Goal: Communication & Community: Answer question/provide support

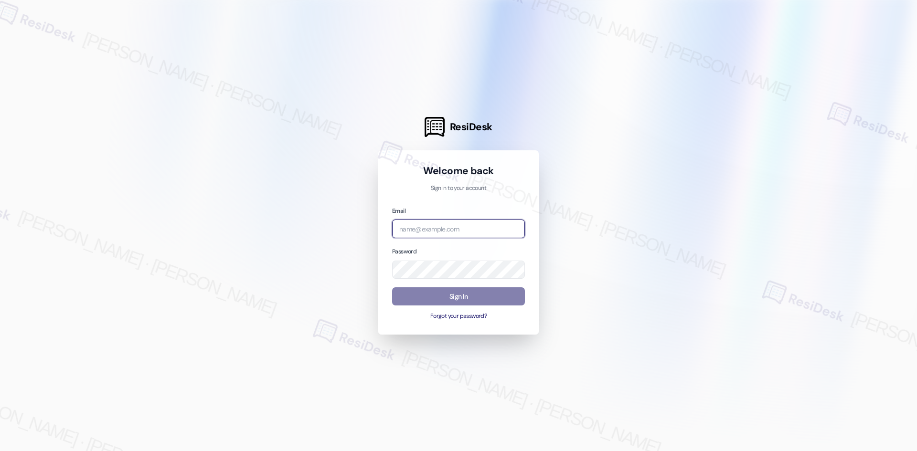
click at [479, 225] on input "email" at bounding box center [458, 229] width 133 height 19
type input "automated-surveys-asset_living-ron.david.dimapilis@asset_living.com"
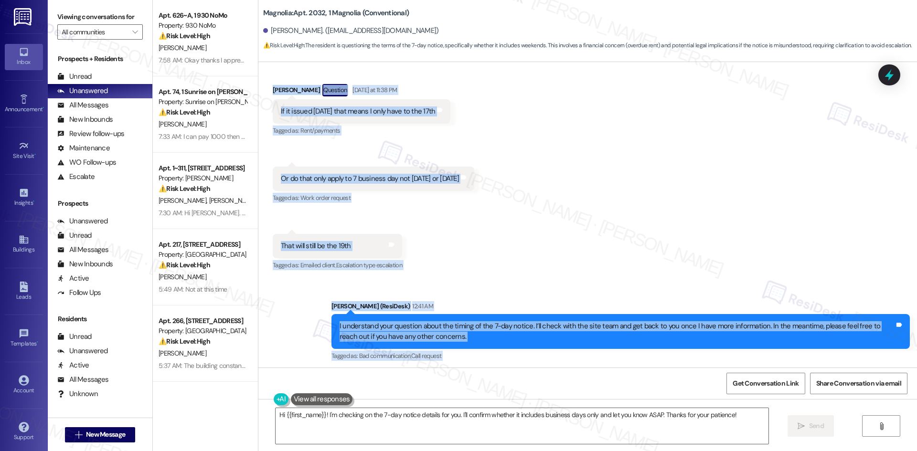
scroll to position [12955, 0]
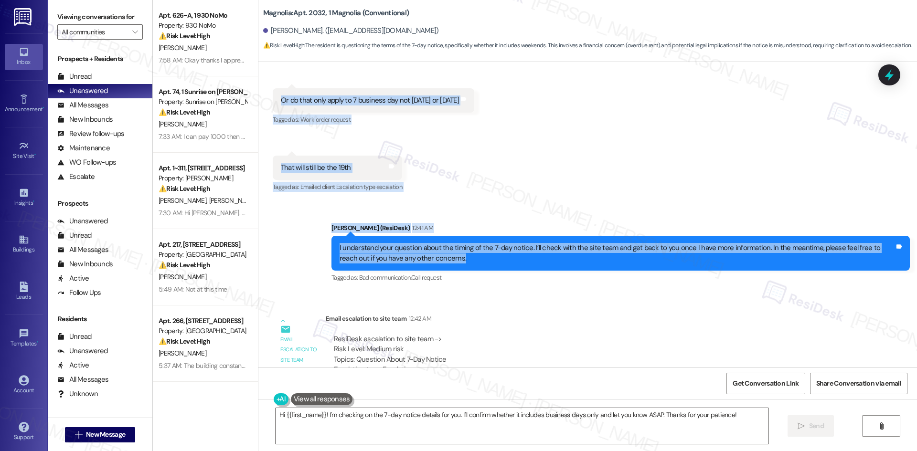
drag, startPoint x: 273, startPoint y: 144, endPoint x: 523, endPoint y: 195, distance: 255.9
click at [523, 195] on div "Survey, sent via SMS Residesk Automated Survey Aug 06, 2024 at 2:55 AM Hi Latos…" at bounding box center [587, 215] width 659 height 306
copy div "Latosha Lee Question Yesterday at 11:38 PM If it issued today that means I only…"
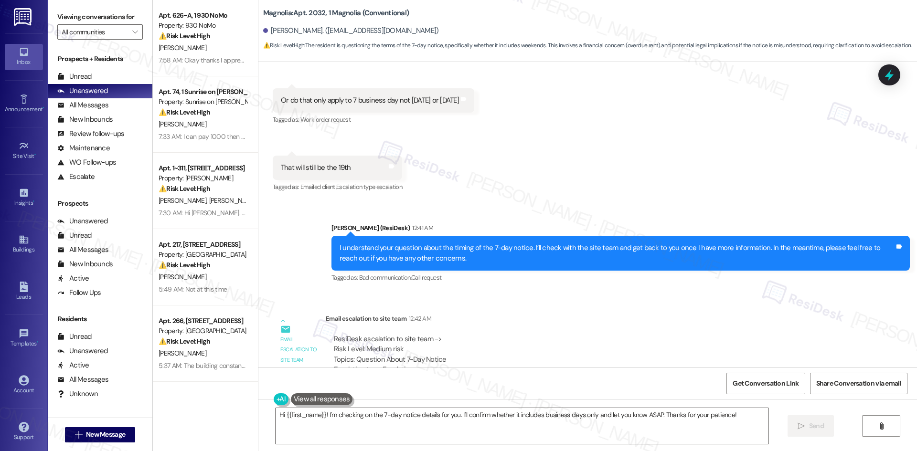
click at [527, 375] on div "Subject: [ResiDesk Escalation] (Medium risk) - Action Needed (Question About 7-…" at bounding box center [568, 380] width 469 height 10
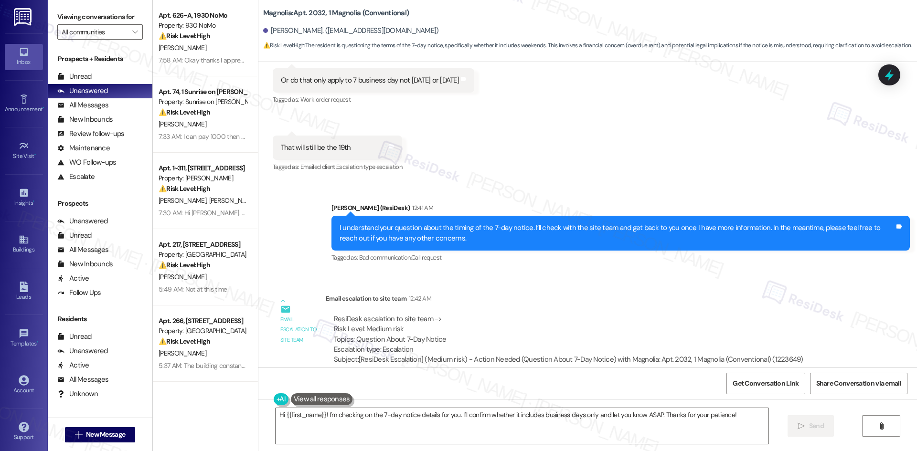
scroll to position [13002, 0]
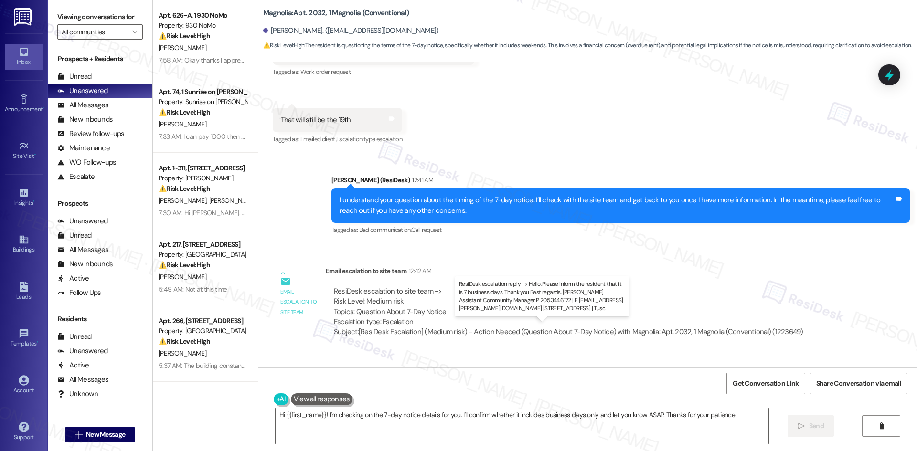
drag, startPoint x: 319, startPoint y: 307, endPoint x: 528, endPoint y: 337, distance: 211.8
click at [528, 373] on div "ResiDesk Escalation - Reply From Site Team 9:53 AM ResiDesk escalation reply ->…" at bounding box center [588, 402] width 525 height 58
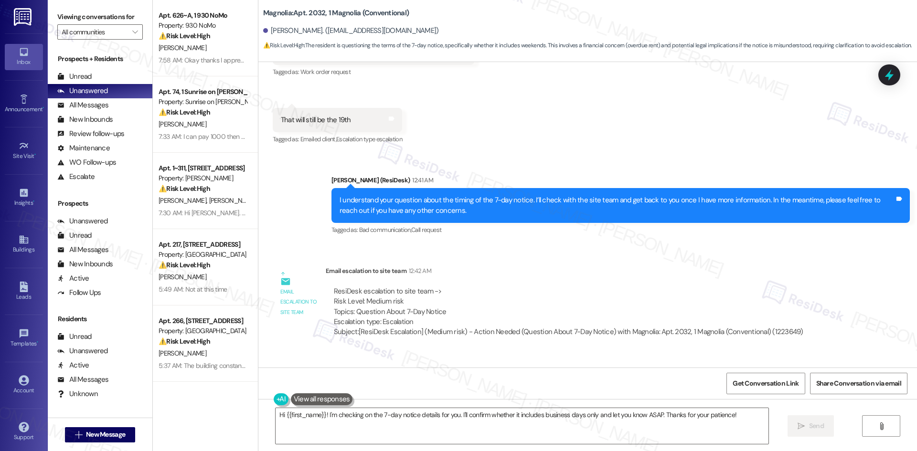
copy div "ResiDesk Escalation - Reply From Site Team 9:53 AM ResiDesk escalation reply ->…"
click at [404, 435] on textarea "Hi {{first_name}}! I'm checking on the 7-day notice details for you. I'll confi…" at bounding box center [522, 426] width 493 height 36
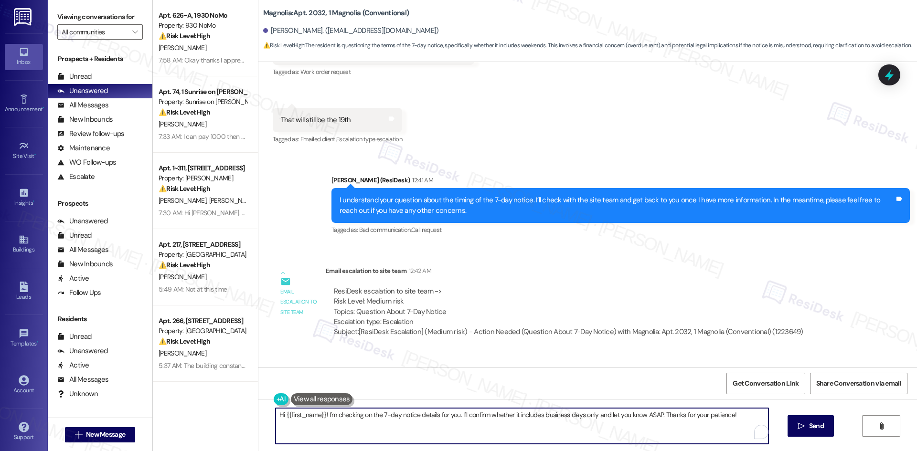
paste textarea "Latosha, thanks for your patience. The 7-day notice applies to business days on…"
click at [429, 420] on textarea "Hi Latosha, thanks for your patience. The 7-day notice applies to business days…" at bounding box center [518, 426] width 493 height 36
paste textarea "Please let us know if you have any other questions."
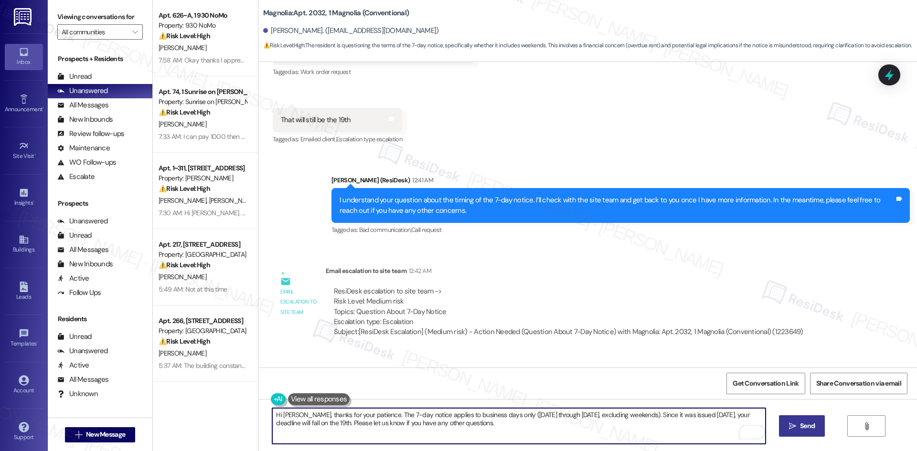
type textarea "Hi Latosha, thanks for your patience. The 7-day notice applies to business days…"
click at [800, 425] on span "Send" at bounding box center [807, 426] width 15 height 10
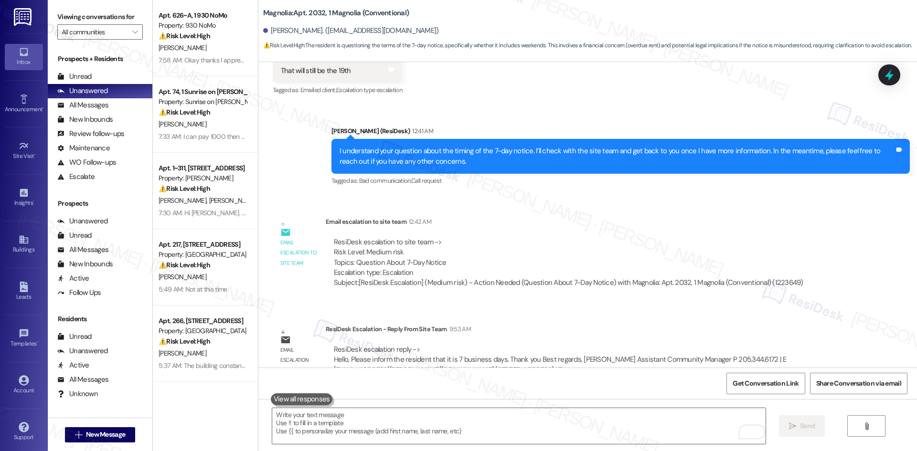
scroll to position [13079, 0]
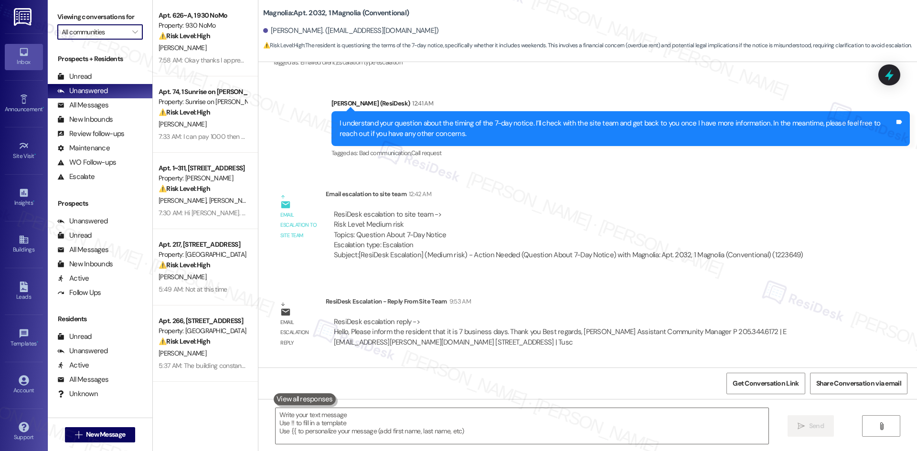
click at [102, 28] on input "All communities" at bounding box center [95, 31] width 66 height 15
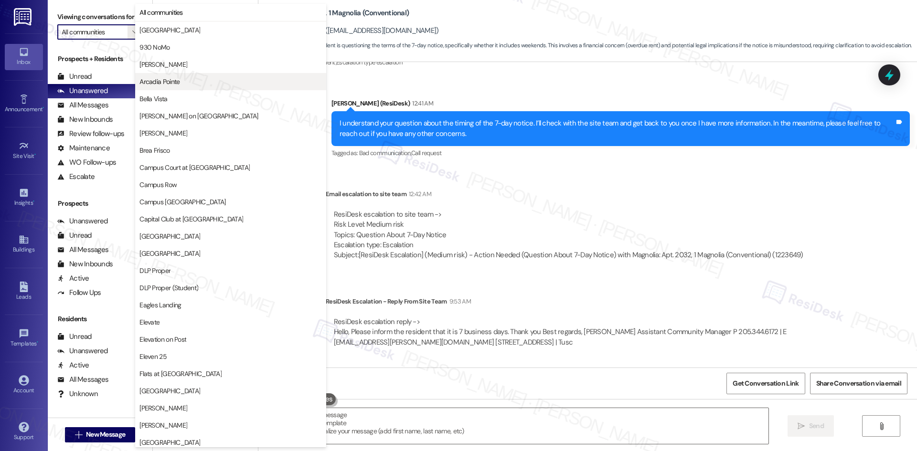
click at [195, 77] on span "Arcadia Pointe" at bounding box center [230, 82] width 182 height 10
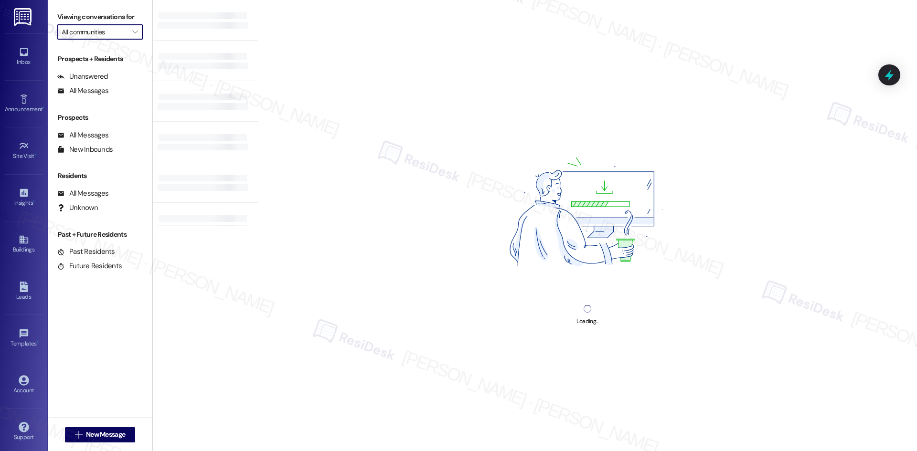
click at [104, 34] on input "All communities" at bounding box center [95, 31] width 66 height 15
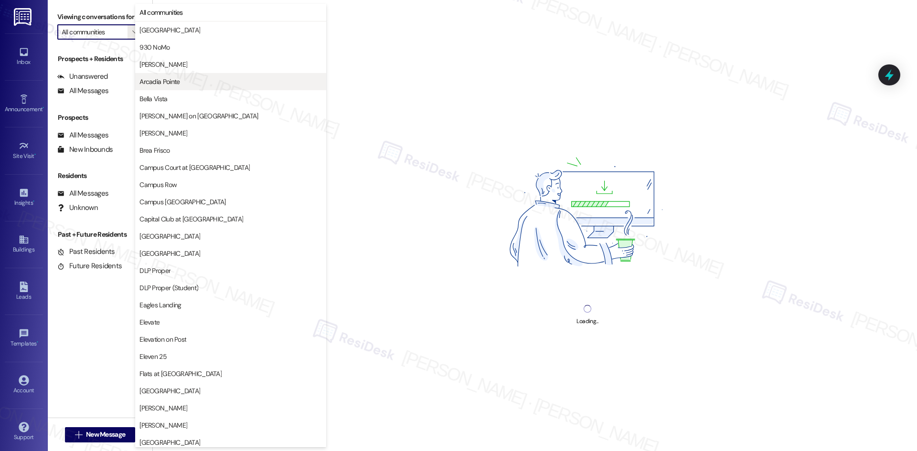
click at [182, 79] on span "Arcadia Pointe" at bounding box center [230, 82] width 182 height 10
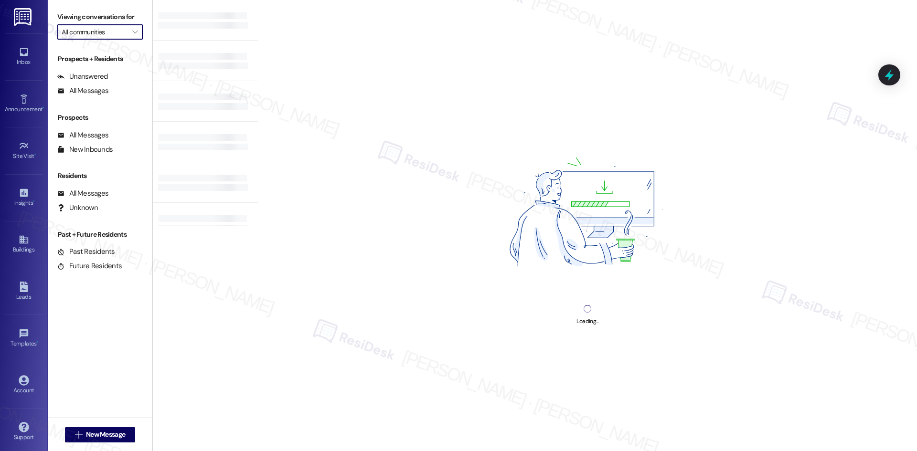
type input "Arcadia Pointe"
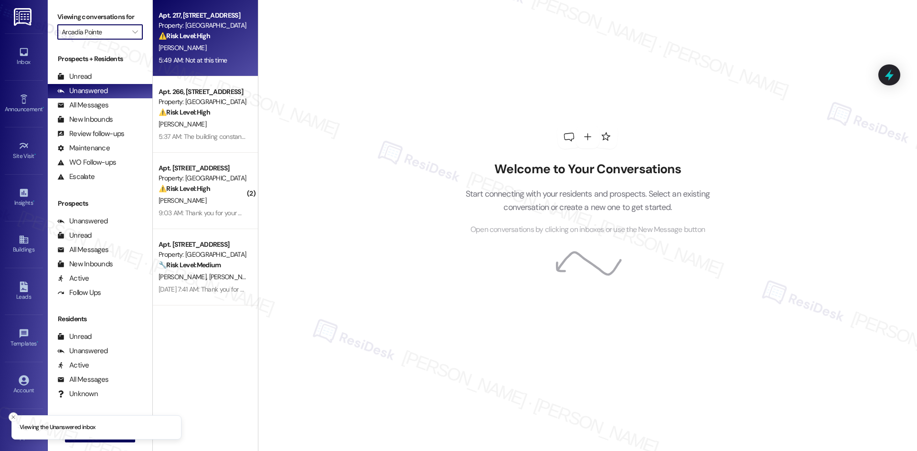
click at [189, 50] on div "K. Smith" at bounding box center [203, 48] width 90 height 12
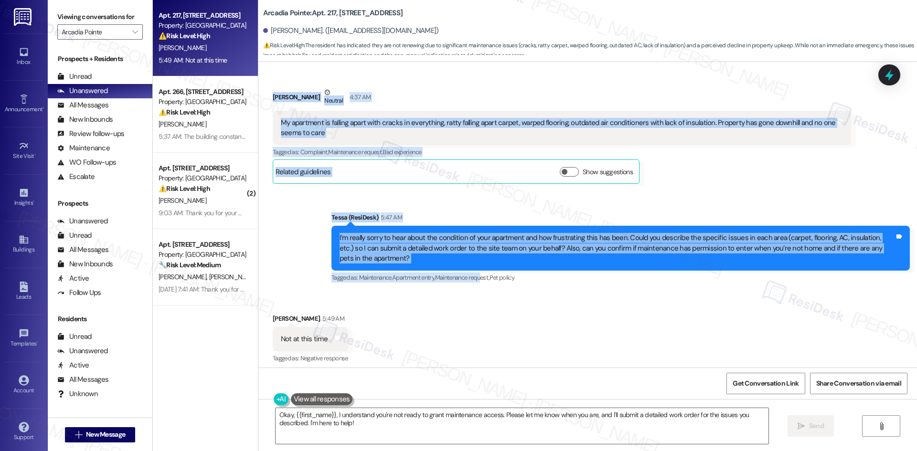
scroll to position [1938, 0]
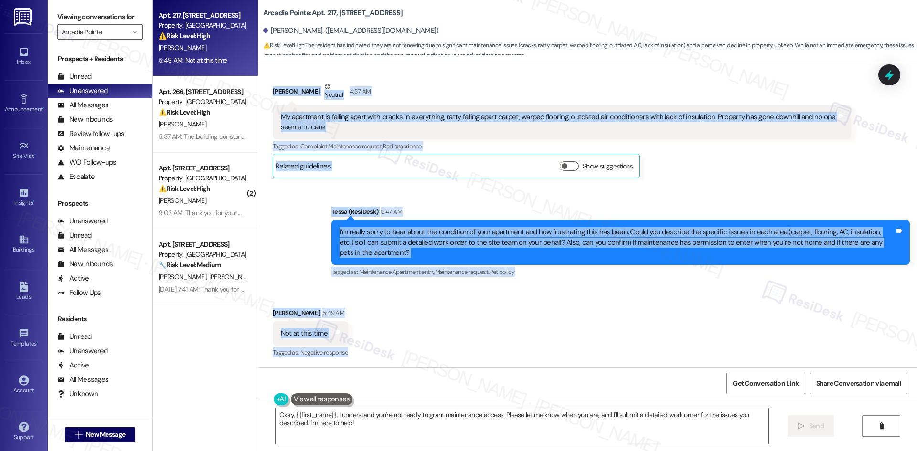
drag, startPoint x: 305, startPoint y: 182, endPoint x: 397, endPoint y: 349, distance: 190.9
click at [397, 350] on div "Lease started Jan 11, 2025 at 8:00 AM Announcement, sent via SMS Tessa (ResiDes…" at bounding box center [587, 215] width 659 height 306
click at [395, 349] on div "Received via SMS Kristin Smith 5:49 AM Not at this time Tags and notes Tagged a…" at bounding box center [587, 327] width 659 height 81
drag, startPoint x: 395, startPoint y: 346, endPoint x: 395, endPoint y: 337, distance: 9.6
click at [395, 337] on div "Received via SMS Kristin Smith 5:49 AM Not at this time Tags and notes Tagged a…" at bounding box center [587, 327] width 659 height 81
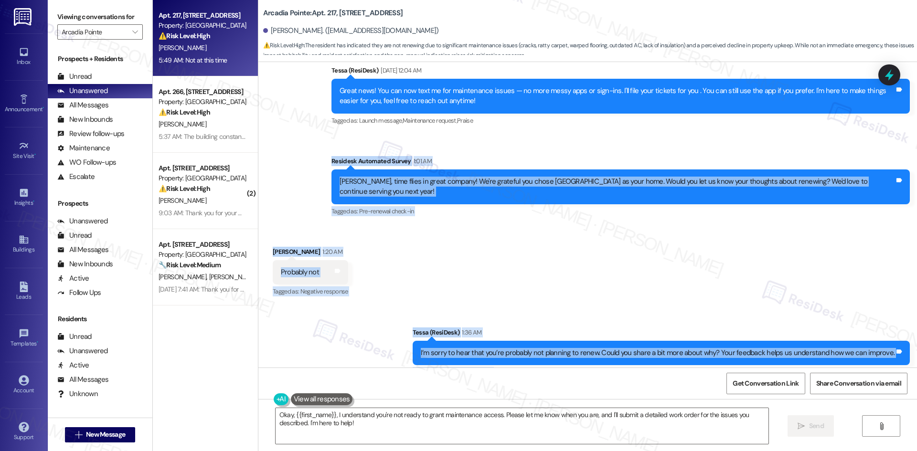
scroll to position [1604, 0]
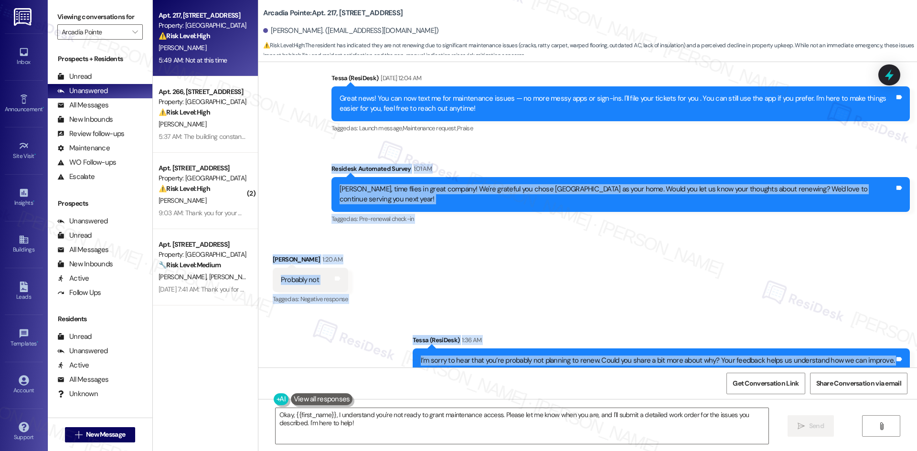
click at [290, 169] on div "Announcement, sent via SMS Tessa (ResiDesk) Sep 04, 2025 at 12:04 AM Great news…" at bounding box center [587, 142] width 659 height 181
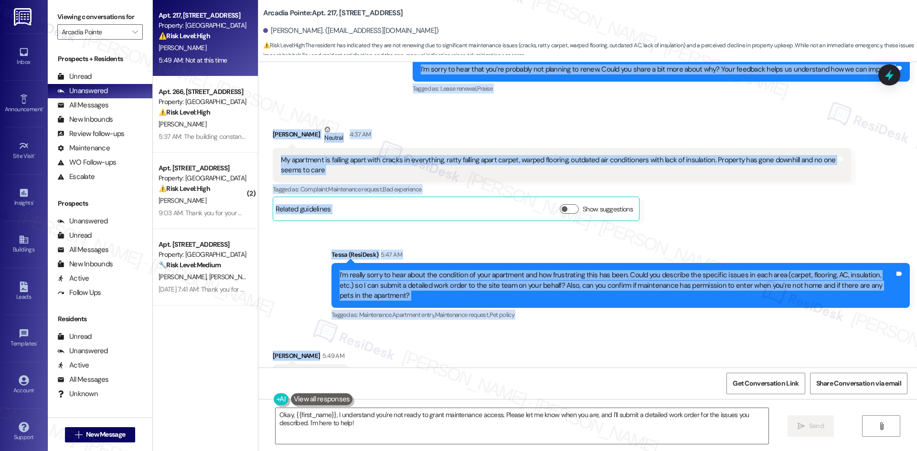
scroll to position [1938, 0]
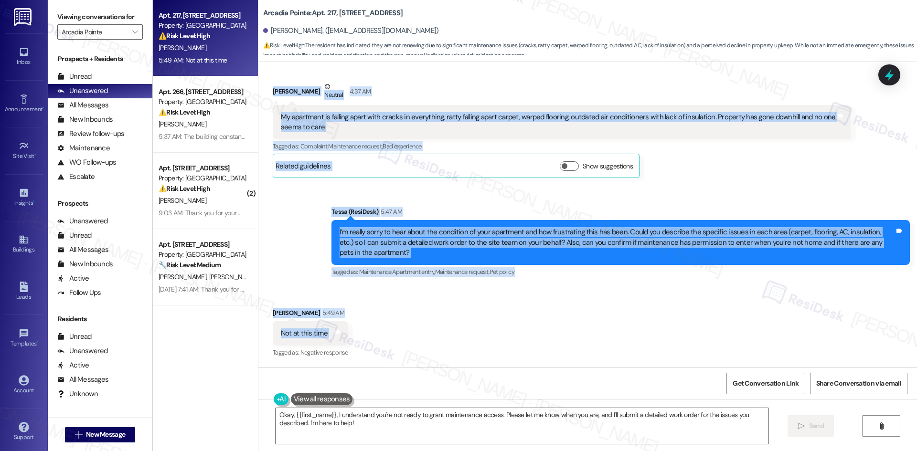
drag, startPoint x: 361, startPoint y: 209, endPoint x: 313, endPoint y: 339, distance: 137.9
click at [325, 339] on div "Lease started Jan 11, 2025 at 8:00 AM Announcement, sent via SMS Tessa (ResiDes…" at bounding box center [587, 215] width 659 height 306
copy div "Residesk Automated Survey 1:01 AM Kristin, time flies in great company! We're g…"
click at [469, 92] on div "Kristin Smith Neutral 4:37 AM" at bounding box center [562, 93] width 578 height 23
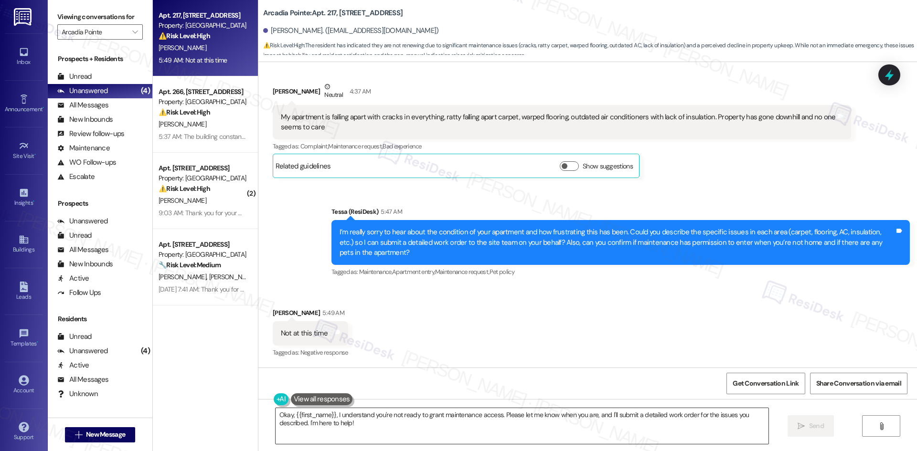
click at [373, 425] on textarea "Okay, {{first_name}}, I understand you're not ready to grant maintenance access…" at bounding box center [522, 426] width 493 height 36
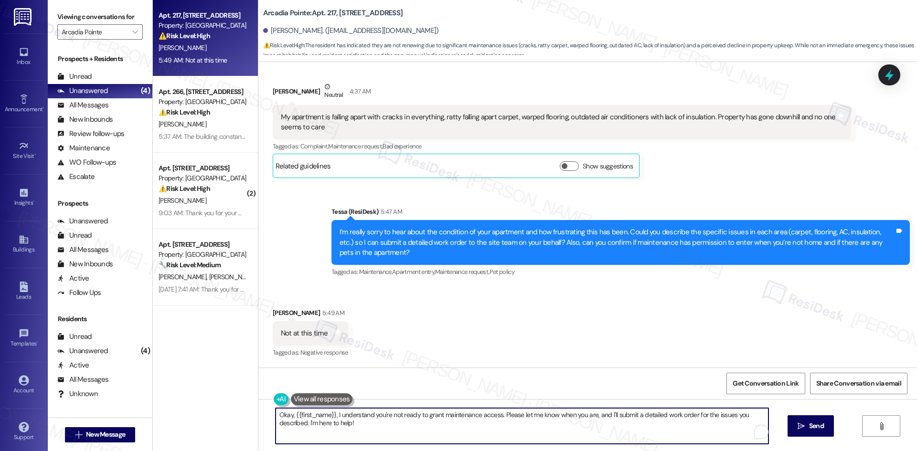
paste textarea "Thank you for sharing your feedback, Kristin. I really appreciate it and will i…"
type textarea "Thank you for sharing your feedback, Kristin. I really appreciate it and will i…"
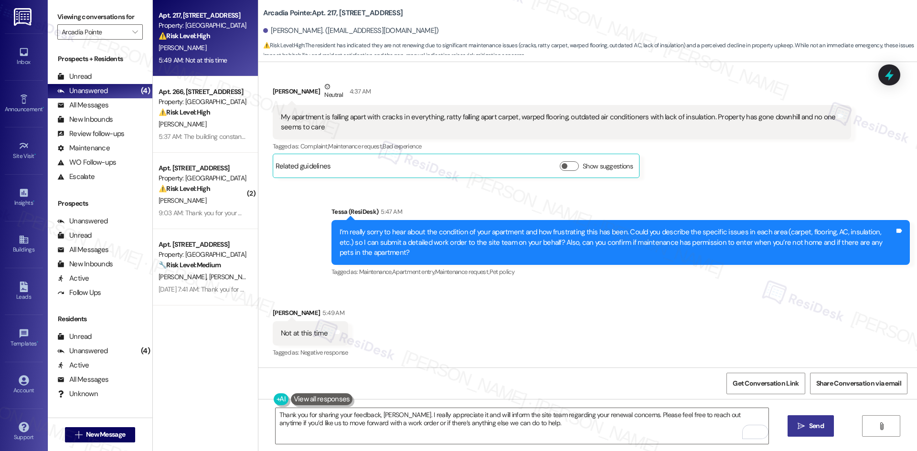
click at [812, 425] on span "Send" at bounding box center [816, 426] width 15 height 10
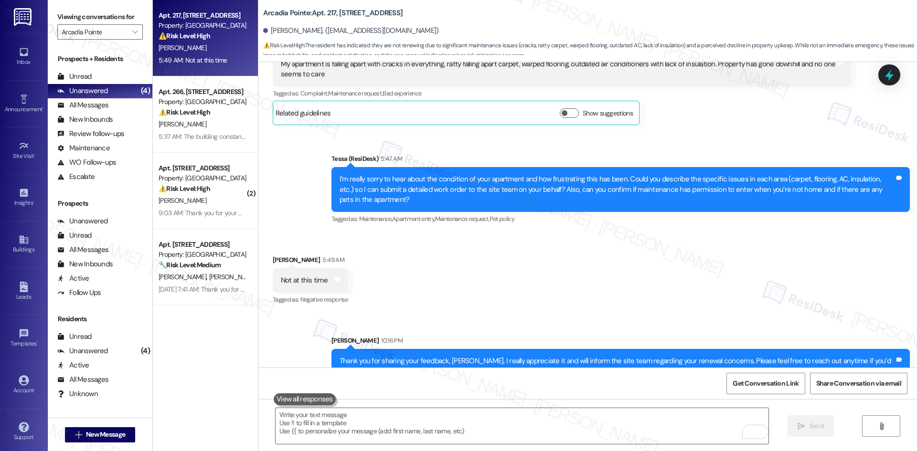
scroll to position [2014, 0]
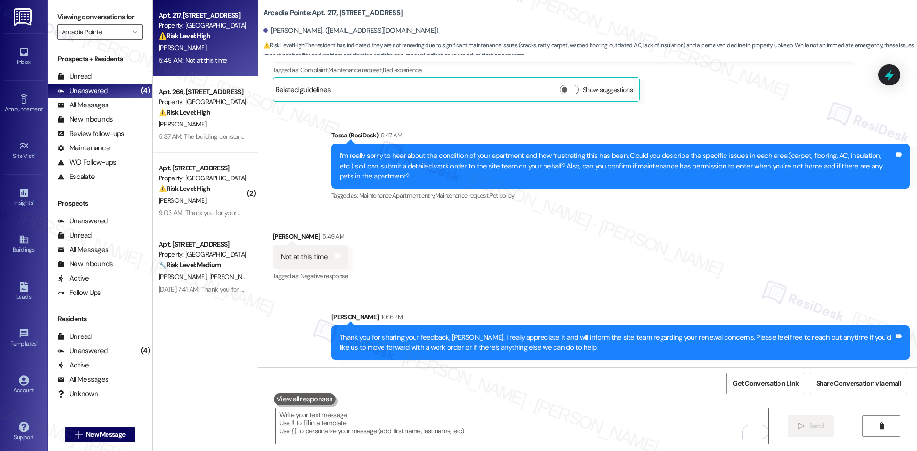
click at [580, 275] on div "Received via SMS Kristin Smith 5:49 AM Not at this time Tags and notes Tagged a…" at bounding box center [587, 250] width 659 height 81
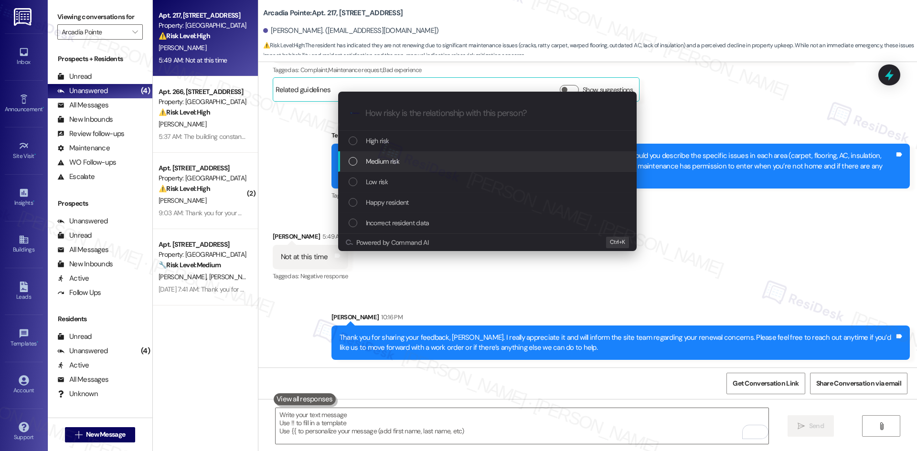
click at [418, 167] on div "Medium risk" at bounding box center [488, 161] width 279 height 11
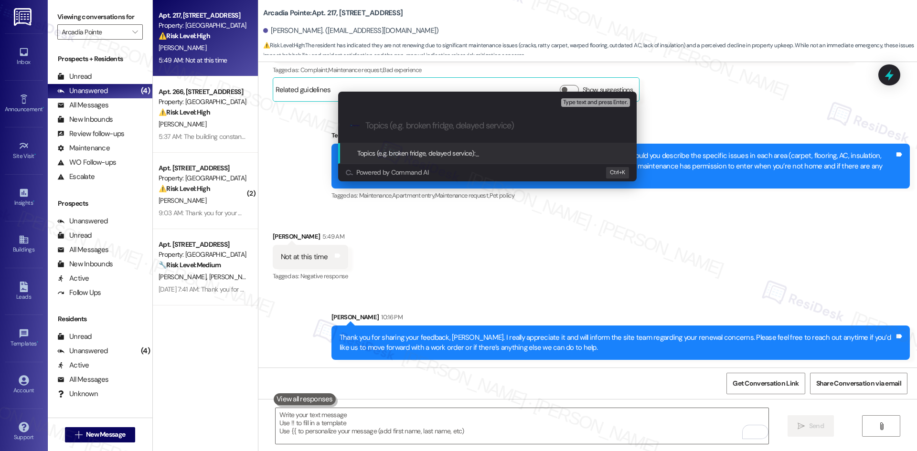
click at [402, 125] on input "Topics (e.g. broken fridge, delayed service)" at bounding box center [494, 126] width 259 height 10
paste input "Renewal Feedback from Resident"
type input "Renewal Feedback from Resident"
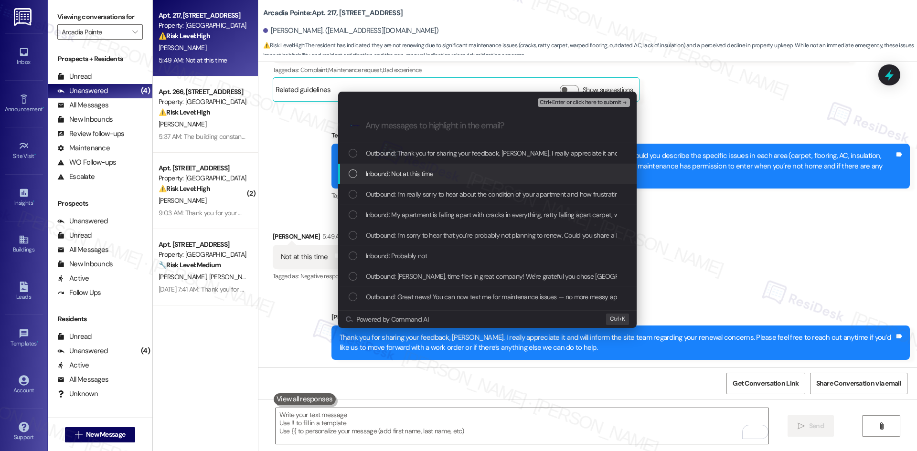
click at [420, 173] on span "Inbound: Not at this time" at bounding box center [400, 174] width 68 height 11
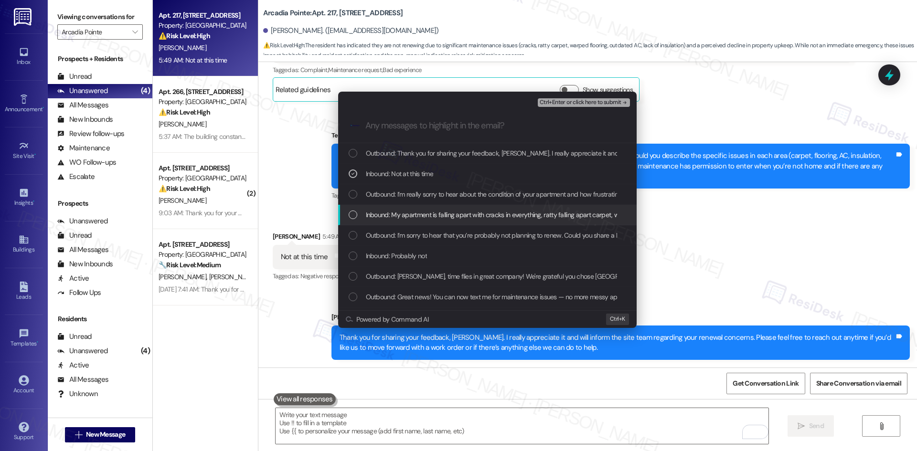
click at [441, 213] on span "Inbound: My apartment is falling apart with cracks in everything, ratty falling…" at bounding box center [654, 215] width 577 height 11
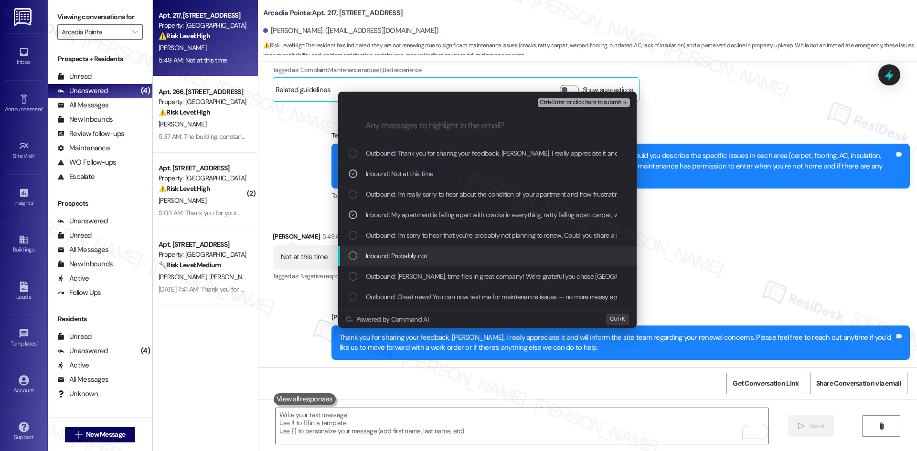
click at [530, 258] on div "Inbound: Probably not" at bounding box center [488, 256] width 279 height 11
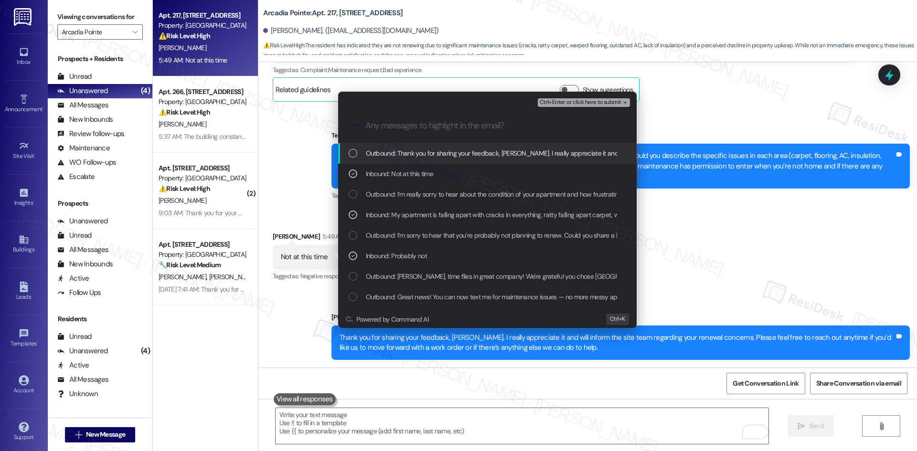
click at [615, 104] on span "Ctrl+Enter or click here to submit" at bounding box center [581, 102] width 82 height 7
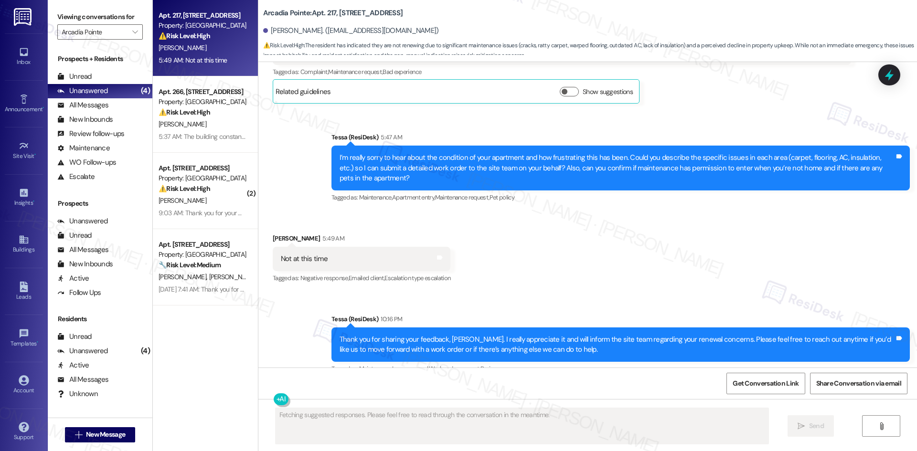
scroll to position [2029, 0]
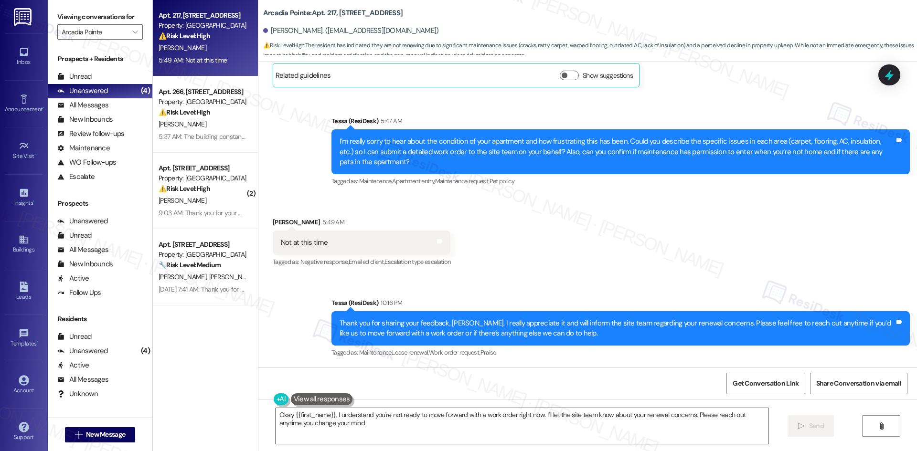
type textarea "Okay {{first_name}}, I understand you're not ready to move forward with a work …"
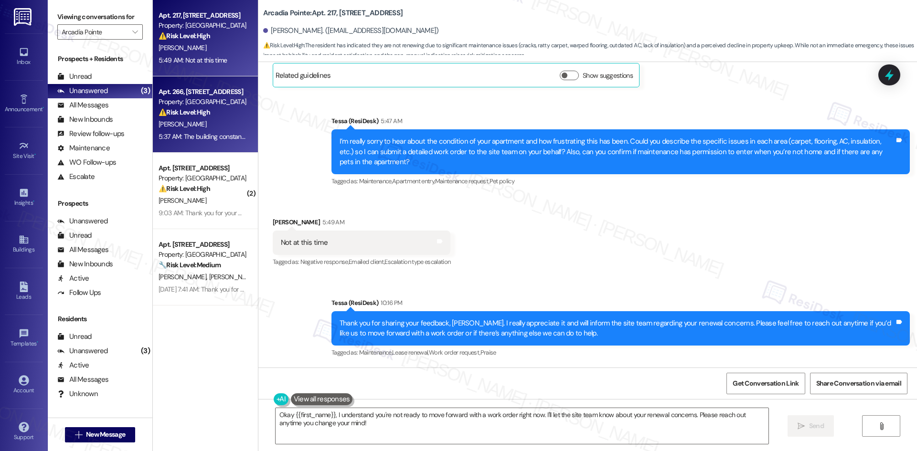
click at [205, 120] on div "T. Tyler" at bounding box center [203, 124] width 90 height 12
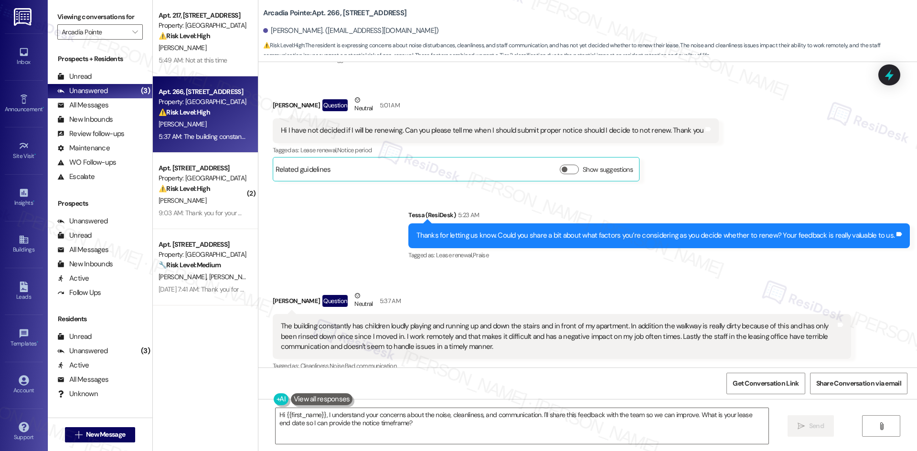
scroll to position [974, 0]
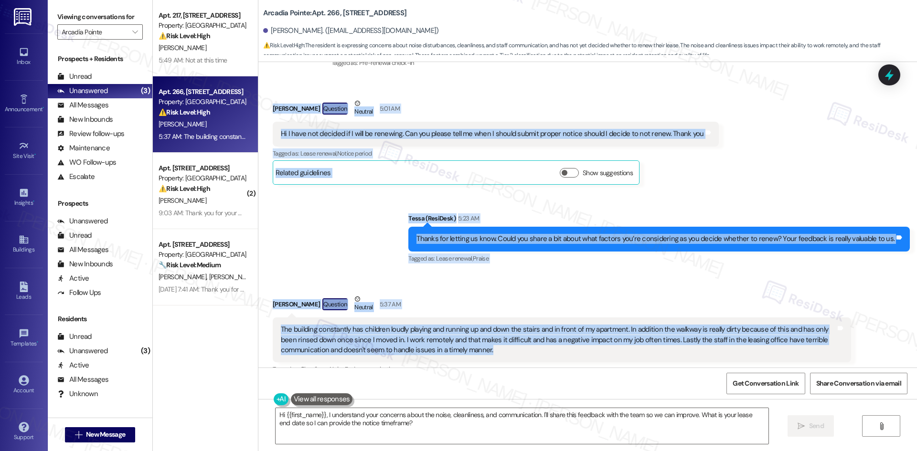
drag, startPoint x: 260, startPoint y: 89, endPoint x: 639, endPoint y: 349, distance: 459.0
click at [639, 349] on div "Lease started Jan 16, 2025 at 8:00 AM Announcement, sent via SMS Tessa (ResiDes…" at bounding box center [587, 215] width 659 height 306
copy div "Tracy Tyler Question Neutral 5:01 AM Hi I have not decided if I will be renewin…"
click at [373, 214] on div "Sent via SMS Tessa (ResiDesk) 5:23 AM Thanks for letting us know. Could you sha…" at bounding box center [587, 232] width 659 height 81
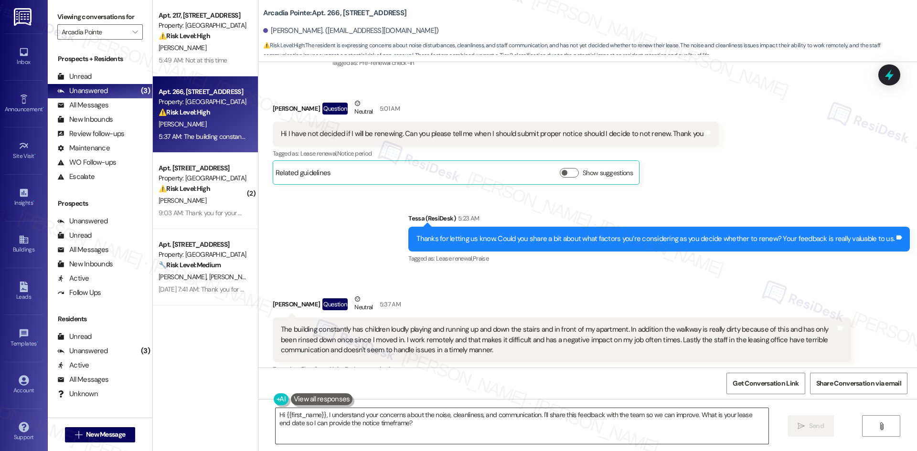
click at [426, 426] on textarea "Hi {{first_name}}, I understand your concerns about the noise, cleanliness, and…" at bounding box center [522, 426] width 493 height 36
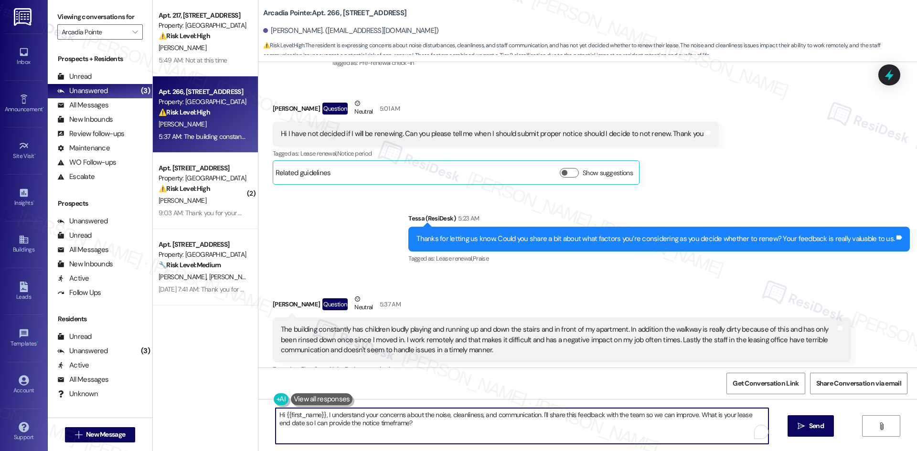
paste textarea "I understand how frustrating these issues must be. Thank you for sharing your f…"
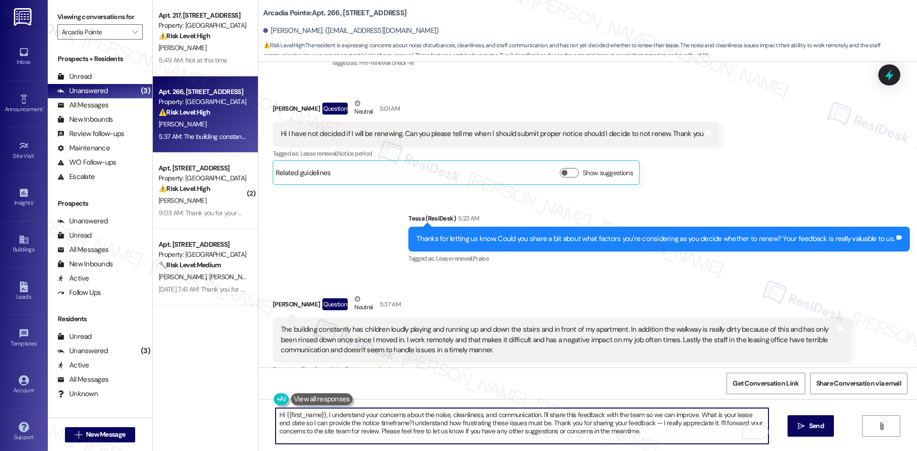
paste textarea "To enrich screen reader interactions, please activate Accessibility in Grammarl…"
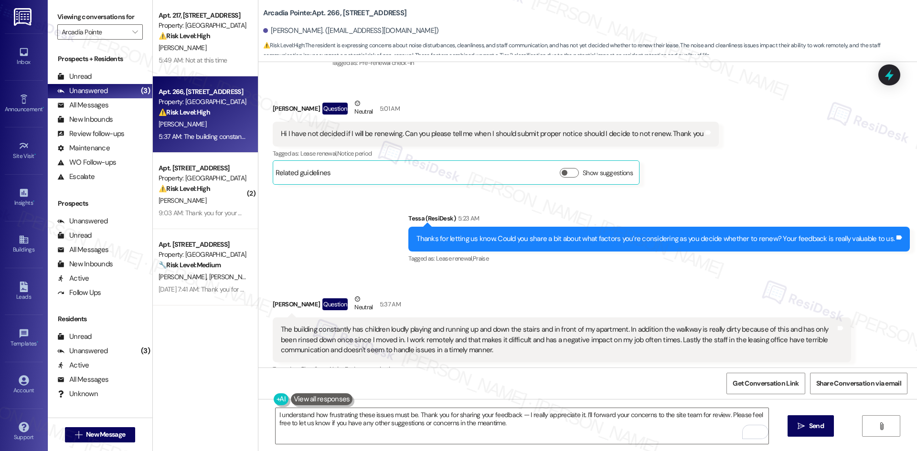
click at [612, 294] on div "Tracy Tyler Question Neutral 5:37 AM" at bounding box center [562, 305] width 578 height 23
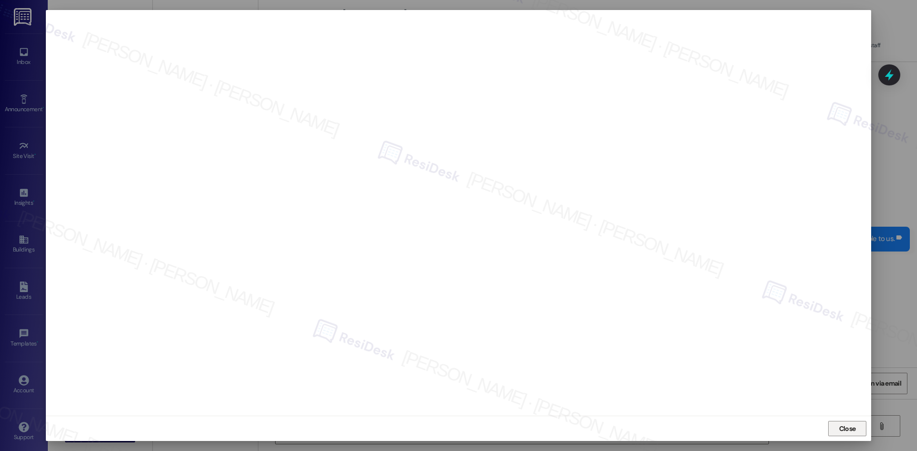
click at [844, 429] on span "Close" at bounding box center [847, 429] width 17 height 10
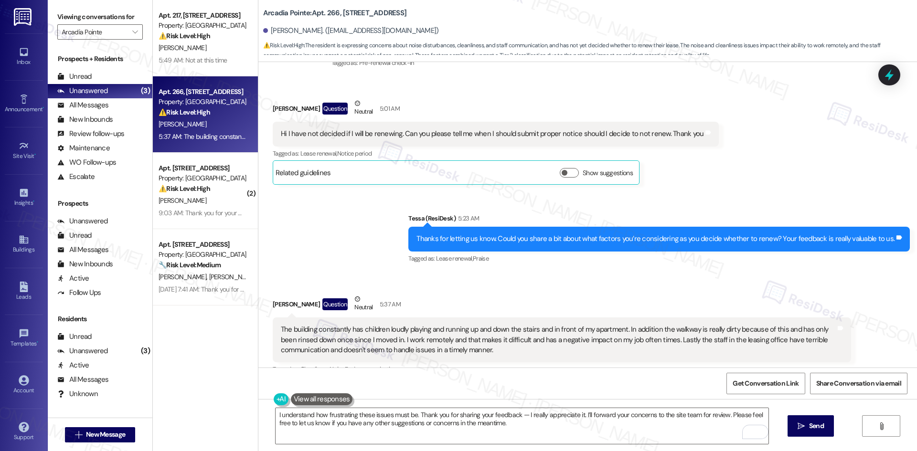
click at [628, 252] on div "Tagged as: Lease renewal , Click to highlight conversations about Lease renewal…" at bounding box center [658, 259] width 501 height 14
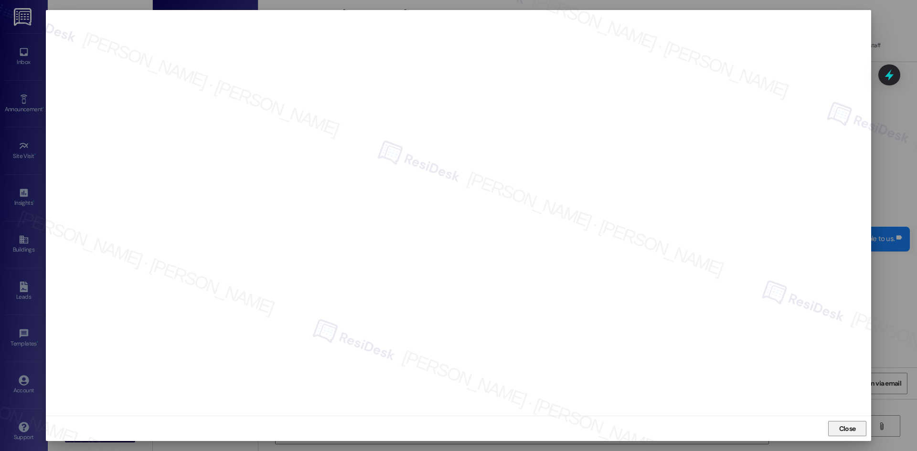
click at [845, 427] on span "Close" at bounding box center [847, 429] width 17 height 10
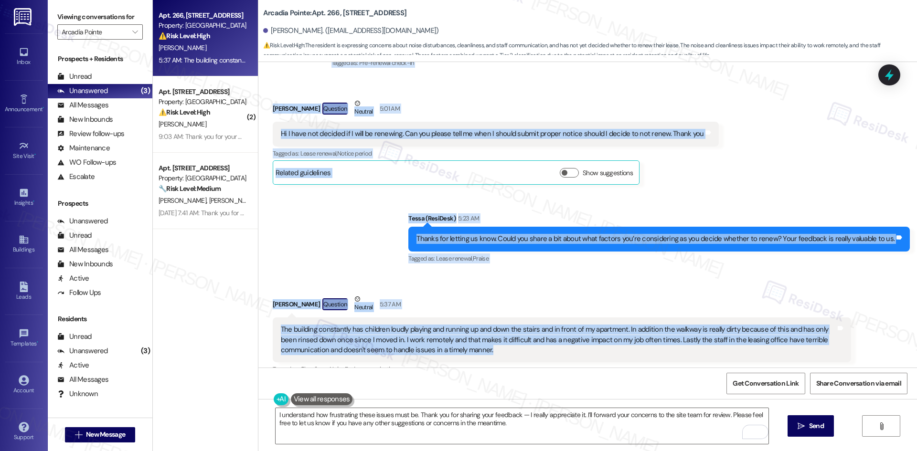
drag, startPoint x: 314, startPoint y: 146, endPoint x: 505, endPoint y: 344, distance: 275.6
click at [505, 344] on div "Lease started Jan 16, 2025 at 8:00 AM Announcement, sent via SMS Tessa (ResiDes…" at bounding box center [587, 215] width 659 height 306
copy div "Residesk Automated Survey 1:01 AM Tracy, time flies in great company! We're gra…"
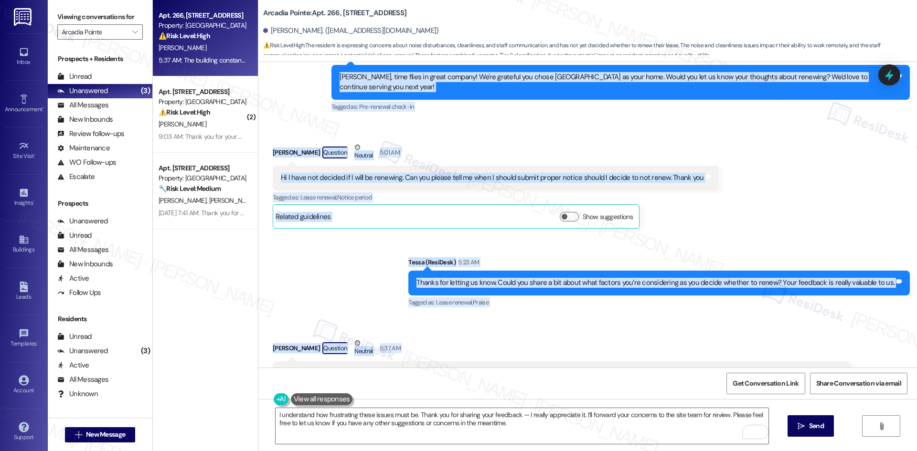
scroll to position [926, 0]
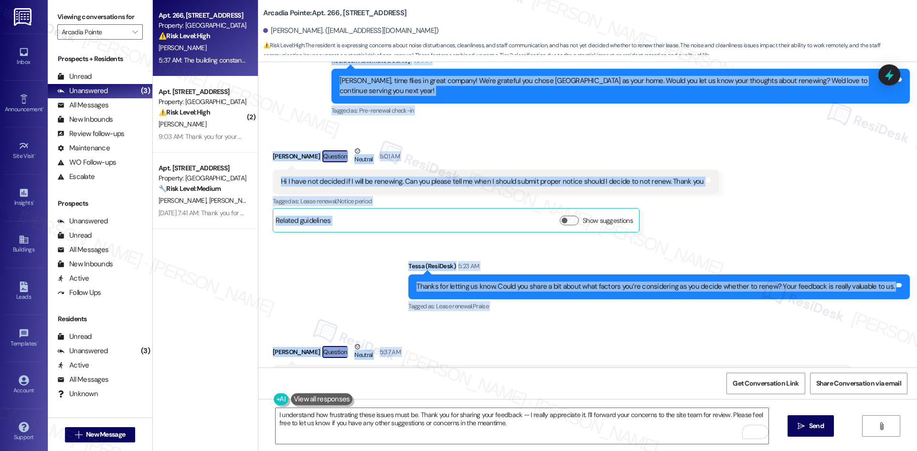
click at [537, 254] on div "Sent via SMS Tessa (ResiDesk) 5:23 AM Thanks for letting us know. Could you sha…" at bounding box center [659, 287] width 516 height 66
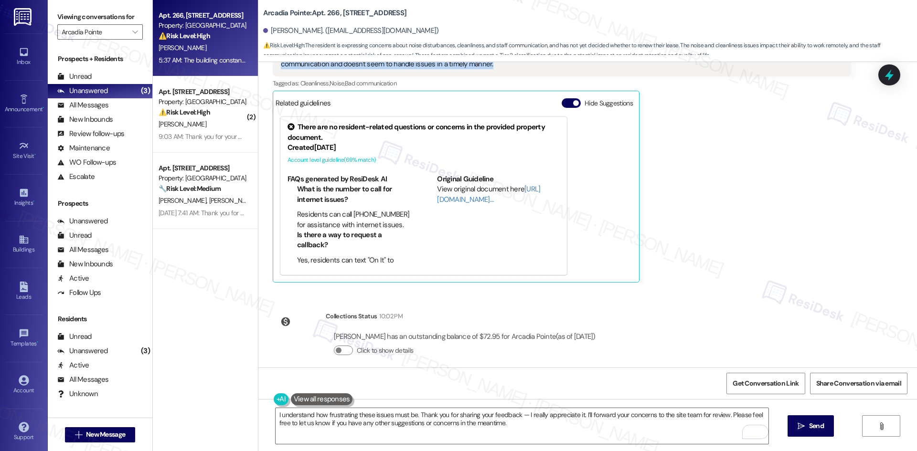
scroll to position [1261, 0]
click at [729, 217] on div "Tracy Tyler Question Neutral 5:37 AM The building constantly has children loudl…" at bounding box center [562, 145] width 578 height 275
click at [445, 436] on textarea "I understand how frustrating these issues must be. Thank you for sharing your f…" at bounding box center [522, 426] width 493 height 36
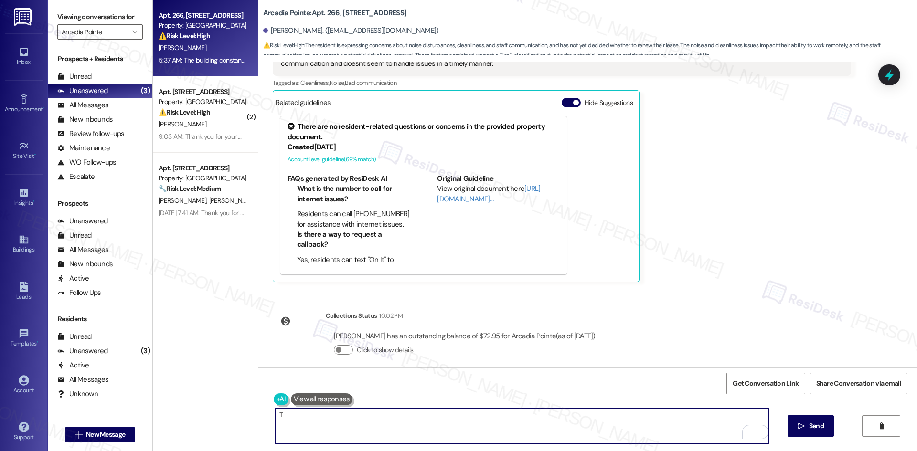
paste textarea "hank you for sharing your concerns — I’ll inform the site team and check on thi…"
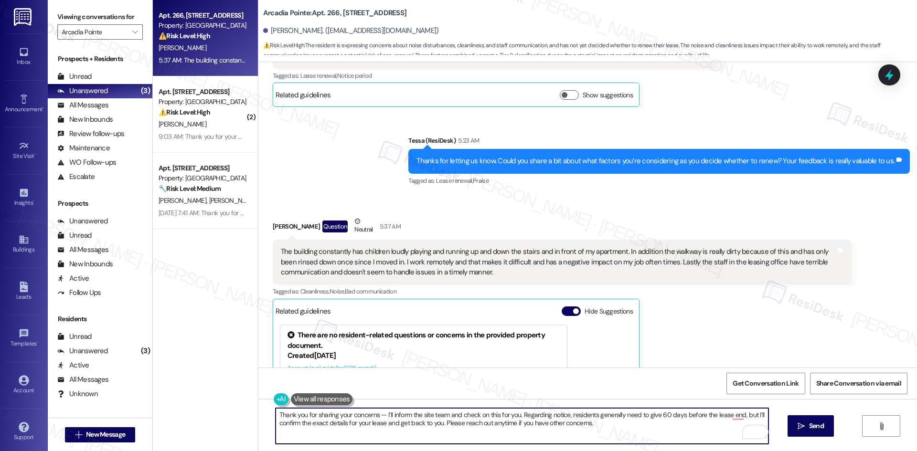
scroll to position [1070, 0]
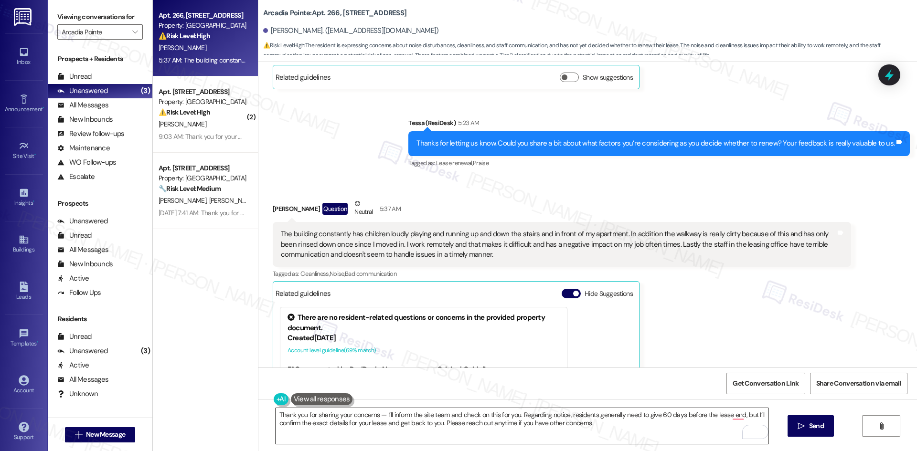
click at [480, 432] on textarea "Thank you for sharing your concerns — I’ll inform the site team and check on th…" at bounding box center [522, 426] width 493 height 36
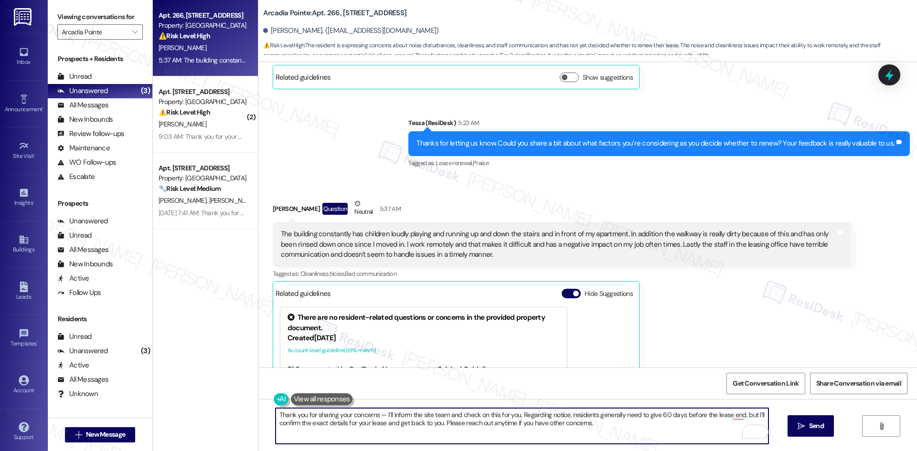
click at [458, 429] on textarea "Thank you for sharing your concerns — I’ll inform the site team and check on th…" at bounding box center [522, 426] width 493 height 36
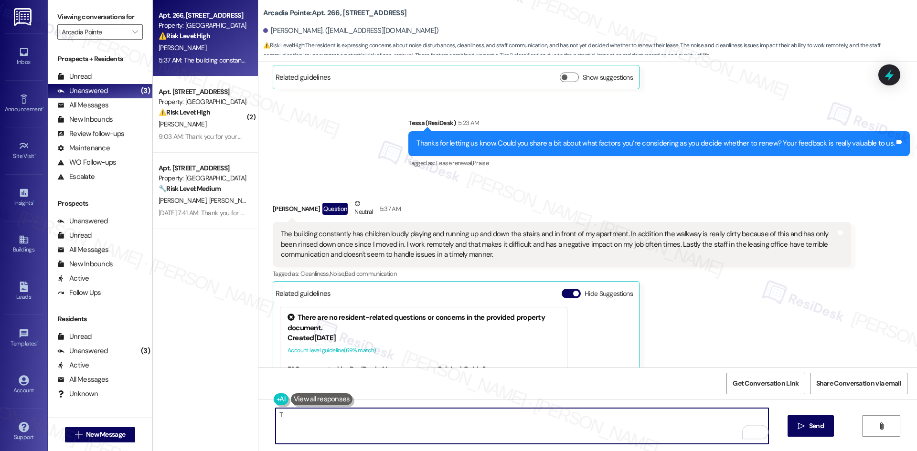
paste textarea "hank you for sharing your concerns. I’ll inform the site team and check on this…"
click at [558, 413] on textarea "Thank you for sharing your concerns. I’ll inform the site team and check on thi…" at bounding box center [522, 426] width 493 height 36
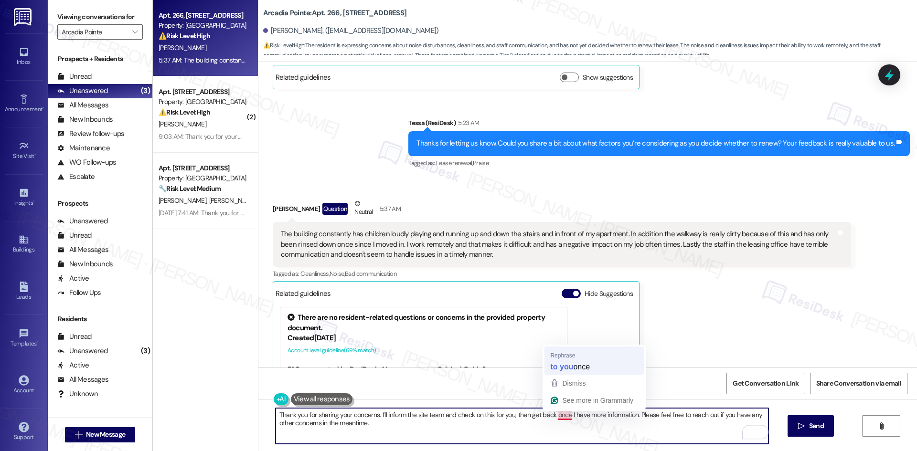
type textarea "Thank you for sharing your concerns. I’ll inform the site team and check on thi…"
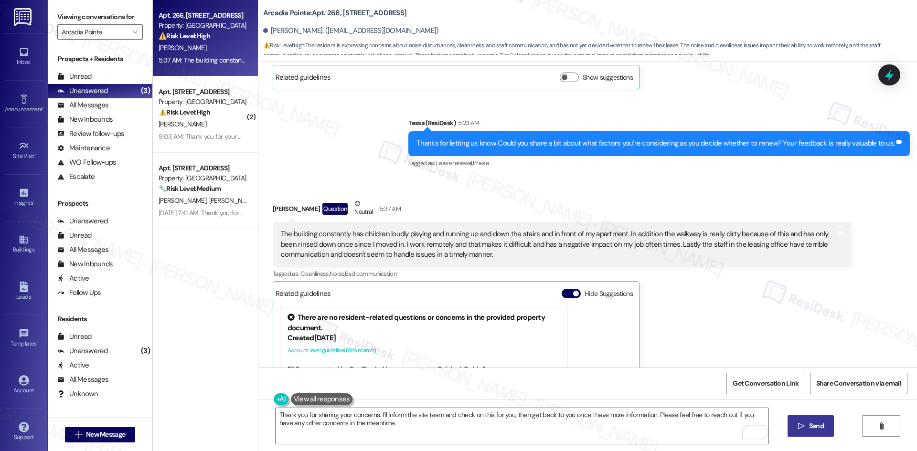
click at [815, 427] on span "Send" at bounding box center [816, 426] width 15 height 10
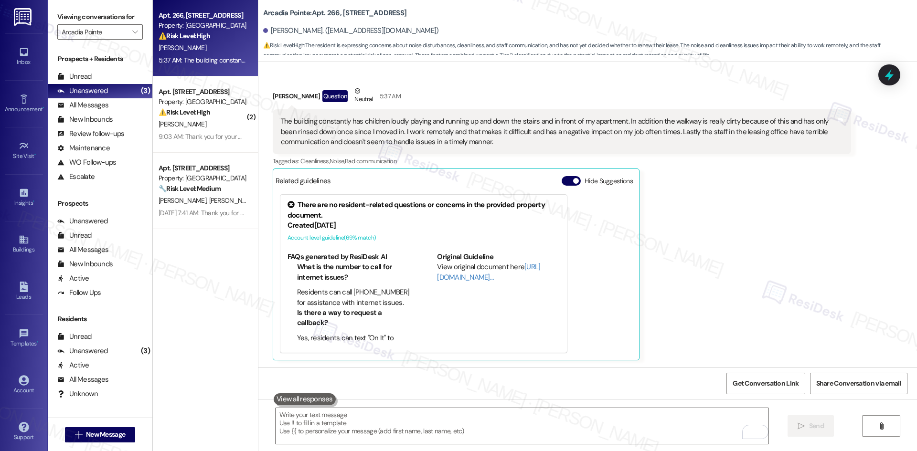
scroll to position [1338, 0]
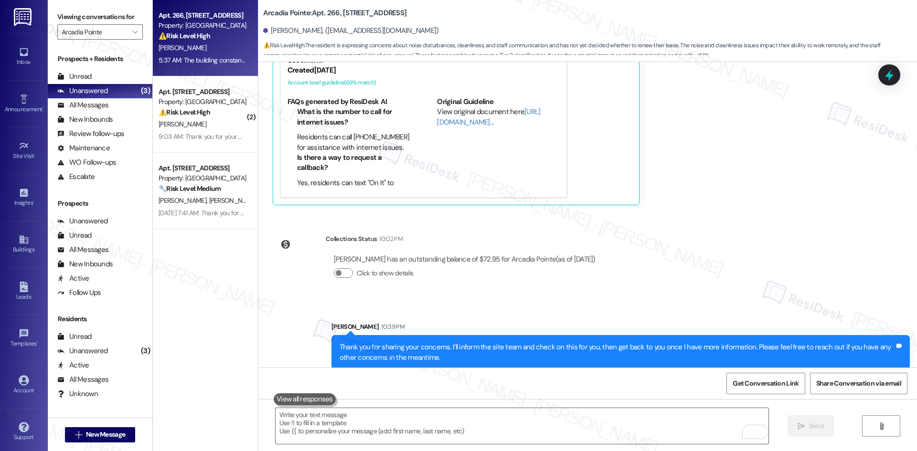
click at [721, 262] on div "Lease started Jan 16, 2025 at 8:00 AM Announcement, sent via SMS Tessa (ResiDes…" at bounding box center [587, 215] width 659 height 306
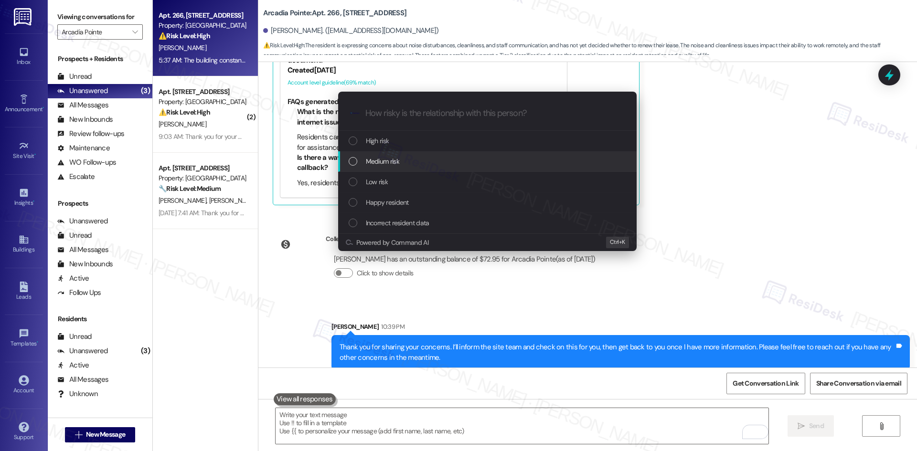
click at [412, 169] on div "Medium risk" at bounding box center [487, 161] width 298 height 21
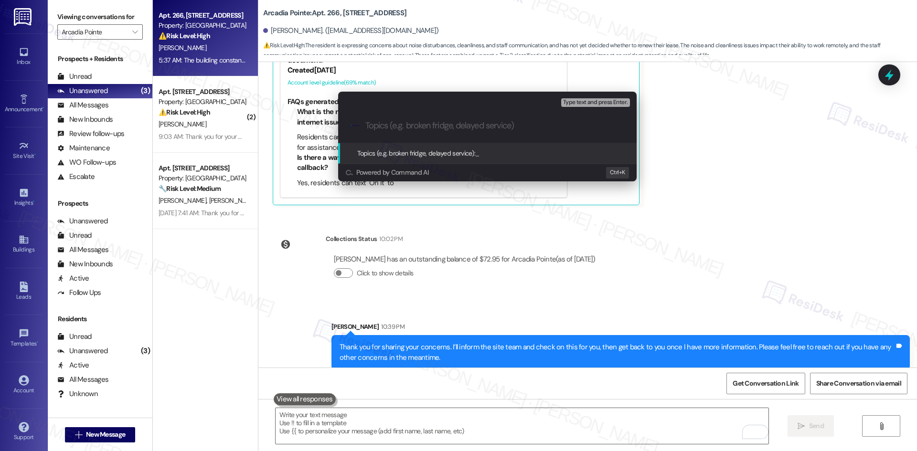
click at [376, 127] on input "Topics (e.g. broken fridge, delayed service)" at bounding box center [494, 126] width 259 height 10
paste input "Renewal Feedback & Notice Period Question"
type input "Renewal Feedback & Notice Period Question"
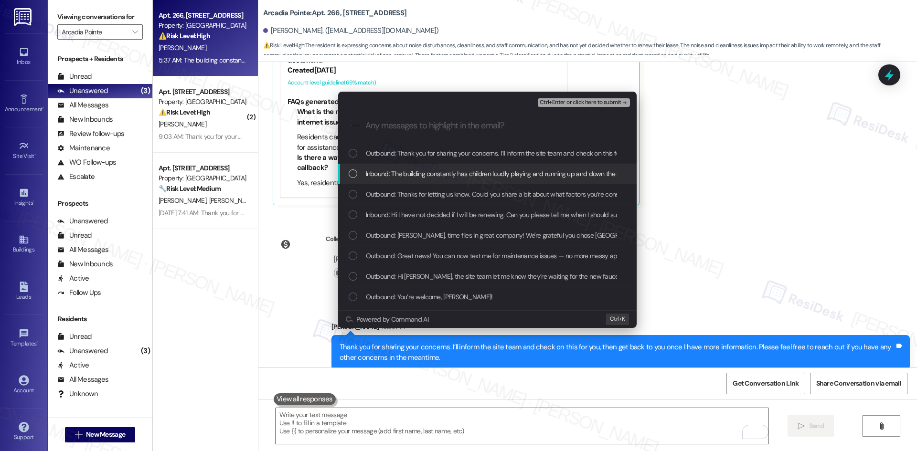
click at [442, 180] on div "Inbound: The building constantly has children loudly playing and running up and…" at bounding box center [487, 174] width 298 height 21
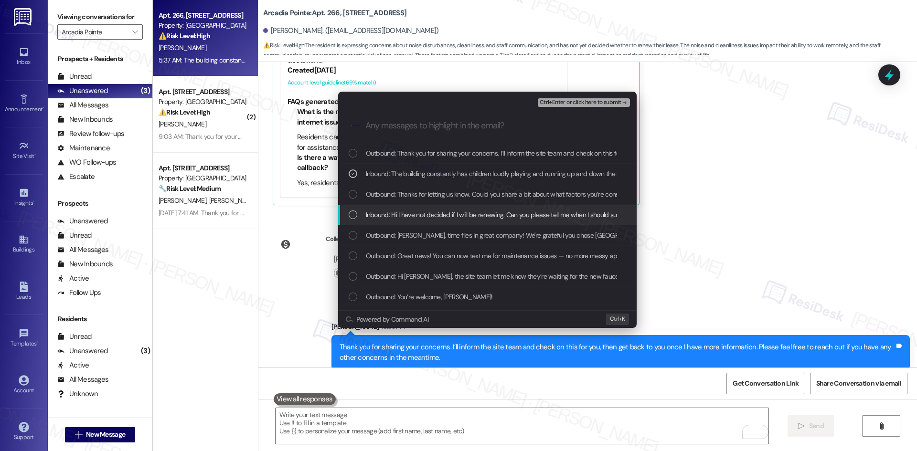
click at [468, 216] on span "Inbound: Hi I have not decided if I will be renewing. Can you please tell me wh…" at bounding box center [573, 215] width 415 height 11
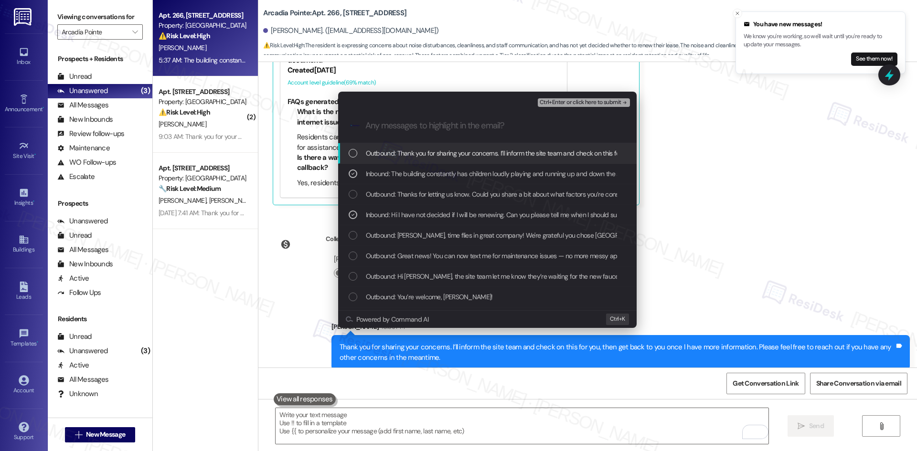
click at [617, 103] on span "Ctrl+Enter or click here to submit" at bounding box center [581, 102] width 82 height 7
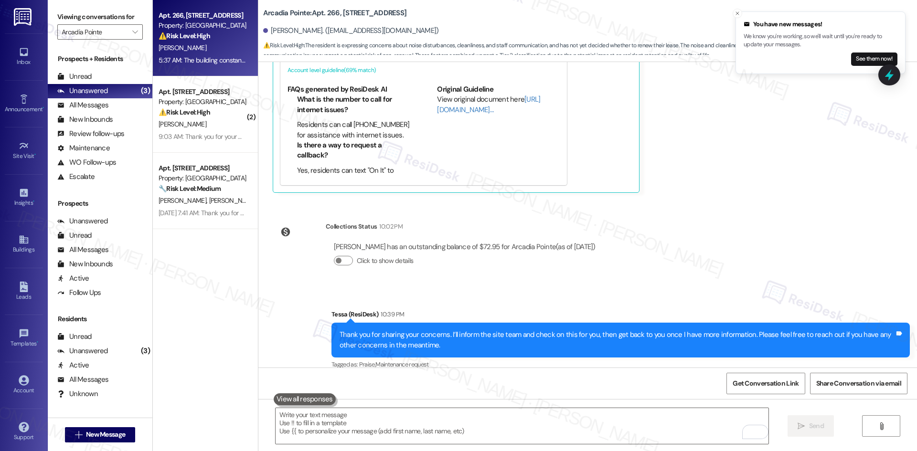
scroll to position [1351, 0]
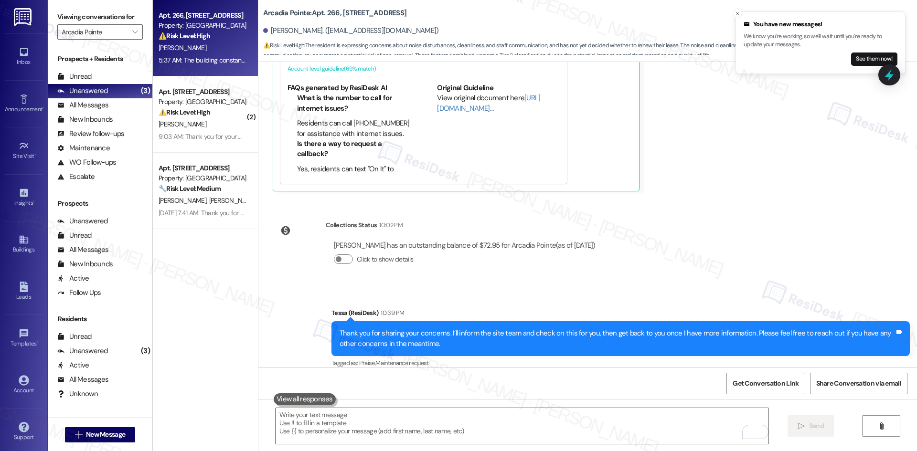
click at [622, 272] on div "Lease started Jan 16, 2025 at 8:00 AM Announcement, sent via SMS Tessa (ResiDes…" at bounding box center [587, 215] width 659 height 306
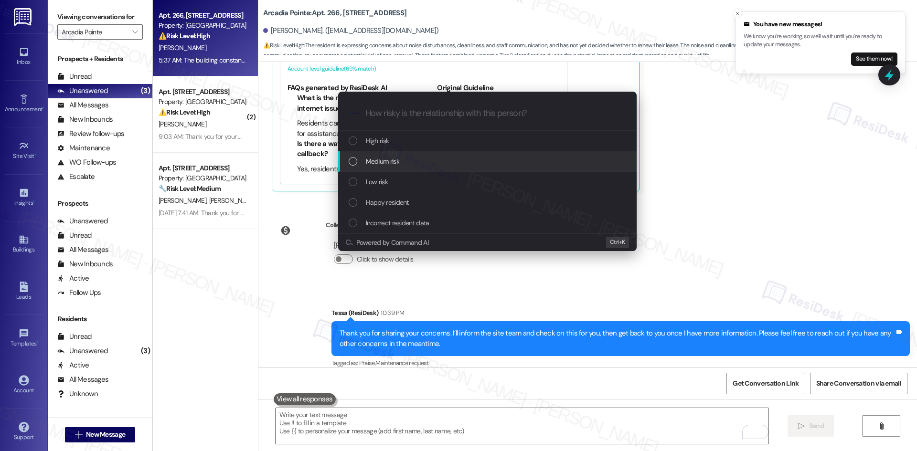
click at [424, 160] on div "Medium risk" at bounding box center [488, 161] width 279 height 11
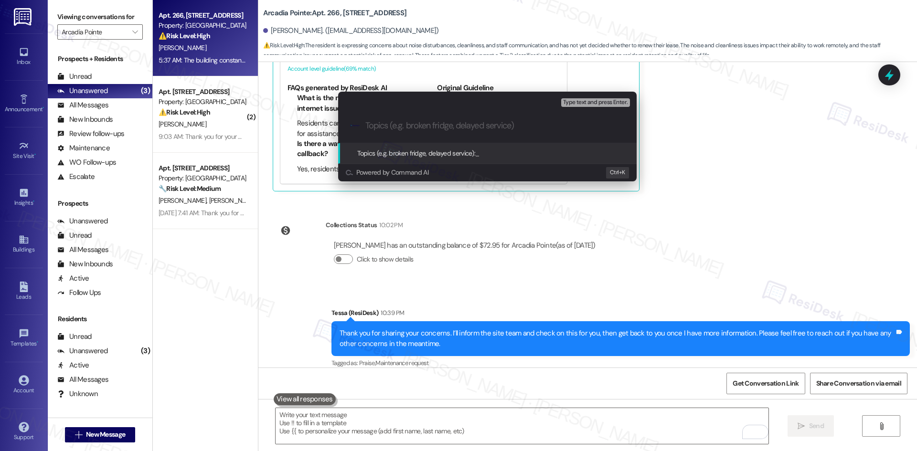
click at [405, 129] on input "Topics (e.g. broken fridge, delayed service)" at bounding box center [494, 126] width 259 height 10
paste input "Tracy is undecided about renewal. She asked when proper notice must be submitte…"
type input "Tracy is undecided about renewal. She asked when proper notice must be submitte…"
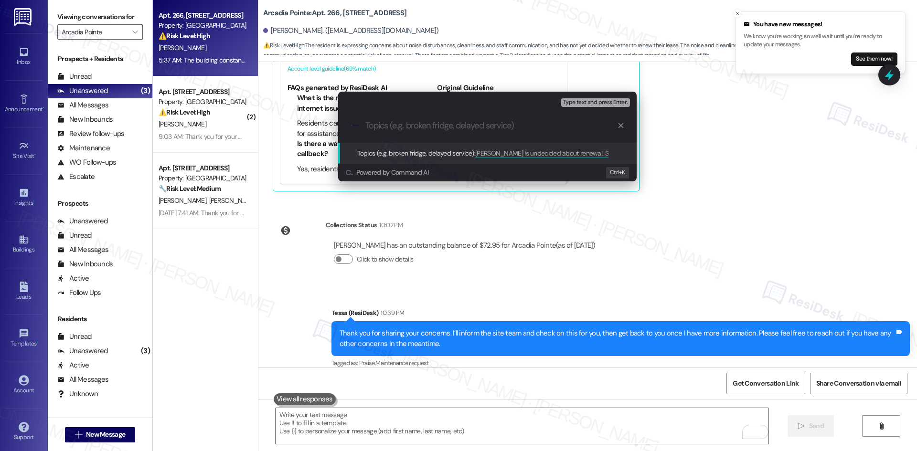
scroll to position [0, 0]
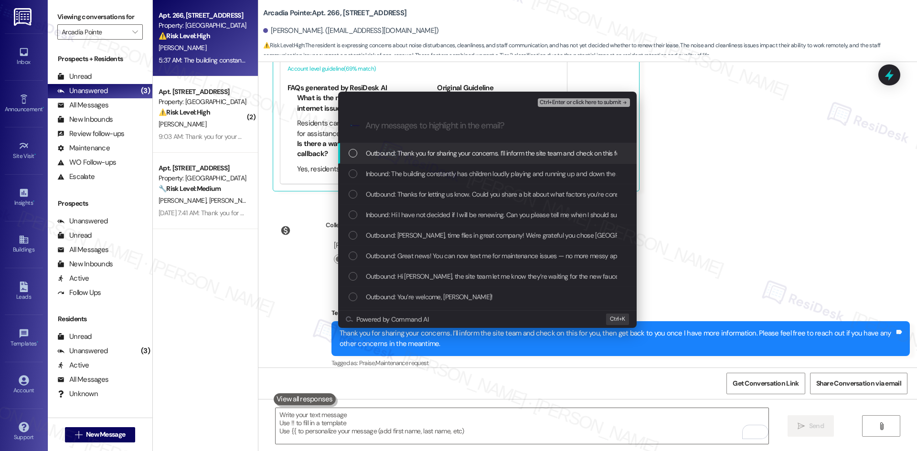
click at [695, 164] on div "Escalate Conversation Medium risk Tracy is undecided about renewal. She asked w…" at bounding box center [458, 225] width 917 height 451
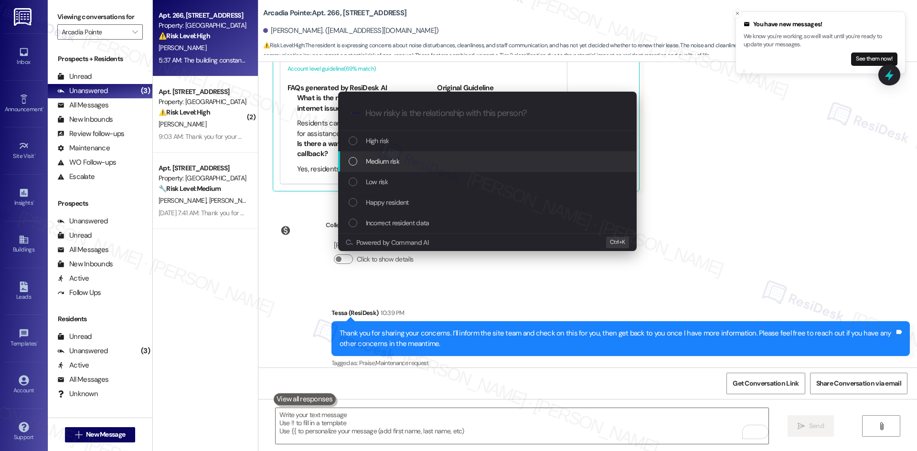
click at [389, 163] on span "Medium risk" at bounding box center [382, 161] width 33 height 11
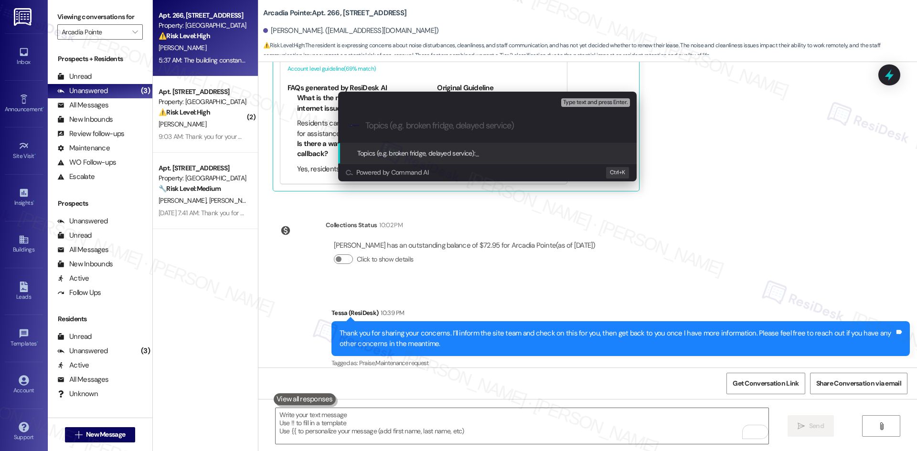
click at [395, 119] on div ".cls-1{fill:#0a055f;}.cls-2{fill:#0cc4c4;} resideskLogoBlueOrange" at bounding box center [487, 126] width 298 height 34
click at [393, 124] on input "Topics (e.g. broken fridge, delayed service)" at bounding box center [494, 126] width 259 height 10
paste input "Renewal Feedback & Notice Period Question"
type input "Renewal Feedback & Notice Period Question"
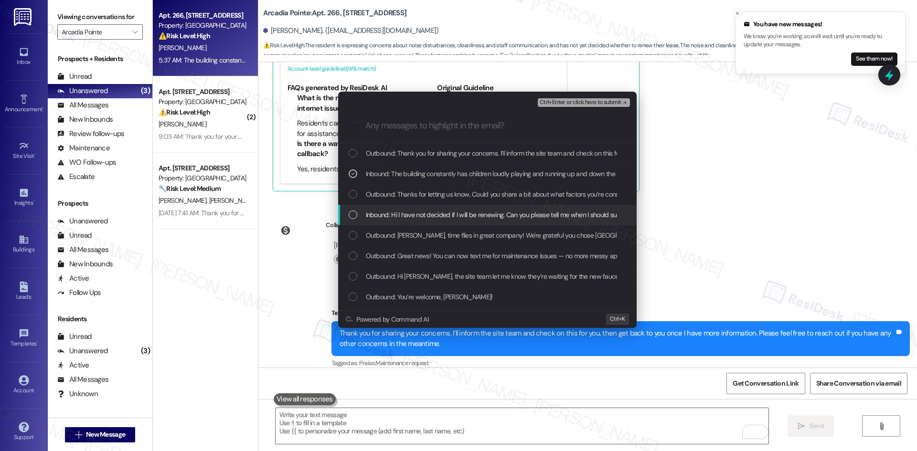
click at [491, 214] on span "Inbound: Hi I have not decided if I will be renewing. Can you please tell me wh…" at bounding box center [573, 215] width 415 height 11
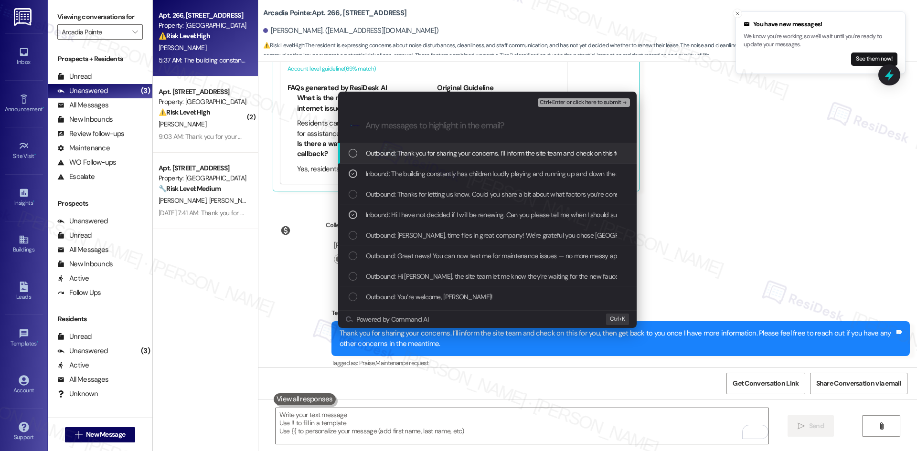
click at [606, 102] on span "Ctrl+Enter or click here to submit" at bounding box center [581, 102] width 82 height 7
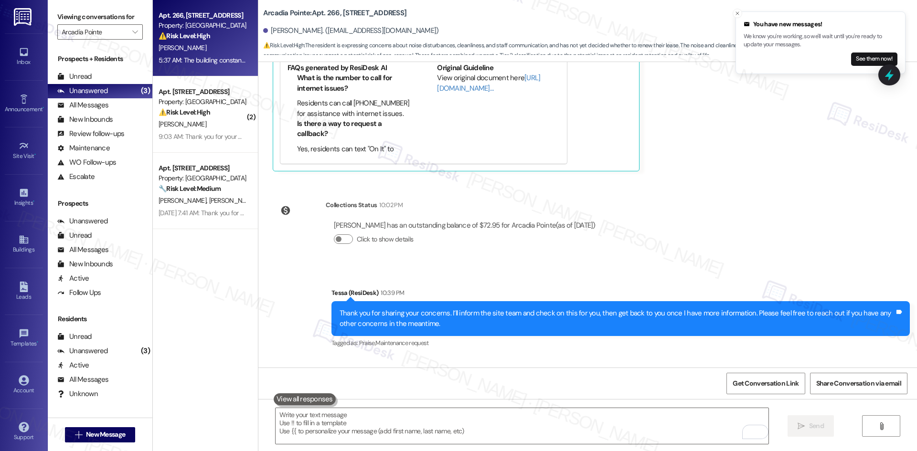
scroll to position [1363, 0]
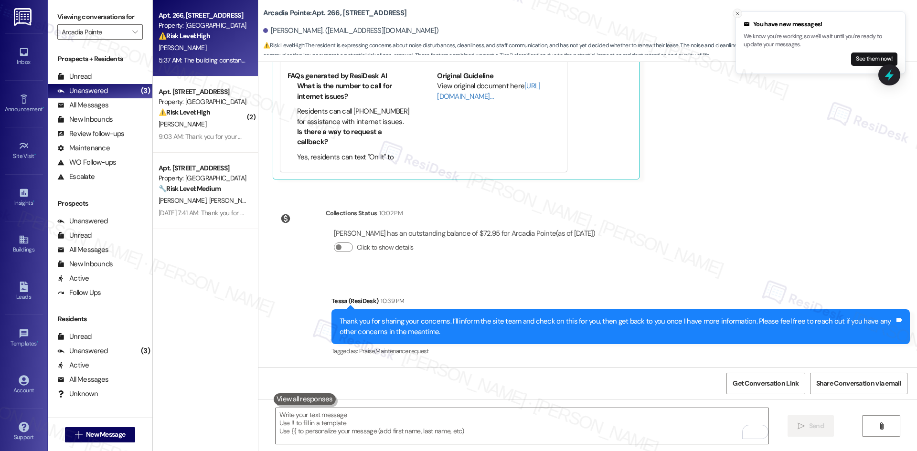
click at [736, 14] on line "Close toast" at bounding box center [737, 13] width 3 height 3
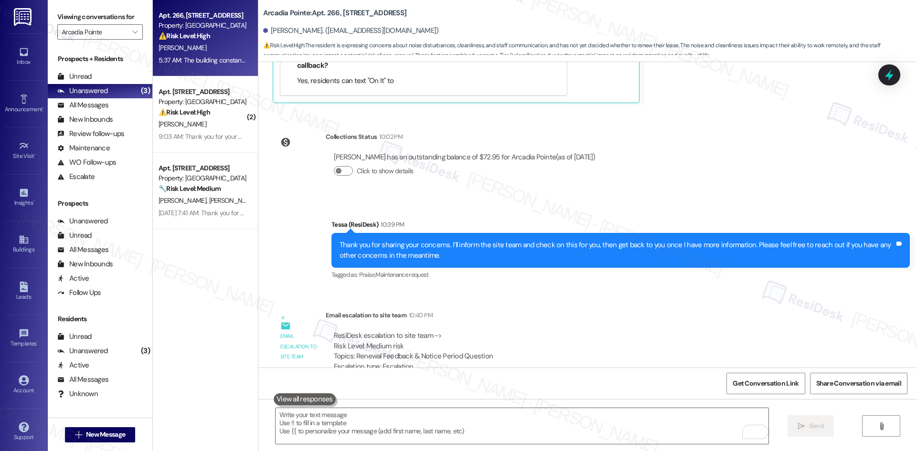
scroll to position [1459, 0]
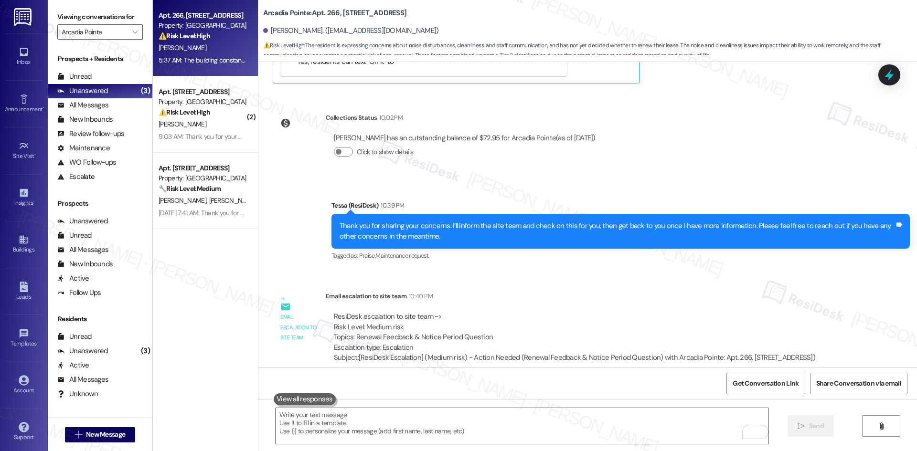
click at [679, 375] on div "Get Conversation Link Share Conversation via email" at bounding box center [587, 384] width 659 height 32
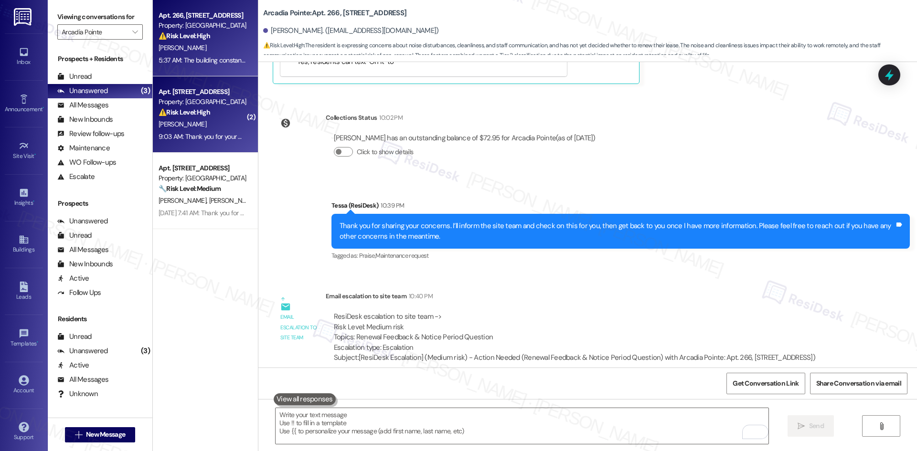
click at [205, 134] on div "9:03 AM: Thank you for your message. Our offices are currently closed, but we w…" at bounding box center [412, 136] width 507 height 9
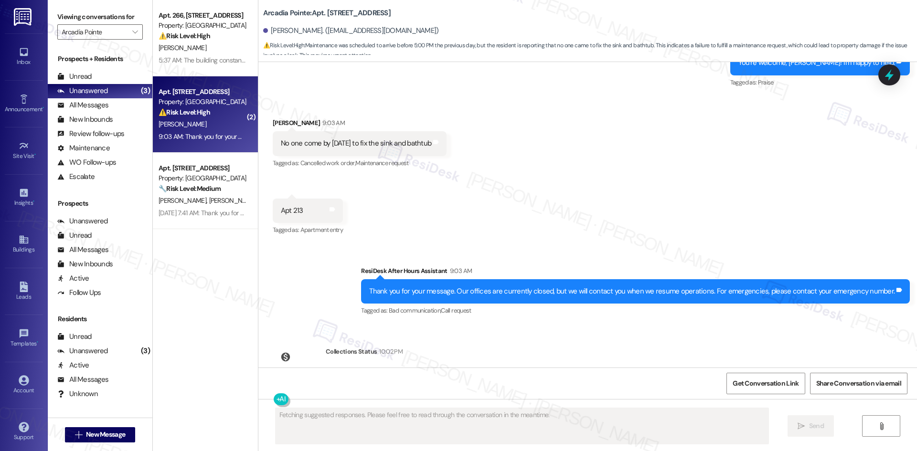
scroll to position [1691, 0]
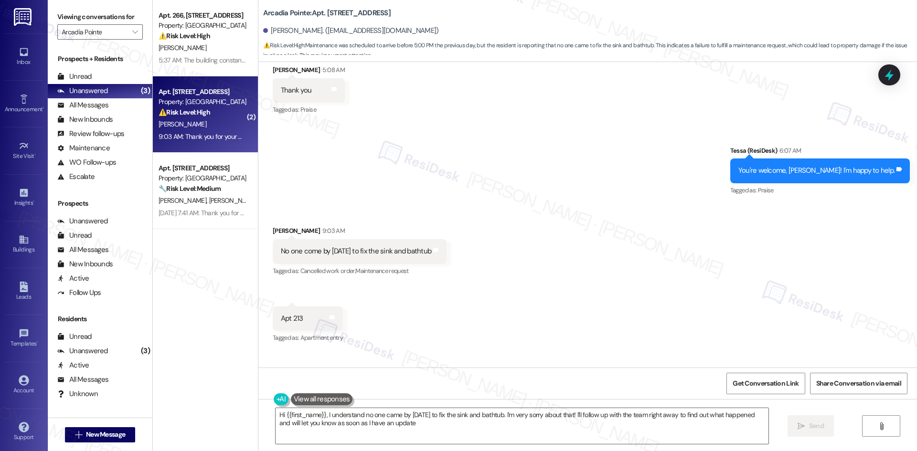
type textarea "Hi {{first_name}}, I understand no one came by today to fix the sink and bathtu…"
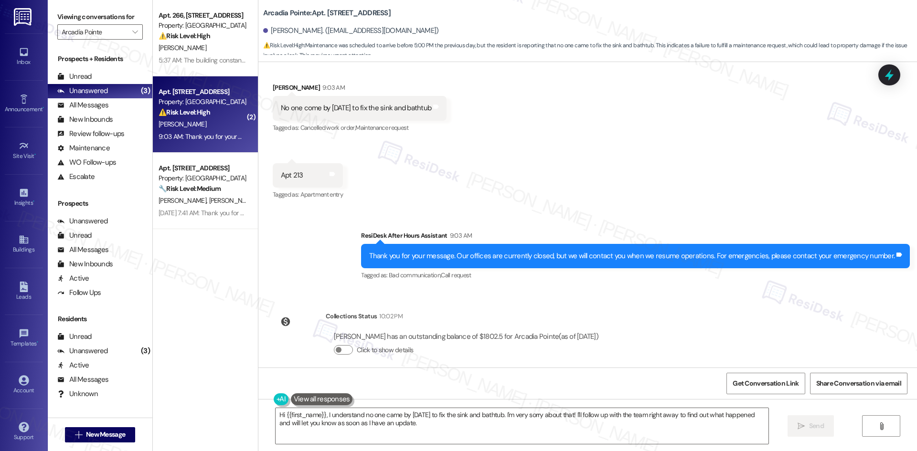
click at [308, 266] on div "Sent via SMS ResiDesk After Hours Assistant 9:03 AM Thank you for your message.…" at bounding box center [587, 249] width 659 height 81
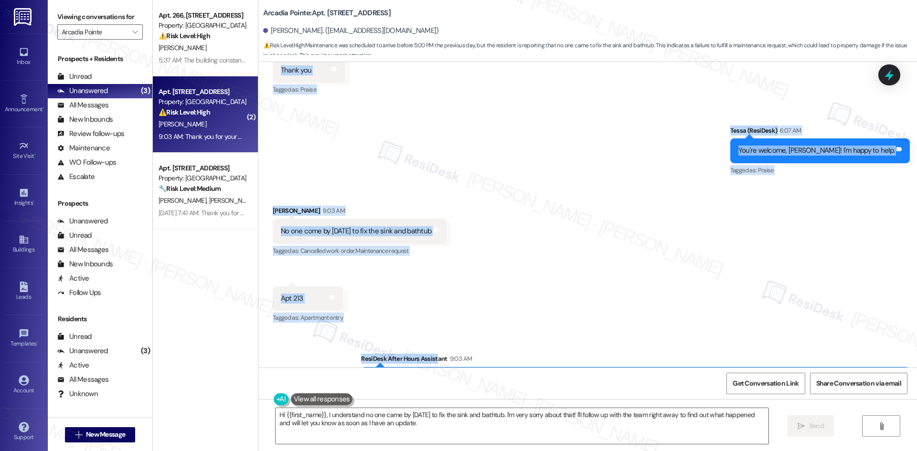
scroll to position [1595, 0]
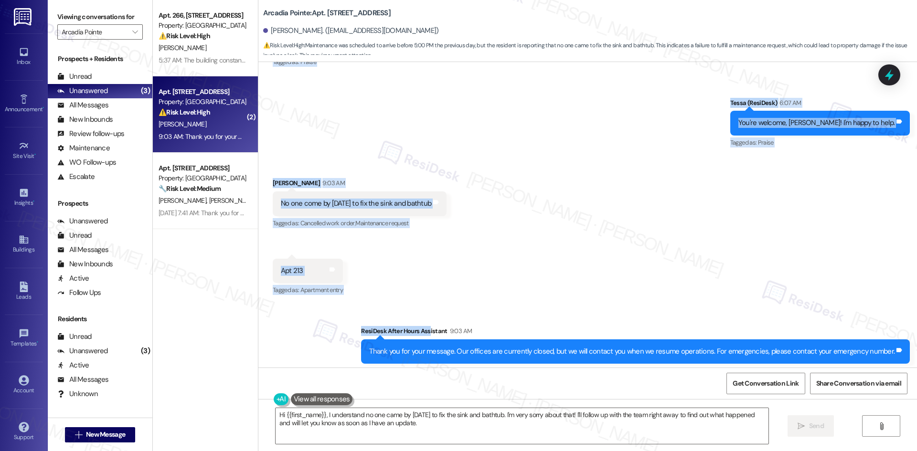
drag, startPoint x: 255, startPoint y: 180, endPoint x: 427, endPoint y: 325, distance: 224.7
click at [435, 325] on div "Lease started Jun 10, 2025 at 8:00 AM Announcement, sent via SMS Tessa (ResiDes…" at bounding box center [587, 215] width 659 height 306
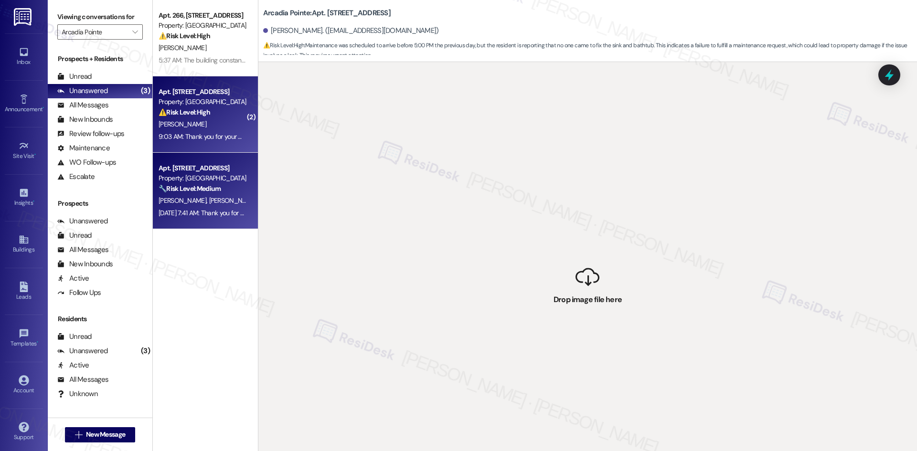
click at [196, 208] on div "Sep 07, 2025 at 7:41 AM: Thank you for your message. Our offices are currently …" at bounding box center [203, 213] width 90 height 12
click at [208, 129] on div "J. Bahrami" at bounding box center [203, 124] width 90 height 12
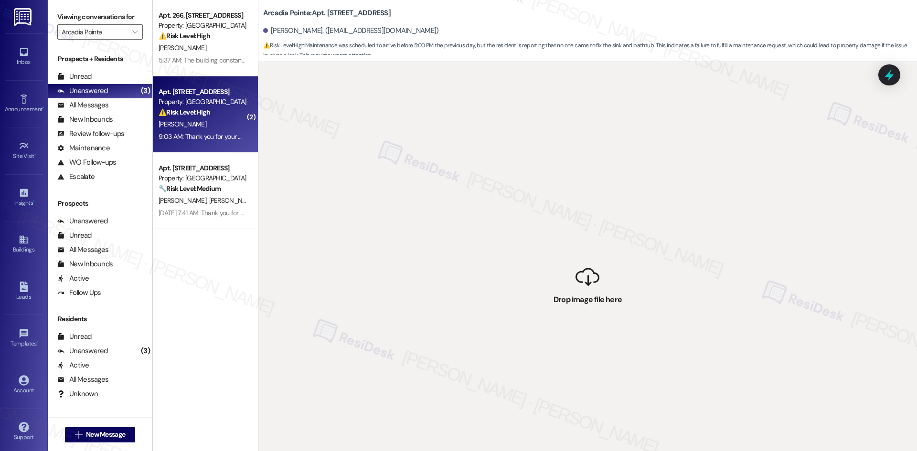
click at [208, 114] on div "⚠️ Risk Level: High Maintenance was scheduled to arrive before 5:00 PM the prev…" at bounding box center [203, 112] width 88 height 10
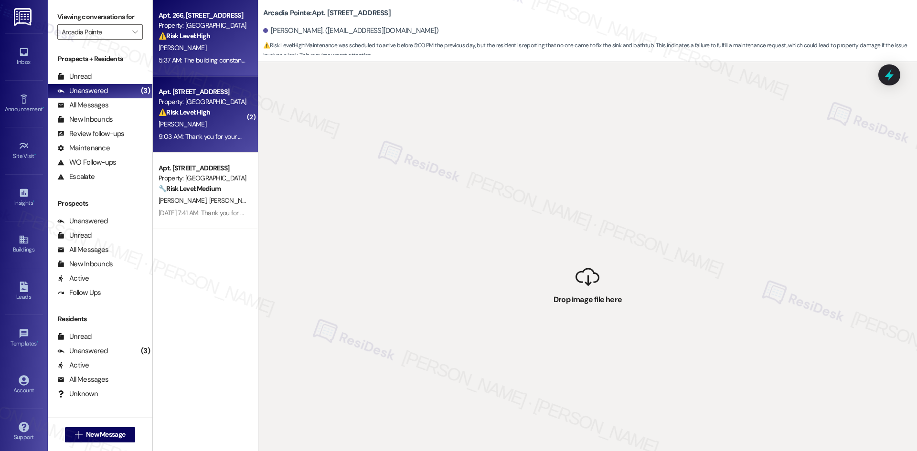
click at [216, 54] on div "5:37 AM: The building constantly has children loudly playing and running up and…" at bounding box center [203, 60] width 90 height 12
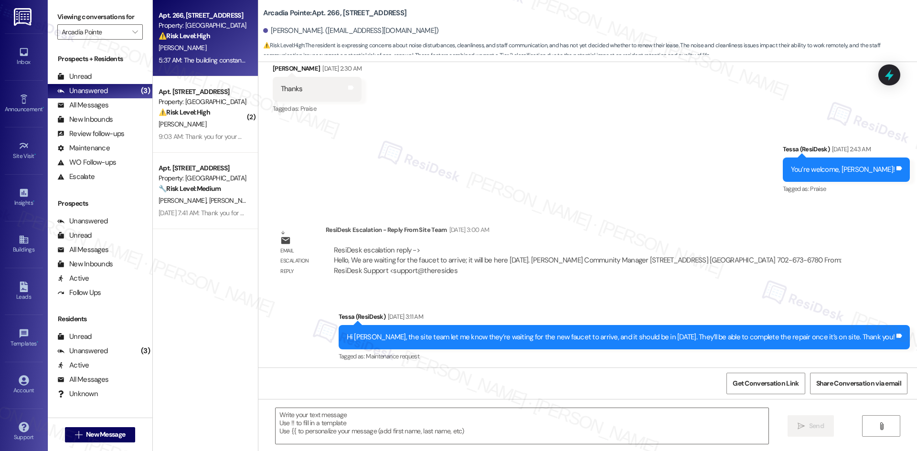
type textarea "Fetching suggested responses. Please feel free to read through the conversation…"
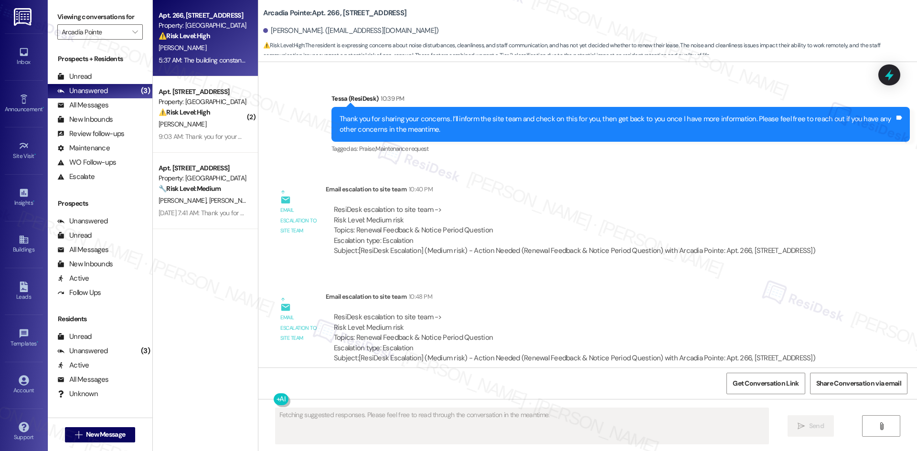
scroll to position [1566, 0]
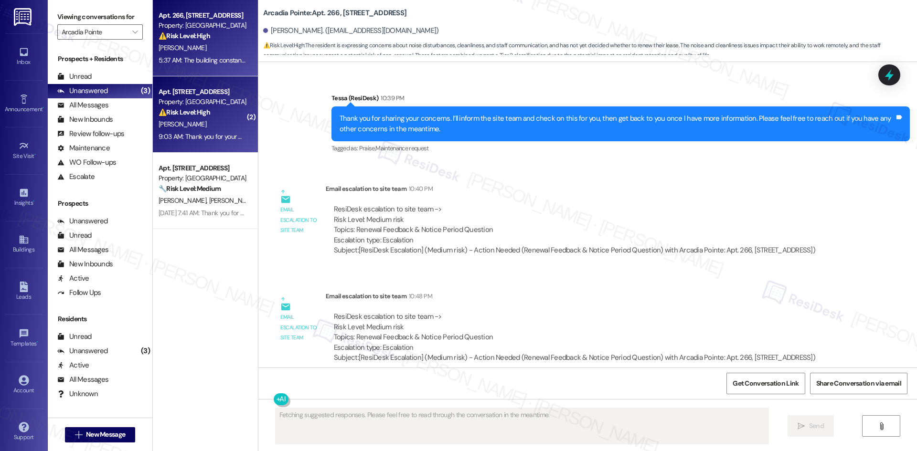
click at [202, 135] on div "9:03 AM: Thank you for your message. Our offices are currently closed, but we w…" at bounding box center [412, 136] width 507 height 9
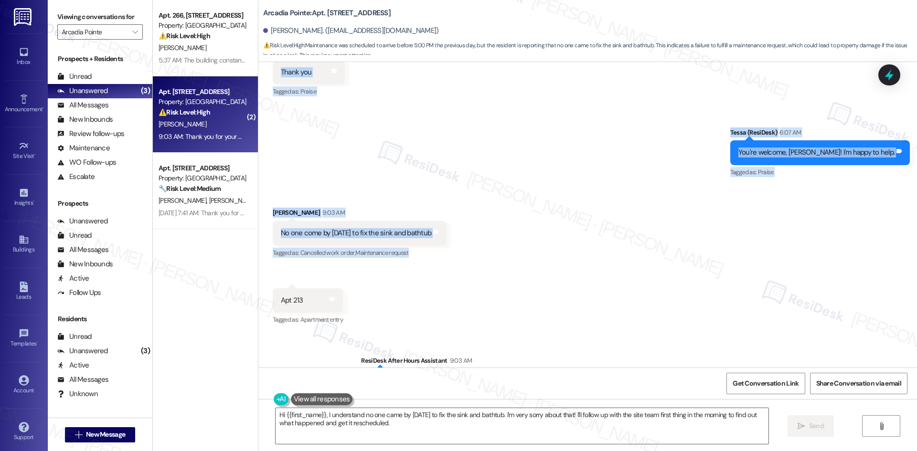
scroll to position [1595, 0]
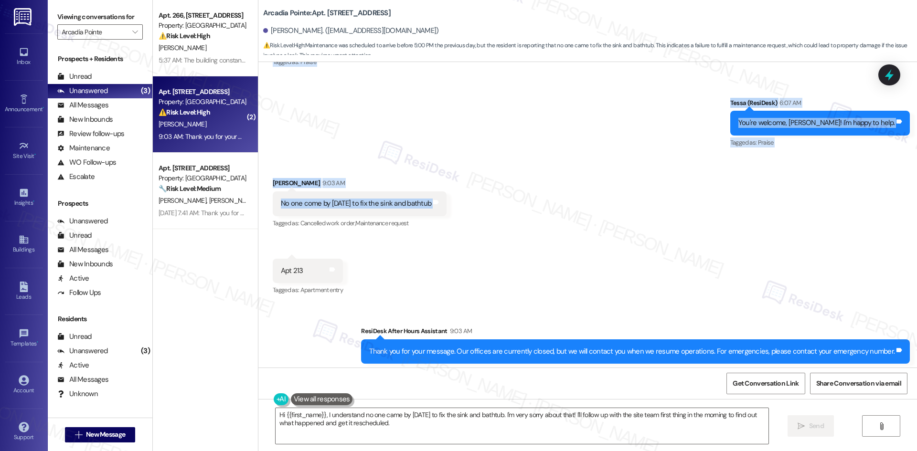
drag, startPoint x: 313, startPoint y: 246, endPoint x: 398, endPoint y: 199, distance: 97.1
click at [452, 200] on div "Lease started Jun 10, 2025 at 8:00 AM Announcement, sent via SMS Tessa (ResiDes…" at bounding box center [587, 215] width 659 height 306
copy div "Tessa (ResiDesk) 5:05 AM Thanks for your patience, Jonavahan. The site team let…"
click at [434, 192] on div "No one come by today to fix the sink and bathtub Tags and notes" at bounding box center [360, 204] width 174 height 24
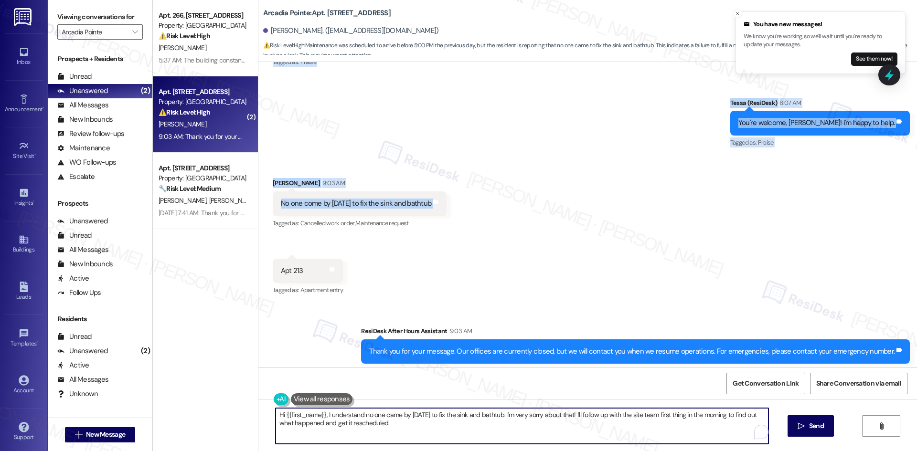
drag, startPoint x: 380, startPoint y: 429, endPoint x: 377, endPoint y: 423, distance: 6.4
click at [380, 429] on textarea "Hi {{first_name}}, I understand no one came by today to fix the sink and bathtu…" at bounding box center [522, 426] width 493 height 36
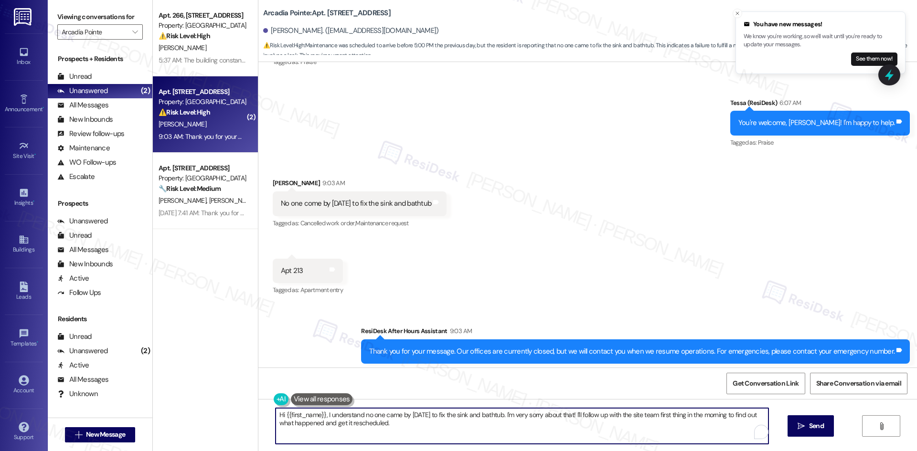
paste textarea "I’m sorry no one came by yesterday to fix the sink and bathtub. I’ll inform the…"
type textarea "I’m sorry no one came by yesterday to fix the sink and bathtub. I’ll inform the…"
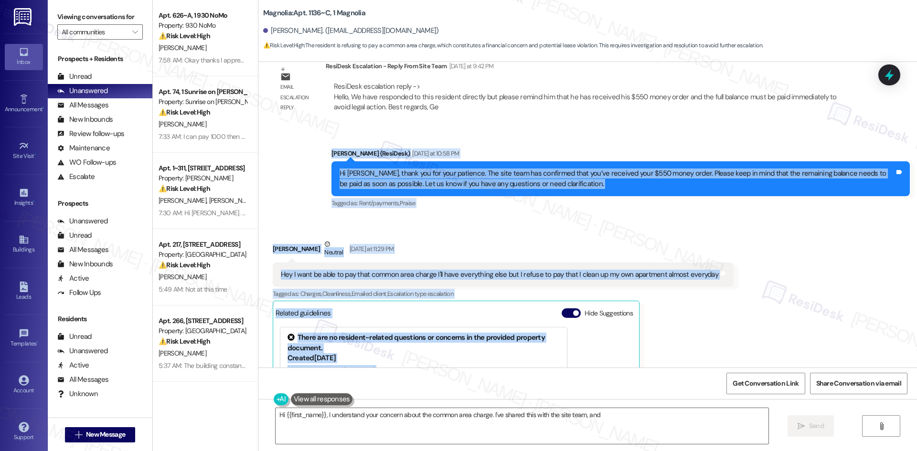
scroll to position [2574, 0]
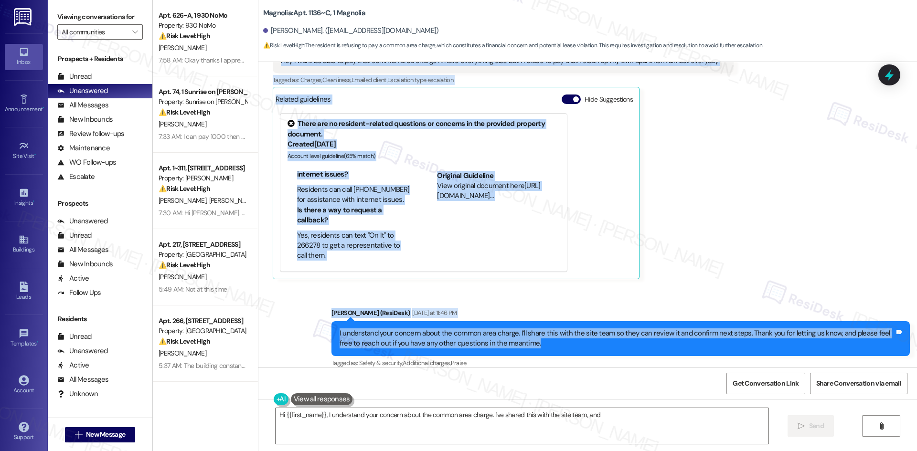
drag, startPoint x: 318, startPoint y: 110, endPoint x: 612, endPoint y: 285, distance: 342.8
click at [612, 285] on div "WO Opened request: Porch light... Sep 18, 2024 at 5:59 PM Status : Completed Sh…" at bounding box center [587, 215] width 659 height 306
copy div "Sarah (ResiDesk) Yesterday at 10:58 PM Hi Cameron, thank you for your patience.…"
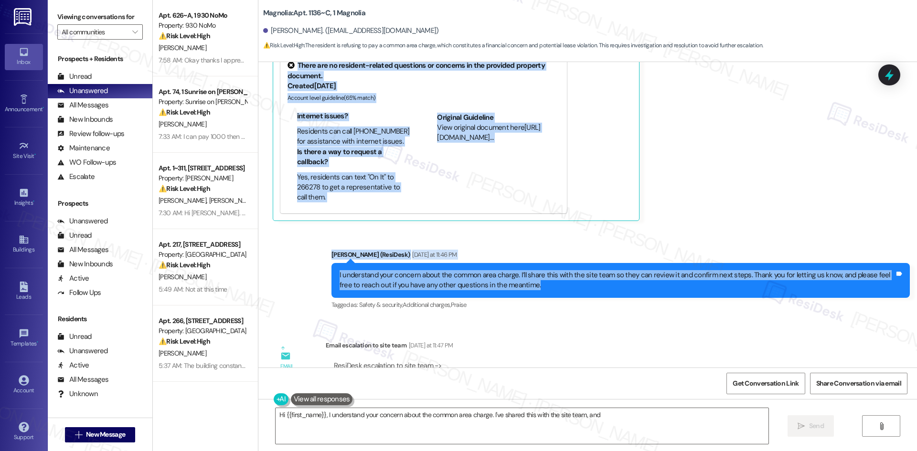
scroll to position [2717, 0]
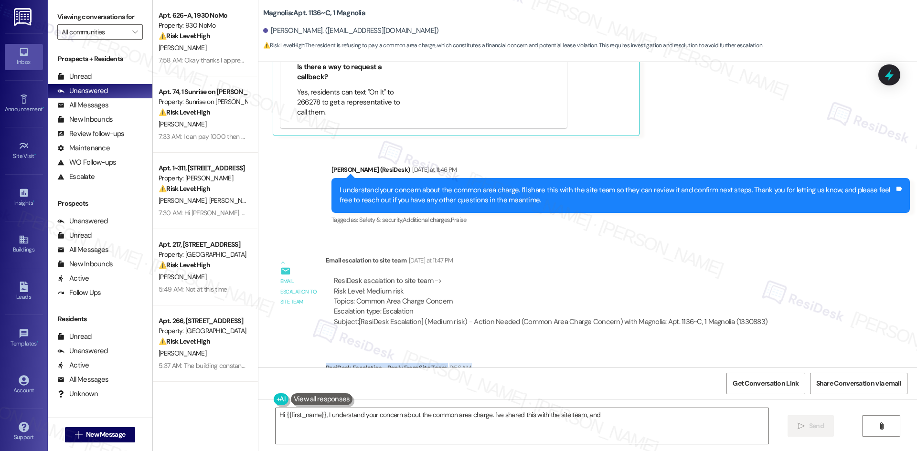
drag, startPoint x: 318, startPoint y: 308, endPoint x: 399, endPoint y: 351, distance: 91.7
click at [399, 363] on div "ResiDesk Escalation - Reply From Site Team 9:56 AM ResiDesk escalation reply ->…" at bounding box center [588, 392] width 525 height 58
copy div "ResiDesk Escalation - Reply From Site Team 9:56 AM ResiDesk escalation reply ->…"
click at [388, 430] on textarea "Hi {{first_name}}, I understand your concern about the common area charge. I've…" at bounding box center [522, 426] width 493 height 36
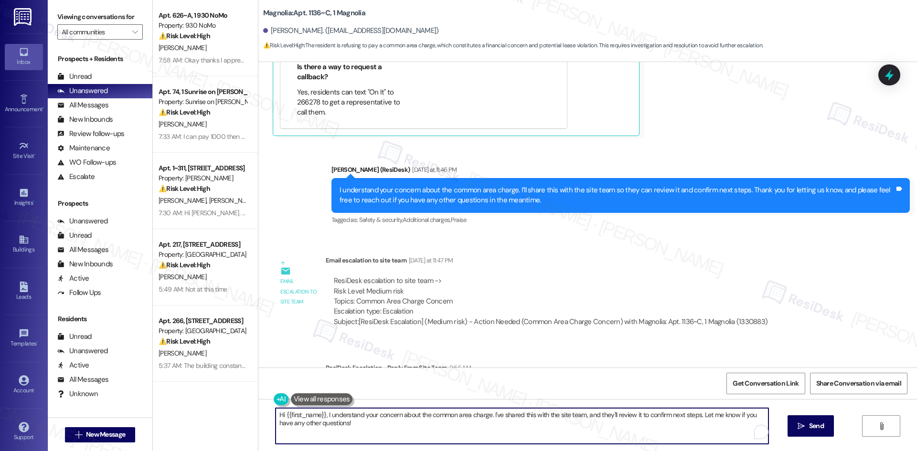
paste textarea "Cameron, thank you for sharing your concern about the common area charge. The s…"
click at [641, 424] on textarea "Hi Cameron, thank you for sharing your concern about the common area charge. Th…" at bounding box center [522, 426] width 493 height 36
type textarea "Hi Cameron, thank you for sharing your concern about the common area charge. Th…"
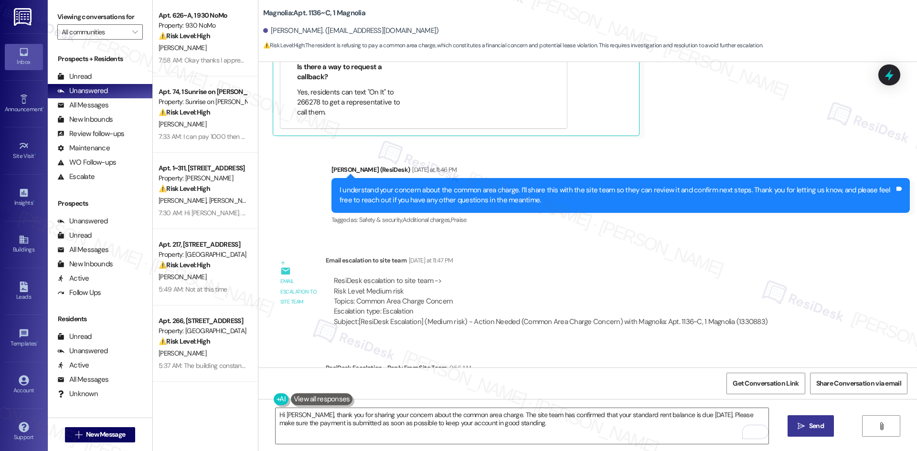
click at [816, 429] on span "Send" at bounding box center [816, 426] width 15 height 10
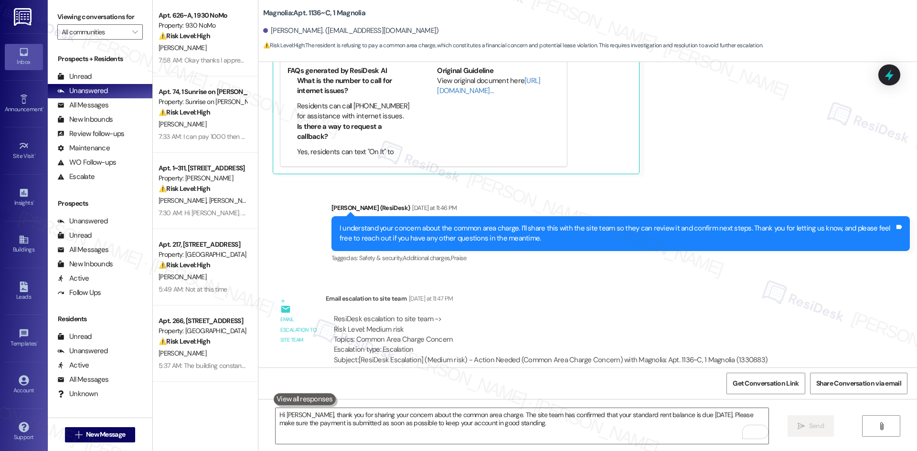
scroll to position [2794, 0]
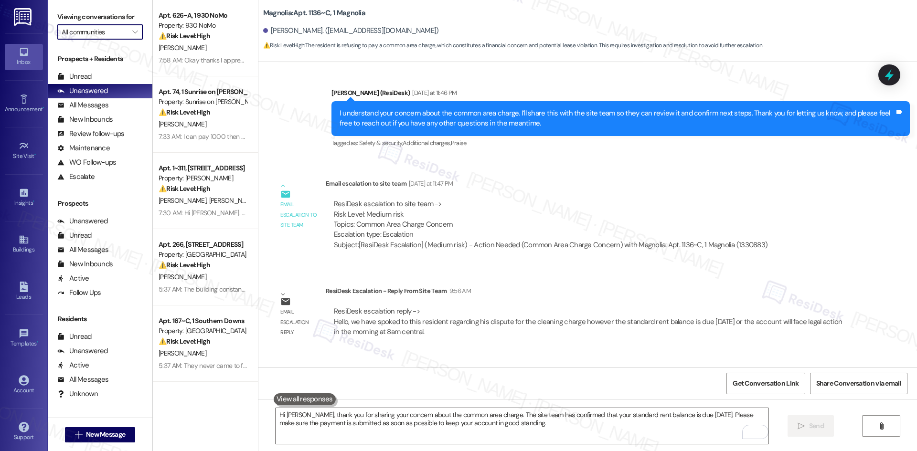
click at [108, 30] on input "All communities" at bounding box center [95, 31] width 66 height 15
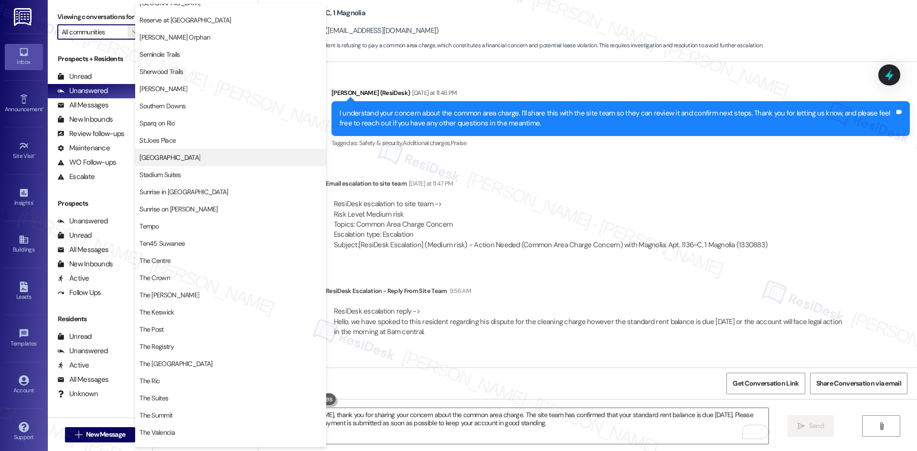
scroll to position [716, 0]
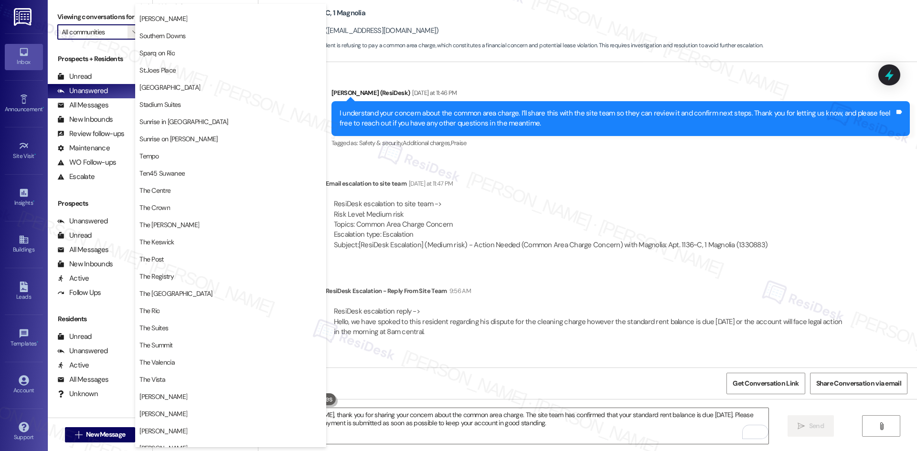
click at [551, 199] on div "ResiDesk escalation to site team -> Risk Level: Medium risk Topics: Common Area…" at bounding box center [551, 219] width 434 height 41
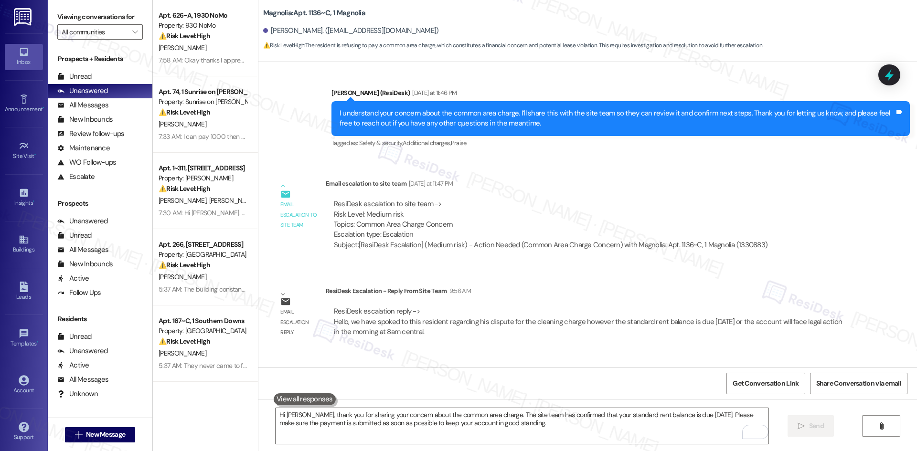
click at [540, 351] on div "Sent via SMS Sarah 10:10 PM Hi Cameron, thank you for sharing your concern abou…" at bounding box center [587, 389] width 659 height 77
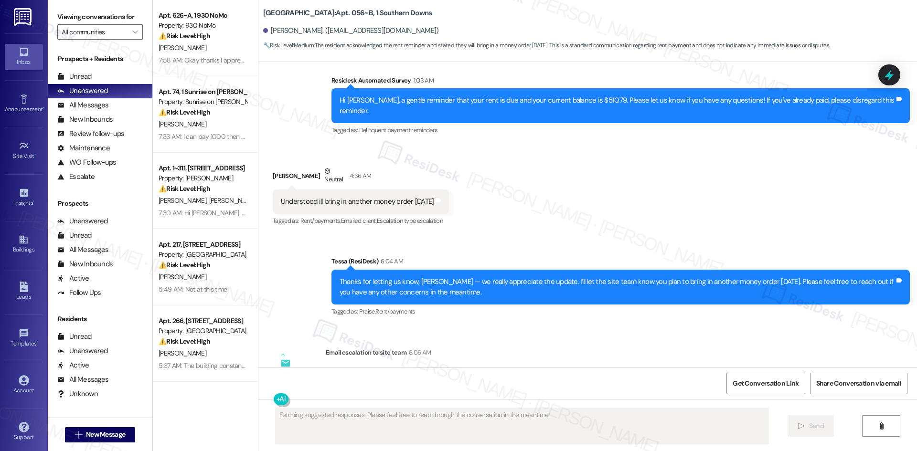
scroll to position [4227, 0]
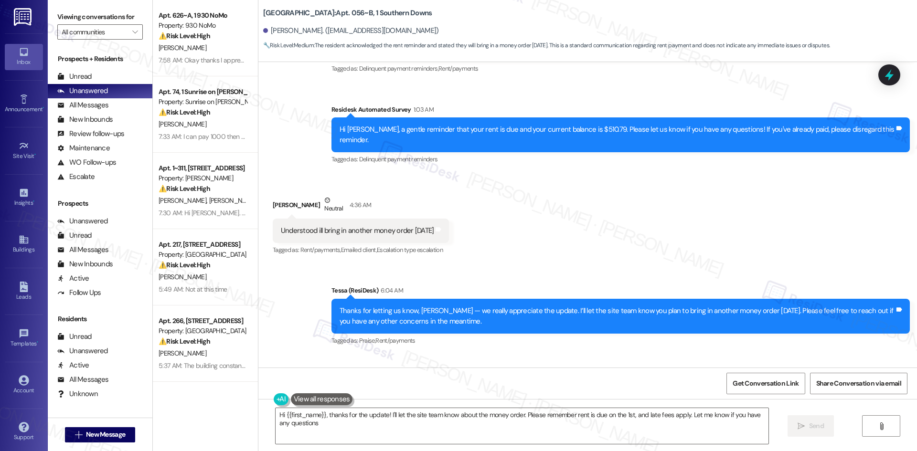
type textarea "Hi {{first_name}}, thanks for the update! I'll let the site team know about the…"
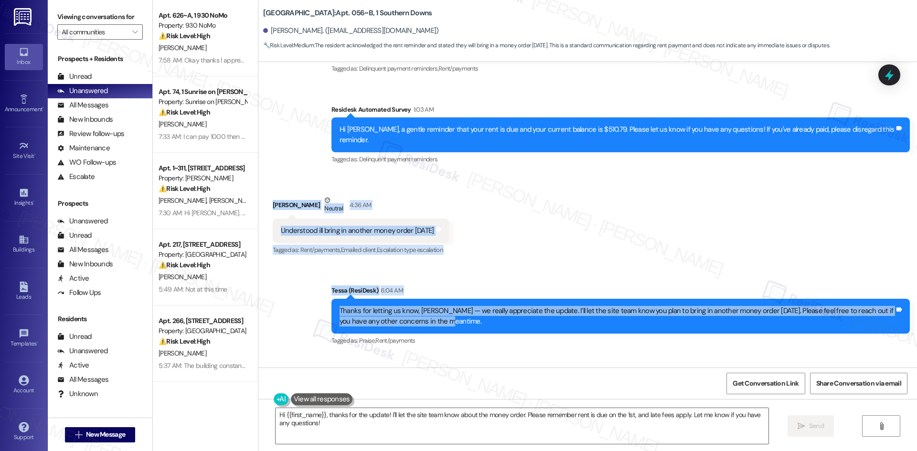
drag, startPoint x: 288, startPoint y: 179, endPoint x: 453, endPoint y: 287, distance: 197.1
click at [453, 287] on div "Survey, sent via SMS Residesk Automated Survey Feb 21, 2025 at 1:55 AM Hi Daija…" at bounding box center [587, 215] width 659 height 306
copy div "Daija Carr Neutral 4:36 AM Understood ill bring in another money order Monday T…"
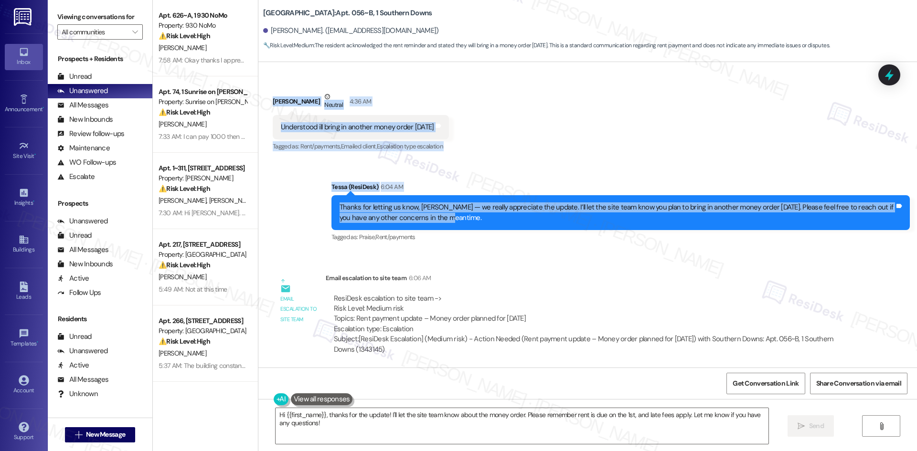
scroll to position [4466, 0]
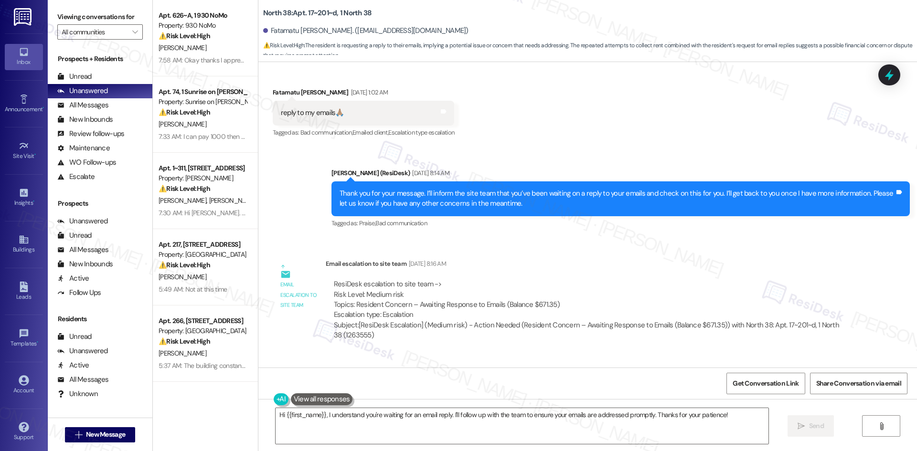
scroll to position [1621, 0]
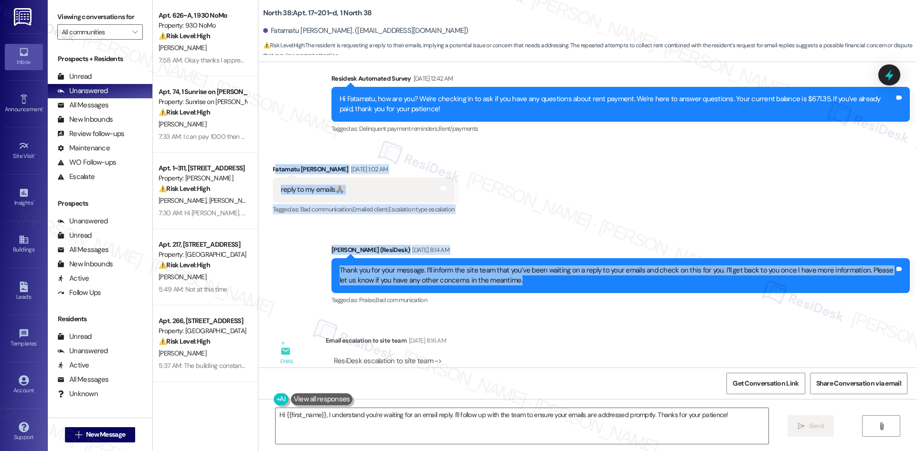
drag, startPoint x: 269, startPoint y: 168, endPoint x: 541, endPoint y: 279, distance: 293.6
click at [541, 279] on div "Survey, sent via SMS Residesk Automated Survey [DATE] 2:39 AM Hi Fatamatu, how …" at bounding box center [587, 215] width 659 height 306
copy div "atamatu [PERSON_NAME] [DATE] 1:02 AM reply to my emails🙏🏽 Tags and notes Tagged…"
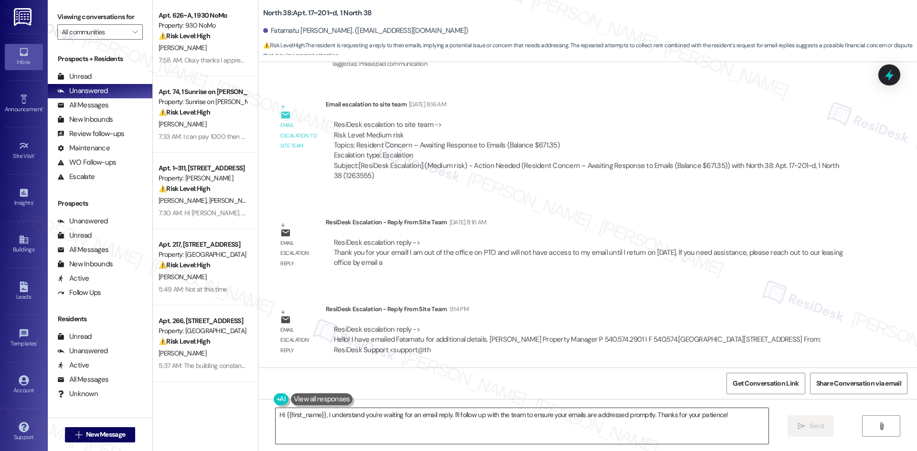
scroll to position [1860, 0]
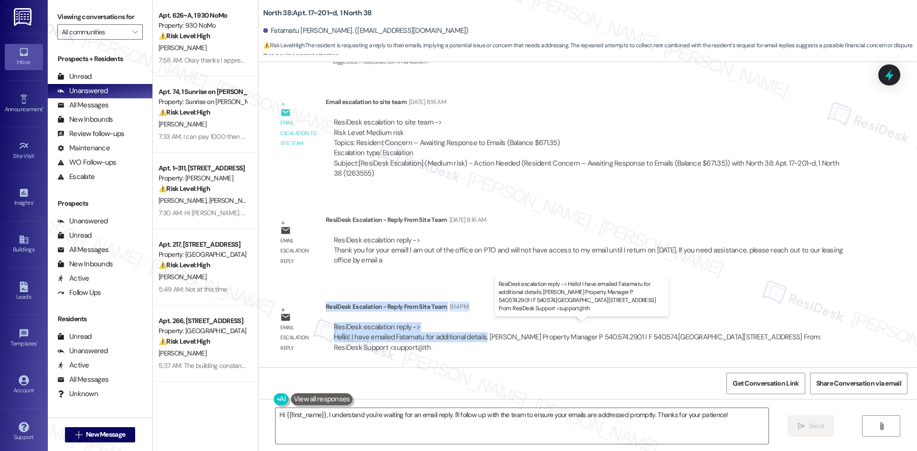
drag, startPoint x: 319, startPoint y: 306, endPoint x: 479, endPoint y: 338, distance: 163.2
click at [479, 338] on div "ResiDesk Escalation - Reply From Site Team 9:14 PM ResiDesk escalation reply ->…" at bounding box center [588, 331] width 525 height 58
copy div "ResiDesk Escalation - Reply From Site Team 9:14 PM ResiDesk escalation reply ->…"
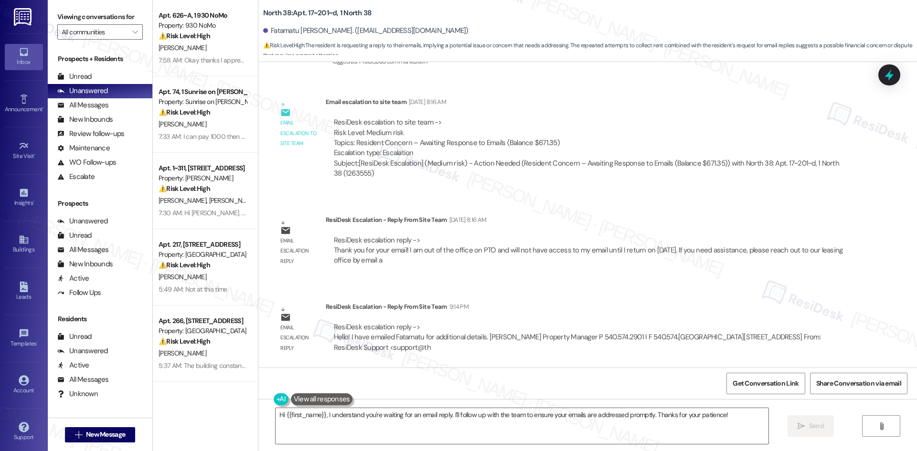
drag, startPoint x: 587, startPoint y: 96, endPoint x: 550, endPoint y: 96, distance: 37.3
click at [587, 96] on div "Email escalation to site team Email escalation to site team [DATE] 8:16 AM Resi…" at bounding box center [562, 141] width 593 height 103
click at [527, 105] on div "Email escalation to site team Sep 09, 2025 at 8:16 AM" at bounding box center [588, 103] width 525 height 13
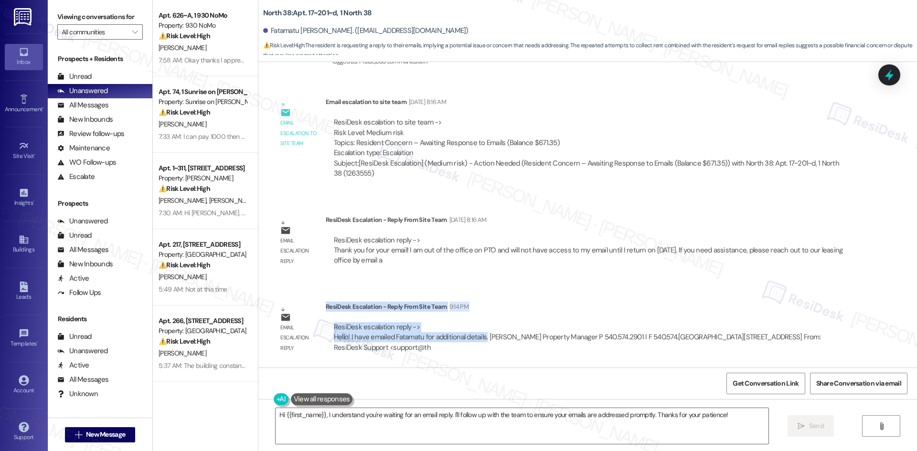
drag, startPoint x: 318, startPoint y: 307, endPoint x: 479, endPoint y: 339, distance: 164.2
click at [479, 339] on div "ResiDesk Escalation - Reply From Site Team 9:14 PM ResiDesk escalation reply ->…" at bounding box center [588, 331] width 525 height 58
copy div "ResiDesk Escalation - Reply From Site Team 9:14 PM ResiDesk escalation reply ->…"
click at [411, 429] on textarea "Hi {{first_name}}, I understand you're waiting for an email reply. I'll follow …" at bounding box center [522, 426] width 493 height 36
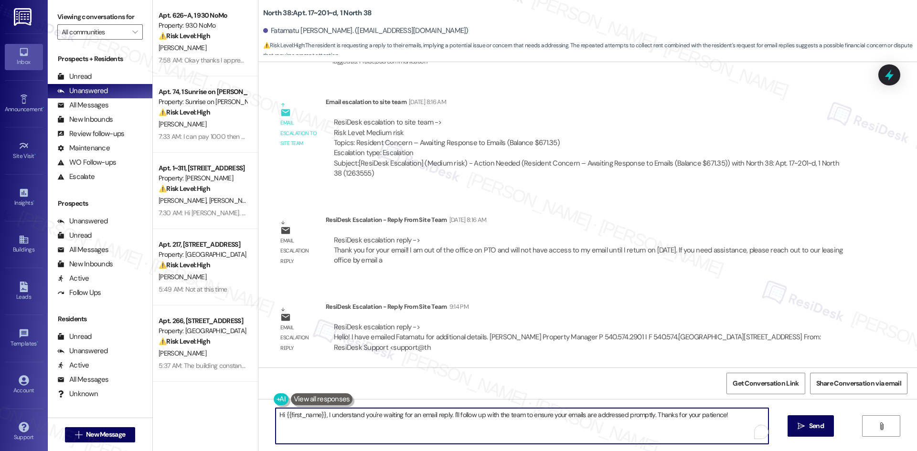
paste textarea "Fatamatu, thank you for your patience. The site team has confirmed they’ve emai…"
type textarea "Hi Fatamatu, thank you for your patience. The site team has confirmed they’ve e…"
click at [809, 429] on span "Send" at bounding box center [816, 426] width 15 height 10
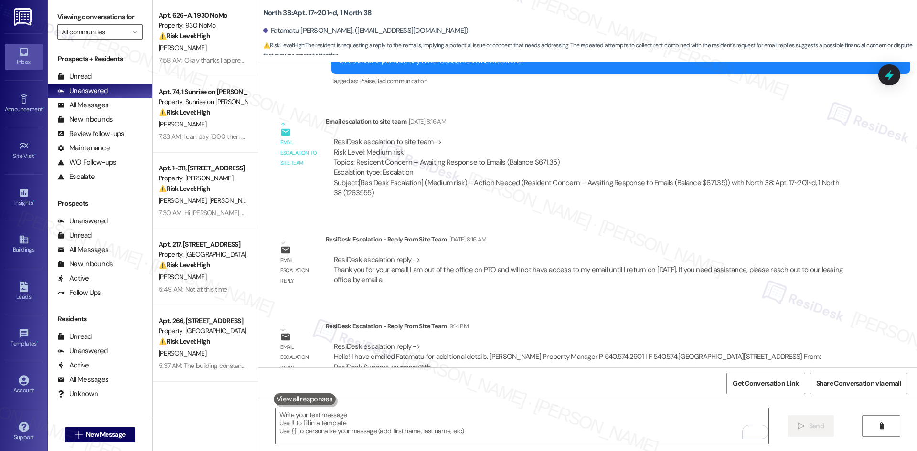
scroll to position [1936, 0]
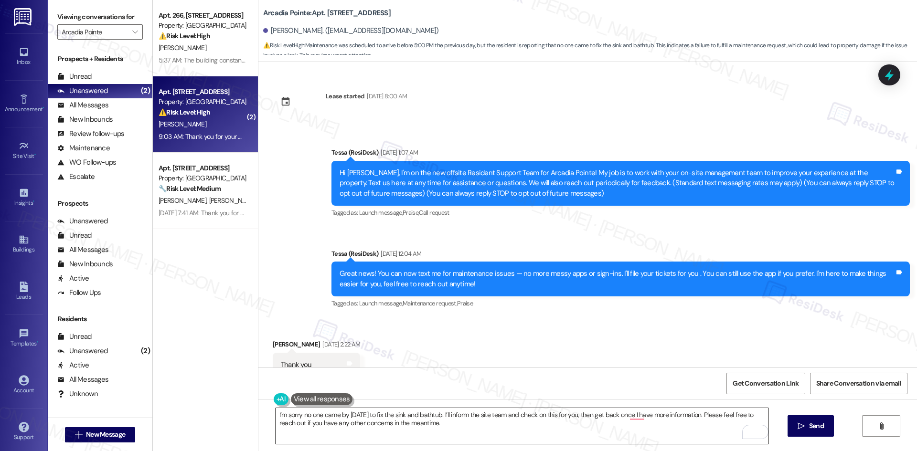
scroll to position [1595, 0]
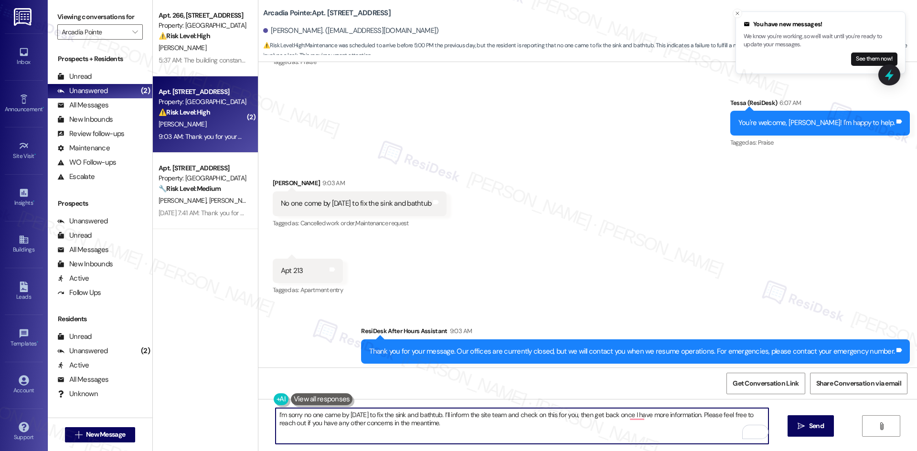
click at [453, 426] on textarea "I’m sorry no one came by [DATE] to fix the sink and bathtub. I’ll inform the si…" at bounding box center [522, 426] width 493 height 36
click at [276, 415] on textarea "I’m sorry no one came by [DATE] to fix the sink and bathtub. I’ll inform the si…" at bounding box center [522, 426] width 493 height 36
click at [282, 178] on div "Jonavahan Bahrami 9:03 AM" at bounding box center [360, 184] width 174 height 13
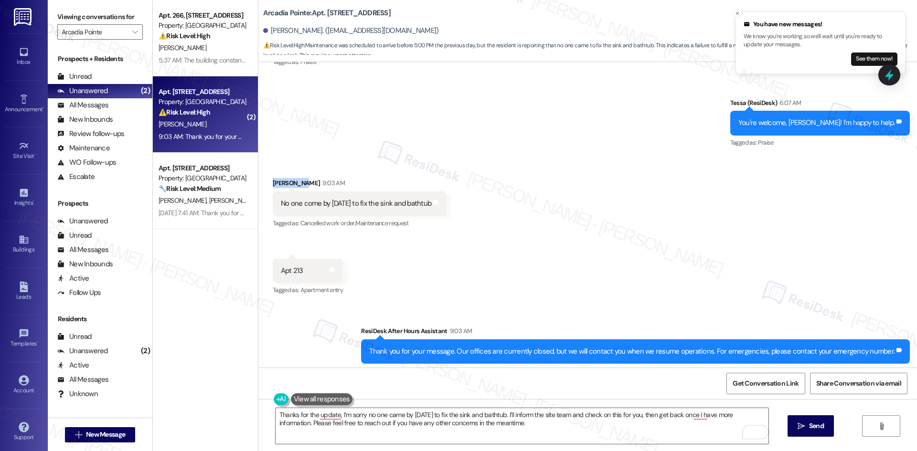
click at [282, 178] on div "Jonavahan Bahrami 9:03 AM" at bounding box center [360, 184] width 174 height 13
copy div "Jonavahan"
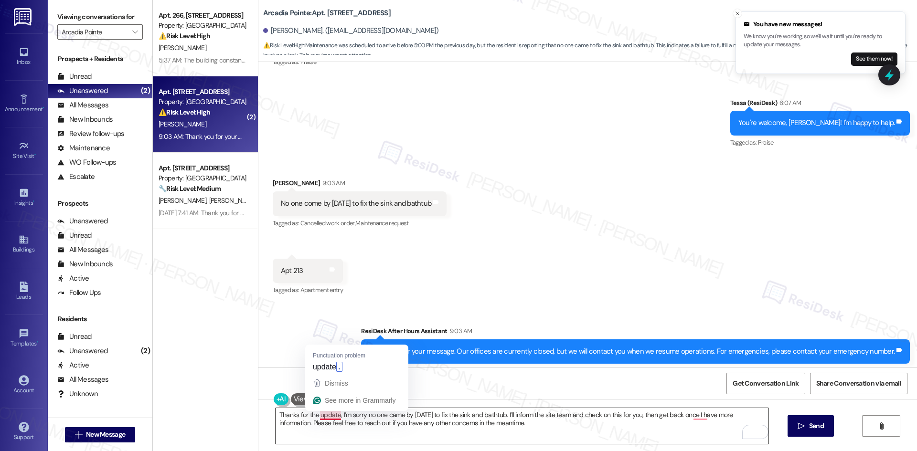
click at [332, 415] on textarea "Thanks for the update, I’m sorry no one came by yesterday to fix the sink and b…" at bounding box center [522, 426] width 493 height 36
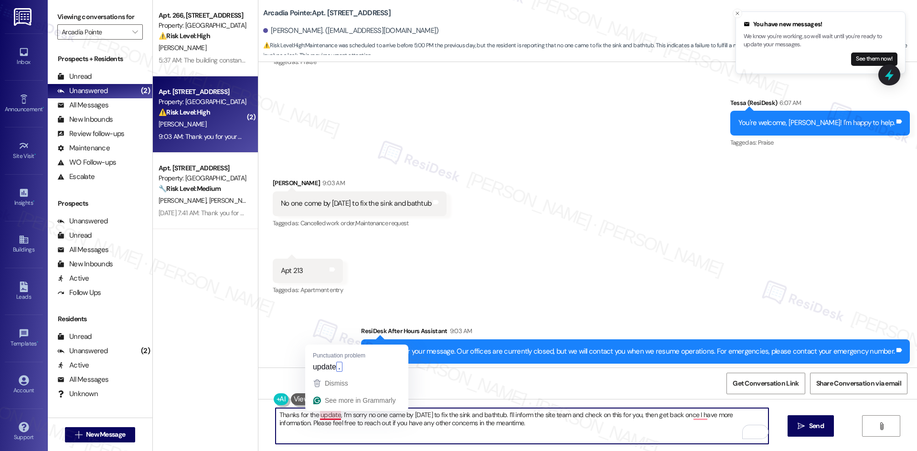
click at [334, 415] on textarea "Thanks for the update, I’m sorry no one came by yesterday to fix the sink and b…" at bounding box center [522, 426] width 493 height 36
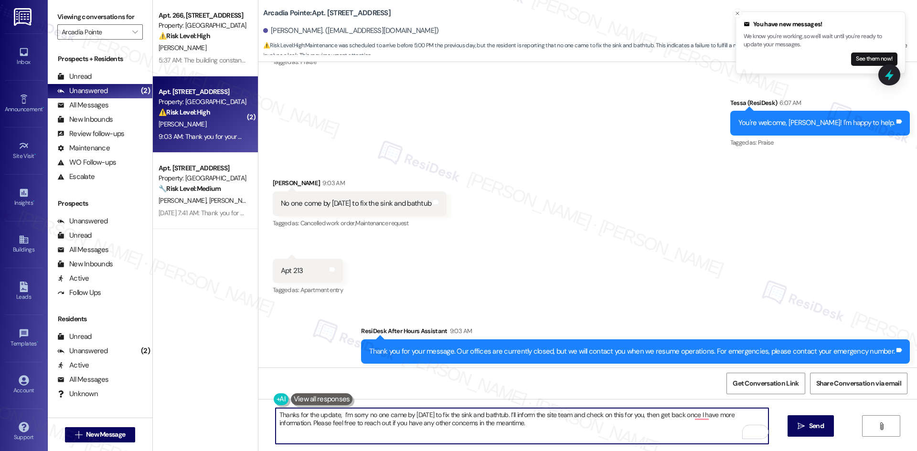
paste textarea "Jonavahan"
click at [601, 433] on textarea "Thanks for the update, Jonavahan. I’m sorry no one came by yesterday to fix the…" at bounding box center [522, 426] width 493 height 36
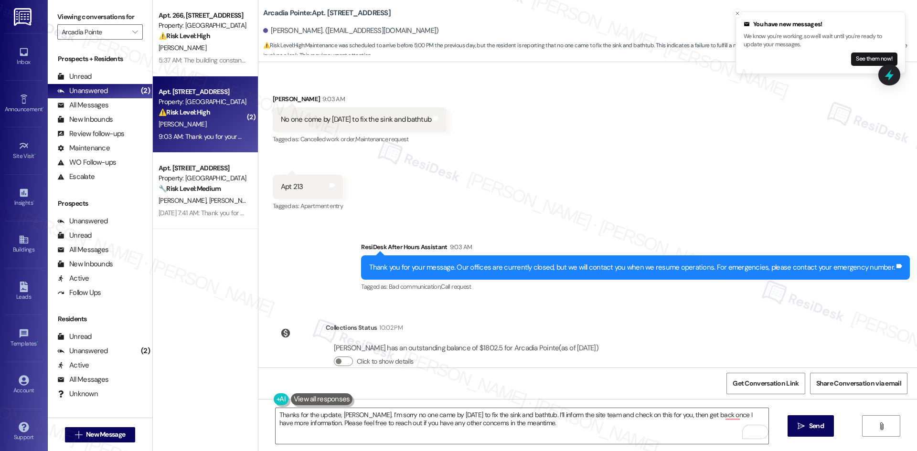
scroll to position [1691, 0]
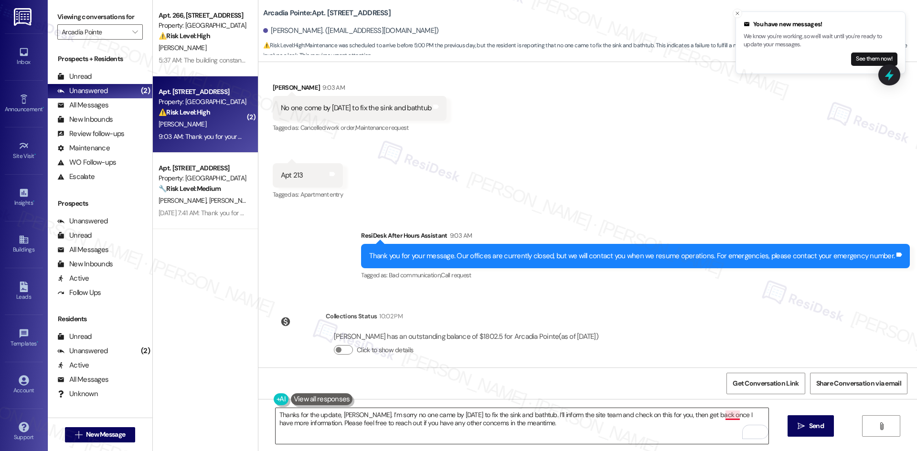
click at [724, 418] on textarea "Thanks for the update, Jonavahan. I’m sorry no one came by yesterday to fix the…" at bounding box center [522, 426] width 493 height 36
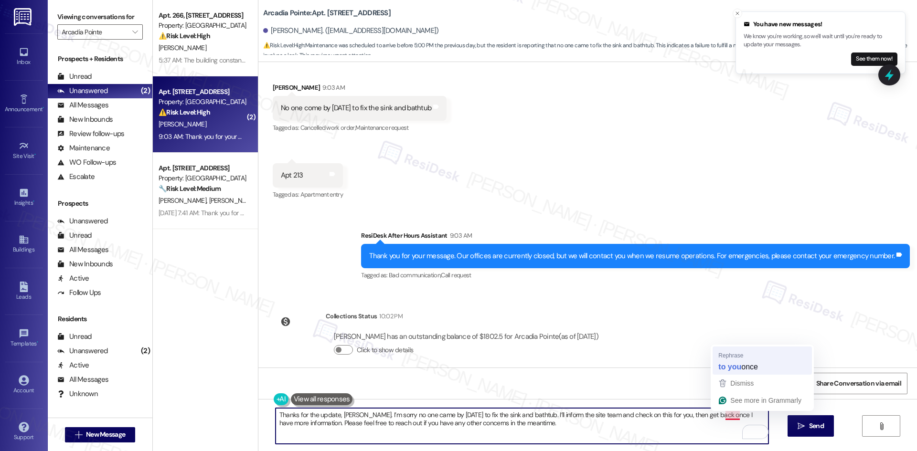
type textarea "Thanks for the update, Jonavahan. I’m sorry no one came by yesterday to fix the…"
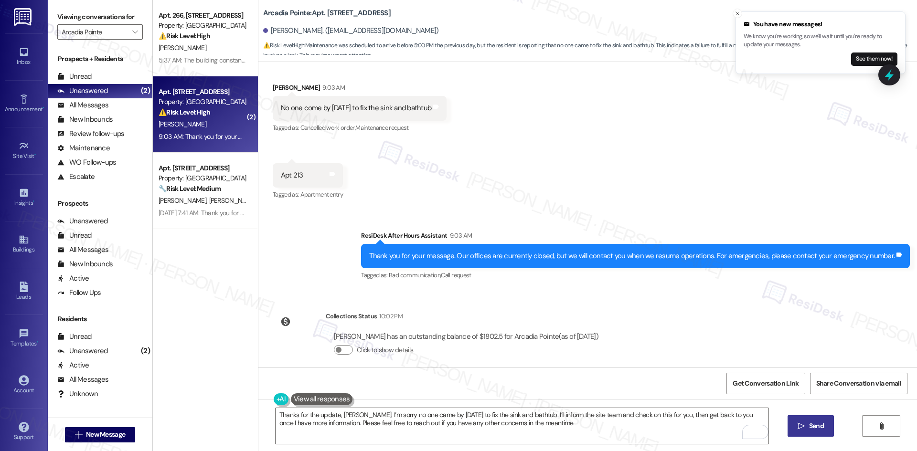
click at [813, 429] on span "Send" at bounding box center [816, 426] width 15 height 10
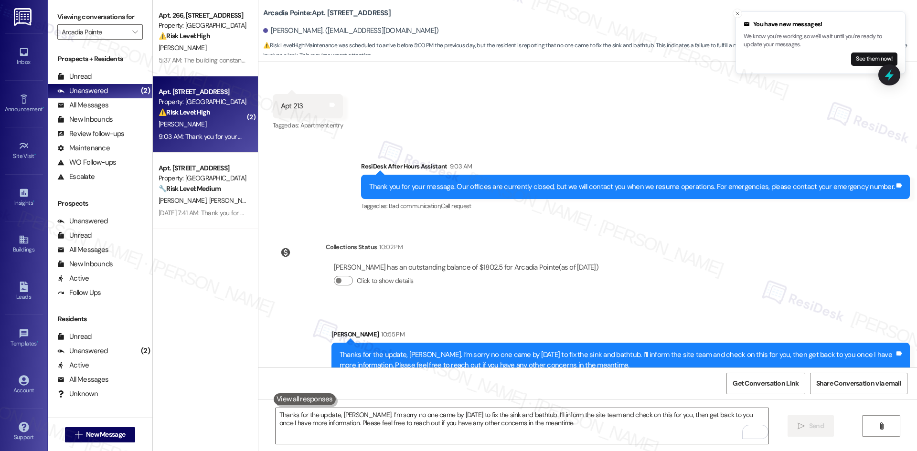
scroll to position [1767, 0]
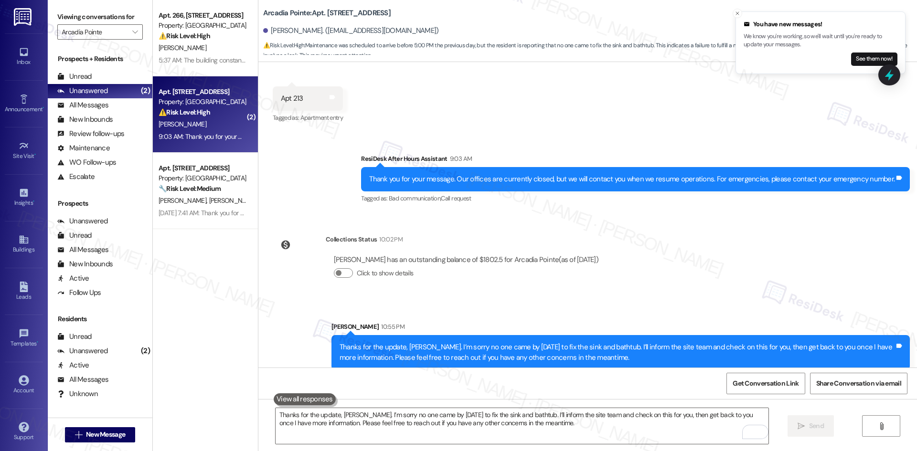
click at [691, 252] on div "Lease started Jun 10, 2025 at 8:00 AM Announcement, sent via SMS Tessa (ResiDes…" at bounding box center [587, 215] width 659 height 306
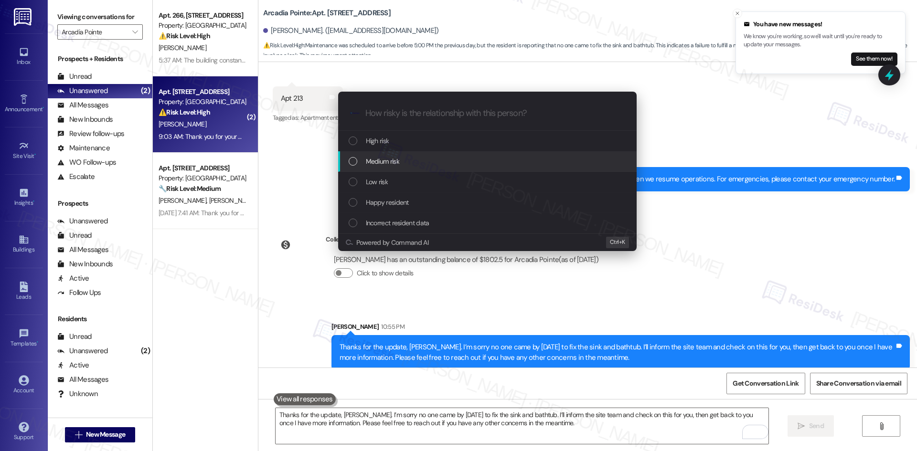
click at [451, 158] on div "Medium risk" at bounding box center [488, 161] width 279 height 11
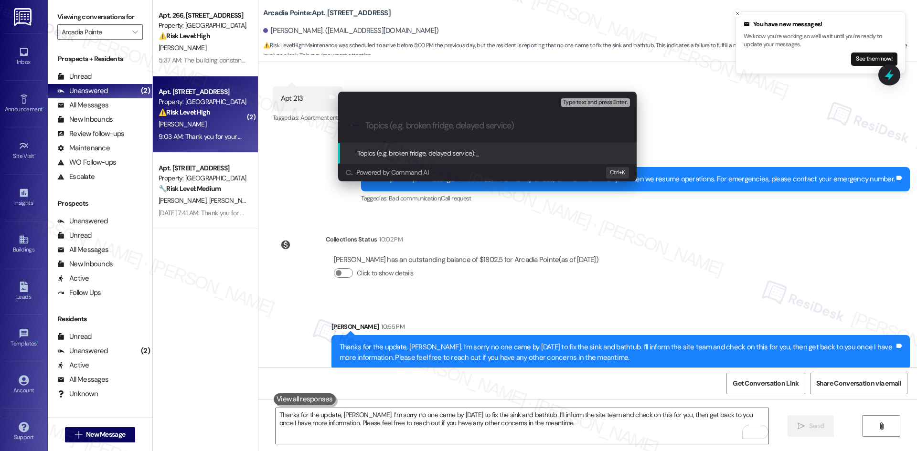
click at [572, 223] on div "Escalate Conversation Medium risk Topics (e.g. broken fridge, delayed service) …" at bounding box center [458, 225] width 917 height 451
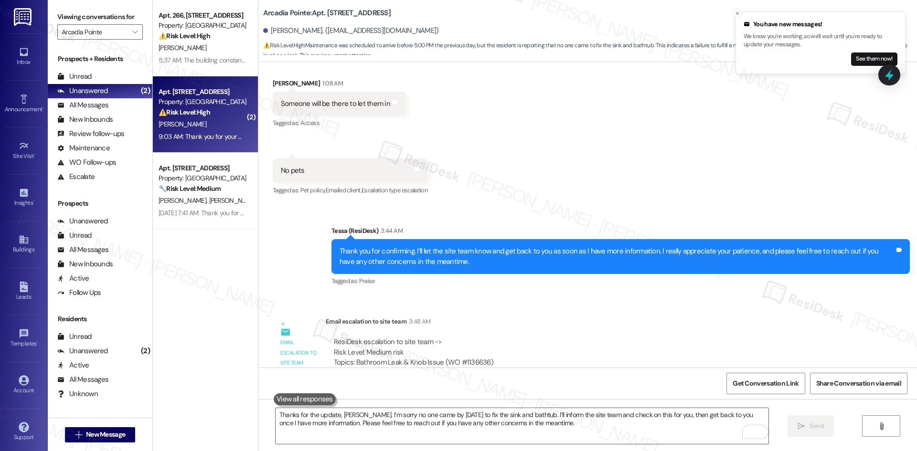
scroll to position [956, 0]
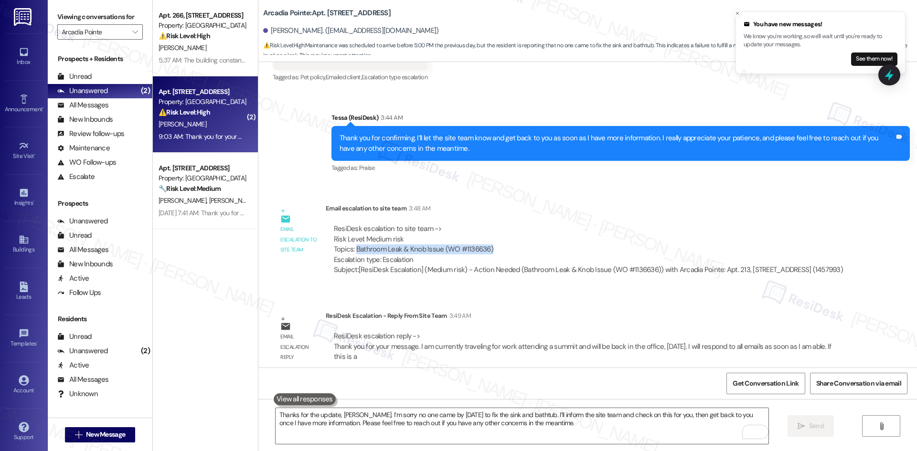
drag, startPoint x: 499, startPoint y: 250, endPoint x: 348, endPoint y: 250, distance: 150.4
click at [348, 250] on div "ResiDesk escalation to site team -> Risk Level: Medium risk Topics: Bathroom Le…" at bounding box center [588, 244] width 509 height 41
click at [475, 246] on div "ResiDesk escalation to site team -> Risk Level: Medium risk Topics: Bathroom Le…" at bounding box center [588, 244] width 509 height 41
copy div "Bathroom Leak & Knob Issue (WO #1136636)"
click at [563, 309] on div "Email escalation reply ResiDesk Escalation - Reply From Site Team 3:49 AM ResiD…" at bounding box center [562, 340] width 593 height 73
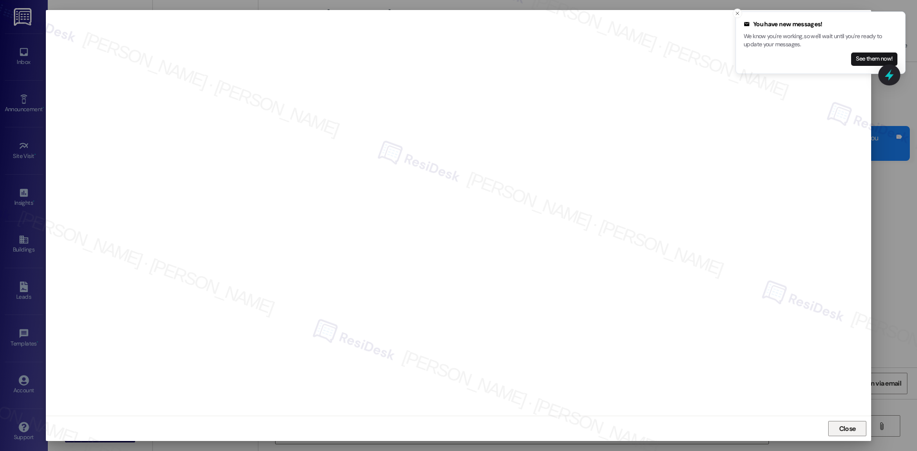
click at [851, 423] on span "Close" at bounding box center [847, 429] width 21 height 14
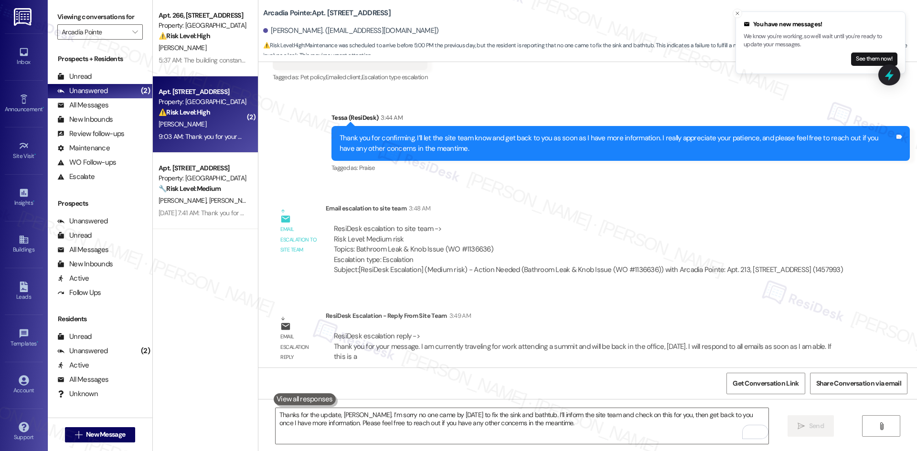
click at [712, 280] on div "ResiDesk escalation to site team -> Risk Level: Medium risk Topics: Bathroom Le…" at bounding box center [588, 249] width 525 height 65
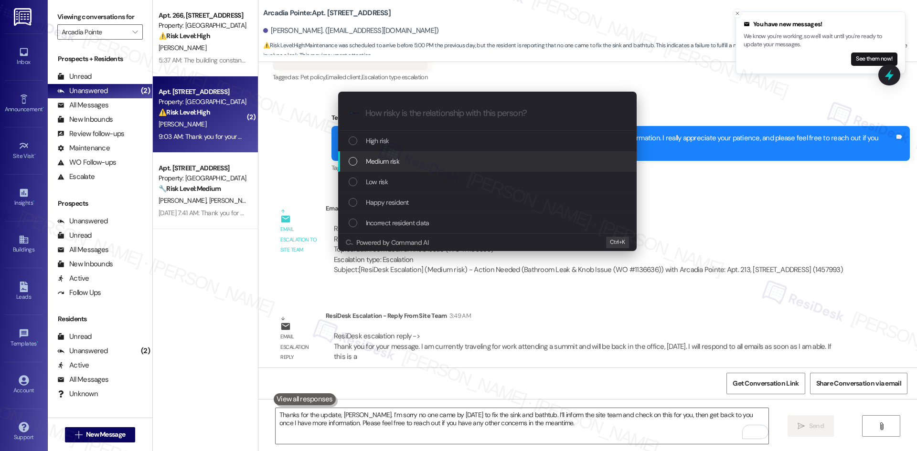
click at [393, 159] on span "Medium risk" at bounding box center [382, 161] width 33 height 11
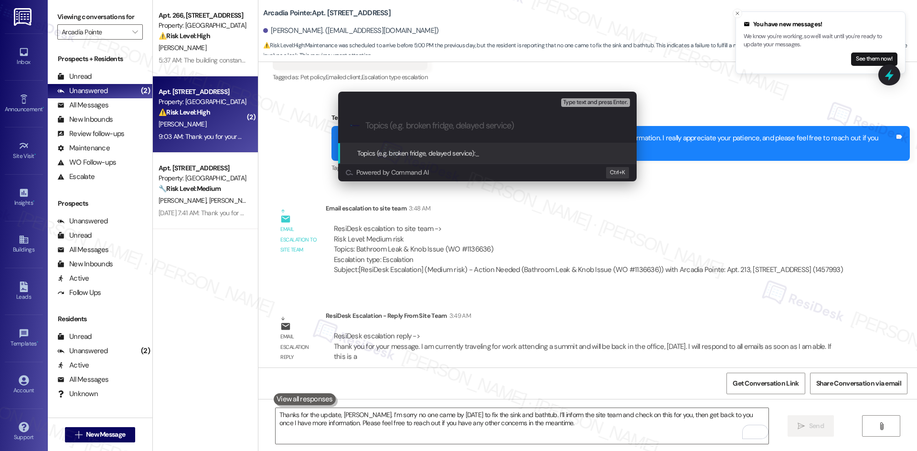
click at [678, 263] on div "Escalate Conversation Medium risk Topics (e.g. broken fridge, delayed service) …" at bounding box center [458, 225] width 917 height 451
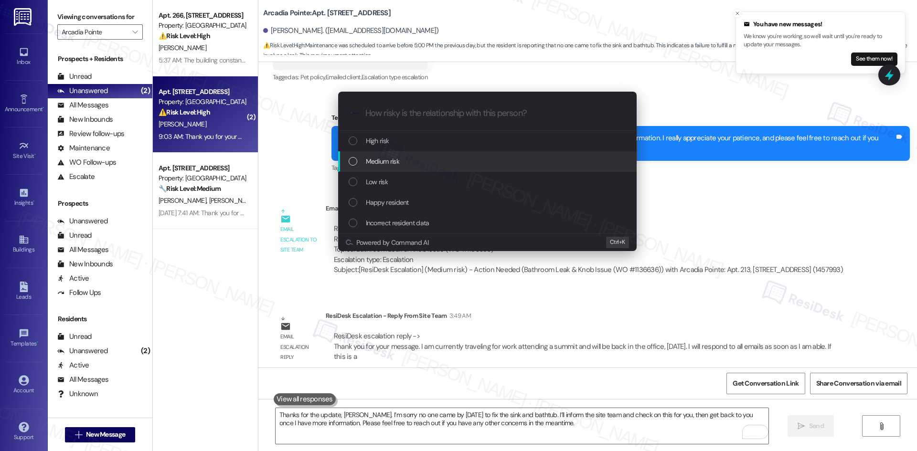
click at [402, 159] on div "Medium risk" at bounding box center [488, 161] width 279 height 11
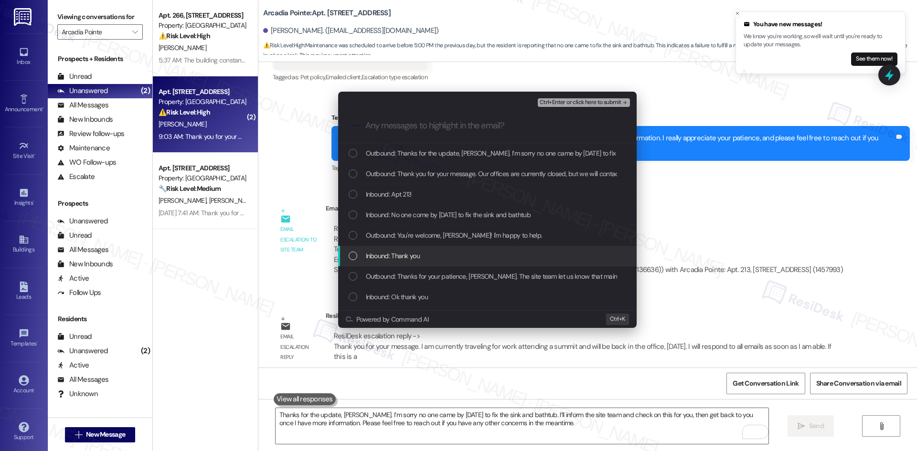
click at [751, 285] on div "Escalate Conversation Medium risk Any messages to highlight in the email? Ctrl+…" at bounding box center [458, 225] width 917 height 451
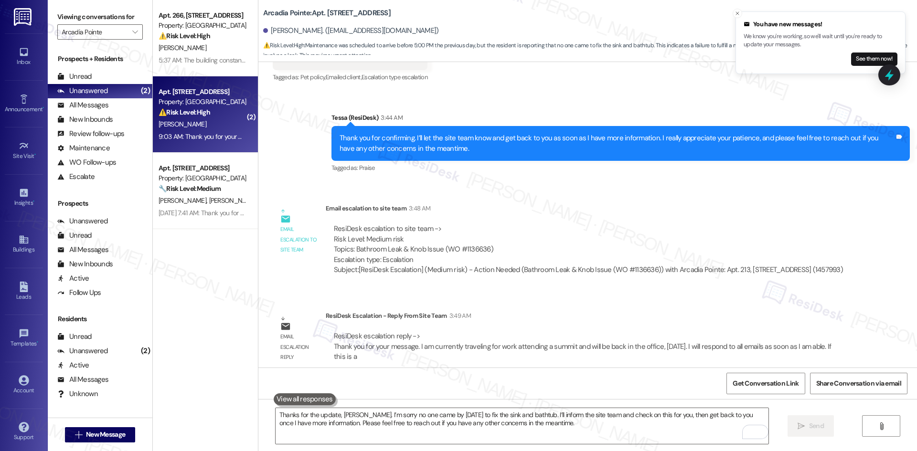
click at [718, 314] on div "ResiDesk Escalation - Reply From Site Team 3:49 AM" at bounding box center [588, 317] width 525 height 13
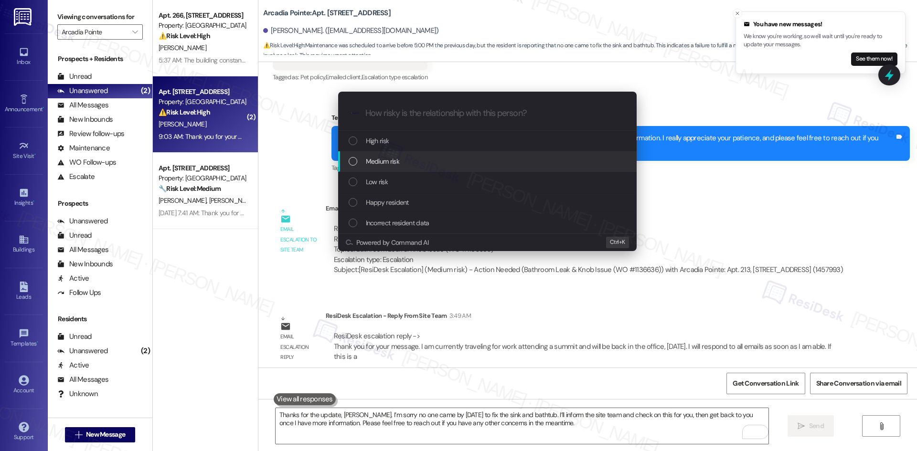
click at [430, 162] on div "Medium risk" at bounding box center [488, 161] width 279 height 11
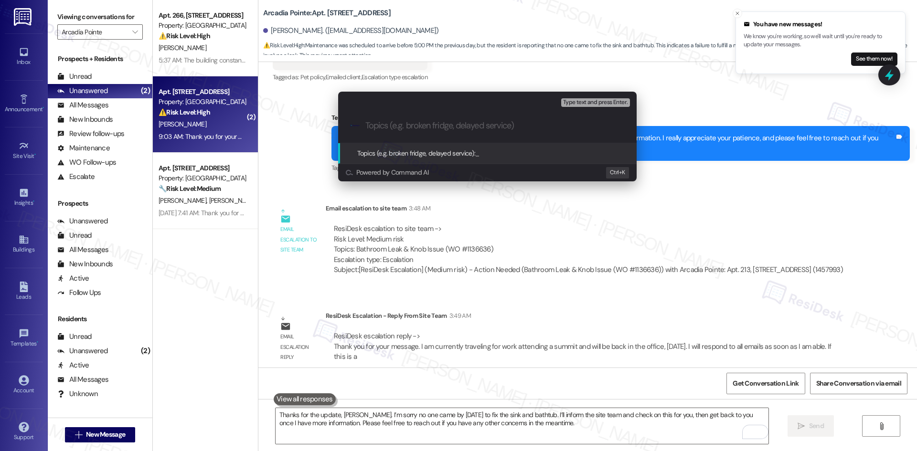
click at [430, 162] on div "Topics (e.g. broken fridge, delayed service): _" at bounding box center [487, 153] width 298 height 21
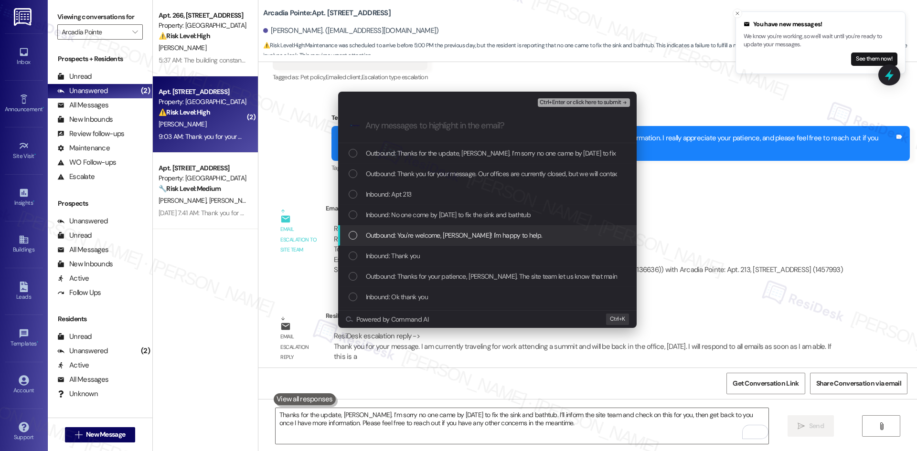
click at [730, 272] on div "Escalate Conversation Medium risk Any messages to highlight in the email? Ctrl+…" at bounding box center [458, 225] width 917 height 451
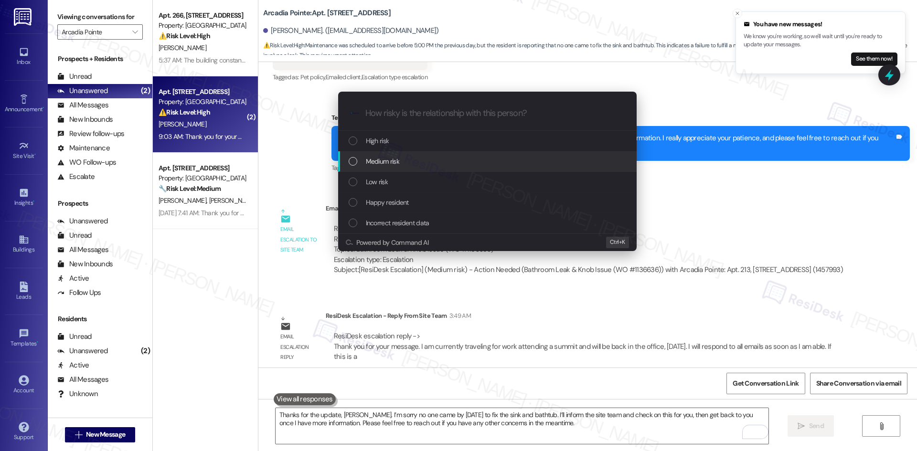
click at [425, 160] on div "Medium risk" at bounding box center [488, 161] width 279 height 11
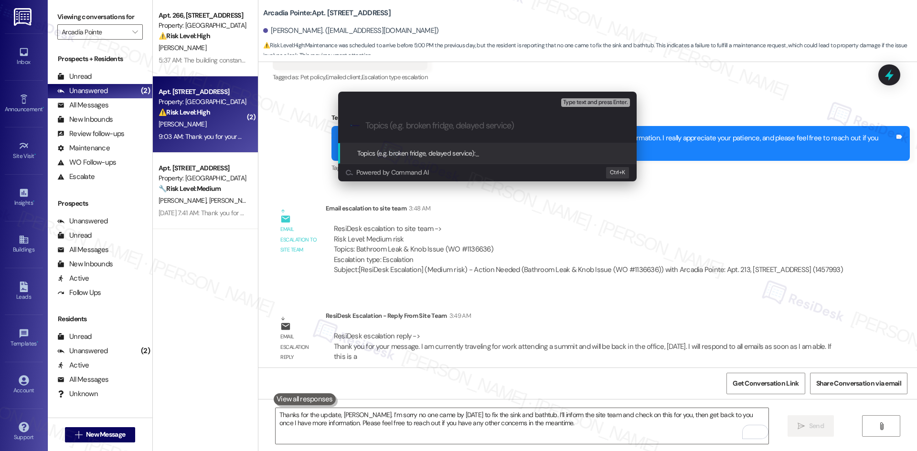
click at [407, 127] on input "Topics (e.g. broken fridge, delayed service)" at bounding box center [494, 126] width 259 height 10
paste input "Missed Maintenance Visit"
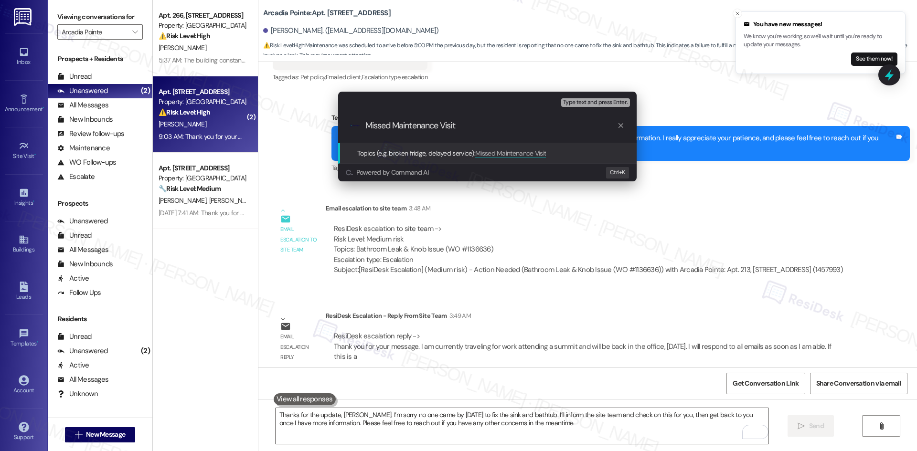
click at [479, 127] on input "Missed Maintenance Visit" at bounding box center [491, 126] width 252 height 10
paste input "Bathroom Leak & Knob Issue (WO #1136636)"
click at [455, 123] on input "Missed Maintenance Visit Bathroom Leak & Knob Issue (WO #1136636)" at bounding box center [491, 126] width 252 height 10
type input "Missed Maintenance Visit - Bathroom Leak & Knob Issue (WO #1136636)"
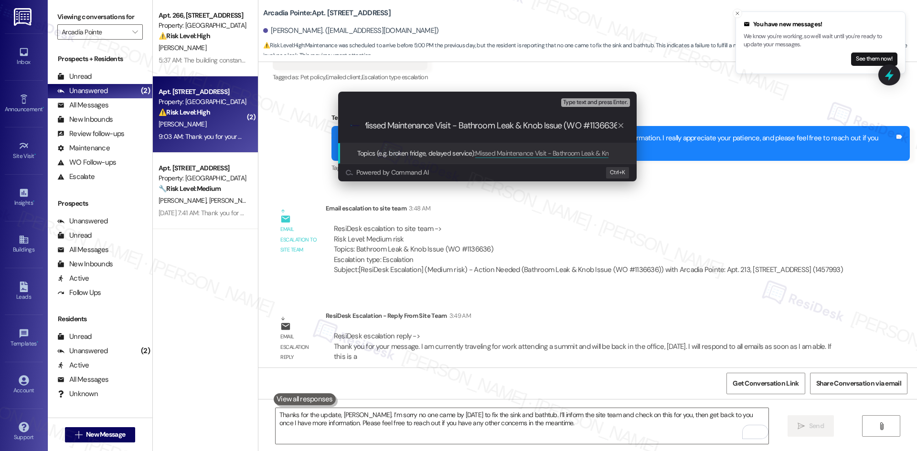
click at [515, 126] on input "Missed Maintenance Visit - Bathroom Leak & Knob Issue (WO #1136636)" at bounding box center [491, 126] width 252 height 10
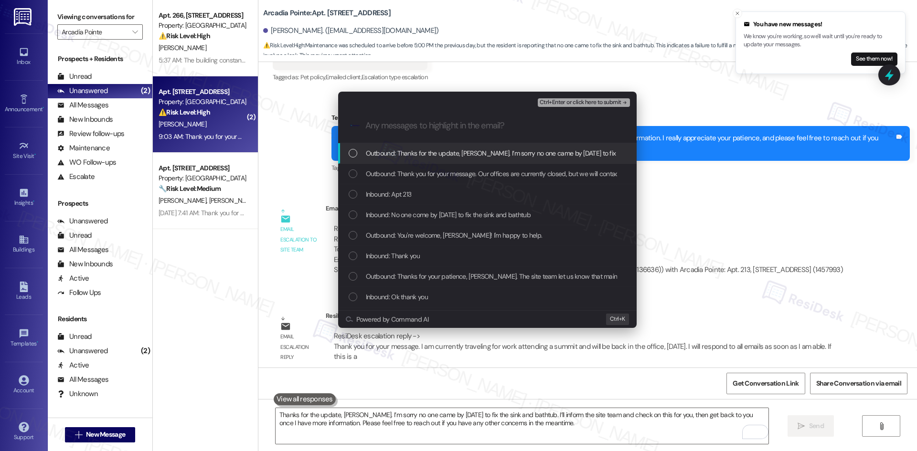
scroll to position [0, 0]
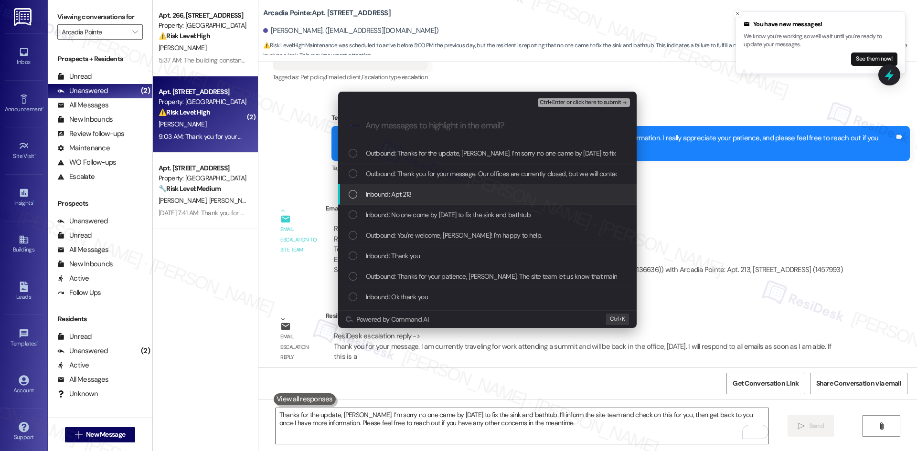
click at [513, 179] on span "Outbound: Thank you for your message. Our offices are currently closed, but we …" at bounding box center [621, 174] width 511 height 11
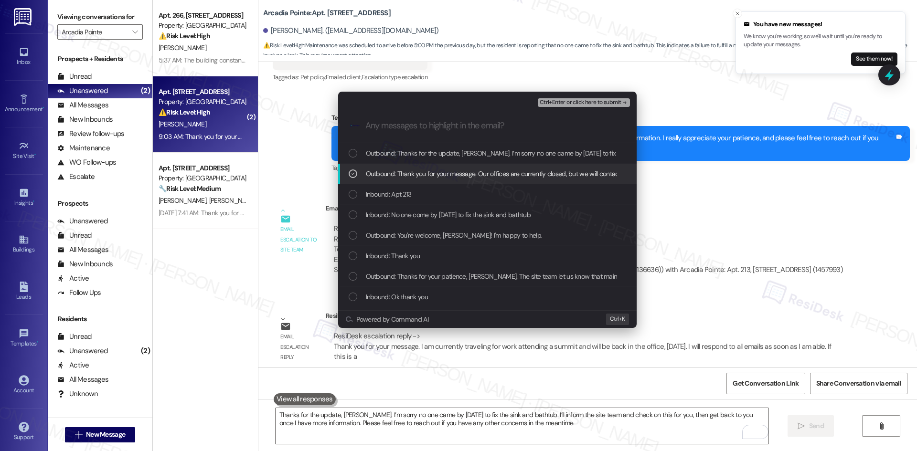
click at [479, 174] on span "Outbound: Thank you for your message. Our offices are currently closed, but we …" at bounding box center [621, 174] width 511 height 11
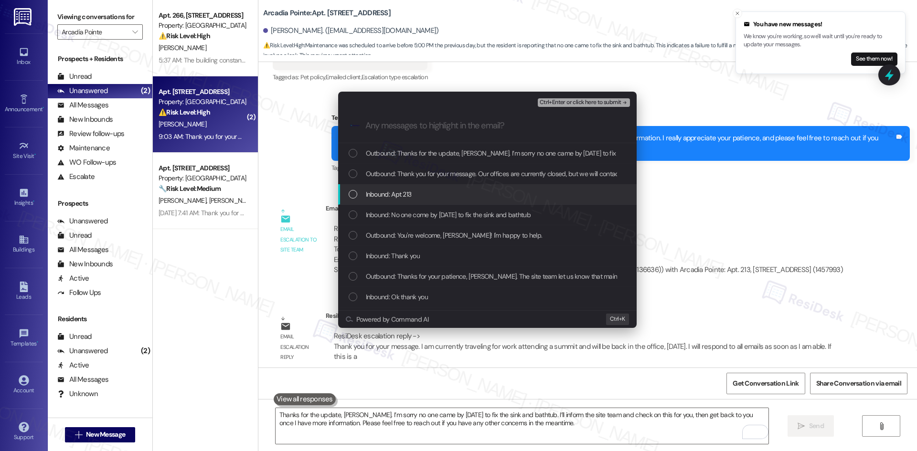
click at [440, 200] on div "Inbound: Apt 213" at bounding box center [487, 194] width 298 height 21
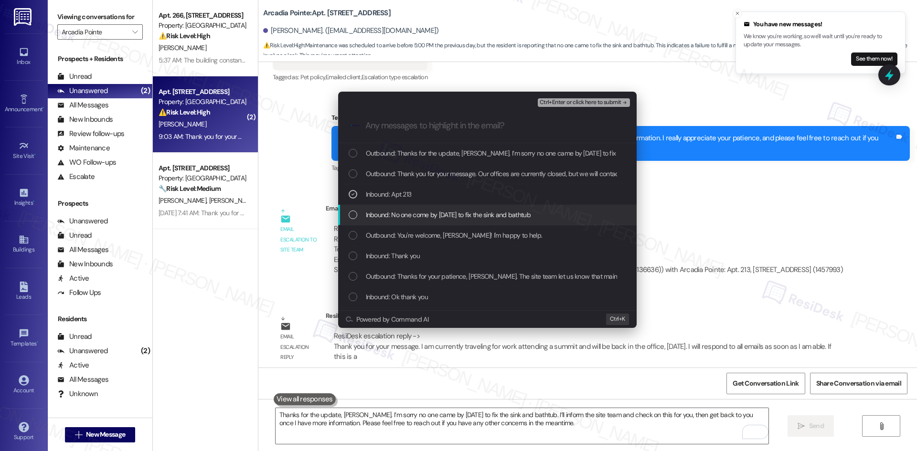
click at [460, 220] on span "Inbound: No one come by today to fix the sink and bathtub" at bounding box center [448, 215] width 165 height 11
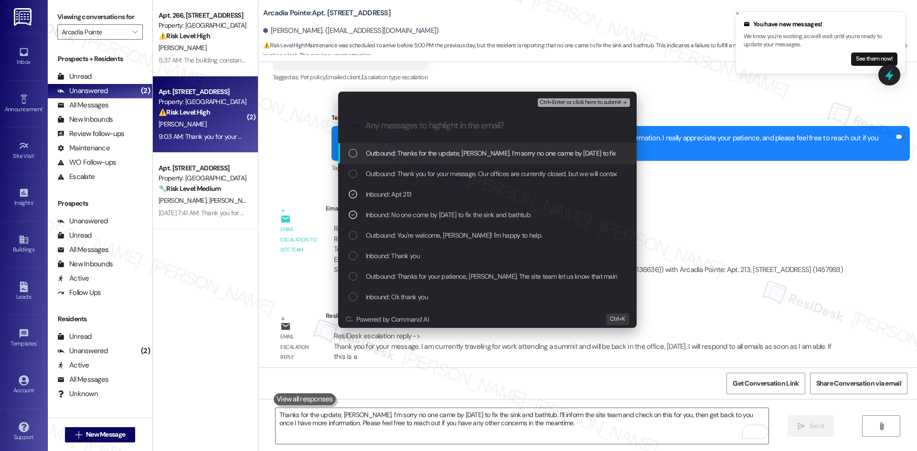
click at [615, 100] on span "Ctrl+Enter or click here to submit" at bounding box center [581, 102] width 82 height 7
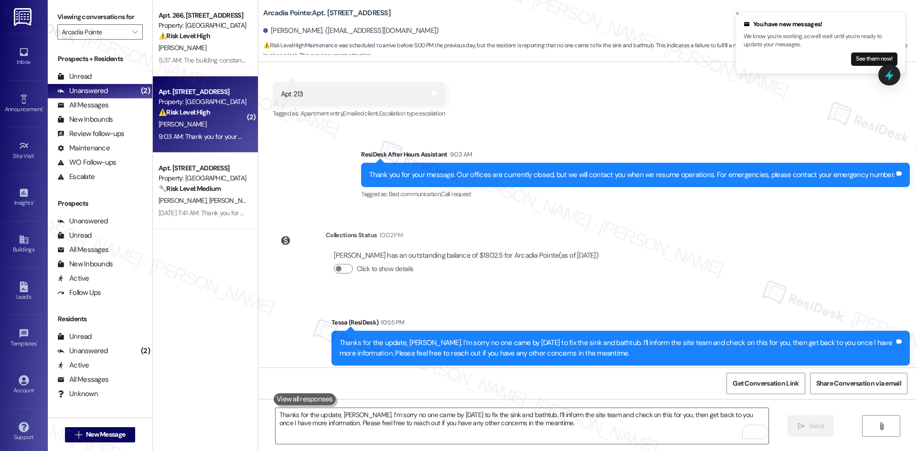
scroll to position [1781, 0]
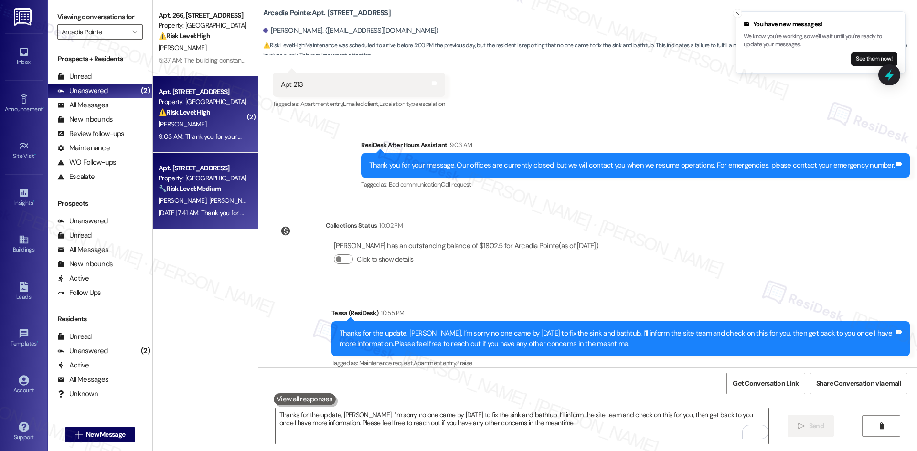
click at [195, 220] on div "Apt. 226, 4330 S Eastern Ave Property: Arcadia Pointe 🔧 Risk Level: Medium The …" at bounding box center [205, 191] width 105 height 76
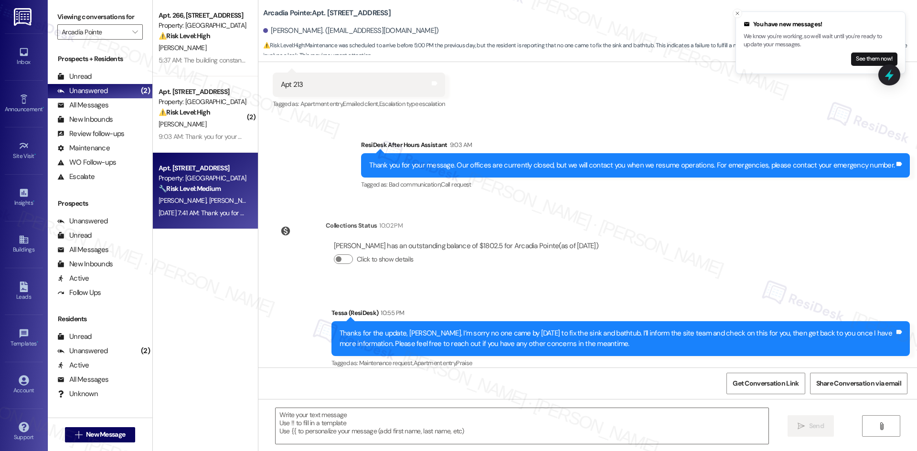
type textarea "Fetching suggested responses. Please feel free to read through the conversation…"
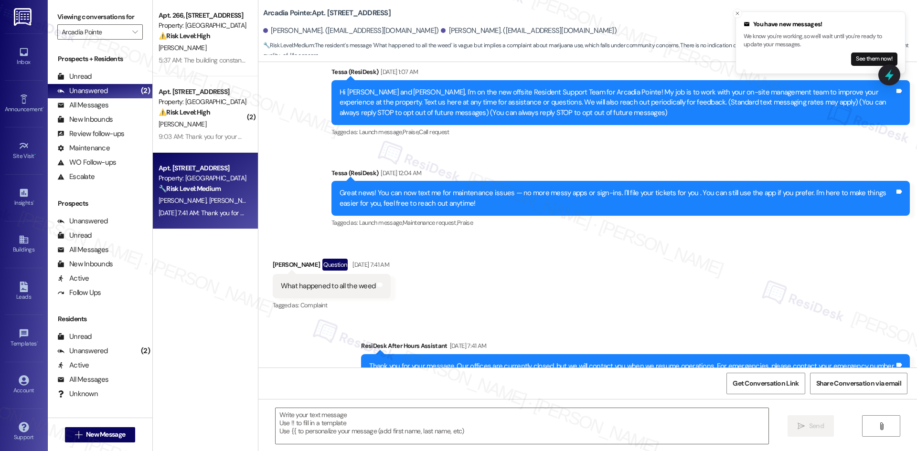
scroll to position [96, 0]
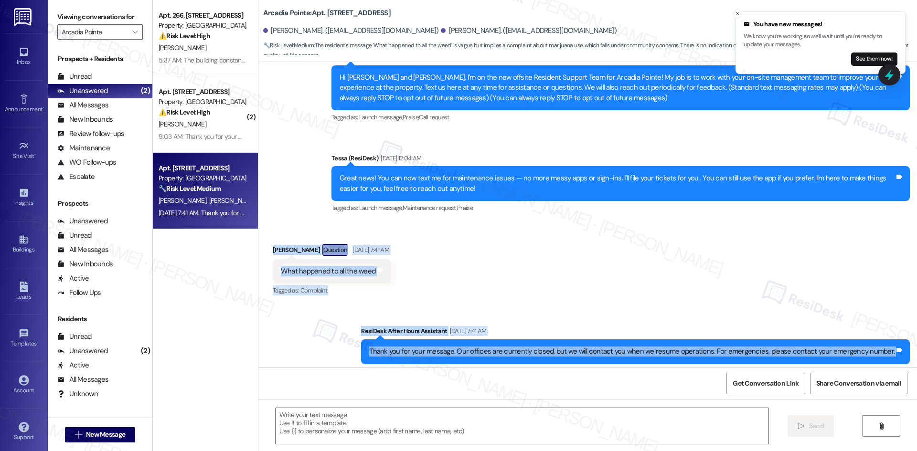
drag, startPoint x: 279, startPoint y: 253, endPoint x: 904, endPoint y: 352, distance: 632.5
click at [907, 357] on div "Lease started Apr 09, 2025 at 8:00 AM Announcement, sent via SMS Tessa (ResiDes…" at bounding box center [587, 215] width 659 height 306
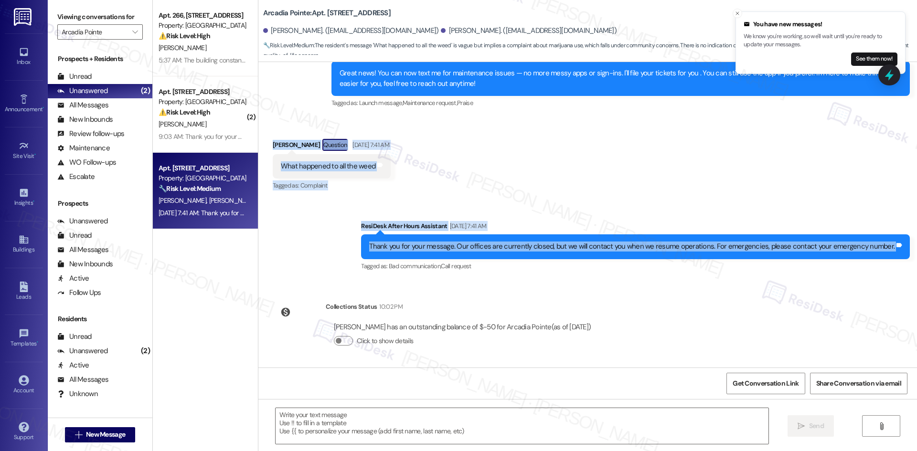
scroll to position [202, 0]
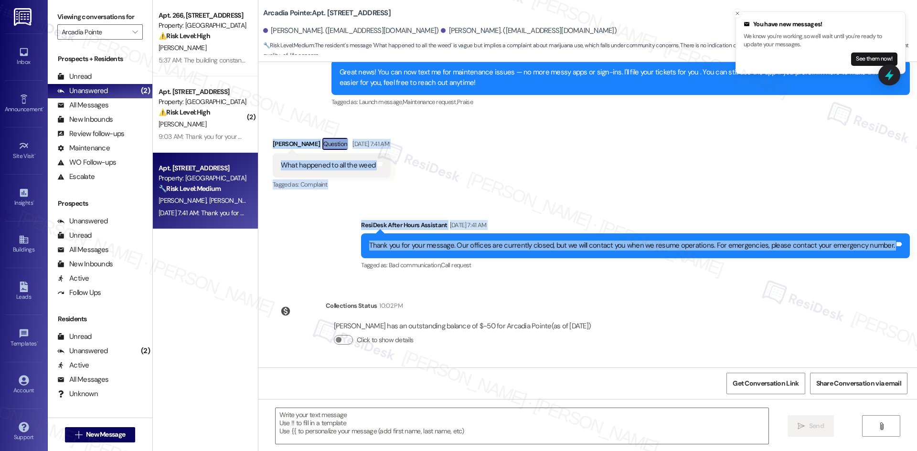
click at [489, 207] on div "Sent via SMS ResiDesk After Hours Assistant Sep 07, 2025 at 7:41 AM Thank you f…" at bounding box center [587, 239] width 659 height 81
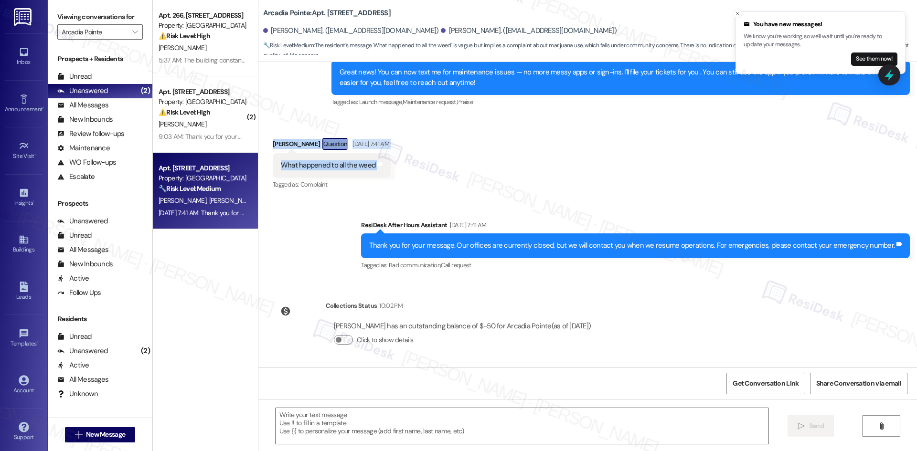
drag, startPoint x: 264, startPoint y: 138, endPoint x: 404, endPoint y: 170, distance: 143.6
click at [404, 170] on div "Received via SMS Kelly Maddox Question Sep 07, 2025 at 7:41 AM What happened to…" at bounding box center [587, 158] width 659 height 83
copy div "Kelly Maddox Question Sep 07, 2025 at 7:41 AM What happened to all the weed Tag…"
click at [429, 196] on div "Received via SMS Kelly Maddox Question Sep 07, 2025 at 7:41 AM What happened to…" at bounding box center [587, 158] width 659 height 83
click at [344, 256] on div "Sent via SMS ResiDesk After Hours Assistant Sep 07, 2025 at 7:41 AM Thank you f…" at bounding box center [587, 239] width 659 height 81
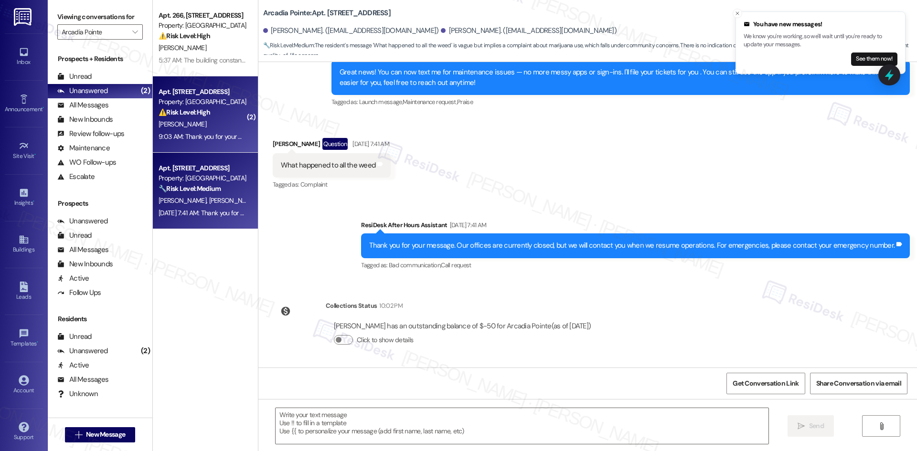
click at [196, 109] on strong "⚠️ Risk Level: High" at bounding box center [185, 112] width 52 height 9
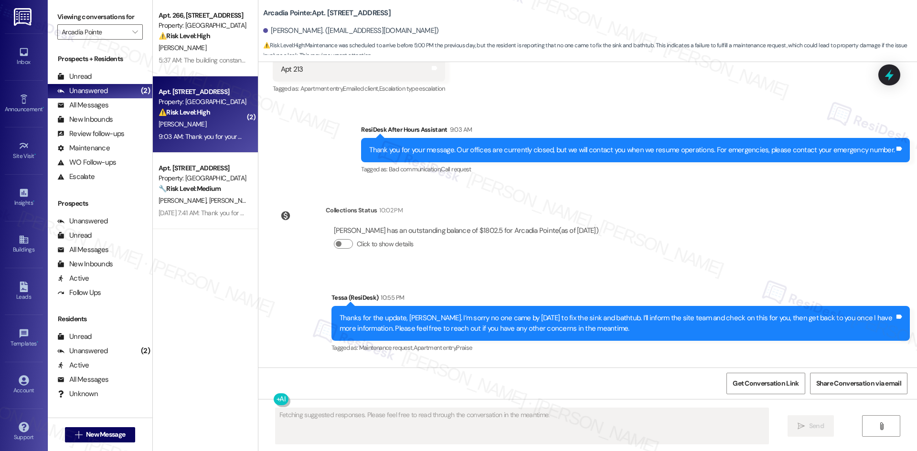
scroll to position [1899, 0]
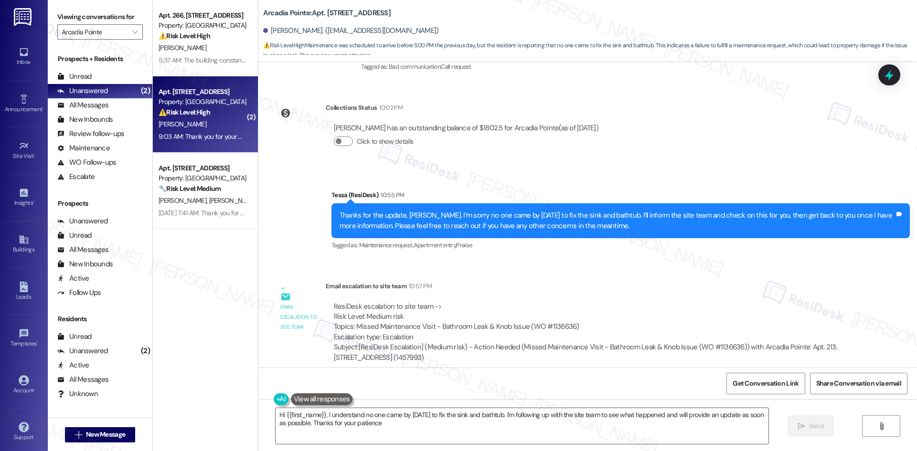
type textarea "Hi {{first_name}}, I understand no one came by yesterday to fix the sink and ba…"
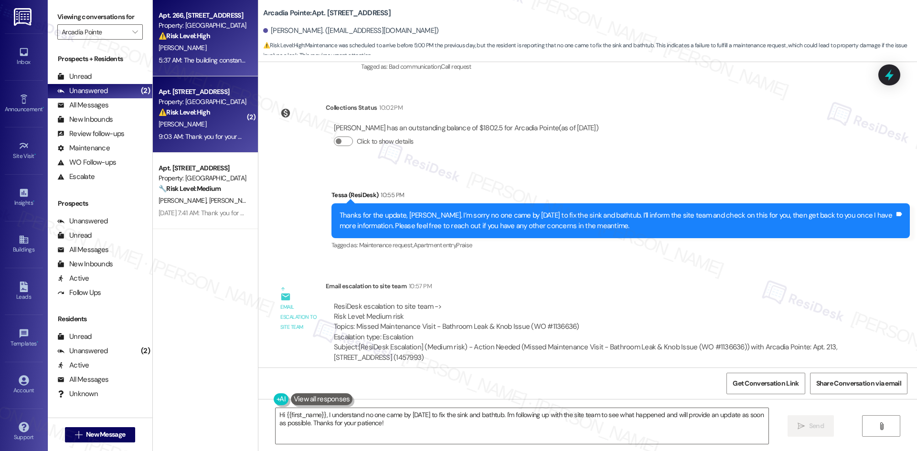
click at [200, 41] on div "⚠️ Risk Level: High The resident is expressing concerns about noise disturbance…" at bounding box center [203, 36] width 88 height 10
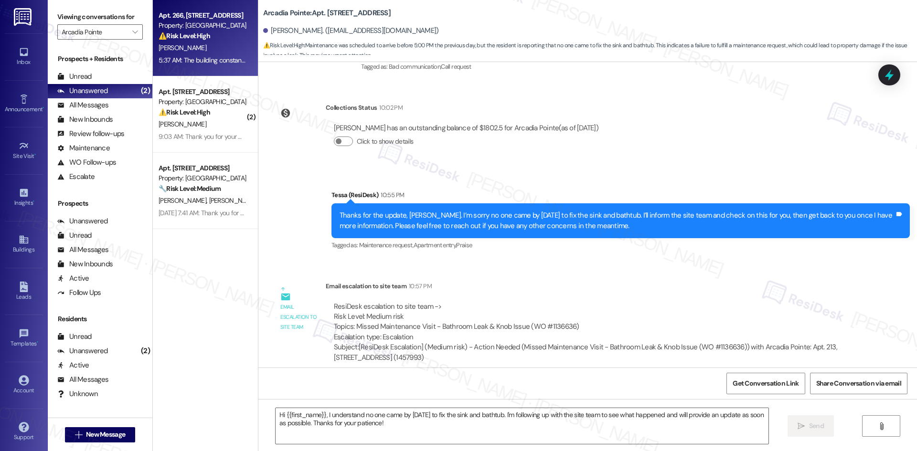
type textarea "Fetching suggested responses. Please feel free to read through the conversation…"
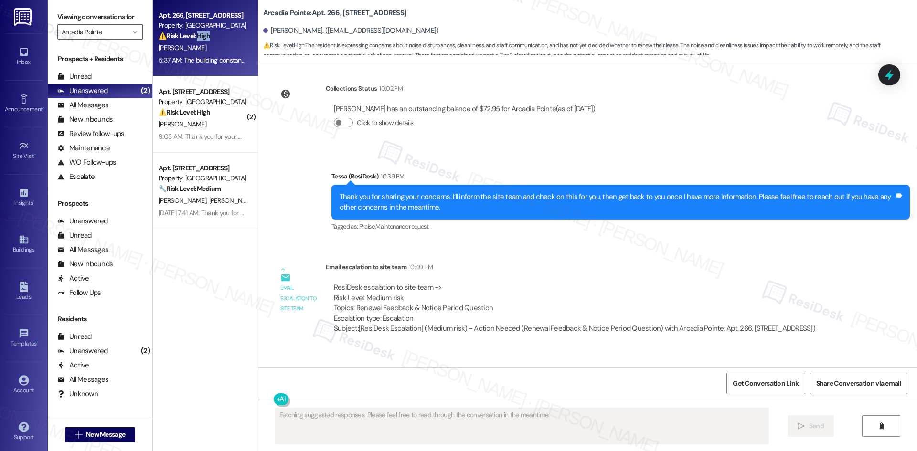
scroll to position [1566, 0]
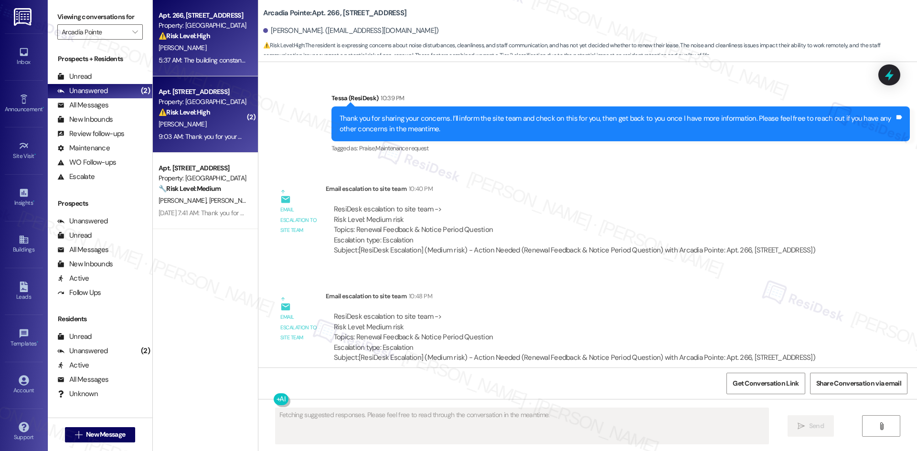
click at [202, 108] on strong "⚠️ Risk Level: High" at bounding box center [185, 112] width 52 height 9
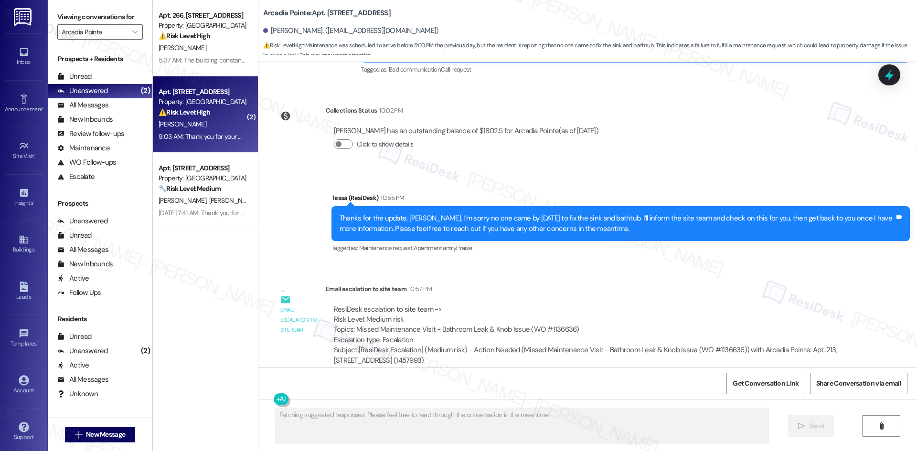
scroll to position [1899, 0]
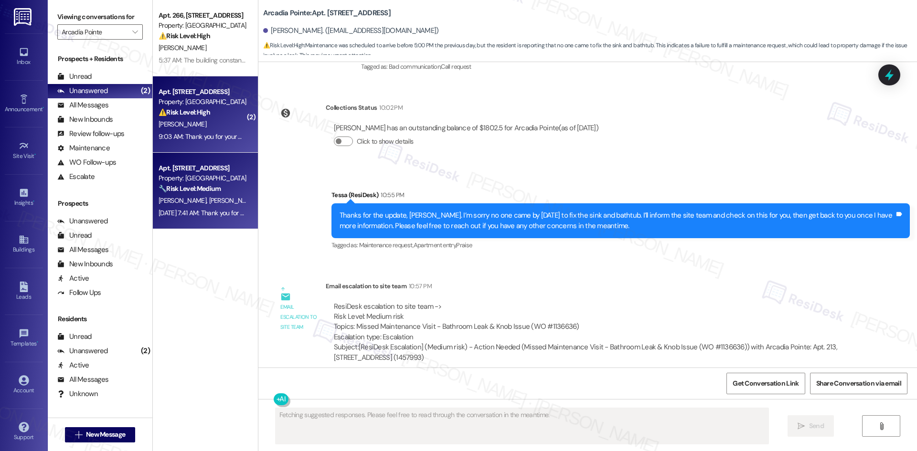
click at [214, 209] on div "Sep 07, 2025 at 7:41 AM: Thank you for your message. Our offices are currently …" at bounding box center [420, 213] width 522 height 9
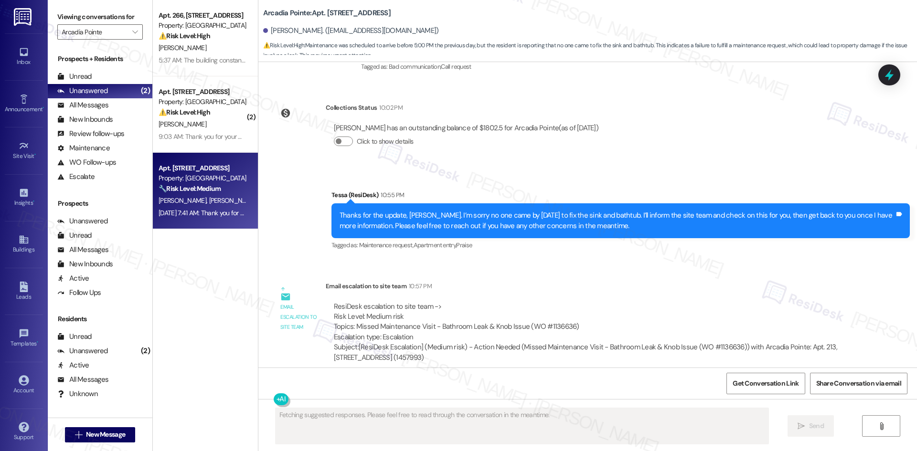
scroll to position [202, 0]
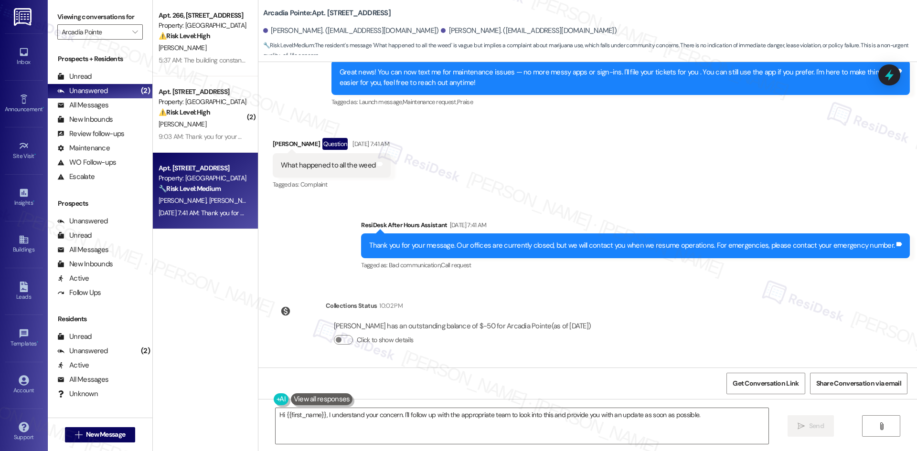
drag, startPoint x: 468, startPoint y: 171, endPoint x: 267, endPoint y: 51, distance: 234.1
click at [465, 169] on div "Received via SMS Kelly Maddox Question Sep 07, 2025 at 7:41 AM What happened to…" at bounding box center [587, 158] width 659 height 83
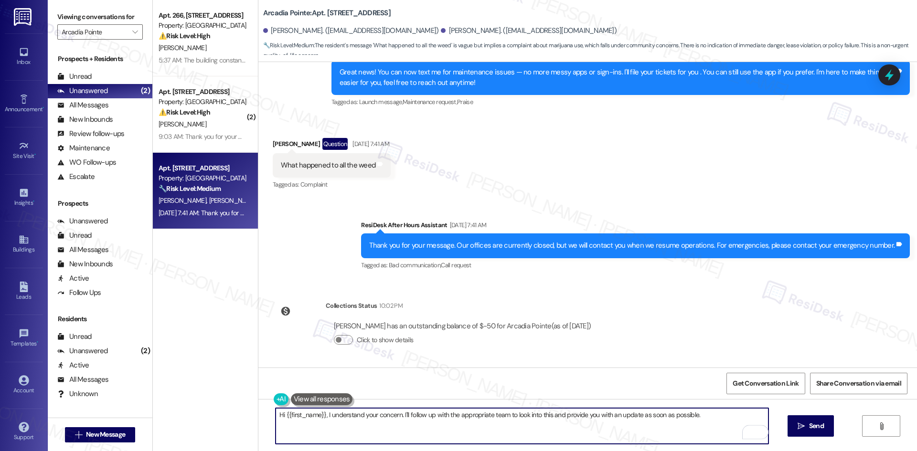
drag, startPoint x: 702, startPoint y: 414, endPoint x: 321, endPoint y: 419, distance: 381.1
click at [321, 419] on textarea "Hi {{first_name}}, I understand your concern. I'll follow up with the appropria…" at bounding box center [522, 426] width 493 height 36
paste textarea "apologize for the delayed response. Please let me know if you need any assistan…"
click at [494, 417] on textarea "Hi {{first_name}}, I apologize for the delayed response. Please let me know if …" at bounding box center [522, 426] width 493 height 36
drag, startPoint x: 671, startPoint y: 414, endPoint x: 265, endPoint y: 421, distance: 406.5
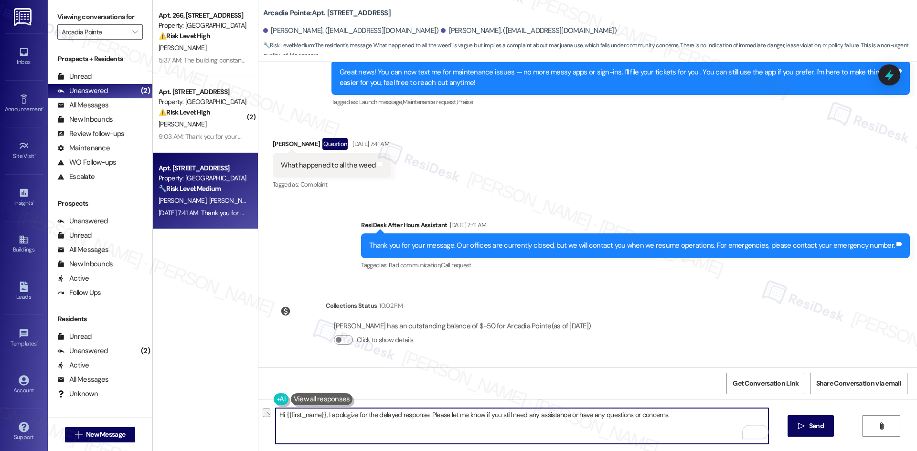
click at [270, 421] on div "Hi {{first_name}}, I apologize for the delayed response. Please let me know if …" at bounding box center [517, 426] width 494 height 37
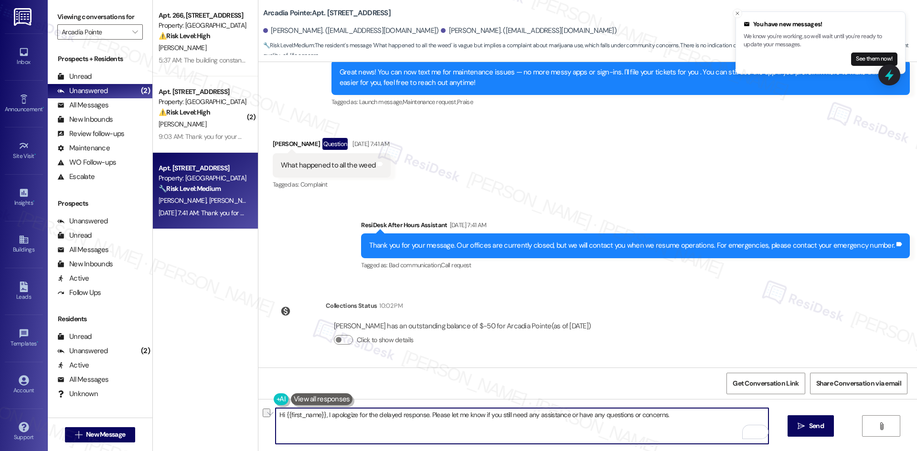
click at [493, 421] on textarea "Hi {{first_name}}, I apologize for the delayed response. Please let me know if …" at bounding box center [522, 426] width 493 height 36
click at [273, 141] on div "Kelly Maddox Question Sep 07, 2025 at 7:41 AM" at bounding box center [332, 145] width 118 height 15
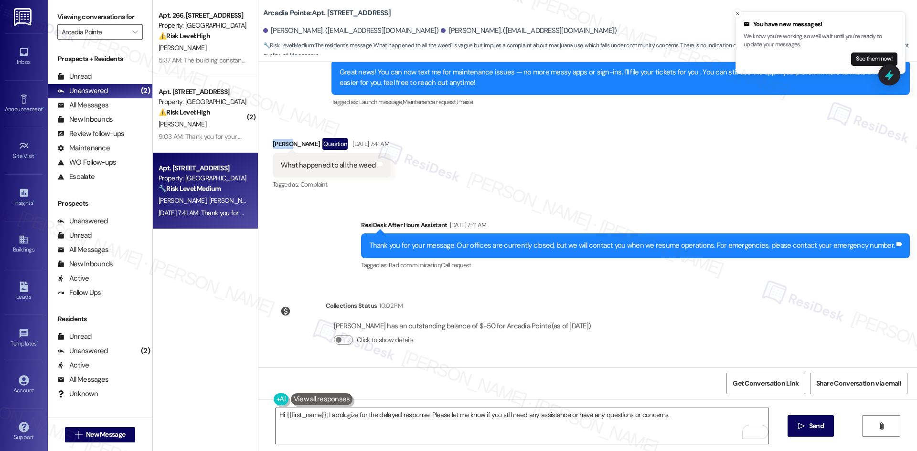
click at [273, 141] on div "Kelly Maddox Question Sep 07, 2025 at 7:41 AM" at bounding box center [332, 145] width 118 height 15
copy div "Kelly"
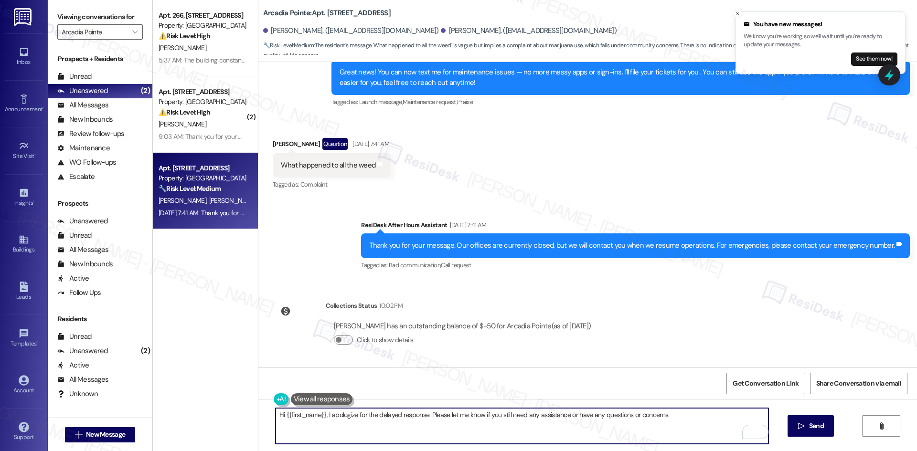
drag, startPoint x: 319, startPoint y: 417, endPoint x: 279, endPoint y: 420, distance: 39.3
click at [279, 420] on textarea "Hi {{first_name}}, I apologize for the delayed response. Please let me know if …" at bounding box center [522, 426] width 493 height 36
paste textarea "Kelly"
type textarea "Hi Kelly, I apologize for the delayed response. Please let me know if you still…"
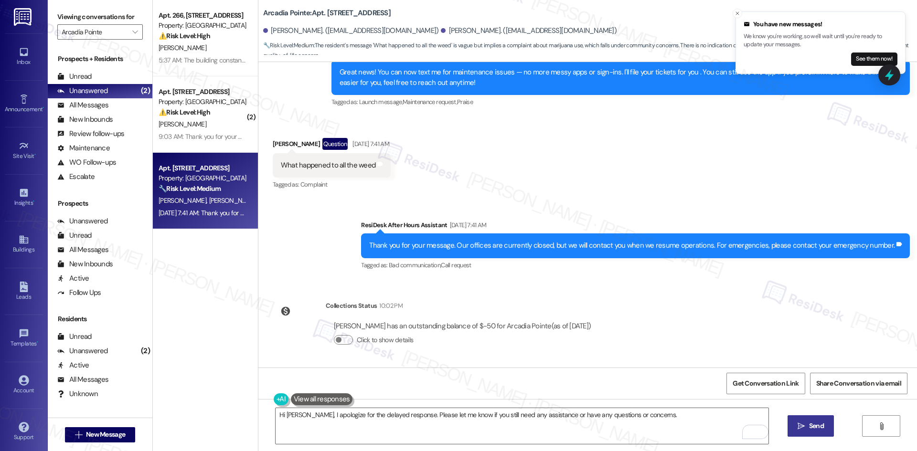
click at [809, 430] on span "Send" at bounding box center [816, 426] width 15 height 10
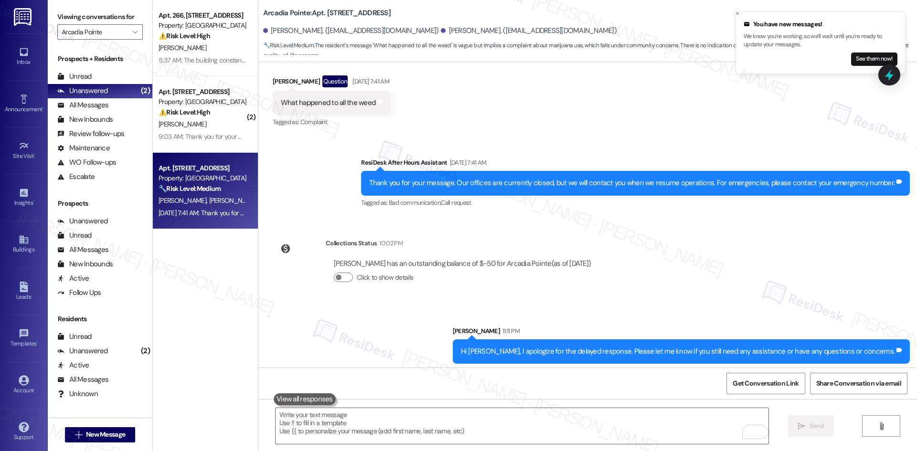
scroll to position [268, 0]
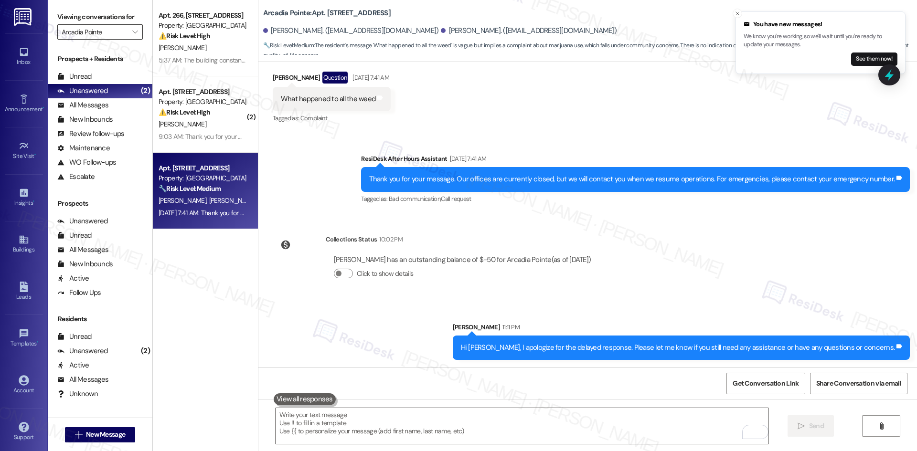
click at [108, 33] on input "Arcadia Pointe" at bounding box center [95, 31] width 66 height 15
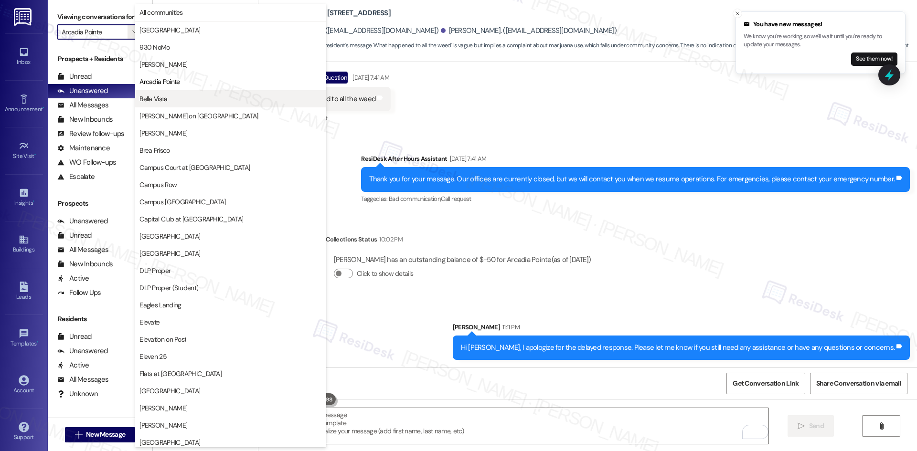
click at [174, 98] on span "Bella Vista" at bounding box center [230, 99] width 182 height 10
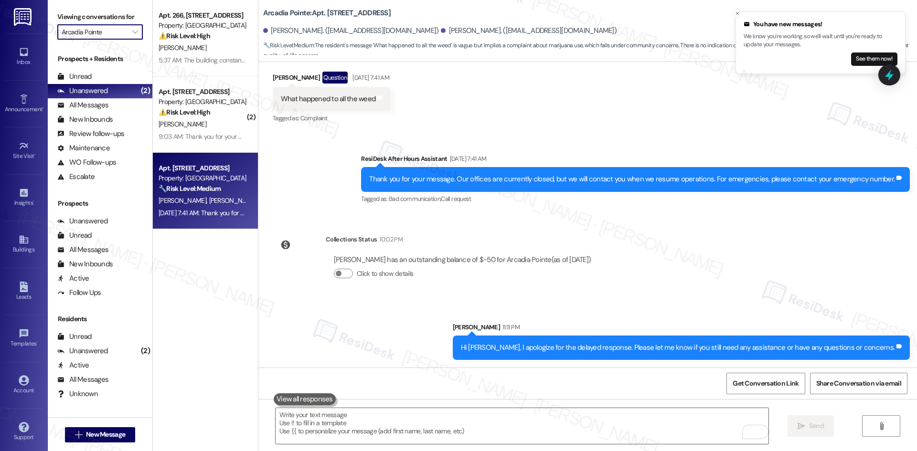
type input "Bella Vista"
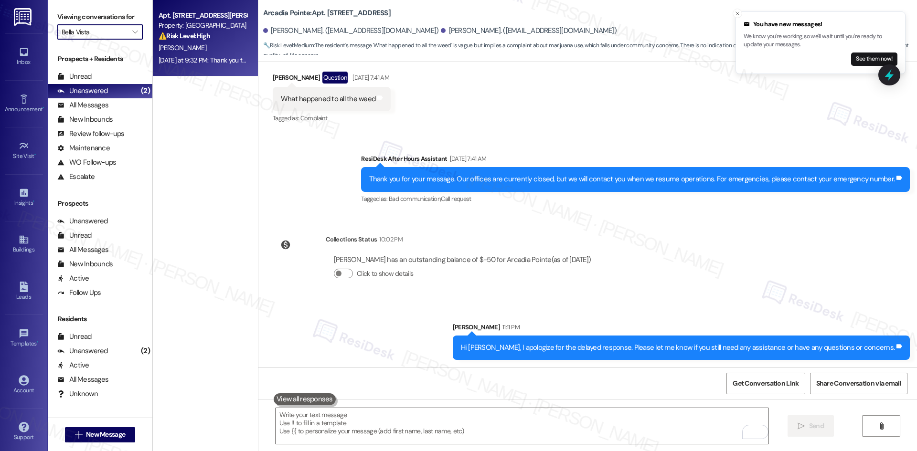
click at [173, 43] on div "J. Allen" at bounding box center [203, 48] width 90 height 12
type textarea "Fetching suggested responses. Please feel free to read through the conversation…"
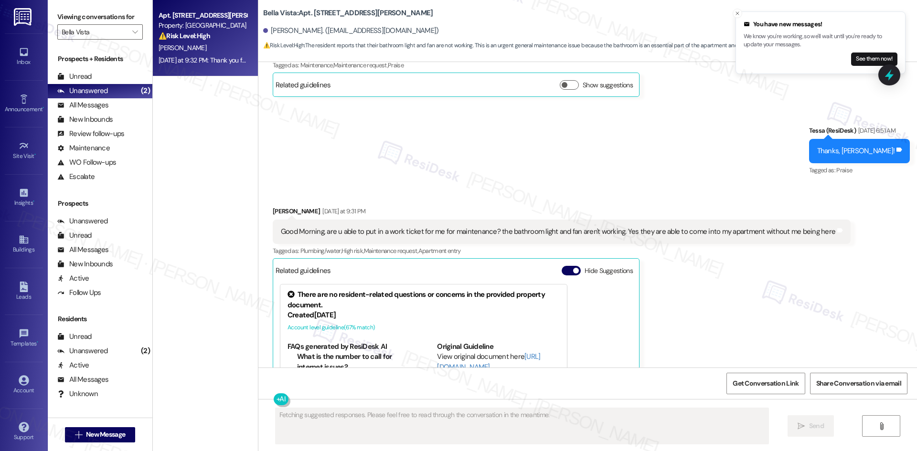
scroll to position [561, 0]
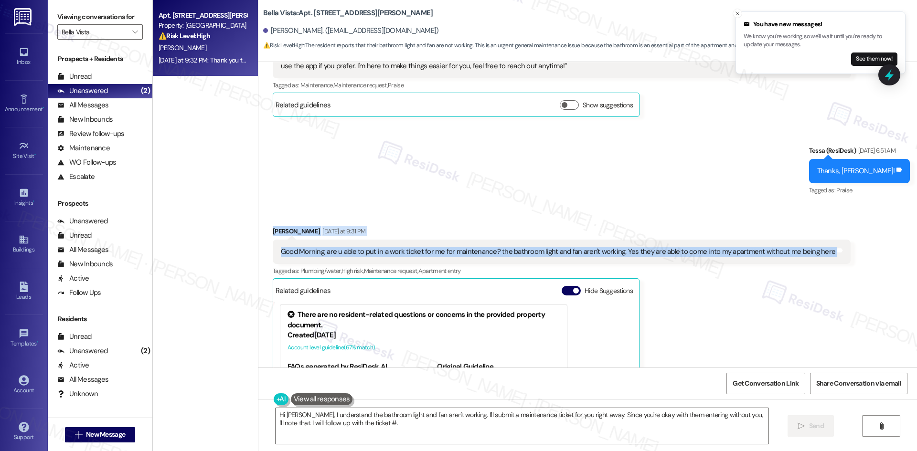
drag, startPoint x: 270, startPoint y: 229, endPoint x: 786, endPoint y: 262, distance: 516.3
click at [861, 258] on div "Received via SMS Jessica Allen Yesterday at 9:31 PM Good Morning, are u able to…" at bounding box center [587, 341] width 659 height 273
copy div "Jessica Allen Yesterday at 9:31 PM Good Morning, are u able to put in a work ti…"
click at [387, 208] on div "Received via SMS Jessica Allen Yesterday at 9:31 PM Good Morning, are u able to…" at bounding box center [587, 341] width 659 height 273
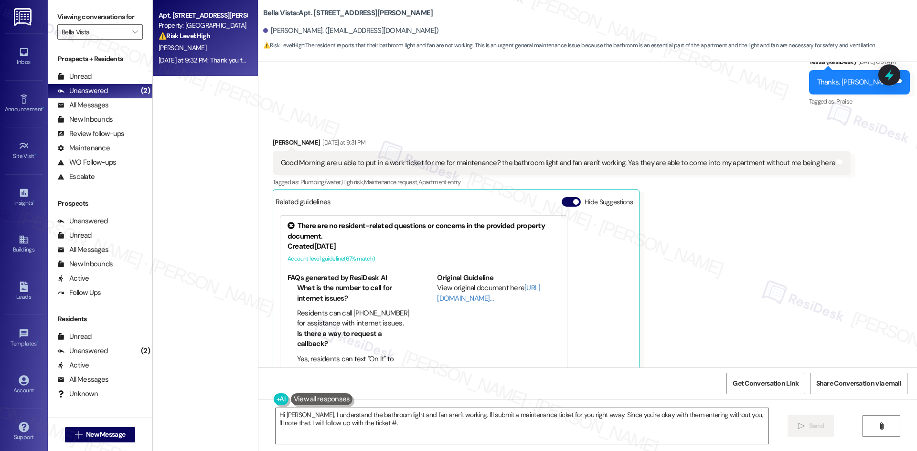
scroll to position [752, 0]
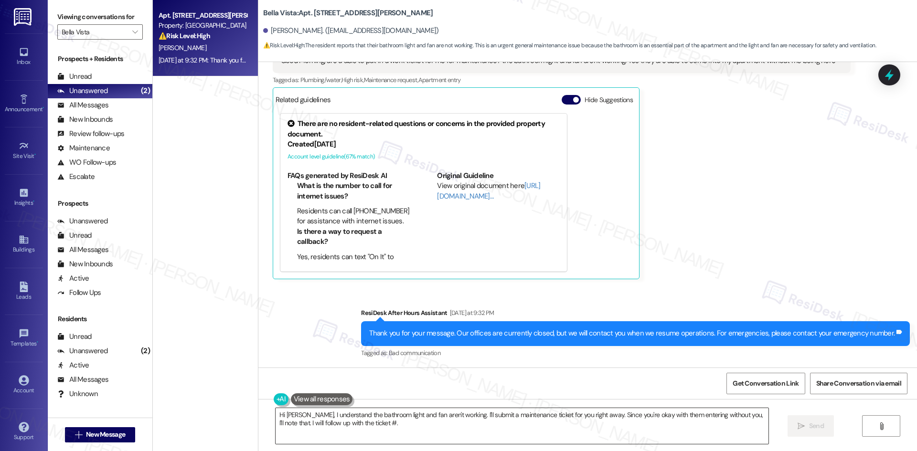
click at [492, 425] on textarea "Hi Jessica, I understand the bathroom light and fan aren't working. I'll submit…" at bounding box center [522, 426] width 493 height 36
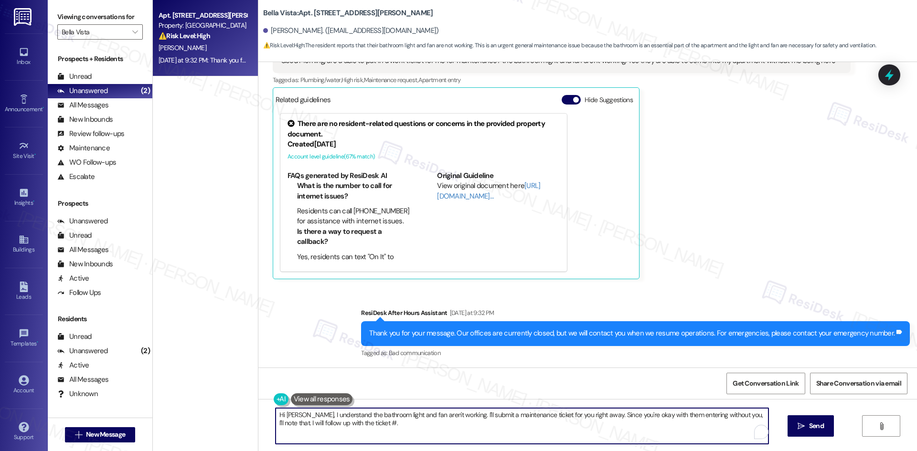
paste textarea "thank you for letting us know. I’ll share this with the site team and get back …"
type textarea "Hi Jessica, thank you for letting us know. I’ll share this with the site team a…"
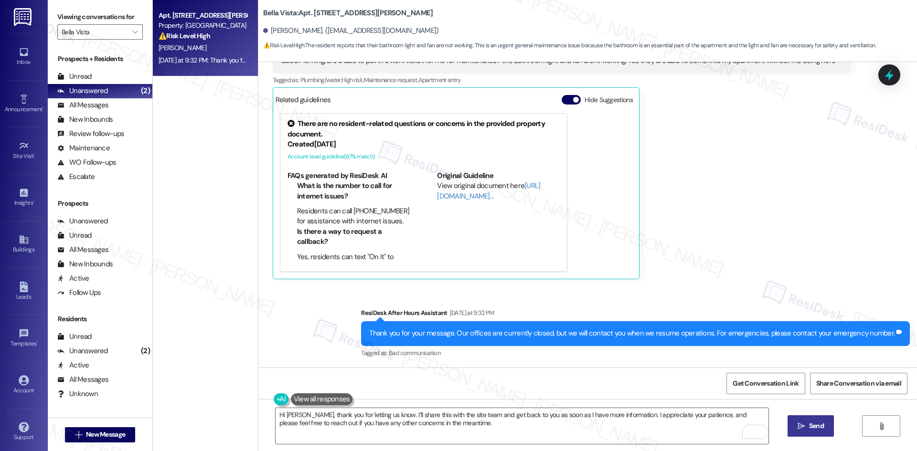
click at [801, 431] on span " Send" at bounding box center [811, 426] width 30 height 10
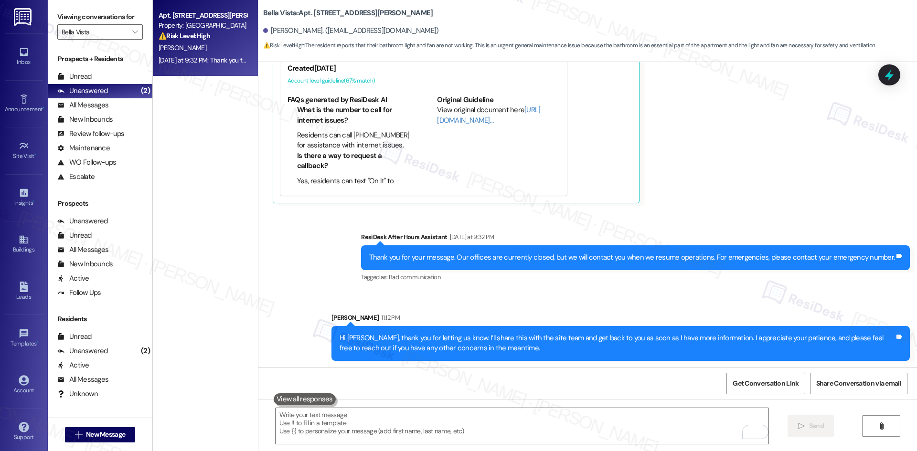
scroll to position [829, 0]
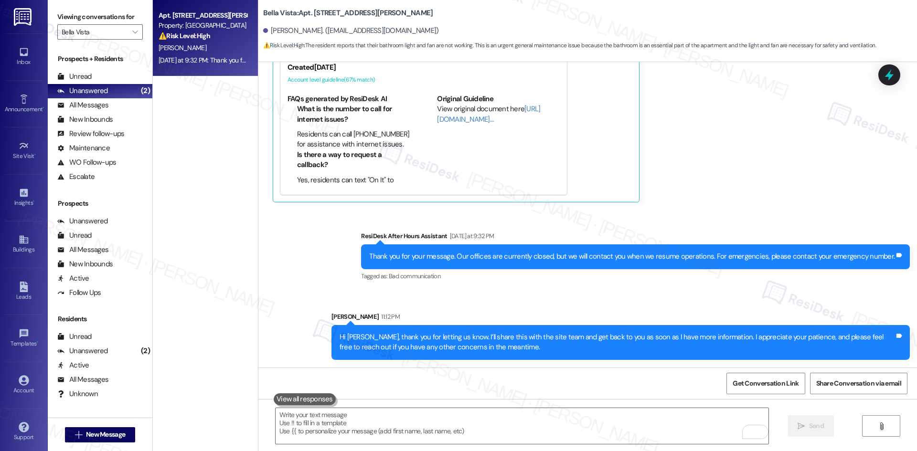
click at [704, 181] on div "Jessica Allen Yesterday at 9:31 PM Good Morning, are u able to put in a work ti…" at bounding box center [562, 80] width 578 height 244
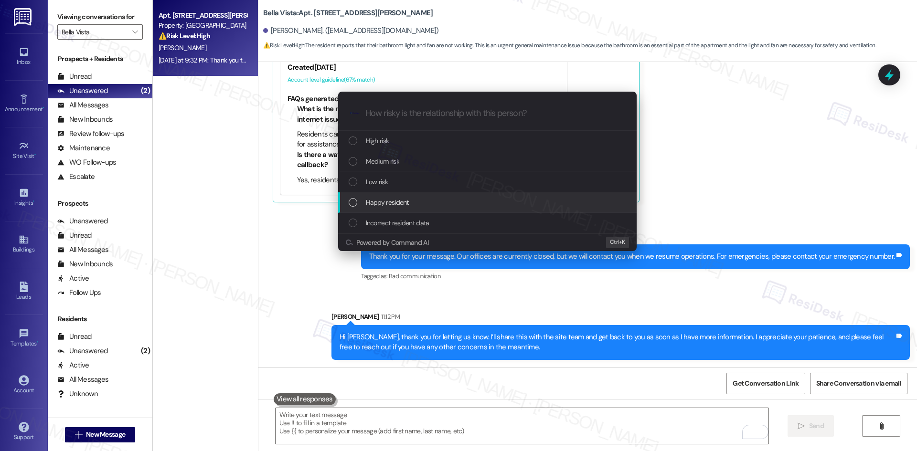
click at [759, 197] on div "Escalate Conversation How risky is the relationship with this person? Topics (e…" at bounding box center [458, 225] width 917 height 451
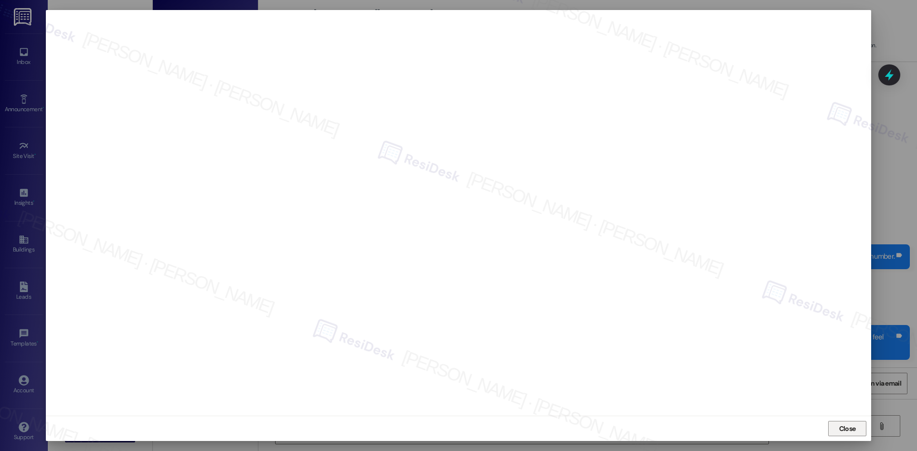
click at [840, 426] on span "Close" at bounding box center [847, 429] width 17 height 10
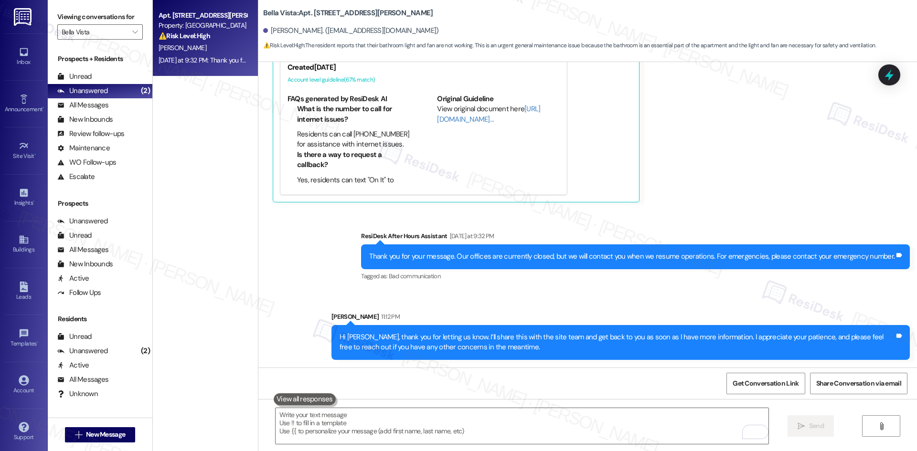
click at [780, 227] on div "Sent via SMS ResiDesk After Hours Assistant Yesterday at 9:32 PM Thank you for …" at bounding box center [635, 257] width 563 height 66
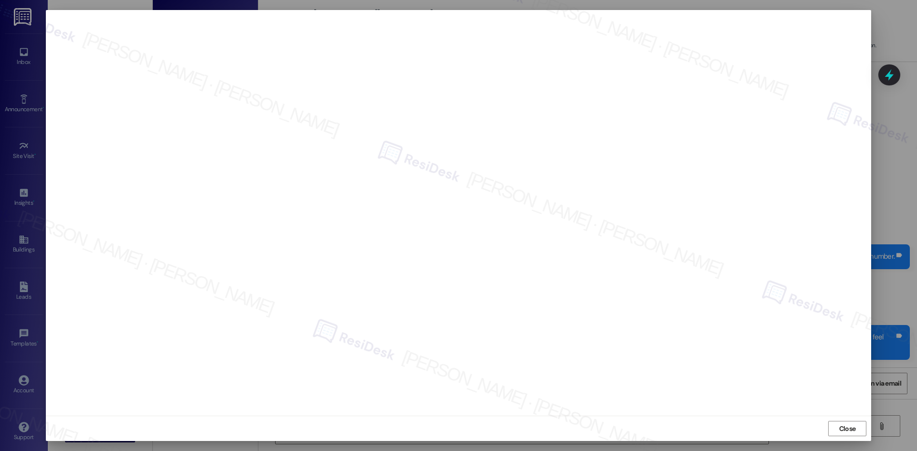
drag, startPoint x: 606, startPoint y: 419, endPoint x: 616, endPoint y: 418, distance: 9.6
click at [606, 418] on div "Close" at bounding box center [458, 428] width 825 height 25
click at [842, 424] on span "Close" at bounding box center [847, 429] width 17 height 10
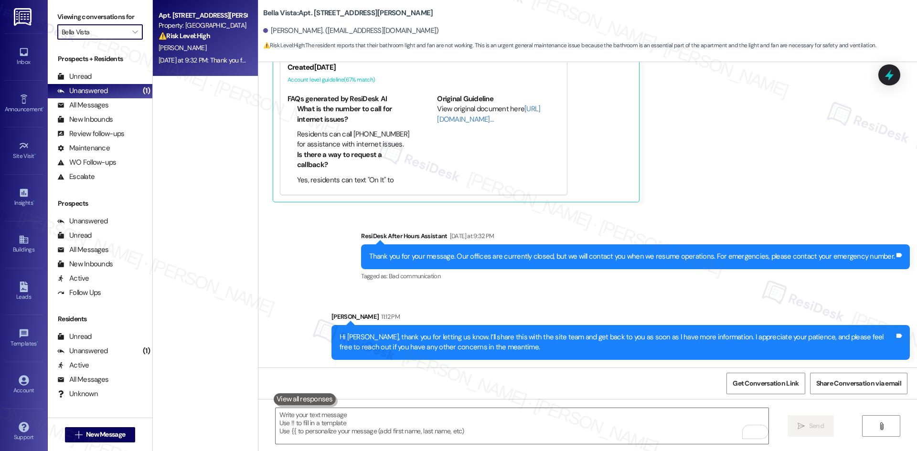
click at [115, 30] on input "Bella Vista" at bounding box center [95, 31] width 66 height 15
click at [131, 34] on span "" at bounding box center [134, 31] width 9 height 15
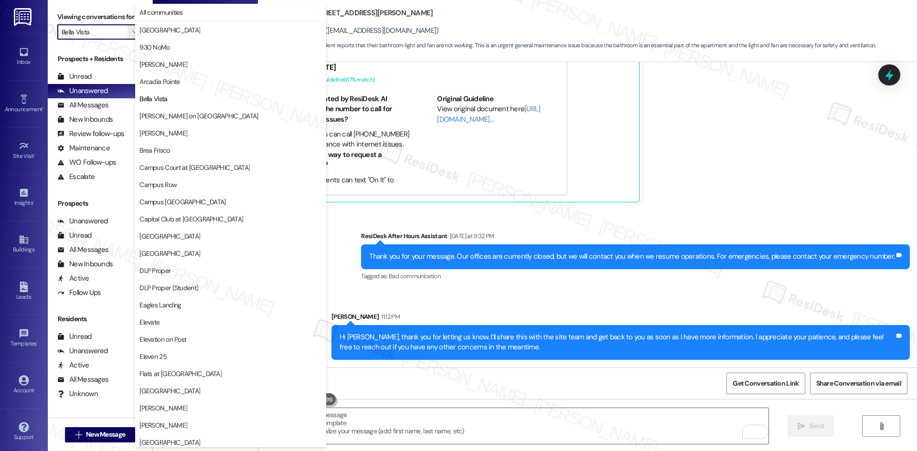
click at [204, 113] on span "[PERSON_NAME] on [GEOGRAPHIC_DATA]" at bounding box center [198, 116] width 118 height 10
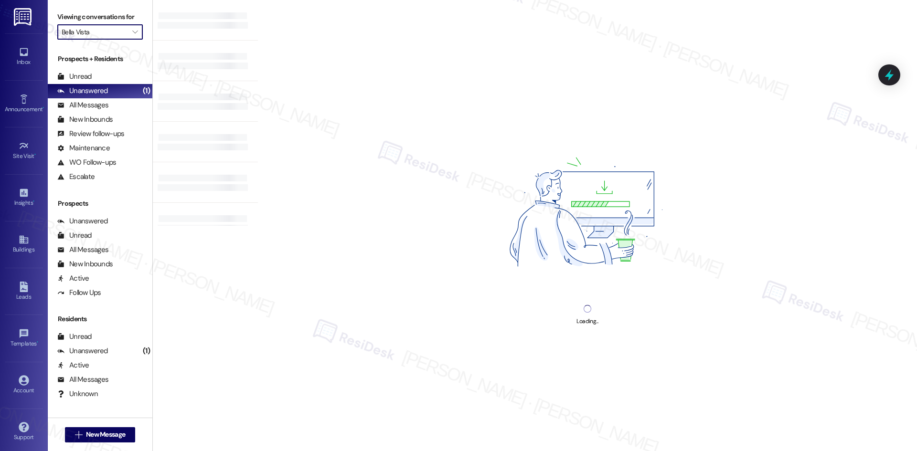
type input "[PERSON_NAME] on [GEOGRAPHIC_DATA]"
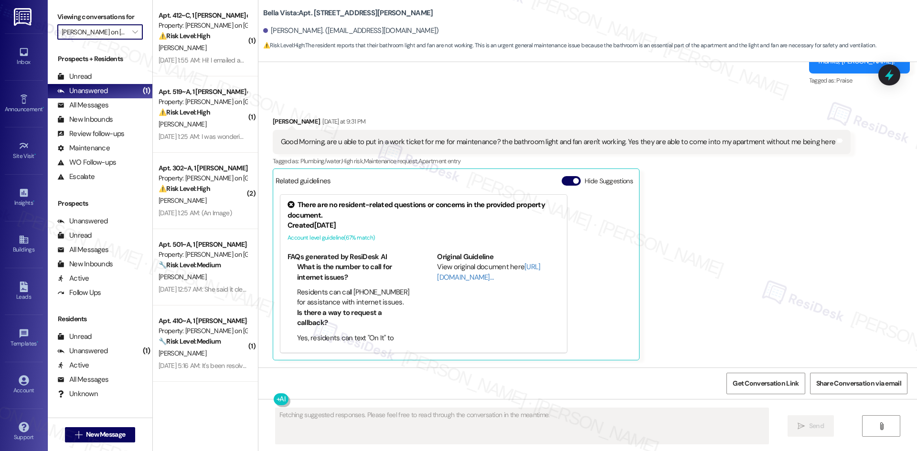
click at [117, 32] on input "[PERSON_NAME] on [GEOGRAPHIC_DATA]" at bounding box center [95, 31] width 66 height 15
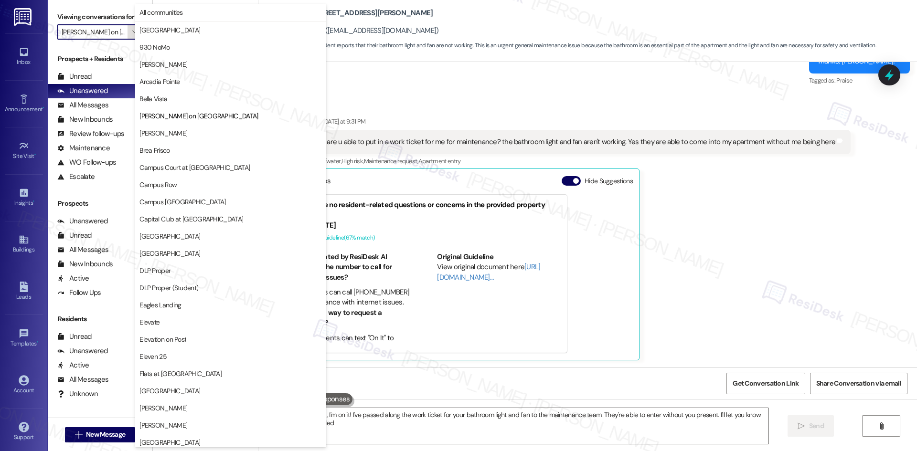
type textarea "Hi {{first_name}}, I'm on it! I've passed along the work ticket for your bathro…"
click at [132, 35] on icon "" at bounding box center [134, 32] width 5 height 8
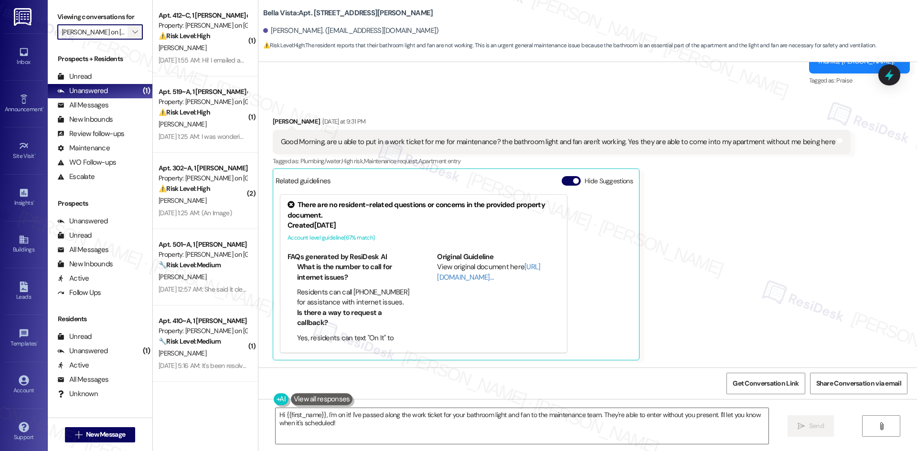
click at [132, 35] on icon "" at bounding box center [134, 32] width 5 height 8
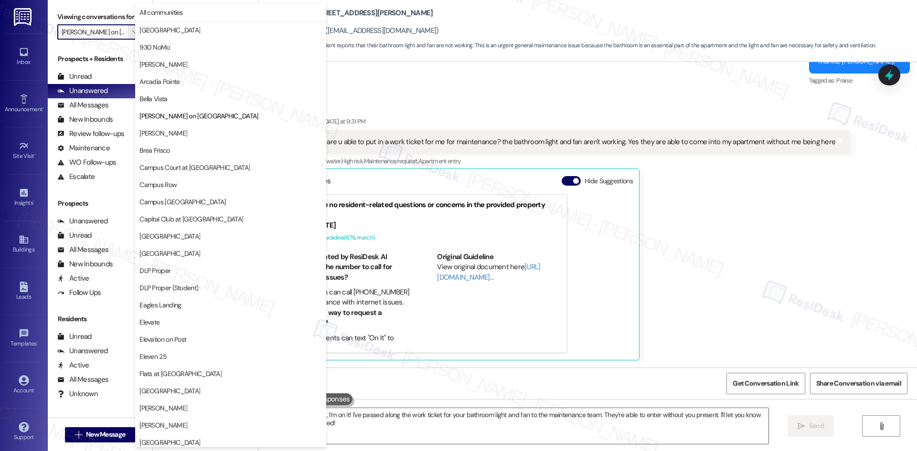
click at [87, 50] on div "Prospects + Residents Unread (0) Unread: Any message you haven't read yet will …" at bounding box center [100, 229] width 105 height 361
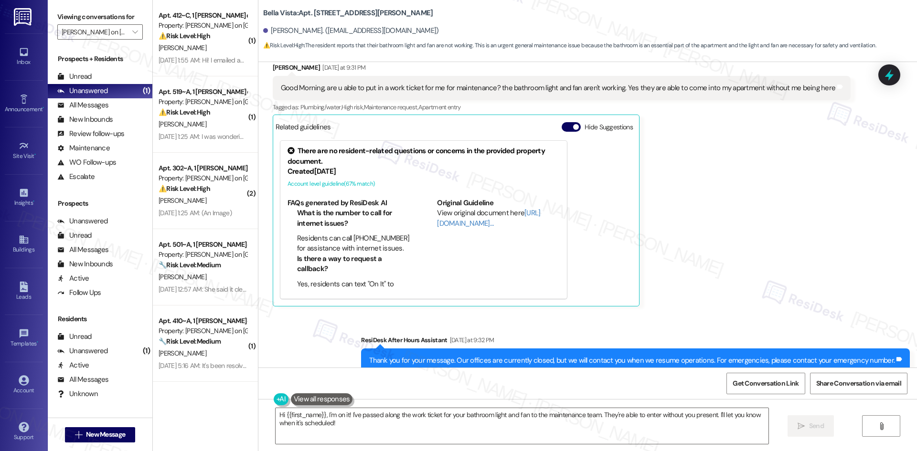
scroll to position [843, 0]
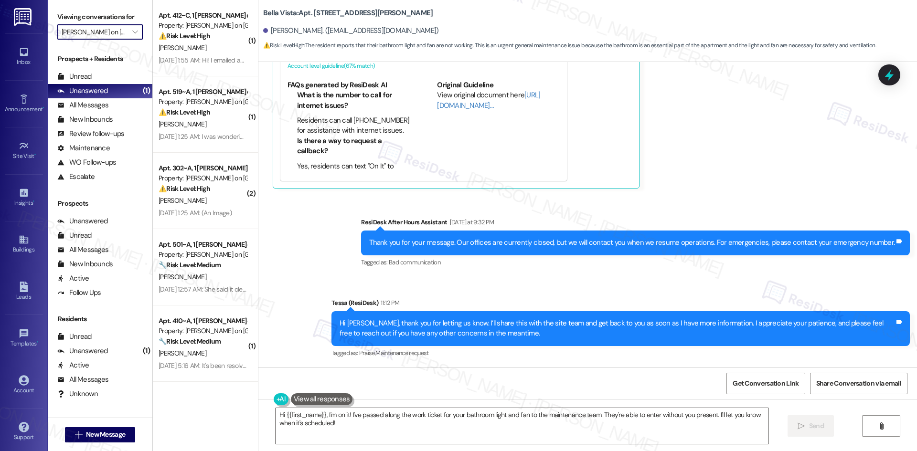
click at [105, 37] on input "[PERSON_NAME] on [GEOGRAPHIC_DATA]" at bounding box center [95, 31] width 66 height 15
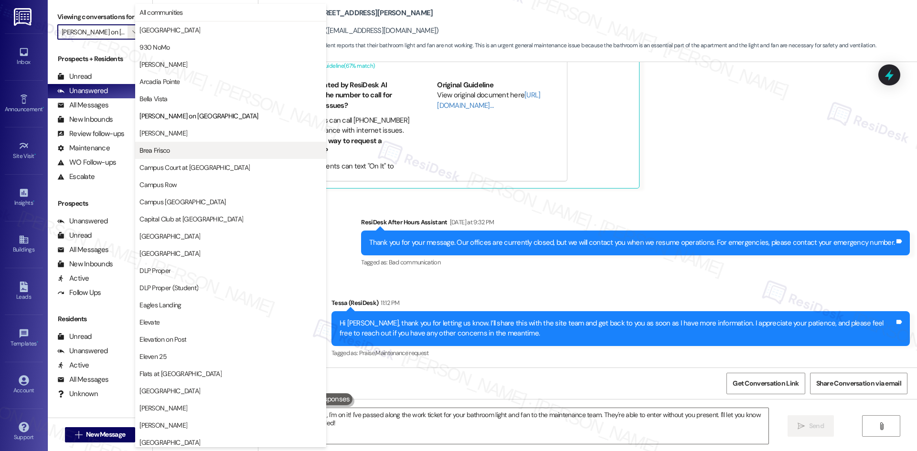
click at [177, 147] on span "Brea Frisco" at bounding box center [230, 151] width 182 height 10
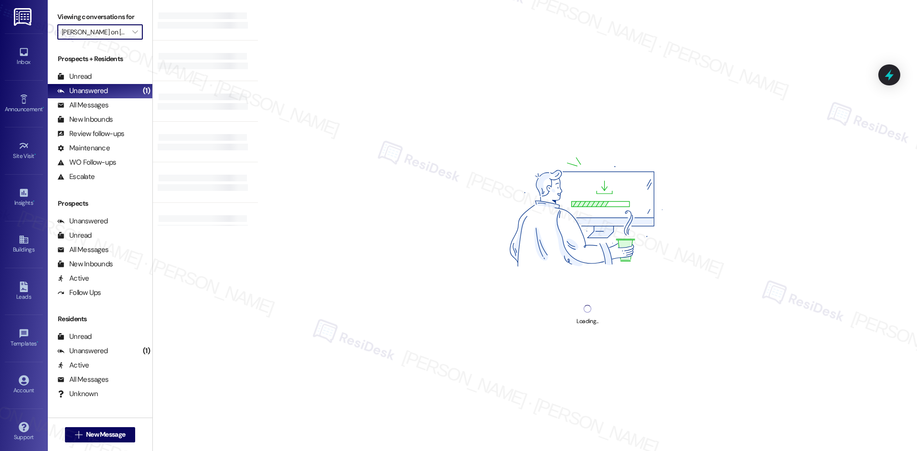
type input "Brea Frisco"
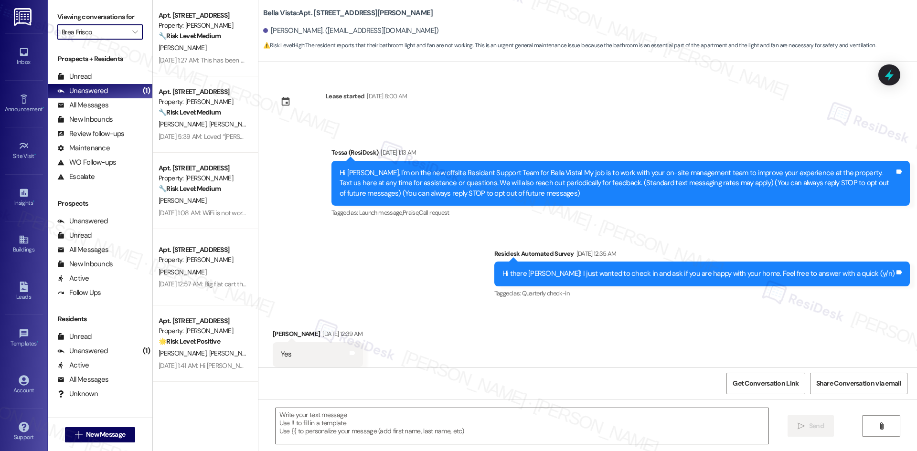
scroll to position [188, 0]
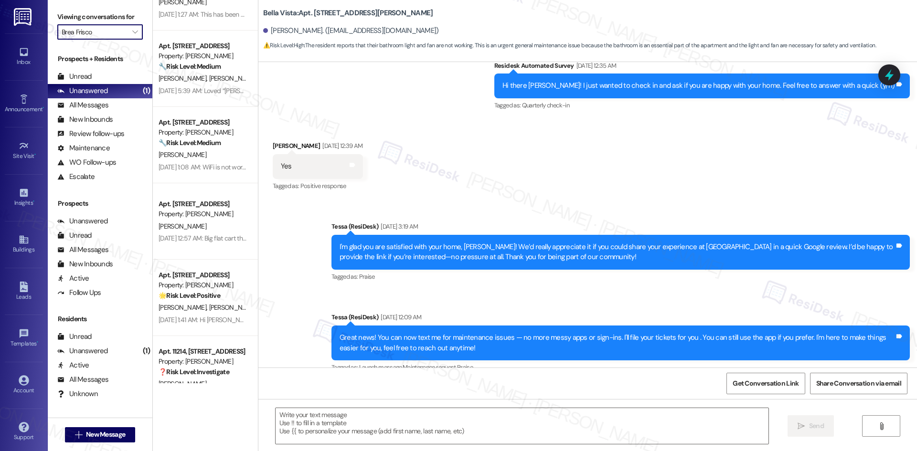
type textarea "Fetching suggested responses. Please feel free to read through the conversation…"
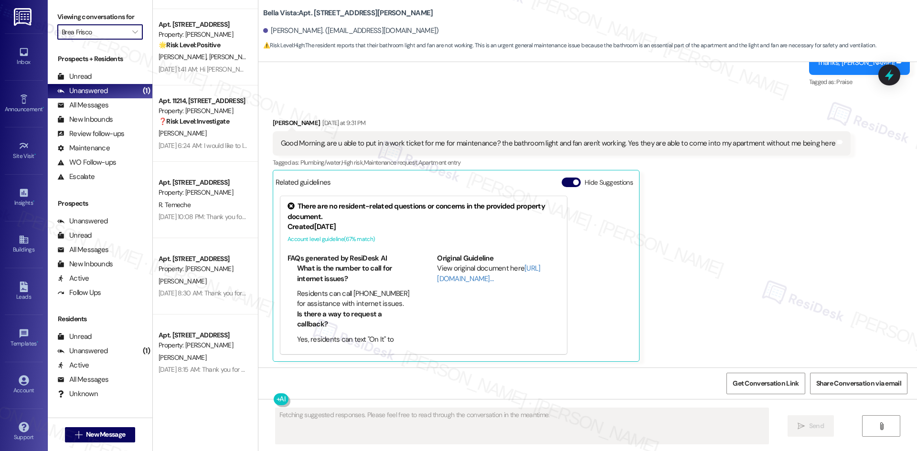
scroll to position [671, 0]
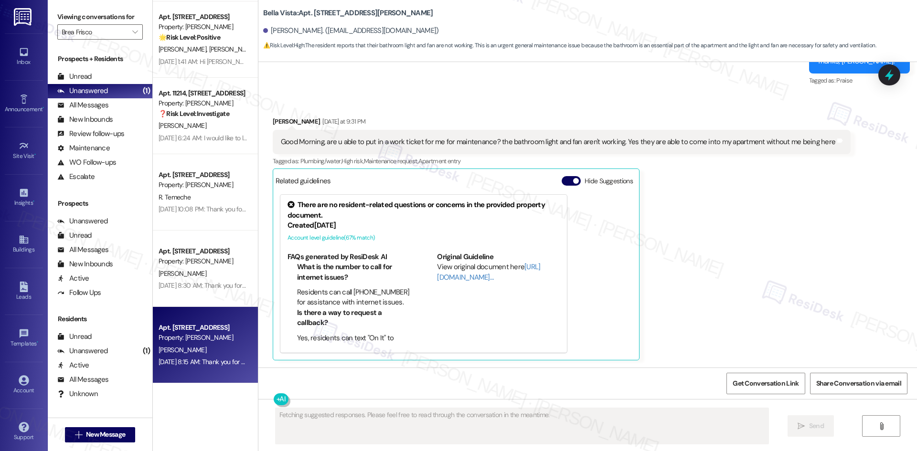
click at [202, 358] on div "Aug 30, 2025 at 8:15 AM: Thank you for your message. Our offices are currently …" at bounding box center [447, 362] width 577 height 9
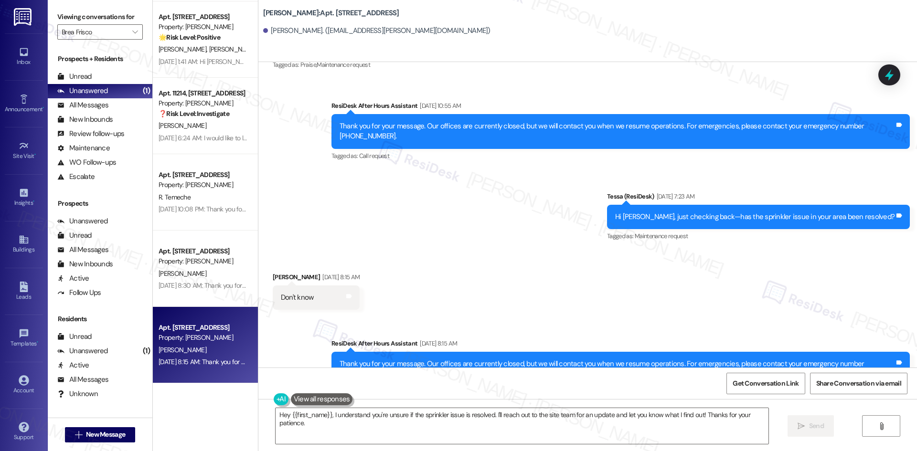
scroll to position [932, 0]
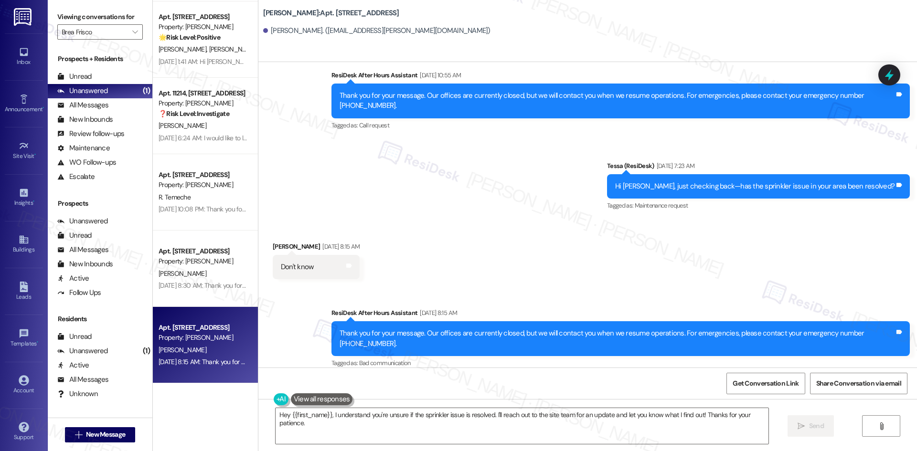
click at [595, 301] on div "Sent via SMS ResiDesk After Hours Assistant Aug 30, 2025 at 8:15 AM Thank you f…" at bounding box center [620, 339] width 593 height 76
click at [490, 235] on div "Received via SMS Geoffry Floren Aug 30, 2025 at 8:15 AM Don't know Tags and not…" at bounding box center [587, 253] width 659 height 66
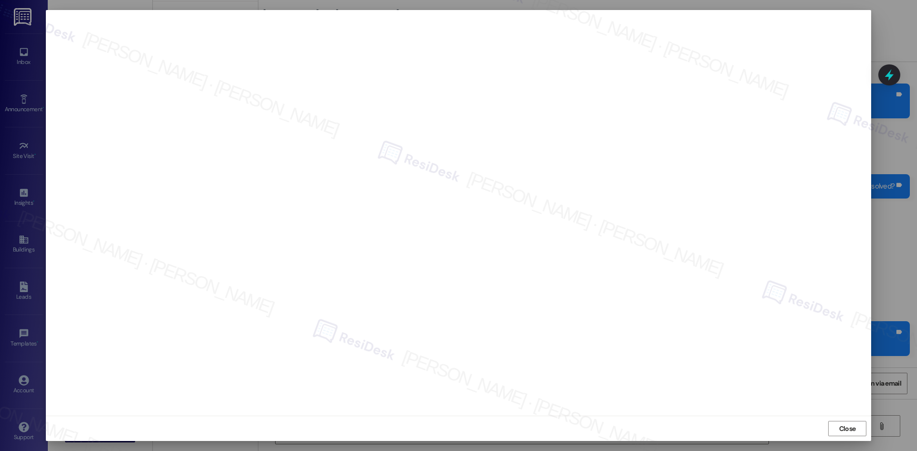
click at [836, 433] on button "Close" at bounding box center [847, 428] width 38 height 15
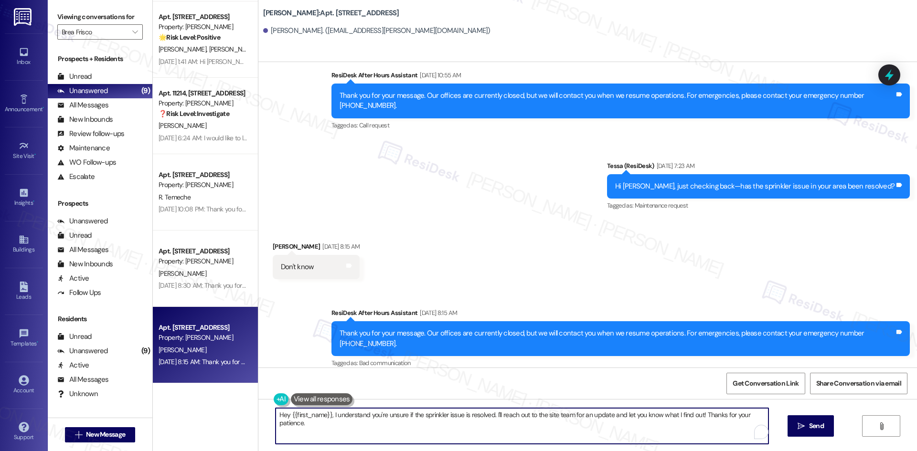
click at [420, 422] on textarea "Hey {{first_name}}, I understand you're unsure if the sprinkler issue is resolv…" at bounding box center [522, 426] width 493 height 36
paste textarea "i {{first_name}}, I apologize for the delayed response. Please let me know if y…"
type textarea "Hi {{first_name}}, I apologize for the delayed response. Please let me know if …"
click at [800, 430] on span " Send" at bounding box center [811, 426] width 30 height 10
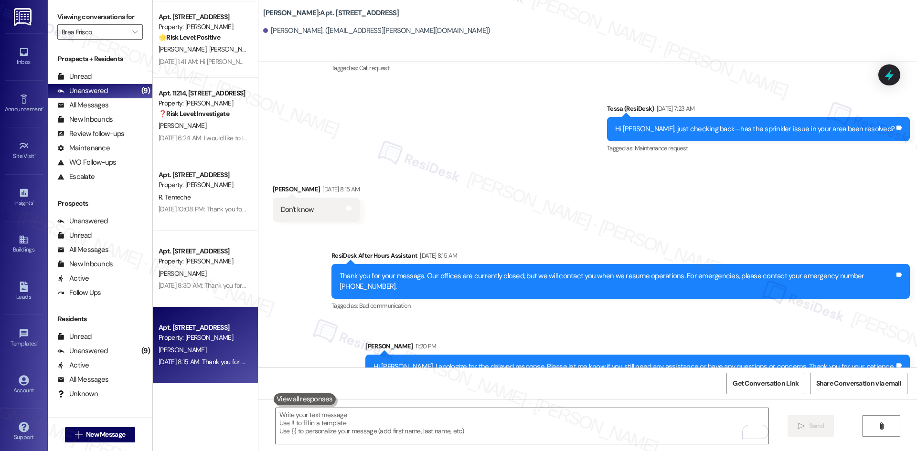
scroll to position [999, 0]
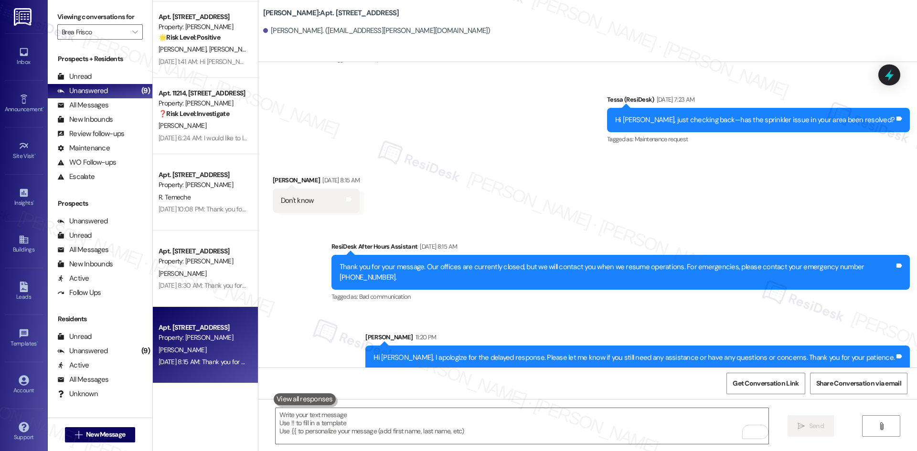
click at [406, 346] on div "Hi Geoffry, I apologize for the delayed response. Please let me know if you sti…" at bounding box center [637, 358] width 544 height 24
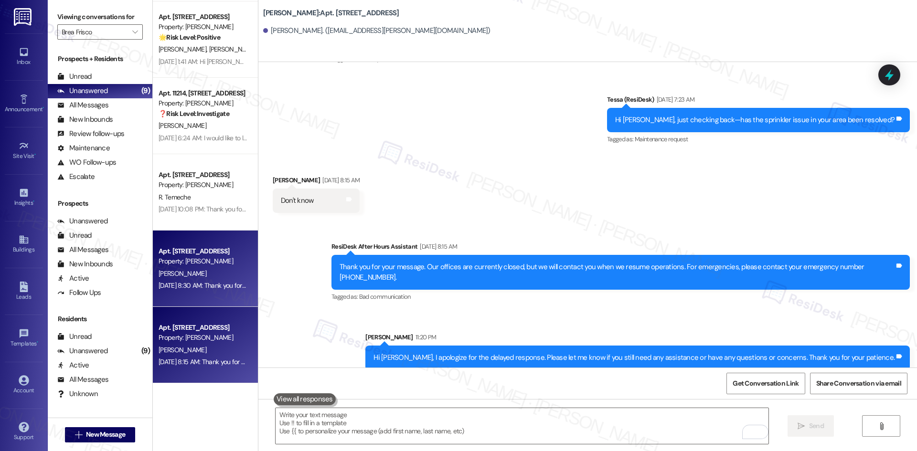
click at [203, 274] on div "B. Fodran" at bounding box center [203, 274] width 90 height 12
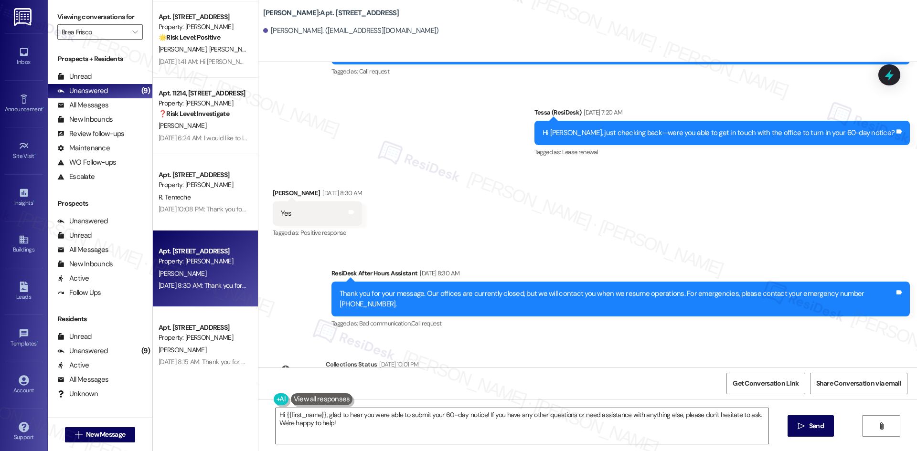
scroll to position [1098, 0]
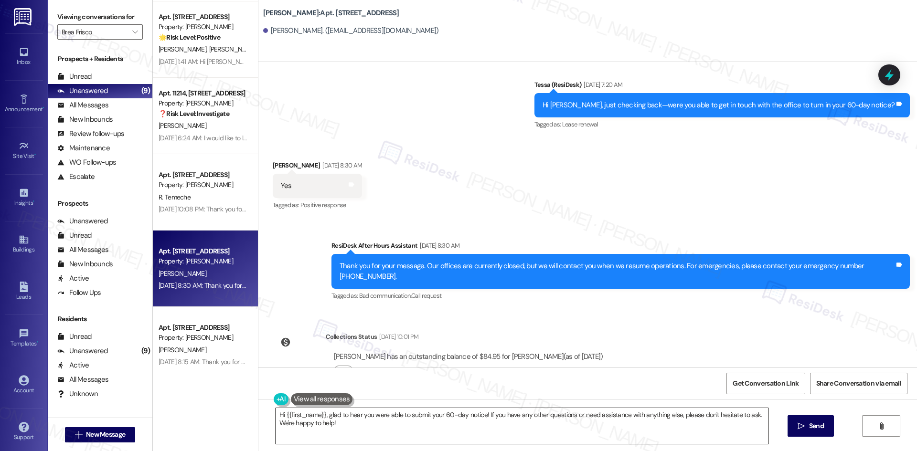
click at [366, 431] on textarea "Hi {{first_name}}, glad to hear you were able to submit your 60-day notice! If …" at bounding box center [522, 426] width 493 height 36
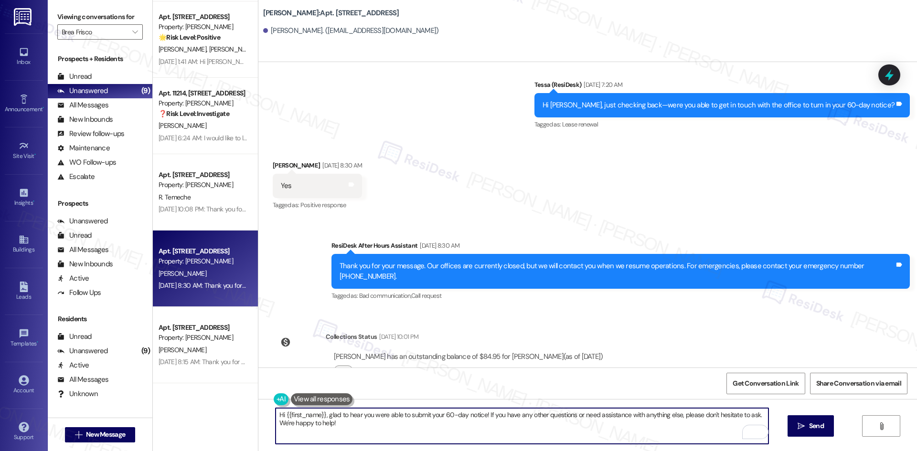
click at [375, 418] on textarea "Hi {{first_name}}, glad to hear you were able to submit your 60-day notice! If …" at bounding box center [522, 426] width 493 height 36
paste textarea "I apologize for the delayed response. Please let me know if you still need any …"
type textarea "Hi {{first_name}}, I apologize for the delayed response. Please let me know if …"
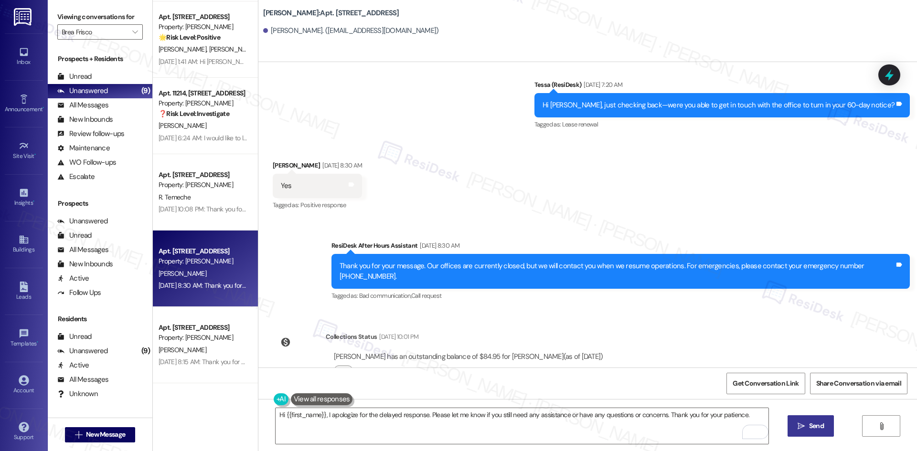
click at [807, 429] on span "Send" at bounding box center [816, 426] width 19 height 10
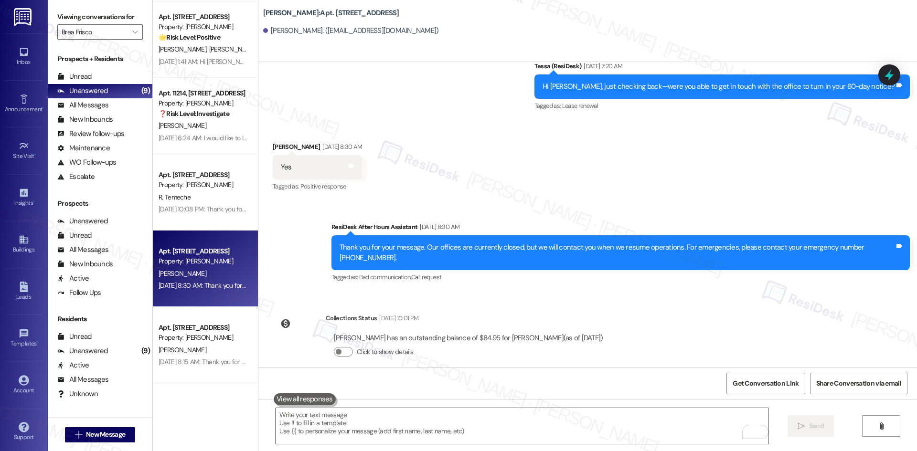
scroll to position [1164, 0]
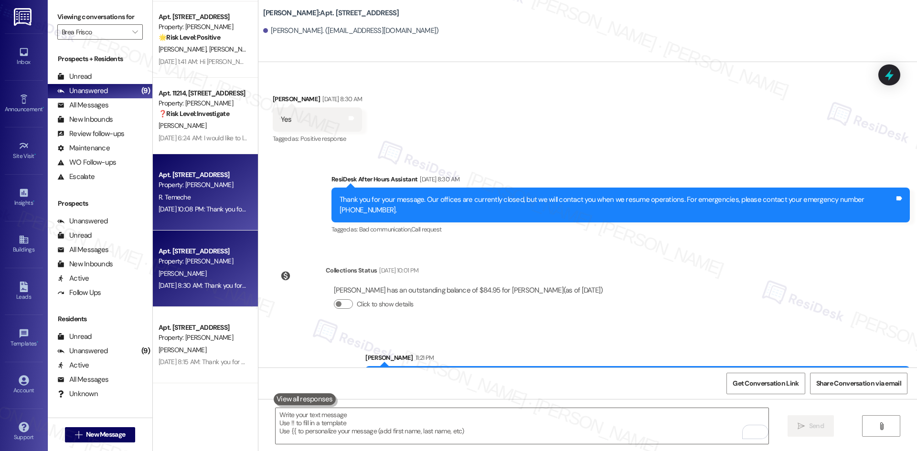
click at [192, 222] on div "Apt. 10224, 12330 Research Road Property: Brea Frisco R. Temeche Aug 30, 2025 a…" at bounding box center [205, 192] width 105 height 76
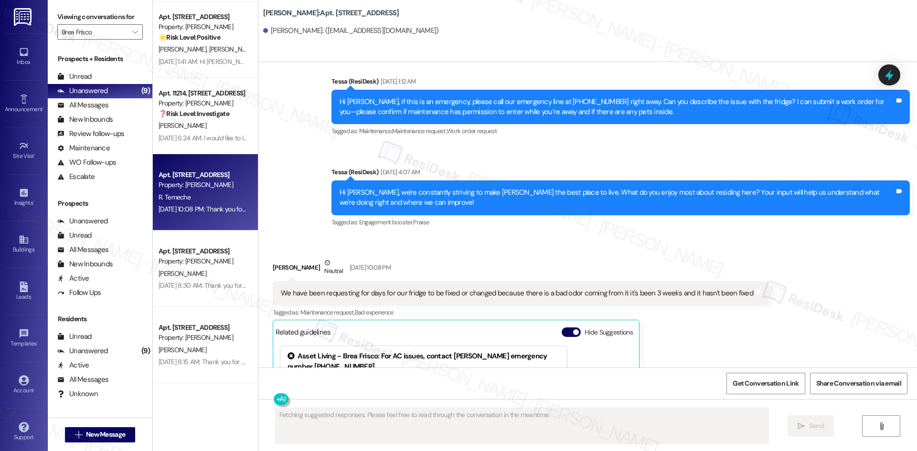
scroll to position [2002, 0]
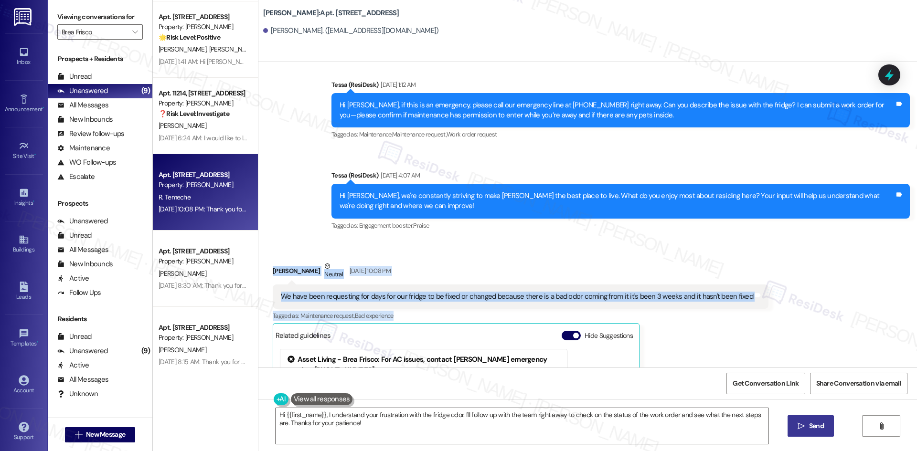
drag, startPoint x: 266, startPoint y: 248, endPoint x: 812, endPoint y: 294, distance: 548.3
click at [812, 294] on div "Received via SMS Rekik Temeche Neutral Aug 30, 2025 at 10:08 PM We have been re…" at bounding box center [587, 388] width 659 height 296
click at [430, 261] on div "Rekik Temeche Neutral Aug 30, 2025 at 10:08 PM" at bounding box center [521, 272] width 496 height 23
click at [386, 266] on div "Aug 30, 2025 at 10:08 PM" at bounding box center [368, 271] width 43 height 10
drag, startPoint x: 277, startPoint y: 250, endPoint x: 721, endPoint y: 277, distance: 444.5
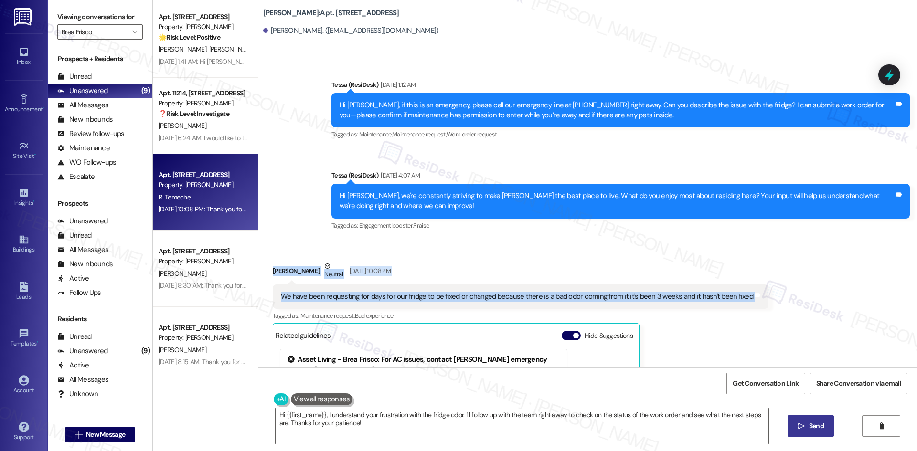
click at [758, 272] on div "Received via SMS Rekik Temeche Neutral Aug 30, 2025 at 10:08 PM We have been re…" at bounding box center [587, 388] width 659 height 296
copy div "Rekik Temeche Neutral Aug 30, 2025 at 10:08 PM We have been requesting for days…"
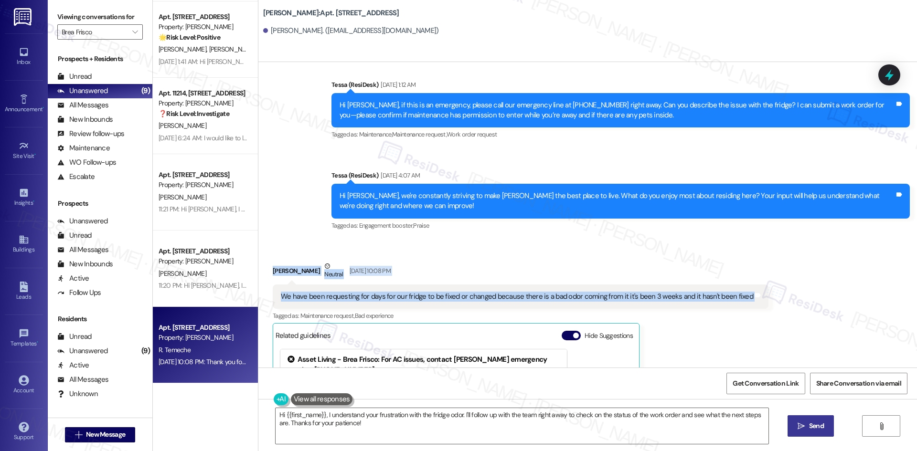
click at [502, 261] on div "Rekik Temeche Neutral Aug 30, 2025 at 10:08 PM" at bounding box center [521, 272] width 496 height 23
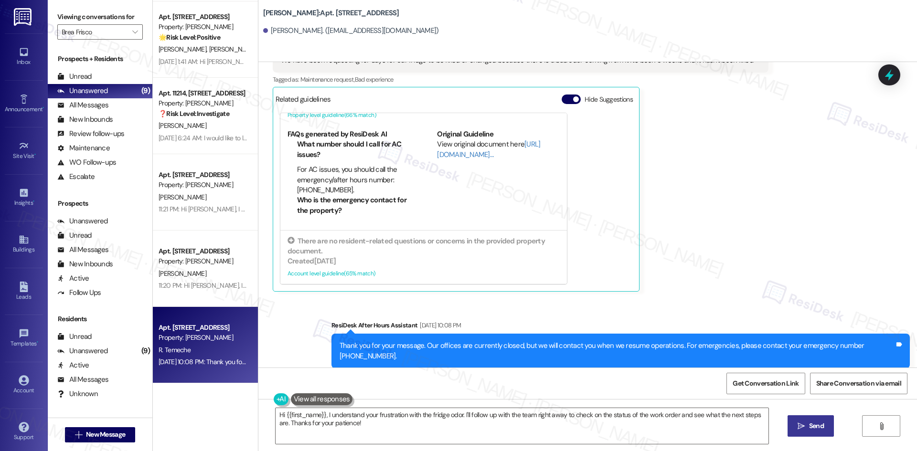
scroll to position [2241, 0]
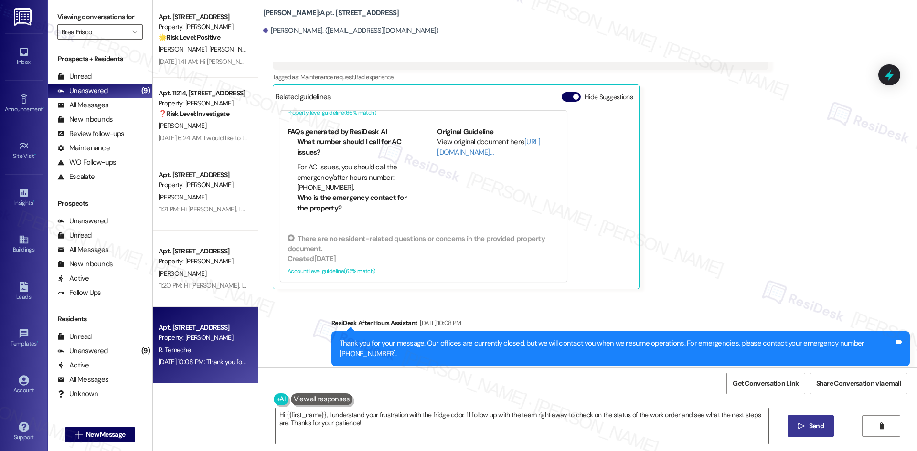
click at [687, 266] on div "Rekik Temeche Neutral Aug 30, 2025 at 10:08 PM We have been requesting for days…" at bounding box center [521, 155] width 496 height 267
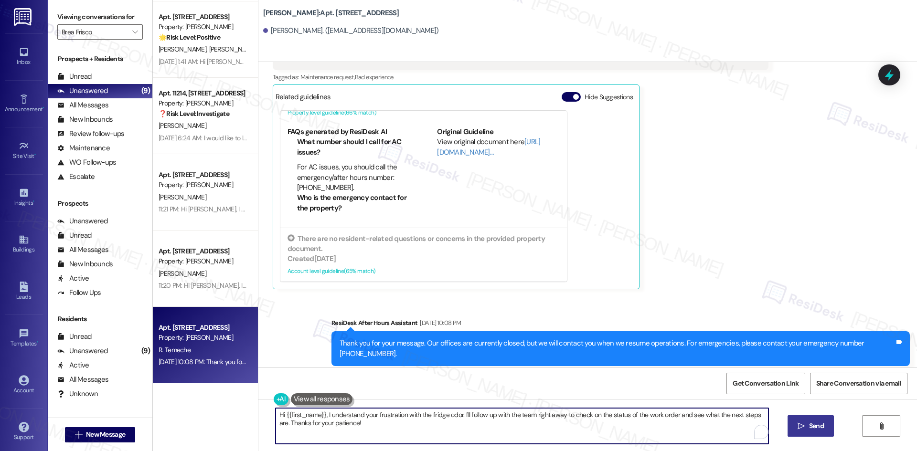
click at [585, 434] on textarea "Hi {{first_name}}, I understand your frustration with the fridge odor. I'll fol…" at bounding box center [522, 426] width 493 height 36
paste textarea "Rekik, I just wanted to check back with you regarding the fridge issue. Has mai…"
type textarea "Hi Rekik, I just wanted to check back with you regarding the fridge issue. Has …"
click at [765, 264] on div "Received via SMS Rekik Temeche Neutral Aug 30, 2025 at 10:08 PM We have been re…" at bounding box center [587, 149] width 659 height 296
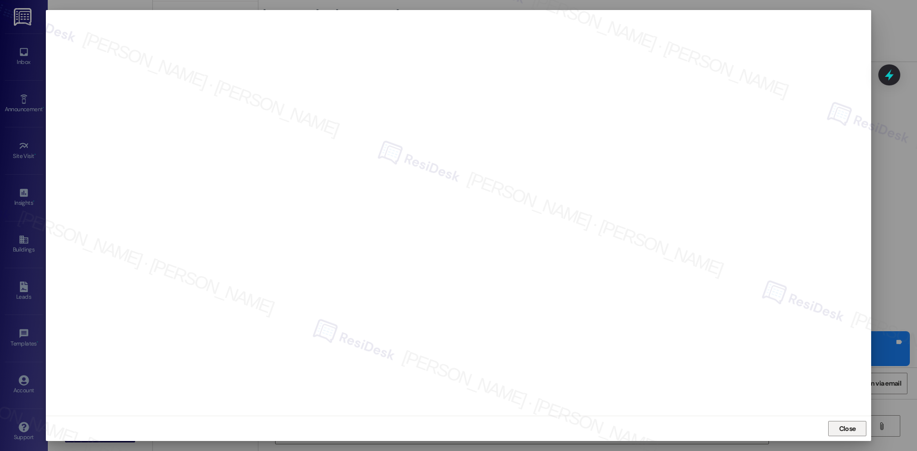
click at [850, 431] on span "Close" at bounding box center [847, 429] width 17 height 10
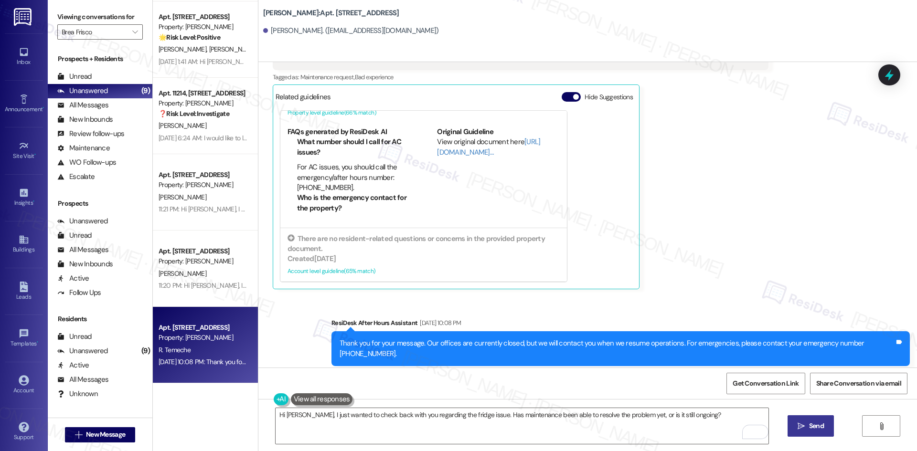
drag, startPoint x: 802, startPoint y: 427, endPoint x: 794, endPoint y: 425, distance: 7.9
click at [802, 426] on icon "" at bounding box center [801, 427] width 7 height 8
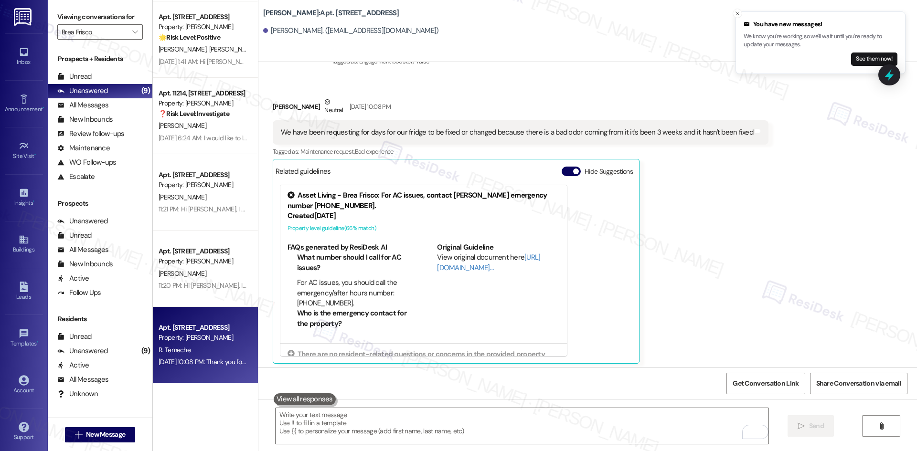
scroll to position [2193, 0]
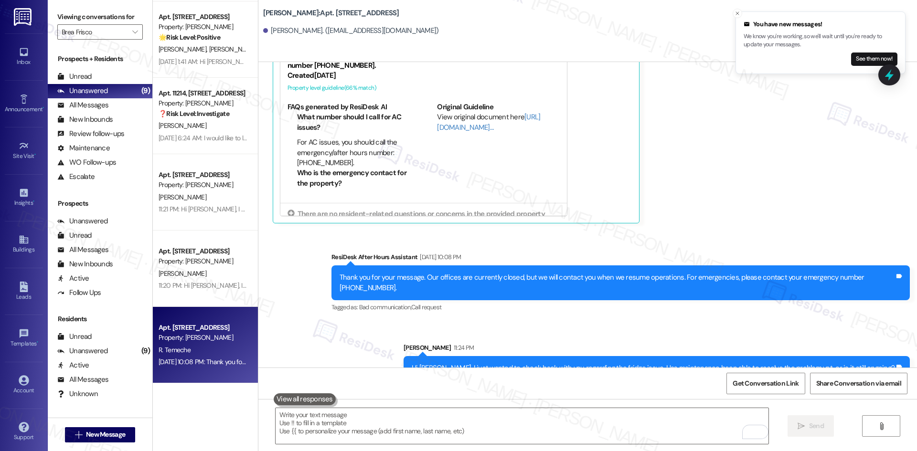
scroll to position [2307, 0]
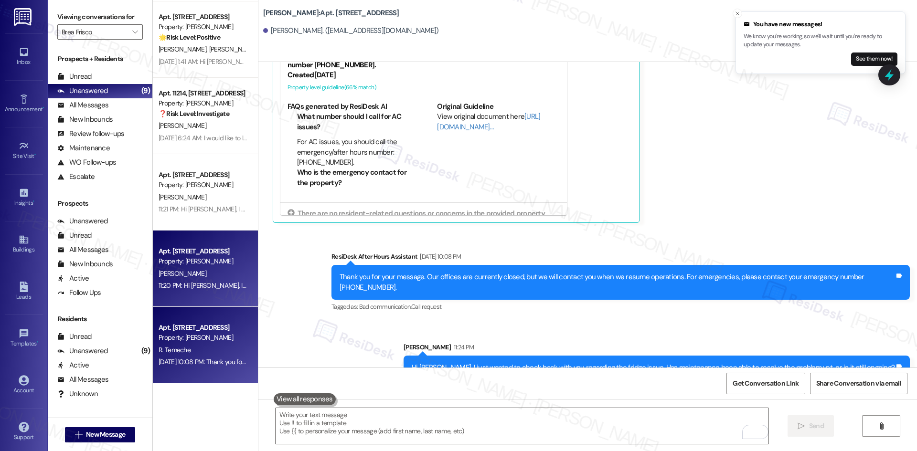
click at [204, 288] on div "11:20 PM: Hi [PERSON_NAME], I apologize for the delayed response. Please let me…" at bounding box center [410, 285] width 503 height 9
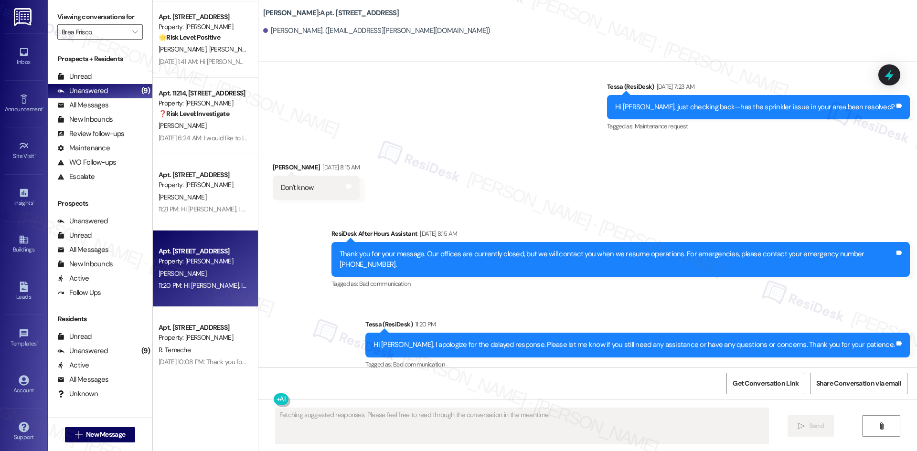
scroll to position [1013, 0]
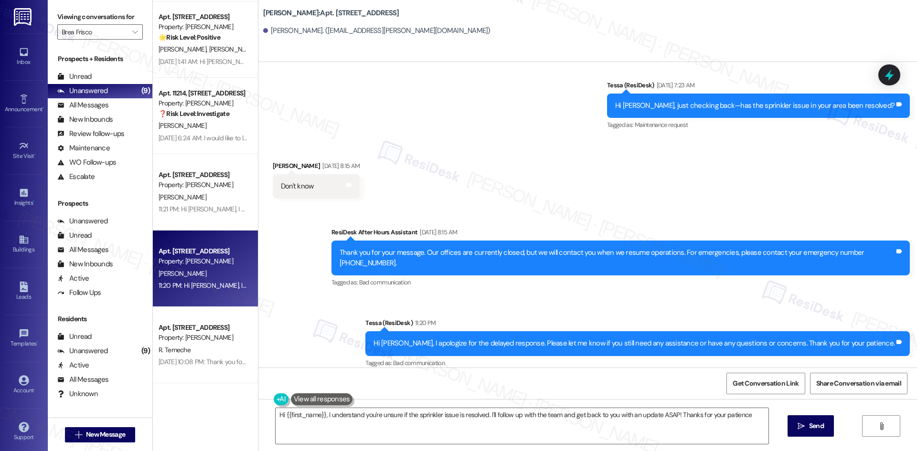
type textarea "Hi {{first_name}}, I understand you're unsure if the sprinkler issue is resolve…"
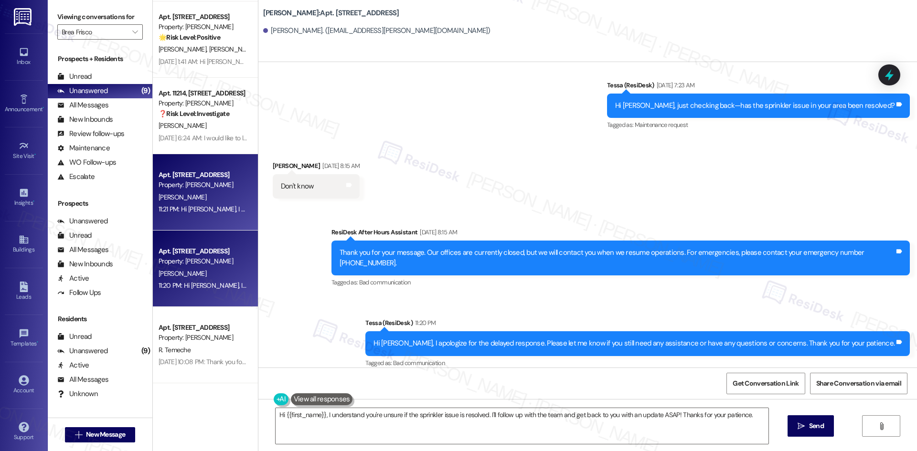
click at [216, 198] on div "[PERSON_NAME]" at bounding box center [203, 198] width 90 height 12
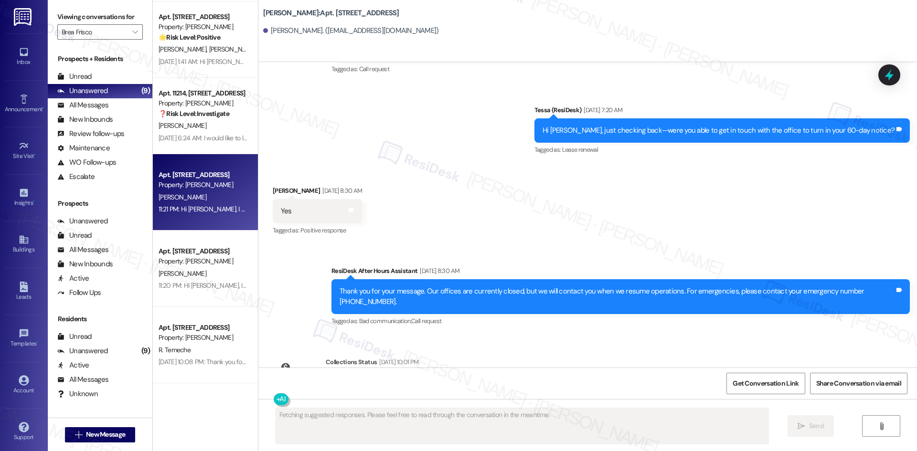
scroll to position [1179, 0]
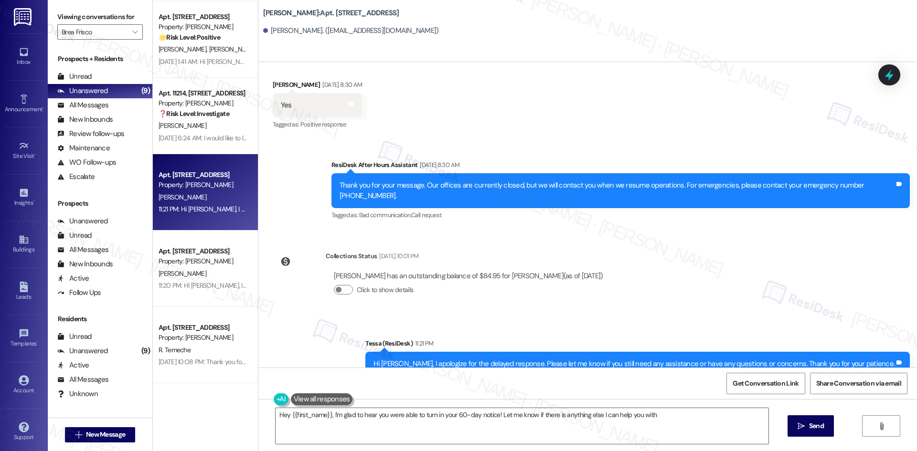
type textarea "Hey {{first_name}}, I'm glad to hear you were able to turn in your 60-day notic…"
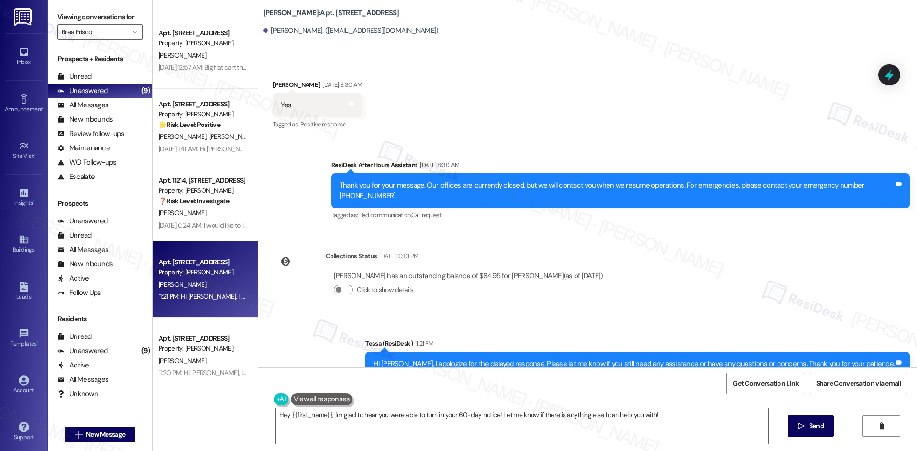
scroll to position [209, 0]
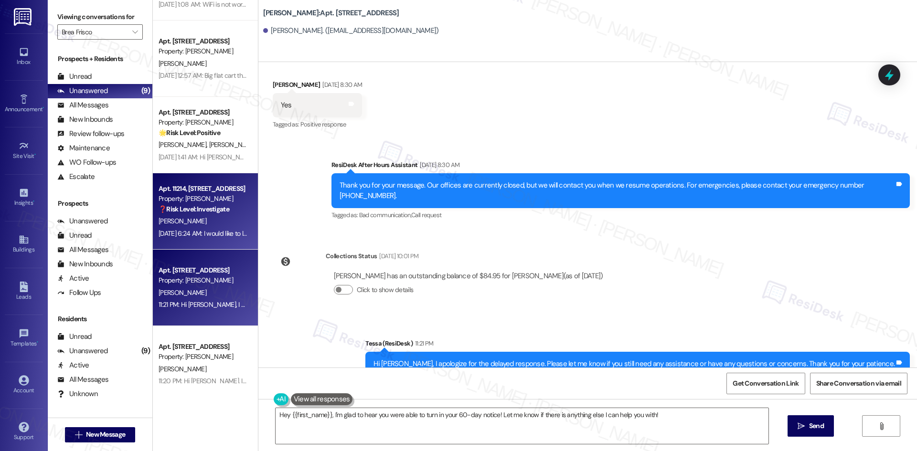
click at [205, 242] on div "Apt. 11214, [STREET_ADDRESS] Property: Brea Frisco ❓ Risk Level: Investigate [P…" at bounding box center [205, 211] width 105 height 76
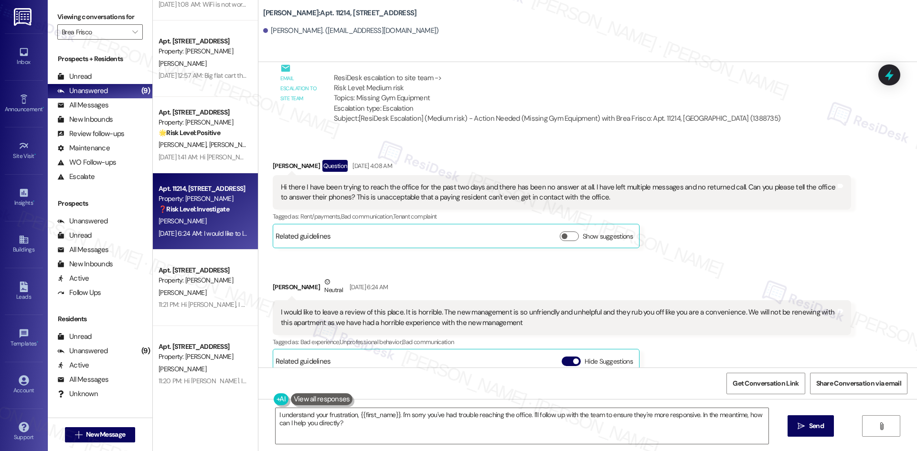
scroll to position [1968, 0]
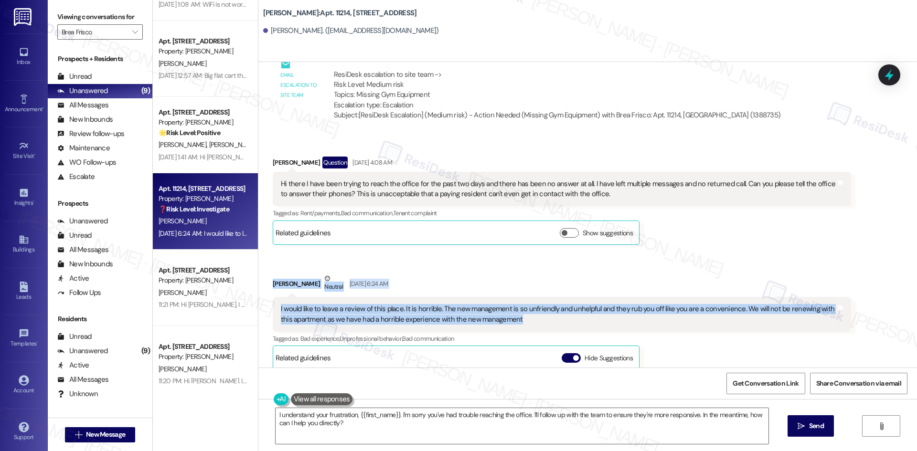
drag, startPoint x: 260, startPoint y: 281, endPoint x: 521, endPoint y: 323, distance: 264.1
click at [521, 323] on div "Received via SMS [PERSON_NAME] Neutral [DATE] 6:24 AM I would like to leave a r…" at bounding box center [562, 412] width 593 height 292
copy div "[PERSON_NAME] Neutral [DATE] 6:24 AM I would like to leave a review of this pla…"
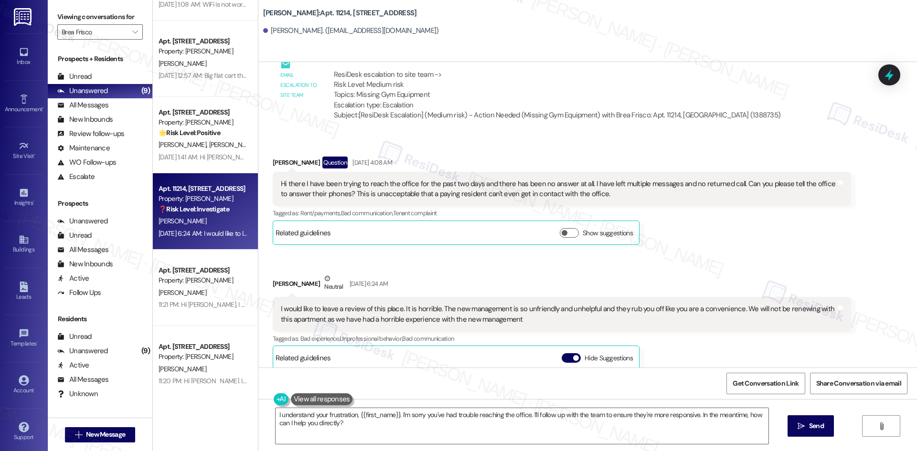
click at [443, 152] on div "Received via SMS [PERSON_NAME] Question [DATE] 4:08 AM Hi there I have been try…" at bounding box center [562, 200] width 593 height 103
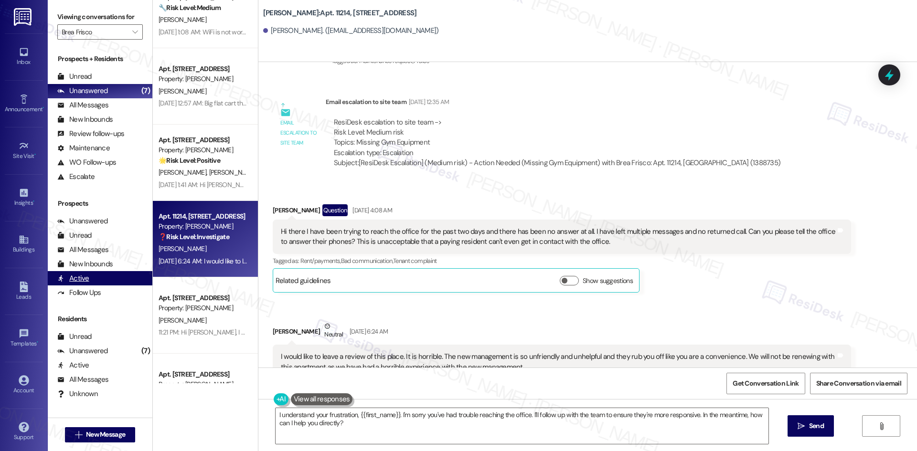
scroll to position [18, 0]
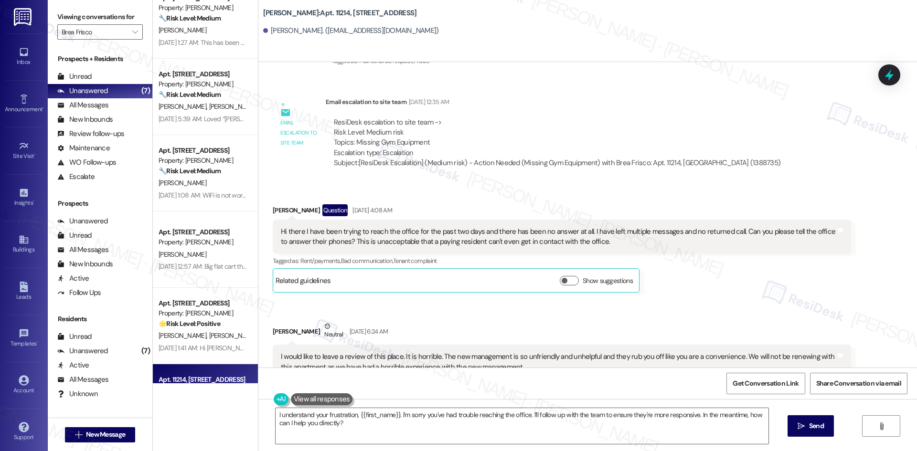
click at [763, 205] on div "[PERSON_NAME] Question [DATE] 4:08 AM" at bounding box center [562, 211] width 578 height 15
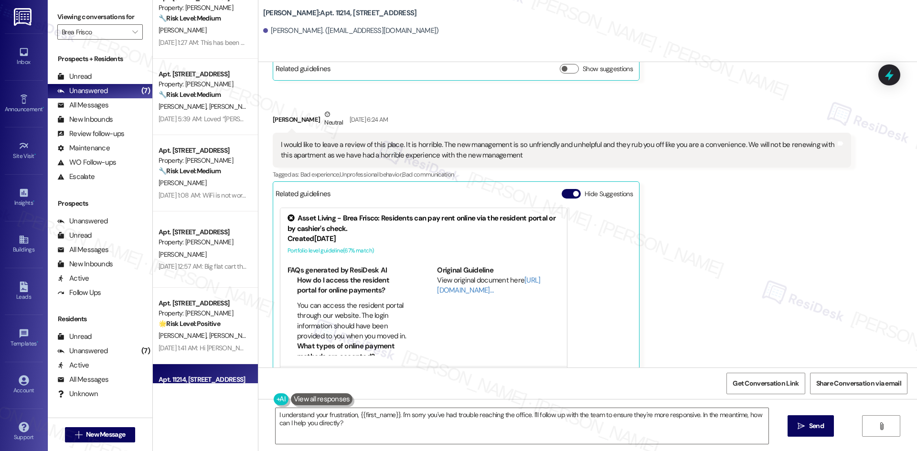
scroll to position [2159, 0]
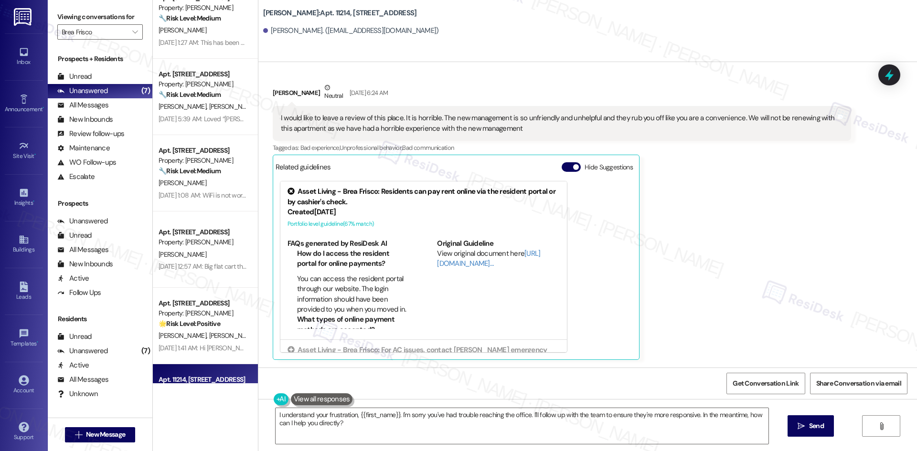
drag, startPoint x: 686, startPoint y: 249, endPoint x: 680, endPoint y: 254, distance: 7.6
click at [680, 254] on div "[PERSON_NAME] Neutral [DATE] 6:24 AM I would like to leave a review of this pla…" at bounding box center [562, 221] width 578 height 277
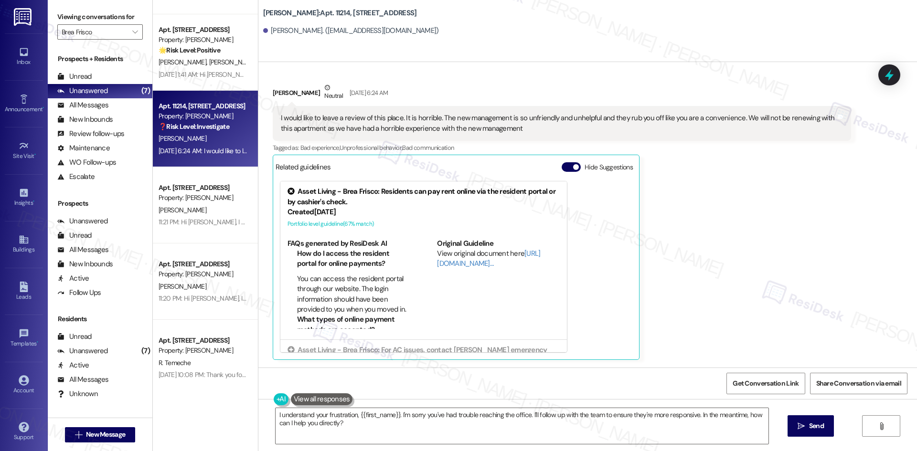
scroll to position [304, 0]
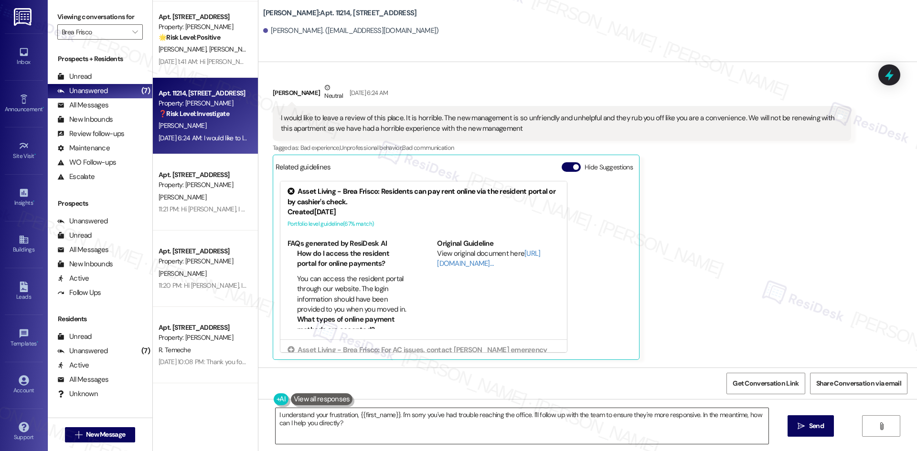
drag, startPoint x: 354, startPoint y: 439, endPoint x: 358, endPoint y: 435, distance: 5.1
click at [357, 436] on textarea "I understand your frustration, {{first_name}}. I'm sorry you've had trouble rea…" at bounding box center [522, 426] width 493 height 36
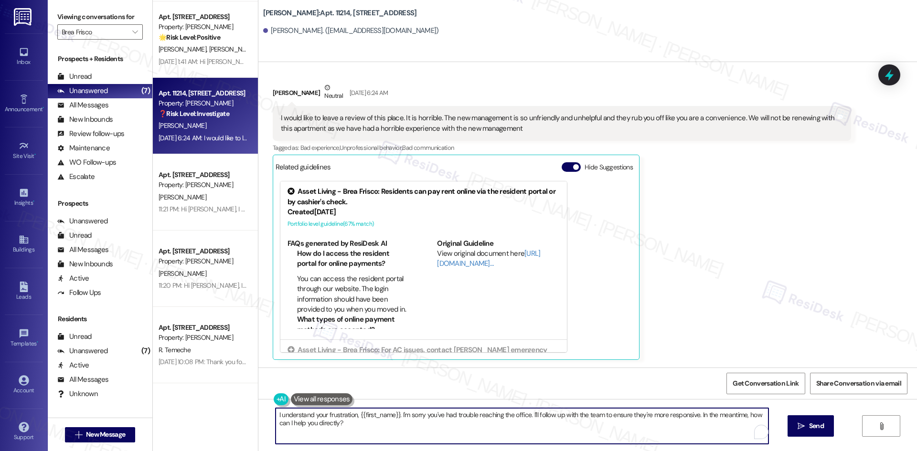
paste textarea "Hi [PERSON_NAME], I apologize for the delay in following up. Thank you for shar…"
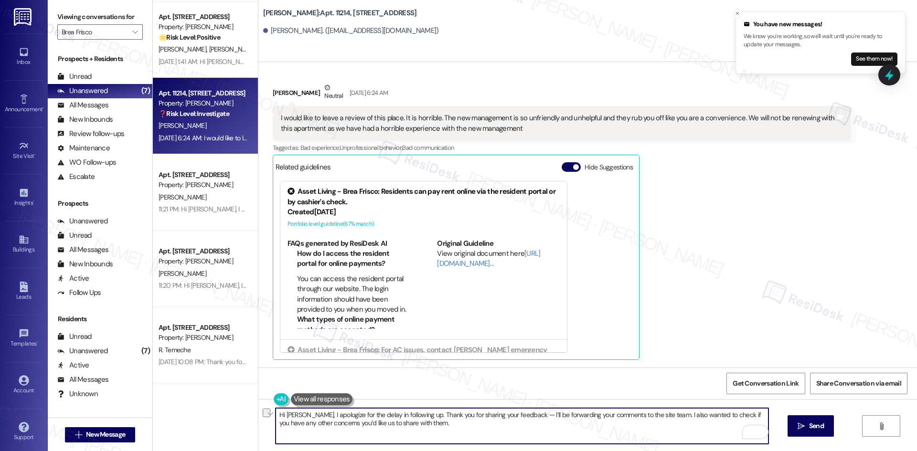
drag, startPoint x: 510, startPoint y: 415, endPoint x: 651, endPoint y: 417, distance: 141.4
click at [651, 417] on textarea "Hi [PERSON_NAME], I apologize for the delay in following up. Thank you for shar…" at bounding box center [522, 426] width 493 height 36
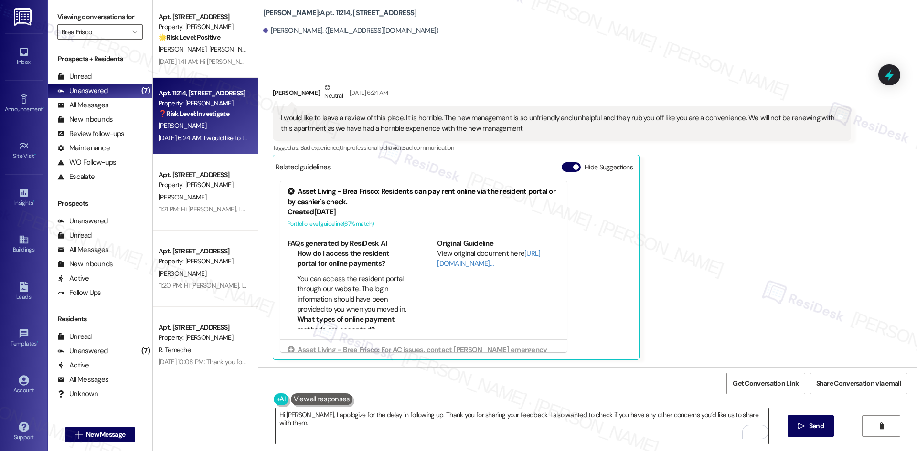
click at [739, 415] on textarea "Hi [PERSON_NAME], I apologize for the delay in following up. Thank you for shar…" at bounding box center [522, 426] width 493 height 36
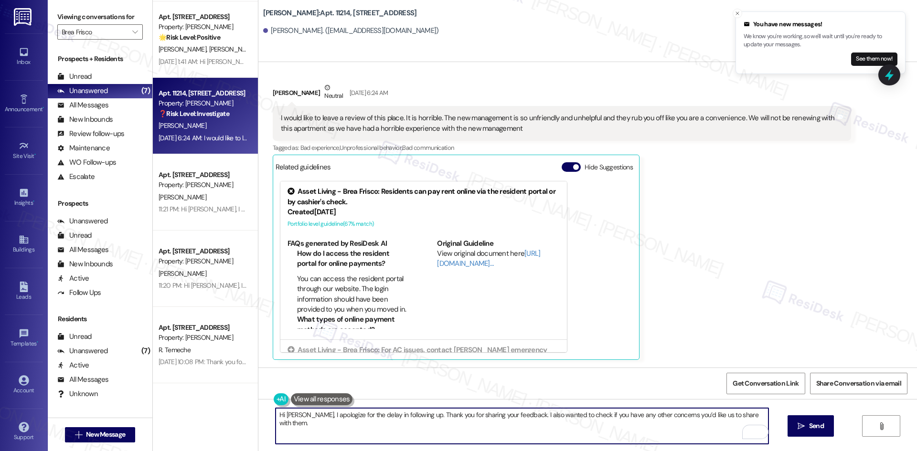
click at [739, 415] on textarea "Hi [PERSON_NAME], I apologize for the delay in following up. Thank you for shar…" at bounding box center [522, 426] width 493 height 36
click at [745, 415] on textarea "Hi [PERSON_NAME], I apologize for the delay in following up. Thank you for shar…" at bounding box center [522, 426] width 493 height 36
click at [734, 415] on textarea "Hi [PERSON_NAME], I apologize for the delay in following up. Thank you for shar…" at bounding box center [522, 426] width 493 height 36
click at [692, 416] on textarea "Hi [PERSON_NAME], I apologize for the delay in following up. Thank you for shar…" at bounding box center [522, 426] width 493 height 36
click at [692, 417] on textarea "Hi [PERSON_NAME], I apologize for the delay in following up. Thank you for shar…" at bounding box center [522, 426] width 493 height 36
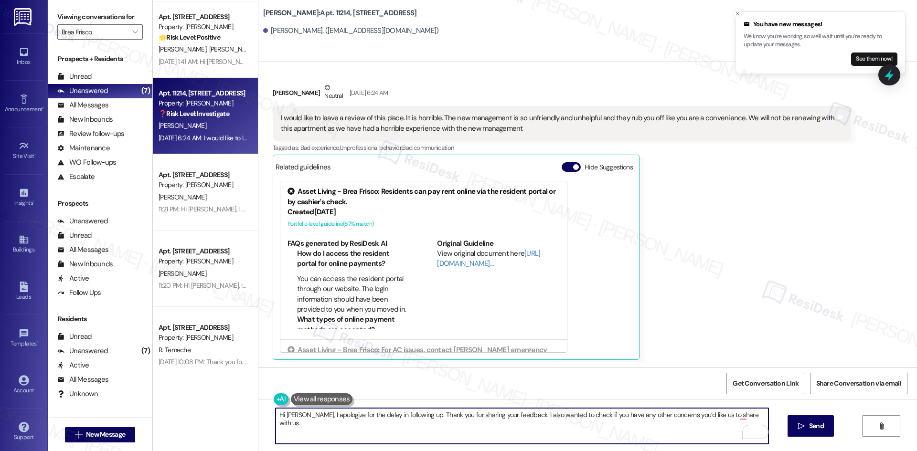
click at [692, 417] on textarea "Hi [PERSON_NAME], I apologize for the delay in following up. Thank you for shar…" at bounding box center [522, 426] width 493 height 36
click at [691, 417] on textarea "Hi [PERSON_NAME], I apologize for the delay in following up. Thank you for shar…" at bounding box center [522, 426] width 493 height 36
click at [727, 416] on textarea "Hi [PERSON_NAME], I apologize for the delay in following up. Thank you for shar…" at bounding box center [522, 426] width 493 height 36
click at [617, 434] on textarea "Hi [PERSON_NAME], I apologize for the delay in following up. Thank you for shar…" at bounding box center [522, 426] width 493 height 36
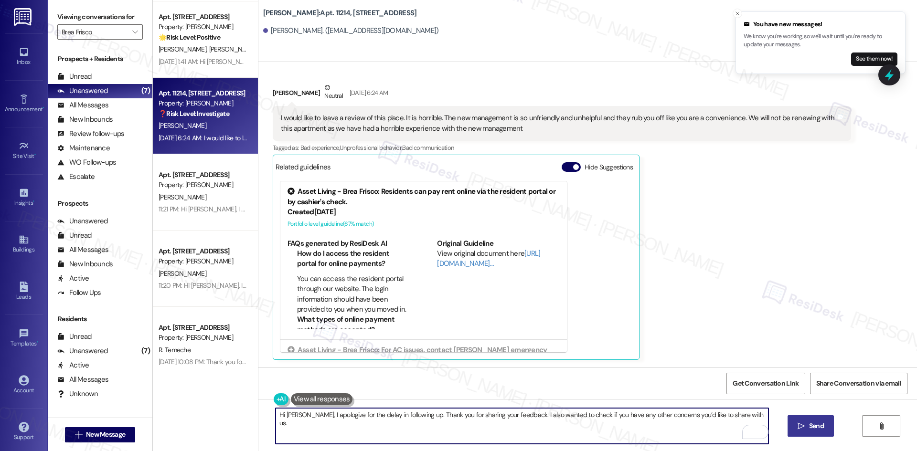
type textarea "Hi [PERSON_NAME], I apologize for the delay in following up. Thank you for shar…"
click at [810, 428] on span "Send" at bounding box center [816, 426] width 15 height 10
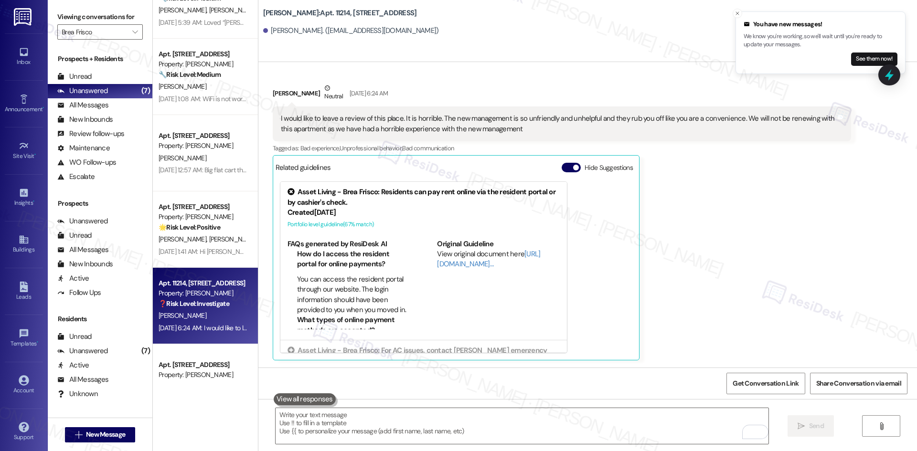
scroll to position [113, 0]
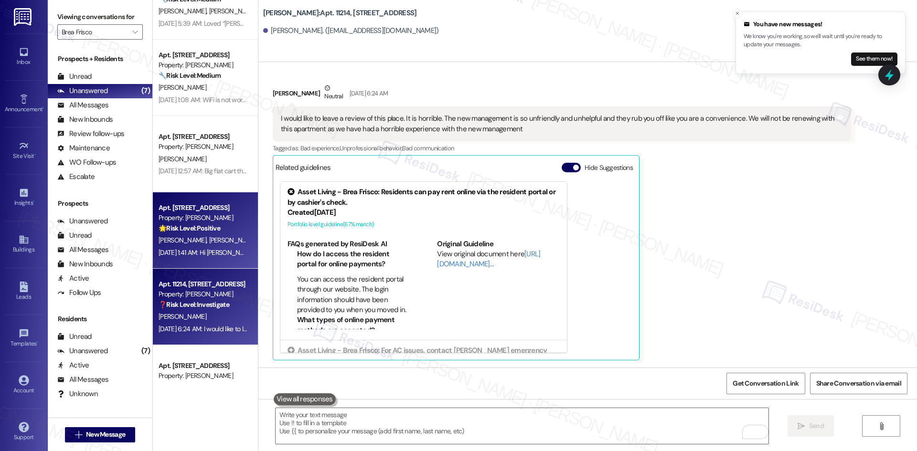
click at [221, 227] on div "🌟 Risk Level: Positive The message is a simple greeting with no indication of a…" at bounding box center [203, 228] width 88 height 10
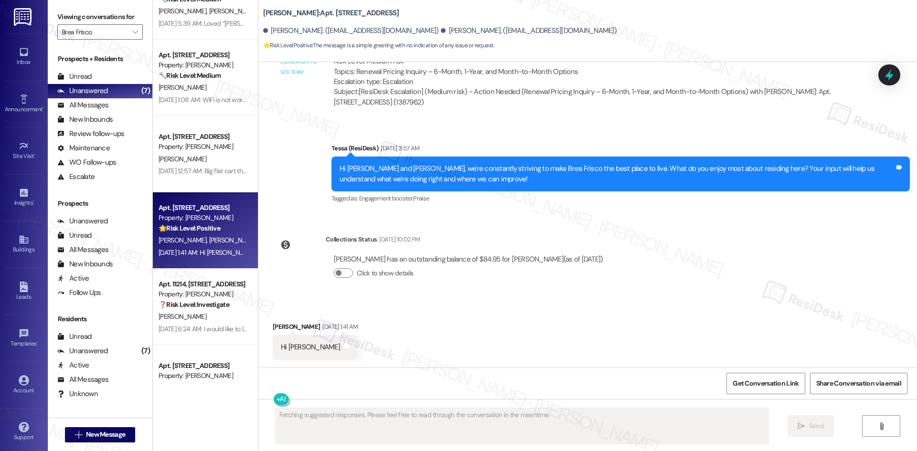
scroll to position [578, 0]
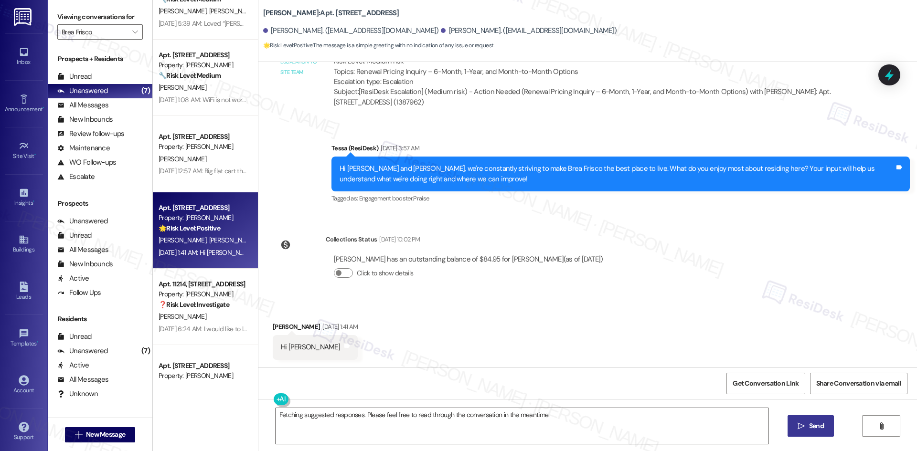
click at [330, 303] on div "Received via SMS [PERSON_NAME] [DATE] 1:41 AM Hi Tessa Tags and notes" at bounding box center [587, 333] width 659 height 66
drag, startPoint x: 261, startPoint y: 318, endPoint x: 331, endPoint y: 355, distance: 79.9
click at [332, 357] on div "Received via SMS [PERSON_NAME] [DATE] 1:41 AM Hi Tessa Tags and notes" at bounding box center [315, 341] width 99 height 52
copy div "[PERSON_NAME] [DATE] 1:41 AM Hi [PERSON_NAME] Tags and notes"
click at [505, 431] on textarea "Fetching suggested responses. Please feel free to read through the conversation…" at bounding box center [522, 426] width 493 height 36
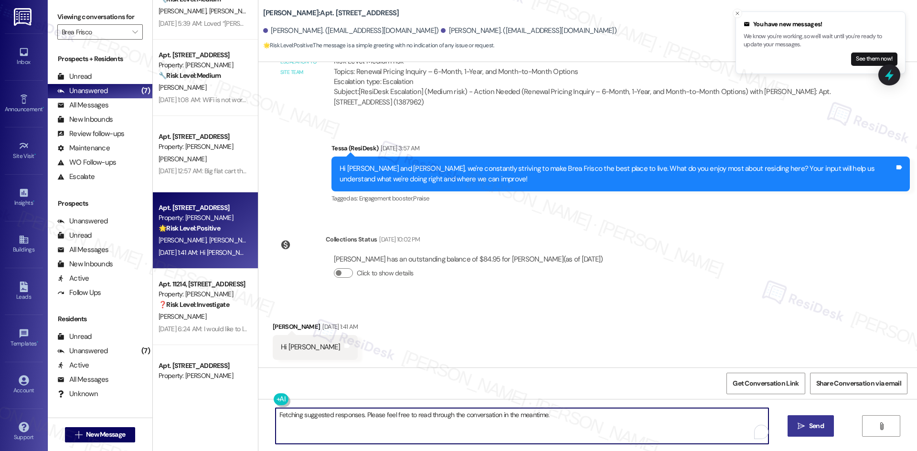
paste textarea "Hi [PERSON_NAME], I apologize for the delayed response. Please let me know if y…"
type textarea "Hi [PERSON_NAME], I apologize for the delayed response. Please let me know if y…"
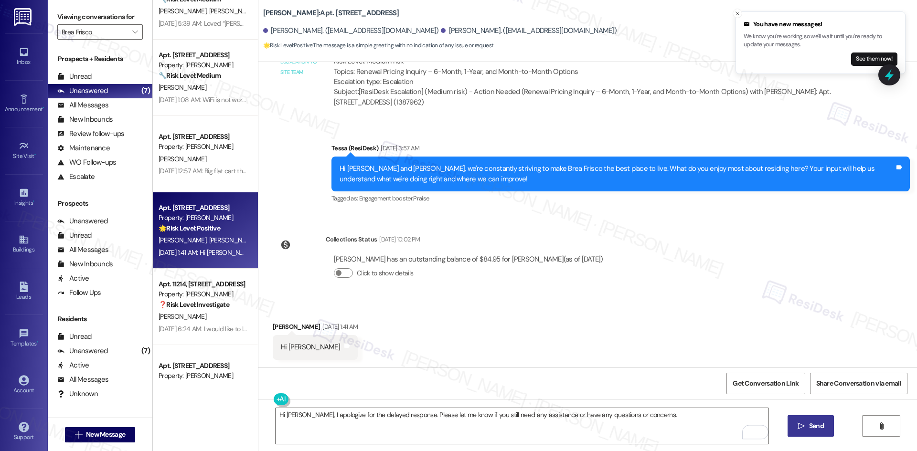
click at [801, 424] on icon "" at bounding box center [801, 427] width 7 height 8
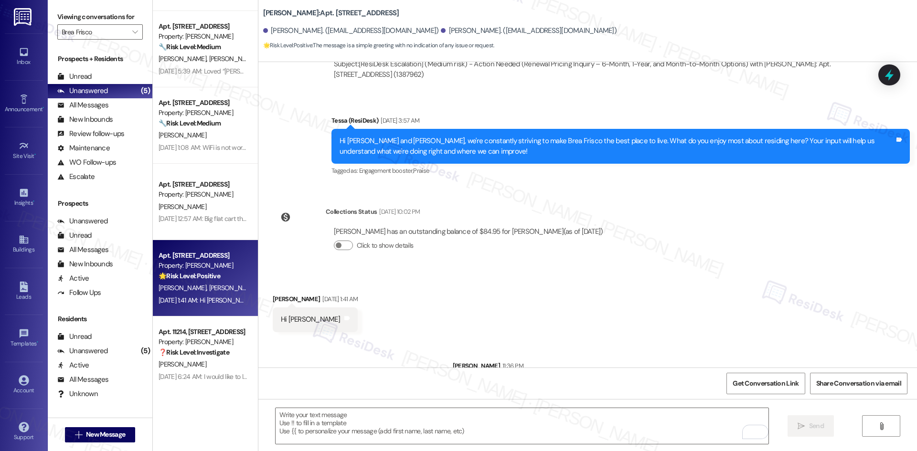
scroll to position [644, 0]
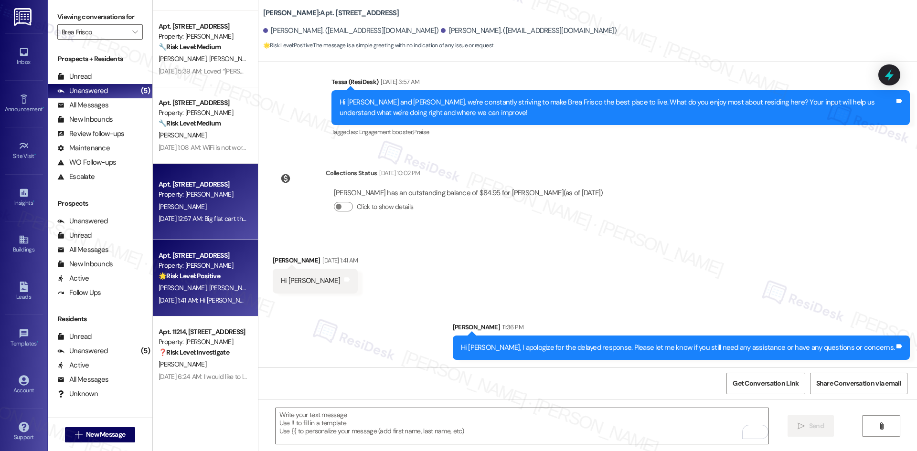
click at [211, 222] on div "[DATE] 12:57 AM: Big flat cart that will fit into elevator to help with the mov…" at bounding box center [261, 218] width 204 height 9
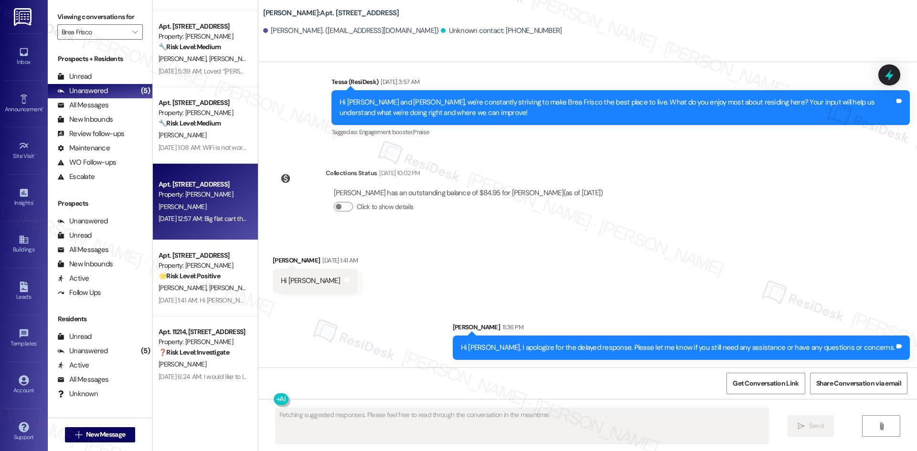
scroll to position [0, 0]
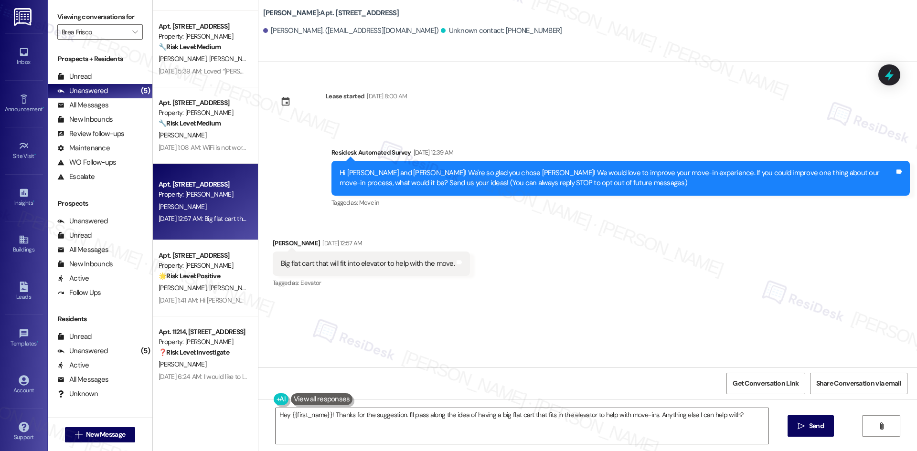
click at [364, 227] on div "Received via SMS [PERSON_NAME] [DATE] 12:57 AM Big flat cart that will fit into…" at bounding box center [587, 257] width 659 height 81
click at [402, 429] on textarea "Hey {{first_name}}! Thanks for the suggestion. I'll pass along the idea of havi…" at bounding box center [522, 426] width 493 height 36
click at [359, 436] on textarea "Hey {{first_name}}! Thanks for the suggestion. I'll pass along the idea of havi…" at bounding box center [522, 426] width 493 height 36
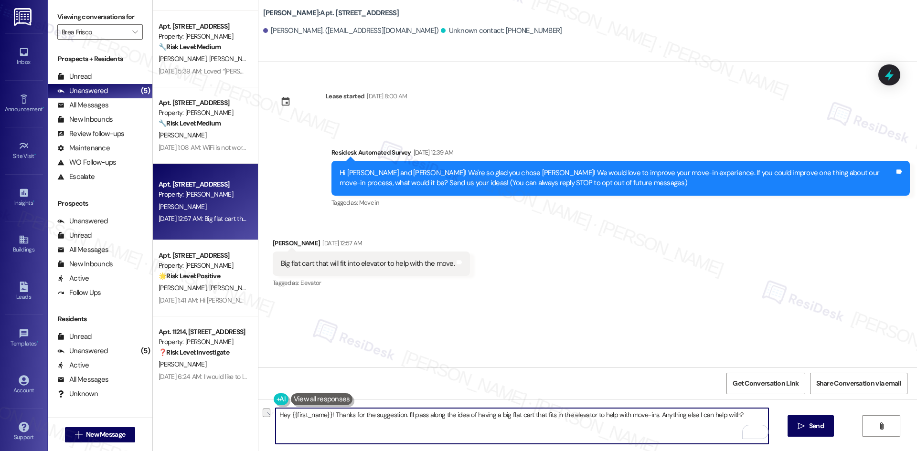
drag, startPoint x: 329, startPoint y: 413, endPoint x: 909, endPoint y: 417, distance: 580.2
click at [909, 417] on div "Hey {{first_name}}! Thanks for the suggestion. I'll pass along the idea of havi…" at bounding box center [587, 435] width 659 height 72
click at [439, 432] on textarea "Hey {{first_name}}! Thanks for the suggestion. I'll pass along the idea of havi…" at bounding box center [522, 426] width 493 height 36
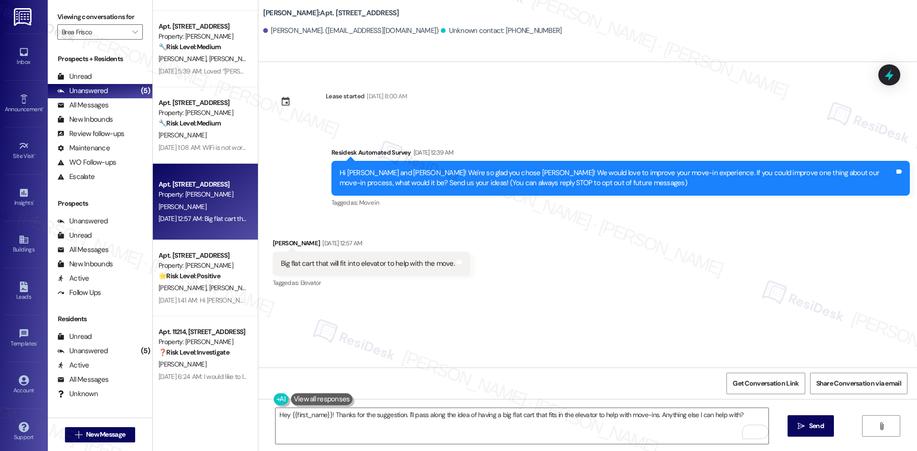
click at [456, 235] on div "Received via SMS [PERSON_NAME] [DATE] 12:57 AM Big flat cart that will fit into…" at bounding box center [372, 264] width 212 height 66
click at [589, 255] on div "Received via SMS [PERSON_NAME] [DATE] 12:57 AM Big flat cart that will fit into…" at bounding box center [587, 257] width 659 height 81
click at [511, 254] on div "Received via SMS [PERSON_NAME] [DATE] 12:57 AM Big flat cart that will fit into…" at bounding box center [587, 257] width 659 height 81
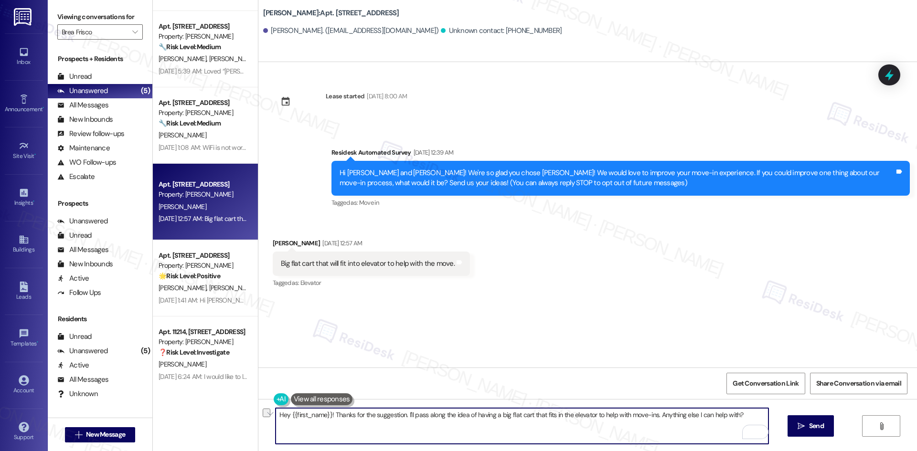
drag, startPoint x: 401, startPoint y: 415, endPoint x: 755, endPoint y: 414, distance: 354.4
click at [755, 414] on textarea "Hey {{first_name}}! Thanks for the suggestion. I'll pass along the idea of havi…" at bounding box center [522, 426] width 493 height 36
paste textarea "apologize for the delayed response. Please let me know if you still need any as…"
drag, startPoint x: 502, startPoint y: 415, endPoint x: 402, endPoint y: 419, distance: 100.3
click at [402, 419] on textarea "Hey {{first_name}}! Thanks for the suggestion. I apologize for the delayed resp…" at bounding box center [522, 426] width 493 height 36
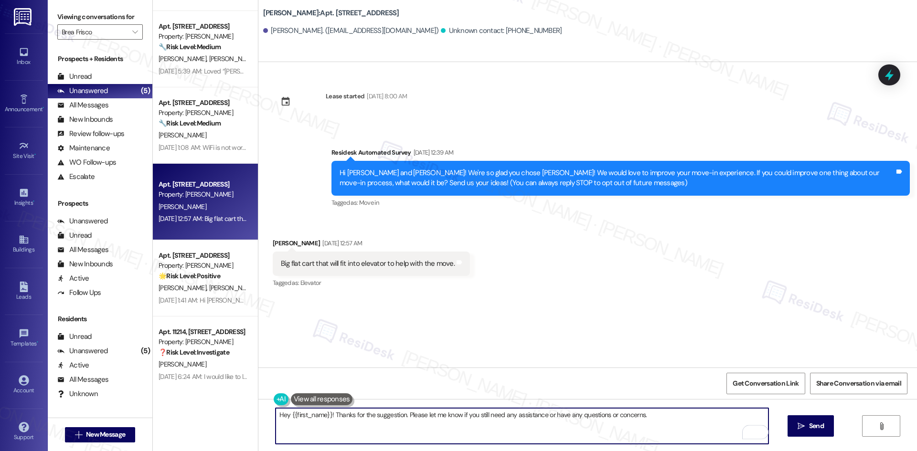
click at [469, 433] on textarea "Hey {{first_name}}! Thanks for the suggestion. Please let me know if you still …" at bounding box center [522, 426] width 493 height 36
paste textarea "I apologize for the delayed response"
click at [449, 414] on textarea "I apologize for the delayed response. Please let me know if you still need any …" at bounding box center [522, 426] width 493 height 36
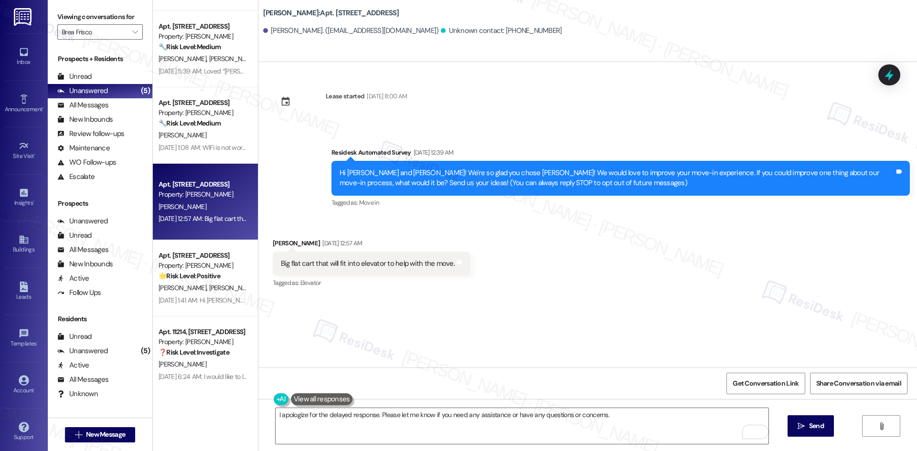
click at [588, 246] on div "Received via SMS [PERSON_NAME] [DATE] 12:57 AM Big flat cart that will fit into…" at bounding box center [587, 257] width 659 height 81
click at [644, 236] on div "Received via SMS [PERSON_NAME] [DATE] 12:57 AM Big flat cart that will fit into…" at bounding box center [587, 257] width 659 height 81
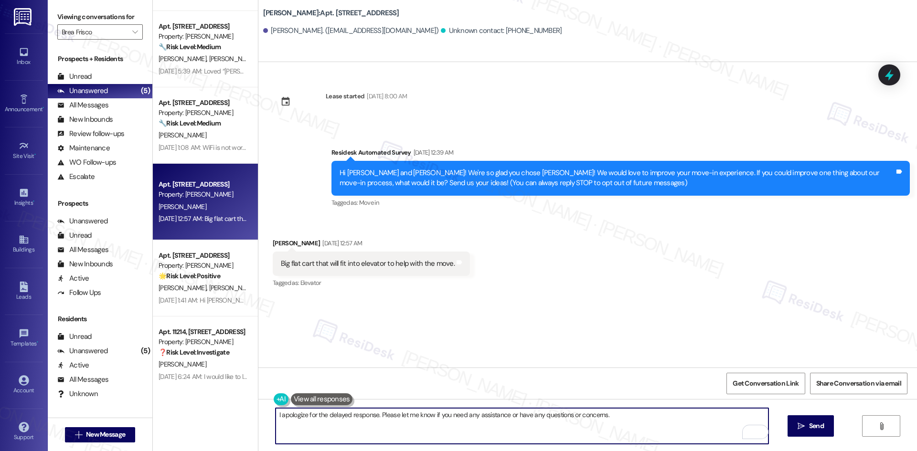
click at [640, 419] on textarea "I apologize for the delayed response. Please let me know if you need any assist…" at bounding box center [522, 426] width 493 height 36
type textarea "I apologize for the delayed response. Please let me know if you need any assist…"
drag, startPoint x: 605, startPoint y: 416, endPoint x: 180, endPoint y: 415, distance: 424.6
click at [180, 415] on div "Apt. [STREET_ADDRESS] Property: [PERSON_NAME] 🔧 Risk Level: Medium The resident…" at bounding box center [535, 225] width 764 height 451
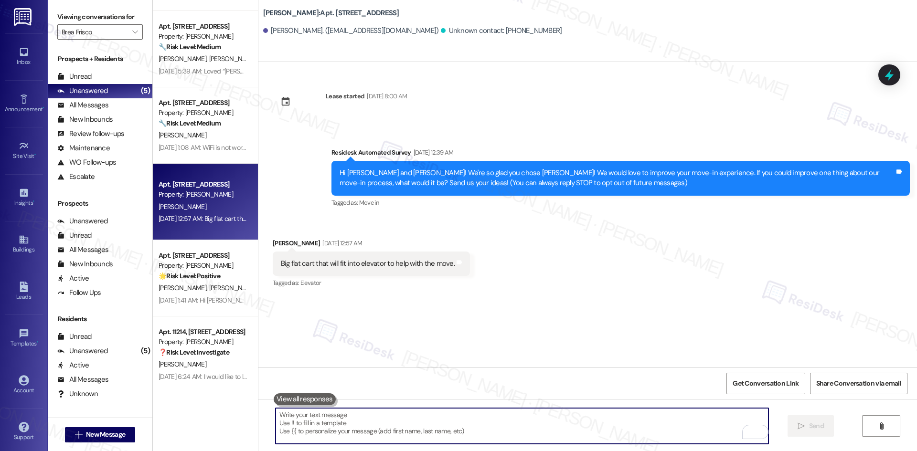
click at [480, 425] on textarea "To enrich screen reader interactions, please activate Accessibility in Grammarl…" at bounding box center [522, 426] width 493 height 36
paste textarea "I apologize for the delayed response. Please let me know if you need any assist…"
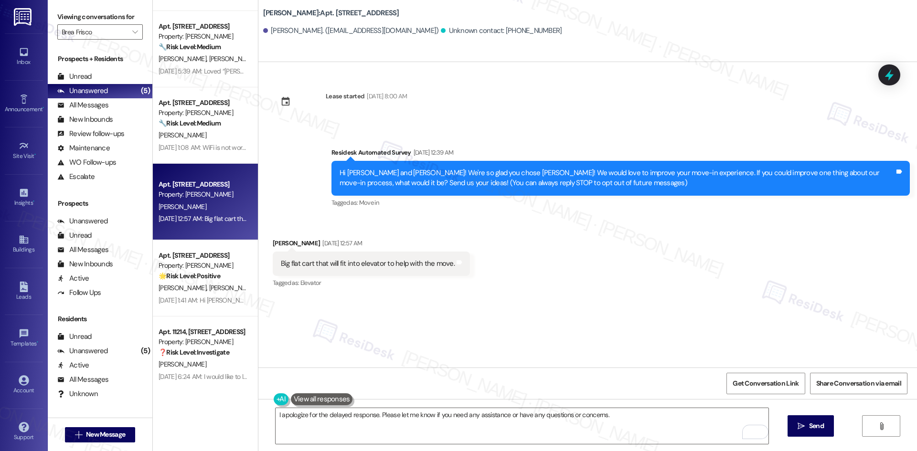
click at [347, 119] on div "Lease started Aug 22, 2025 at 8:00 AM" at bounding box center [340, 105] width 149 height 42
click at [358, 423] on textarea "I apologize for the delayed response. Please let me know if you need any assist…" at bounding box center [522, 426] width 493 height 36
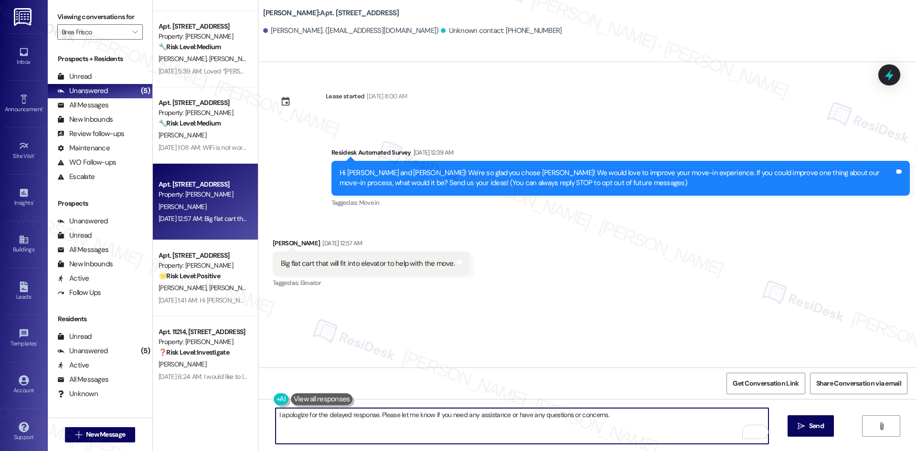
paste textarea "Hi, I apologize for the delayed response. Please let me know if you still need …"
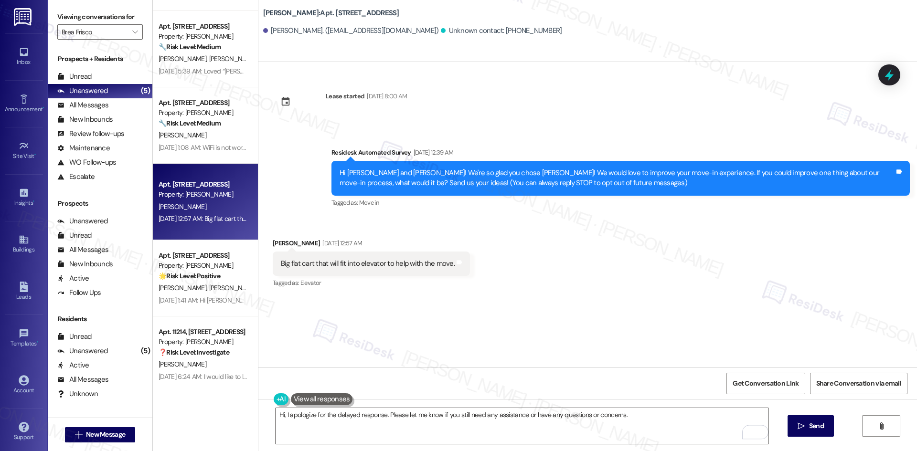
click at [276, 241] on div "Tyler Baker Aug 30, 2025 at 12:57 AM" at bounding box center [371, 244] width 197 height 13
drag, startPoint x: 280, startPoint y: 244, endPoint x: 264, endPoint y: 246, distance: 16.4
click at [266, 246] on div "Received via SMS Tyler Baker Aug 30, 2025 at 12:57 AM Big flat cart that will f…" at bounding box center [372, 264] width 212 height 66
copy div "Tyler"
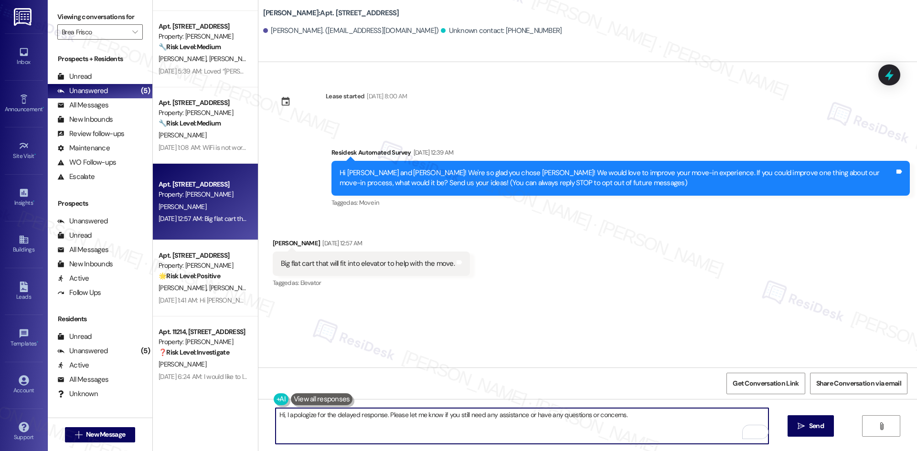
click at [277, 416] on textarea "Hi, I apologize for the delayed response. Please let me know if you still need …" at bounding box center [522, 426] width 493 height 36
paste textarea "Tyler"
drag, startPoint x: 658, startPoint y: 419, endPoint x: 294, endPoint y: 421, distance: 363.9
click at [294, 421] on textarea "Hi Tyler, I apologize for the delayed response. Please let me know if you still…" at bounding box center [522, 426] width 493 height 36
type textarea "Hi Tyler, I apologize for the delayed response. Please let me know if you still…"
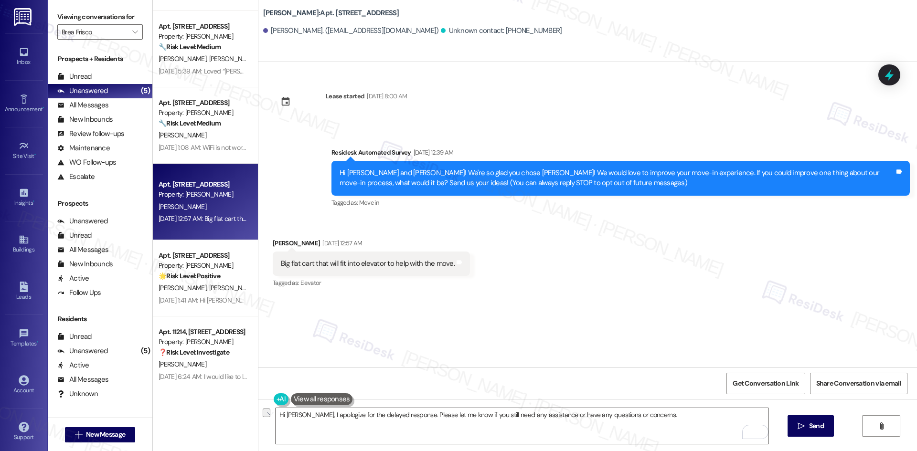
click at [543, 323] on div "Lease started Aug 22, 2025 at 8:00 AM Survey, sent via SMS Residesk Automated S…" at bounding box center [587, 215] width 659 height 306
drag, startPoint x: 818, startPoint y: 422, endPoint x: 622, endPoint y: 428, distance: 195.9
click at [818, 422] on span "Send" at bounding box center [816, 426] width 15 height 10
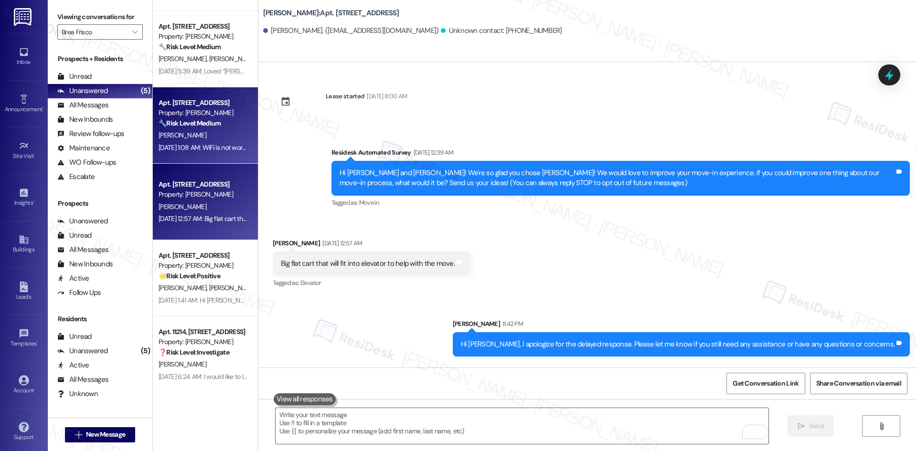
click at [212, 143] on div "Sep 02, 2025 at 1:08 AM: WiFi is not working in Coworking space or business cen…" at bounding box center [362, 147] width 407 height 9
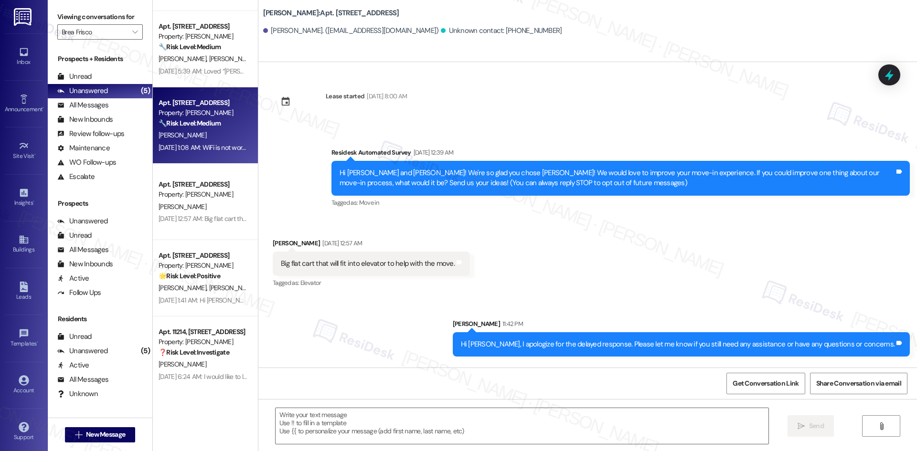
type textarea "Fetching suggested responses. Please feel free to read through the conversation…"
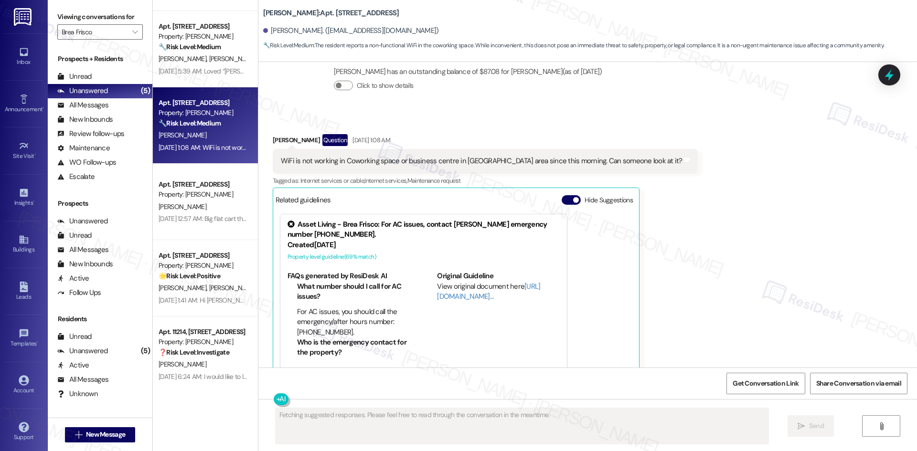
scroll to position [5899, 0]
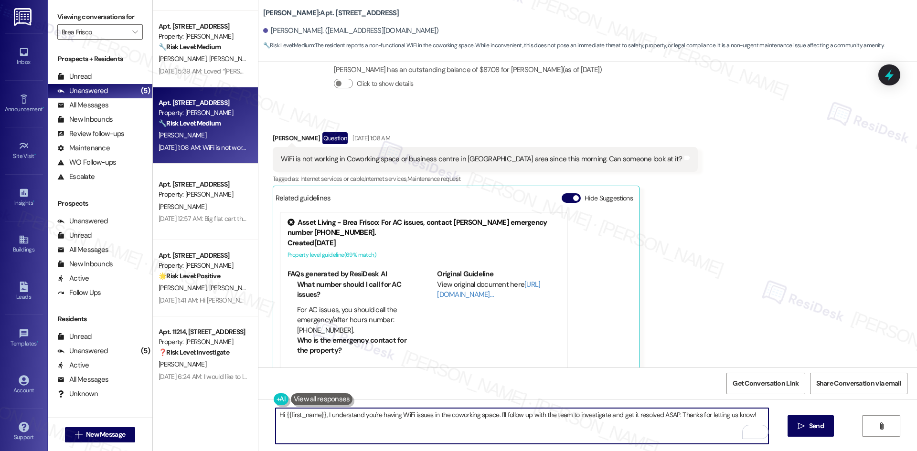
drag, startPoint x: 760, startPoint y: 414, endPoint x: 322, endPoint y: 422, distance: 438.5
click at [322, 422] on textarea "Hi {{first_name}}, I understand you're having WiFi issues in the coworking spac…" at bounding box center [522, 426] width 493 height 36
paste textarea "apologize for the delayed response. Please let me know if you still need any as…"
click at [659, 420] on textarea "Hi {{first_name}}, I apologize for the delayed response. Please let me know if …" at bounding box center [522, 426] width 493 height 36
drag, startPoint x: 690, startPoint y: 415, endPoint x: 321, endPoint y: 431, distance: 369.0
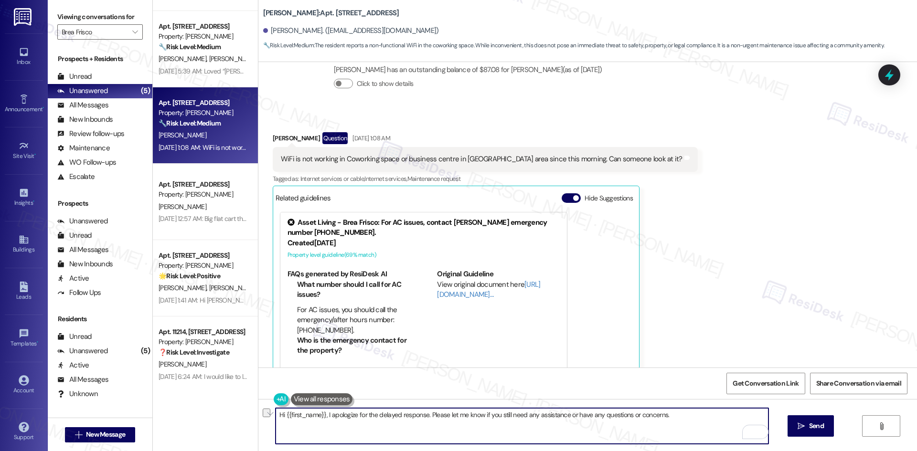
click at [321, 431] on textarea "Hi {{first_name}}, I apologize for the delayed response. Please let me know if …" at bounding box center [522, 426] width 493 height 36
paste textarea "Thank you for your patience."
click at [650, 431] on textarea "Hi {{first_name}}, I apologize for the delayed response. Please let me know if …" at bounding box center [522, 426] width 493 height 36
drag, startPoint x: 740, startPoint y: 417, endPoint x: 265, endPoint y: 416, distance: 475.2
click at [265, 416] on div "Hi {{first_name}}, I apologize for the delayed response. Please let me know if …" at bounding box center [587, 435] width 659 height 72
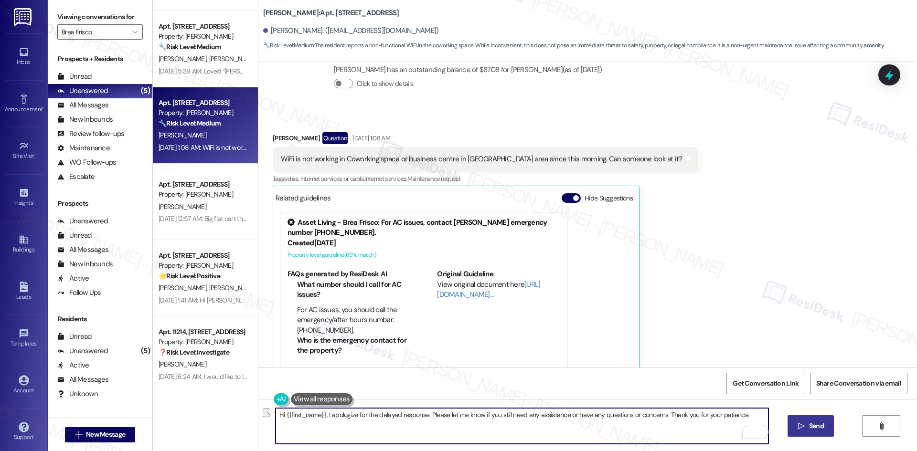
type textarea "Hi {{first_name}}, I apologize for the delayed response. Please let me know if …"
click at [807, 426] on span "Send" at bounding box center [816, 426] width 19 height 10
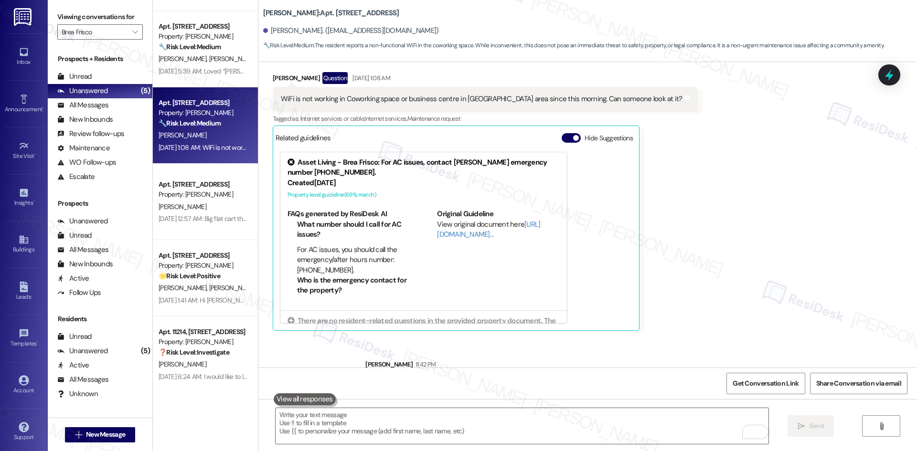
scroll to position [5966, 0]
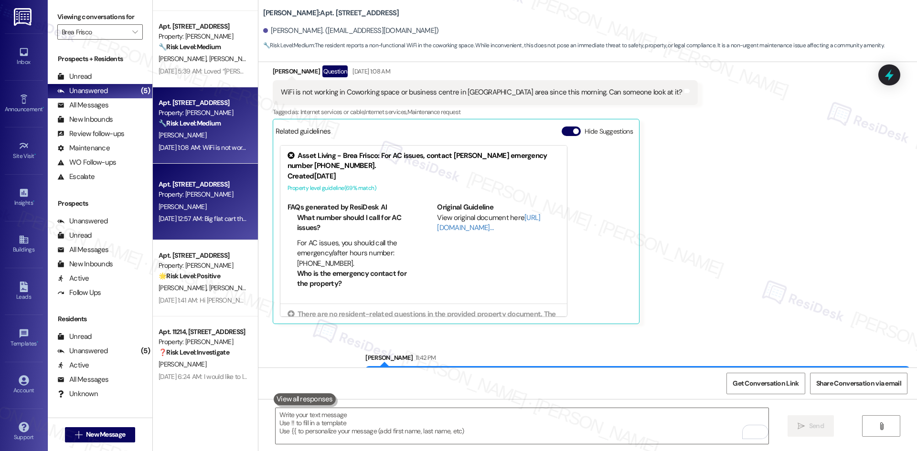
click at [197, 203] on div "[PERSON_NAME]" at bounding box center [203, 207] width 90 height 12
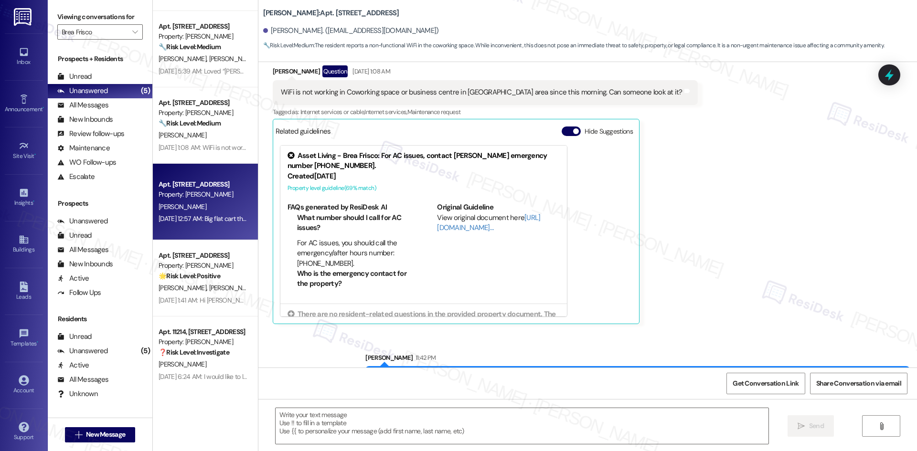
type textarea "Fetching suggested responses. Please feel free to read through the conversation…"
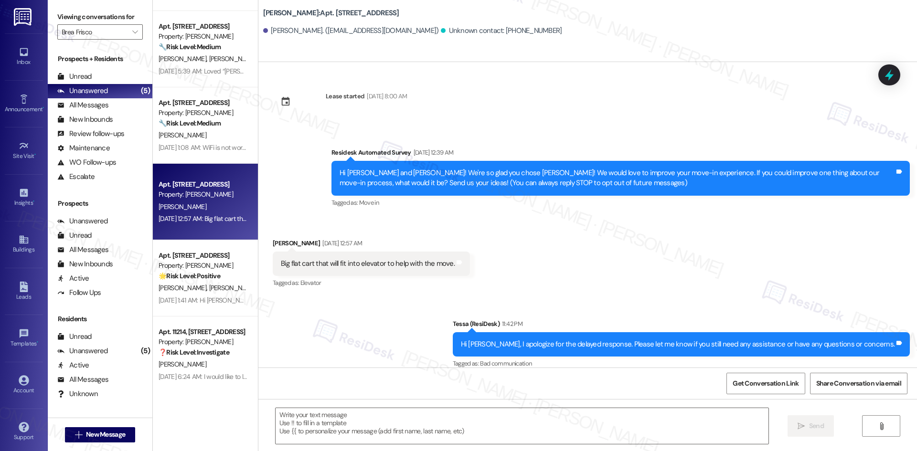
type textarea "Fetching suggested responses. Please feel free to read through the conversation…"
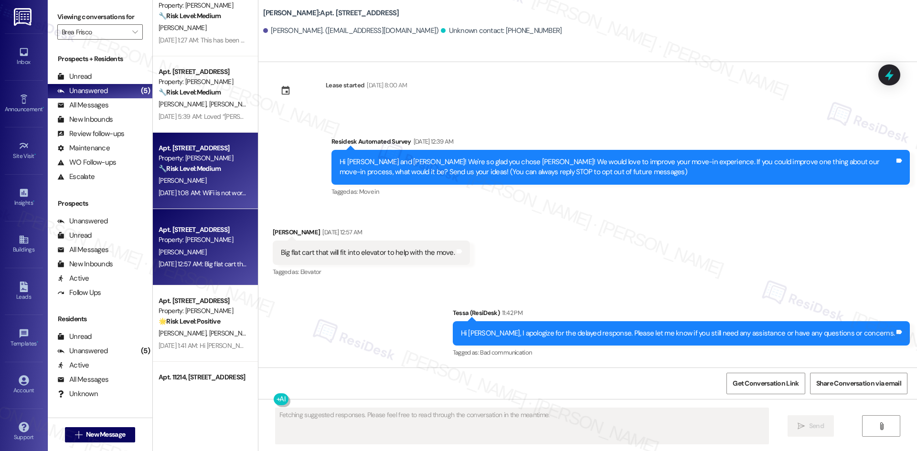
scroll to position [18, 0]
click at [187, 199] on div "Sep 02, 2025 at 1:08 AM: WiFi is not working in Coworking space or business cen…" at bounding box center [362, 195] width 407 height 9
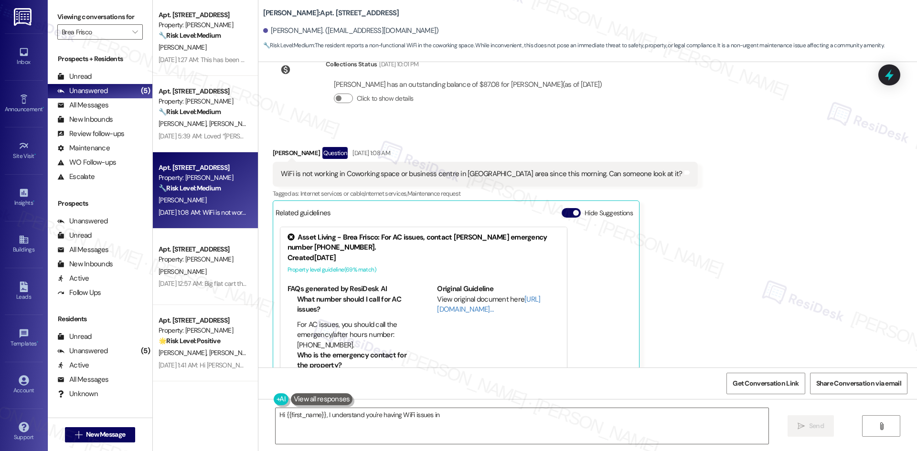
scroll to position [0, 0]
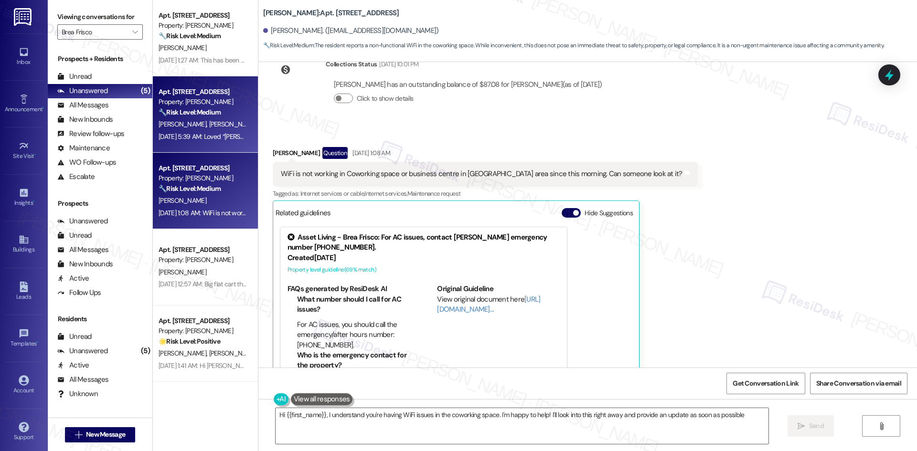
type textarea "Hi {{first_name}}, I understand you're having WiFi issues in the coworking spac…"
click at [190, 134] on div "Sep 02, 2025 at 5:39 AM: Loved “Tessa (Brea Frisco): Thanks for reaching out, K…" at bounding box center [610, 136] width 902 height 9
type textarea "Fetching suggested responses. Please feel free to read through the conversation…"
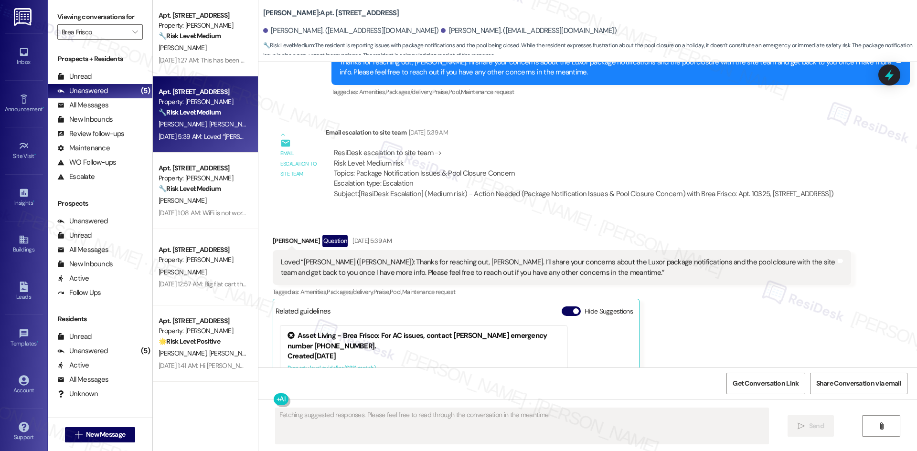
scroll to position [1984, 0]
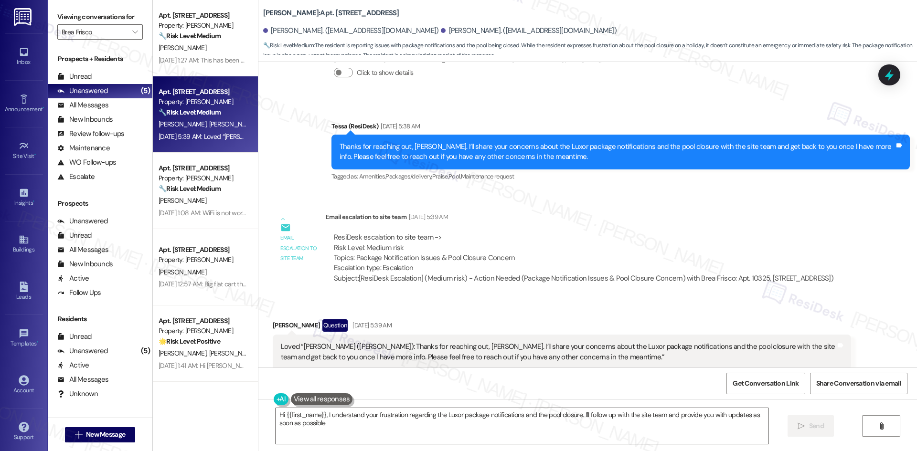
type textarea "Hi {{first_name}}, I understand your frustration regarding the Luxor package no…"
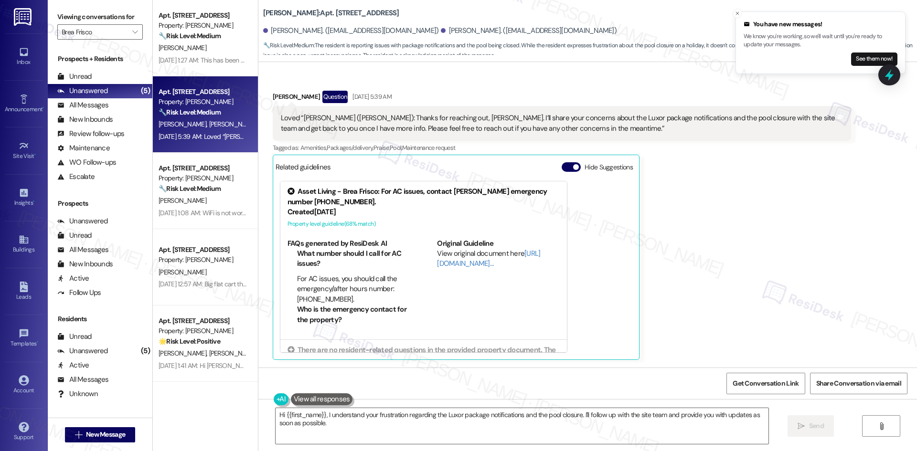
click at [674, 300] on div "Kevin Harper Question Sep 02, 2025 at 5:39 AM Loved “Tessa (Brea Frisco): Thank…" at bounding box center [562, 225] width 578 height 269
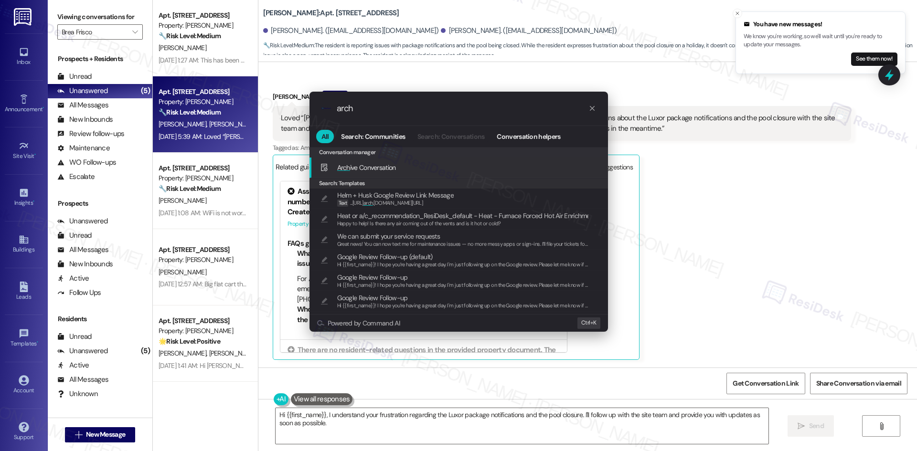
type input "arch"
click at [376, 165] on span "Arch ive Conversation" at bounding box center [366, 167] width 59 height 9
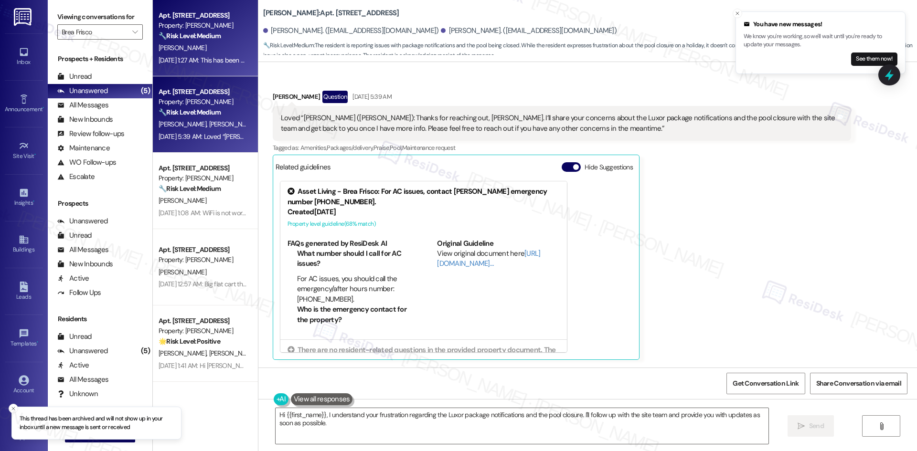
click at [202, 50] on div "[PERSON_NAME]" at bounding box center [203, 48] width 90 height 12
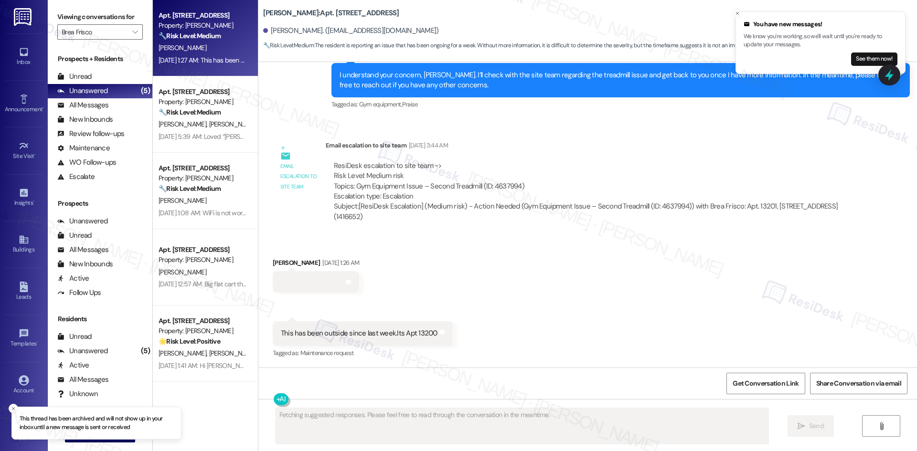
scroll to position [1163, 0]
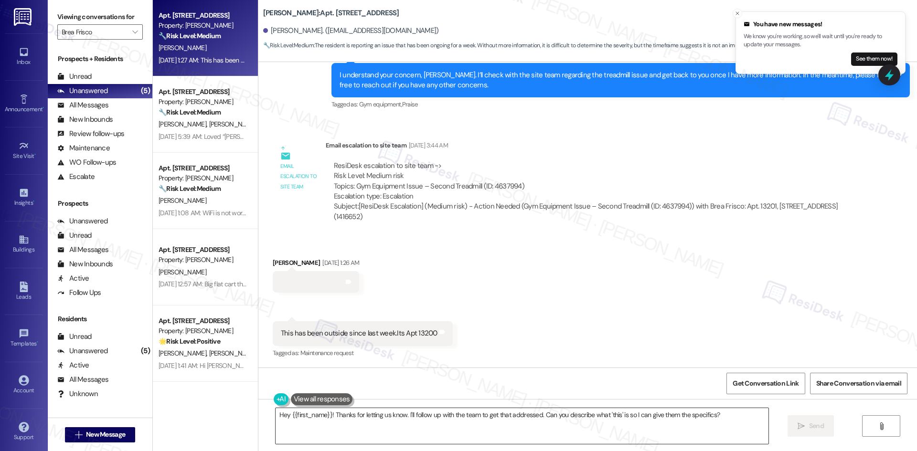
click at [469, 422] on textarea "Hey {{first_name}}! Thanks for letting us know. I'll follow up with the team to…" at bounding box center [522, 426] width 493 height 36
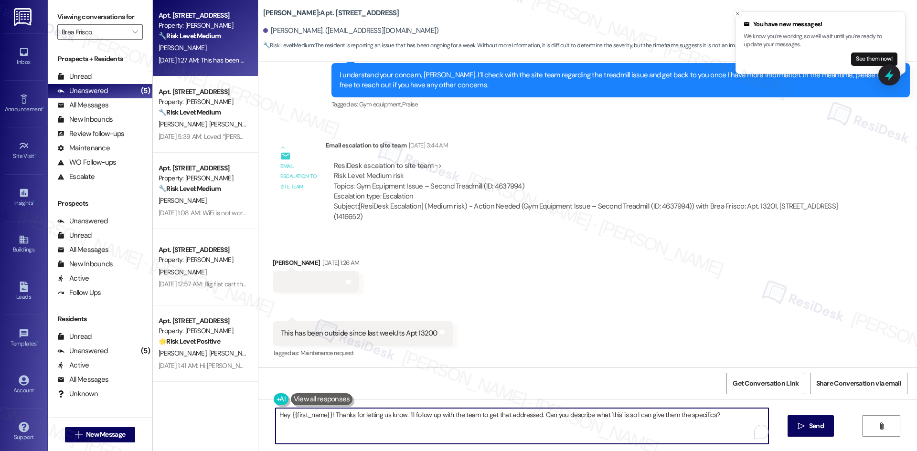
paste textarea "i {{first_name}}, I apologize for the delayed response. Please let me know if y…"
type textarea "Hi {{first_name}}, I apologize for the delayed response. Please let me know if …"
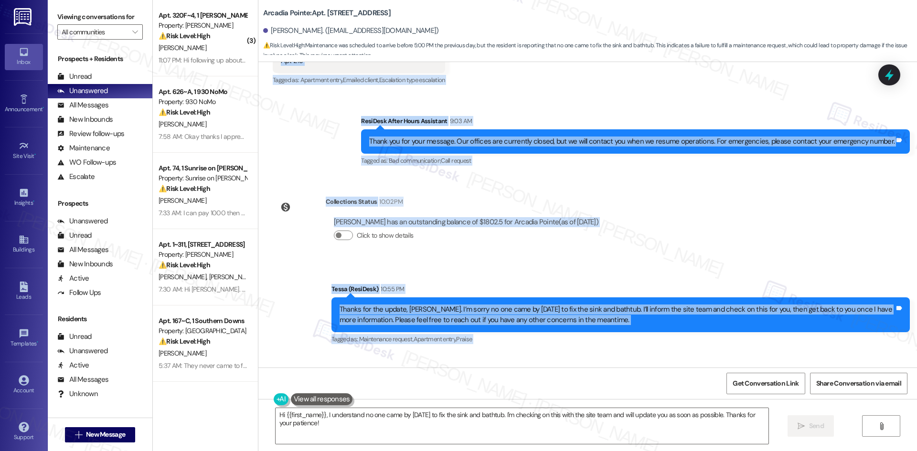
scroll to position [1812, 0]
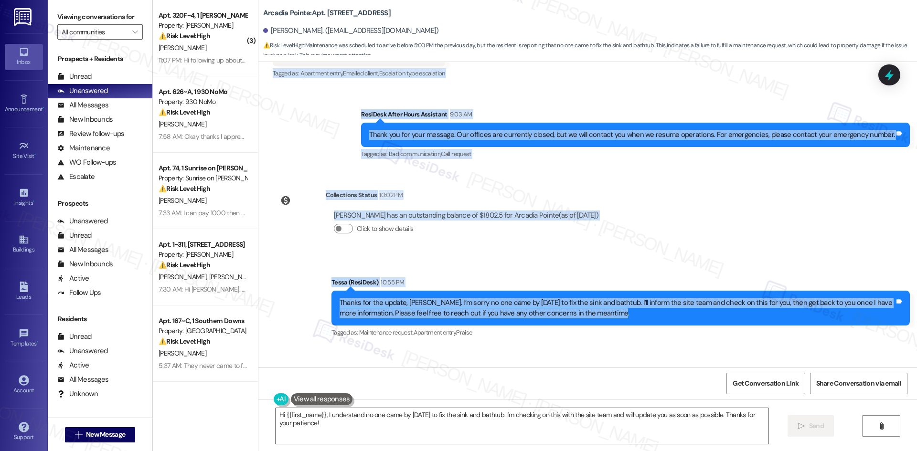
drag, startPoint x: 262, startPoint y: 147, endPoint x: 627, endPoint y: 308, distance: 399.0
click at [627, 308] on div "Lease started [DATE] 8:00 AM Announcement, sent via SMS Tessa (ResiDesk) [DATE]…" at bounding box center [587, 215] width 659 height 306
copy div "[PERSON_NAME] 9:03 AM No one come by [DATE] to fix the sink and bathtub Tags an…"
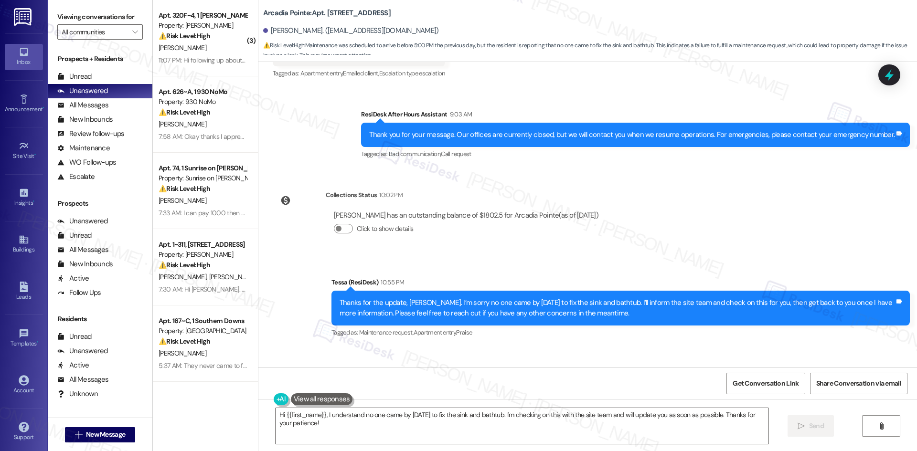
click at [517, 341] on div "Lease started [DATE] 8:00 AM Announcement, sent via SMS Tessa (ResiDesk) [DATE]…" at bounding box center [587, 215] width 659 height 306
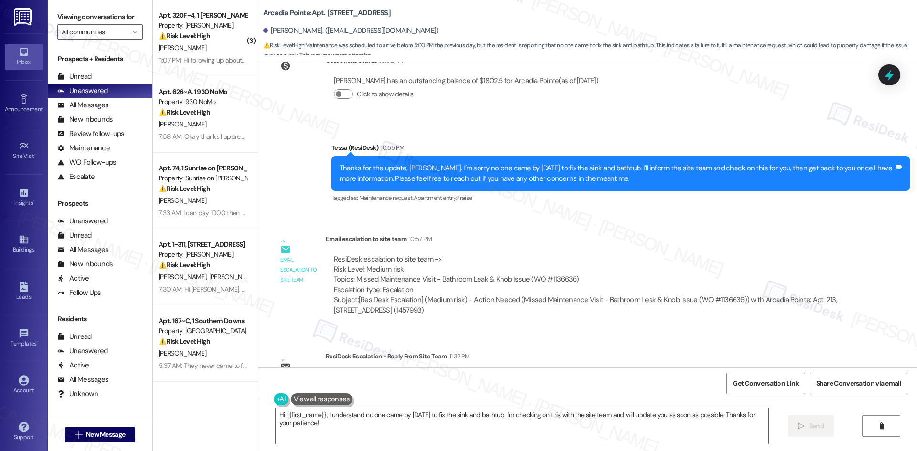
scroll to position [1986, 0]
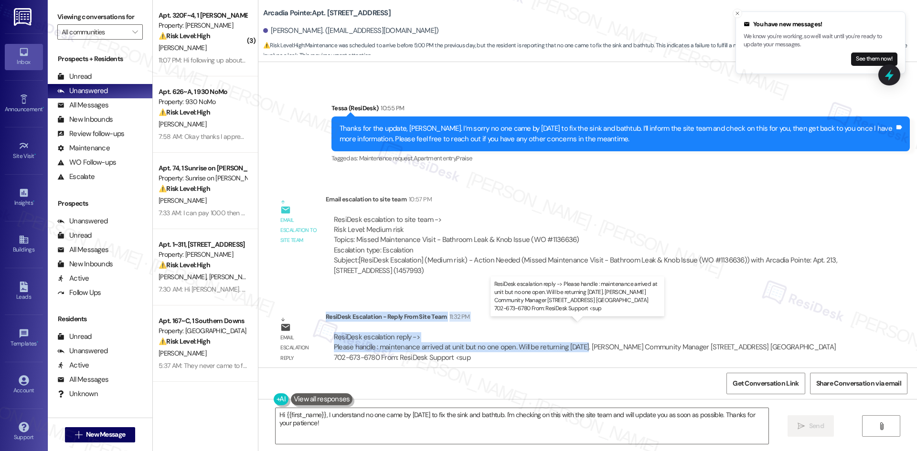
drag, startPoint x: 319, startPoint y: 307, endPoint x: 575, endPoint y: 338, distance: 257.8
click at [575, 338] on div "ResiDesk Escalation - Reply From Site Team 11:32 PM ResiDesk escalation reply -…" at bounding box center [588, 341] width 525 height 58
copy div "ResiDesk Escalation - Reply From Site Team 11:32 PM ResiDesk escalation reply -…"
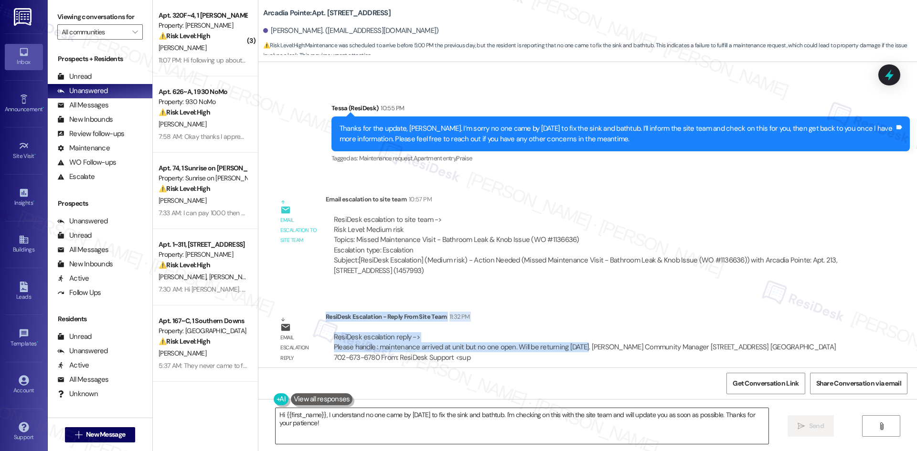
click at [374, 431] on textarea "Hi {{first_name}}, I understand no one came by [DATE] to fix the sink and batht…" at bounding box center [522, 426] width 493 height 36
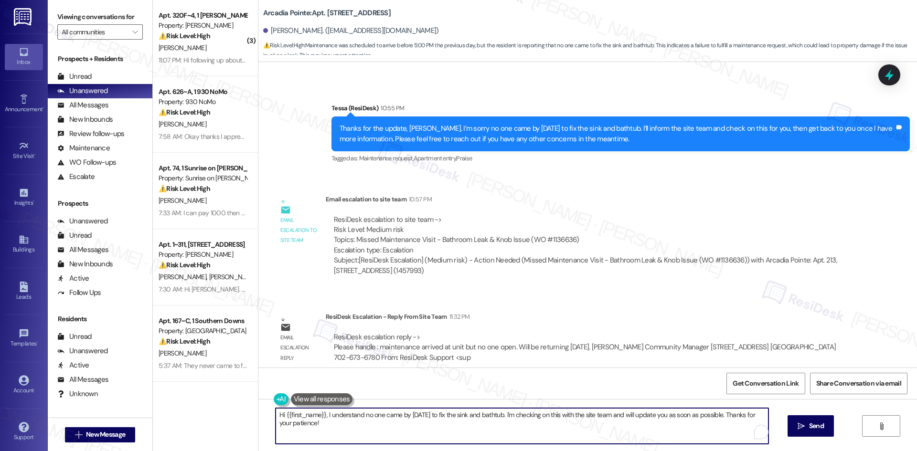
paste textarea "[PERSON_NAME], thank you for your patience. The site team let us know that main…"
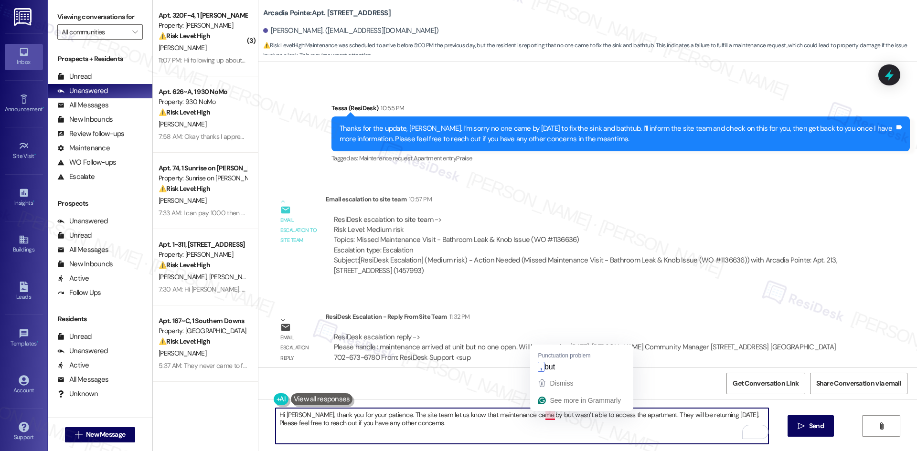
click at [543, 416] on textarea "Hi [PERSON_NAME], thank you for your patience. The site team let us know that m…" at bounding box center [522, 426] width 493 height 36
type textarea "Hi [PERSON_NAME], thank you for your patience. The site team let us know that m…"
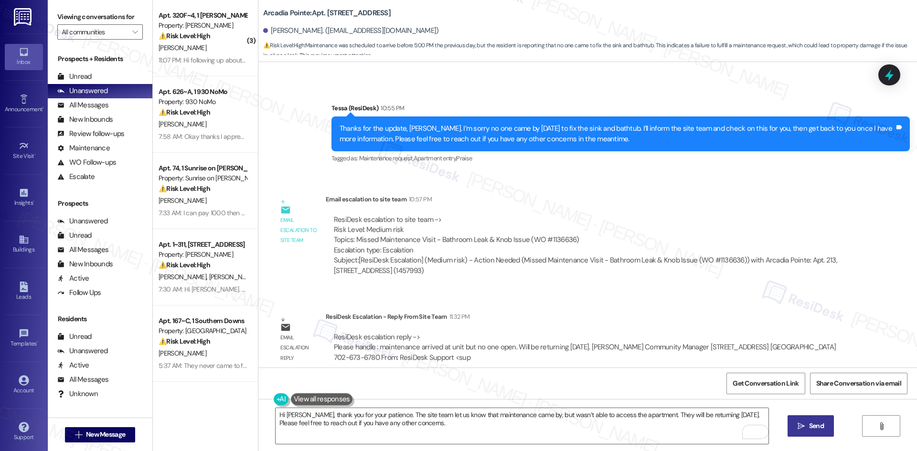
click at [809, 432] on button " Send" at bounding box center [810, 425] width 46 height 21
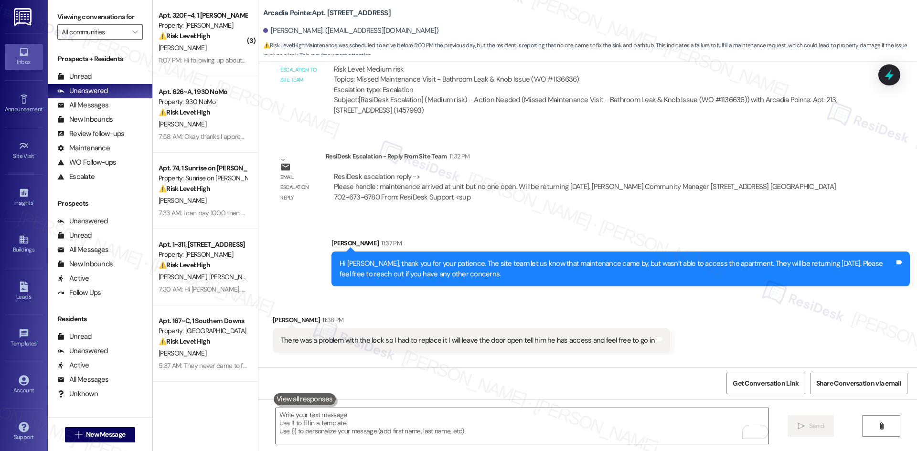
scroll to position [2196, 0]
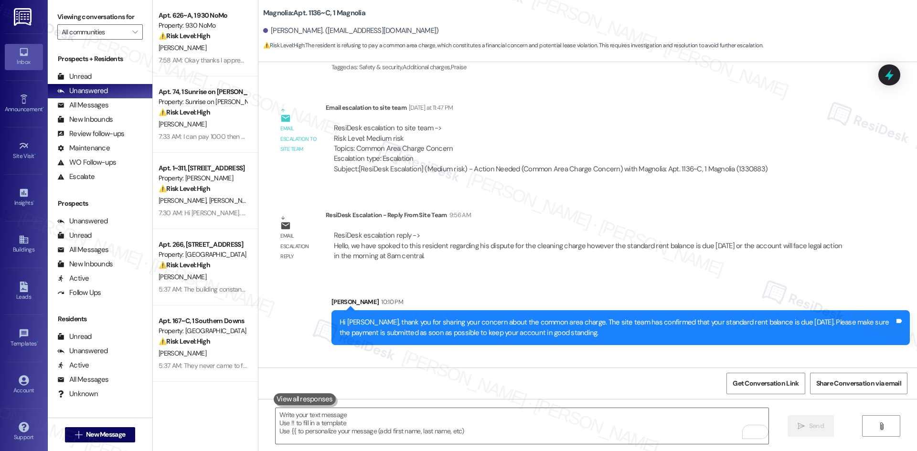
scroll to position [2870, 0]
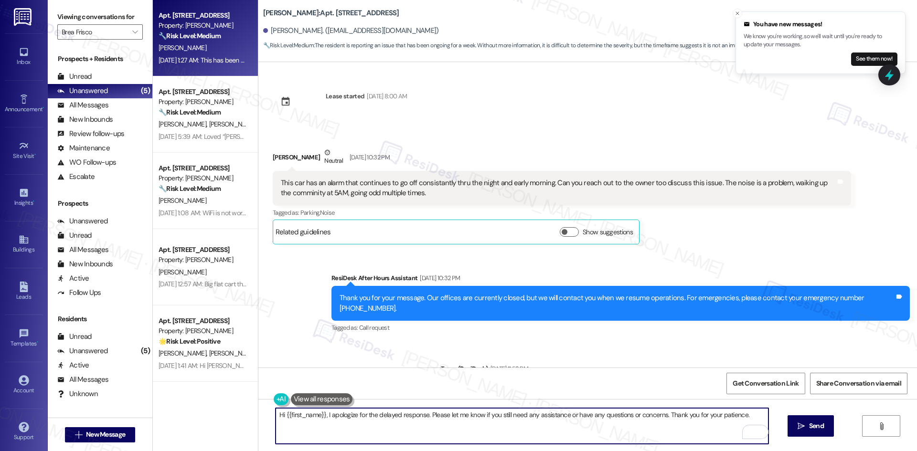
scroll to position [1163, 0]
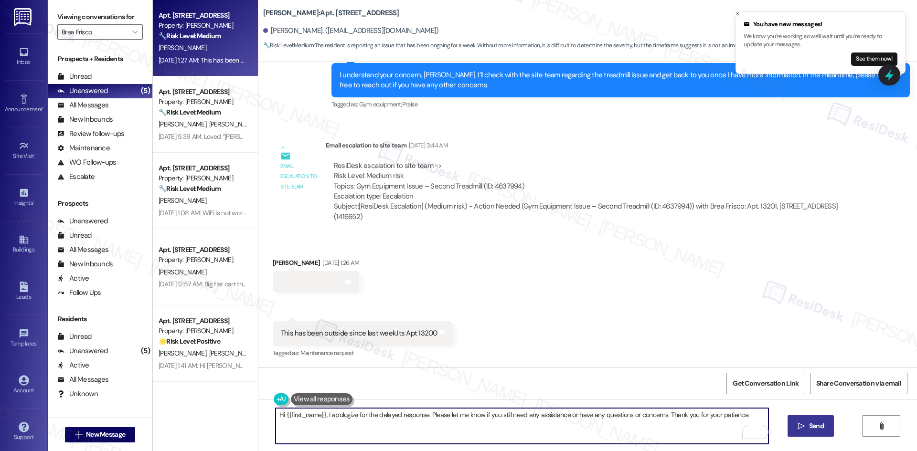
type textarea "Hi {{first_name}}, I apologize for the delayed response. Please let me know if …"
click at [815, 432] on button " Send" at bounding box center [810, 425] width 46 height 21
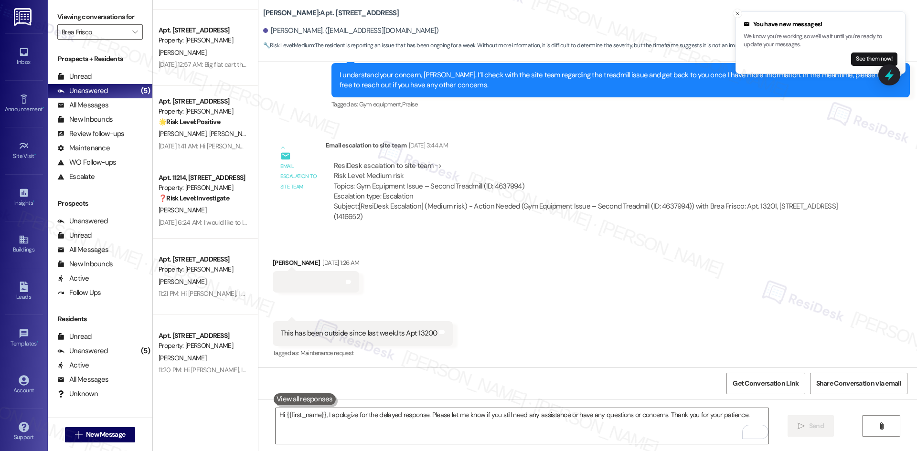
scroll to position [304, 0]
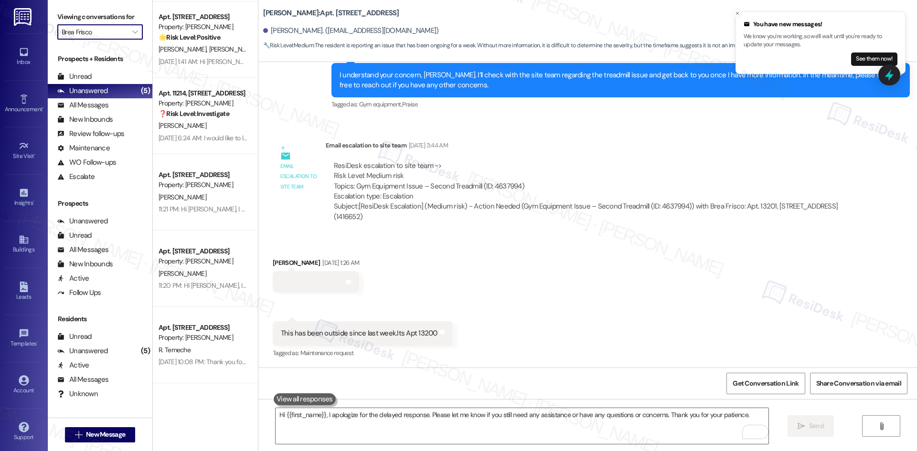
click at [102, 35] on input "Brea Frisco" at bounding box center [95, 31] width 66 height 15
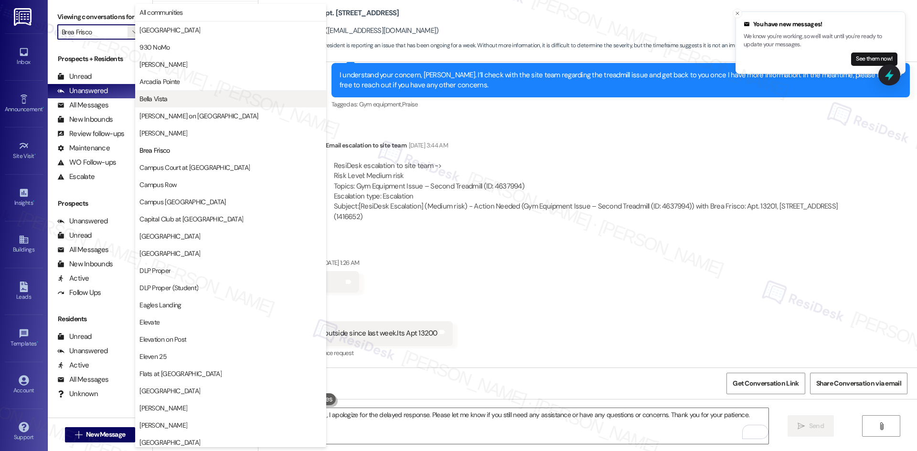
click at [208, 99] on span "Bella Vista" at bounding box center [230, 99] width 182 height 10
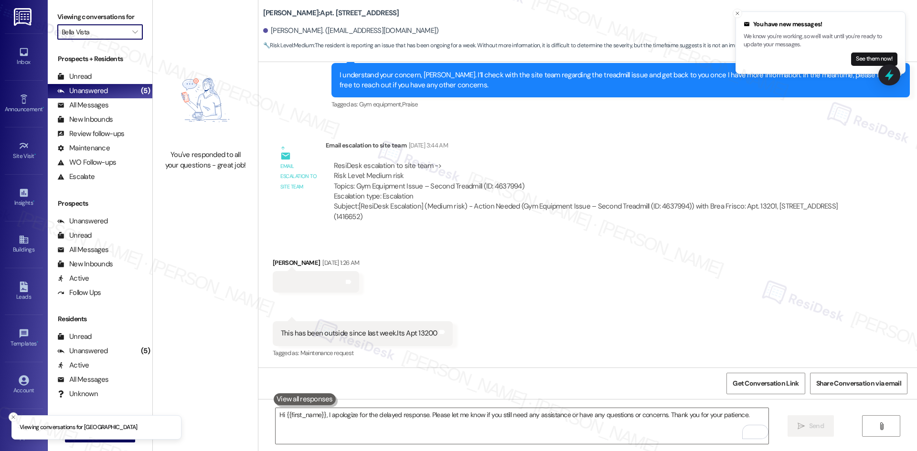
click at [99, 29] on input "Bella Vista" at bounding box center [95, 31] width 66 height 15
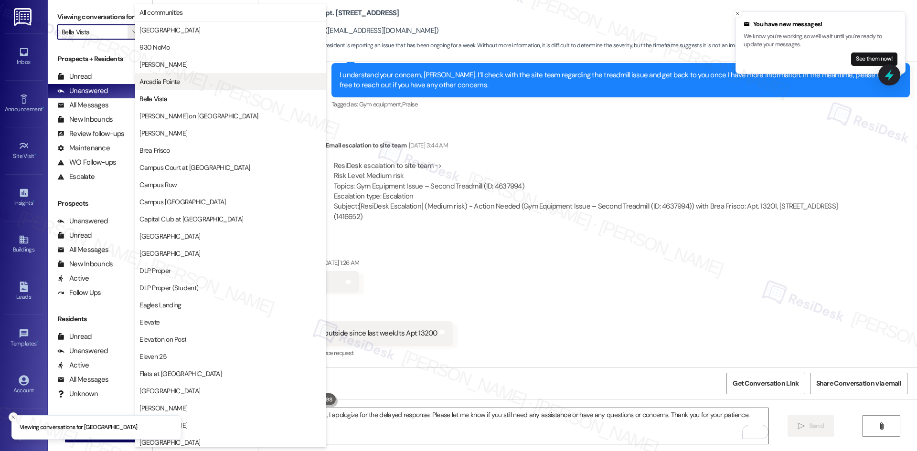
drag, startPoint x: 189, startPoint y: 83, endPoint x: 178, endPoint y: 81, distance: 10.6
click at [189, 82] on span "Arcadia Pointe" at bounding box center [230, 82] width 182 height 10
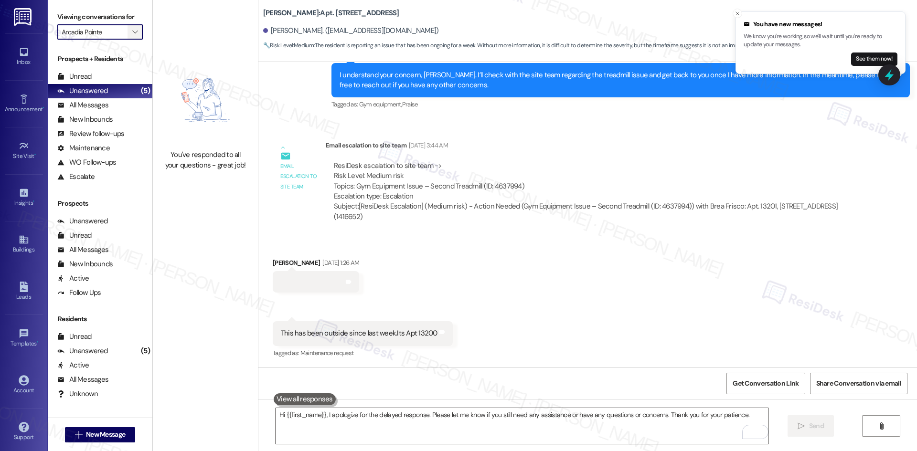
click at [130, 31] on span "" at bounding box center [134, 31] width 9 height 15
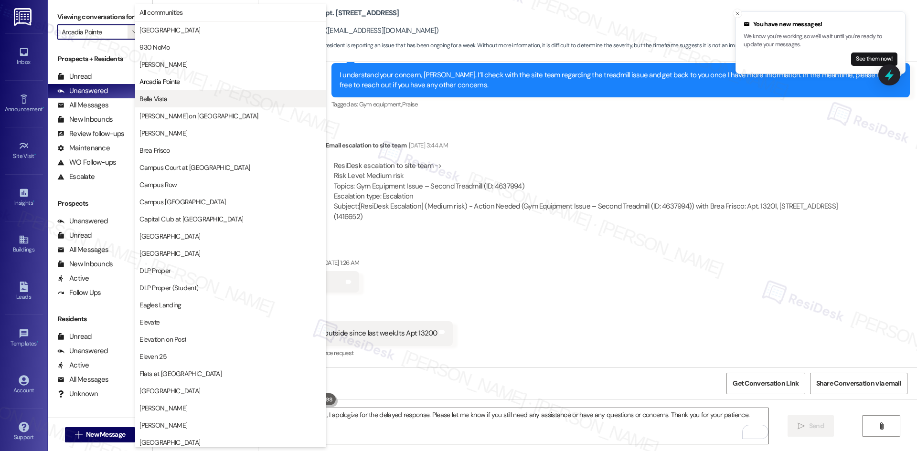
click at [182, 101] on span "Bella Vista" at bounding box center [230, 99] width 182 height 10
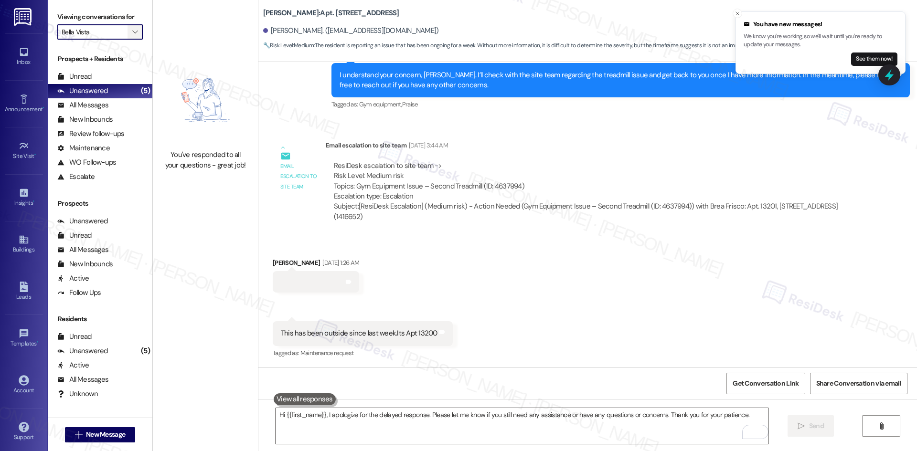
click at [132, 32] on icon "" at bounding box center [134, 32] width 5 height 8
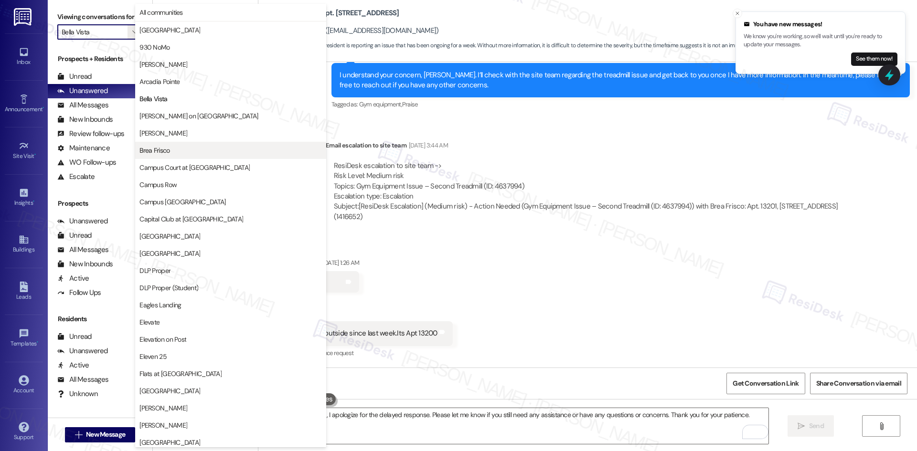
click at [188, 152] on span "Brea Frisco" at bounding box center [230, 151] width 182 height 10
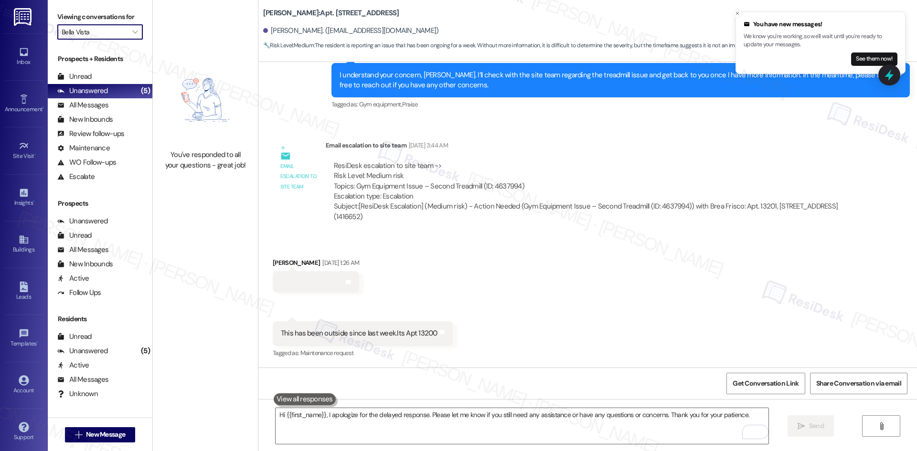
type input "Brea Frisco"
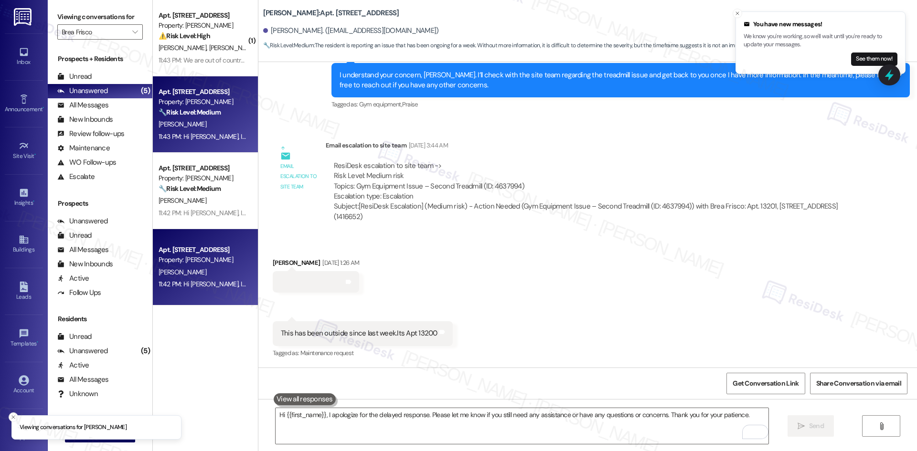
click at [189, 254] on div "Apt. [STREET_ADDRESS]" at bounding box center [203, 250] width 88 height 10
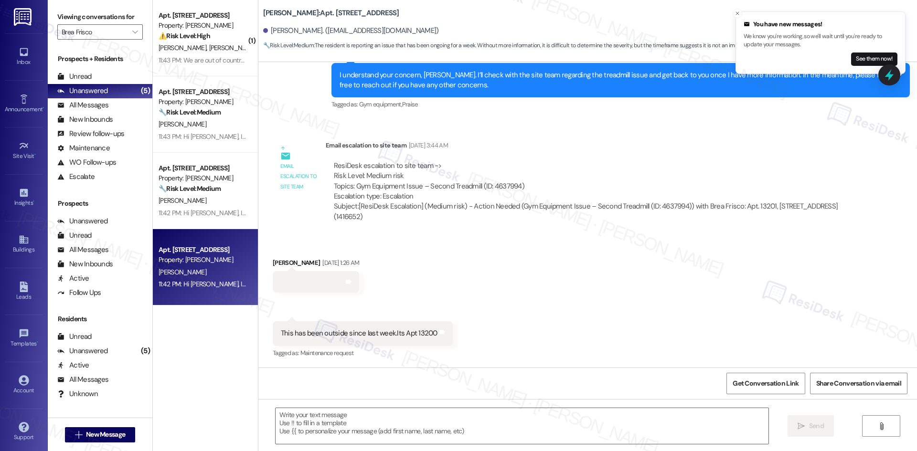
type textarea "Fetching suggested responses. Please feel free to read through the conversation…"
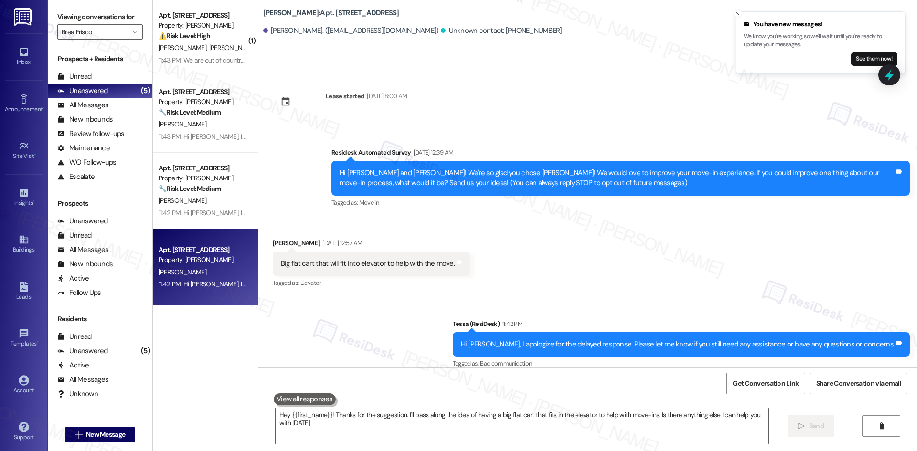
type textarea "Hey {{first_name}}! Thanks for the suggestion. I'll pass along the idea of havi…"
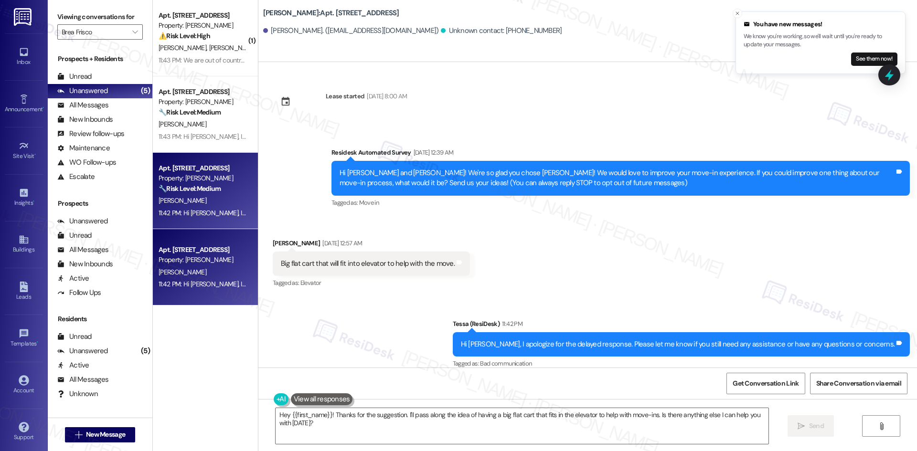
click at [193, 205] on div "[PERSON_NAME]" at bounding box center [203, 201] width 90 height 12
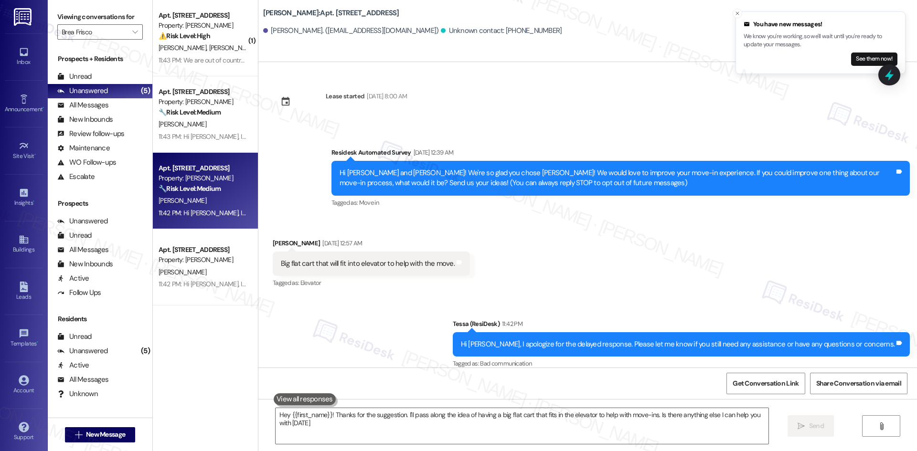
type textarea "Hey {{first_name}}! Thanks for the suggestion. I'll pass along the idea of havi…"
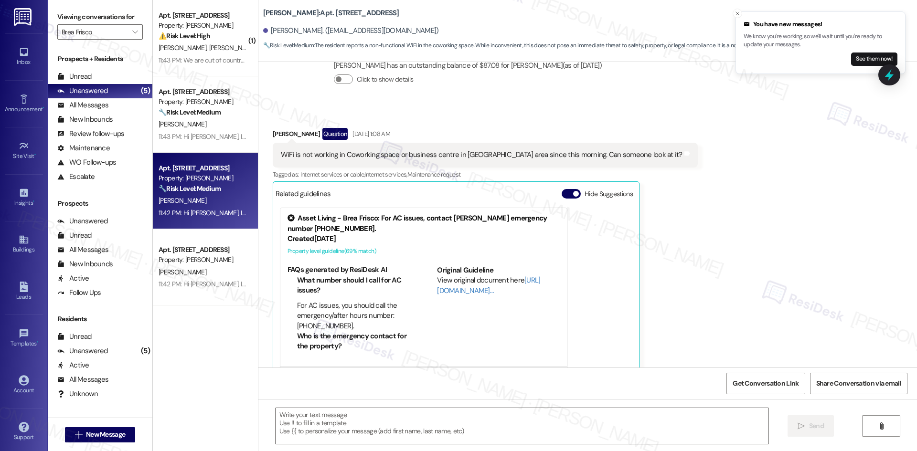
type textarea "Fetching suggested responses. Please feel free to read through the conversation…"
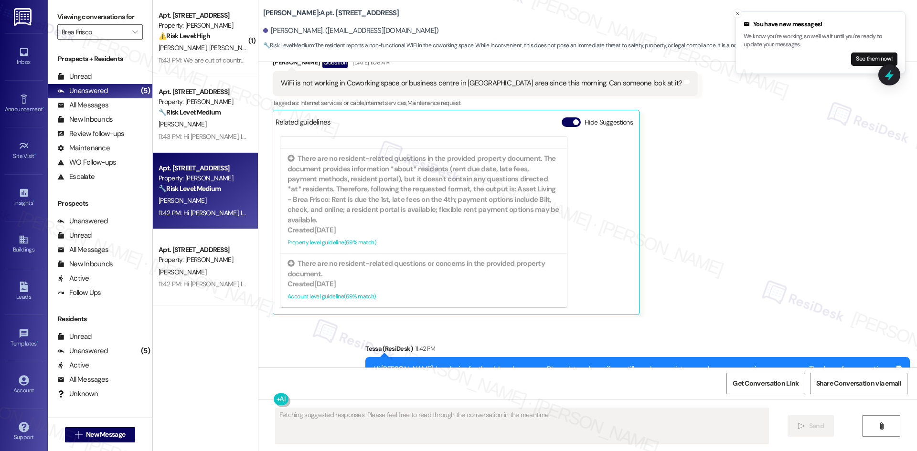
scroll to position [5980, 0]
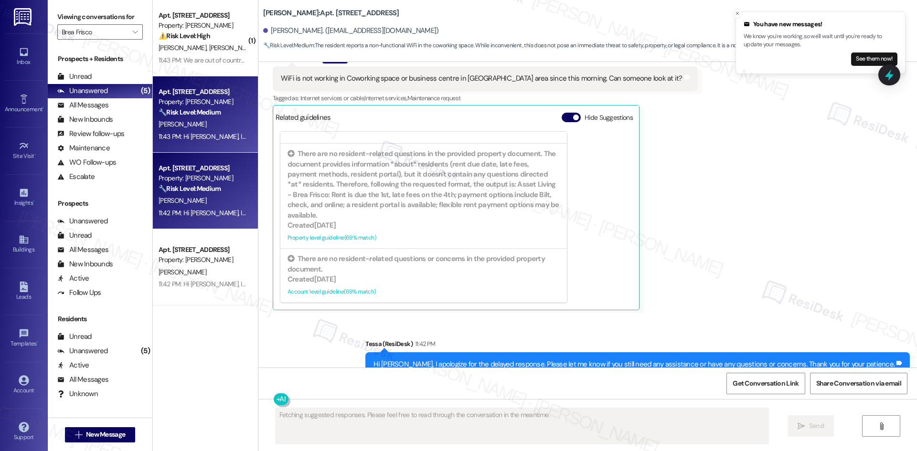
click at [188, 127] on div "[PERSON_NAME]" at bounding box center [203, 124] width 90 height 12
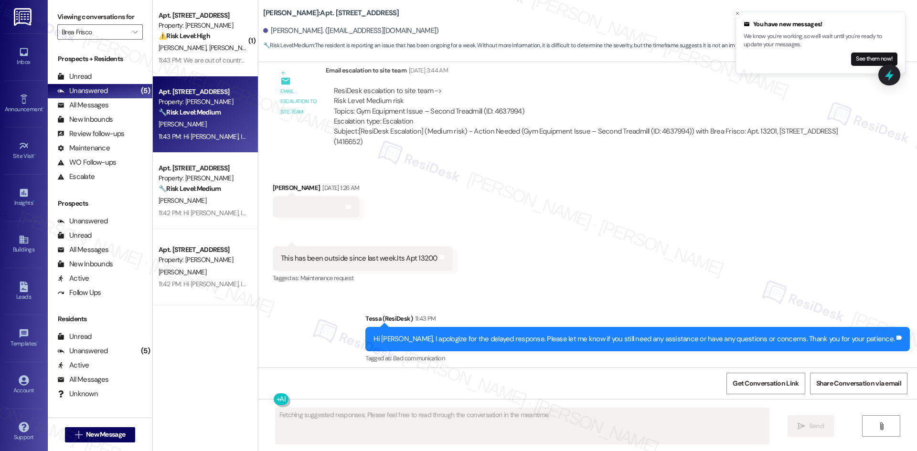
scroll to position [1244, 0]
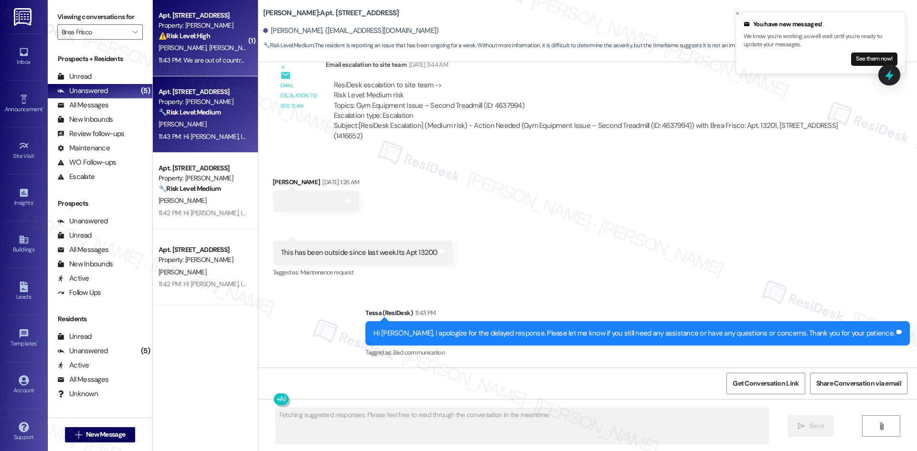
click at [163, 44] on span "[PERSON_NAME]" at bounding box center [184, 47] width 51 height 9
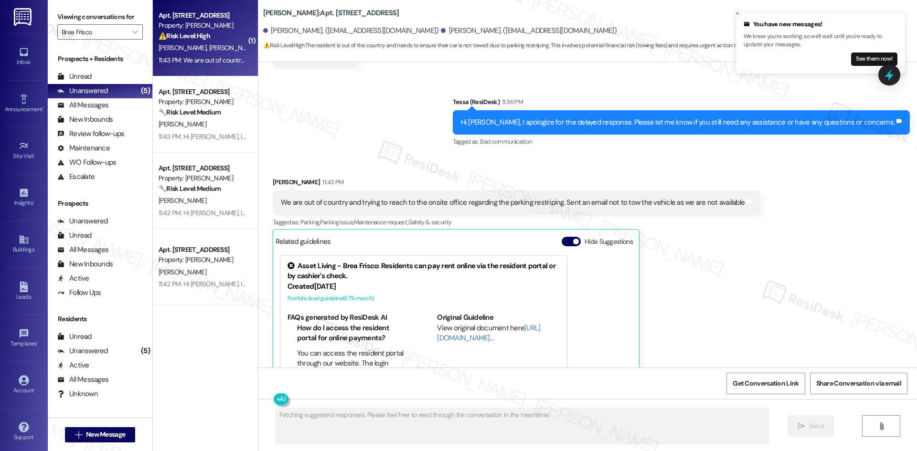
scroll to position [849, 0]
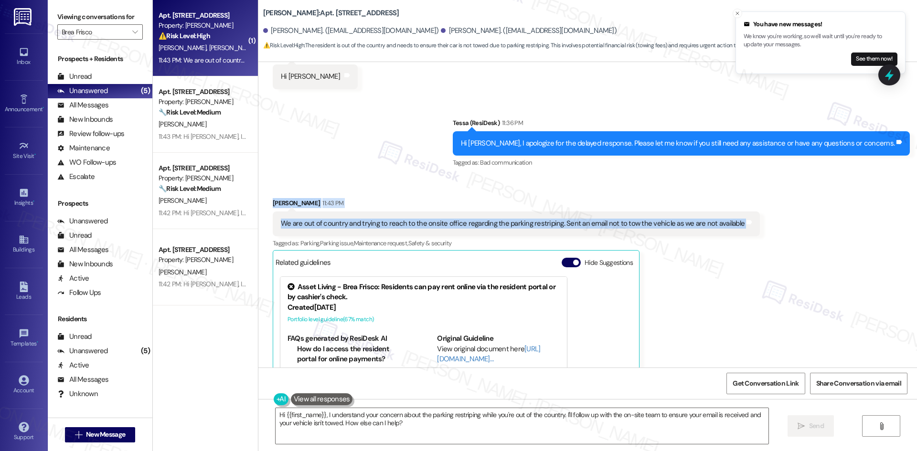
drag, startPoint x: 261, startPoint y: 195, endPoint x: 637, endPoint y: 224, distance: 377.4
click at [743, 224] on div "Received via SMS [PERSON_NAME] 11:43 PM We are out of country and trying to rea…" at bounding box center [516, 326] width 501 height 271
copy div "[PERSON_NAME] 11:43 PM We are out of country and trying to reach to the onsite …"
drag, startPoint x: 360, startPoint y: 178, endPoint x: 360, endPoint y: 184, distance: 6.2
click at [360, 178] on div "Received via SMS [PERSON_NAME] 11:43 PM We are out of country and trying to rea…" at bounding box center [587, 320] width 659 height 286
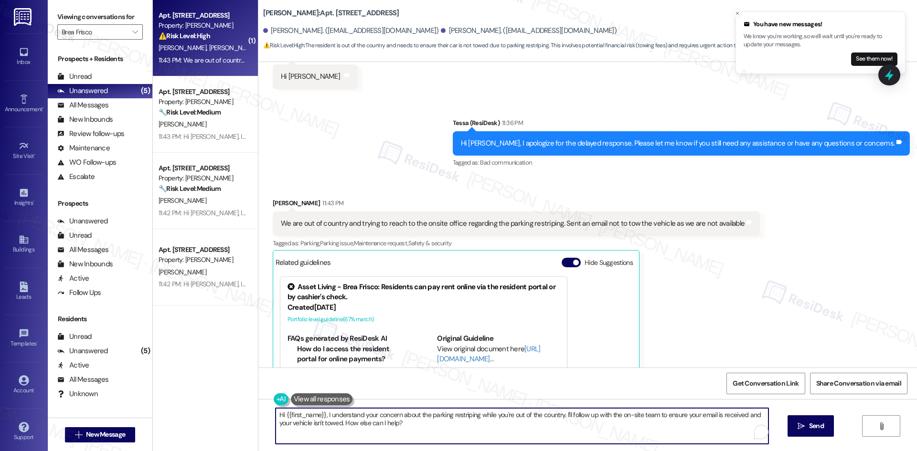
click at [392, 426] on textarea "Hi {{first_name}}, I understand your concern about the parking restriping while…" at bounding box center [522, 426] width 493 height 36
paste textarea "[PERSON_NAME] you for sharing this concern. I’ll inform the site team about you…"
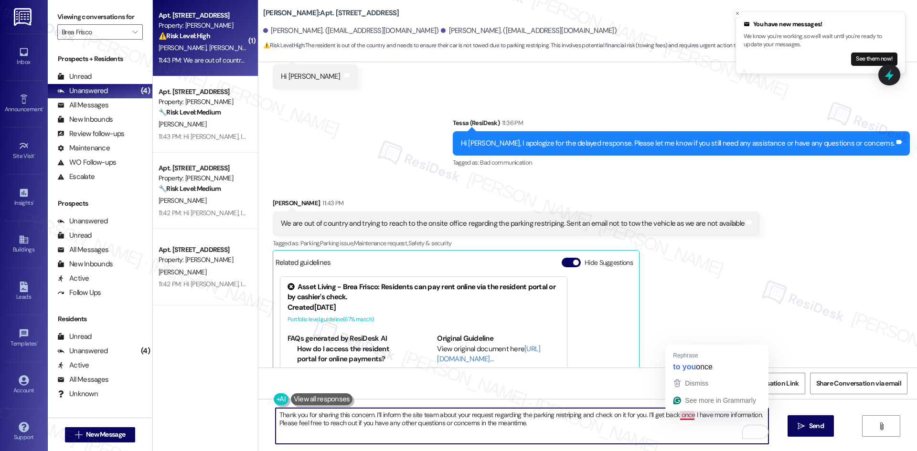
click at [682, 415] on textarea "Thank you for sharing this concern. I’ll inform the site team about your reques…" at bounding box center [522, 426] width 493 height 36
type textarea "Thank you for sharing this concern. I’ll inform the site team about your reques…"
click at [642, 420] on textarea "Thank you for sharing this concern. I’ll inform the site team about your reques…" at bounding box center [522, 426] width 493 height 36
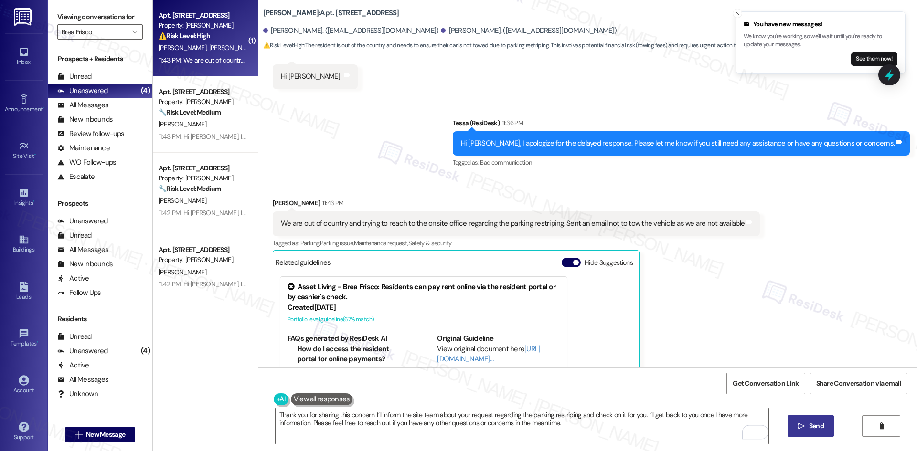
click at [819, 429] on span "Send" at bounding box center [816, 426] width 15 height 10
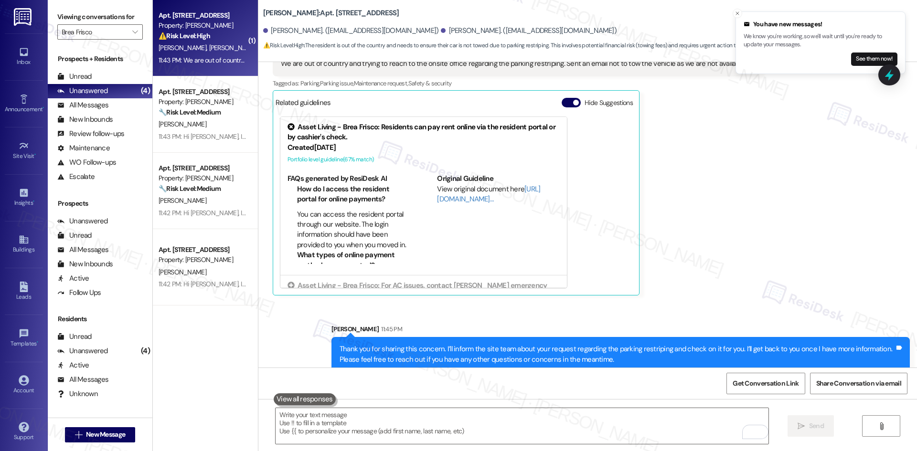
scroll to position [1021, 0]
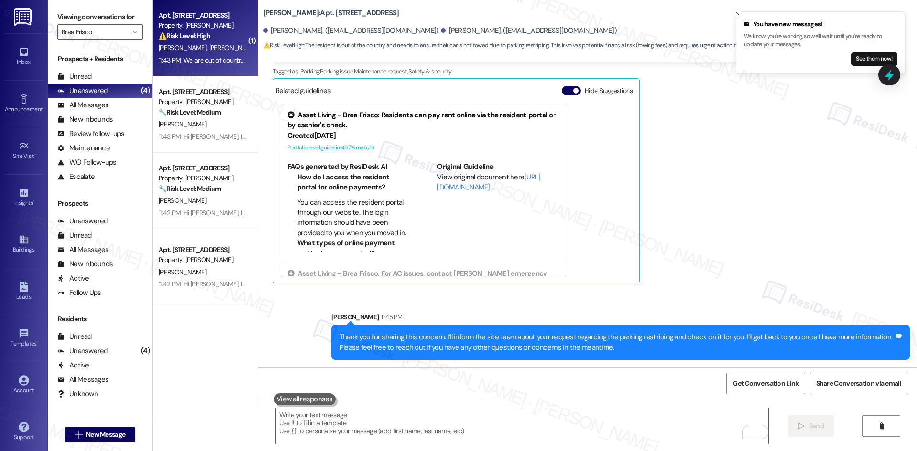
click at [680, 304] on div "Sent via SMS Sarah 11:45 PM Thank you for sharing this concern. I’ll inform the…" at bounding box center [587, 329] width 659 height 77
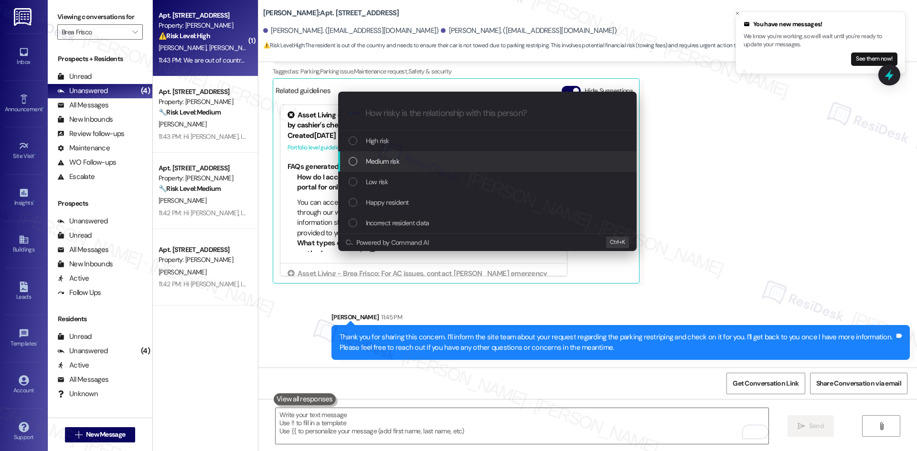
click at [431, 158] on div "Medium risk" at bounding box center [488, 161] width 279 height 11
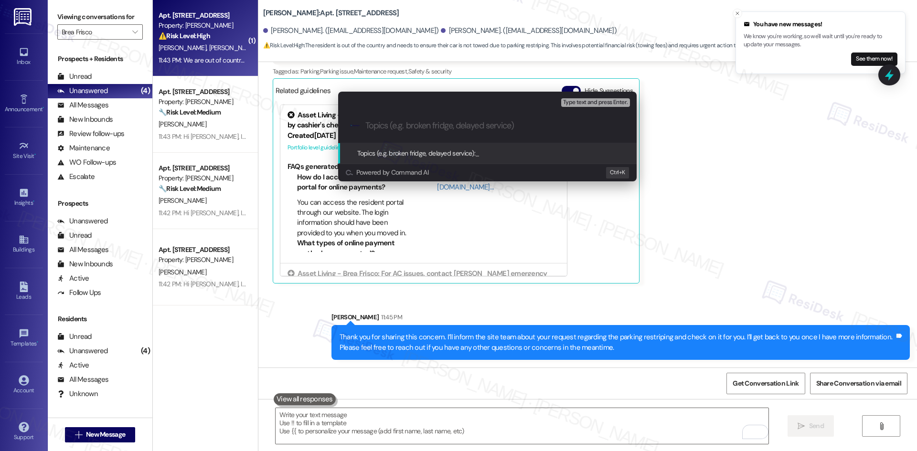
click at [400, 117] on div ".cls-1{fill:#0a055f;}.cls-2{fill:#0cc4c4;} resideskLogoBlueOrange" at bounding box center [487, 126] width 298 height 34
click at [400, 127] on input "Topics (e.g. broken fridge, delayed service)" at bounding box center [494, 126] width 259 height 10
paste input "Parking Restriping & Vehicle Concern"
type input "Parking Restriping & Vehicle Concern"
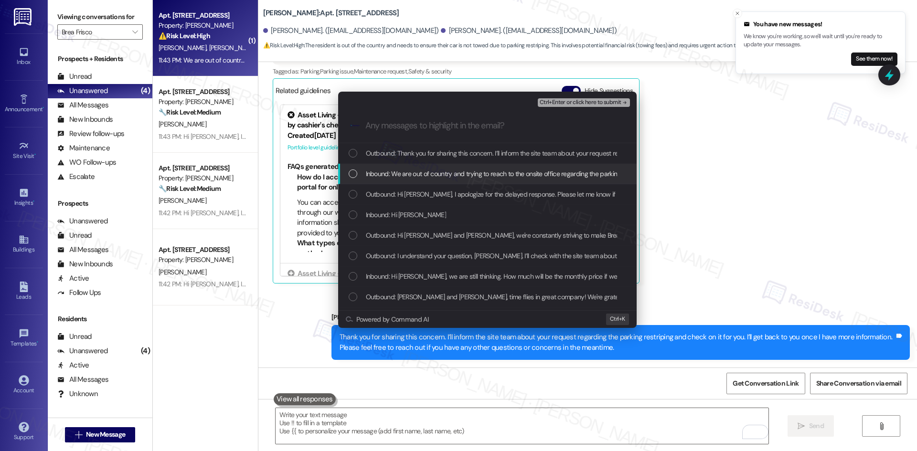
click at [403, 173] on span "Inbound: We are out of country and trying to reach to the onsite office regardi…" at bounding box center [590, 174] width 448 height 11
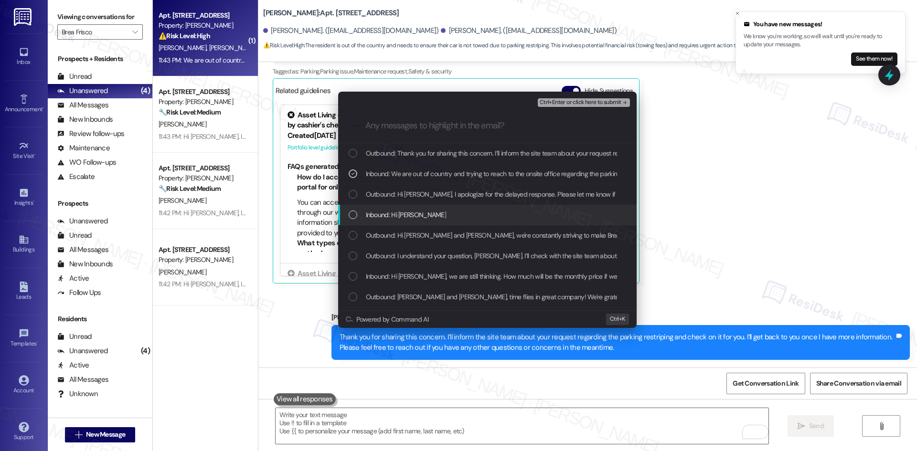
click at [464, 215] on div "Inbound: Hi Tessa" at bounding box center [488, 215] width 279 height 11
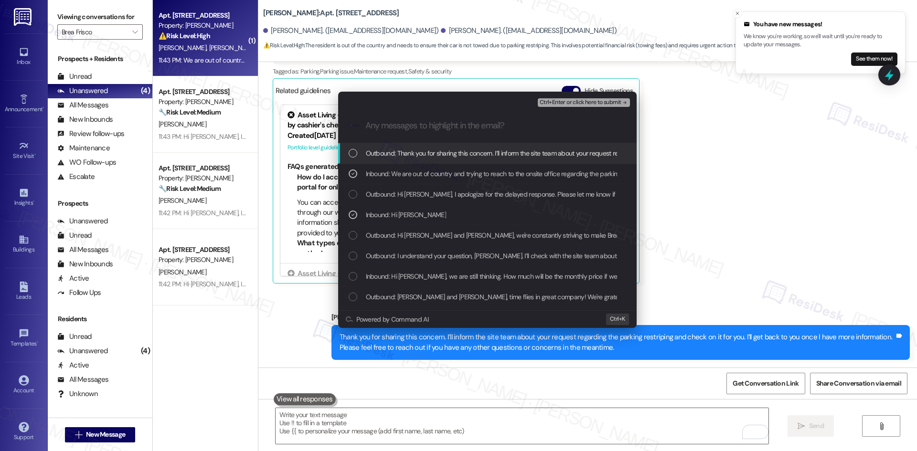
click at [616, 104] on span "Ctrl+Enter or click here to submit" at bounding box center [581, 102] width 82 height 7
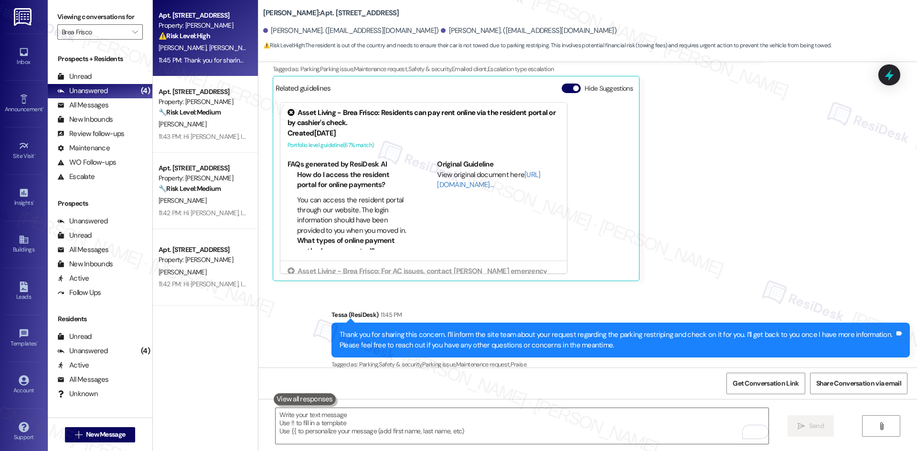
scroll to position [1035, 0]
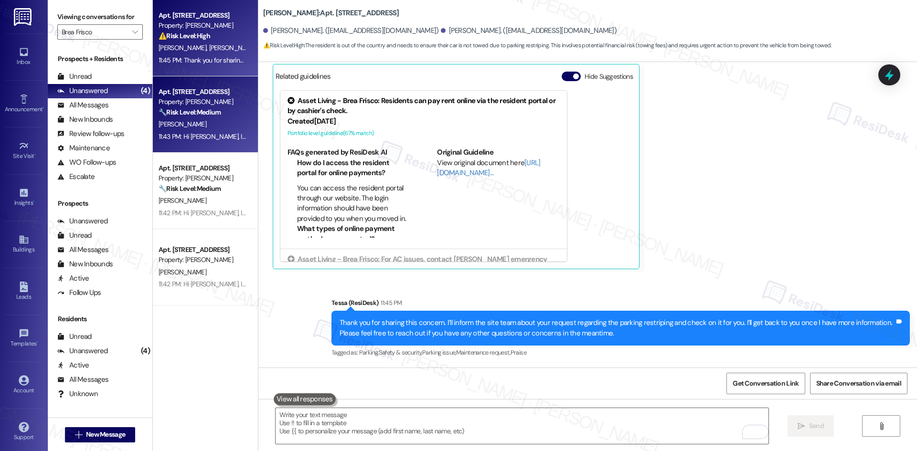
click at [200, 132] on div "11:43 PM: Hi Tony, I apologize for the delayed response. Please let me know if …" at bounding box center [410, 136] width 502 height 9
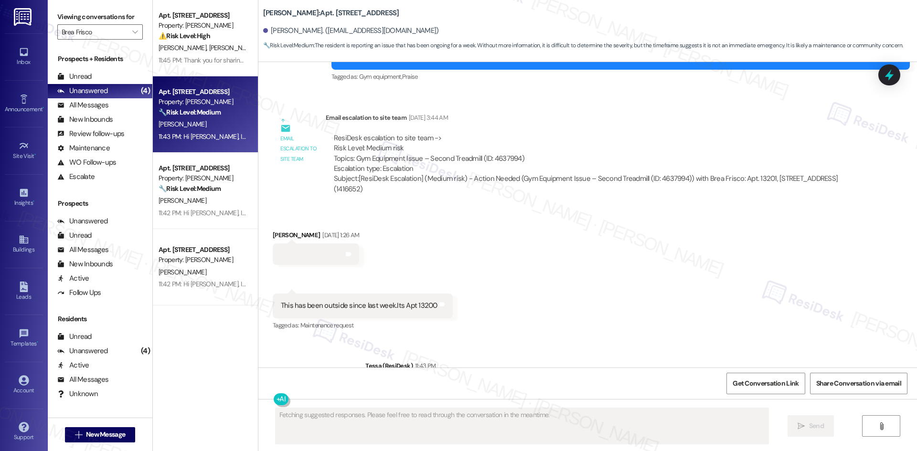
scroll to position [1244, 0]
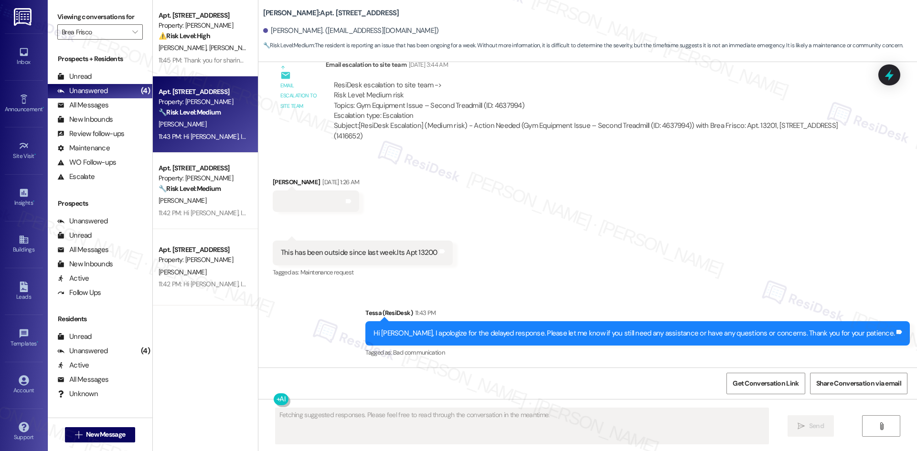
click at [138, 188] on div "Prospects + Residents Unread (0) Unread: Any message you haven't read yet will …" at bounding box center [100, 229] width 105 height 361
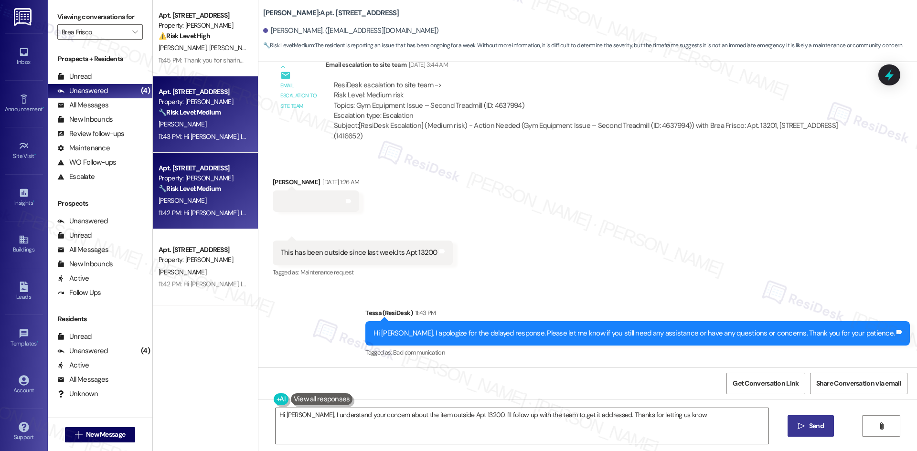
type textarea "Hi Tony, I understand your concern about the item outside Apt 13200. I'll follo…"
click at [159, 191] on strong "🔧 Risk Level: Medium" at bounding box center [190, 188] width 62 height 9
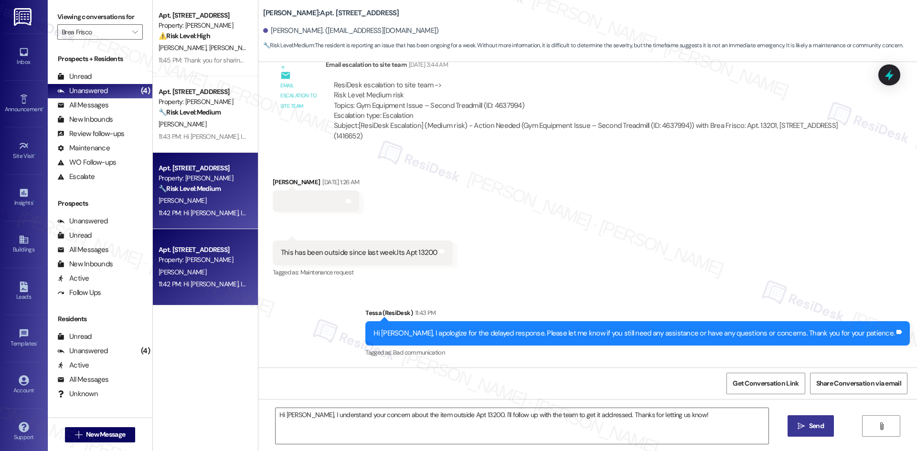
type textarea "Fetching suggested responses. Please feel free to read through the conversation…"
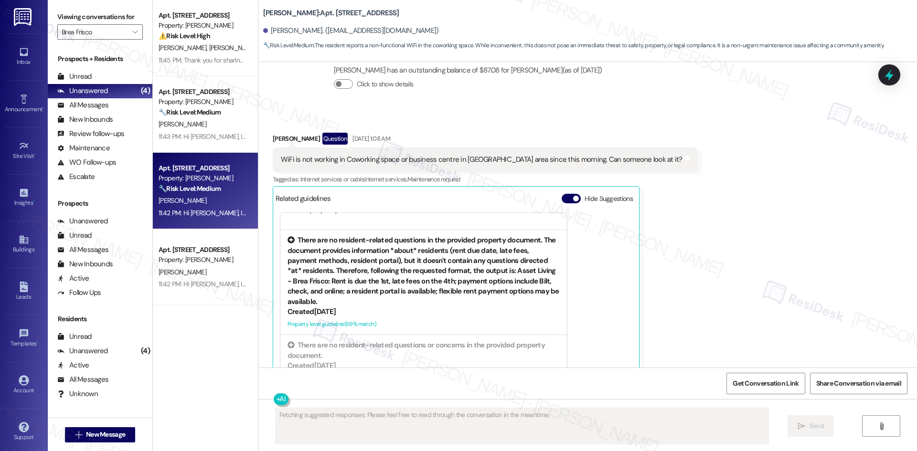
scroll to position [147, 0]
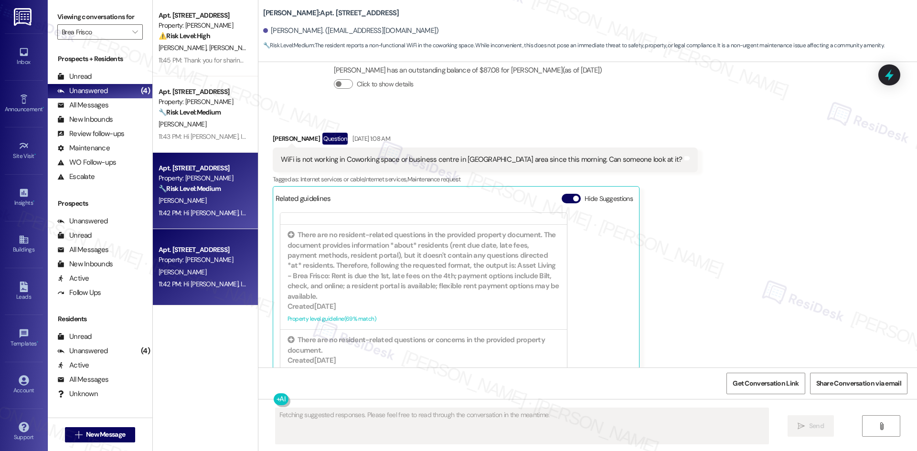
click at [220, 255] on div "Apt. 11227, 12330 Research Road" at bounding box center [203, 250] width 88 height 10
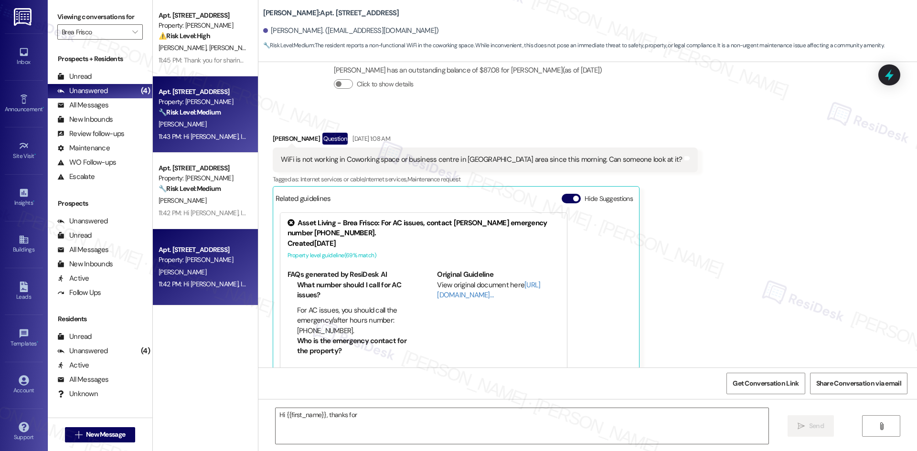
scroll to position [11, 0]
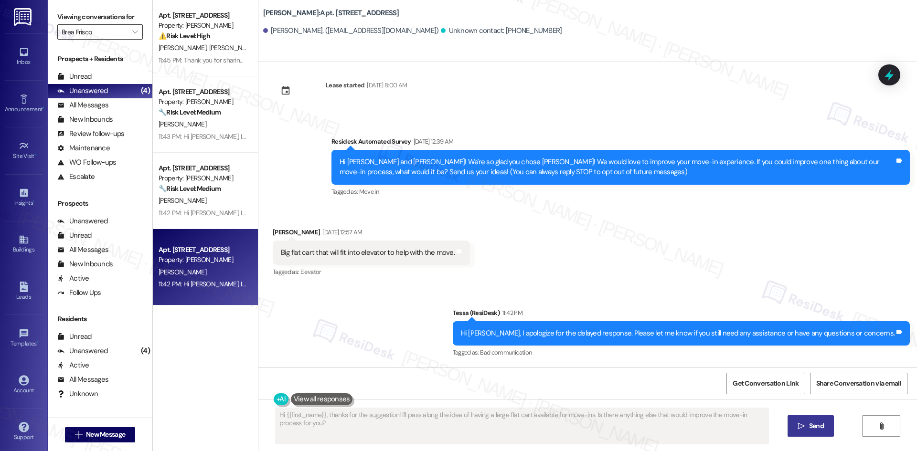
click at [95, 29] on input "Brea Frisco" at bounding box center [95, 31] width 66 height 15
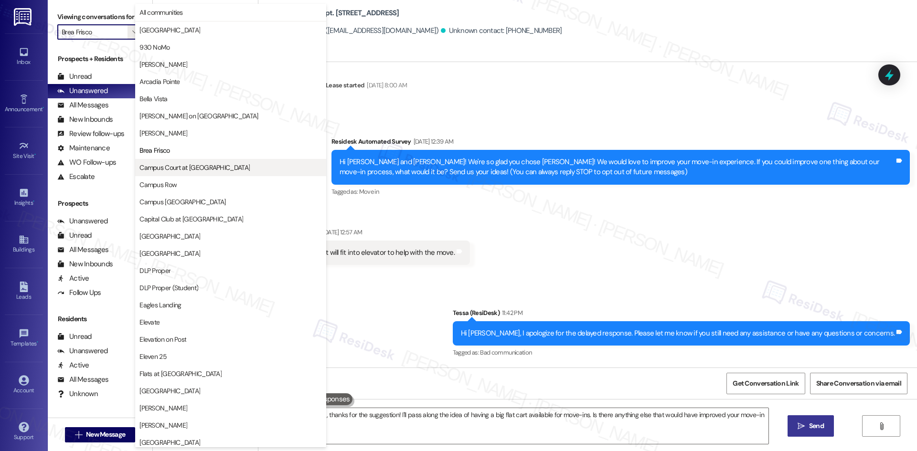
type textarea "Hi {{first_name}}, thanks for the suggestion! I'll pass along the idea of havin…"
click at [222, 100] on span "Bella Vista" at bounding box center [230, 99] width 182 height 10
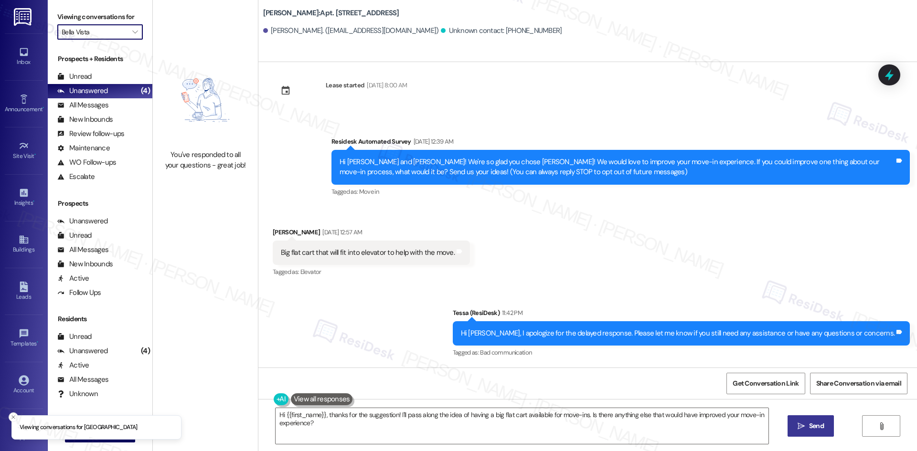
click at [99, 35] on input "Bella Vista" at bounding box center [95, 31] width 66 height 15
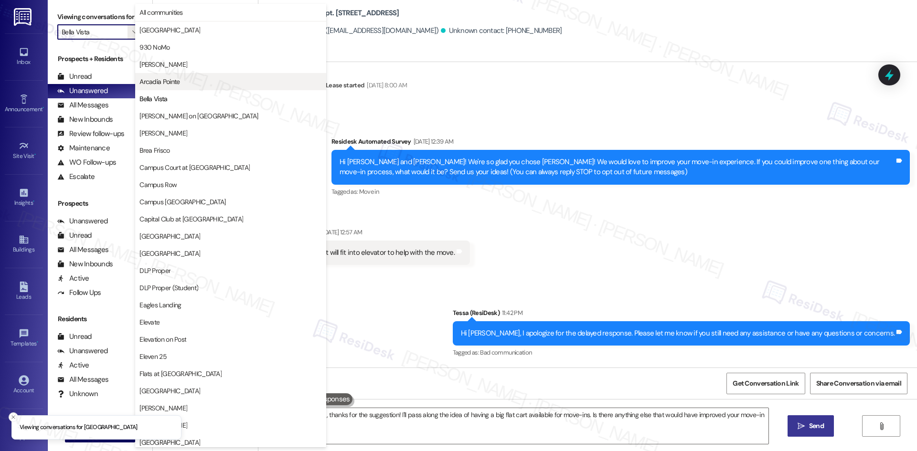
click at [169, 82] on span "Arcadia Pointe" at bounding box center [159, 82] width 40 height 10
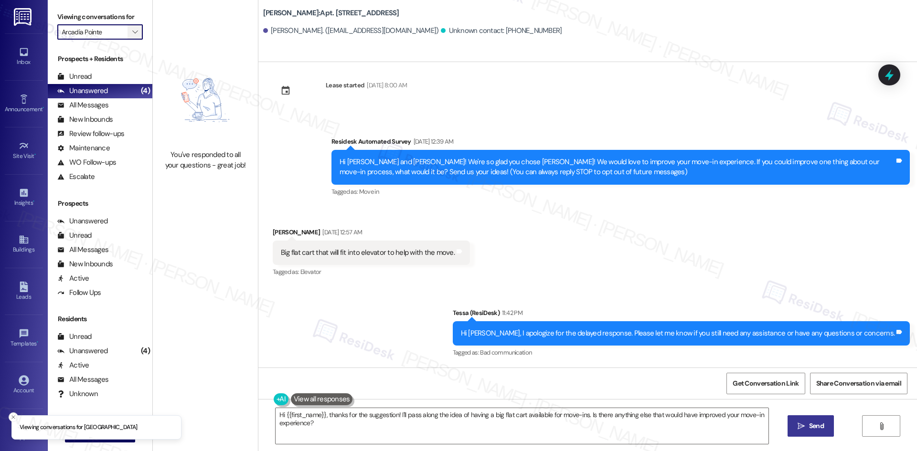
click at [128, 31] on button "" at bounding box center [135, 31] width 15 height 15
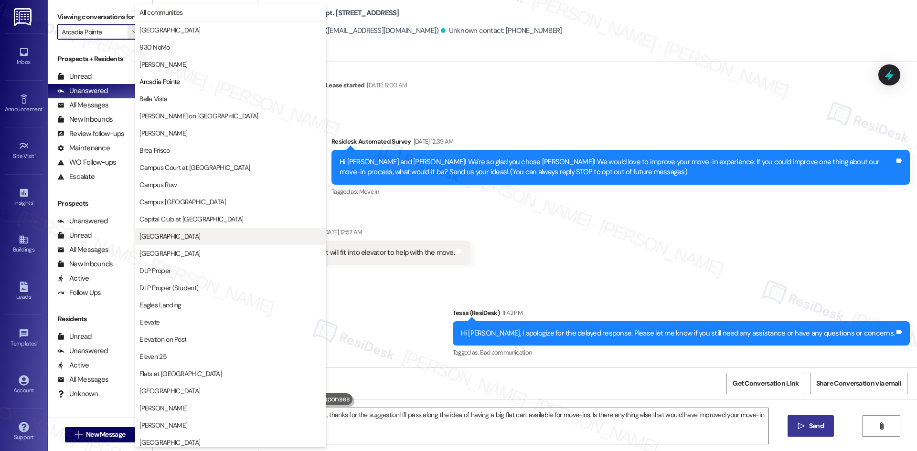
click at [203, 239] on span "[GEOGRAPHIC_DATA]" at bounding box center [230, 237] width 182 height 10
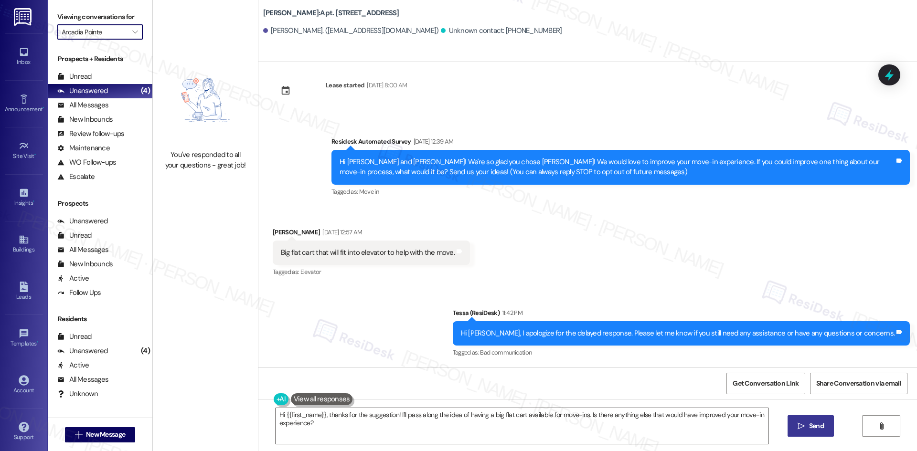
type input "[GEOGRAPHIC_DATA]"
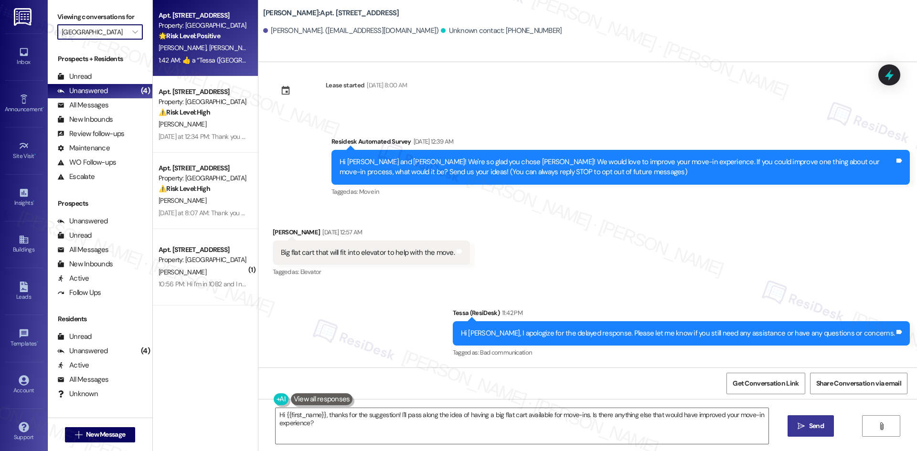
click at [210, 46] on span "S. Delgado" at bounding box center [233, 47] width 48 height 9
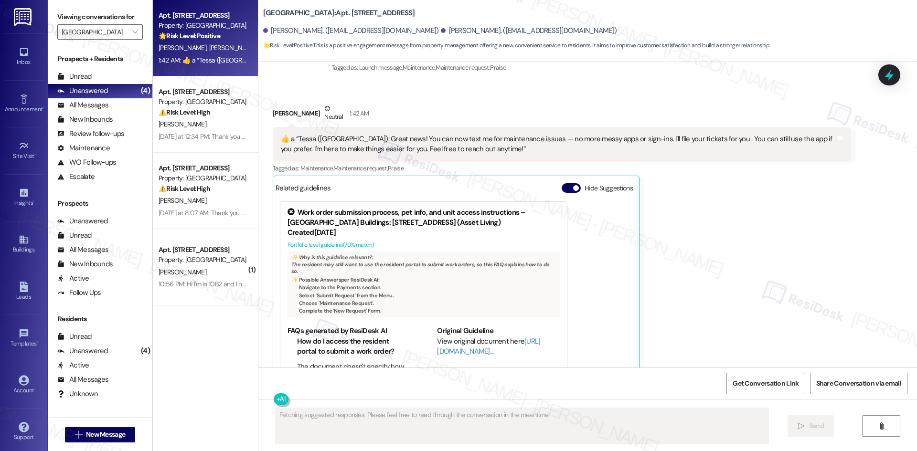
scroll to position [201, 0]
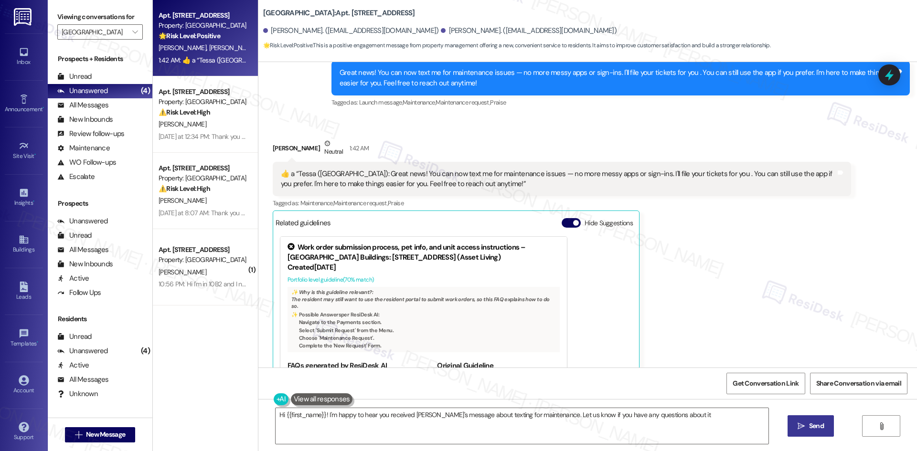
type textarea "Hi {{first_name}}! I'm happy to hear you received Tessa's message about texting…"
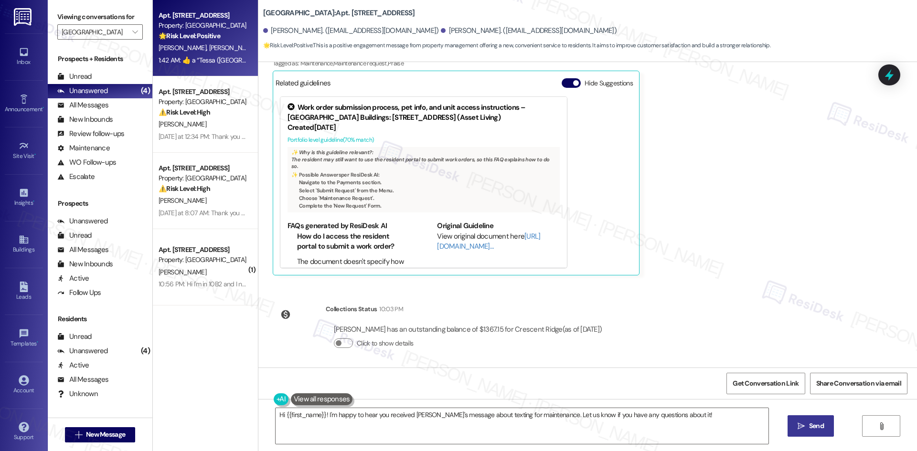
scroll to position [344, 0]
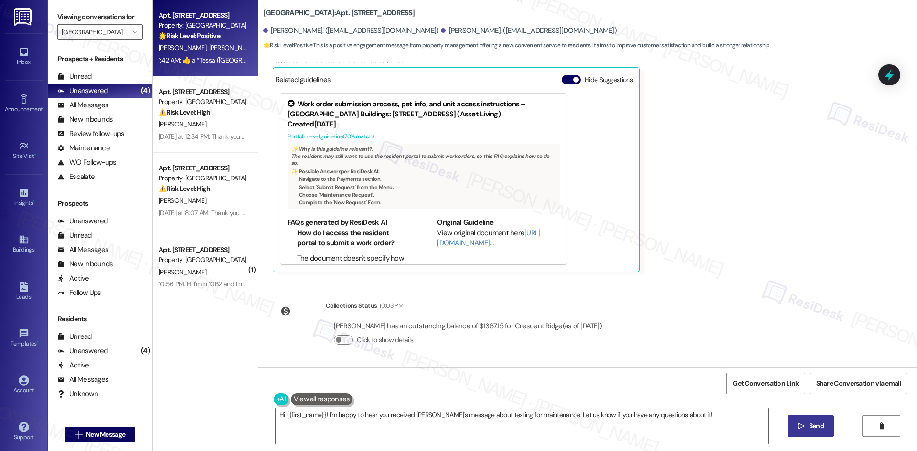
click at [692, 260] on div "Saul Delgado Neutral 1:42 AM  ​👍​ a “ Tessa (Crescent Ridge): Great news! You c…" at bounding box center [562, 133] width 578 height 277
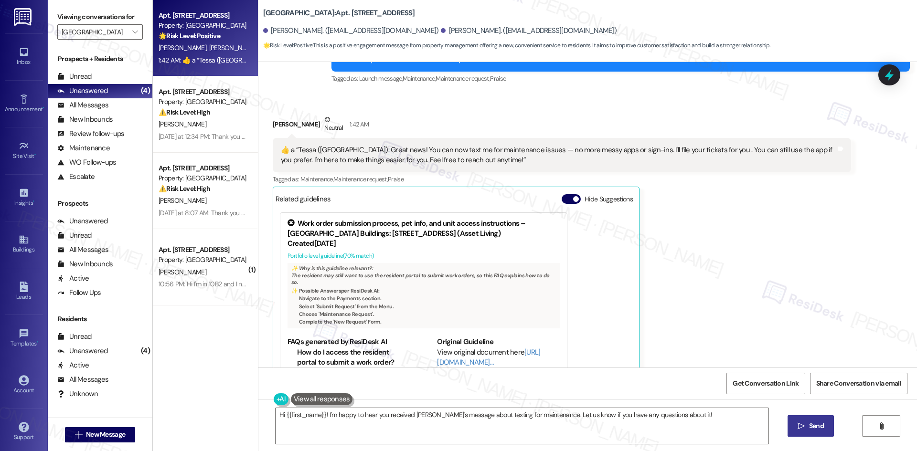
scroll to position [201, 0]
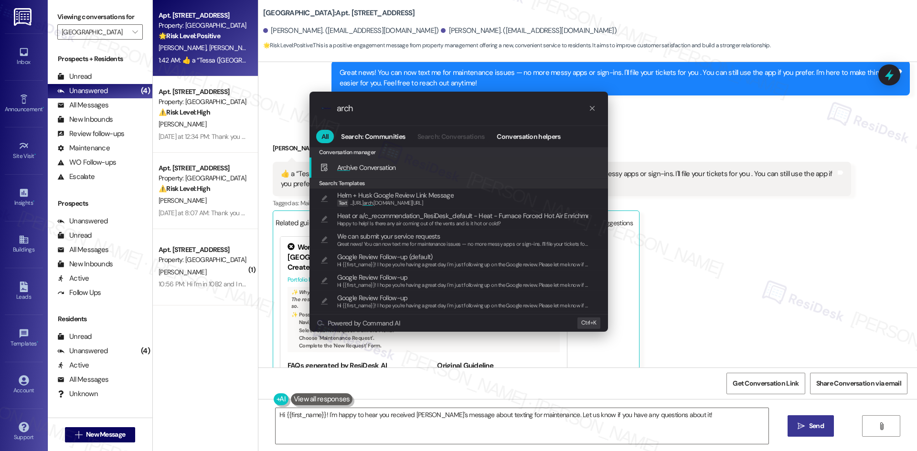
type input "arch"
click at [433, 165] on div "Arch ive Conversation Add shortcut" at bounding box center [459, 167] width 279 height 11
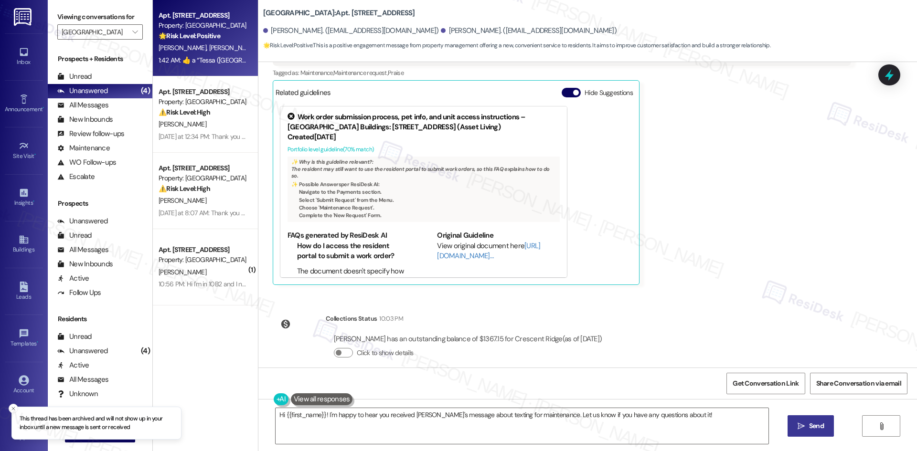
scroll to position [344, 0]
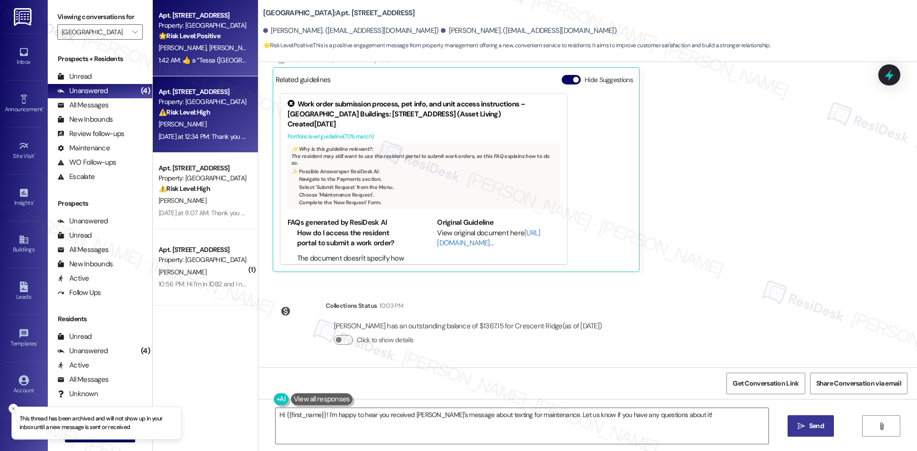
click at [202, 137] on div "Yesterday at 12:34 PM: Thank you for your message. Our offices are currently cl…" at bounding box center [452, 136] width 587 height 9
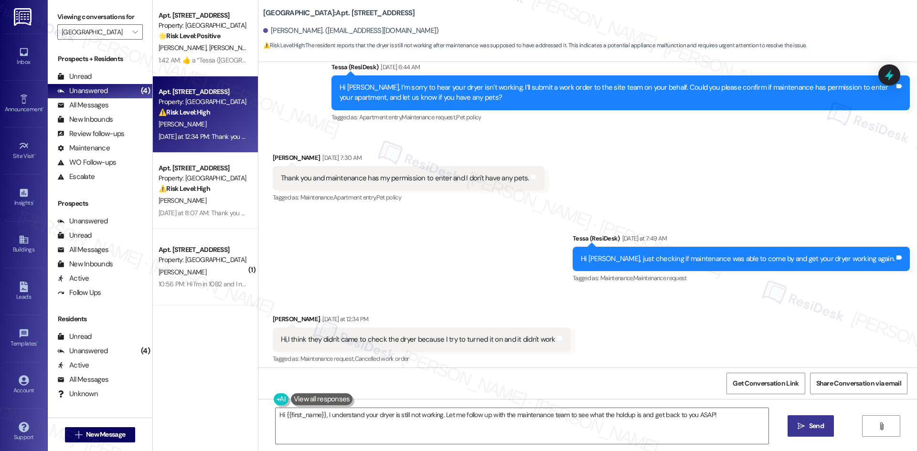
scroll to position [384, 0]
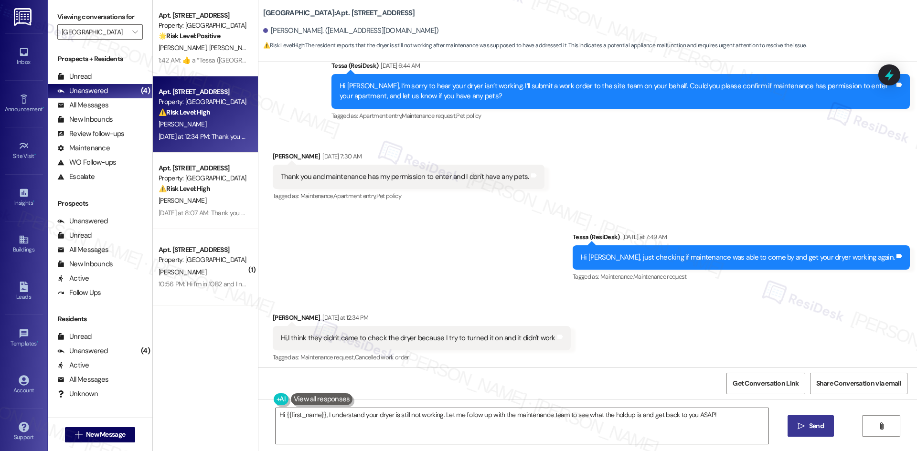
click at [504, 223] on div "Sent via SMS Tessa (ResiDesk) Yesterday at 7:49 AM Hi Evelyn, just checking if …" at bounding box center [587, 251] width 659 height 81
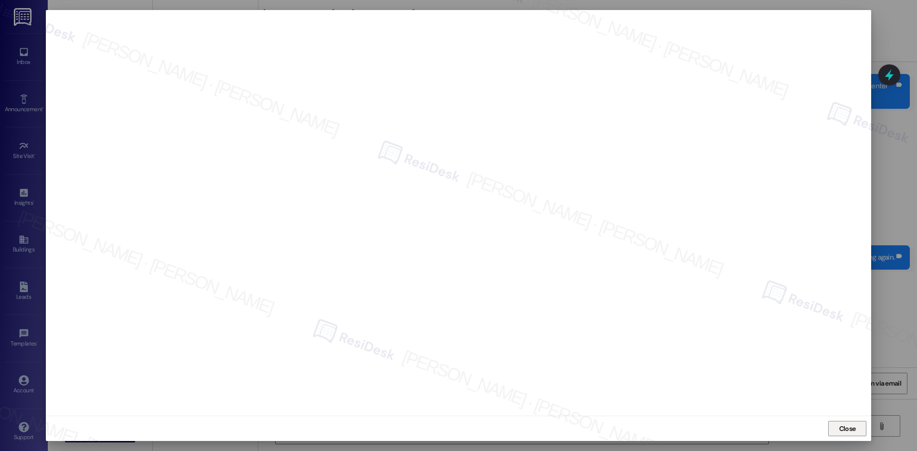
click at [848, 425] on span "Close" at bounding box center [847, 429] width 17 height 10
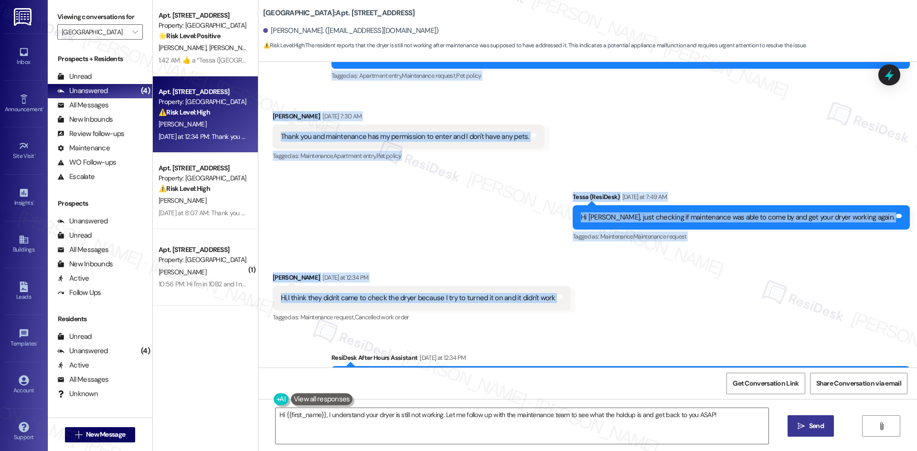
scroll to position [432, 0]
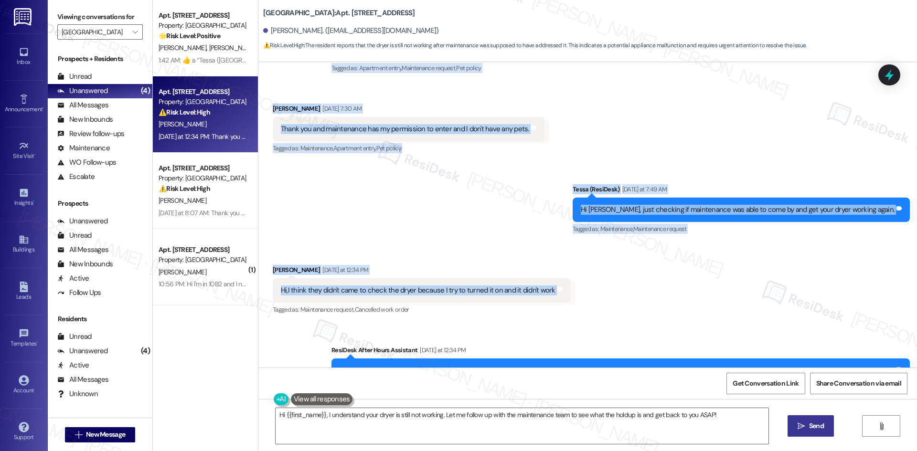
drag, startPoint x: 263, startPoint y: 151, endPoint x: 594, endPoint y: 296, distance: 360.8
click at [594, 296] on div "Lease started Apr 21, 2025 at 8:00 AM Announcement, sent via SMS Tessa (ResiDes…" at bounding box center [587, 215] width 659 height 306
copy div "Evelyn Estrada Sep 06, 2025 at 6:22 AM Thank you! My dryer is not working, it d…"
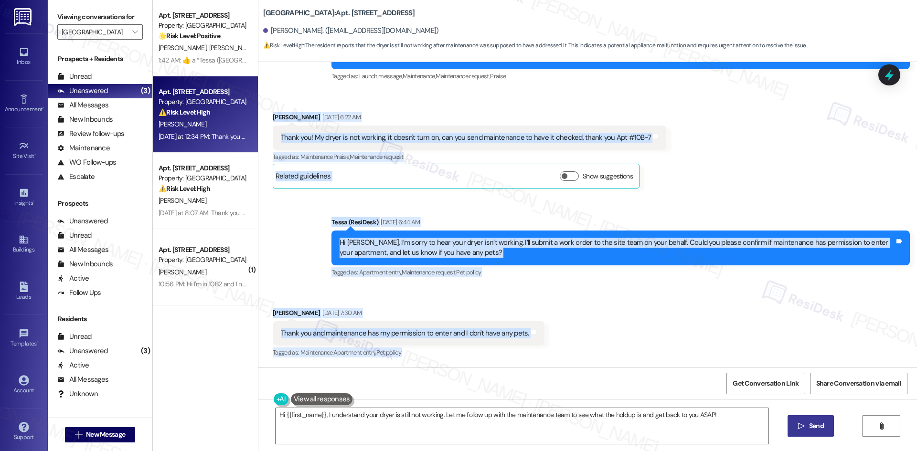
scroll to position [193, 0]
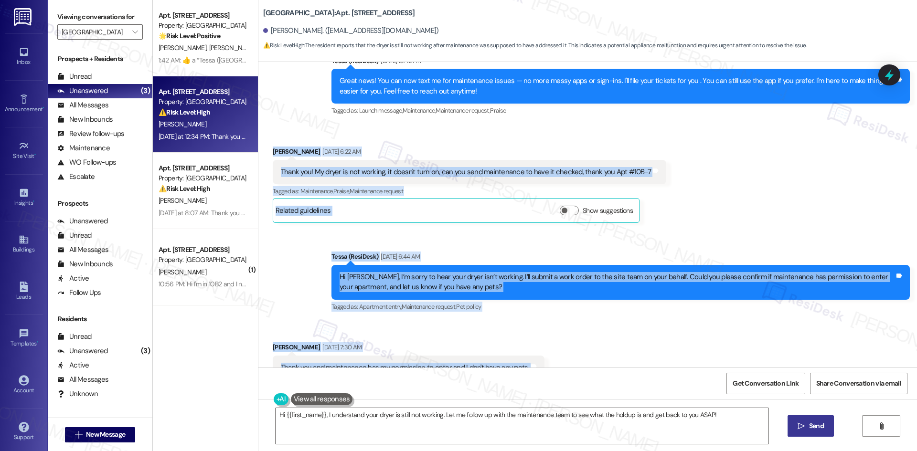
click at [314, 264] on div "Sent via SMS Tessa (ResiDesk) Sep 06, 2025 at 6:44 AM Hi Evelyn, I’m sorry to h…" at bounding box center [587, 275] width 659 height 91
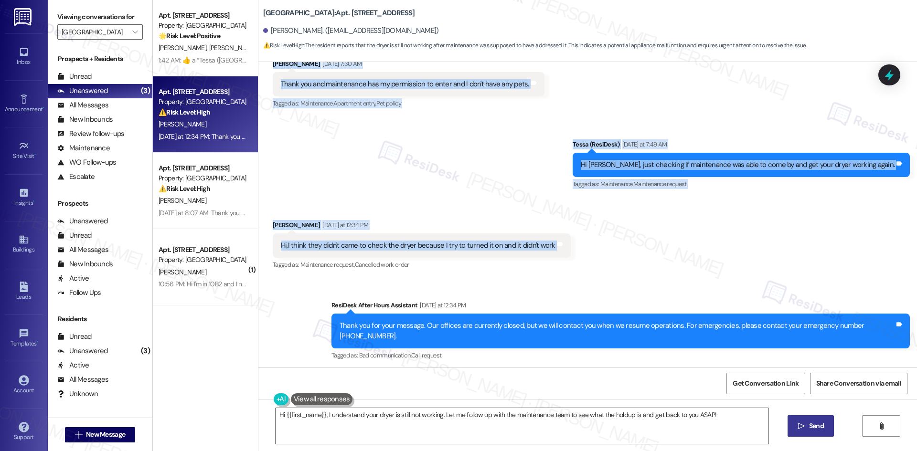
scroll to position [479, 0]
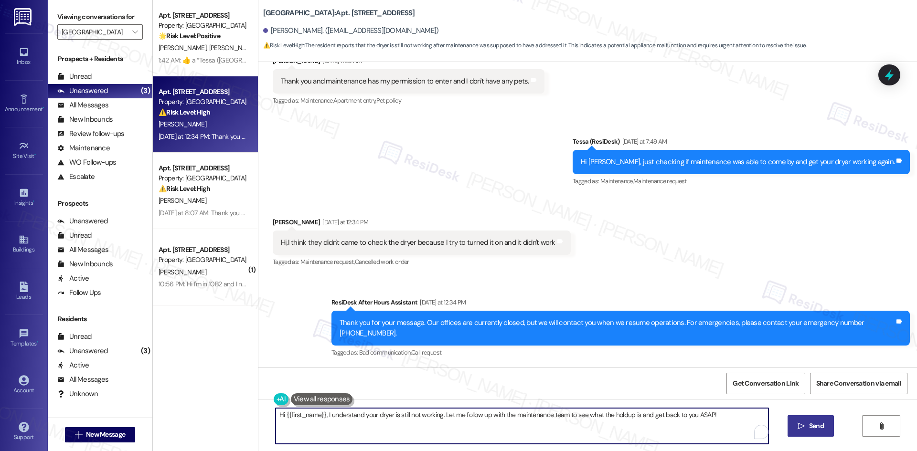
click at [408, 432] on textarea "Hi {{first_name}}, I understand your dryer is still not working. Let me follow …" at bounding box center [522, 426] width 493 height 36
paste textarea "hank you for the update. Can you please confirm if maintenance still has permis…"
type textarea "Thank you for the update. Can you please confirm if maintenance still has permi…"
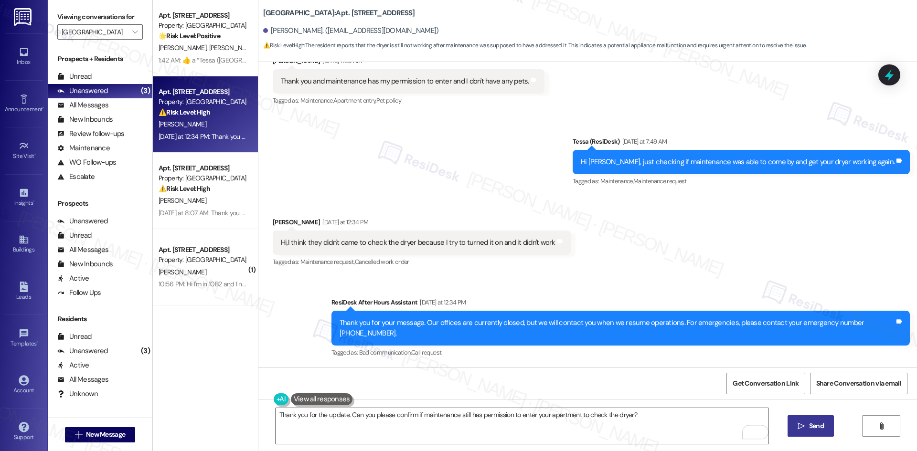
click at [809, 429] on span "Send" at bounding box center [816, 426] width 15 height 10
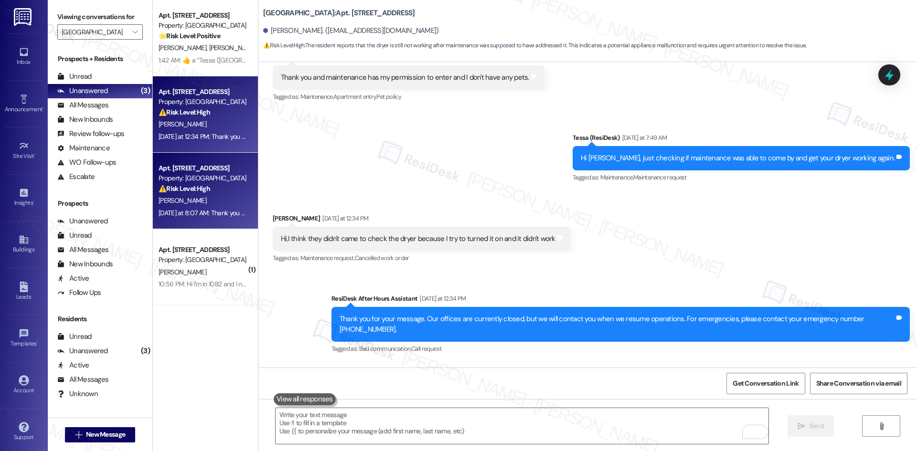
click at [177, 191] on strong "⚠️ Risk Level: High" at bounding box center [185, 188] width 52 height 9
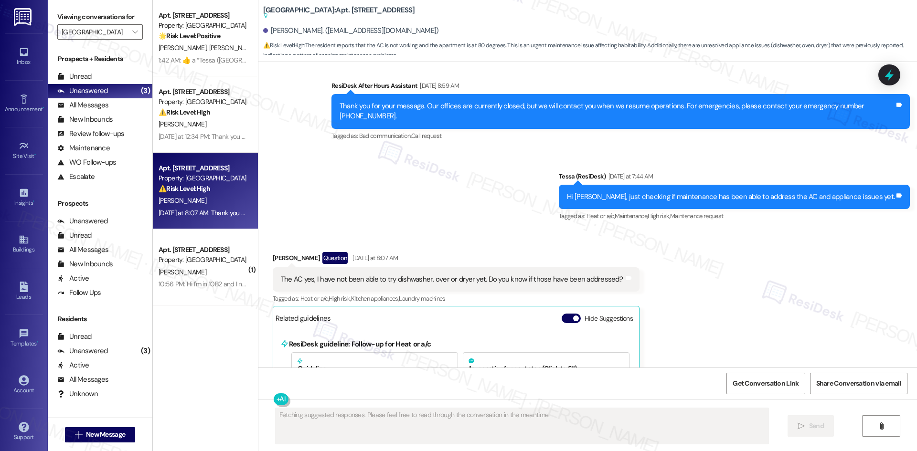
scroll to position [784, 0]
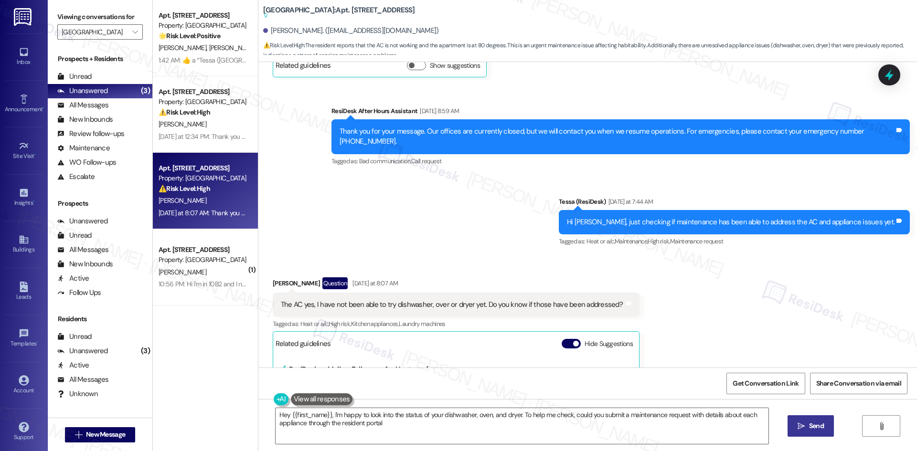
type textarea "Hey {{first_name}}, I'm happy to look into the status of your dishwasher, oven,…"
click at [552, 266] on div "Received via SMS Briannamarie Pierce Question Yesterday at 8:07 AM The AC yes, …" at bounding box center [587, 371] width 659 height 230
click at [524, 277] on div "Briannamarie Pierce Question Yesterday at 8:07 AM" at bounding box center [456, 284] width 367 height 15
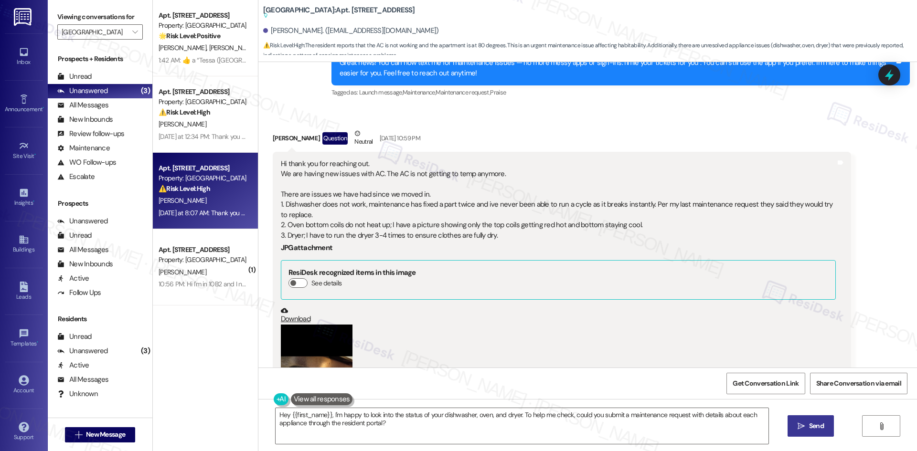
scroll to position [211, 0]
click at [517, 329] on div "(Click to zoom)" at bounding box center [558, 411] width 555 height 172
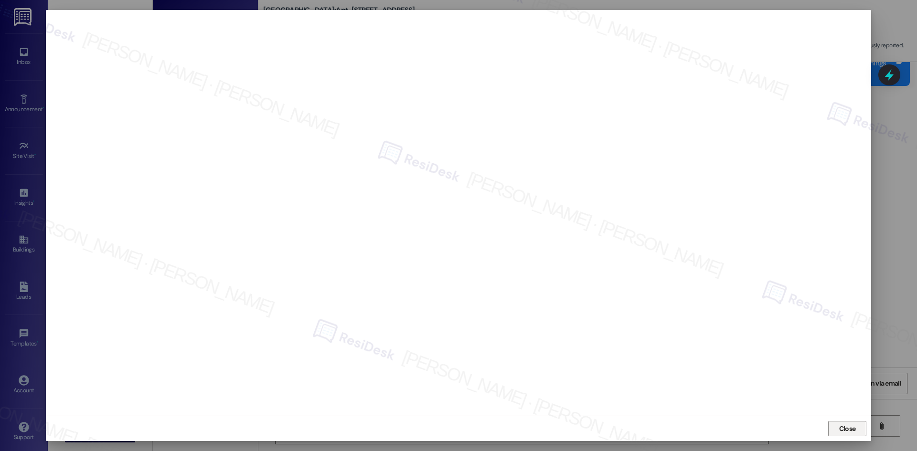
click at [838, 429] on span "Close" at bounding box center [847, 429] width 21 height 10
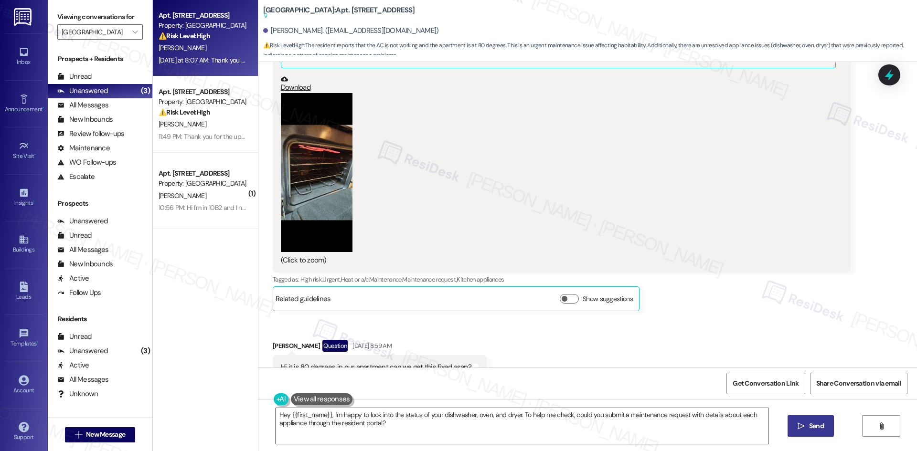
scroll to position [449, 0]
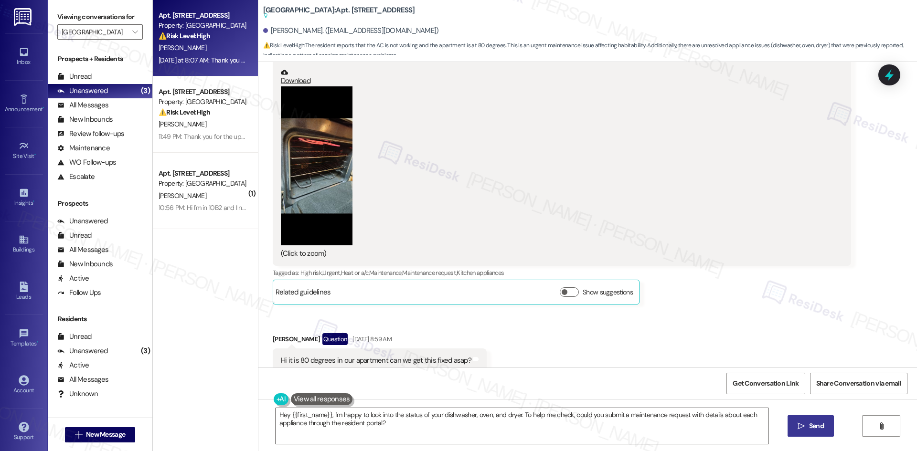
click at [222, 275] on div "Apt. 11B1, 8200 Bridge Blvd SW Property: Crescent Ridge ⚠️ Risk Level: High The…" at bounding box center [205, 191] width 105 height 383
click at [128, 35] on button "" at bounding box center [135, 31] width 15 height 15
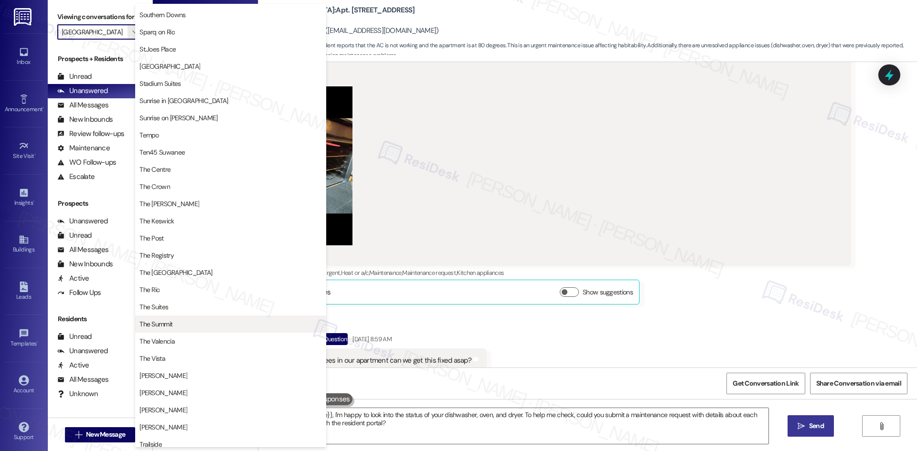
scroll to position [776, 0]
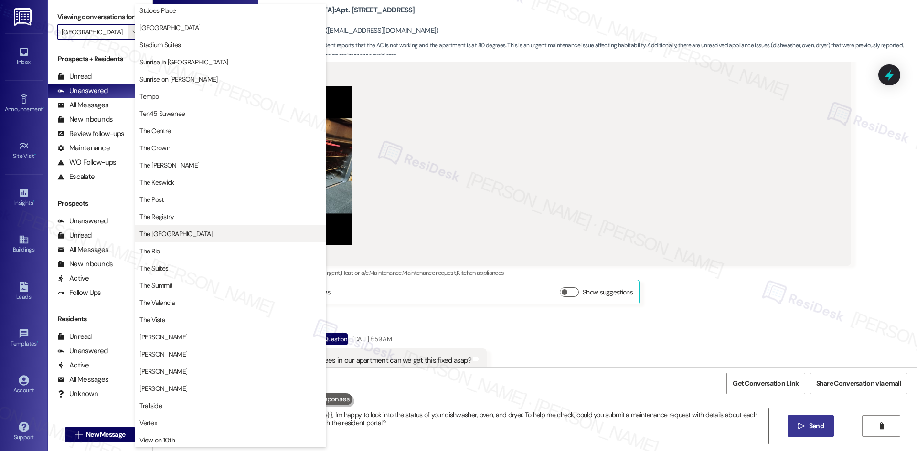
click at [203, 236] on span "The [GEOGRAPHIC_DATA]" at bounding box center [175, 234] width 73 height 10
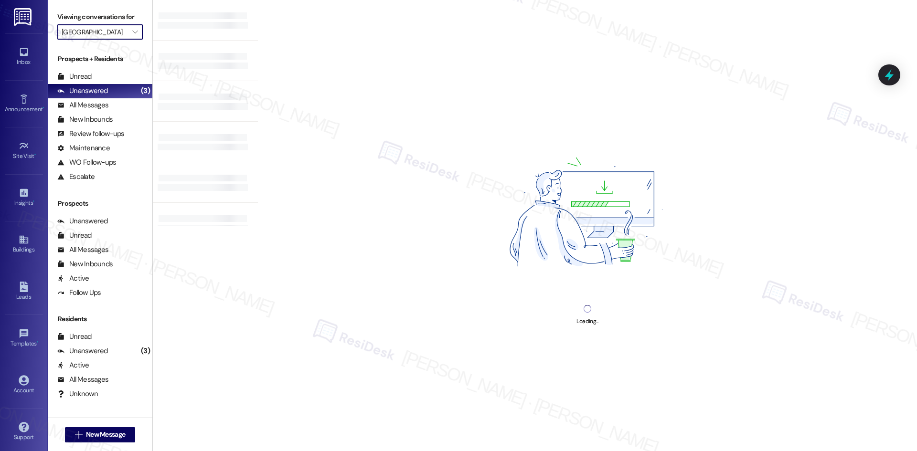
type input "The [GEOGRAPHIC_DATA]"
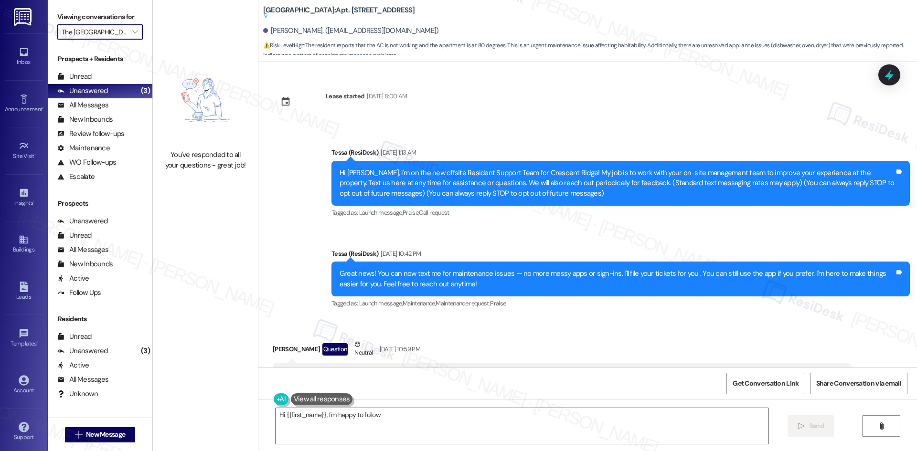
scroll to position [1070, 0]
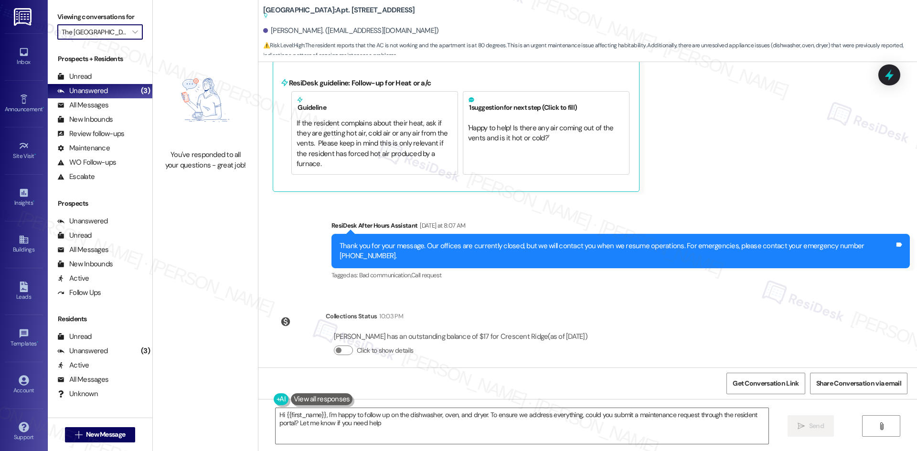
type textarea "Hi {{first_name}}, I'm happy to follow up on the dishwasher, oven, and dryer. T…"
click at [112, 32] on input "The [GEOGRAPHIC_DATA]" at bounding box center [95, 31] width 66 height 15
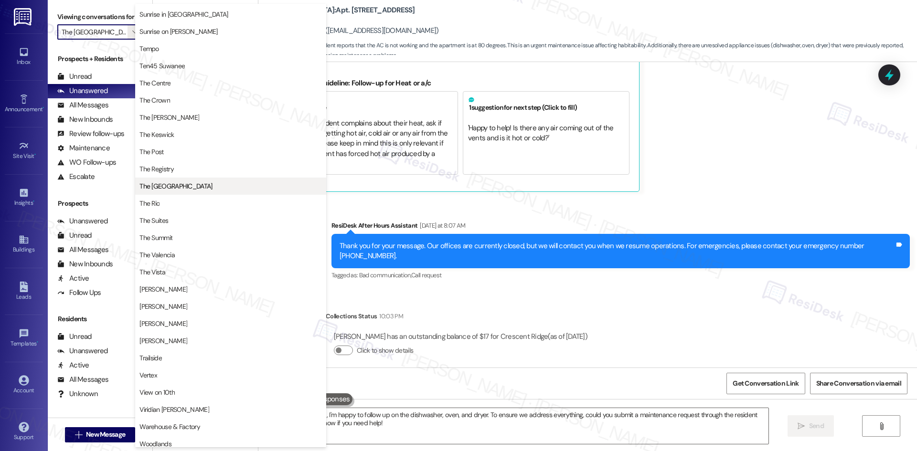
scroll to position [829, 0]
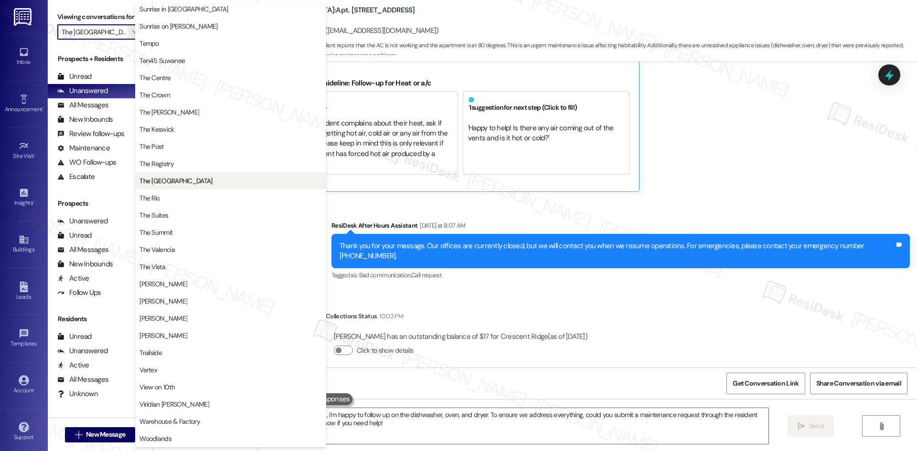
click at [220, 177] on span "The [GEOGRAPHIC_DATA]" at bounding box center [230, 181] width 182 height 10
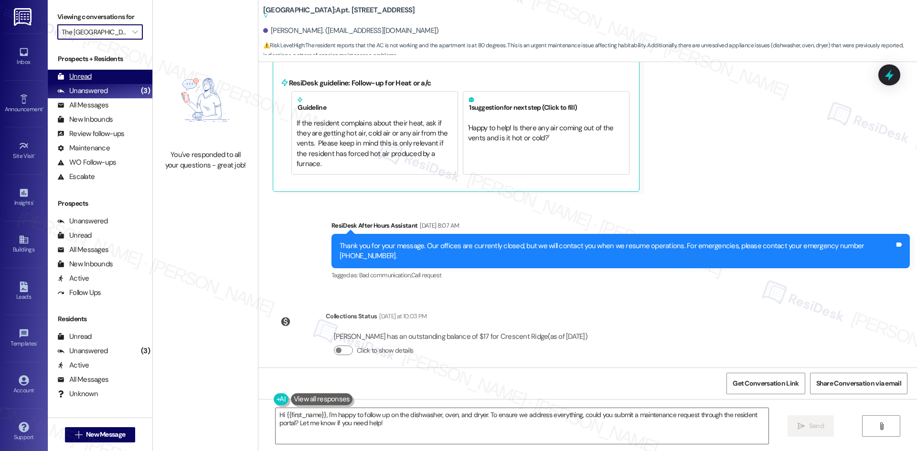
click at [93, 81] on div "Unread (0)" at bounding box center [100, 77] width 105 height 14
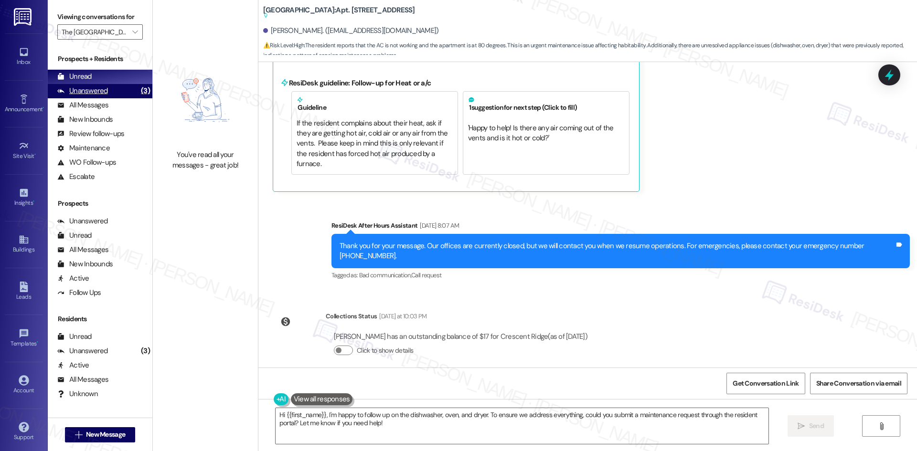
click at [92, 91] on div "Unanswered" at bounding box center [82, 91] width 51 height 10
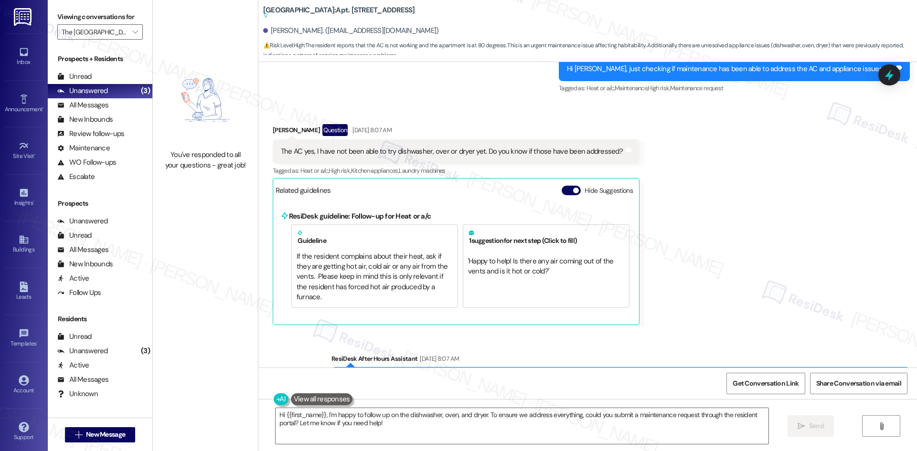
scroll to position [1070, 0]
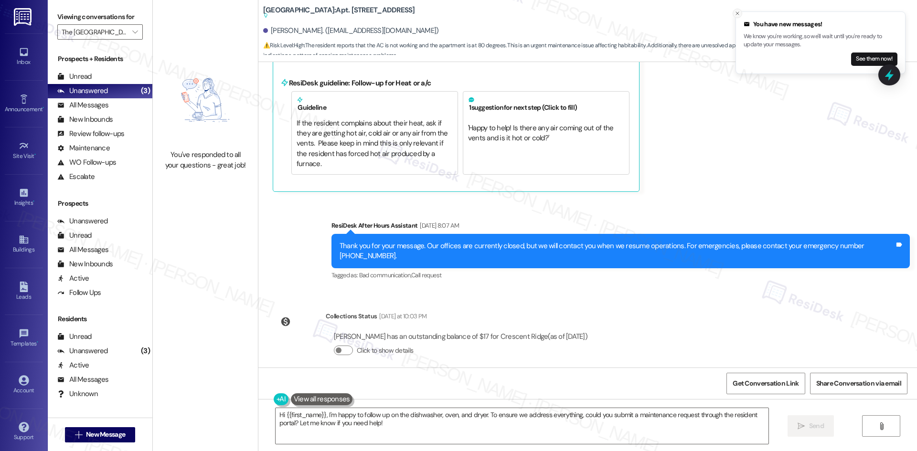
click at [738, 13] on icon "Close toast" at bounding box center [737, 14] width 6 height 6
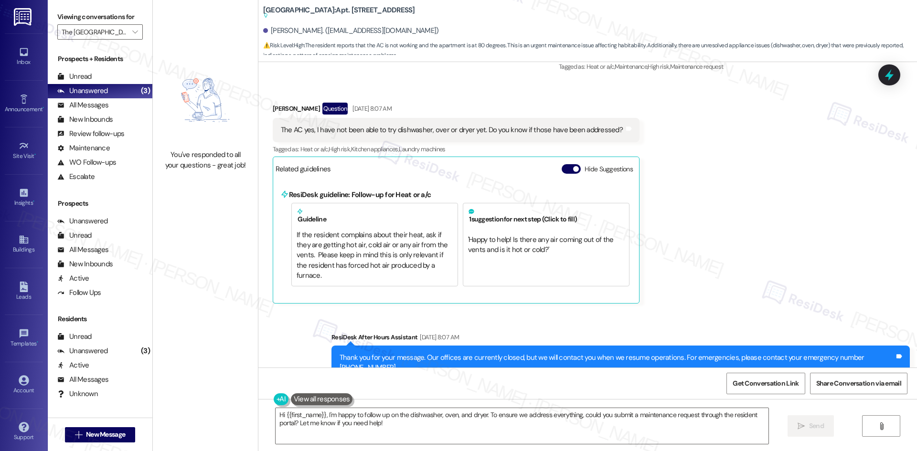
scroll to position [927, 0]
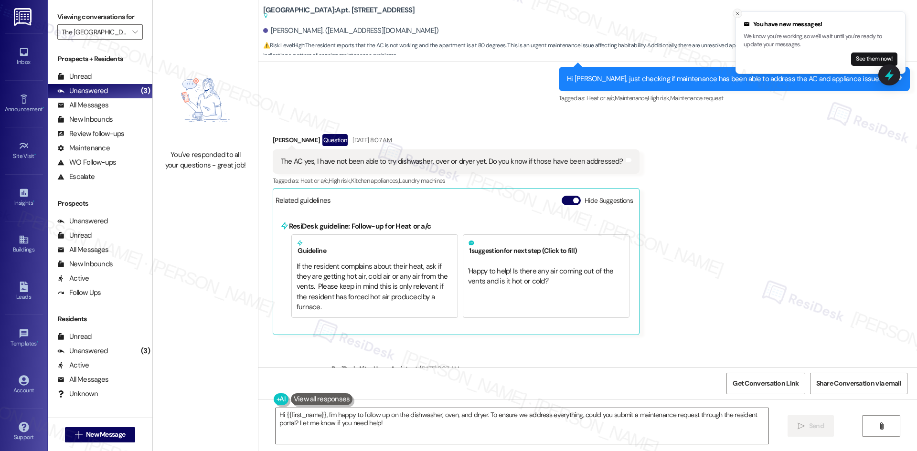
click at [738, 13] on icon "Close toast" at bounding box center [737, 14] width 6 height 6
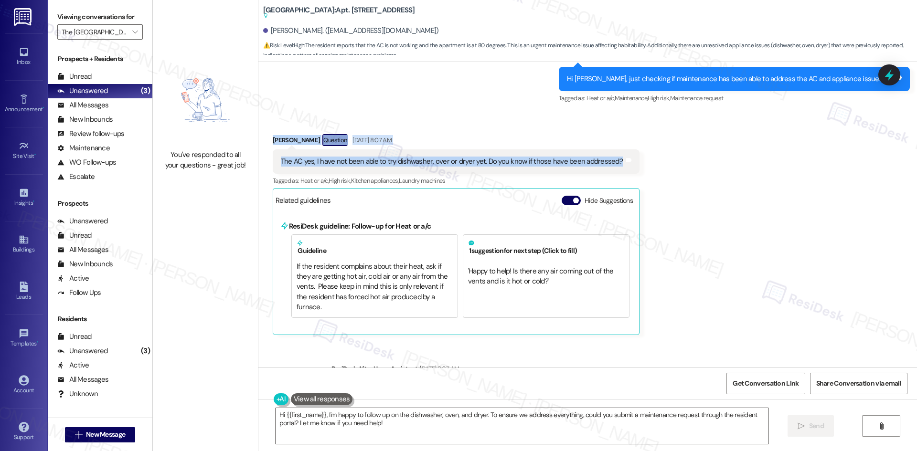
drag, startPoint x: 607, startPoint y: 160, endPoint x: 254, endPoint y: 142, distance: 353.9
click at [258, 142] on div "Received via SMS Briannamarie Pierce Question Sep 10, 2025 at 8:07 AM The AC ye…" at bounding box center [587, 228] width 659 height 230
click at [356, 122] on div "Received via SMS Briannamarie Pierce Question Sep 10, 2025 at 8:07 AM The AC ye…" at bounding box center [587, 228] width 659 height 230
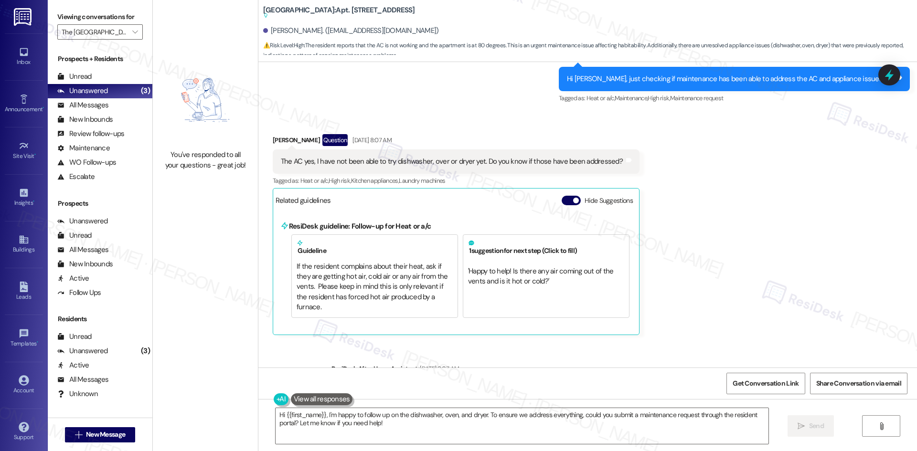
click at [745, 224] on div "Received via SMS Briannamarie Pierce Question Sep 10, 2025 at 8:07 AM The AC ye…" at bounding box center [587, 228] width 659 height 230
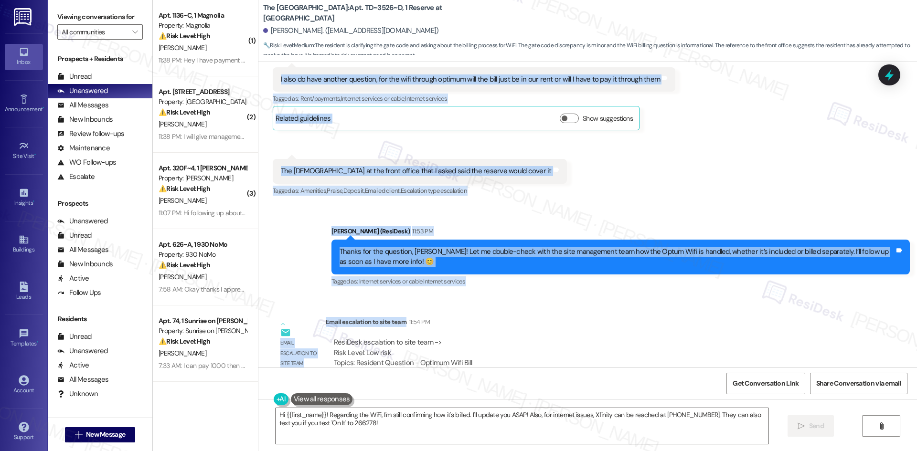
scroll to position [619, 0]
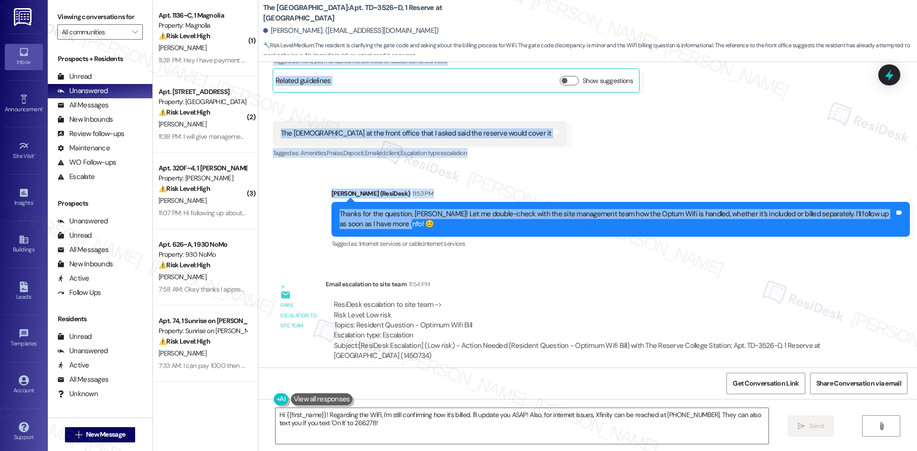
drag, startPoint x: 256, startPoint y: 232, endPoint x: 408, endPoint y: 223, distance: 152.1
click at [408, 223] on div "Lease started [DATE] 8:00 AM Survey, sent via SMS Residesk Automated Survey [DA…" at bounding box center [587, 215] width 659 height 306
copy div "[PERSON_NAME] 11:35 PM Okay that's what I thought but my roommate said it was 4…"
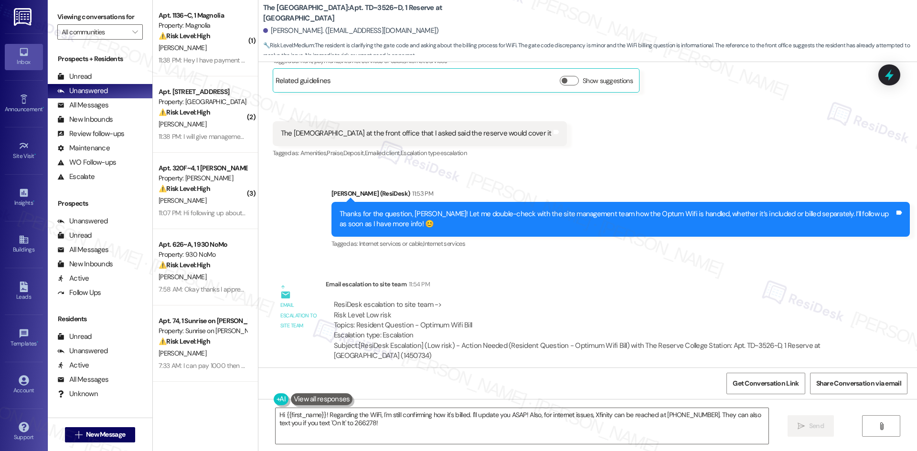
click at [524, 307] on div "ResiDesk escalation to site team -> Risk Level: Low risk Topics: Resident Quest…" at bounding box center [588, 320] width 509 height 41
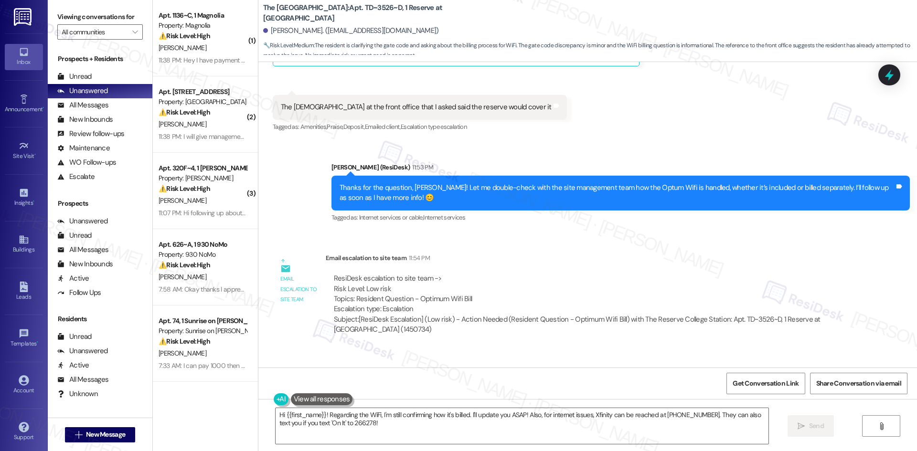
scroll to position [714, 0]
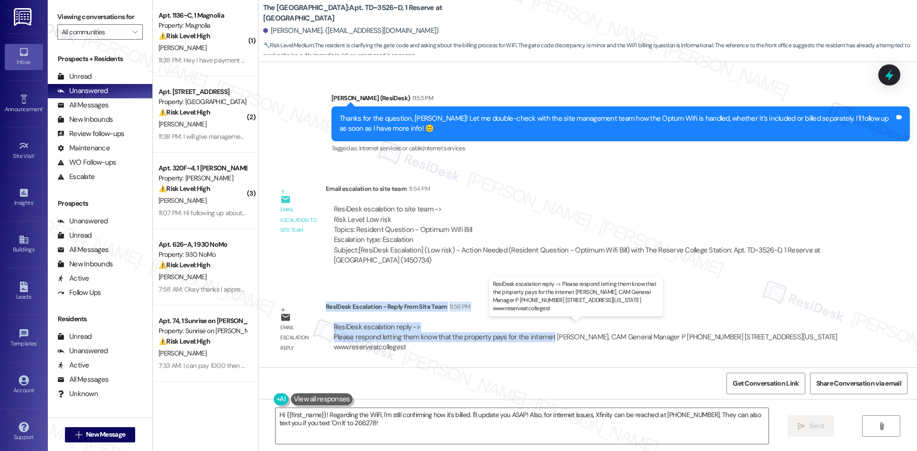
drag, startPoint x: 319, startPoint y: 307, endPoint x: 542, endPoint y: 341, distance: 226.1
click at [542, 341] on div "ResiDesk Escalation - Reply From Site Team 11:56 PM ResiDesk escalation reply -…" at bounding box center [588, 331] width 525 height 58
copy div "ResiDesk Escalation - Reply From Site Team 11:56 PM ResiDesk escalation reply -…"
click at [397, 438] on textarea "Hi {{first_name}}! Regarding the WiFi, I'm still confirming how it's billed. I'…" at bounding box center [522, 426] width 493 height 36
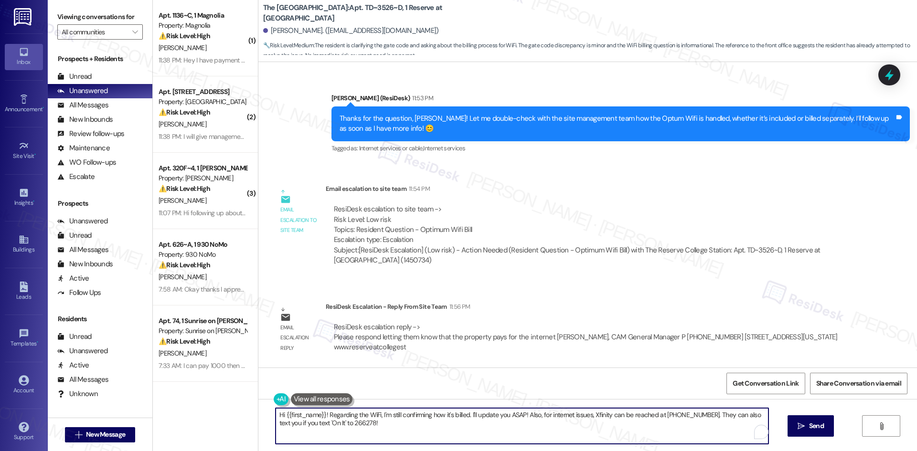
paste textarea "[PERSON_NAME], thanks for your patience! The site team confirmed that the prope…"
click at [628, 428] on textarea "Hi [PERSON_NAME], thanks for your patience! The site team confirmed that the pr…" at bounding box center [522, 426] width 493 height 36
type textarea "Hi [PERSON_NAME], thanks for your patience! The site team confirmed that the pr…"
click at [802, 427] on icon "" at bounding box center [801, 427] width 7 height 8
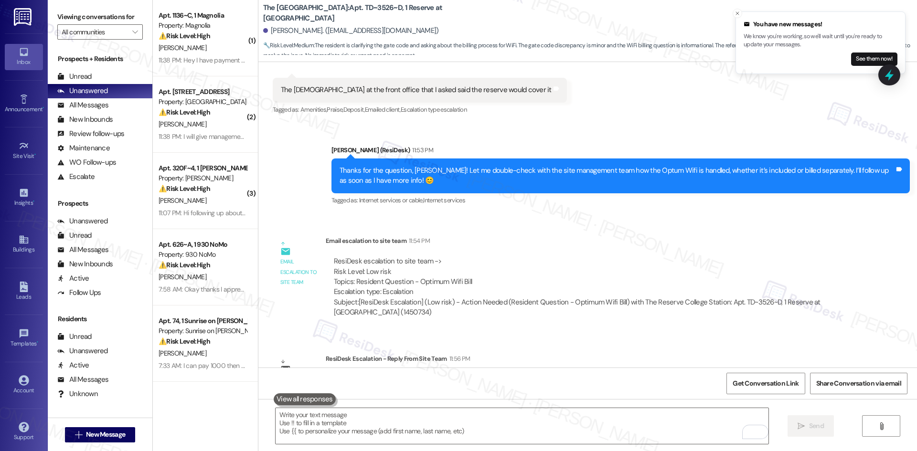
scroll to position [791, 0]
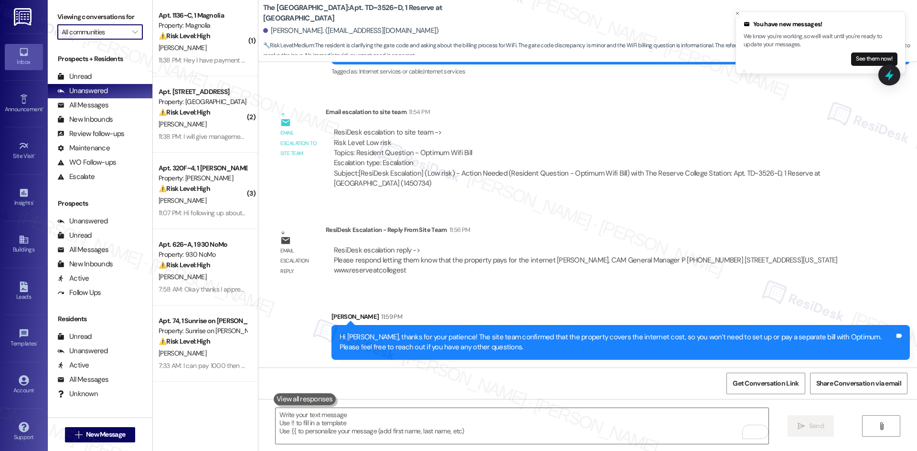
click at [116, 31] on input "All communities" at bounding box center [95, 31] width 66 height 15
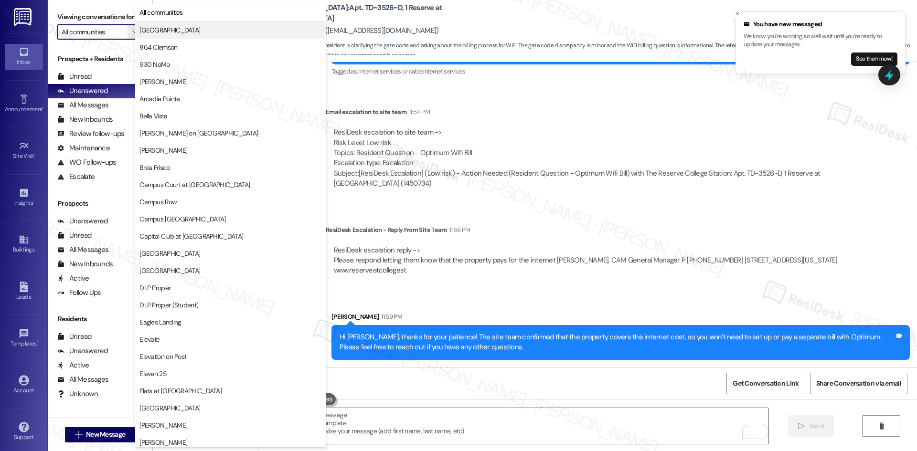
click at [203, 34] on span "[GEOGRAPHIC_DATA]" at bounding box center [230, 30] width 182 height 10
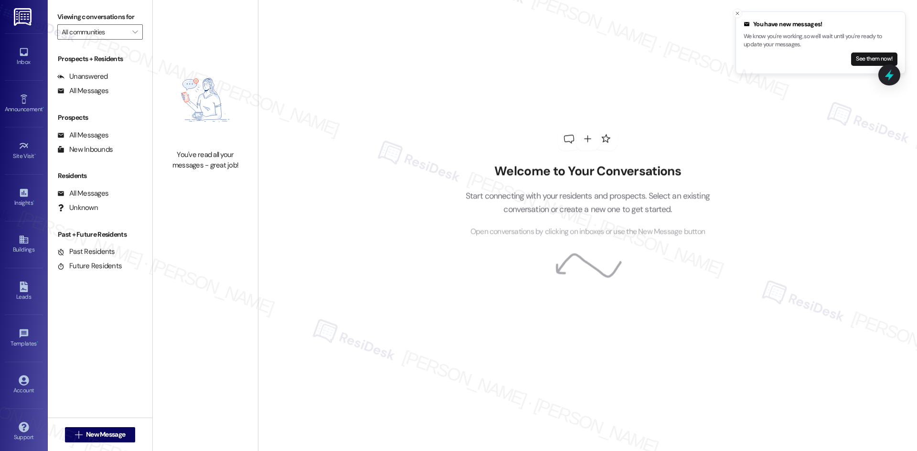
type input "[GEOGRAPHIC_DATA]"
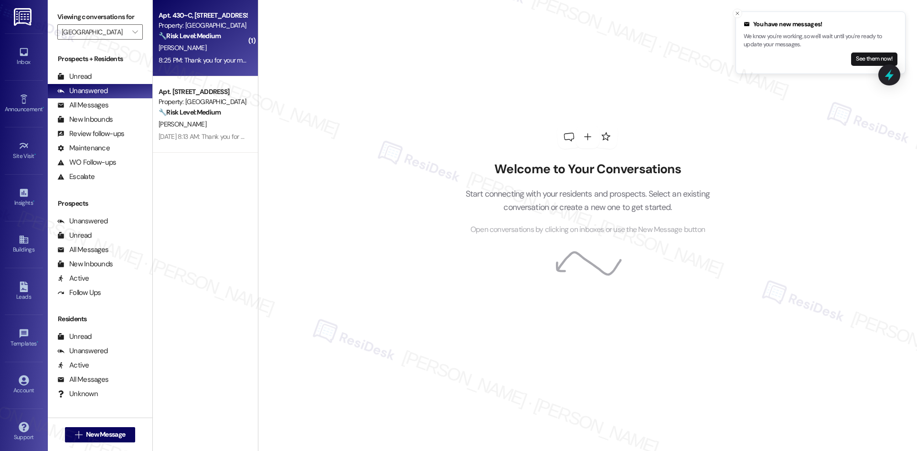
click at [199, 39] on strong "🔧 Risk Level: Medium" at bounding box center [190, 36] width 62 height 9
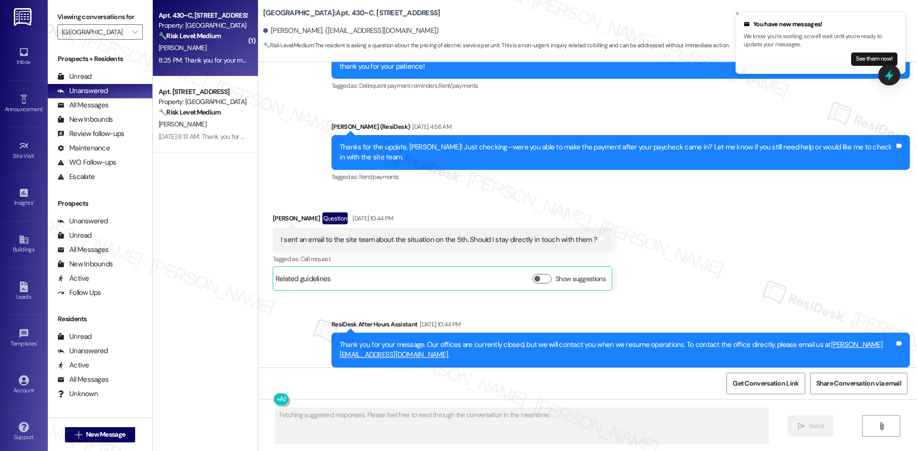
scroll to position [5395, 0]
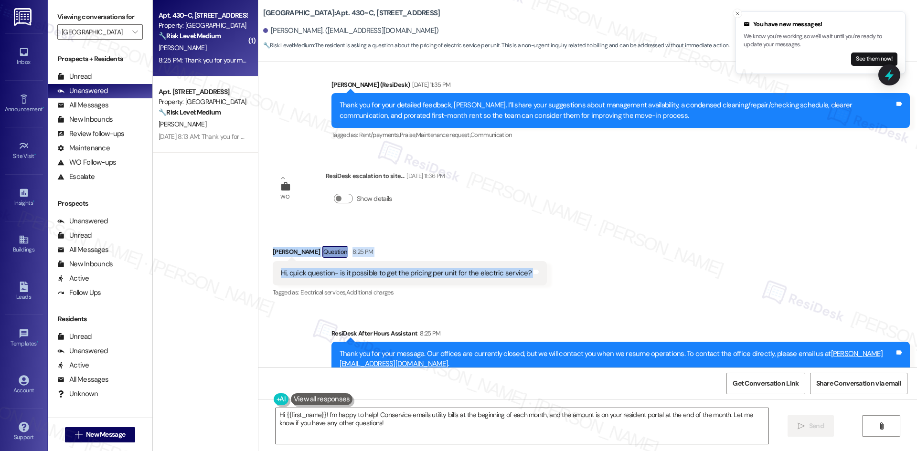
drag, startPoint x: 282, startPoint y: 222, endPoint x: 504, endPoint y: 246, distance: 223.4
click at [542, 243] on div "Received via SMS [PERSON_NAME] Question 8:25 PM Hi, quick question- is it possi…" at bounding box center [587, 265] width 659 height 83
copy div "[PERSON_NAME] Question 8:25 PM Hi, quick question- is it possible to get the pr…"
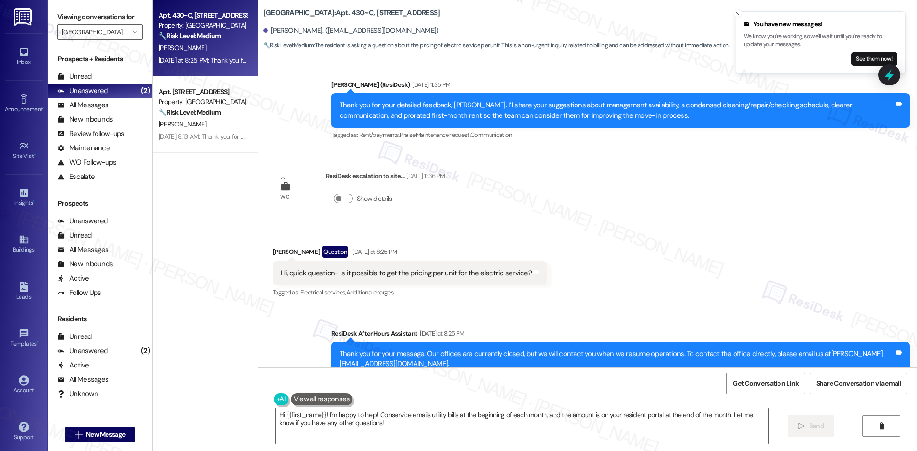
click at [533, 187] on div "Survey, sent via SMS Residesk Automated Survey [DATE] 1:13 AM This message is p…" at bounding box center [587, 215] width 659 height 306
click at [385, 424] on textarea "Hi {{first_name}}! I'm happy to help! Conservice emails utility bills at the be…" at bounding box center [522, 426] width 493 height 36
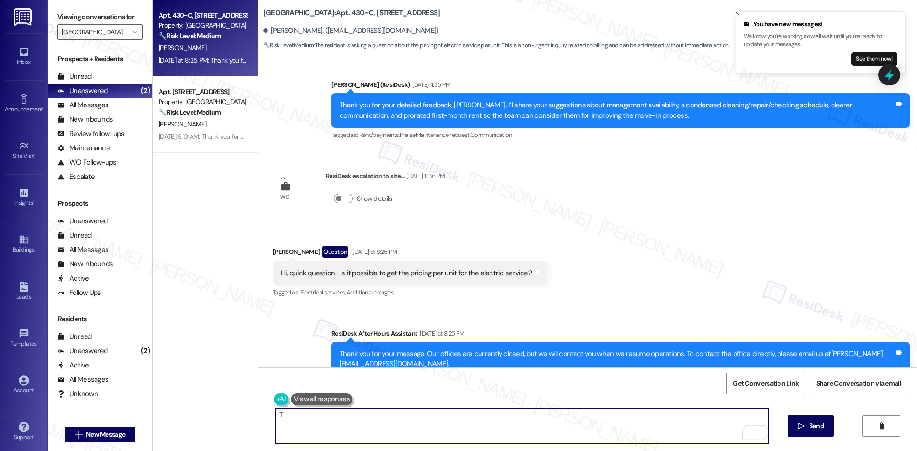
paste textarea "[PERSON_NAME] you for your question. I’ll check with the site team regarding th…"
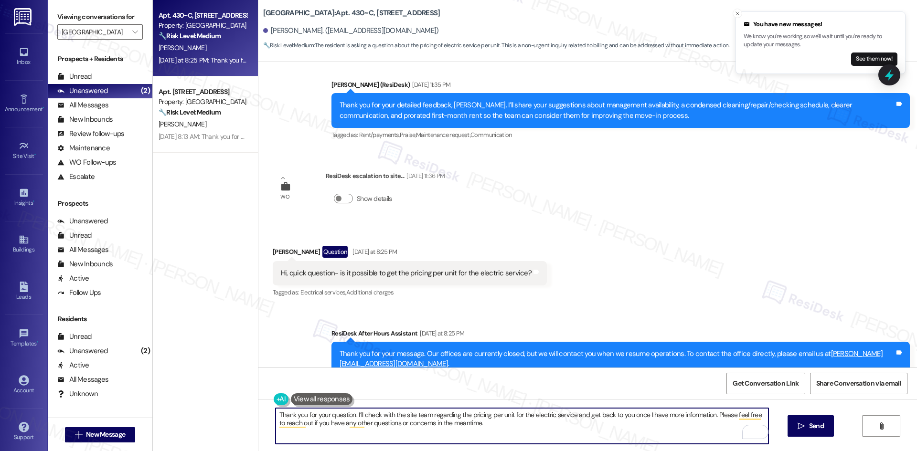
type textarea "Thank you for your question. I’ll check with the site team regarding the pricin…"
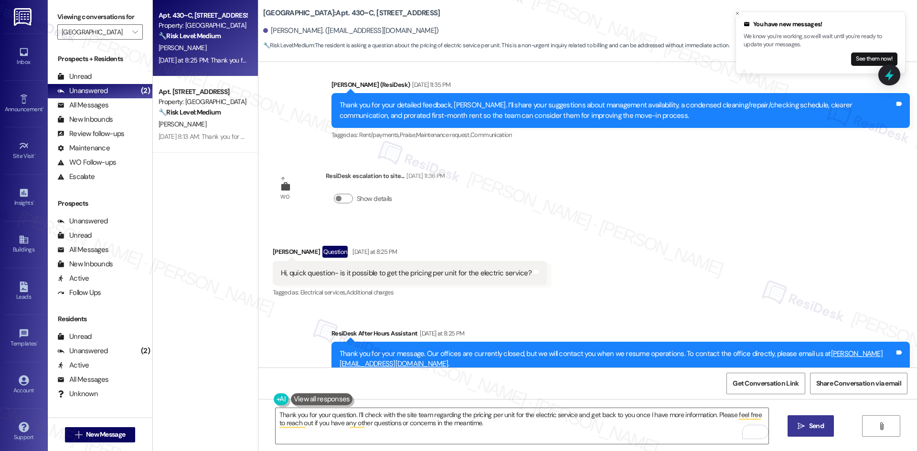
click at [815, 428] on span "Send" at bounding box center [816, 426] width 15 height 10
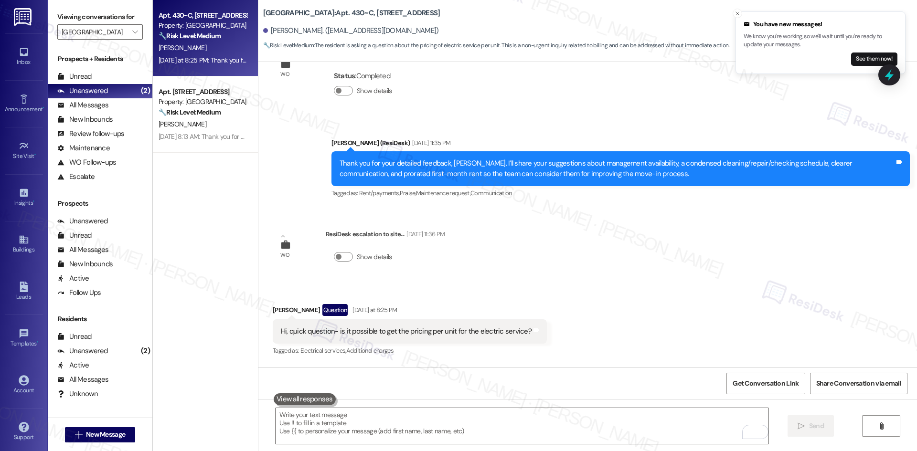
scroll to position [5471, 0]
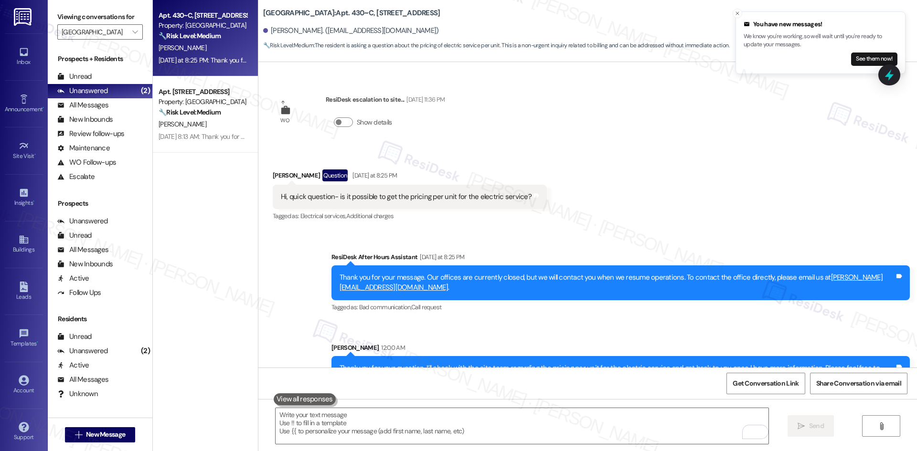
click at [617, 231] on div "Sent via SMS ResiDesk After Hours Assistant Yesterday at 8:25 PM Thank you for …" at bounding box center [587, 315] width 659 height 168
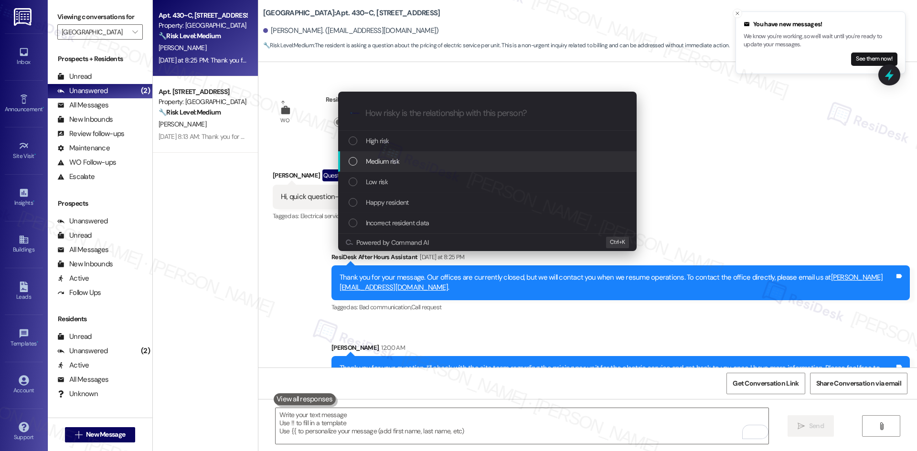
click at [416, 164] on div "Medium risk" at bounding box center [488, 161] width 279 height 11
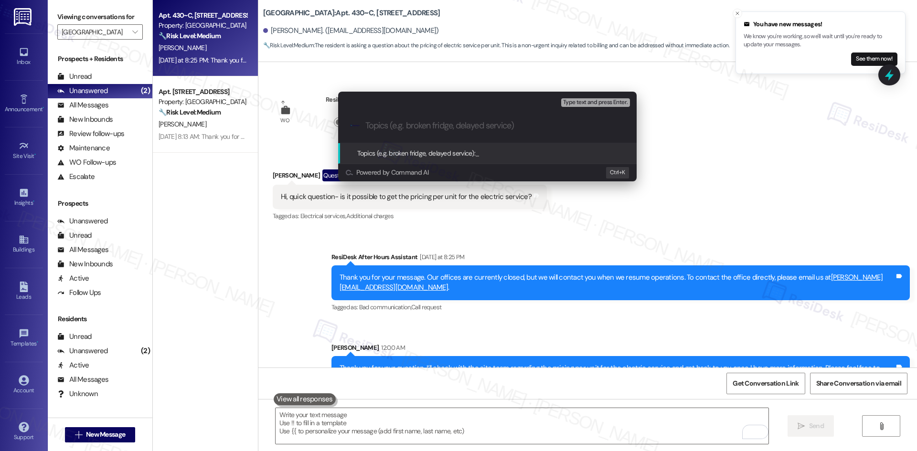
click at [397, 124] on input "Topics (e.g. broken fridge, delayed service)" at bounding box center [494, 126] width 259 height 10
paste input "Electric Service Pricing Inquiry"
type input "Electric Service Pricing Inquiry"
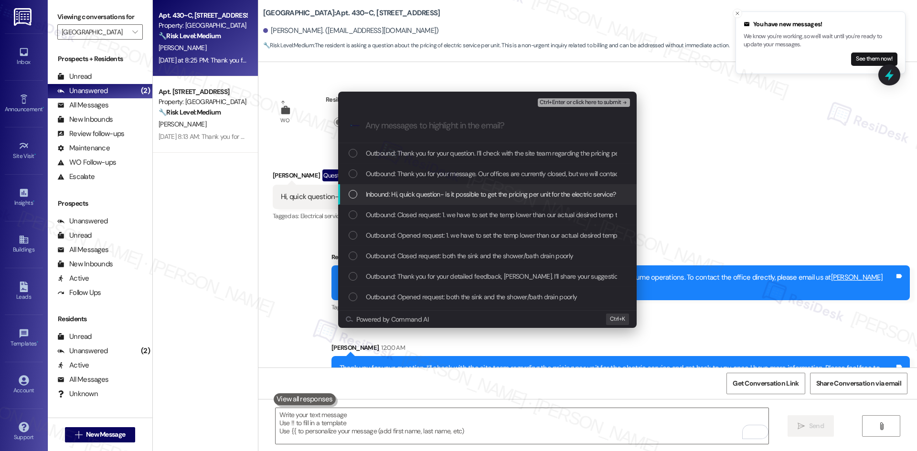
click at [422, 199] on span "Inbound: Hi, quick question- is it possible to get the pricing per unit for the…" at bounding box center [491, 194] width 250 height 11
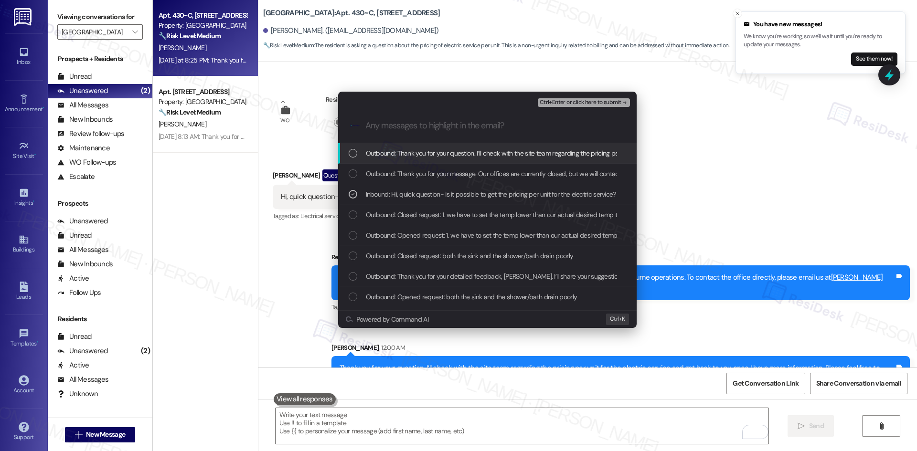
click at [597, 100] on span "Ctrl+Enter or click here to submit" at bounding box center [581, 102] width 82 height 7
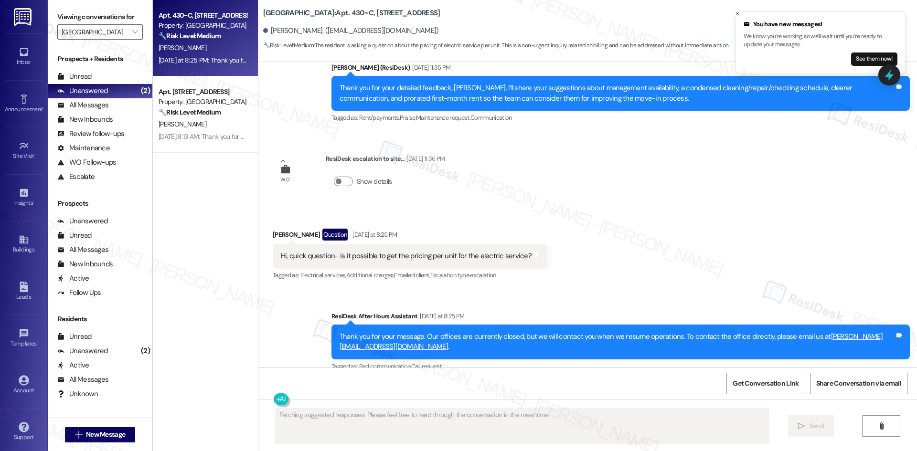
scroll to position [5486, 0]
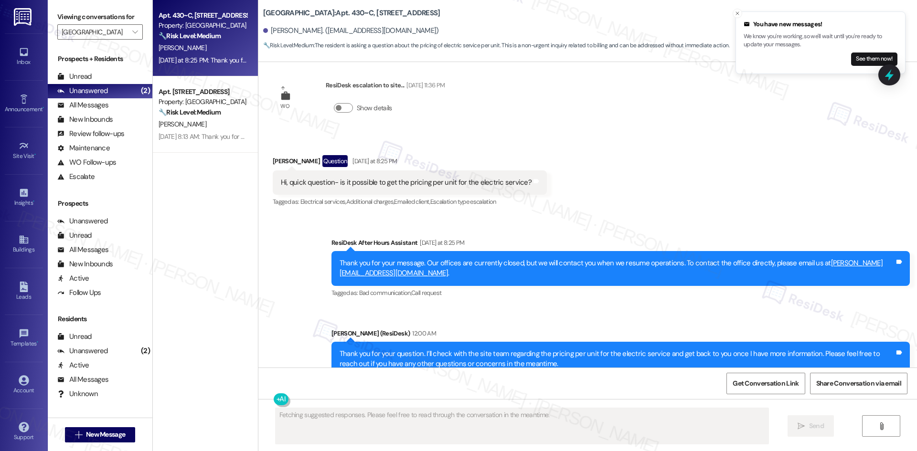
click at [604, 168] on div "Received via SMS Milena Da Cruz Question Yesterday at 8:25 PM Hi, quick questio…" at bounding box center [587, 175] width 659 height 83
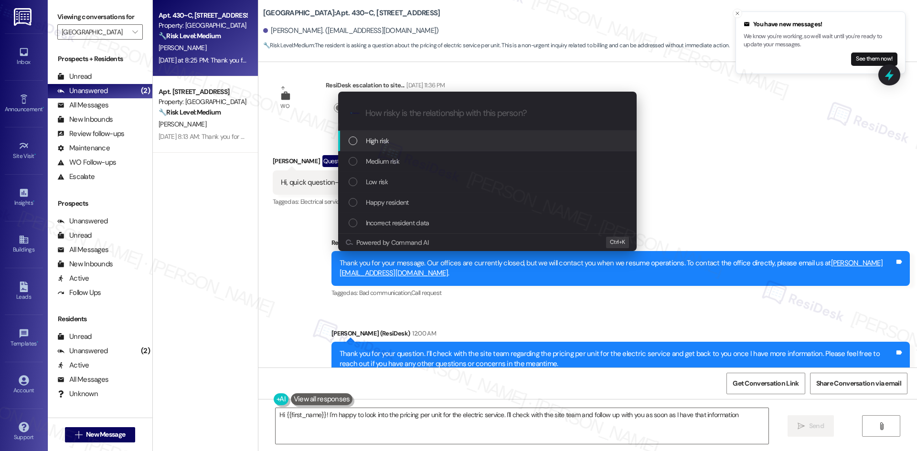
type textarea "Hi {{first_name}}! I'm happy to look into the pricing per unit for the electric…"
drag, startPoint x: 748, startPoint y: 132, endPoint x: 697, endPoint y: 135, distance: 51.2
click at [747, 131] on div "Escalate Conversation How risky is the relationship with this person? Topics (e…" at bounding box center [458, 225] width 917 height 451
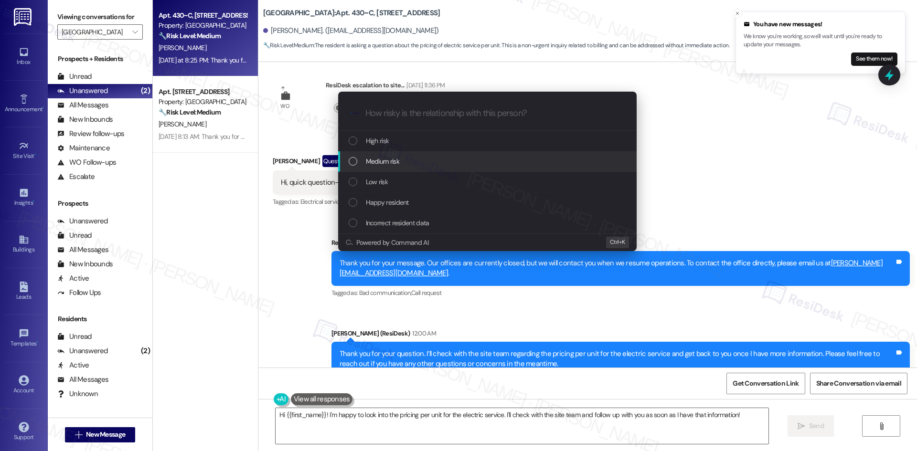
click at [426, 160] on div "Medium risk" at bounding box center [488, 161] width 279 height 11
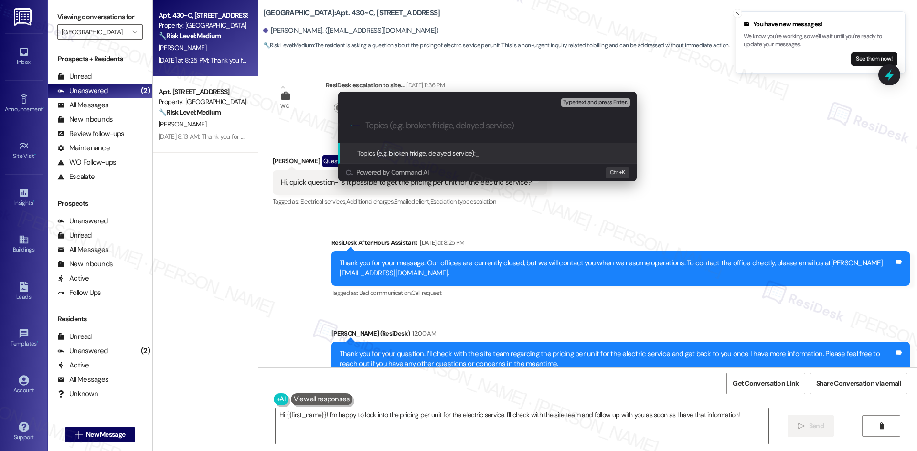
click at [383, 125] on input "Topics (e.g. broken fridge, delayed service)" at bounding box center [494, 126] width 259 height 10
paste input "Electric Service Pricing Inquiry"
type input "Electric Service Pricing Inquiry"
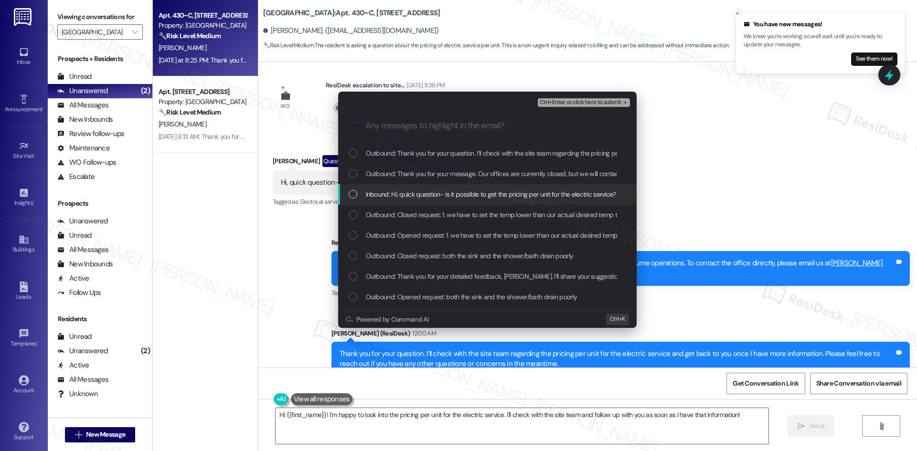
click at [408, 198] on span "Inbound: Hi, quick question- is it possible to get the pricing per unit for the…" at bounding box center [491, 194] width 250 height 11
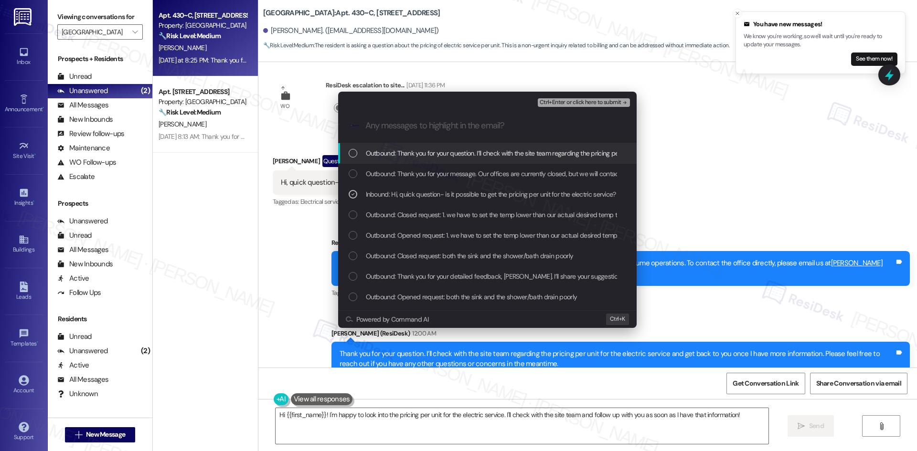
click at [592, 102] on span "Ctrl+Enter or click here to submit" at bounding box center [581, 102] width 82 height 7
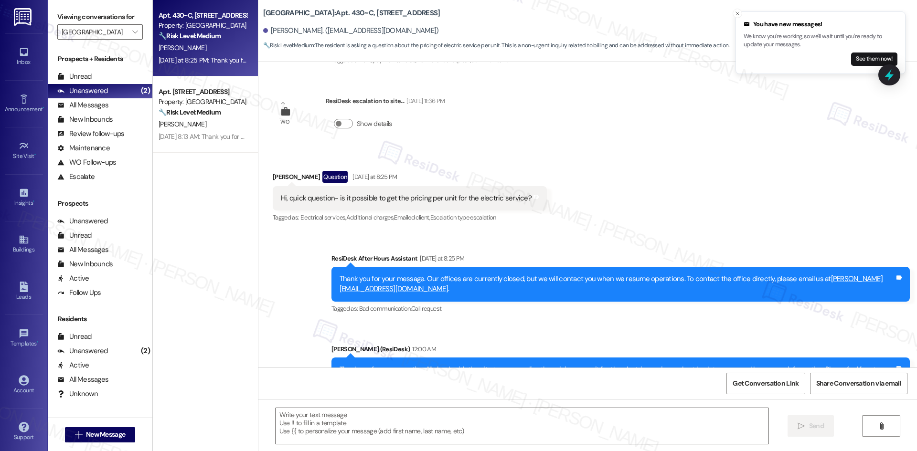
type textarea "Fetching suggested responses. Please feel free to read through the conversation…"
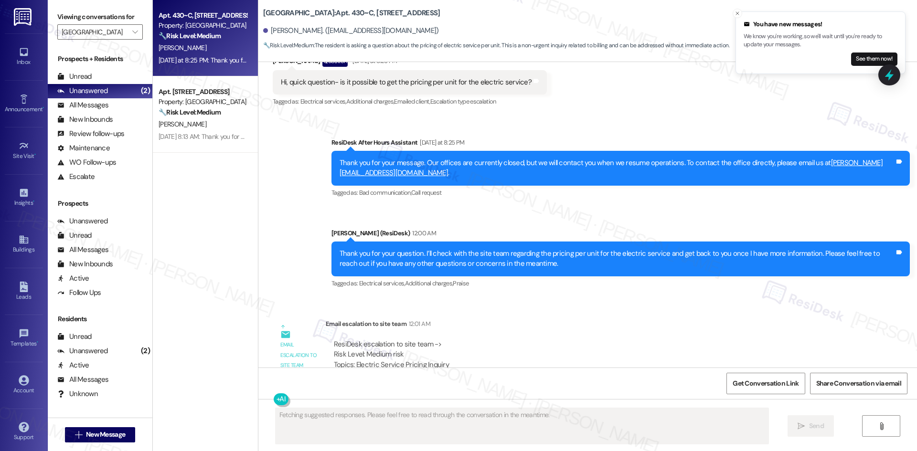
scroll to position [5593, 0]
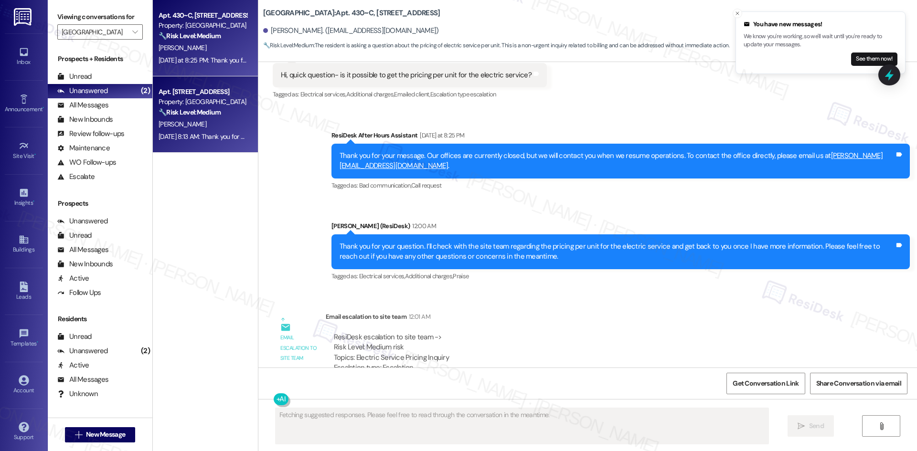
click at [189, 108] on strong "🔧 Risk Level: Medium" at bounding box center [190, 112] width 62 height 9
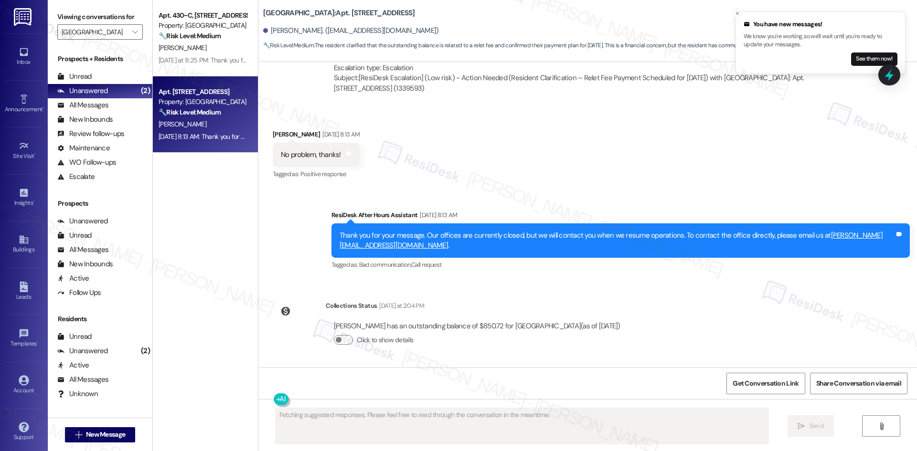
scroll to position [1532, 0]
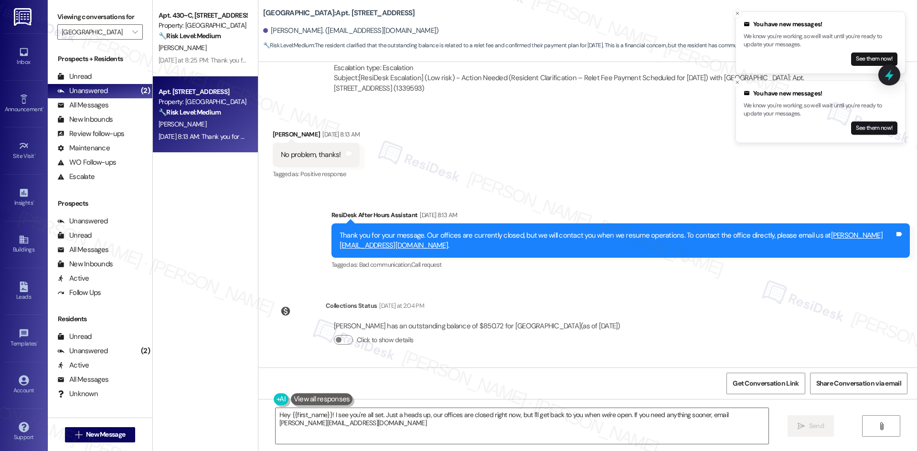
type textarea "Hey {{first_name}}! I see you're all set. Just a heads up, our offices are clos…"
click at [555, 201] on div "Sent via SMS ResiDesk After Hours Assistant Sep 09, 2025 at 8:13 AM Thank you f…" at bounding box center [587, 234] width 659 height 91
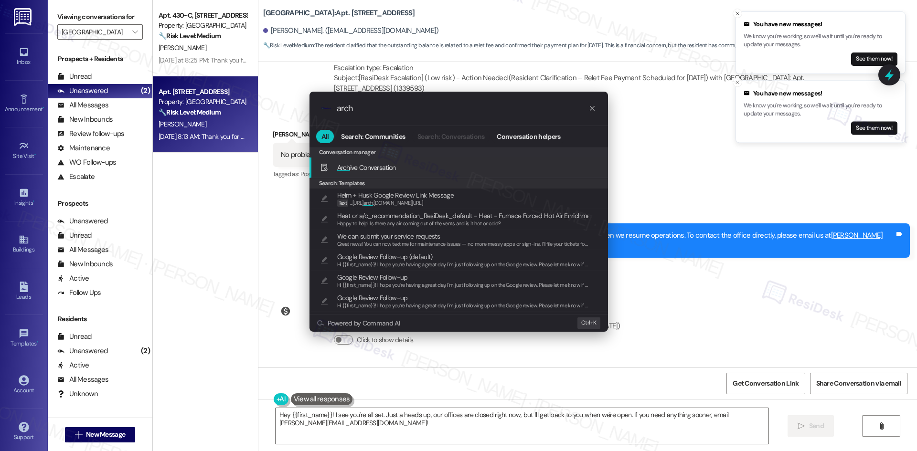
type input "arch"
click at [390, 166] on span "Arch ive Conversation" at bounding box center [366, 167] width 59 height 9
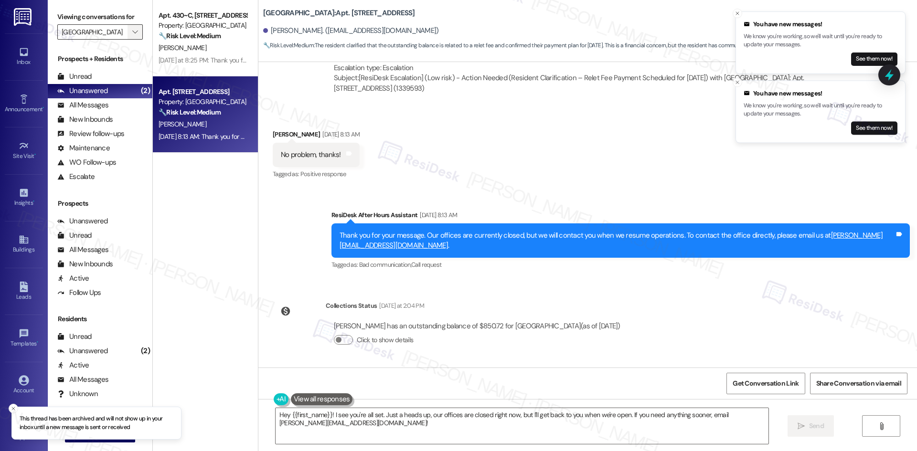
click at [132, 31] on icon "" at bounding box center [134, 32] width 5 height 8
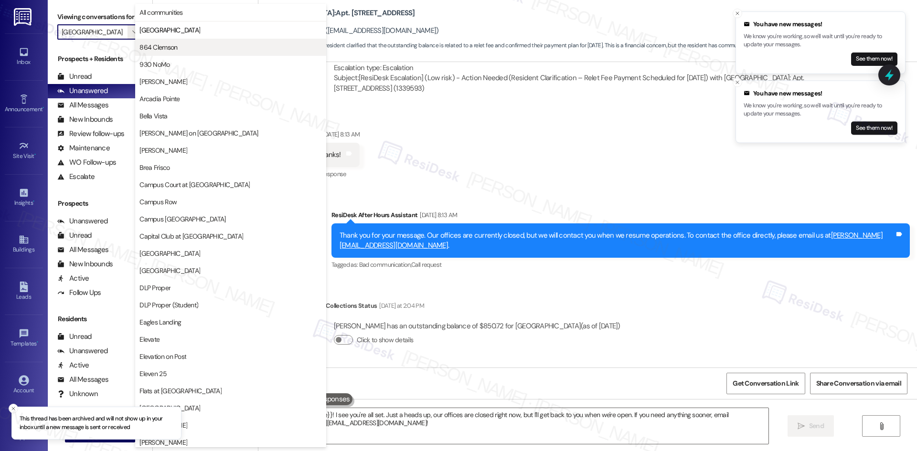
click at [175, 50] on span "864 Clemson" at bounding box center [158, 48] width 38 height 10
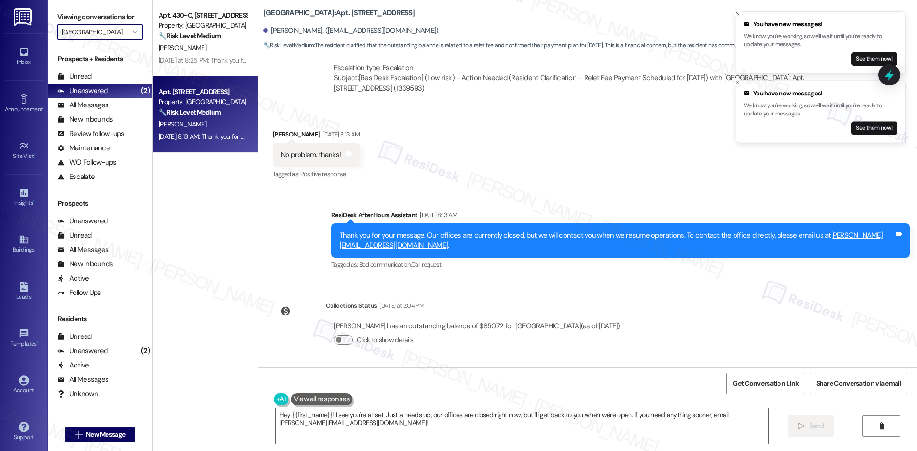
type input "864 Clemson"
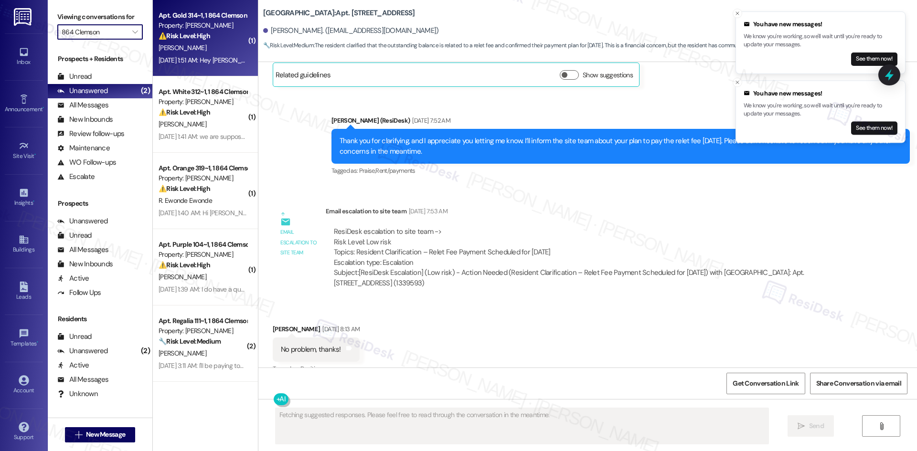
scroll to position [1353, 0]
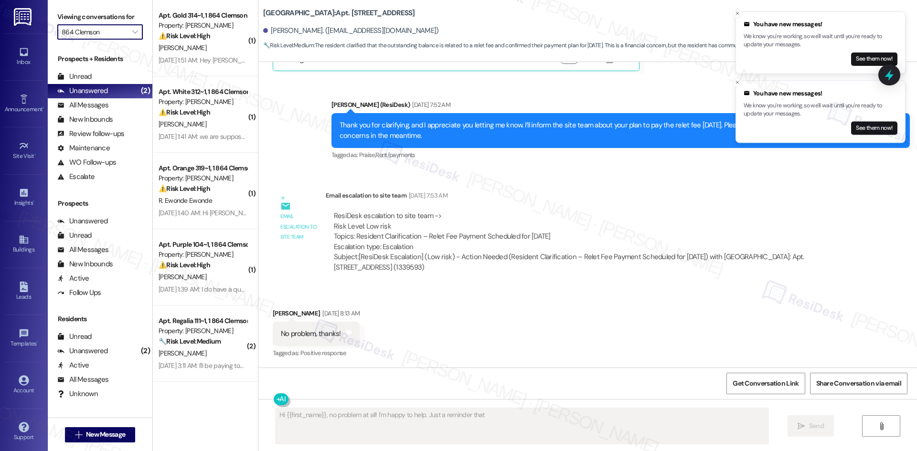
click at [117, 36] on input "864 Clemson" at bounding box center [95, 31] width 66 height 15
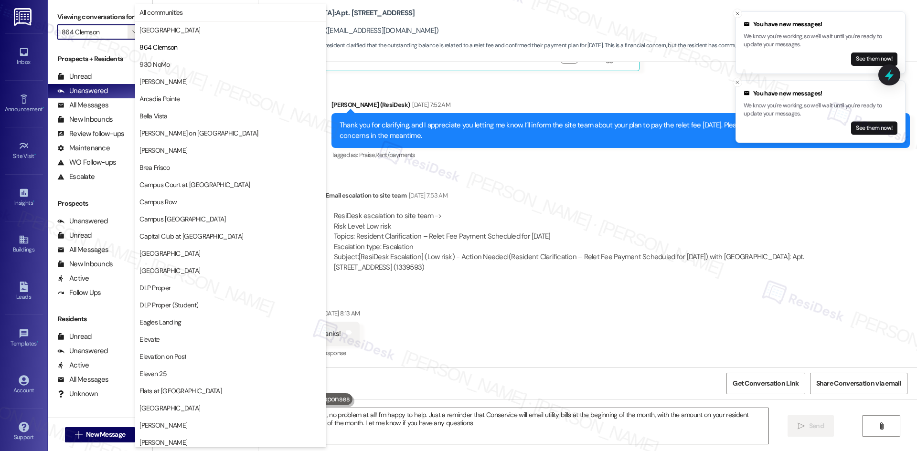
type textarea "Hi {{first_name}}, no problem at all! I'm happy to help. Just a reminder that C…"
click at [191, 47] on span "864 Clemson" at bounding box center [230, 48] width 182 height 10
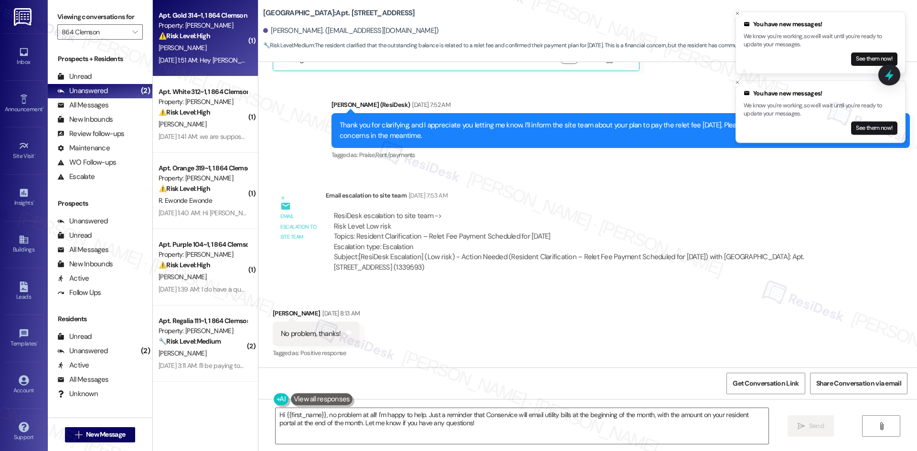
click at [190, 49] on div "S. Woodyard" at bounding box center [203, 48] width 90 height 12
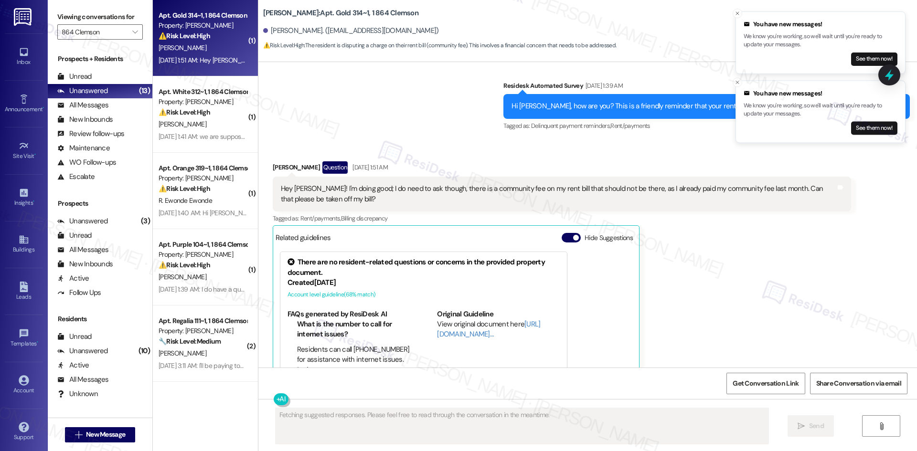
scroll to position [294, 0]
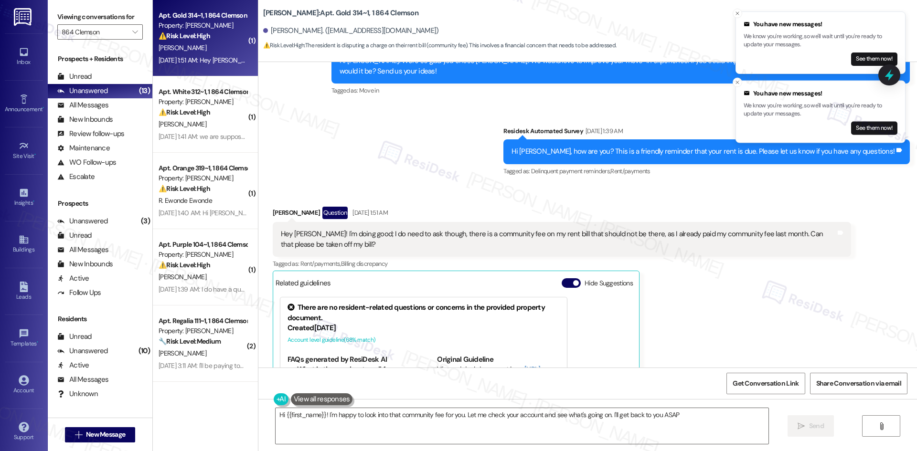
type textarea "Hi {{first_name}}! I'm happy to look into that community fee for you. Let me ch…"
click at [736, 85] on icon "Close toast" at bounding box center [737, 83] width 6 height 6
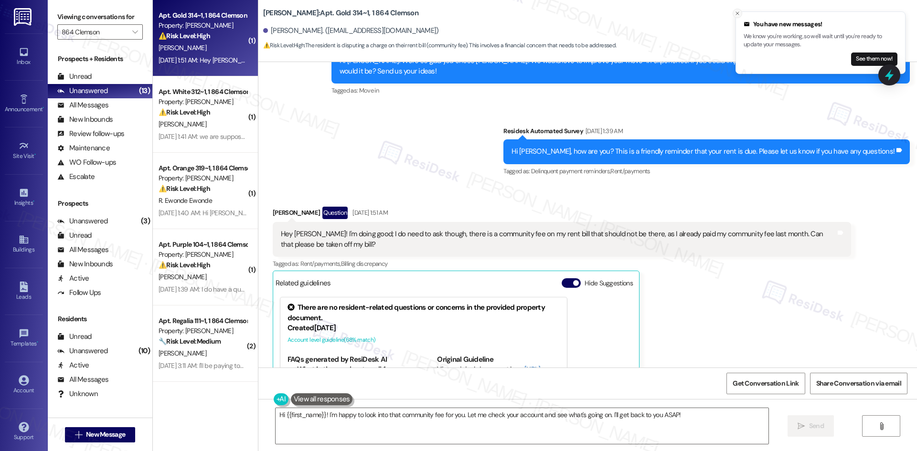
click at [734, 13] on button "Close toast" at bounding box center [738, 14] width 10 height 10
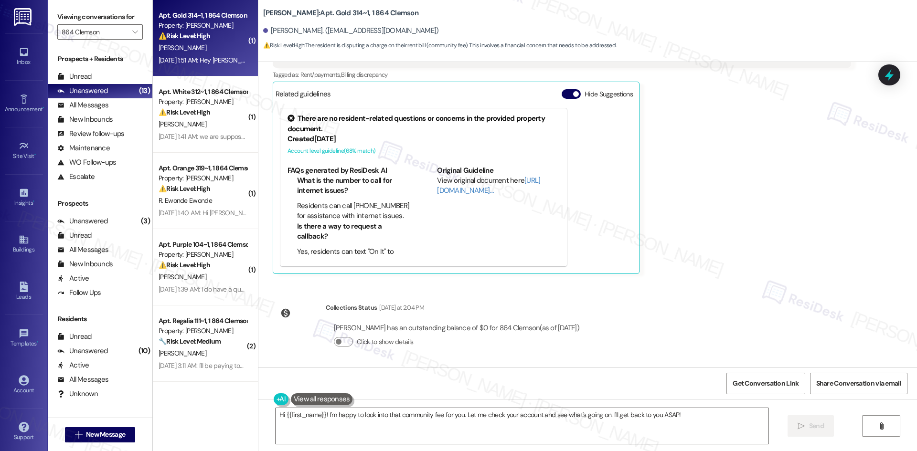
scroll to position [485, 0]
click at [692, 287] on div "Announcement, sent via SMS Sarah (ResiDesk) Mar 28, 2025 at 2:36 AM Hey Scott, …" at bounding box center [587, 215] width 659 height 306
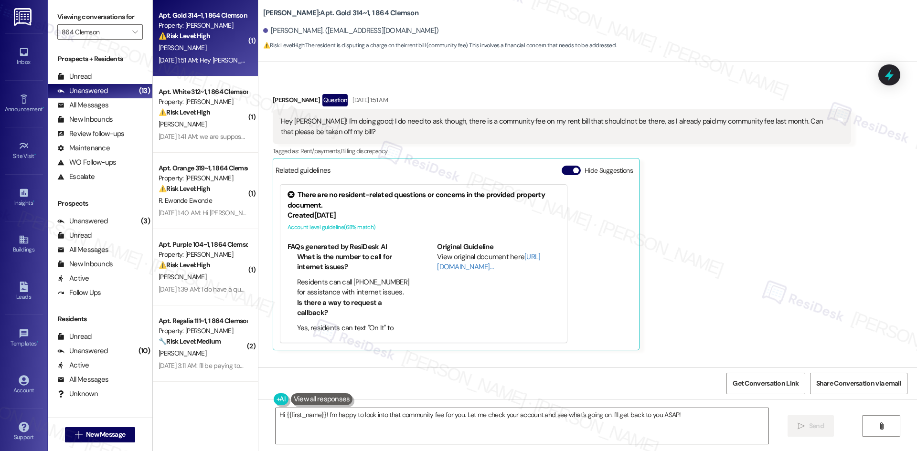
scroll to position [389, 0]
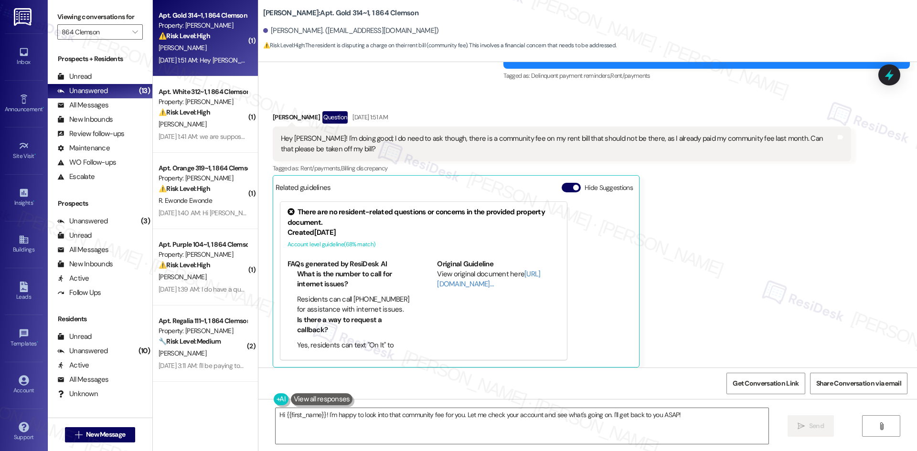
click at [724, 227] on div "Scott Woodyard Question Sep 03, 2025 at 1:51 AM Hey Sarah! I'm doing good; I do…" at bounding box center [562, 239] width 578 height 256
click at [408, 165] on div "Tagged as: Rent/payments , Click to highlight conversations about Rent/payments…" at bounding box center [562, 168] width 578 height 14
click at [711, 320] on div "Scott Woodyard Question Sep 03, 2025 at 1:51 AM Hey Sarah! I'm doing good; I do…" at bounding box center [562, 239] width 578 height 256
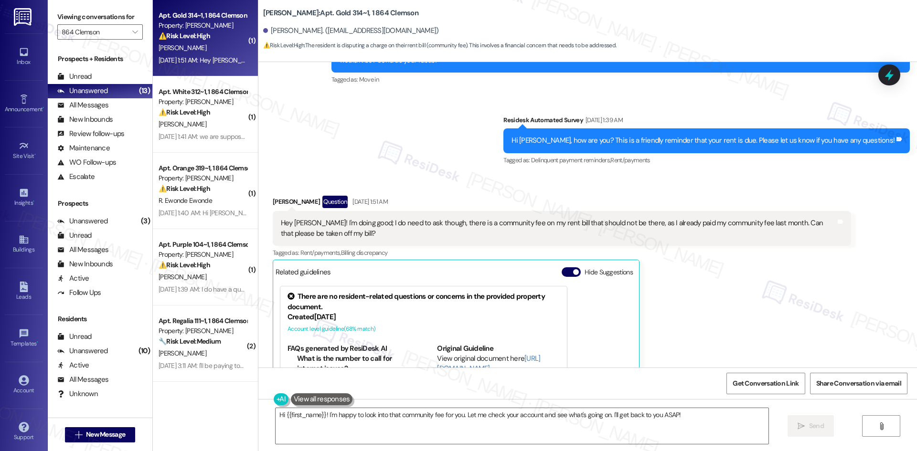
scroll to position [341, 0]
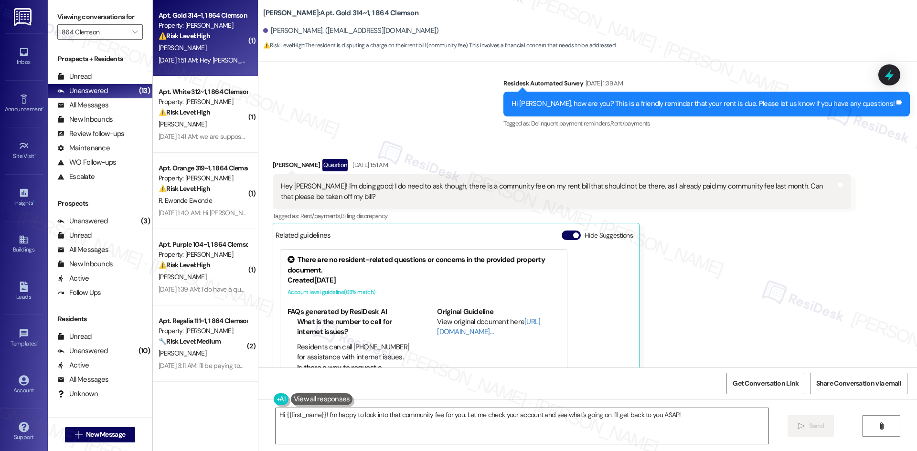
click at [660, 372] on div "Get Conversation Link Share Conversation via email" at bounding box center [587, 384] width 659 height 32
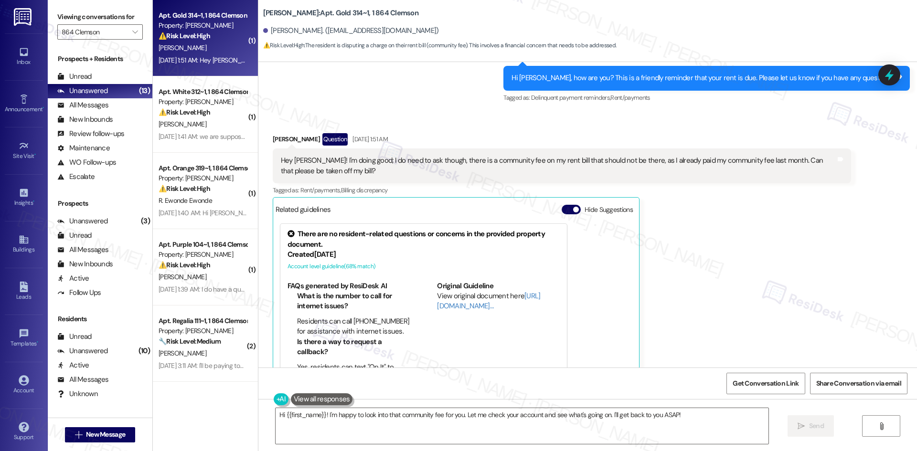
scroll to position [294, 0]
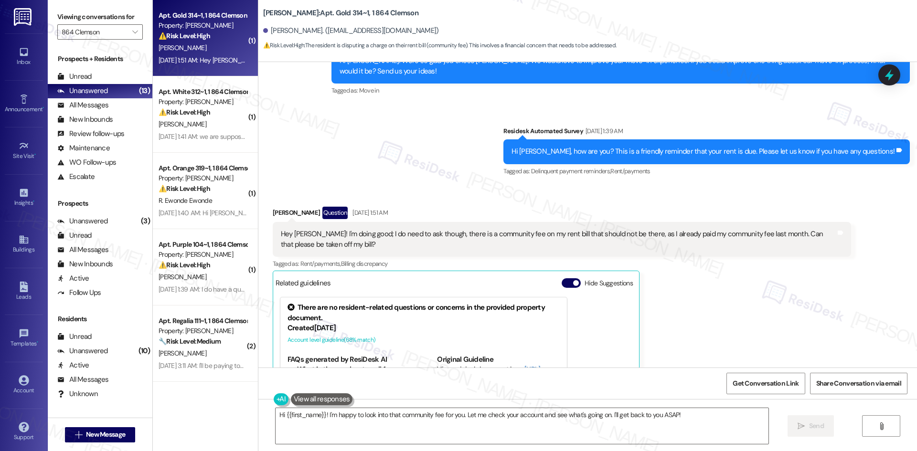
click at [651, 287] on div "Scott Woodyard Question Sep 03, 2025 at 1:51 AM Hey Sarah! I'm doing good; I do…" at bounding box center [562, 335] width 578 height 256
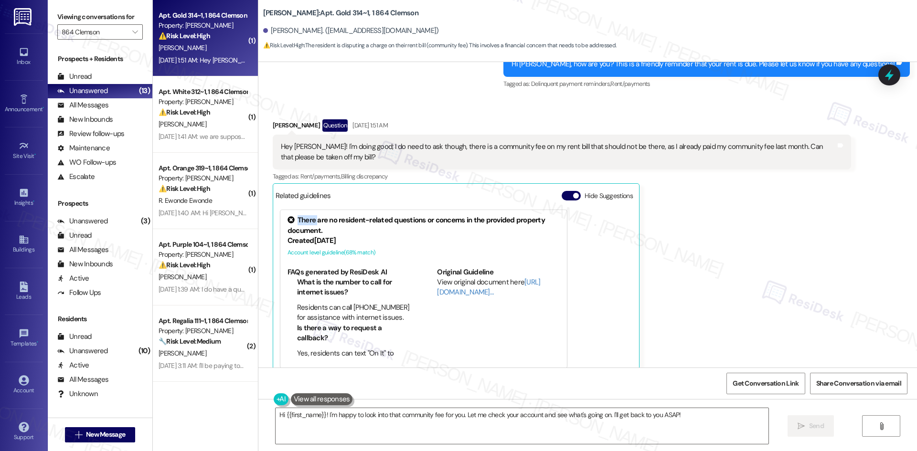
scroll to position [382, 0]
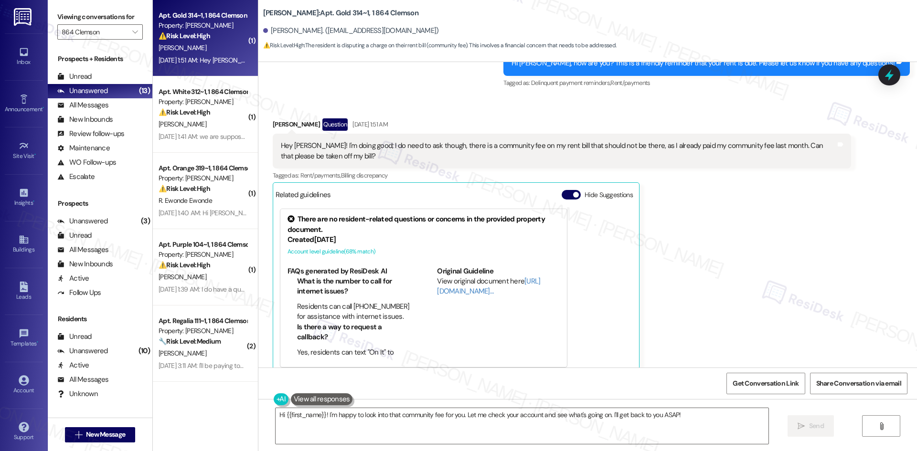
click at [696, 309] on div "Scott Woodyard Question Sep 03, 2025 at 1:51 AM Hey Sarah! I'm doing good; I do…" at bounding box center [562, 246] width 578 height 256
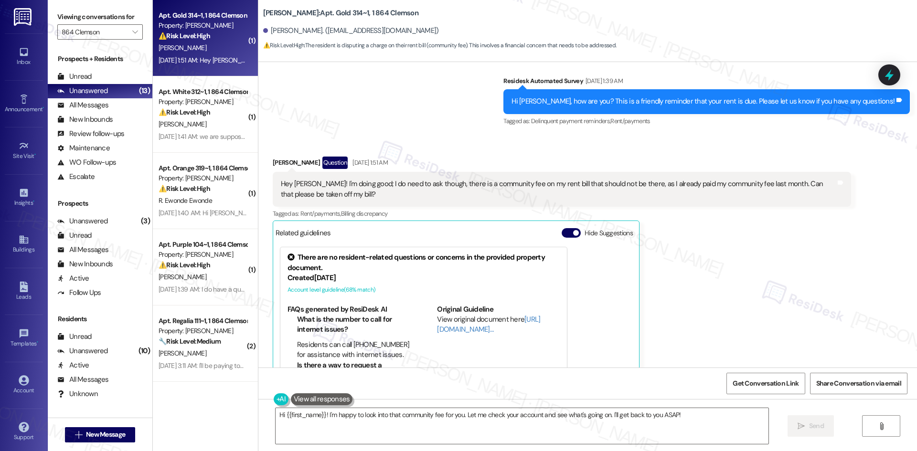
scroll to position [341, 0]
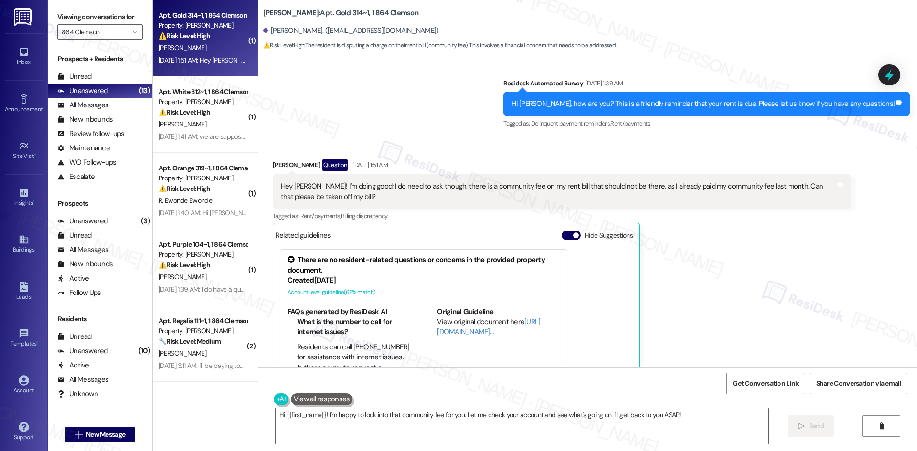
click at [681, 337] on div "Scott Woodyard Question Sep 03, 2025 at 1:51 AM Hey Sarah! I'm doing good; I do…" at bounding box center [562, 287] width 578 height 256
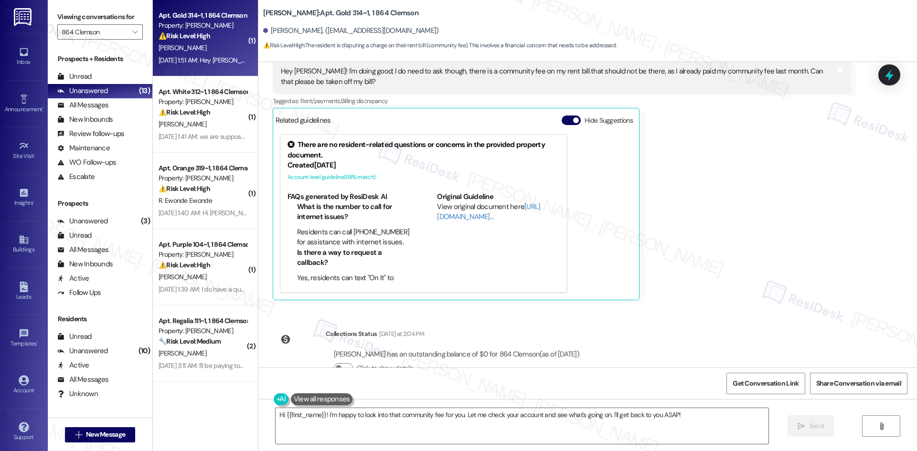
scroll to position [485, 0]
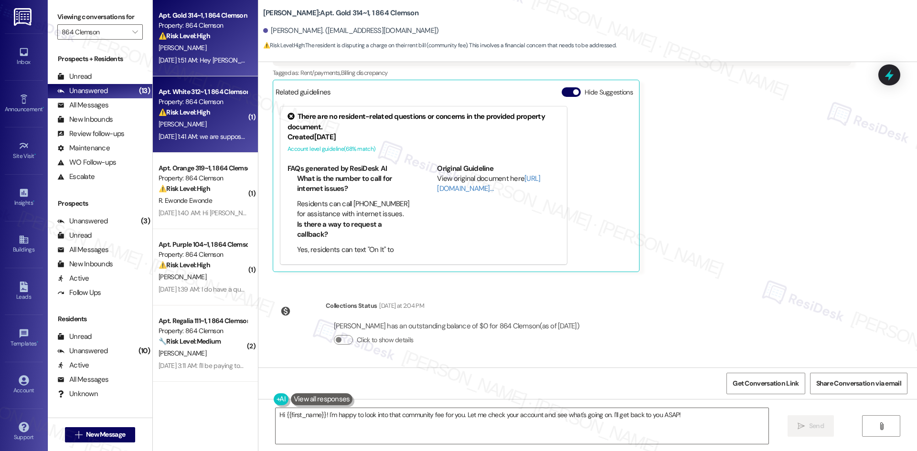
click at [202, 108] on strong "⚠️ Risk Level: High" at bounding box center [185, 112] width 52 height 9
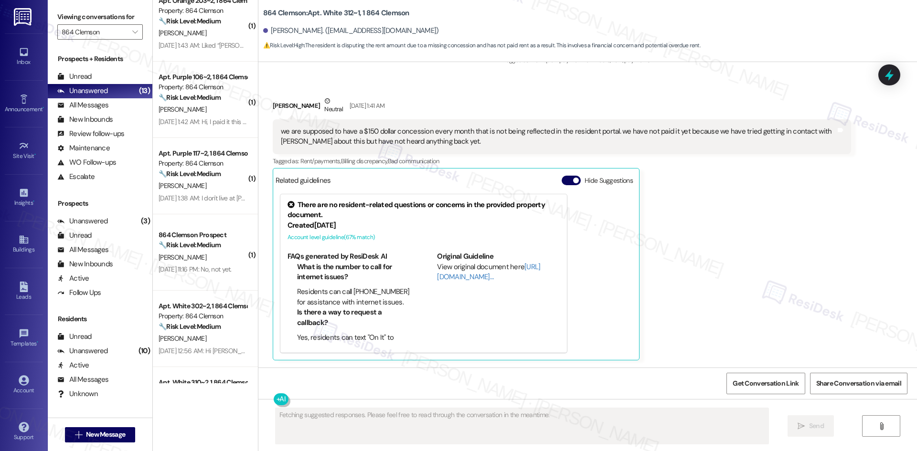
scroll to position [457, 0]
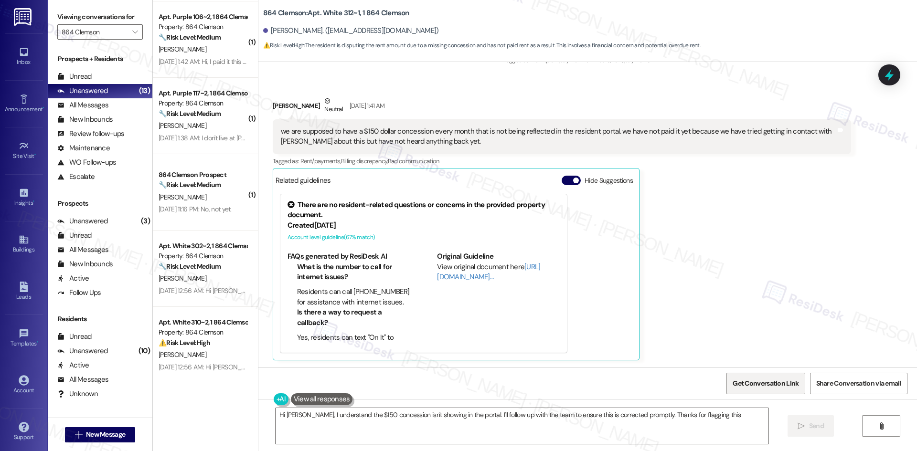
type textarea "Hi Ryan, I understand the $150 concession isn't showing in the portal. I'll fol…"
type input "4th Street Commons"
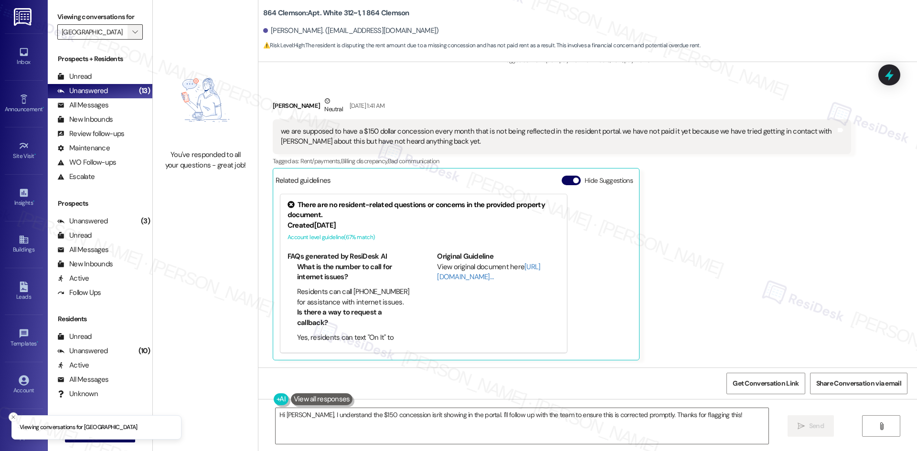
click at [130, 27] on span "" at bounding box center [134, 31] width 9 height 15
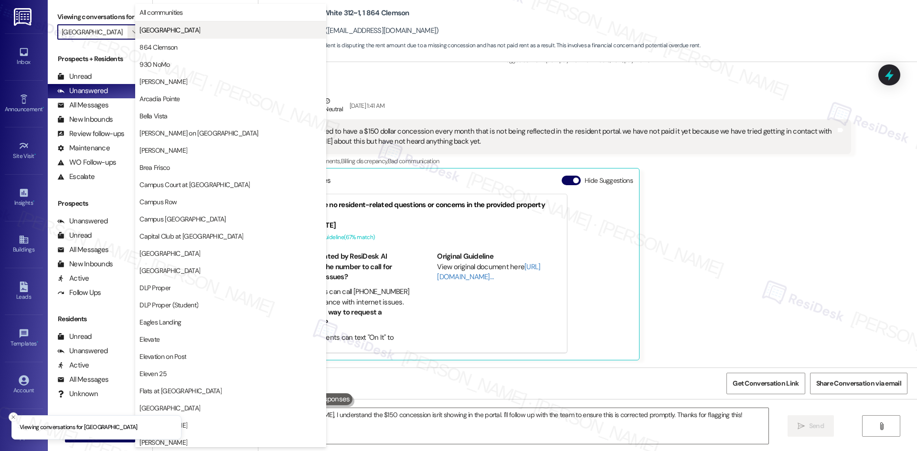
click at [161, 34] on span "4th Street Commons" at bounding box center [169, 30] width 61 height 10
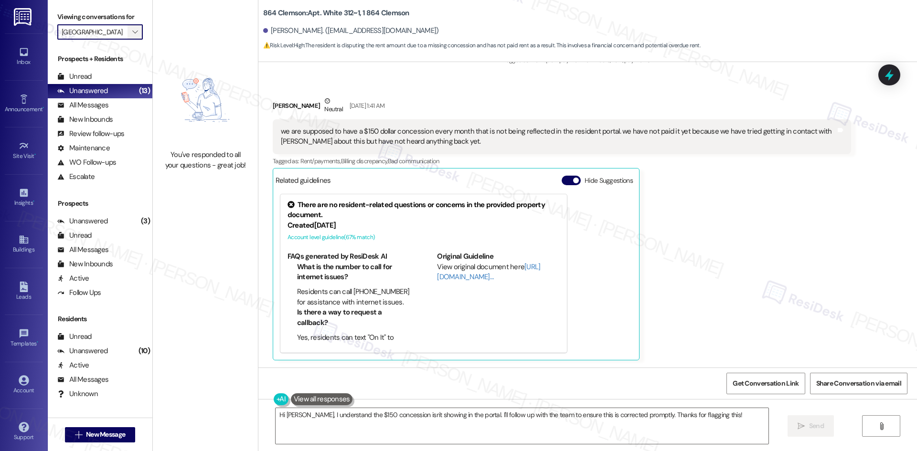
scroll to position [0, 0]
click at [132, 33] on icon "" at bounding box center [134, 32] width 5 height 8
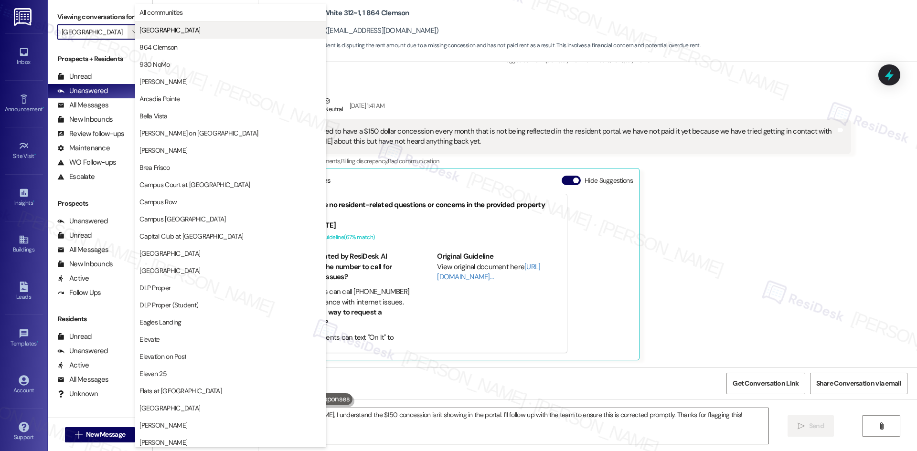
click at [148, 33] on span "4th Street Commons" at bounding box center [169, 30] width 61 height 10
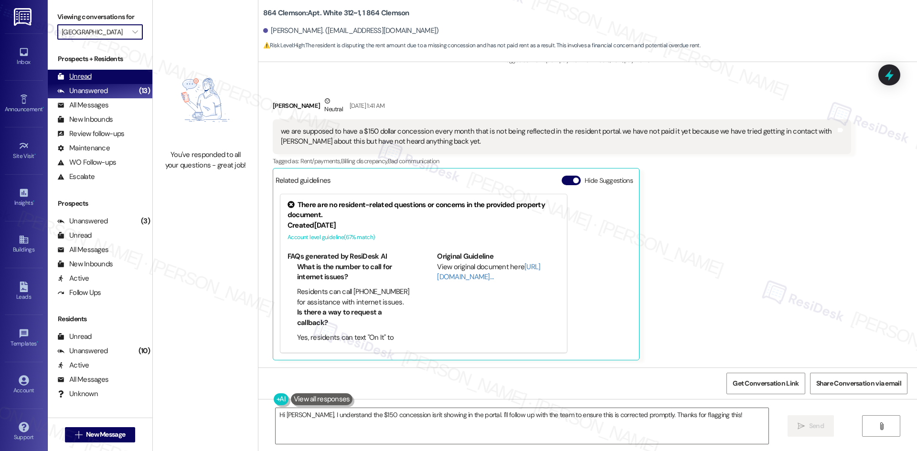
click at [83, 78] on div "Unread" at bounding box center [74, 77] width 34 height 10
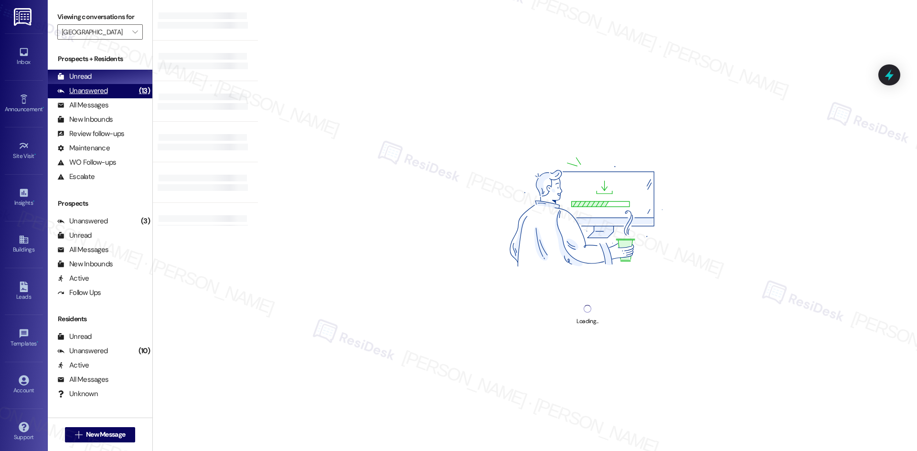
click at [108, 88] on div "Unanswered (13)" at bounding box center [100, 91] width 105 height 14
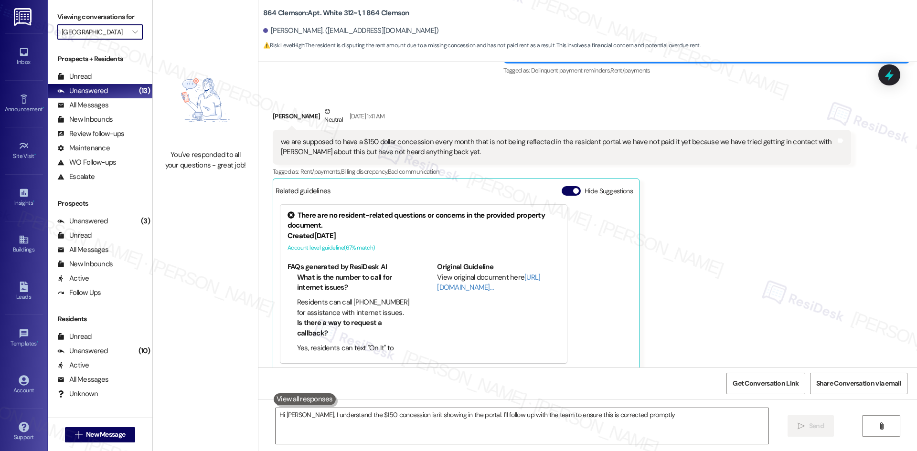
click at [106, 33] on input "4th Street Commons" at bounding box center [95, 31] width 66 height 15
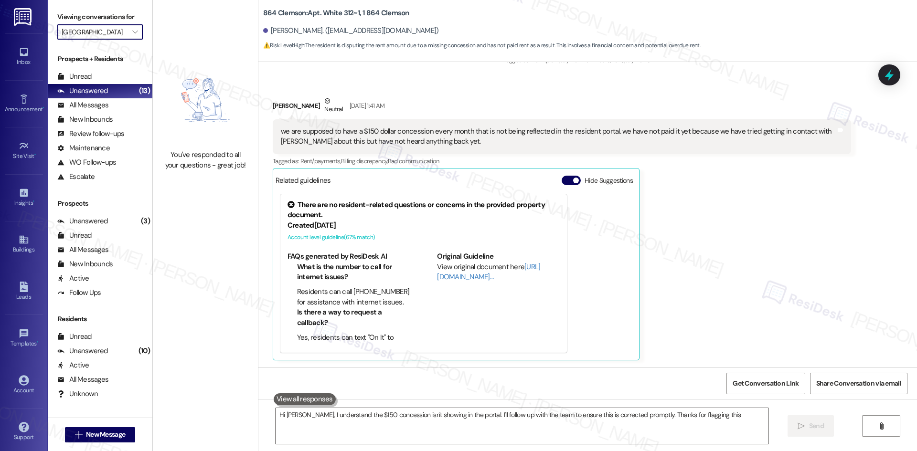
type textarea "Hi Ryan, I understand the $150 concession isn't showing in the portal. I'll fol…"
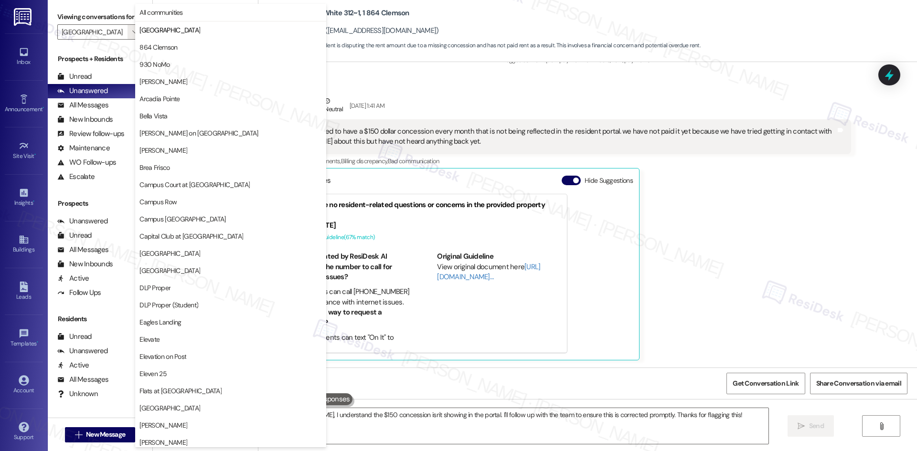
click at [742, 180] on div "Ryan Stephens Neutral Sep 03, 2025 at 1:41 AM we are supposed to have a $150 do…" at bounding box center [562, 228] width 578 height 265
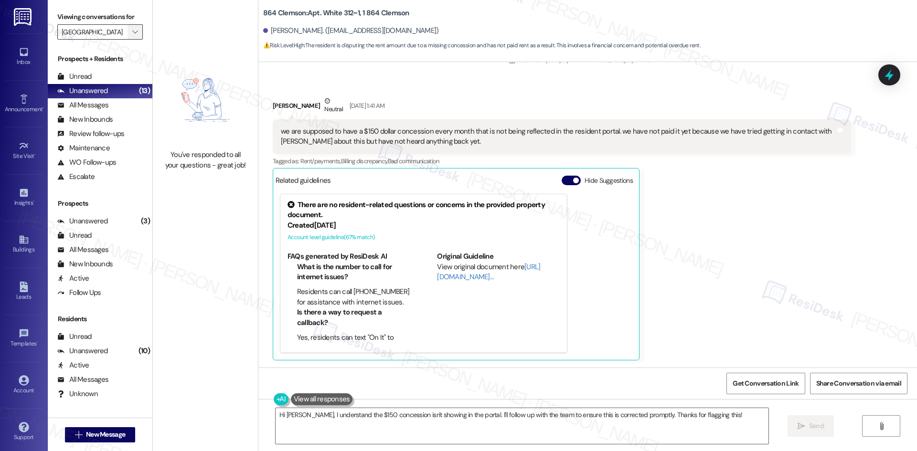
click at [131, 32] on span "" at bounding box center [134, 31] width 9 height 15
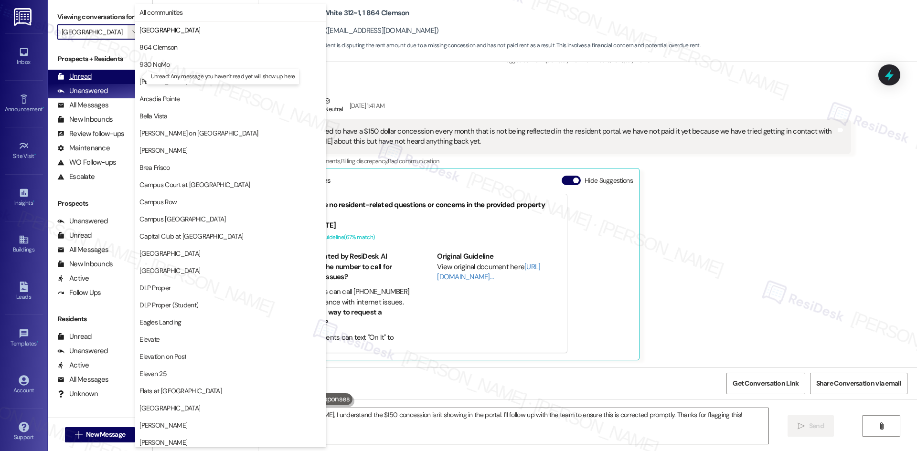
click at [114, 80] on div "Unread (0)" at bounding box center [100, 77] width 105 height 14
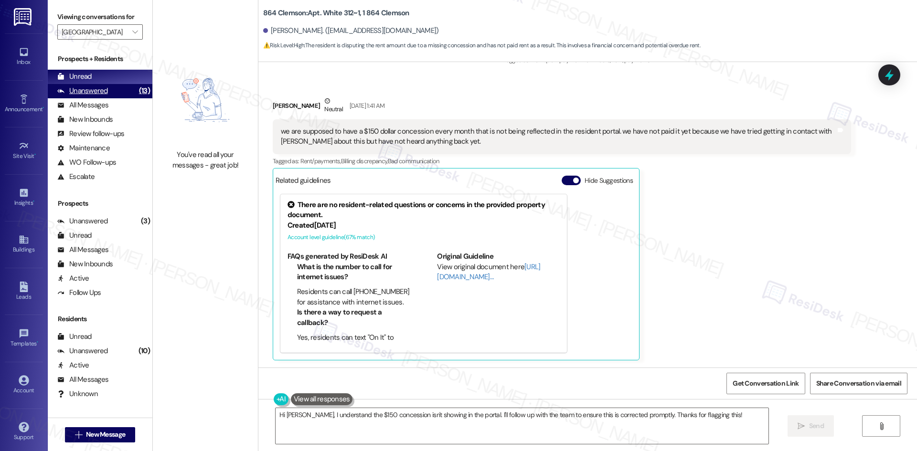
click at [111, 90] on div "Unanswered (13)" at bounding box center [100, 91] width 105 height 14
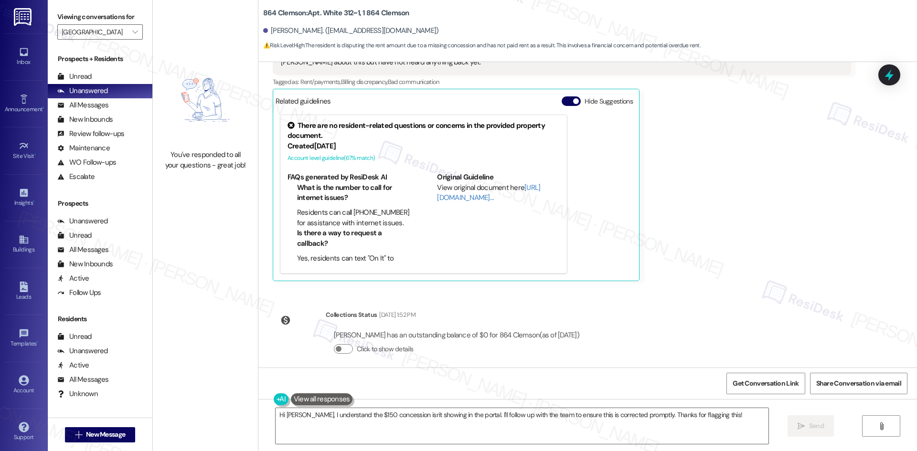
scroll to position [311, 0]
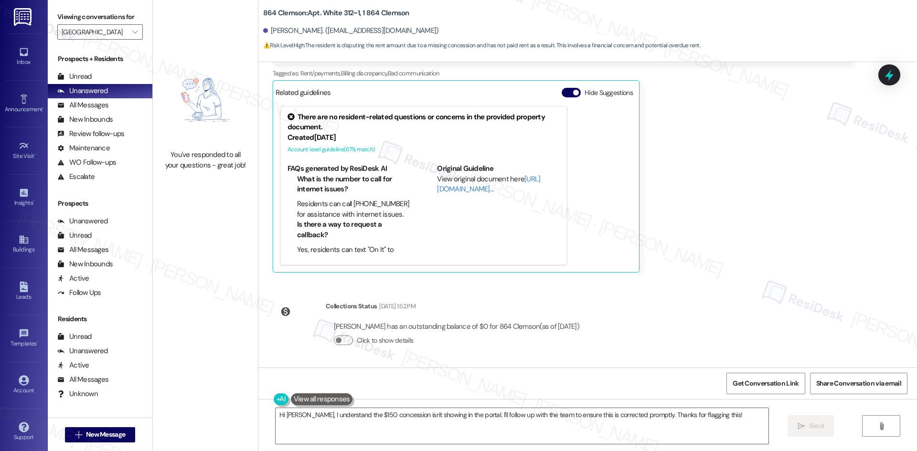
click at [125, 23] on label "Viewing conversations for" at bounding box center [99, 17] width 85 height 15
click at [130, 31] on span "" at bounding box center [134, 31] width 9 height 15
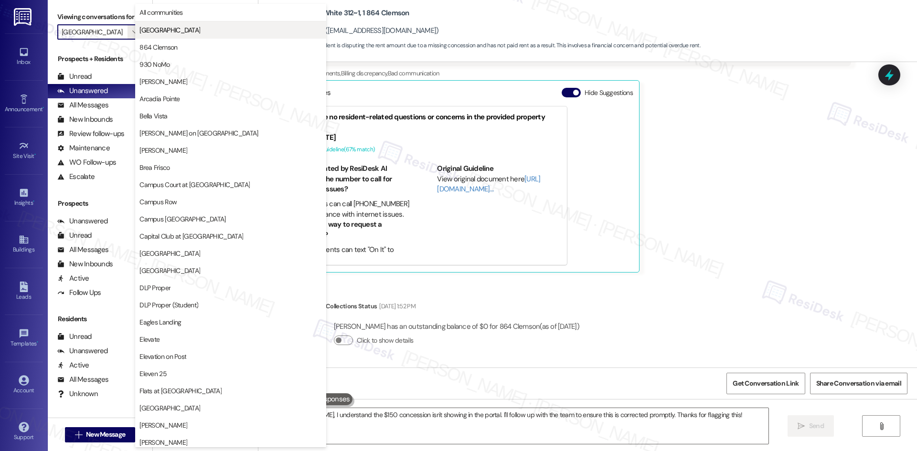
click at [168, 32] on span "4th Street Commons" at bounding box center [169, 30] width 61 height 10
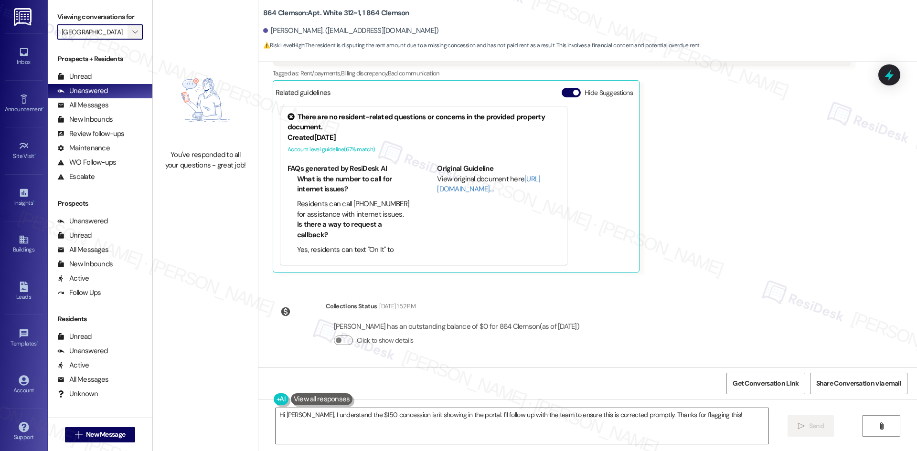
click at [128, 32] on button "" at bounding box center [135, 31] width 15 height 15
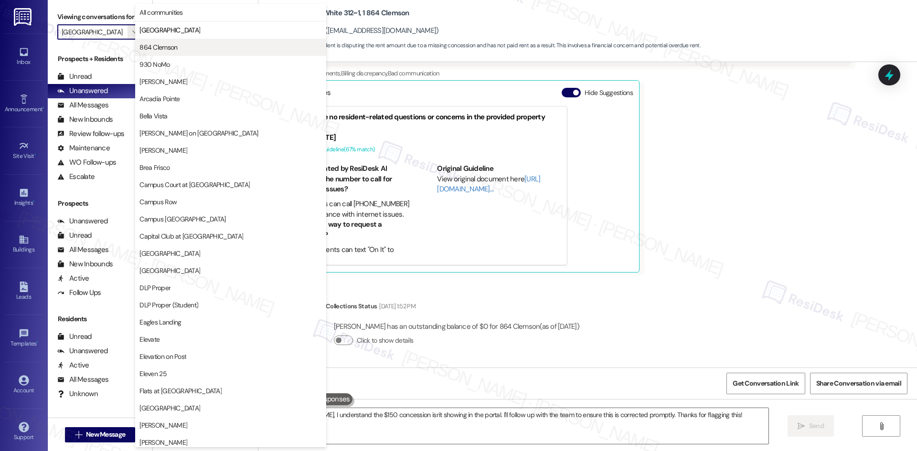
click at [175, 48] on span "864 Clemson" at bounding box center [158, 48] width 38 height 10
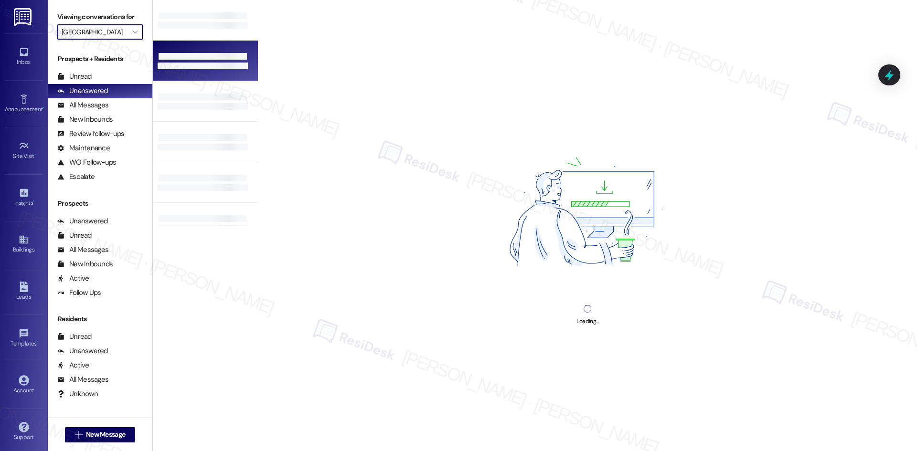
type input "864 Clemson"
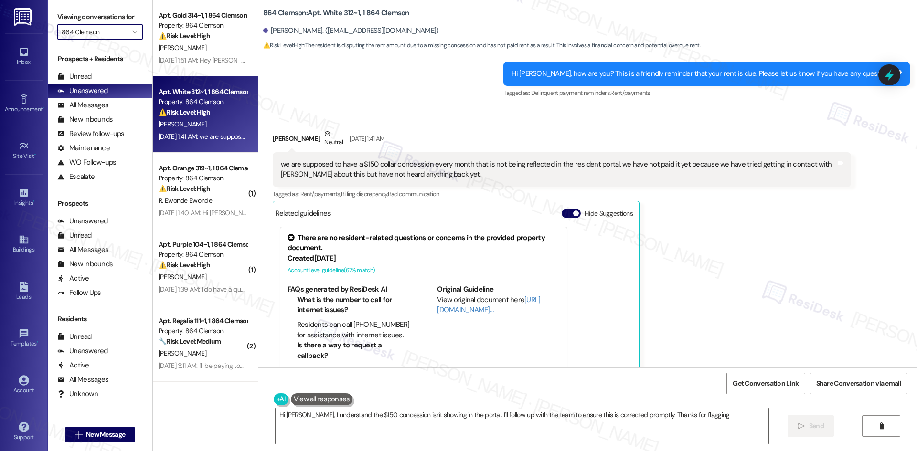
scroll to position [223, 0]
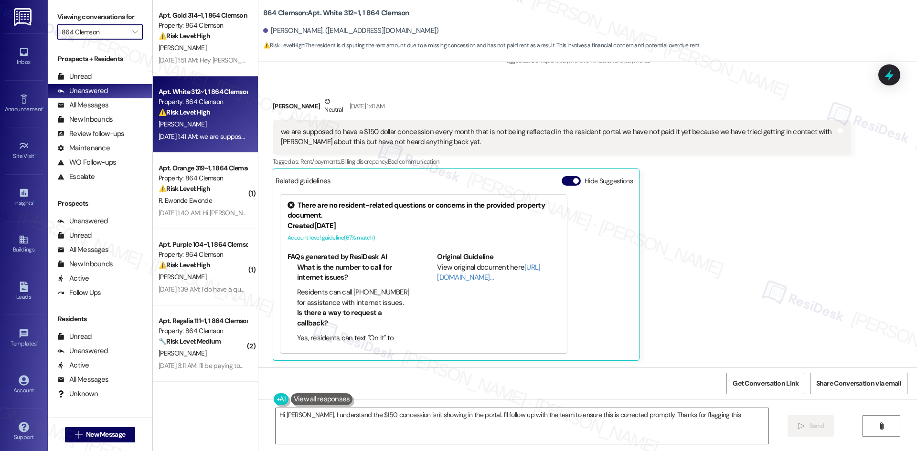
type textarea "Hi Ryan, I understand the $150 concession isn't showing in the portal. I'll fol…"
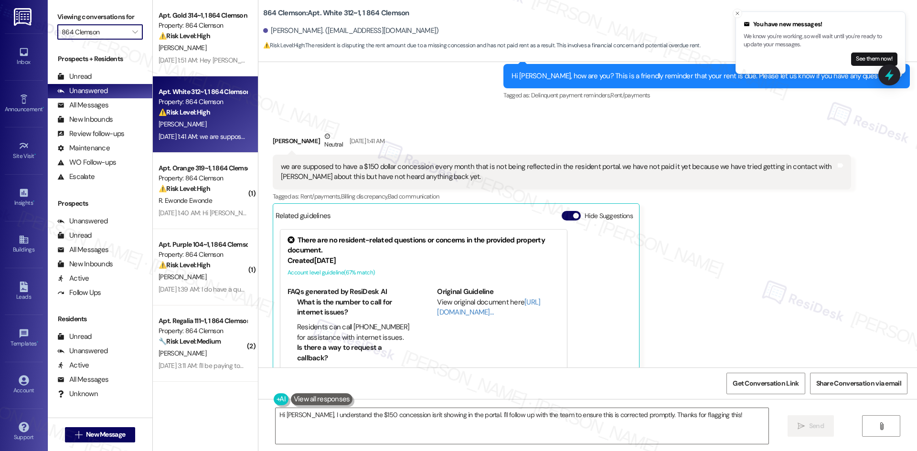
scroll to position [191, 0]
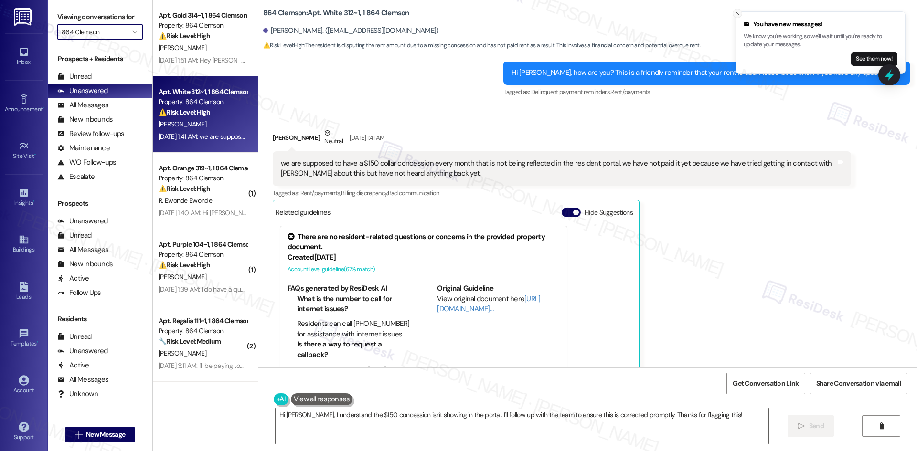
click at [735, 13] on icon "Close toast" at bounding box center [737, 14] width 6 height 6
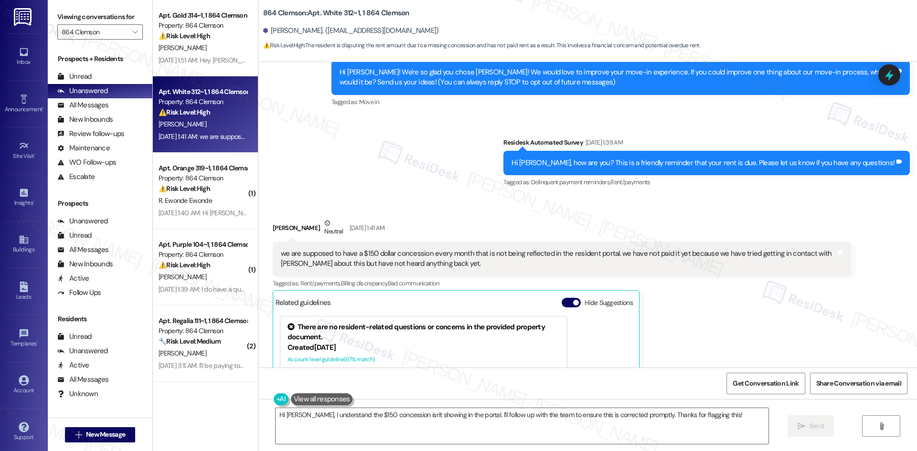
scroll to position [120, 0]
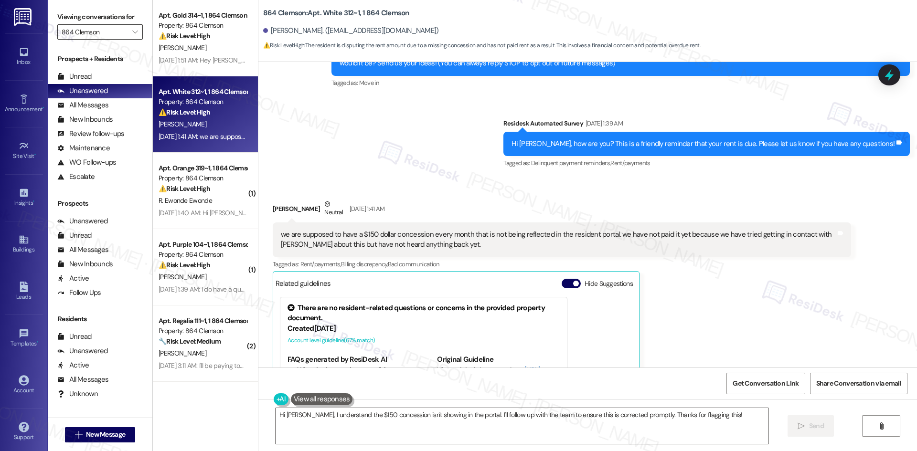
click at [115, 32] on input "864 Clemson" at bounding box center [95, 31] width 66 height 15
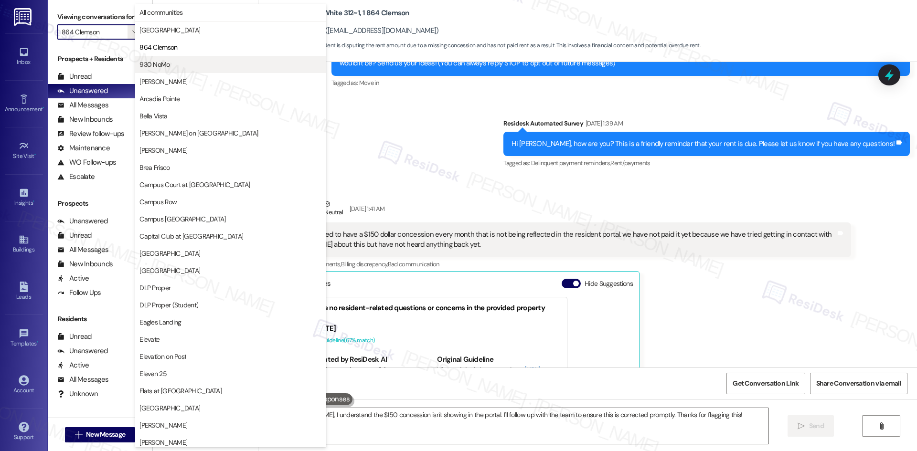
click at [193, 68] on span "930 NoMo" at bounding box center [230, 65] width 182 height 10
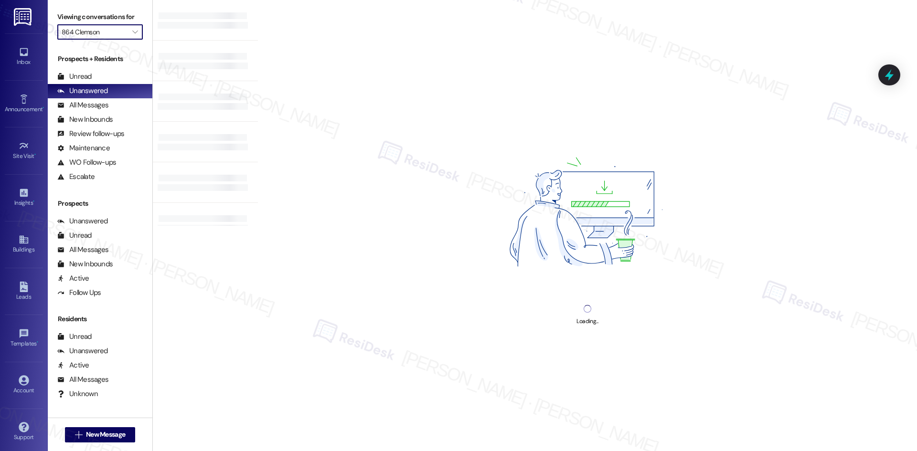
type input "930 NoMo"
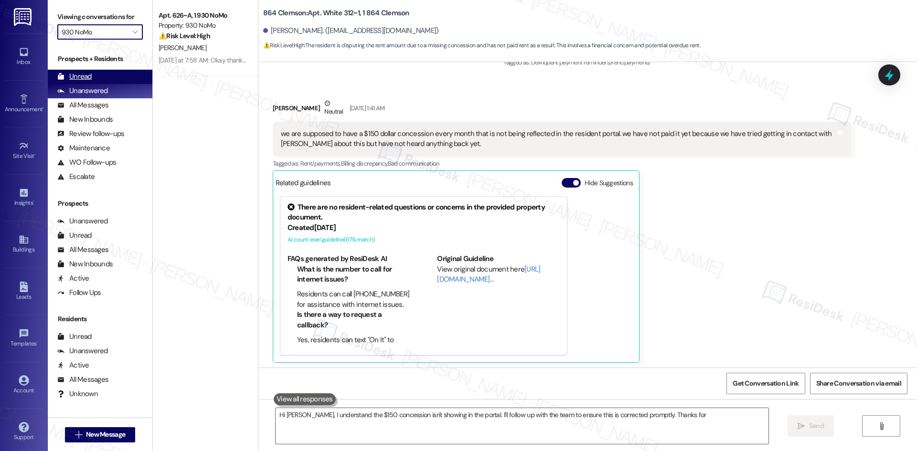
scroll to position [223, 0]
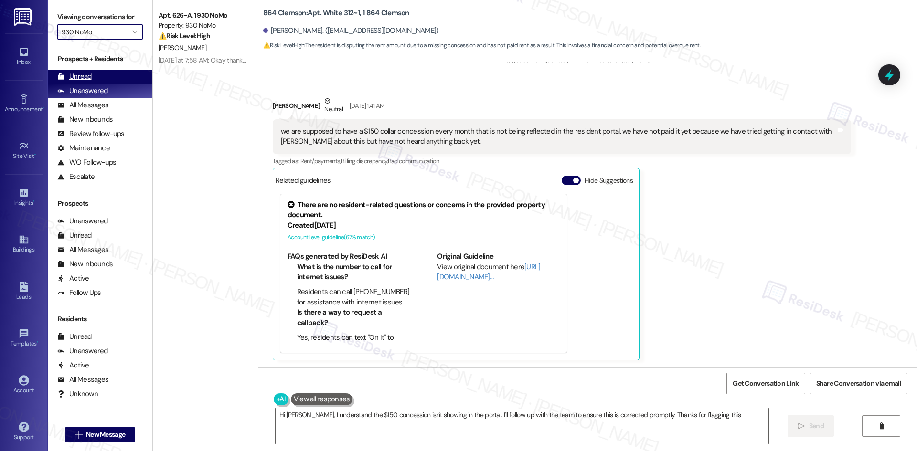
type textarea "Hi Ryan, I understand the $150 concession isn't showing in the portal. I'll fol…"
click at [91, 80] on div "Unread" at bounding box center [74, 77] width 34 height 10
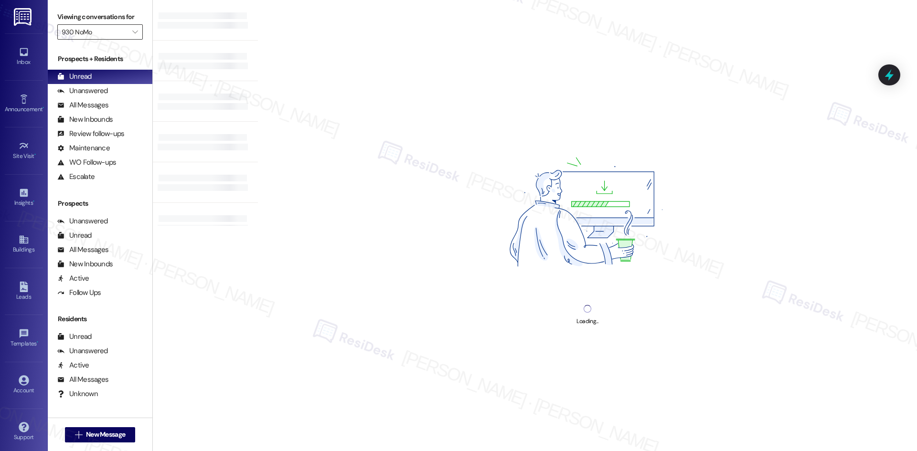
click at [117, 31] on input "930 NoMo" at bounding box center [95, 31] width 66 height 15
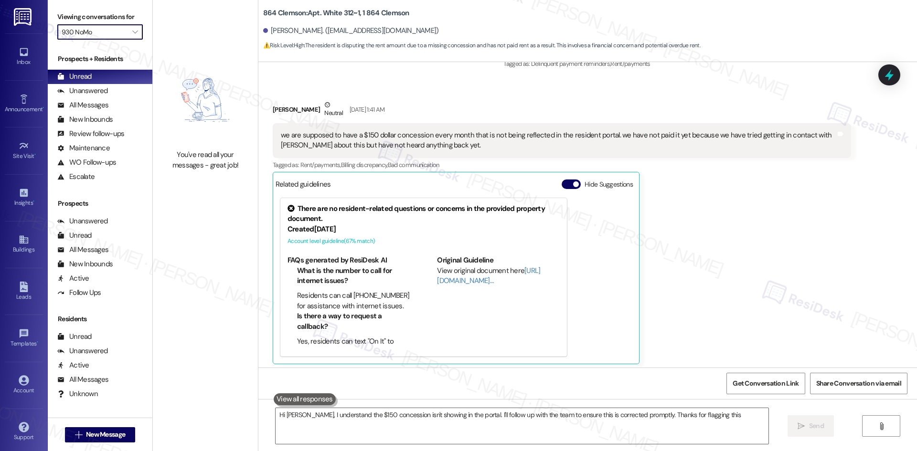
type textarea "Hi Ryan, I understand the $150 concession isn't showing in the portal. I'll fol…"
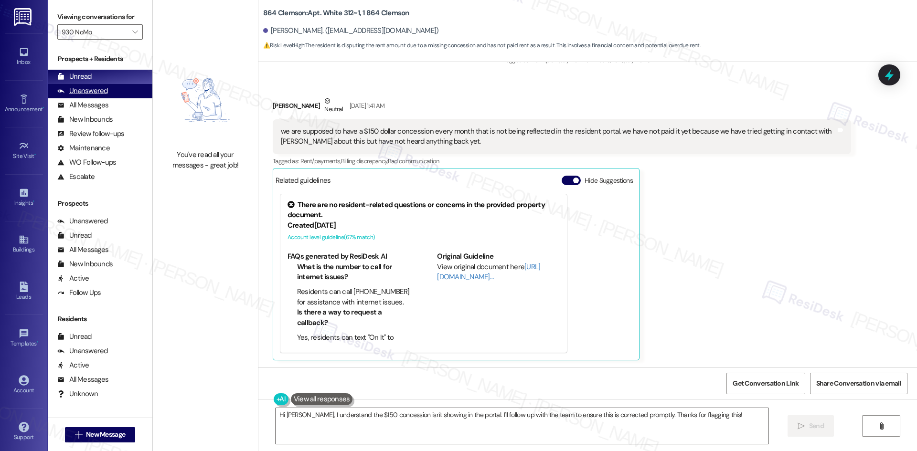
click at [105, 85] on div "Unanswered (0)" at bounding box center [100, 91] width 105 height 14
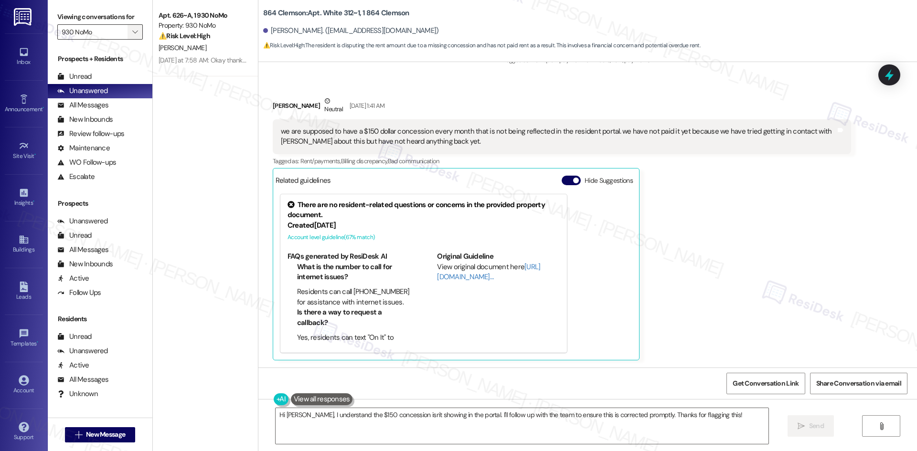
click at [132, 29] on icon "" at bounding box center [134, 32] width 5 height 8
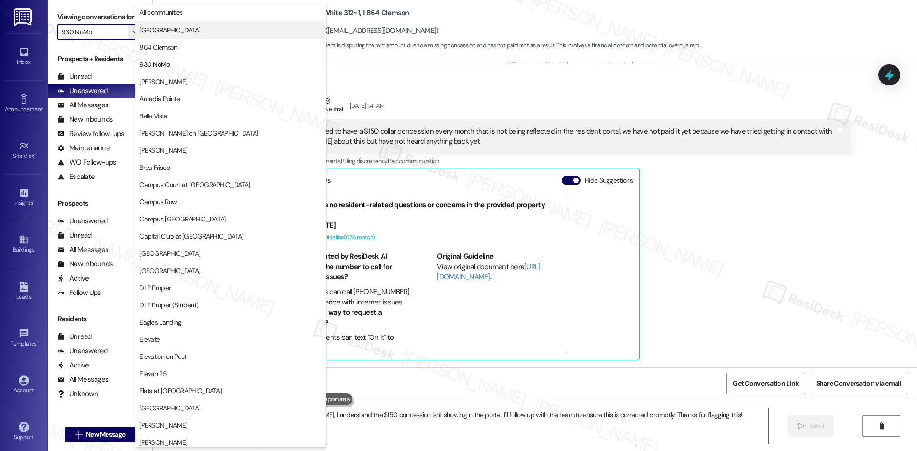
click at [162, 35] on button "4th Street Commons" at bounding box center [230, 29] width 191 height 17
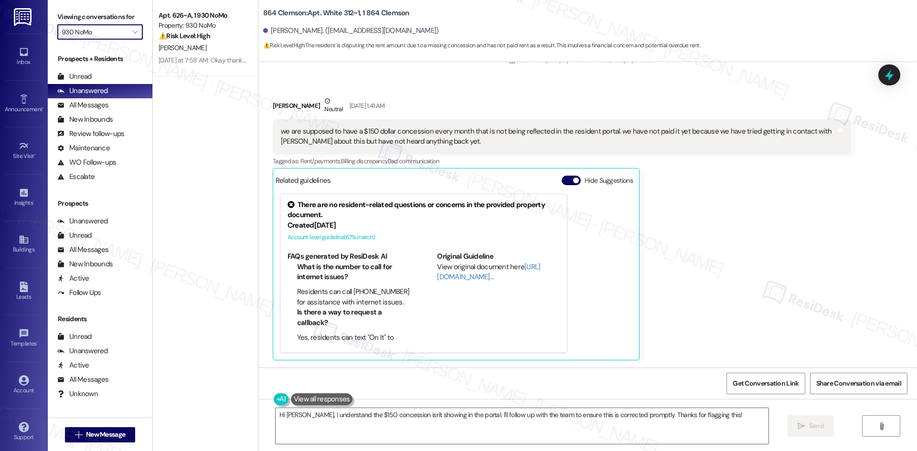
type input "4th Street Commons"
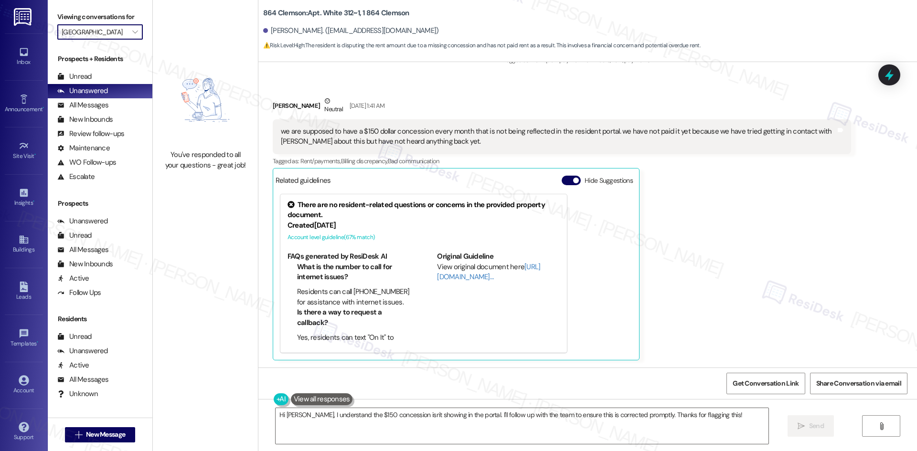
click at [117, 32] on input "4th Street Commons" at bounding box center [95, 31] width 66 height 15
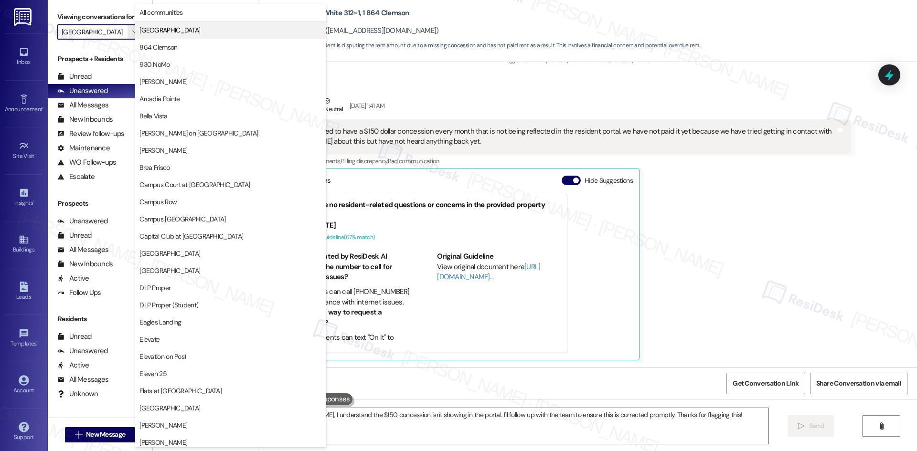
click at [158, 32] on span "4th Street Commons" at bounding box center [169, 30] width 61 height 10
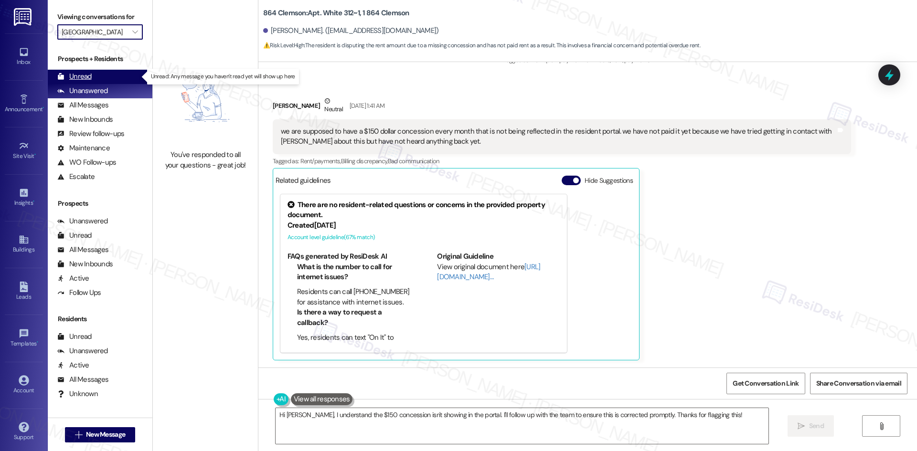
click at [104, 74] on div "Unread (0)" at bounding box center [100, 77] width 105 height 14
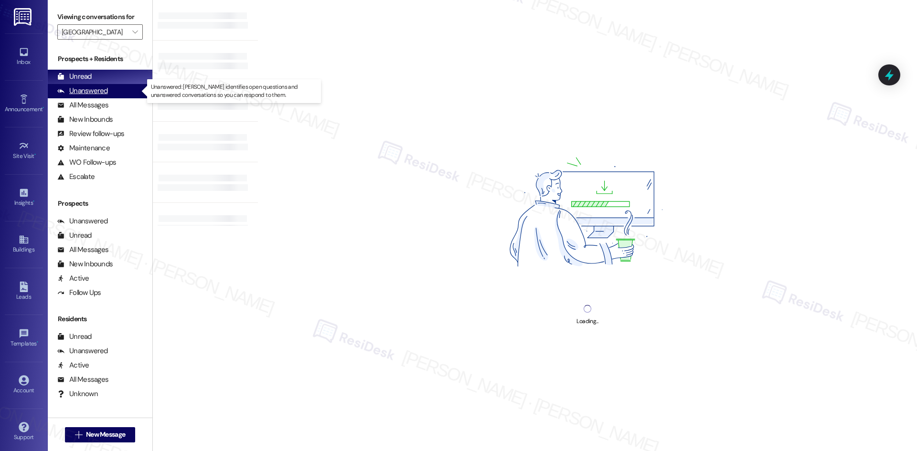
click at [107, 96] on div "Unanswered (0)" at bounding box center [100, 91] width 105 height 14
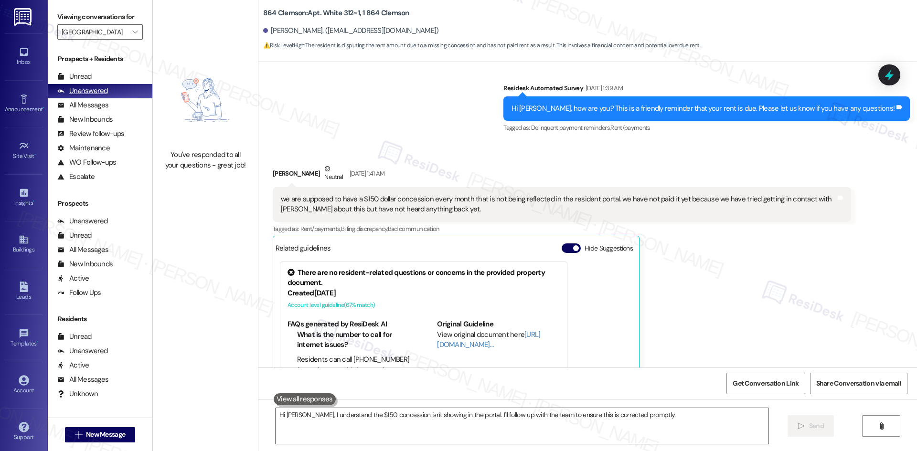
scroll to position [223, 0]
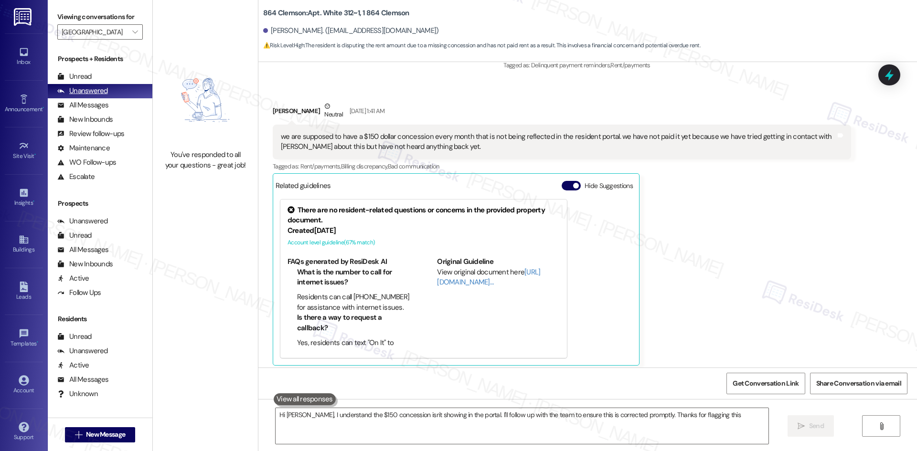
type textarea "Hi Ryan, I understand the $150 concession isn't showing in the portal. I'll fol…"
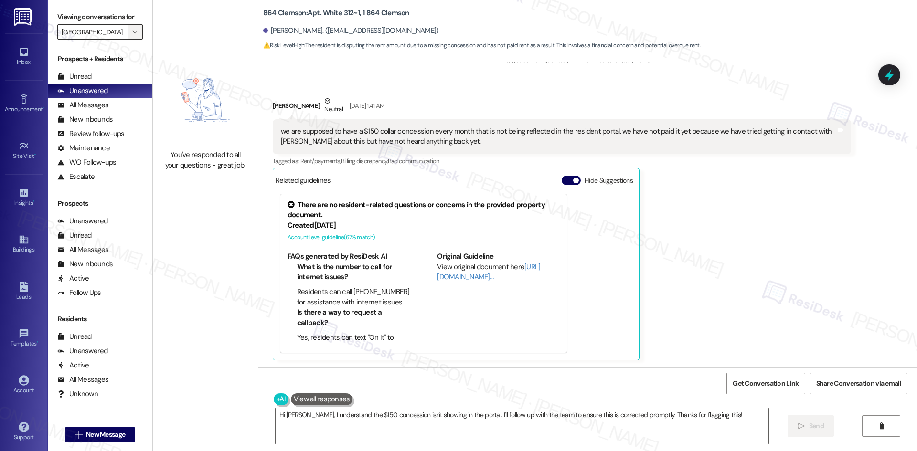
click at [128, 35] on button "" at bounding box center [135, 31] width 15 height 15
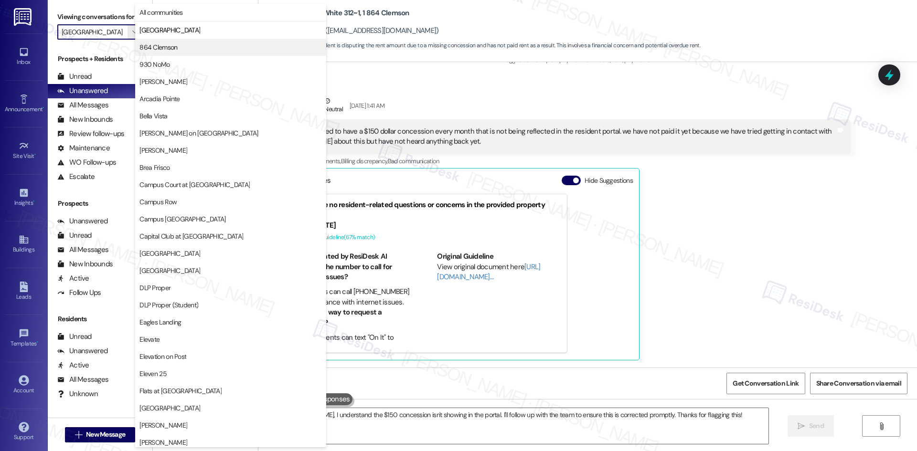
click at [181, 52] on span "864 Clemson" at bounding box center [230, 48] width 182 height 10
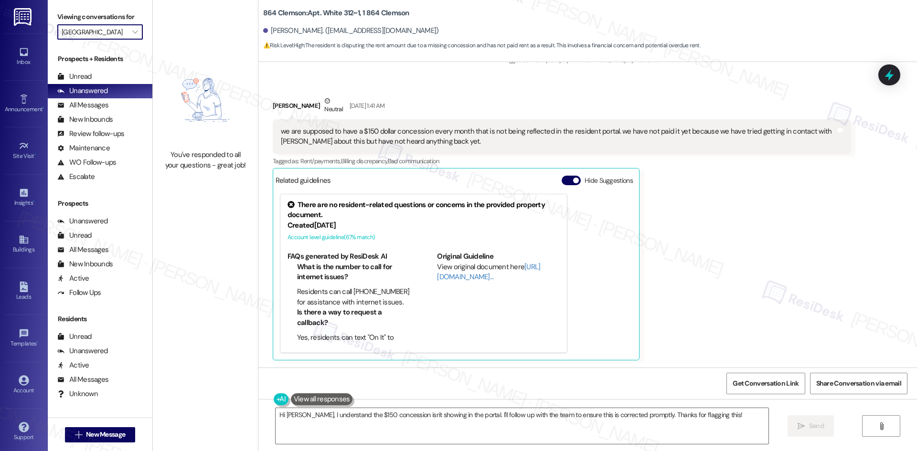
type input "864 Clemson"
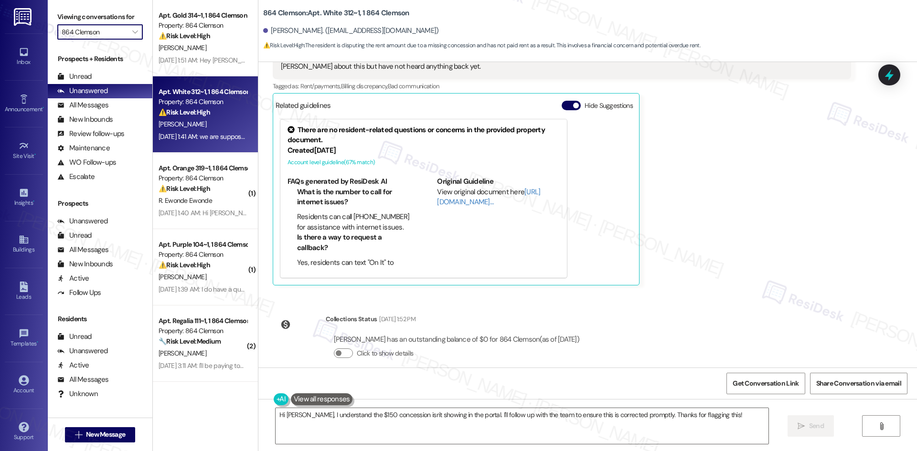
scroll to position [311, 0]
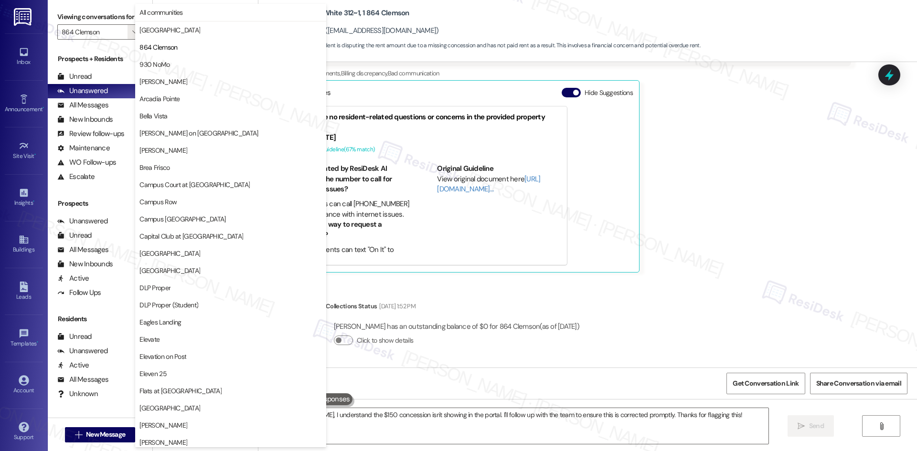
click at [730, 84] on div "Ryan Stephens Neutral Sep 03, 2025 at 1:41 AM we are supposed to have a $150 do…" at bounding box center [562, 140] width 578 height 265
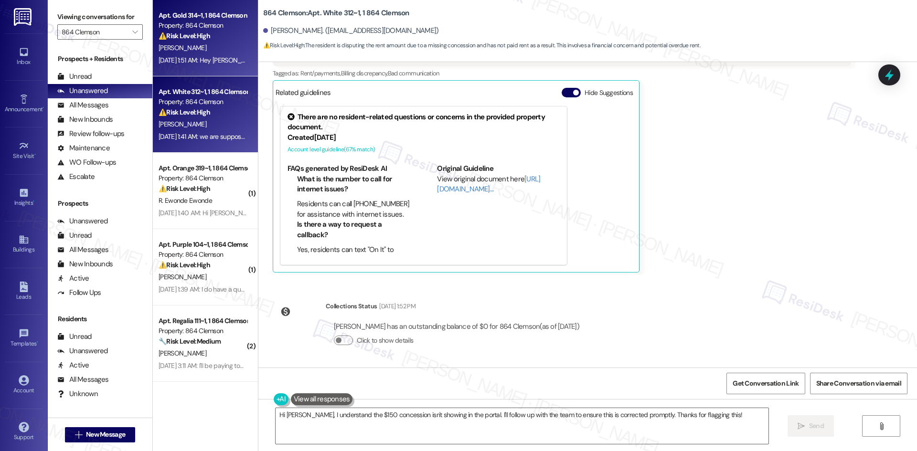
click at [185, 52] on span "[PERSON_NAME]" at bounding box center [183, 47] width 48 height 9
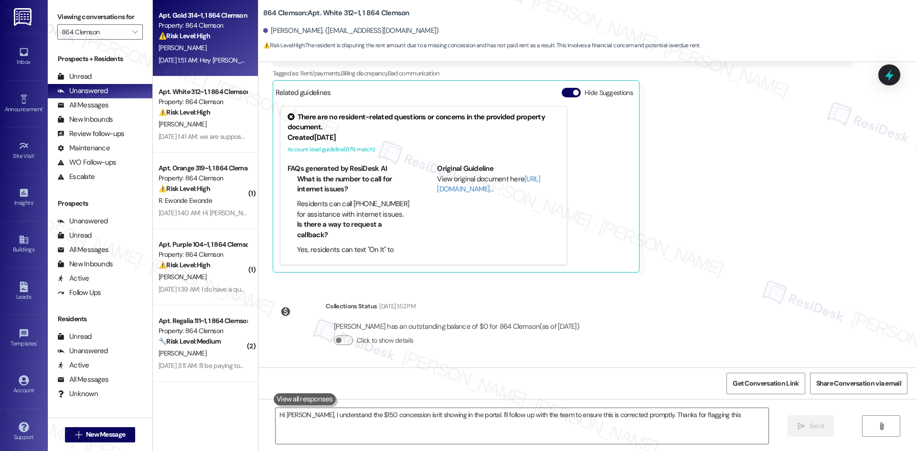
type textarea "Hi Ryan, I understand the $150 concession isn't showing in the portal. I'll fol…"
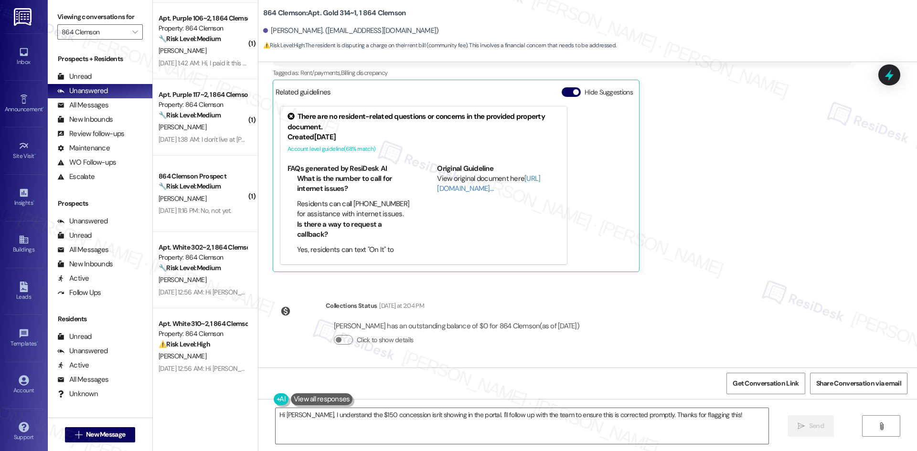
scroll to position [457, 0]
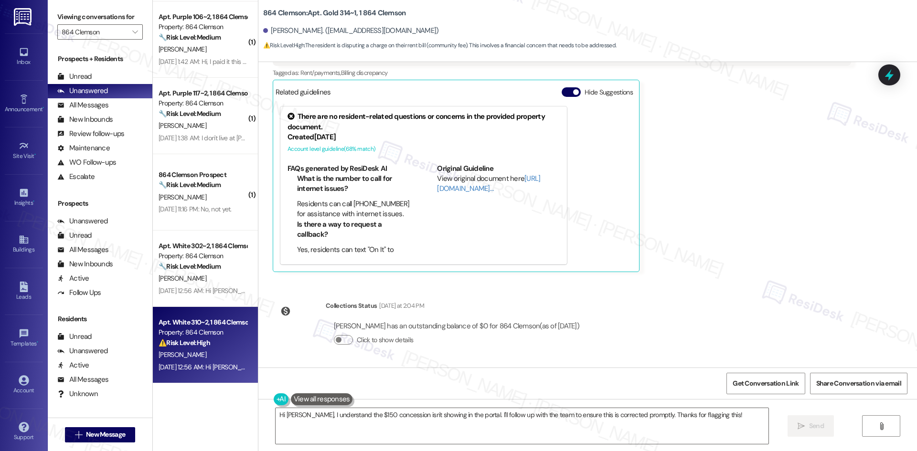
click at [191, 362] on div "Sep 09, 2025 at 12:56 AM: Hi Taylor, how are you? We're checking in to ask if y…" at bounding box center [203, 368] width 90 height 12
type textarea "Hi {{first_name}}! I'm happy to look into that community fee for you. Let me ch…"
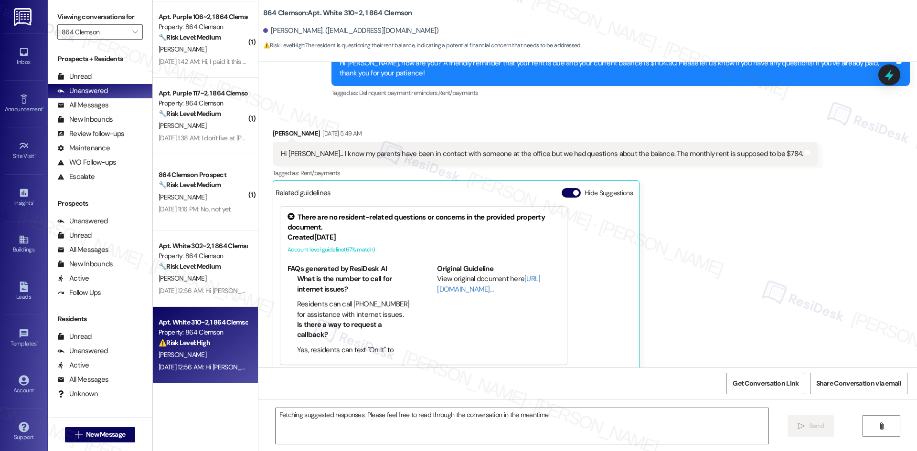
scroll to position [293, 0]
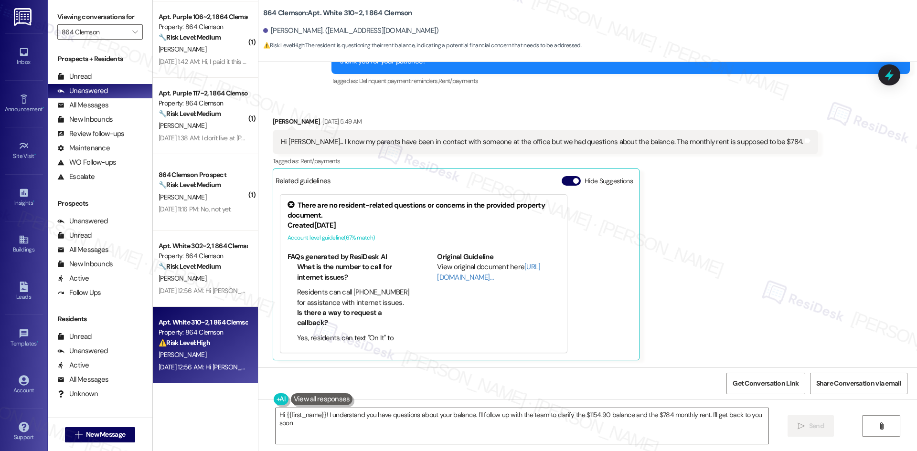
type textarea "Hi {{first_name}}! I understand you have questions about your balance. I'll fol…"
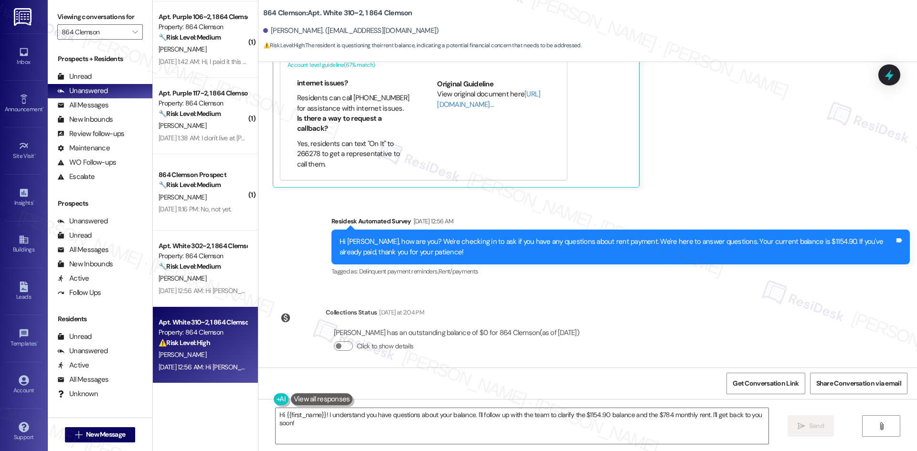
scroll to position [472, 0]
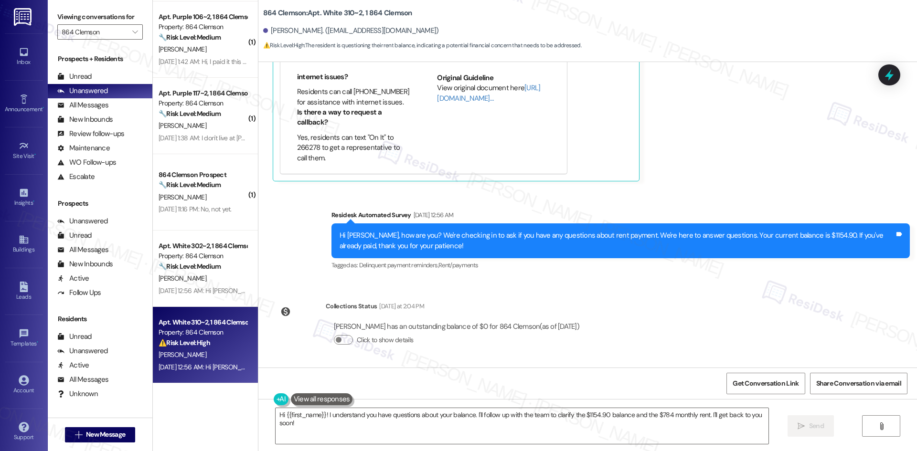
click at [226, 351] on div "[PERSON_NAME]" at bounding box center [203, 355] width 90 height 12
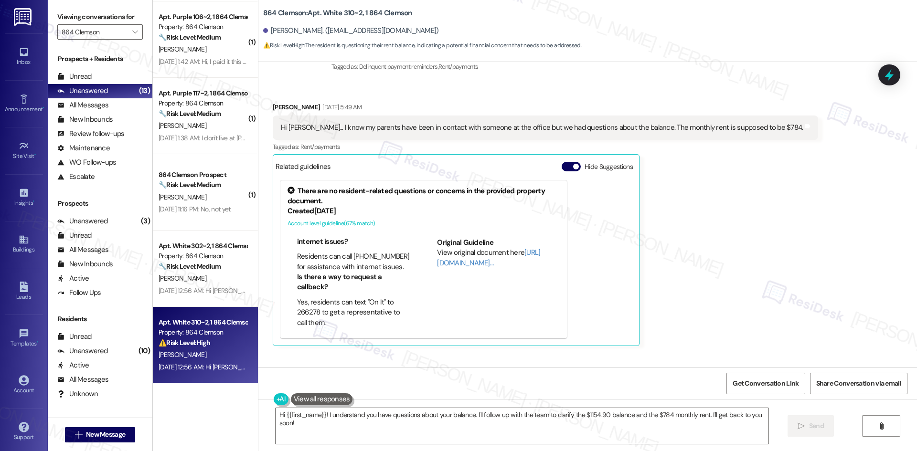
scroll to position [425, 0]
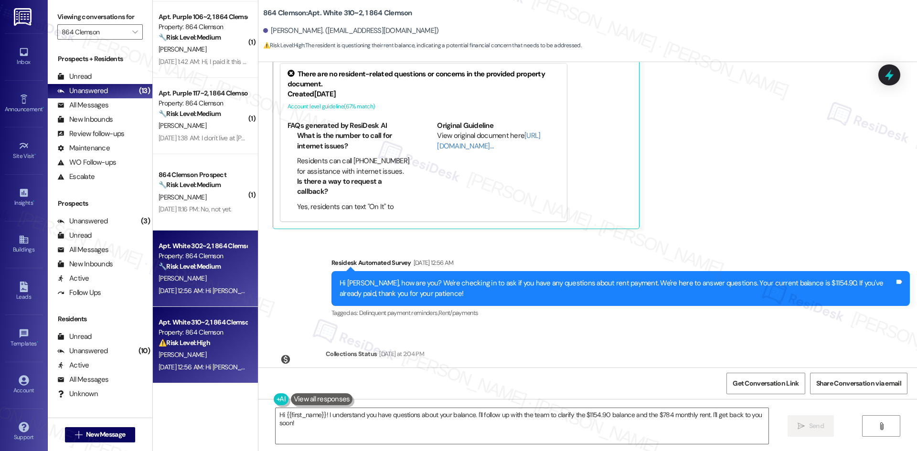
click at [203, 279] on div "[PERSON_NAME]" at bounding box center [203, 279] width 90 height 12
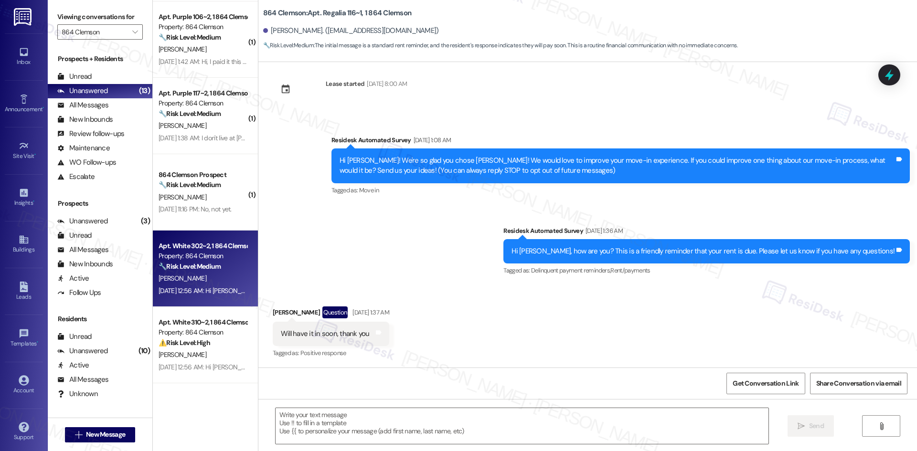
type textarea "Fetching suggested responses. Please feel free to read through the conversation…"
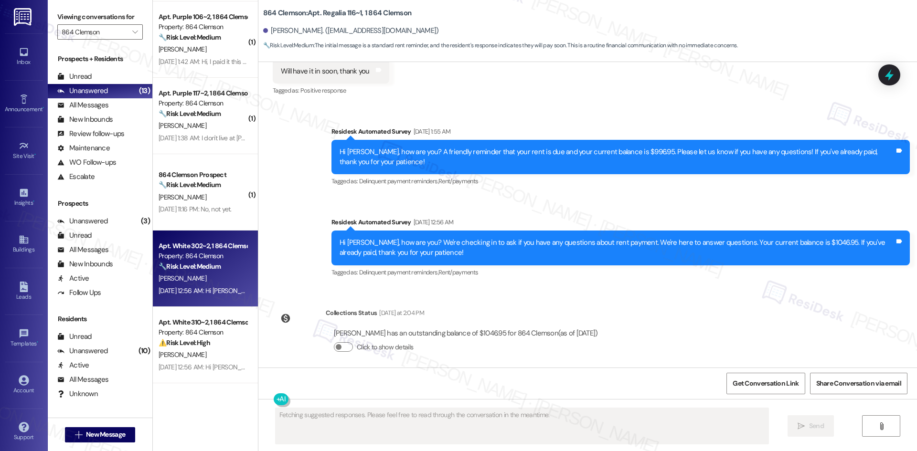
scroll to position [282, 0]
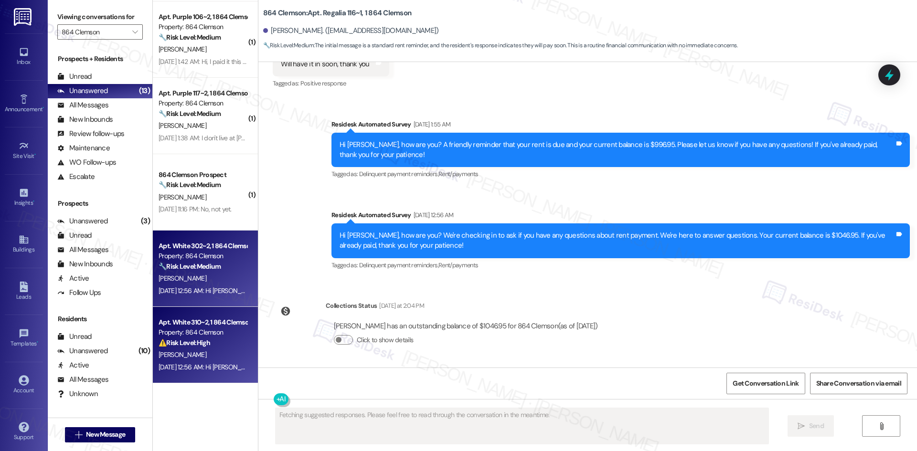
click at [206, 351] on div "[PERSON_NAME]" at bounding box center [203, 355] width 90 height 12
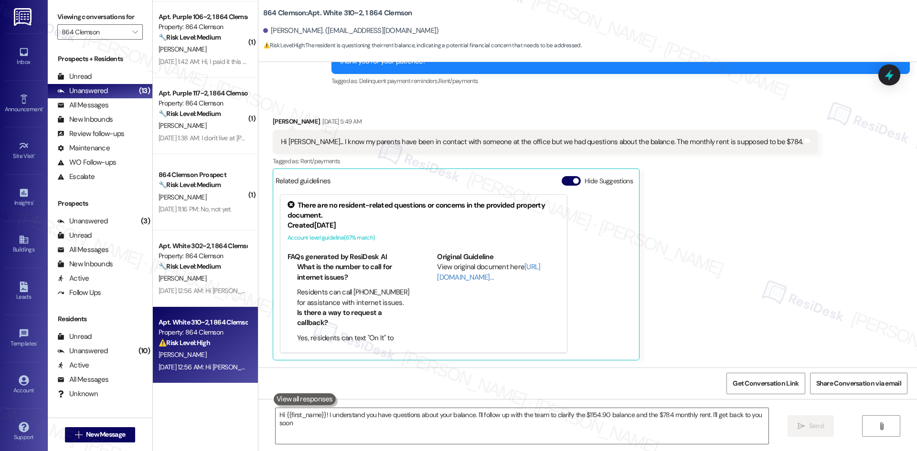
type textarea "Hi {{first_name}}! I understand you have questions about your balance. I'll fol…"
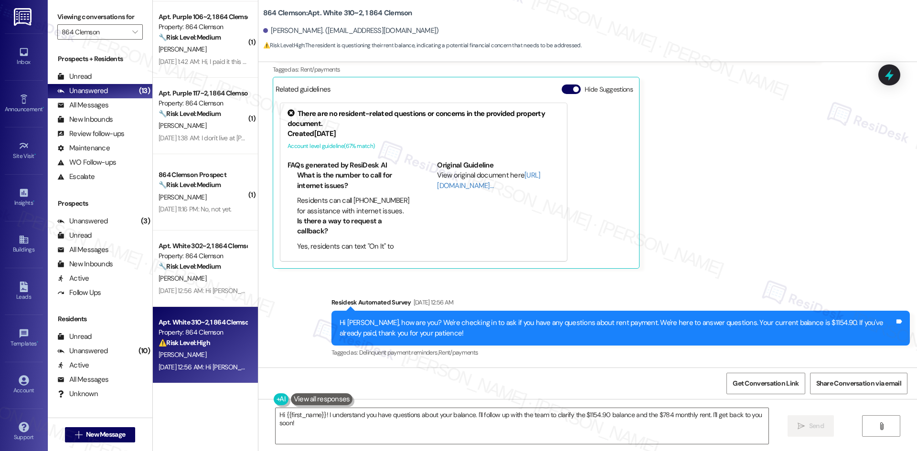
scroll to position [377, 0]
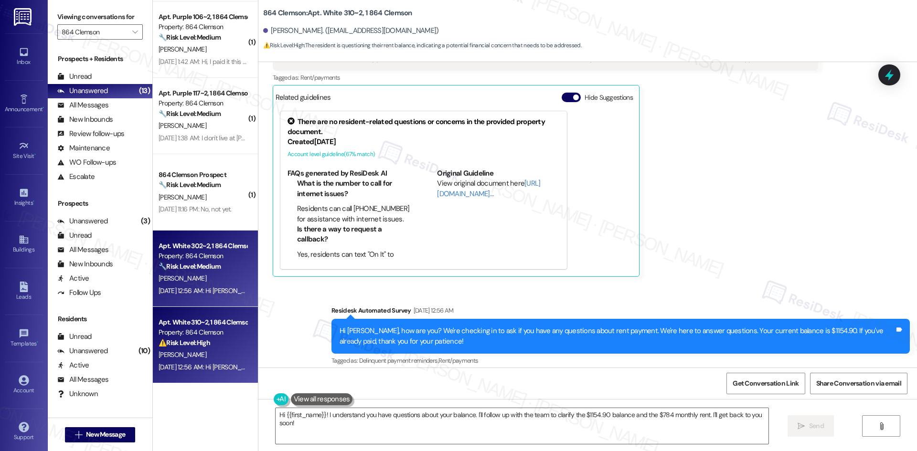
click at [213, 284] on div "[PERSON_NAME]" at bounding box center [203, 279] width 90 height 12
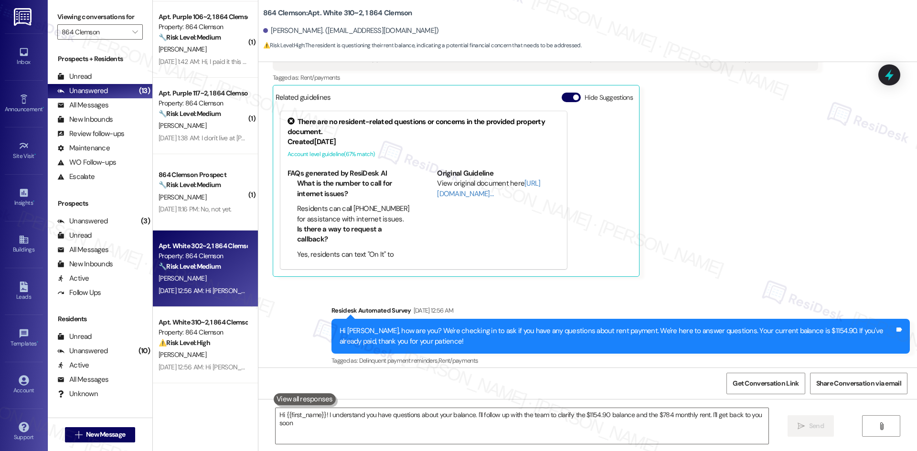
type textarea "Hi {{first_name}}! I understand you have questions about your balance. I'll fol…"
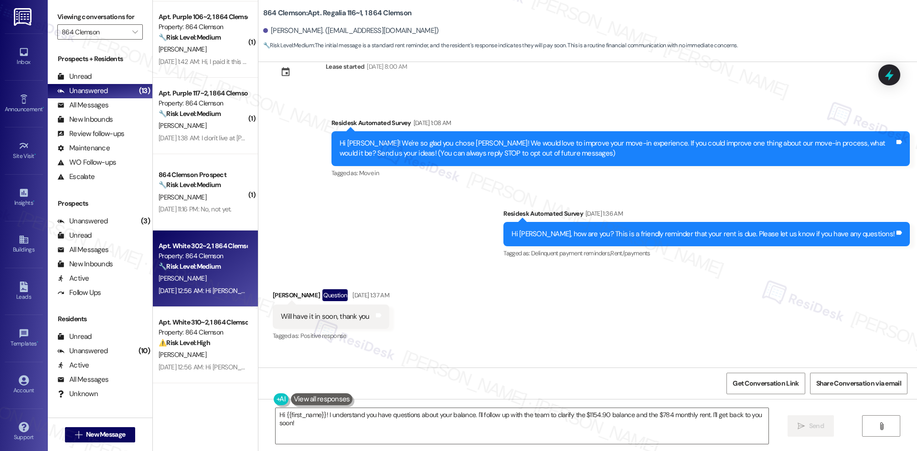
scroll to position [12, 0]
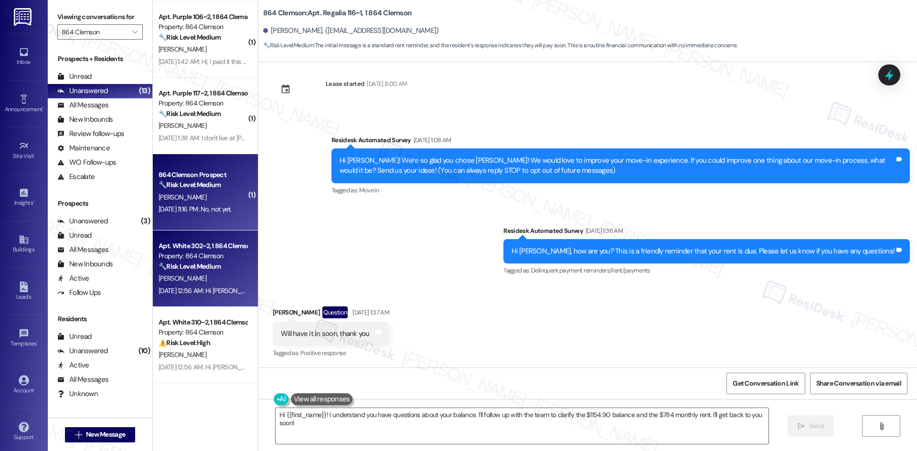
click at [209, 209] on div "Sep 02, 2025 at 11:16 PM: No, not yet. Sep 02, 2025 at 11:16 PM: No, not yet." at bounding box center [195, 209] width 73 height 9
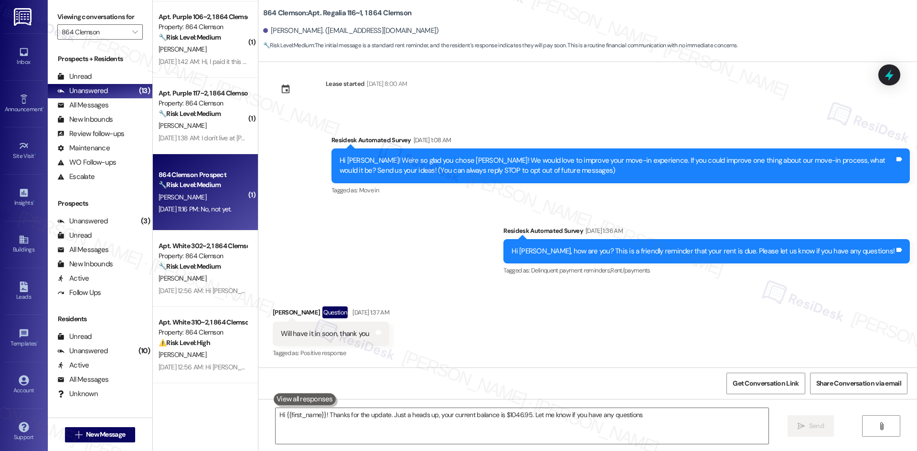
type textarea "Hi {{first_name}}! Thanks for the update. Just a heads up, your current balance…"
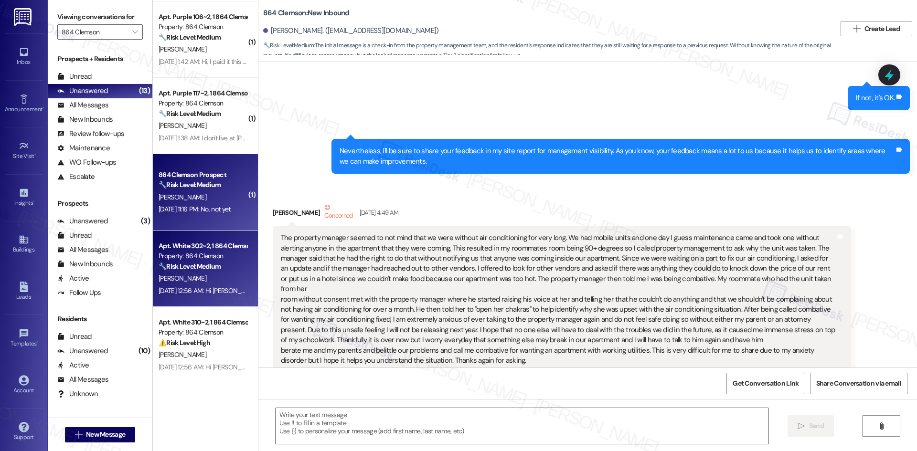
type textarea "Fetching suggested responses. Please feel free to read through the conversation…"
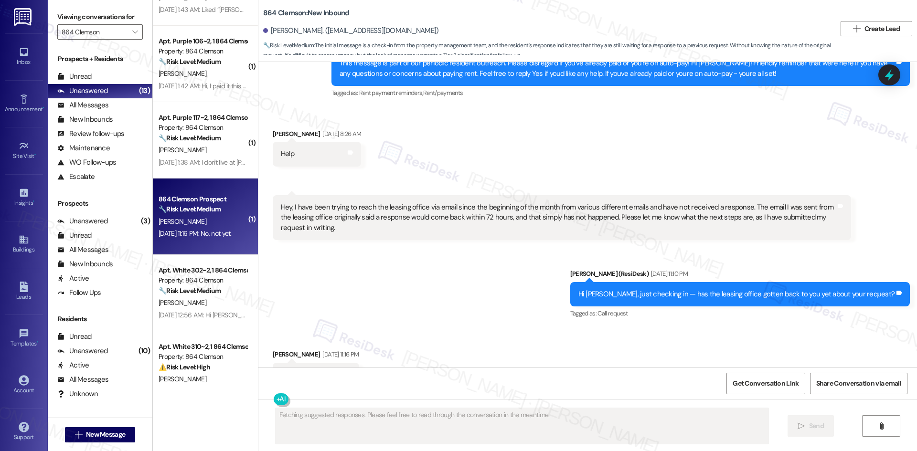
scroll to position [314, 0]
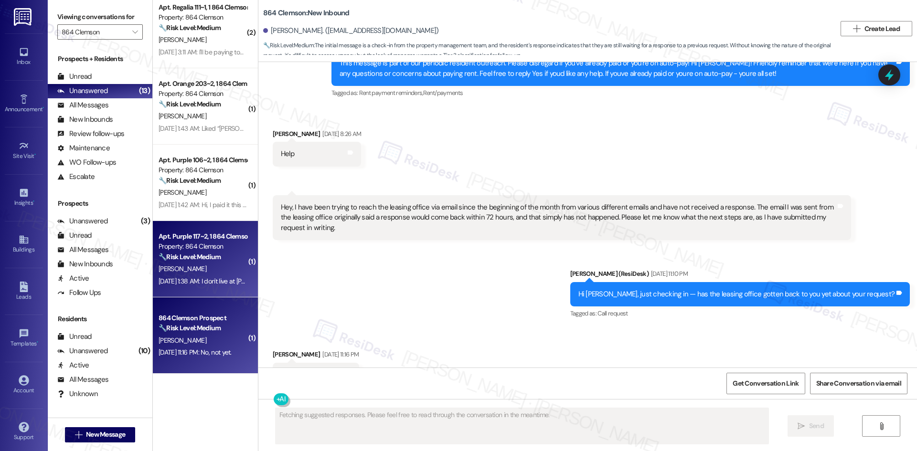
click at [204, 266] on div "K. Bartus" at bounding box center [203, 269] width 90 height 12
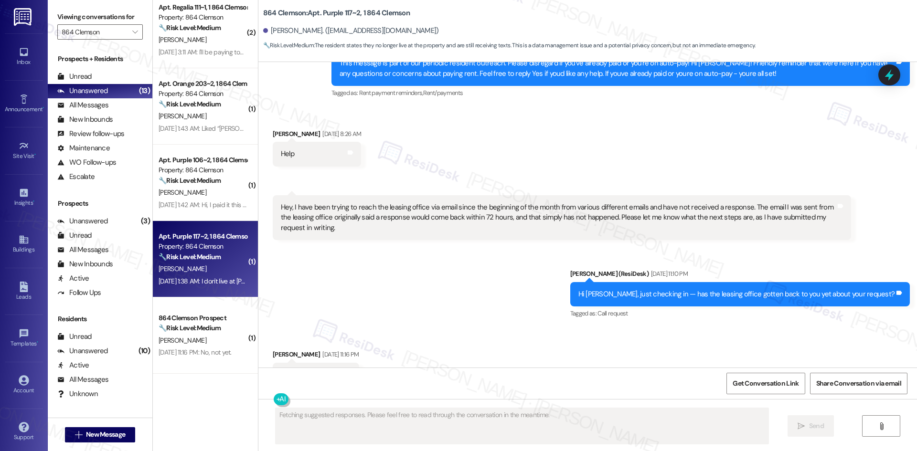
scroll to position [2597, 0]
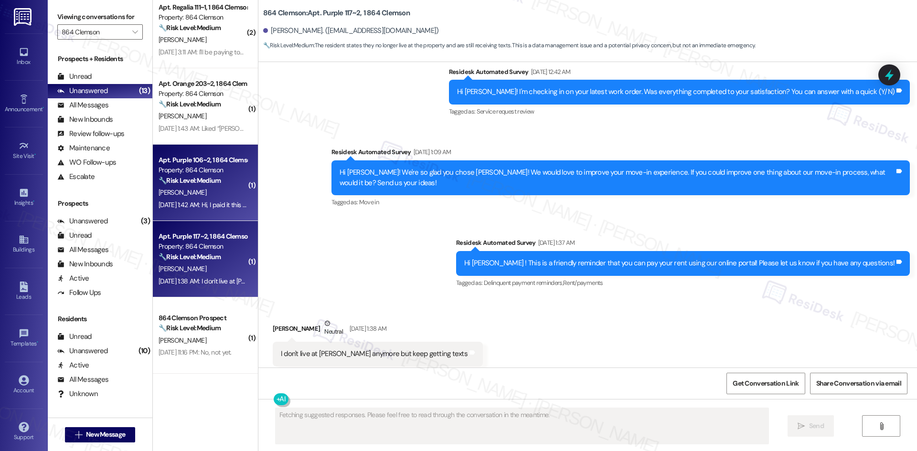
click at [206, 209] on div "Sep 03, 2025 at 1:42 AM: Hi, I paid it this morning! Did it go through? Sep 03,…" at bounding box center [203, 205] width 90 height 12
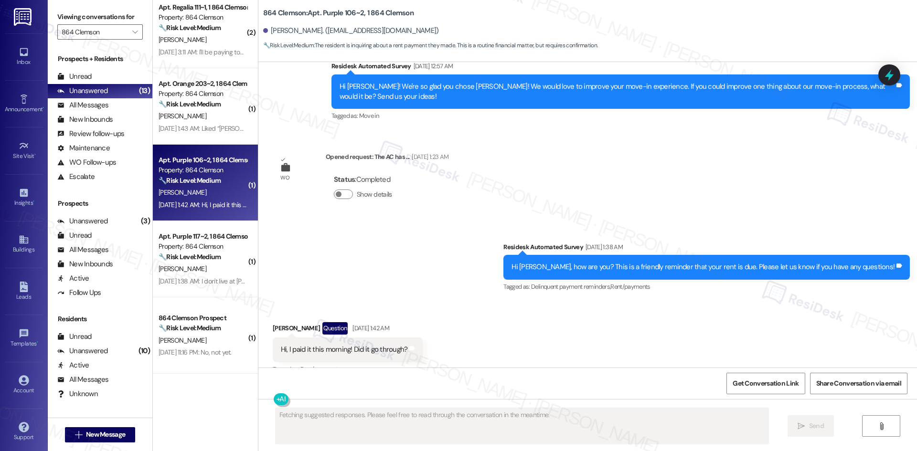
scroll to position [1063, 0]
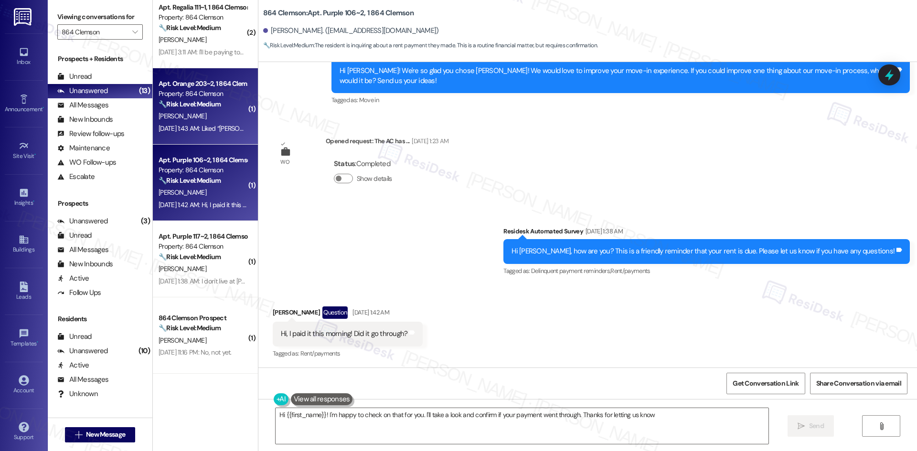
type textarea "Hi {{first_name}}! I'm happy to check on that for you. I'll take a look and con…"
click at [193, 120] on div "J. Wilson" at bounding box center [203, 116] width 90 height 12
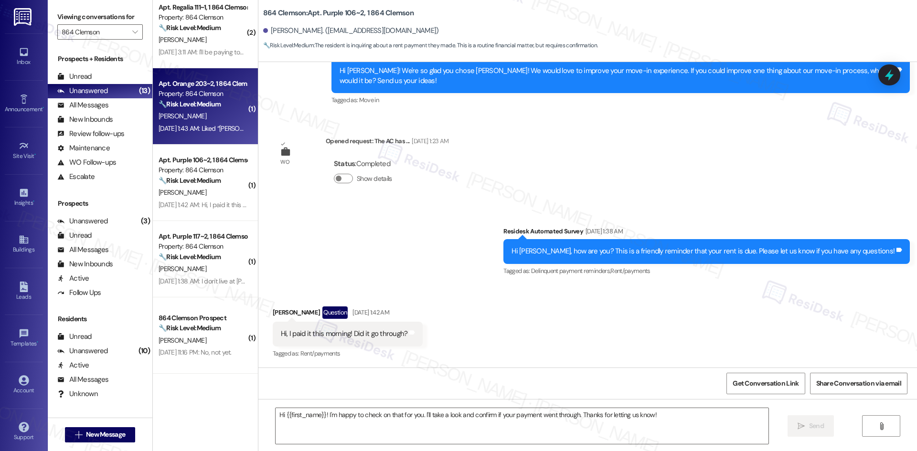
type textarea "Fetching suggested responses. Please feel free to read through the conversation…"
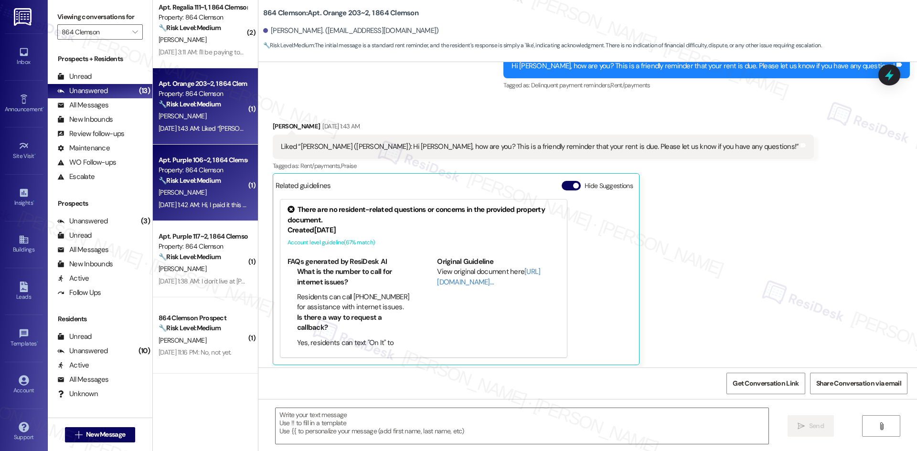
type textarea "Fetching suggested responses. Please feel free to read through the conversation…"
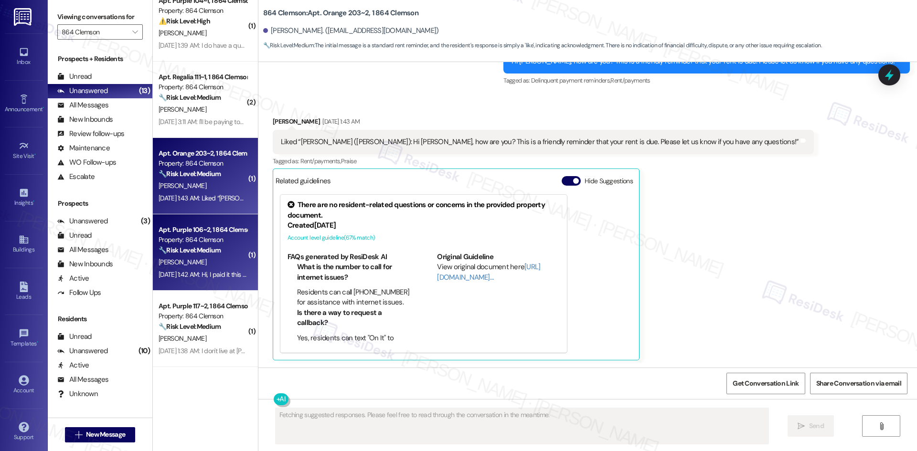
scroll to position [218, 0]
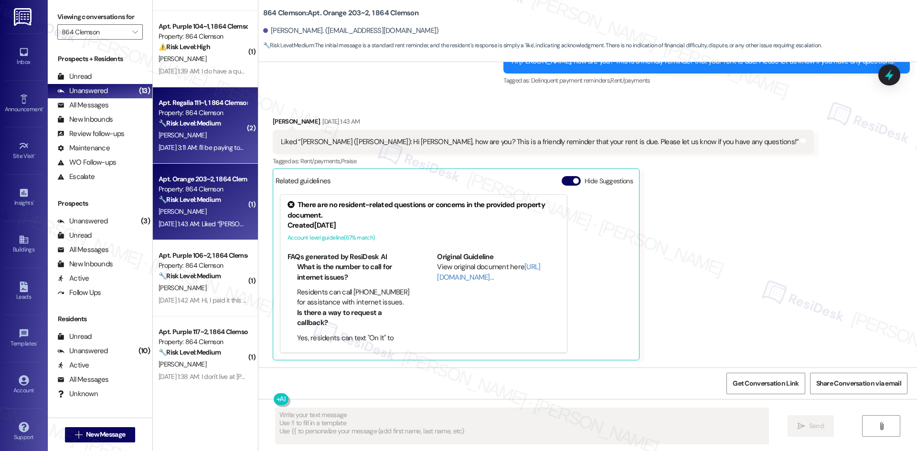
click at [197, 143] on div "Sep 06, 2025 at 3:11 AM: I'll be paying tonight Sep 06, 2025 at 3:11 AM: I'll b…" at bounding box center [206, 147] width 95 height 9
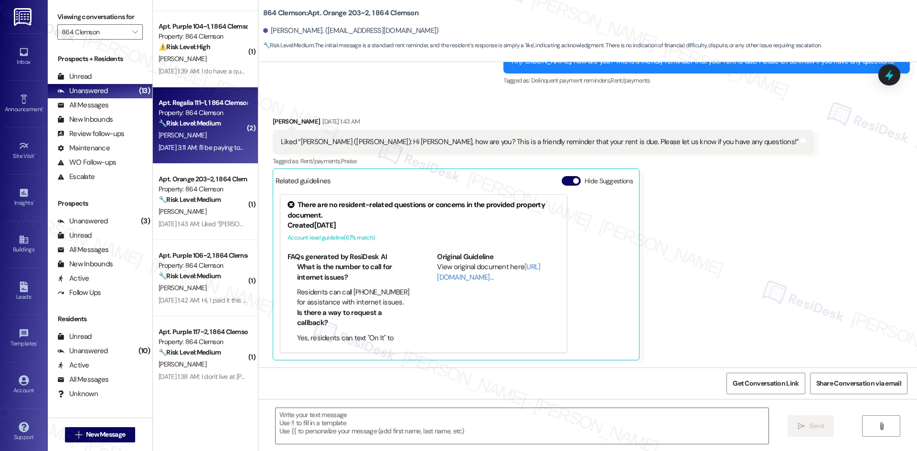
type textarea "Fetching suggested responses. Please feel free to read through the conversation…"
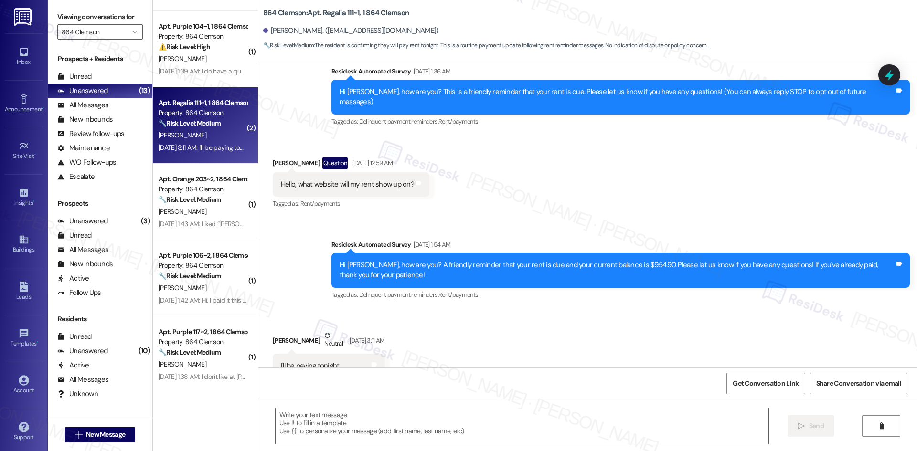
scroll to position [103, 0]
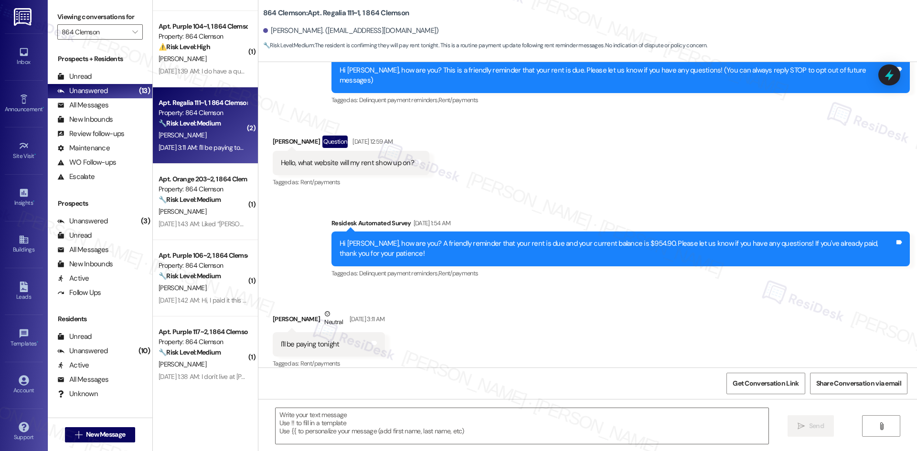
type textarea "Fetching suggested responses. Please feel free to read through the conversation…"
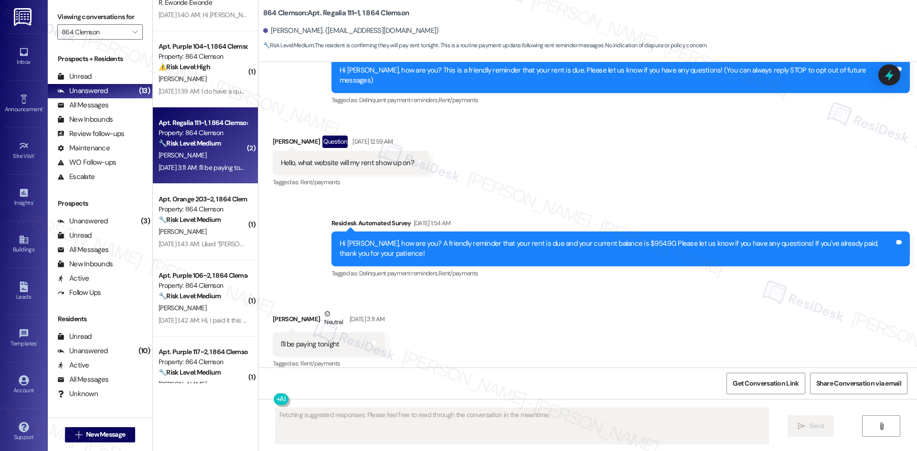
scroll to position [123, 0]
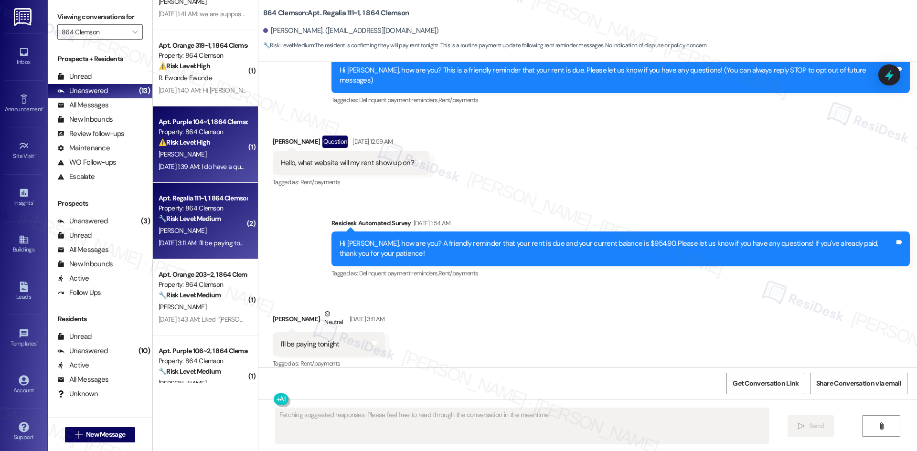
click at [194, 145] on strong "⚠️ Risk Level: High" at bounding box center [185, 142] width 52 height 9
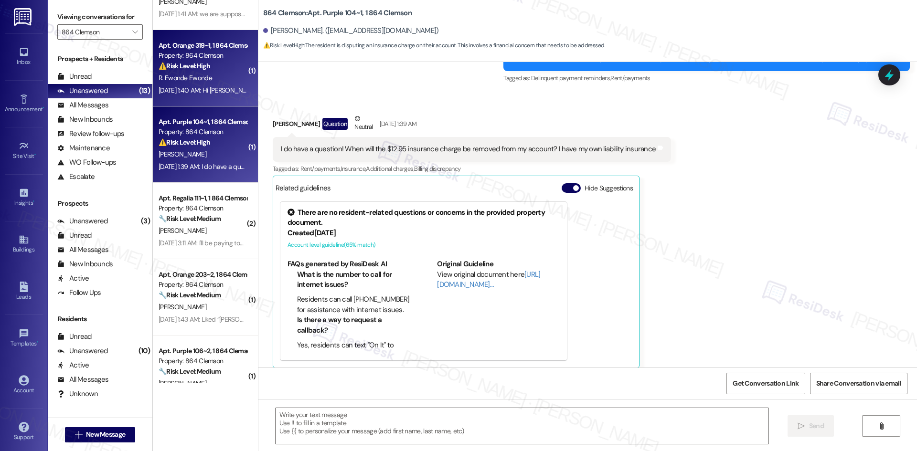
type textarea "Fetching suggested responses. Please feel free to read through the conversation…"
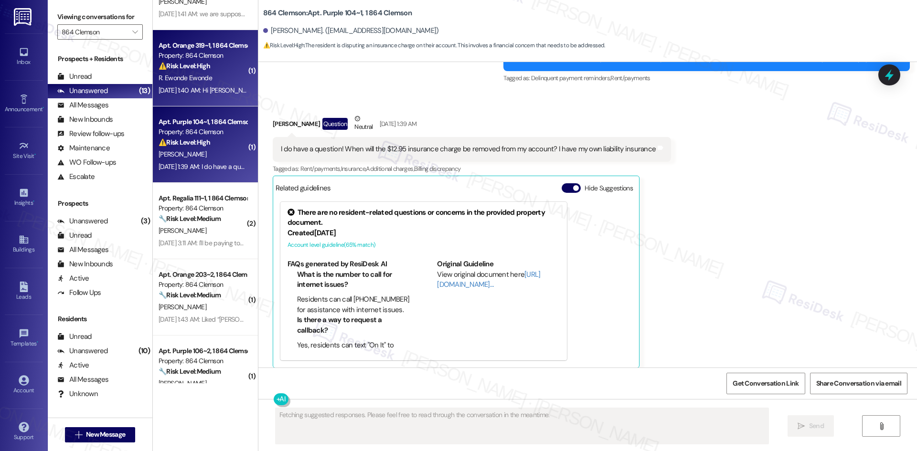
scroll to position [232, 0]
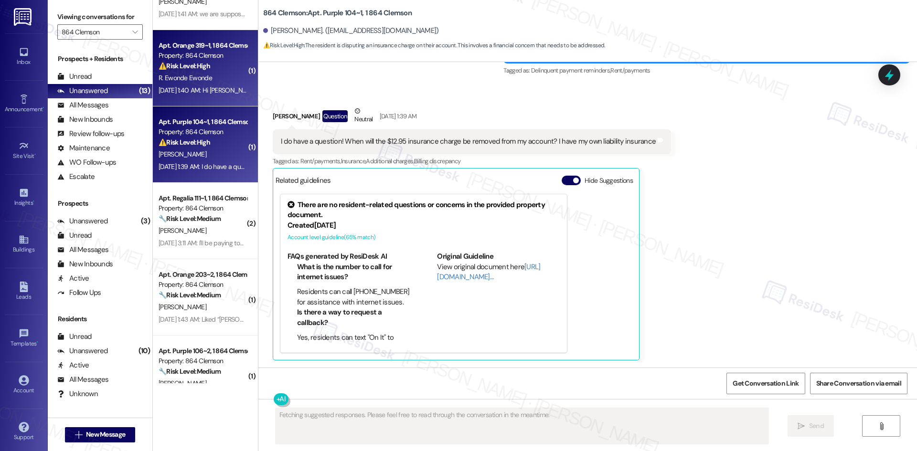
click at [190, 89] on div "Sep 03, 2025 at 1:40 AM: Hi Sarah, thanks for the reminder. I'm aware. I sent a…" at bounding box center [435, 90] width 552 height 9
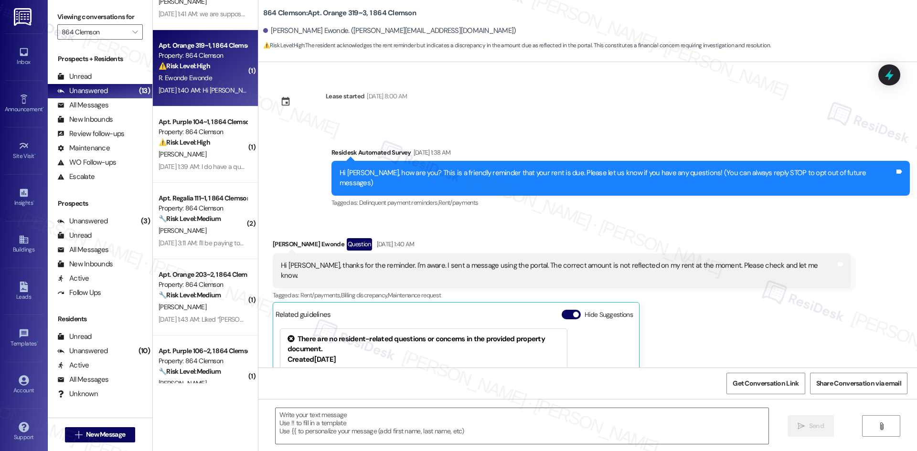
scroll to position [114, 0]
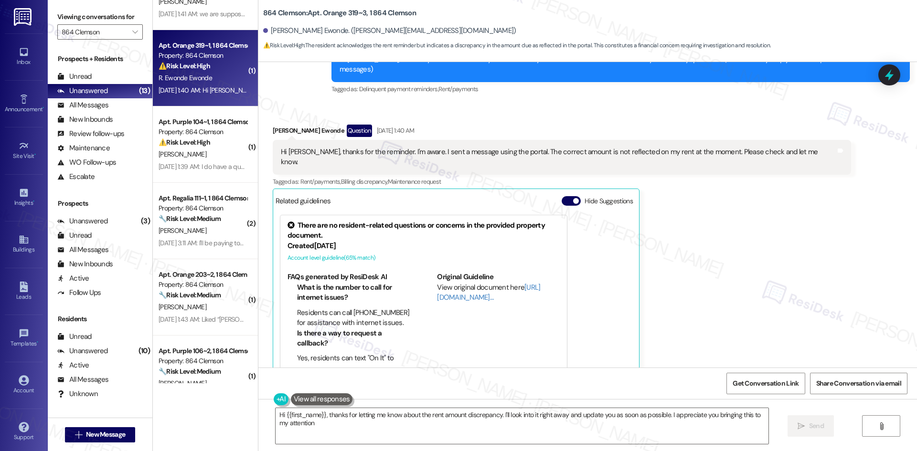
type textarea "Hi {{first_name}}, thanks for letting me know about the rent amount discrepancy…"
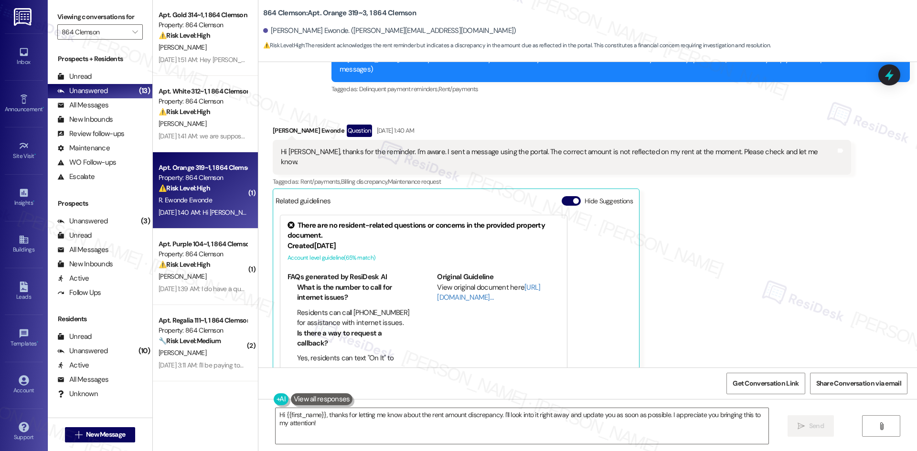
scroll to position [0, 0]
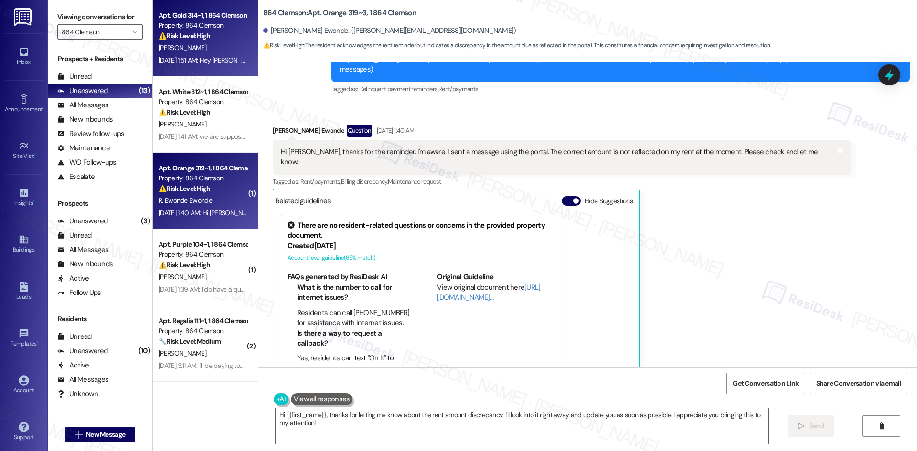
click at [196, 40] on strong "⚠️ Risk Level: High" at bounding box center [185, 36] width 52 height 9
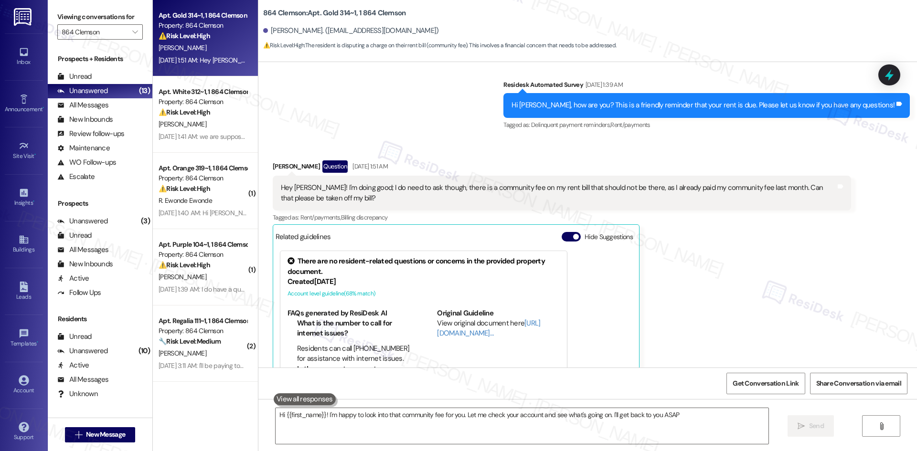
type textarea "Hi {{first_name}}! I'm happy to look into that community fee for you. Let me ch…"
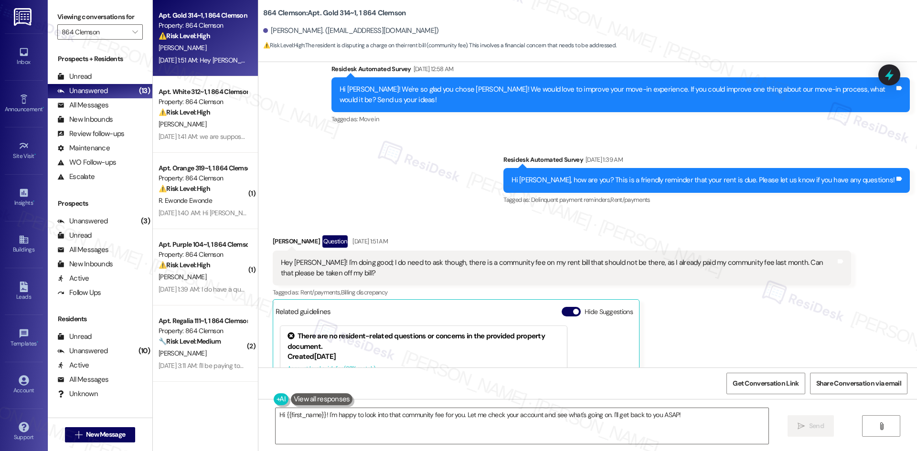
scroll to position [253, 0]
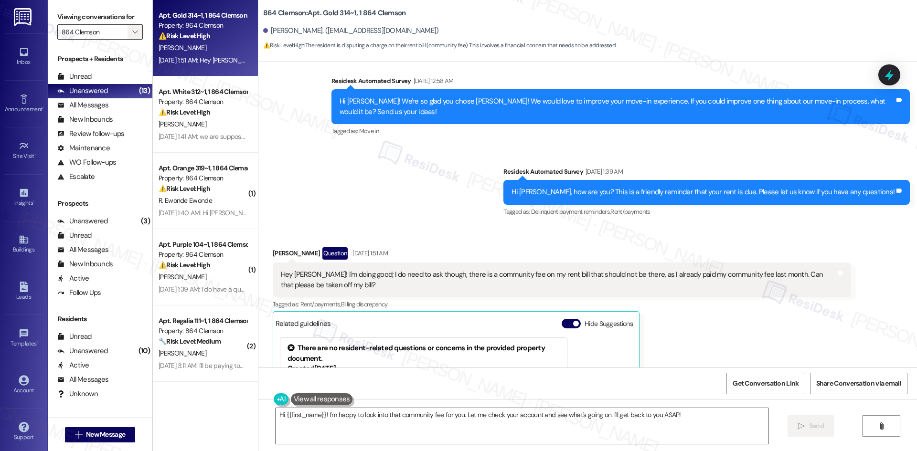
click at [128, 28] on button "" at bounding box center [135, 31] width 15 height 15
click at [132, 34] on icon "" at bounding box center [134, 32] width 5 height 8
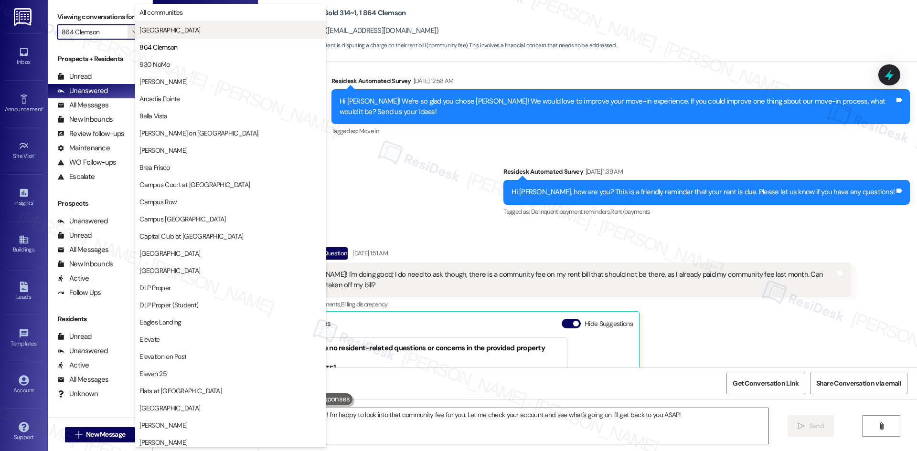
click at [164, 32] on span "[GEOGRAPHIC_DATA]" at bounding box center [169, 30] width 61 height 10
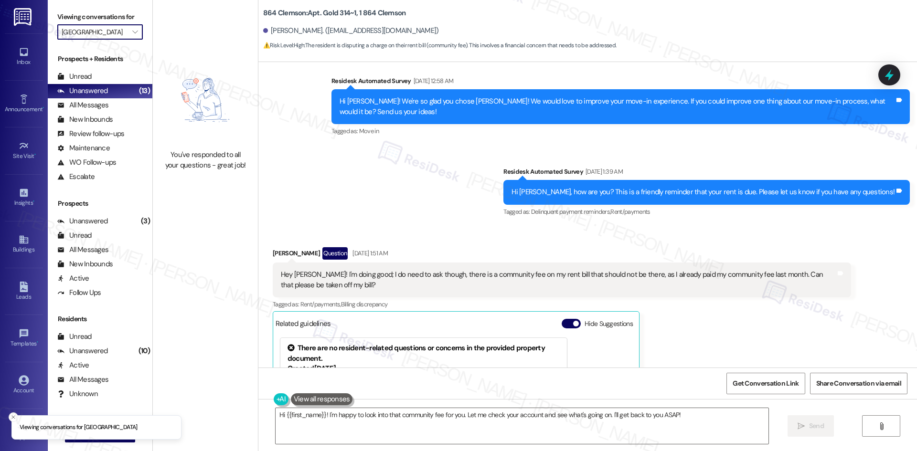
click at [98, 30] on input "[GEOGRAPHIC_DATA]" at bounding box center [95, 31] width 66 height 15
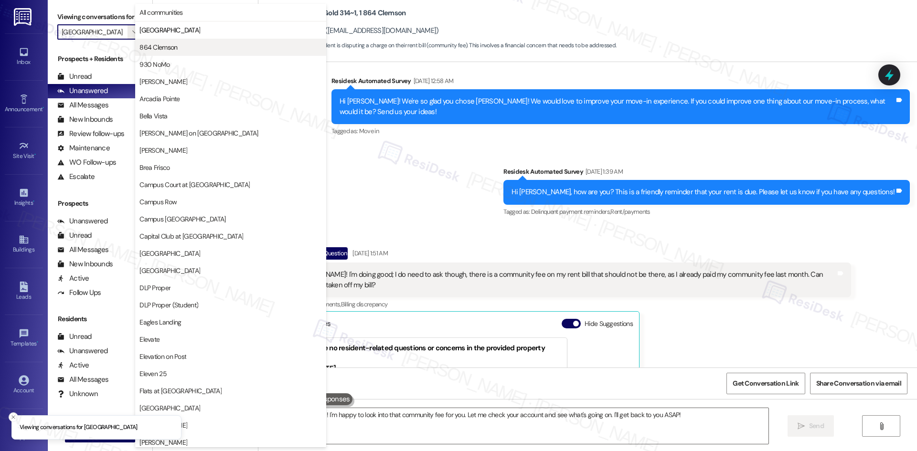
click at [160, 49] on span "864 Clemson" at bounding box center [158, 48] width 38 height 10
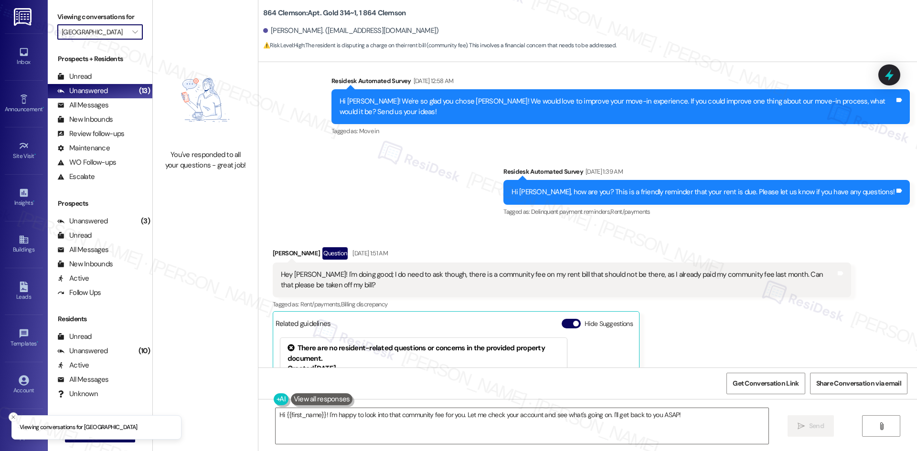
type input "864 Clemson"
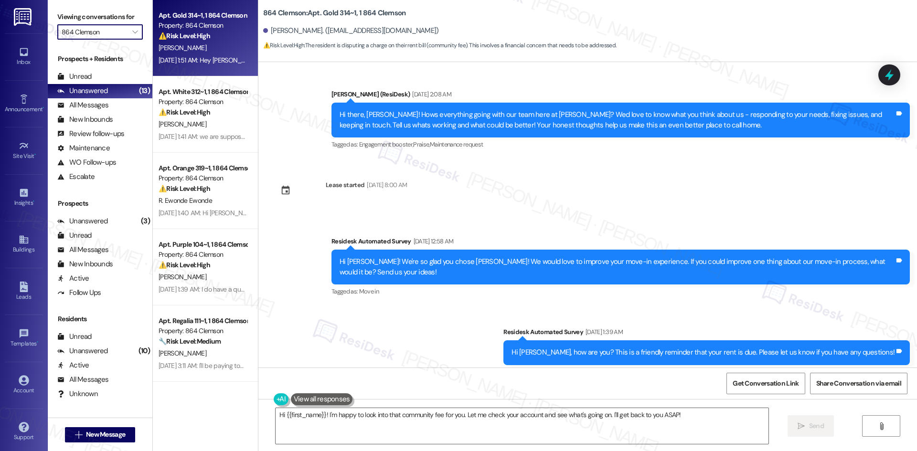
scroll to position [96, 0]
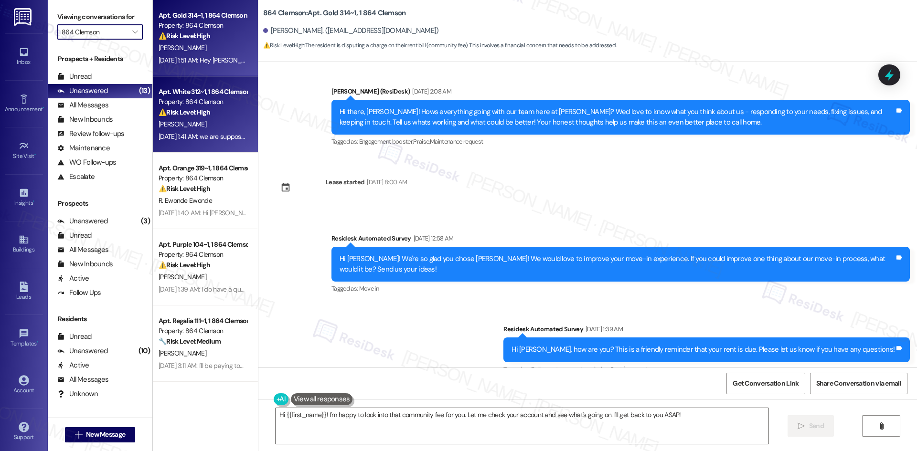
click at [215, 106] on div "Property: 864 Clemson" at bounding box center [203, 102] width 88 height 10
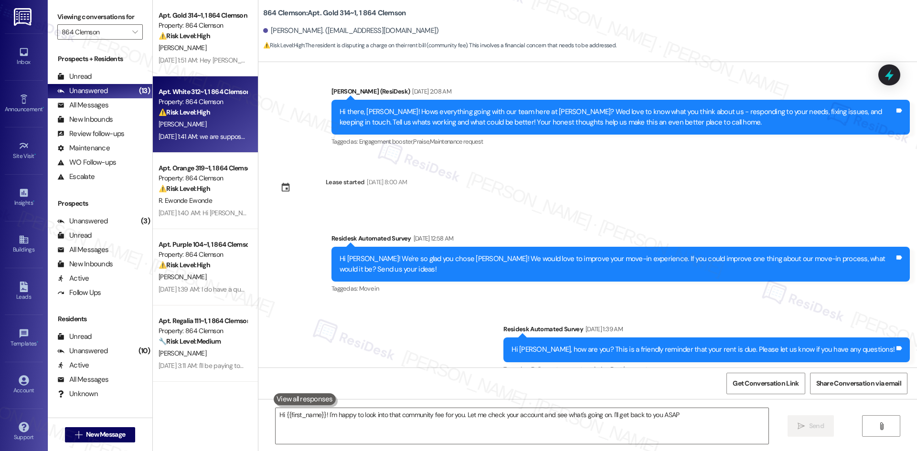
type textarea "Hi {{first_name}}! I'm happy to look into that community fee for you. Let me ch…"
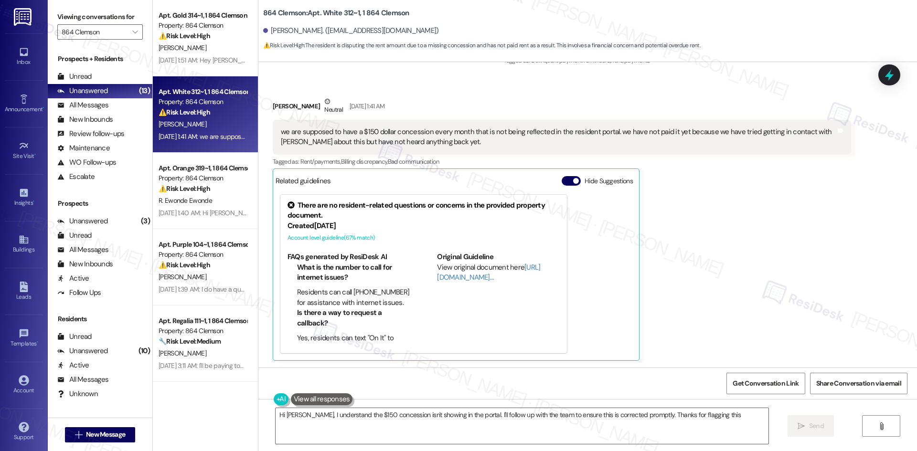
type textarea "Hi Ryan, I understand the $150 concession isn't showing in the portal. I'll fol…"
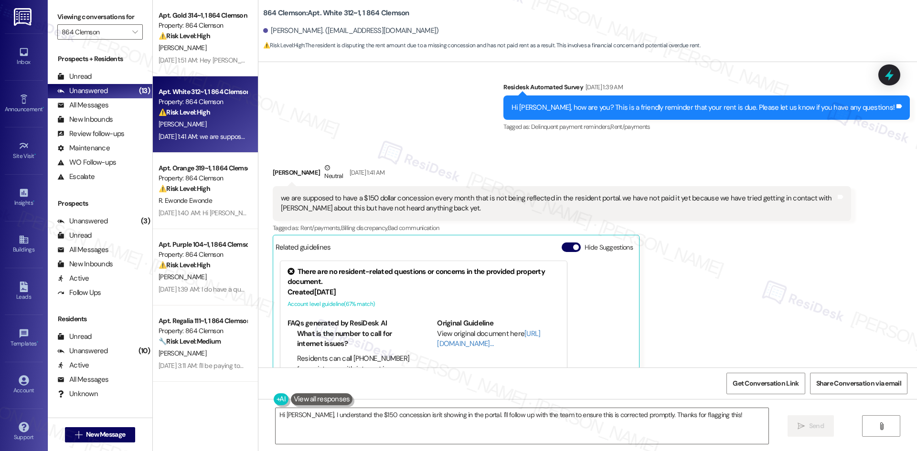
scroll to position [120, 0]
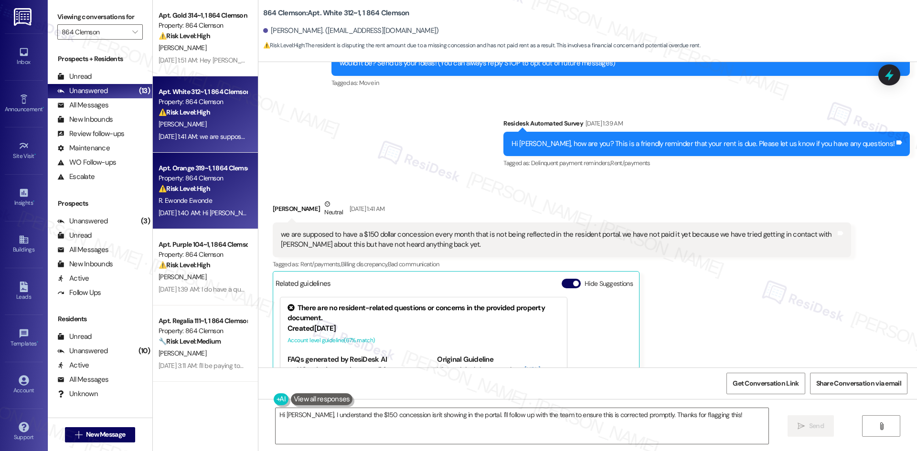
click at [219, 192] on div "⚠️ Risk Level: High The resident acknowledges the rent reminder but indicates a…" at bounding box center [203, 189] width 88 height 10
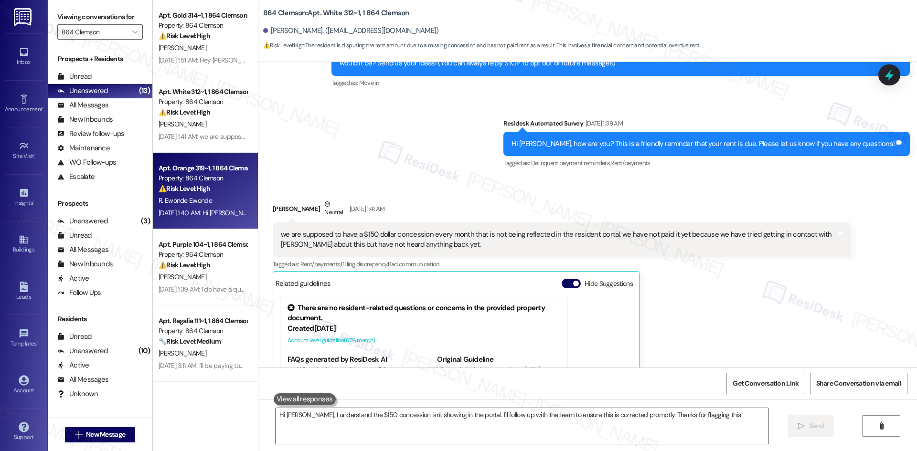
type textarea "Hi Ryan, I understand the $150 concession isn't showing in the portal. I'll fol…"
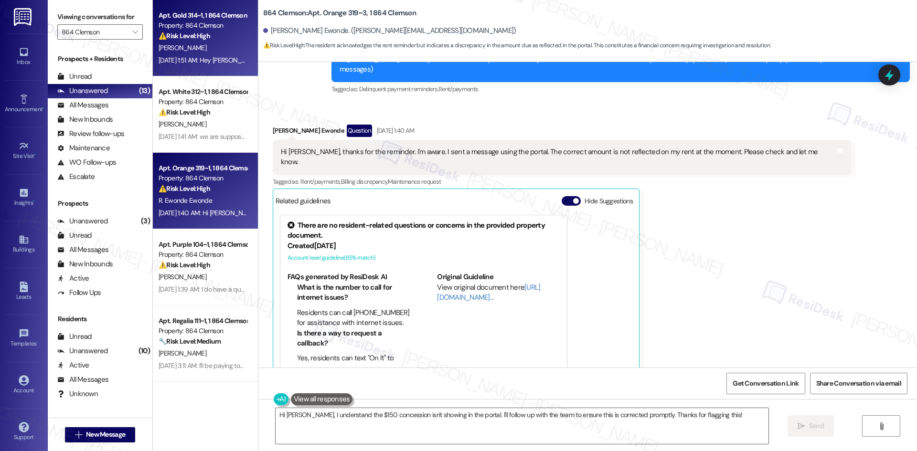
click at [195, 53] on div "S. Woodyard" at bounding box center [203, 48] width 90 height 12
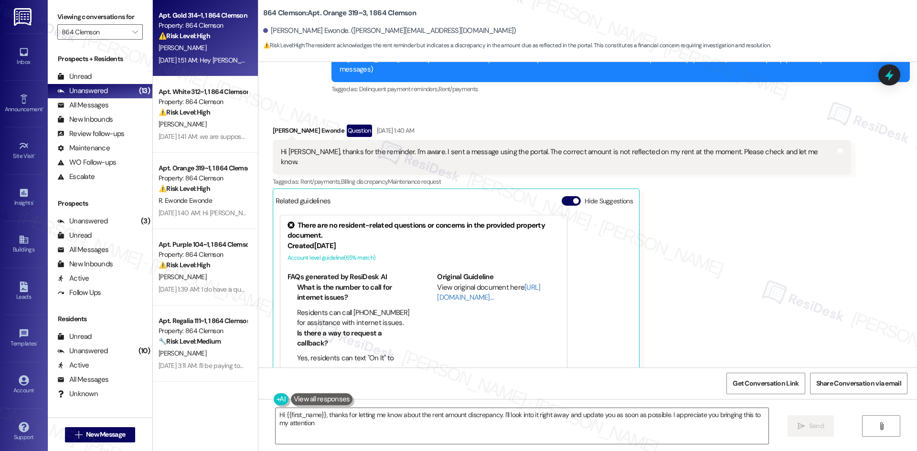
type textarea "Hi {{first_name}}, thanks for letting me know about the rent amount discrepancy…"
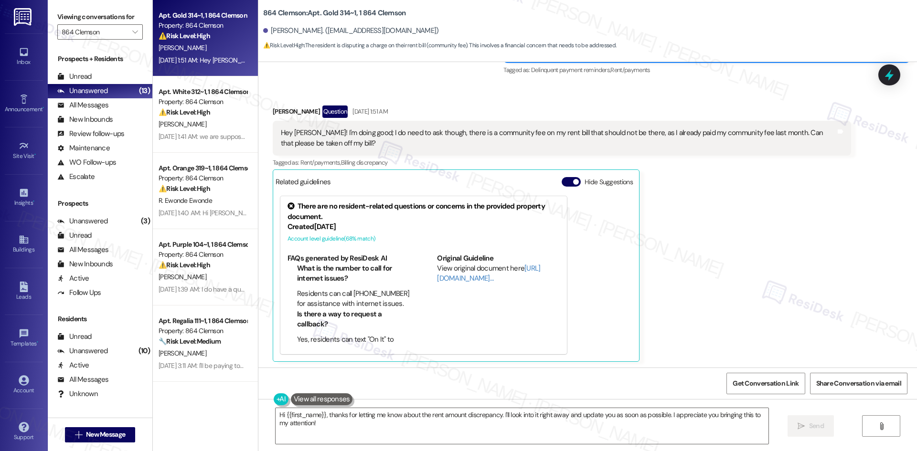
scroll to position [396, 0]
click at [197, 39] on strong "⚠️ Risk Level: High" at bounding box center [185, 36] width 52 height 9
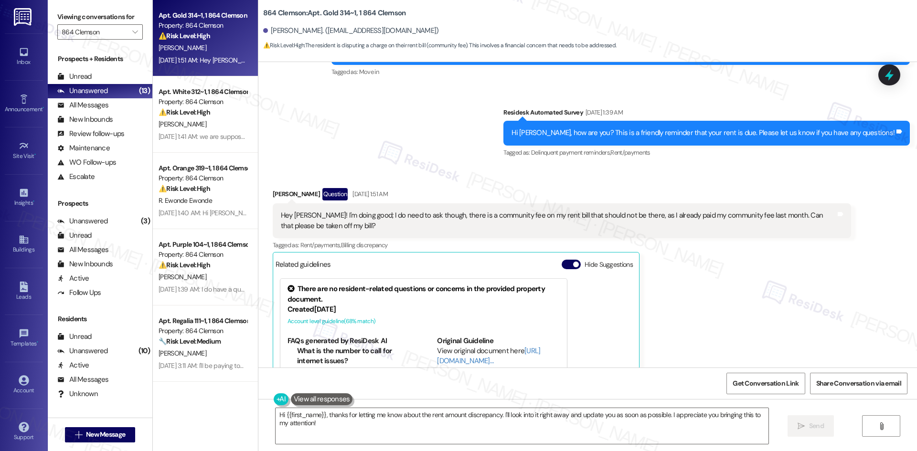
scroll to position [301, 0]
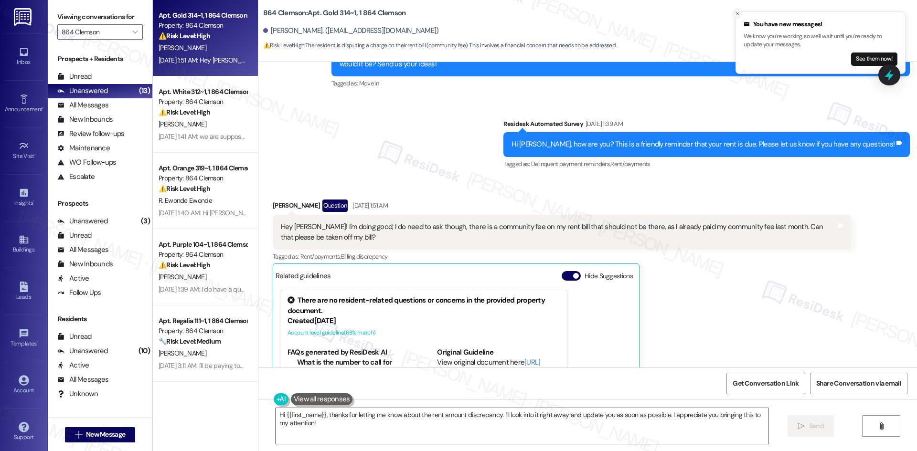
click at [737, 13] on line "Close toast" at bounding box center [737, 13] width 3 height 3
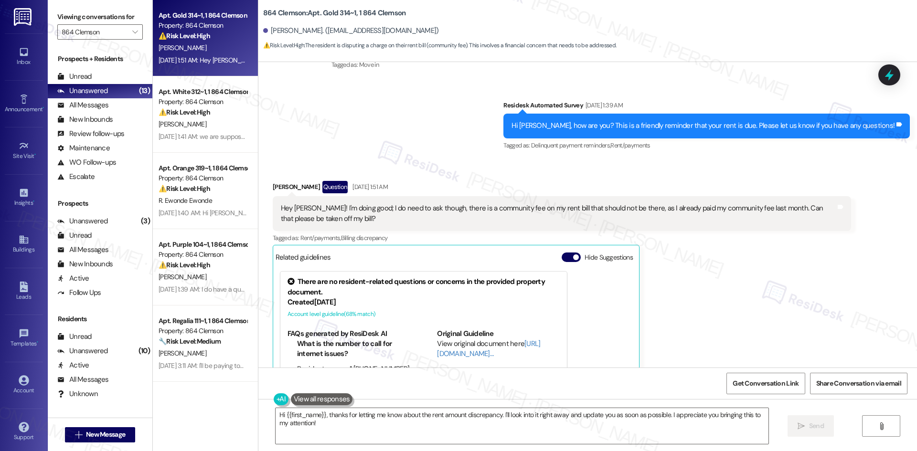
scroll to position [334, 0]
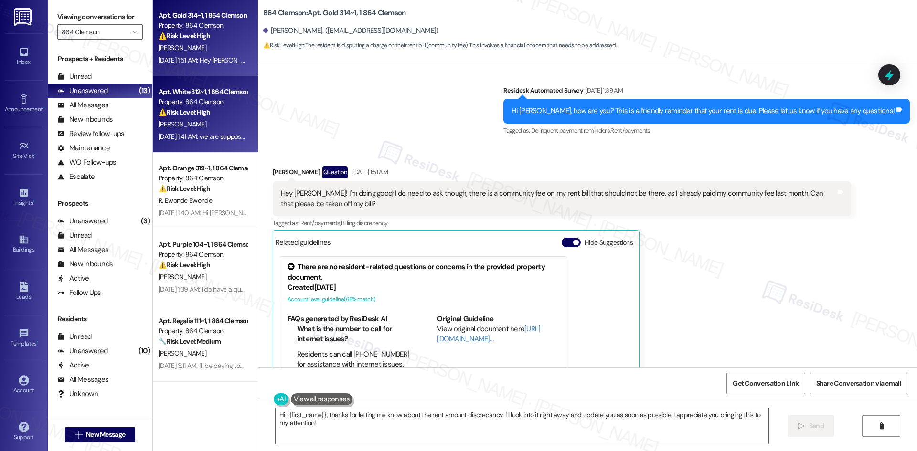
click at [188, 108] on strong "⚠️ Risk Level: High" at bounding box center [185, 112] width 52 height 9
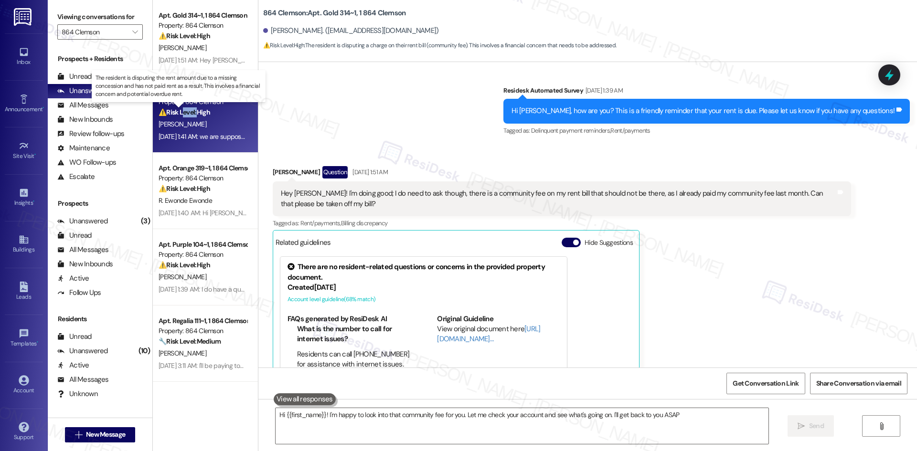
type textarea "Hi {{first_name}}! I'm happy to look into that community fee for you. Let me ch…"
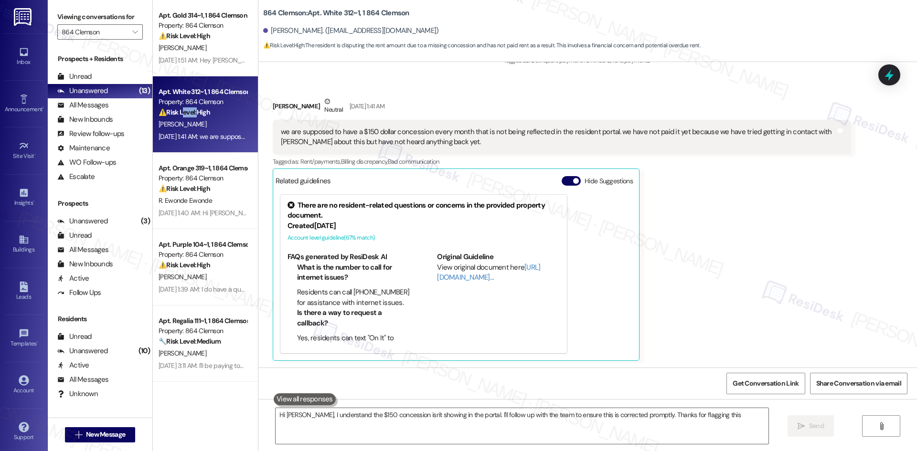
type textarea "Hi Ryan, I understand the $150 concession isn't showing in the portal. I'll fol…"
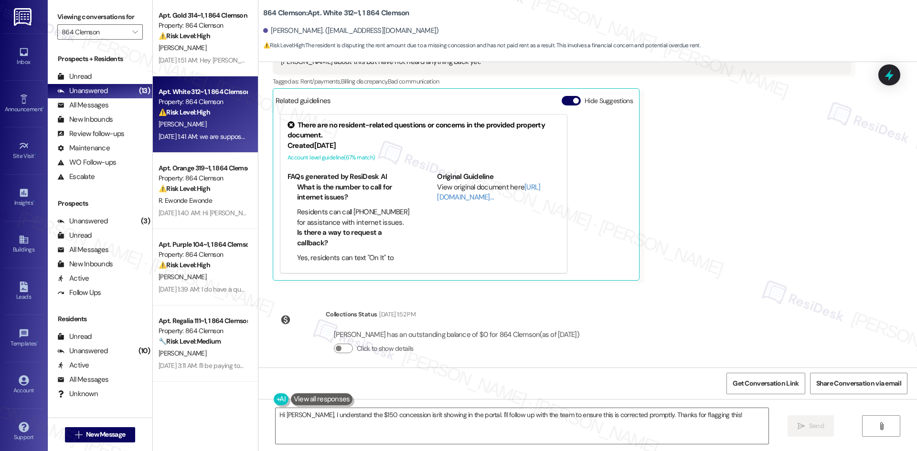
scroll to position [311, 0]
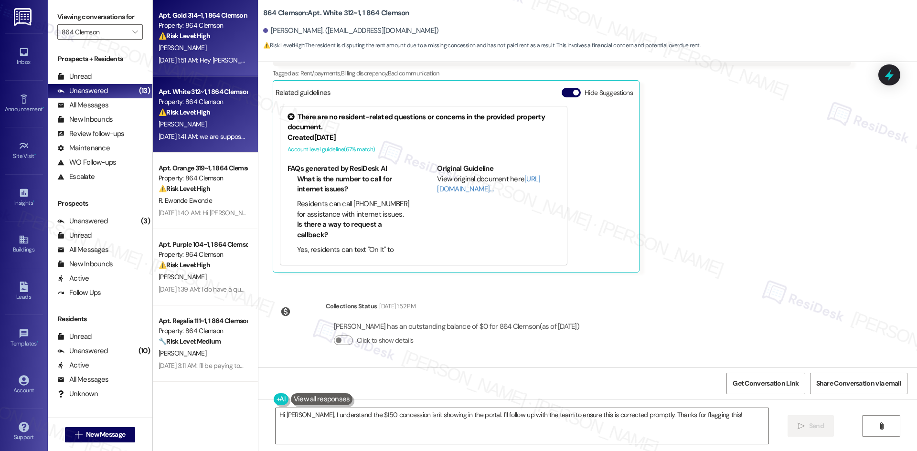
click at [186, 57] on div "Sep 03, 2025 at 1:51 AM: Hey Sarah! I'm doing good; I do need to ask though, th…" at bounding box center [474, 60] width 631 height 9
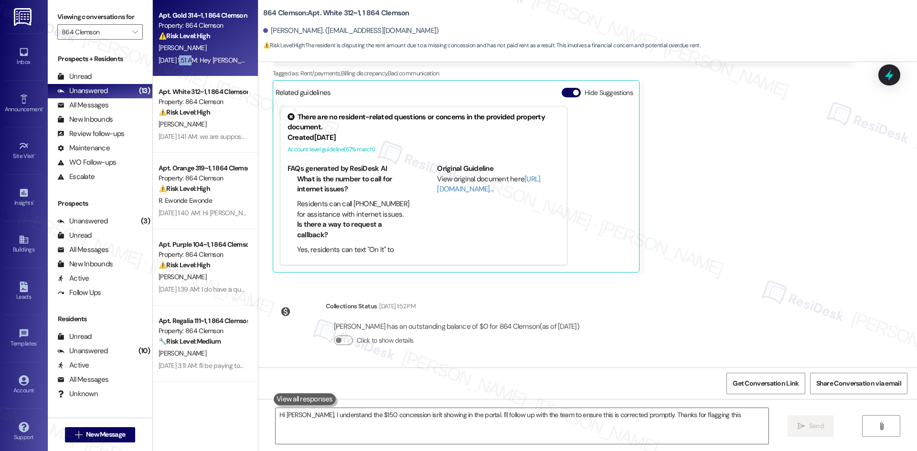
type textarea "Hi Ryan, I understand the $150 concession isn't showing in the portal. I'll fol…"
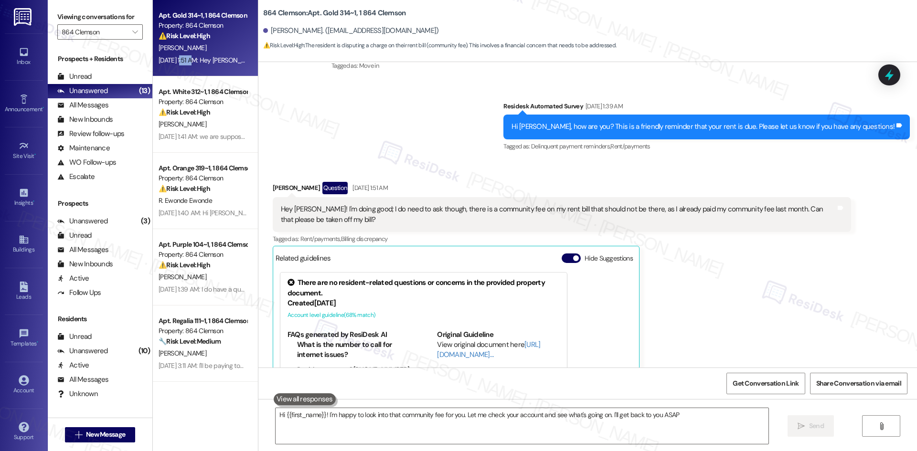
type textarea "Hi {{first_name}}! I'm happy to look into that community fee for you. Let me ch…"
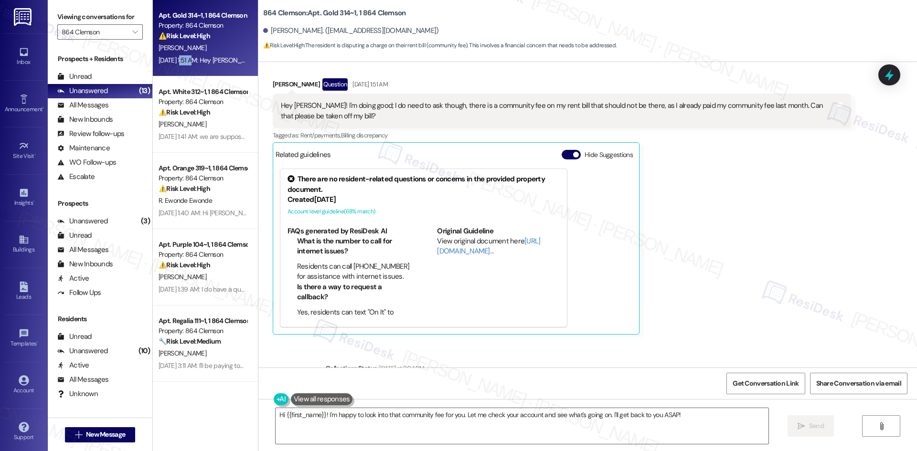
scroll to position [389, 0]
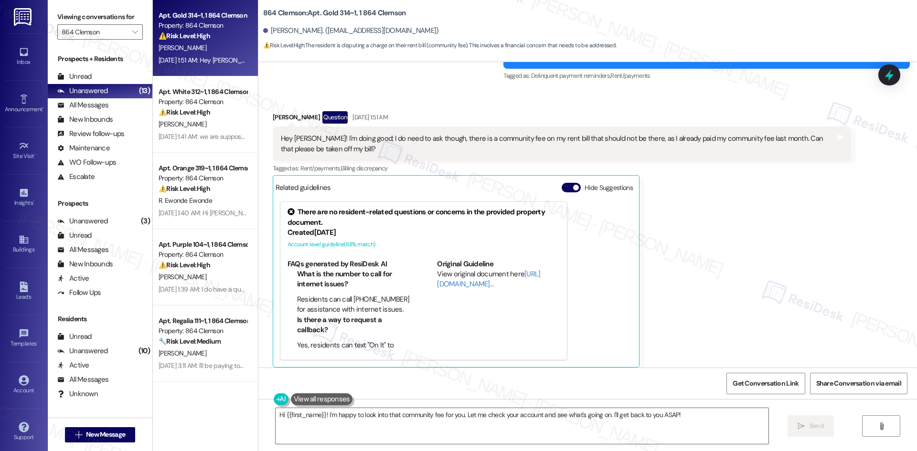
click at [776, 277] on div "Scott Woodyard Question Sep 03, 2025 at 1:51 AM Hey Sarah! I'm doing good; I do…" at bounding box center [562, 239] width 578 height 256
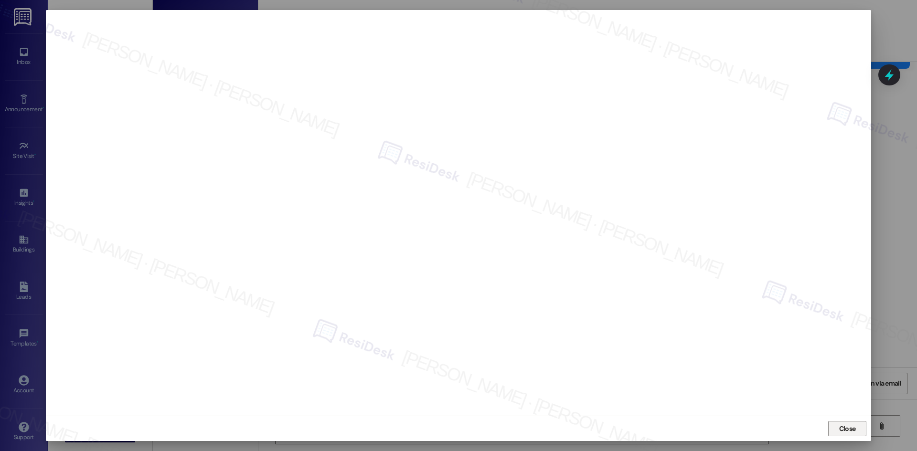
click at [845, 432] on span "Close" at bounding box center [847, 429] width 17 height 10
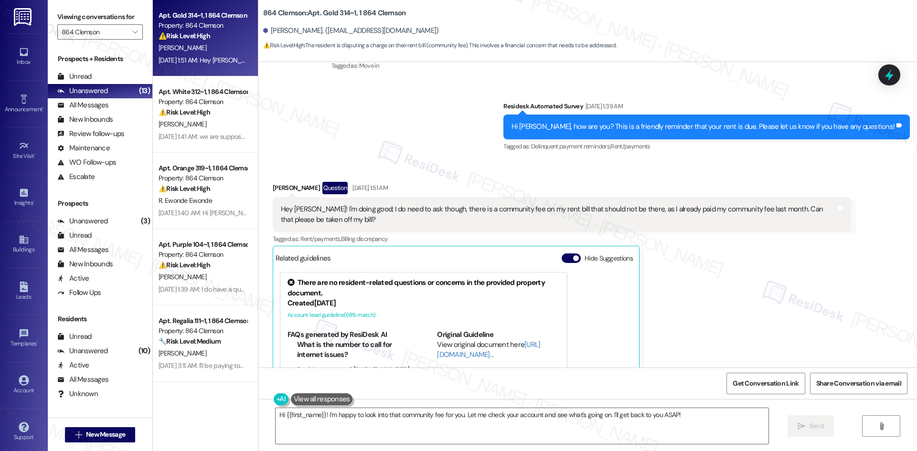
scroll to position [294, 0]
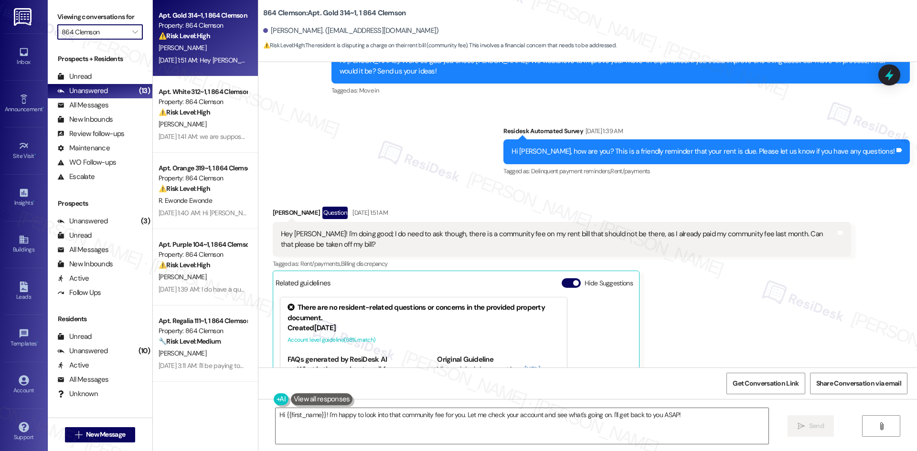
click at [97, 37] on input "864 Clemson" at bounding box center [95, 31] width 66 height 15
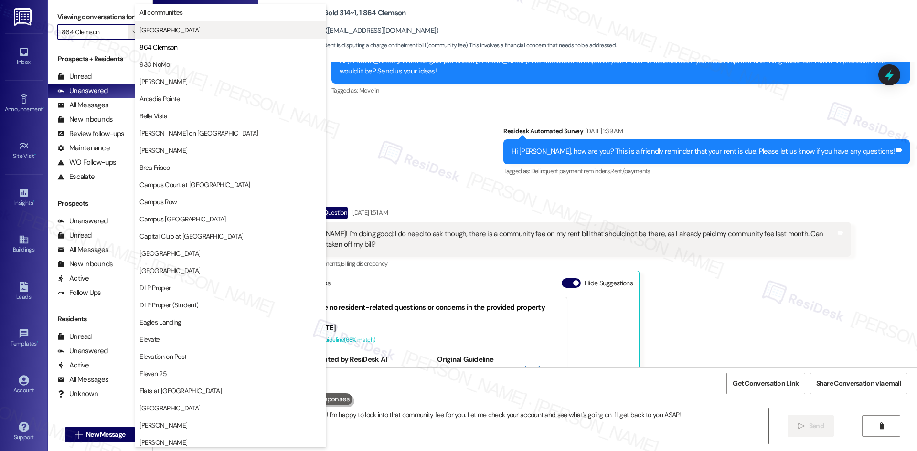
click at [185, 32] on span "[GEOGRAPHIC_DATA]" at bounding box center [169, 30] width 61 height 10
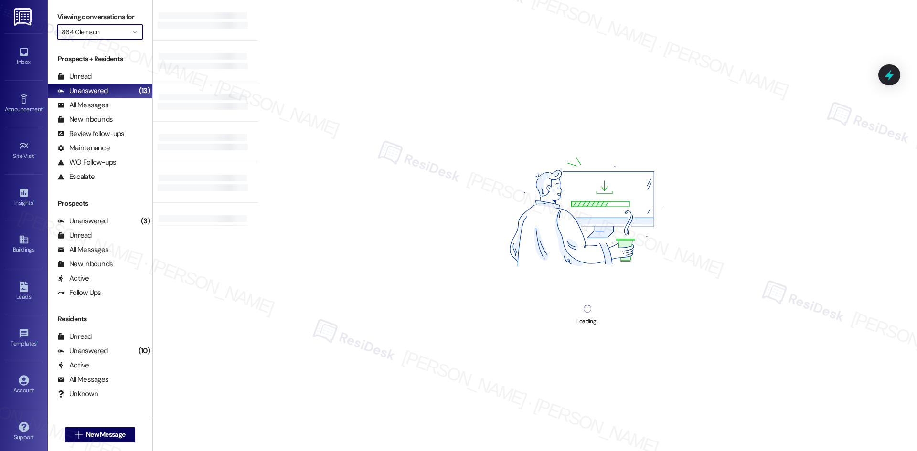
type input "[GEOGRAPHIC_DATA]"
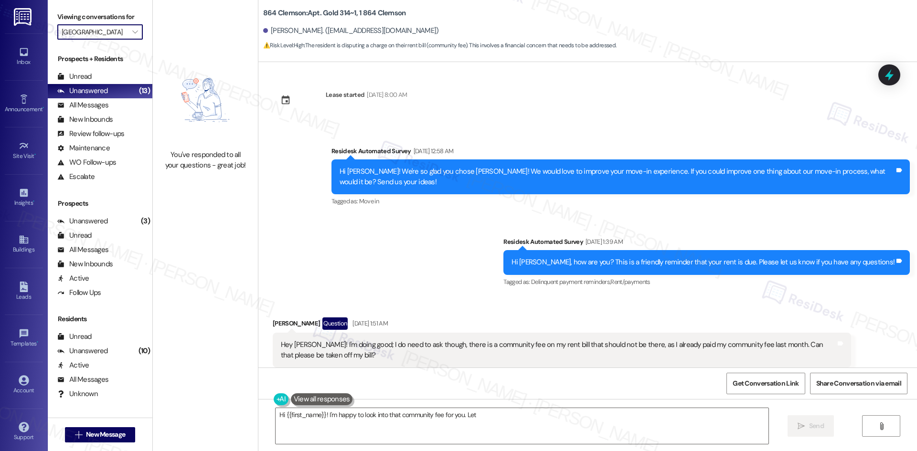
click at [103, 35] on input "[GEOGRAPHIC_DATA]" at bounding box center [95, 31] width 66 height 15
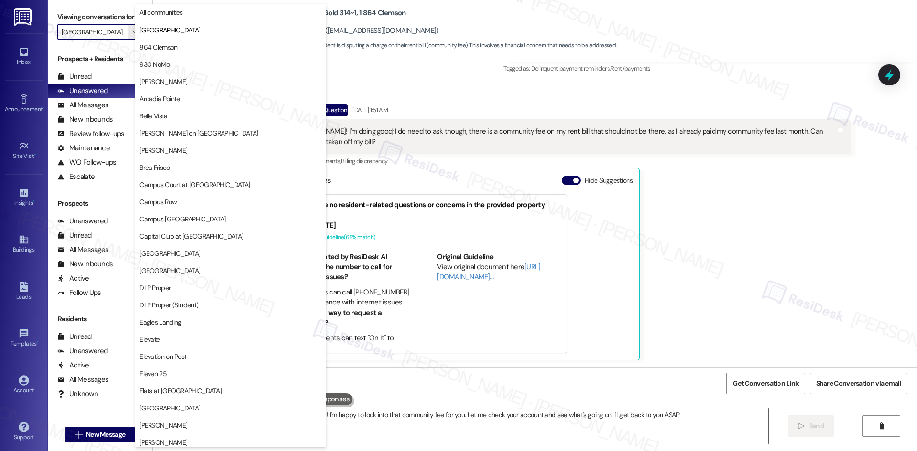
type textarea "Hi {{first_name}}! I'm happy to look into that community fee for you. Let me ch…"
click at [159, 44] on span "864 Clemson" at bounding box center [158, 48] width 38 height 10
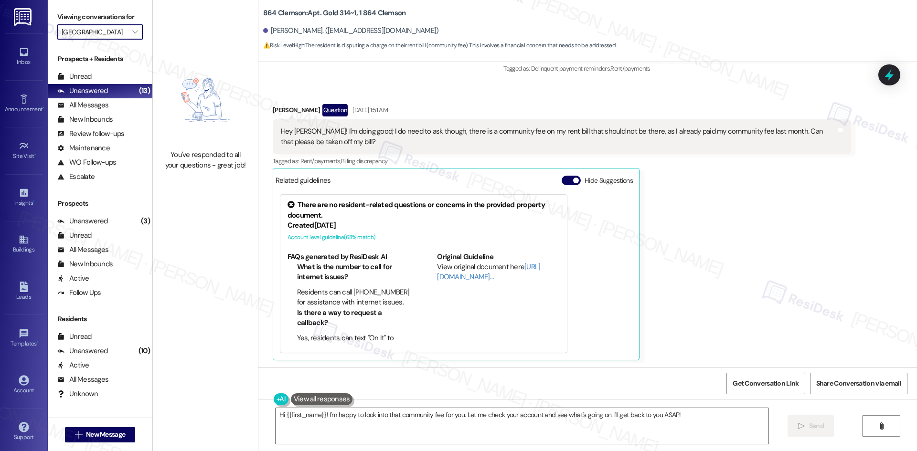
type input "864 Clemson"
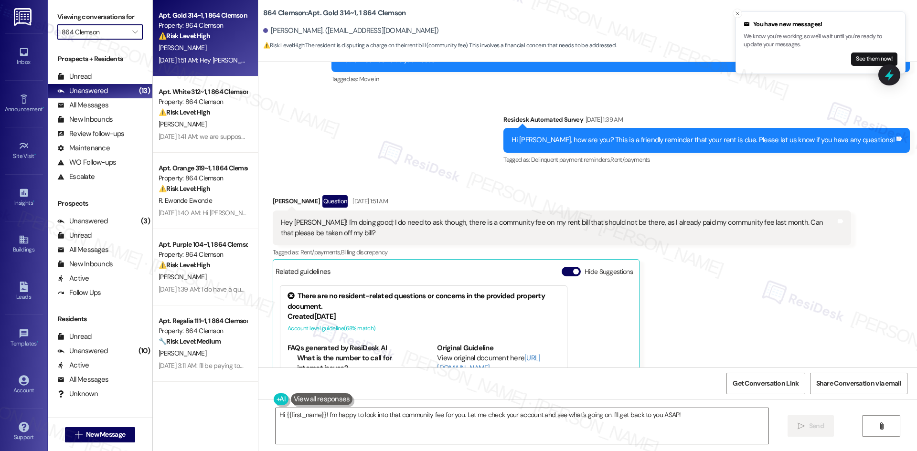
scroll to position [294, 0]
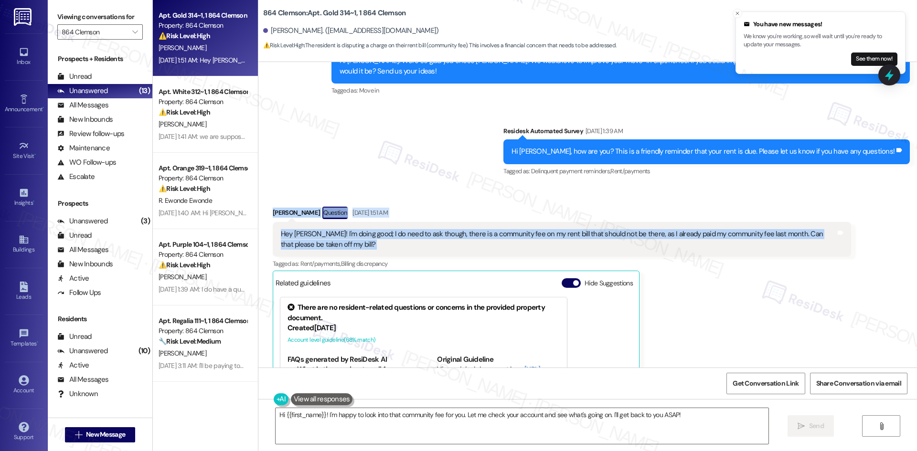
drag, startPoint x: 258, startPoint y: 203, endPoint x: 325, endPoint y: 240, distance: 75.9
click at [297, 230] on div "Received via SMS Scott Woodyard Question Sep 03, 2025 at 1:51 AM Hey Sarah! I'm…" at bounding box center [562, 335] width 593 height 271
drag, startPoint x: 325, startPoint y: 240, endPoint x: 351, endPoint y: 246, distance: 26.4
click at [350, 246] on div "Hey Sarah! I'm doing good; I do need to ask though, there is a community fee on…" at bounding box center [558, 239] width 555 height 21
click at [351, 246] on div "Hey Sarah! I'm doing good; I do need to ask though, there is a community fee on…" at bounding box center [558, 239] width 555 height 21
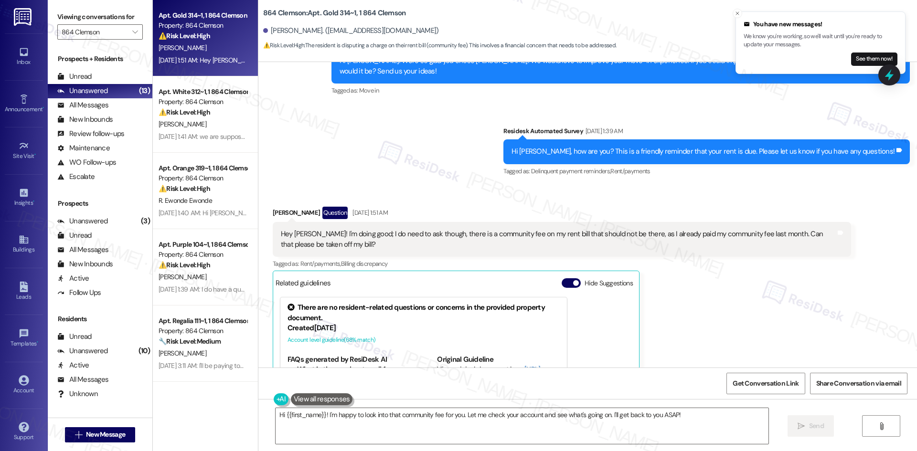
drag, startPoint x: 351, startPoint y: 246, endPoint x: 309, endPoint y: 163, distance: 92.9
click at [309, 163] on div "Survey, sent via SMS Residesk Automated Survey Aug 05, 2025 at 12:58 AM Hi Scot…" at bounding box center [587, 99] width 659 height 171
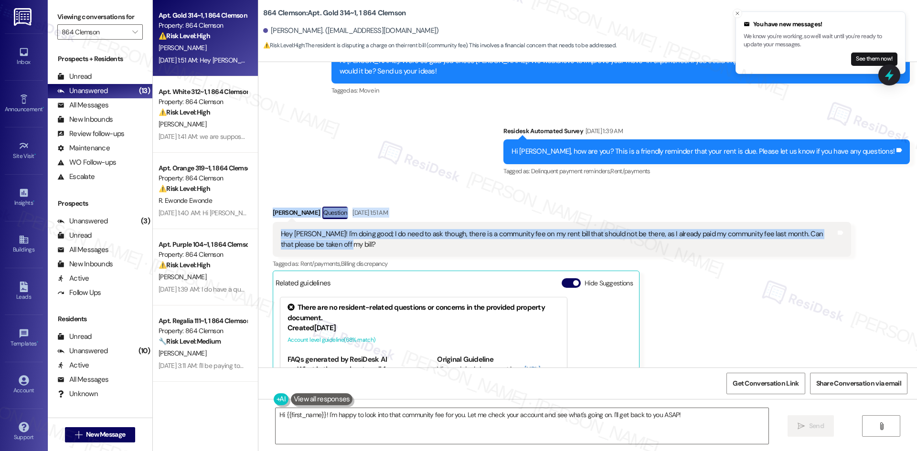
drag, startPoint x: 256, startPoint y: 204, endPoint x: 362, endPoint y: 246, distance: 113.9
click at [362, 246] on div "Received via SMS Scott Woodyard Question Sep 03, 2025 at 1:51 AM Hey Sarah! I'm…" at bounding box center [587, 327] width 659 height 285
copy div "Scott Woodyard Question Sep 03, 2025 at 1:51 AM Hey Sarah! I'm doing good; I do…"
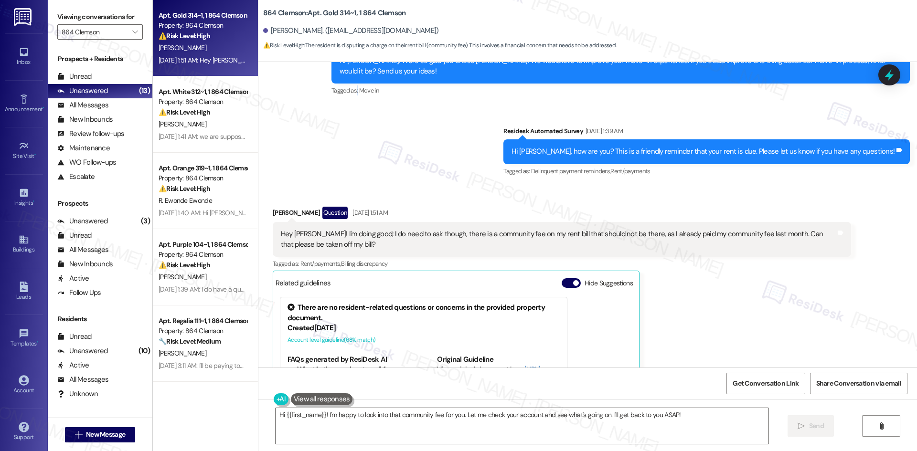
click at [349, 169] on div "Survey, sent via SMS Residesk Automated Survey Aug 05, 2025 at 12:58 AM Hi Scot…" at bounding box center [587, 99] width 659 height 171
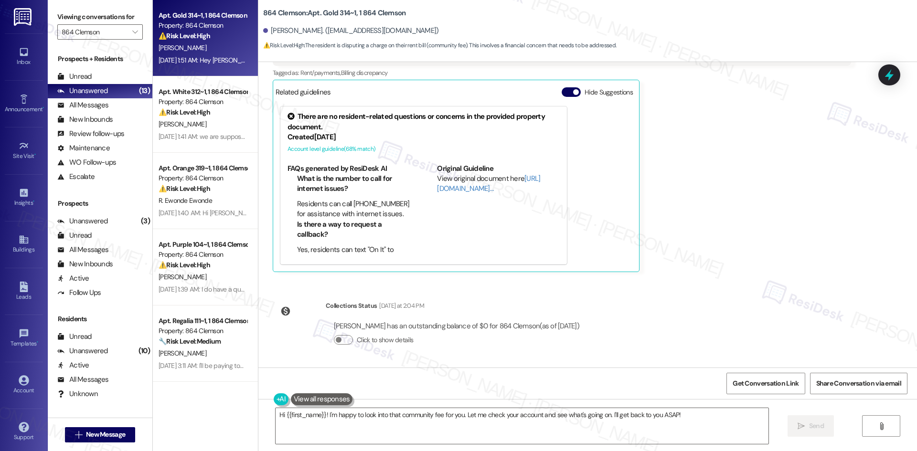
click at [410, 447] on div "Hi {{first_name}}! I'm happy to look into that community fee for you. Let me ch…" at bounding box center [587, 435] width 659 height 72
click at [411, 424] on textarea "Hi {{first_name}}! I'm happy to look into that community fee for you. Let me ch…" at bounding box center [522, 426] width 493 height 36
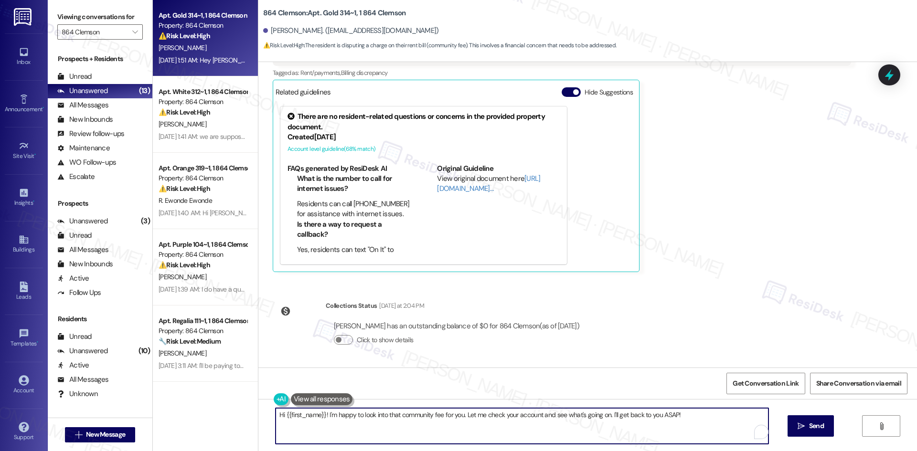
paste textarea "Scott, I just wanted to check back regarding the community fee you mentioned on…"
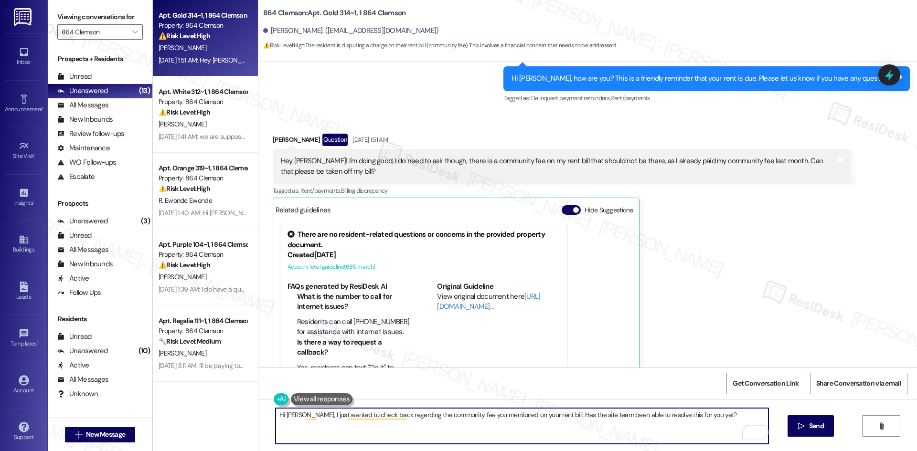
scroll to position [341, 0]
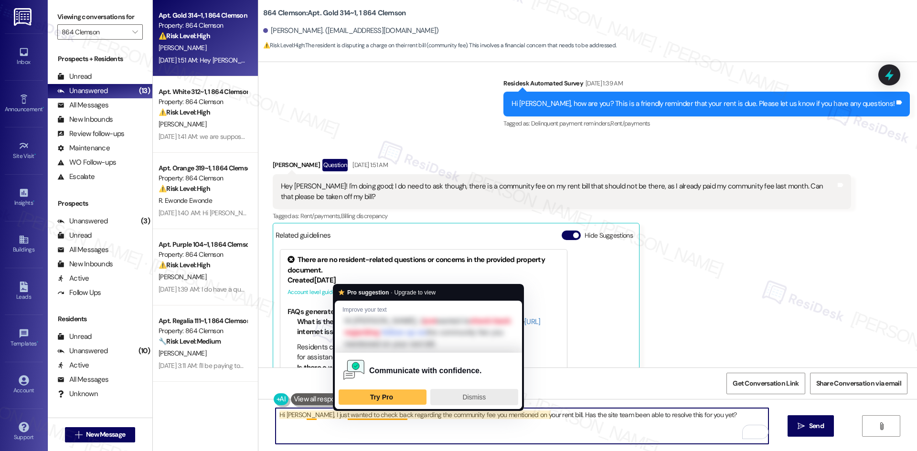
click at [486, 396] on span "Dismiss" at bounding box center [473, 398] width 23 height 8
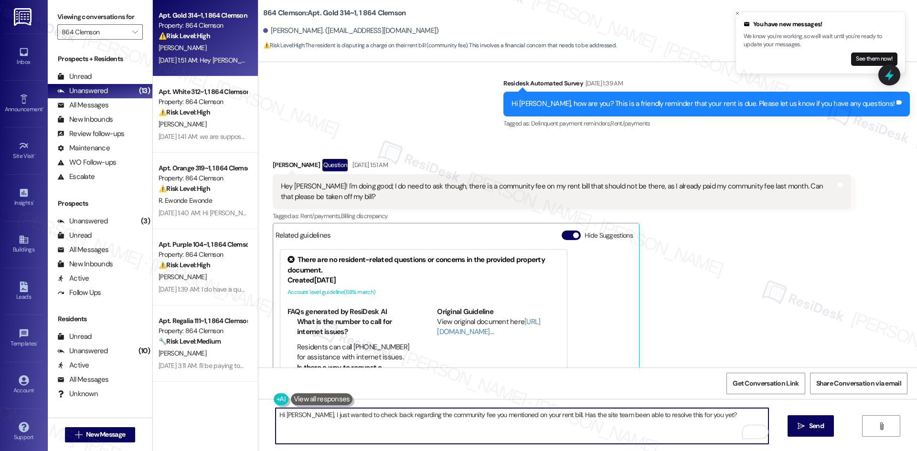
click at [609, 426] on textarea "Hi Scott, I just wanted to check back regarding the community fee you mentioned…" at bounding box center [522, 426] width 493 height 36
type textarea "Hi Scott, I just wanted to check back regarding the community fee you mentioned…"
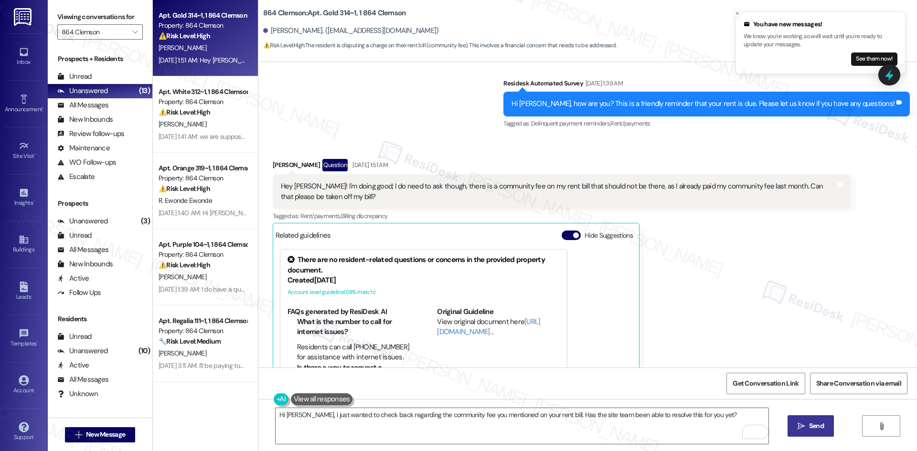
drag, startPoint x: 801, startPoint y: 427, endPoint x: 796, endPoint y: 427, distance: 5.3
click at [801, 428] on icon "" at bounding box center [801, 427] width 7 height 8
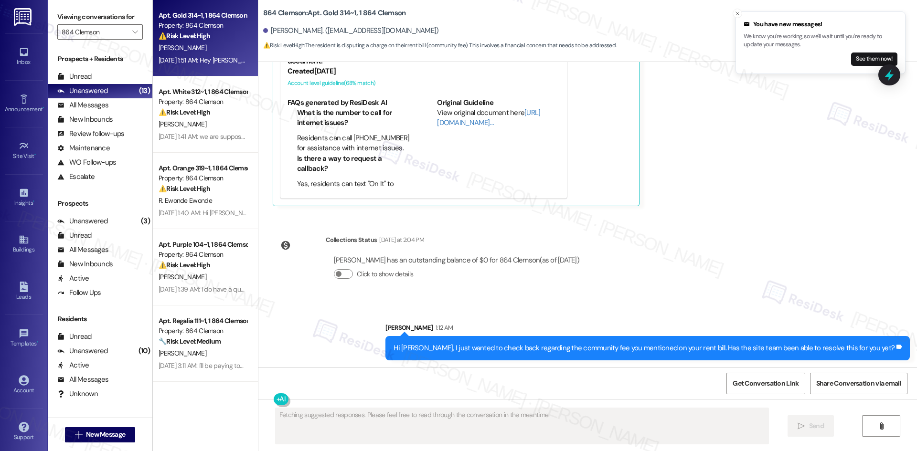
scroll to position [551, 0]
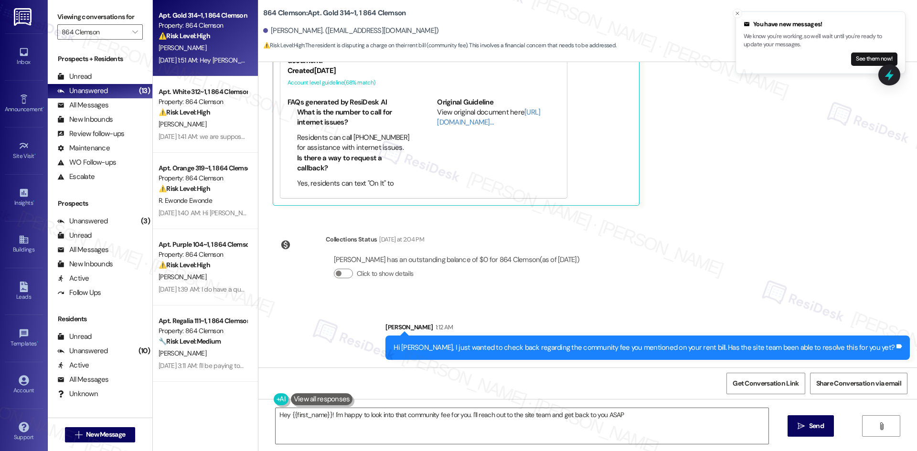
type textarea "Hey {{first_name}}! I'm happy to look into that community fee for you. I'll rea…"
click at [736, 14] on icon "Close toast" at bounding box center [737, 14] width 6 height 6
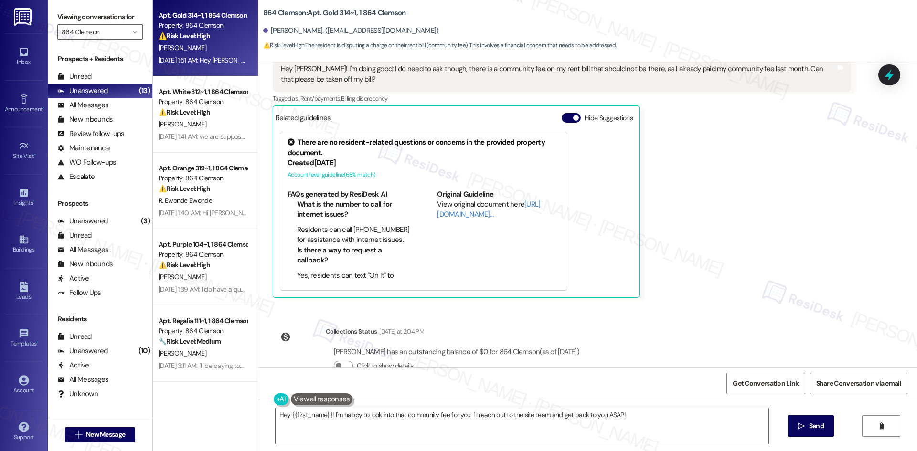
scroll to position [456, 0]
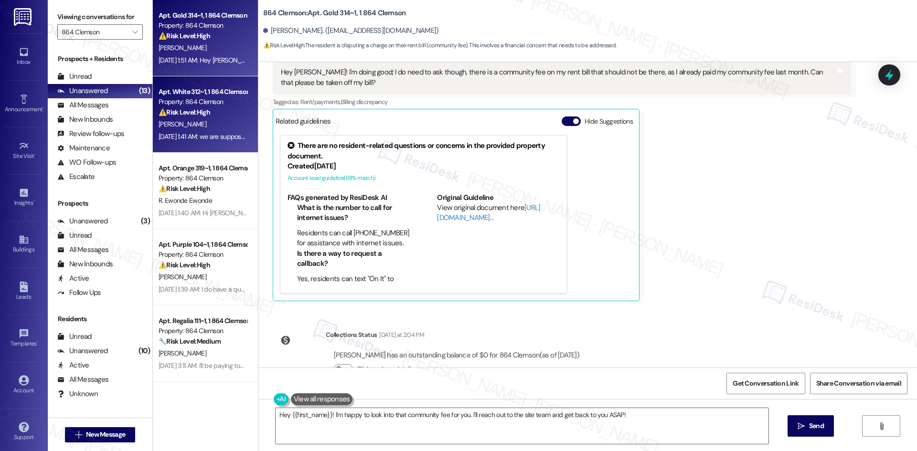
click at [215, 117] on div "⚠️ Risk Level: High The resident is disputing the rent amount due to a missing …" at bounding box center [203, 112] width 88 height 10
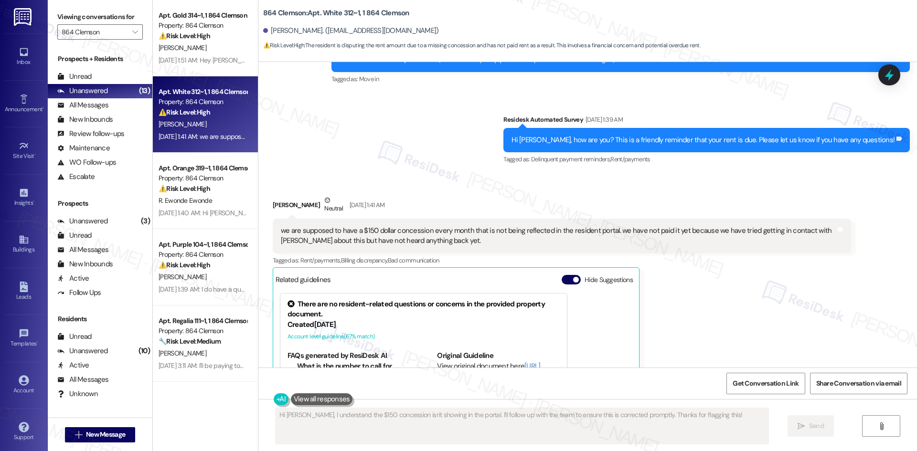
scroll to position [120, 0]
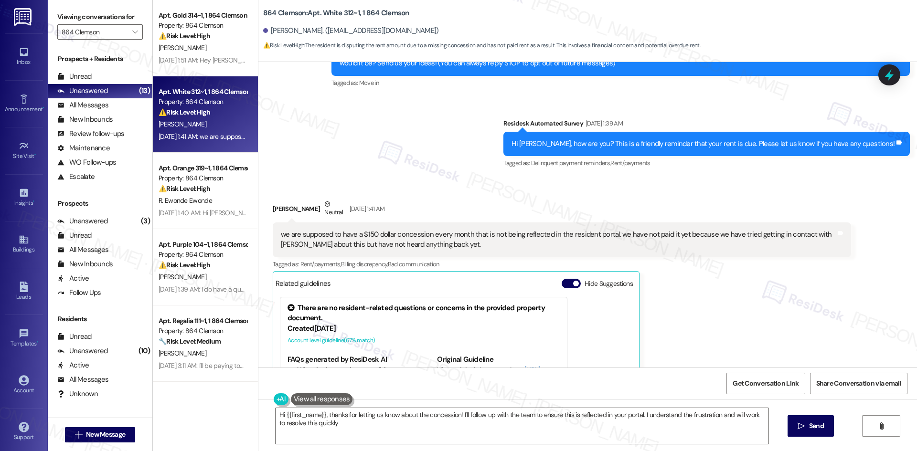
type textarea "Hi {{first_name}}, thanks for letting us know about the concession! I'll follow…"
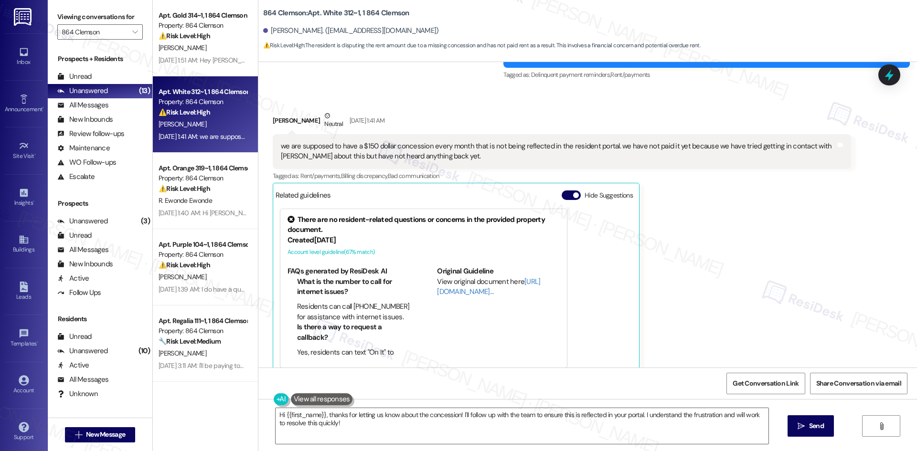
scroll to position [311, 0]
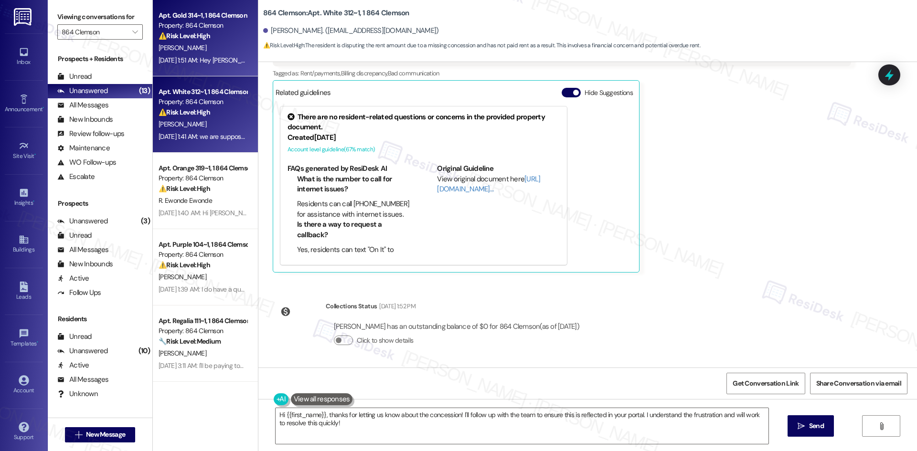
click at [202, 58] on div "Sep 03, 2025 at 1:51 AM: Hey Sarah! I'm doing good; I do need to ask though, th…" at bounding box center [474, 60] width 631 height 9
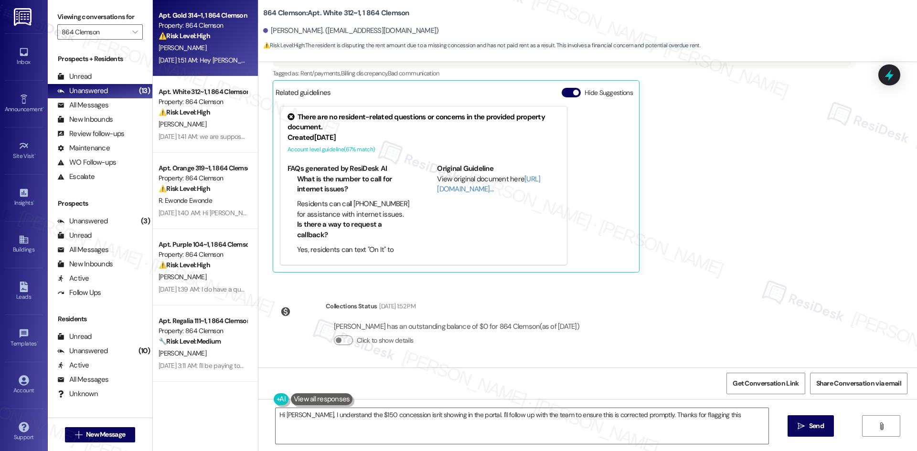
type textarea "Hi Ryan, I understand the $150 concession isn't showing in the portal. I'll fol…"
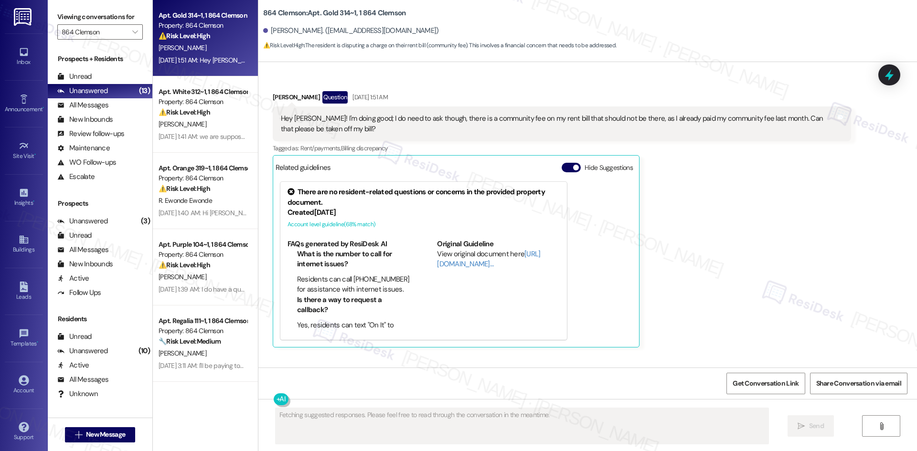
scroll to position [374, 0]
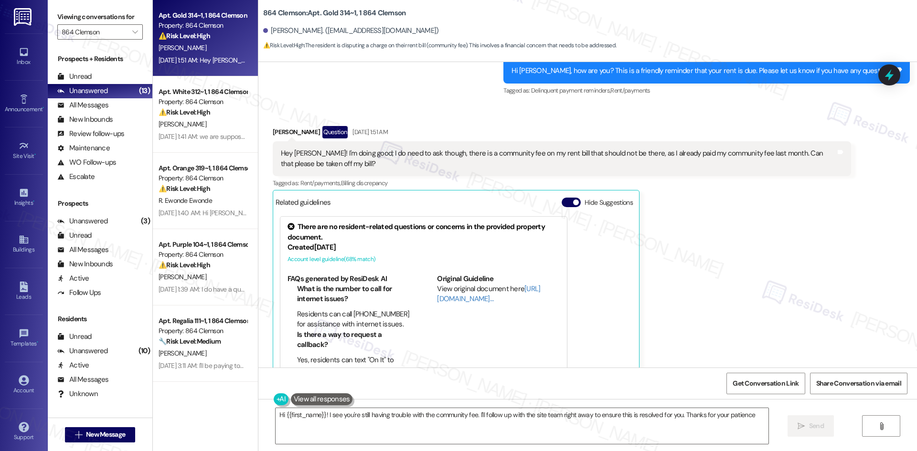
type textarea "Hi {{first_name}}! I see you're still having trouble with the community fee. I'…"
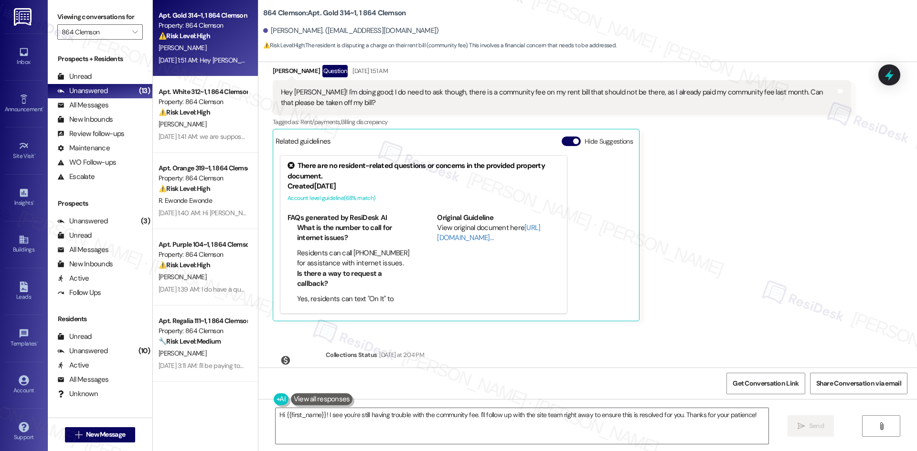
scroll to position [565, 0]
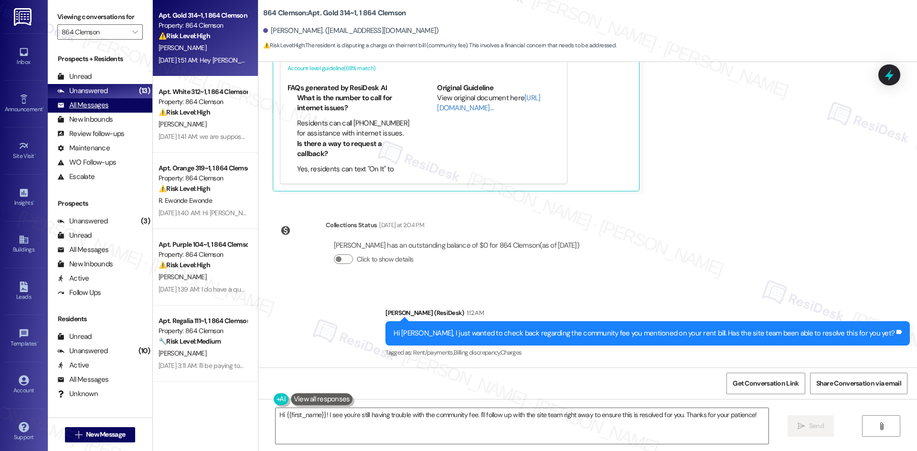
drag, startPoint x: 114, startPoint y: 105, endPoint x: 120, endPoint y: 106, distance: 6.4
click at [114, 105] on div "All Messages (undefined)" at bounding box center [100, 105] width 105 height 14
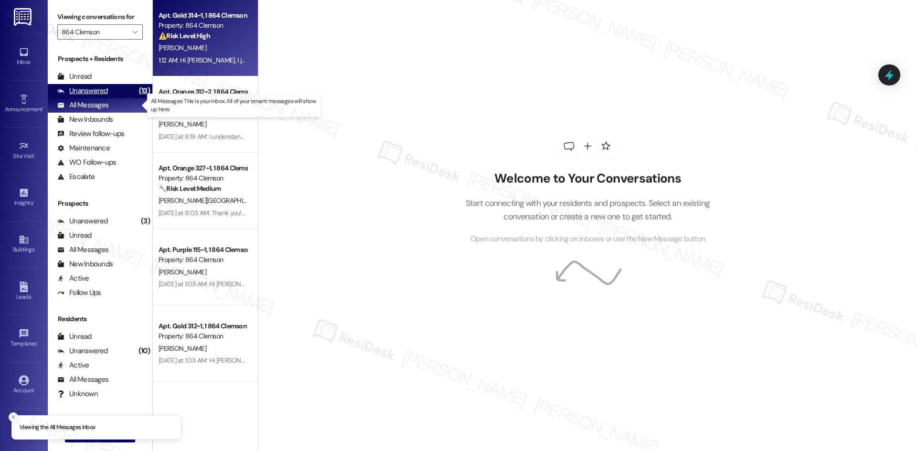
click at [112, 96] on div "Unanswered (13)" at bounding box center [100, 91] width 105 height 14
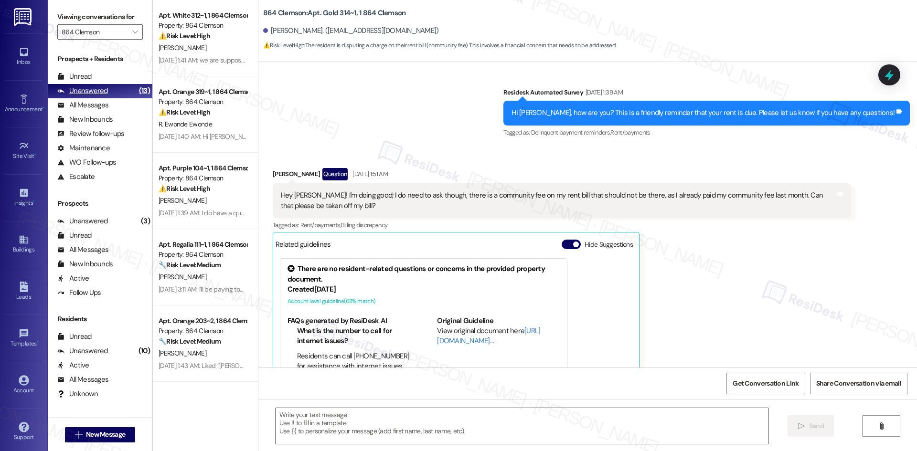
type textarea "Fetching suggested responses. Please feel free to read through the conversation…"
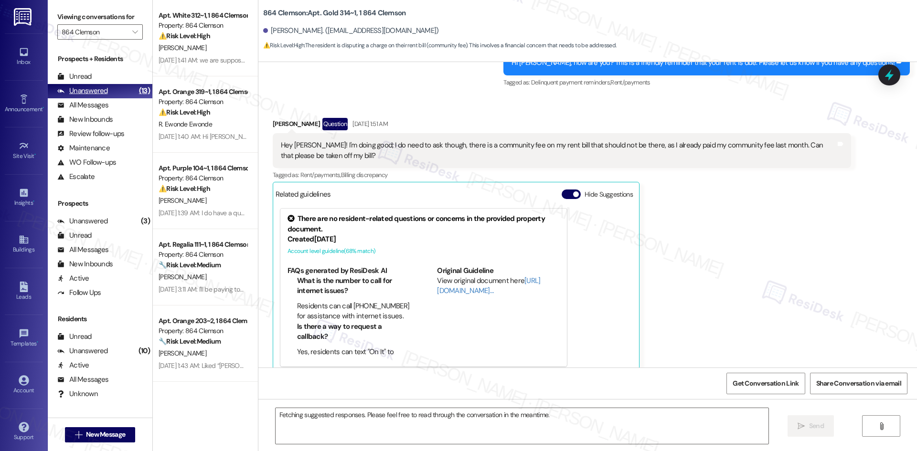
scroll to position [396, 0]
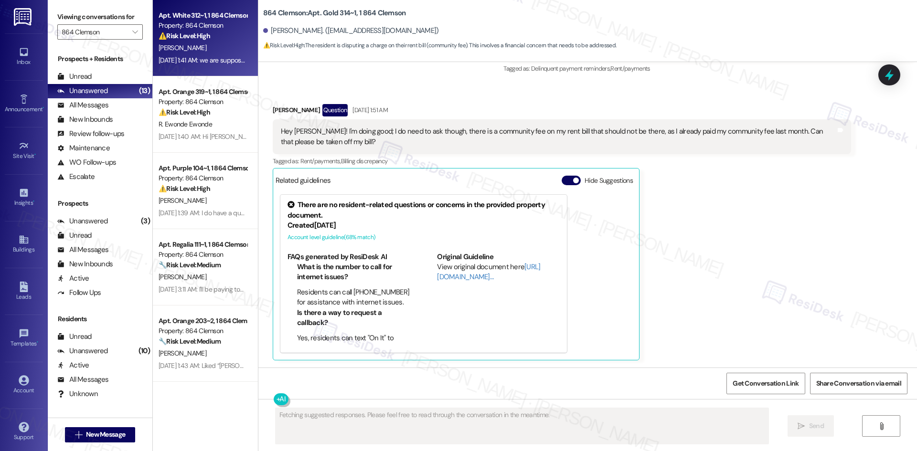
click at [211, 59] on div "Sep 03, 2025 at 1:41 AM: we are supposed to have a $150 dollar concession every…" at bounding box center [524, 60] width 730 height 9
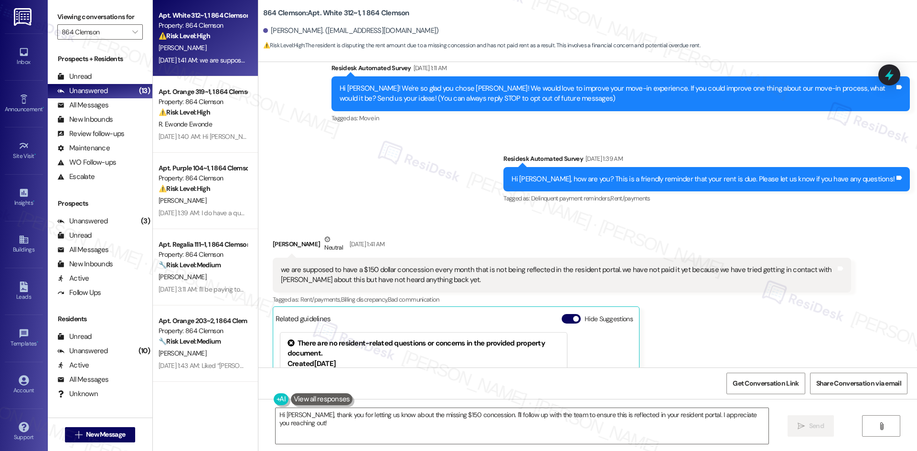
scroll to position [72, 0]
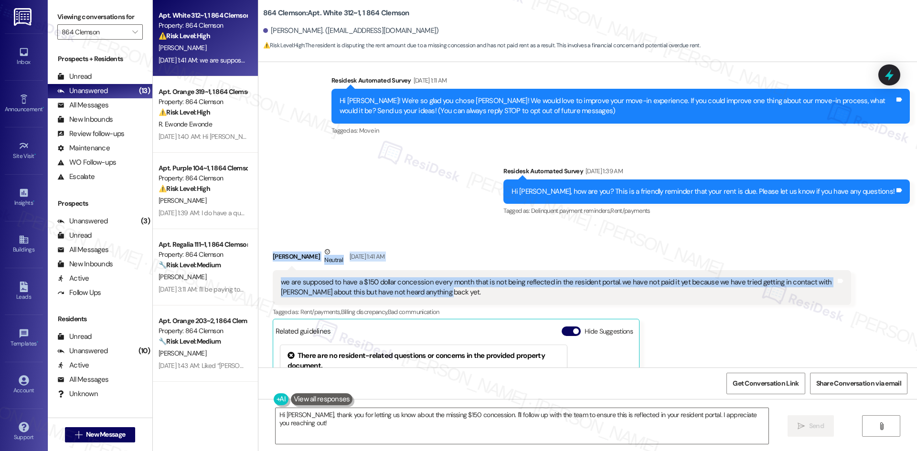
drag, startPoint x: 257, startPoint y: 250, endPoint x: 437, endPoint y: 292, distance: 185.0
click at [437, 292] on div "Received via SMS Ryan Stephens Neutral Sep 03, 2025 at 1:41 AM we are supposed …" at bounding box center [587, 371] width 659 height 293
drag, startPoint x: 298, startPoint y: 230, endPoint x: 298, endPoint y: 244, distance: 13.4
click at [298, 230] on div "Received via SMS Ryan Stephens Neutral Sep 03, 2025 at 1:41 AM we are supposed …" at bounding box center [587, 371] width 659 height 293
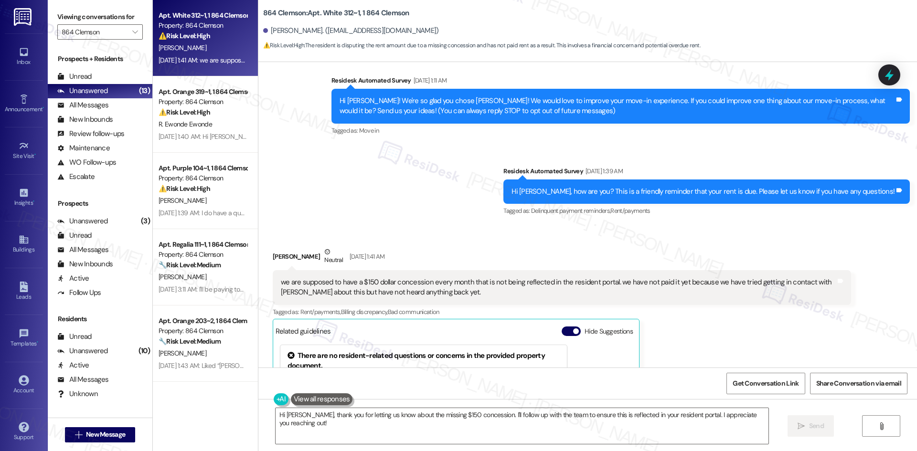
click at [291, 258] on div "Ryan Stephens Neutral Sep 03, 2025 at 1:41 AM" at bounding box center [562, 258] width 578 height 23
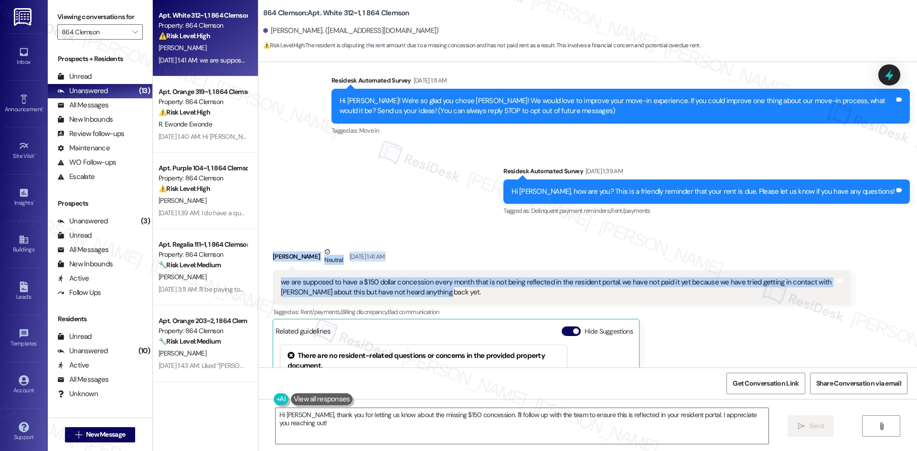
drag, startPoint x: 268, startPoint y: 259, endPoint x: 456, endPoint y: 297, distance: 191.5
click at [457, 298] on div "Received via SMS Ryan Stephens Neutral Sep 03, 2025 at 1:41 AM we are supposed …" at bounding box center [562, 379] width 593 height 279
copy div "Ryan Stephens Neutral Sep 03, 2025 at 1:41 AM we are supposed to have a $150 do…"
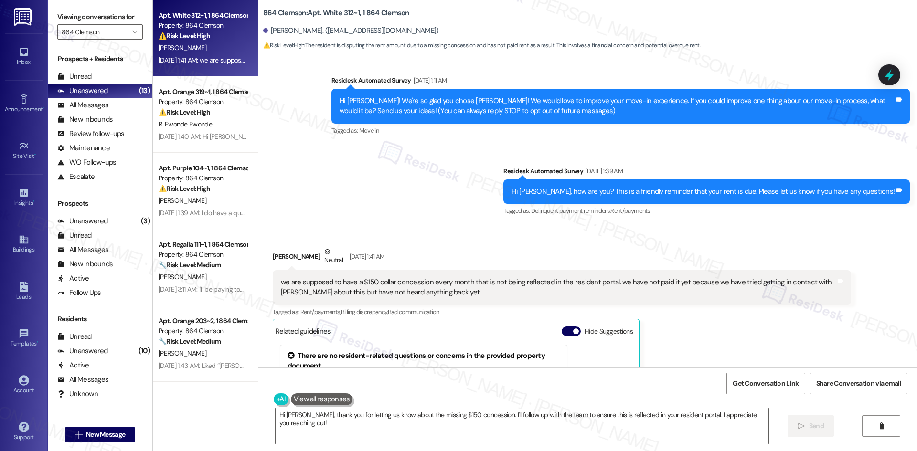
drag, startPoint x: 343, startPoint y: 181, endPoint x: 322, endPoint y: 172, distance: 23.1
click at [343, 181] on div "Survey, sent via SMS Residesk Automated Survey Aug 23, 2025 at 1:11 AM Hi Ryan!…" at bounding box center [587, 139] width 659 height 171
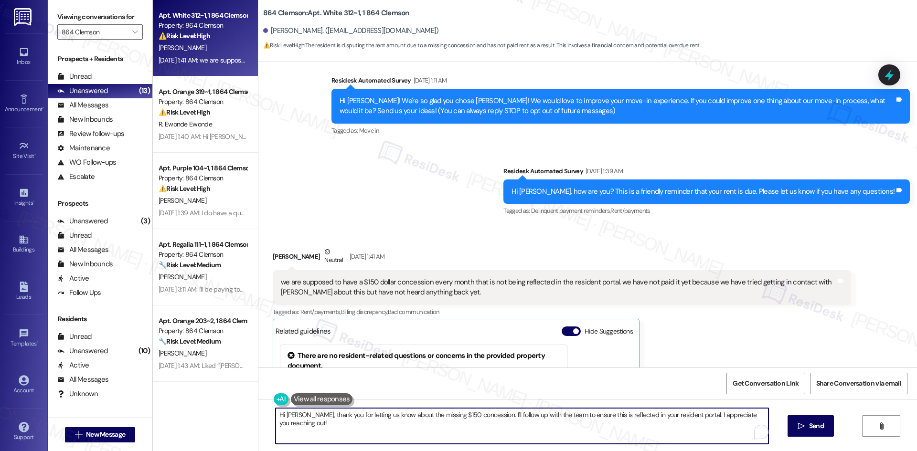
click at [435, 428] on textarea "Hi Ryan, thank you for letting us know about the missing $150 concession. I'll …" at bounding box center [522, 426] width 493 height 36
paste textarea "I just wanted to follow up regarding the $150 monthly concession not showing in…"
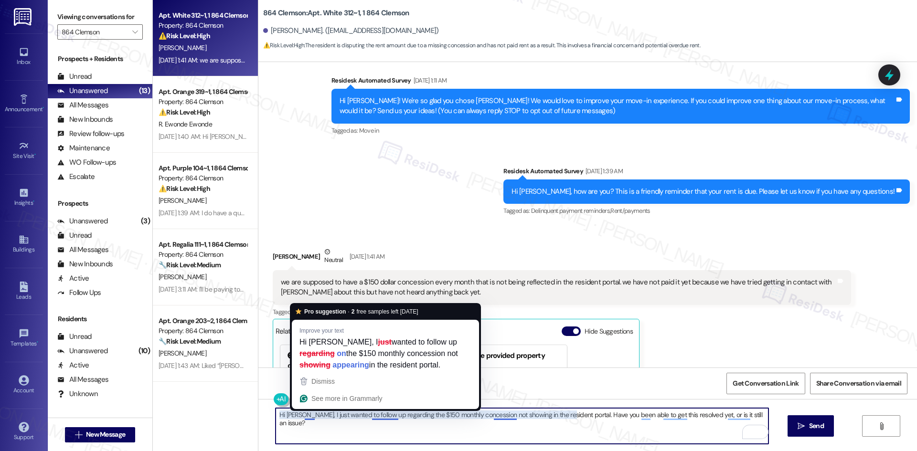
click at [301, 416] on textarea "Hi Ryan, I just wanted to follow up regarding the $150 monthly concession not s…" at bounding box center [522, 426] width 493 height 36
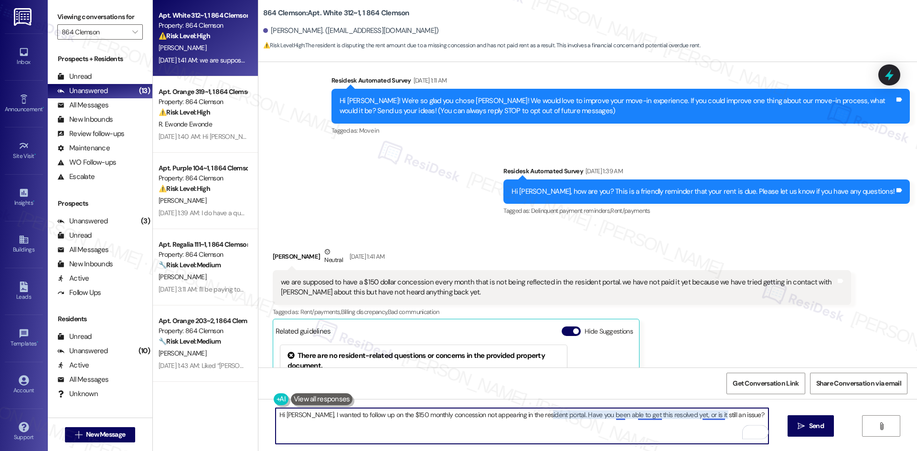
click at [614, 417] on textarea "Hi Ryan, I wanted to follow up on the $150 monthly concession not appearing in …" at bounding box center [522, 426] width 493 height 36
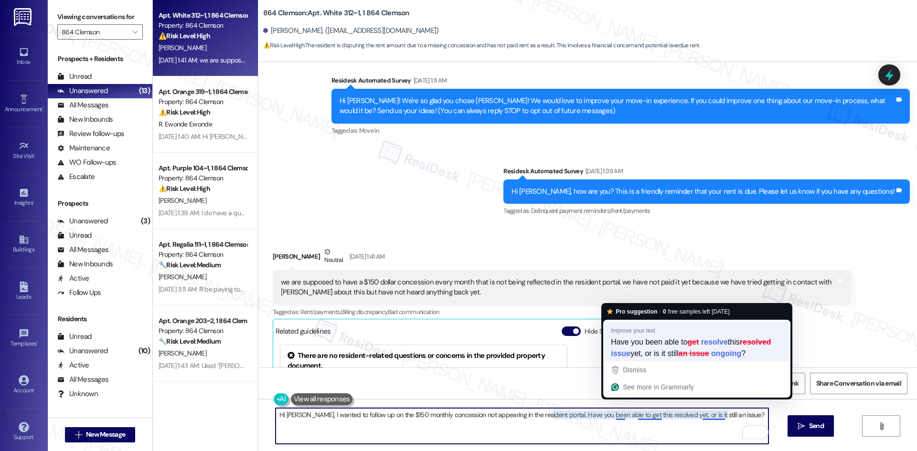
type textarea "Hi Ryan, I wanted to follow up on the $150 monthly concession not appearing in …"
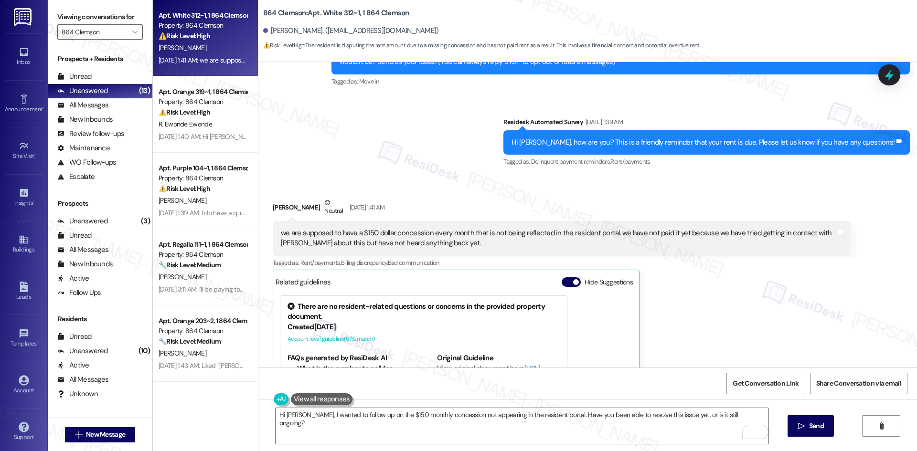
scroll to position [120, 0]
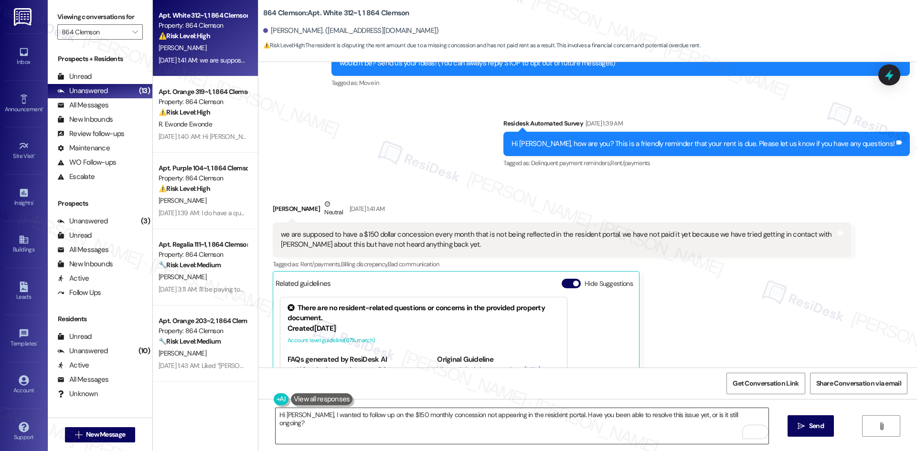
click at [654, 421] on textarea "Hi Ryan, I wanted to follow up on the $150 monthly concession not appearing in …" at bounding box center [522, 426] width 493 height 36
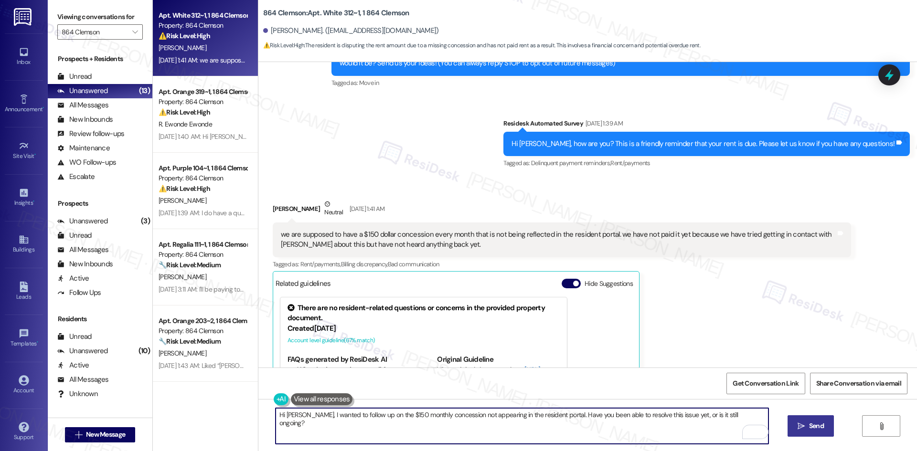
click at [805, 431] on span " Send" at bounding box center [811, 426] width 30 height 10
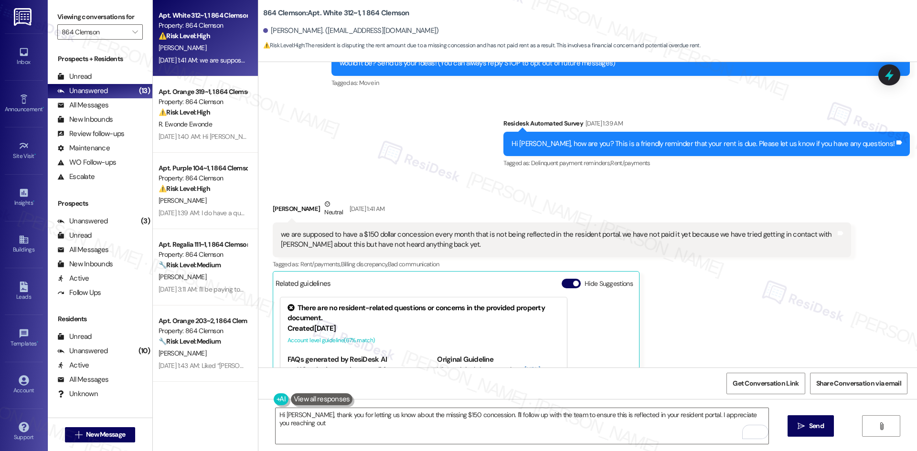
type textarea "Hi Ryan, thank you for letting us know about the missing $150 concession. I'll …"
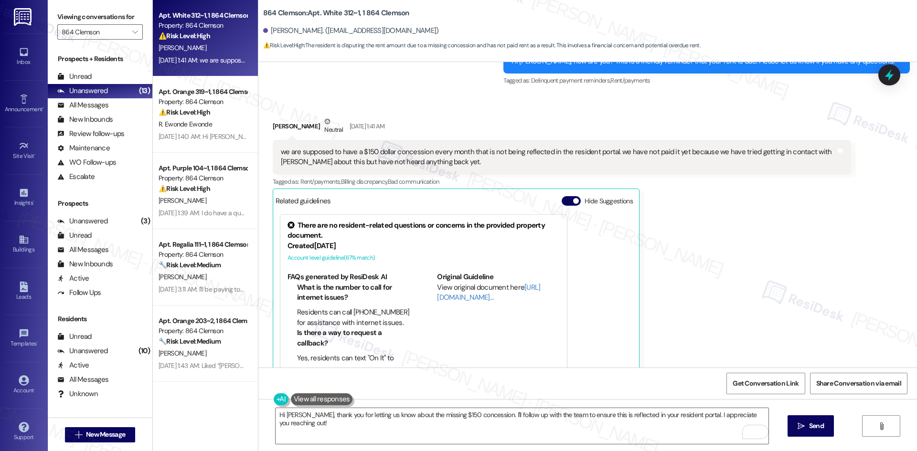
scroll to position [187, 0]
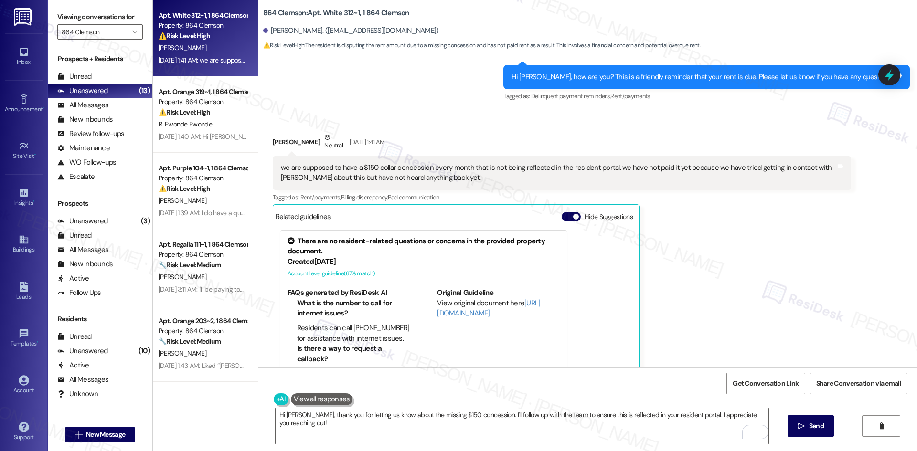
click at [709, 283] on div "Ryan Stephens Neutral Sep 03, 2025 at 1:41 AM we are supposed to have a $150 do…" at bounding box center [562, 264] width 578 height 265
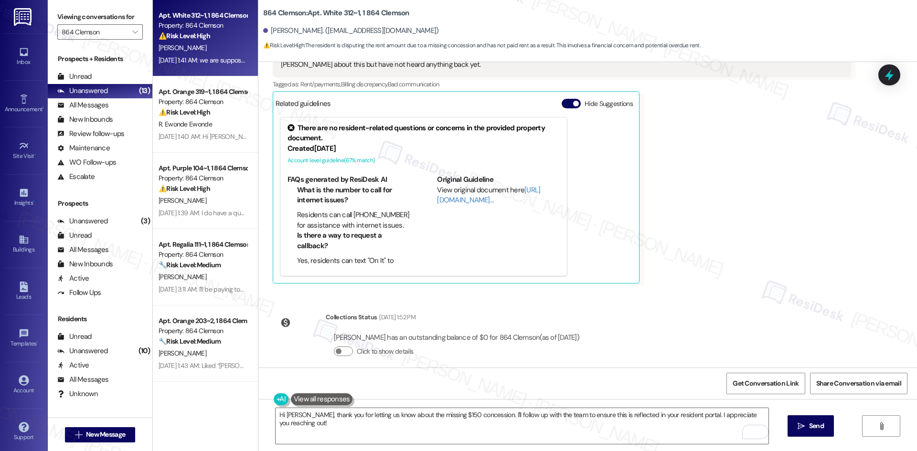
scroll to position [378, 0]
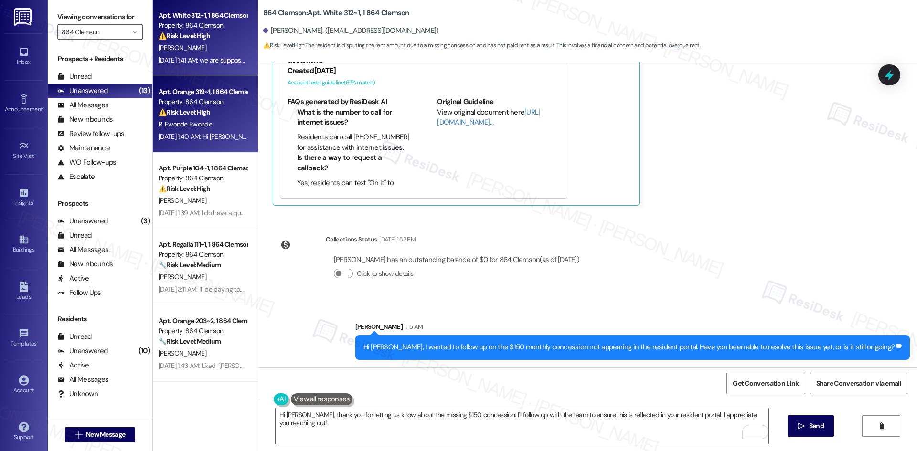
click at [186, 114] on strong "⚠️ Risk Level: High" at bounding box center [185, 112] width 52 height 9
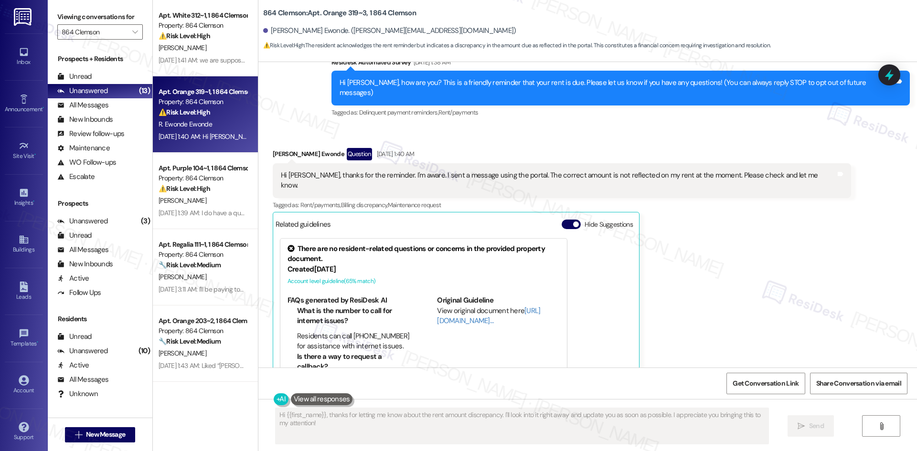
scroll to position [59, 0]
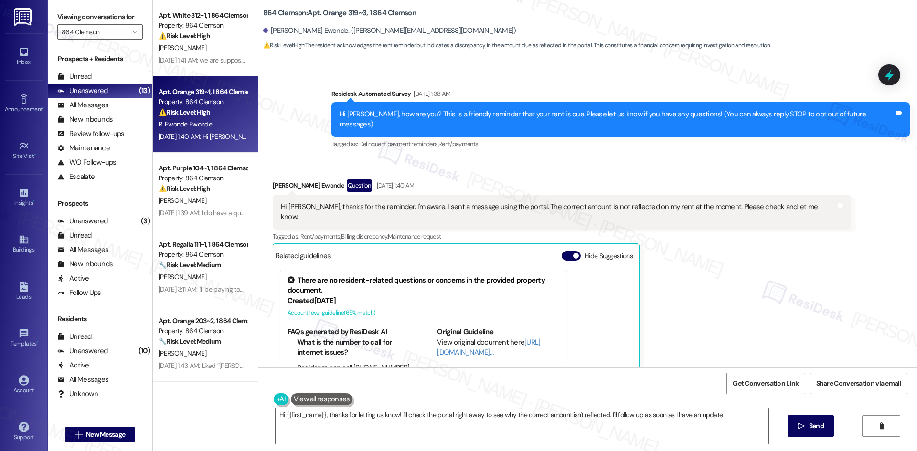
type textarea "Hi {{first_name}}, thanks for letting us know! I'll check the portal right away…"
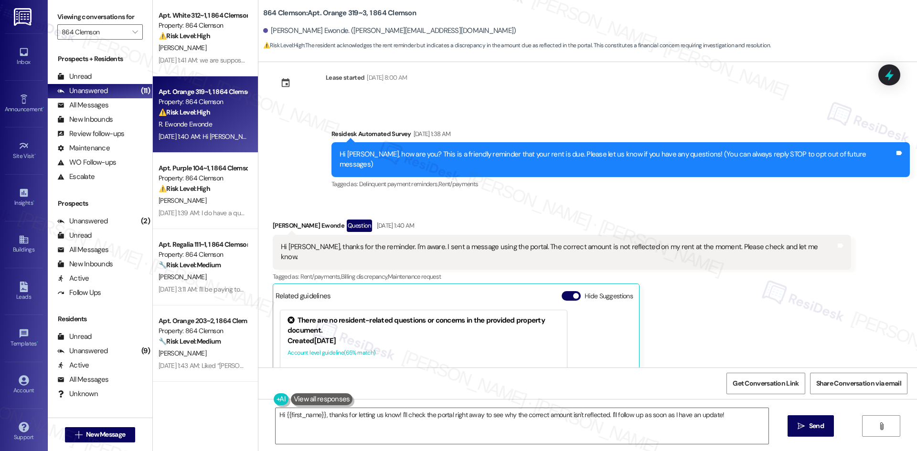
scroll to position [11, 0]
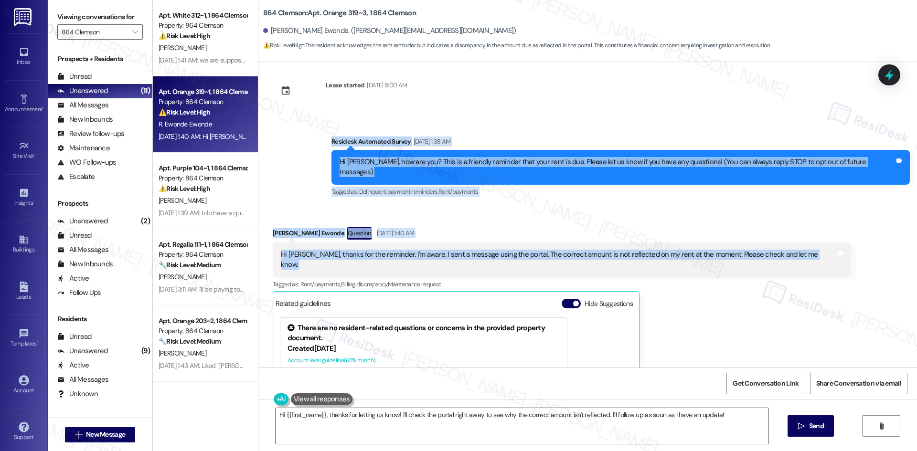
drag, startPoint x: 359, startPoint y: 147, endPoint x: 817, endPoint y: 239, distance: 467.7
click at [817, 239] on div "Lease started [DATE] 8:00 AM Survey, sent via SMS Residesk Automated Survey [DA…" at bounding box center [587, 215] width 659 height 306
copy div "Residesk Automated Survey [DATE] 1:38 AM Hi [PERSON_NAME], how are you? This is…"
click at [732, 422] on textarea "Hi {{first_name}}, thanks for letting us know! I'll check the portal right away…" at bounding box center [522, 426] width 493 height 36
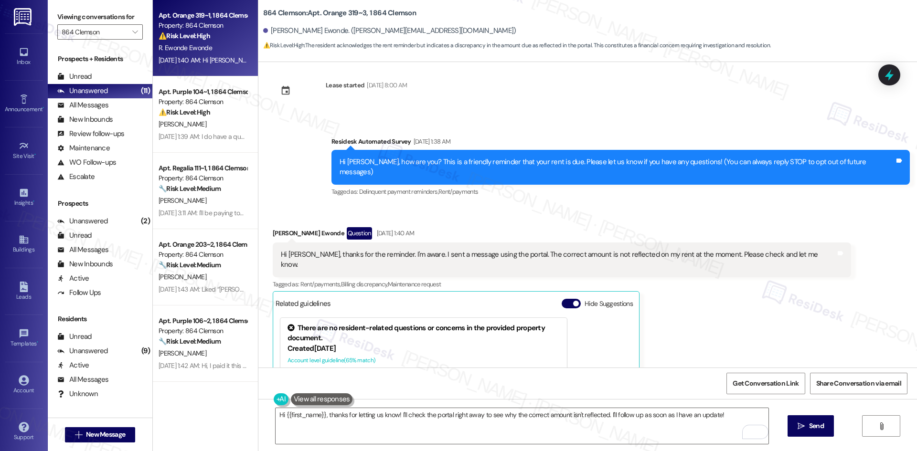
click at [322, 137] on div "Survey, sent via SMS Residesk Automated Survey [DATE] 1:38 AM Hi [PERSON_NAME],…" at bounding box center [587, 160] width 659 height 91
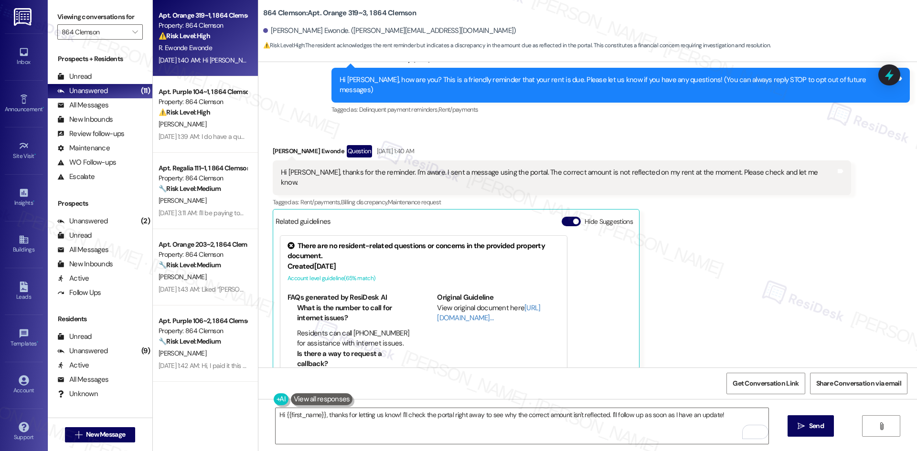
scroll to position [202, 0]
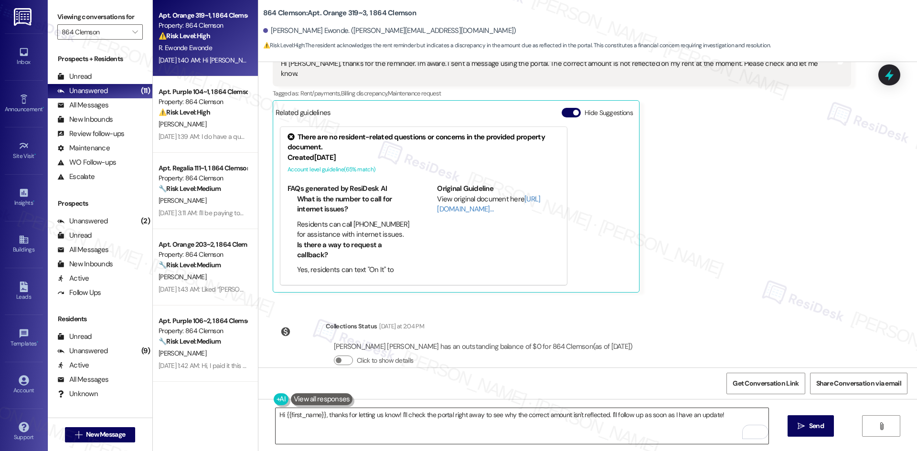
click at [379, 426] on textarea "Hi {{first_name}}, thanks for letting us know! I'll check the portal right away…" at bounding box center [522, 426] width 493 height 36
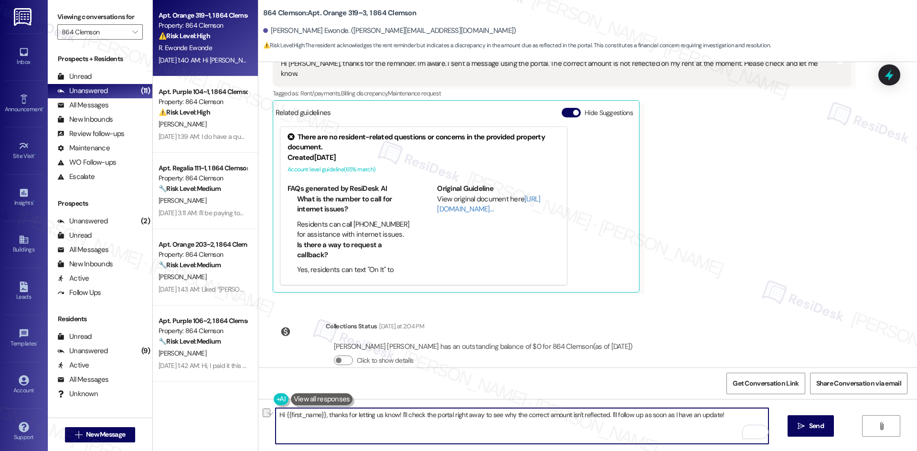
paste textarea "[PERSON_NAME], thank you again for your patience. I just wanted to follow up — …"
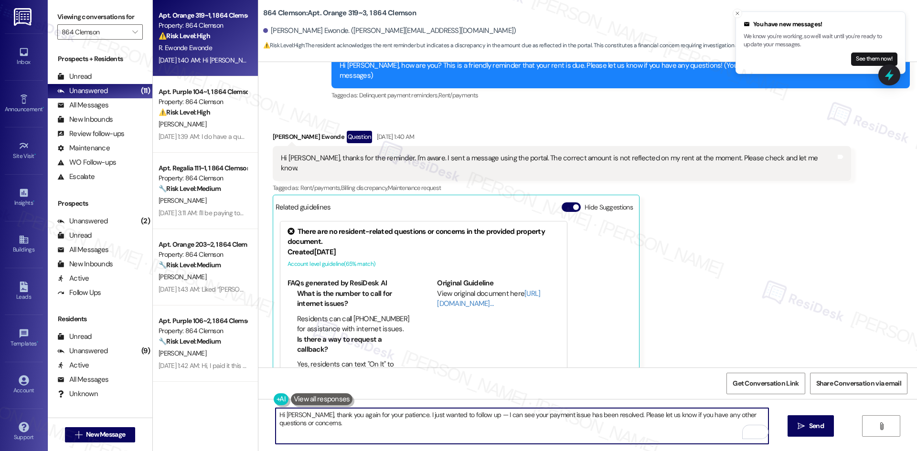
scroll to position [106, 0]
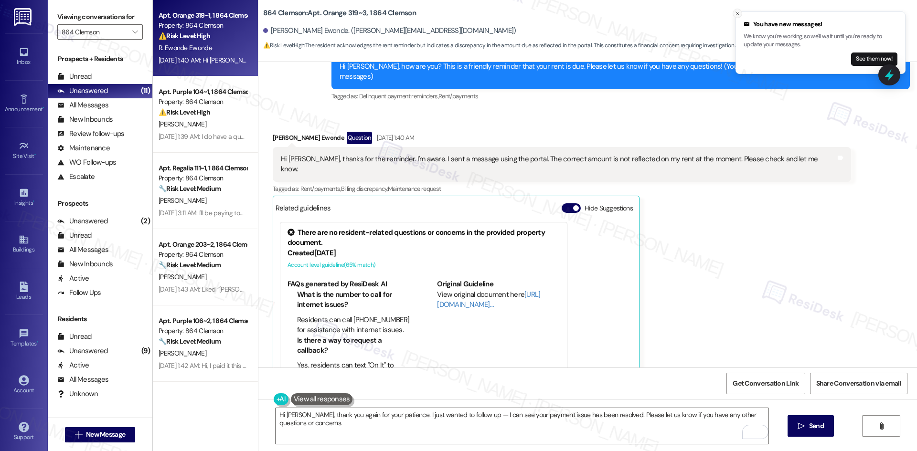
click at [738, 13] on icon "Close toast" at bounding box center [737, 14] width 6 height 6
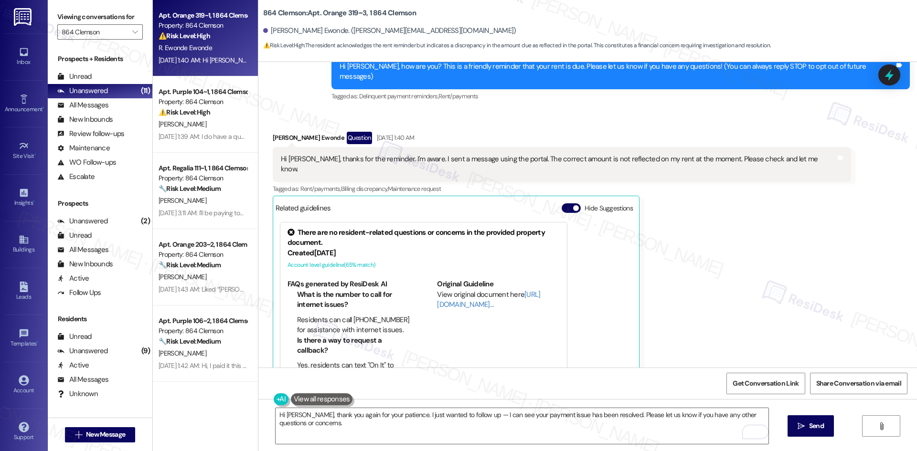
click at [787, 252] on div "[PERSON_NAME] Ewonde Question [DATE] 1:40 AM Hi [PERSON_NAME], thanks for the r…" at bounding box center [562, 260] width 578 height 256
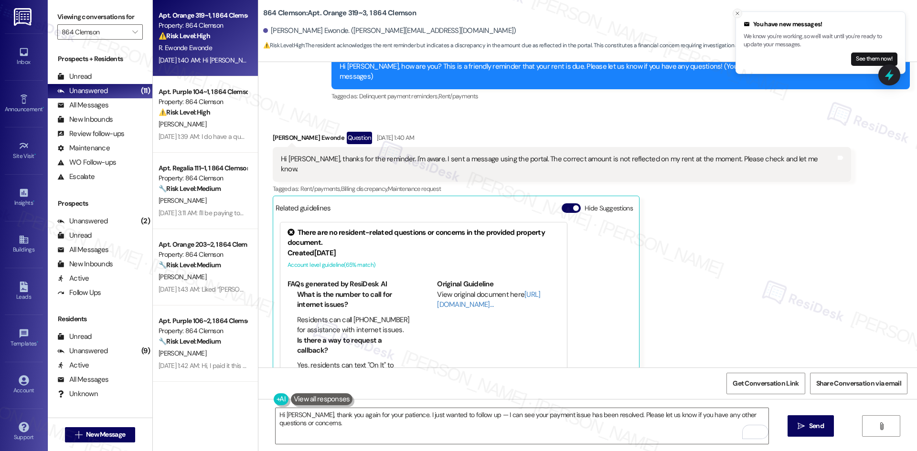
click at [737, 13] on icon "Close toast" at bounding box center [737, 14] width 6 height 6
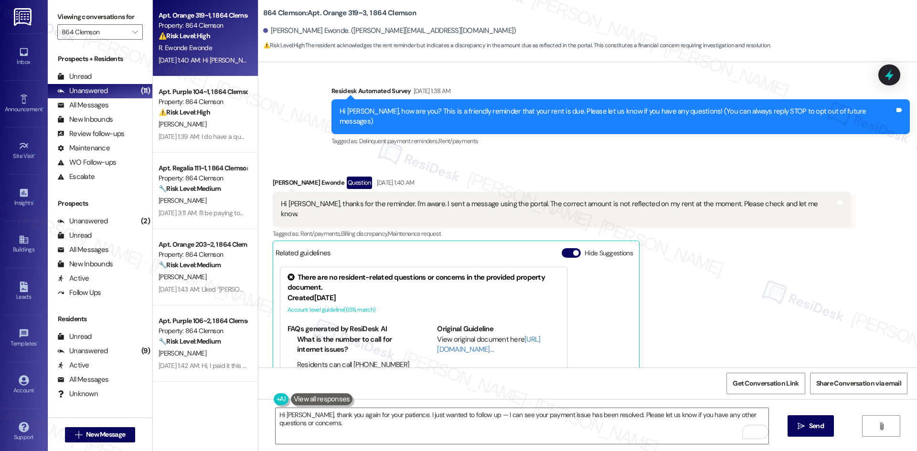
scroll to position [59, 0]
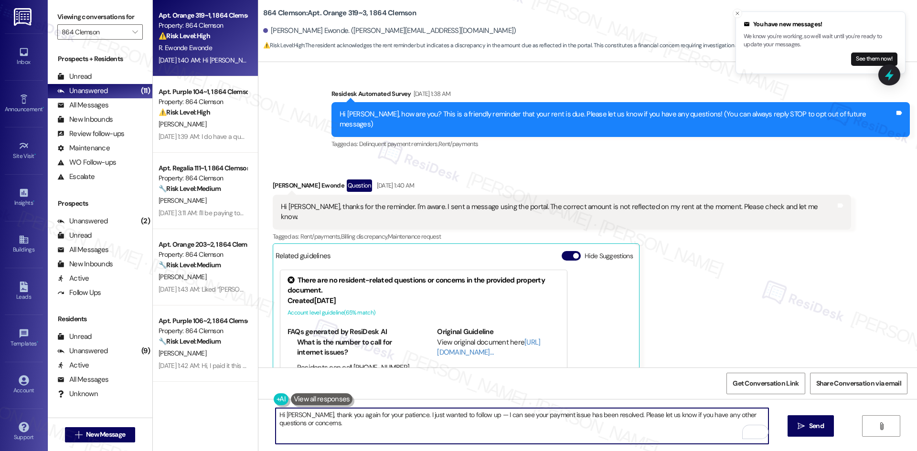
click at [426, 429] on textarea "Hi [PERSON_NAME], thank you again for your patience. I just wanted to follow up…" at bounding box center [522, 426] width 493 height 36
paste textarea "your payment"
click at [588, 432] on textarea "Hi [PERSON_NAME], thank you again for your patience. I just wanted to follow up…" at bounding box center [522, 426] width 493 height 36
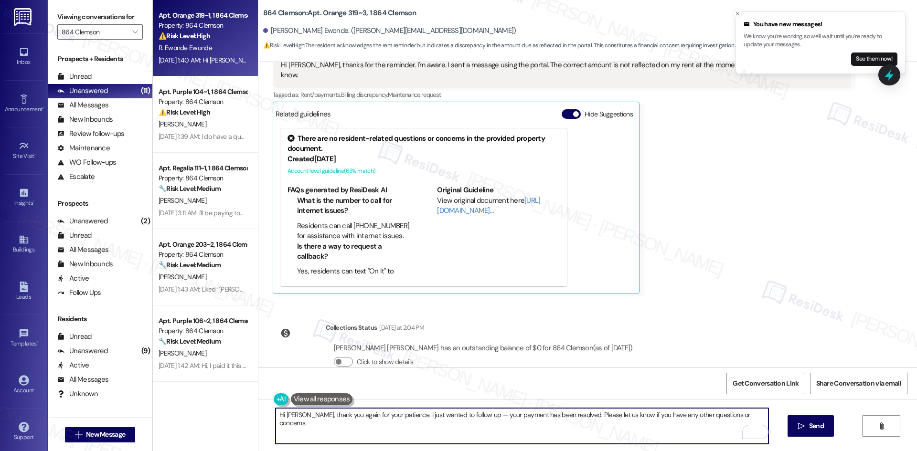
scroll to position [202, 0]
type textarea "Hi [PERSON_NAME], thank you again for your patience. I just wanted to follow up…"
click at [796, 427] on span " Send" at bounding box center [811, 426] width 30 height 10
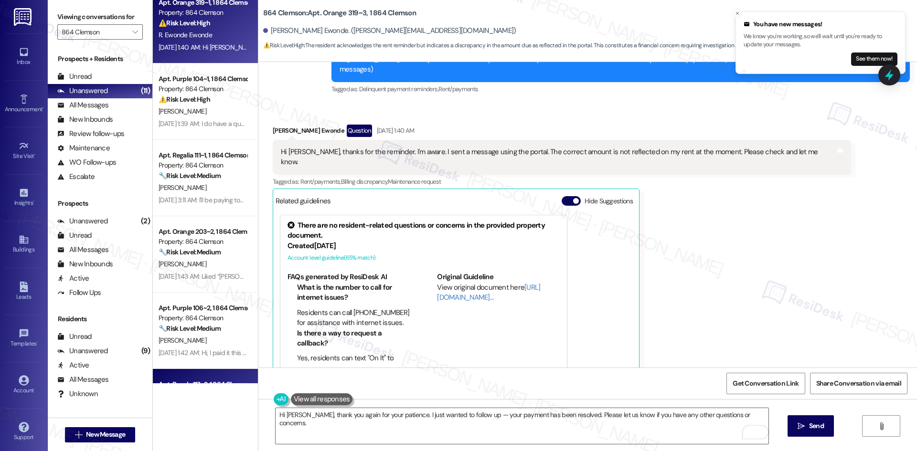
scroll to position [0, 0]
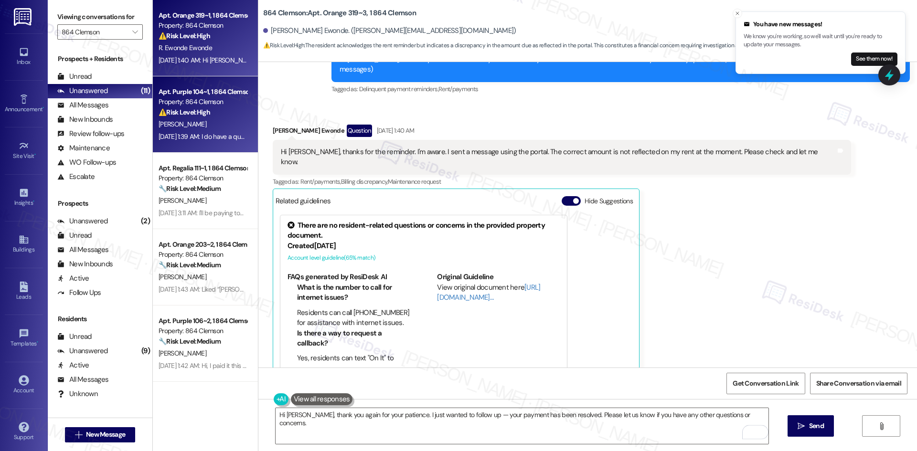
click at [205, 149] on div "Apt. Purple 104~1, 1 864 Clemson Property: 864 Clemson ⚠️ Risk Level: High The …" at bounding box center [205, 114] width 105 height 76
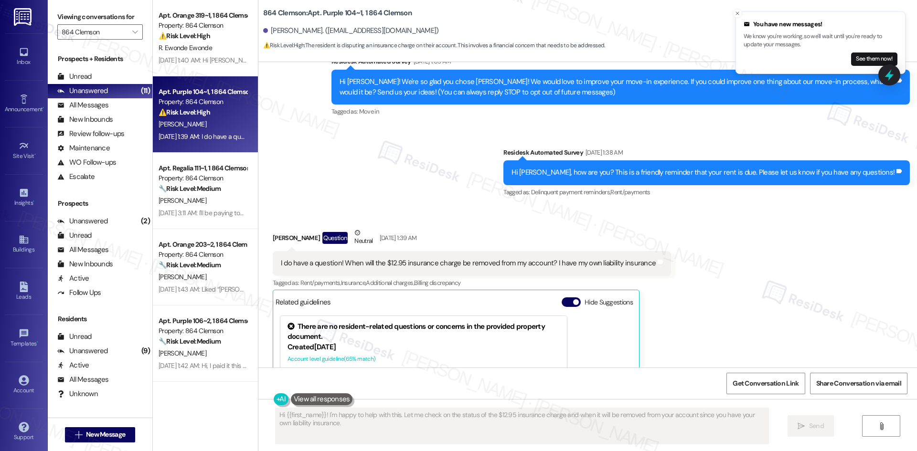
scroll to position [88, 0]
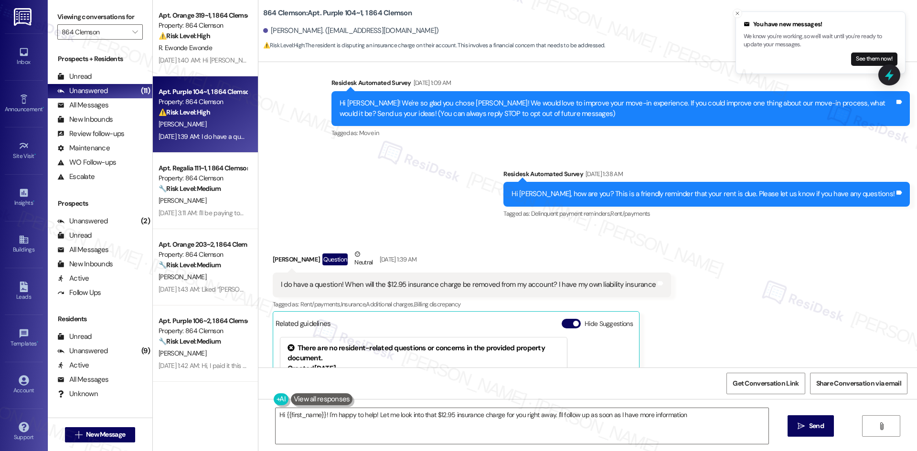
type textarea "Hi {{first_name}}! I'm happy to help! Let me look into that $12.95 insurance ch…"
drag, startPoint x: 338, startPoint y: 207, endPoint x: 337, endPoint y: 214, distance: 6.8
click at [338, 207] on div "Survey, sent via SMS Residesk Automated Survey [DATE] 1:09 AM Hi [PERSON_NAME]!…" at bounding box center [587, 141] width 659 height 171
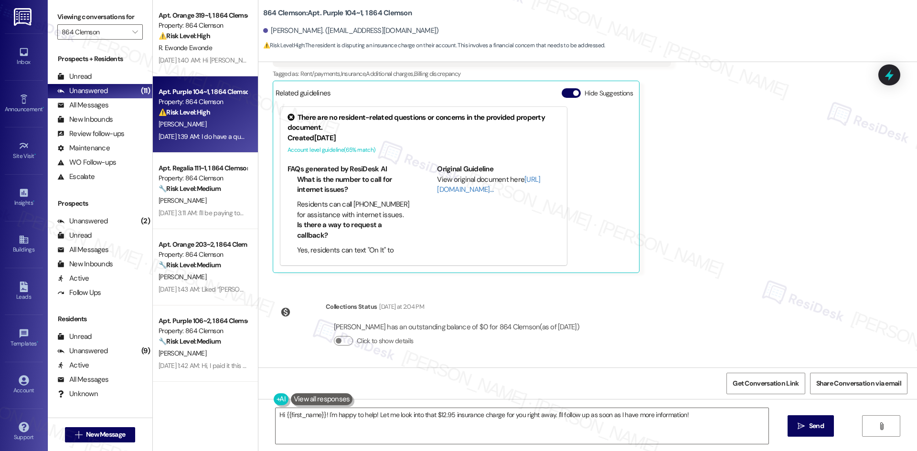
scroll to position [319, 0]
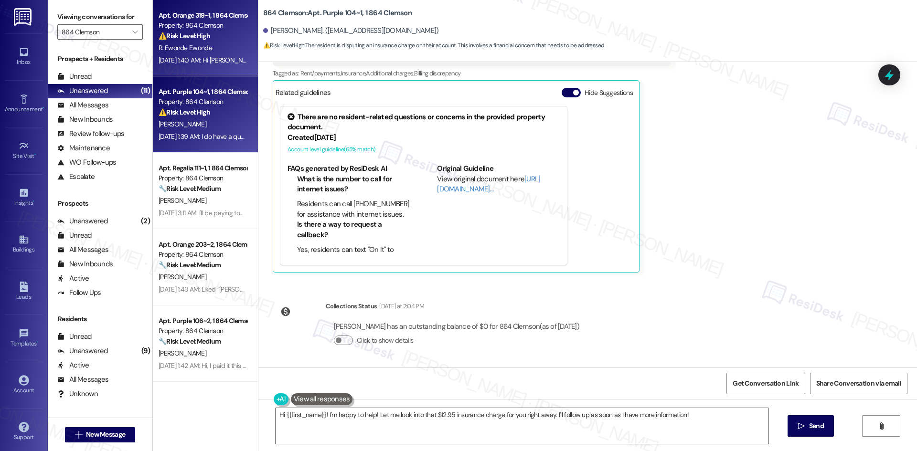
click at [213, 60] on div "[DATE] 1:40 AM: Hi [PERSON_NAME], thanks for the reminder. I'm aware. I sent a …" at bounding box center [435, 60] width 552 height 9
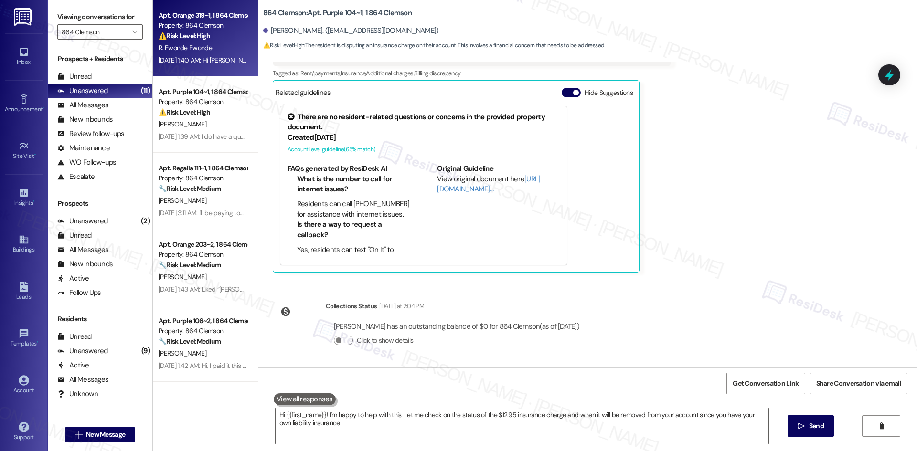
type textarea "Hi {{first_name}}! I'm happy to help with this. Let me check on the status of t…"
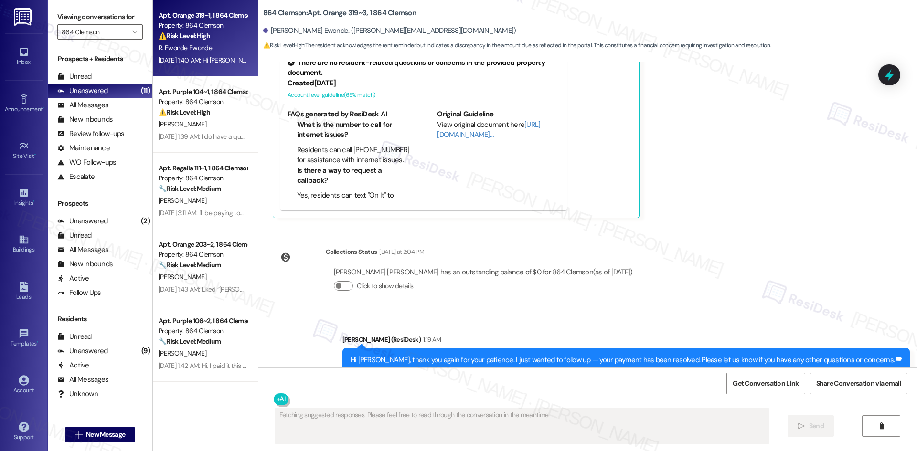
scroll to position [283, 0]
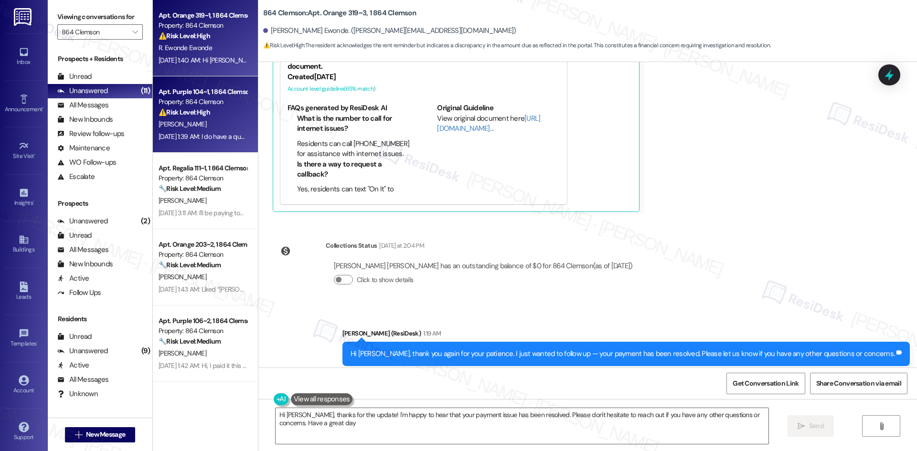
type textarea "Hi [PERSON_NAME], thanks for the update! I'm happy to hear that your payment is…"
click at [192, 112] on strong "⚠️ Risk Level: High" at bounding box center [185, 112] width 52 height 9
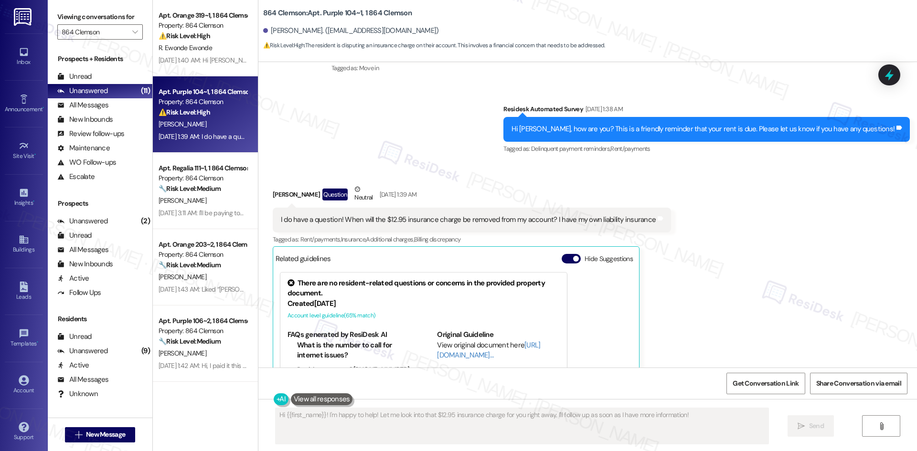
scroll to position [128, 0]
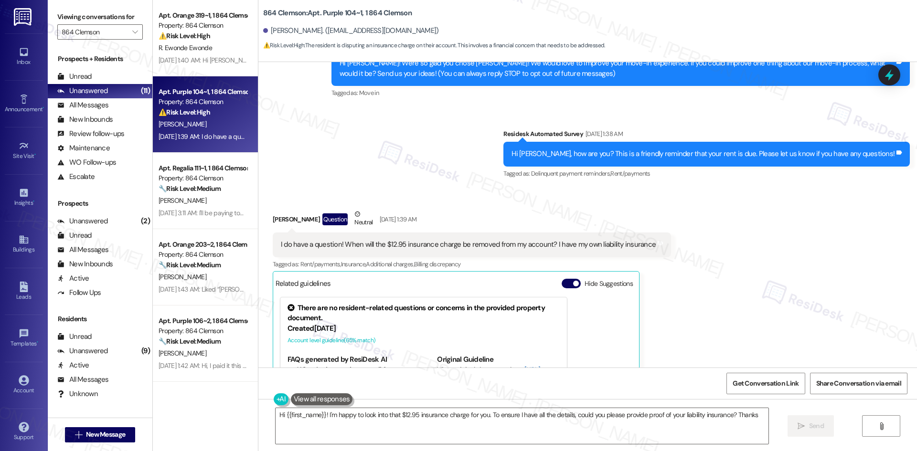
type textarea "Hi {{first_name}}! I'm happy to look into that $12.95 insurance charge for you.…"
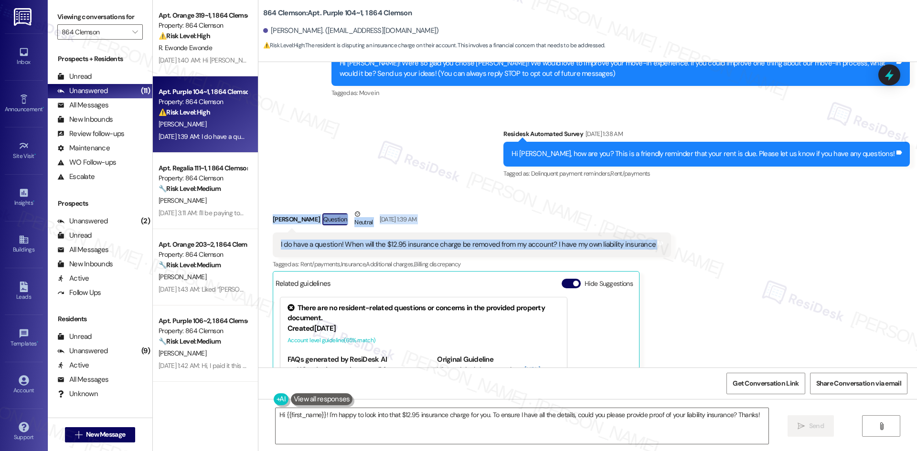
drag, startPoint x: 265, startPoint y: 210, endPoint x: 648, endPoint y: 245, distance: 385.1
click at [648, 245] on div "Received via SMS [PERSON_NAME] Question Neutral [DATE] 1:39 AM I do have a ques…" at bounding box center [472, 336] width 413 height 268
copy div "[PERSON_NAME] Question Neutral [DATE] 1:39 AM I do have a question! When will t…"
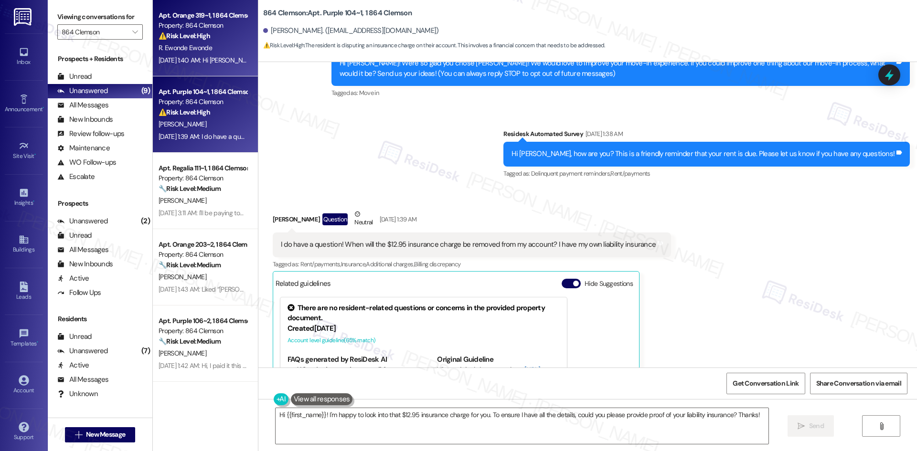
click at [213, 51] on div "R. Ewonde Ewonde" at bounding box center [203, 48] width 90 height 12
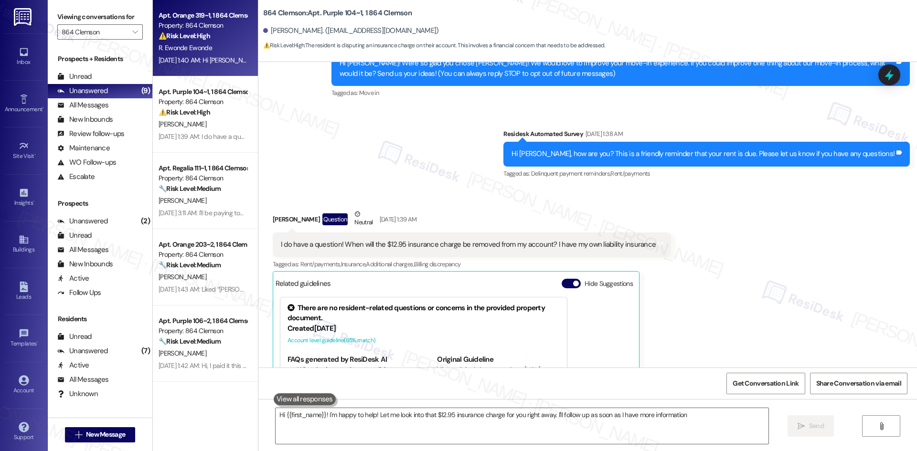
type textarea "Hi {{first_name}}! I'm happy to help! Let me look into that $12.95 insurance ch…"
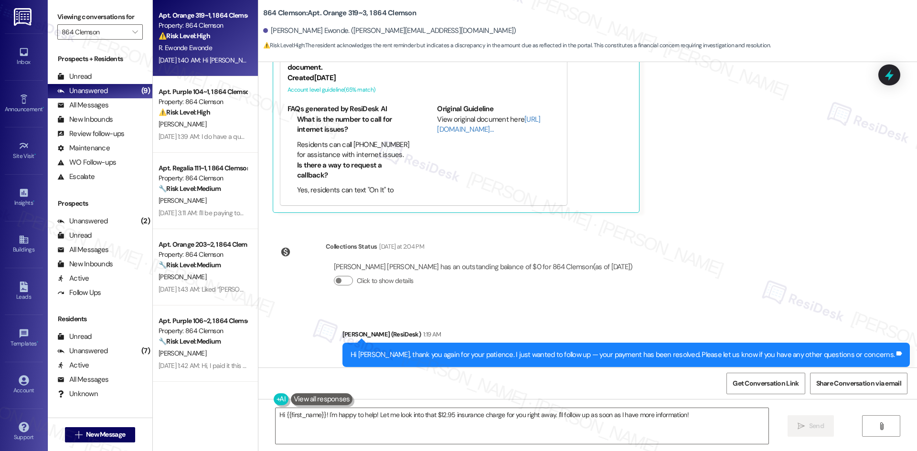
scroll to position [283, 0]
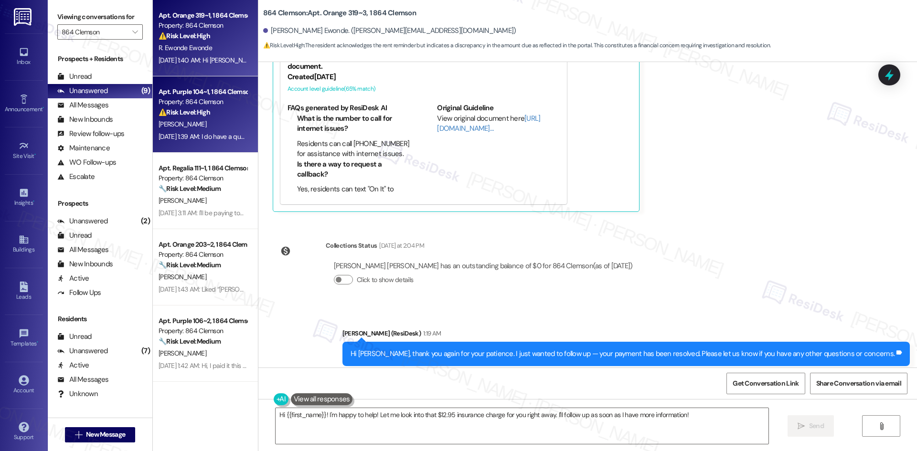
click at [194, 131] on div "[DATE] 1:39 AM: I do have a question! When will the $12.95 insurance charge be …" at bounding box center [203, 137] width 90 height 12
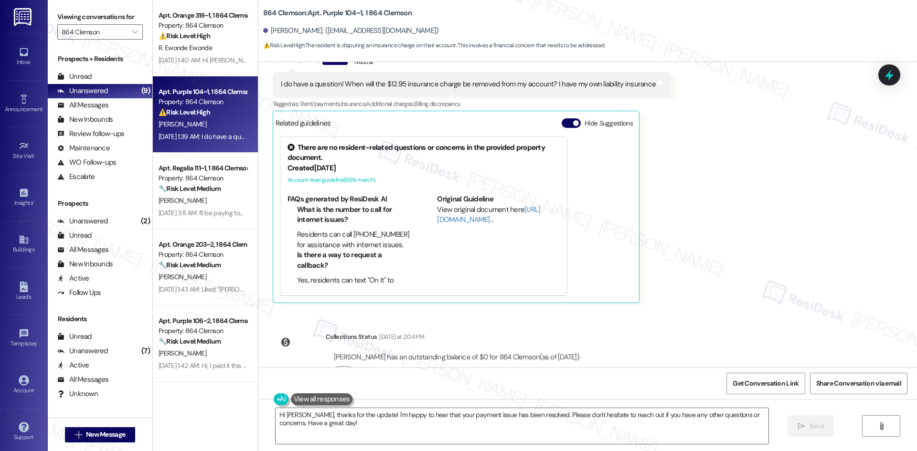
scroll to position [319, 0]
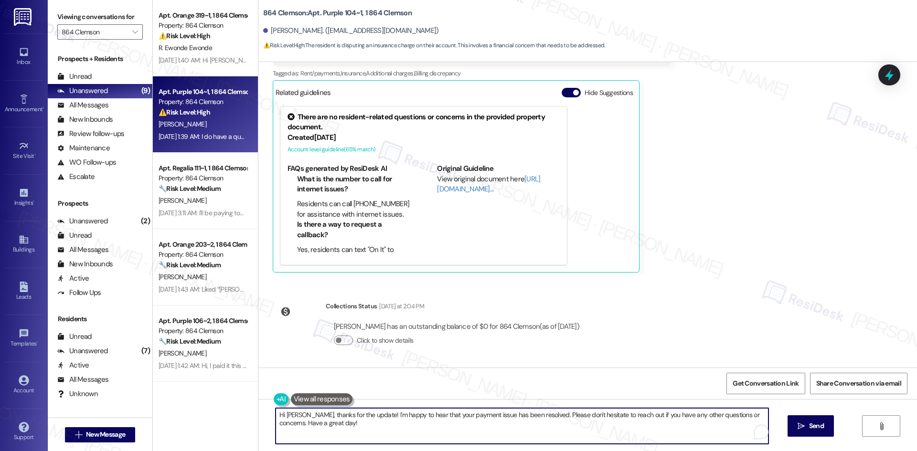
click at [376, 430] on textarea "Hi [PERSON_NAME], thanks for the update! I'm happy to hear that your payment is…" at bounding box center [522, 426] width 493 height 36
drag, startPoint x: 304, startPoint y: 415, endPoint x: 359, endPoint y: 435, distance: 57.9
click at [359, 435] on textarea "Hi [PERSON_NAME], thanks for the update! I'm happy to hear that your payment is…" at bounding box center [522, 426] width 493 height 36
paste textarea "I apologize for the delayed response. Please let me know if you still need any …"
click at [691, 414] on textarea "Hi [PERSON_NAME], I apologize for the delayed response. Please let me know if y…" at bounding box center [522, 426] width 493 height 36
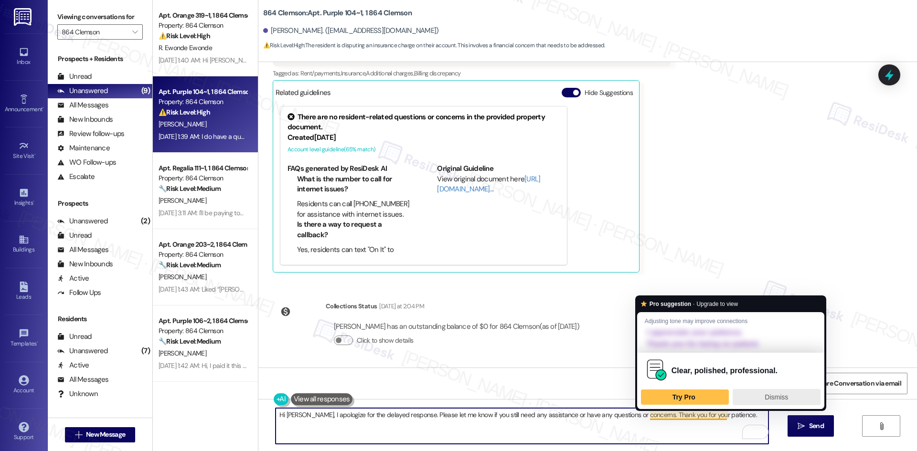
click at [758, 398] on div "Dismiss" at bounding box center [776, 397] width 79 height 15
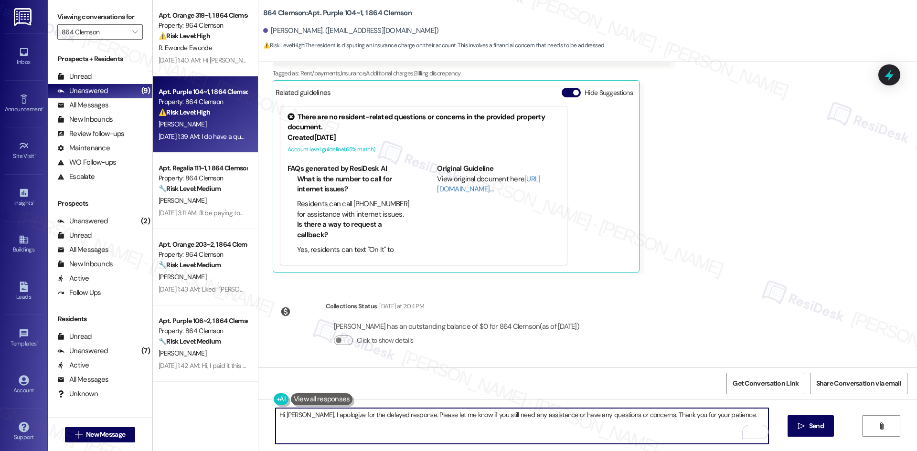
drag, startPoint x: 727, startPoint y: 415, endPoint x: 249, endPoint y: 415, distance: 478.0
click at [249, 415] on div "Apt. Orange 319~1, 1 864 Clemson Property: 864 Clemson ⚠️ Risk Level: High The …" at bounding box center [535, 225] width 764 height 451
click at [336, 421] on textarea "Hi [PERSON_NAME], I apologize for the delayed response. Please let me know if y…" at bounding box center [522, 426] width 493 height 36
click at [323, 421] on textarea "Hi [PERSON_NAME], I apologize for the delayed response. Please let me know if y…" at bounding box center [522, 426] width 493 height 36
click at [699, 420] on textarea "Hi [PERSON_NAME], I apologize for the delayed response. Please let me know if y…" at bounding box center [522, 426] width 493 height 36
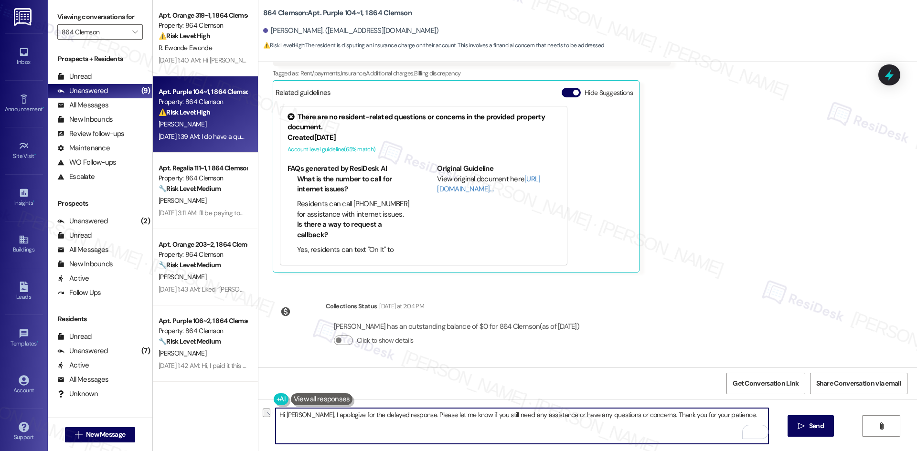
drag, startPoint x: 724, startPoint y: 417, endPoint x: 303, endPoint y: 416, distance: 421.2
click at [303, 416] on textarea "Hi [PERSON_NAME], I apologize for the delayed response. Please let me know if y…" at bounding box center [522, 426] width 493 height 36
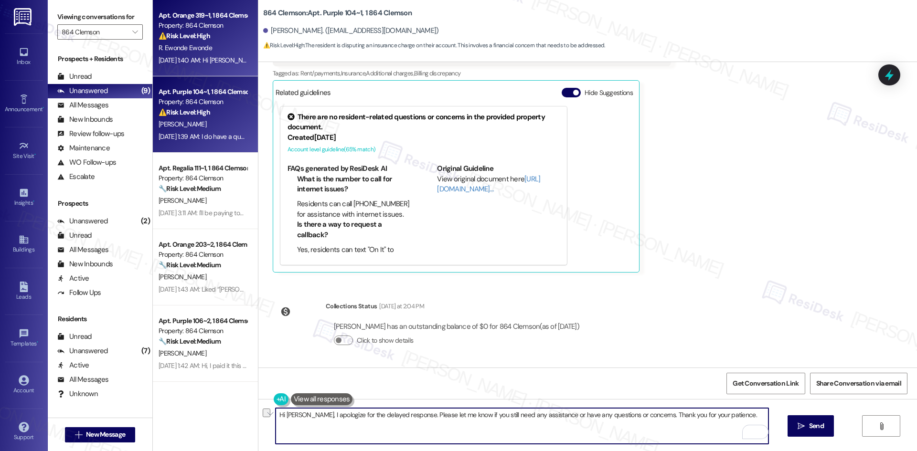
type textarea "Hi [PERSON_NAME], I apologize for the delayed response. Please let me know if y…"
click at [191, 66] on div "[DATE] 1:40 AM: Hi [PERSON_NAME], thanks for the reminder. I'm aware. I sent a …" at bounding box center [203, 60] width 90 height 12
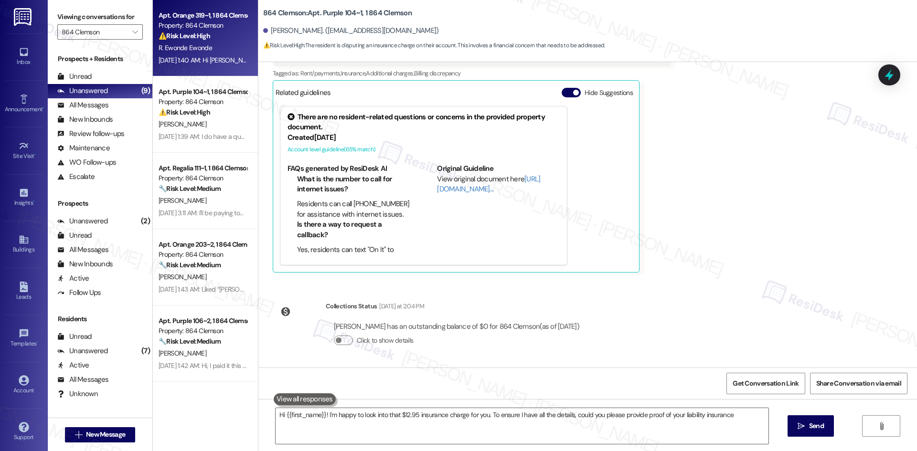
type textarea "Hi {{first_name}}! I'm happy to look into that $12.95 insurance charge for you.…"
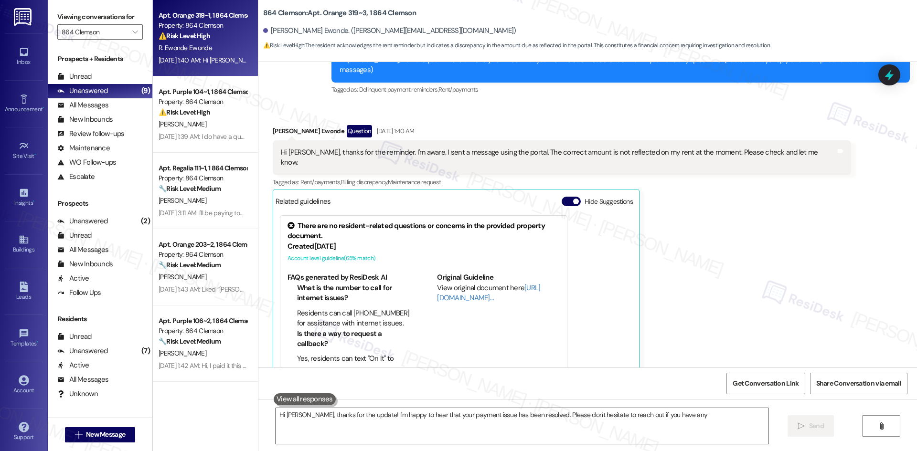
scroll to position [114, 0]
type textarea "Hi [PERSON_NAME], thanks for the update! I'm happy to hear that your payment is…"
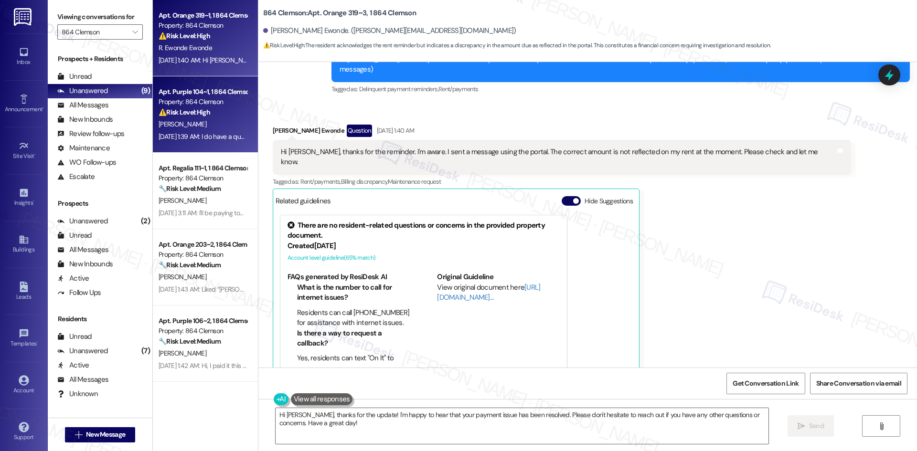
click at [193, 111] on strong "⚠️ Risk Level: High" at bounding box center [185, 112] width 52 height 9
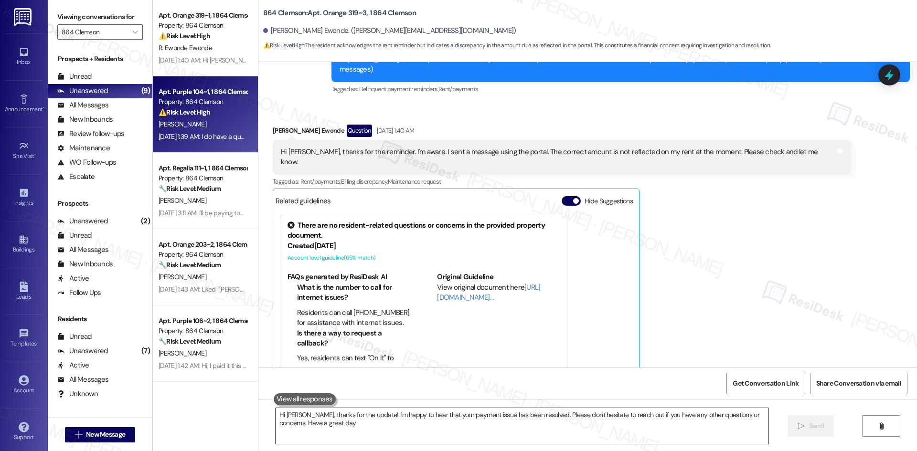
type textarea "Hi [PERSON_NAME], thanks for the update! I'm happy to hear that your payment is…"
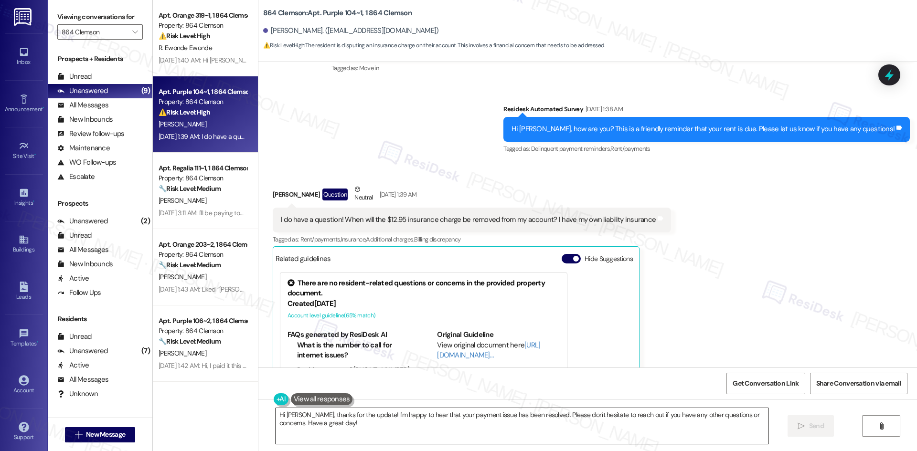
scroll to position [232, 0]
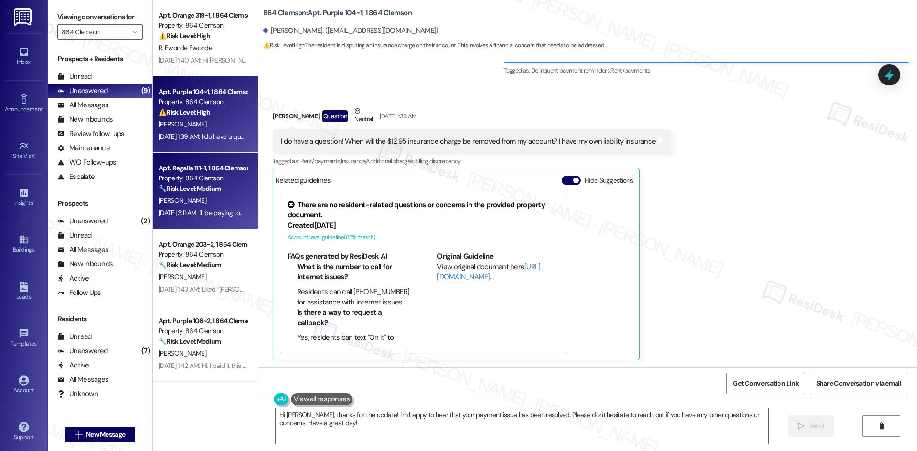
click at [213, 209] on div "[DATE] 3:11 AM: I'll be paying tonight [DATE] 3:11 AM: I'll be paying tonight" at bounding box center [206, 213] width 95 height 9
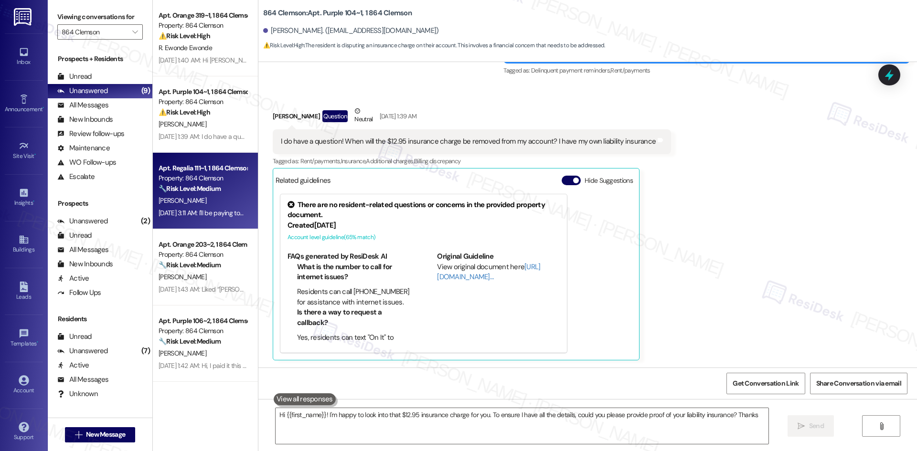
type textarea "Hi {{first_name}}! I'm happy to look into that $12.95 insurance charge for you.…"
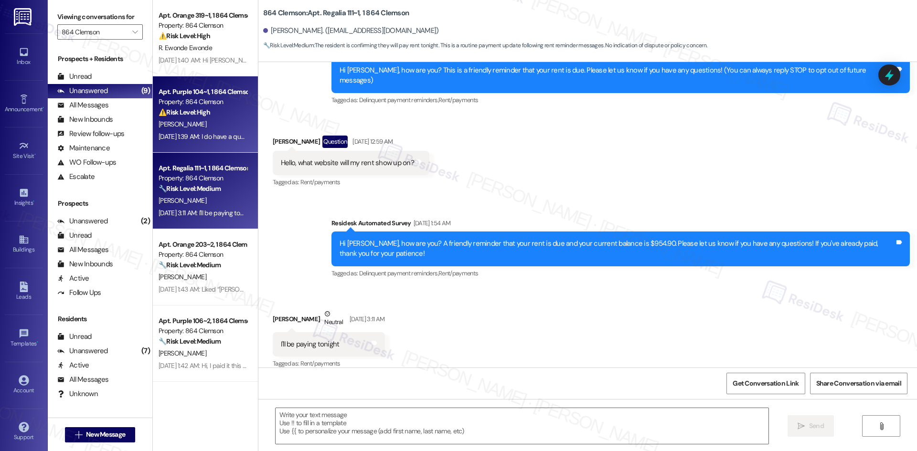
type textarea "Fetching suggested responses. Please feel free to read through the conversation…"
click at [197, 141] on div "[DATE] 1:39 AM: I do have a question! When will the $12.95 insurance charge be …" at bounding box center [203, 137] width 90 height 12
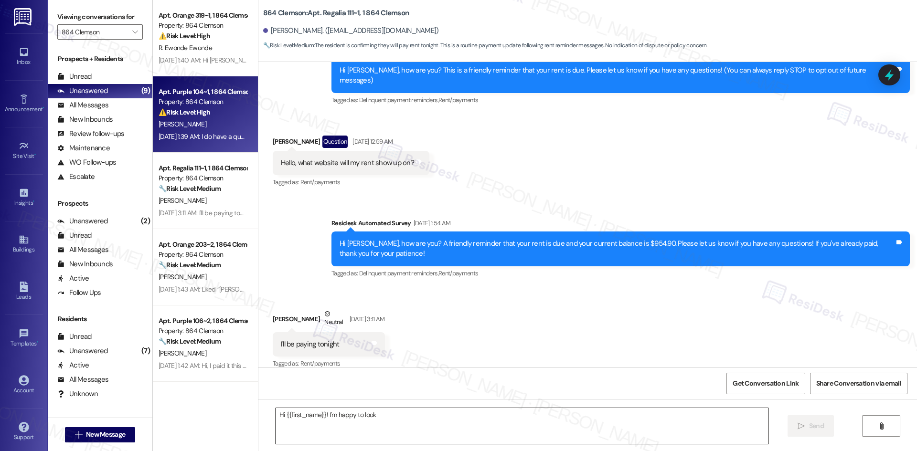
scroll to position [121, 0]
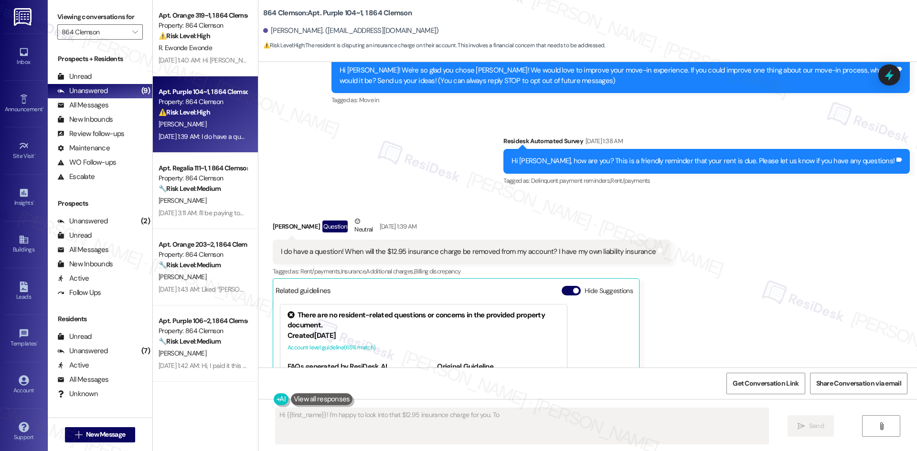
type textarea "Hi {{first_name}}! I'm happy to look into that $12.95 insurance charge for you.…"
click at [753, 304] on div "Received via SMS [PERSON_NAME] Question Neutral [DATE] 1:39 AM I do have a ques…" at bounding box center [587, 336] width 659 height 283
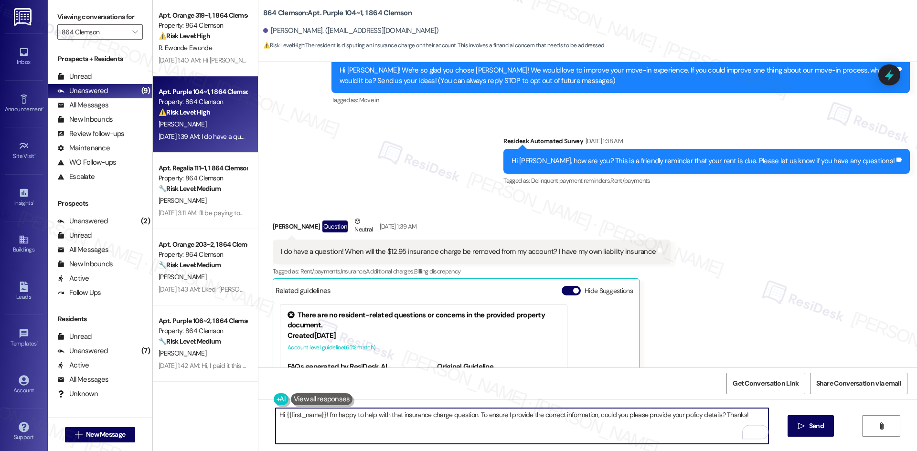
drag, startPoint x: 741, startPoint y: 415, endPoint x: 322, endPoint y: 419, distance: 419.3
click at [322, 419] on textarea "Hi {{first_name}}! I'm happy to help with that insurance charge question. To en…" at bounding box center [522, 426] width 493 height 36
paste textarea "apologize for the delayed response. Please let me know if you still need any as…"
type textarea "Hi {{first_name}}! I apologize for the delayed response. Please let me know if …"
click at [812, 426] on span "Send" at bounding box center [816, 426] width 15 height 10
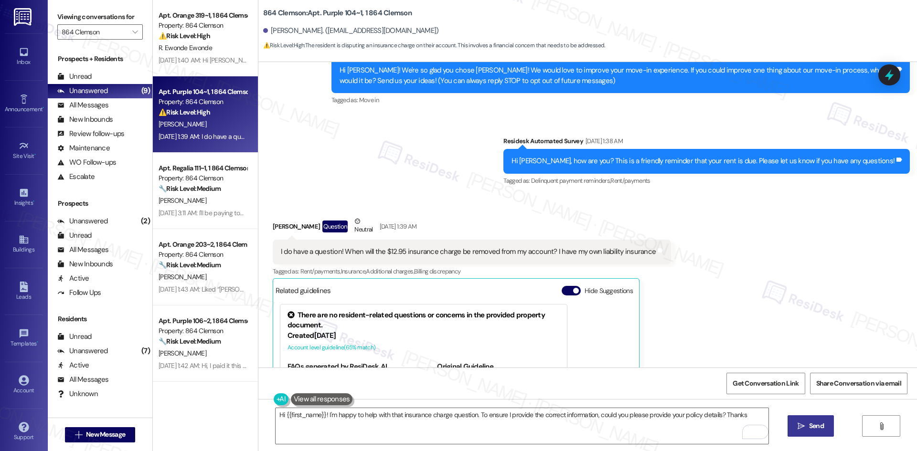
type textarea "Hi {{first_name}}! I'm happy to help with that insurance charge question. To en…"
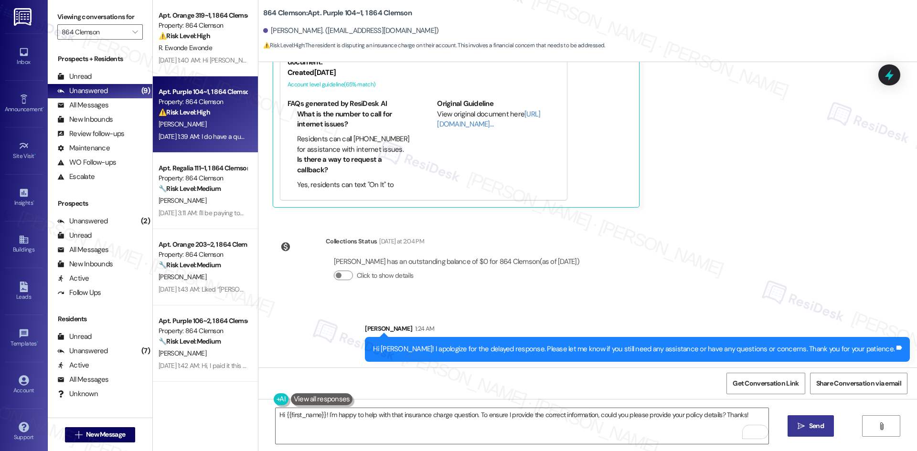
scroll to position [386, 0]
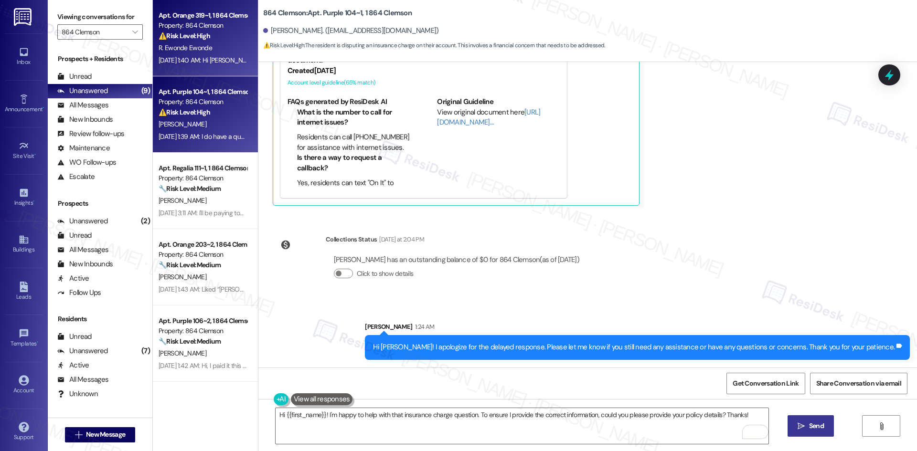
click at [208, 53] on div "R. Ewonde Ewonde" at bounding box center [203, 48] width 90 height 12
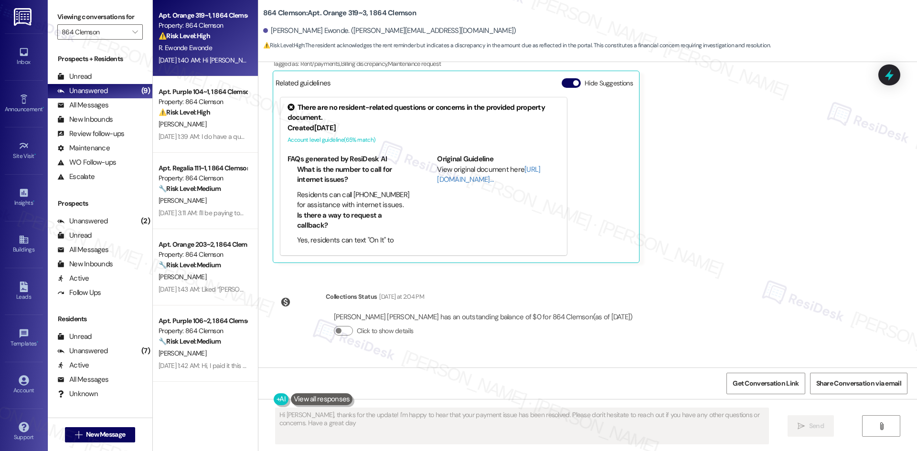
type textarea "Hi [PERSON_NAME], thanks for the update! I'm happy to hear that your payment is…"
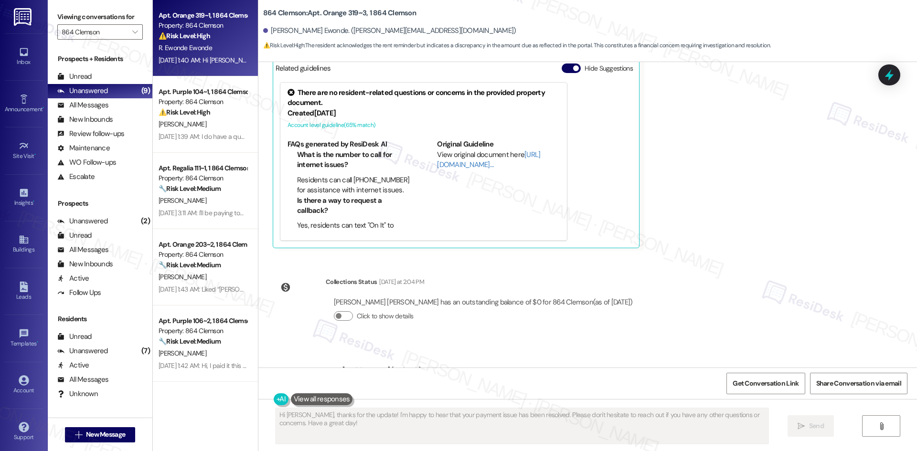
scroll to position [283, 0]
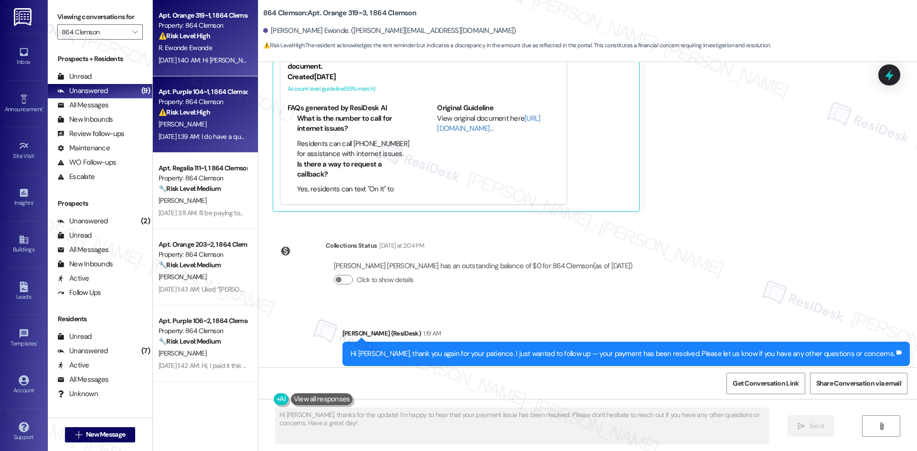
click at [214, 129] on div "[PERSON_NAME]" at bounding box center [203, 124] width 90 height 12
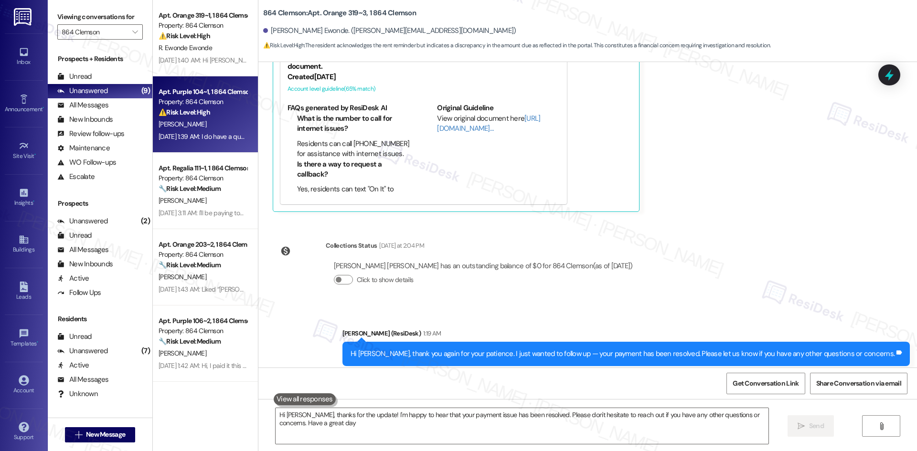
type textarea "Hi [PERSON_NAME], thanks for the update! I'm happy to hear that your payment is…"
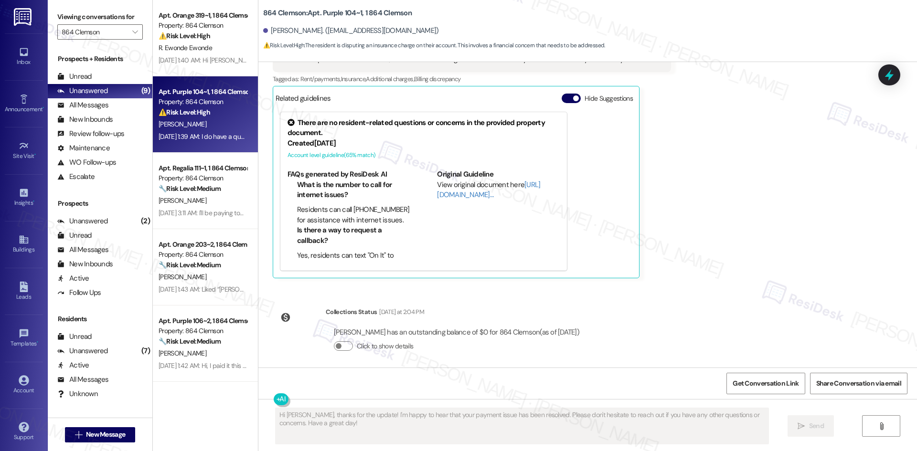
scroll to position [400, 0]
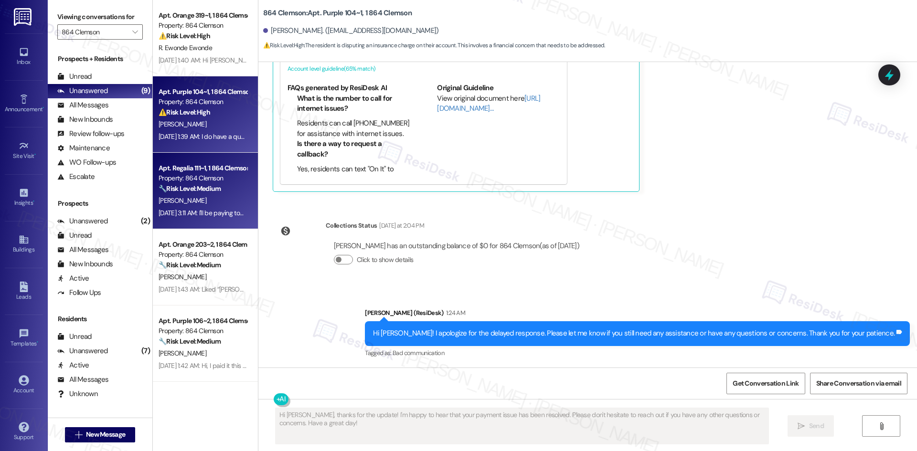
click at [173, 197] on div "[PERSON_NAME]" at bounding box center [203, 201] width 90 height 12
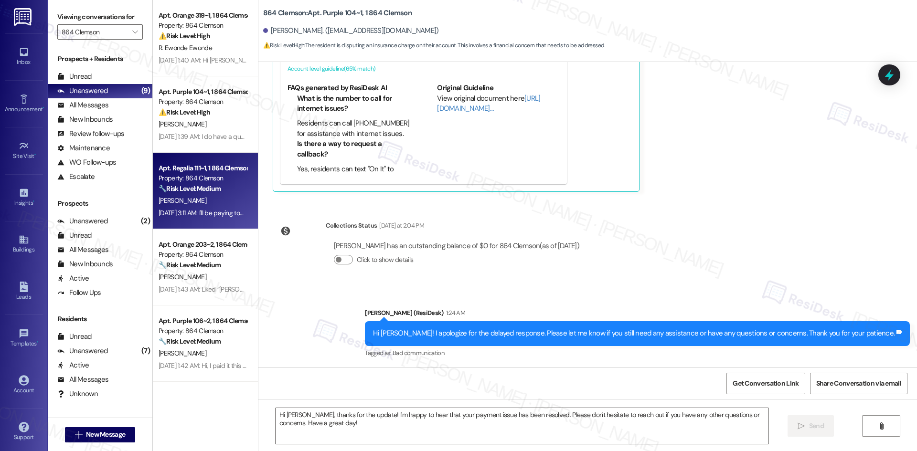
type textarea "Fetching suggested responses. Please feel free to read through the conversation…"
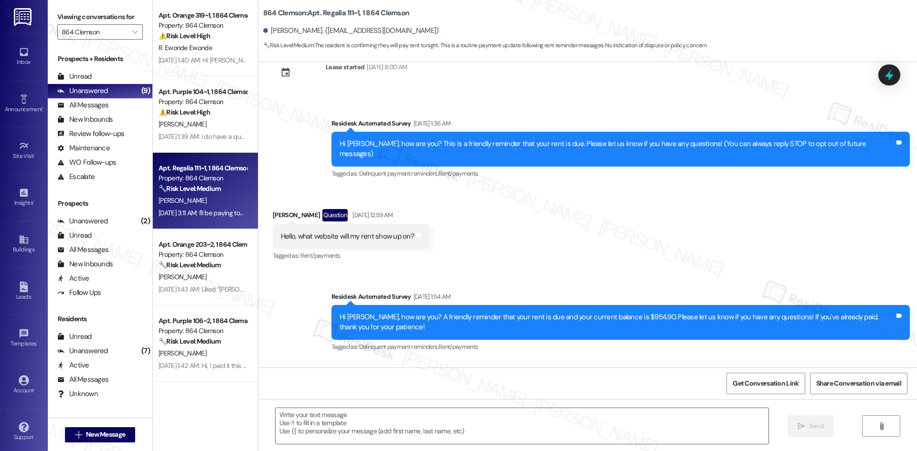
scroll to position [103, 0]
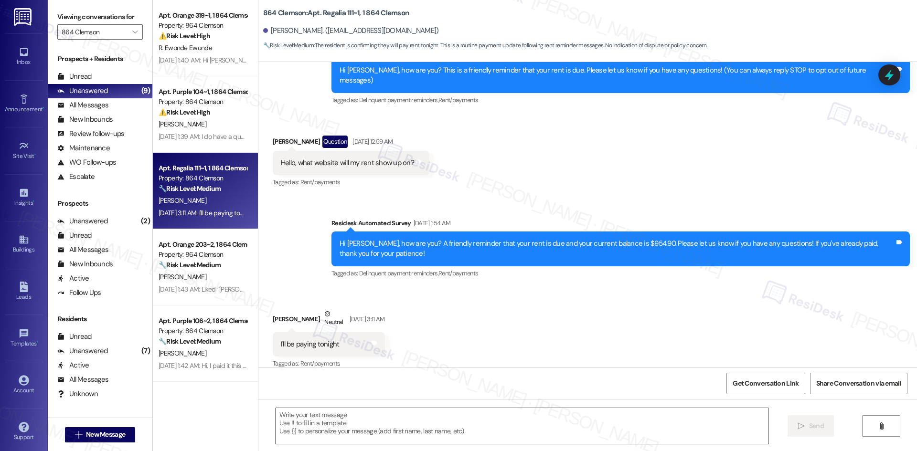
type textarea "Fetching suggested responses. Please feel free to read through the conversation…"
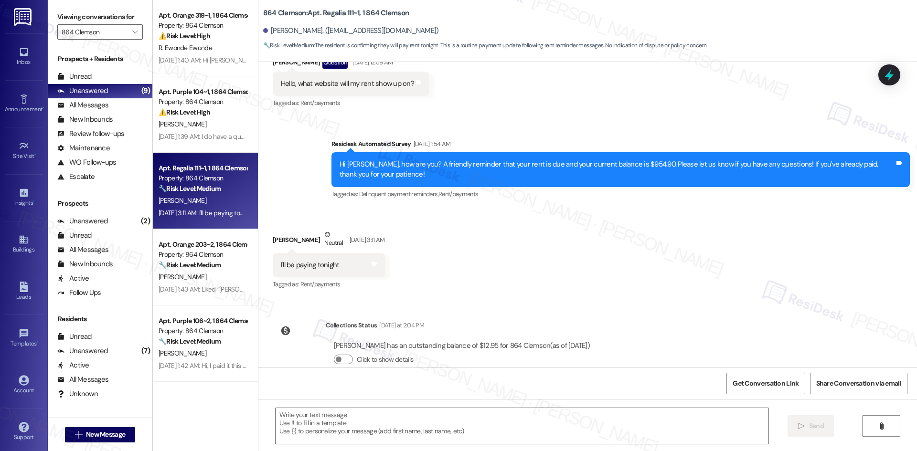
scroll to position [191, 0]
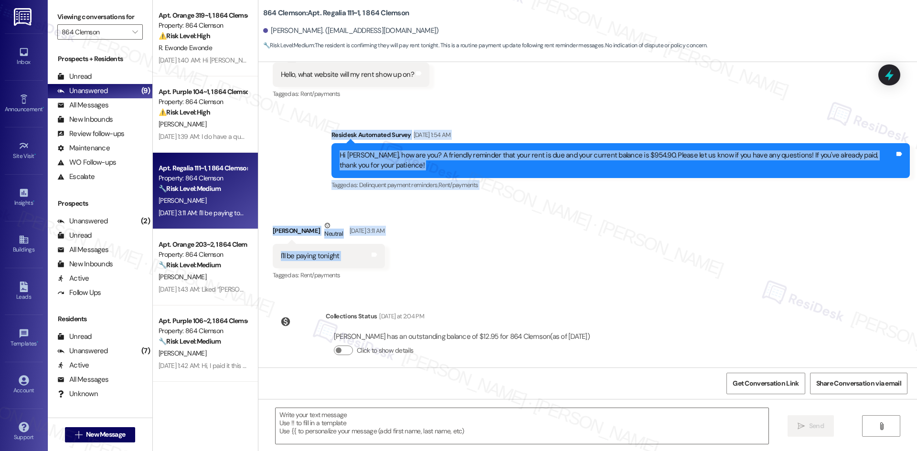
drag, startPoint x: 302, startPoint y: 109, endPoint x: 423, endPoint y: 253, distance: 188.1
click at [423, 253] on div "Lease started [DATE] 8:00 AM Survey, sent via SMS Residesk Automated Survey [DA…" at bounding box center [587, 215] width 659 height 306
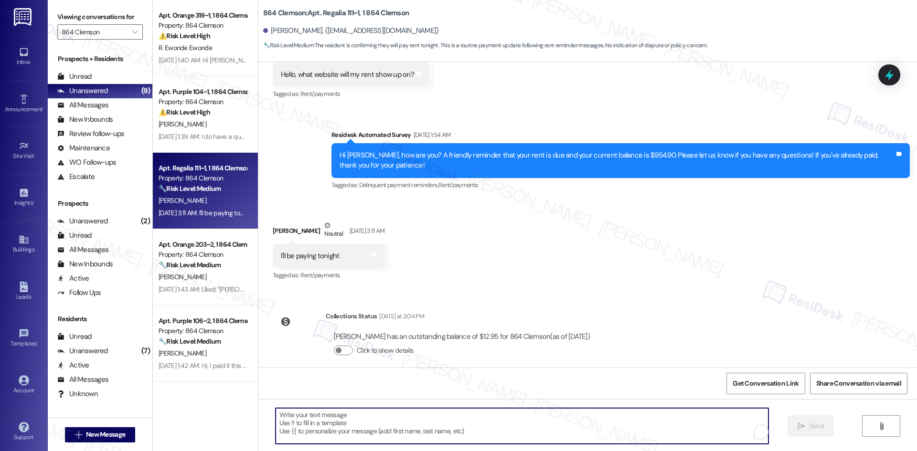
drag, startPoint x: 336, startPoint y: 249, endPoint x: 435, endPoint y: 424, distance: 200.6
click at [435, 424] on textarea "To enrich screen reader interactions, please activate Accessibility in Grammarl…" at bounding box center [522, 426] width 493 height 36
paste textarea "I apologize for the delayed response. Please let me know if you still need any …"
type textarea "I apologize for the delayed response. Please let me know if you still need any …"
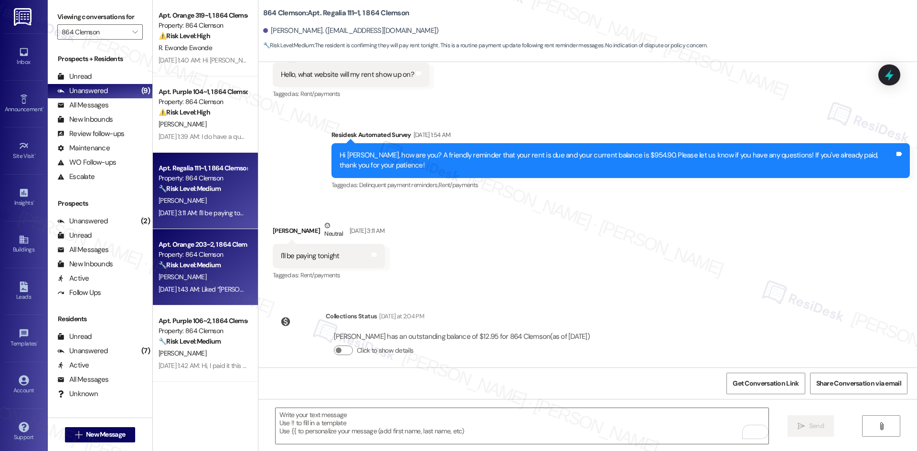
click at [224, 267] on div "🔧 Risk Level: Medium The initial message is a standard rent reminder, and the r…" at bounding box center [203, 265] width 88 height 10
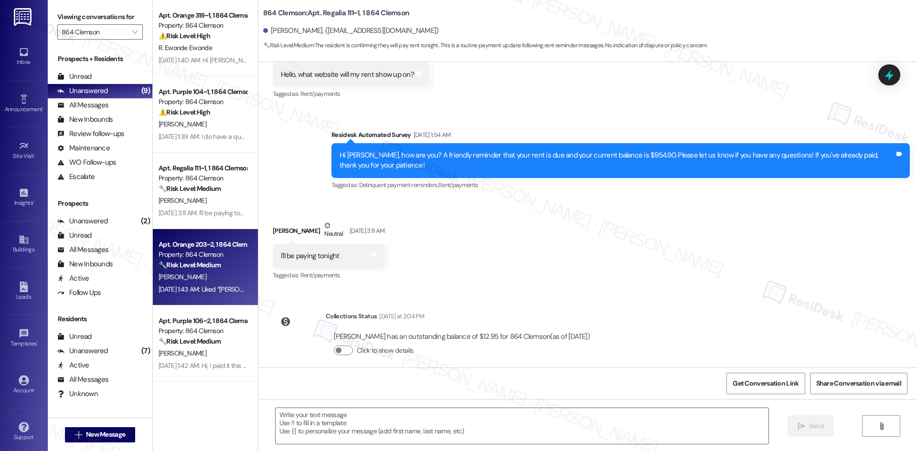
type textarea "Fetching suggested responses. Please feel free to read through the conversation…"
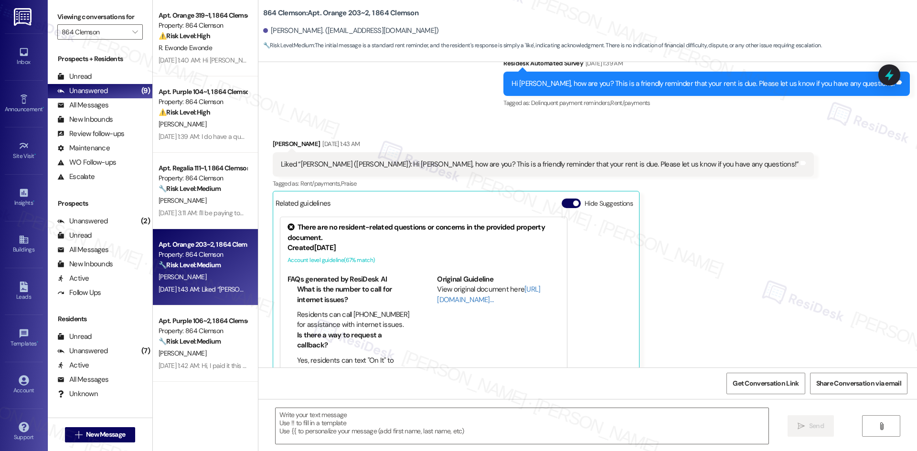
scroll to position [202, 0]
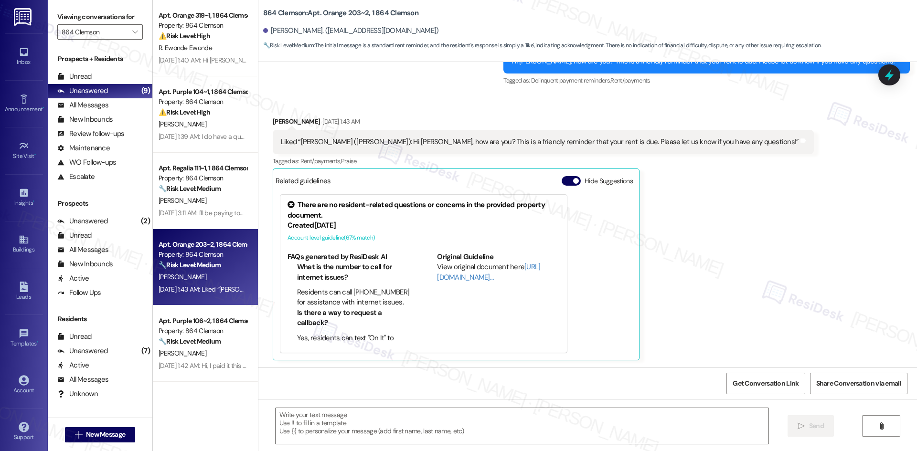
type textarea "Fetching suggested responses. Please feel free to read through the conversation…"
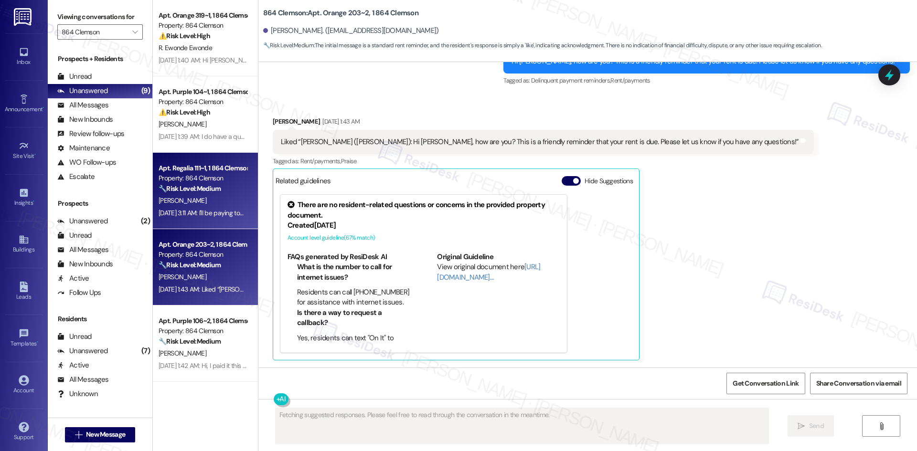
click at [174, 188] on strong "🔧 Risk Level: Medium" at bounding box center [190, 188] width 62 height 9
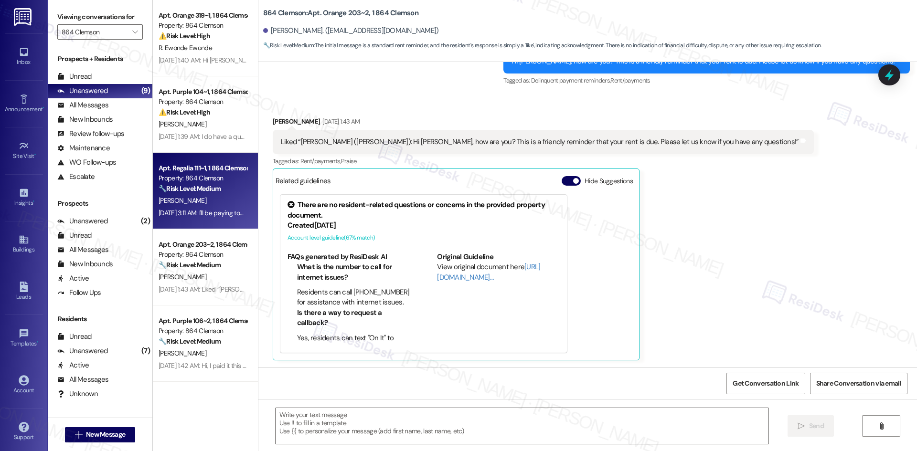
type textarea "Fetching suggested responses. Please feel free to read through the conversation…"
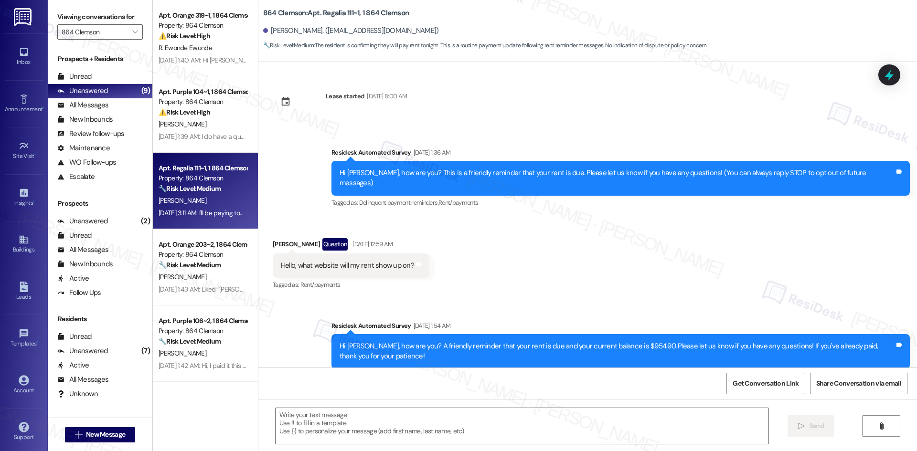
scroll to position [103, 0]
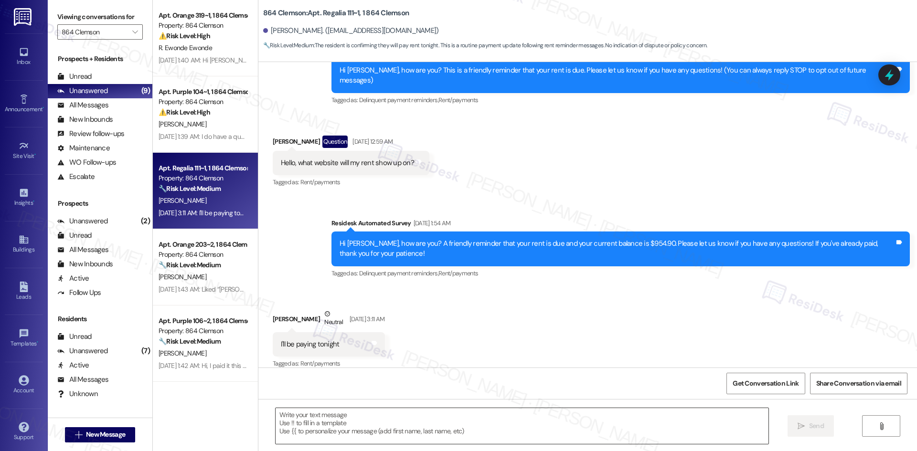
type textarea "Fetching suggested responses. Please feel free to read through the conversation…"
click at [363, 426] on textarea at bounding box center [522, 426] width 493 height 36
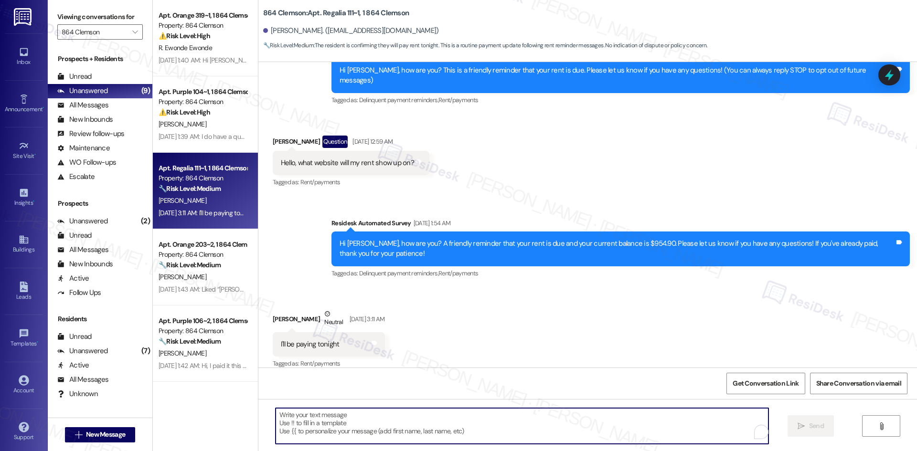
paste textarea "I apologize for the delayed response. Please let me know if you still need any …"
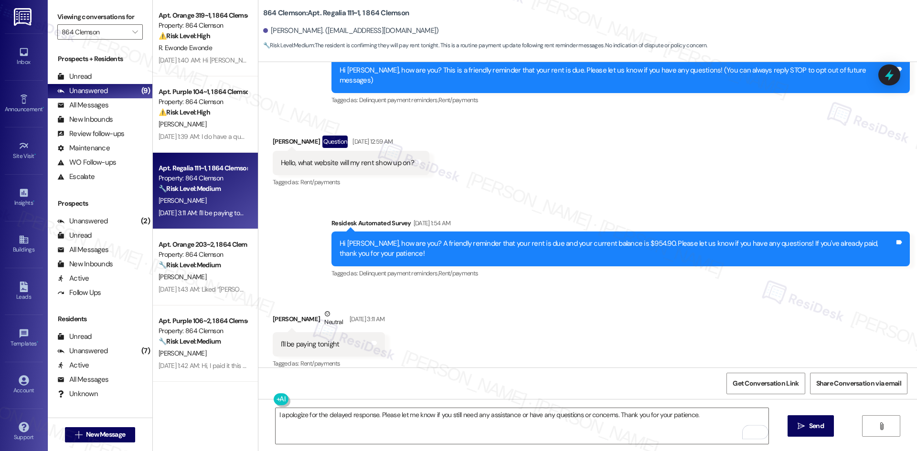
click at [274, 309] on div "Sean Hiller Neutral Sep 06, 2025 at 3:11 AM" at bounding box center [329, 320] width 112 height 23
copy div "Sean"
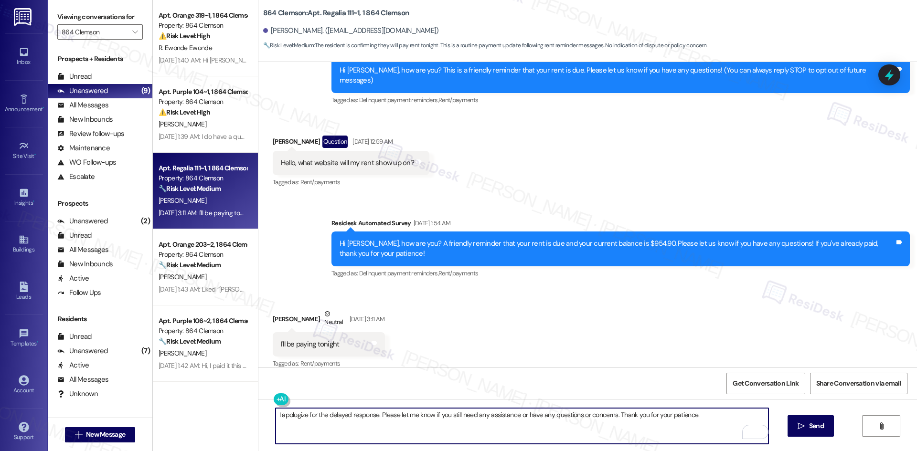
click at [276, 416] on textarea "I apologize for the delayed response. Please let me know if you still need any …" at bounding box center [522, 426] width 493 height 36
paste textarea "Sean"
type textarea "Hi, Sean! I apologize for the delayed response. Please let me know if you still…"
click at [818, 429] on span "Send" at bounding box center [816, 426] width 15 height 10
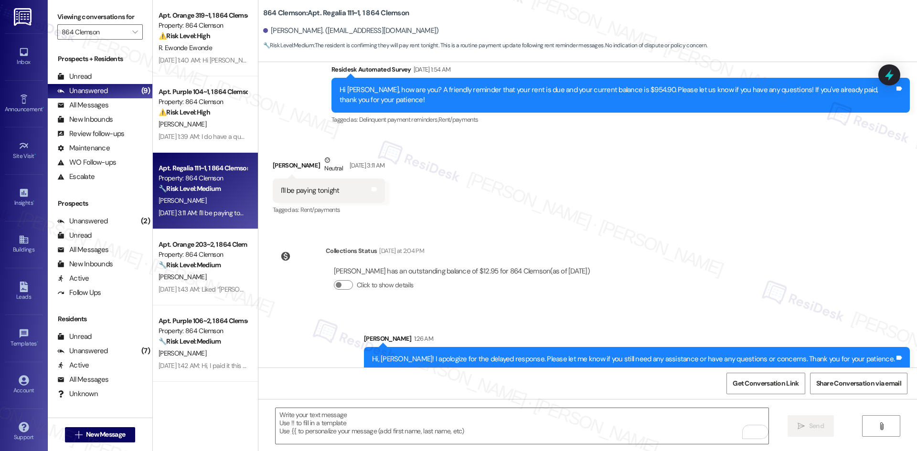
scroll to position [258, 0]
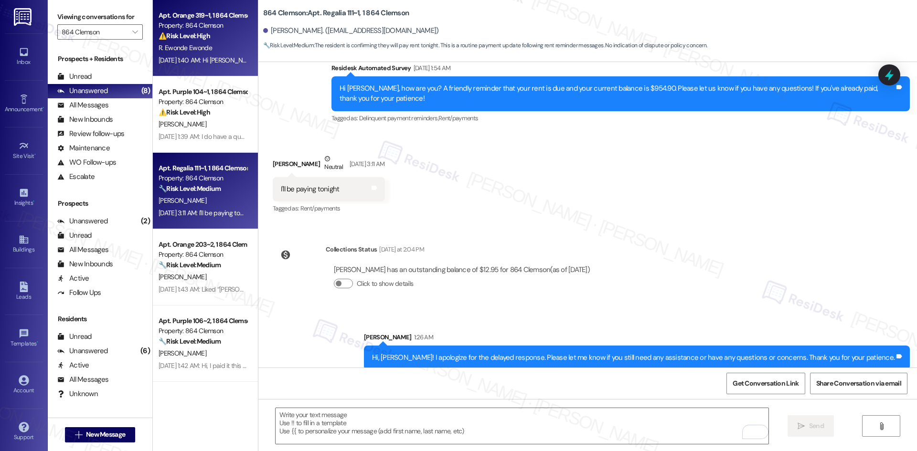
click at [208, 56] on div "Sep 03, 2025 at 1:40 AM: Hi Sarah, thanks for the reminder. I'm aware. I sent a…" at bounding box center [435, 60] width 552 height 9
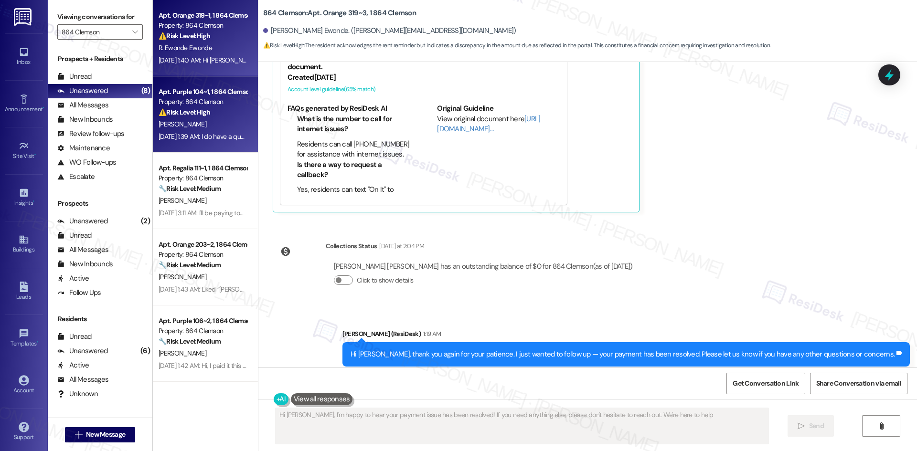
type textarea "Hi Raphael, I'm happy to hear your payment issue has been resolved! If you need…"
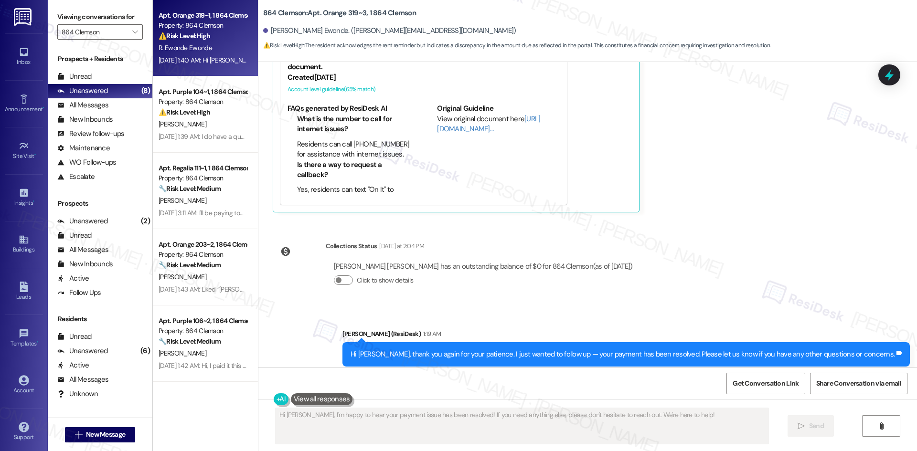
scroll to position [283, 0]
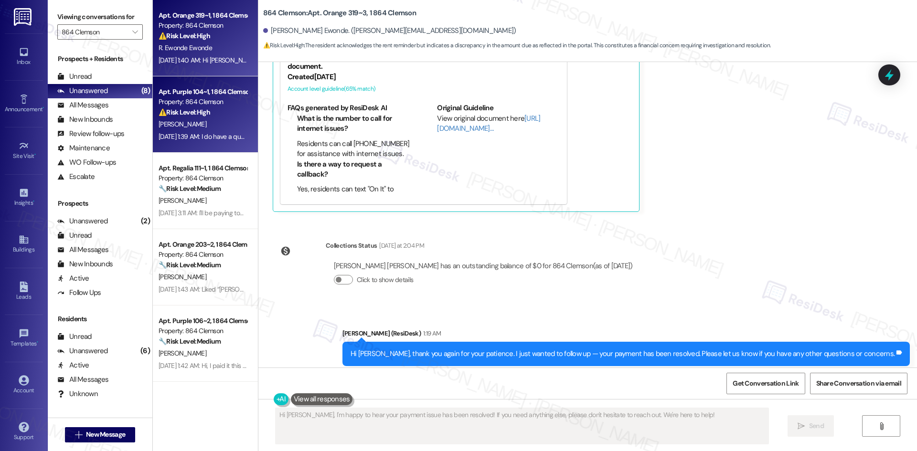
click at [202, 127] on div "C. Cobb" at bounding box center [203, 124] width 90 height 12
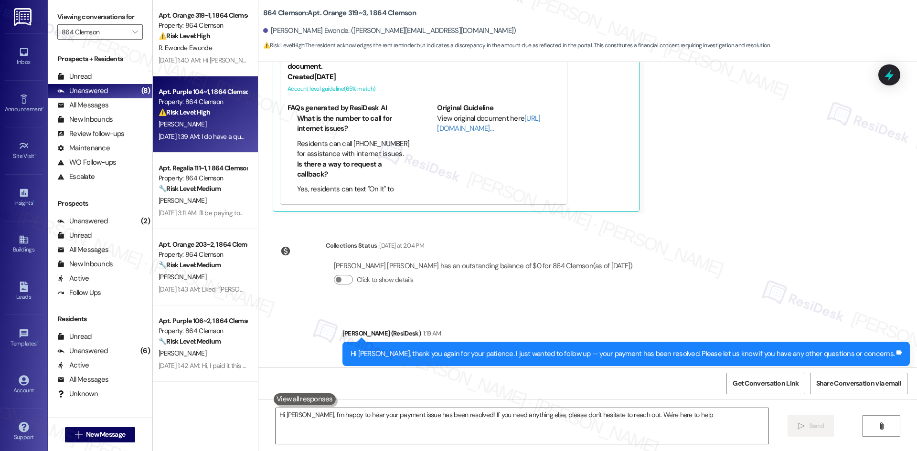
type textarea "Hi Raphael, I'm happy to hear your payment issue has been resolved! If you need…"
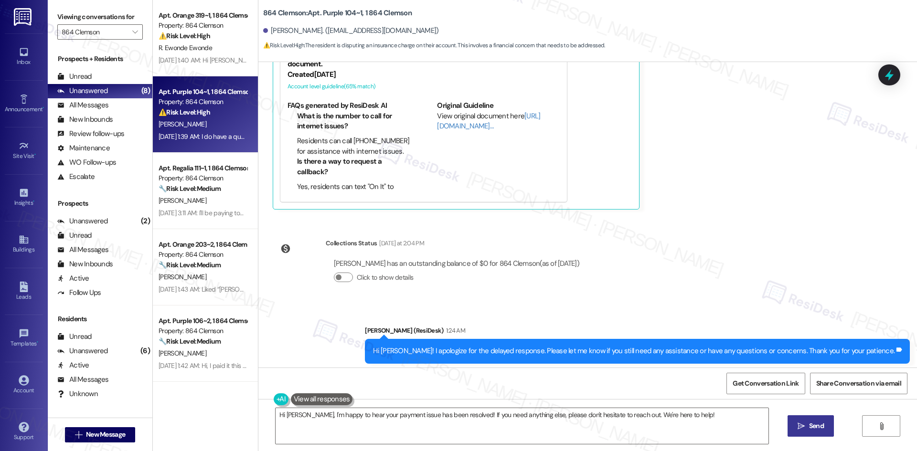
scroll to position [400, 0]
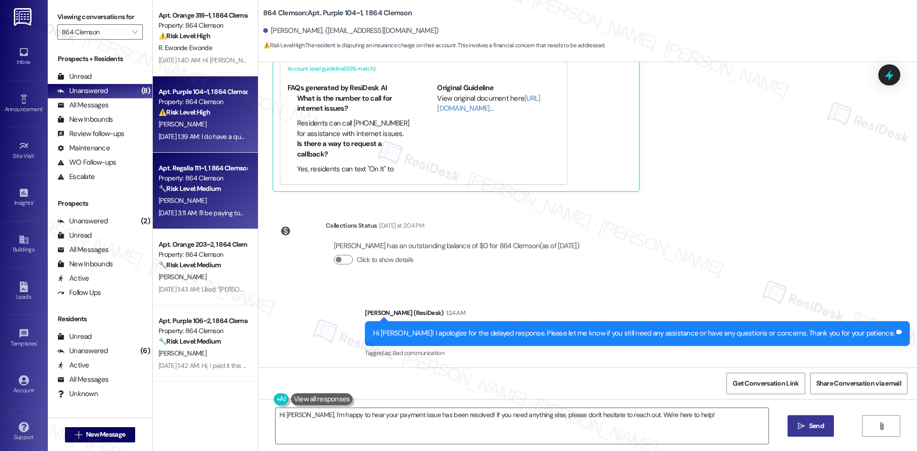
click at [205, 192] on strong "🔧 Risk Level: Medium" at bounding box center [190, 188] width 62 height 9
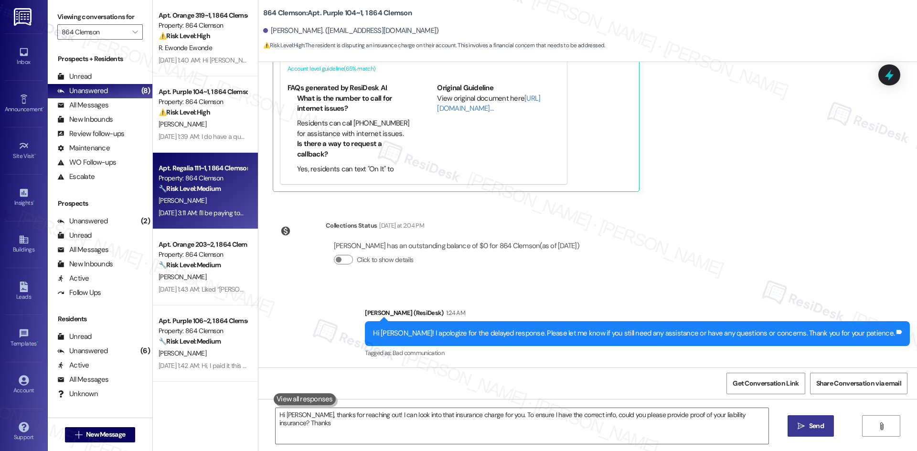
type textarea "Hi Clara, thanks for reaching out! I can look into that insurance charge for yo…"
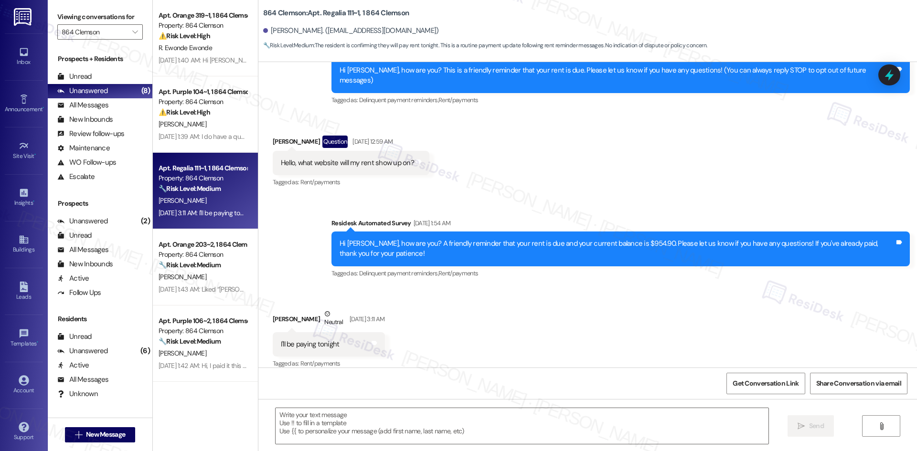
type textarea "Fetching suggested responses. Please feel free to read through the conversation…"
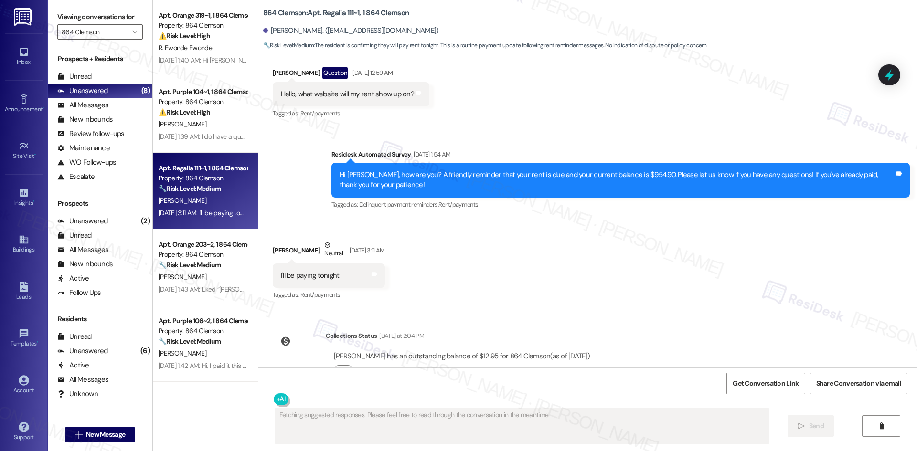
scroll to position [272, 0]
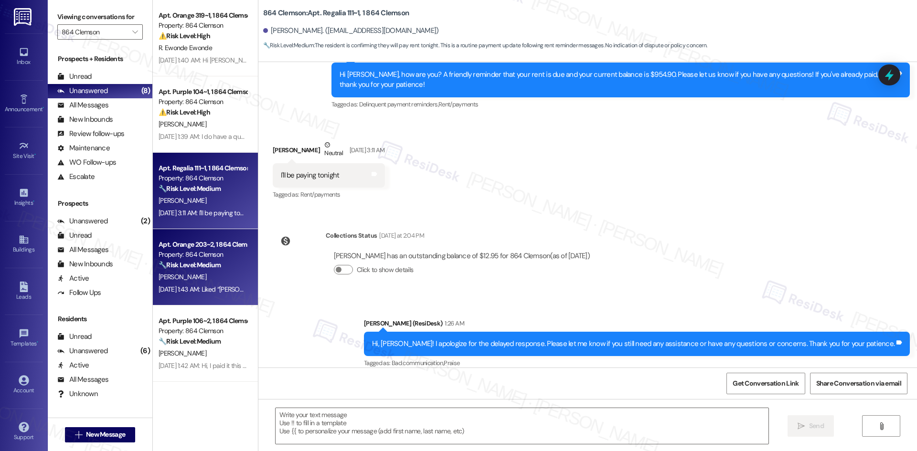
click at [194, 280] on div "J. Wilson" at bounding box center [203, 277] width 90 height 12
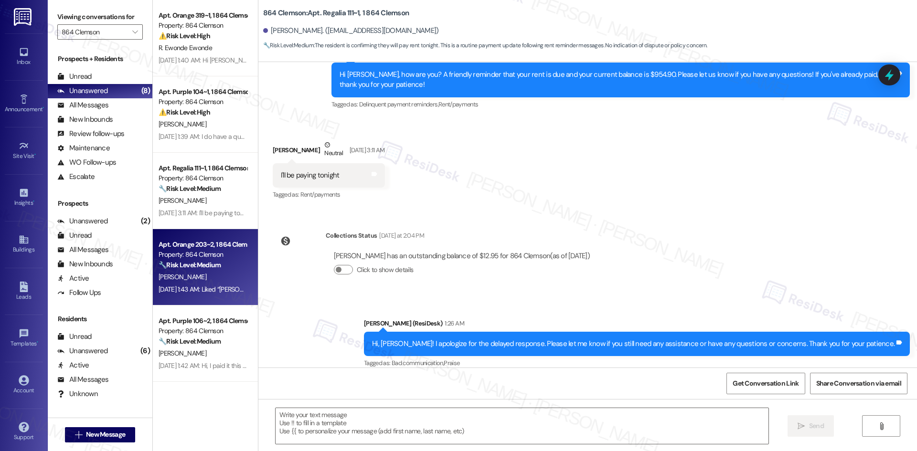
type textarea "Fetching suggested responses. Please feel free to read through the conversation…"
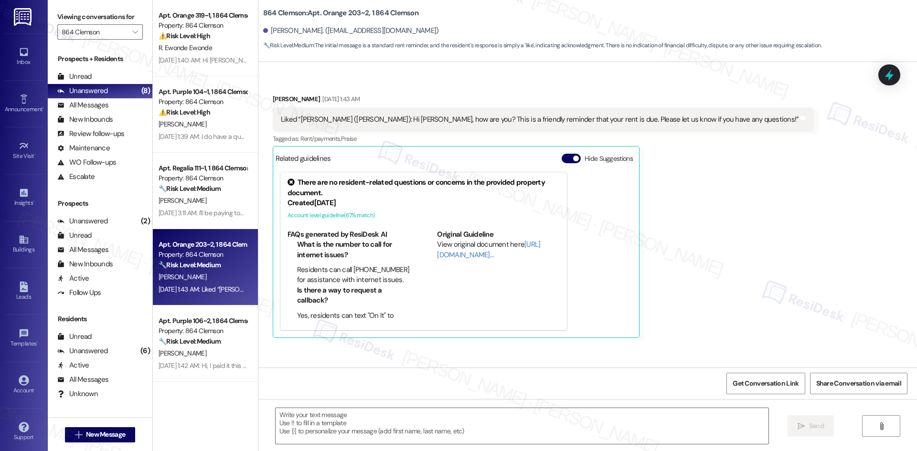
scroll to position [291, 0]
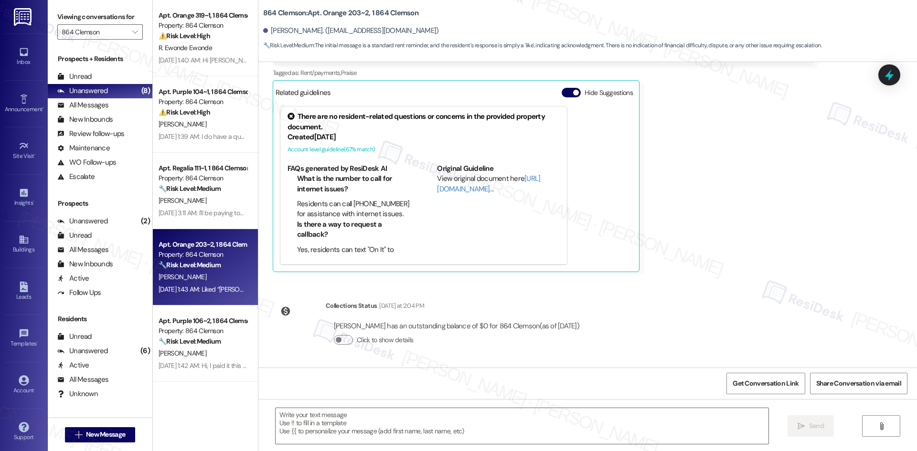
click at [670, 261] on div "James Wilson Sep 03, 2025 at 1:43 AM Liked “Sarah (Tiger Towne): Hi James, how …" at bounding box center [544, 150] width 542 height 244
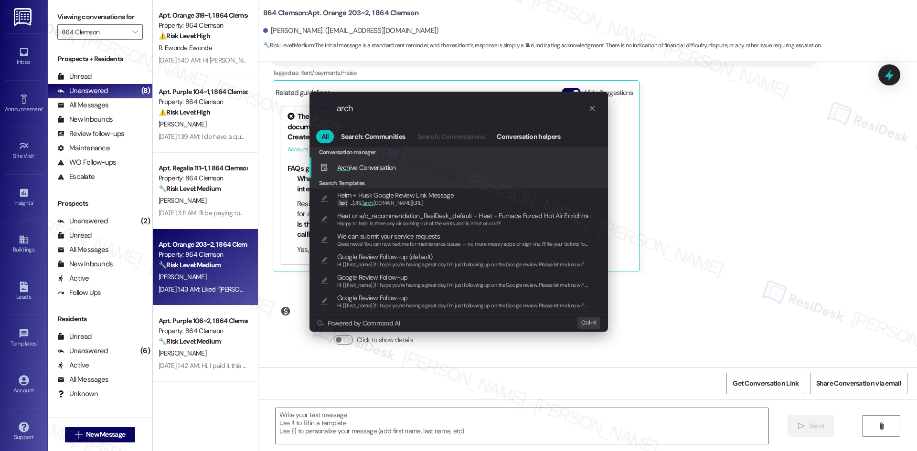
type input "arch"
click at [432, 169] on div "Arch ive Conversation Add shortcut" at bounding box center [459, 167] width 279 height 11
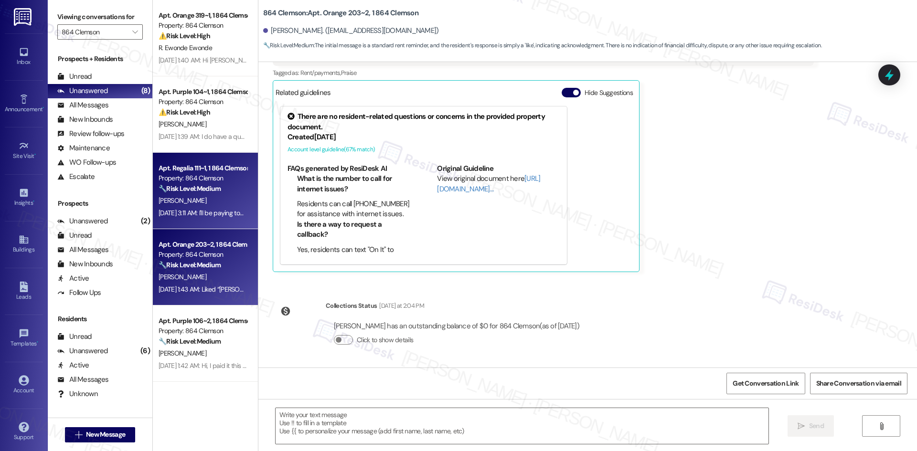
click at [190, 173] on div "Apt. Regalia 111~1, 1 864 Clemson" at bounding box center [203, 168] width 88 height 10
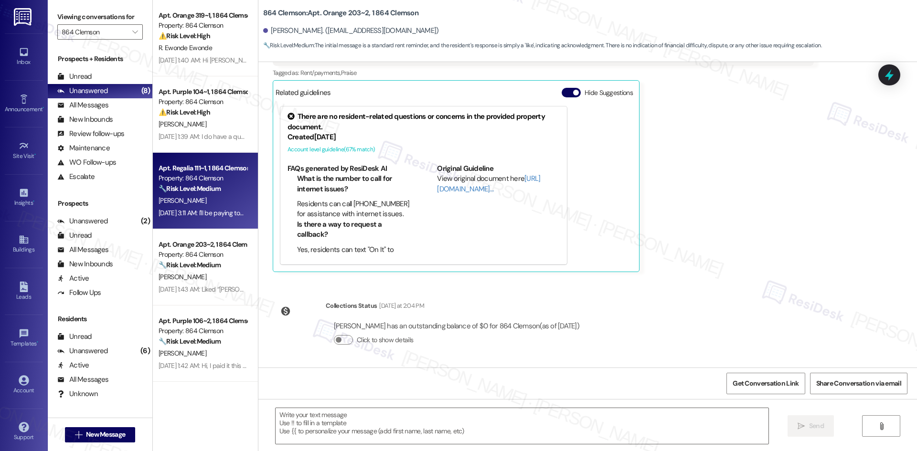
type textarea "Fetching suggested responses. Please feel free to read through the conversation…"
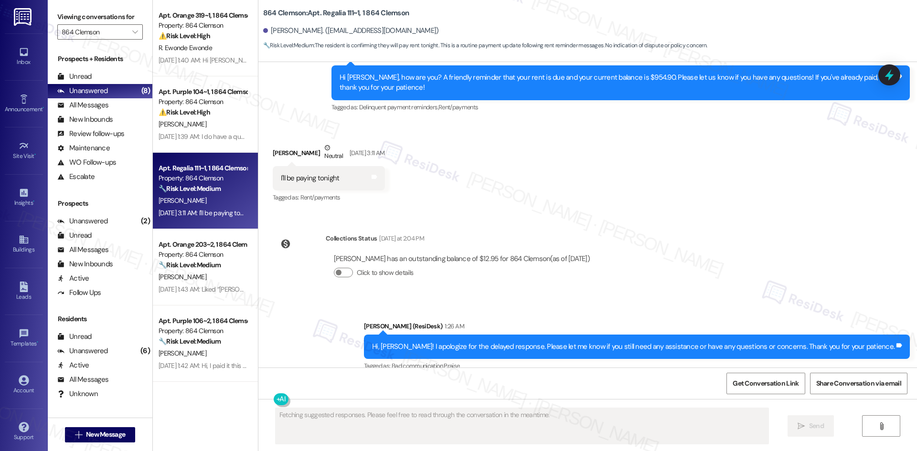
scroll to position [272, 0]
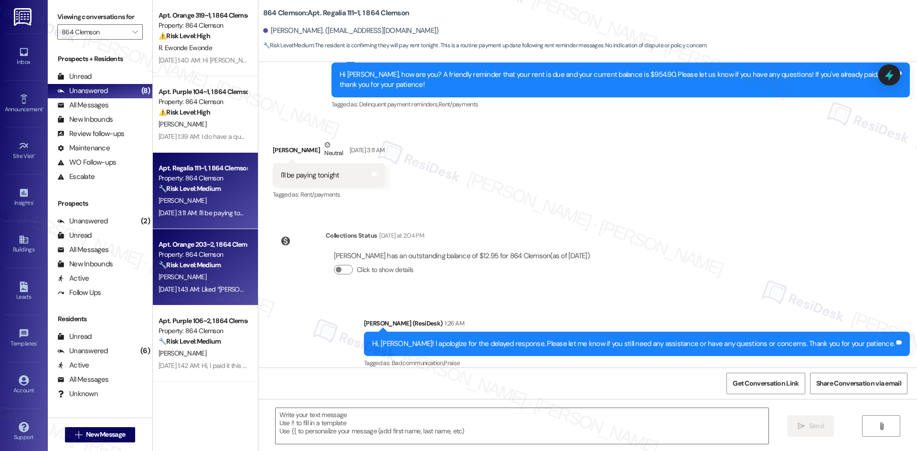
click at [215, 279] on div "J. Wilson" at bounding box center [203, 277] width 90 height 12
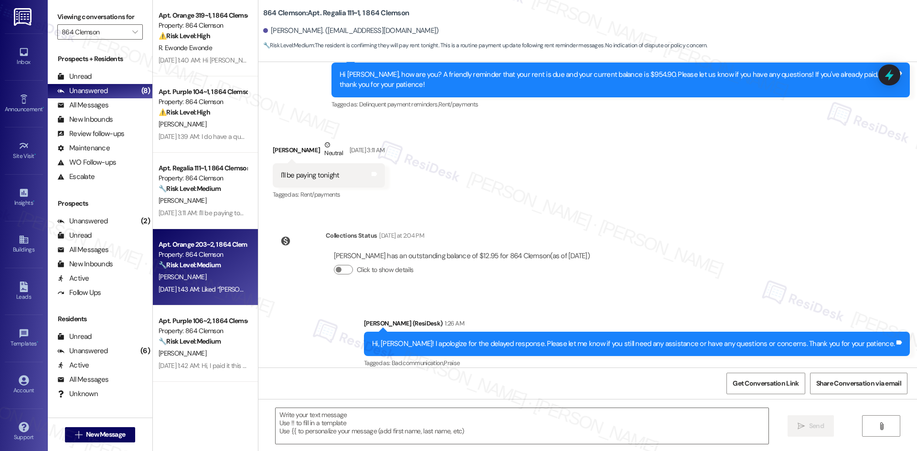
type textarea "Fetching suggested responses. Please feel free to read through the conversation…"
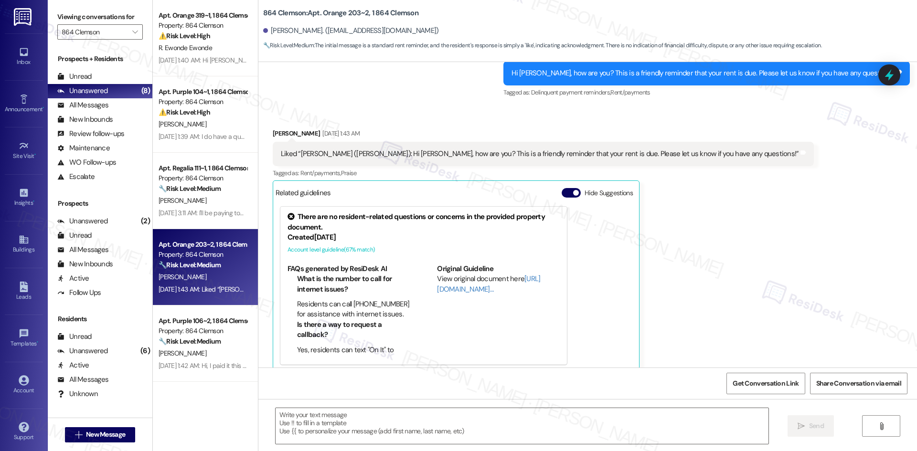
scroll to position [202, 0]
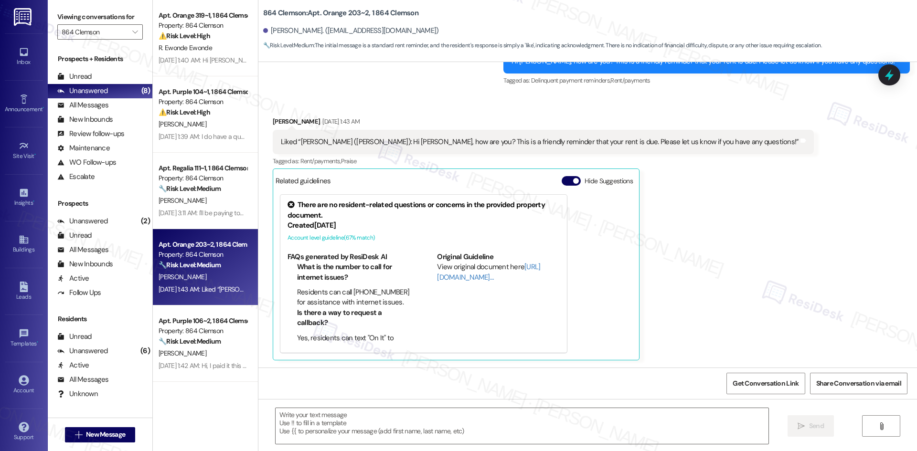
type textarea "Fetching suggested responses. Please feel free to read through the conversation…"
click at [681, 202] on div "James Wilson Sep 03, 2025 at 1:43 AM Liked “Sarah (Tiger Towne): Hi James, how …" at bounding box center [544, 239] width 542 height 244
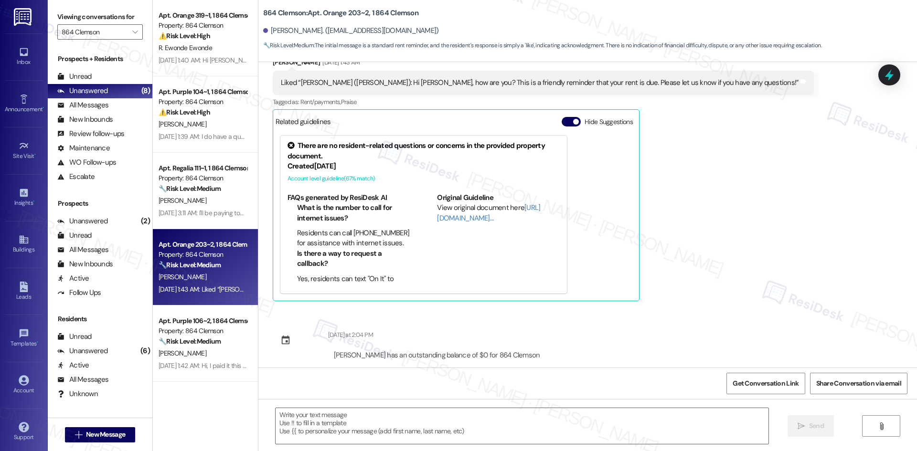
scroll to position [270, 0]
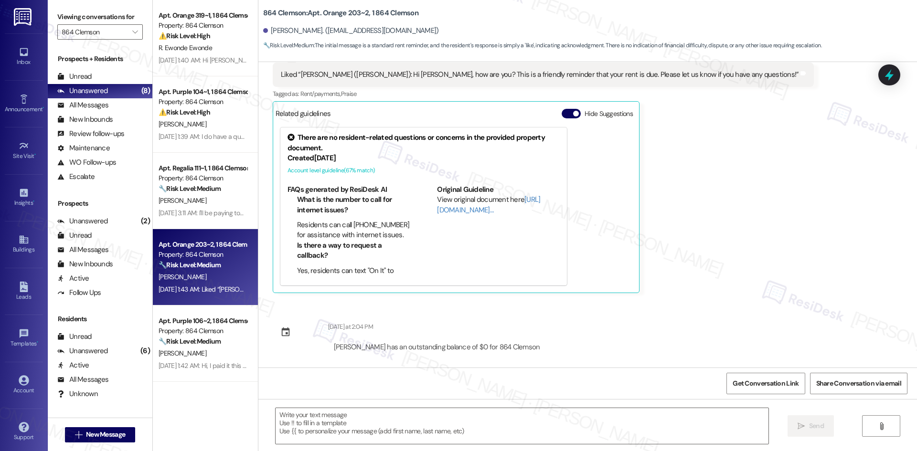
click at [692, 261] on div "James Wilson Sep 03, 2025 at 1:43 AM Liked “Sarah (Tiger Towne): Hi James, how …" at bounding box center [544, 171] width 542 height 244
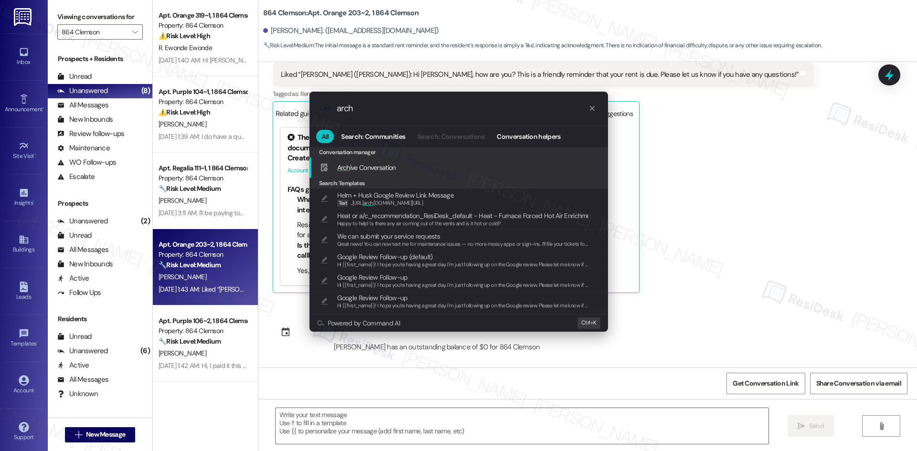
type input "arch"
click at [374, 168] on span "Arch ive Conversation" at bounding box center [366, 167] width 59 height 9
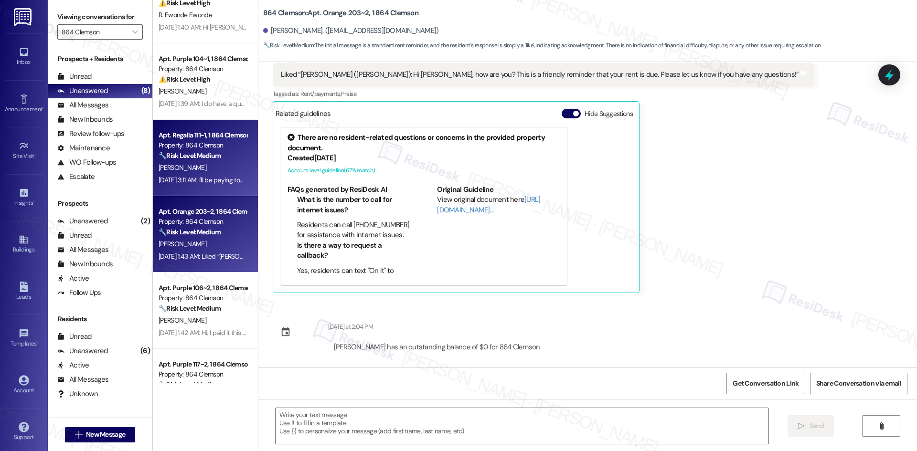
scroll to position [143, 0]
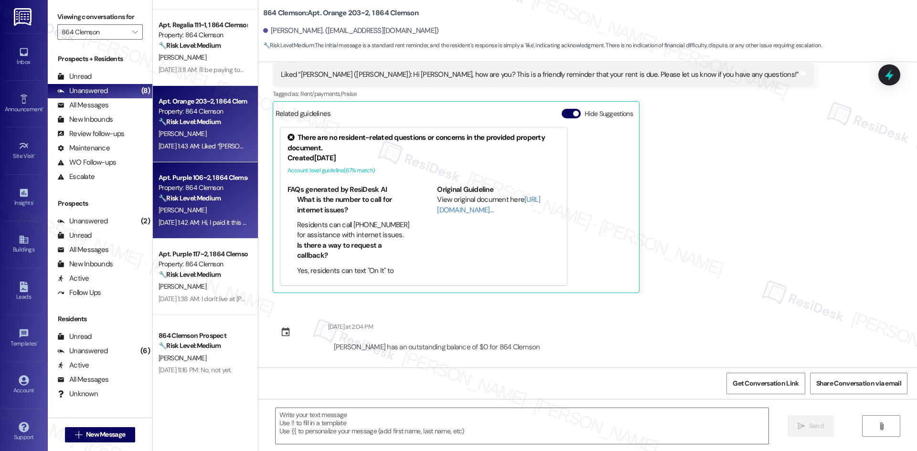
click at [207, 202] on div "🔧 Risk Level: Medium The resident is inquiring about a rent payment they made. …" at bounding box center [203, 198] width 88 height 10
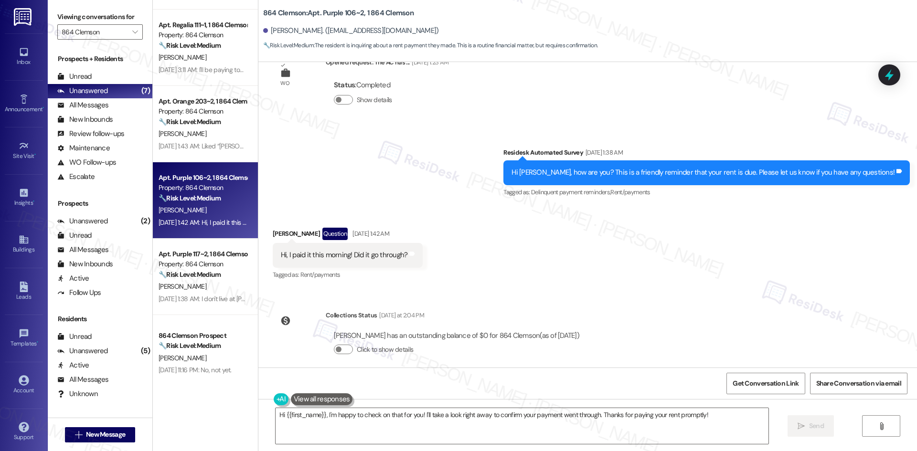
scroll to position [1151, 0]
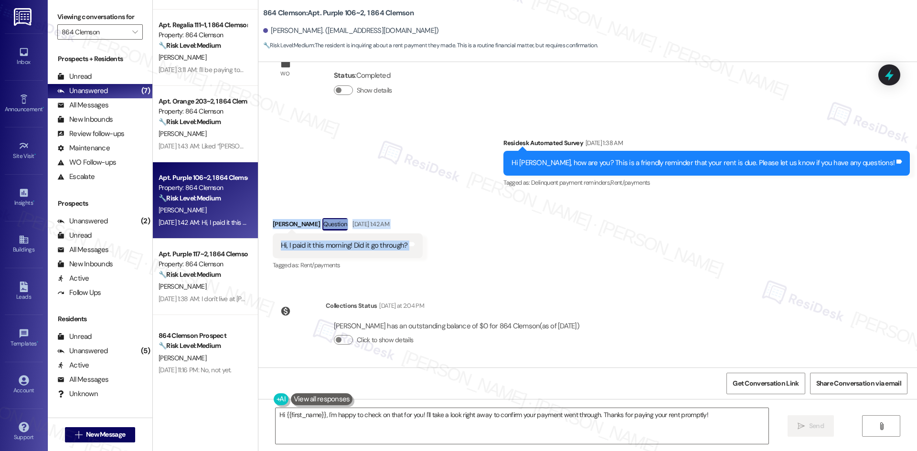
drag, startPoint x: 250, startPoint y: 215, endPoint x: 417, endPoint y: 243, distance: 169.3
click at [417, 243] on div "864 Clemson: Apt. Purple 106~2, 1 864 Clemson Jamiya Dupree. (jamiyadupree@iclo…" at bounding box center [587, 225] width 659 height 451
drag, startPoint x: 356, startPoint y: 298, endPoint x: 341, endPoint y: 295, distance: 14.5
click at [356, 298] on div "Collections Status Yesterday at 2:04 PM Jamiya Dupree has an outstanding balanc…" at bounding box center [430, 331] width 329 height 74
drag, startPoint x: 254, startPoint y: 215, endPoint x: 580, endPoint y: 326, distance: 344.2
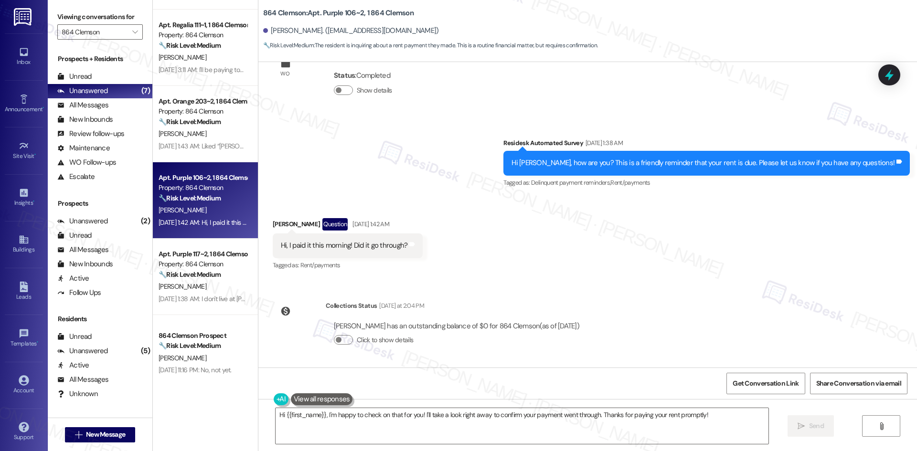
click at [595, 327] on div "Announcement, sent via SMS Sarah (ResiDesk) Mar 28, 2025 at 2:43 AM Hey Jamiya,…" at bounding box center [587, 215] width 659 height 306
copy div "Jamiya Dupree Question Sep 03, 2025 at 1:42 AM Hi, I paid it this morning! Did …"
click at [472, 266] on div "Received via SMS Jamiya Dupree Question Sep 03, 2025 at 1:42 AM Hi, I paid it t…" at bounding box center [587, 238] width 659 height 83
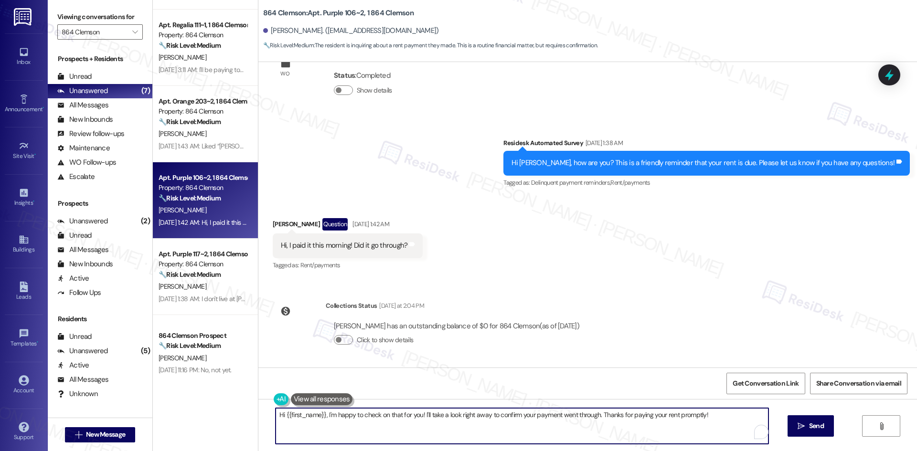
drag, startPoint x: 483, startPoint y: 412, endPoint x: 216, endPoint y: 411, distance: 267.0
click at [216, 411] on div "Apt. Orange 319~1, 1 864 Clemson Property: 864 Clemson ⚠️ Risk Level: High The …" at bounding box center [535, 225] width 764 height 451
paste textarea "Jamiya, thank you for your patience. I can confirm that your payment went throu…"
type textarea "Hi Jamiya, thank you for your patience. I can confirm that your payment went th…"
click at [334, 217] on div "Received via SMS Jamiya Dupree Question Sep 03, 2025 at 1:42 AM Hi, I paid it t…" at bounding box center [348, 245] width 165 height 68
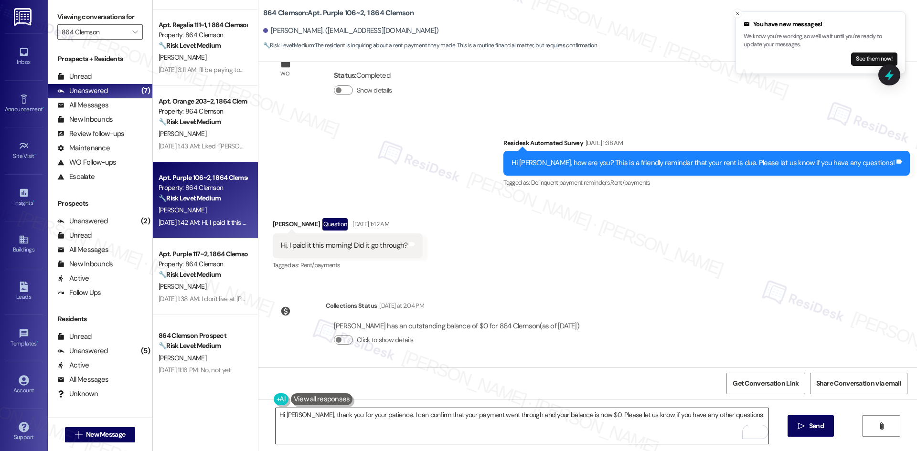
click at [338, 432] on textarea "Hi Jamiya, thank you for your patience. I can confirm that your payment went th…" at bounding box center [522, 426] width 493 height 36
click at [738, 14] on icon "Close toast" at bounding box center [737, 14] width 6 height 6
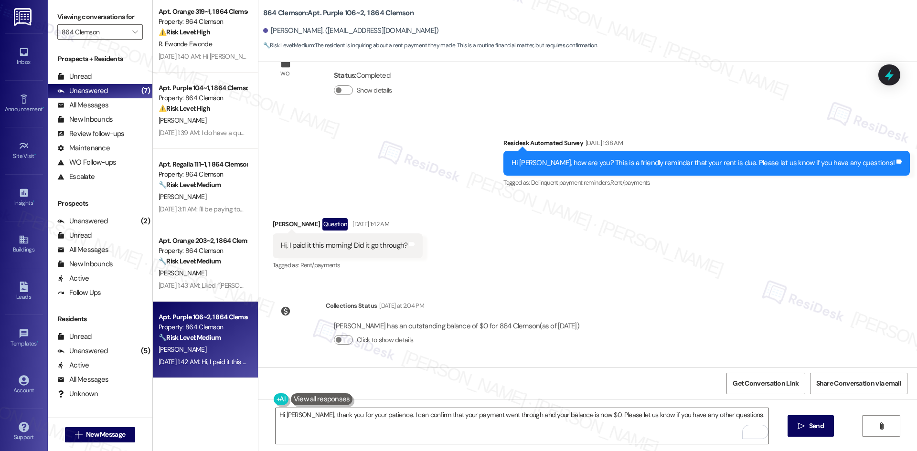
scroll to position [0, 0]
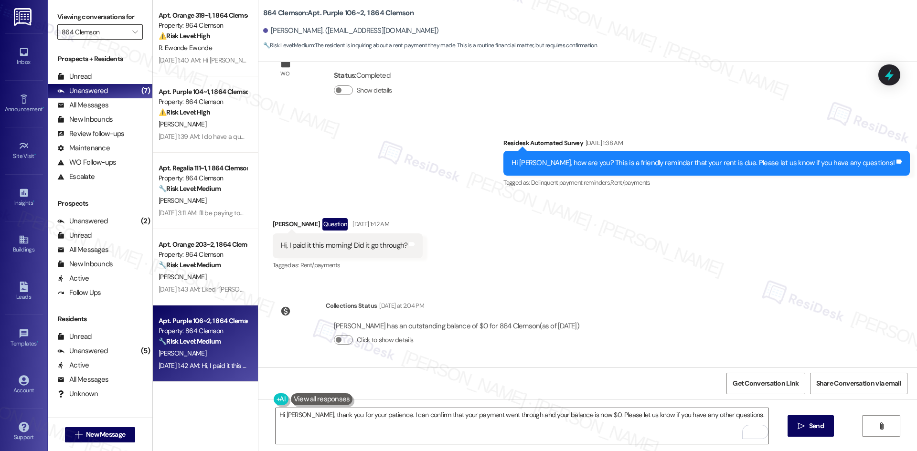
click at [114, 28] on input "864 Clemson" at bounding box center [95, 31] width 66 height 15
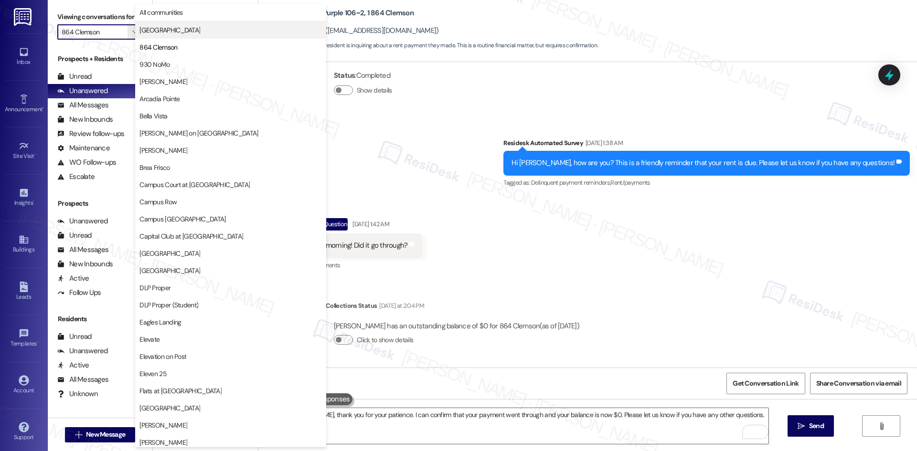
click at [187, 30] on span "4th Street Commons" at bounding box center [169, 30] width 61 height 10
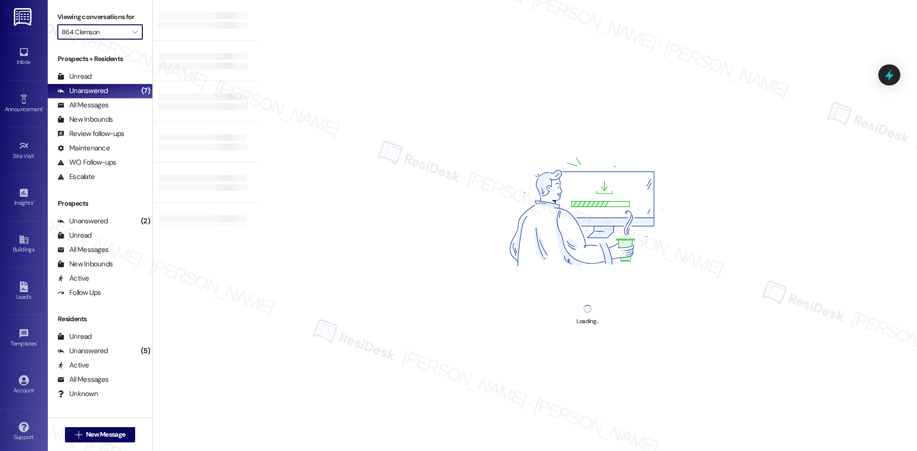
type input "4th Street Commons"
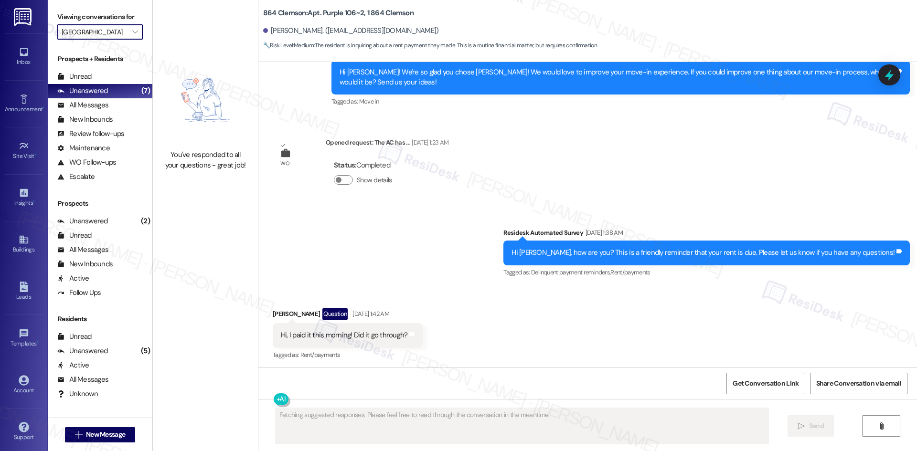
scroll to position [1063, 0]
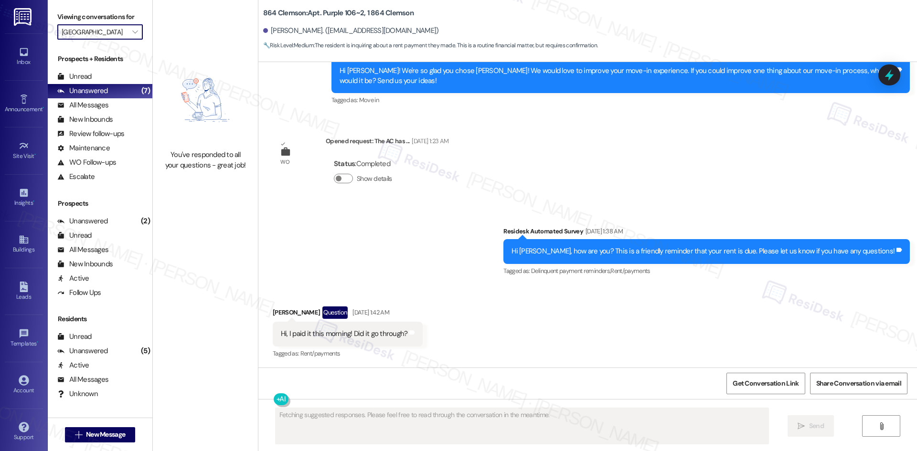
click at [108, 38] on input "4th Street Commons" at bounding box center [95, 31] width 66 height 15
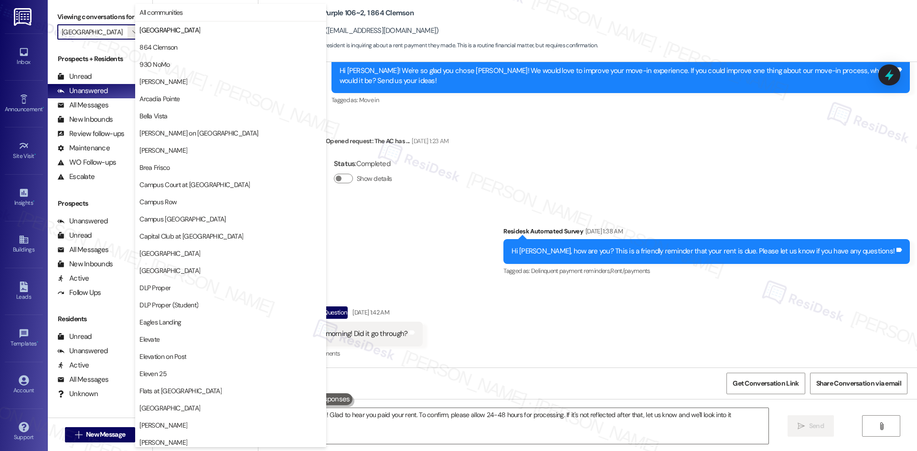
type textarea "Hi {{first_name}}! Glad to hear you paid your rent. To confirm, please allow 24…"
click at [187, 31] on span "4th Street Commons" at bounding box center [169, 30] width 61 height 10
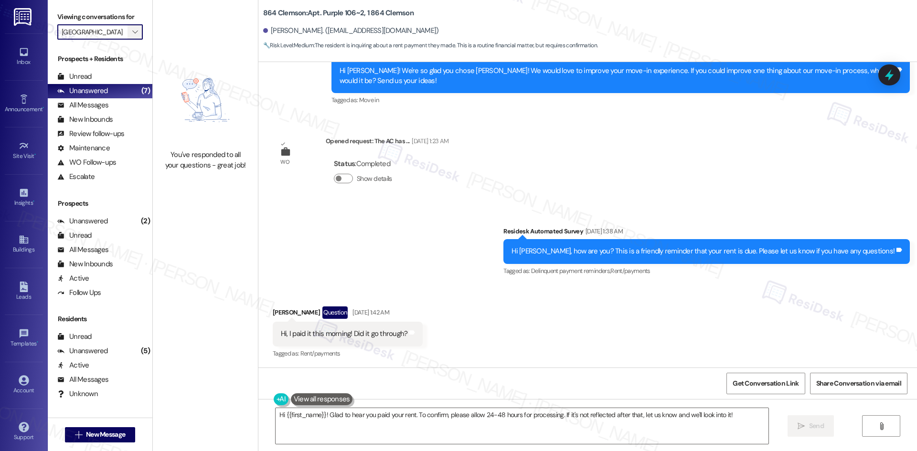
click at [132, 30] on icon "" at bounding box center [134, 32] width 5 height 8
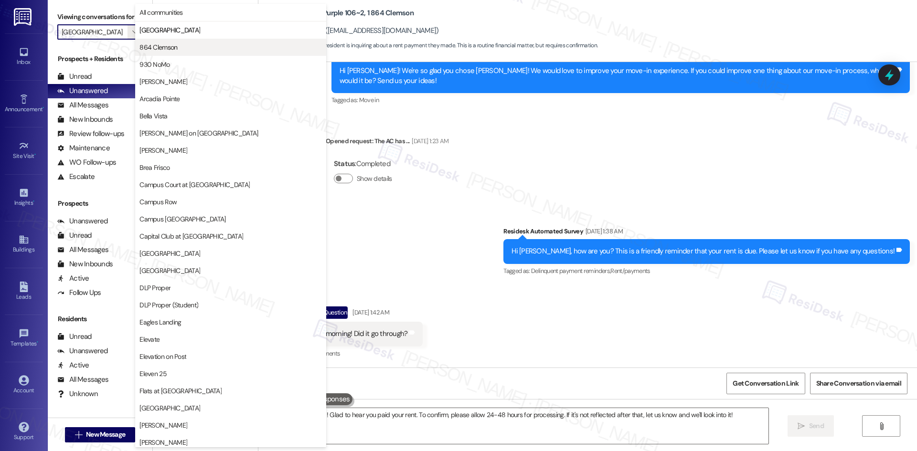
click at [170, 47] on span "864 Clemson" at bounding box center [158, 48] width 38 height 10
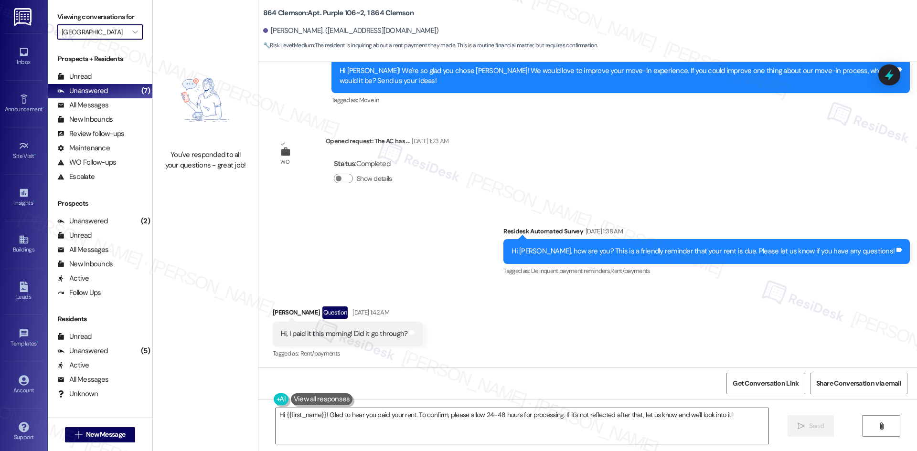
type input "864 Clemson"
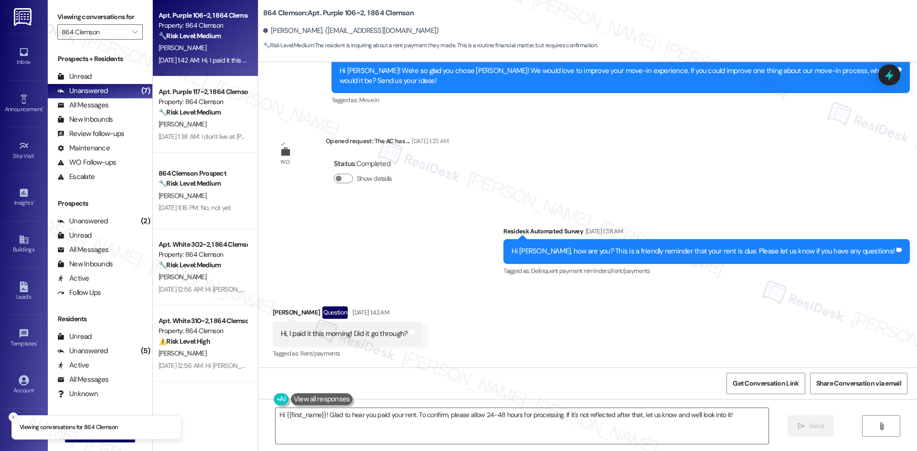
click at [170, 47] on span "J. Dupree" at bounding box center [183, 47] width 48 height 9
click at [193, 43] on div "J. Dupree" at bounding box center [203, 48] width 90 height 12
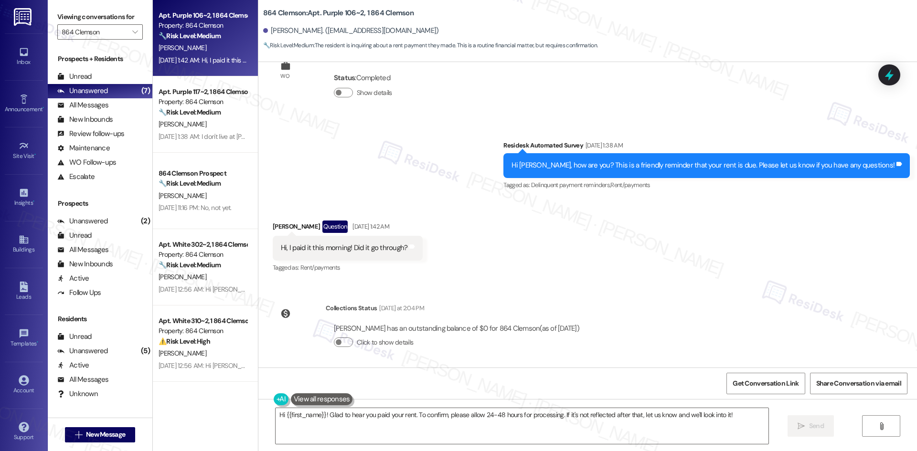
scroll to position [1151, 0]
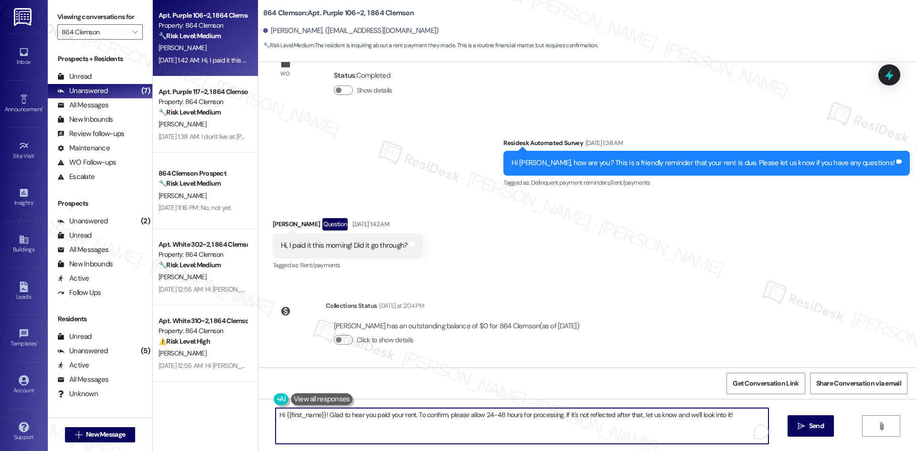
drag, startPoint x: 727, startPoint y: 414, endPoint x: 164, endPoint y: 415, distance: 563.0
click at [156, 415] on div "Apt. Purple 106~2, 1 864 Clemson Property: 864 Clemson 🔧 Risk Level: Medium The…" at bounding box center [535, 225] width 764 height 451
paste textarea "Jamiya, I apologize for the delayed response. I can confirm that your payment w…"
click at [406, 421] on textarea "Hi Jamiya, I apologize for the delayed response. I can confirm that your paymen…" at bounding box center [522, 426] width 493 height 36
click at [601, 414] on textarea "Hi Jamiya, I apologize for the delayed response. I can confirm that your paymen…" at bounding box center [522, 426] width 493 height 36
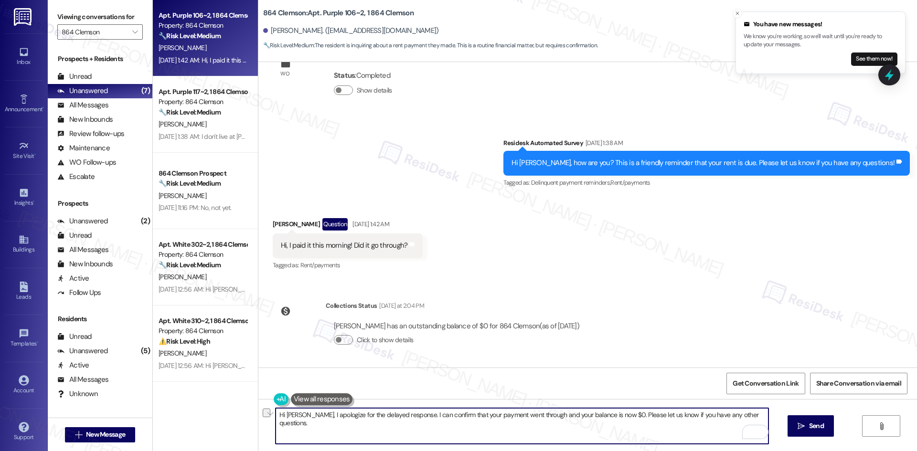
drag, startPoint x: 601, startPoint y: 414, endPoint x: 583, endPoint y: 415, distance: 18.2
click at [583, 415] on textarea "Hi Jamiya, I apologize for the delayed response. I can confirm that your paymen…" at bounding box center [522, 426] width 493 height 36
click at [605, 426] on textarea "Hi Jamiya, I apologize for the delayed response. I can confirm that your paymen…" at bounding box center [522, 426] width 493 height 36
click at [598, 415] on textarea "Hi Jamiya, I apologize for the delayed response. I can confirm that your paymen…" at bounding box center [522, 426] width 493 height 36
type textarea "Hi Jamiya, I apologize for the delayed response. I can confirm that your paymen…"
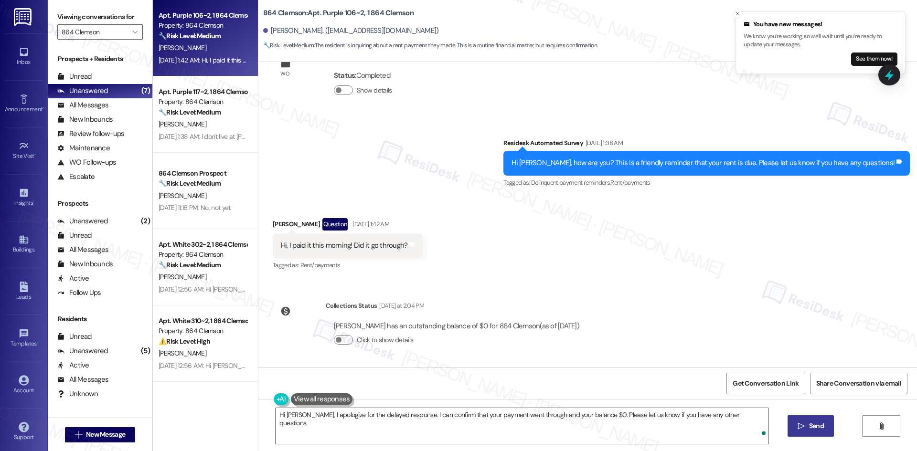
click at [820, 432] on button " Send" at bounding box center [810, 425] width 46 height 21
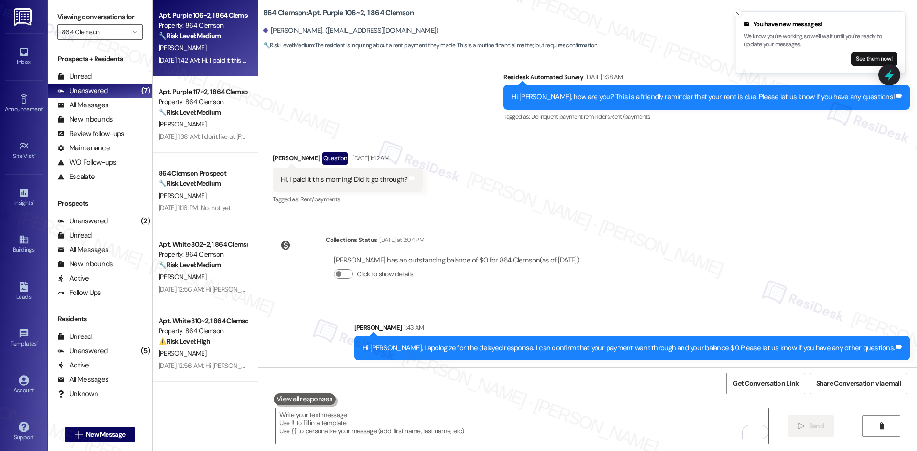
scroll to position [1217, 0]
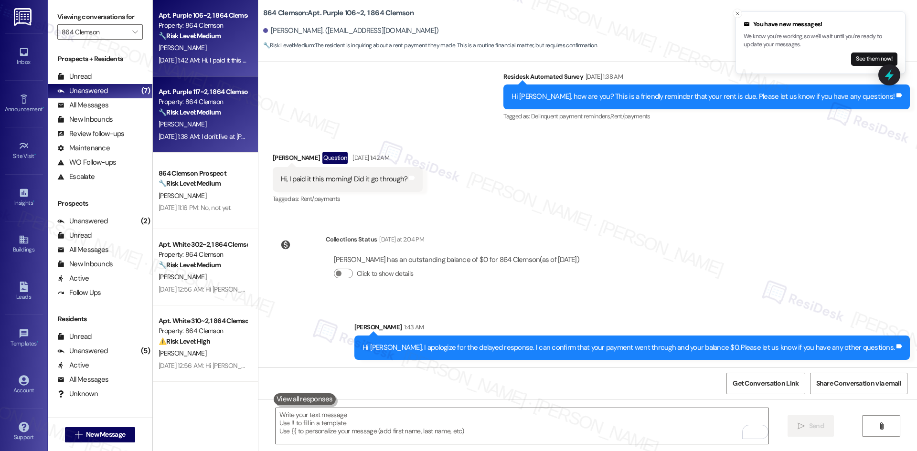
click at [192, 127] on div "K. Bartus" at bounding box center [203, 124] width 90 height 12
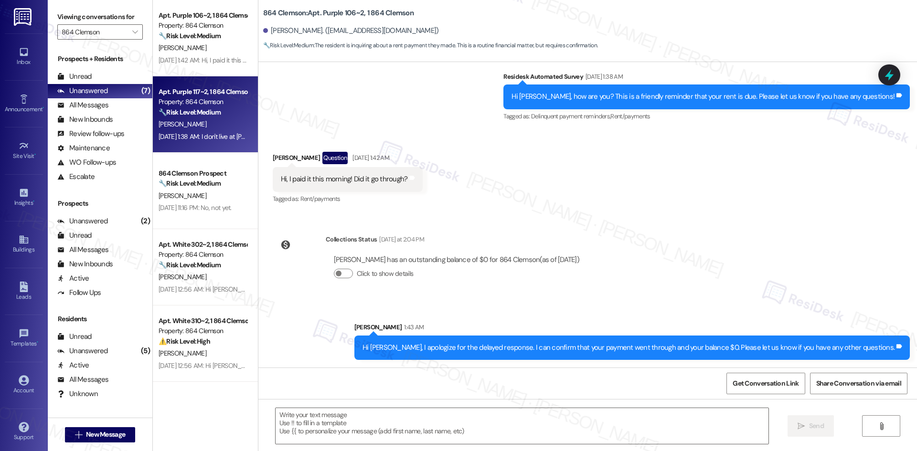
type textarea "Fetching suggested responses. Please feel free to read through the conversation…"
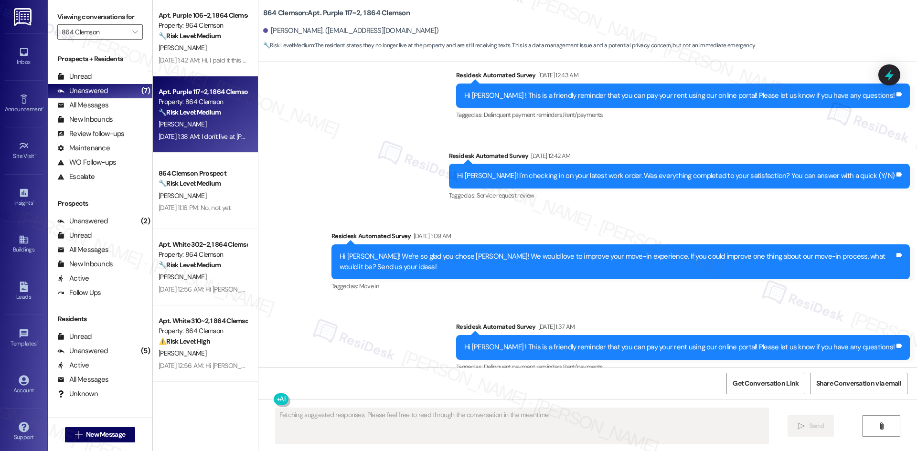
scroll to position [2597, 0]
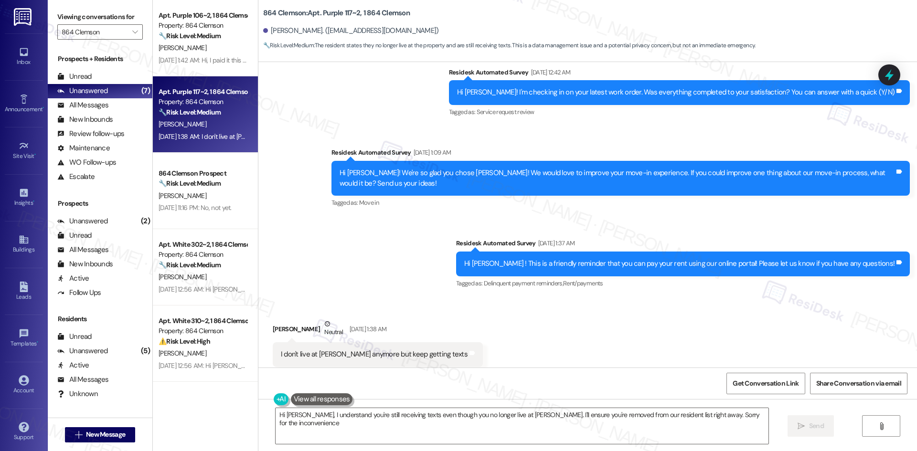
type textarea "Hi Kaitlyn, I understand you're still receiving texts even though you no longer…"
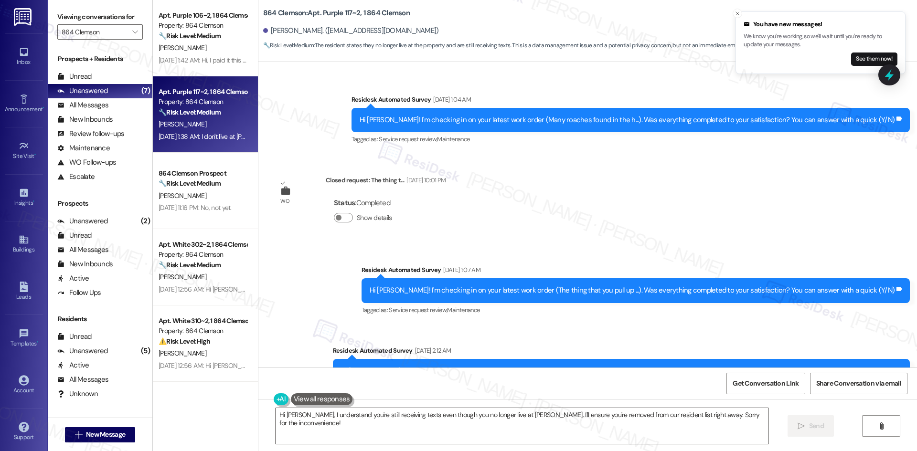
scroll to position [974, 0]
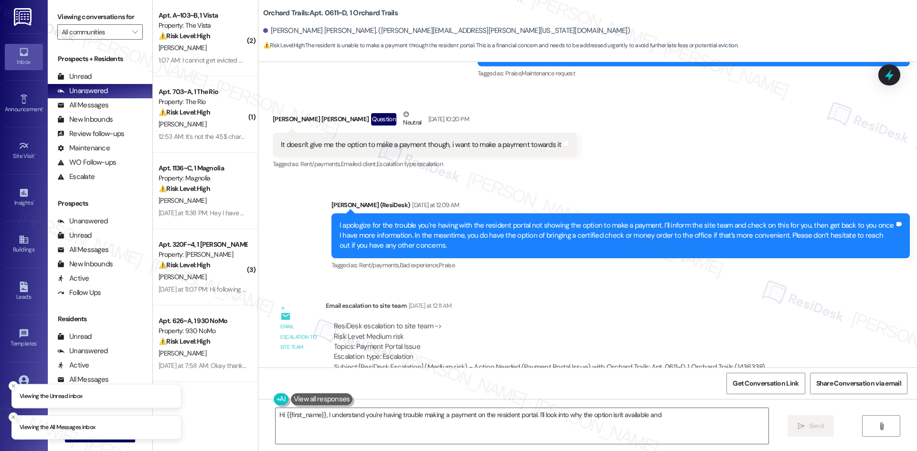
scroll to position [1827, 0]
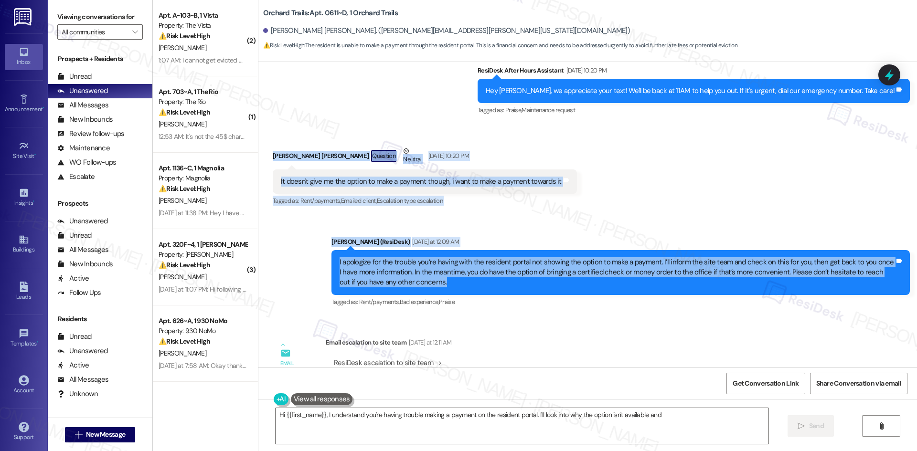
drag, startPoint x: 262, startPoint y: 151, endPoint x: 481, endPoint y: 290, distance: 259.5
click at [481, 290] on div "Lease started [DATE] 8:00 AM Survey, sent via SMS Residesk Automated Survey [DA…" at bounding box center [587, 215] width 659 height 306
copy div "[PERSON_NAME] [PERSON_NAME] Question Neutral [DATE] 10:20 PM It doesn't give me…"
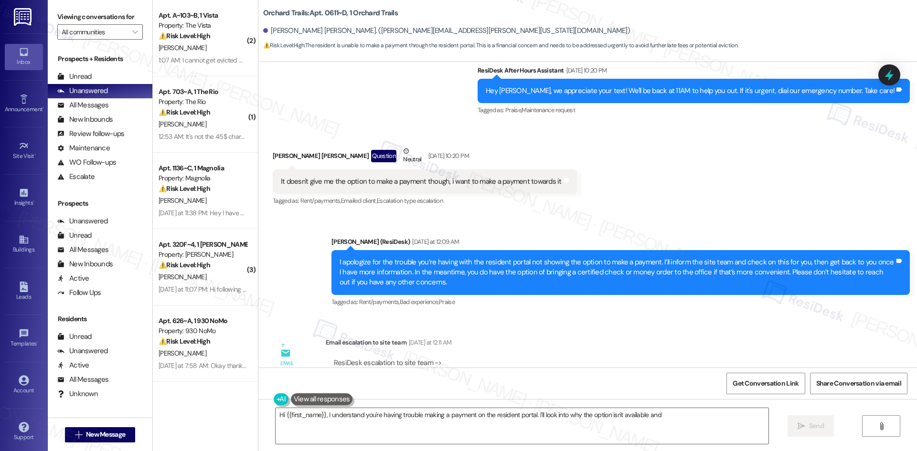
click at [554, 340] on div "Email escalation to site team [DATE] at 12:11 AM" at bounding box center [549, 344] width 447 height 13
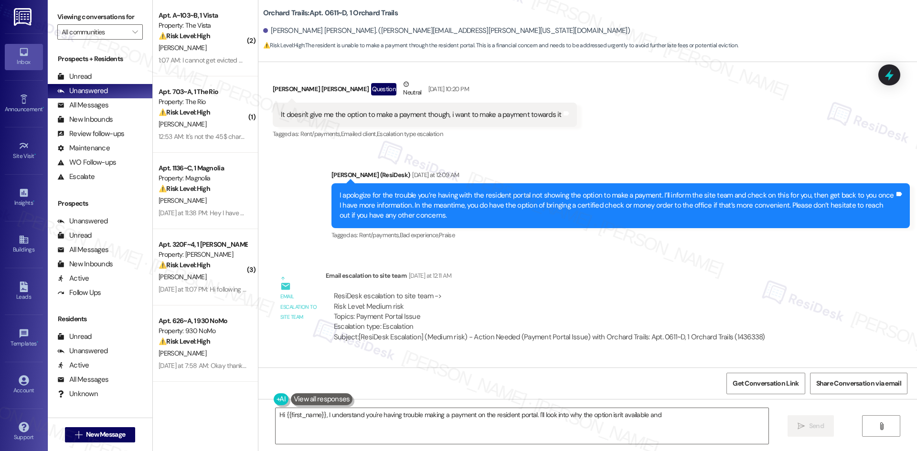
scroll to position [1970, 0]
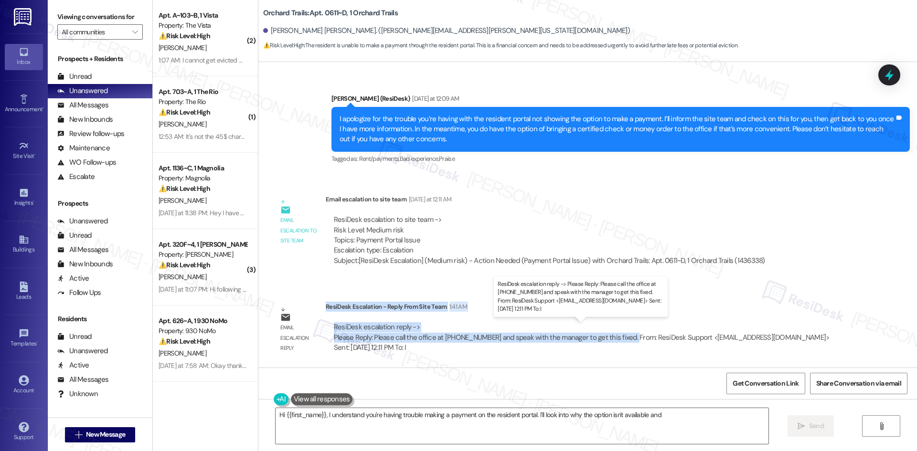
drag, startPoint x: 319, startPoint y: 307, endPoint x: 614, endPoint y: 337, distance: 297.1
click at [620, 337] on div "ResiDesk Escalation - Reply From Site Team 1:41 AM ResiDesk escalation reply ->…" at bounding box center [588, 331] width 525 height 58
copy div "ResiDesk Escalation - Reply From Site Team 1:41 AM ResiDesk escalation reply ->…"
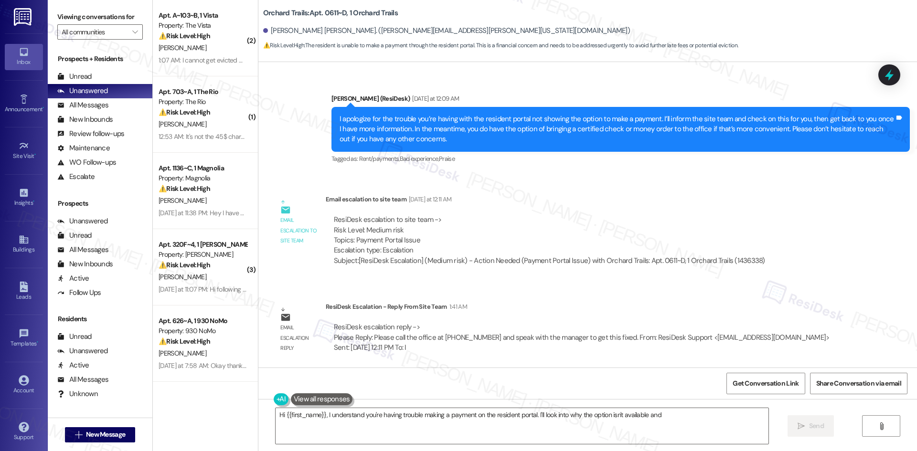
click at [516, 206] on div "Email escalation to site team [DATE] at 12:11 AM" at bounding box center [549, 200] width 447 height 13
click at [526, 308] on div "ResiDesk Escalation - Reply From Site Team 1:41 AM" at bounding box center [588, 308] width 525 height 13
click at [398, 435] on textarea "Hi {{first_name}}, I understand you're having trouble making a payment on the r…" at bounding box center [522, 426] width 493 height 36
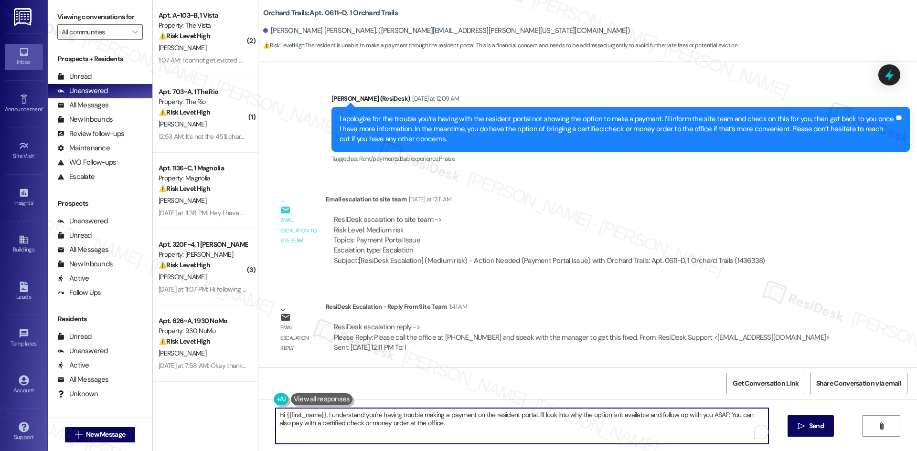
paste textarea "[PERSON_NAME], thank you for your patience. The site team asked that you call t…"
type textarea "Hi [PERSON_NAME], thank you for your patience. The site team asked that you cal…"
click at [444, 425] on textarea "Hi [PERSON_NAME], thank you for your patience. The site team asked that you cal…" at bounding box center [522, 426] width 493 height 36
click at [445, 425] on textarea "Hi [PERSON_NAME], thank you for your patience. The site team asked that you cal…" at bounding box center [522, 426] width 493 height 36
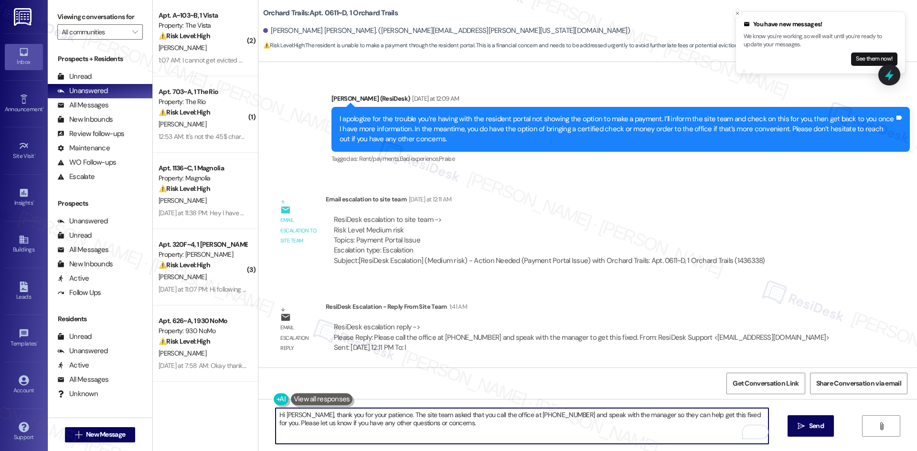
click at [445, 425] on textarea "Hi [PERSON_NAME], thank you for your patience. The site team asked that you cal…" at bounding box center [522, 426] width 493 height 36
click at [825, 426] on button " Send" at bounding box center [810, 425] width 46 height 21
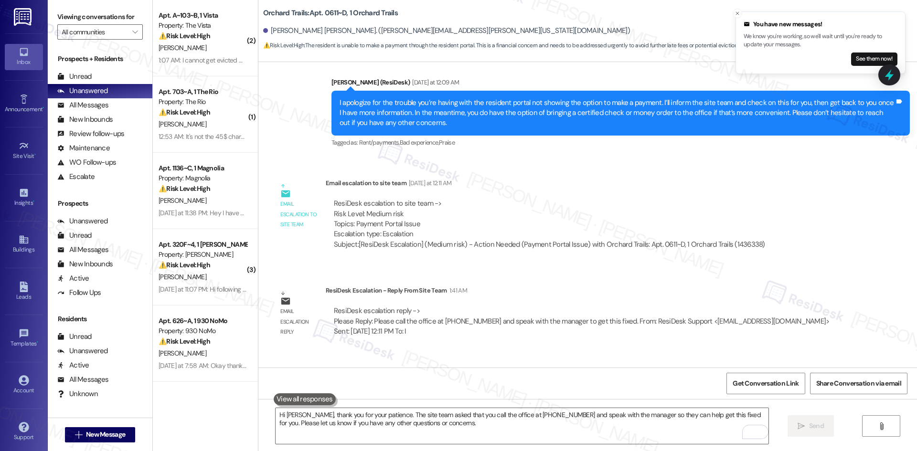
scroll to position [2047, 0]
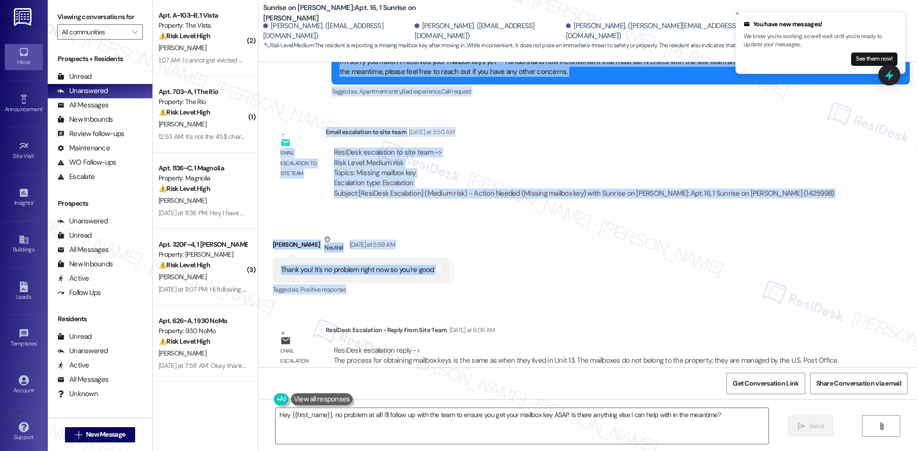
scroll to position [3451, 0]
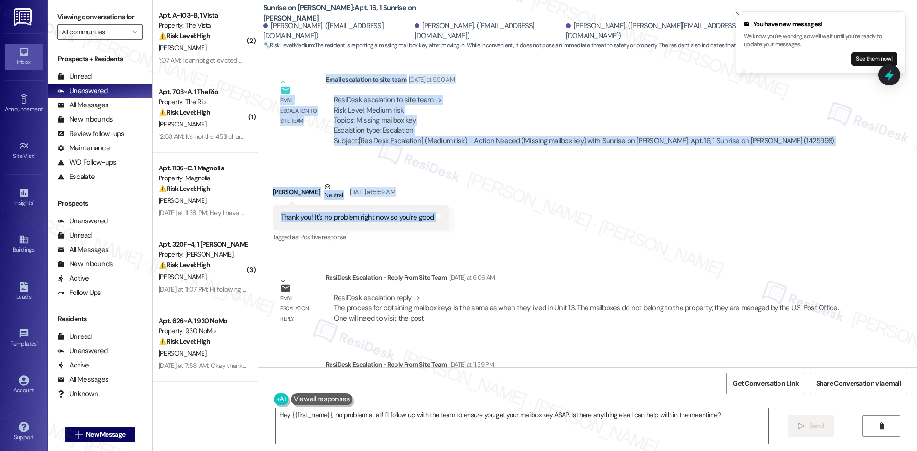
drag, startPoint x: 263, startPoint y: 81, endPoint x: 450, endPoint y: 206, distance: 225.2
click at [450, 206] on div "WO Opened request: Make Ready [DATE] 1:29 AM Status : Open Show details Survey,…" at bounding box center [587, 215] width 659 height 306
copy div "Lore Ipsumd Sitametco ad 1:20 EL Se Doeiu, te inci utlab etdo Mag 27 ali en adm…"
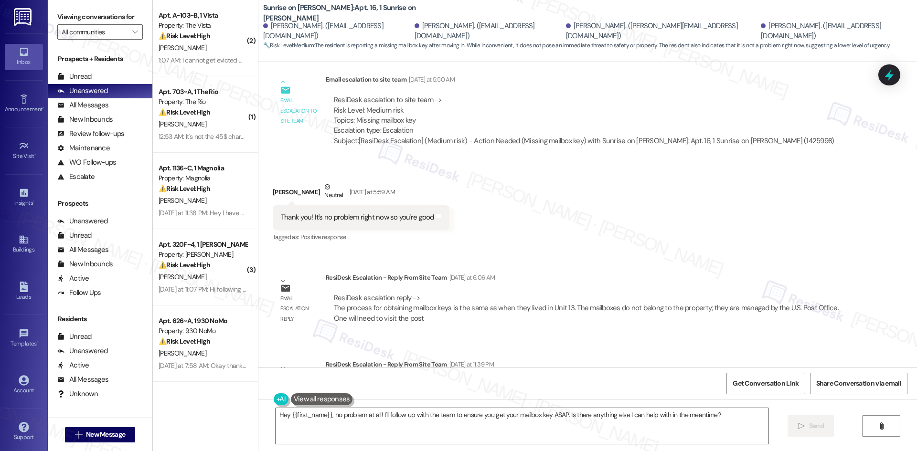
click at [521, 244] on div "WO Opened request: Make Ready [DATE] 1:29 AM Status : Open Show details Survey,…" at bounding box center [587, 215] width 659 height 306
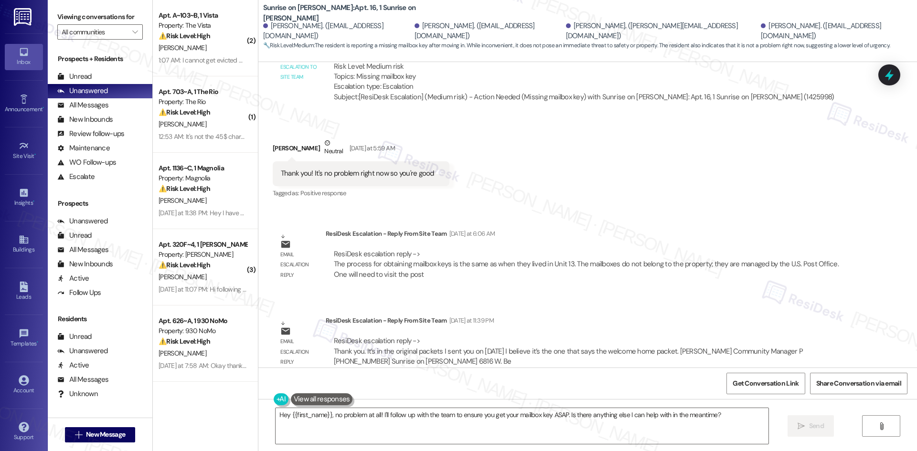
scroll to position [3499, 0]
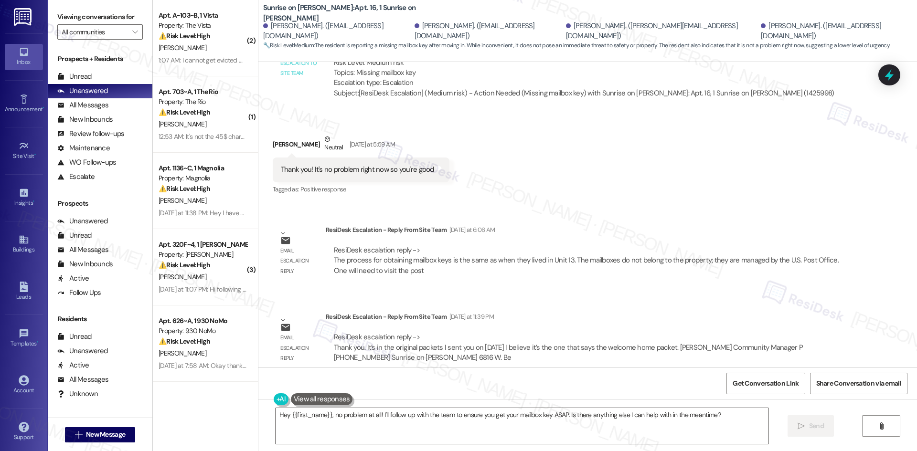
click at [382, 254] on div "ResiDesk escalation reply -> The process for obtaining mailbox keys is the same…" at bounding box center [586, 260] width 505 height 30
click at [533, 252] on div "ResiDesk escalation reply -> The process for obtaining mailbox keys is the same…" at bounding box center [586, 260] width 505 height 30
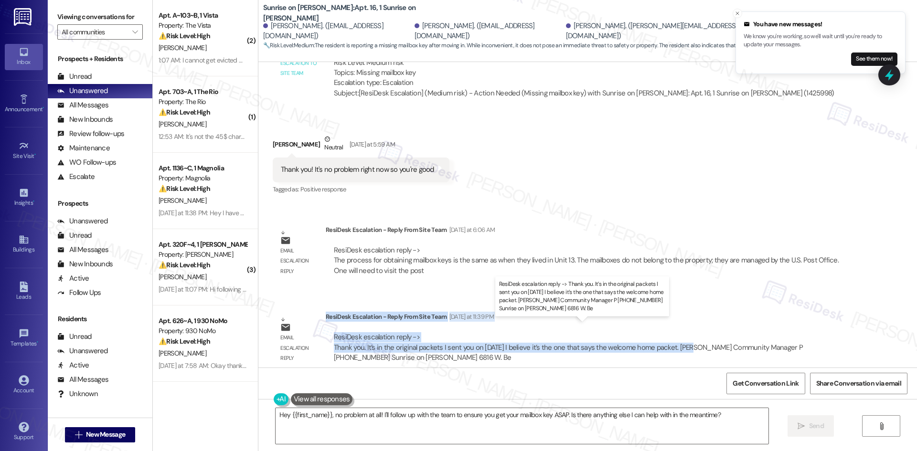
drag, startPoint x: 319, startPoint y: 307, endPoint x: 676, endPoint y: 338, distance: 358.5
click at [676, 338] on div "ResiDesk Escalation - Reply From Site Team [DATE] at 11:39 PM ResiDesk escalati…" at bounding box center [588, 341] width 525 height 58
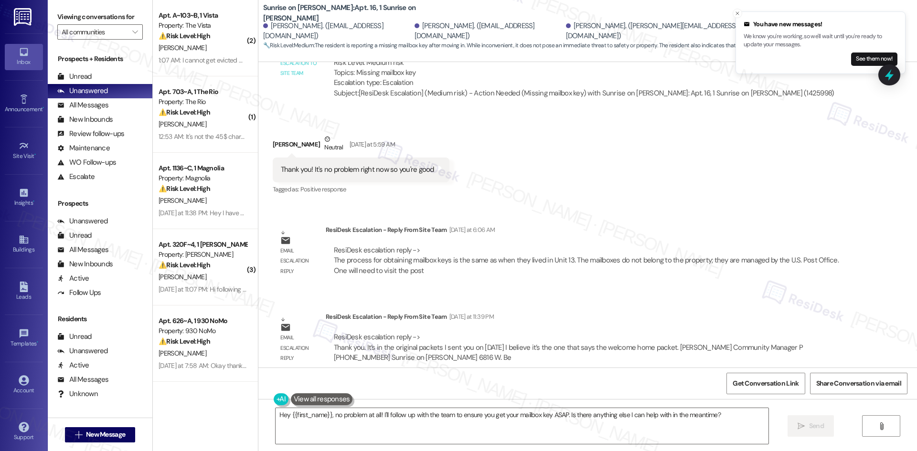
drag, startPoint x: 665, startPoint y: 336, endPoint x: 706, endPoint y: 193, distance: 148.4
click at [706, 193] on div "Received via SMS [PERSON_NAME] Neutral [DATE] at 5:59 AM Thank you! It's no pro…" at bounding box center [587, 158] width 659 height 91
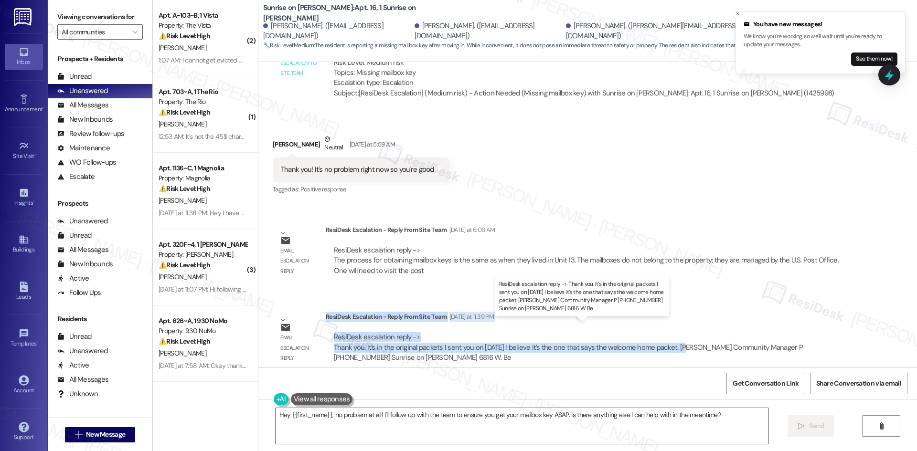
drag, startPoint x: 319, startPoint y: 307, endPoint x: 674, endPoint y: 339, distance: 356.3
click at [674, 339] on div "ResiDesk Escalation - Reply From Site Team [DATE] at 11:39 PM ResiDesk escalati…" at bounding box center [588, 341] width 525 height 58
copy div "ResiDesk Escalation - Reply From Site Team [DATE] at 11:39 PM ResiDesk escalati…"
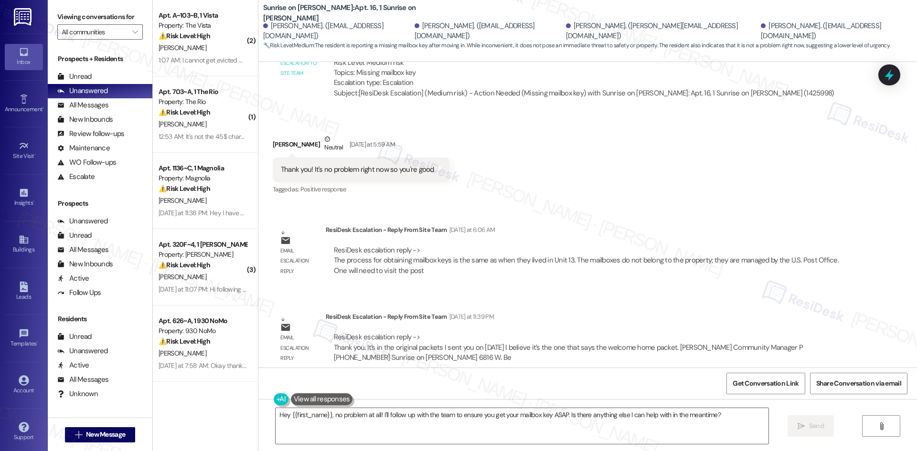
click at [601, 227] on div "ResiDesk Escalation - Reply From Site Team [DATE] at 6:06 AM" at bounding box center [588, 231] width 525 height 13
click at [416, 426] on textarea "Hey {{first_name}}, no problem at all! I'll follow up with the team to ensure y…" at bounding box center [522, 426] width 493 height 36
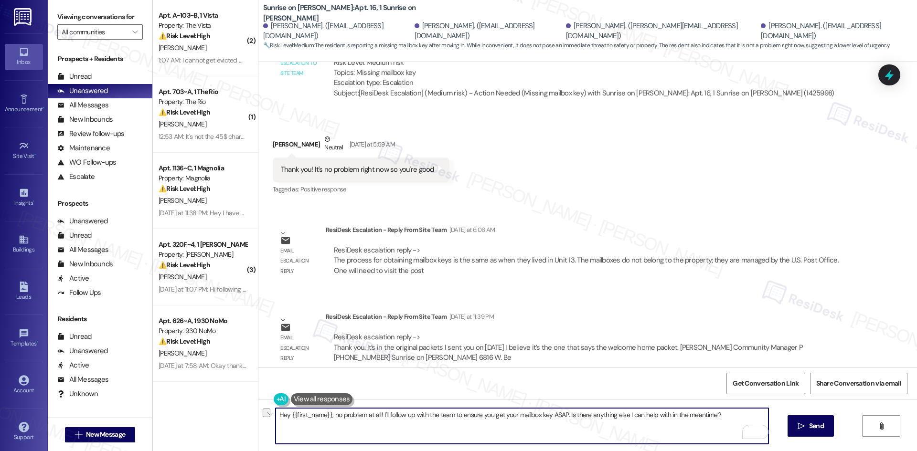
paste textarea "i Luis, thank you for your patience. The site team let us know that your mailbo…"
type textarea "Hi Luis, thank you for your patience. The site team let us know that your mailb…"
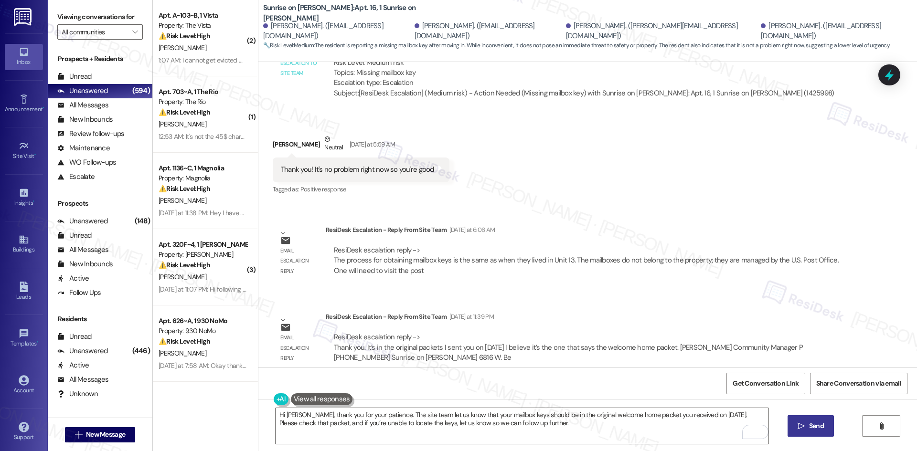
click at [825, 429] on button " Send" at bounding box center [810, 425] width 46 height 21
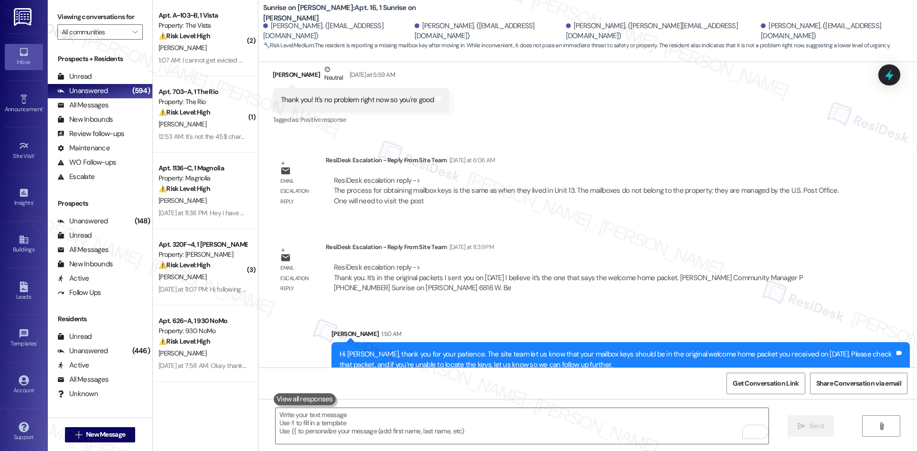
scroll to position [3576, 0]
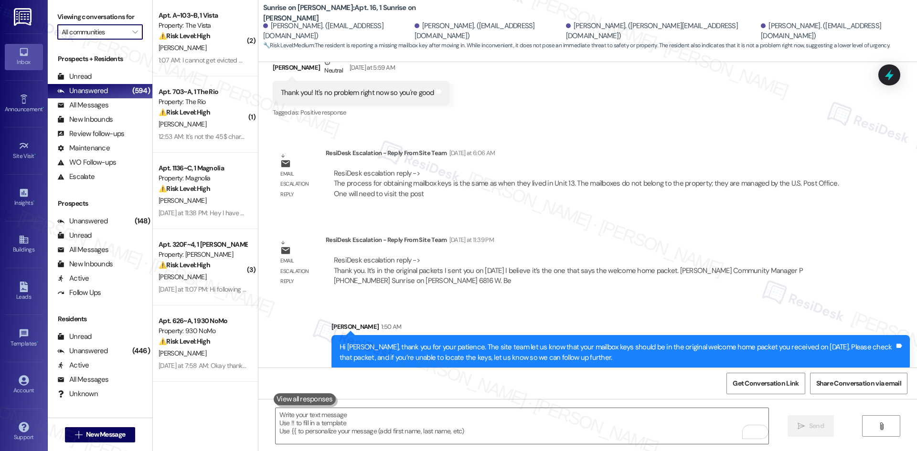
click at [112, 32] on input "All communities" at bounding box center [95, 31] width 66 height 15
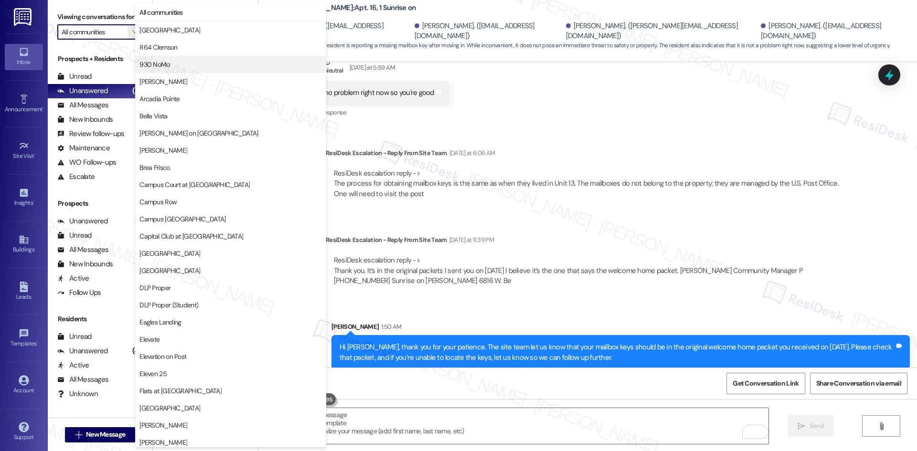
click at [181, 66] on span "930 NoMo" at bounding box center [230, 65] width 182 height 10
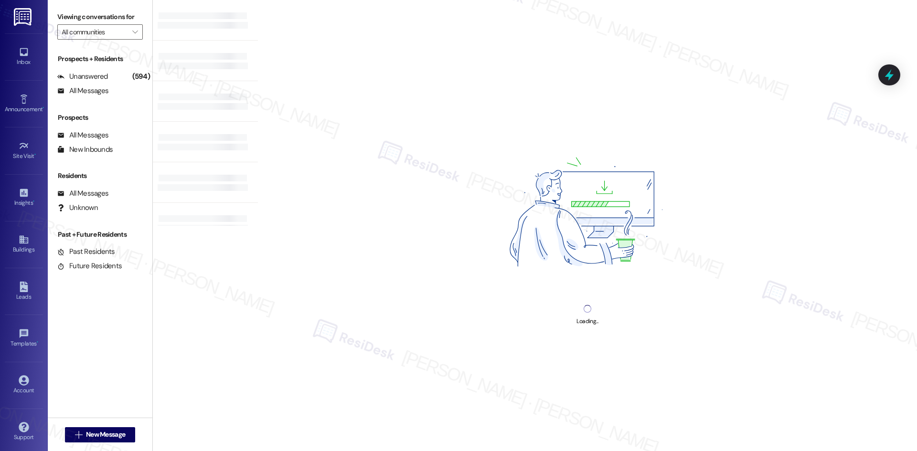
type input "930 NoMo"
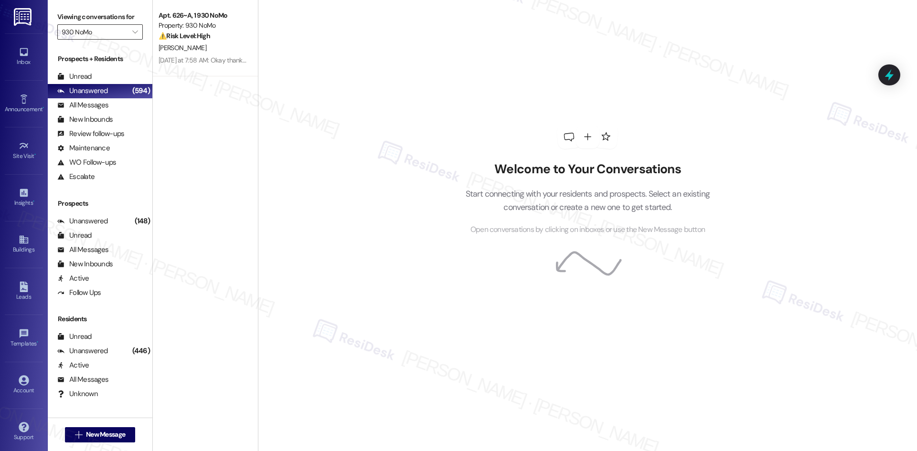
click at [105, 34] on input "930 NoMo" at bounding box center [95, 31] width 66 height 15
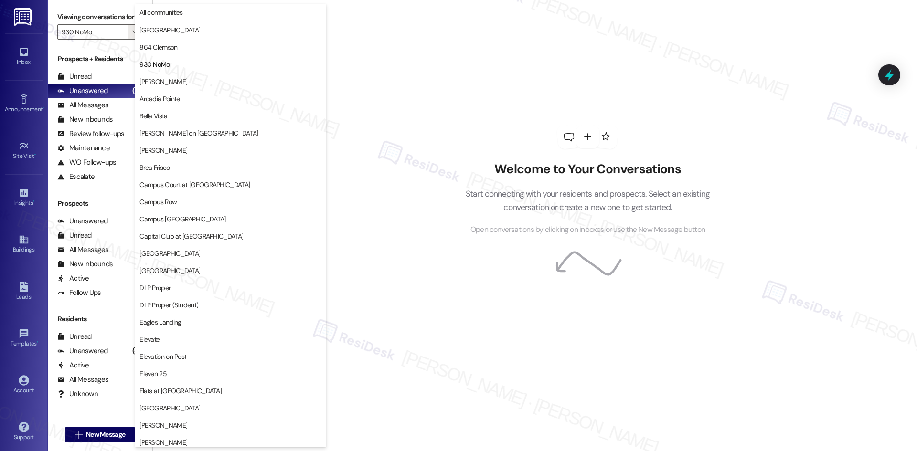
click at [419, 96] on div "Welcome to Your Conversations Start connecting with your residents and prospect…" at bounding box center [587, 225] width 659 height 451
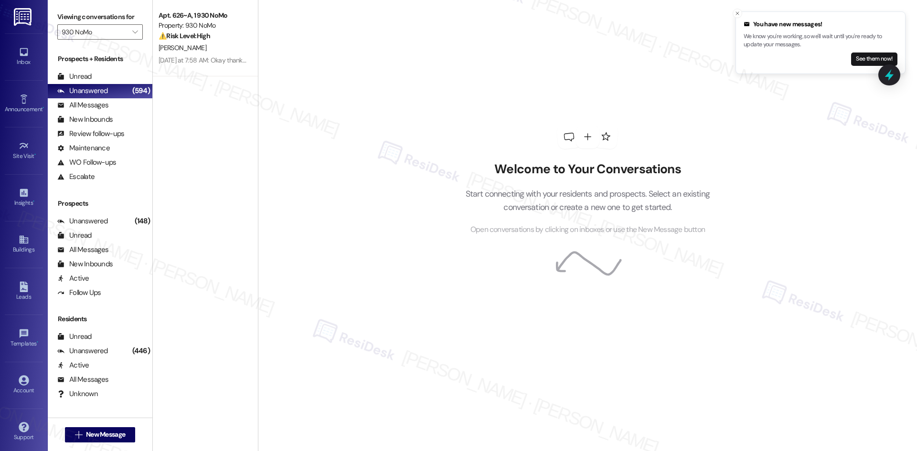
click at [419, 102] on div "Welcome to Your Conversations Start connecting with your residents and prospect…" at bounding box center [587, 225] width 659 height 451
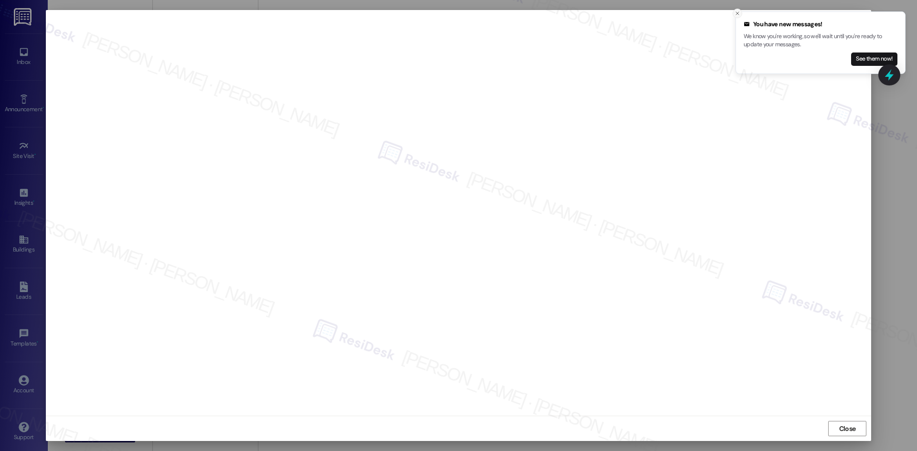
click at [735, 12] on icon "Close toast" at bounding box center [737, 14] width 6 height 6
click at [841, 432] on span "Close" at bounding box center [847, 429] width 17 height 10
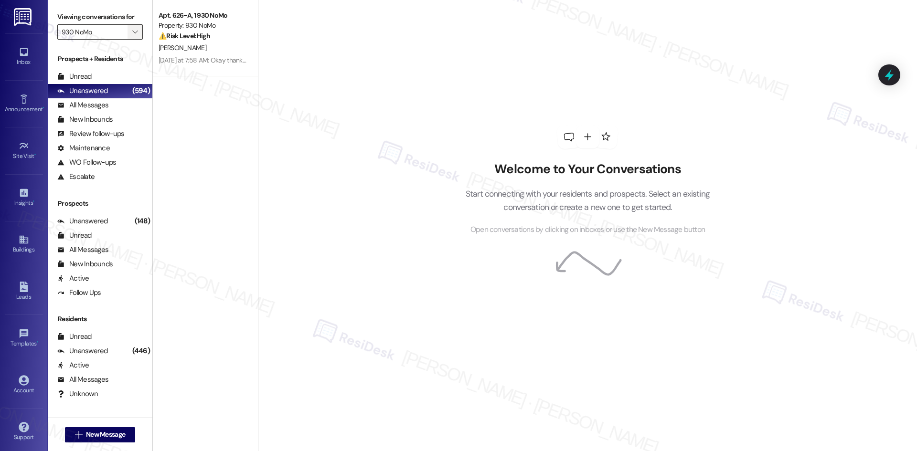
click at [130, 31] on span "" at bounding box center [134, 31] width 9 height 15
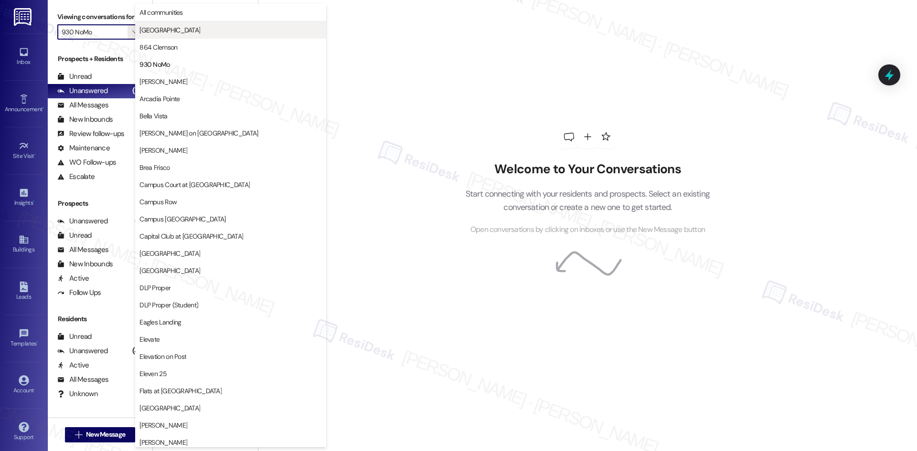
click at [172, 28] on span "[GEOGRAPHIC_DATA]" at bounding box center [169, 30] width 61 height 10
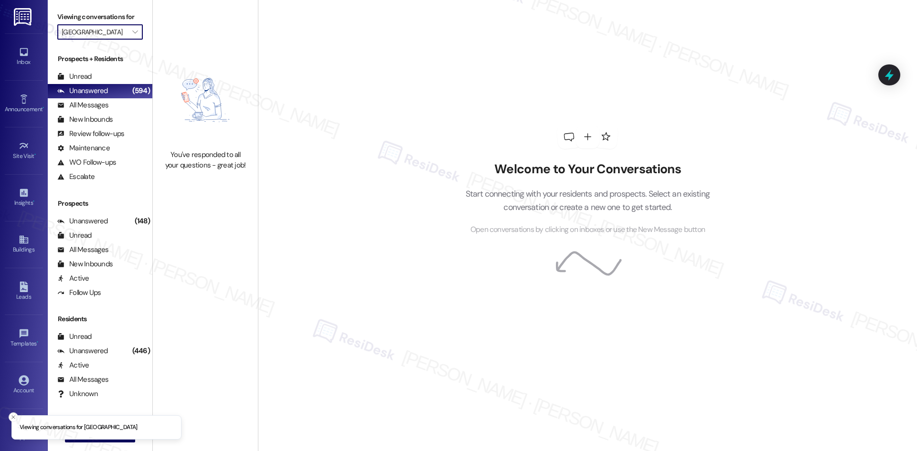
click at [116, 32] on input "[GEOGRAPHIC_DATA]" at bounding box center [95, 31] width 66 height 15
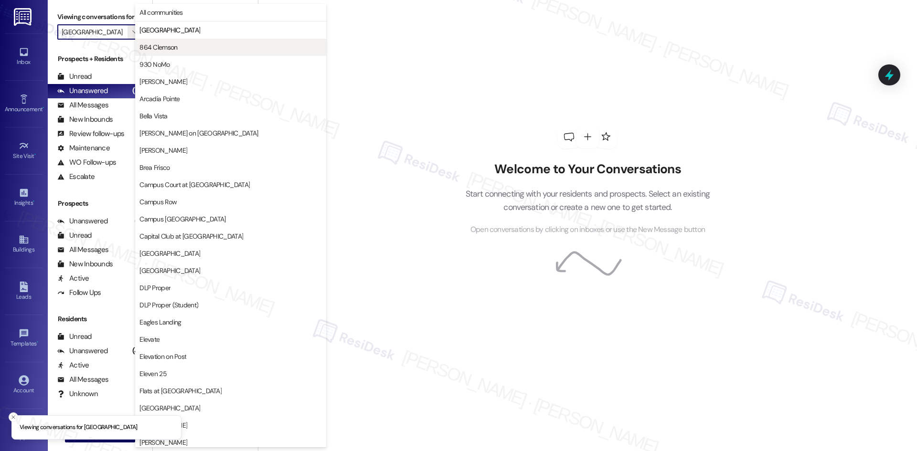
click at [178, 46] on span "864 Clemson" at bounding box center [230, 48] width 182 height 10
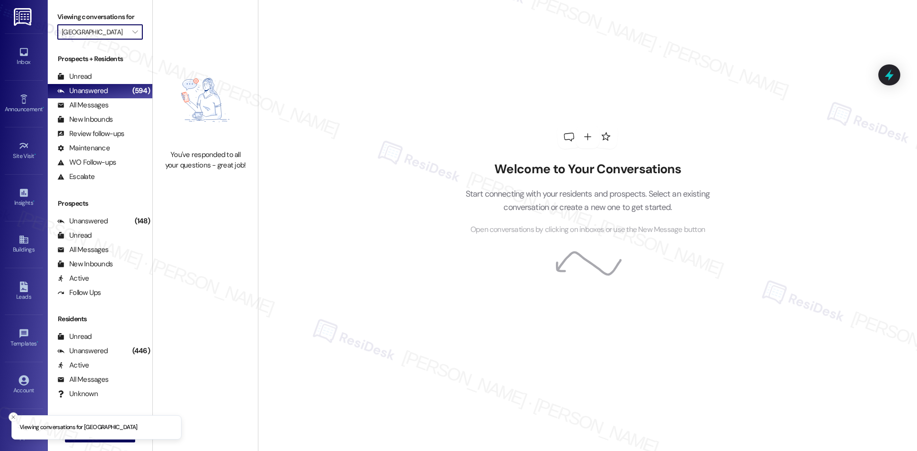
type input "864 Clemson"
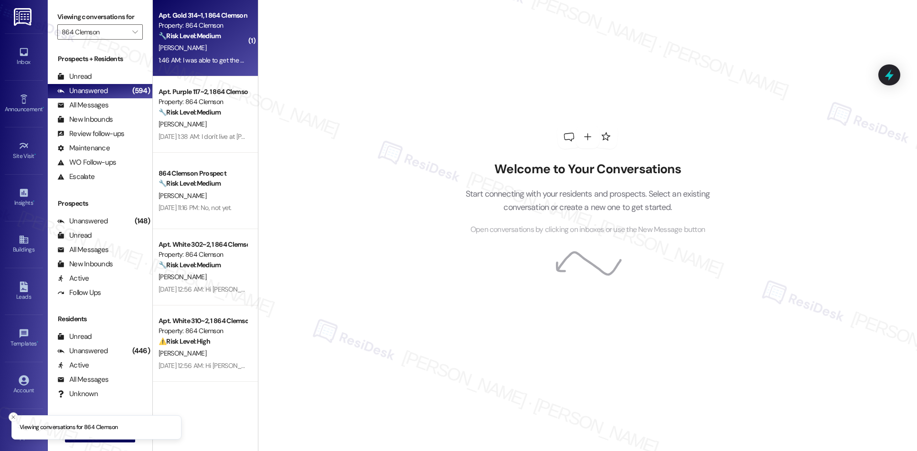
click at [189, 39] on strong "🔧 Risk Level: Medium" at bounding box center [190, 36] width 62 height 9
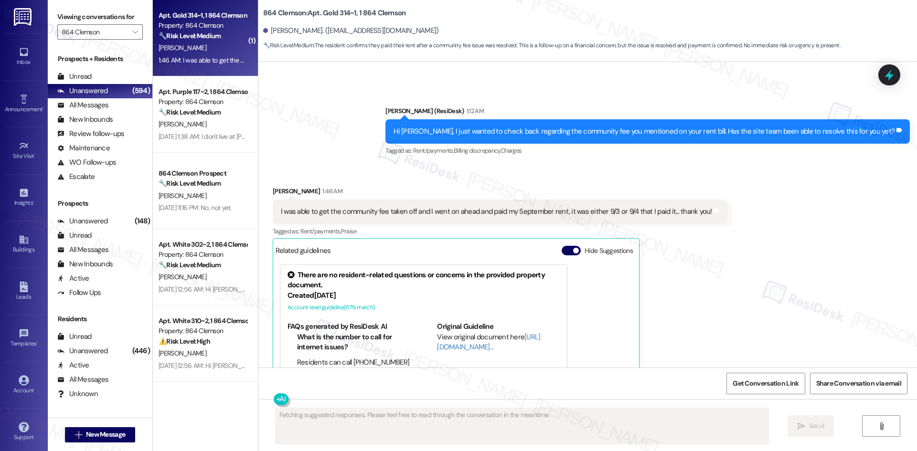
scroll to position [575, 0]
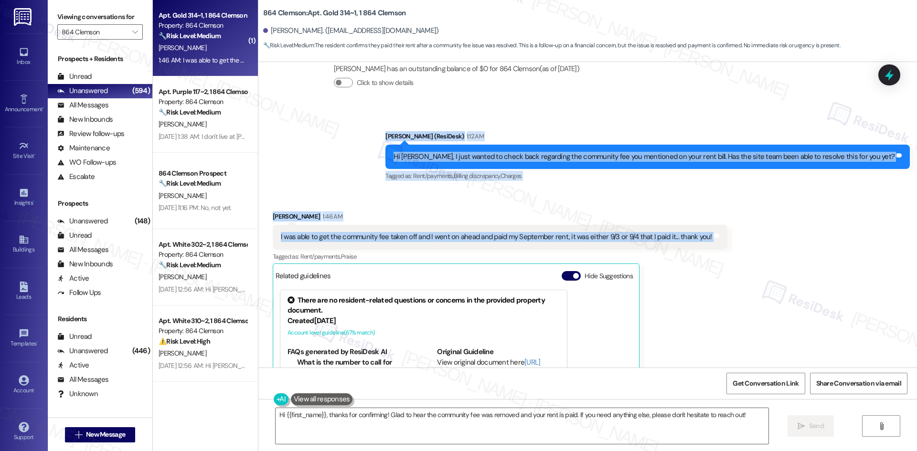
drag, startPoint x: 401, startPoint y: 134, endPoint x: 761, endPoint y: 234, distance: 373.3
click at [761, 234] on div "Announcement, sent via SMS Sarah (ResiDesk) Mar 28, 2025 at 2:36 AM Hey Scott, …" at bounding box center [587, 215] width 659 height 306
drag, startPoint x: 629, startPoint y: 236, endPoint x: 366, endPoint y: 200, distance: 265.6
click at [366, 200] on div "Received via SMS Scott Woodyard 1:46 AM I was able to get the community fee tak…" at bounding box center [587, 326] width 659 height 273
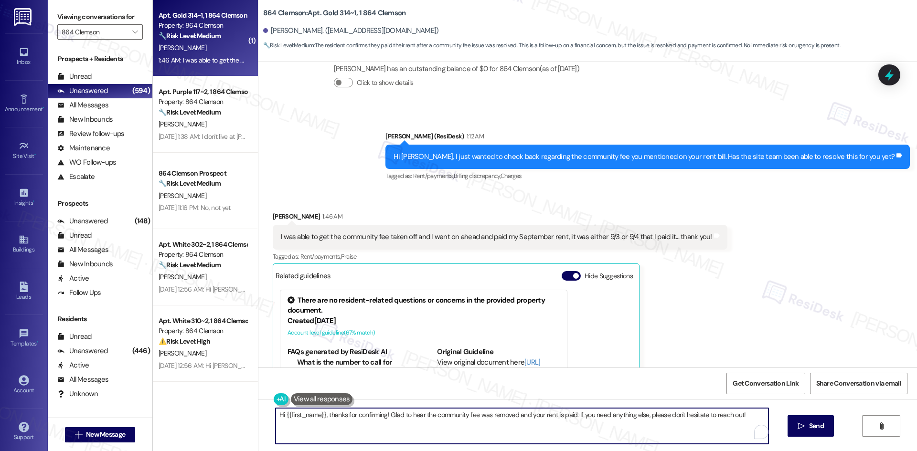
drag, startPoint x: 324, startPoint y: 415, endPoint x: 254, endPoint y: 415, distance: 70.2
click at [258, 415] on div "Hi {{first_name}}, thanks for confirming! Glad to hear the community fee was re…" at bounding box center [587, 435] width 659 height 72
click at [425, 431] on textarea "Thanks for confirming! Glad to hear the community fee was removed and your rent…" at bounding box center [522, 426] width 493 height 36
type textarea "Thanks for confirming! Glad to hear the community fee was removed and your rent…"
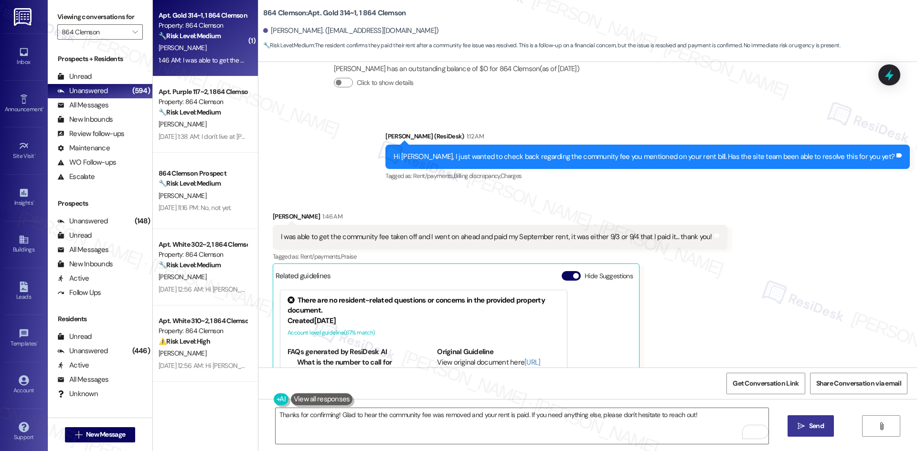
click at [803, 430] on icon "" at bounding box center [801, 427] width 7 height 8
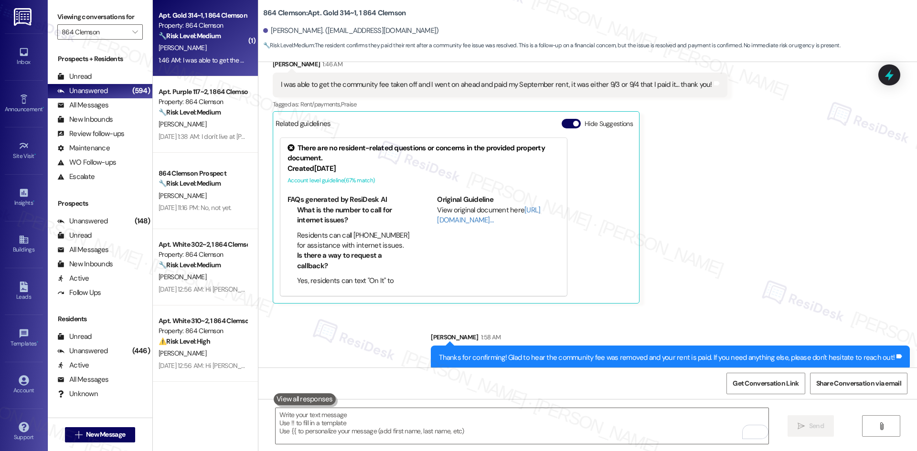
scroll to position [737, 0]
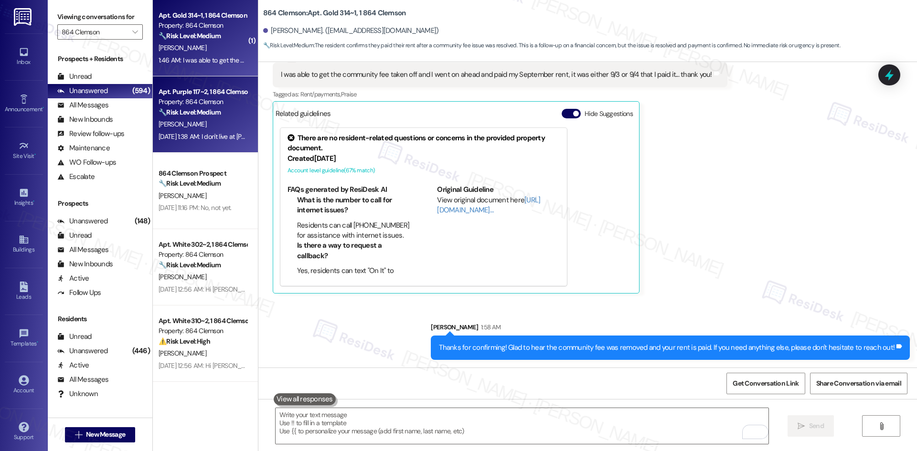
click at [214, 108] on strong "🔧 Risk Level: Medium" at bounding box center [190, 112] width 62 height 9
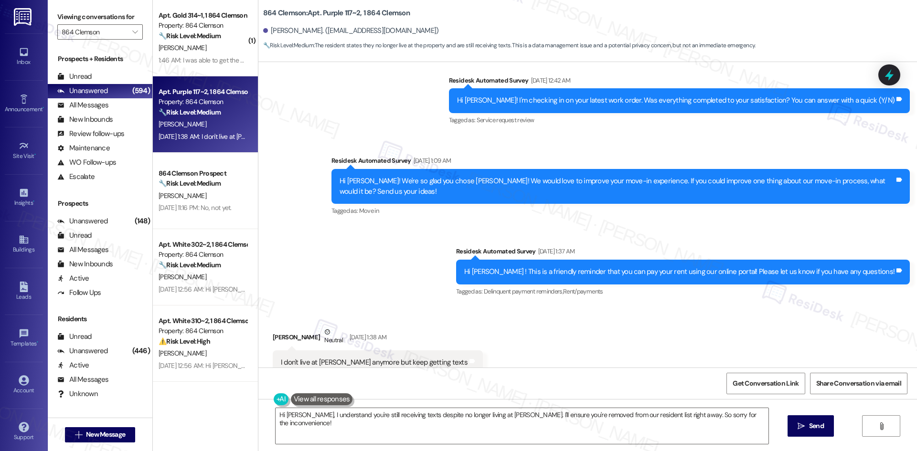
scroll to position [2597, 0]
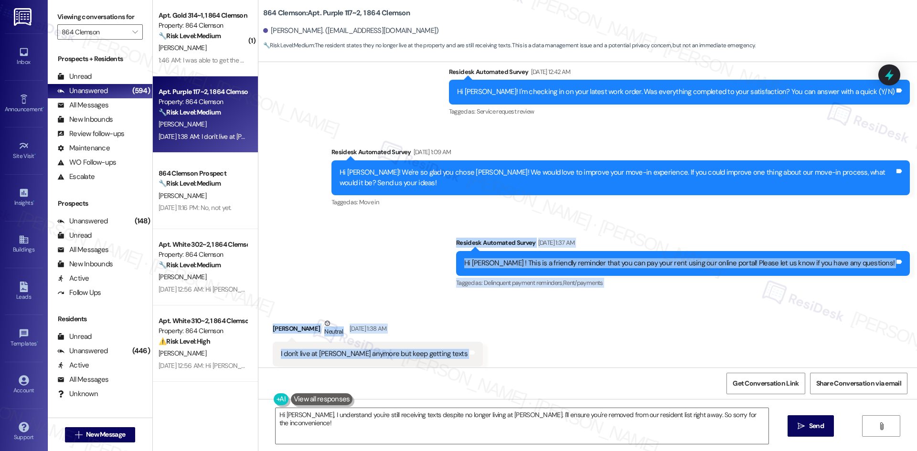
drag, startPoint x: 460, startPoint y: 224, endPoint x: 480, endPoint y: 335, distance: 113.0
click at [569, 335] on div "Announcement, sent via SMS Sarah (ResiDesk) Jun 02, 2022 at 12:04 AM Hi Kaitlyn…" at bounding box center [587, 215] width 659 height 306
copy div "Residesk Automated Survey Sep 03, 2025 at 1:37 AM Hi Kaitlyn ! This is a friend…"
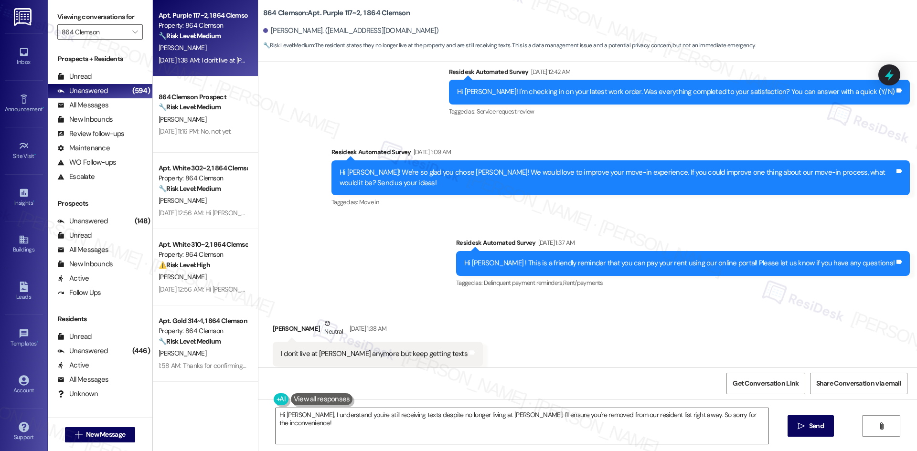
click at [403, 417] on textarea "Hi Kaitlyn, I understand you're still receiving texts despite no longer living …" at bounding box center [522, 426] width 493 height 36
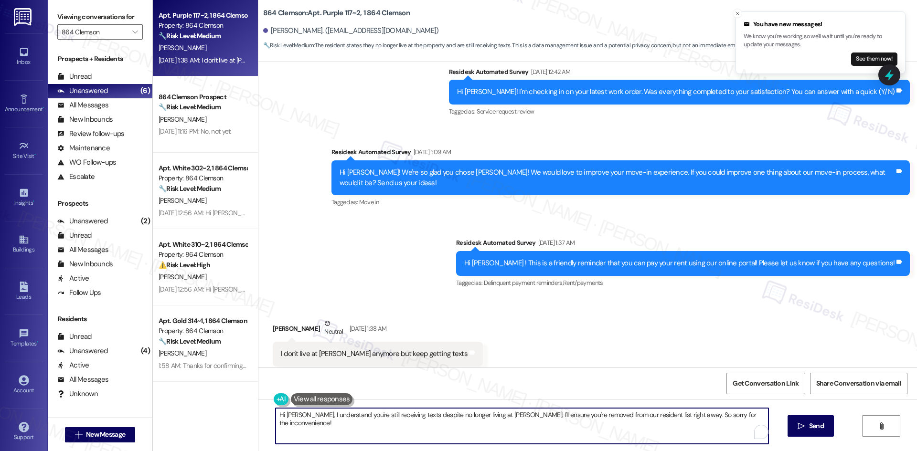
paste textarea "I'm so sorry to bother you! I'll take you off our distribution list. Would you …"
type textarea "I'm so sorry to bother you! I'll take you off our distribution list. Would you …"
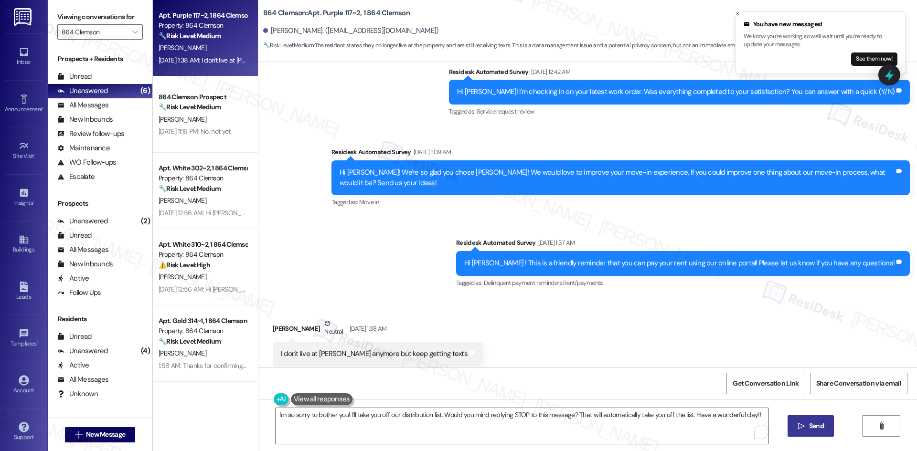
drag, startPoint x: 800, startPoint y: 423, endPoint x: 792, endPoint y: 422, distance: 8.1
click at [799, 423] on icon "" at bounding box center [801, 427] width 7 height 8
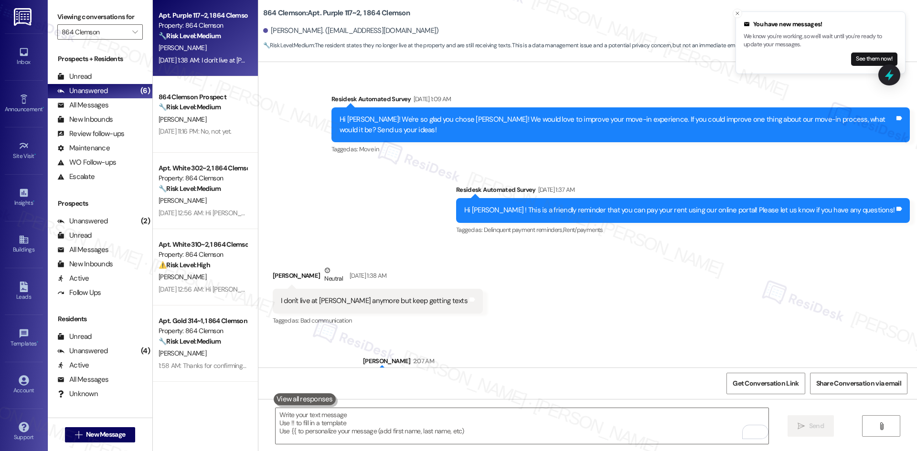
scroll to position [2664, 0]
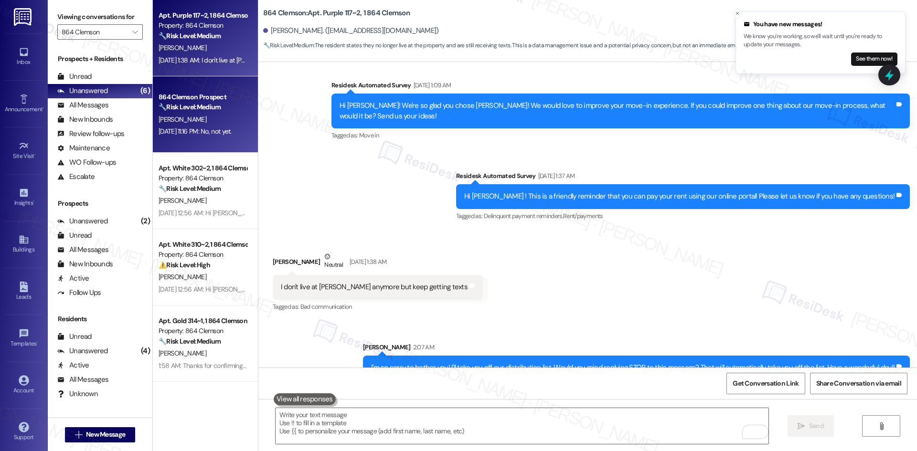
click at [189, 133] on div "Sep 02, 2025 at 11:16 PM: No, not yet. Sep 02, 2025 at 11:16 PM: No, not yet." at bounding box center [195, 131] width 73 height 9
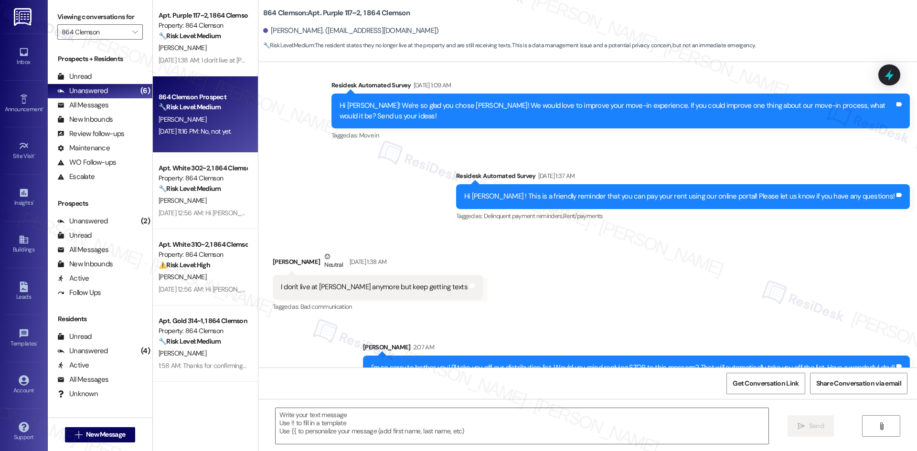
type textarea "Fetching suggested responses. Please feel free to read through the conversation…"
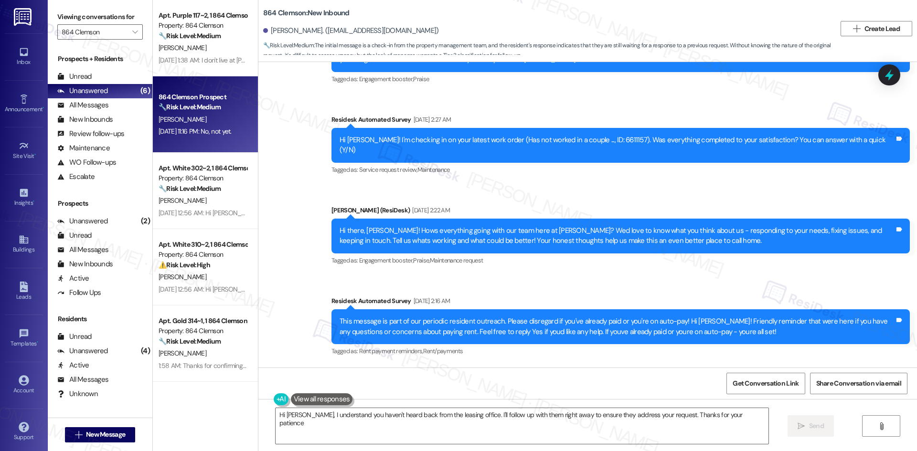
type textarea "Hi Isabella, I understand you haven't heard back from the leasing office. I'll …"
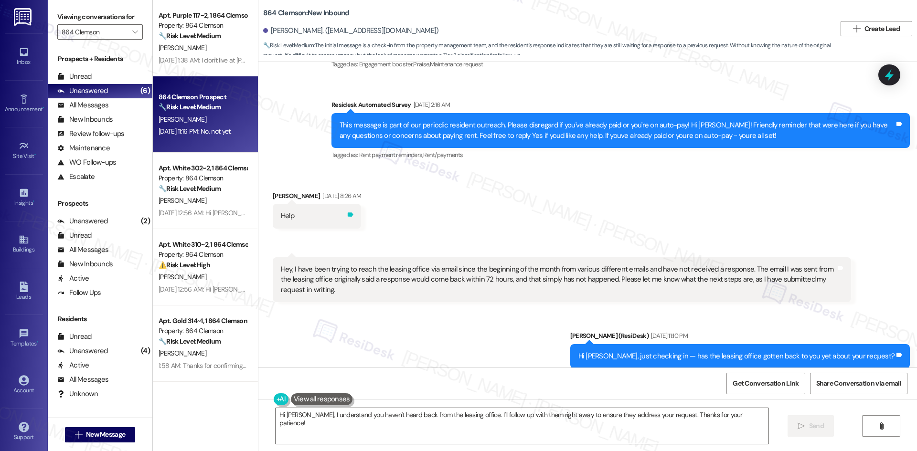
scroll to position [5532, 0]
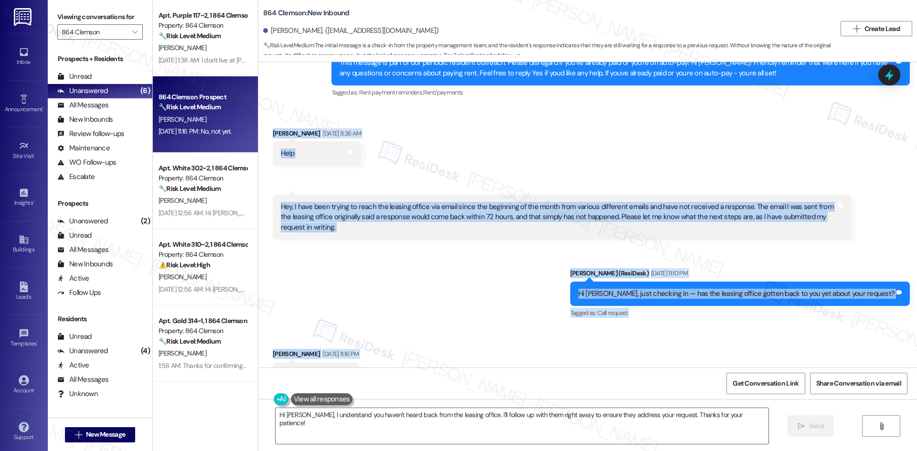
drag, startPoint x: 261, startPoint y: 88, endPoint x: 333, endPoint y: 341, distance: 263.2
click at [352, 343] on div "WO Opened request: Please remo... Sep 15, 2022 at 10:36 PM Status : Completed S…" at bounding box center [587, 215] width 659 height 306
copy div "Isabella Andrews Aug 26, 2025 at 8:26 AM Help Tags and notes Received via SMS 8…"
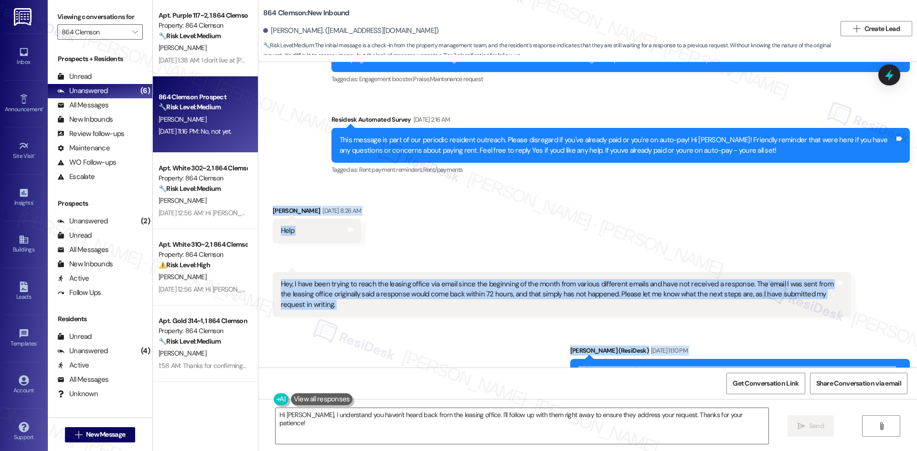
scroll to position [5436, 0]
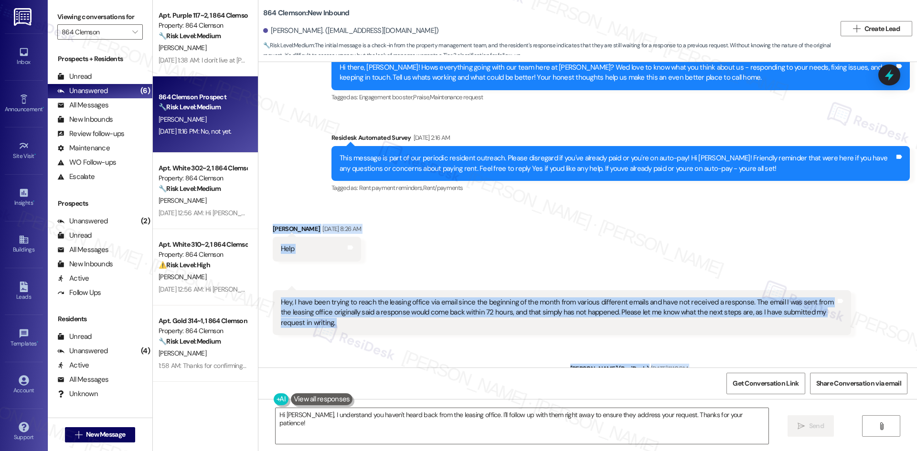
drag, startPoint x: 530, startPoint y: 332, endPoint x: 538, endPoint y: 333, distance: 7.7
click at [531, 342] on div "Sent via SMS Sarah (ResiDesk) Sep 02, 2025 at 11:10 PM Hi Isabella, just checki…" at bounding box center [587, 382] width 659 height 81
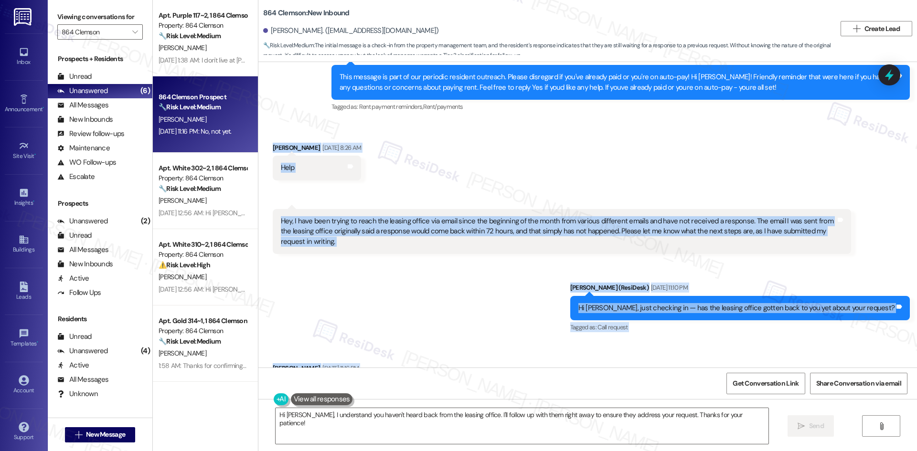
scroll to position [5532, 0]
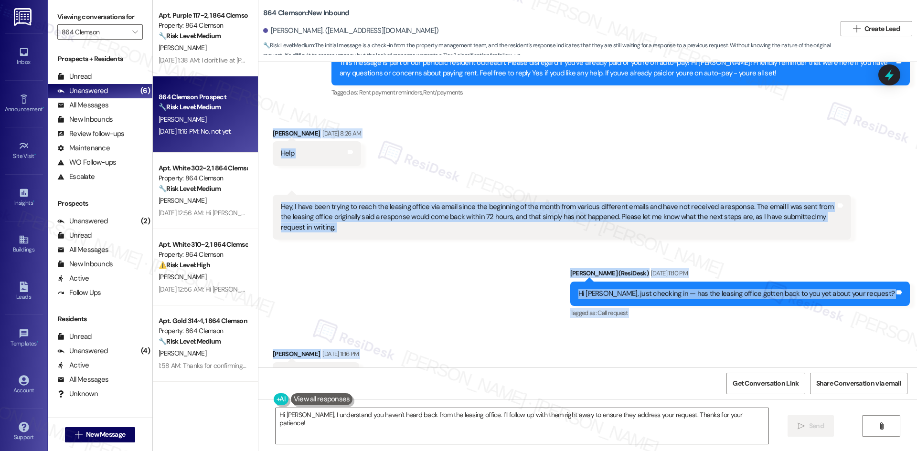
copy div "Isabella Andrews Aug 26, 2025 at 8:26 AM Help Tags and notes Received via SMS 8…"
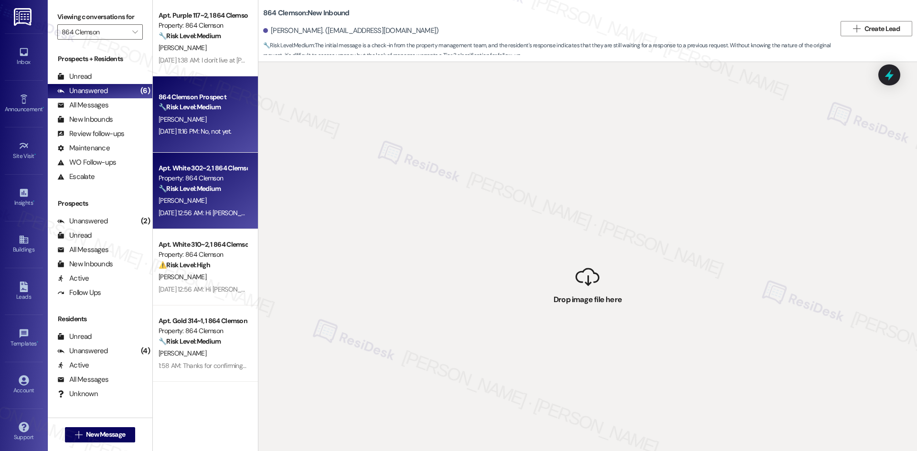
click at [194, 203] on div "K. Irving" at bounding box center [203, 201] width 90 height 12
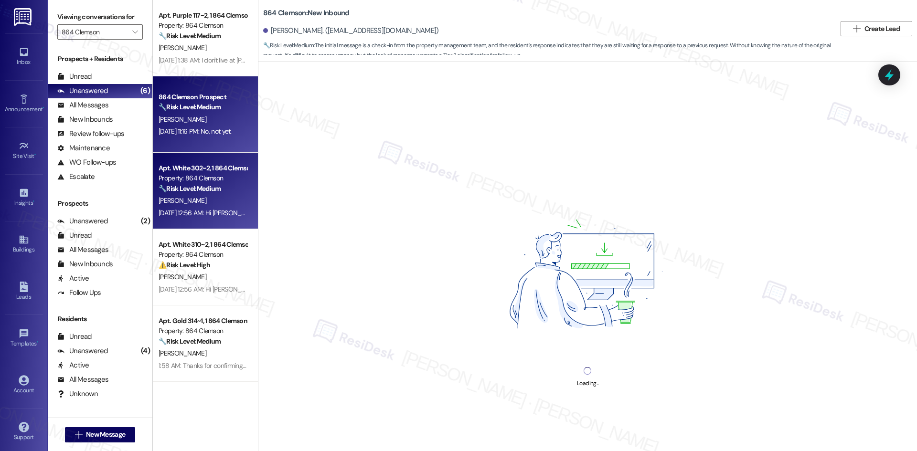
click at [214, 127] on div "Sep 02, 2025 at 11:16 PM: No, not yet. Sep 02, 2025 at 11:16 PM: No, not yet." at bounding box center [195, 131] width 73 height 9
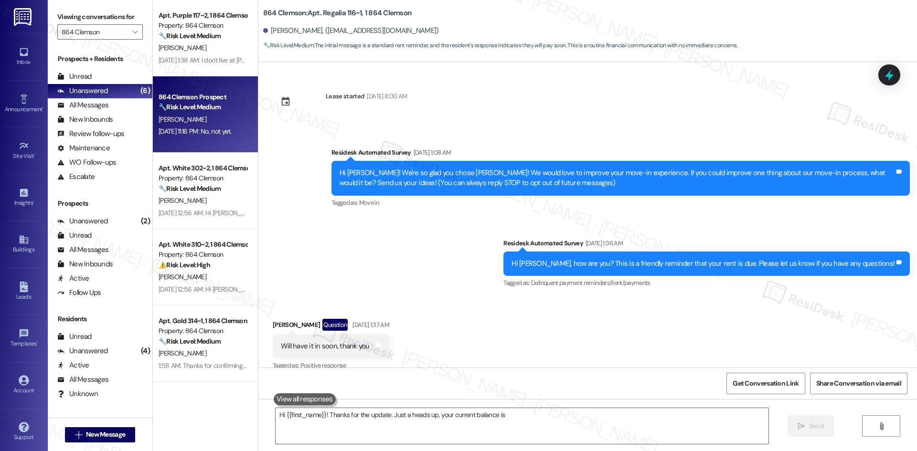
scroll to position [12, 0]
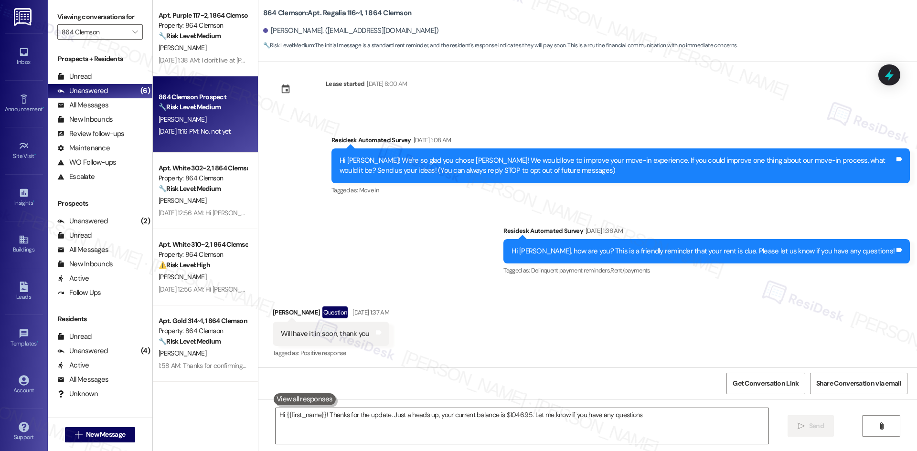
type textarea "Hi {{first_name}}! Thanks for the update. Just a heads up, your current balance…"
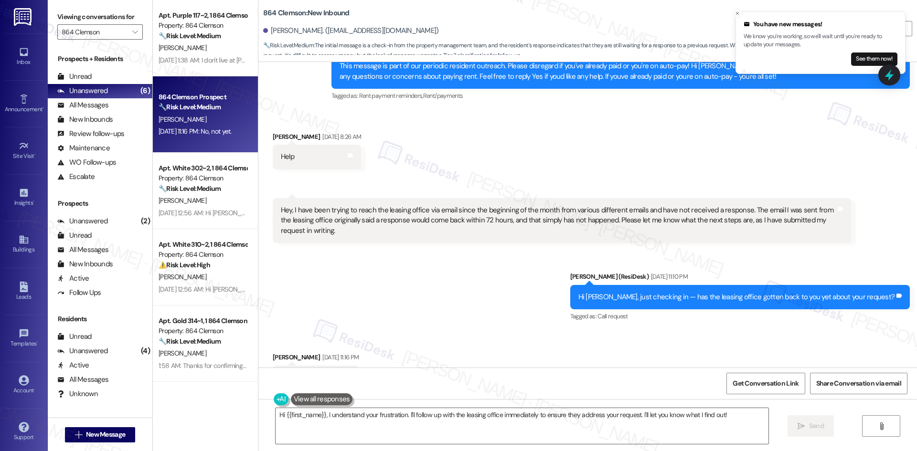
scroll to position [5532, 0]
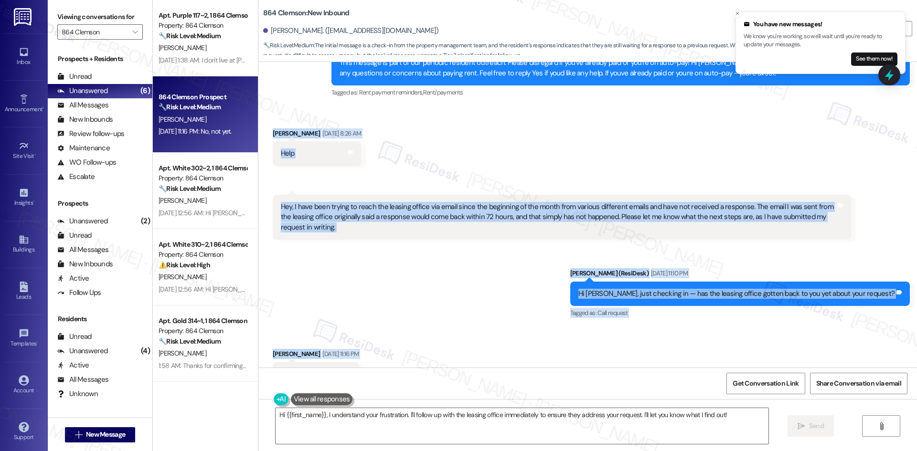
drag, startPoint x: 263, startPoint y: 90, endPoint x: 328, endPoint y: 338, distance: 256.1
click at [376, 338] on div "WO Opened request: Please remo... Sep 15, 2022 at 10:36 PM Status : Completed S…" at bounding box center [587, 215] width 659 height 306
copy div "Isabella Andrews Aug 26, 2025 at 8:26 AM Help Tags and notes Received via SMS 8…"
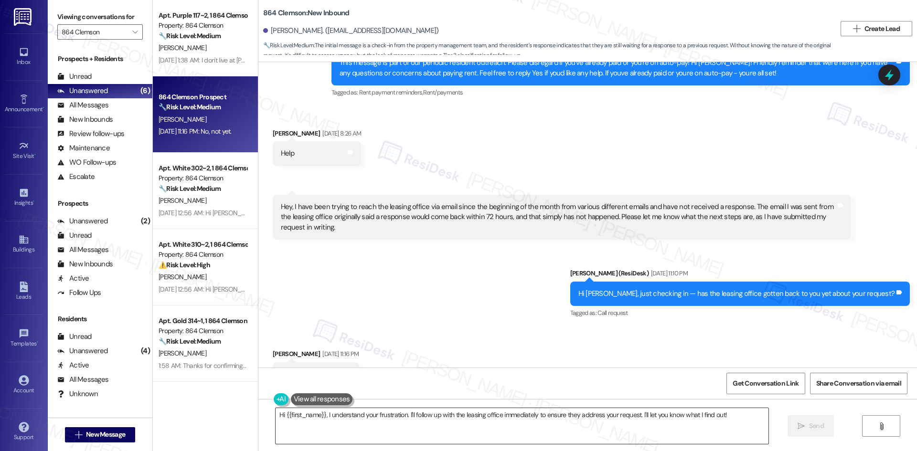
click at [382, 435] on textarea "Hi {{first_name}}, I understand your frustration. I'll follow up with the leasi…" at bounding box center [522, 426] width 493 height 36
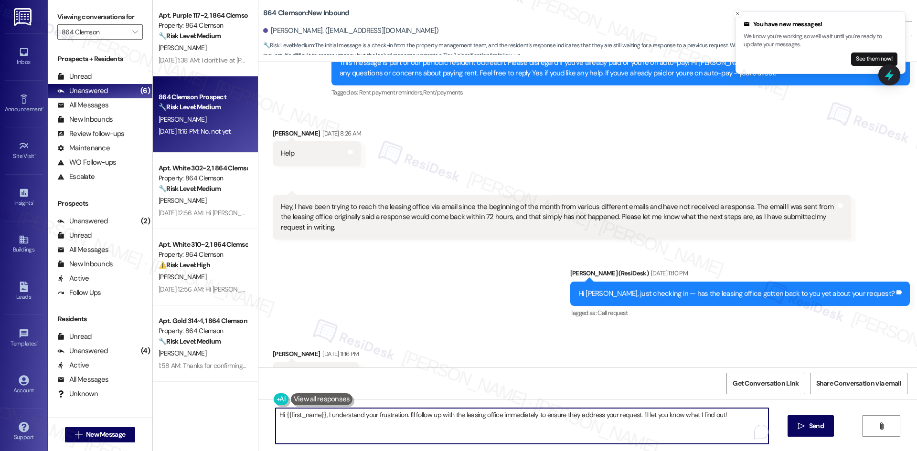
paste textarea "Isabella, I apologize for the delayed response. Please let me know if you still…"
type textarea "Hi Isabella, I apologize for the delayed response. Please let me know if you st…"
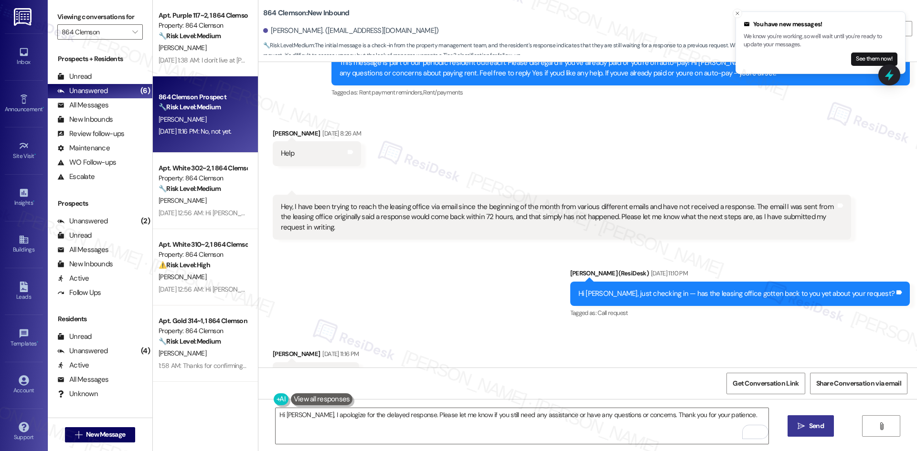
click at [812, 426] on span "Send" at bounding box center [816, 426] width 15 height 10
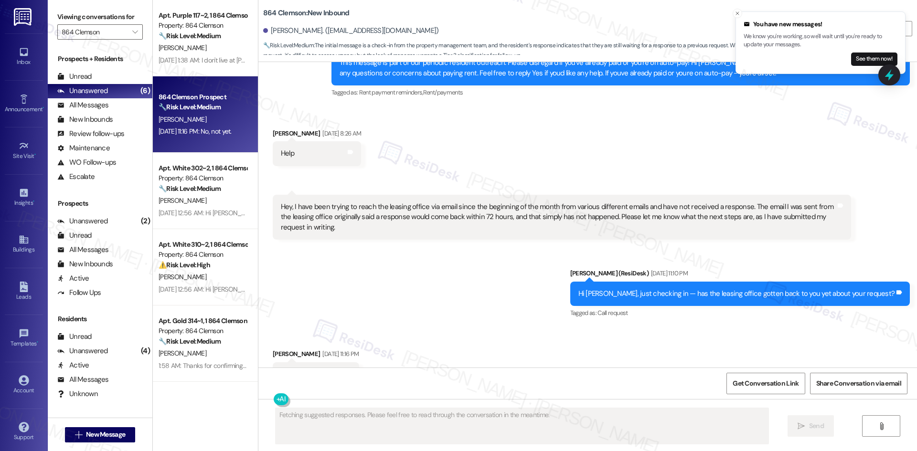
scroll to position [5531, 0]
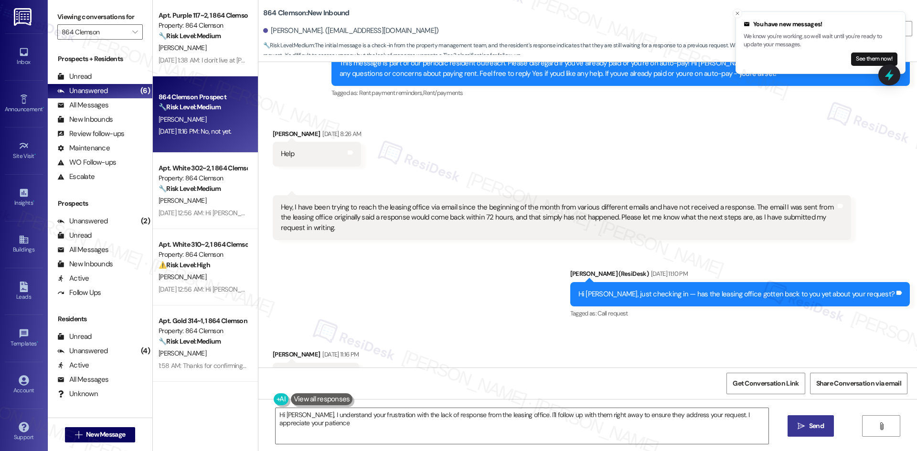
type textarea "Hi Isabella, I understand your frustration with the lack of response from the l…"
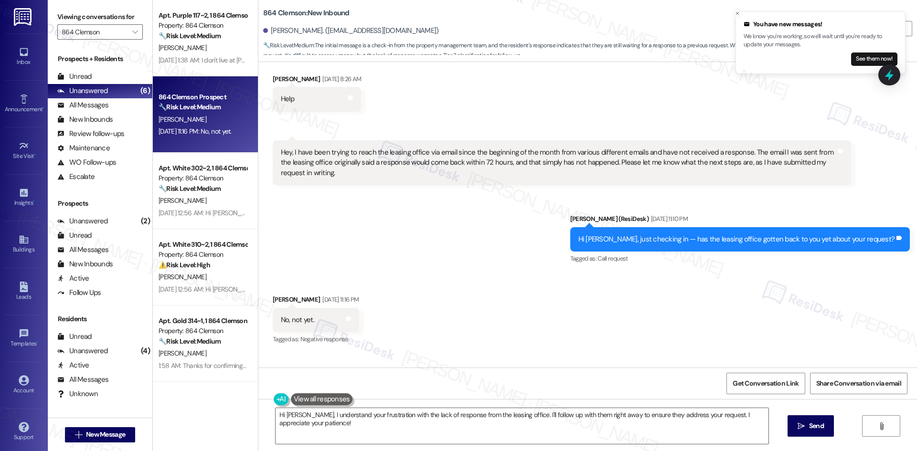
scroll to position [5598, 0]
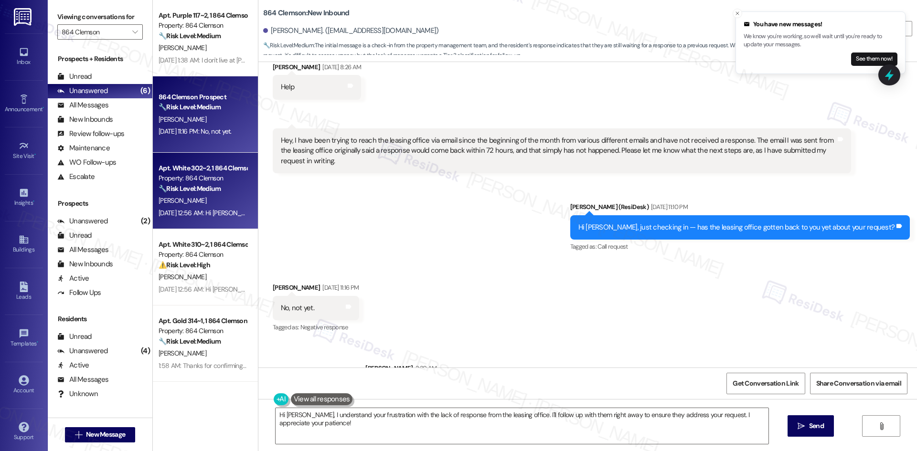
click at [196, 204] on div "K. Irving" at bounding box center [203, 201] width 90 height 12
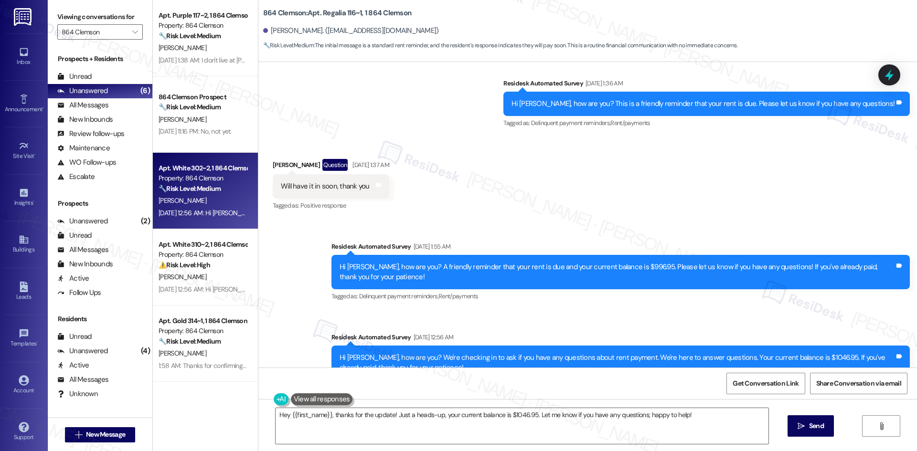
scroll to position [139, 0]
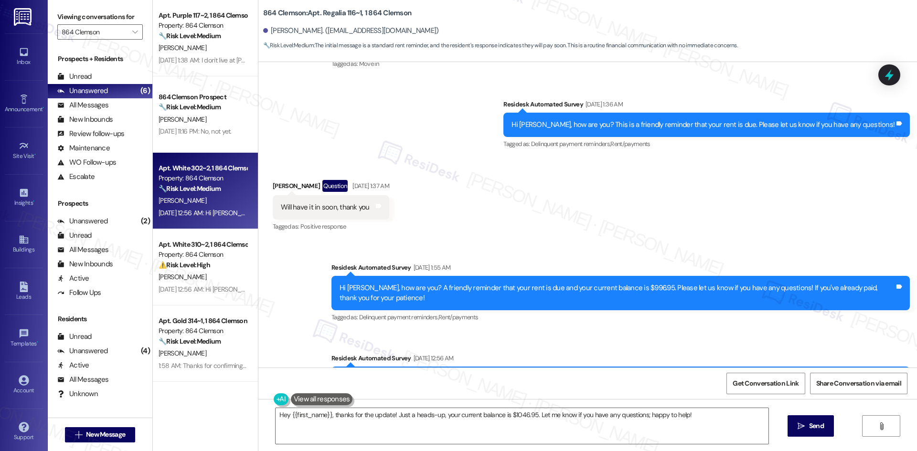
click at [500, 201] on div "Received via SMS Khadir Irving Question Sep 03, 2025 at 1:37 AM Will have it in…" at bounding box center [587, 200] width 659 height 83
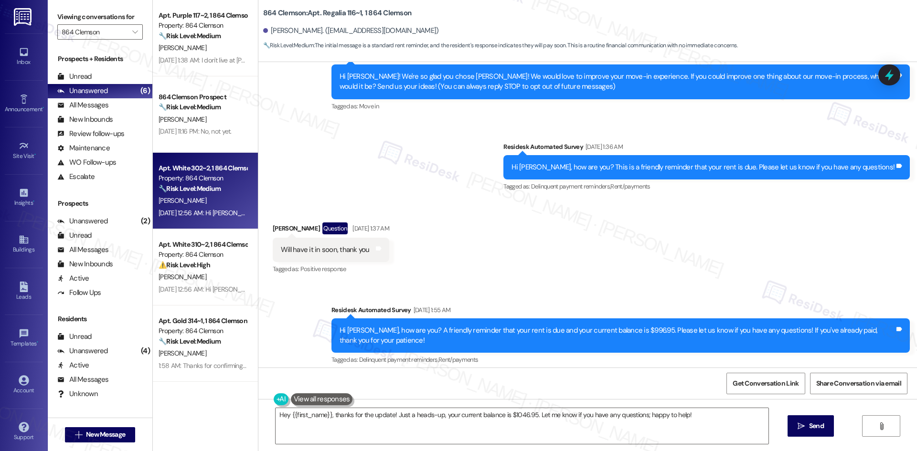
scroll to position [91, 0]
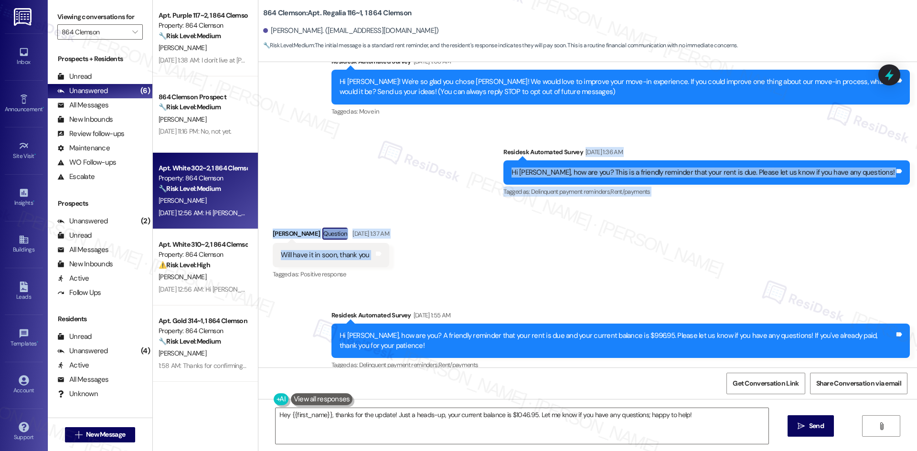
drag, startPoint x: 536, startPoint y: 173, endPoint x: 563, endPoint y: 257, distance: 88.2
click at [563, 257] on div "Lease started Aug 15, 2025 at 8:00 AM Survey, sent via SMS Residesk Automated S…" at bounding box center [587, 215] width 659 height 306
copy div "Sep 03, 2025 at 1:36 AM Hi Khadir, how are you? This is a friendly reminder tha…"
click at [441, 234] on div "Received via SMS Khadir Irving Question Sep 03, 2025 at 1:37 AM Will have it in…" at bounding box center [587, 247] width 659 height 83
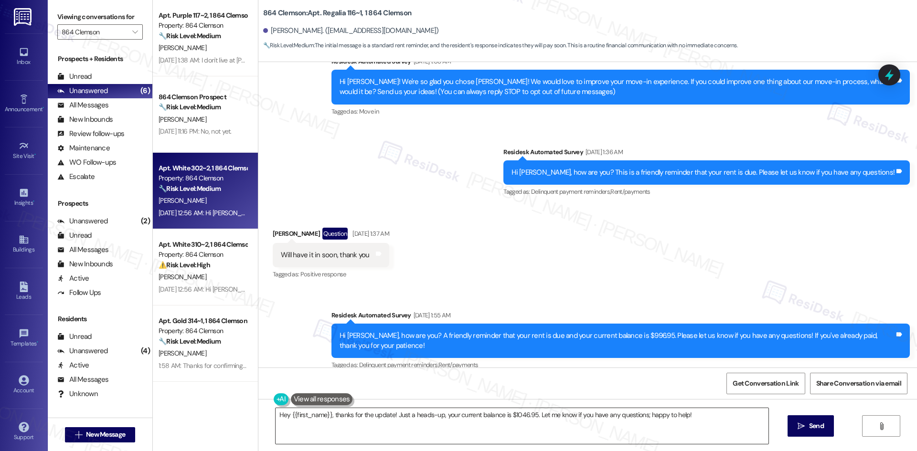
click at [436, 422] on textarea "Hey {{first_name}}, thanks for the update! Just a heads-up, your current balanc…" at bounding box center [522, 426] width 493 height 36
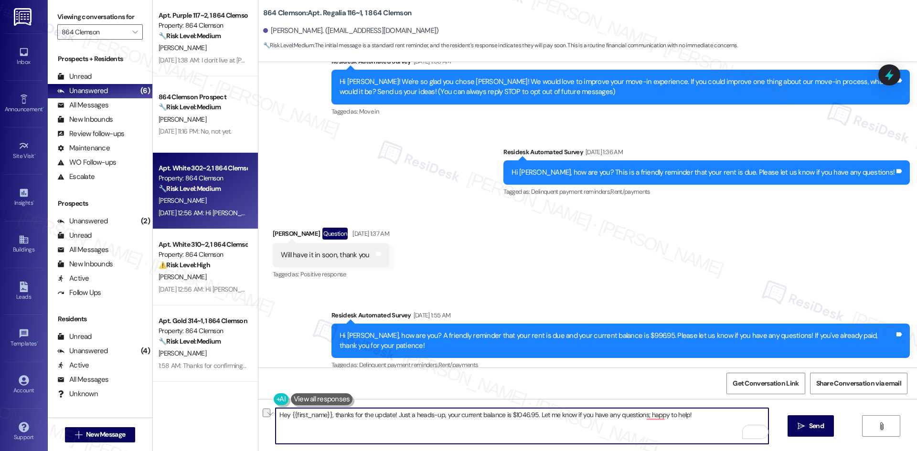
drag, startPoint x: 686, startPoint y: 415, endPoint x: 391, endPoint y: 424, distance: 294.8
click at [391, 424] on textarea "Hey {{first_name}}, thanks for the update! Just a heads-up, your current balanc…" at bounding box center [522, 426] width 493 height 36
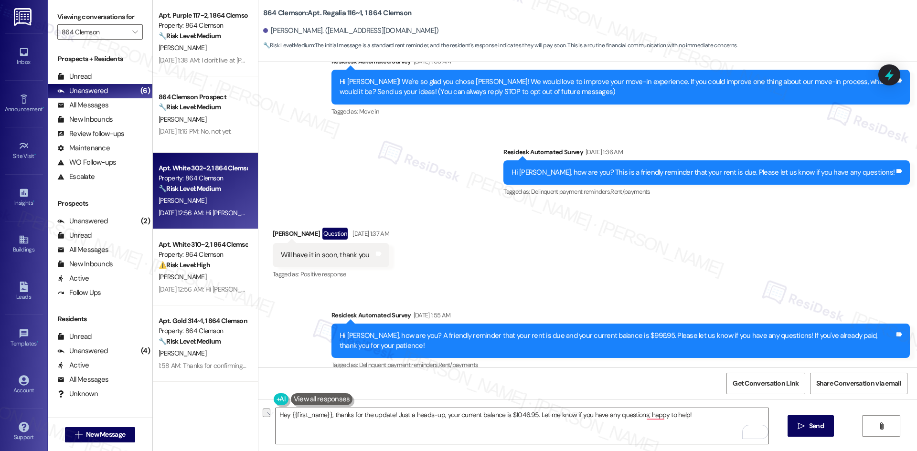
click at [438, 232] on div "Received via SMS Khadir Irving Question Sep 03, 2025 at 1:37 AM Will have it in…" at bounding box center [587, 247] width 659 height 83
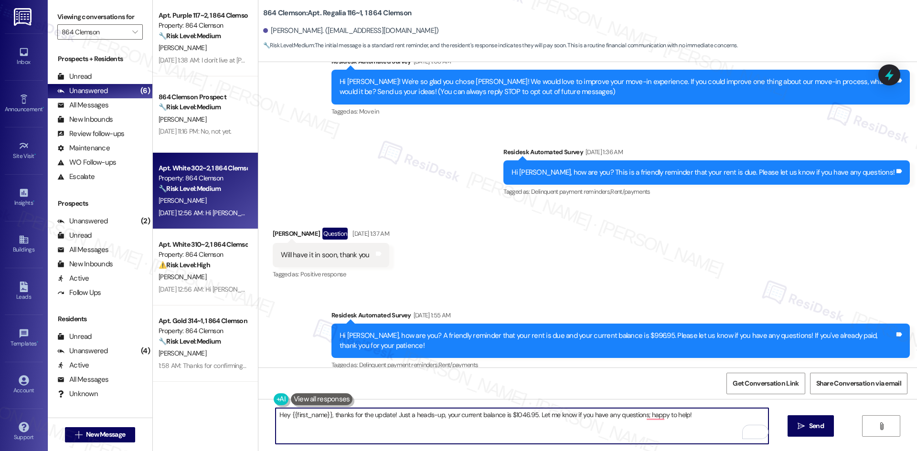
drag, startPoint x: 456, startPoint y: 417, endPoint x: 470, endPoint y: 419, distance: 14.0
click at [457, 418] on textarea "Hey {{first_name}}, thanks for the update! Just a heads-up, your current balanc…" at bounding box center [522, 426] width 493 height 36
paste textarea "Thank you for letting us know! We appreciate it, and if you have any questions …"
type textarea "Thank you for letting us know! We appreciate it, and if you have any questions …"
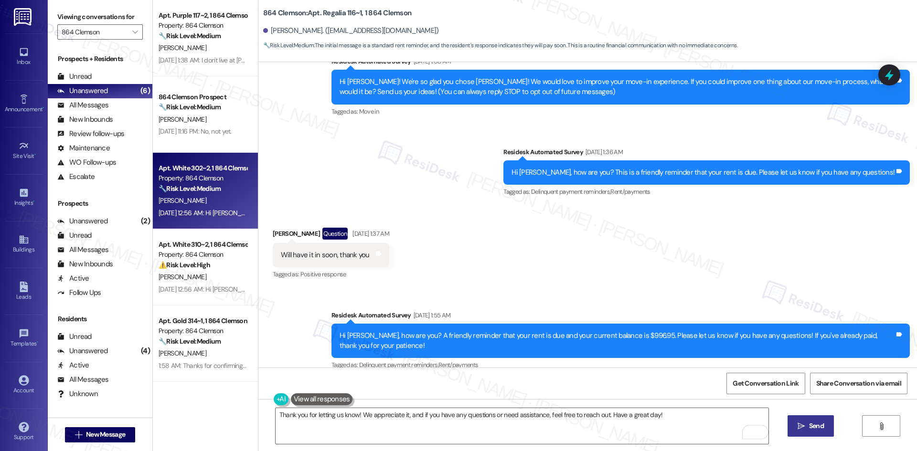
click at [805, 428] on span " Send" at bounding box center [811, 426] width 30 height 10
type textarea "Hey {{first_name}}, thanks for the update! Just a heads-up, your current balanc…"
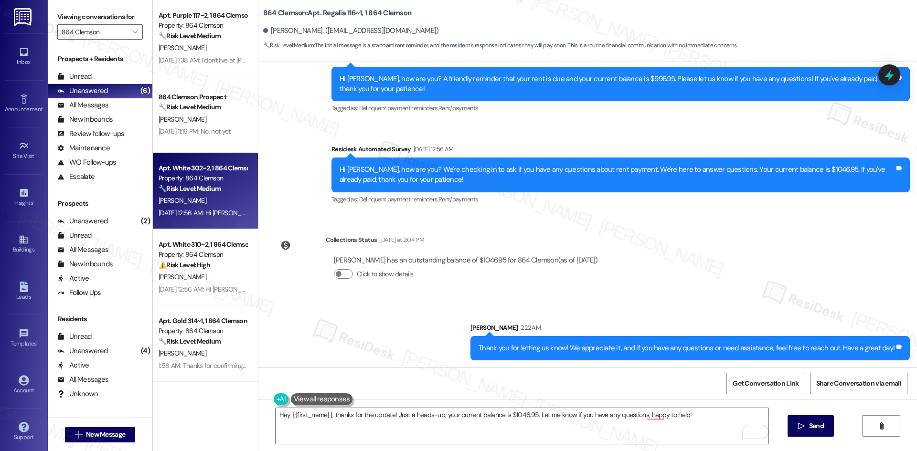
scroll to position [349, 0]
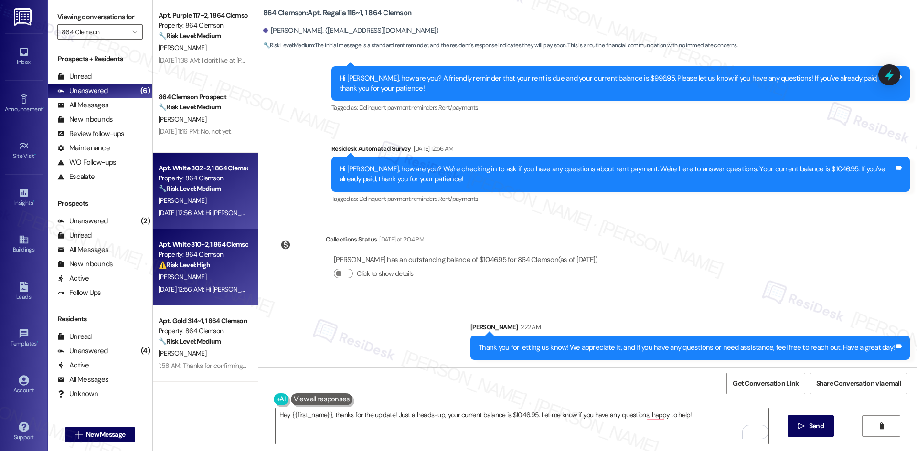
click at [210, 277] on div "T. Weisser" at bounding box center [203, 277] width 90 height 12
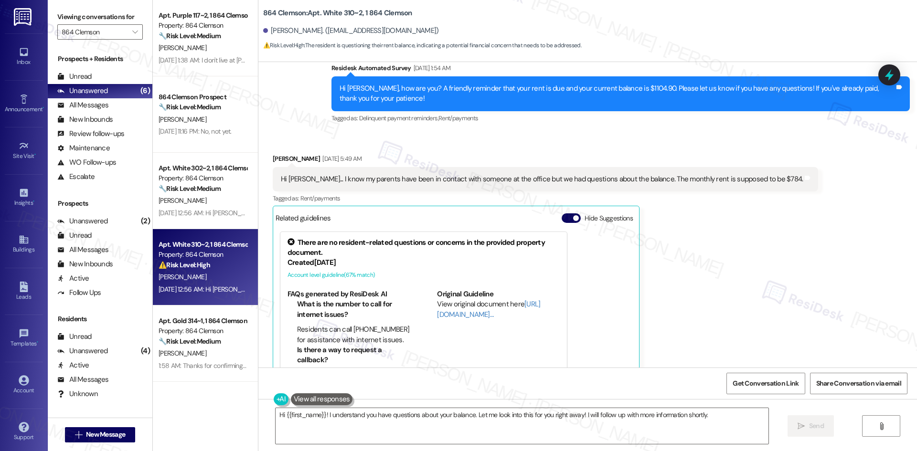
scroll to position [234, 0]
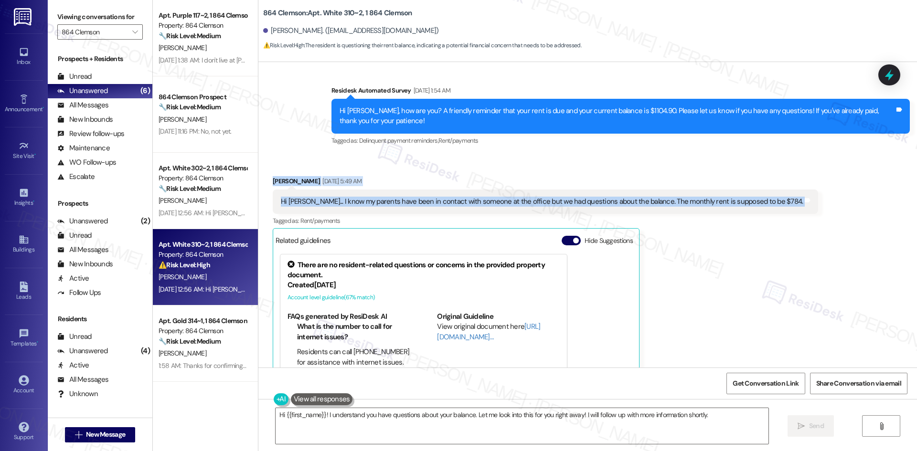
drag, startPoint x: 257, startPoint y: 169, endPoint x: 778, endPoint y: 195, distance: 521.7
click at [778, 195] on div "Received via SMS Taylor Weisser Sep 06, 2025 at 5:49 AM Hi Sarah... I know my p…" at bounding box center [587, 291] width 659 height 273
copy div "Taylor Weisser Sep 06, 2025 at 5:49 AM Hi Sarah... I know my parents have been …"
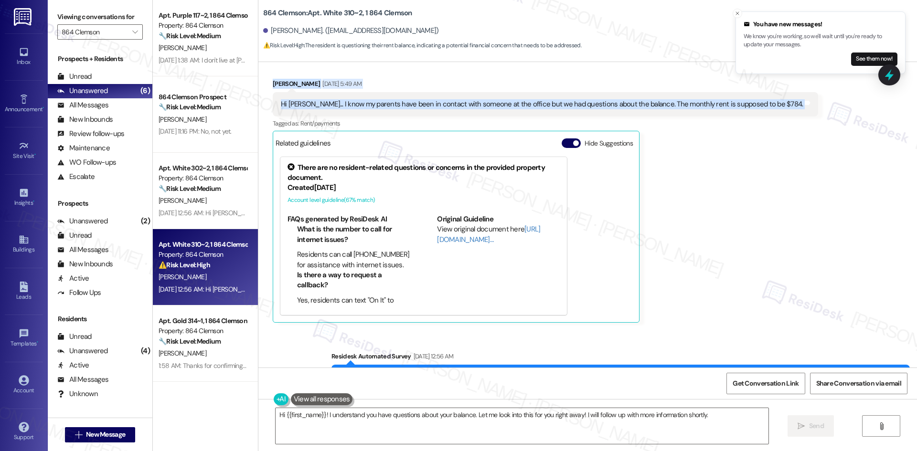
scroll to position [329, 0]
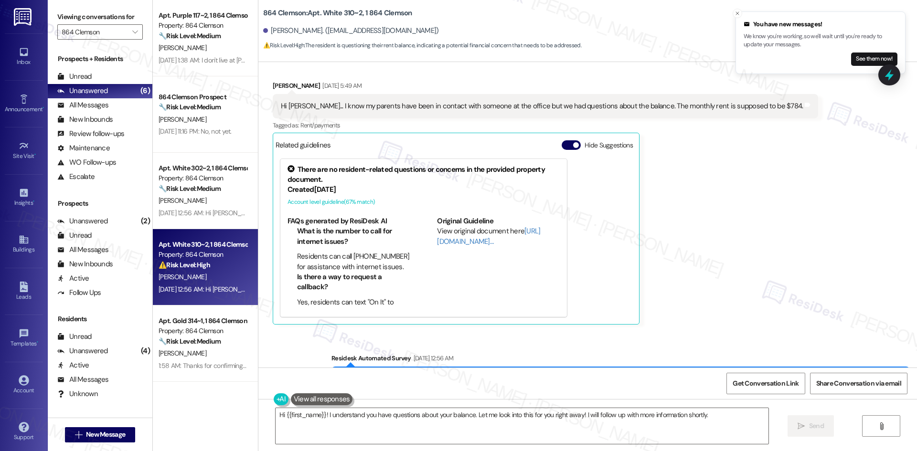
click at [661, 244] on div "Taylor Weisser Sep 06, 2025 at 5:49 AM Hi Sarah... I know my parents have been …" at bounding box center [546, 203] width 546 height 244
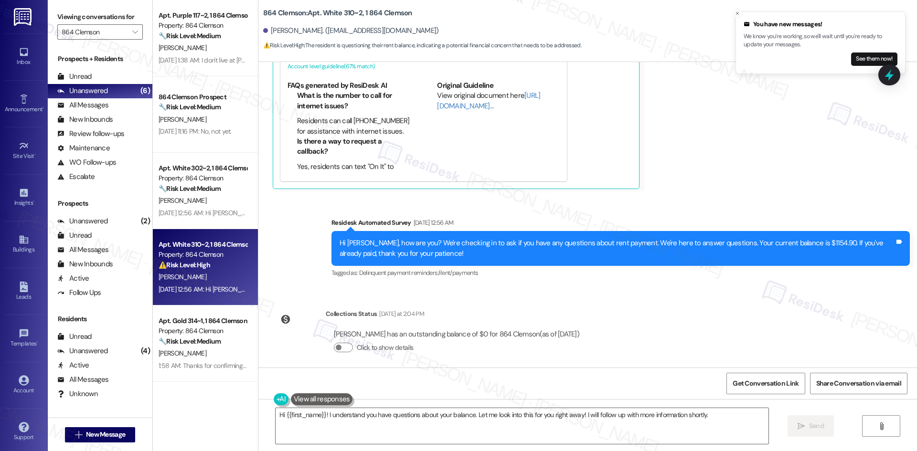
scroll to position [472, 0]
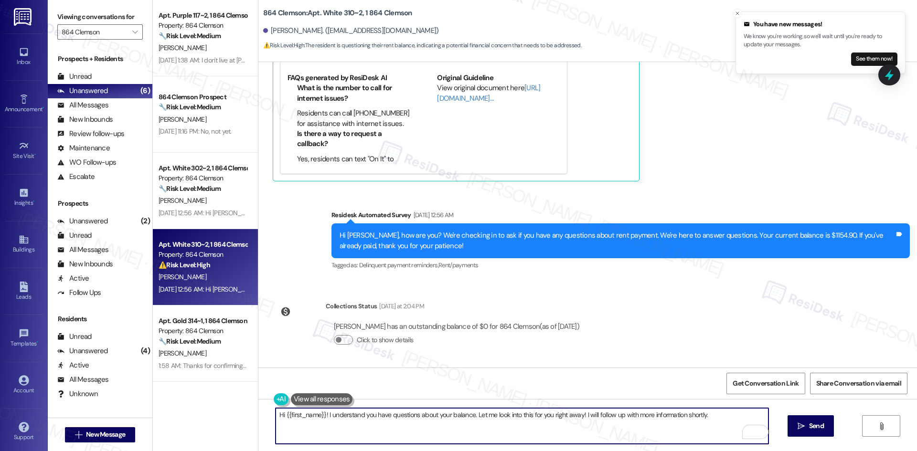
drag, startPoint x: 710, startPoint y: 416, endPoint x: 257, endPoint y: 419, distance: 453.2
click at [258, 420] on div "Hi {{first_name}}! I understand you have questions about your balance. Let me l…" at bounding box center [587, 435] width 659 height 72
paste textarea "Taylor, I apologize for the delayed response. Please let me know if you still n…"
type textarea "Hi Taylor, I apologize for the delayed response. Please let me know if you stil…"
click at [813, 426] on span "Send" at bounding box center [816, 426] width 15 height 10
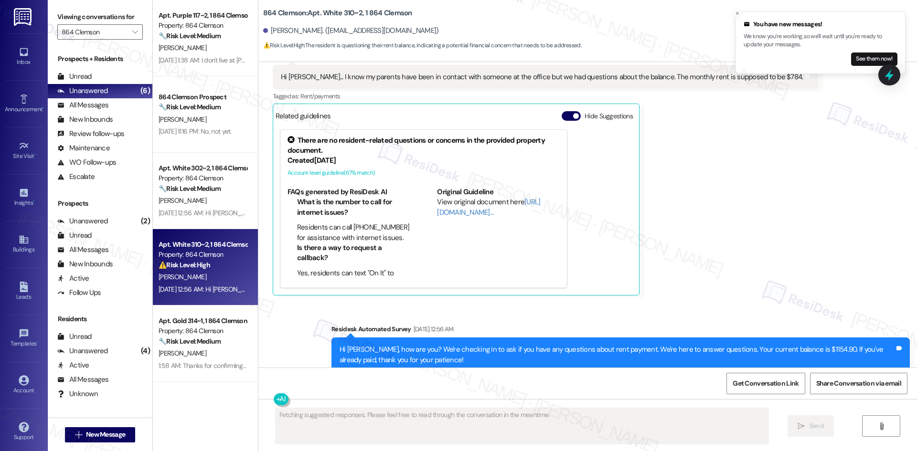
scroll to position [293, 0]
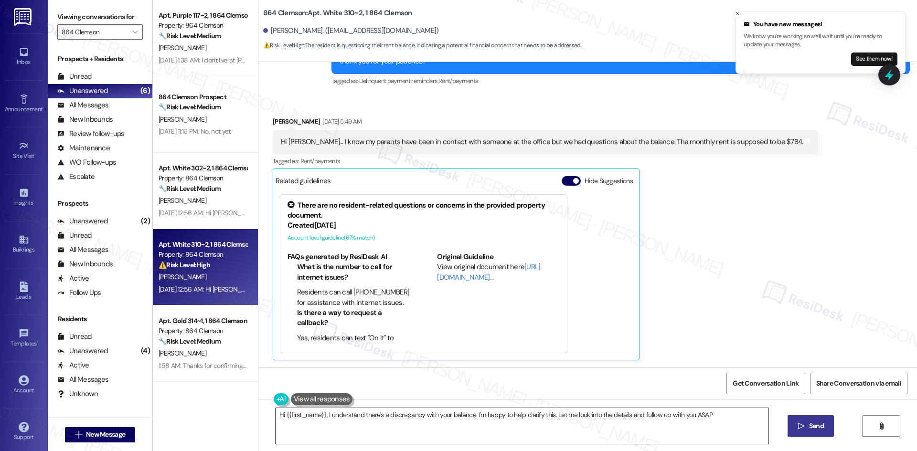
type textarea "Hi {{first_name}}, I understand there's a discrepancy with your balance. I'm ha…"
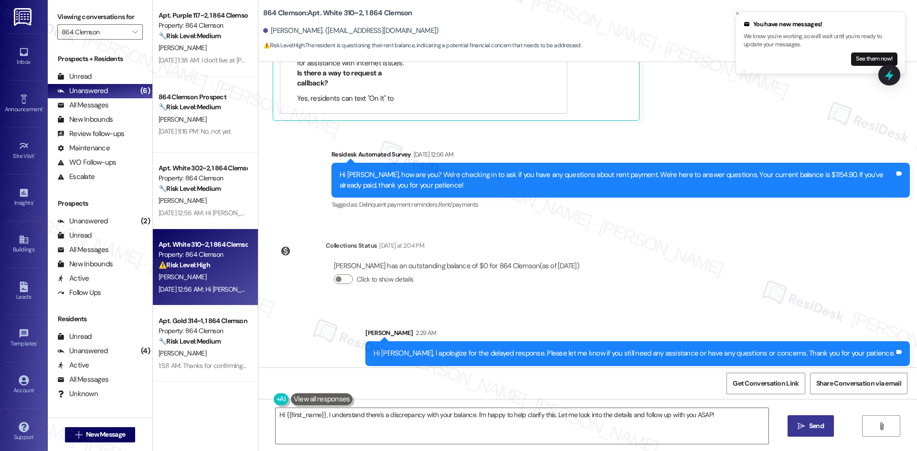
scroll to position [539, 0]
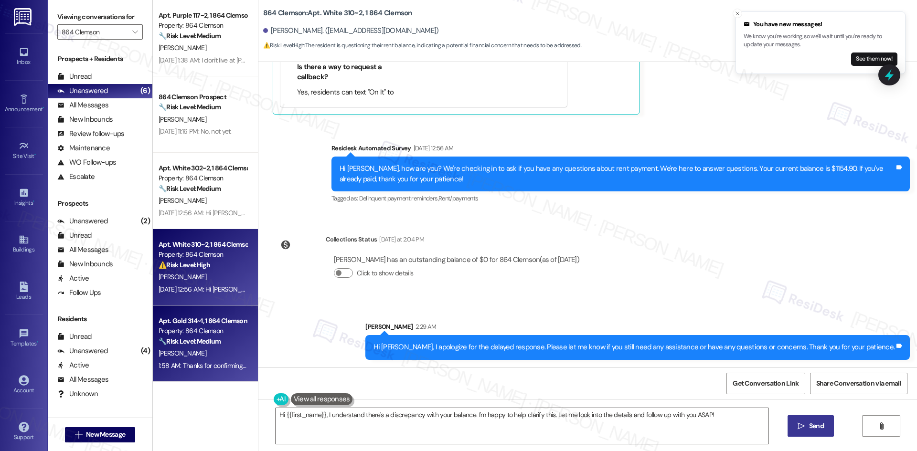
click at [209, 340] on strong "🔧 Risk Level: Medium" at bounding box center [190, 341] width 62 height 9
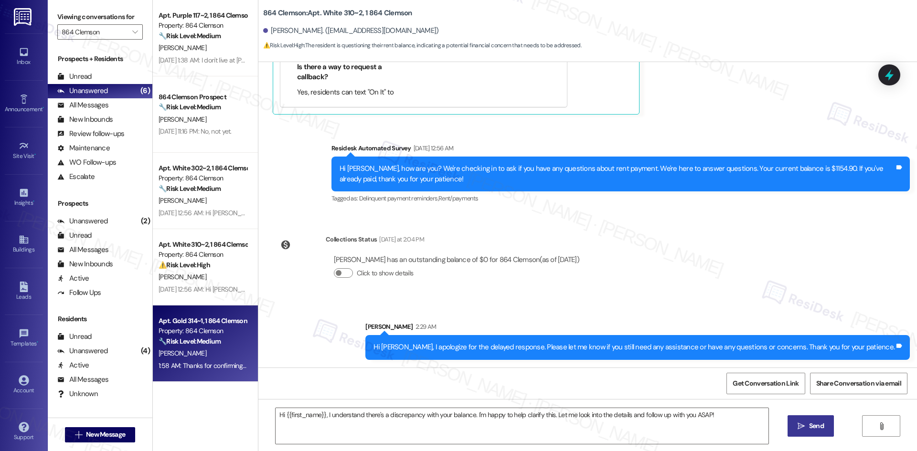
type textarea "Fetching suggested responses. Please feel free to read through the conversation…"
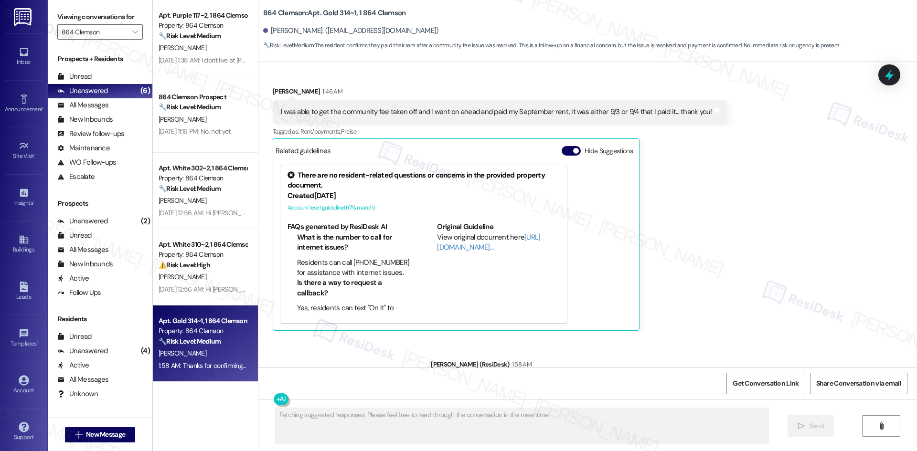
scroll to position [751, 0]
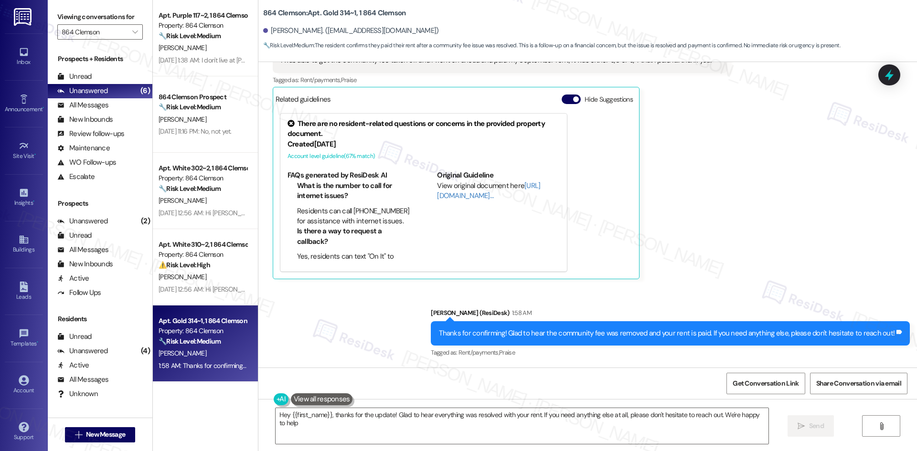
type textarea "Hey {{first_name}}, thanks for the update! Glad to hear everything was resolved…"
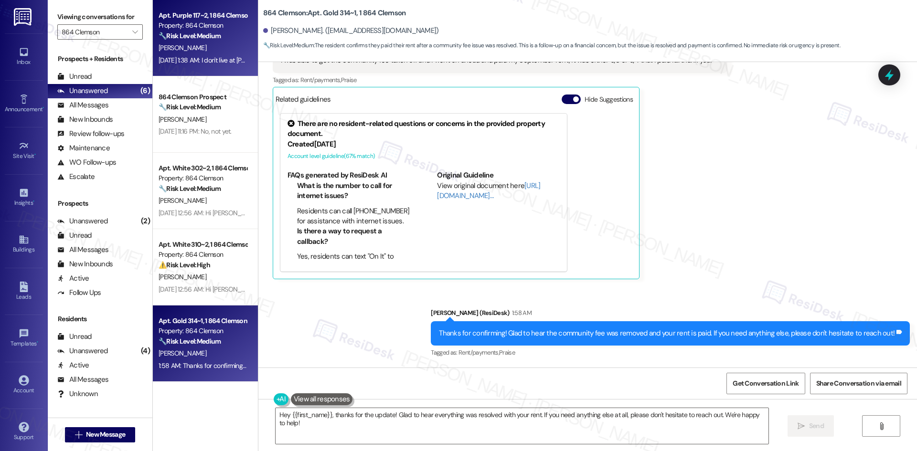
click at [226, 56] on div "Sep 03, 2025 at 1:38 AM: I don't live at tiger towne anymore but keep getting t…" at bounding box center [266, 60] width 214 height 9
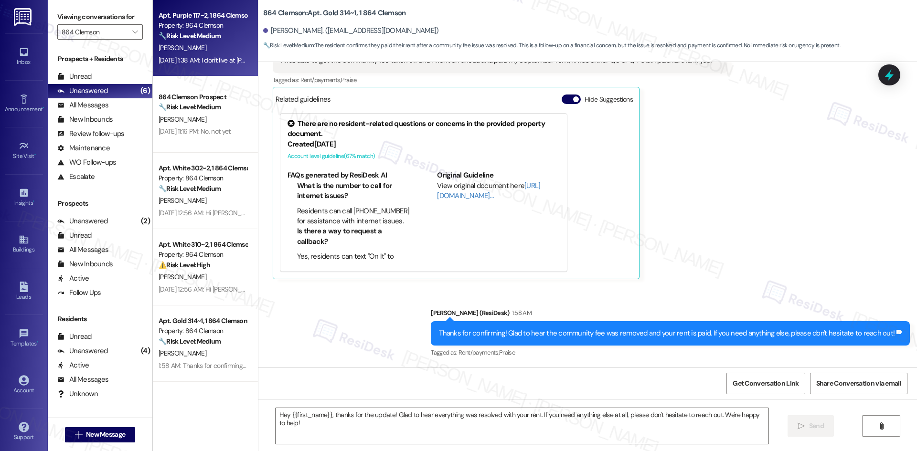
type textarea "Fetching suggested responses. Please feel free to read through the conversation…"
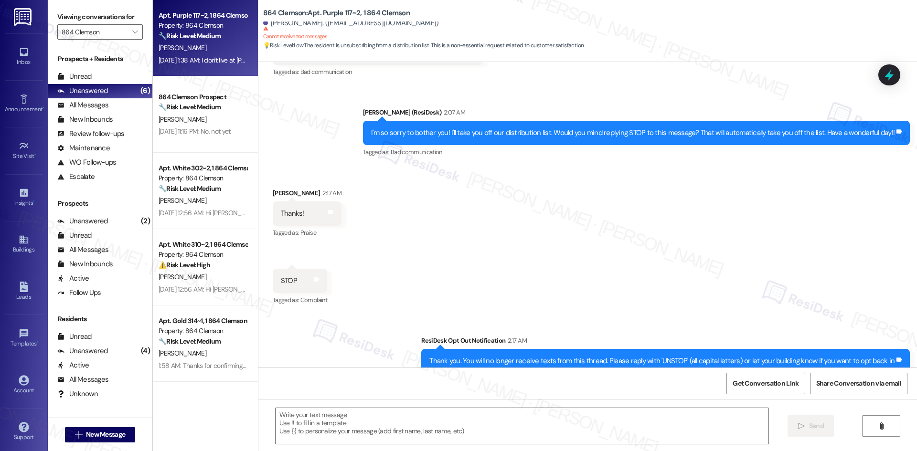
scroll to position [2906, 0]
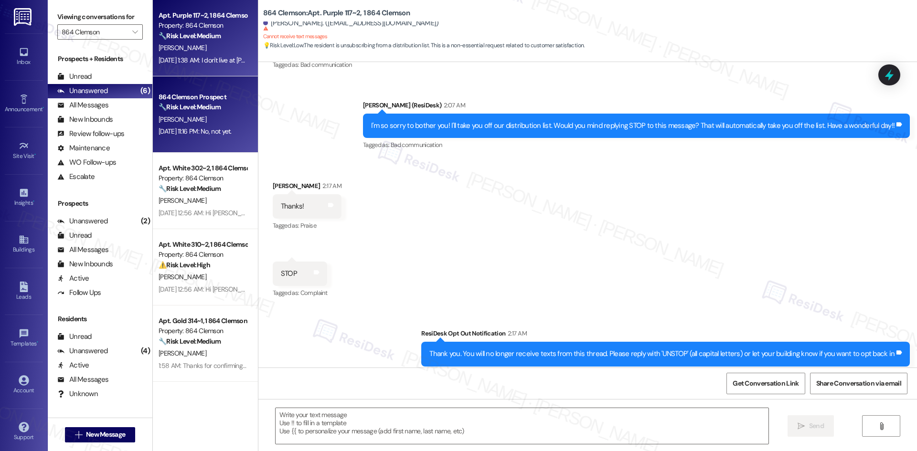
click at [204, 108] on strong "🔧 Risk Level: Medium" at bounding box center [190, 107] width 62 height 9
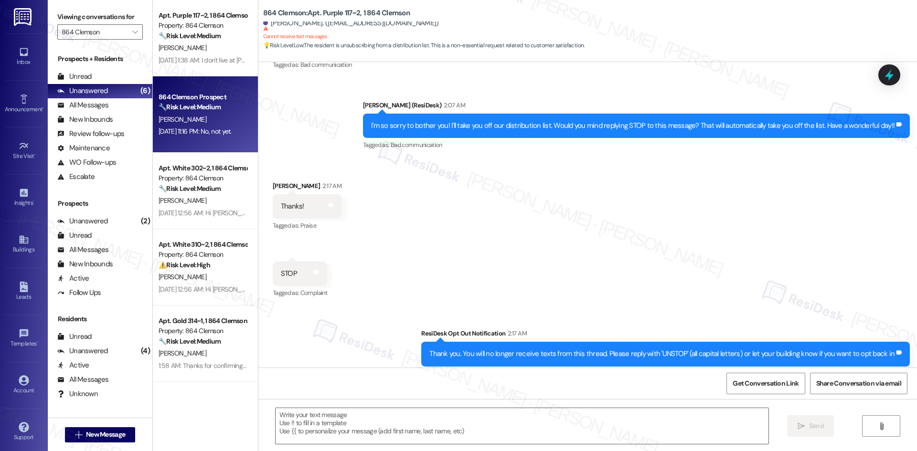
type textarea "Fetching suggested responses. Please feel free to read through the conversation…"
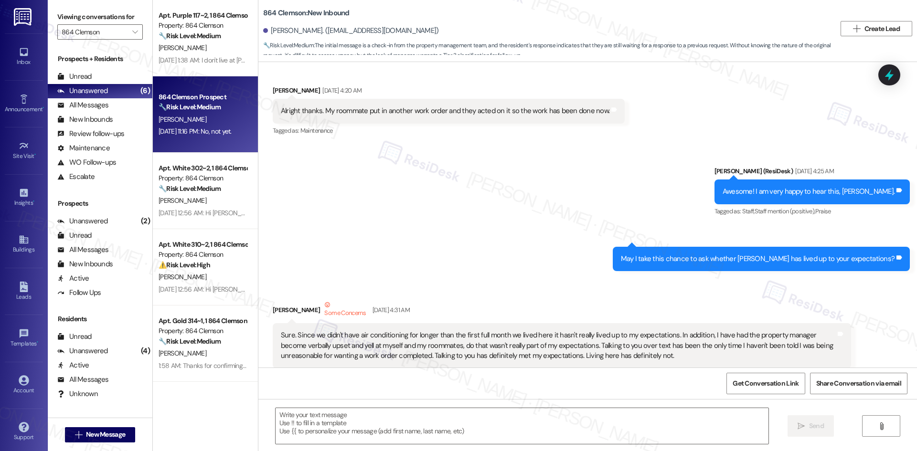
type textarea "Fetching suggested responses. Please feel free to read through the conversation…"
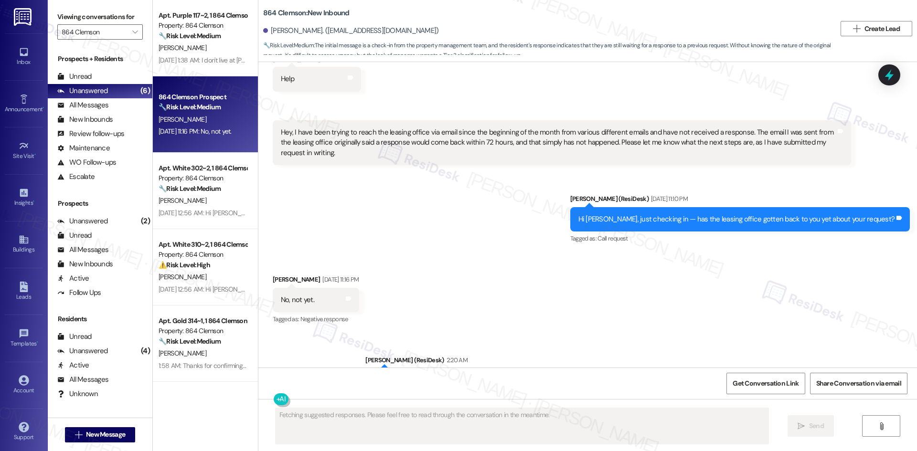
scroll to position [5612, 0]
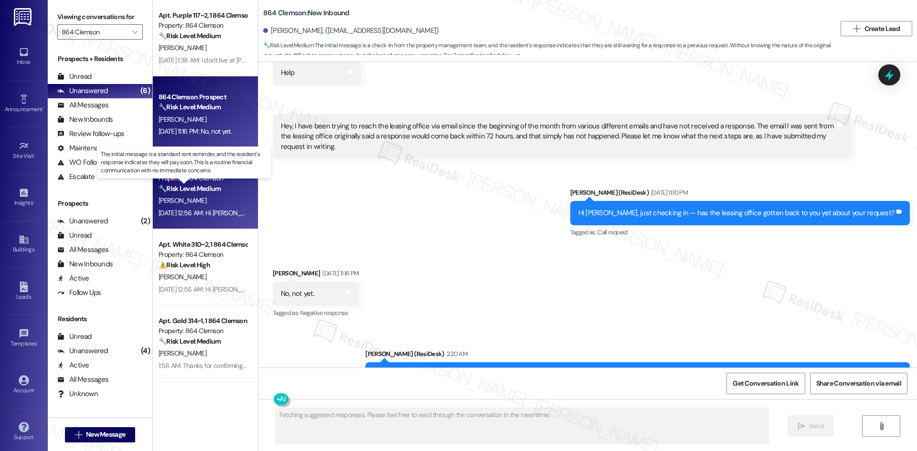
click at [196, 191] on strong "🔧 Risk Level: Medium" at bounding box center [190, 188] width 62 height 9
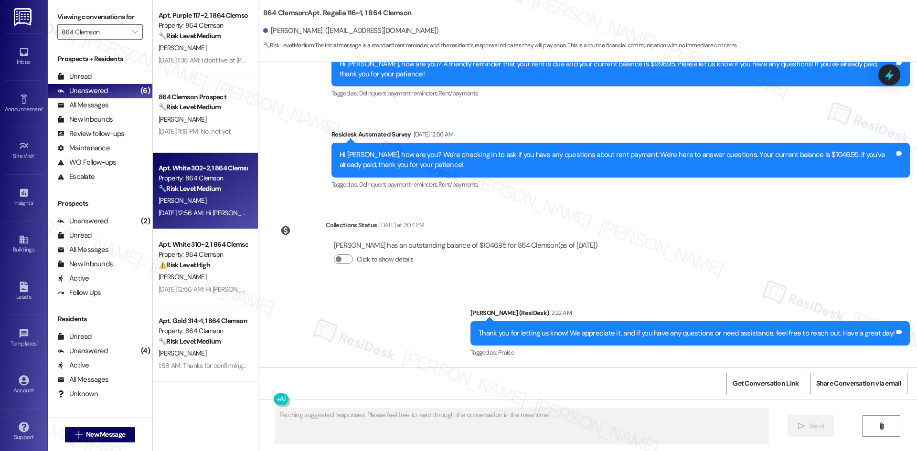
scroll to position [363, 0]
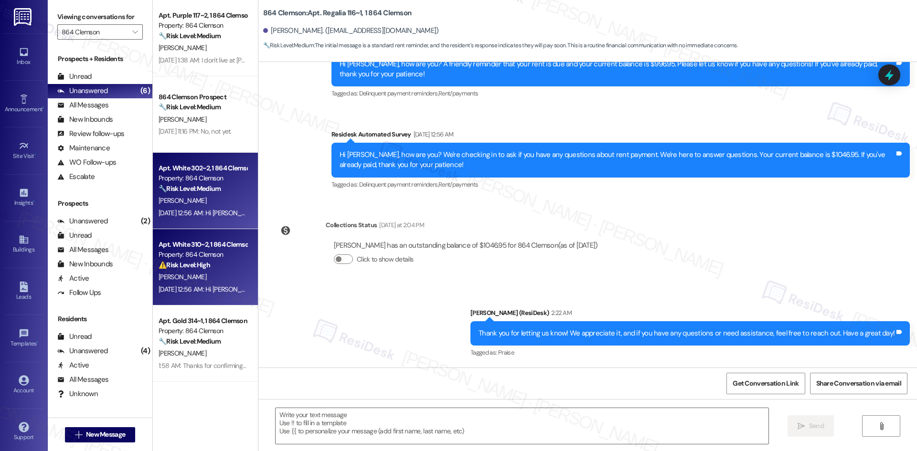
click at [199, 259] on div "Property: 864 Clemson" at bounding box center [203, 255] width 88 height 10
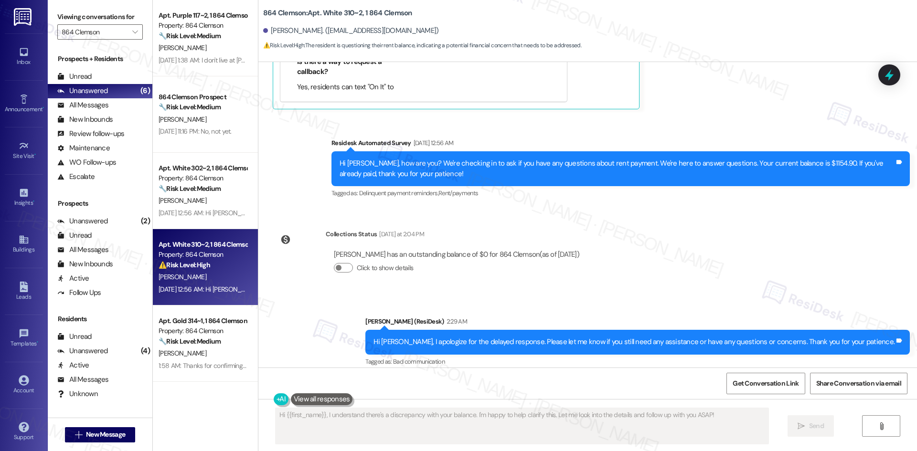
scroll to position [553, 0]
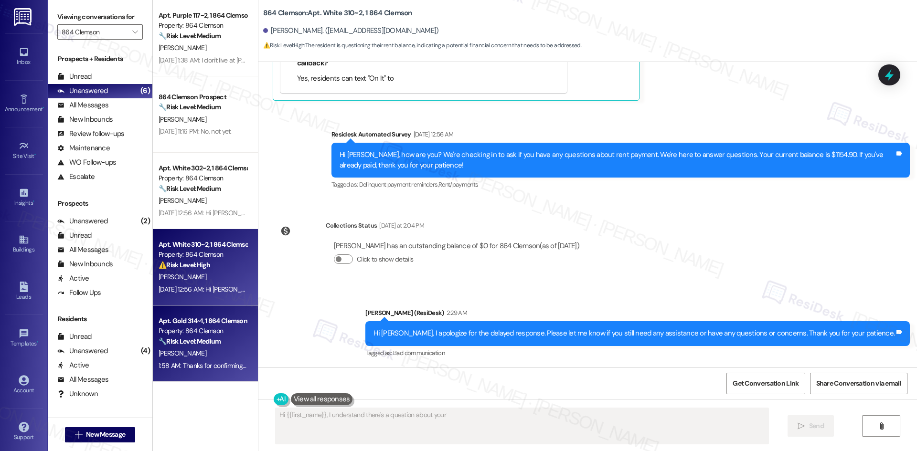
type textarea "Hi {{first_name}}, I understand there's a question about your"
click at [191, 352] on div "S. Woodyard" at bounding box center [203, 354] width 90 height 12
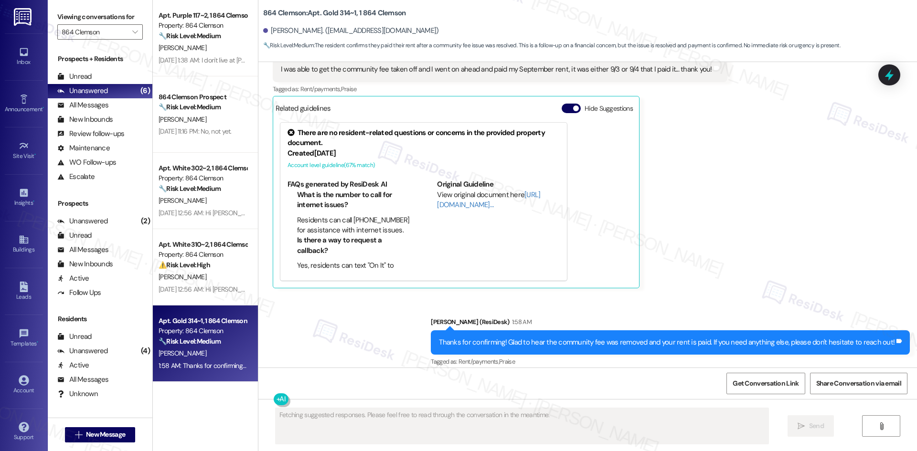
scroll to position [751, 0]
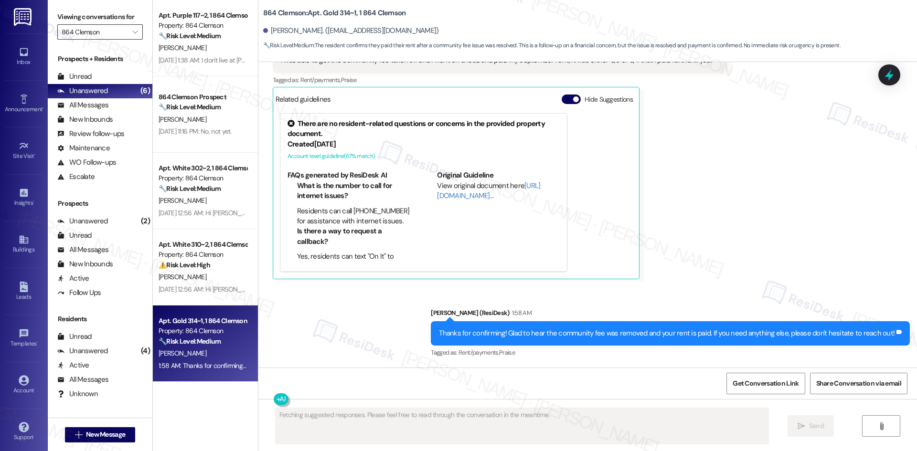
click at [86, 36] on input "864 Clemson" at bounding box center [95, 31] width 66 height 15
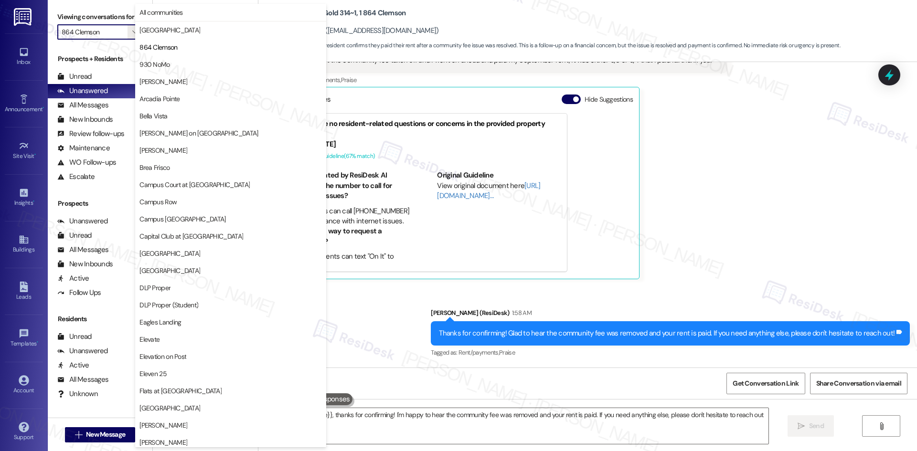
type textarea "Hey {{first_name}}, thanks for confirming! I'm happy to hear the community fee …"
click at [178, 65] on span "930 NoMo" at bounding box center [230, 65] width 182 height 10
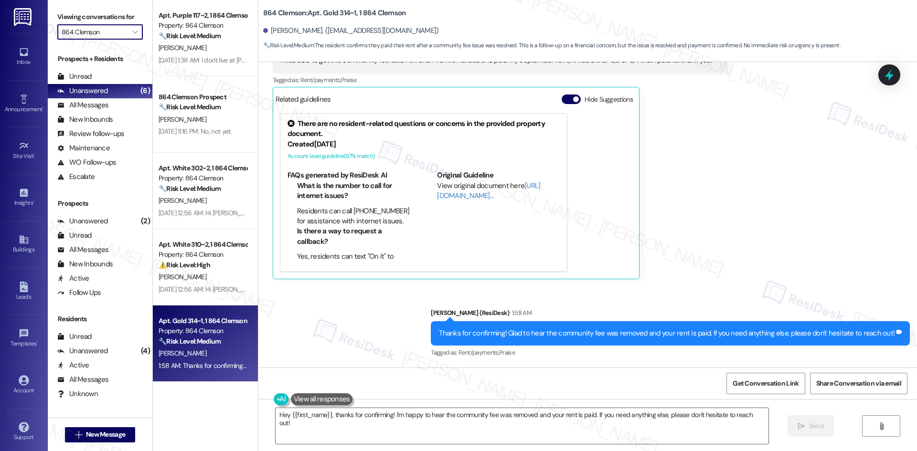
type input "930 NoMo"
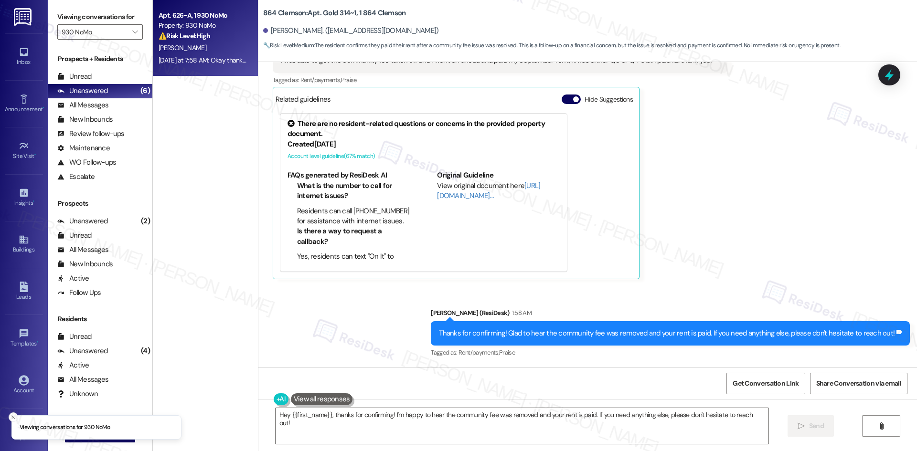
click at [183, 58] on div "Yesterday at 7:58 AM: Okay thanks I appreciate it Yesterday at 7:58 AM: Okay th…" at bounding box center [222, 60] width 127 height 9
type textarea "Fetching suggested responses. Please feel free to read through the conversation…"
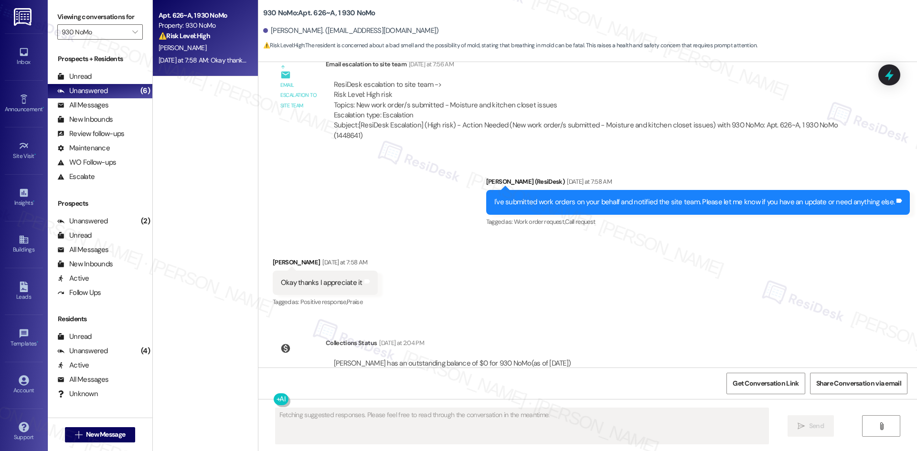
scroll to position [2150, 0]
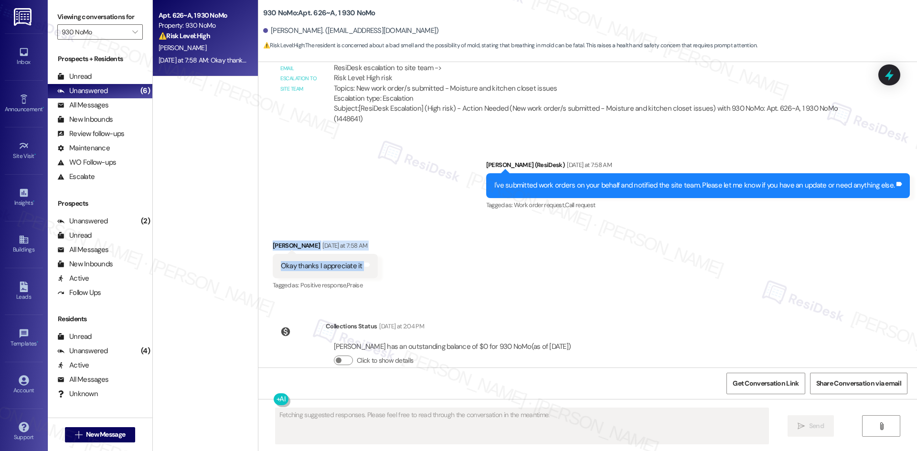
drag, startPoint x: 258, startPoint y: 220, endPoint x: 368, endPoint y: 247, distance: 112.8
click at [368, 247] on div "Received via SMS Andrew Yohe Yesterday at 7:58 AM Okay thanks I appreciate it T…" at bounding box center [325, 267] width 119 height 66
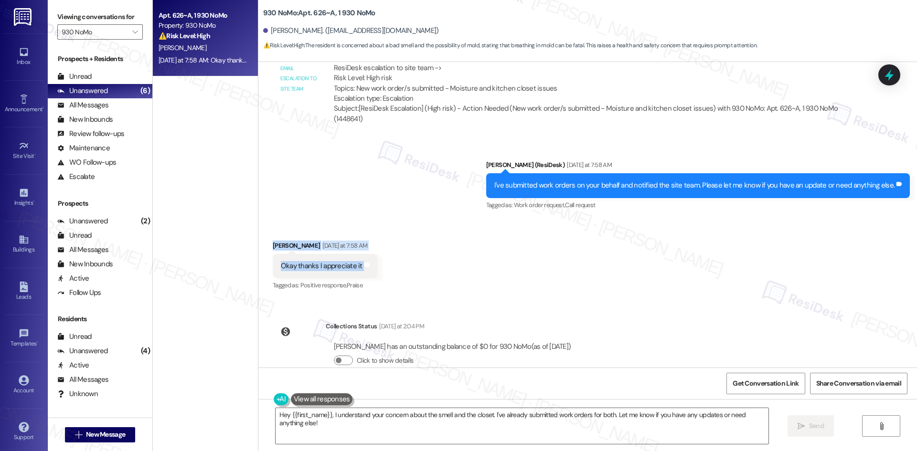
copy div "Andrew Yohe Yesterday at 7:58 AM Okay thanks I appreciate it Tags and notes"
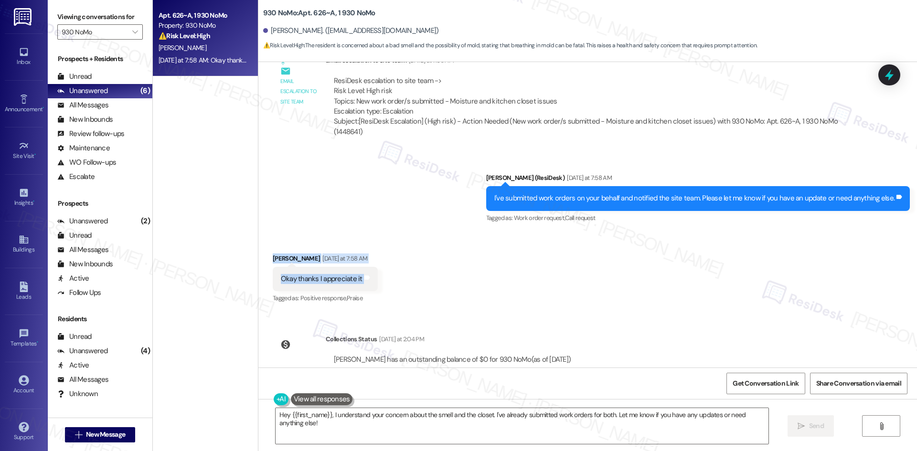
scroll to position [2054, 0]
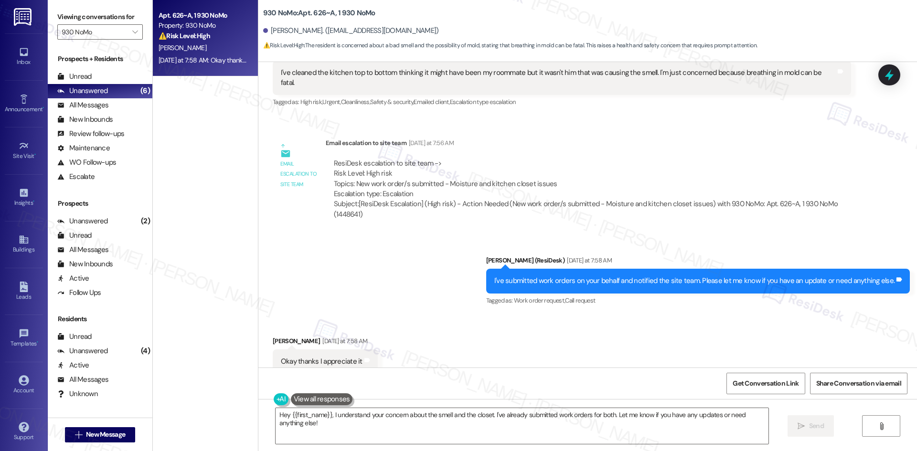
click at [384, 271] on div "Sent via SMS Sarah (ResiDesk) Yesterday at 7:58 AM I've submitted work orders o…" at bounding box center [587, 274] width 659 height 81
click at [399, 321] on div "Received via SMS Andrew Yohe Yesterday at 7:58 AM Okay thanks I appreciate it T…" at bounding box center [587, 355] width 659 height 81
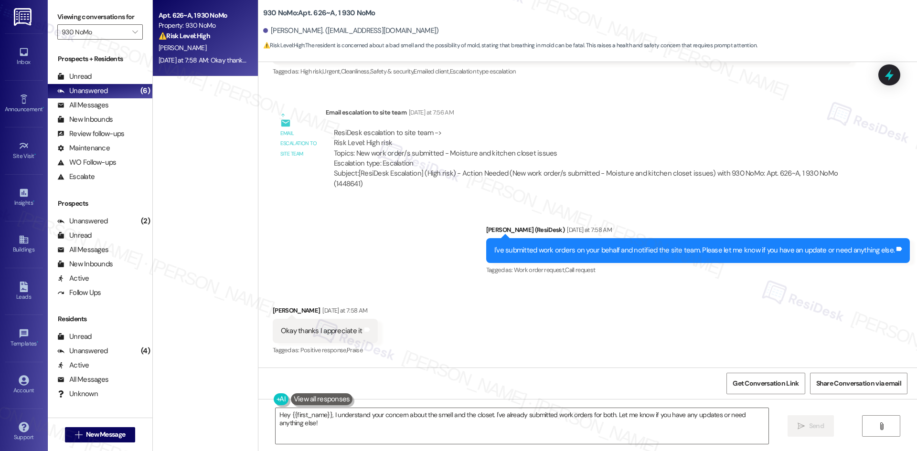
scroll to position [2150, 0]
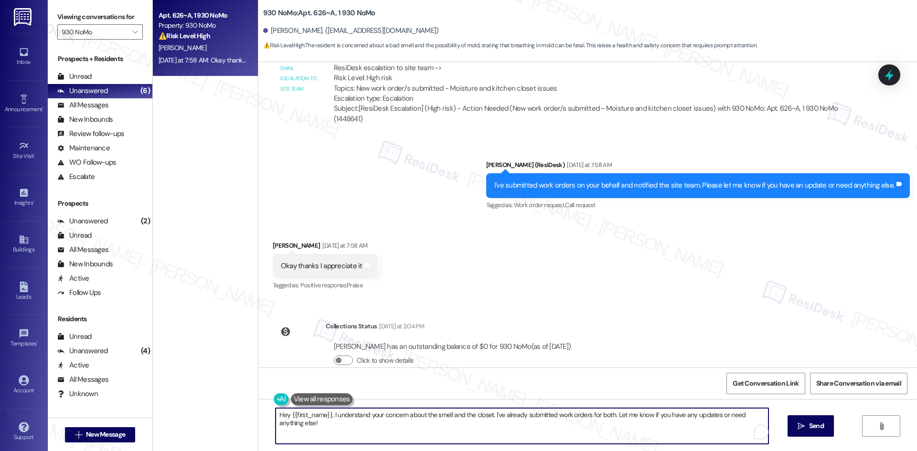
drag, startPoint x: 303, startPoint y: 432, endPoint x: 248, endPoint y: 416, distance: 57.1
click at [248, 416] on div "Apt. 626~A, 1 930 NoMo Property: 930 NoMo ⚠️ Risk Level: High The resident is c…" at bounding box center [535, 225] width 764 height 451
paste textarea "You’re welcome, Andrew! Please feel free to reach out if you have any other que…"
drag, startPoint x: 342, startPoint y: 415, endPoint x: 598, endPoint y: 421, distance: 256.0
click at [598, 421] on textarea "You’re welcome, Andrew! Please feel free to reach out if you have any other que…" at bounding box center [522, 426] width 493 height 36
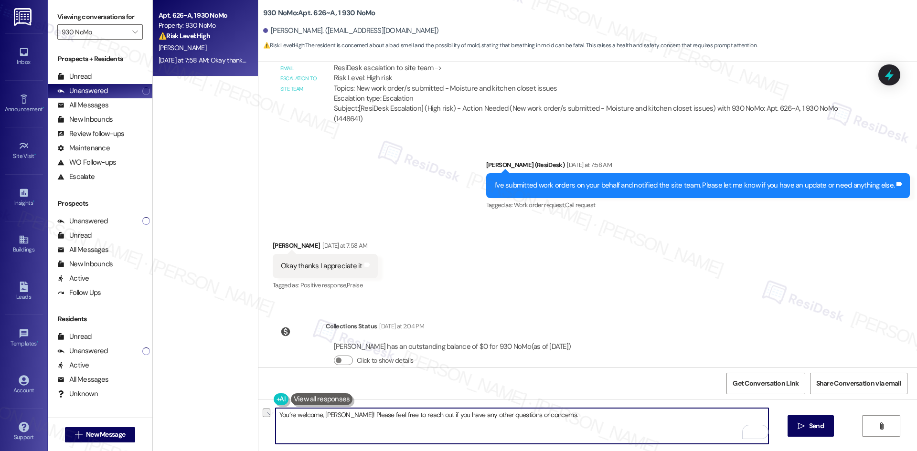
type textarea "You’re welcome, [PERSON_NAME]!"
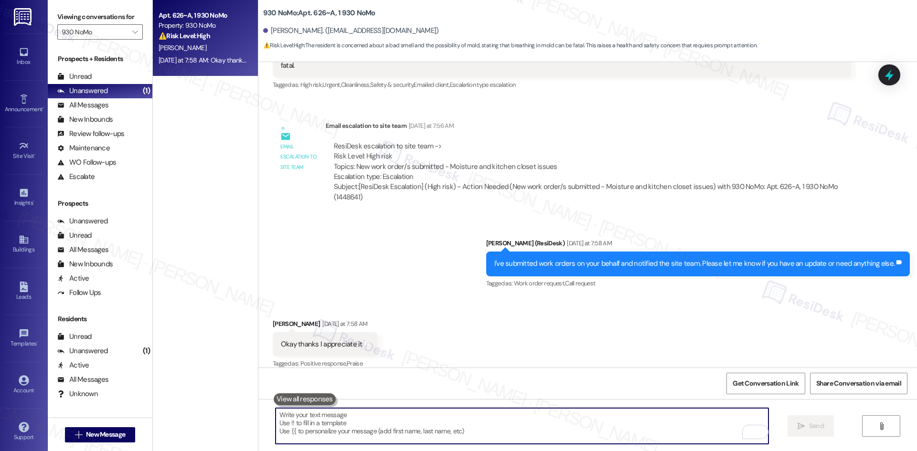
scroll to position [2062, 0]
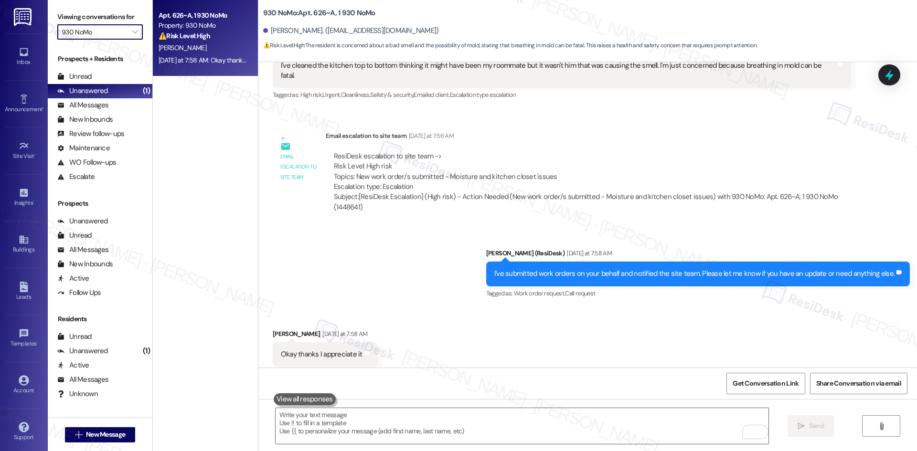
click at [101, 32] on input "930 NoMo" at bounding box center [95, 31] width 66 height 15
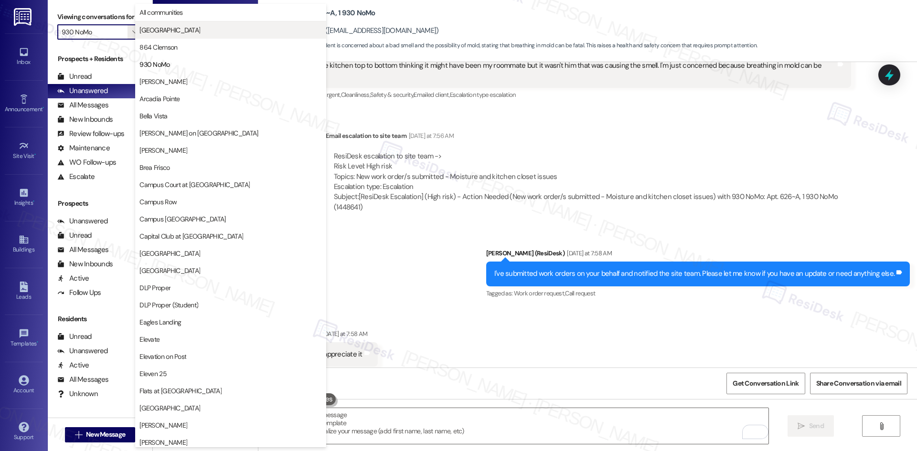
click at [191, 32] on span "[GEOGRAPHIC_DATA]" at bounding box center [169, 30] width 61 height 10
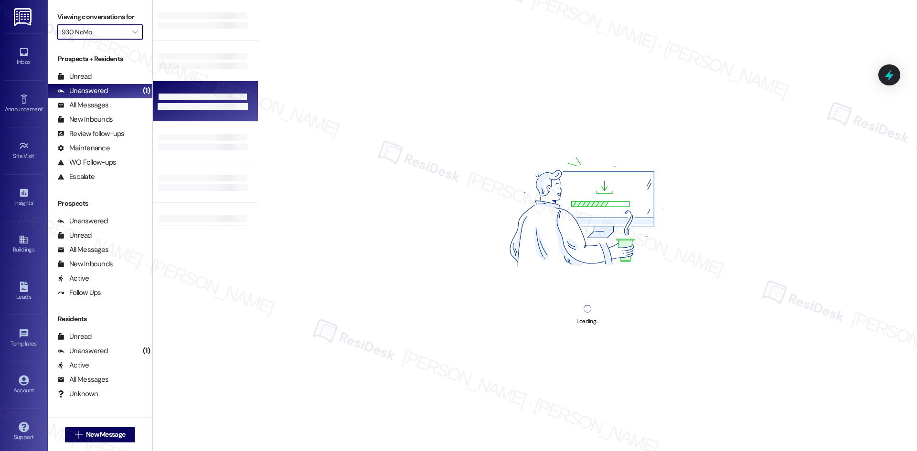
type input "[GEOGRAPHIC_DATA]"
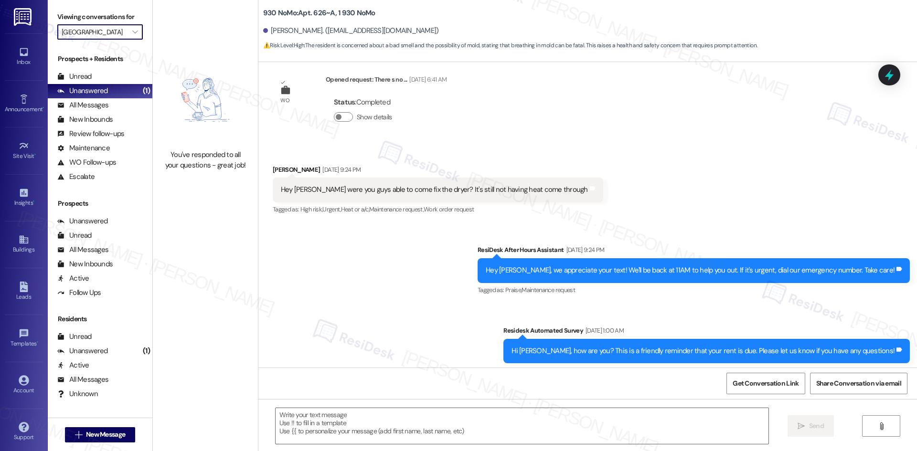
type textarea "Fetching suggested responses. Please feel free to read through the conversation…"
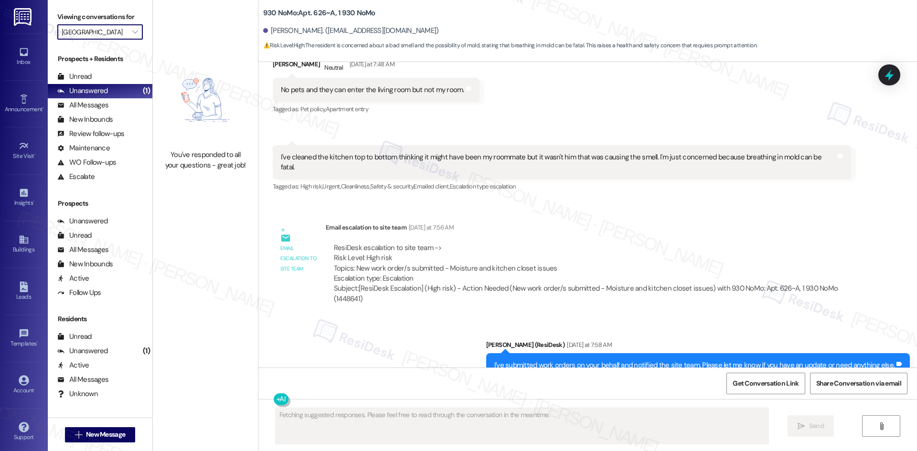
click at [100, 32] on input "[GEOGRAPHIC_DATA]" at bounding box center [95, 31] width 66 height 15
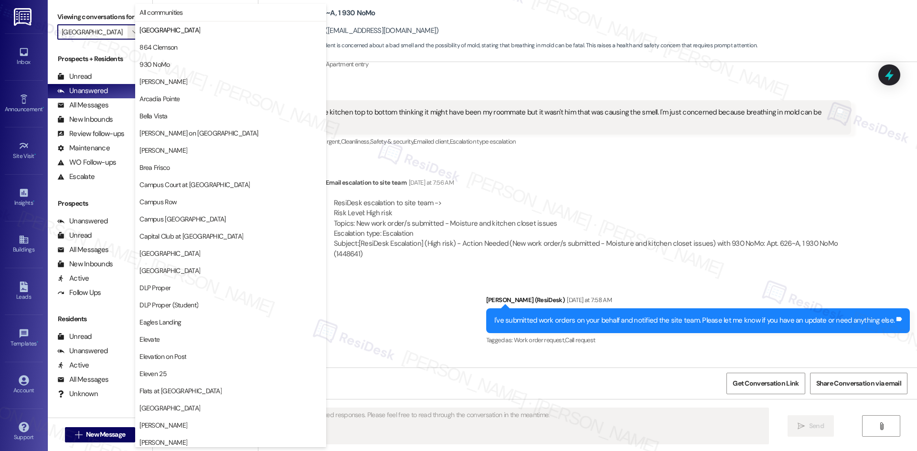
scroll to position [2062, 0]
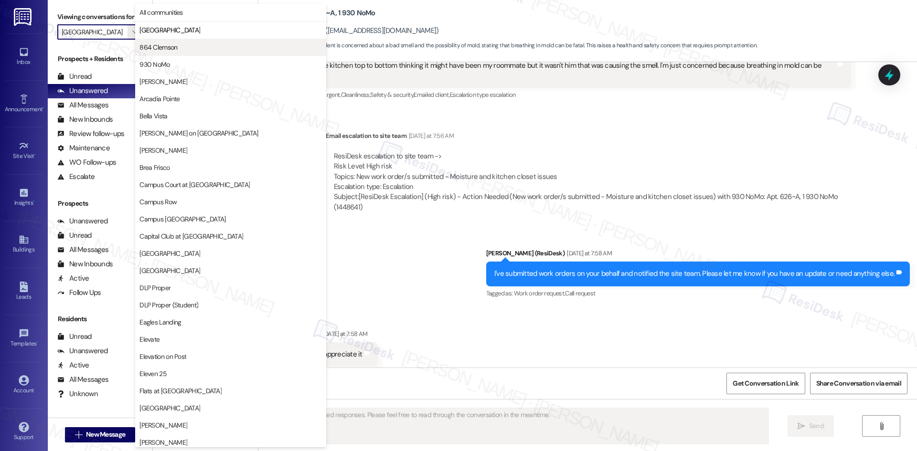
click at [181, 50] on span "864 Clemson" at bounding box center [230, 48] width 182 height 10
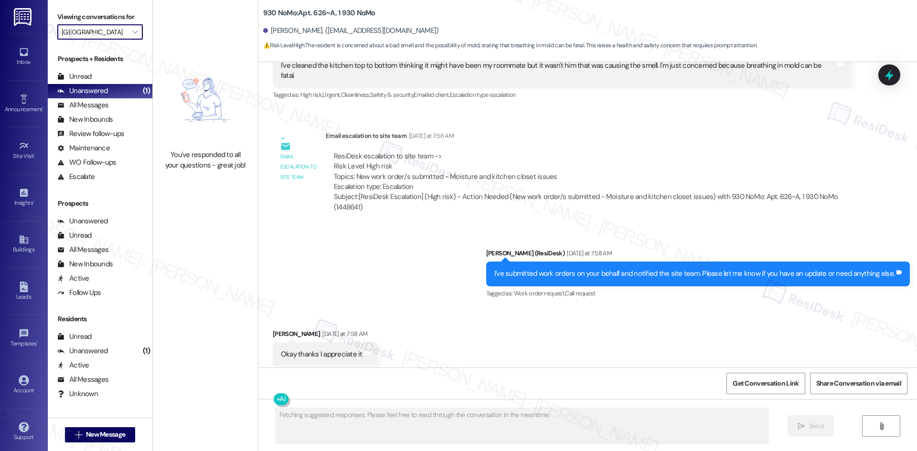
type input "864 Clemson"
click at [128, 33] on button "" at bounding box center [135, 31] width 15 height 15
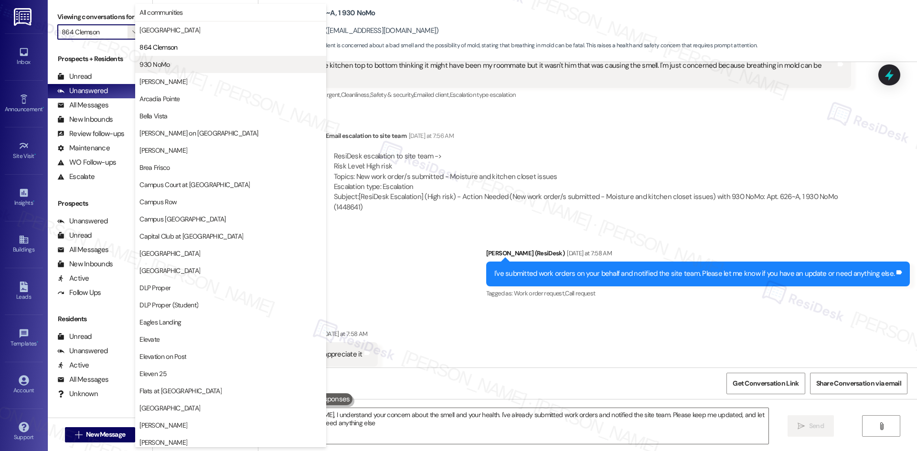
type textarea "Hi [PERSON_NAME], I understand your concern about the smell and your health. I'…"
click at [187, 63] on span "930 NoMo" at bounding box center [230, 65] width 182 height 10
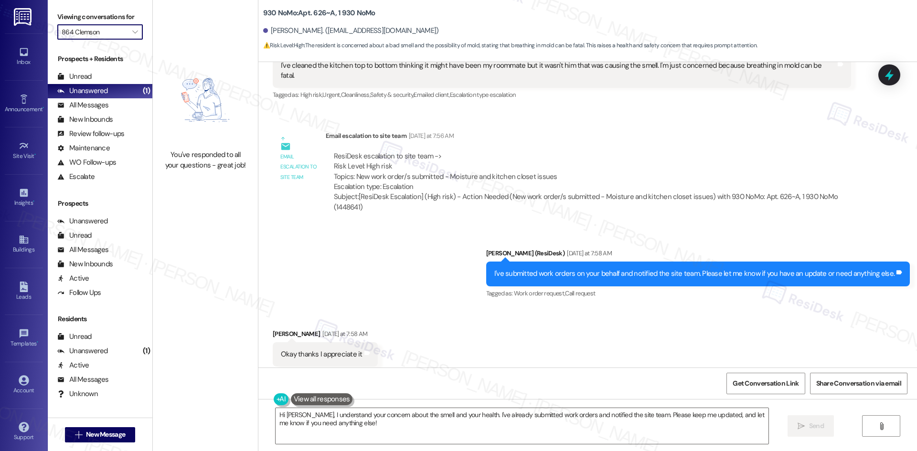
type input "930 NoMo"
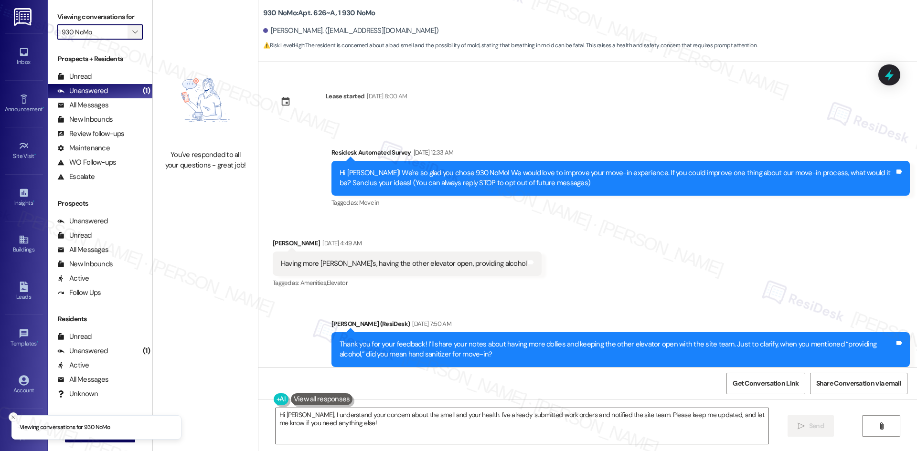
scroll to position [2062, 0]
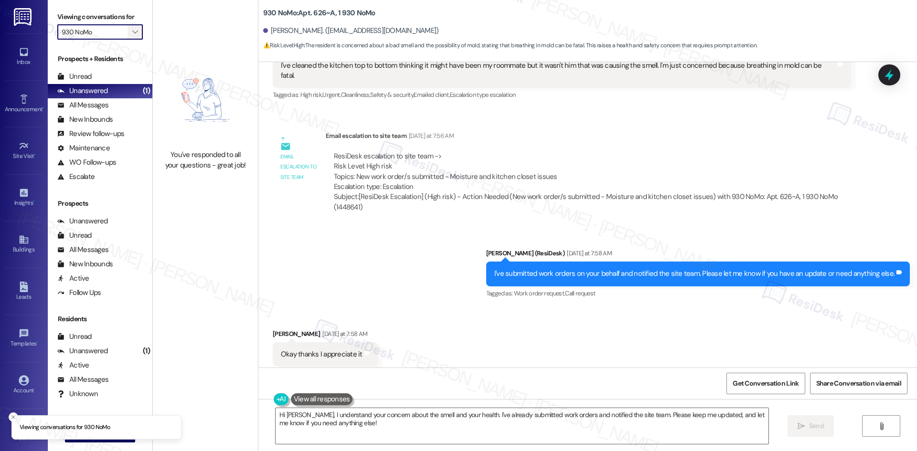
click at [128, 32] on button "" at bounding box center [135, 31] width 15 height 15
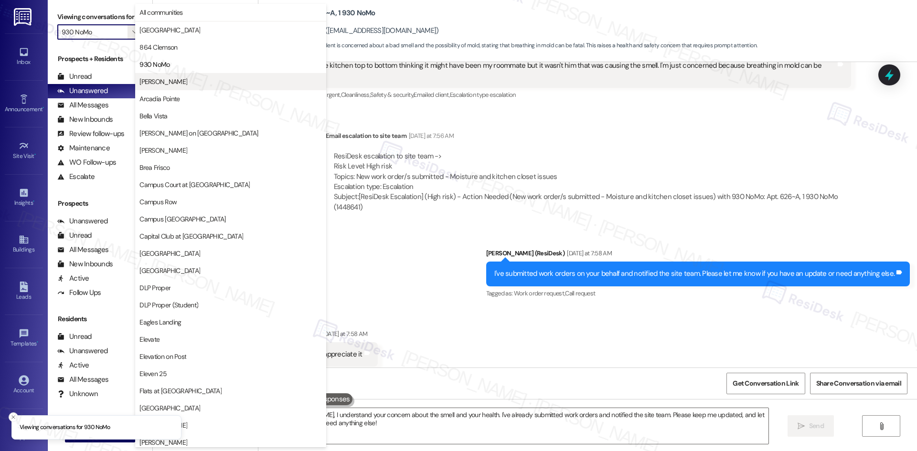
click at [181, 82] on span "[PERSON_NAME]" at bounding box center [230, 82] width 182 height 10
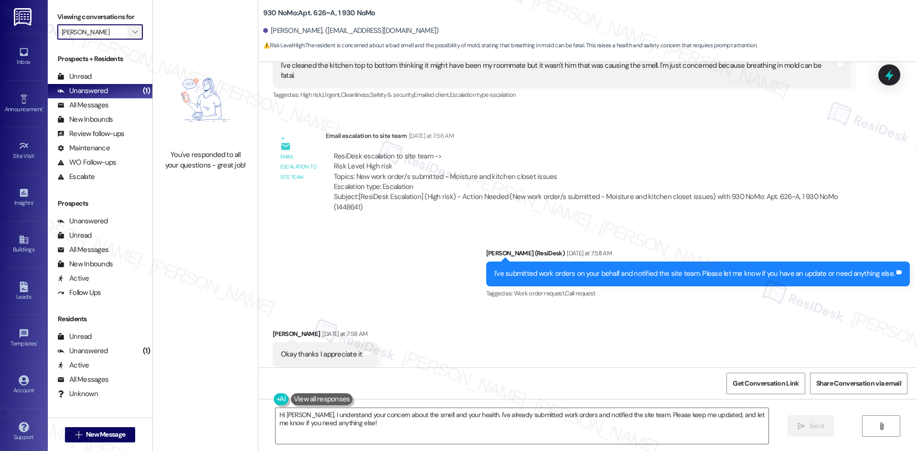
click at [130, 35] on span "" at bounding box center [134, 31] width 9 height 15
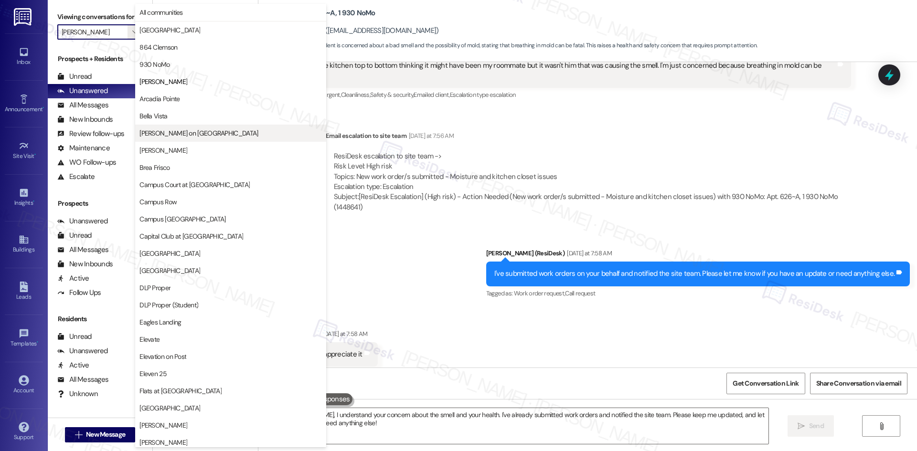
click at [204, 133] on span "[PERSON_NAME] on [GEOGRAPHIC_DATA]" at bounding box center [198, 133] width 118 height 10
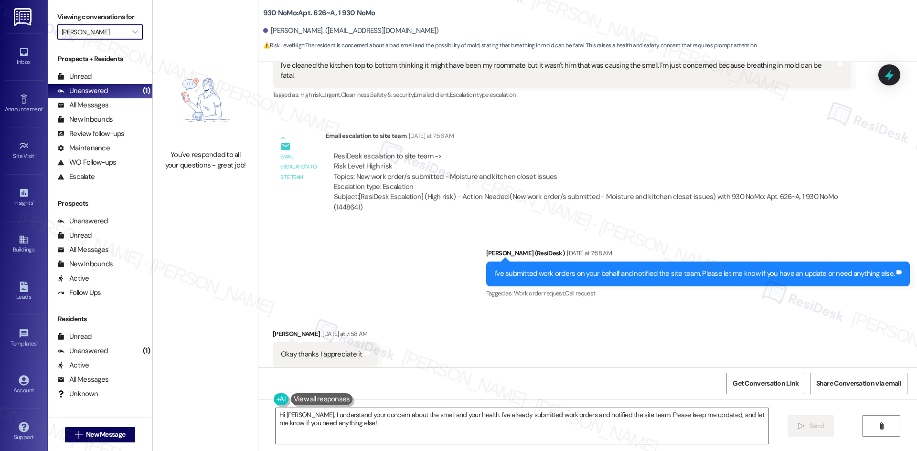
type input "[PERSON_NAME] on [GEOGRAPHIC_DATA]"
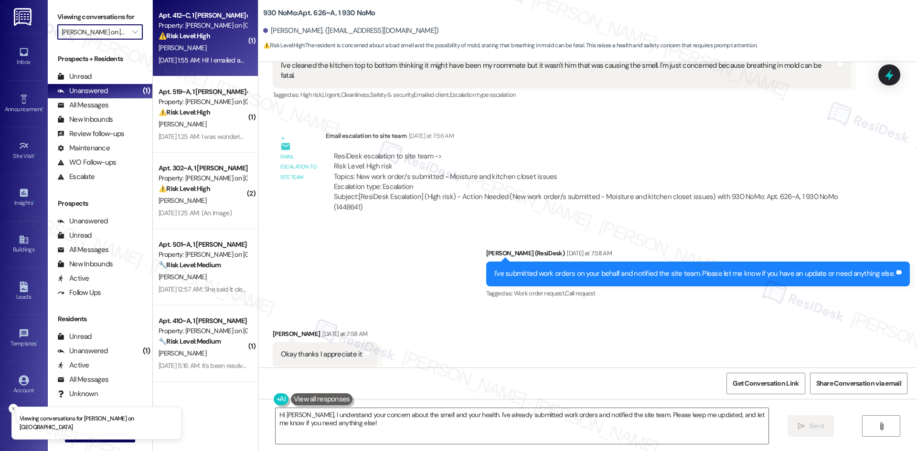
click at [201, 75] on div "Apt. 412~C, 1 [PERSON_NAME] on College Ave Property: [PERSON_NAME] on College A…" at bounding box center [205, 38] width 105 height 76
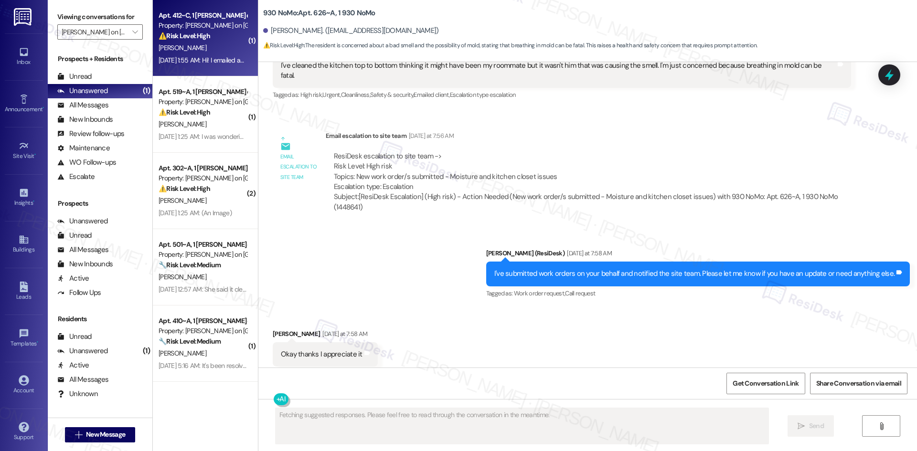
scroll to position [382, 0]
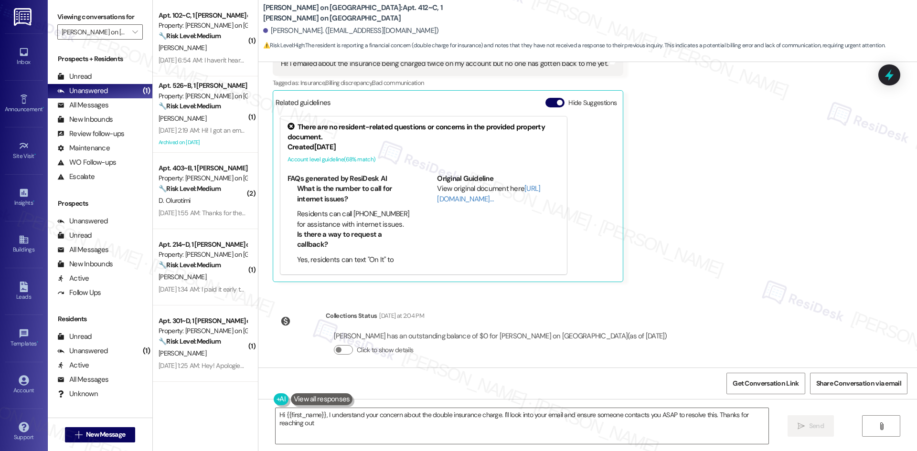
type textarea "Hi {{first_name}}, I understand your concern about the double insurance charge.…"
drag, startPoint x: 671, startPoint y: 210, endPoint x: 666, endPoint y: 205, distance: 6.8
click at [671, 210] on div "Received via SMS [PERSON_NAME] Neutral [DATE] 1:55 AM Hi! I emailed about the i…" at bounding box center [587, 148] width 659 height 283
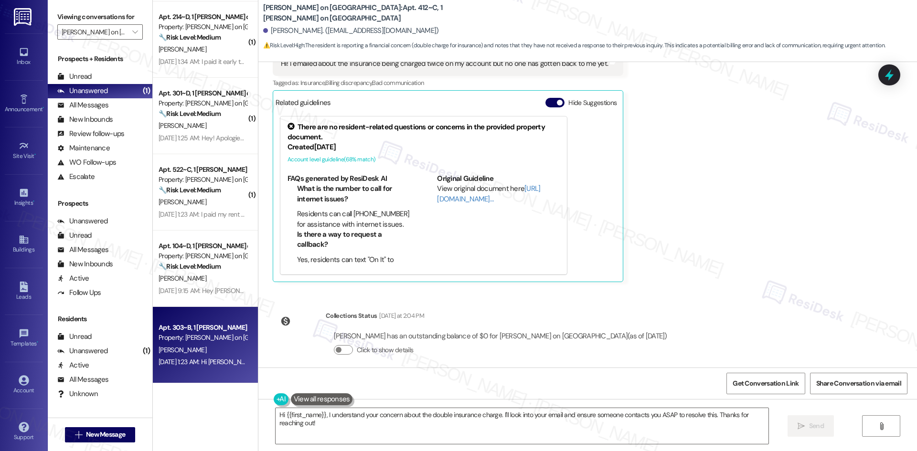
click at [183, 344] on div "[PERSON_NAME]" at bounding box center [203, 350] width 90 height 12
type textarea "Fetching suggested responses. Please feel free to read through the conversation…"
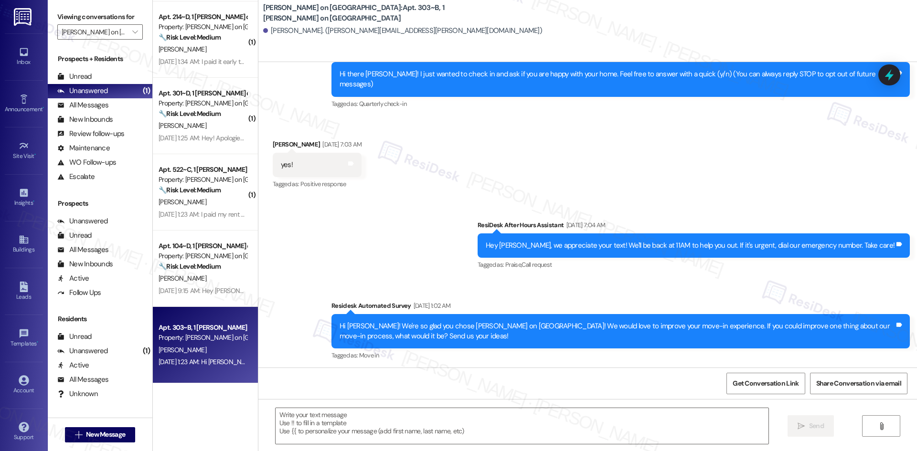
scroll to position [143, 0]
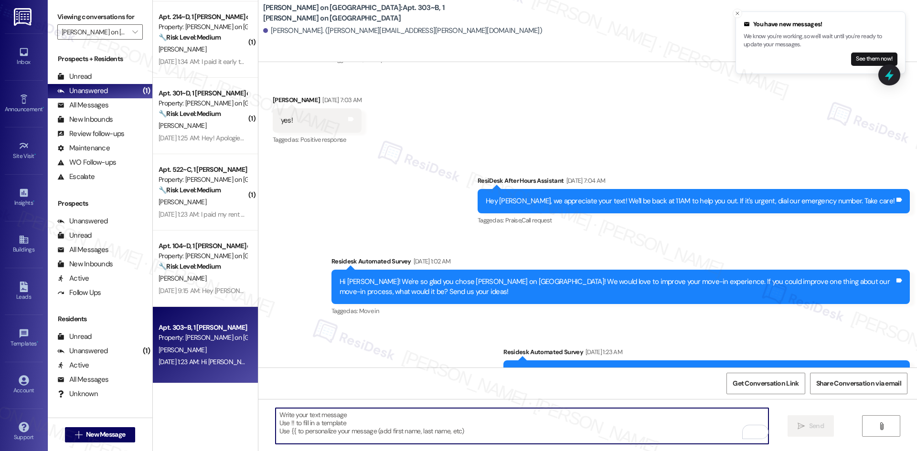
paste textarea "I apologize for the delayed response. Please let me know if you still need any …"
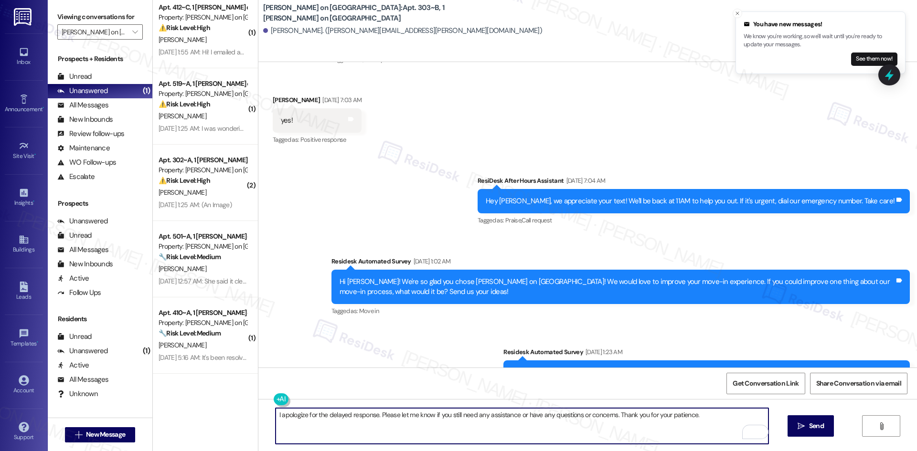
scroll to position [0, 0]
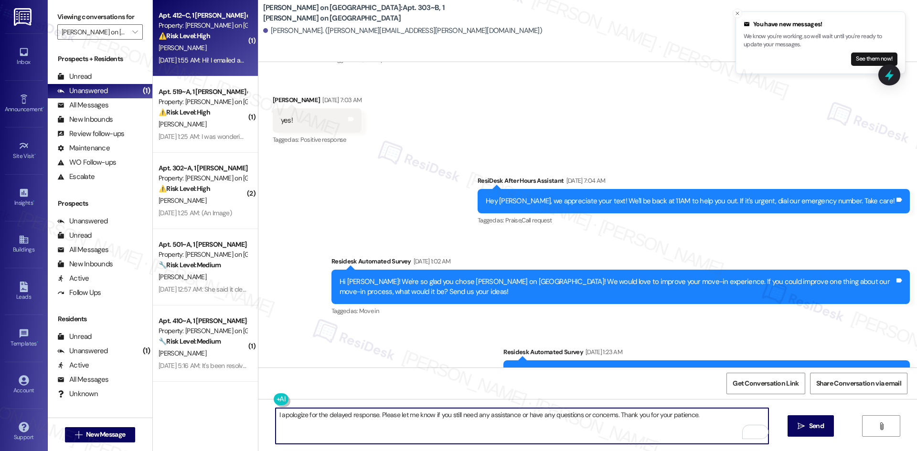
type textarea "I apologize for the delayed response. Please let me know if you still need any …"
click at [215, 38] on div "⚠️ Risk Level: High The resident is reporting a financial concern (double charg…" at bounding box center [203, 36] width 88 height 10
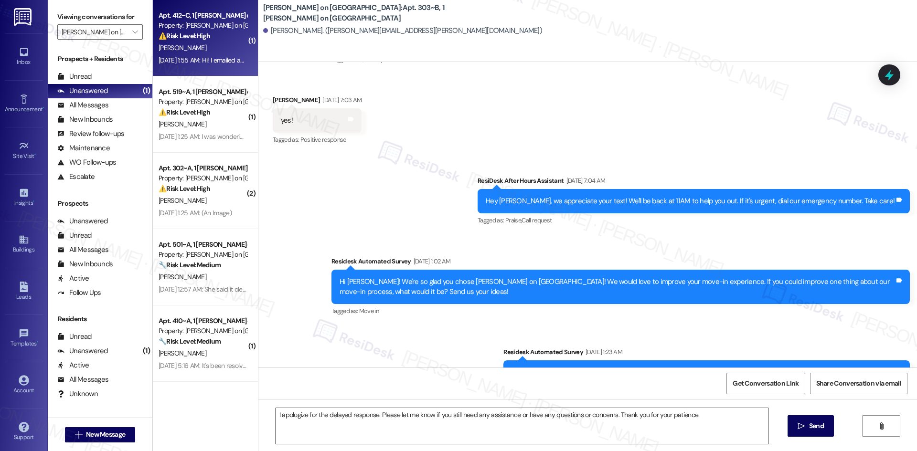
type textarea "Fetching suggested responses. Please feel free to read through the conversation…"
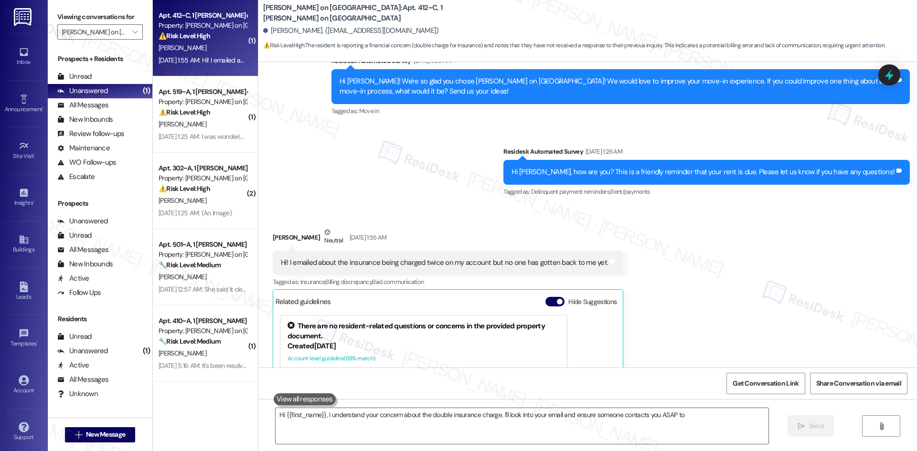
scroll to position [293, 0]
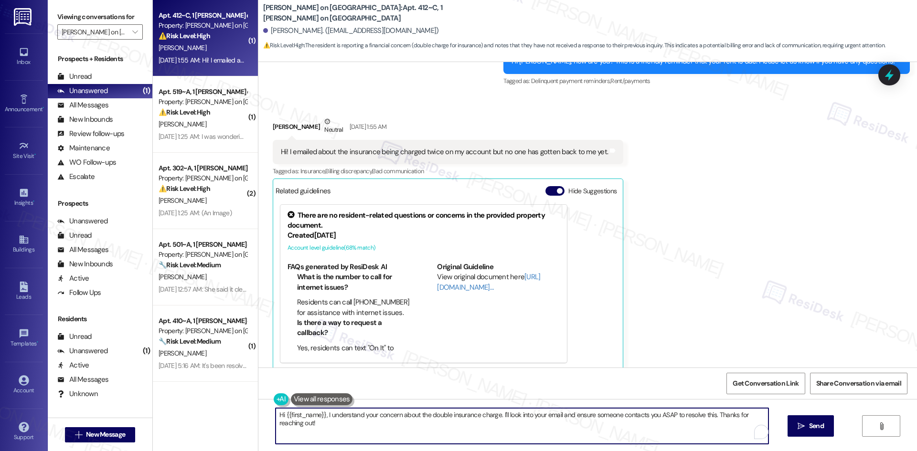
drag, startPoint x: 320, startPoint y: 415, endPoint x: 327, endPoint y: 415, distance: 6.7
click at [326, 415] on textarea "Hi {{first_name}}, I understand your concern about the double insurance charge.…" at bounding box center [522, 426] width 493 height 36
click at [322, 424] on textarea "Hi {{first_name}}, I understand your concern about the double insurance charge.…" at bounding box center [522, 426] width 493 height 36
drag, startPoint x: 317, startPoint y: 426, endPoint x: 322, endPoint y: 415, distance: 11.1
click at [322, 415] on textarea "Hi {{first_name}}, I understand your concern about the double insurance charge.…" at bounding box center [522, 426] width 493 height 36
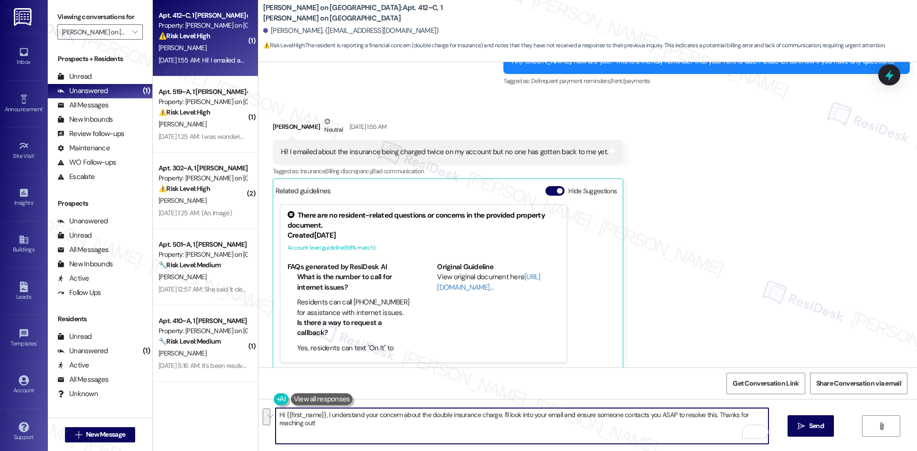
paste textarea "apologize for the delayed response. Please let me know if you still need any as…"
type textarea "Hi {{first_name}}, I apologize for the delayed response. Please let me know if …"
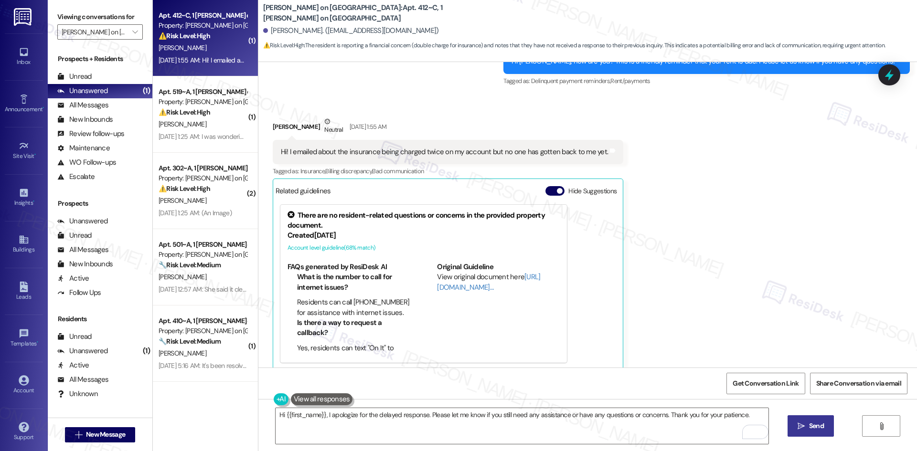
click at [810, 427] on span "Send" at bounding box center [816, 426] width 15 height 10
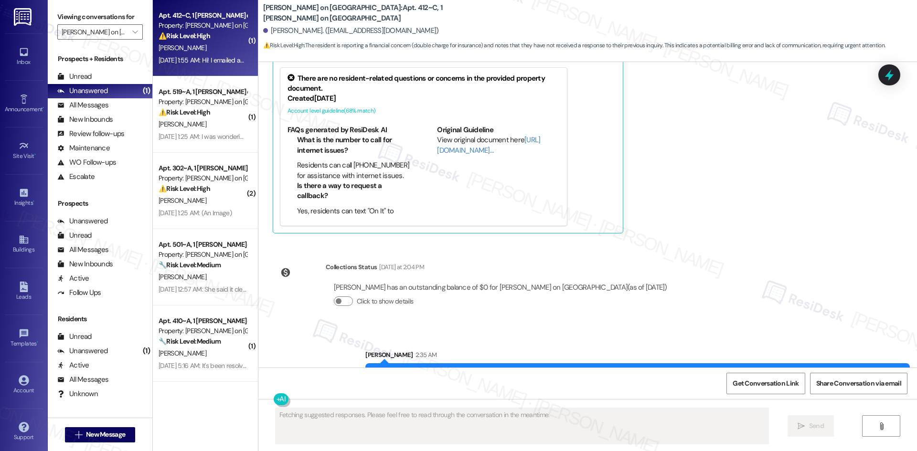
scroll to position [448, 0]
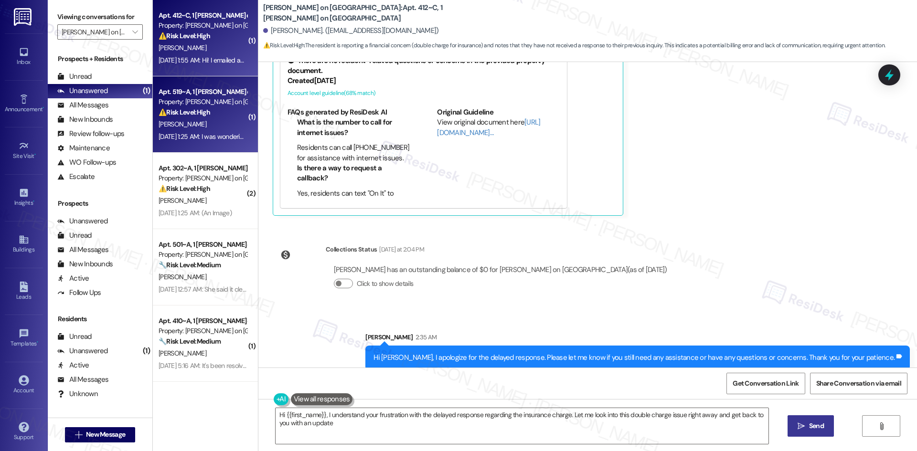
type textarea "Hi {{first_name}}, I understand your frustration with the delayed response rega…"
click at [196, 131] on div "Sep 03, 2025 at 1:25 AM: I was wondering what that 50 dollar convenience fee is…" at bounding box center [203, 137] width 90 height 12
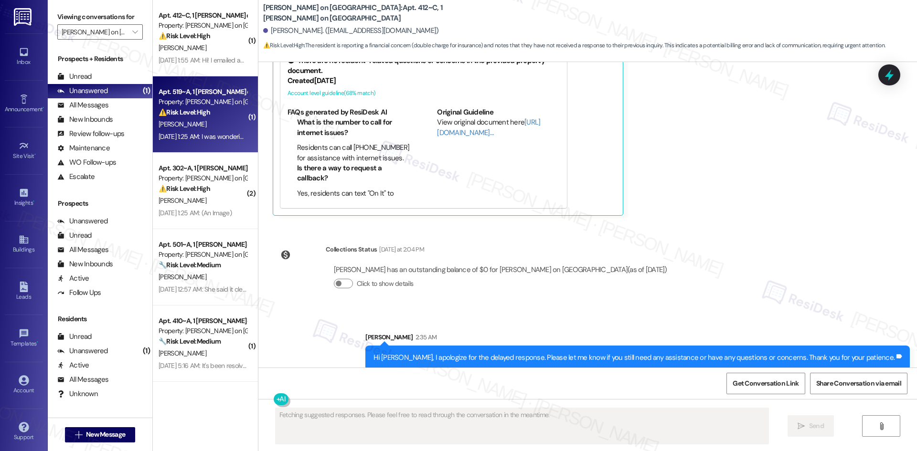
scroll to position [189, 0]
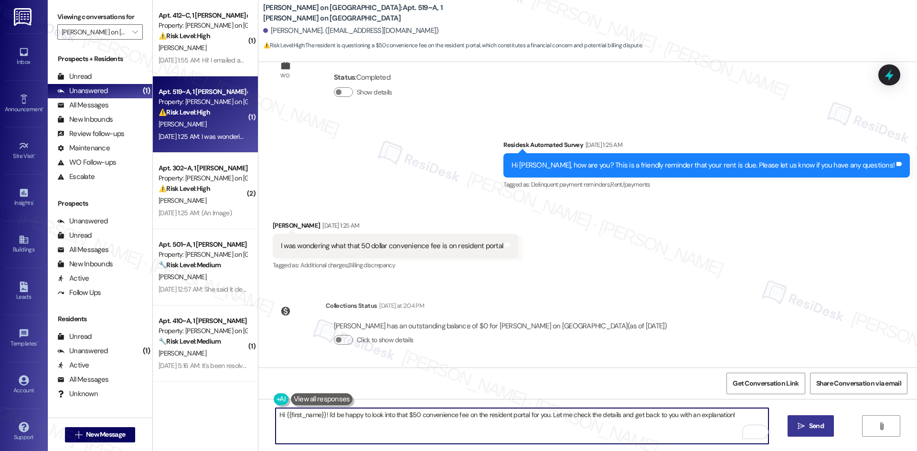
drag, startPoint x: 733, startPoint y: 415, endPoint x: 323, endPoint y: 435, distance: 410.2
click at [323, 435] on textarea "Hi {{first_name}}! I'd be happy to look into that $50 convenience fee on the re…" at bounding box center [522, 426] width 493 height 36
paste textarea "apologize for the delayed response. Please let me know if you still need any as…"
type textarea "Hi {{first_name}}! I apologize for the delayed response. Please let me know if …"
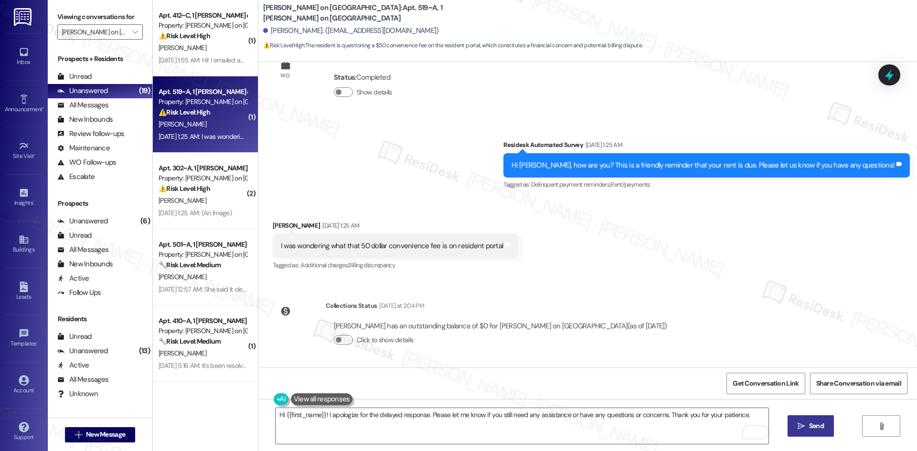
click at [805, 430] on span " Send" at bounding box center [811, 426] width 30 height 10
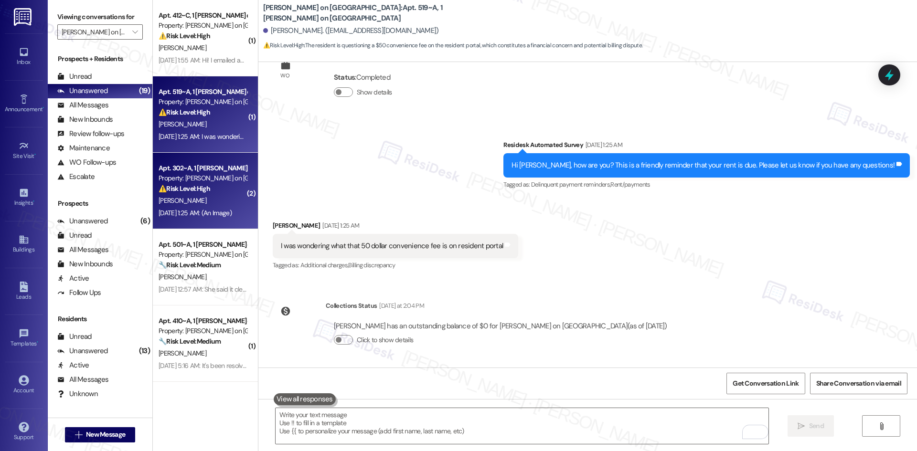
click at [209, 206] on div "H. Pulido" at bounding box center [203, 201] width 90 height 12
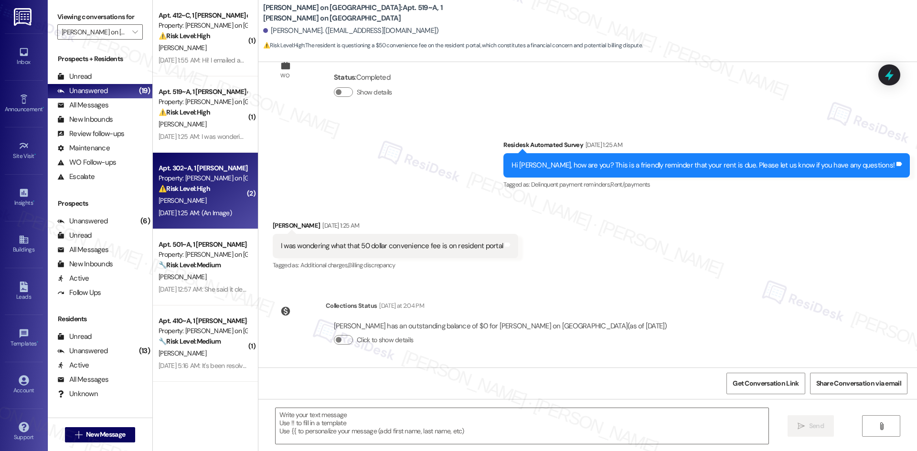
type textarea "Fetching suggested responses. Please feel free to read through the conversation…"
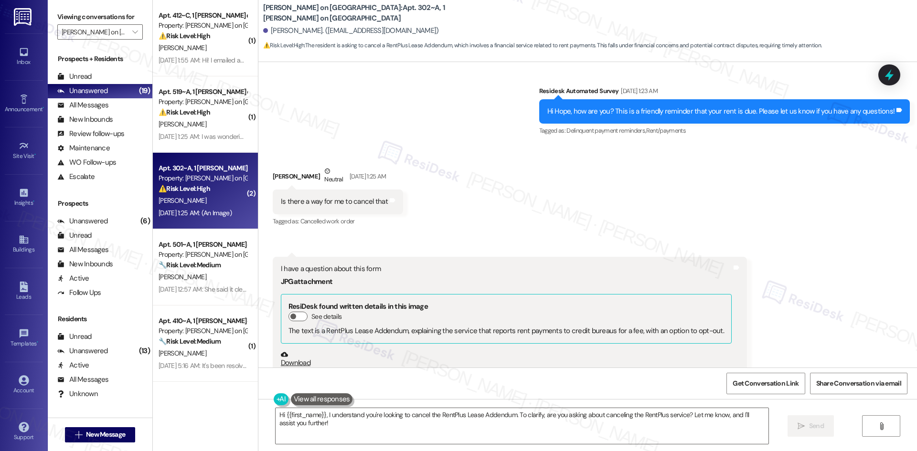
scroll to position [299, 0]
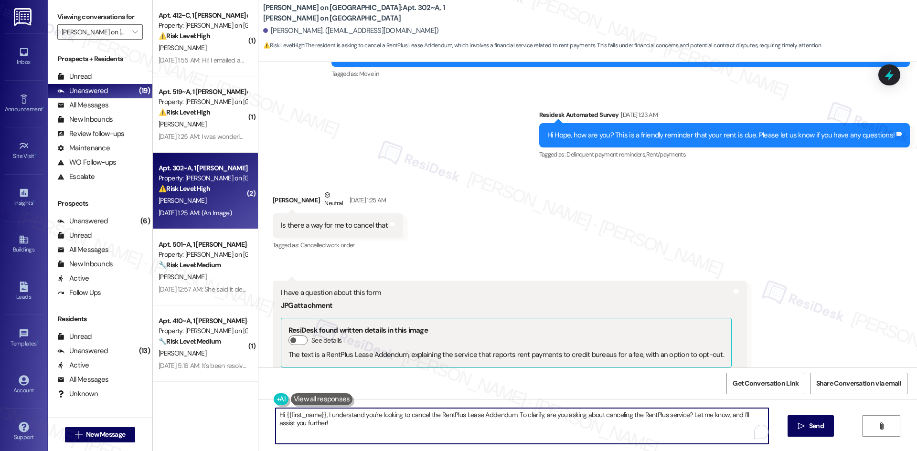
drag, startPoint x: 332, startPoint y: 428, endPoint x: 321, endPoint y: 417, distance: 15.2
click at [321, 417] on textarea "Hi {{first_name}}, I understand you're looking to cancel the RentPlus Lease Add…" at bounding box center [522, 426] width 493 height 36
paste textarea "apologize for the delayed response. Please let me know if you still need any as…"
type textarea "Hi {{first_name}}, I apologize for the delayed response. Please let me know if …"
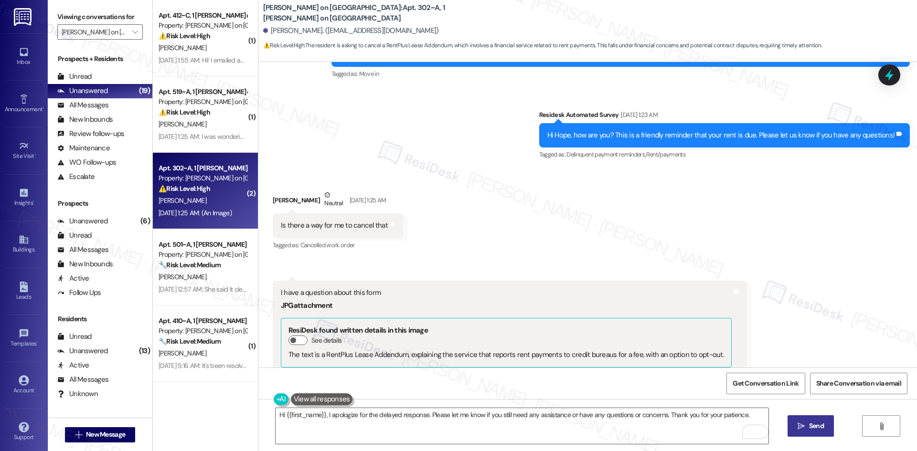
click at [801, 424] on icon "" at bounding box center [801, 427] width 7 height 8
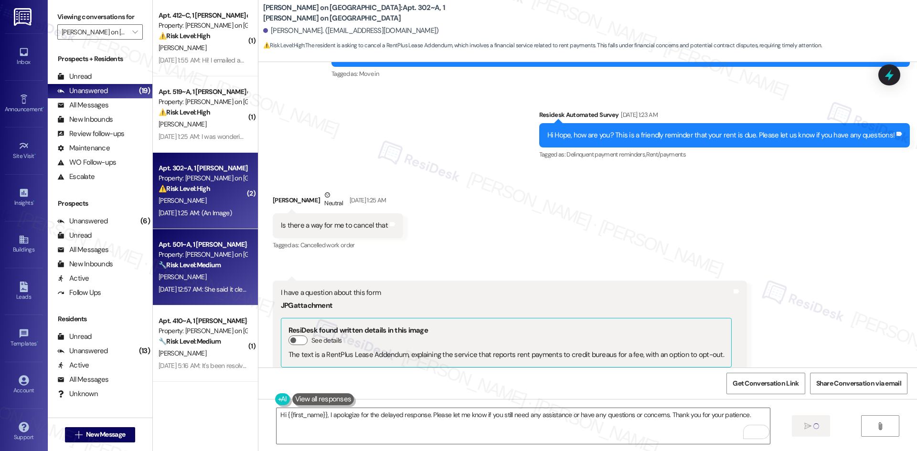
click at [186, 283] on div "M. Minutillo" at bounding box center [203, 277] width 90 height 12
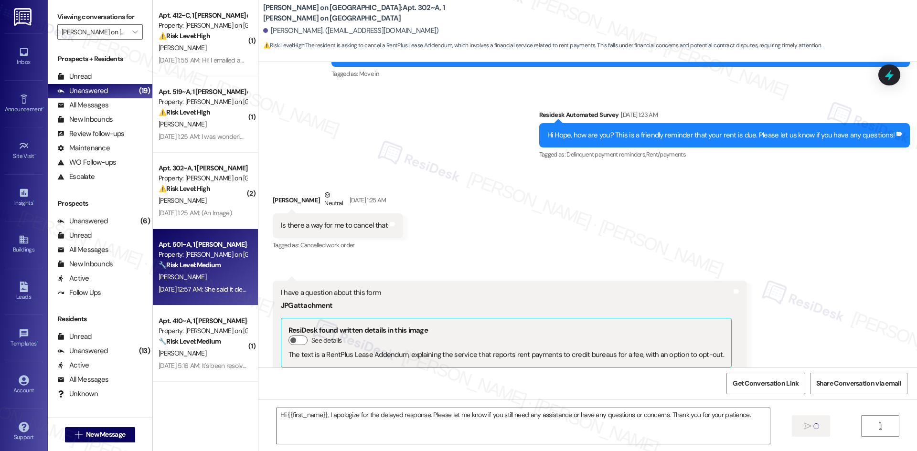
type textarea "Fetching suggested responses. Please feel free to read through the conversation…"
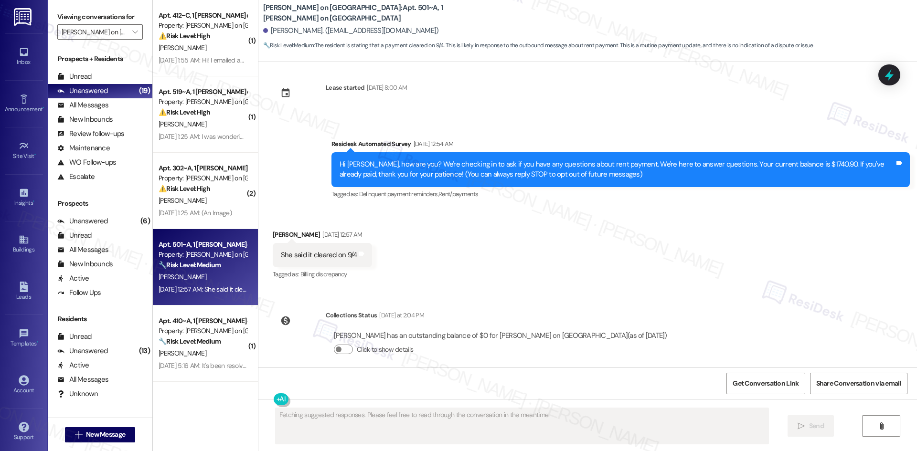
scroll to position [18, 0]
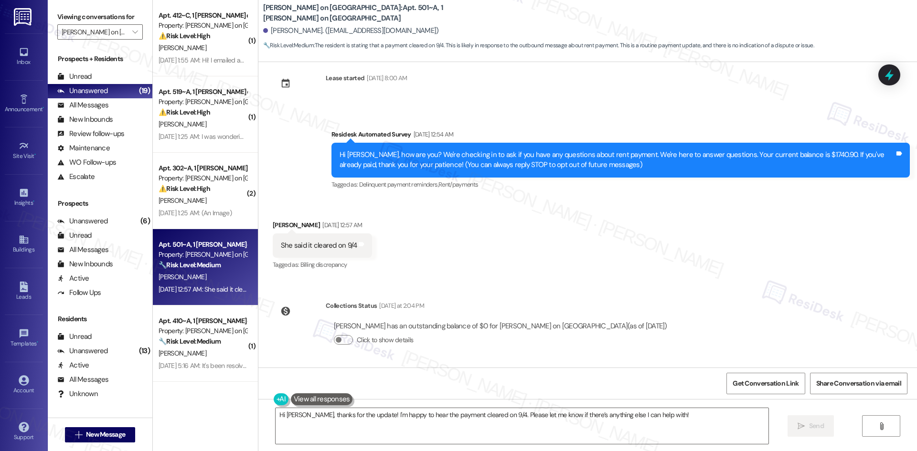
drag, startPoint x: 290, startPoint y: 137, endPoint x: 654, endPoint y: 319, distance: 407.3
click at [654, 319] on div "Lease started Aug 15, 2025 at 8:00 AM Survey, sent via SMS Residesk Automated S…" at bounding box center [587, 215] width 659 height 306
copy div "Residesk Automated Survey Sep 09, 2025 at 12:54 AM Hi Matthew, how are you? We'…"
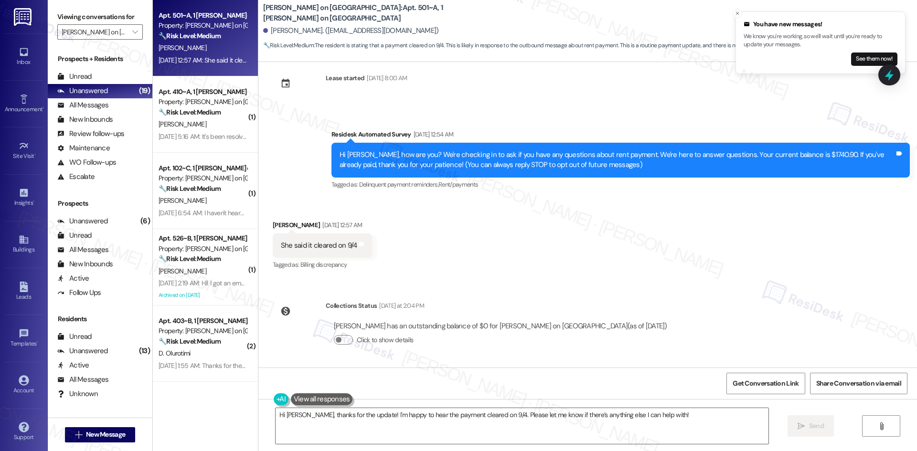
click at [487, 254] on div "Received via SMS Matthew Minutillo Sep 09, 2025 at 12:57 AM She said it cleared…" at bounding box center [587, 239] width 659 height 81
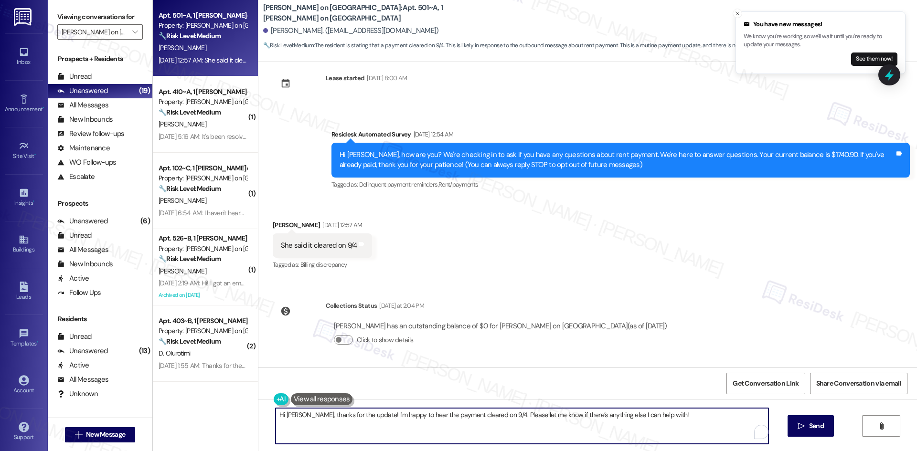
drag, startPoint x: 643, startPoint y: 419, endPoint x: 241, endPoint y: 416, distance: 402.6
click at [241, 416] on div "Apt. 501~A, 1 Bixby on College Ave Property: Bixby on College Avenue 🔧 Risk Lev…" at bounding box center [535, 225] width 764 height 451
paste textarea "you for your patience. I can confirm your payment cleared and your balance is n…"
click at [493, 417] on textarea "Hi Matthew, thank you for your patience. I can confirm your payment cleared and…" at bounding box center [522, 426] width 493 height 36
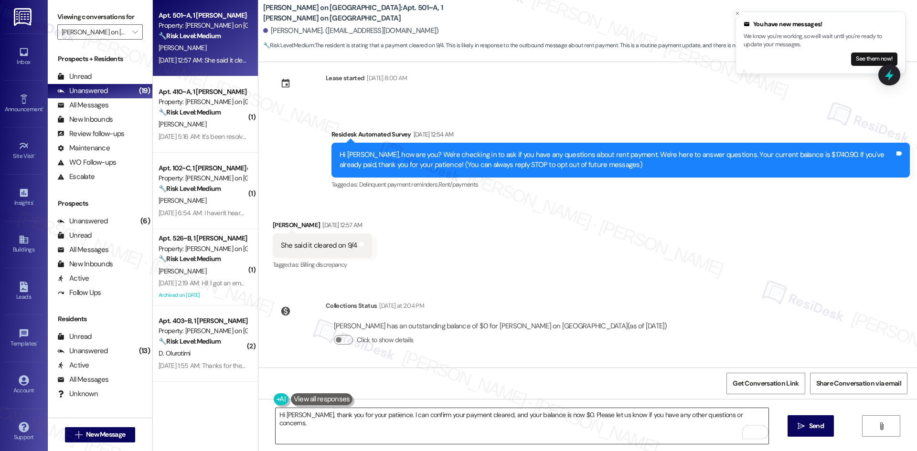
click at [545, 415] on textarea "Hi Matthew, thank you for your patience. I can confirm your payment cleared, an…" at bounding box center [522, 426] width 493 height 36
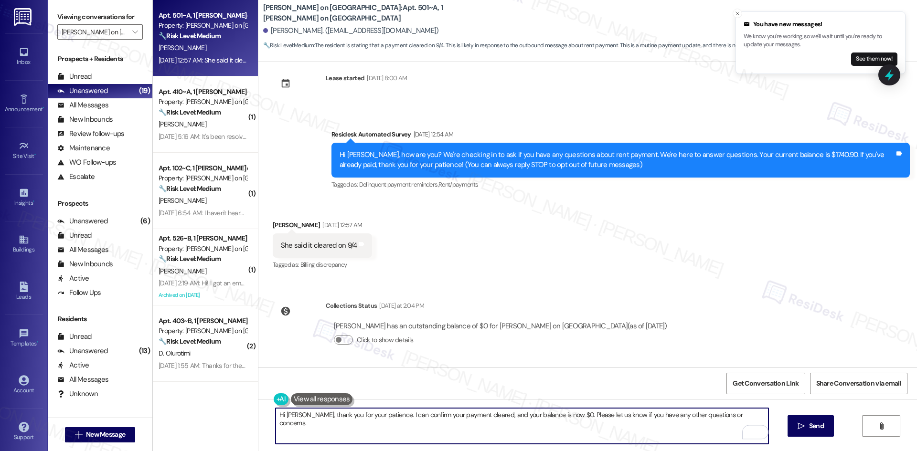
click at [545, 415] on textarea "Hi Matthew, thank you for your patience. I can confirm your payment cleared, an…" at bounding box center [522, 426] width 493 height 36
type textarea "Hi Matthew, thank you for your patience. I can confirm your payment cleared, an…"
click at [809, 426] on span "Send" at bounding box center [816, 426] width 15 height 10
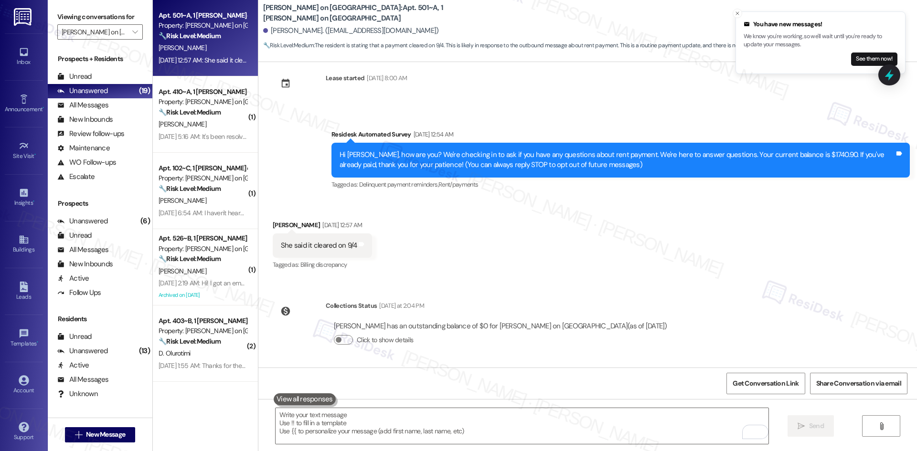
scroll to position [0, 0]
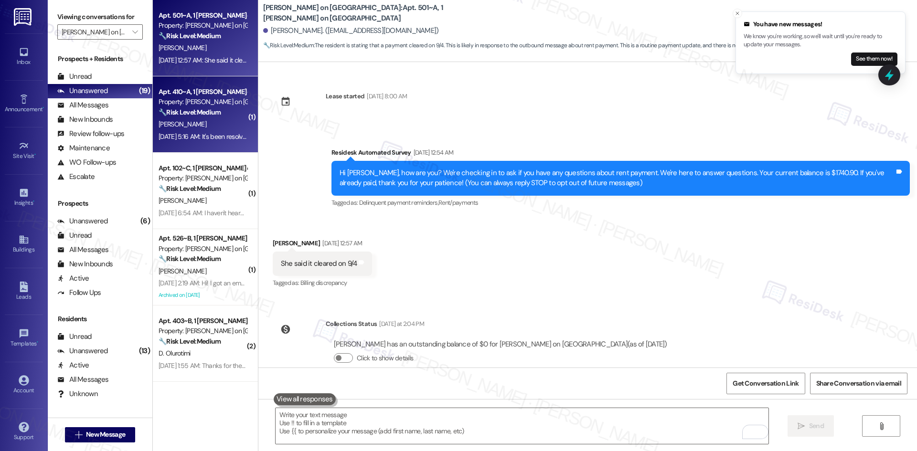
click at [212, 131] on div "Sep 06, 2025 at 5:16 AM: It's been resolved thank you Sep 06, 2025 at 5:16 AM: …" at bounding box center [203, 137] width 90 height 12
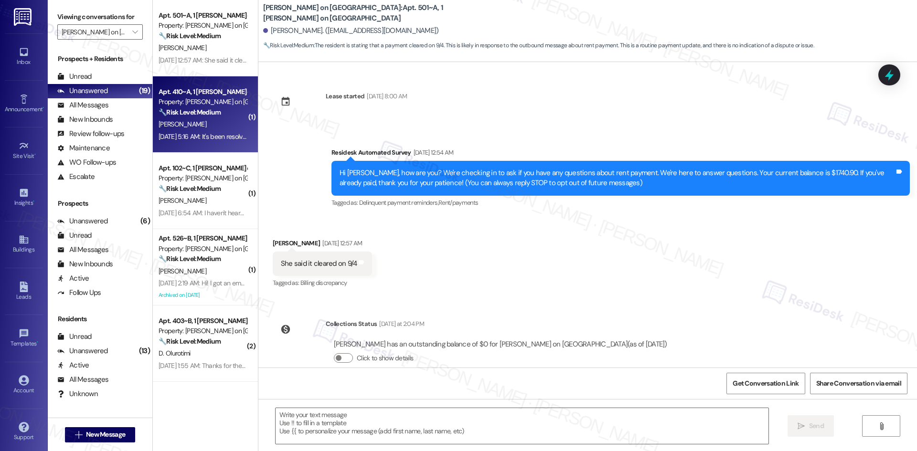
type textarea "Fetching suggested responses. Please feel free to read through the conversation…"
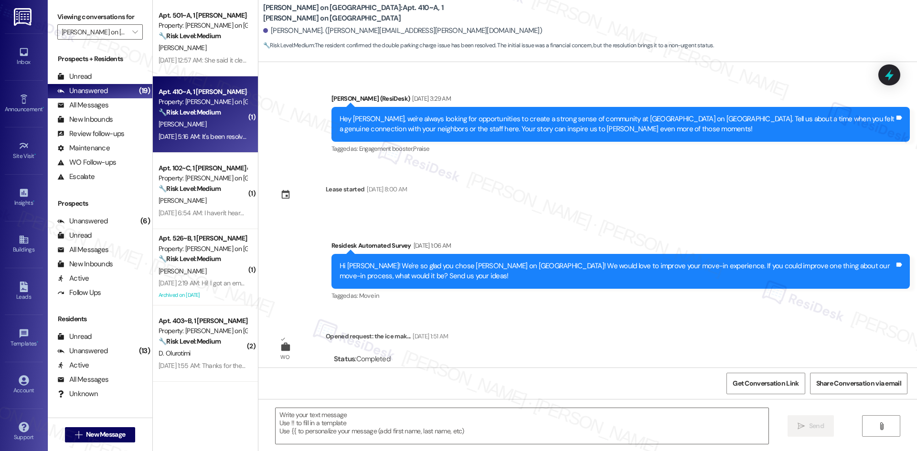
type textarea "Fetching suggested responses. Please feel free to read through the conversation…"
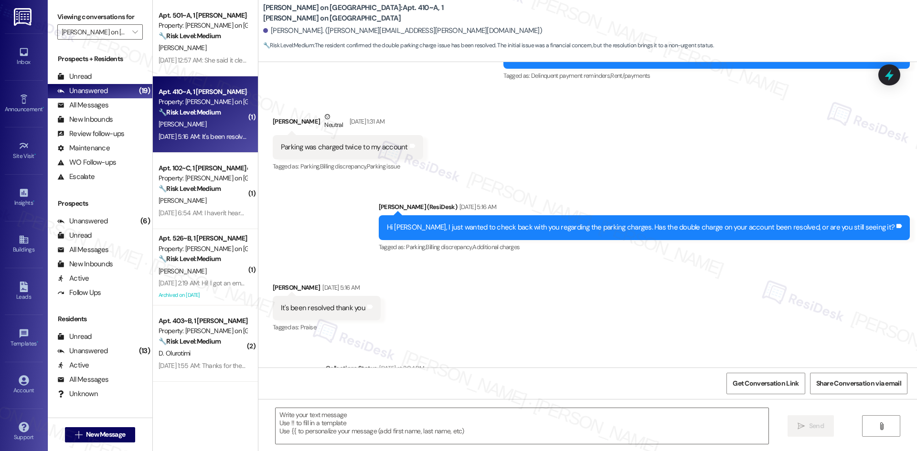
scroll to position [885, 0]
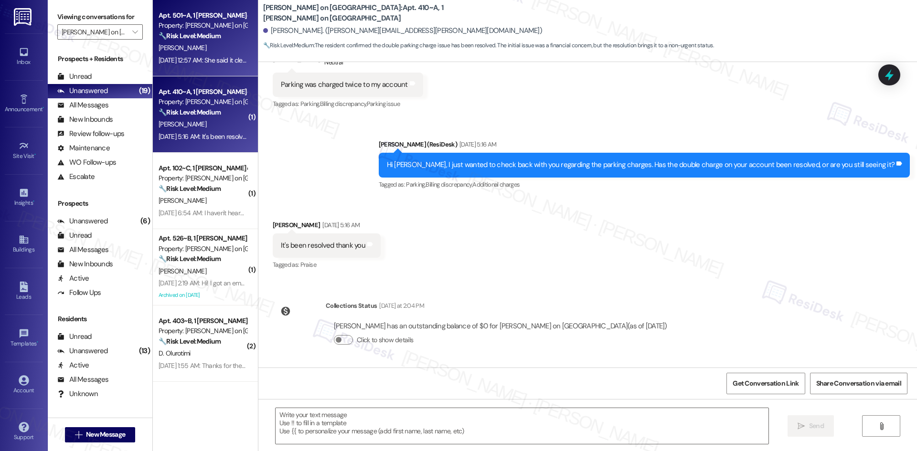
click at [193, 60] on div "Sep 09, 2025 at 12:57 AM: She said it cleared on 9/4 Sep 09, 2025 at 12:57 AM: …" at bounding box center [217, 60] width 116 height 9
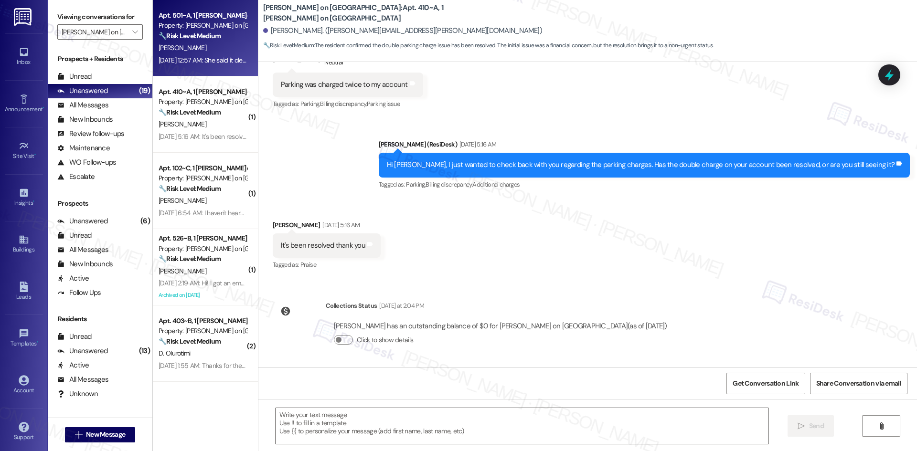
type textarea "Fetching suggested responses. Please feel free to read through the conversation…"
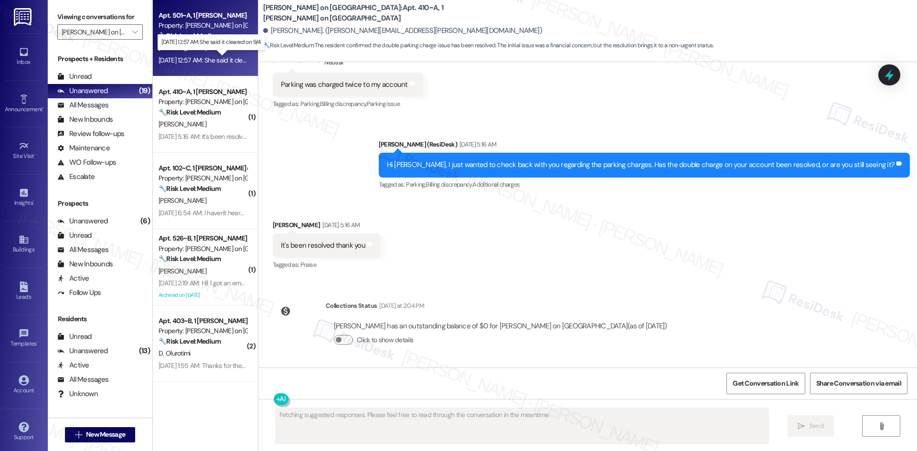
scroll to position [98, 0]
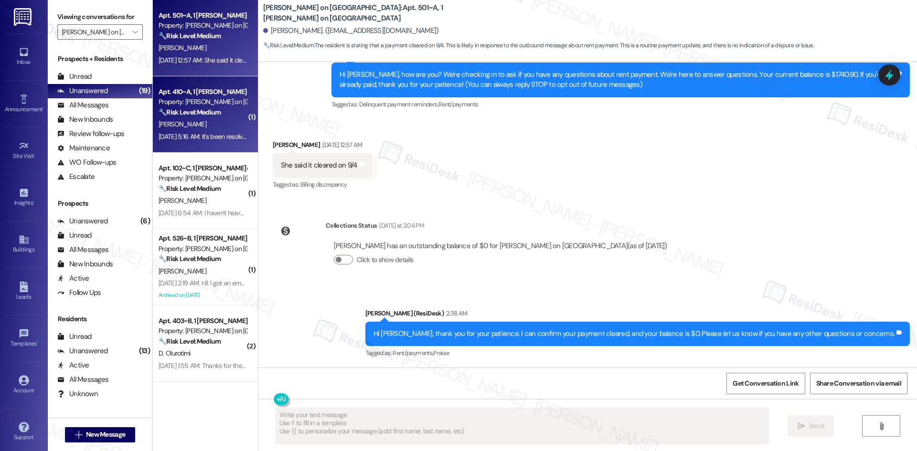
click at [203, 111] on strong "🔧 Risk Level: Medium" at bounding box center [190, 112] width 62 height 9
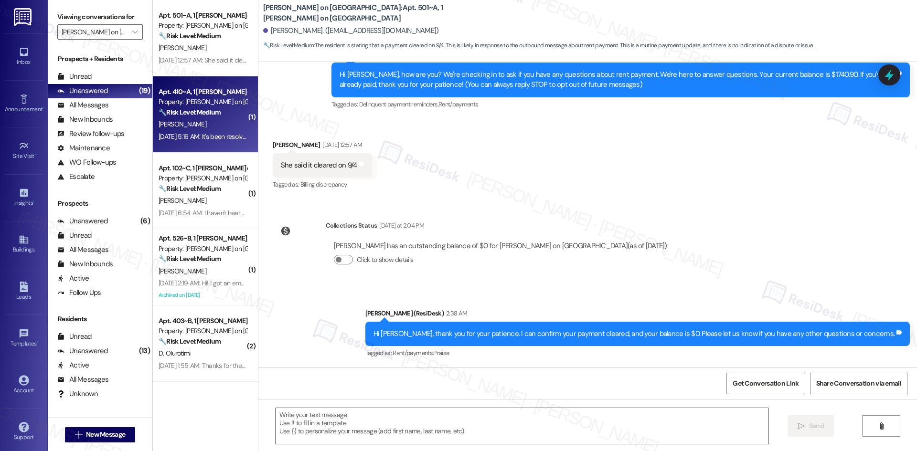
type textarea "Fetching suggested responses. Please feel free to read through the conversation…"
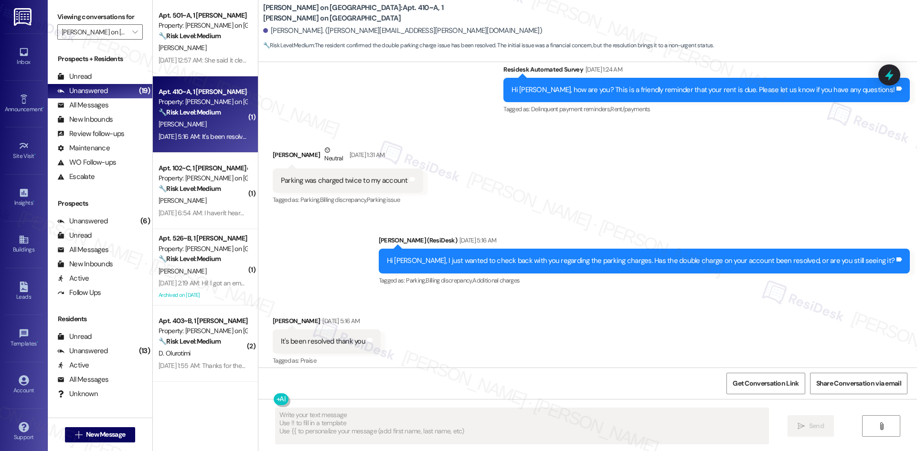
scroll to position [797, 0]
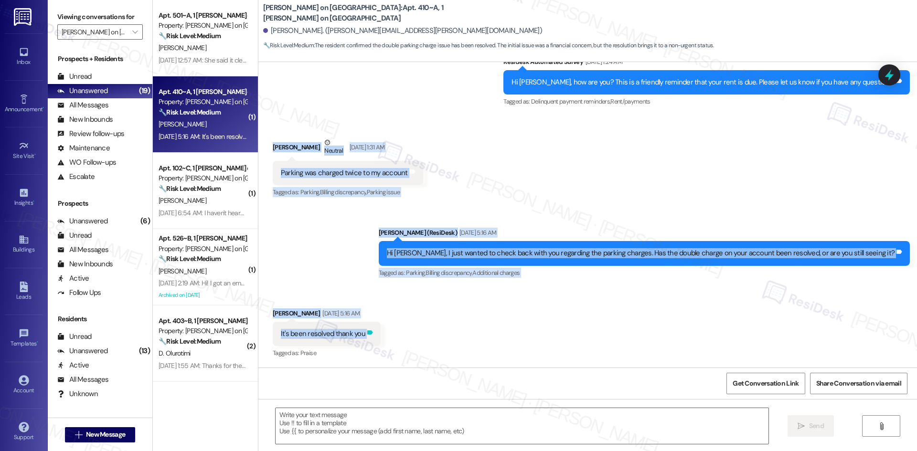
drag, startPoint x: 265, startPoint y: 160, endPoint x: 356, endPoint y: 338, distance: 199.5
click at [384, 332] on div "WO Opened request: Clogged sin... Aug 31, 2024 at 3:39 PM Status : Completed Sh…" at bounding box center [587, 215] width 659 height 306
copy div "Emma Grady Neutral Sep 03, 2025 at 1:31 AM Parking was charged twice to my acco…"
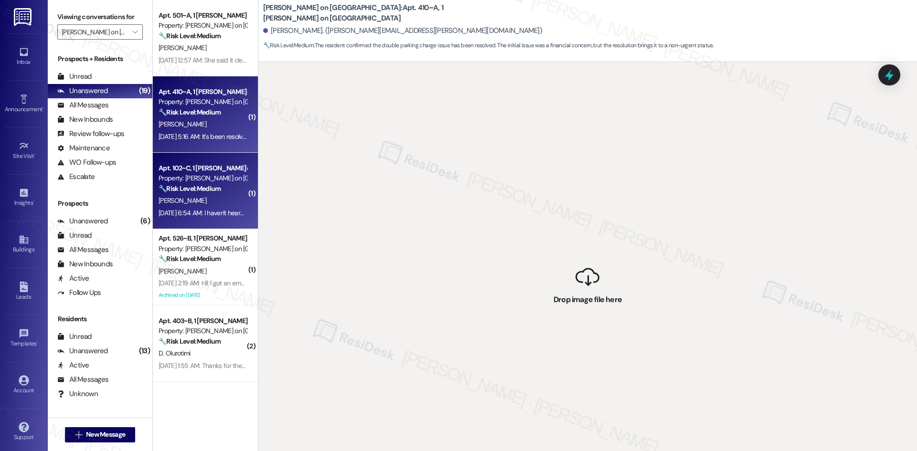
click at [200, 201] on div "V. Lorei" at bounding box center [203, 201] width 90 height 12
click at [194, 127] on div "E. Grady" at bounding box center [203, 124] width 90 height 12
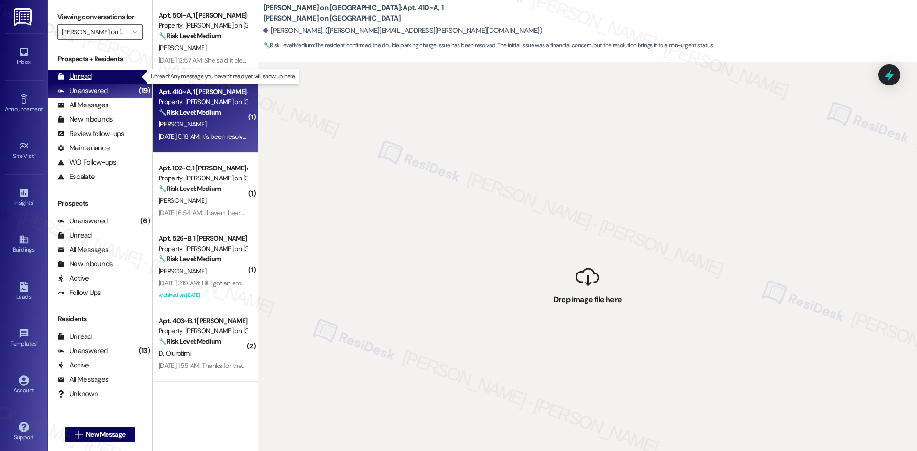
click at [85, 72] on div "Unread" at bounding box center [74, 77] width 34 height 10
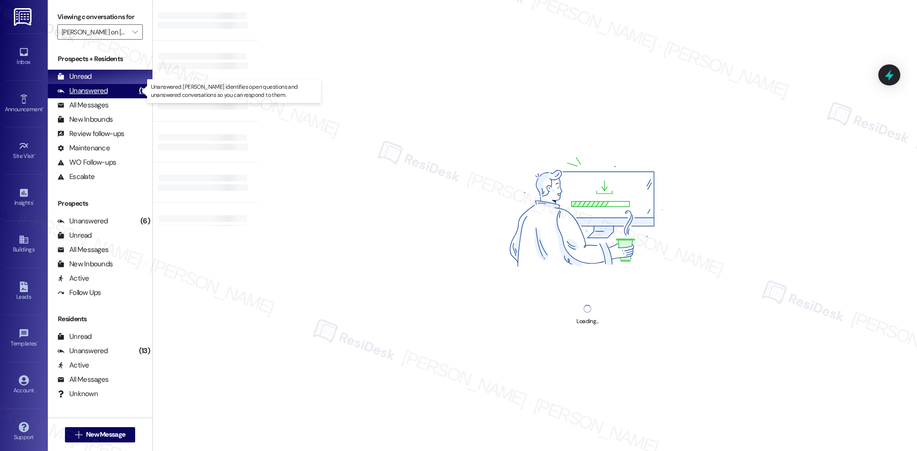
click at [89, 87] on div "Unanswered" at bounding box center [82, 91] width 51 height 10
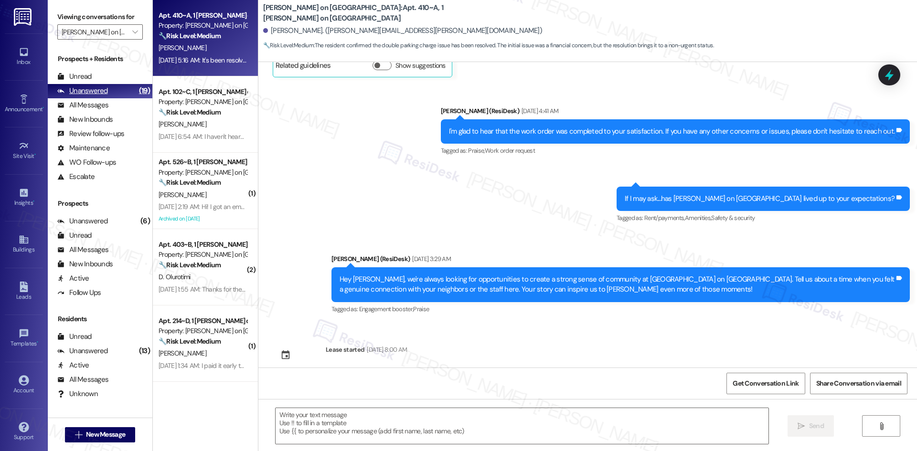
type textarea "Fetching suggested responses. Please feel free to read through the conversation…"
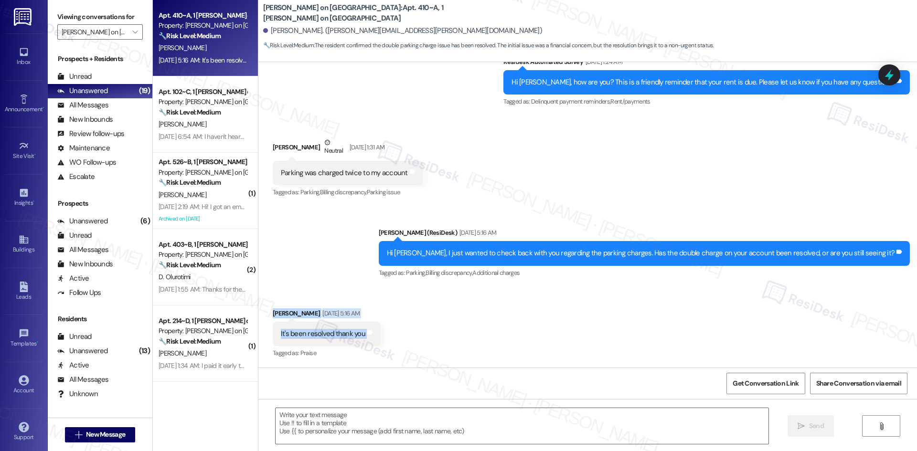
drag, startPoint x: 262, startPoint y: 308, endPoint x: 406, endPoint y: 334, distance: 147.1
click at [406, 334] on div "Received via SMS Emma Grady Sep 06, 2025 at 5:16 AM It's been resolved thank yo…" at bounding box center [587, 327] width 659 height 81
copy div "Emma Grady Sep 06, 2025 at 5:16 AM It's been resolved thank you Tags and notes"
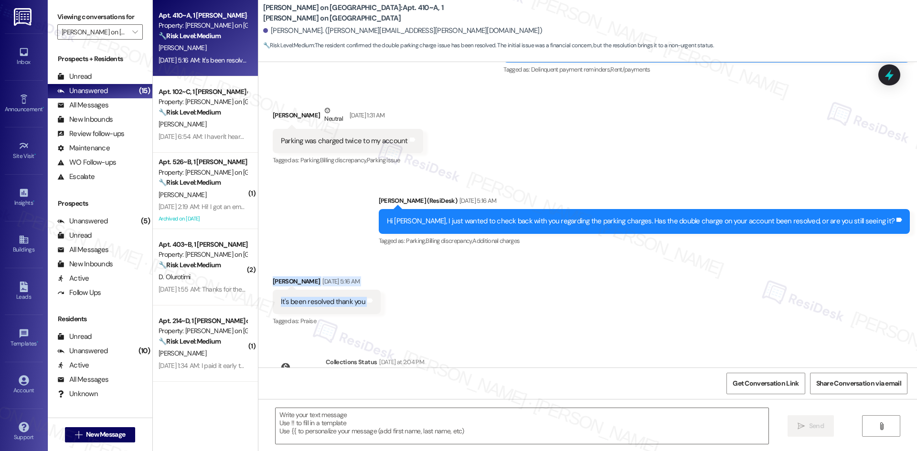
scroll to position [885, 0]
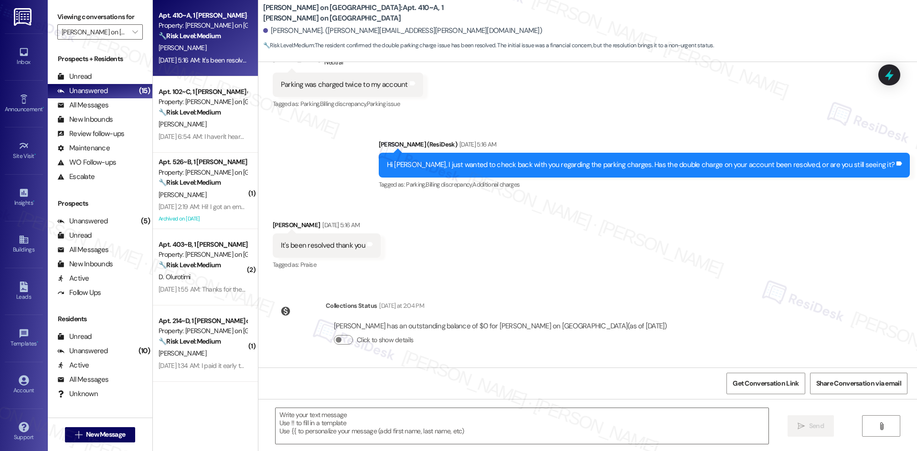
click at [374, 268] on div "Received via SMS Emma Grady Sep 06, 2025 at 5:16 AM It's been resolved thank yo…" at bounding box center [327, 246] width 122 height 66
click at [341, 416] on textarea at bounding box center [522, 426] width 493 height 36
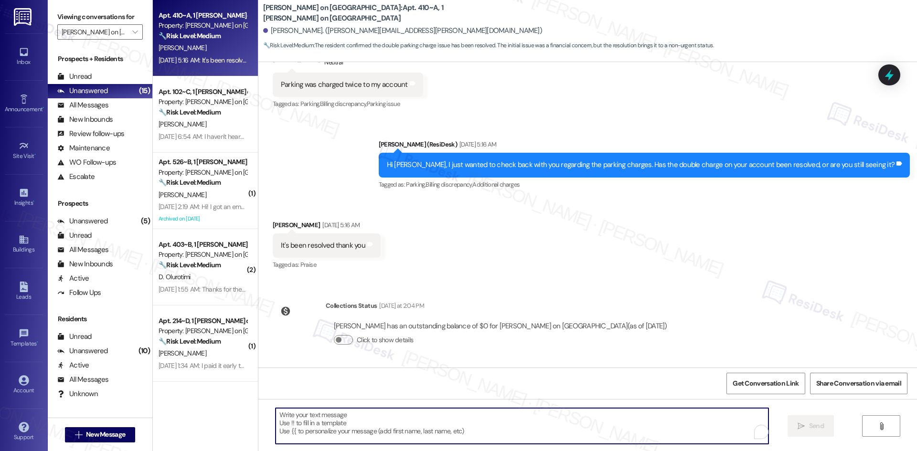
paste textarea "I’m glad to hear it’s been resolved. Please feel free to reach out if you have …"
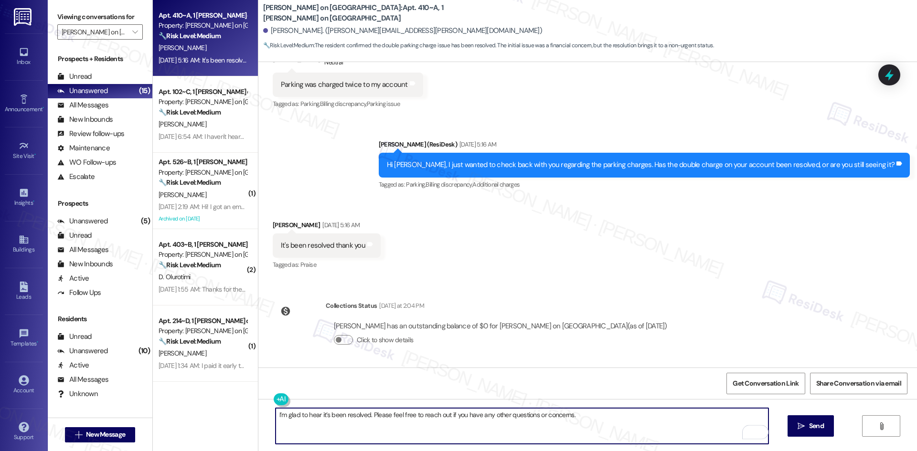
type textarea "I’m glad to hear it’s been resolved. Please feel free to reach out if you have …"
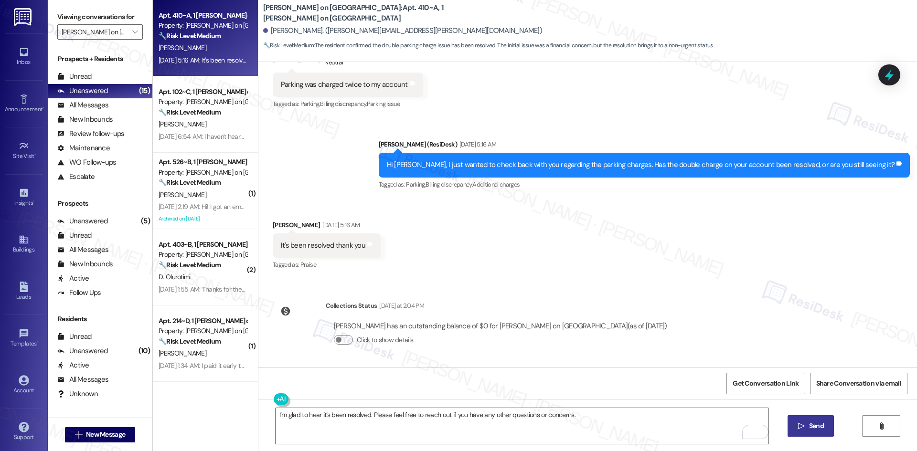
click at [812, 427] on span "Send" at bounding box center [816, 426] width 15 height 10
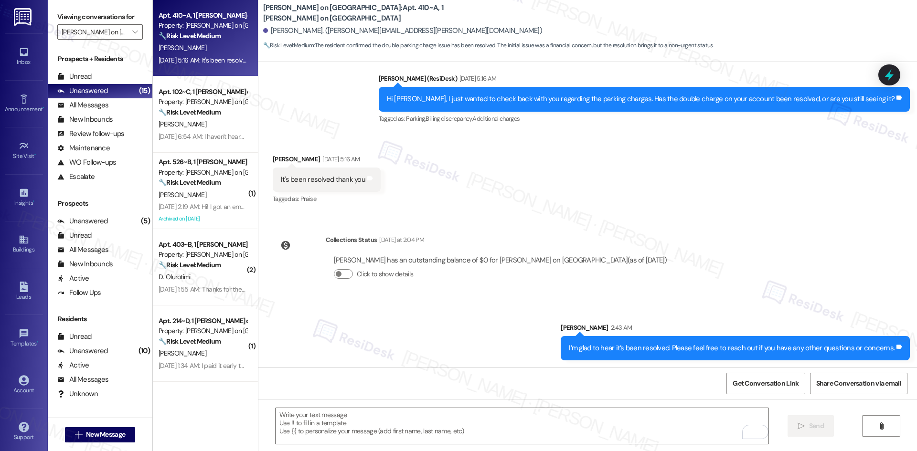
scroll to position [951, 0]
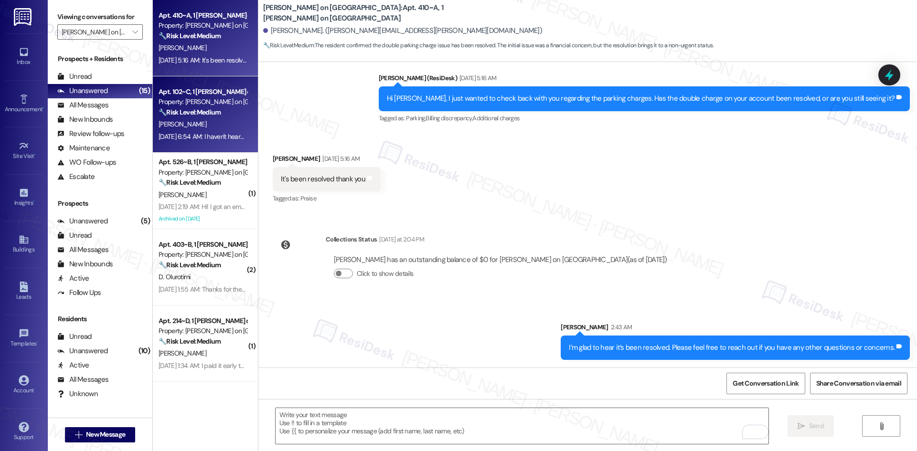
click at [181, 126] on div "V. Lorei" at bounding box center [203, 124] width 90 height 12
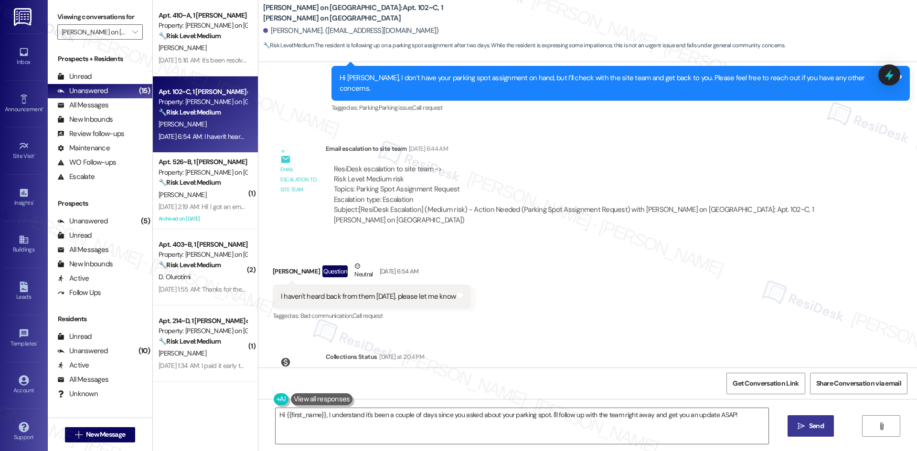
scroll to position [1253, 0]
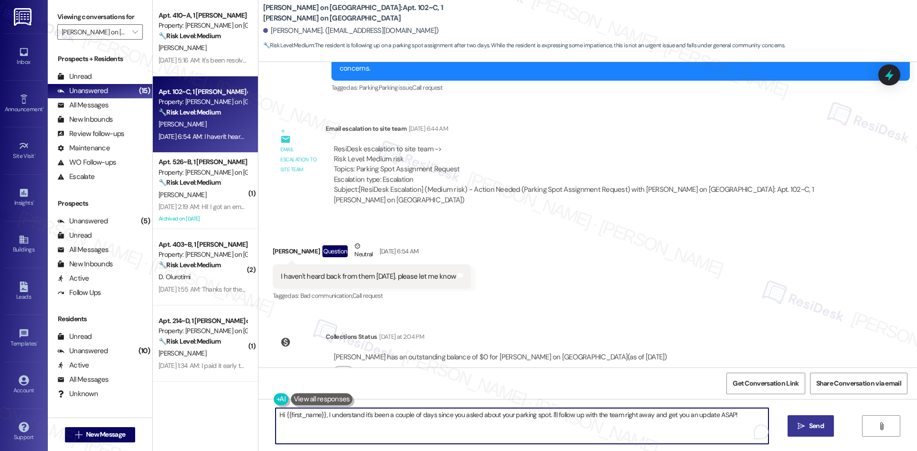
click at [403, 436] on textarea "Hi {{first_name}}, I understand it's been a couple of days since you asked abou…" at bounding box center [522, 426] width 493 height 36
drag, startPoint x: 734, startPoint y: 415, endPoint x: 322, endPoint y: 419, distance: 412.2
click at [322, 419] on textarea "Hi {{first_name}}, I understand it's been a couple of days since you asked abou…" at bounding box center [522, 426] width 493 height 36
paste textarea "apologize for the delayed response. Please let me know if you still need any as…"
type textarea "Hi {{first_name}}, I apologize for the delayed response. Please let me know if …"
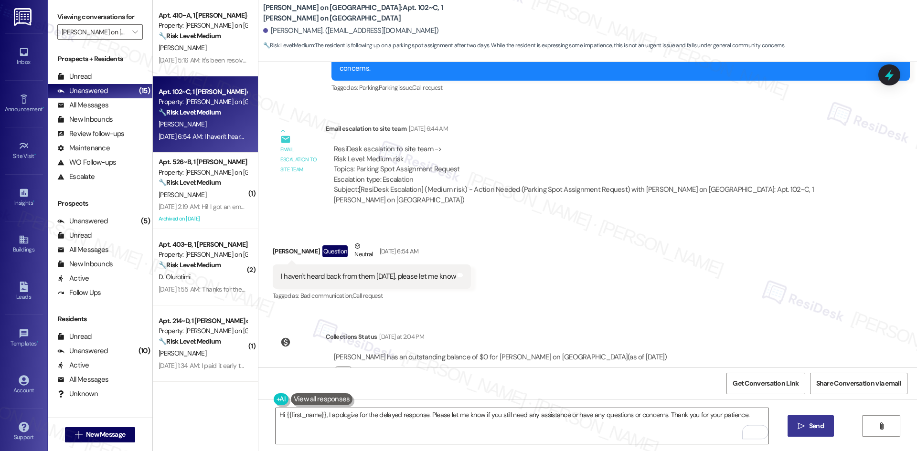
click at [800, 431] on span " Send" at bounding box center [811, 426] width 30 height 10
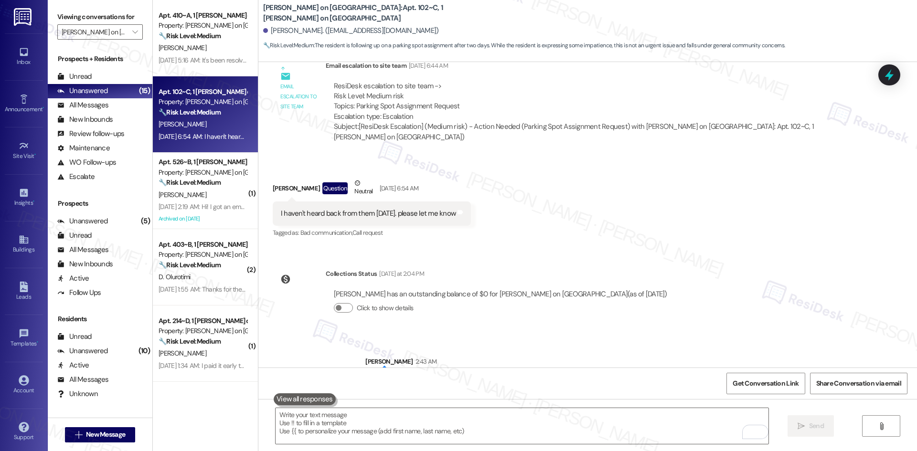
scroll to position [1319, 0]
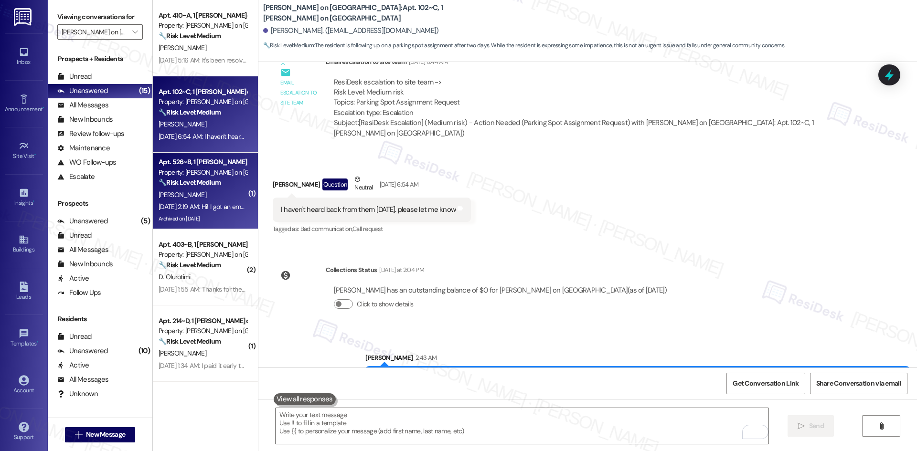
click at [207, 203] on div "Sep 03, 2025 at 2:19 AM: Hi! I got an email it was paid this morning:) lmk than…" at bounding box center [254, 206] width 190 height 9
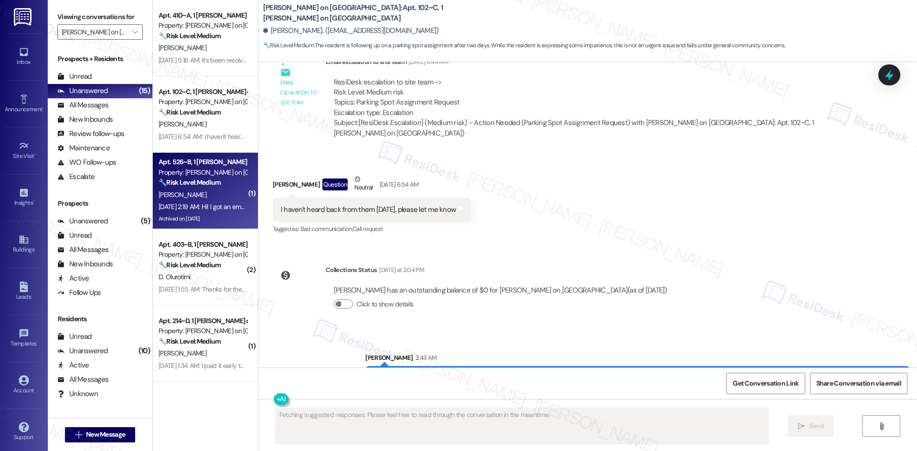
type textarea "Fetching suggested responses. Please feel free to read through the conversation…"
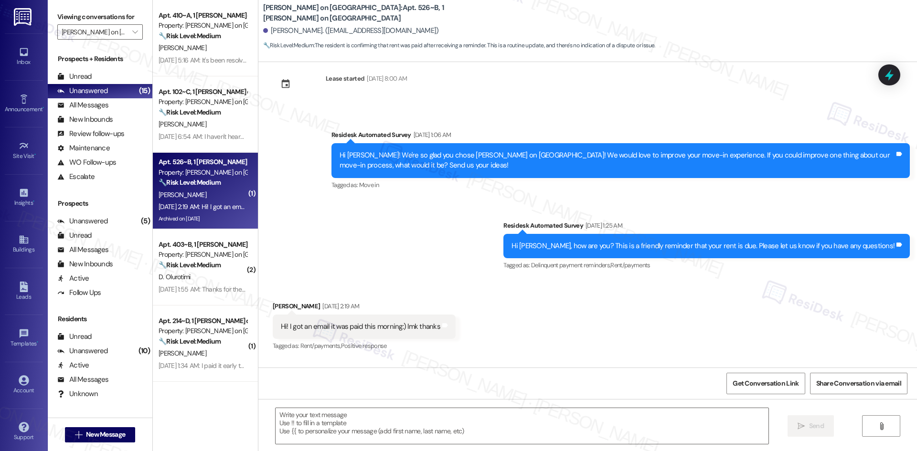
scroll to position [2659, 0]
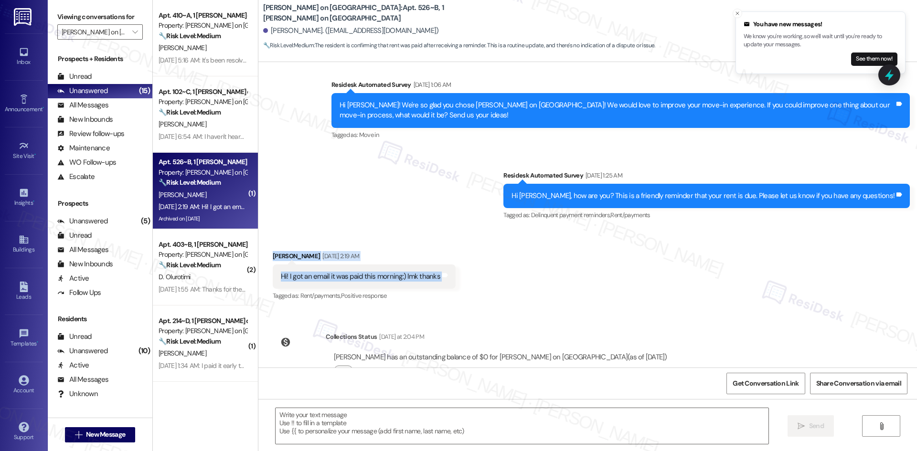
drag, startPoint x: 255, startPoint y: 215, endPoint x: 484, endPoint y: 252, distance: 231.8
click at [484, 252] on div "Received via SMS Kylie Horan Sep 03, 2025 at 2:19 AM Hi! I got an email it was …" at bounding box center [587, 270] width 659 height 81
drag, startPoint x: 343, startPoint y: 203, endPoint x: 309, endPoint y: 214, distance: 36.4
click at [343, 230] on div "Received via SMS Kylie Horan Sep 03, 2025 at 2:19 AM Hi! I got an email it was …" at bounding box center [587, 270] width 659 height 81
click at [293, 244] on div "Received via SMS Kylie Horan Sep 03, 2025 at 2:19 AM Hi! I got an email it was …" at bounding box center [364, 277] width 197 height 66
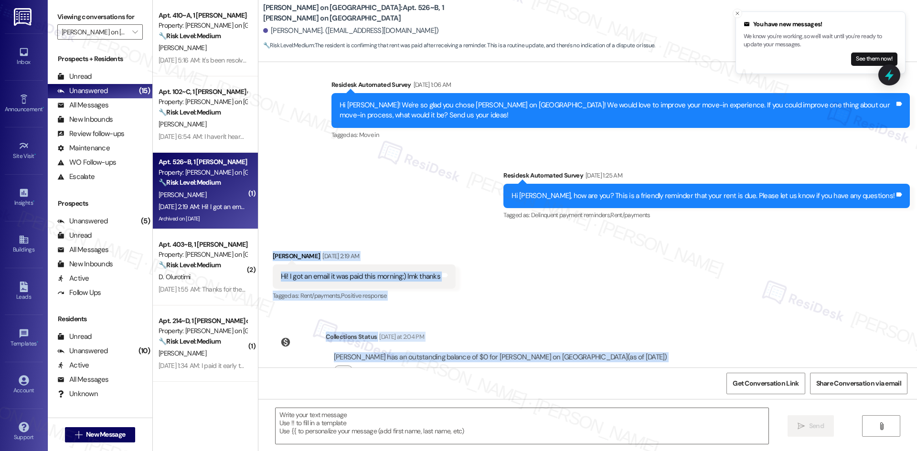
drag, startPoint x: 298, startPoint y: 237, endPoint x: 623, endPoint y: 333, distance: 339.0
click at [623, 333] on div "Survey, sent via SMS Residesk Automated Survey Dec 03, 2024 at 3:34 AM Hi Kylie…" at bounding box center [587, 215] width 659 height 306
copy div "Kylie Horan Sep 03, 2025 at 2:19 AM Hi! I got an email it was paid this morning…"
click at [537, 325] on div "Collections Status Yesterday at 2:04 PM Kylie Horan has an outstanding balance …" at bounding box center [474, 362] width 417 height 74
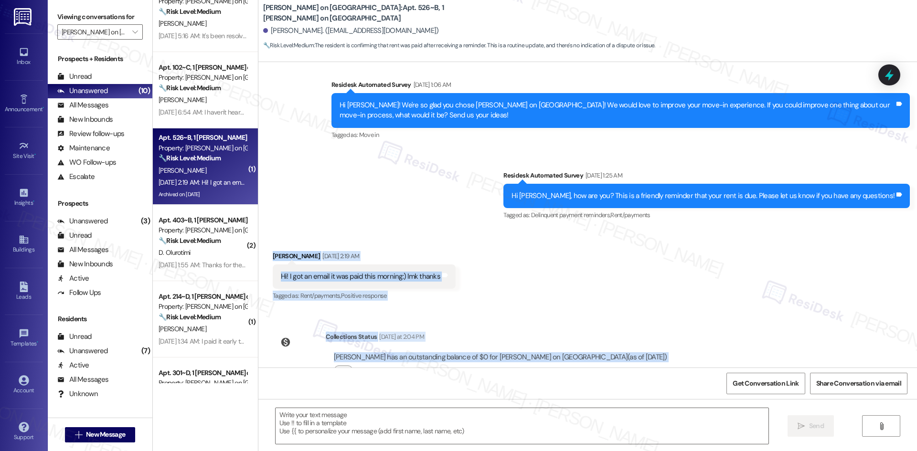
scroll to position [0, 0]
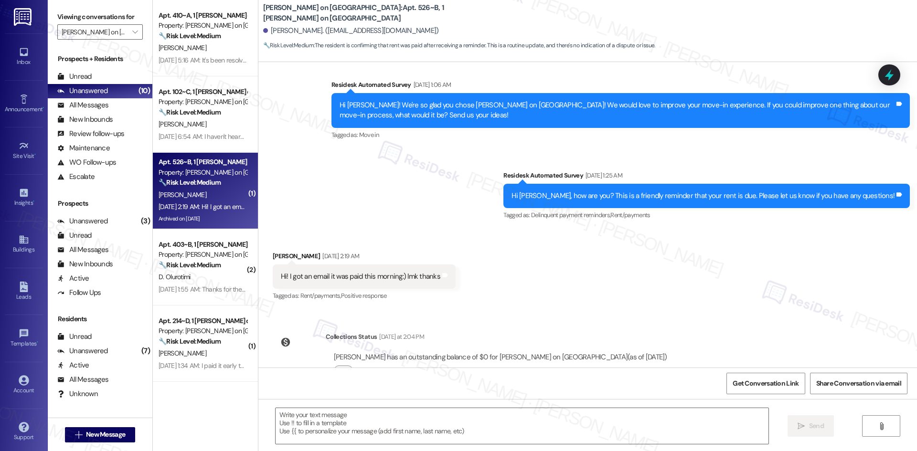
click at [371, 124] on div "Survey, sent via SMS Residesk Automated Survey Aug 09, 2025 at 1:06 AM Hi Kylie…" at bounding box center [587, 143] width 659 height 171
click at [366, 142] on div "Survey, sent via SMS Residesk Automated Survey Aug 09, 2025 at 1:06 AM Hi Kylie…" at bounding box center [587, 143] width 659 height 171
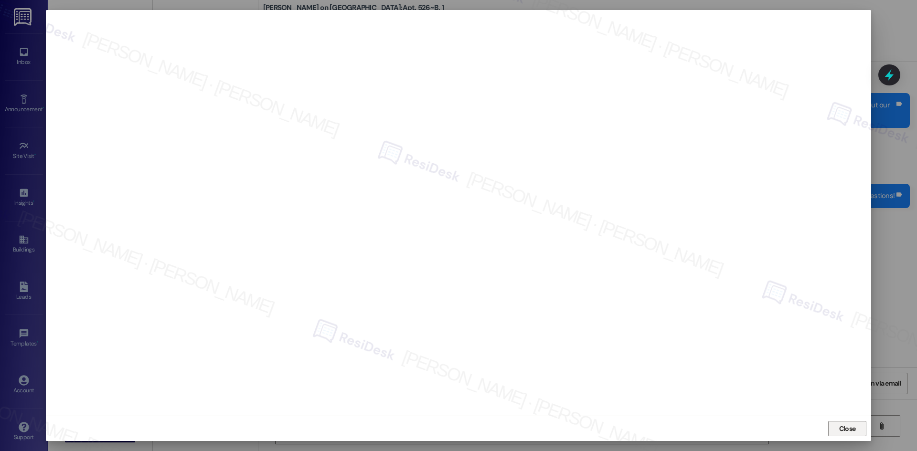
click at [840, 430] on span "Close" at bounding box center [847, 429] width 17 height 10
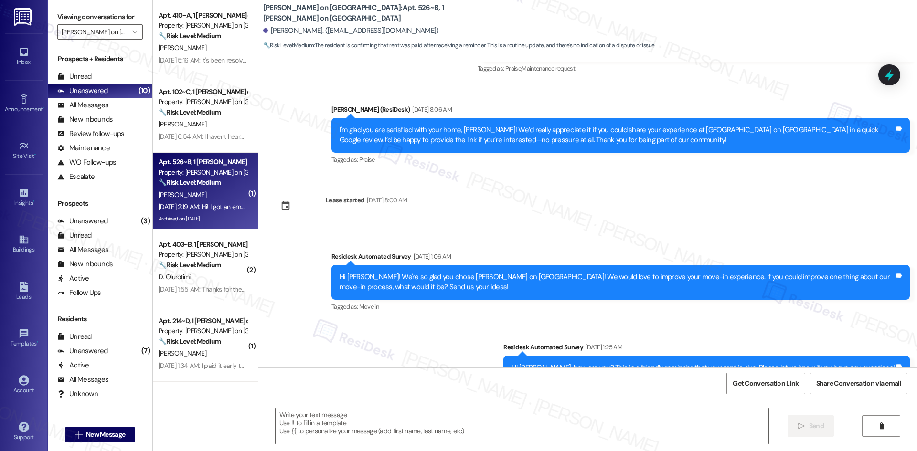
scroll to position [2420, 0]
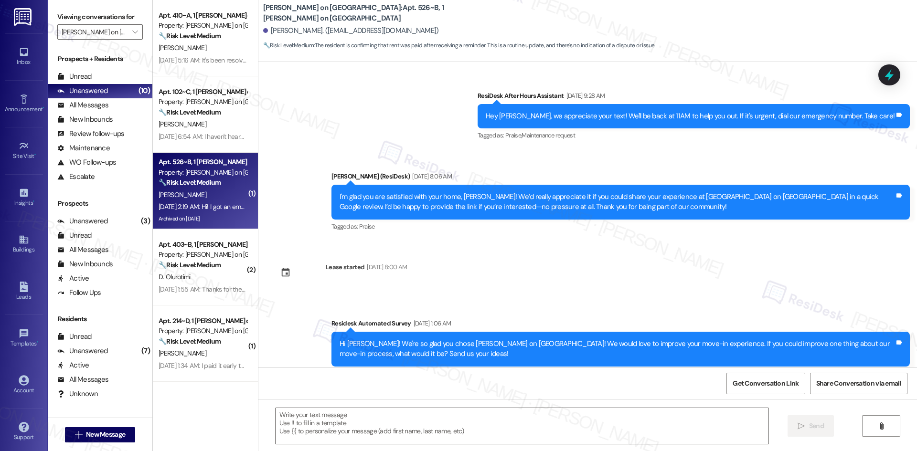
click at [303, 184] on div "Sent via SMS ResiDesk After Hours Assistant Jun 06, 2025 at 9:28 AM Hey Kylie, …" at bounding box center [587, 154] width 659 height 171
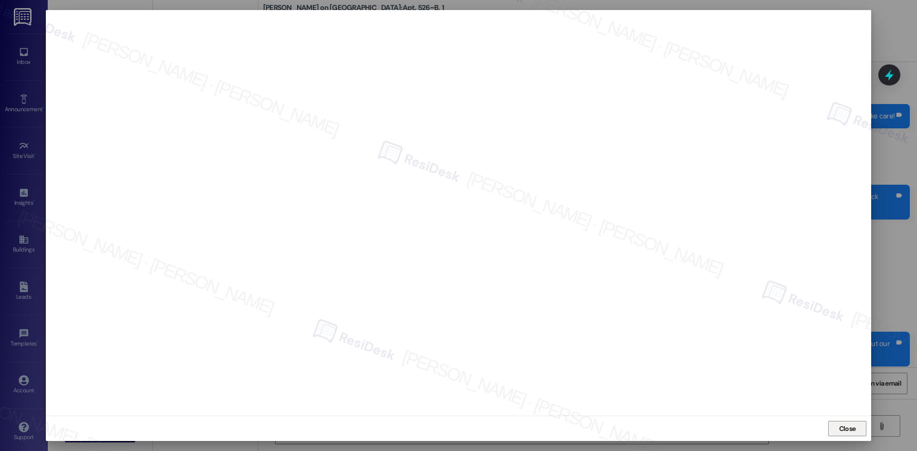
click at [837, 429] on span "Close" at bounding box center [847, 429] width 21 height 10
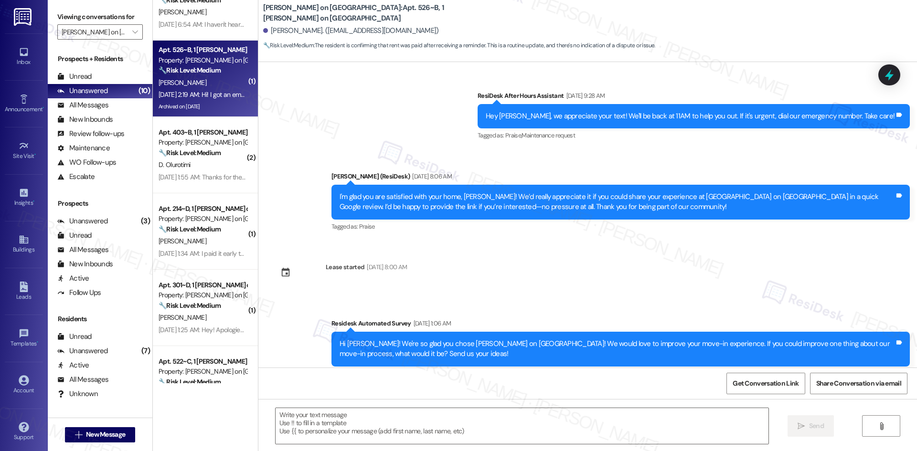
scroll to position [0, 0]
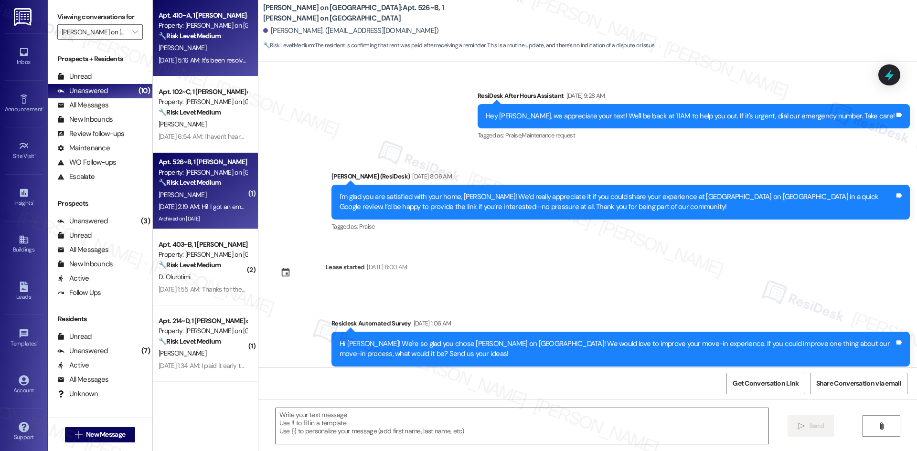
click at [185, 20] on div "Apt. 410~A, 1 Bixby on College Ave" at bounding box center [203, 16] width 88 height 10
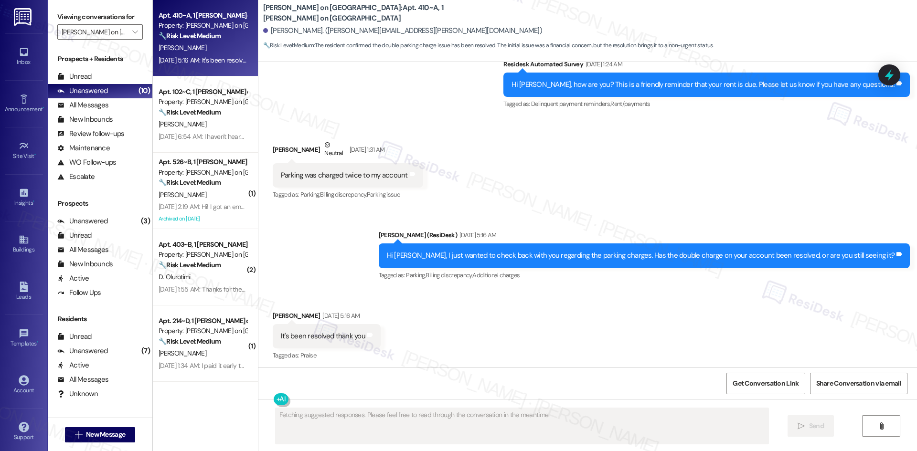
scroll to position [797, 0]
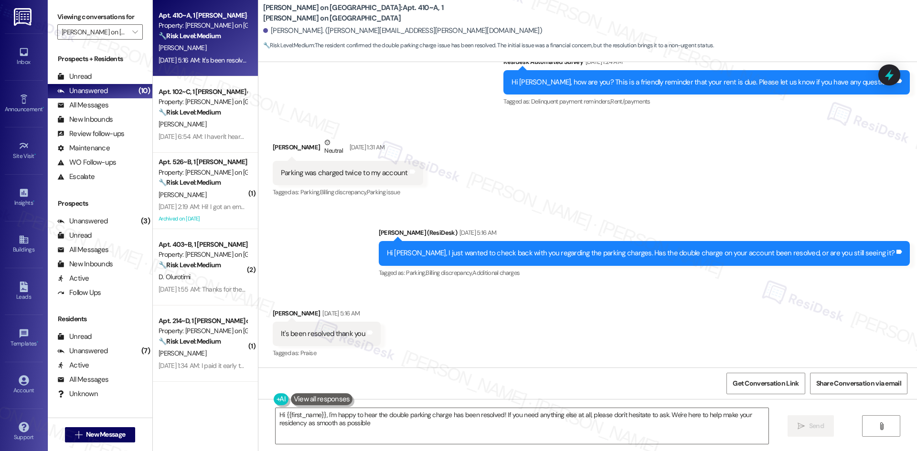
type textarea "Hi {{first_name}}, I'm happy to hear the double parking charge has been resolve…"
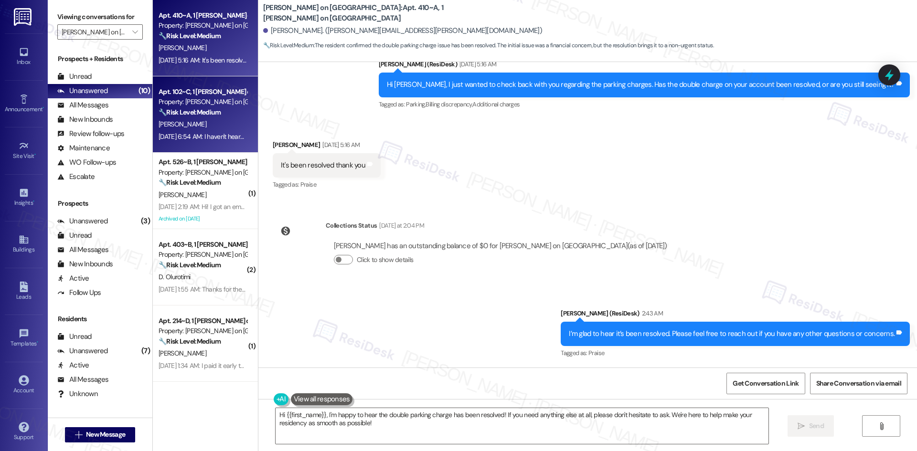
click at [182, 129] on div "V. Lorei" at bounding box center [203, 124] width 90 height 12
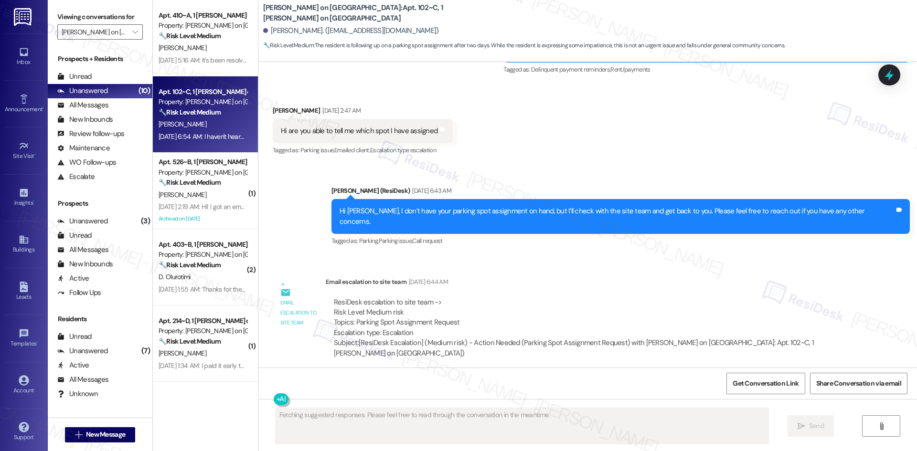
scroll to position [1165, 0]
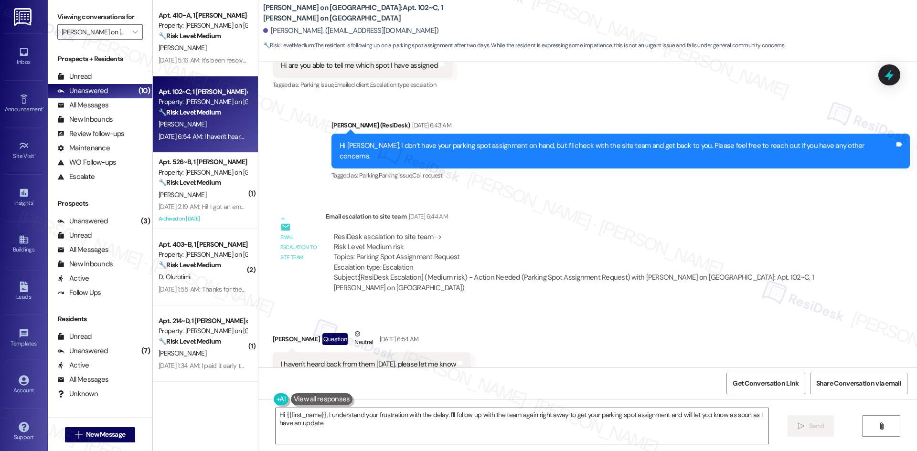
type textarea "Hi {{first_name}}, I understand your frustration with the delay. I'll follow up…"
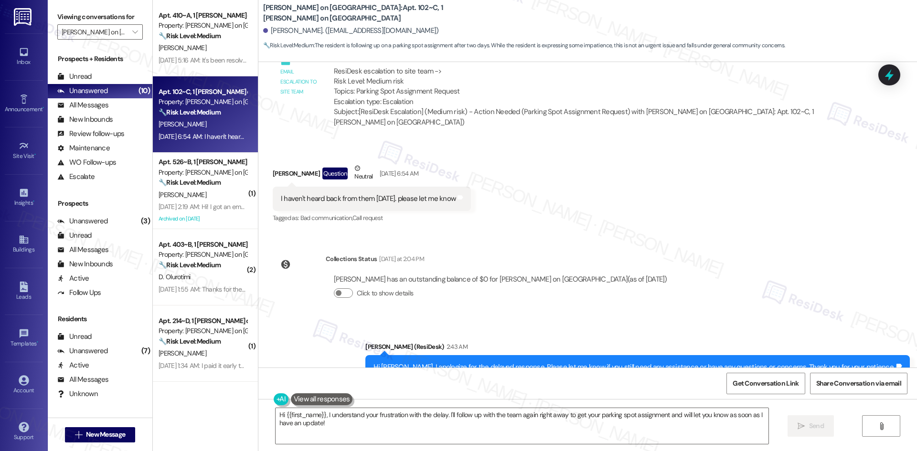
scroll to position [1333, 0]
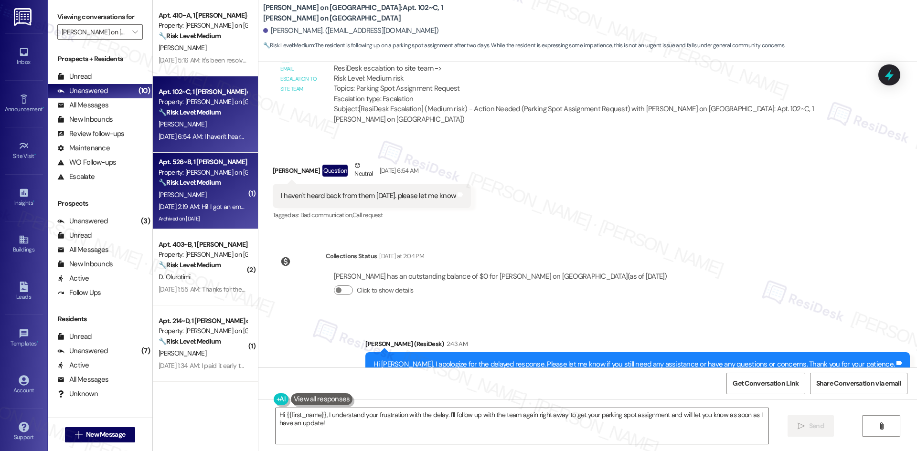
click at [202, 199] on div "K. Horan" at bounding box center [203, 195] width 90 height 12
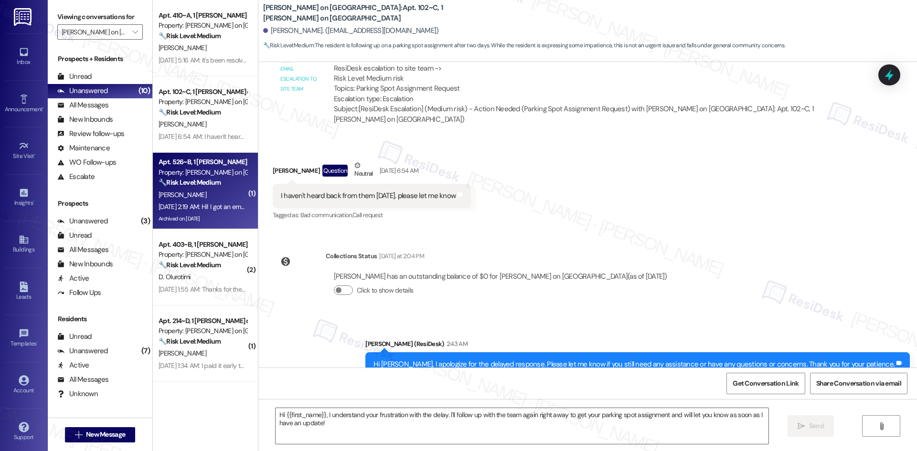
type textarea "Fetching suggested responses. Please feel free to read through the conversation…"
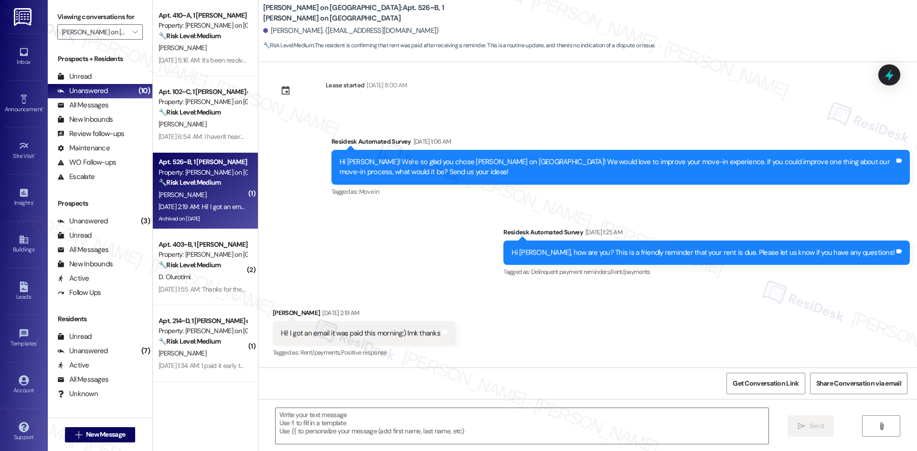
scroll to position [2659, 0]
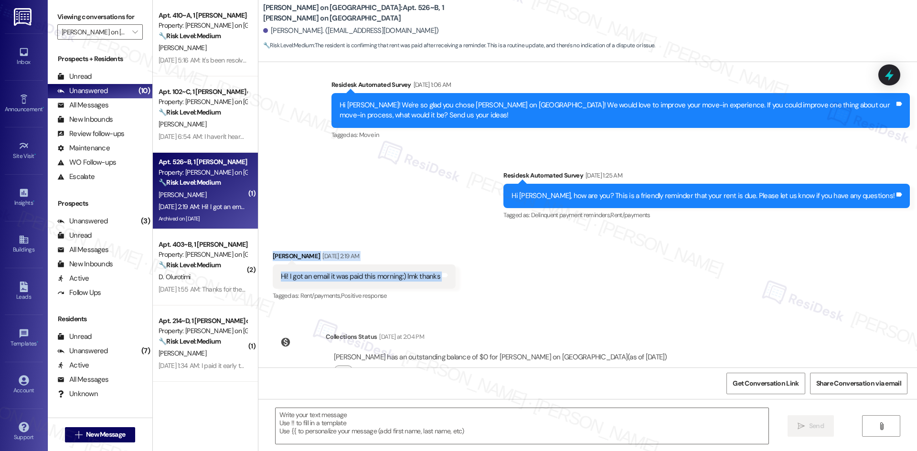
drag, startPoint x: 261, startPoint y: 215, endPoint x: 466, endPoint y: 249, distance: 207.7
click at [466, 249] on div "Received via SMS Kylie Horan Sep 03, 2025 at 2:19 AM Hi! I got an email it was …" at bounding box center [587, 270] width 659 height 81
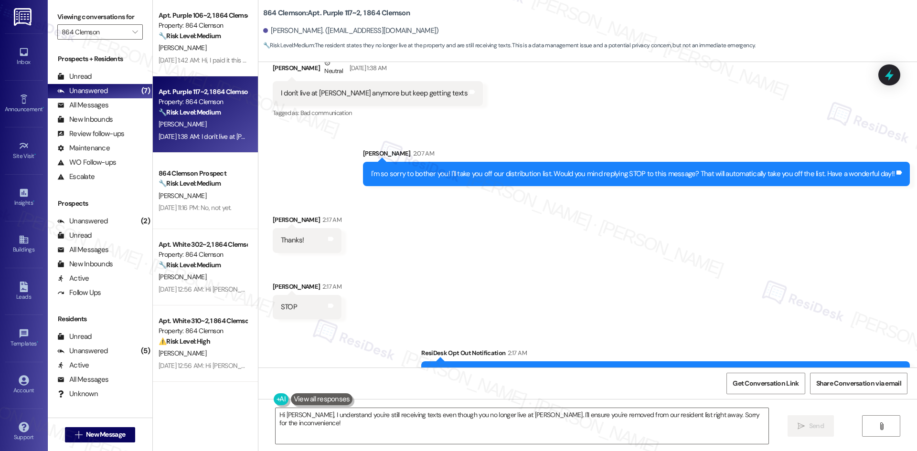
scroll to position [2864, 0]
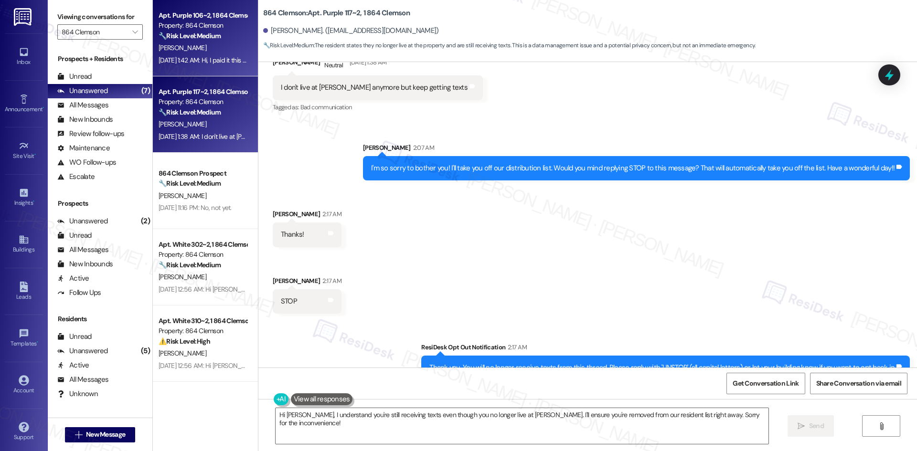
click at [185, 44] on div "[PERSON_NAME]" at bounding box center [203, 48] width 90 height 12
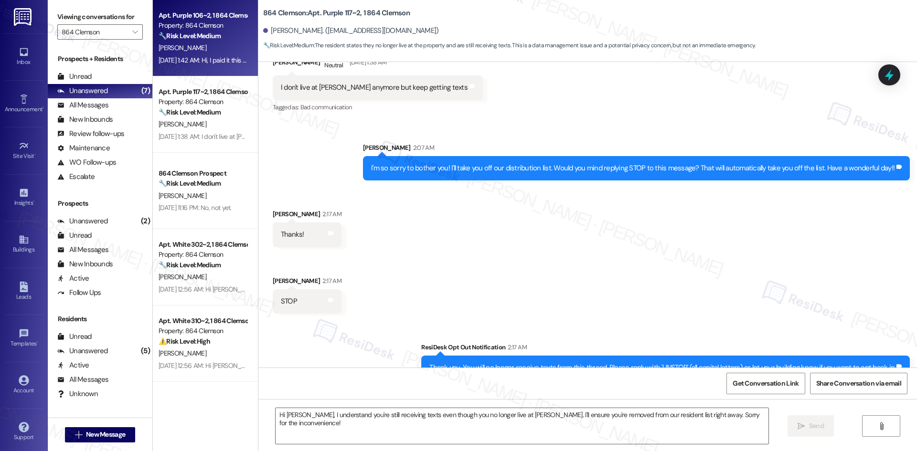
type textarea "Fetching suggested responses. Please feel free to read through the conversation…"
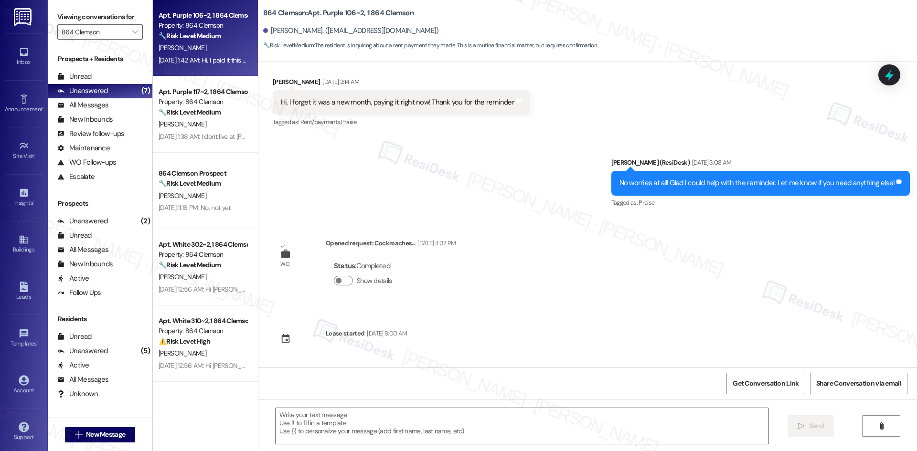
type textarea "Fetching suggested responses. Please feel free to read through the conversation…"
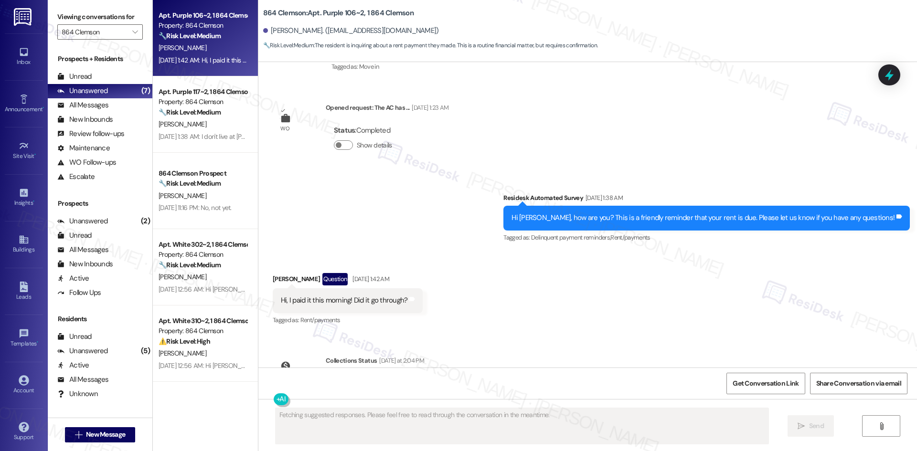
scroll to position [1232, 0]
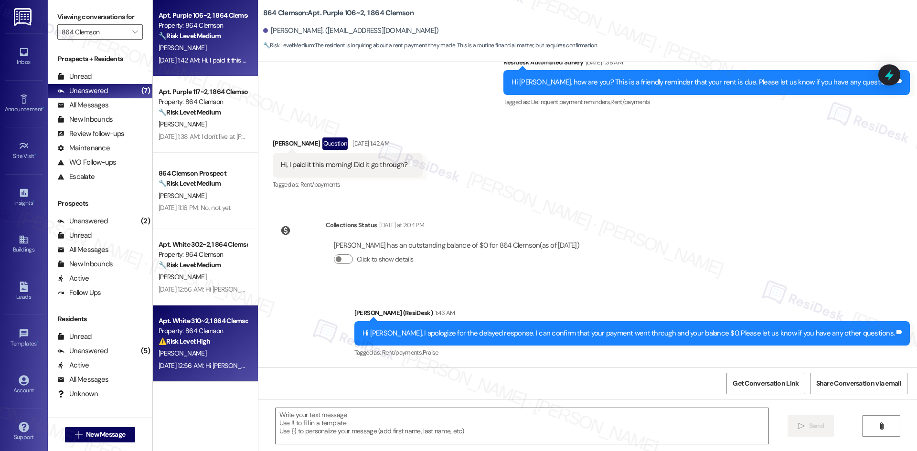
click at [190, 344] on strong "⚠️ Risk Level: High" at bounding box center [185, 341] width 52 height 9
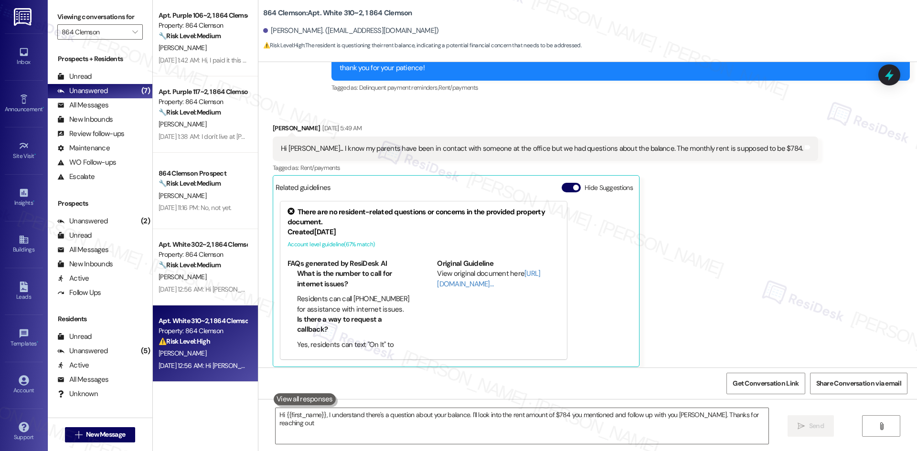
type textarea "Hi {{first_name}}, I understand there's a question about your balance. I'll loo…"
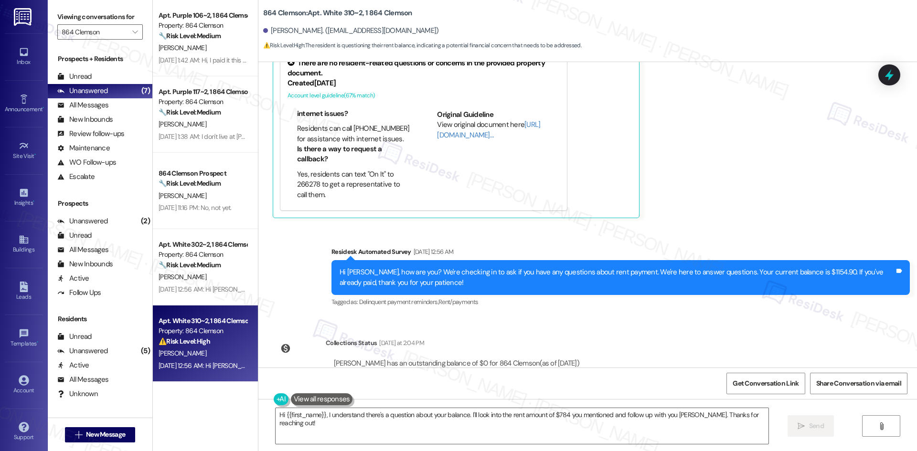
scroll to position [553, 0]
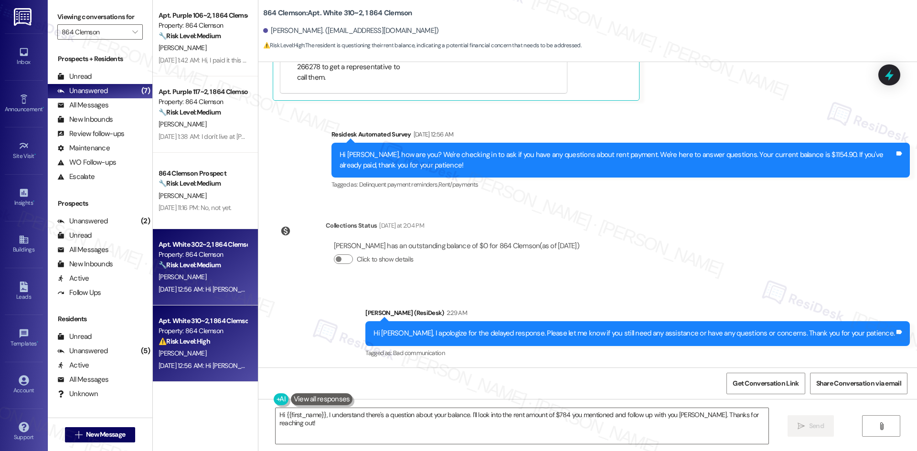
click at [177, 271] on div "[PERSON_NAME]" at bounding box center [203, 277] width 90 height 12
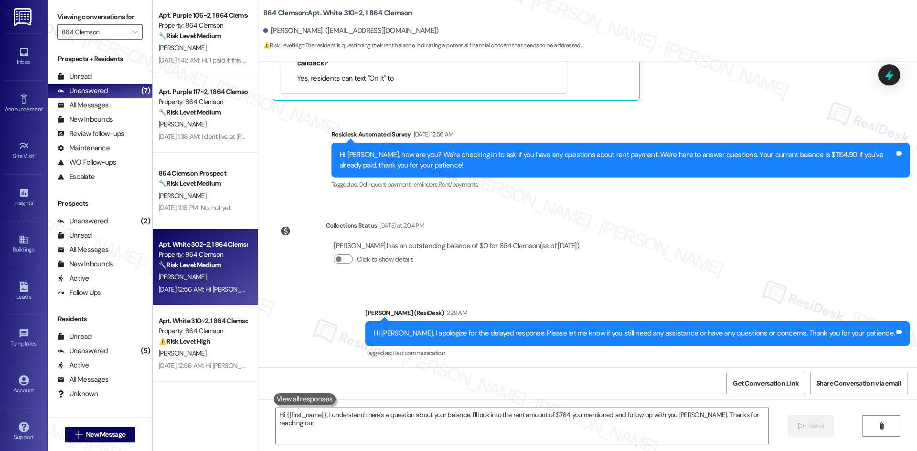
type textarea "Hi {{first_name}}, I understand there's a question about your balance. I'll loo…"
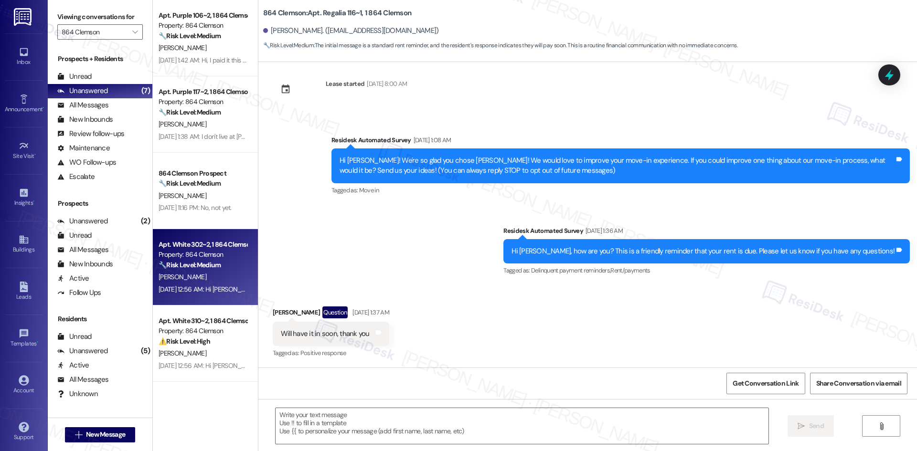
type textarea "Fetching suggested responses. Please feel free to read through the conversation…"
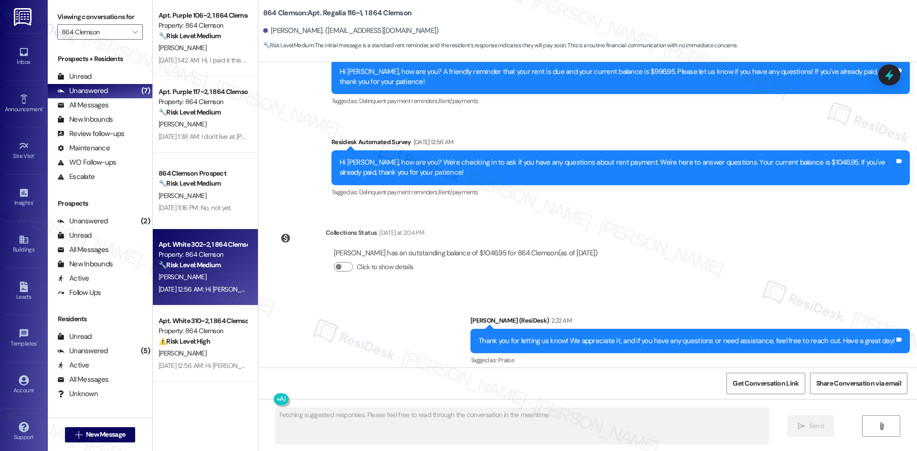
scroll to position [363, 0]
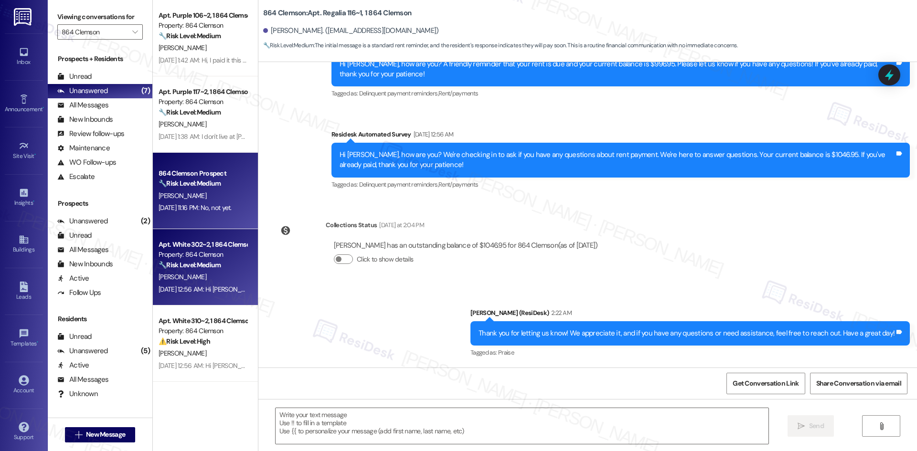
click at [206, 181] on strong "🔧 Risk Level: Medium" at bounding box center [190, 183] width 62 height 9
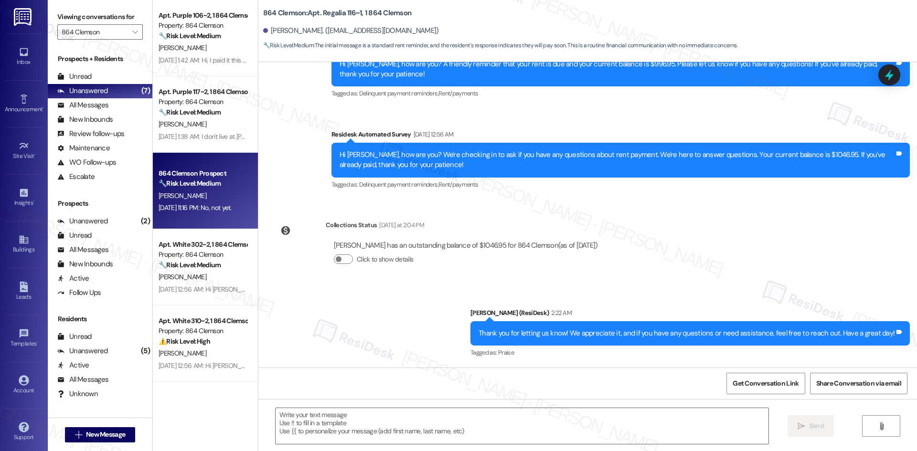
type textarea "Fetching suggested responses. Please feel free to read through the conversation…"
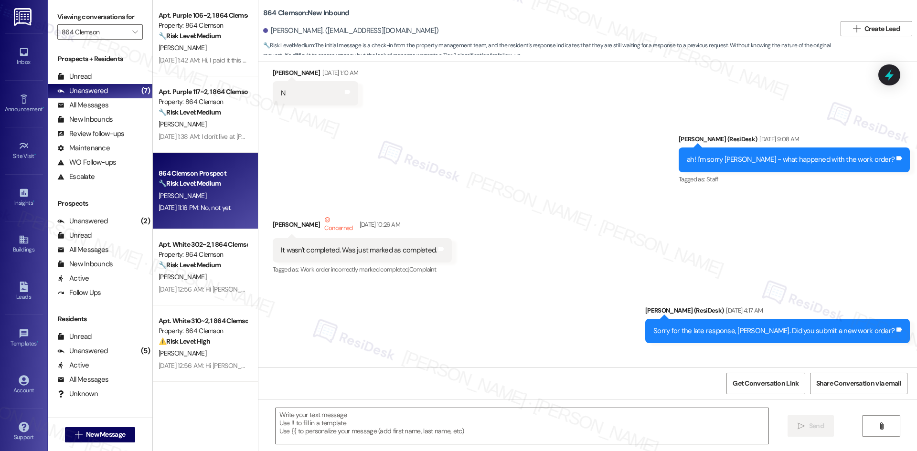
type textarea "Fetching suggested responses. Please feel free to read through the conversation…"
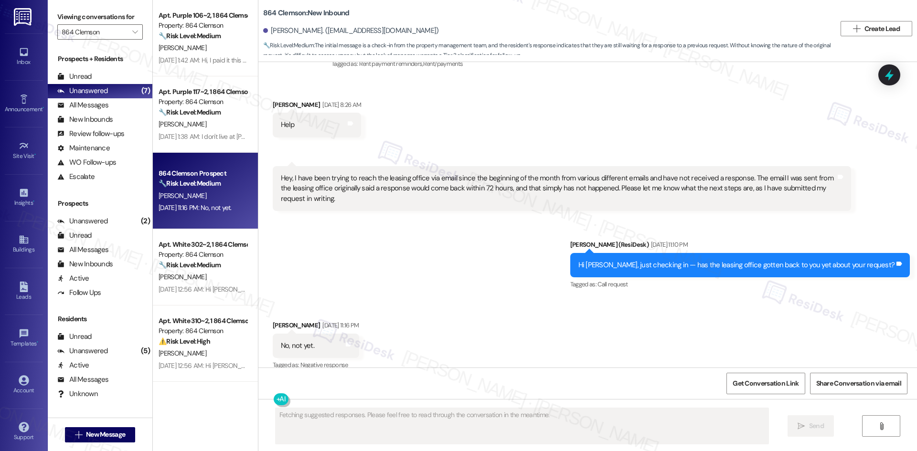
scroll to position [5612, 0]
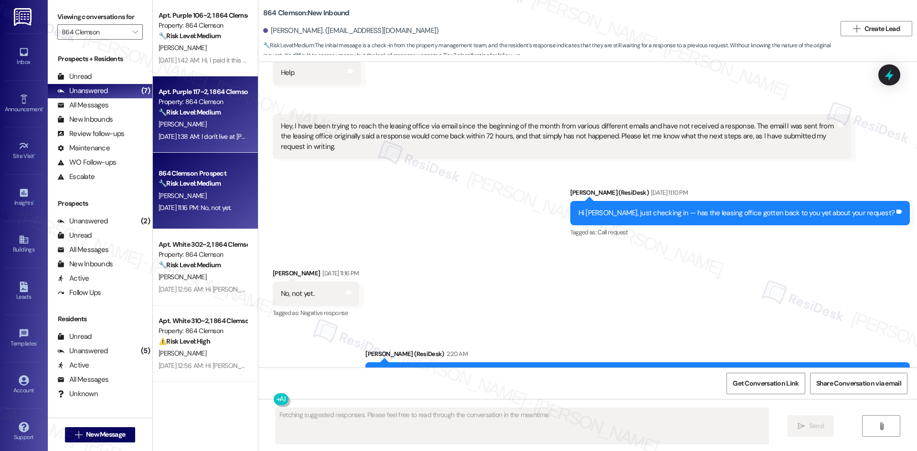
click at [212, 127] on div "[PERSON_NAME]" at bounding box center [203, 124] width 90 height 12
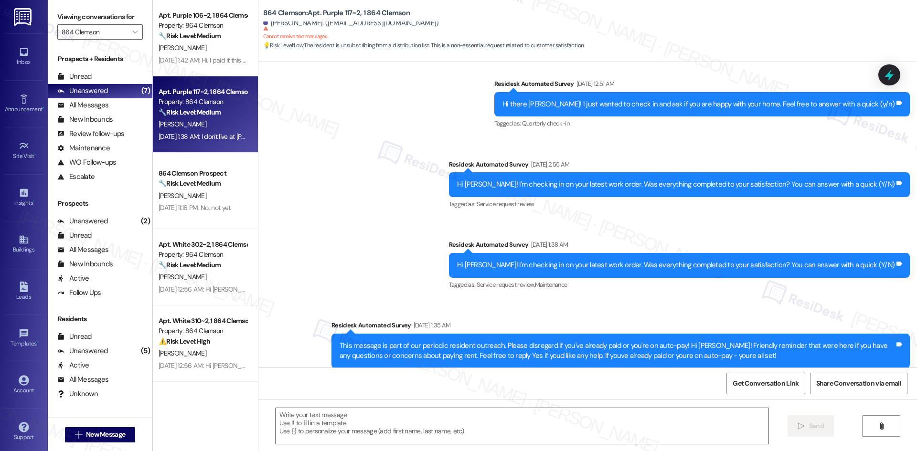
type textarea "Fetching suggested responses. Please feel free to read through the conversation…"
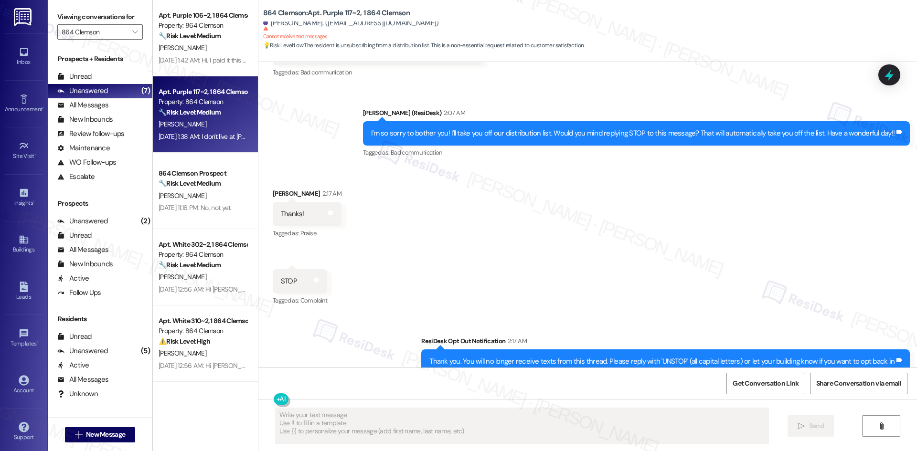
scroll to position [2906, 0]
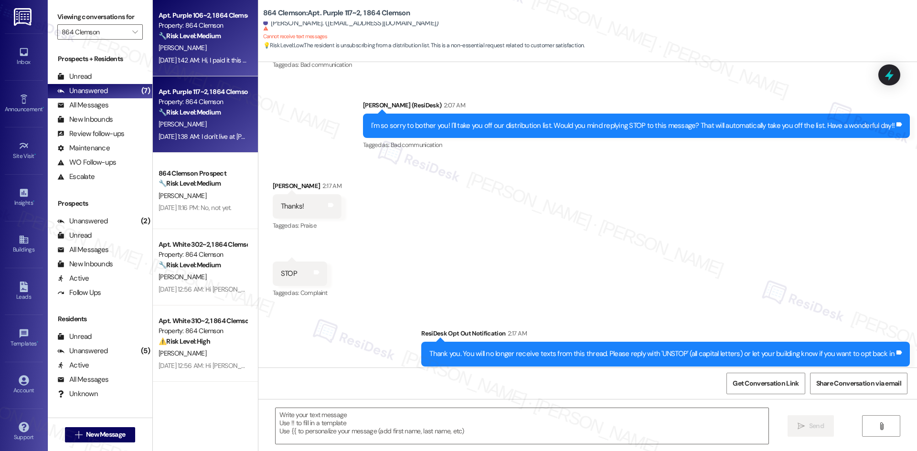
click at [186, 52] on div "[PERSON_NAME]" at bounding box center [203, 48] width 90 height 12
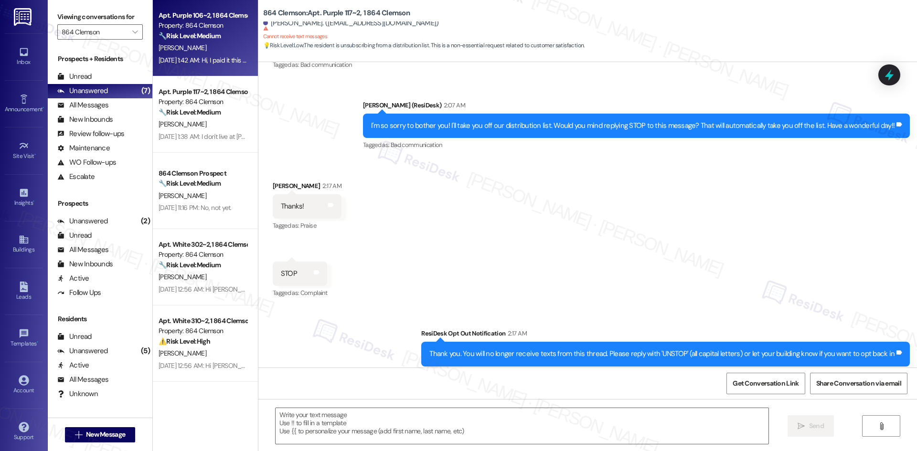
type textarea "Fetching suggested responses. Please feel free to read through the conversation…"
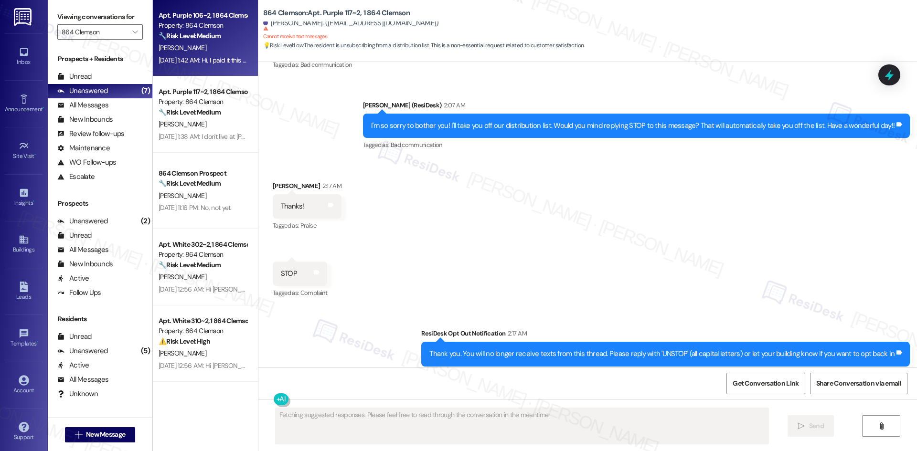
scroll to position [1232, 0]
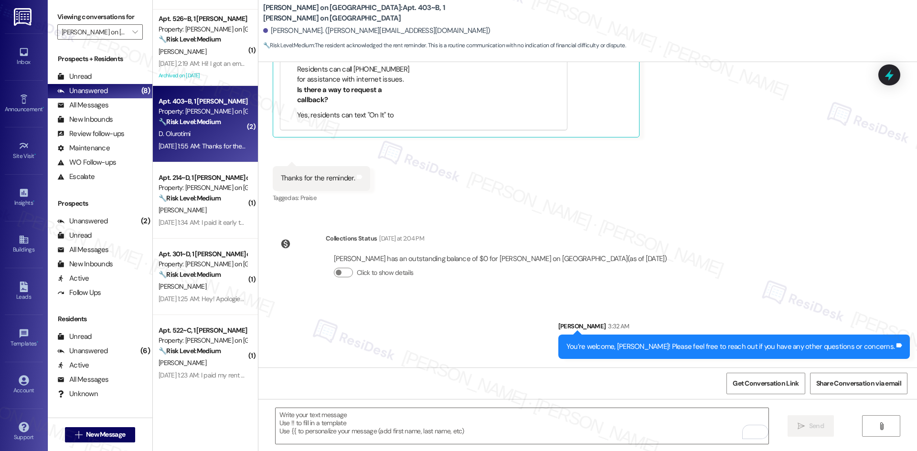
scroll to position [512, 0]
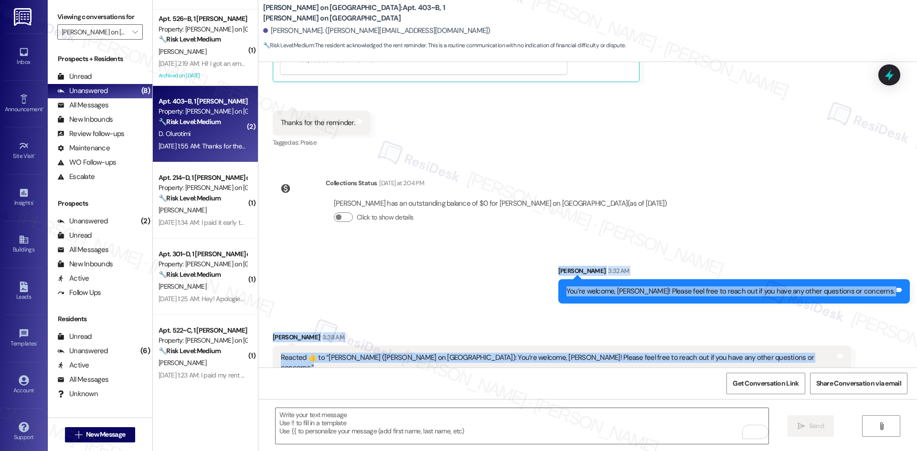
drag, startPoint x: 582, startPoint y: 246, endPoint x: 740, endPoint y: 358, distance: 192.9
click at [740, 358] on div "WO Lease started Aug 15, 2025 at 8:00 AM Show details Survey, sent via SMS Resi…" at bounding box center [587, 215] width 659 height 306
copy div "Sarah 3:32 AM You’re welcome, Daniel! Please feel free to reach out if you have…"
click at [367, 296] on div "Sent via SMS Sarah 3:32 AM You’re welcome, Daniel! Please feel free to reach ou…" at bounding box center [587, 278] width 659 height 66
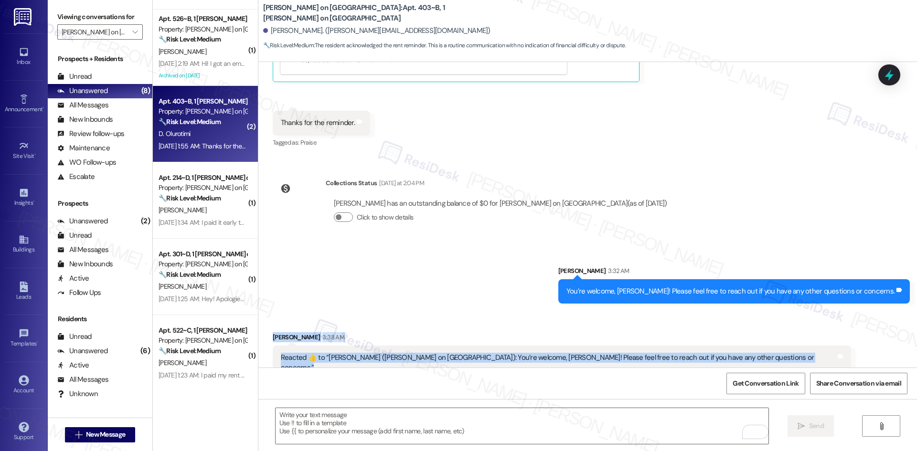
drag, startPoint x: 260, startPoint y: 321, endPoint x: 726, endPoint y: 361, distance: 468.3
click at [730, 361] on div "Received via SMS Daniel Olurotimi 3:38 AM Reacted 👍 to “Sarah (Bixby on College…" at bounding box center [587, 349] width 659 height 77
copy div "Daniel Olurotimi 3:38 AM Reacted 👍 to “Sarah (Bixby on College Avenue): You’re …"
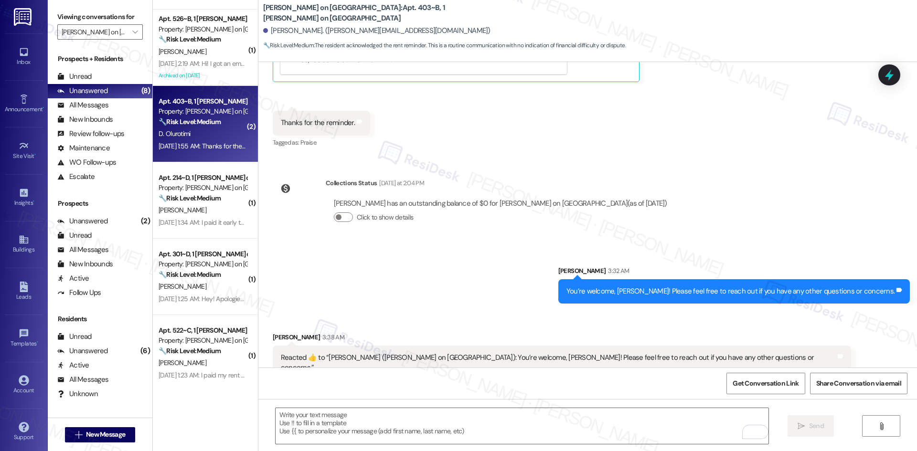
click at [404, 290] on div "Sent via SMS Sarah 3:32 AM You’re welcome, Daniel! Please feel free to reach ou…" at bounding box center [587, 278] width 659 height 66
click at [358, 415] on textarea "To enrich screen reader interactions, please activate Accessibility in Grammarl…" at bounding box center [522, 426] width 493 height 36
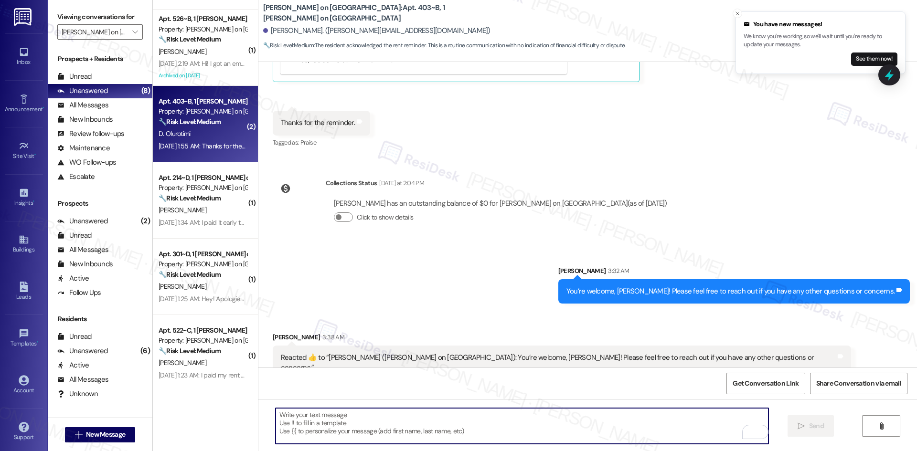
paste textarea "Thank you, Daniel! I appreciate it."
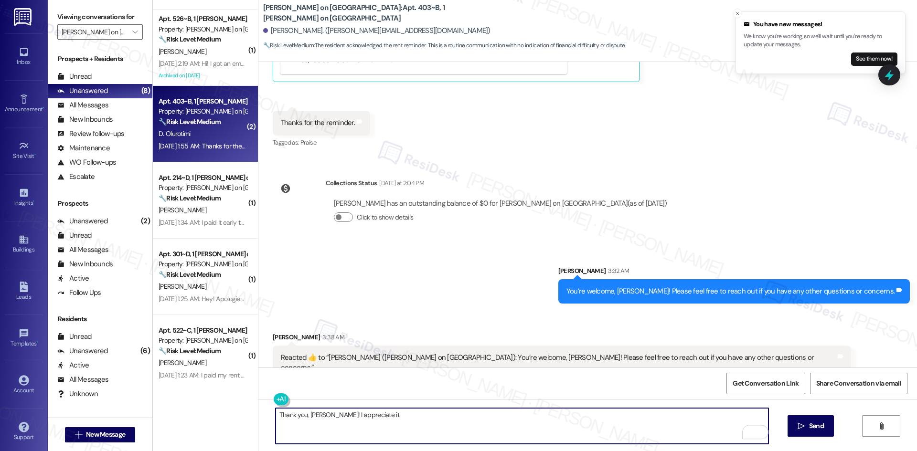
type textarea "Thank you, Daniel! I appreciate it."
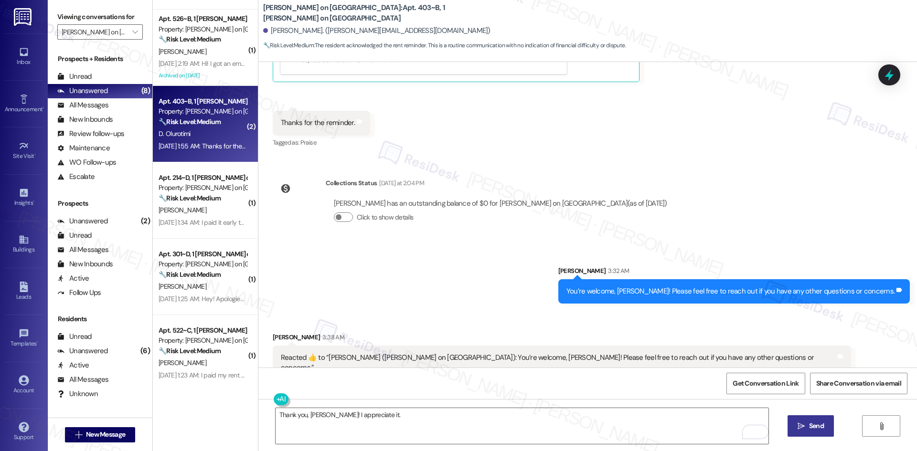
click at [792, 426] on button " Send" at bounding box center [810, 425] width 46 height 21
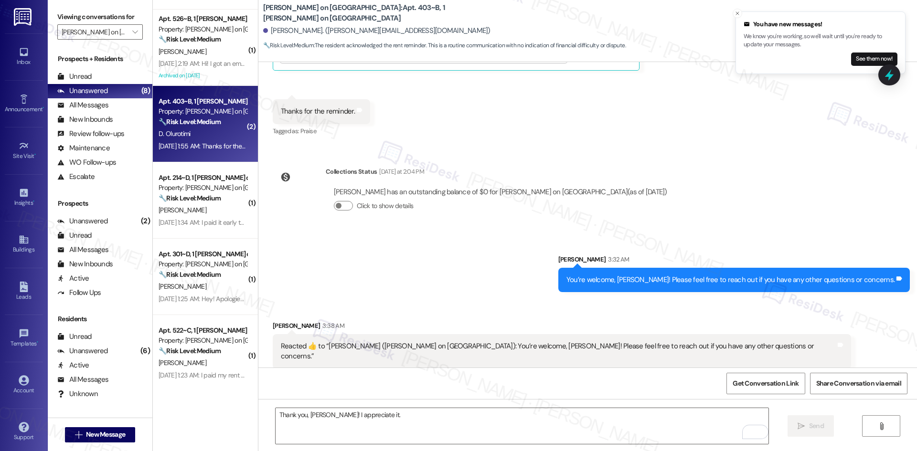
scroll to position [578, 0]
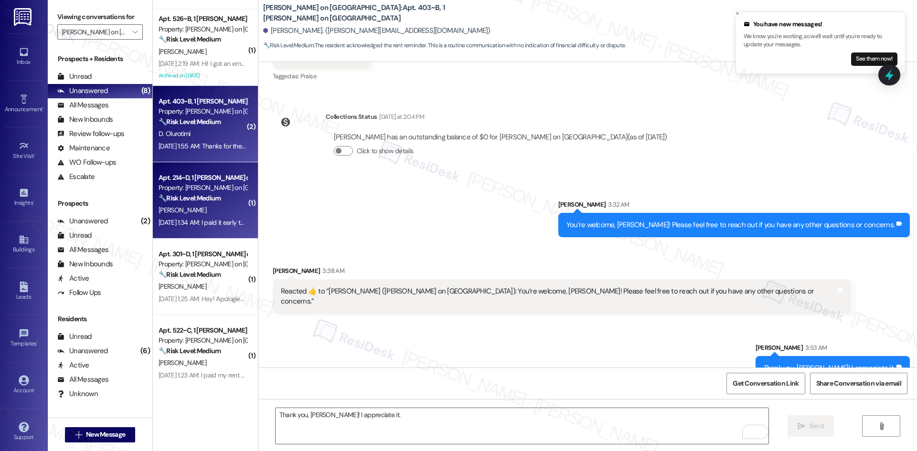
click at [201, 217] on div "Sep 03, 2025 at 1:34 AM: I paid it early this morning I'm sorry forgot. Just co…" at bounding box center [203, 223] width 90 height 12
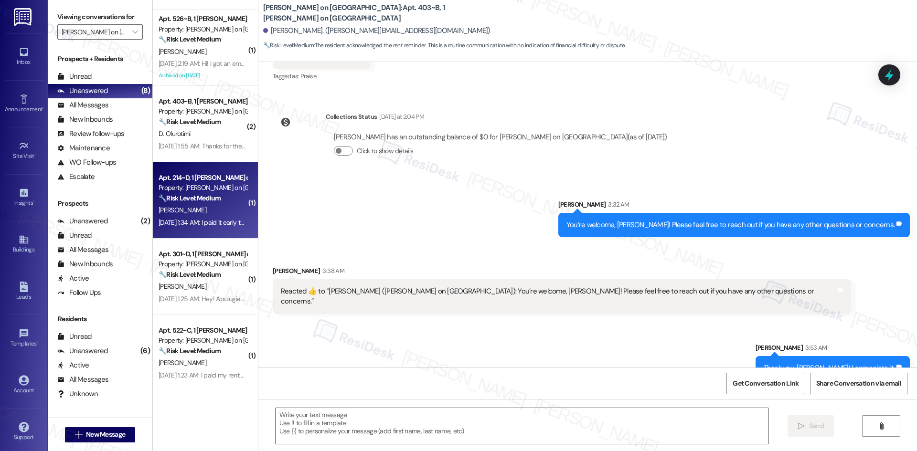
type textarea "Fetching suggested responses. Please feel free to read through the conversation…"
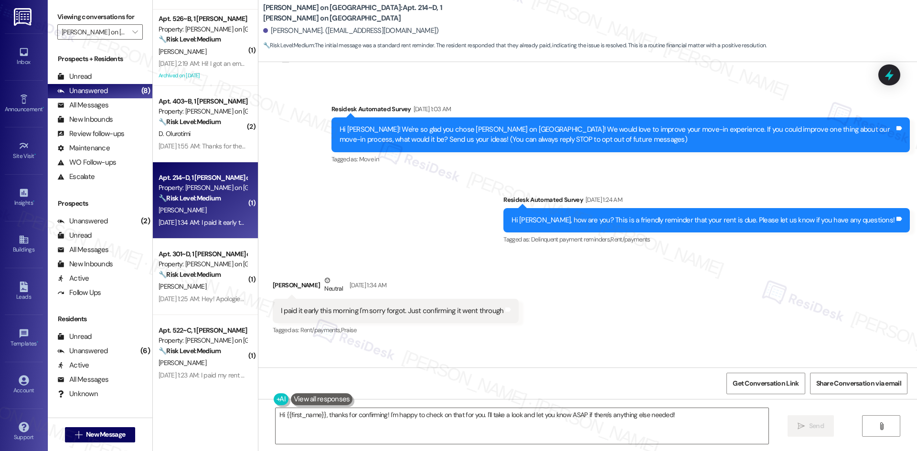
scroll to position [108, 0]
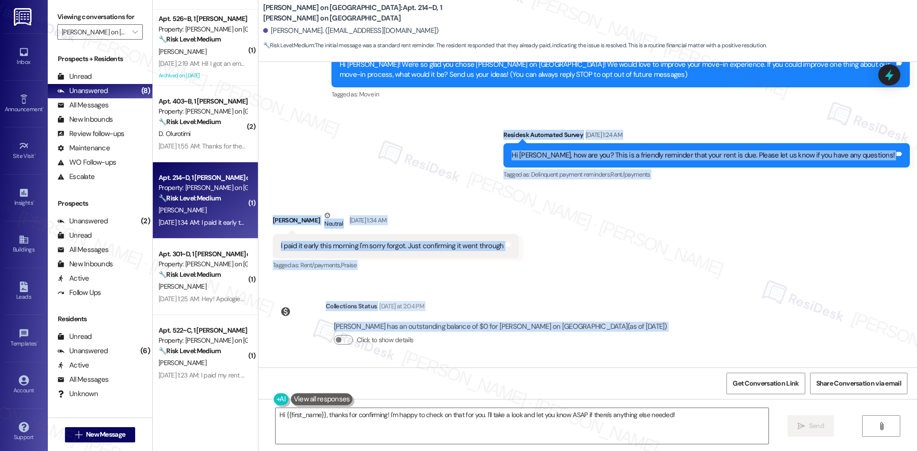
drag, startPoint x: 521, startPoint y: 129, endPoint x: 660, endPoint y: 339, distance: 251.8
click at [660, 339] on div "Lease started Aug 15, 2025 at 8:00 AM Survey, sent via SMS Residesk Automated S…" at bounding box center [587, 215] width 659 height 306
copy div "Residesk Automated Survey Sep 03, 2025 at 1:24 AM Hi Luke, how are you? This is…"
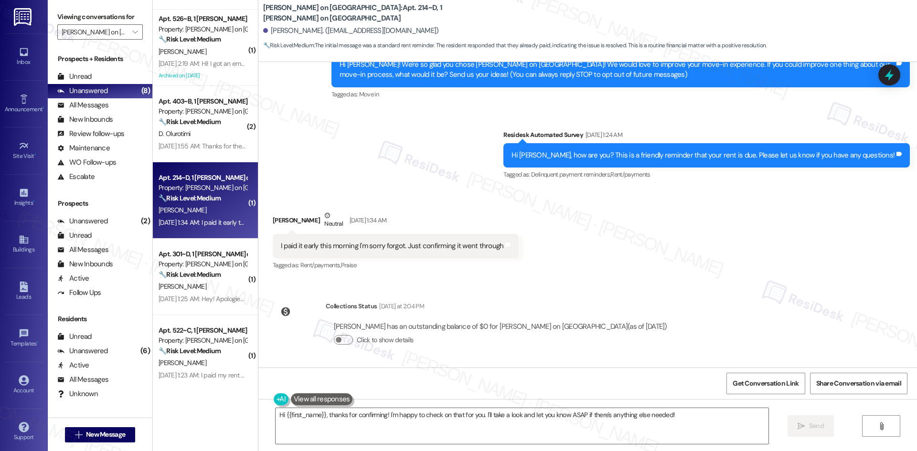
click at [367, 170] on div "Survey, sent via SMS Residesk Automated Survey Aug 23, 2025 at 1:03 AM Hi Luke!…" at bounding box center [587, 103] width 659 height 171
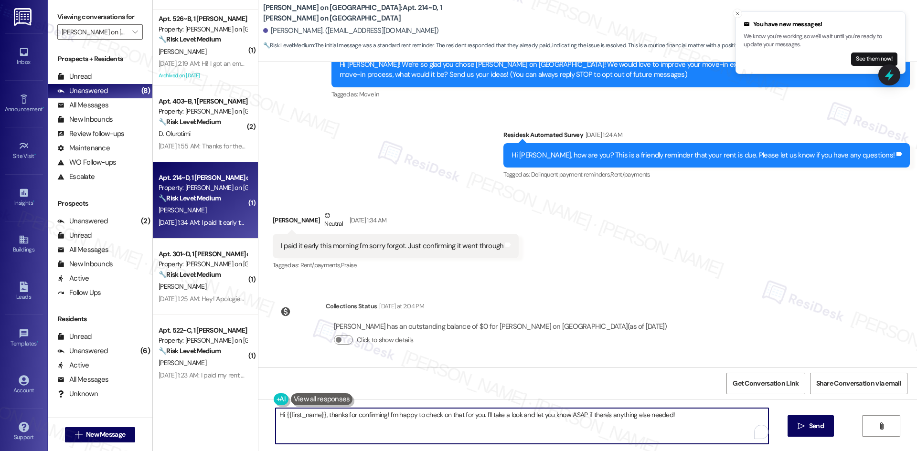
drag, startPoint x: 679, startPoint y: 415, endPoint x: 242, endPoint y: 414, distance: 437.4
click at [242, 414] on div "Apt. 410~A, 1 Bixby on College Ave Property: Bixby on College Avenue 🔧 Risk Lev…" at bounding box center [535, 225] width 764 height 451
paste textarea "Luke, I apologize for the delay. Your payment went through and your balance is …"
click at [448, 419] on textarea "Hi Luke, I apologize for the delay. Your payment went through and your balance …" at bounding box center [522, 426] width 493 height 36
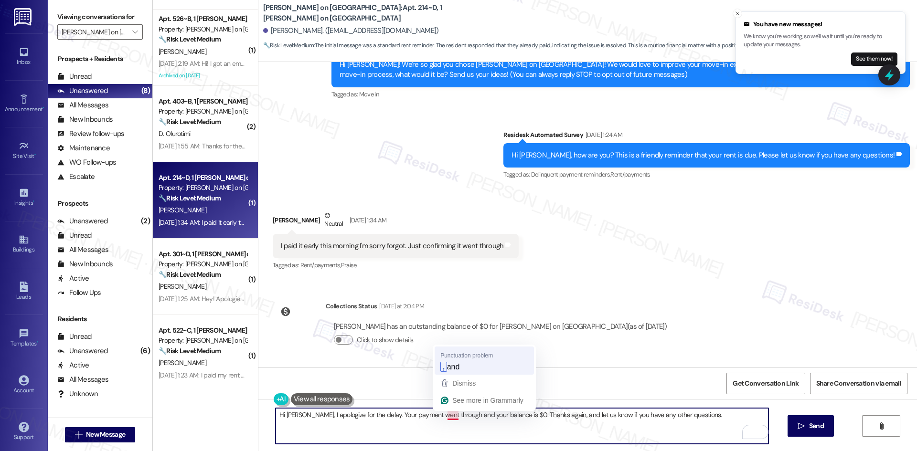
type textarea "Hi Luke, I apologize for the delay. Your payment went through, and your balance…"
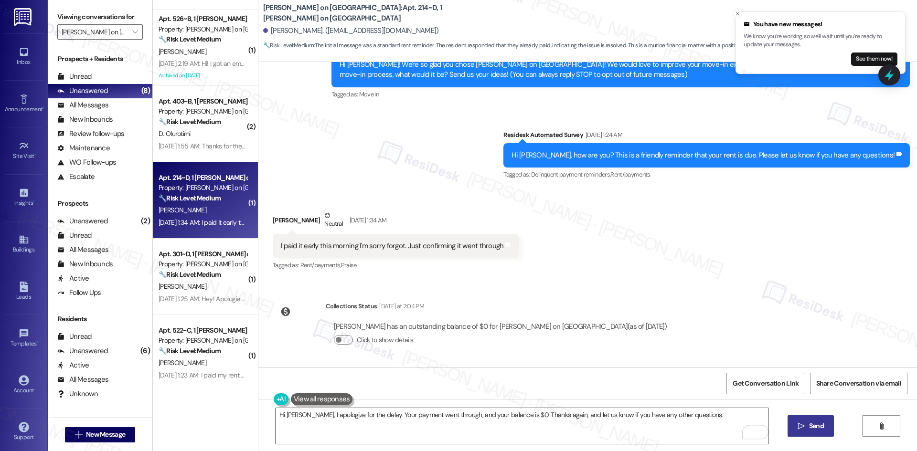
click at [812, 425] on span "Send" at bounding box center [816, 426] width 15 height 10
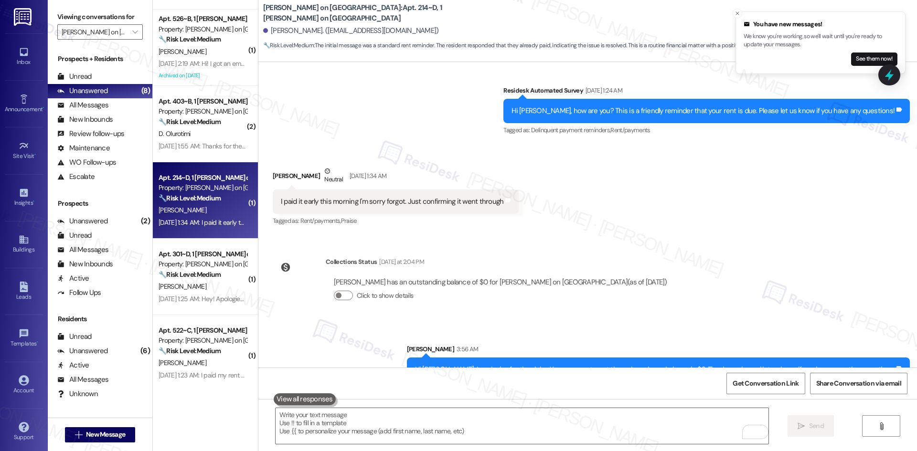
scroll to position [175, 0]
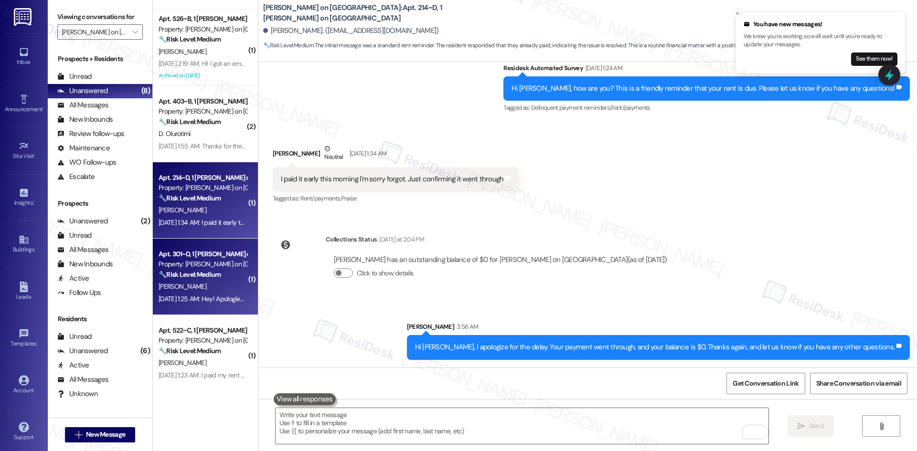
click at [204, 292] on div "J. Regan" at bounding box center [203, 287] width 90 height 12
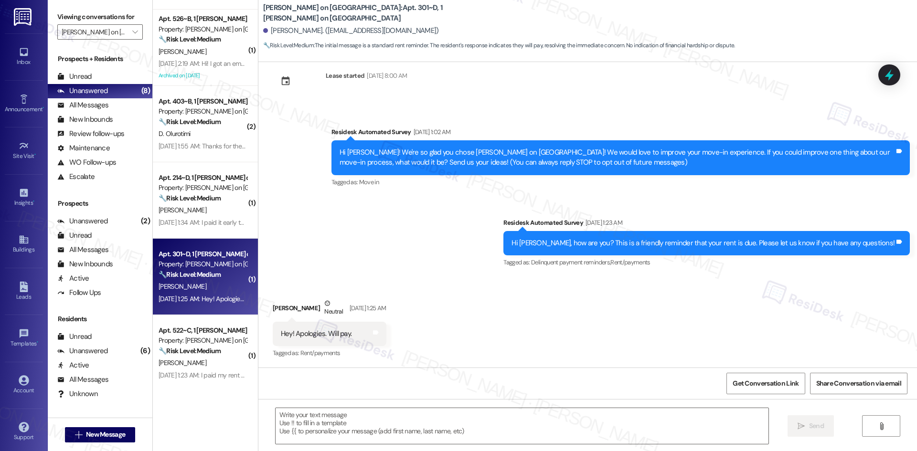
type textarea "Fetching suggested responses. Please feel free to read through the conversation…"
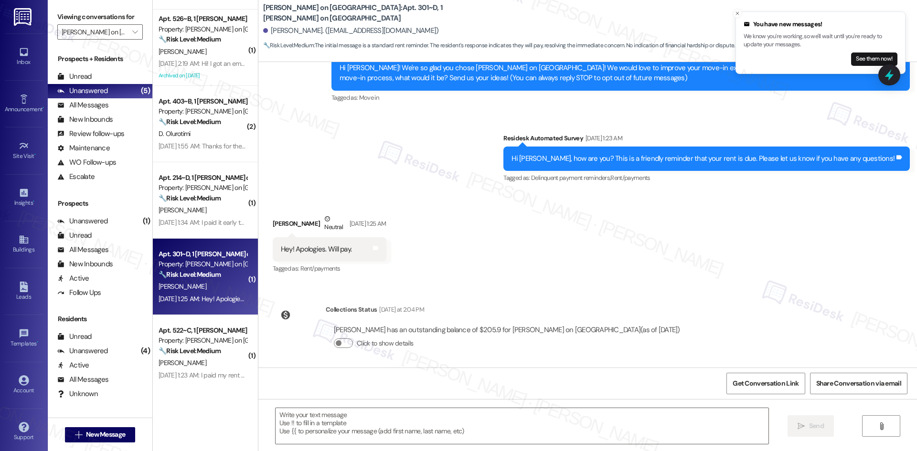
scroll to position [108, 0]
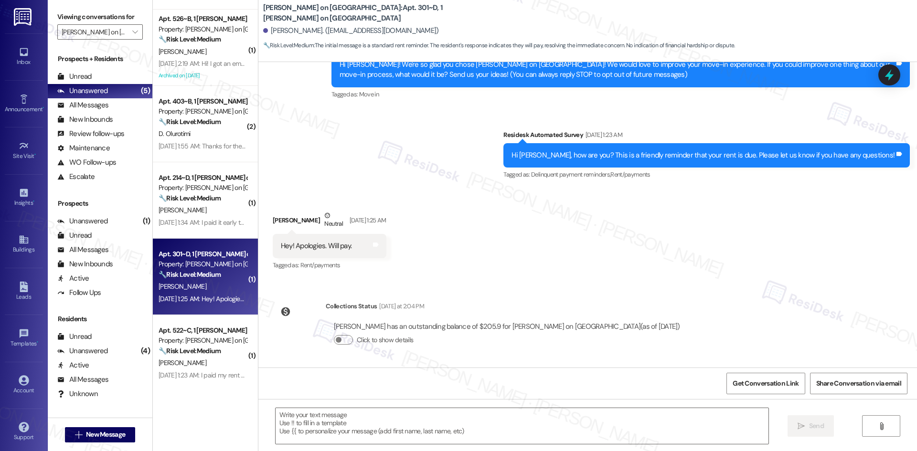
click at [409, 255] on div "Received via SMS James Regan Neutral Sep 03, 2025 at 1:25 AM Hey! Apologies. Wi…" at bounding box center [587, 234] width 659 height 91
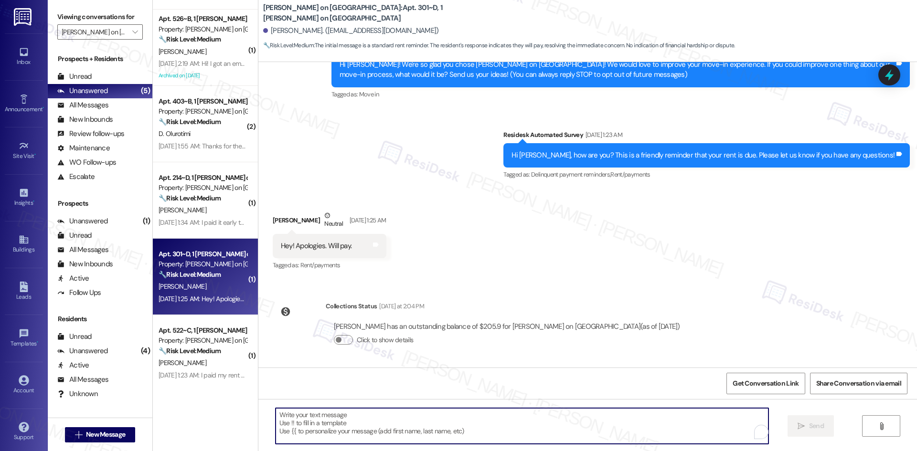
click at [374, 422] on textarea "To enrich screen reader interactions, please activate Accessibility in Grammarl…" at bounding box center [522, 426] width 493 height 36
paste textarea "Thank you for letting us know! We appreciate it, and if you have any questions …"
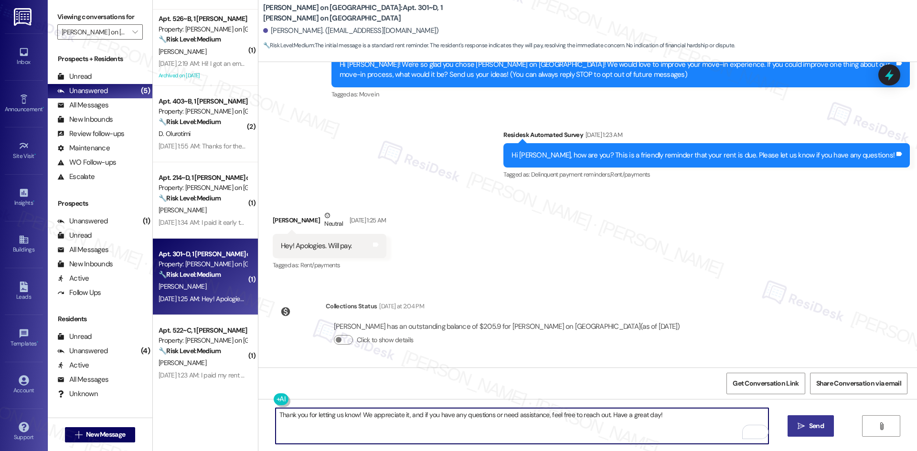
type textarea "Thank you for letting us know! We appreciate it, and if you have any questions …"
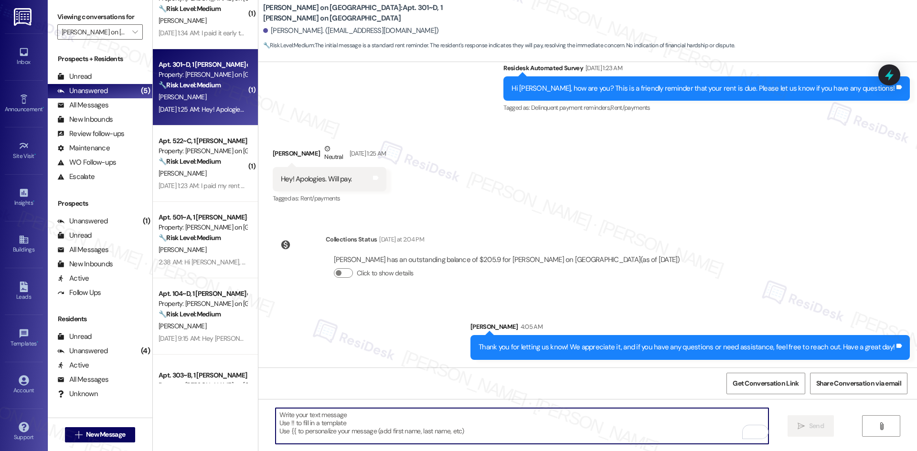
scroll to position [334, 0]
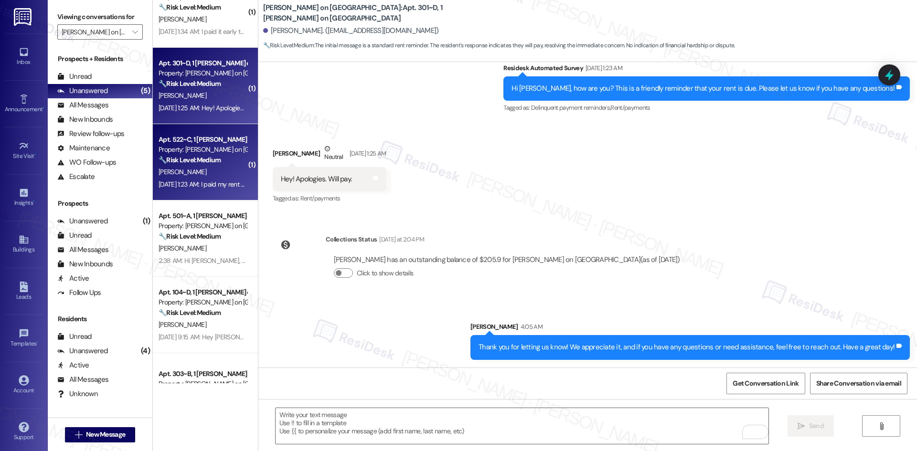
click at [211, 181] on div "Sep 03, 2025 at 1:23 AM: I paid my rent already. Did it not process? Sep 03, 20…" at bounding box center [238, 184] width 158 height 9
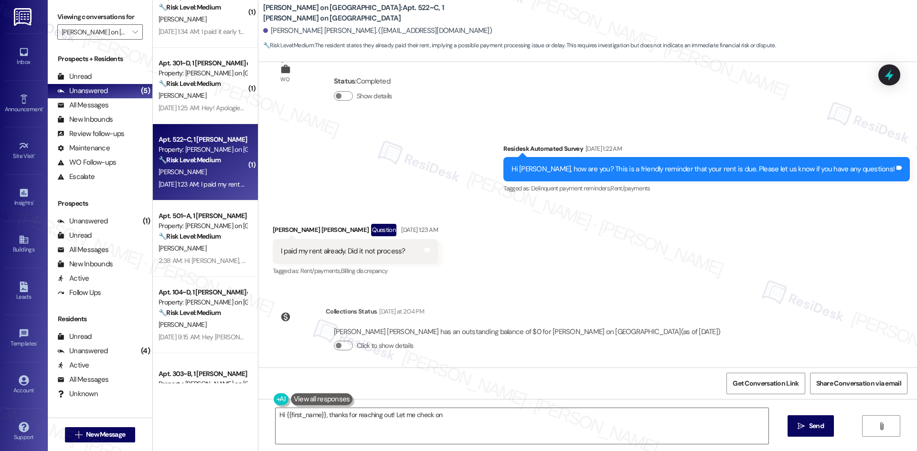
scroll to position [954, 0]
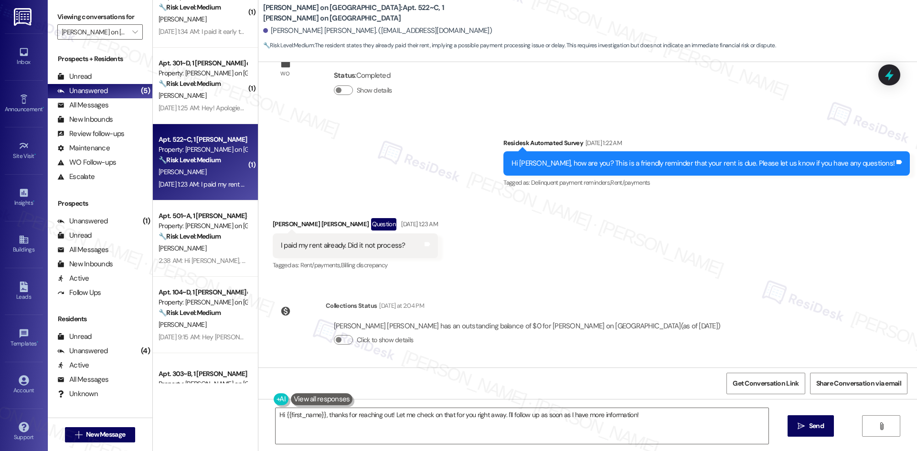
drag, startPoint x: 531, startPoint y: 154, endPoint x: 637, endPoint y: 330, distance: 204.8
click at [637, 330] on div "WO Opened request: There is gl... Aug 27, 2024 at 2:43 AM Status : Completed Sh…" at bounding box center [587, 215] width 659 height 306
copy div "Residesk Automated Survey Sep 03, 2025 at 1:22 AM Hi Turner, how are you? This …"
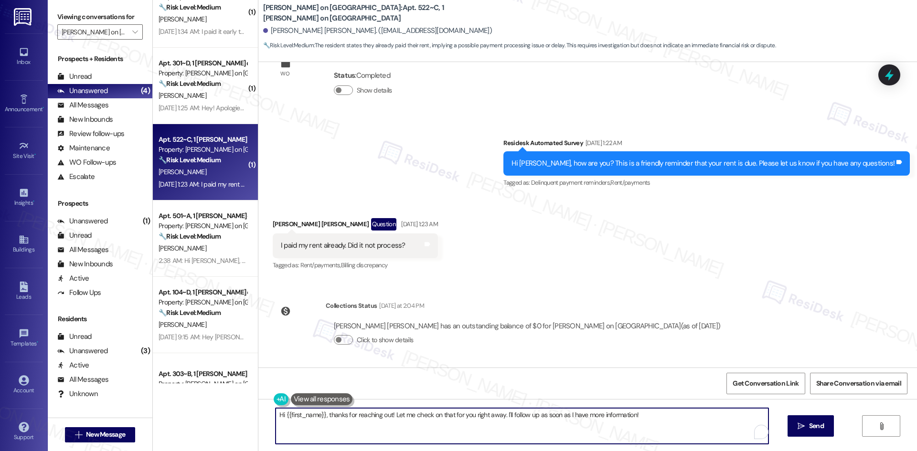
drag, startPoint x: 636, startPoint y: 413, endPoint x: 287, endPoint y: 426, distance: 349.3
click at [186, 413] on div "( 1 ) Apt. 526~B, 1 Bixby on College Ave Property: Bixby on College Avenue 🔧 Ri…" at bounding box center [535, 225] width 764 height 451
paste textarea "Turner, I apologize for the delay. I can confirm your payment went through and …"
type textarea "Hi Turner, I apologize for the delay. I can confirm your payment went through a…"
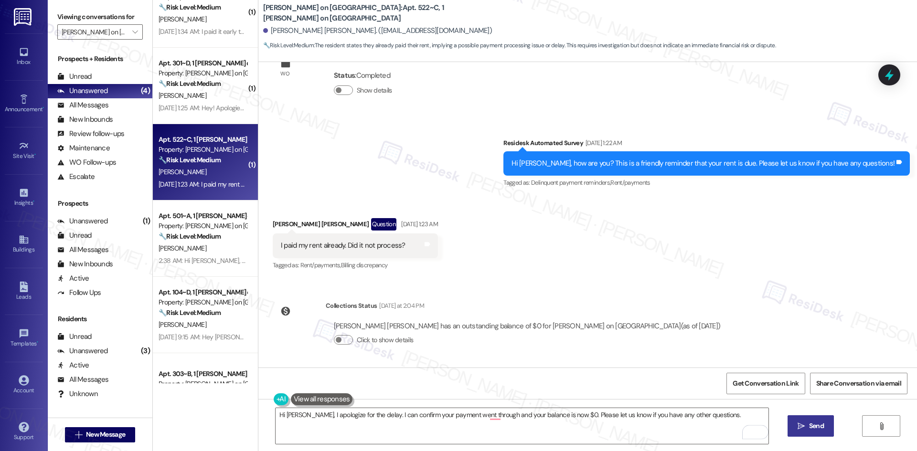
click at [798, 424] on icon "" at bounding box center [801, 427] width 7 height 8
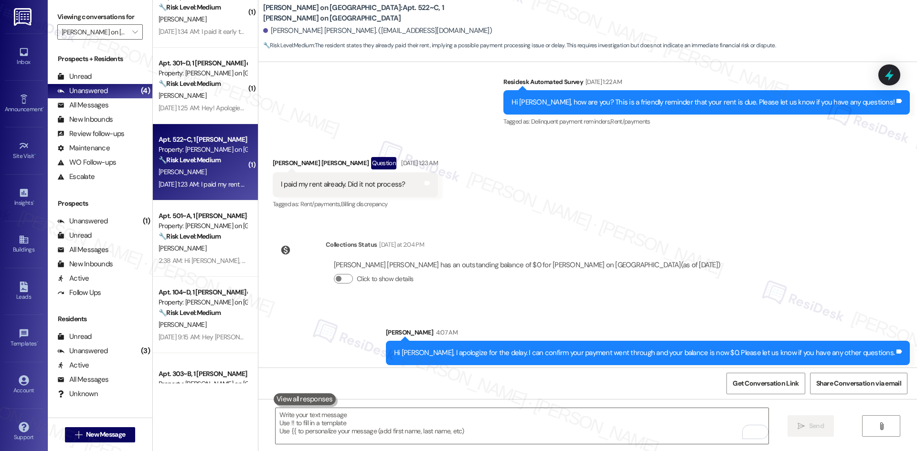
scroll to position [1020, 0]
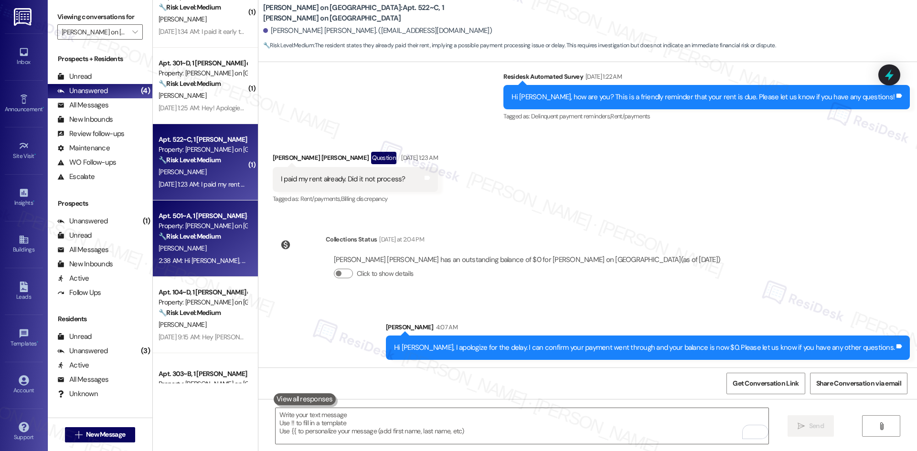
click at [212, 238] on strong "🔧 Risk Level: Medium" at bounding box center [190, 236] width 62 height 9
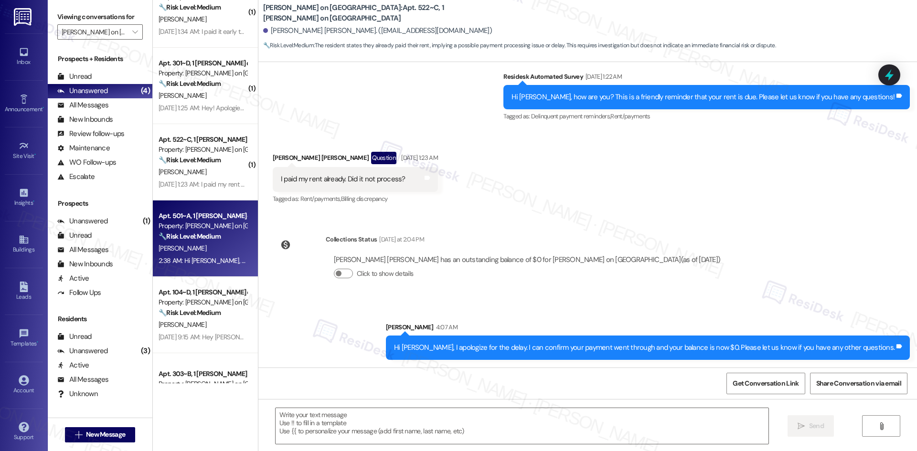
type textarea "Fetching suggested responses. Please feel free to read through the conversation…"
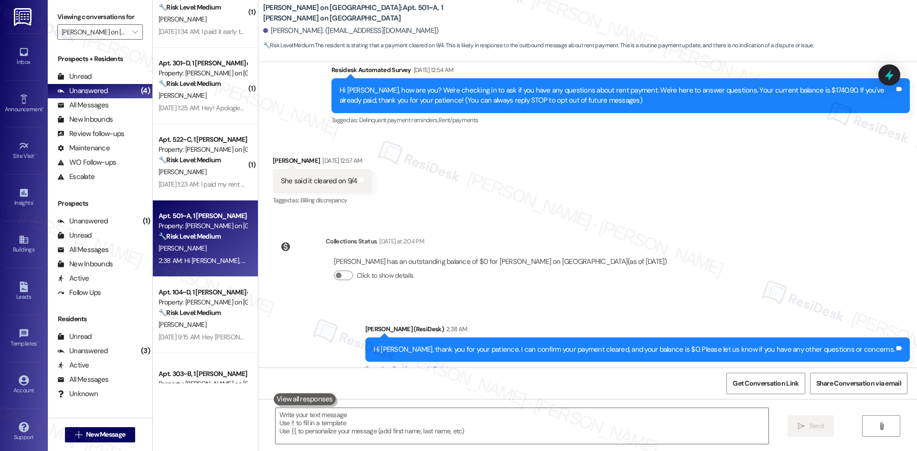
scroll to position [98, 0]
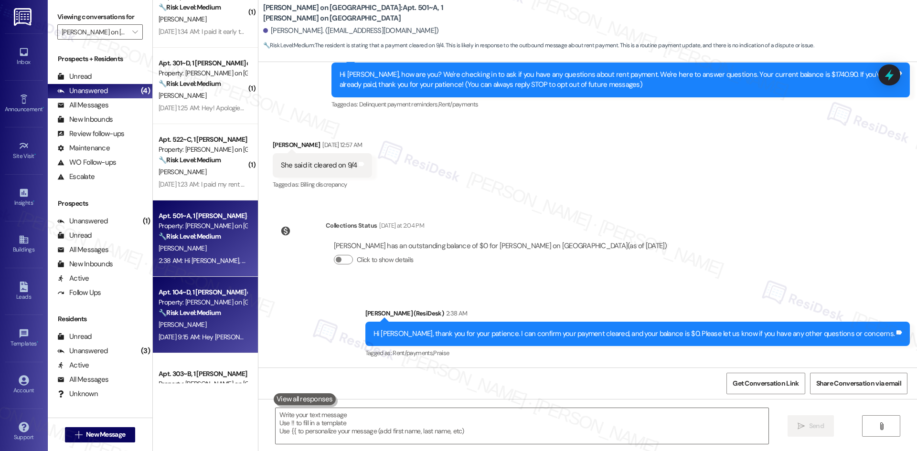
click at [215, 319] on div "C. Fernstrom" at bounding box center [203, 325] width 90 height 12
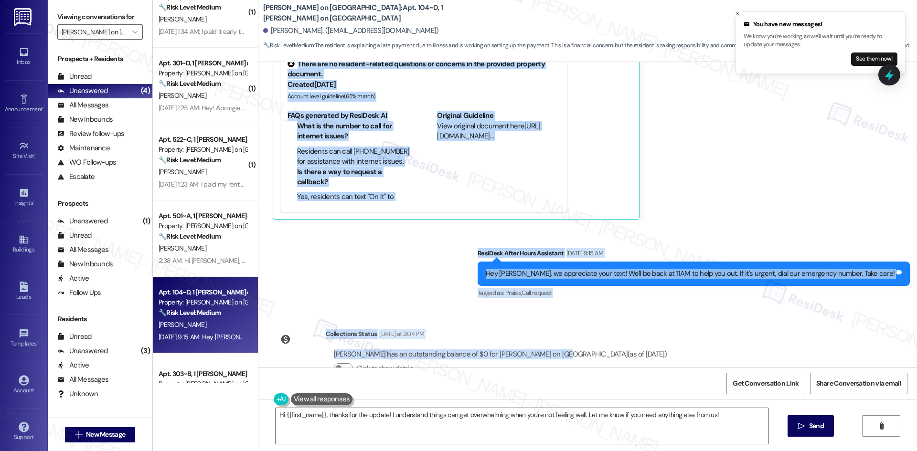
scroll to position [301, 0]
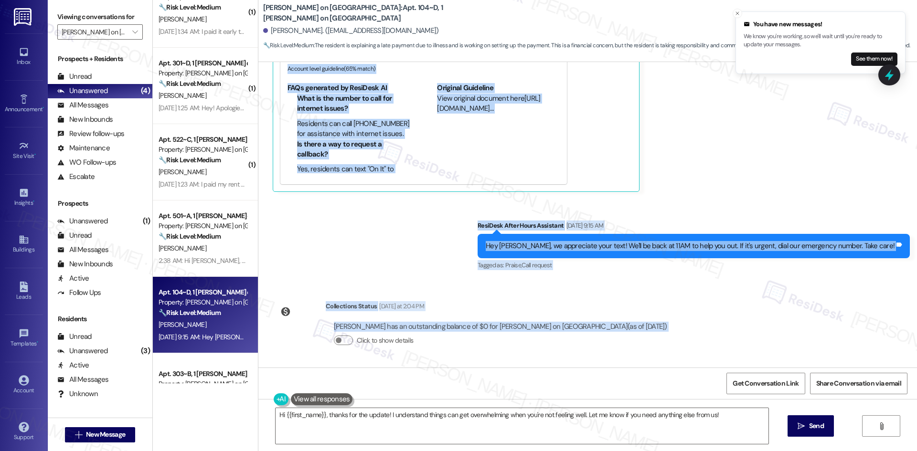
drag, startPoint x: 317, startPoint y: 106, endPoint x: 641, endPoint y: 335, distance: 397.4
click at [641, 335] on div "Lease started Aug 15, 2025 at 8:00 AM Survey, sent via SMS Residesk Automated S…" at bounding box center [587, 215] width 659 height 306
copy div "Residesk Automated Survey Sep 09, 2025 at 12:54 AM Hi Chloe, how are you? We're…"
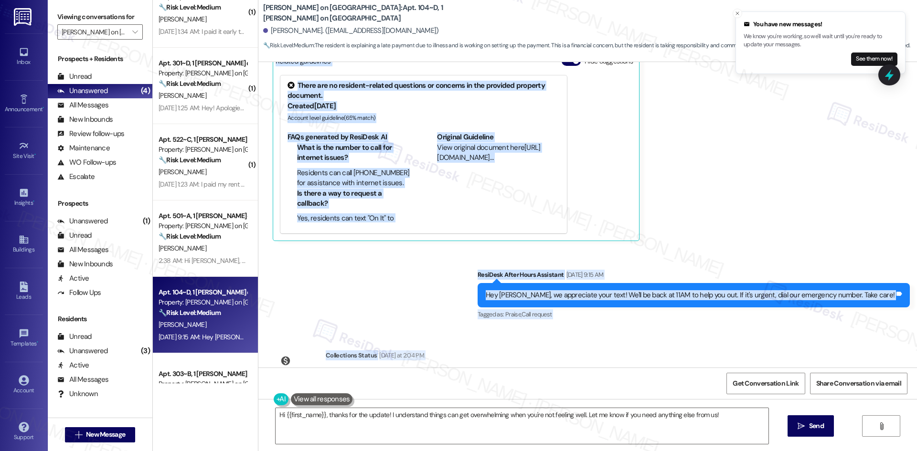
scroll to position [253, 0]
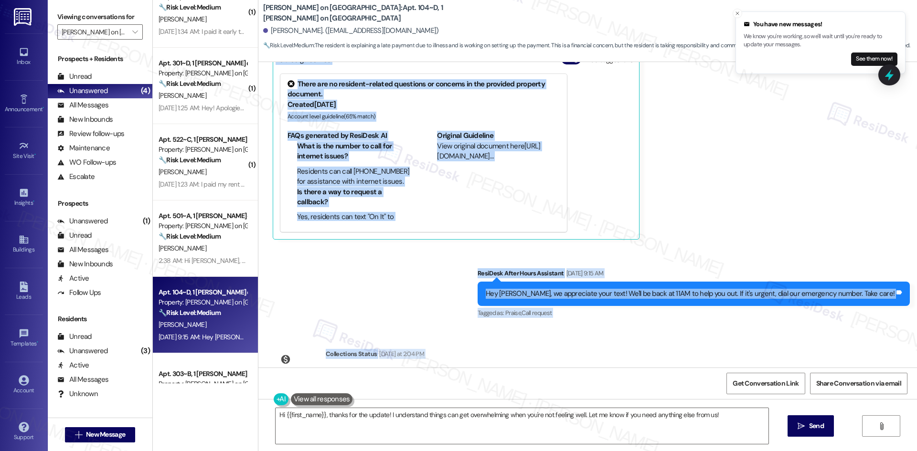
click at [782, 207] on div "Chloe Fernstrom Sep 10, 2025 at 9:15 AM hi i'm not sure if yall actually receiv…" at bounding box center [562, 112] width 578 height 255
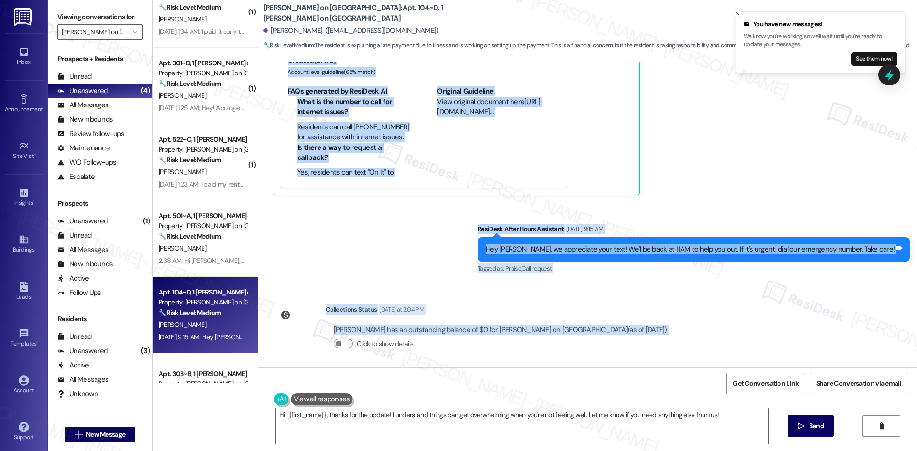
scroll to position [301, 0]
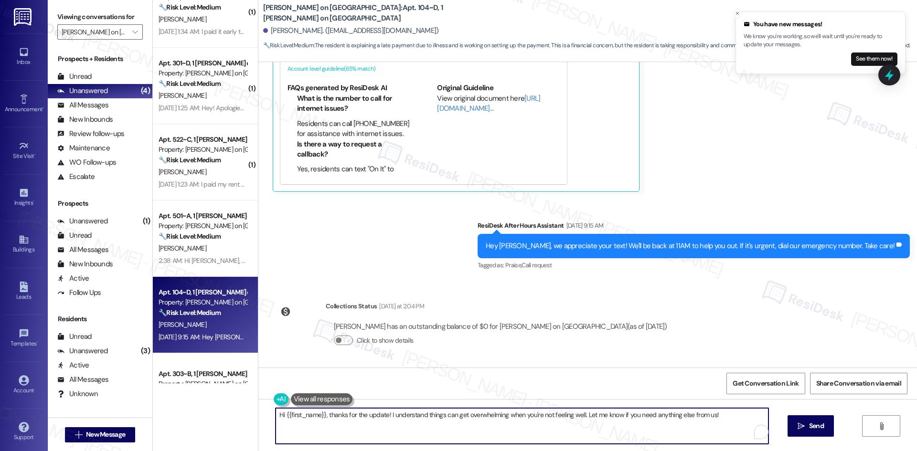
drag, startPoint x: 716, startPoint y: 417, endPoint x: 285, endPoint y: 424, distance: 431.3
click at [262, 418] on div "Hi {{first_name}}, thanks for the update! I understand things can get overwhelm…" at bounding box center [587, 435] width 659 height 72
paste textarea "Chloe, I apologize for the delayed response. I can confirm your payment went th…"
click at [518, 415] on textarea "Hi Chloe, I apologize for the delayed response. I can confirm your payment went…" at bounding box center [522, 426] width 493 height 36
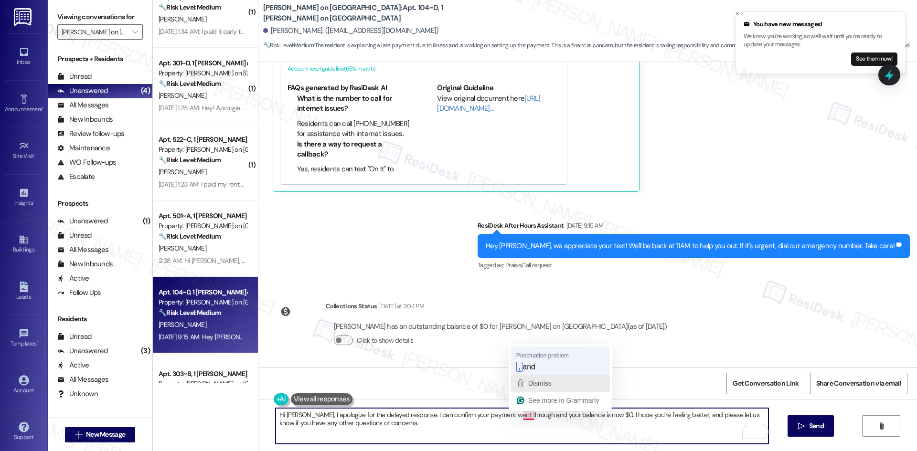
type textarea "Hi Chloe, I apologize for the delayed response. I can confirm your payment went…"
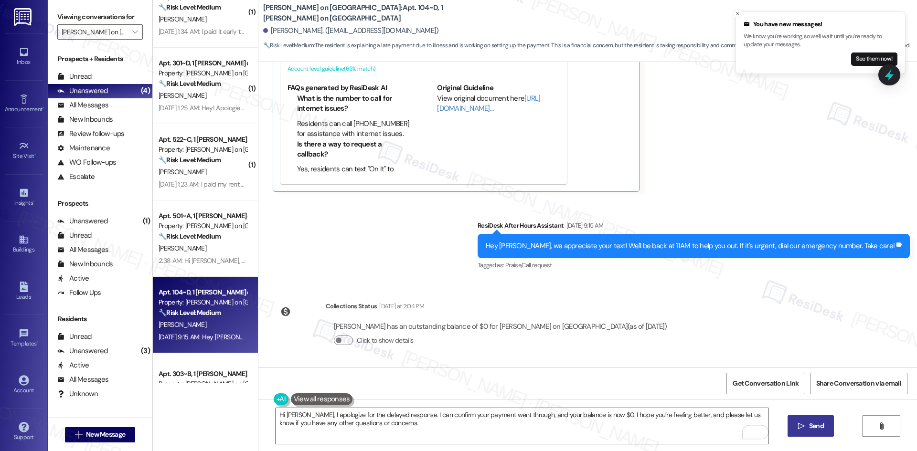
click at [805, 427] on span " Send" at bounding box center [811, 426] width 30 height 10
type textarea "Hi {{first_name}}, I'm so glad to hear your payment went through! I hope you're…"
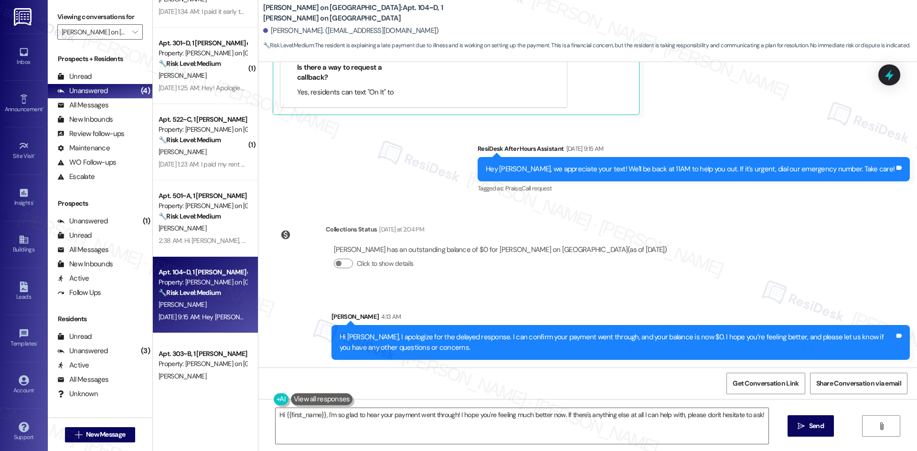
scroll to position [381, 0]
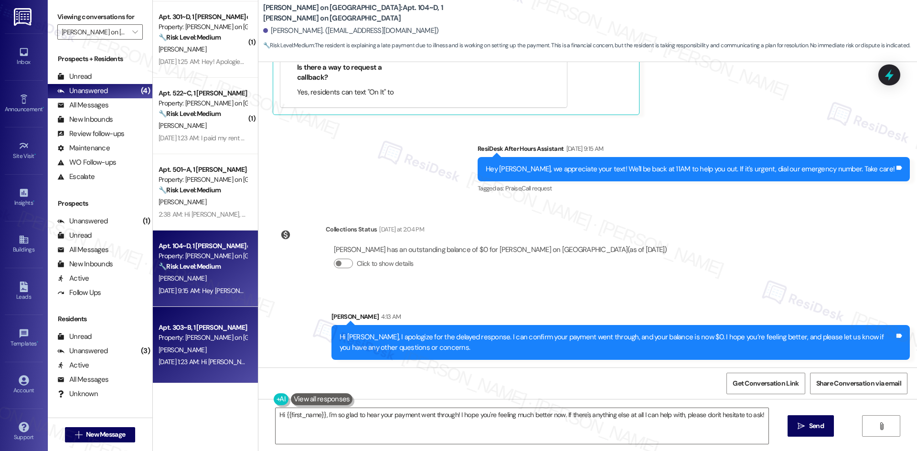
click at [197, 338] on div "Property: Bixby on College Avenue" at bounding box center [203, 338] width 88 height 10
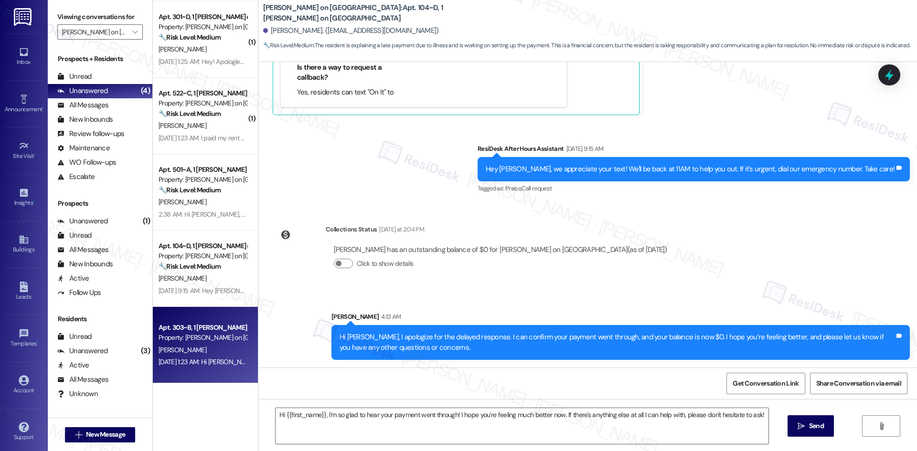
type textarea "Fetching suggested responses. Please feel free to read through the conversation…"
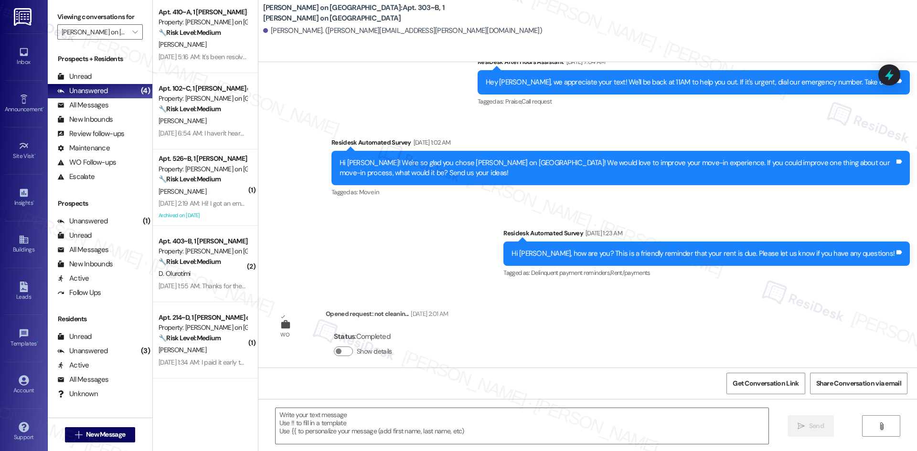
scroll to position [0, 0]
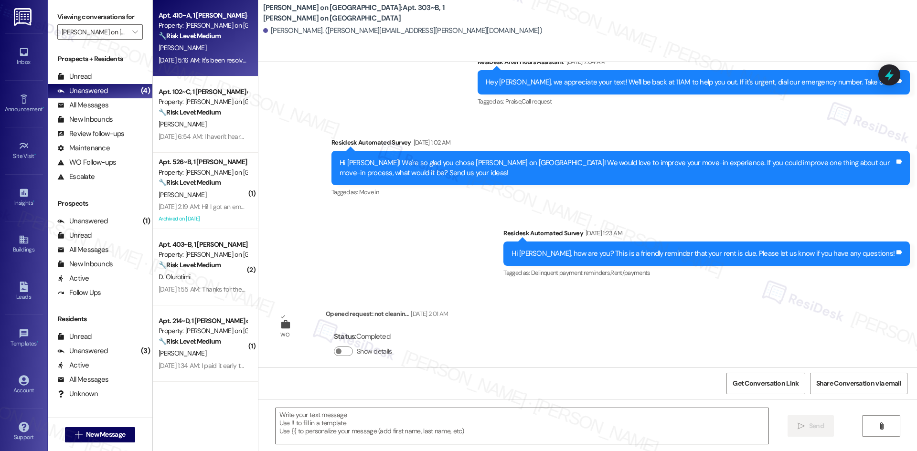
click at [208, 44] on div "E. Grady" at bounding box center [203, 48] width 90 height 12
type textarea "Fetching suggested responses. Please feel free to read through the conversation…"
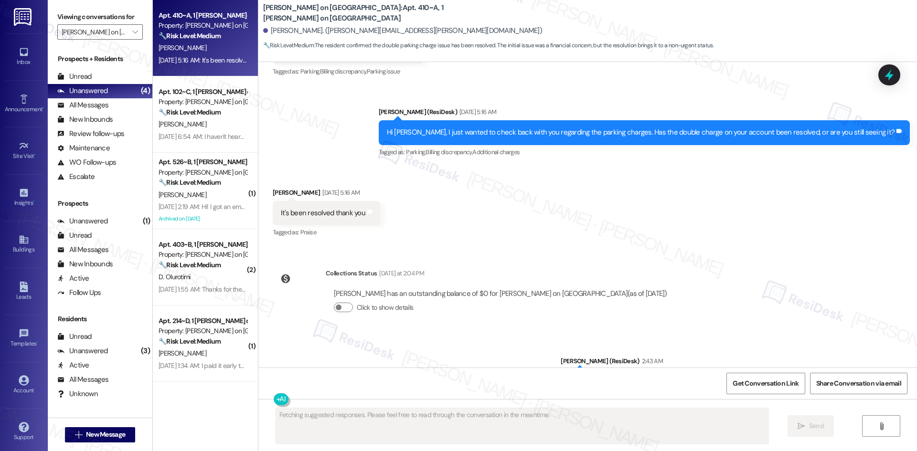
scroll to position [965, 0]
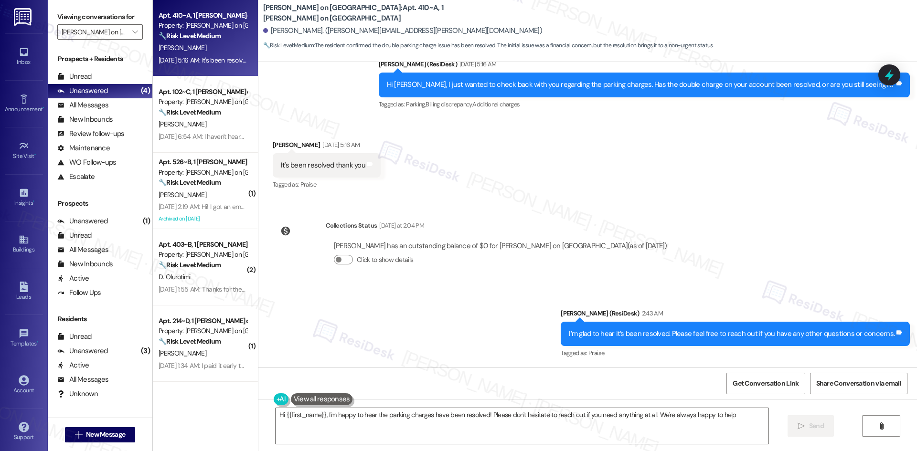
type textarea "Hi {{first_name}}, I'm happy to hear the parking charges have been resolved! Pl…"
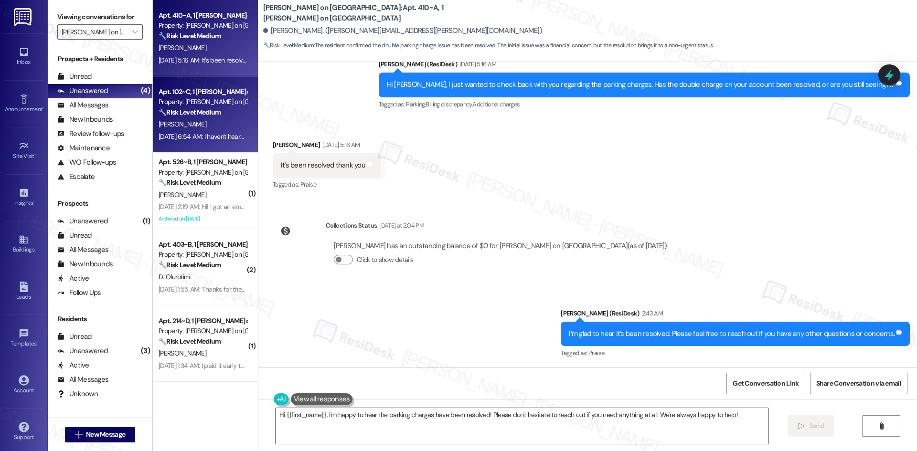
click at [191, 118] on div "V. Lorei" at bounding box center [203, 124] width 90 height 12
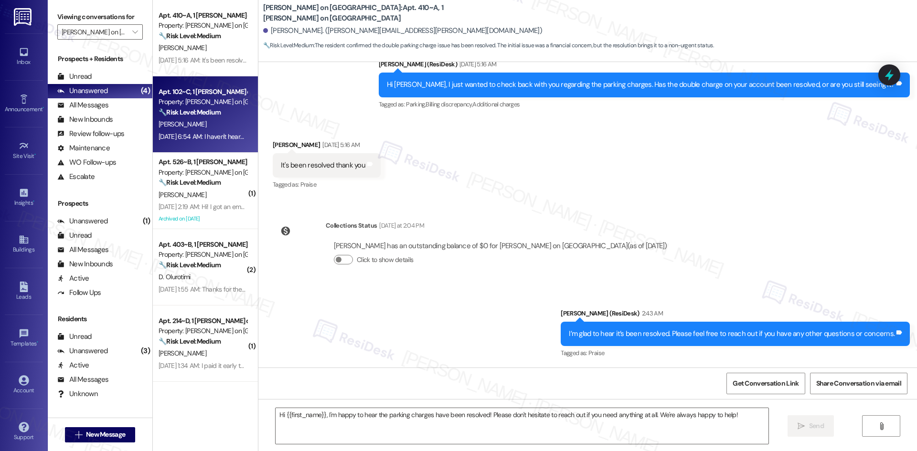
type textarea "Fetching suggested responses. Please feel free to read through the conversation…"
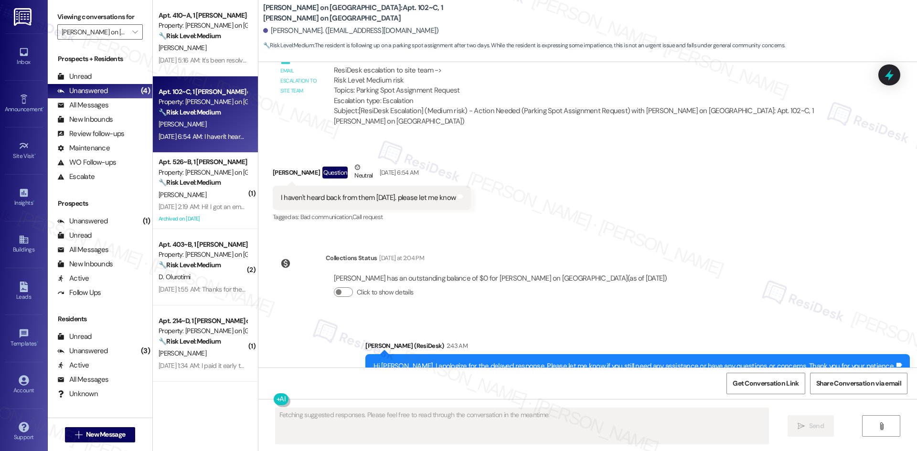
scroll to position [1333, 0]
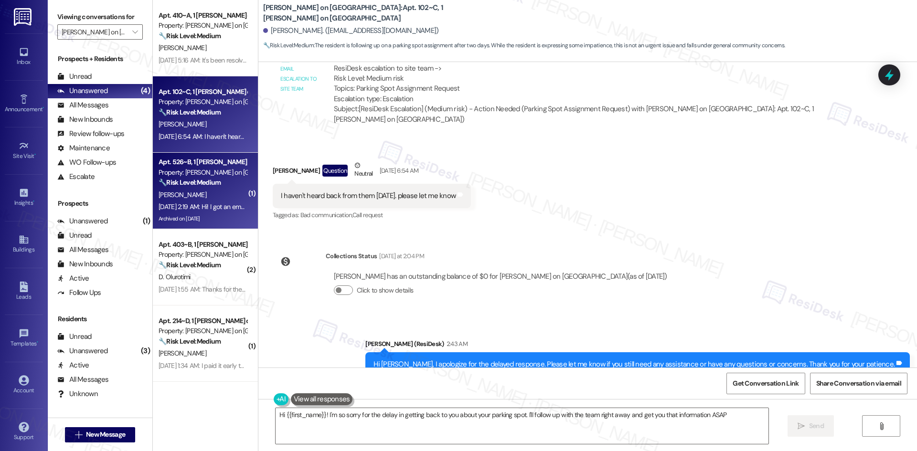
type textarea "Hi {{first_name}}! I'm so sorry for the delay in getting back to you about your…"
click at [222, 202] on div "Sep 03, 2025 at 2:19 AM: Hi! I got an email it was paid this morning:) lmk than…" at bounding box center [254, 206] width 190 height 9
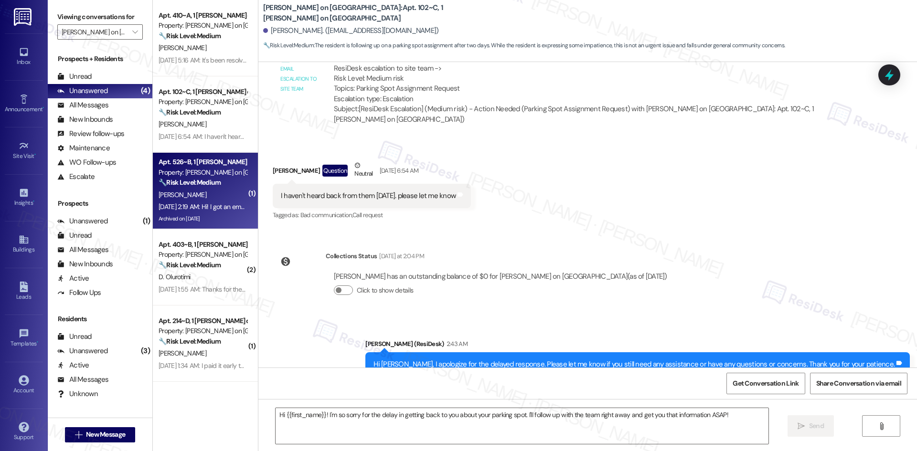
type textarea "Fetching suggested responses. Please feel free to read through the conversation…"
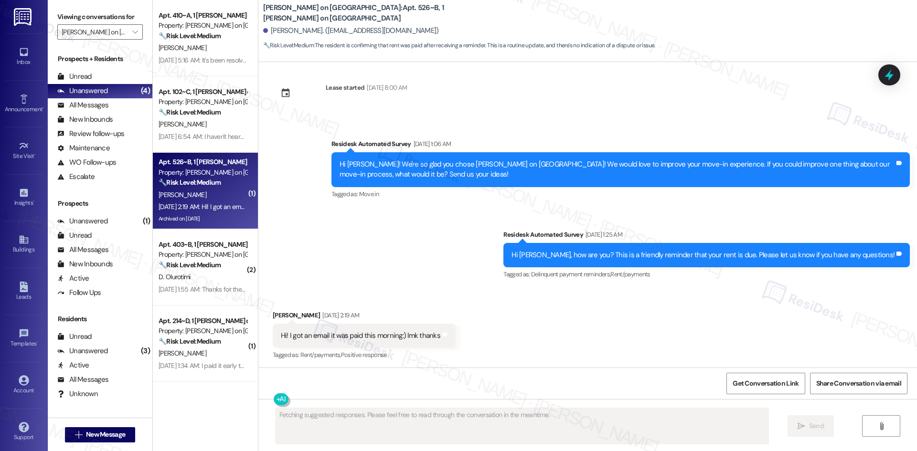
scroll to position [2739, 0]
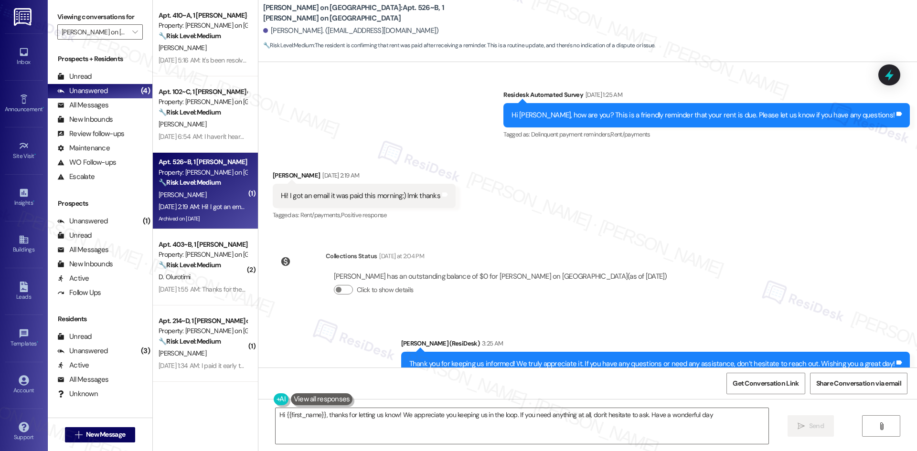
type textarea "Hi {{first_name}}, thanks for letting us know! We appreciate you keeping us in …"
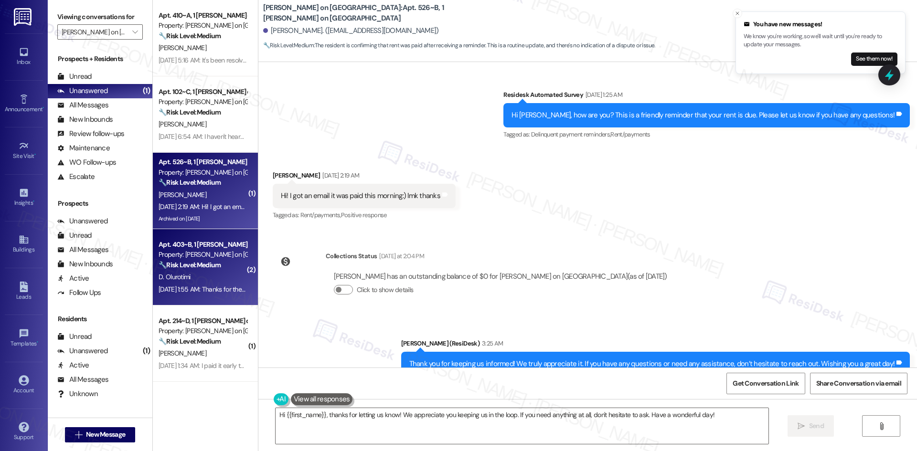
click at [214, 278] on div "D. Olurotimi" at bounding box center [203, 277] width 90 height 12
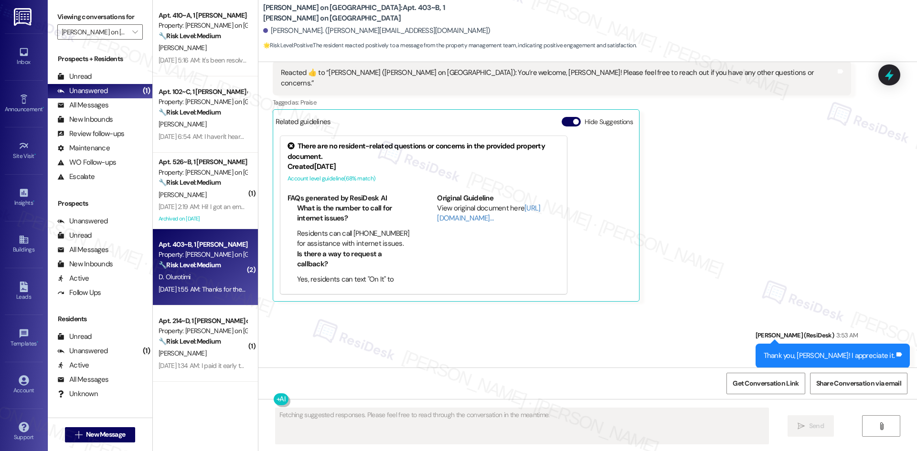
scroll to position [647, 0]
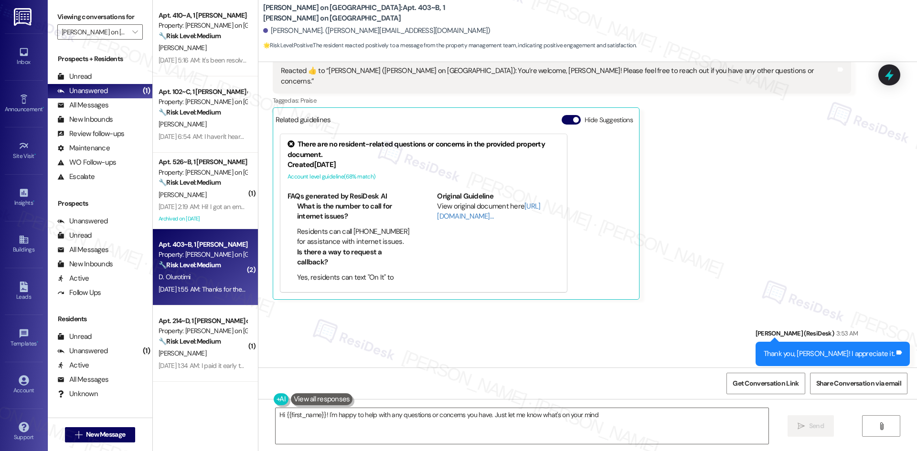
type textarea "Hi {{first_name}}! I'm happy to help with any questions or concerns you have. J…"
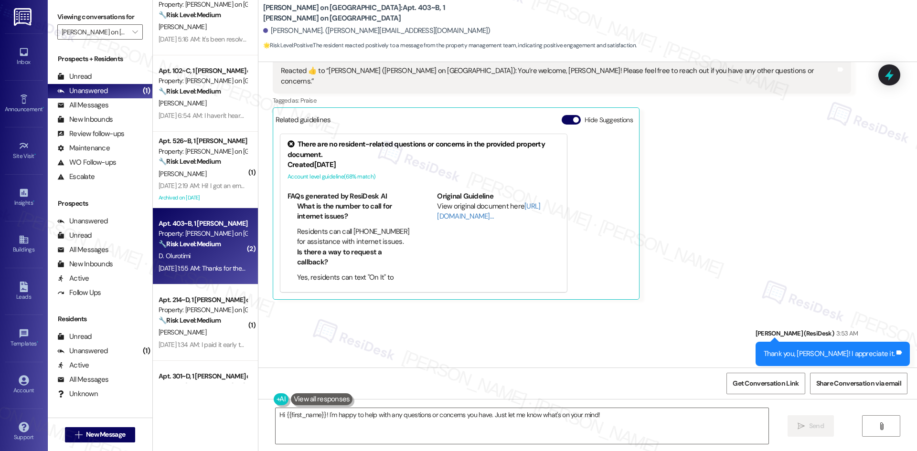
scroll to position [191, 0]
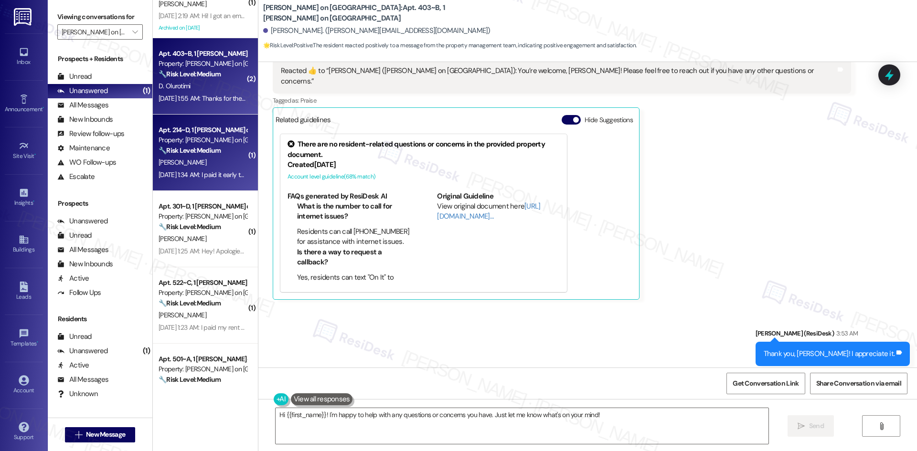
click at [180, 186] on div "Apt. 214~D, 1 Bixby on College Ave Property: Bixby on College Avenue 🔧 Risk Lev…" at bounding box center [205, 153] width 105 height 76
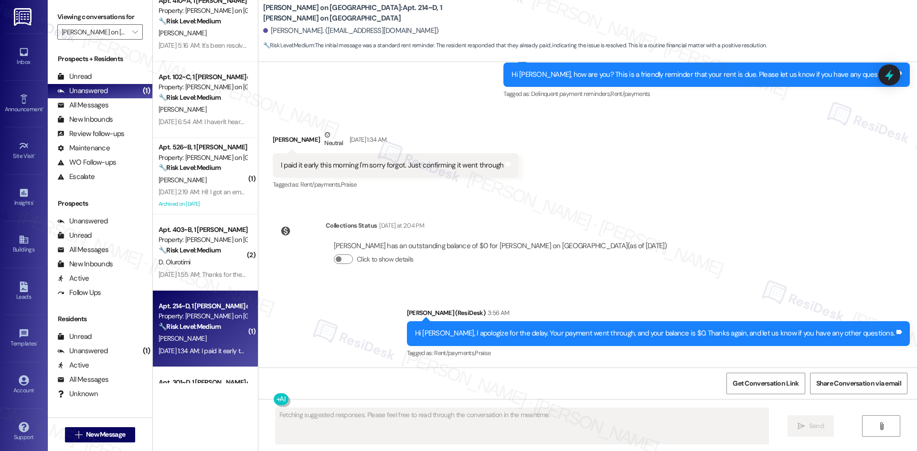
scroll to position [0, 0]
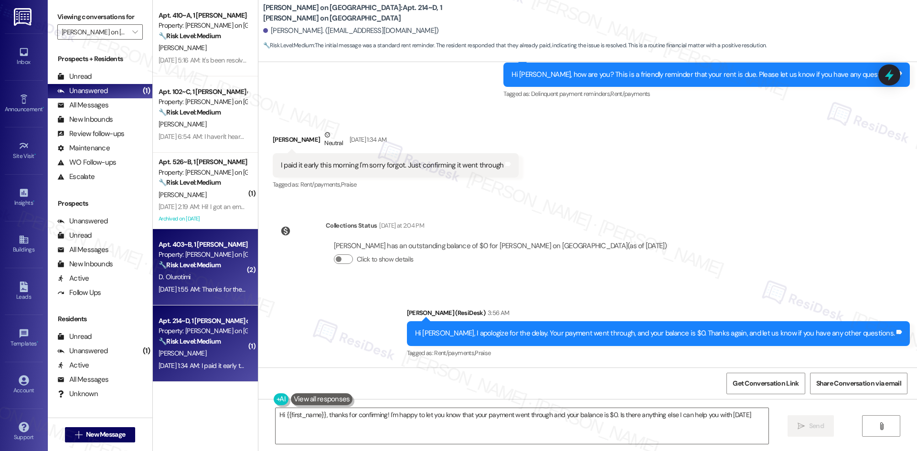
type textarea "Hi {{first_name}}, thanks for confirming! I'm happy to let you know that your p…"
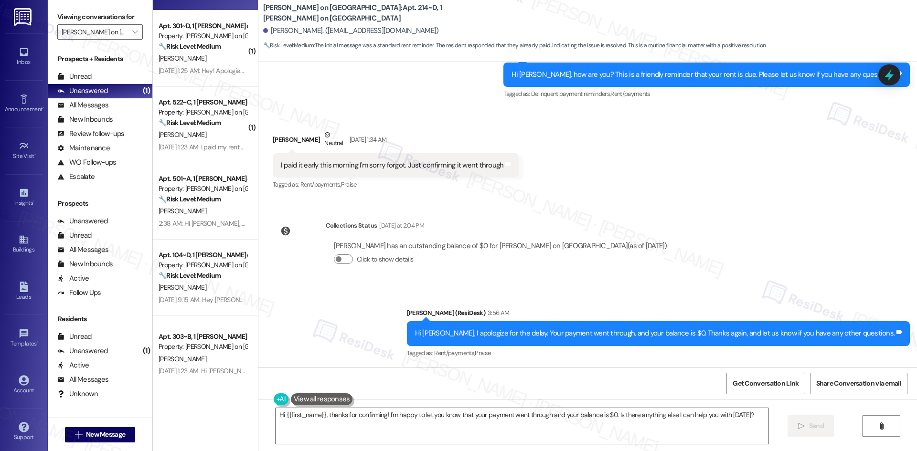
scroll to position [381, 0]
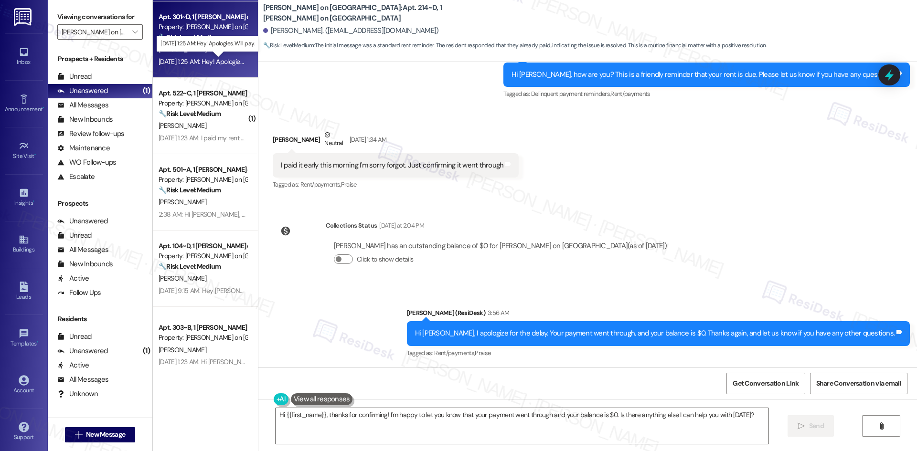
click at [207, 58] on div "Sep 03, 2025 at 1:25 AM: Hey! Apologies. Will pay. Sep 03, 2025 at 1:25 AM: Hey…" at bounding box center [214, 61] width 110 height 9
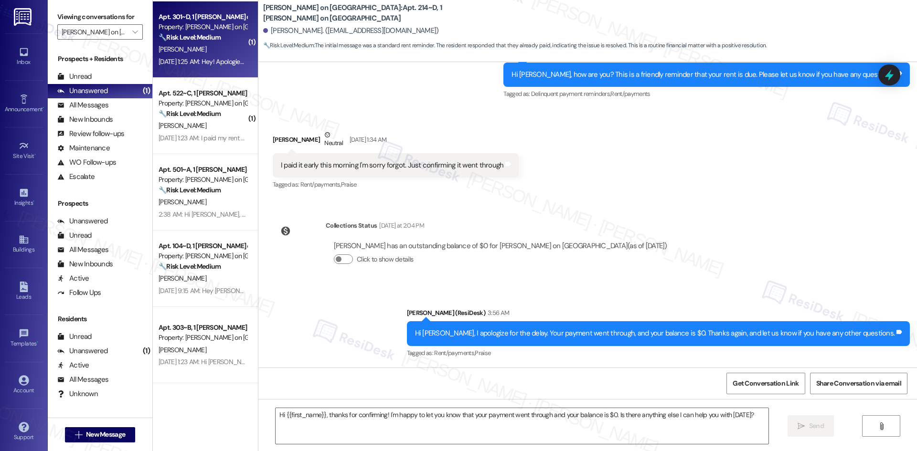
type textarea "Fetching suggested responses. Please feel free to read through the conversation…"
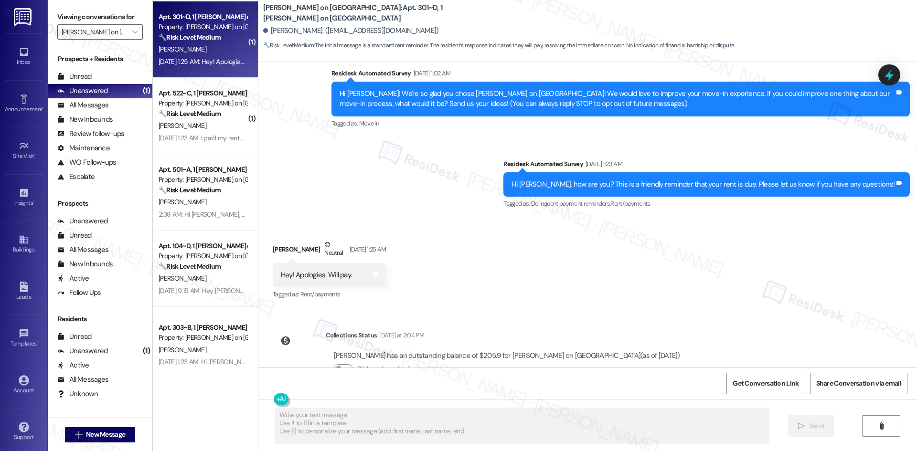
scroll to position [189, 0]
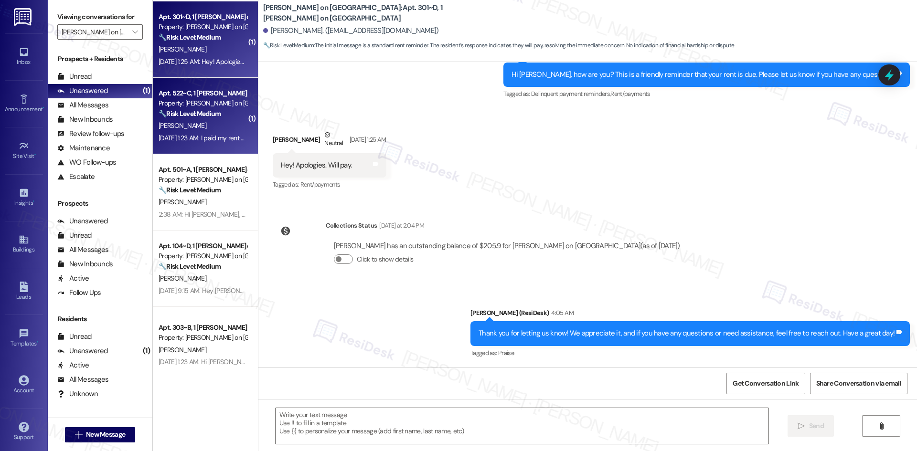
click at [158, 114] on div "Apt. 522~C, 1 Bixby on College Ave Property: Bixby on College Avenue 🔧 Risk Lev…" at bounding box center [203, 103] width 90 height 32
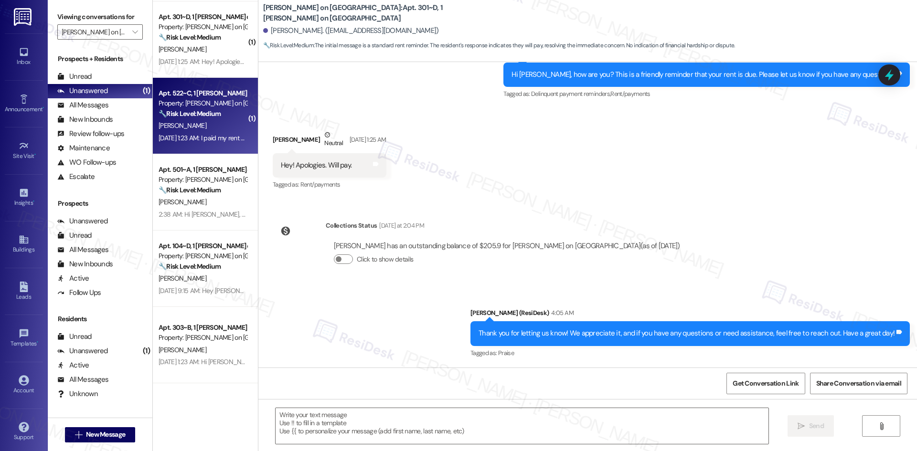
type textarea "Fetching suggested responses. Please feel free to read through the conversation…"
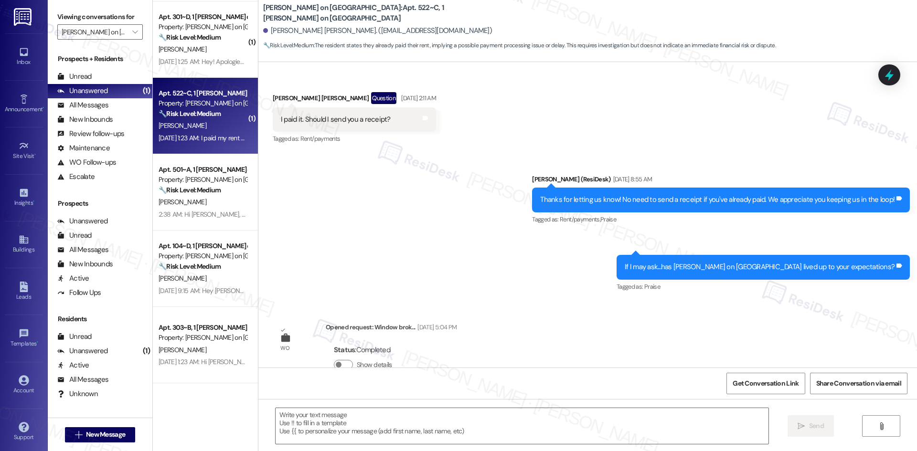
type textarea "Fetching suggested responses. Please feel free to read through the conversation…"
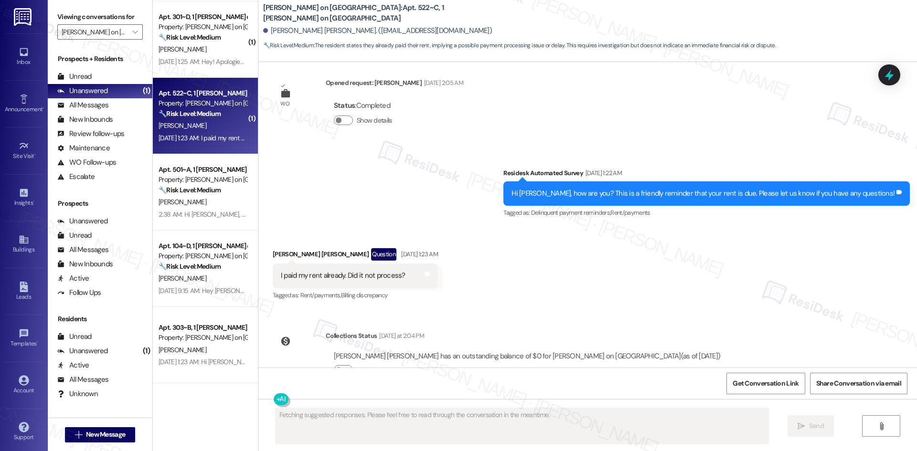
scroll to position [1034, 0]
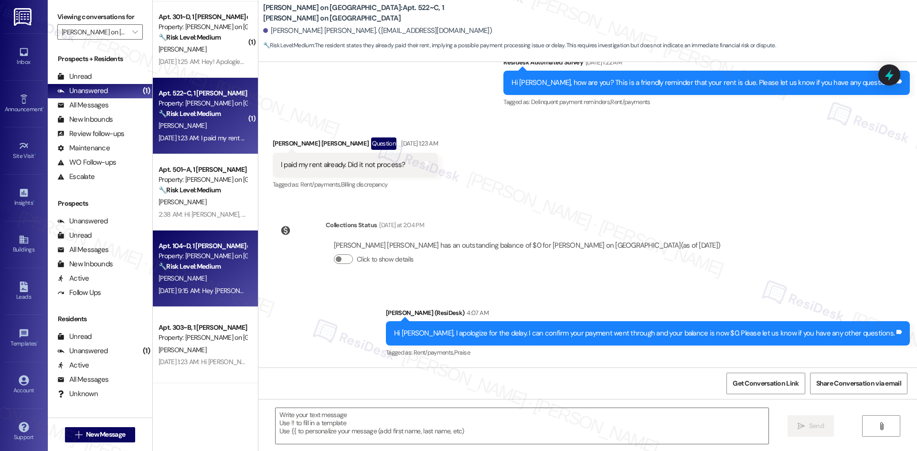
click at [199, 233] on div "Apt. 104~D, 1 Bixby on College Ave Property: Bixby on College Avenue 🔧 Risk Lev…" at bounding box center [205, 269] width 105 height 76
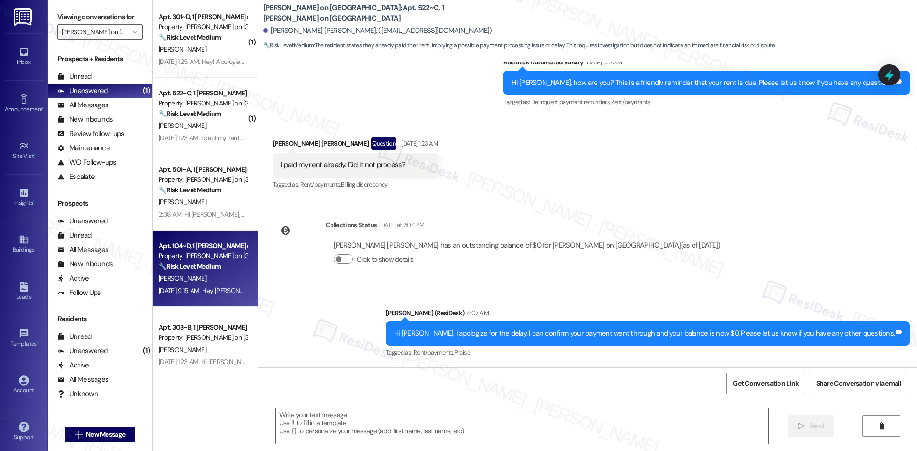
type textarea "Fetching suggested responses. Please feel free to read through the conversation…"
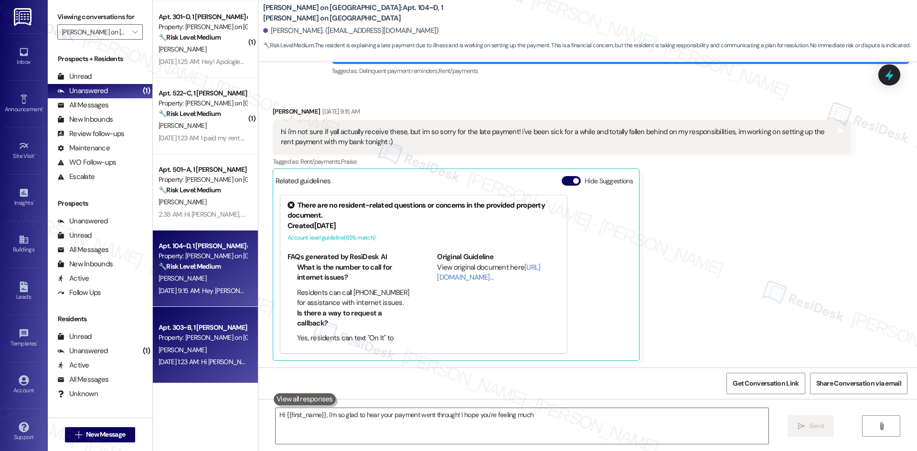
scroll to position [132, 0]
type textarea "Hi {{first_name}}, I'm so glad to hear your payment went through! I hope you're…"
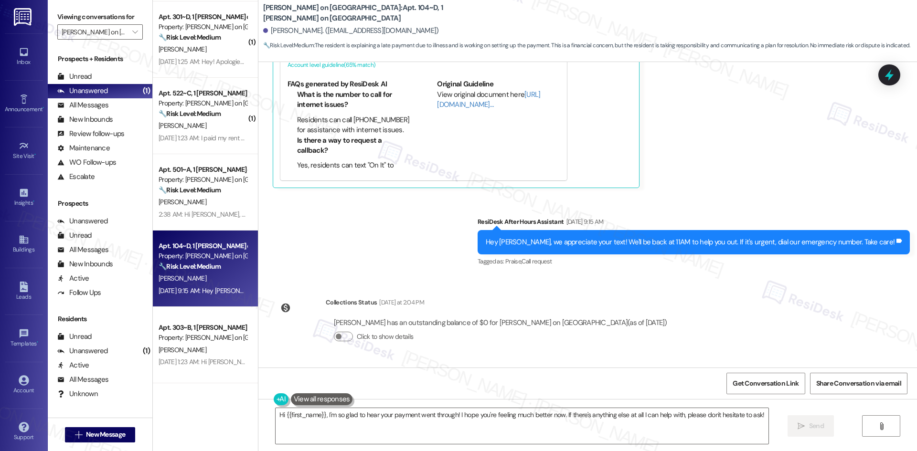
scroll to position [392, 0]
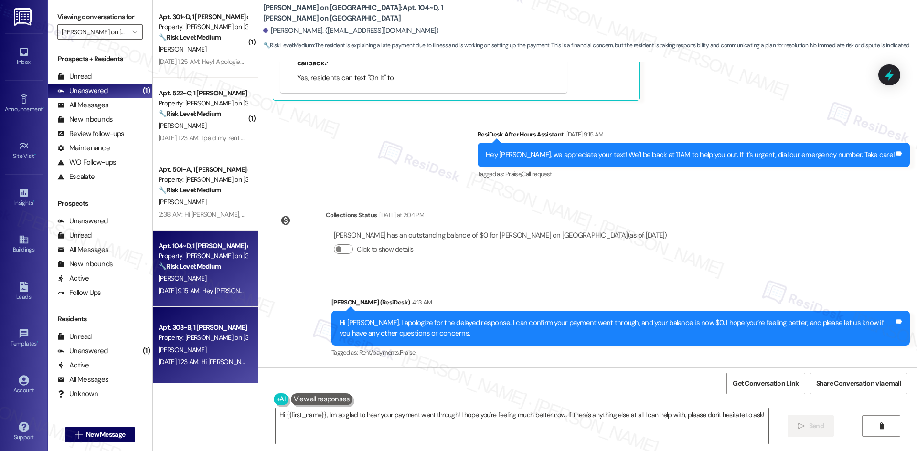
click at [204, 353] on div "[PERSON_NAME]" at bounding box center [203, 350] width 90 height 12
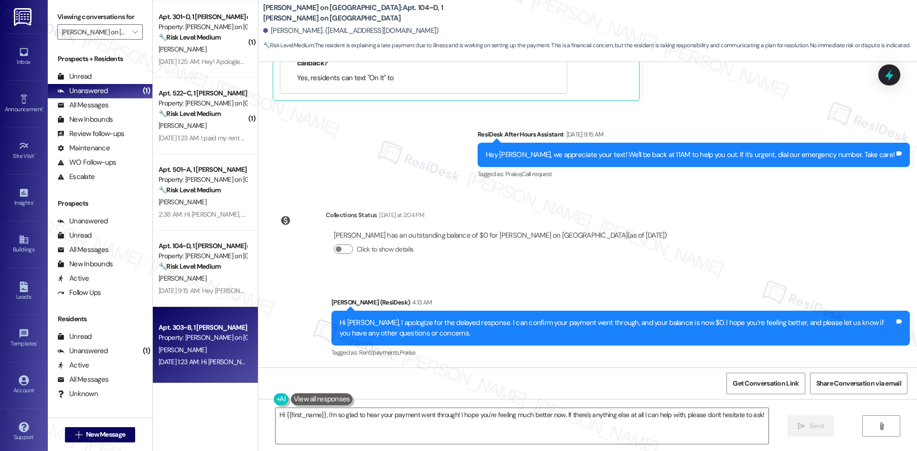
type textarea "Fetching suggested responses. Please feel free to read through the conversation…"
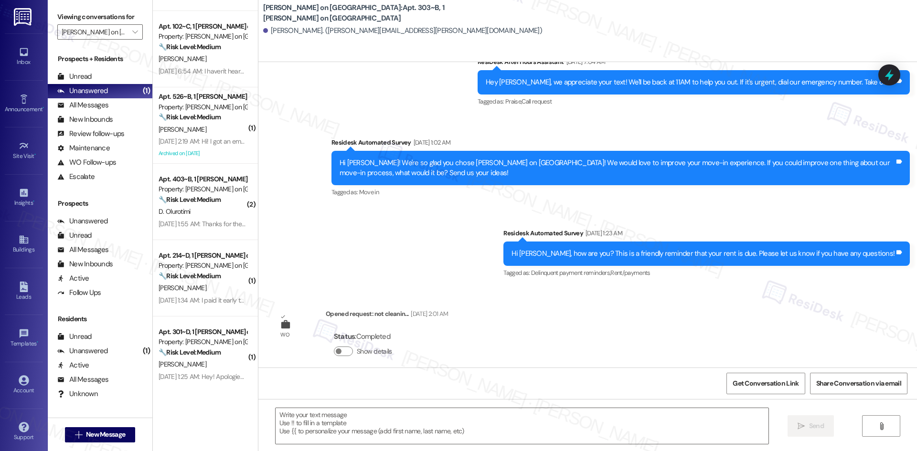
scroll to position [0, 0]
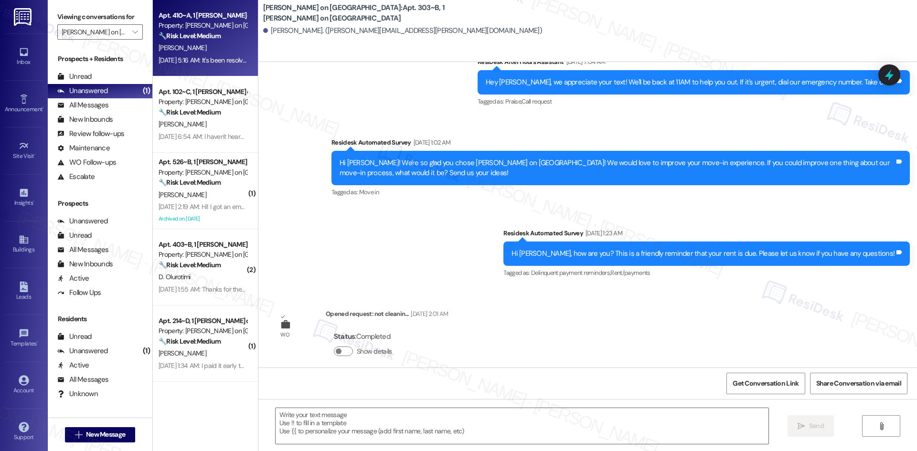
click at [205, 57] on div "Sep 06, 2025 at 5:16 AM: It's been resolved thank you Sep 06, 2025 at 5:16 AM: …" at bounding box center [219, 60] width 120 height 9
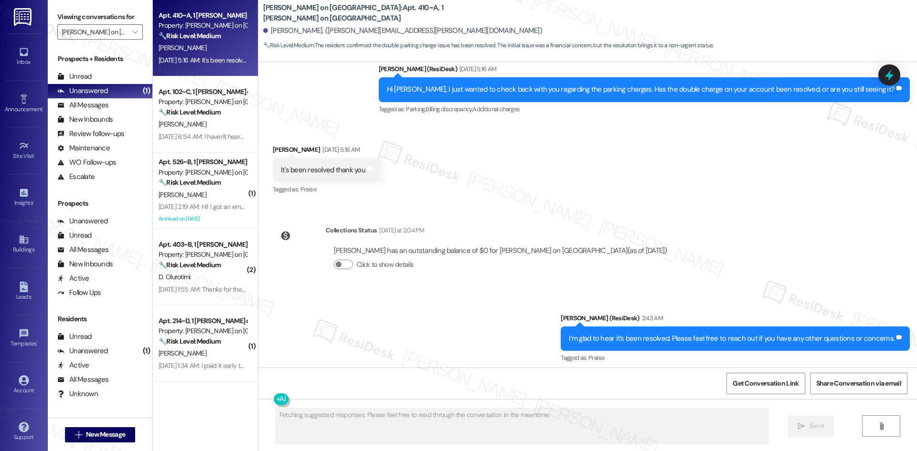
scroll to position [965, 0]
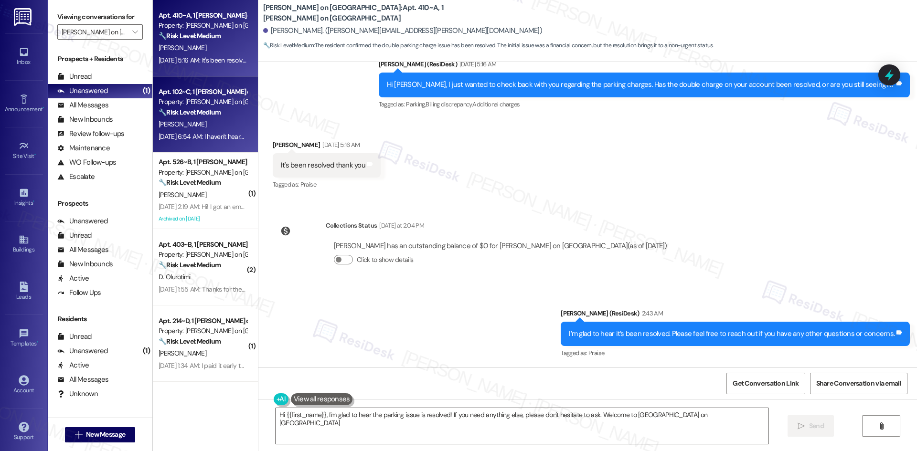
type textarea "Hi {{first_name}}, I'm glad to hear the parking issue is resolved! If you need …"
click at [209, 127] on div "V. Lorei" at bounding box center [203, 124] width 90 height 12
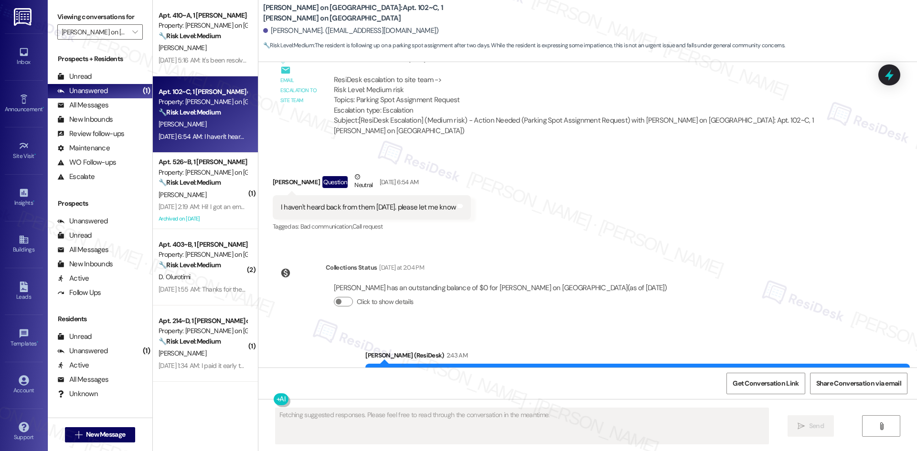
scroll to position [1333, 0]
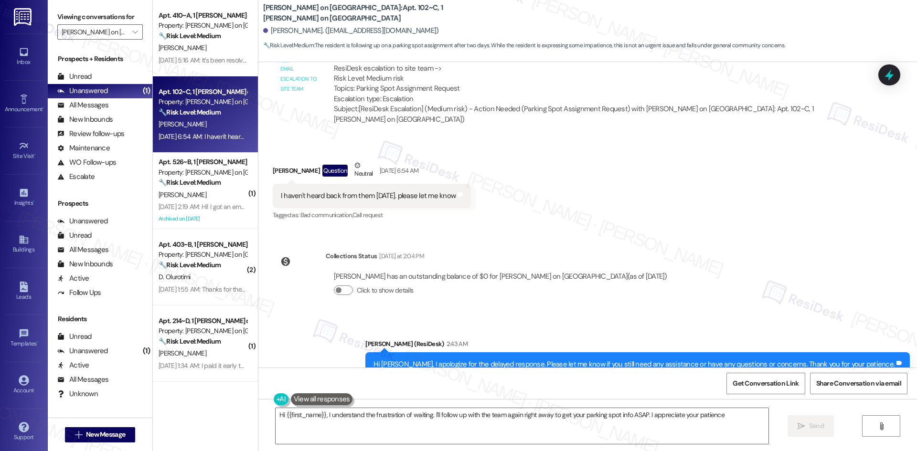
type textarea "Hi {{first_name}}, I understand the frustration of waiting. I'll follow up with…"
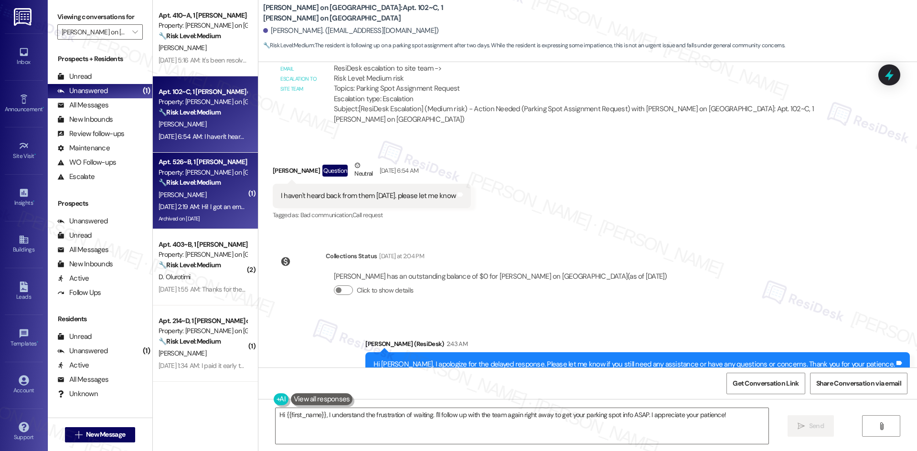
click at [174, 202] on div "Sep 03, 2025 at 2:19 AM: Hi! I got an email it was paid this morning:) lmk than…" at bounding box center [203, 207] width 90 height 12
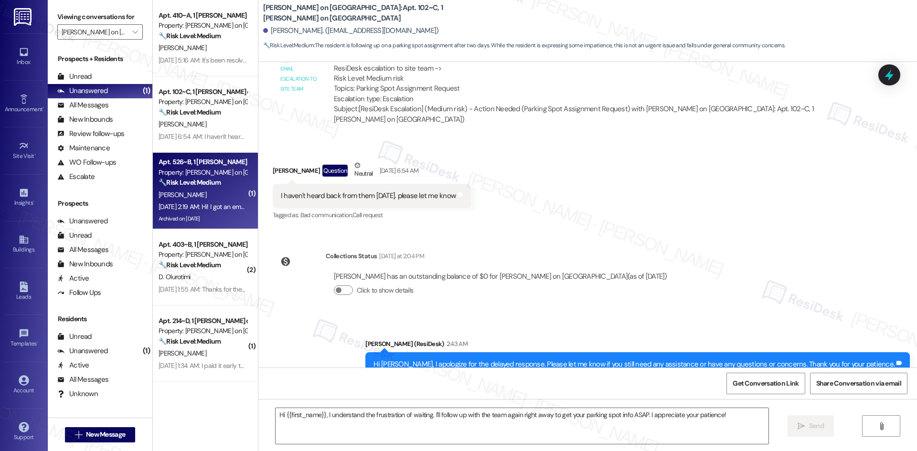
type textarea "Fetching suggested responses. Please feel free to read through the conversation…"
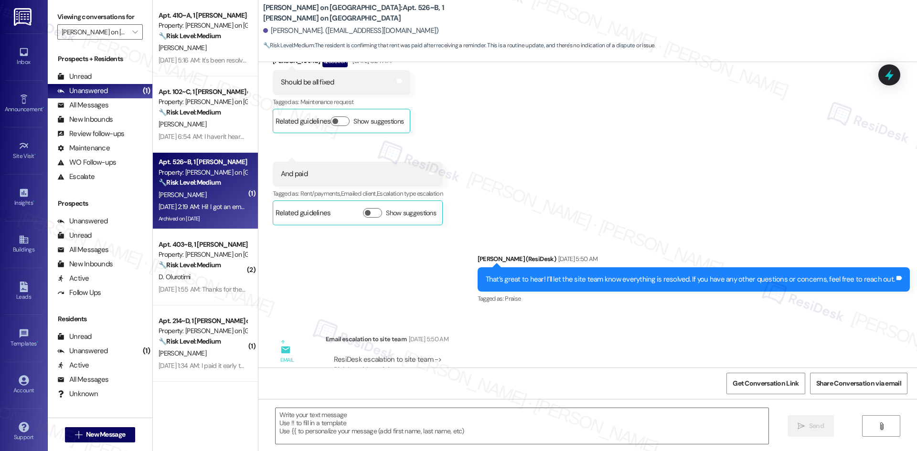
type textarea "Fetching suggested responses. Please feel free to read through the conversation…"
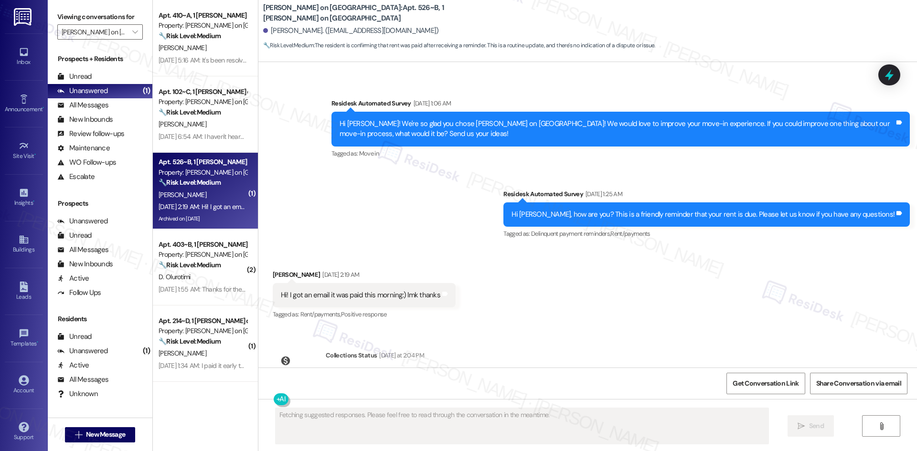
scroll to position [2739, 0]
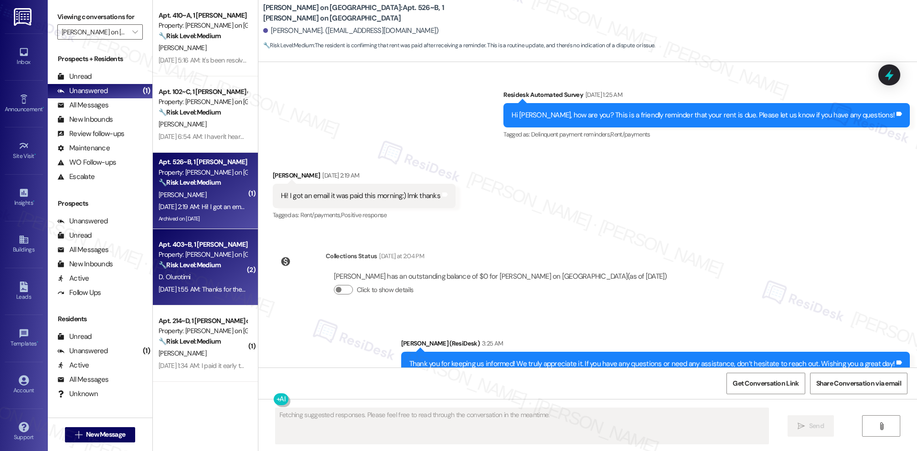
click at [225, 270] on div "🔧 Risk Level: Medium The resident acknowledged the rent reminder. This is a rou…" at bounding box center [203, 265] width 88 height 10
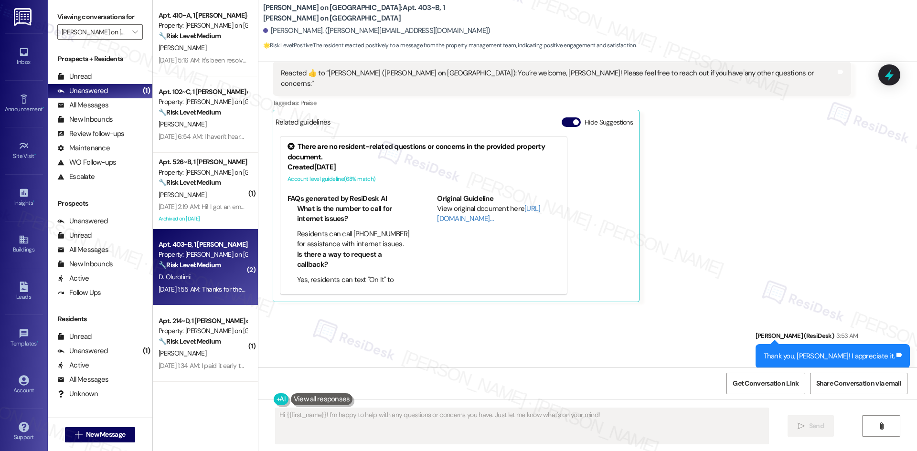
scroll to position [647, 0]
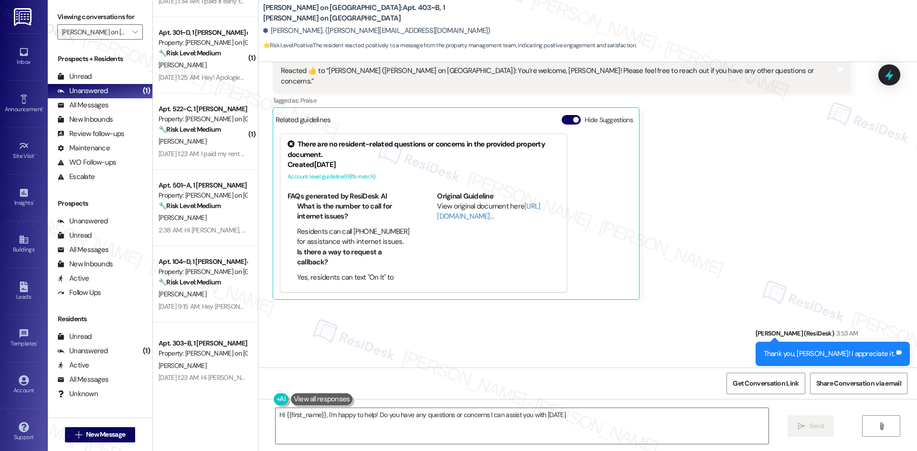
type textarea "Hi {{first_name}}, I'm happy to help! Do you have any questions or concerns I c…"
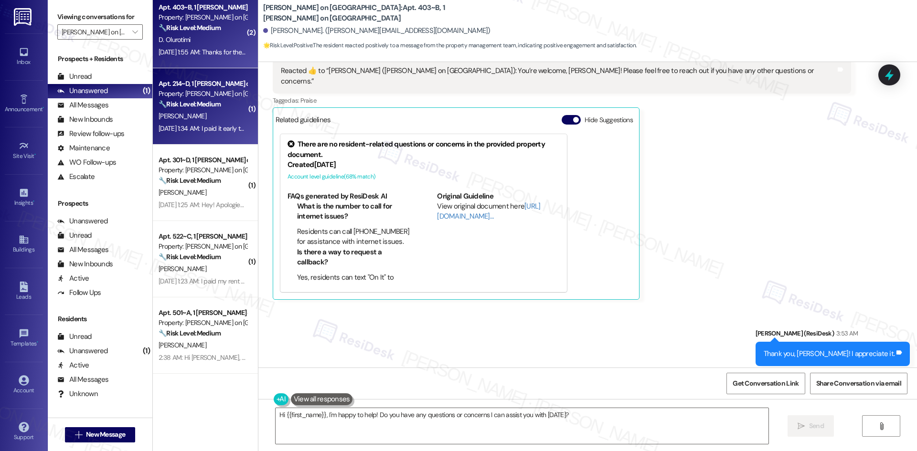
click at [203, 115] on div "L. Cahill" at bounding box center [203, 116] width 90 height 12
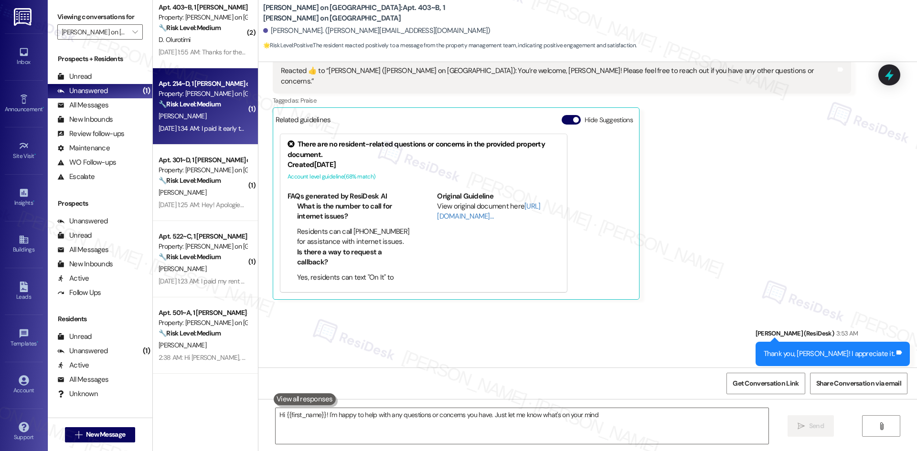
type textarea "Hi {{first_name}}! I'm happy to help with any questions or concerns you have. J…"
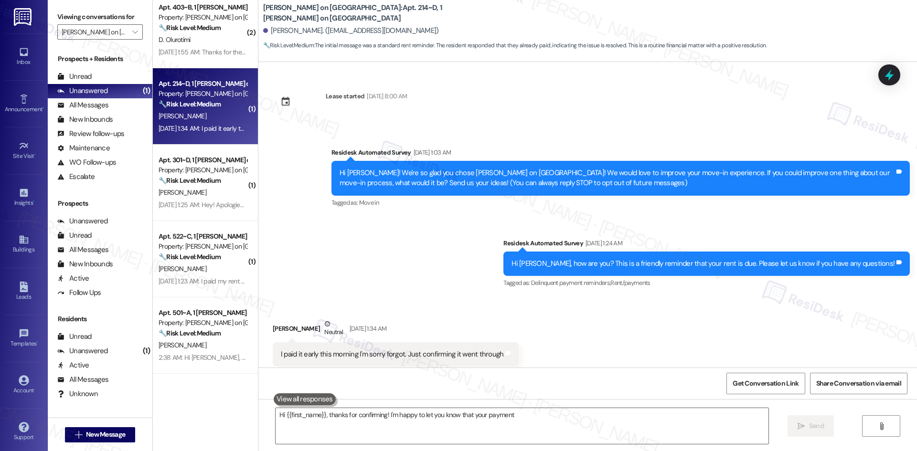
scroll to position [21, 0]
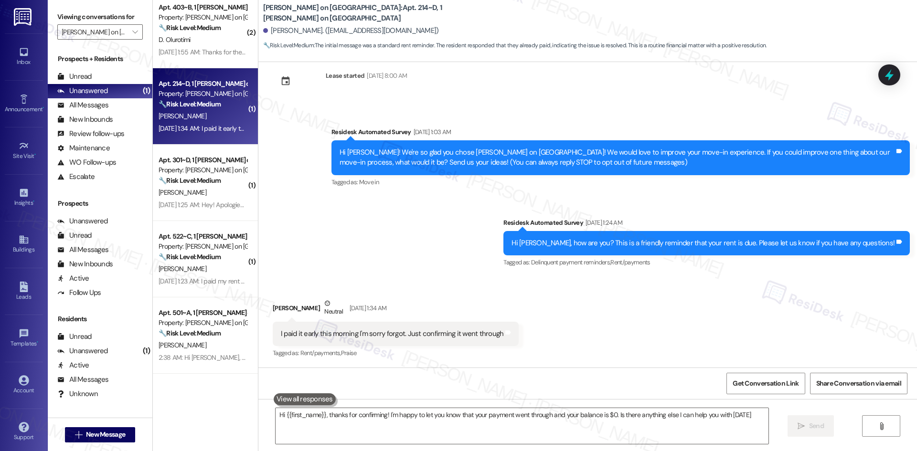
type textarea "Hi {{first_name}}, thanks for confirming! I'm happy to let you know that your p…"
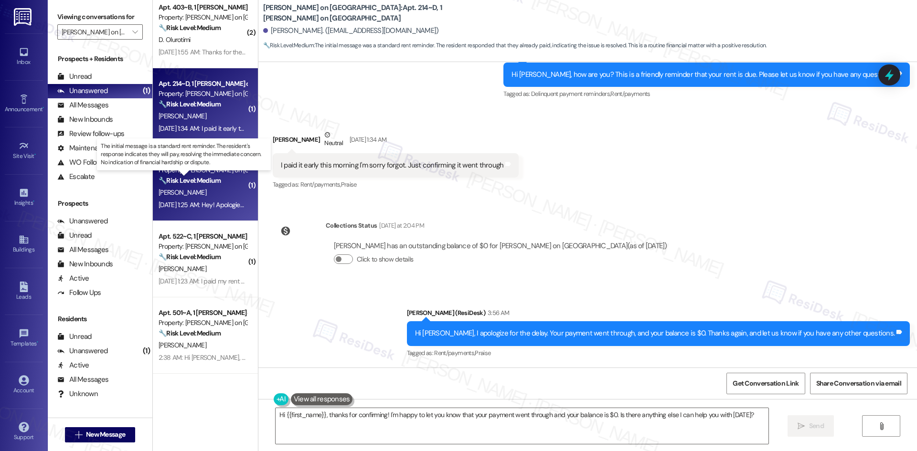
click at [193, 184] on strong "🔧 Risk Level: Medium" at bounding box center [190, 180] width 62 height 9
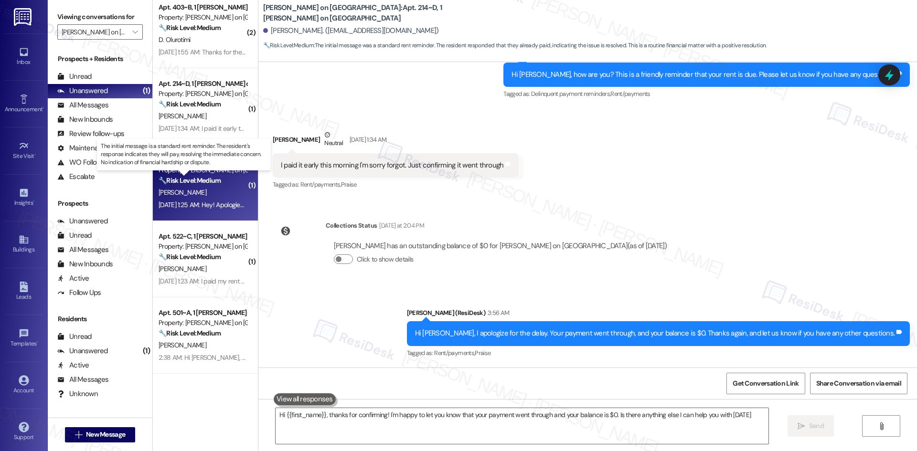
type textarea "Hi {{first_name}}, thanks for confirming! I'm happy to let you know that your p…"
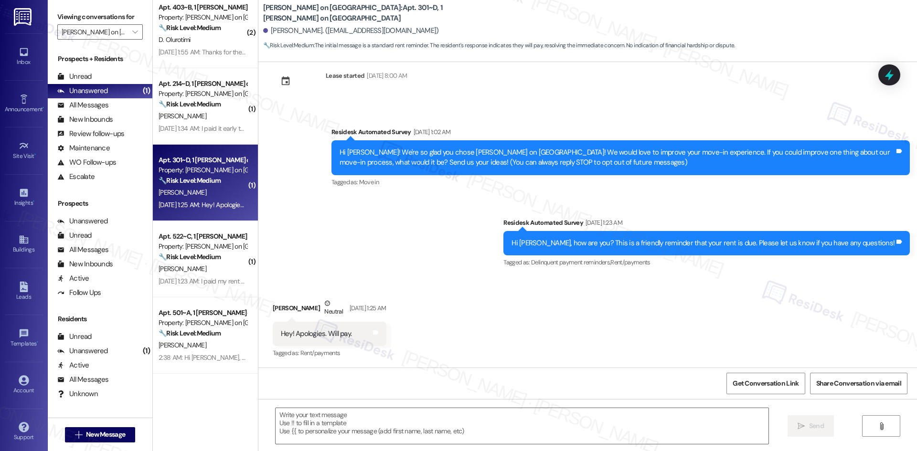
type textarea "Fetching suggested responses. Please feel free to read through the conversation…"
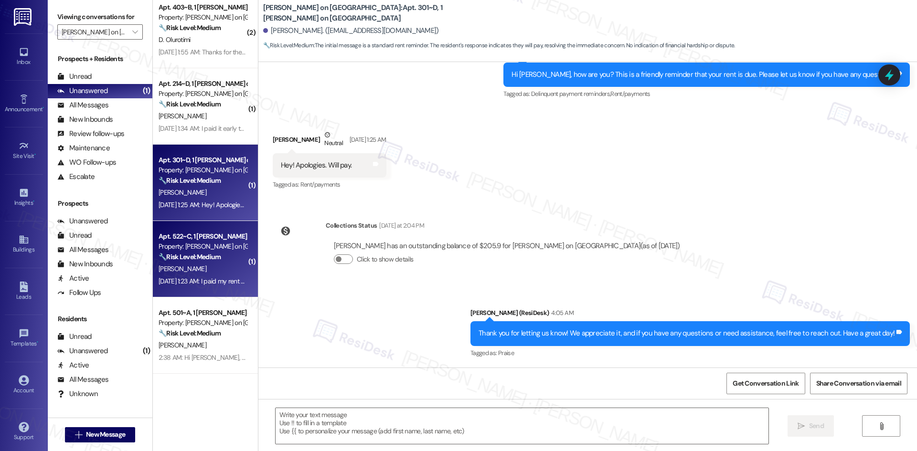
click at [201, 263] on div "T. Bishop" at bounding box center [203, 269] width 90 height 12
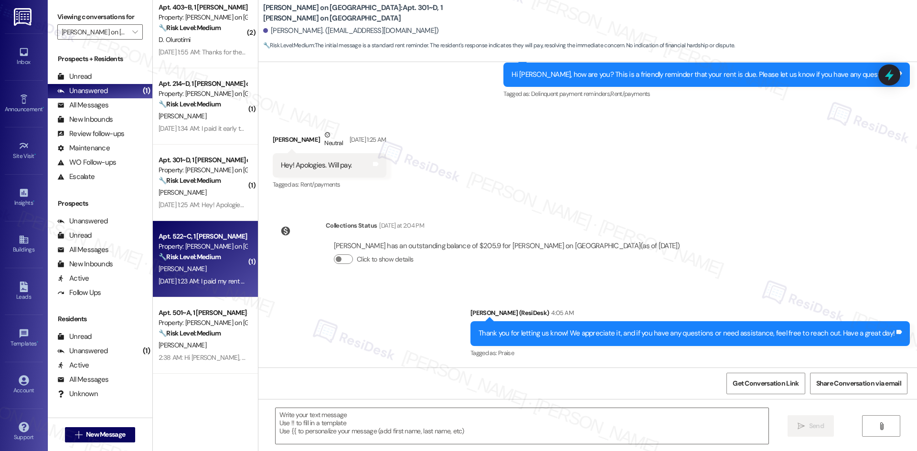
type textarea "Fetching suggested responses. Please feel free to read through the conversation…"
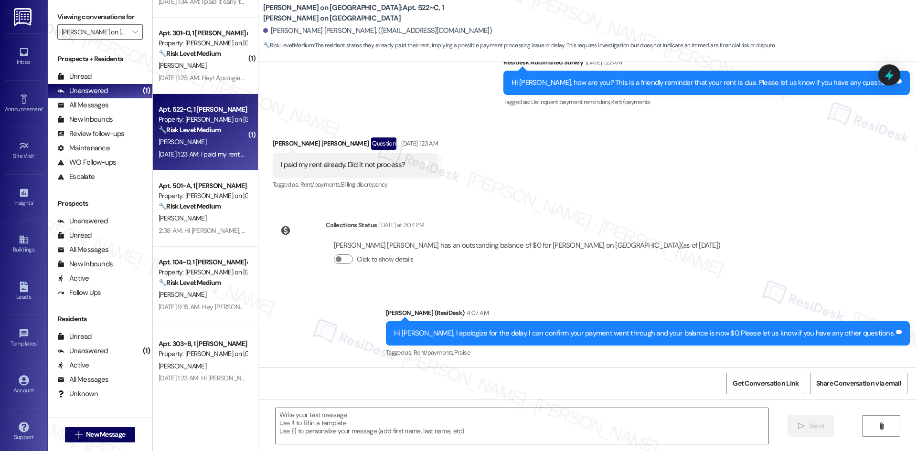
scroll to position [381, 0]
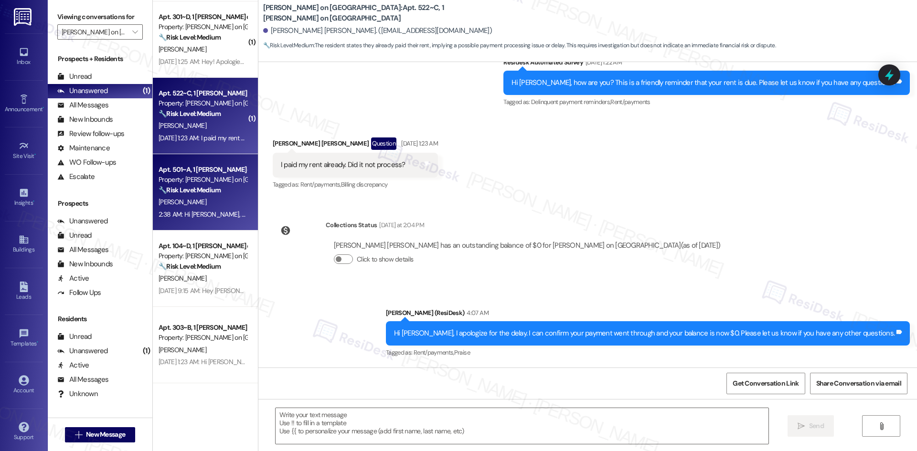
click at [202, 209] on div "2:38 AM: Hi Matthew, thank you for your patience. I can confirm your payment cl…" at bounding box center [203, 215] width 90 height 12
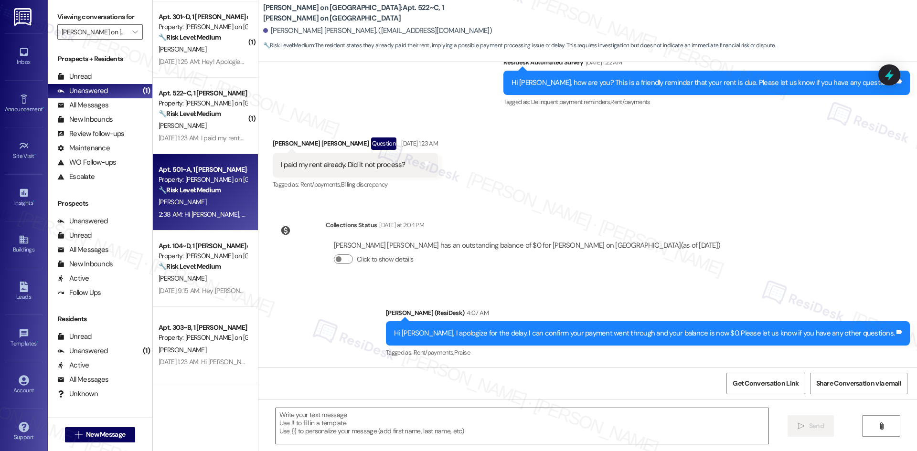
type textarea "Fetching suggested responses. Please feel free to read through the conversation…"
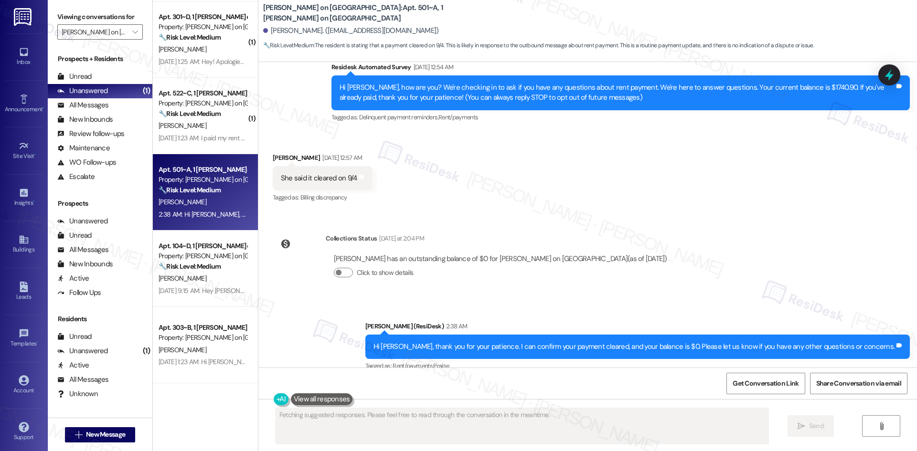
scroll to position [98, 0]
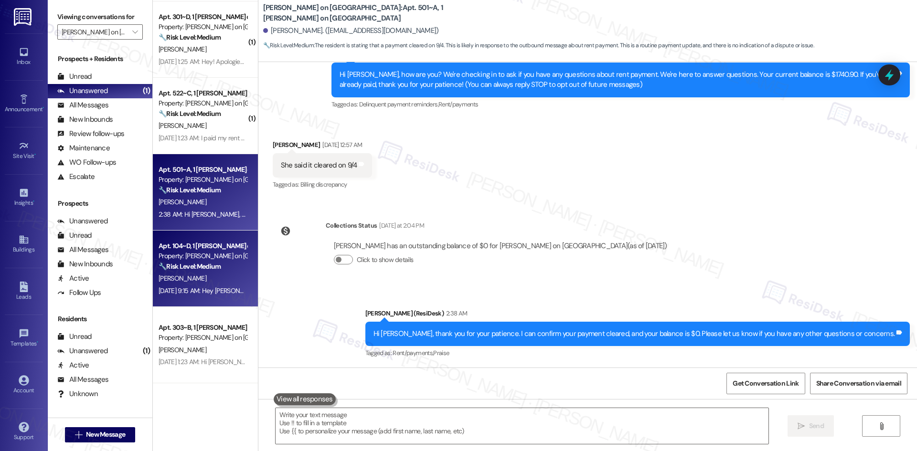
click at [181, 276] on span "C. Fernstrom" at bounding box center [183, 278] width 48 height 9
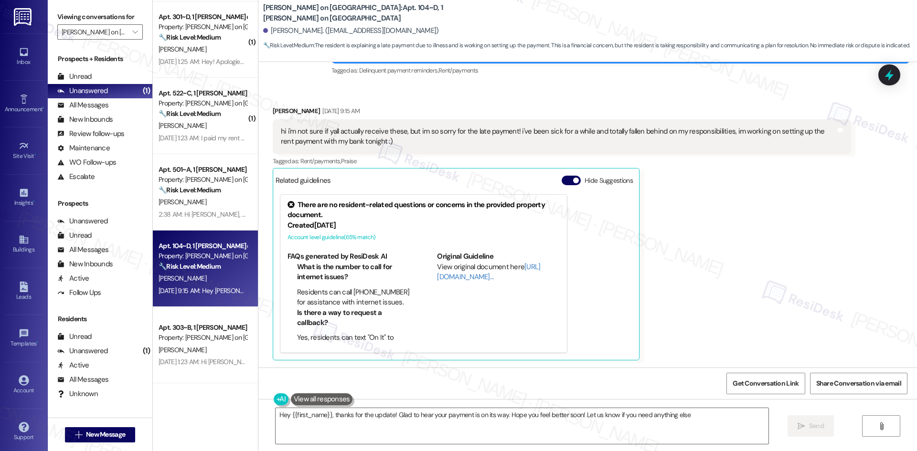
type textarea "Hey {{first_name}}, thanks for the update! Glad to hear your payment is on its …"
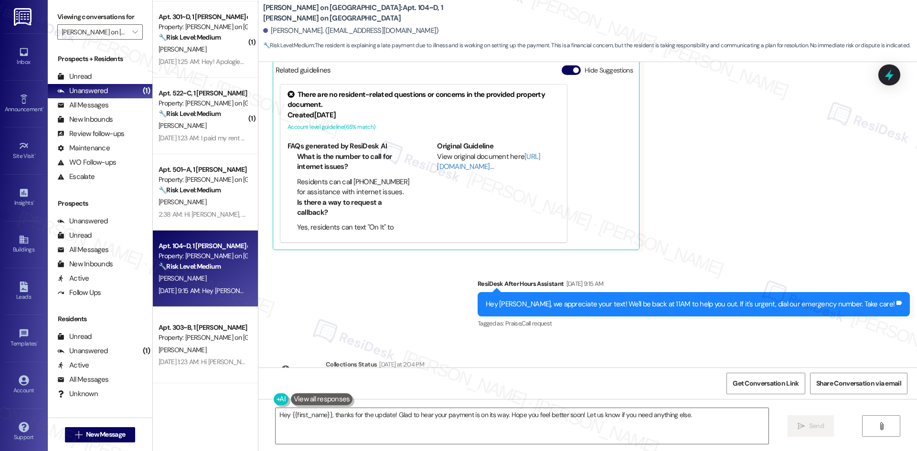
scroll to position [392, 0]
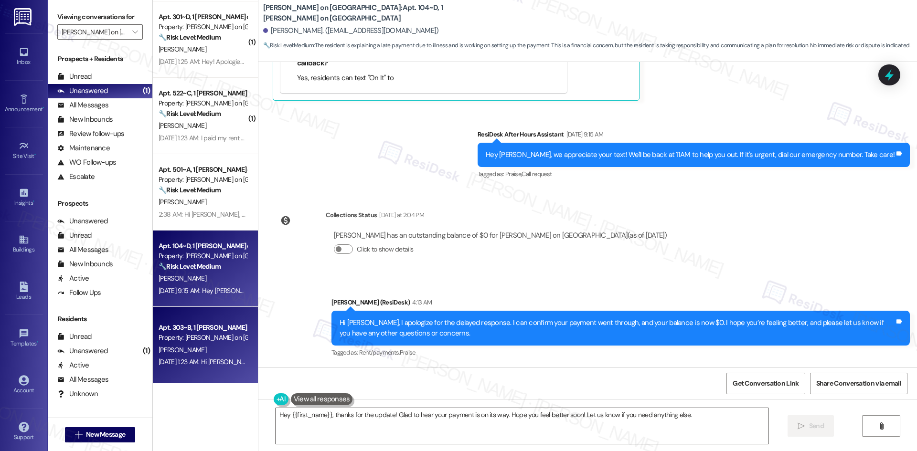
click at [179, 330] on div "Apt. 303~B, 1 [PERSON_NAME] on [GEOGRAPHIC_DATA]" at bounding box center [203, 328] width 88 height 10
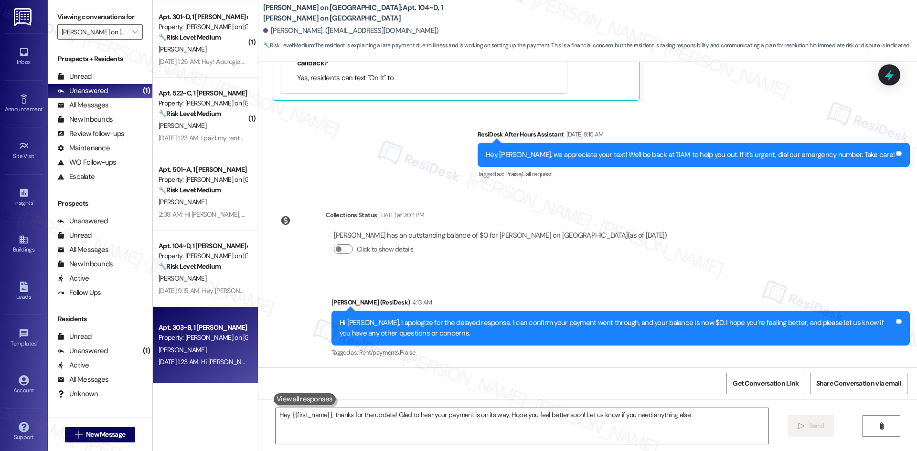
type textarea "Hey {{first_name}}, thanks for the update! Glad to hear your payment is on its …"
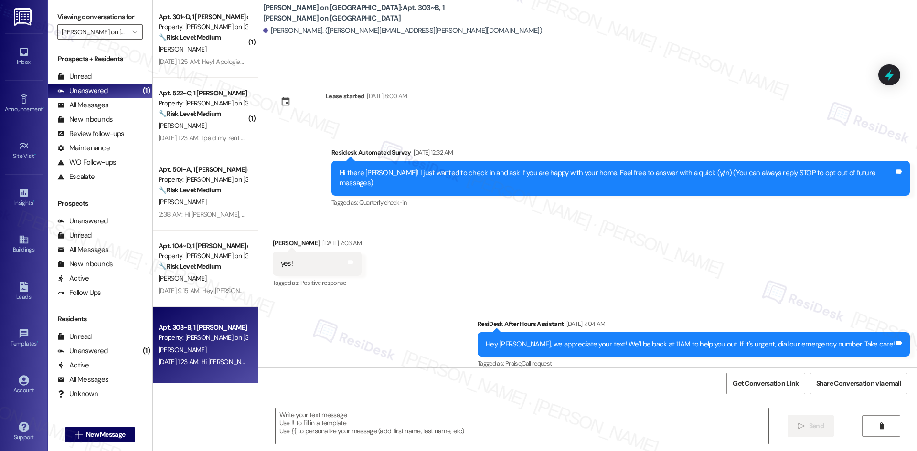
type textarea "Fetching suggested responses. Please feel free to read through the conversation…"
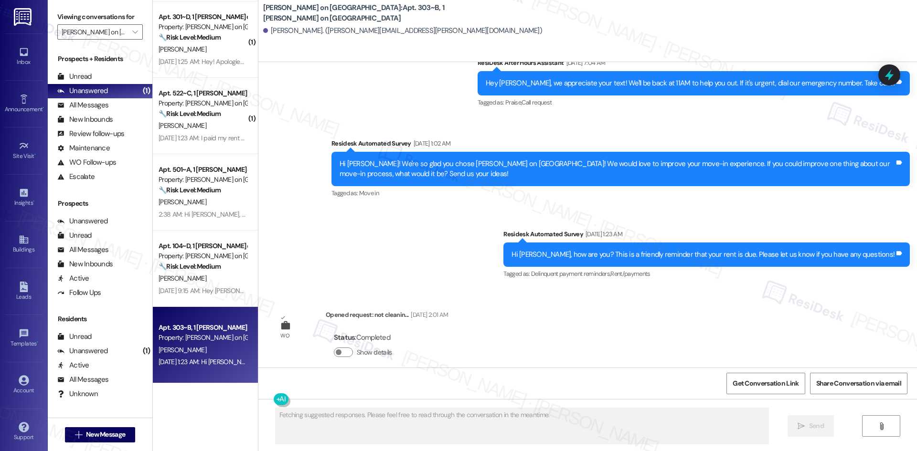
scroll to position [262, 0]
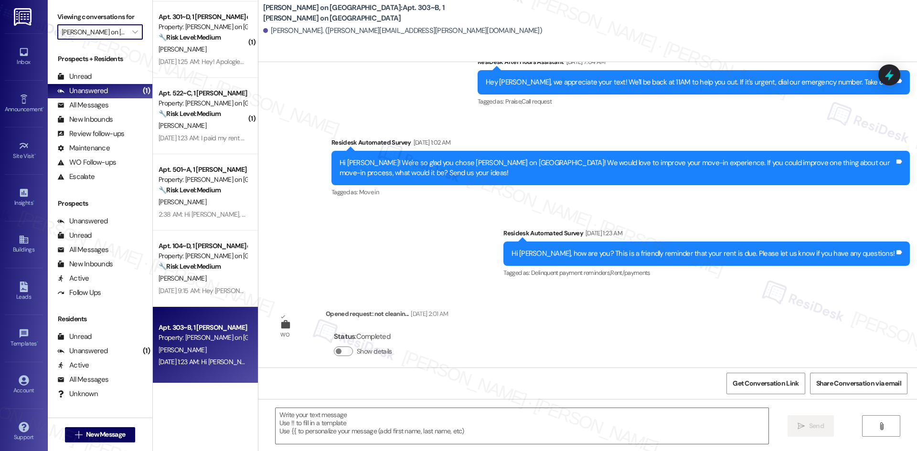
click at [81, 34] on input "[PERSON_NAME] on [GEOGRAPHIC_DATA]" at bounding box center [95, 31] width 66 height 15
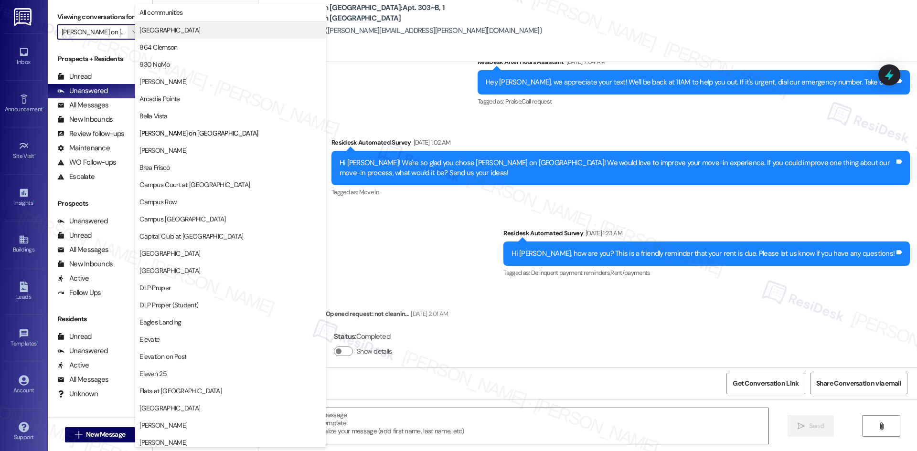
click at [189, 36] on button "[GEOGRAPHIC_DATA]" at bounding box center [230, 29] width 191 height 17
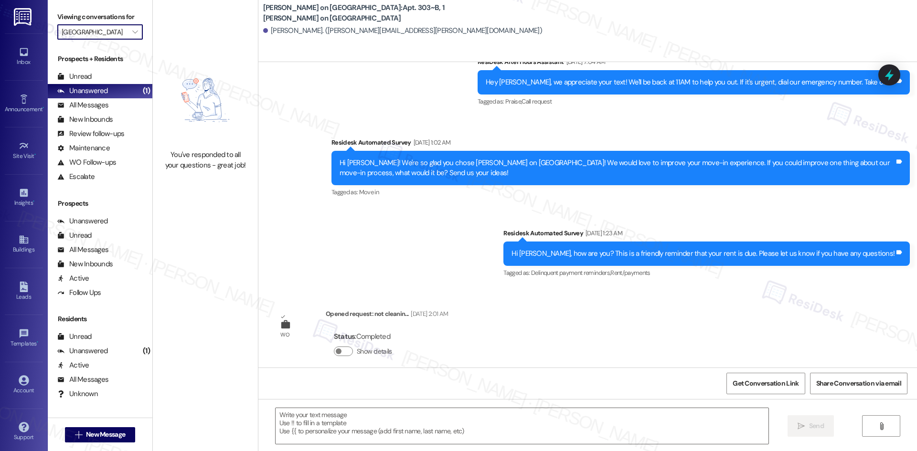
click at [109, 34] on input "[GEOGRAPHIC_DATA]" at bounding box center [95, 31] width 66 height 15
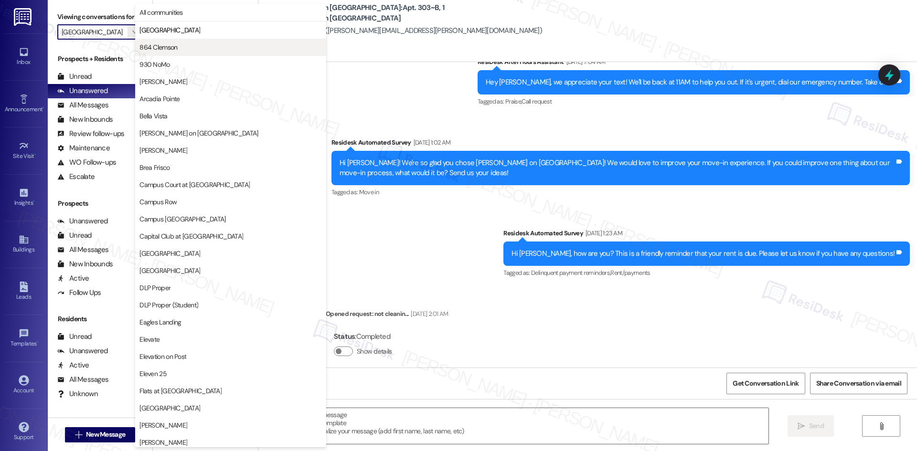
click at [185, 50] on span "864 Clemson" at bounding box center [230, 48] width 182 height 10
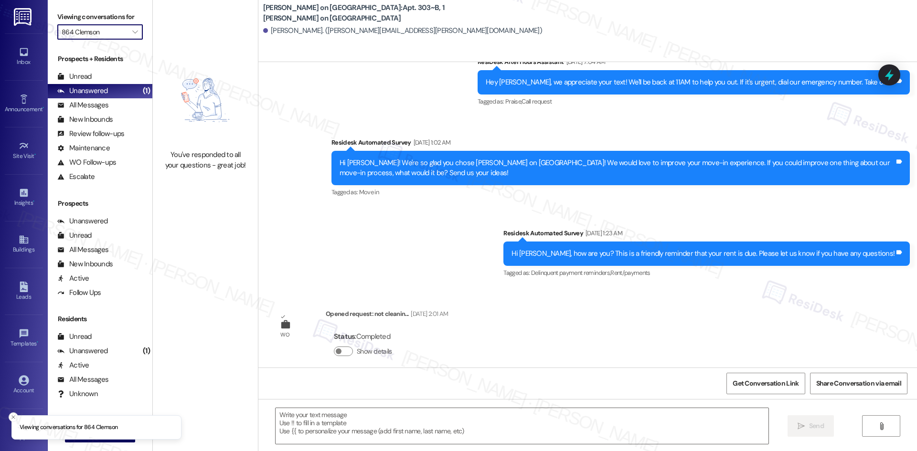
click at [96, 29] on input "864 Clemson" at bounding box center [95, 31] width 66 height 15
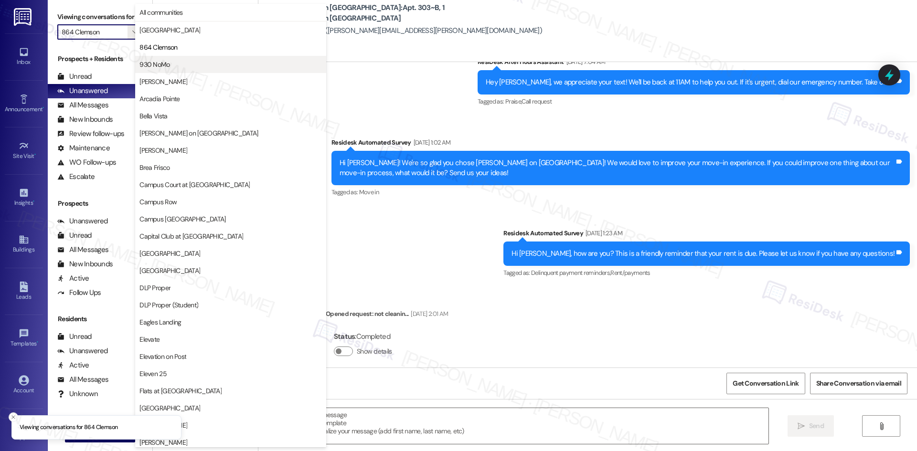
click at [181, 68] on span "930 NoMo" at bounding box center [230, 65] width 182 height 10
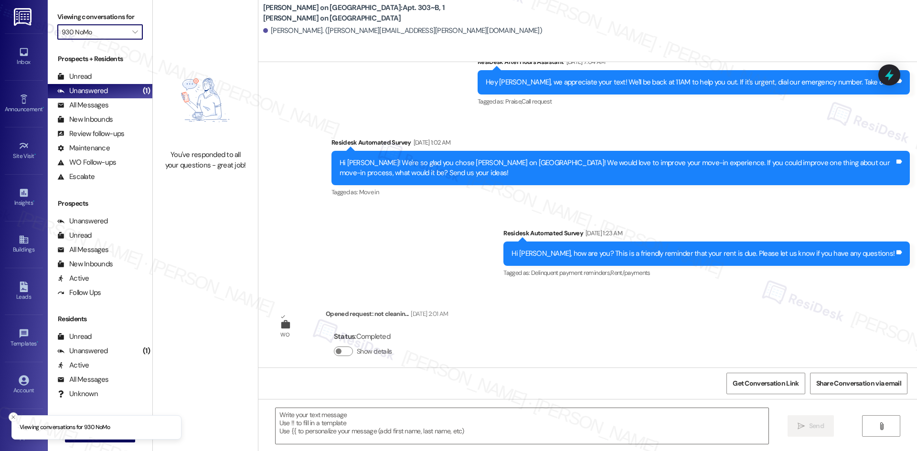
click at [92, 35] on input "930 NoMo" at bounding box center [95, 31] width 66 height 15
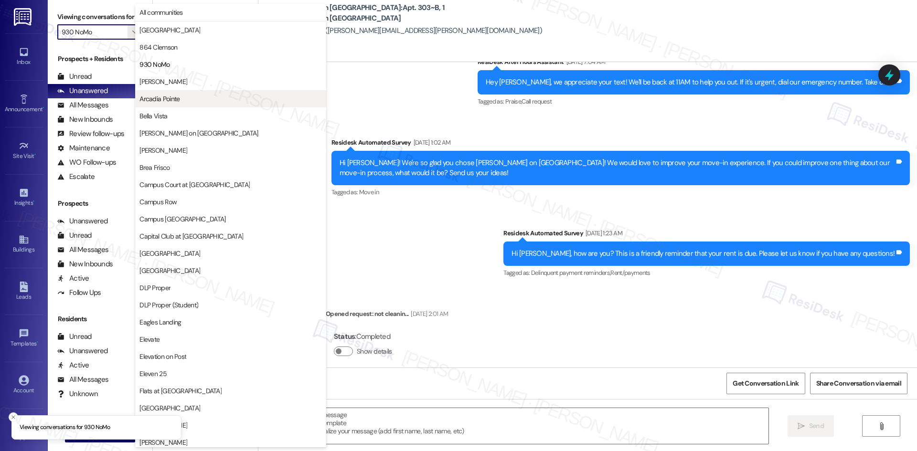
click at [184, 100] on span "Arcadia Pointe" at bounding box center [230, 99] width 182 height 10
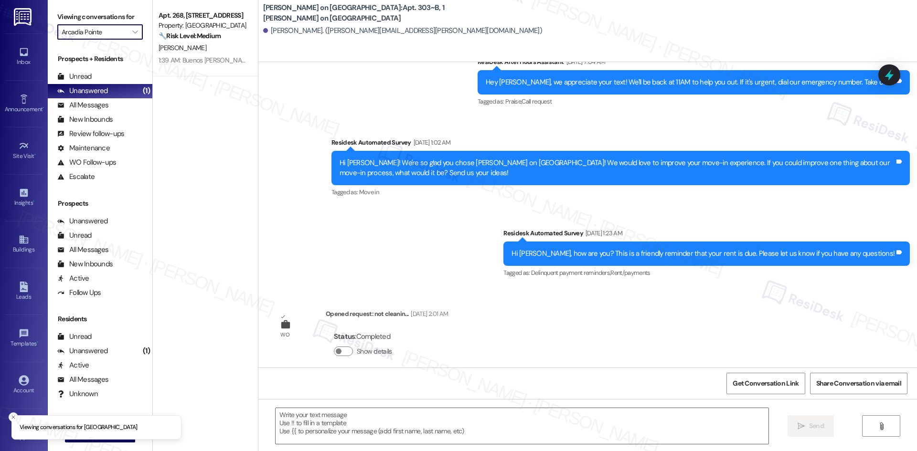
click at [95, 33] on input "Arcadia Pointe" at bounding box center [95, 31] width 66 height 15
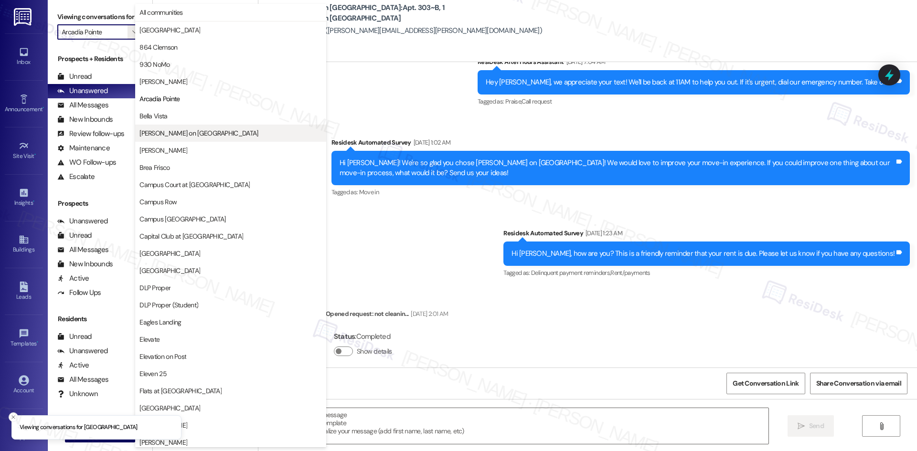
click at [212, 133] on span "[PERSON_NAME] on [GEOGRAPHIC_DATA]" at bounding box center [230, 133] width 182 height 10
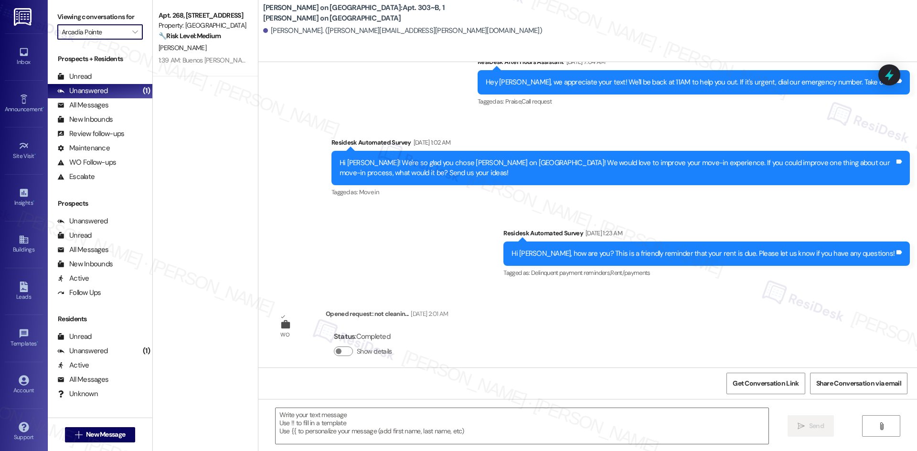
type input "[PERSON_NAME] on [GEOGRAPHIC_DATA]"
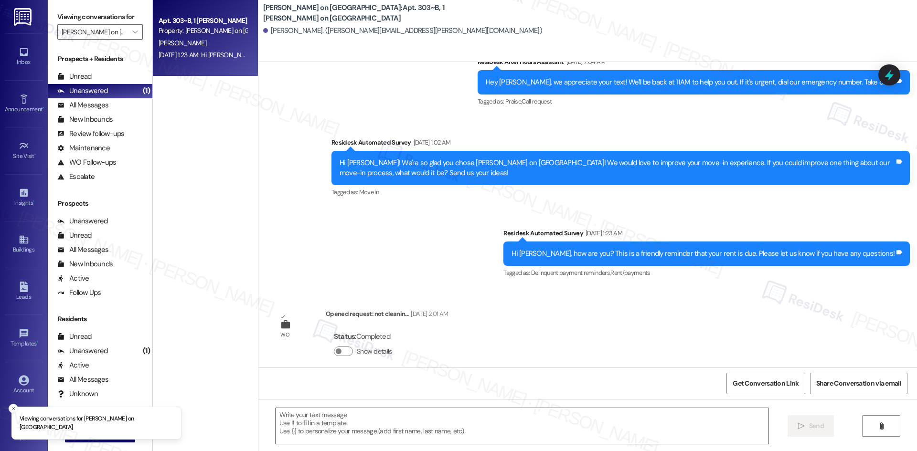
click at [189, 49] on div "Sep 03, 2025 at 1:23 AM: Hi Luke, how are you? This is a friendly reminder that…" at bounding box center [203, 55] width 90 height 12
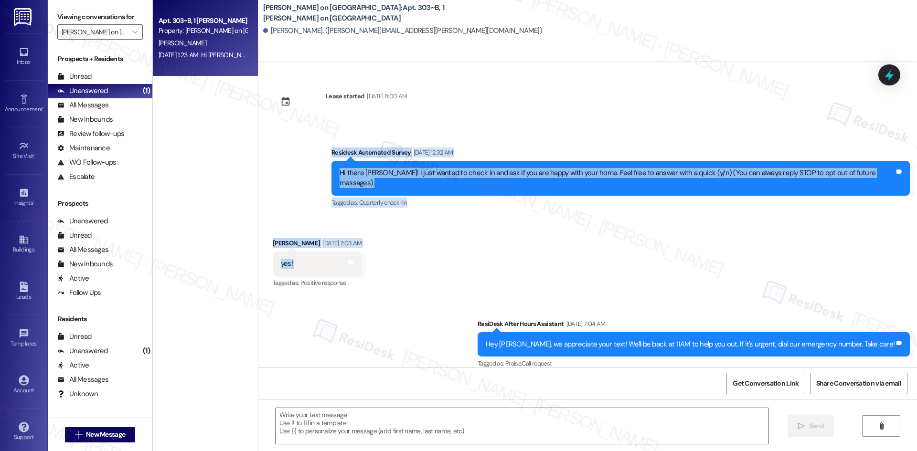
drag, startPoint x: 349, startPoint y: 159, endPoint x: 333, endPoint y: 269, distance: 111.0
click at [400, 255] on div "Lease started Aug 13, 2025 at 8:00 AM Survey, sent via SMS Residesk Automated S…" at bounding box center [587, 215] width 659 height 306
drag, startPoint x: 322, startPoint y: 256, endPoint x: 575, endPoint y: 242, distance: 253.0
click at [575, 242] on div "Received via SMS Luke Rinklin Aug 21, 2025 at 7:03 AM yes! Tags and notes Tagge…" at bounding box center [587, 257] width 659 height 81
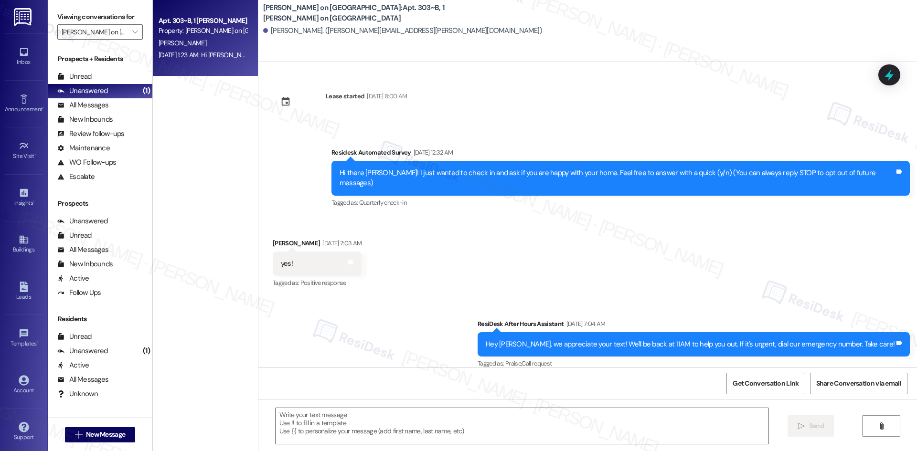
click at [453, 328] on div "Sent via SMS ResiDesk After Hours Assistant Aug 21, 2025 at 7:04 AM Hey Luke, w…" at bounding box center [587, 424] width 659 height 252
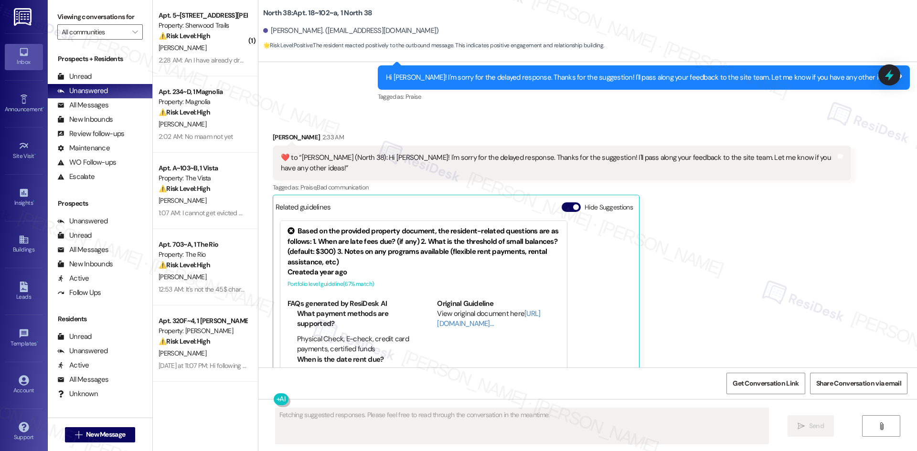
scroll to position [494, 0]
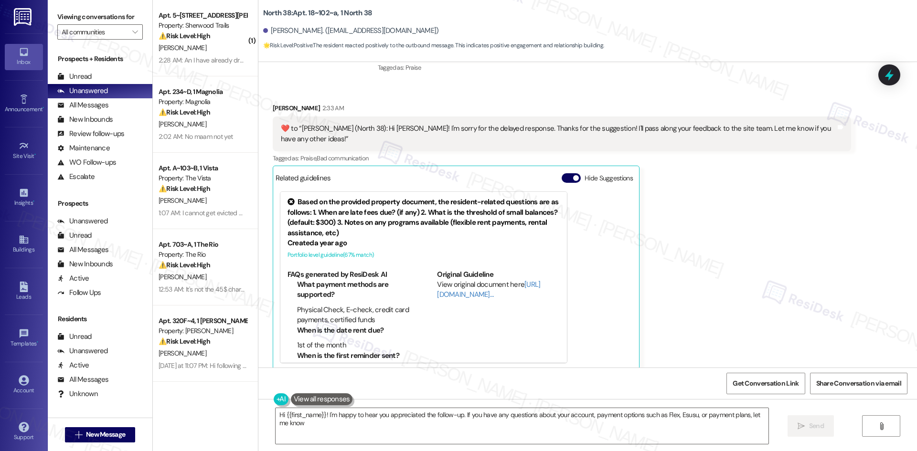
type textarea "Hi {{first_name}}! I'm happy to hear you appreciated the follow-up. If you have…"
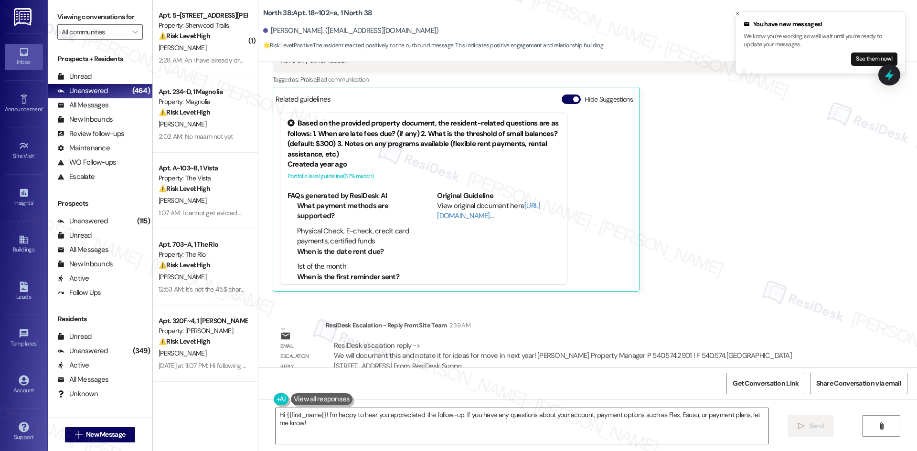
scroll to position [614, 0]
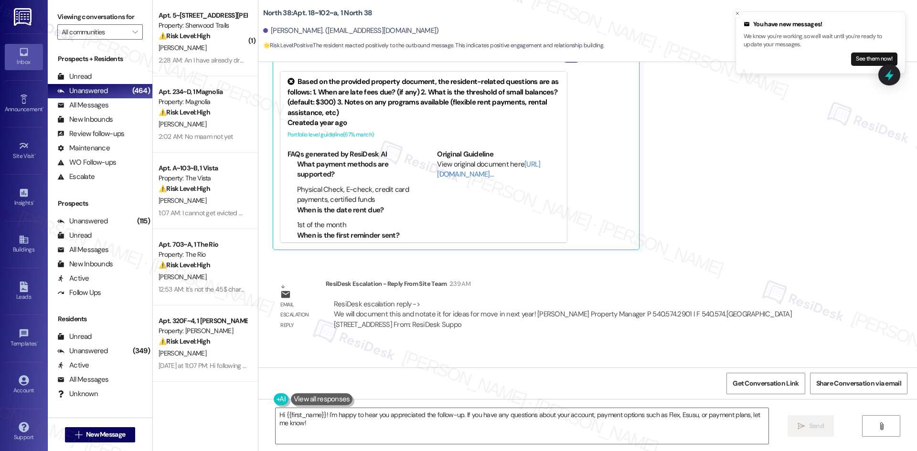
click at [720, 191] on div "[PERSON_NAME] 2:33 AM  ​❤️​ to “ [PERSON_NAME] (North 38): Hi [PERSON_NAME]! I'…" at bounding box center [562, 116] width 578 height 267
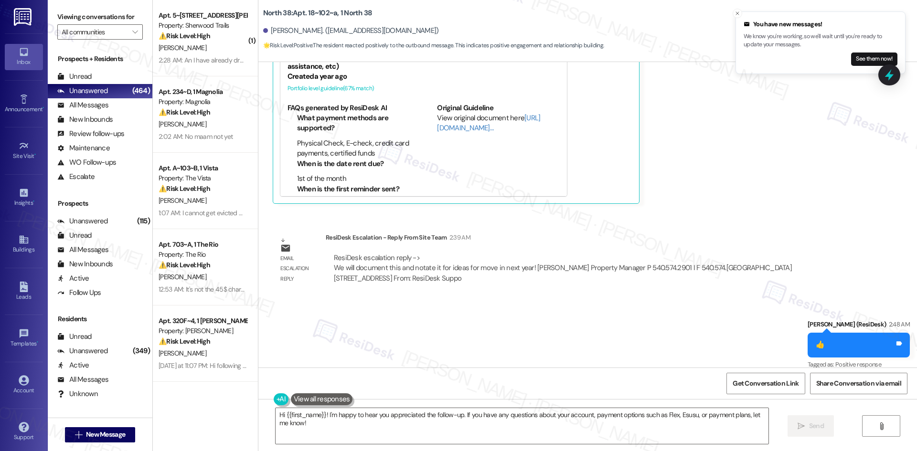
scroll to position [662, 0]
click at [737, 13] on line "Close toast" at bounding box center [737, 13] width 3 height 3
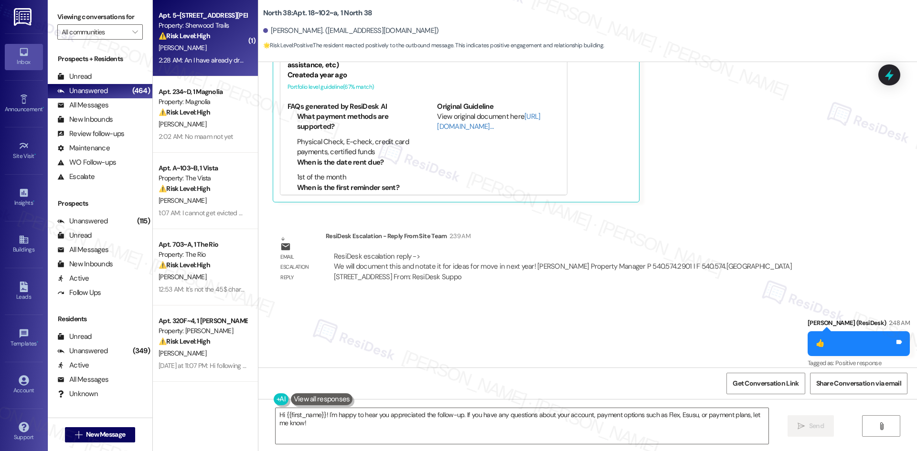
click at [210, 48] on div "[PERSON_NAME]" at bounding box center [203, 48] width 90 height 12
type textarea "Fetching suggested responses. Please feel free to read through the conversation…"
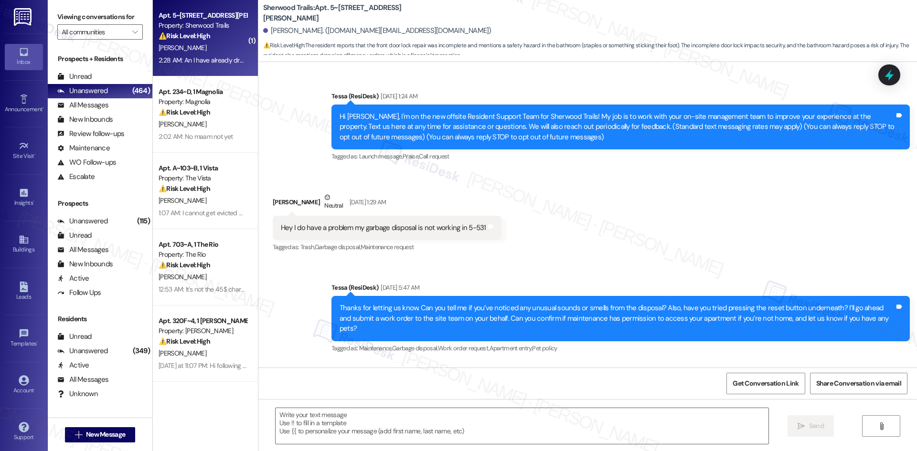
scroll to position [4632, 0]
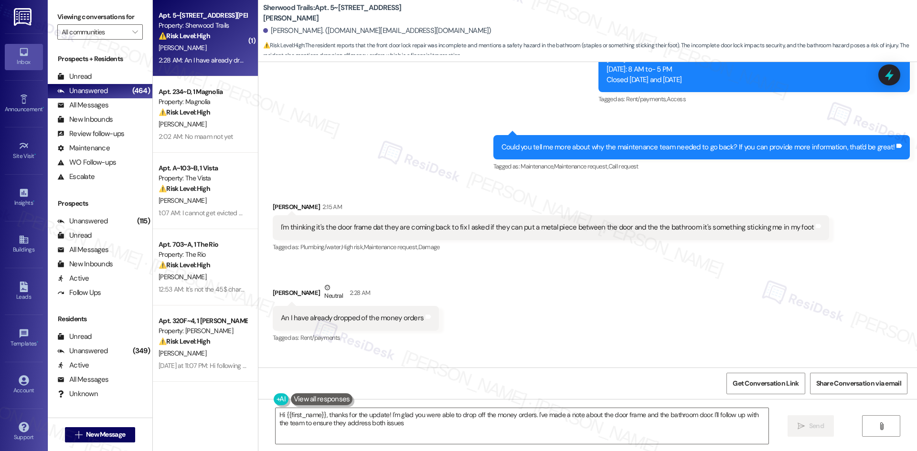
type textarea "Hi {{first_name}}, thanks for the update! I'm glad you were able to drop off th…"
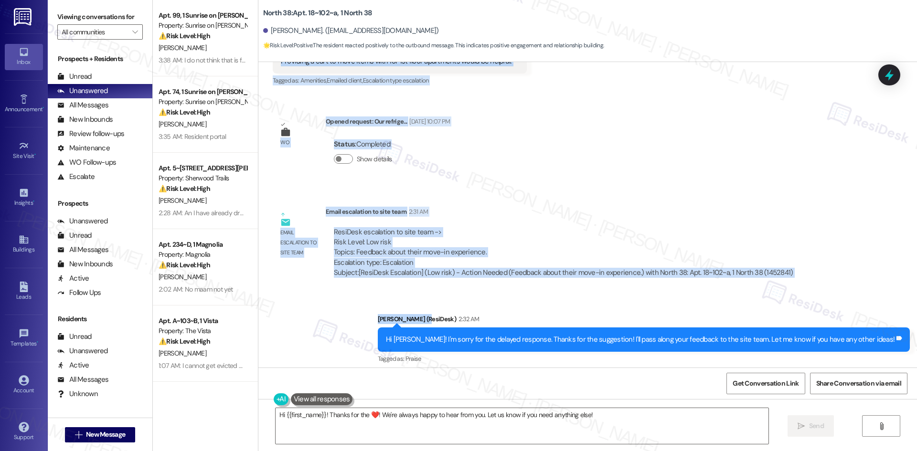
scroll to position [280, 0]
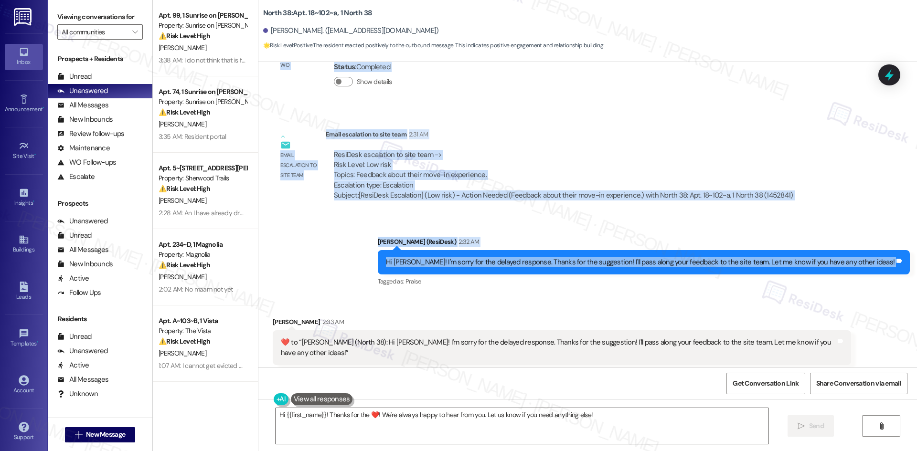
drag, startPoint x: 256, startPoint y: 149, endPoint x: 907, endPoint y: 269, distance: 661.8
click at [907, 269] on div "Lease started [DATE] 8:00 AM Survey, sent via SMS Residesk Automated Survey [DA…" at bounding box center [587, 215] width 659 height 306
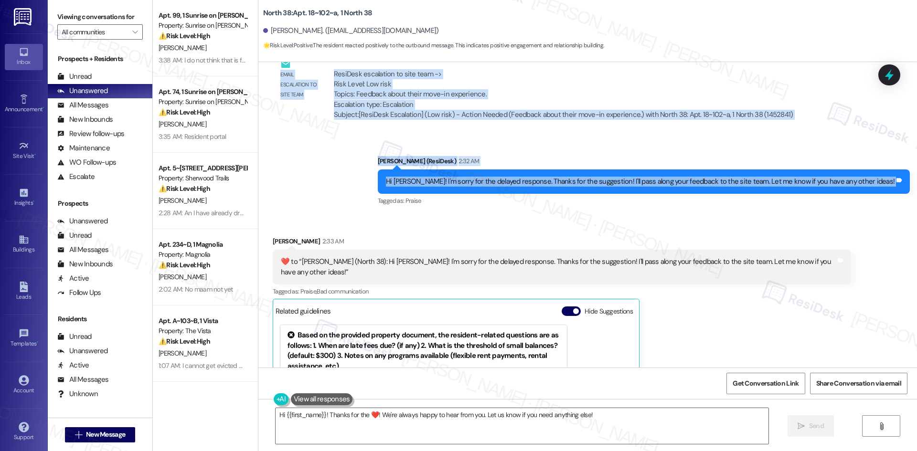
scroll to position [375, 0]
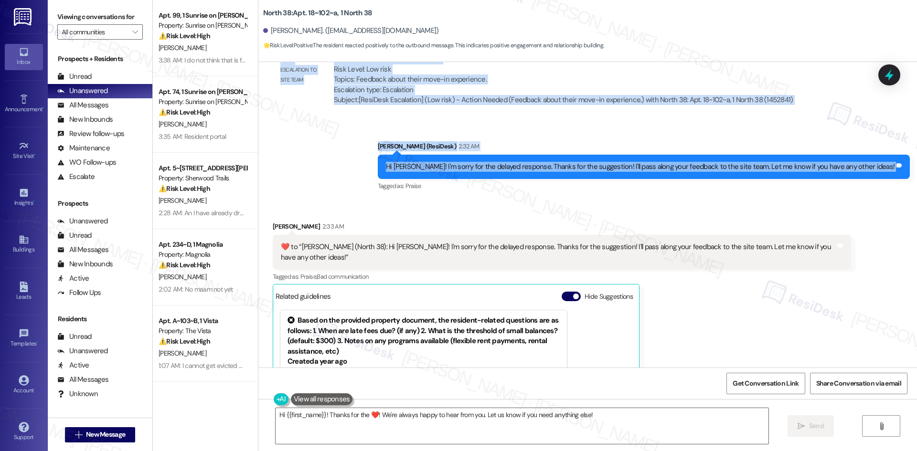
copy div "[PERSON_NAME] [DATE] 12:53 AM Providing a cart to move items with for 1st floor…"
click at [375, 187] on div "Sent via SMS [PERSON_NAME] (ResiDesk) 2:32 AM Hi [PERSON_NAME]! I'm sorry for t…" at bounding box center [587, 160] width 659 height 81
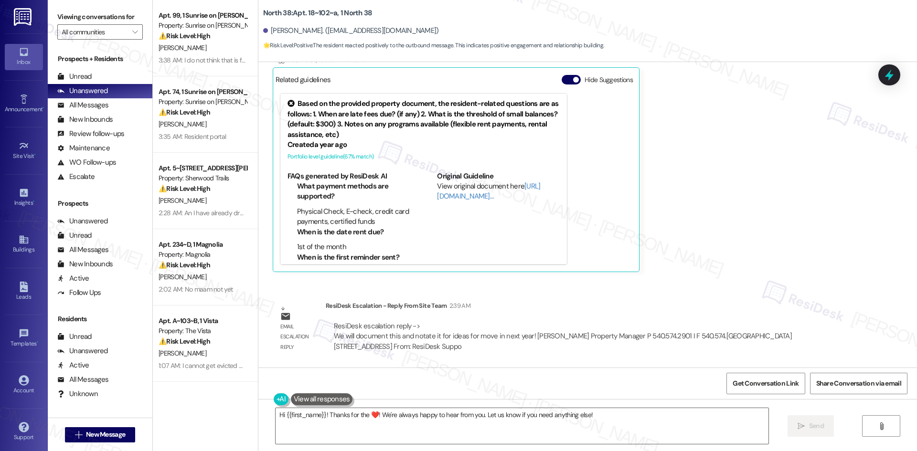
scroll to position [662, 0]
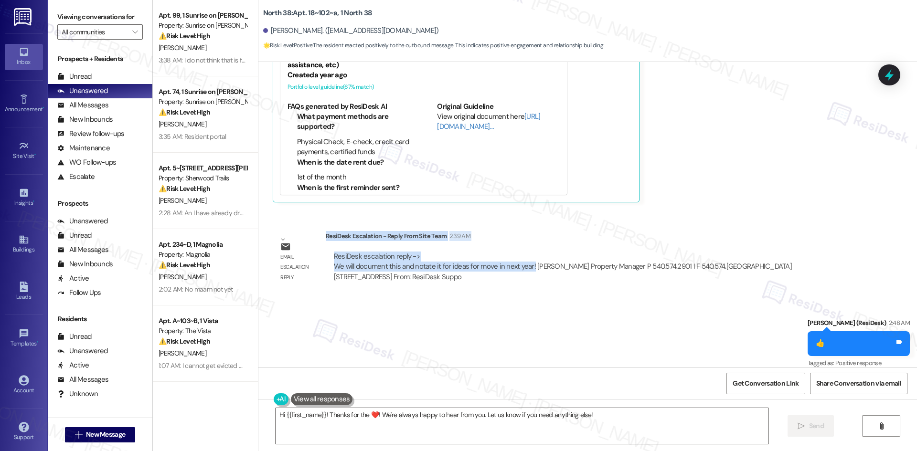
drag, startPoint x: 318, startPoint y: 226, endPoint x: 523, endPoint y: 261, distance: 208.3
click at [523, 261] on div "ResiDesk Escalation - Reply From Site Team 2:39 AM ResiDesk escalation reply ->…" at bounding box center [588, 260] width 525 height 58
copy div "ResiDesk Escalation - Reply From Site Team 2:39 AM ResiDesk escalation reply ->…"
drag, startPoint x: 482, startPoint y: 428, endPoint x: 489, endPoint y: 428, distance: 7.2
click at [482, 428] on textarea "Hi {{first_name}}! Thanks for the ❤️! We're always happy to hear from you. Let …" at bounding box center [522, 426] width 493 height 36
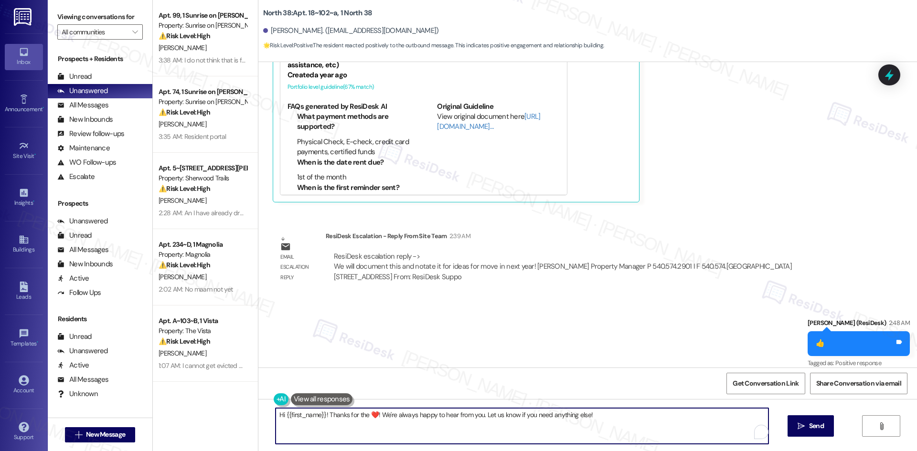
paste textarea "[PERSON_NAME], thank you again for your suggestion. The site team let us know t…"
type textarea "Hi [PERSON_NAME], thank you again for your suggestion. The site team let us kno…"
click at [809, 429] on span "Send" at bounding box center [816, 426] width 15 height 10
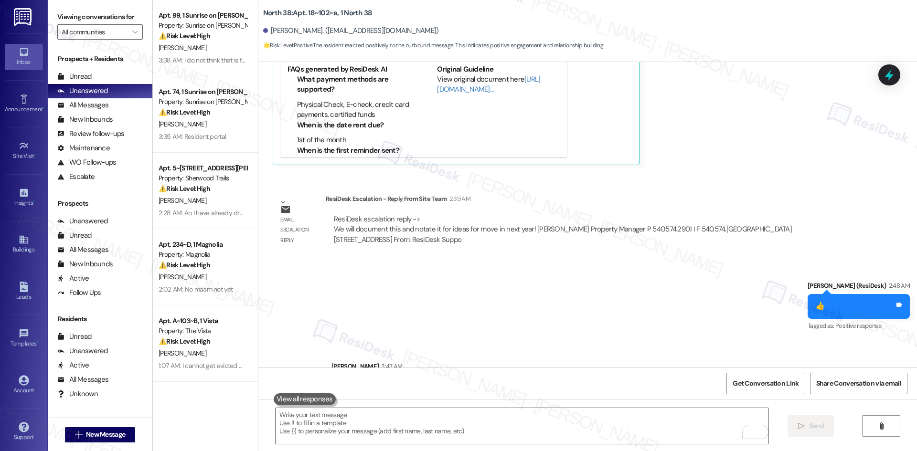
scroll to position [738, 0]
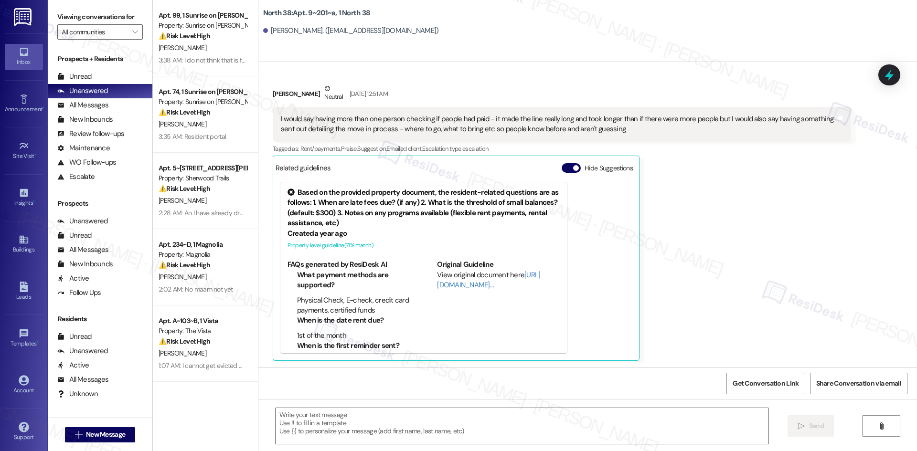
type textarea "Fetching suggested responses. Please feel free to read through the conversation…"
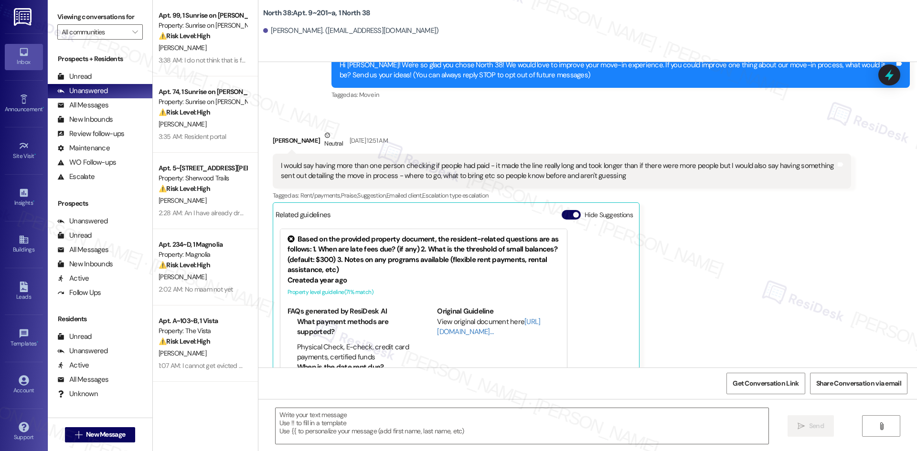
scroll to position [106, 0]
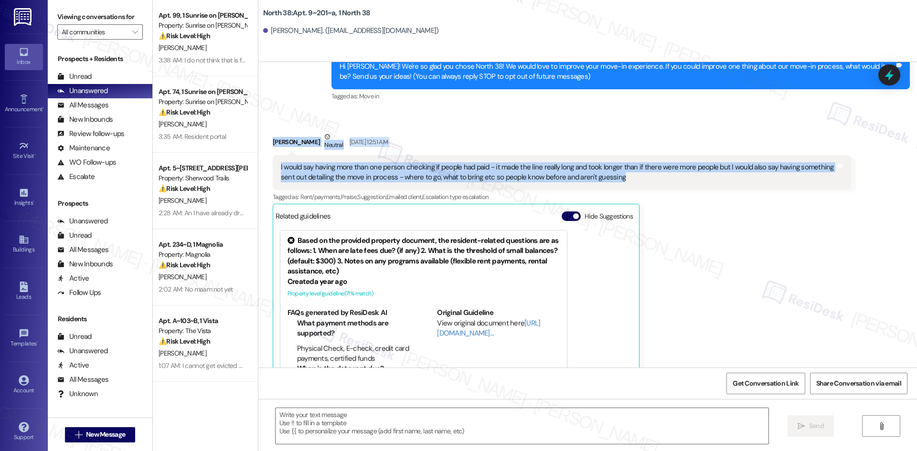
drag, startPoint x: 255, startPoint y: 138, endPoint x: 610, endPoint y: 181, distance: 357.5
click at [610, 181] on div "Received via SMS [PERSON_NAME] Neutral [DATE] 12:51 AM I would say having more …" at bounding box center [587, 263] width 659 height 306
copy div "[PERSON_NAME] Neutral [DATE] 12:51 AM I would say having more than one person c…"
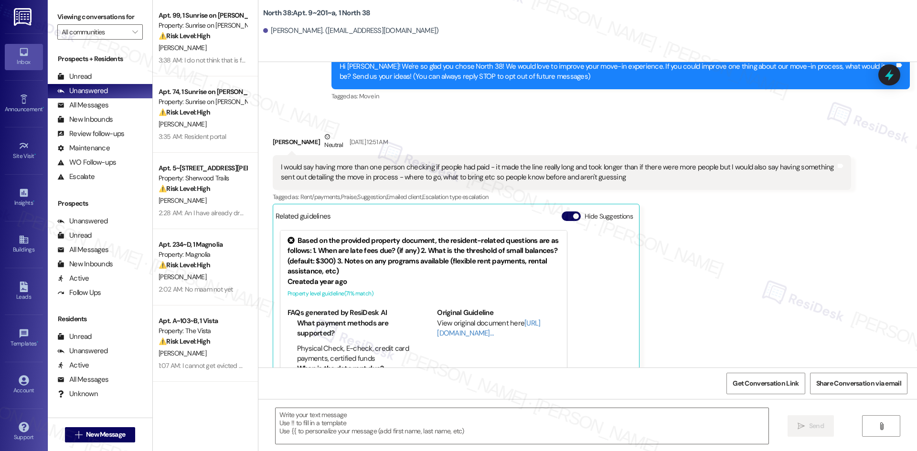
click at [666, 258] on div "[PERSON_NAME] Neutral [DATE] 12:51 AM I would say having more than one person c…" at bounding box center [562, 270] width 578 height 277
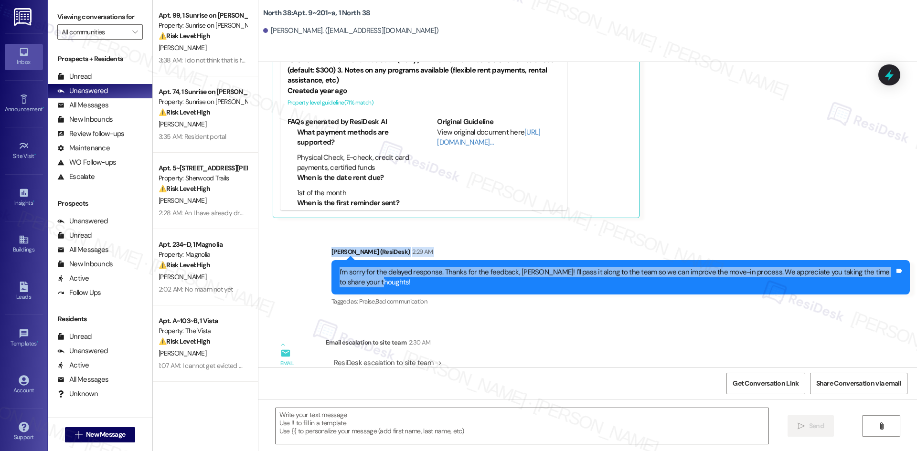
drag, startPoint x: 313, startPoint y: 254, endPoint x: 414, endPoint y: 280, distance: 103.7
click at [414, 280] on div "Sent via SMS [PERSON_NAME] (ResiDesk) 2:29 AM I'm sorry for the delayed respons…" at bounding box center [587, 270] width 659 height 91
copy div "[PERSON_NAME] (ResiDesk) 2:29 AM I'm sorry for the delayed response. Thanks for…"
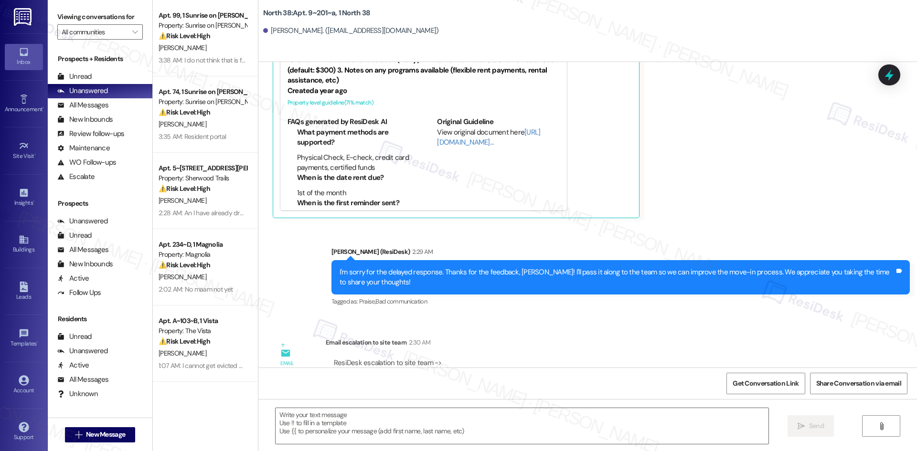
click at [489, 303] on div "Tagged as: Praise , Click to highlight conversations about Praise Bad communica…" at bounding box center [620, 302] width 578 height 14
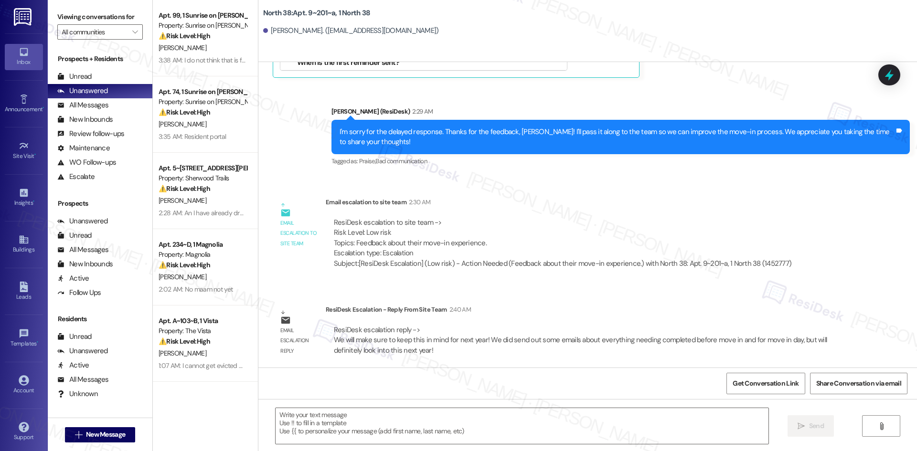
scroll to position [441, 0]
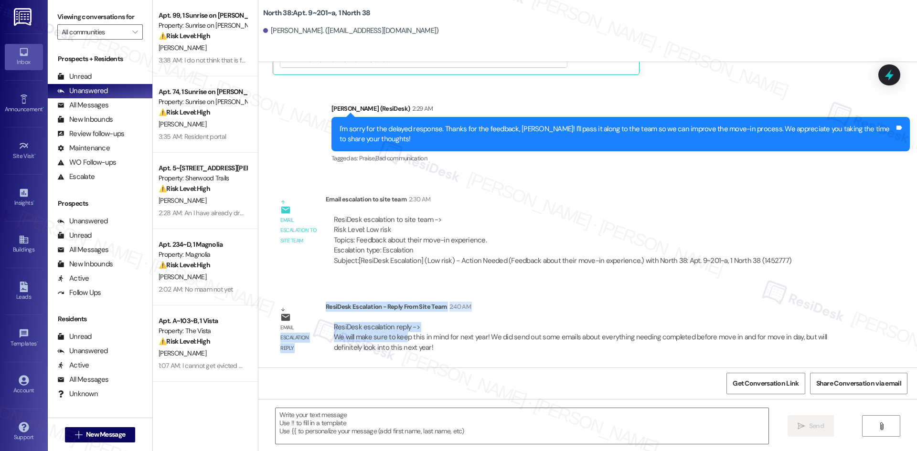
drag, startPoint x: 311, startPoint y: 311, endPoint x: 388, endPoint y: 330, distance: 78.8
click at [390, 331] on div "Email escalation reply ResiDesk Escalation - Reply From Site Team 2:40 AM ResiD…" at bounding box center [562, 331] width 593 height 73
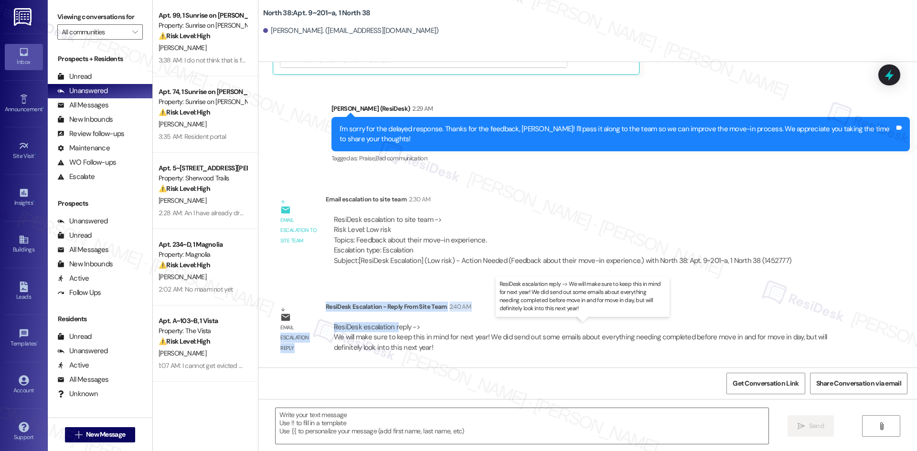
click at [380, 325] on div "ResiDesk escalation reply -> We will make sure to keep this in mind for next ye…" at bounding box center [580, 337] width 493 height 30
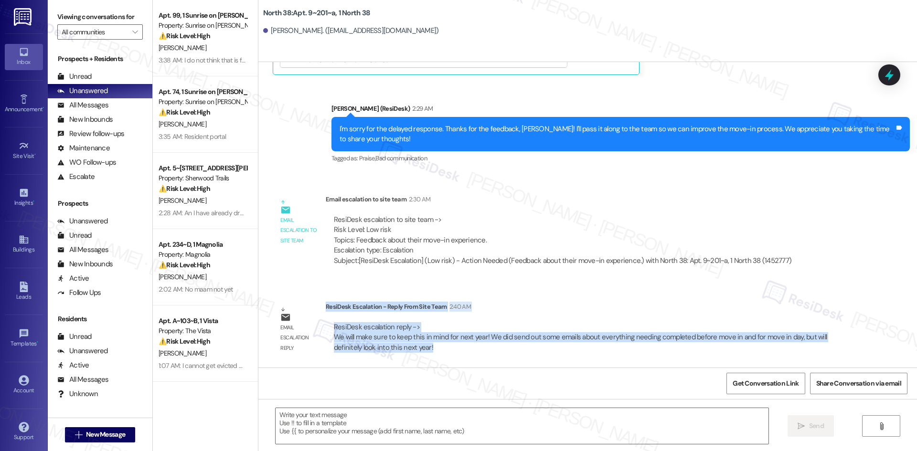
drag, startPoint x: 318, startPoint y: 306, endPoint x: 376, endPoint y: 344, distance: 69.7
click at [404, 349] on div "ResiDesk Escalation - Reply From Site Team 2:40 AM ResiDesk escalation reply ->…" at bounding box center [588, 331] width 525 height 58
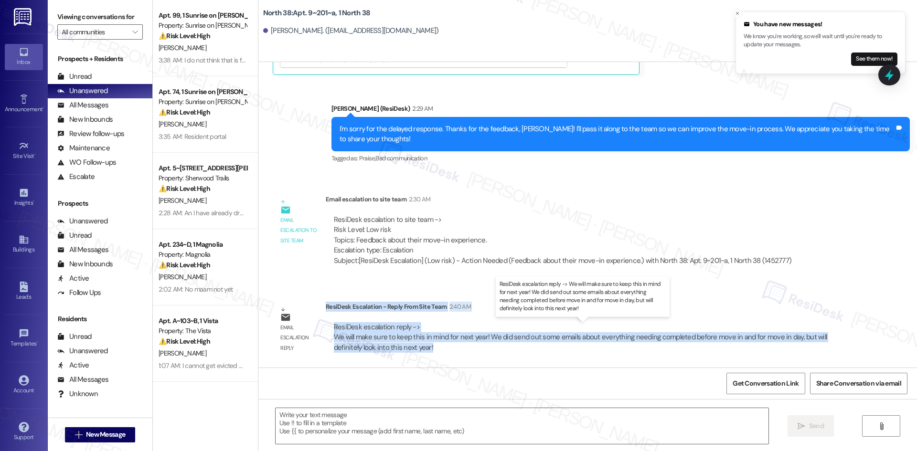
copy div "ResiDesk Escalation - Reply From Site Team 2:40 AM ResiDesk escalation reply ->…"
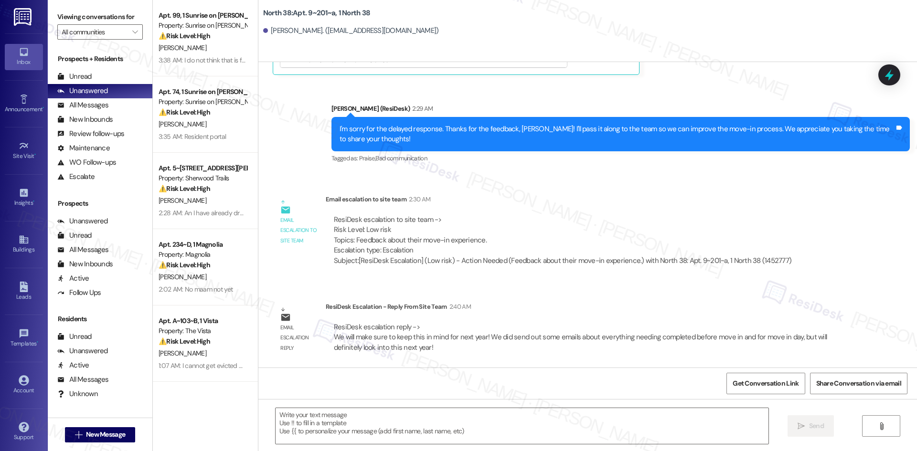
click at [501, 234] on div "ResiDesk escalation to site team -> Risk Level: Low risk Topics: Feedback about…" at bounding box center [563, 235] width 458 height 41
click at [355, 429] on textarea at bounding box center [522, 426] width 493 height 36
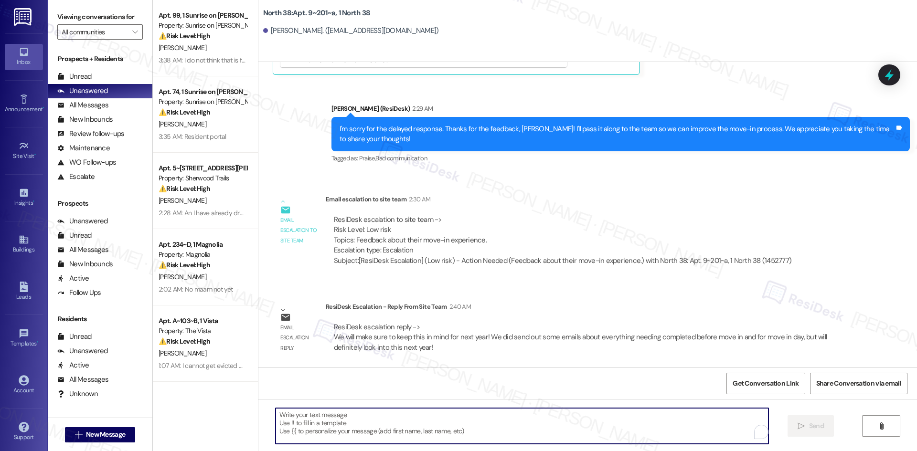
paste textarea "[PERSON_NAME], thank you again for your feedback. The site team mentioned they’…"
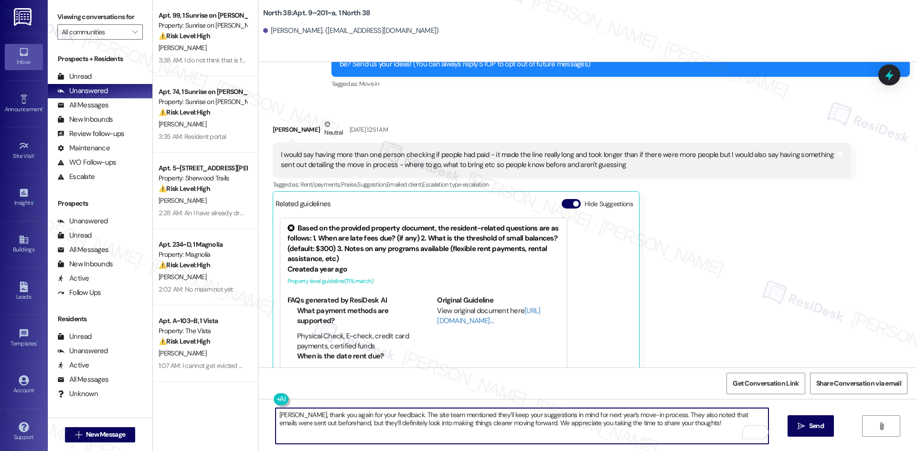
scroll to position [59, 0]
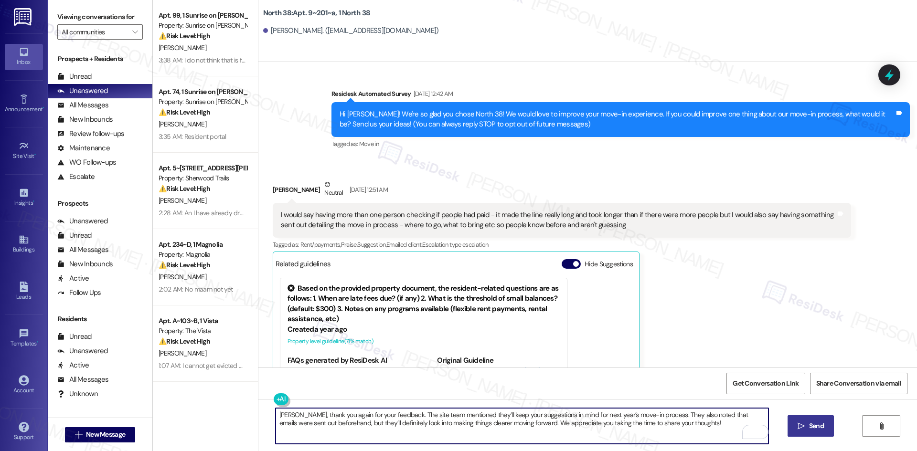
type textarea "[PERSON_NAME], thank you again for your feedback. The site team mentioned they’…"
click at [822, 426] on span "Send" at bounding box center [816, 426] width 15 height 10
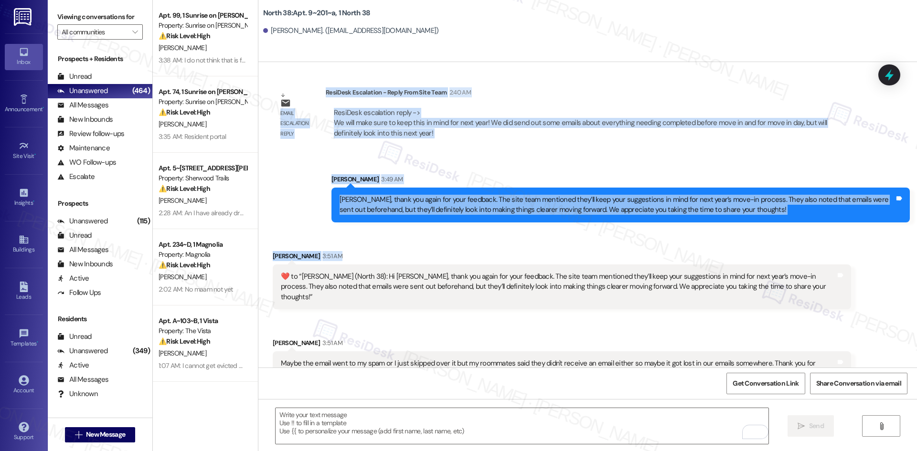
scroll to position [671, 0]
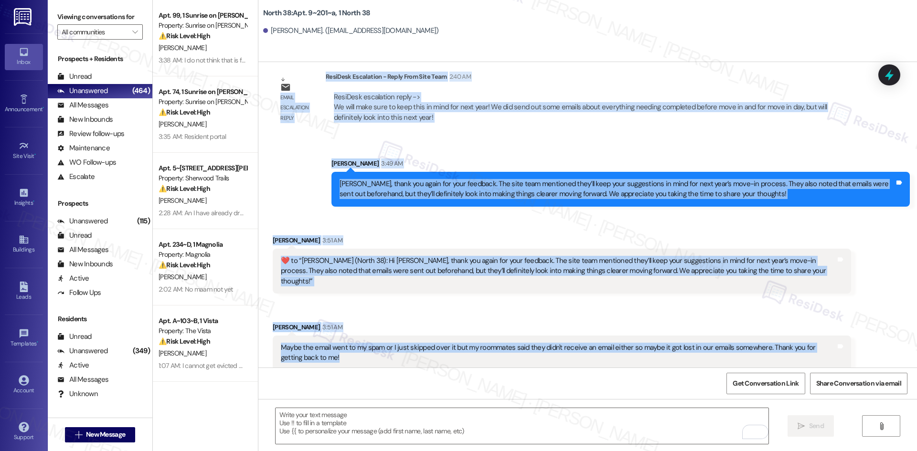
drag, startPoint x: 302, startPoint y: 110, endPoint x: 567, endPoint y: 353, distance: 359.3
click at [567, 353] on div "Lease started [DATE] 8:00 AM Survey, sent via SMS Residesk Automated Survey [DA…" at bounding box center [587, 215] width 659 height 306
drag, startPoint x: 567, startPoint y: 353, endPoint x: 611, endPoint y: 210, distance: 150.0
click at [611, 210] on div "Sent via SMS [PERSON_NAME] 3:49 AM Hi [PERSON_NAME], thank you again for your f…" at bounding box center [620, 182] width 593 height 63
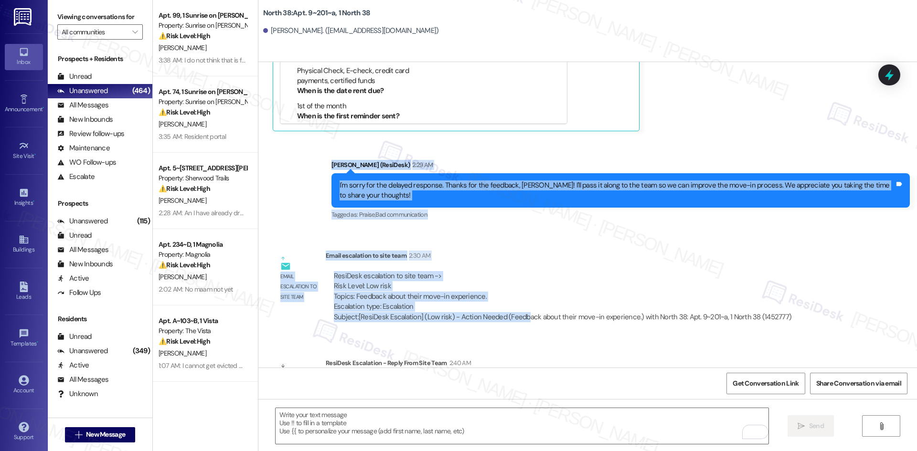
drag, startPoint x: 303, startPoint y: 162, endPoint x: 516, endPoint y: 320, distance: 265.6
click at [516, 319] on div "Lease started [DATE] 8:00 AM Survey, sent via SMS Residesk Automated Survey [DA…" at bounding box center [587, 215] width 659 height 306
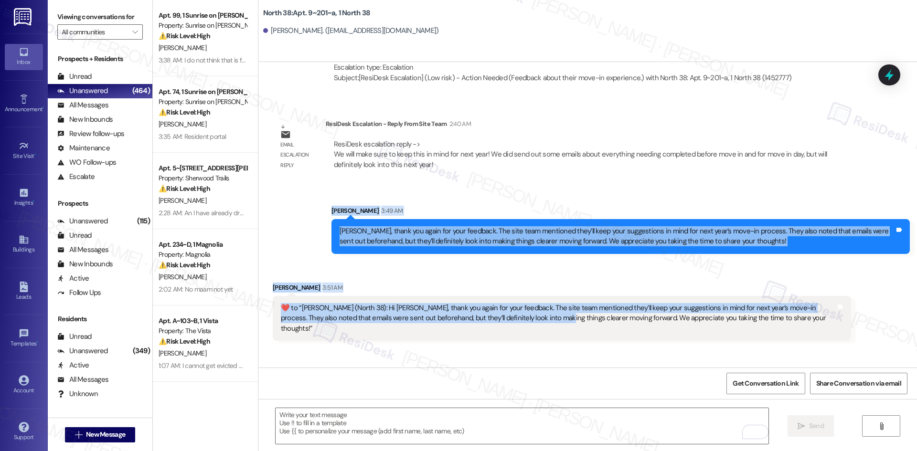
drag, startPoint x: 516, startPoint y: 320, endPoint x: 509, endPoint y: 345, distance: 25.4
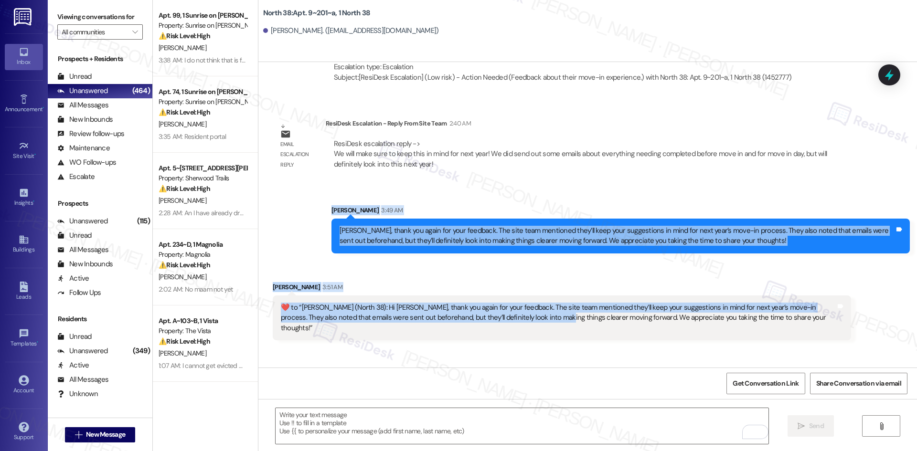
click at [512, 340] on div "Lease started [DATE] 8:00 AM Survey, sent via SMS Residesk Automated Survey [DA…" at bounding box center [587, 215] width 659 height 306
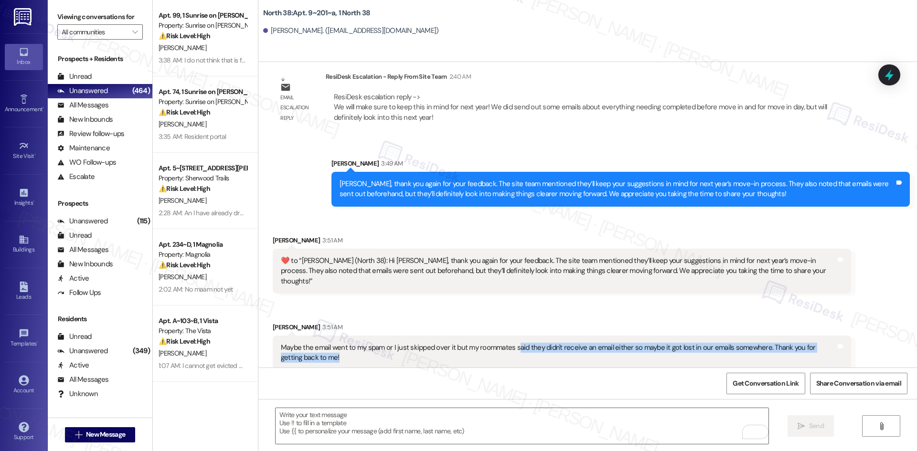
drag, startPoint x: 506, startPoint y: 349, endPoint x: 360, endPoint y: 337, distance: 146.6
click at [363, 354] on div "Maybe the email went to my spam or I just skipped over it but my roommates said…" at bounding box center [562, 353] width 578 height 35
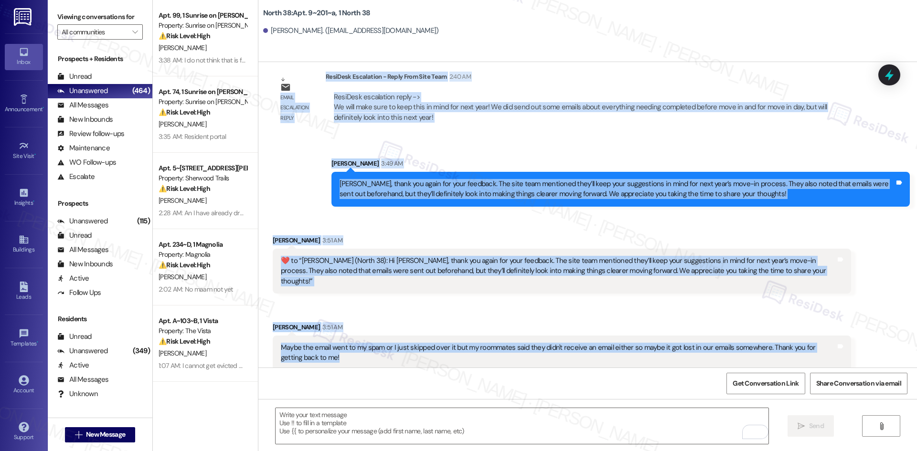
drag, startPoint x: 313, startPoint y: 114, endPoint x: 424, endPoint y: 354, distance: 264.8
click at [424, 354] on div "Lease started [DATE] 8:00 AM Survey, sent via SMS Residesk Automated Survey [DA…" at bounding box center [587, 215] width 659 height 306
copy div "[PERSON_NAME] (ResiDesk) 2:29 AM I'm sorry for the delayed response. Thanks for…"
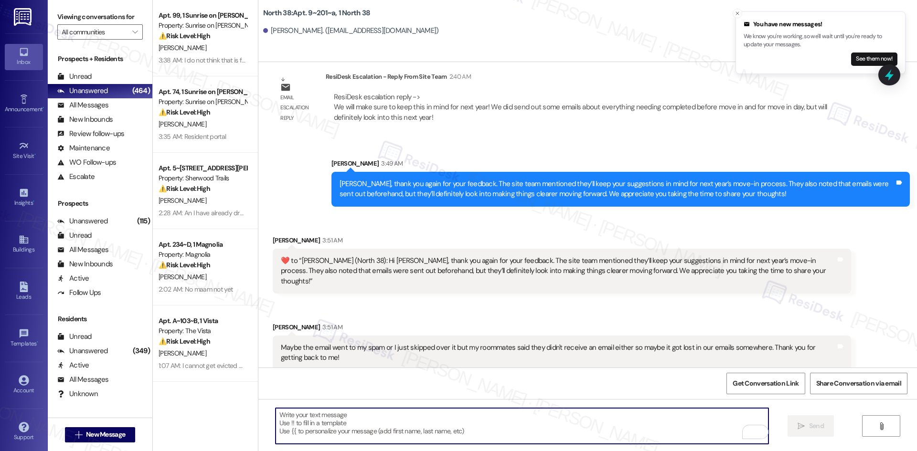
click at [381, 423] on textarea "To enrich screen reader interactions, please activate Accessibility in Grammarl…" at bounding box center [522, 426] width 493 height 36
paste textarea "Thanks, [PERSON_NAME]! Please feel free to reach out anytime if you have other …"
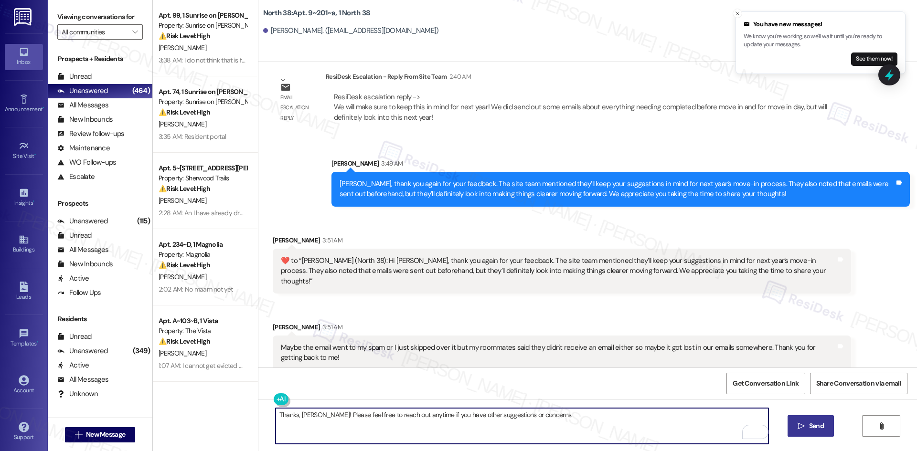
drag, startPoint x: 291, startPoint y: 415, endPoint x: 236, endPoint y: 416, distance: 54.9
click at [236, 416] on div "Apt. 99, 1 Sunrise on [PERSON_NAME] Property: Sunrise on [PERSON_NAME] ⚠️ Risk …" at bounding box center [535, 225] width 764 height 451
click at [437, 418] on textarea "You're welcome, [PERSON_NAME]! Please feel free to reach out anytime if you hav…" at bounding box center [522, 426] width 493 height 36
type textarea "You're welcome, [PERSON_NAME]! Please feel free to reach out anytime if you hav…"
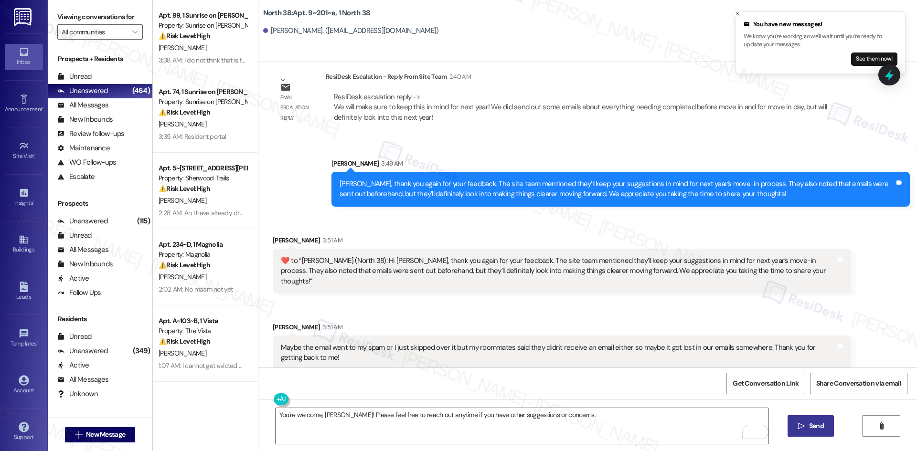
click at [802, 427] on icon "" at bounding box center [801, 427] width 7 height 8
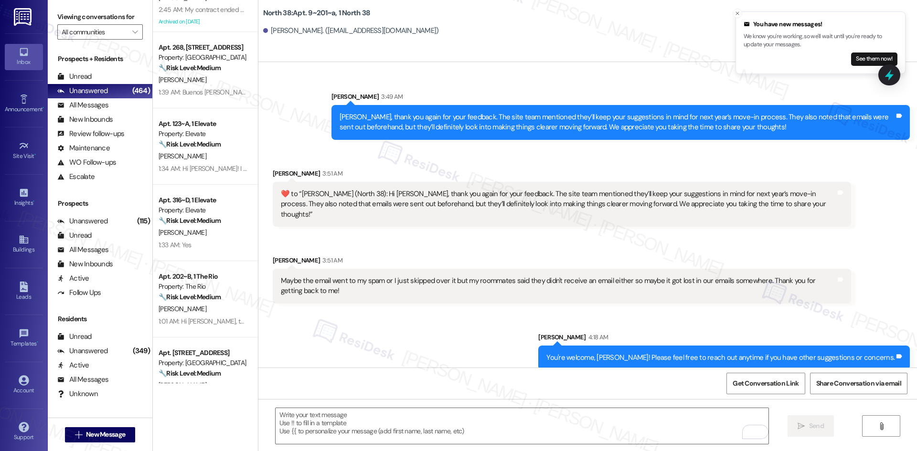
scroll to position [1194, 0]
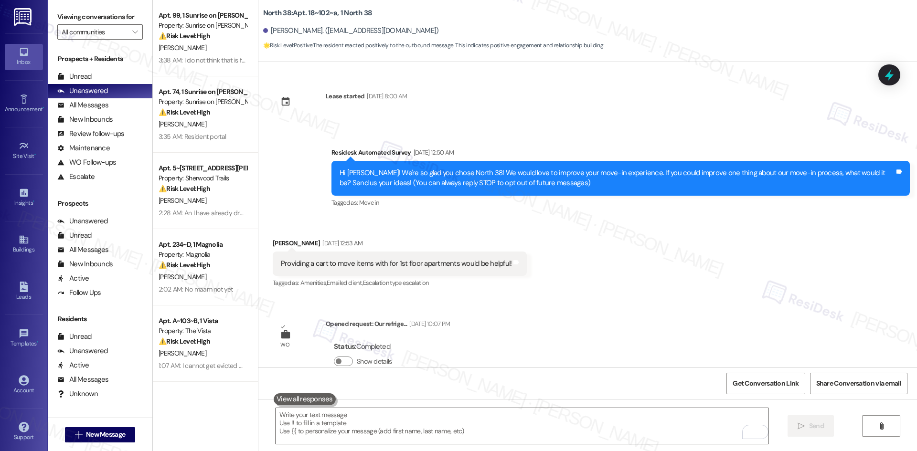
scroll to position [738, 0]
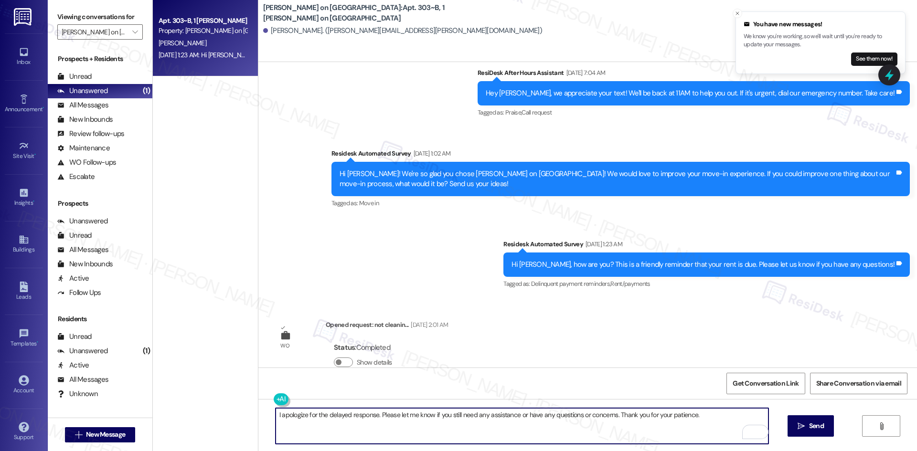
scroll to position [262, 0]
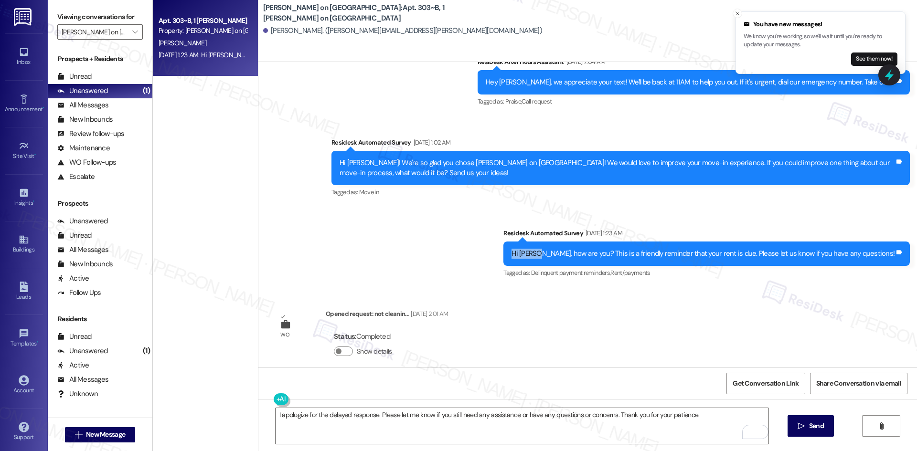
drag, startPoint x: 579, startPoint y: 244, endPoint x: 544, endPoint y: 244, distance: 34.4
click at [544, 244] on div "Survey, sent via SMS Residesk Automated Survey [DATE] 1:23 AM Hi [PERSON_NAME],…" at bounding box center [706, 254] width 421 height 66
copy div "Hi [PERSON_NAME],"
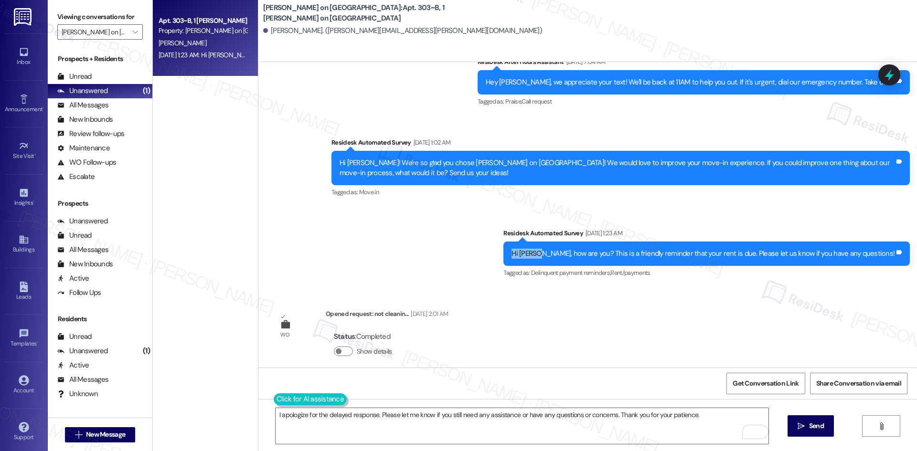
click at [280, 401] on button at bounding box center [310, 400] width 73 height 12
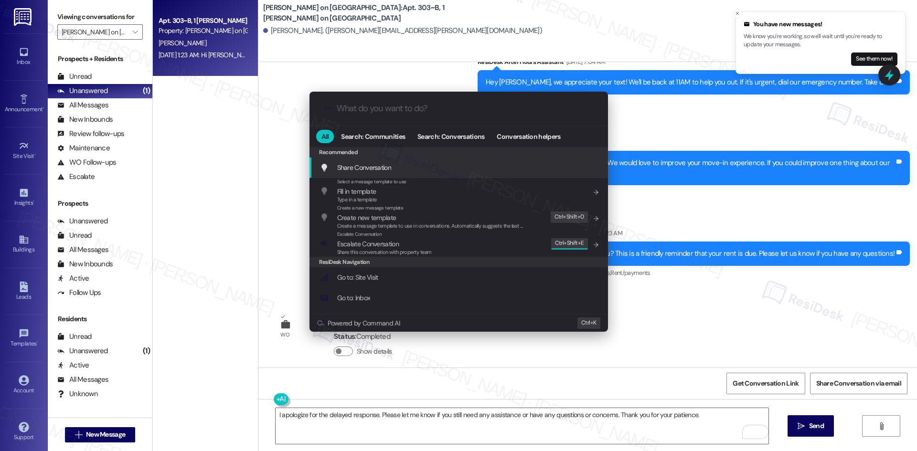
click at [367, 416] on div ".cls-1{fill:#0a055f;}.cls-2{fill:#0cc4c4;} resideskLogoBlueOrange All Search: C…" at bounding box center [458, 225] width 917 height 451
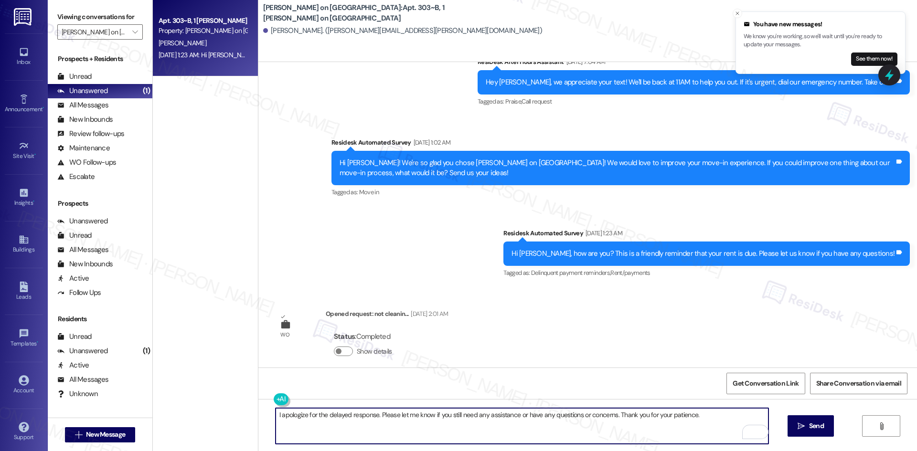
click at [276, 415] on textarea "I apologize for the delayed response. Please let me know if you still need any …" at bounding box center [522, 426] width 493 height 36
paste textarea "Hi Luke,"
click at [469, 413] on textarea "Hi Luke, I apologize for the delayed response. Please let me know if you still …" at bounding box center [522, 426] width 493 height 36
type textarea "Hi Luke, I apologize for the delayed response. Please let me know if you need a…"
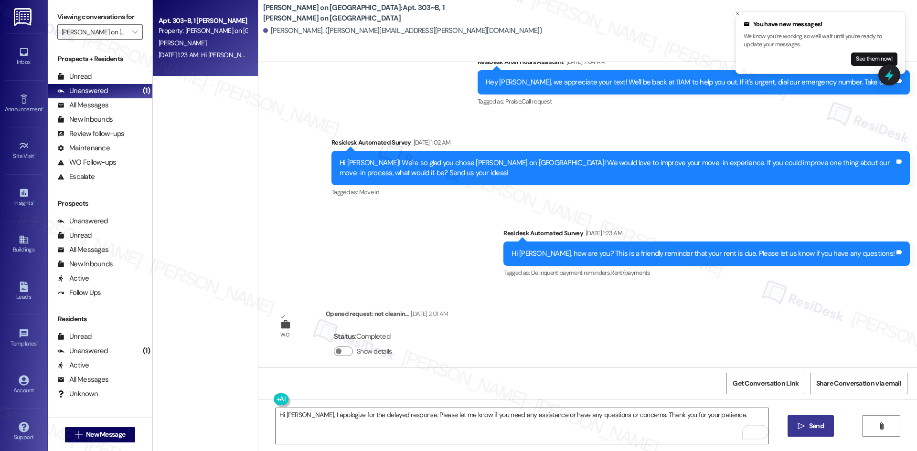
click at [812, 426] on span "Send" at bounding box center [816, 426] width 15 height 10
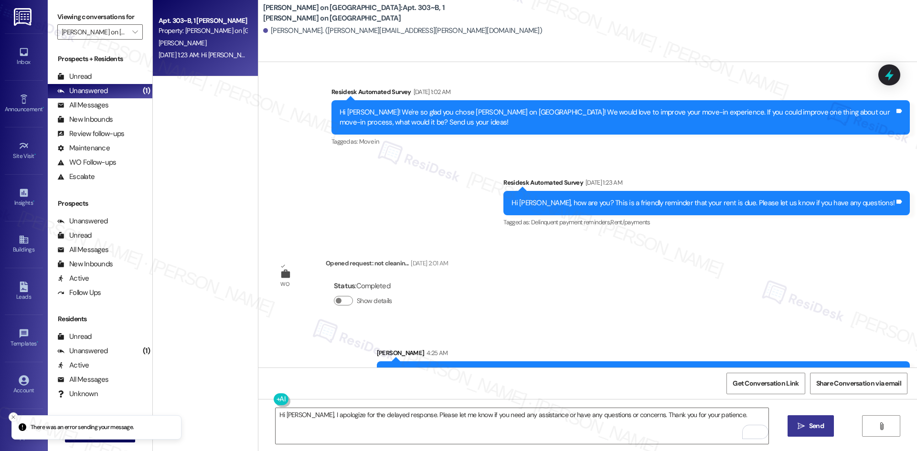
scroll to position [329, 0]
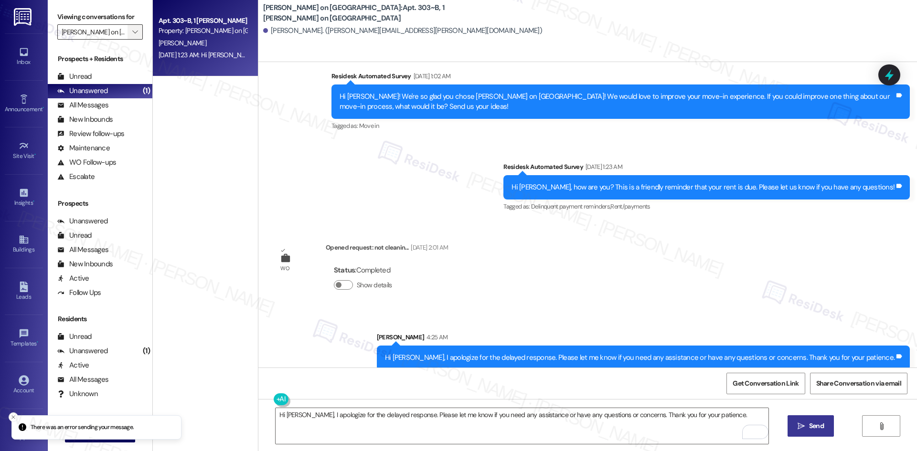
click at [130, 28] on span "" at bounding box center [134, 31] width 9 height 15
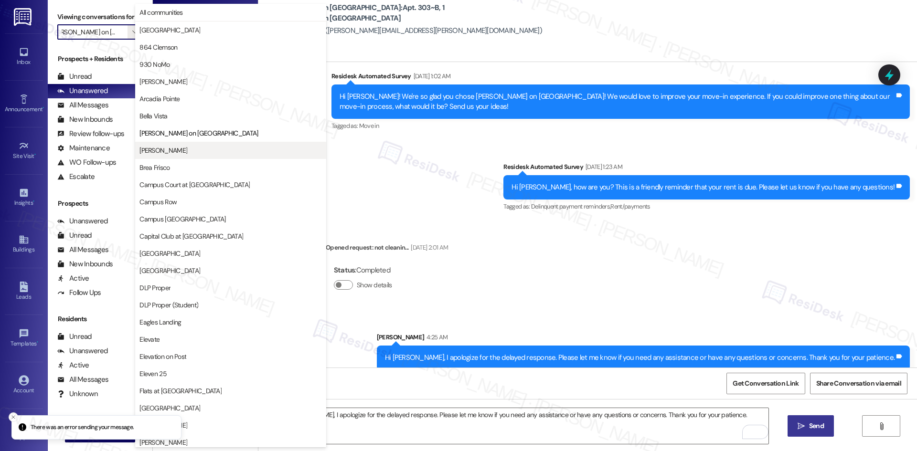
click at [198, 151] on span "[PERSON_NAME]" at bounding box center [230, 151] width 182 height 10
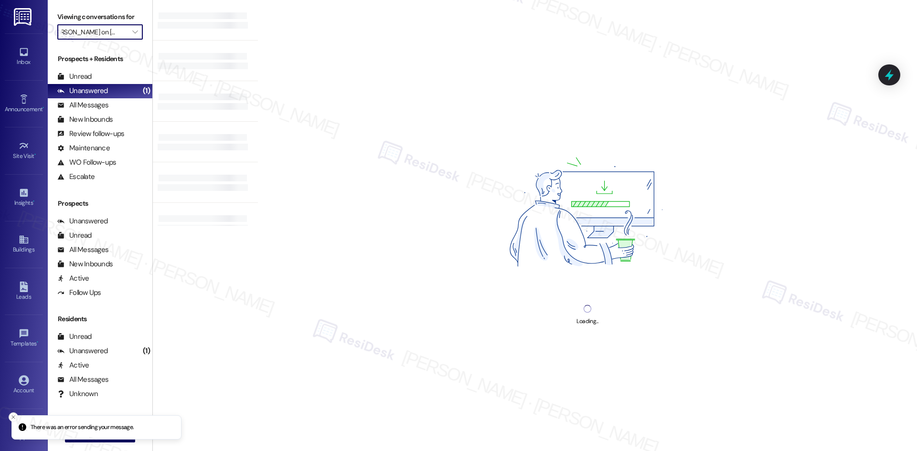
type input "[PERSON_NAME]"
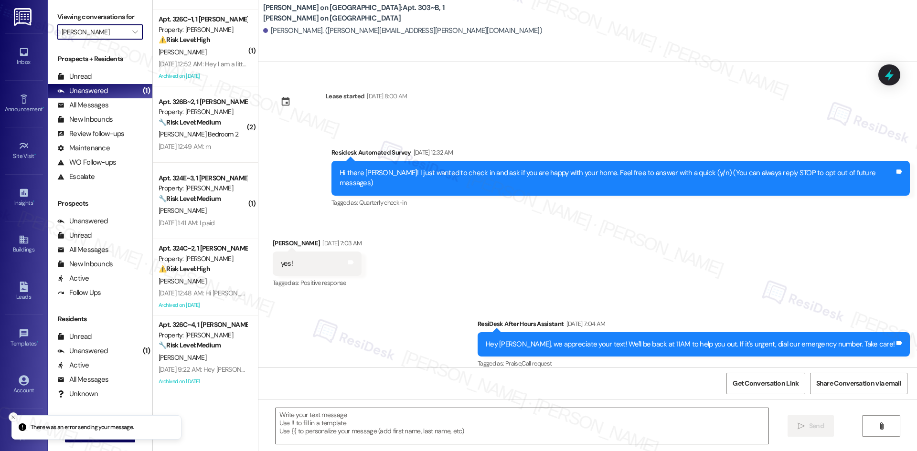
type textarea "Fetching suggested responses. Please feel free to read through the conversation…"
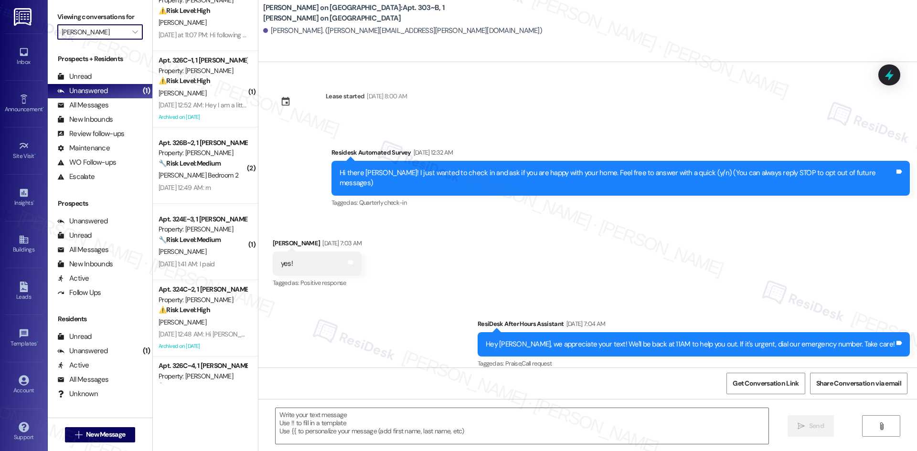
scroll to position [75, 0]
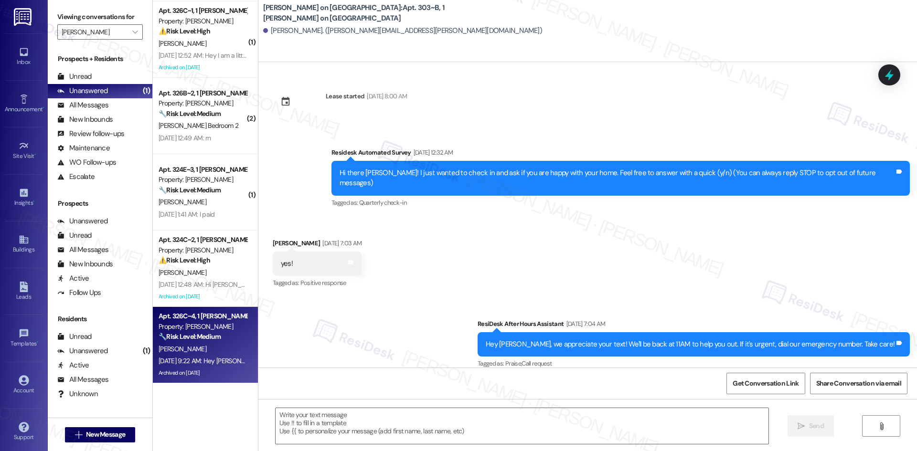
click at [209, 355] on div "Sep 09, 2025 at 9:22 AM: Hey Adryan, we appreciate your text! We'll be back at …" at bounding box center [203, 361] width 90 height 12
type textarea "Fetching suggested responses. Please feel free to read through the conversation…"
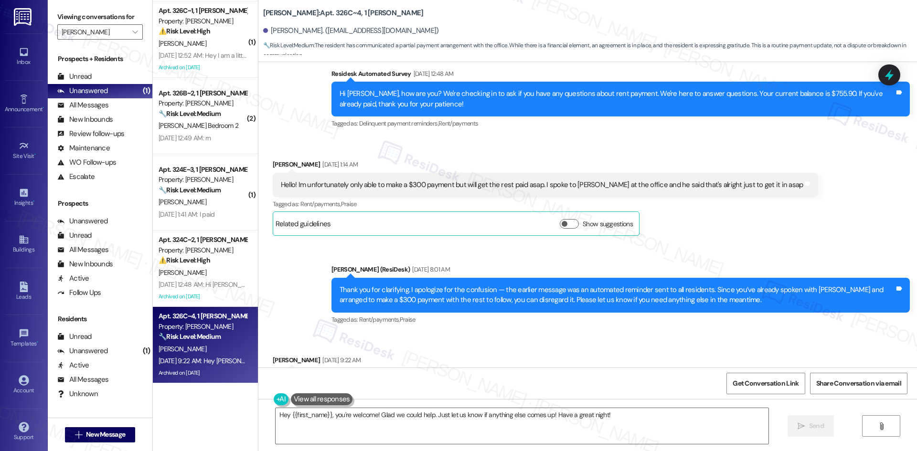
scroll to position [12828, 0]
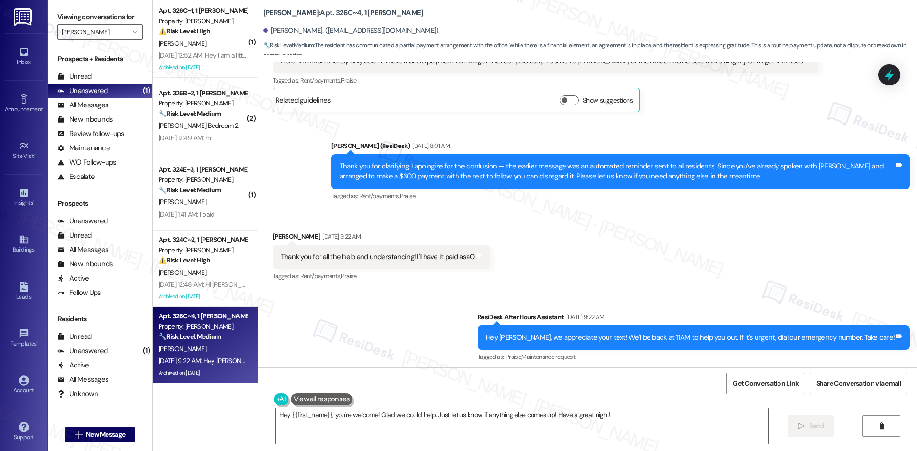
click at [396, 291] on div "Sent via SMS ResiDesk After Hours Assistant Sep 09, 2025 at 9:22 AM Hey Adryan,…" at bounding box center [587, 331] width 659 height 81
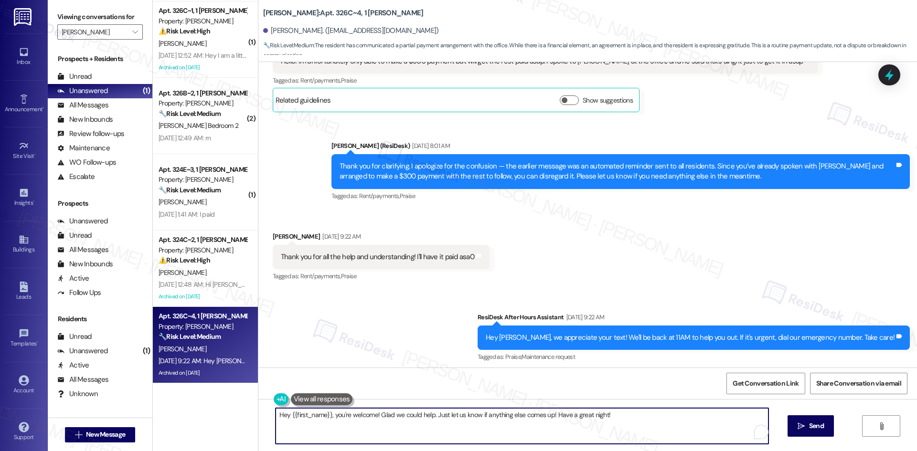
drag, startPoint x: 612, startPoint y: 418, endPoint x: 335, endPoint y: 423, distance: 277.5
click at [258, 415] on div "Hey {{first_name}}, you're welcome! Glad we could help. Just let us know if any…" at bounding box center [587, 435] width 659 height 72
paste textarea "Thank you for keeping us informed! We truly appreciate it. If you have any ques…"
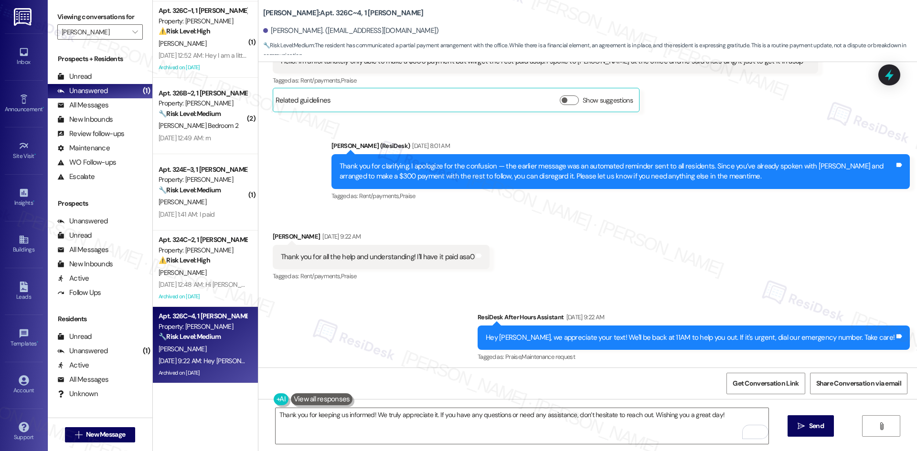
click at [455, 291] on div "Sent via SMS ResiDesk After Hours Assistant Sep 09, 2025 at 9:22 AM Hey Adryan,…" at bounding box center [587, 331] width 659 height 81
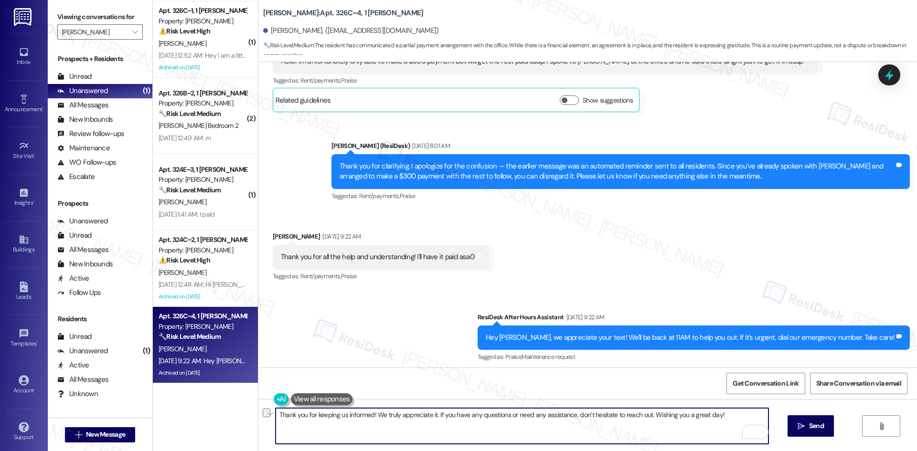
drag, startPoint x: 720, startPoint y: 413, endPoint x: 272, endPoint y: 413, distance: 447.5
click at [272, 413] on div "Thank you for keeping us informed! We truly appreciate it. If you have any ques…" at bounding box center [587, 435] width 659 height 72
paste textarea "letting us know! We appreciate it, and if you have any questions or need assist…"
type textarea "Thank you for letting us know! We appreciate it, and if you have any questions …"
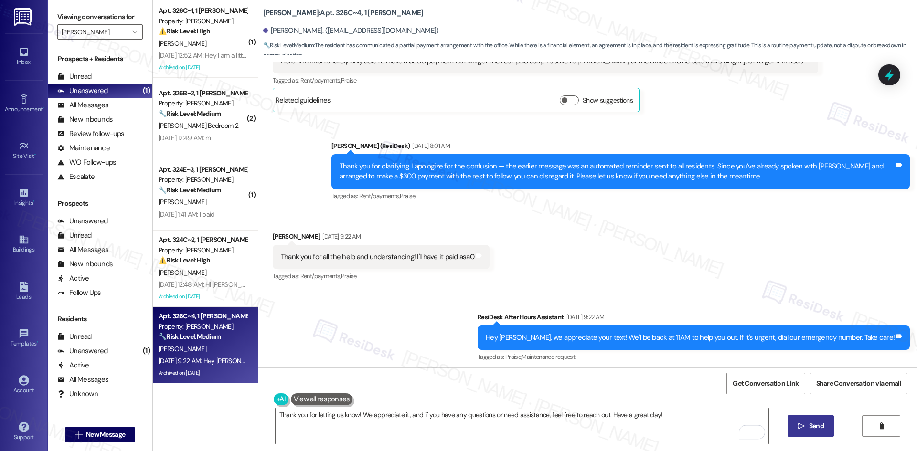
click at [813, 428] on span "Send" at bounding box center [816, 426] width 15 height 10
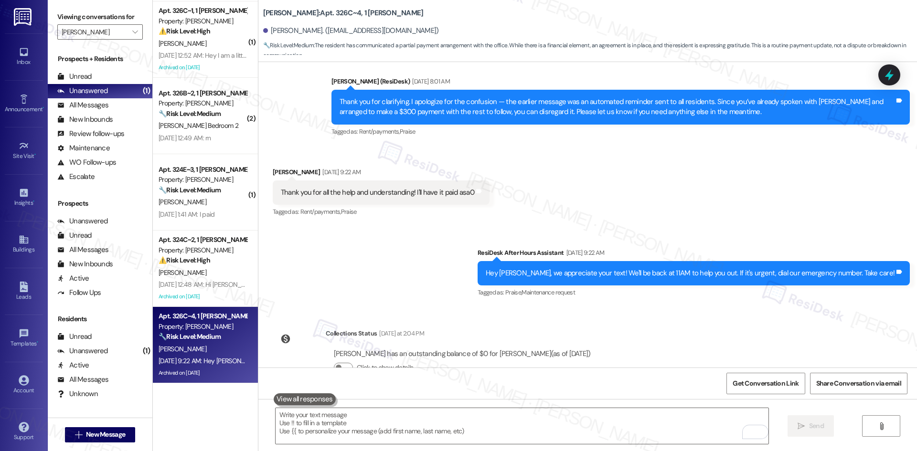
scroll to position [12895, 0]
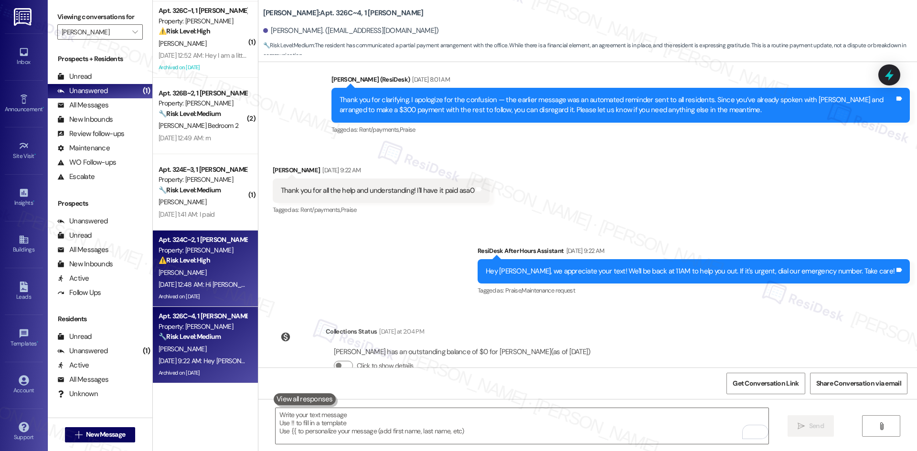
click at [227, 279] on div "Sep 09, 2025 at 12:48 AM: Hi Ellen, how are you? We're checking in to ask if yo…" at bounding box center [203, 285] width 90 height 12
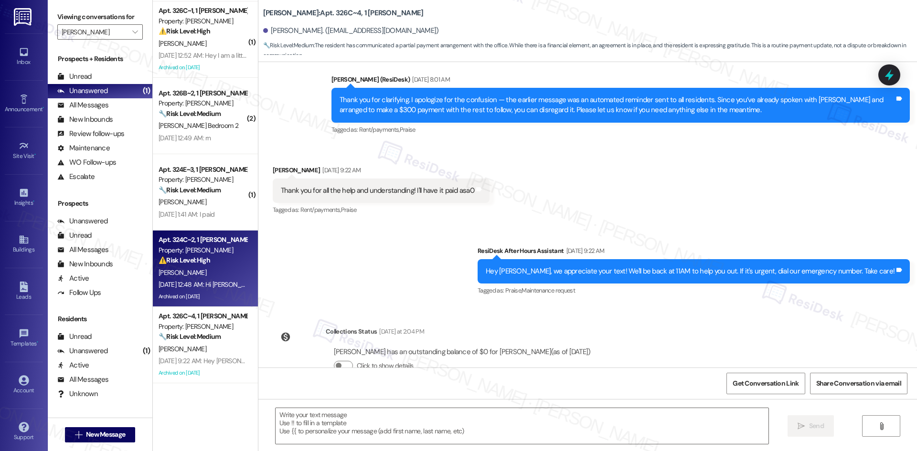
type textarea "Fetching suggested responses. Please feel free to read through the conversation…"
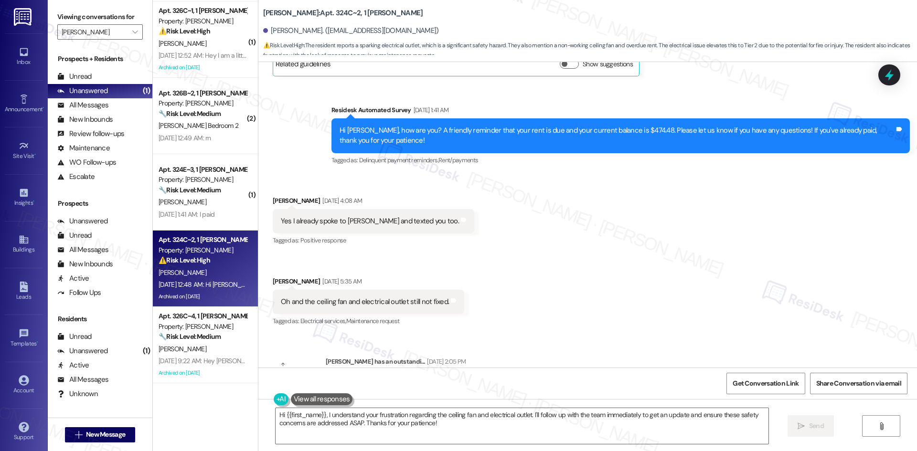
scroll to position [10173, 0]
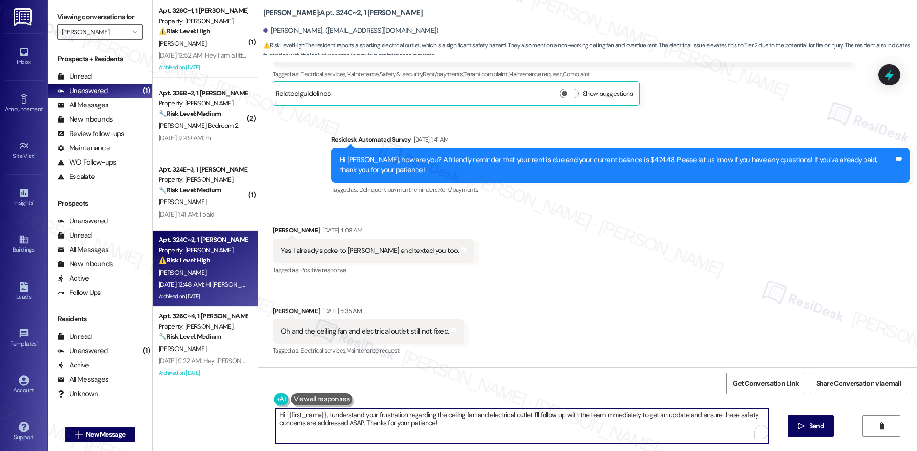
click at [436, 430] on textarea "Hi {{first_name}}, I understand your frustration regarding the ceiling fan and …" at bounding box center [522, 426] width 493 height 36
drag, startPoint x: 441, startPoint y: 424, endPoint x: 321, endPoint y: 418, distance: 120.0
click at [321, 418] on textarea "Hi {{first_name}}, I understand your frustration regarding the ceiling fan and …" at bounding box center [522, 426] width 493 height 36
paste textarea "apologize for the delayed response. Please let me know if you still need any as…"
type textarea "Hi {{first_name}}, I apologize for the delayed response. Please let me know if …"
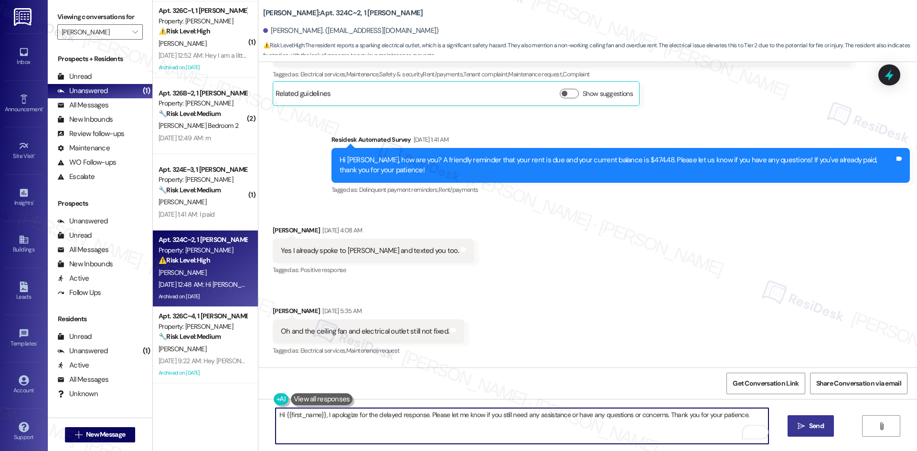
click at [809, 426] on span "Send" at bounding box center [816, 426] width 15 height 10
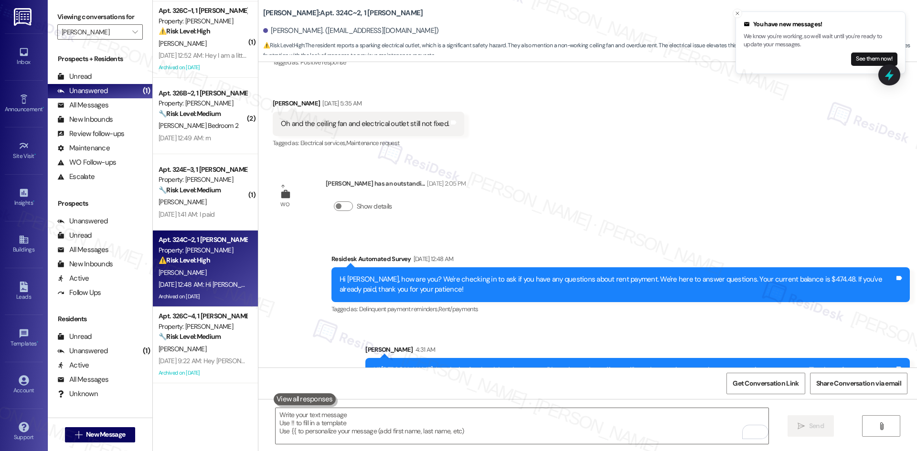
scroll to position [10383, 0]
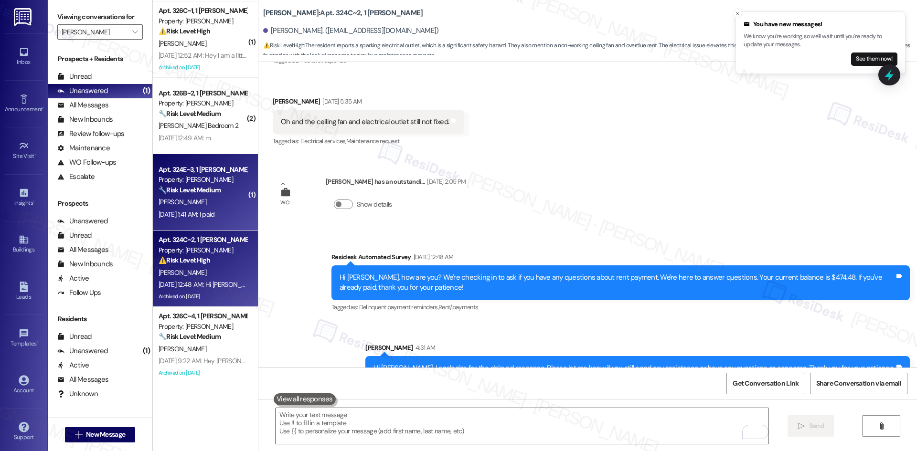
click at [199, 200] on div "K. Miller" at bounding box center [203, 202] width 90 height 12
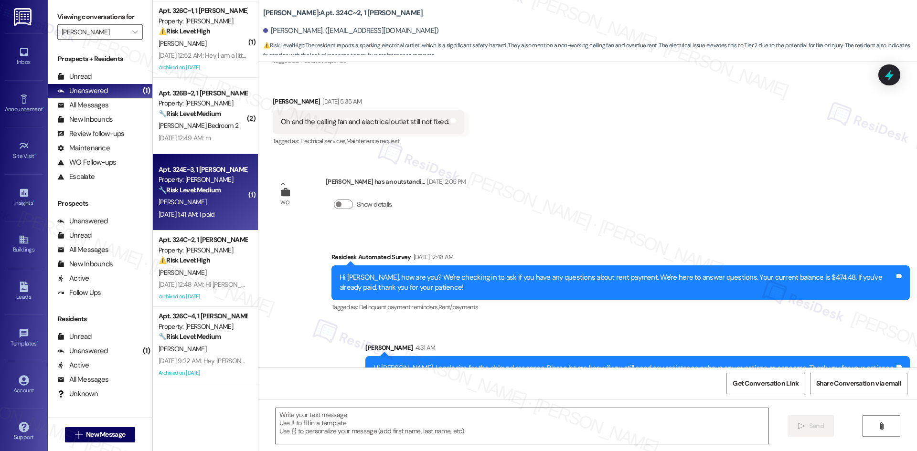
type textarea "Fetching suggested responses. Please feel free to read through the conversation…"
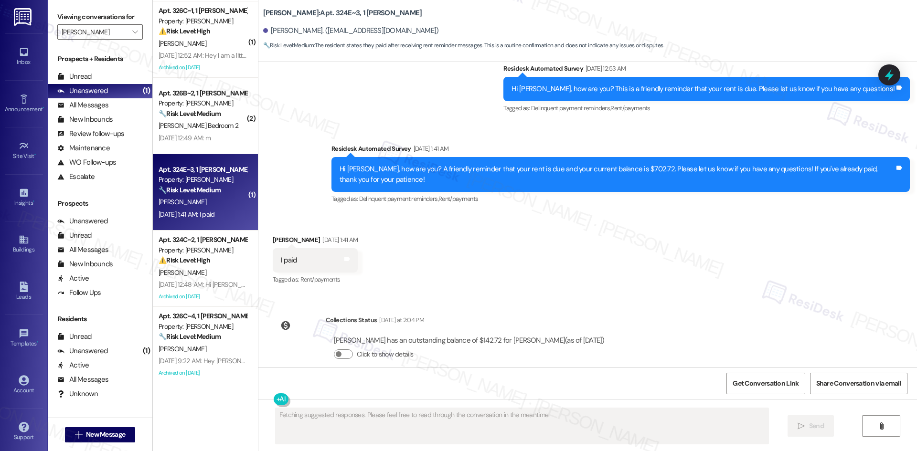
scroll to position [1482, 0]
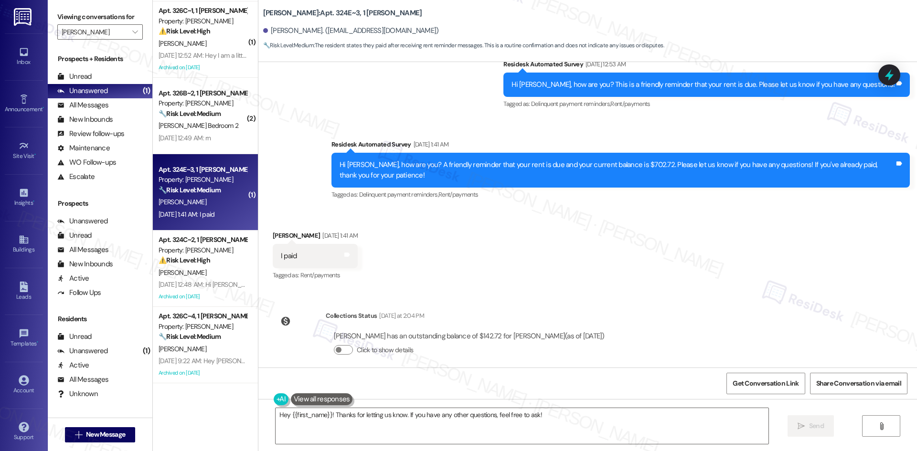
click at [414, 249] on div "Received via SMS Keenan Miller Sep 06, 2025 at 1:41 AM I paid Tags and notes Ta…" at bounding box center [587, 249] width 659 height 81
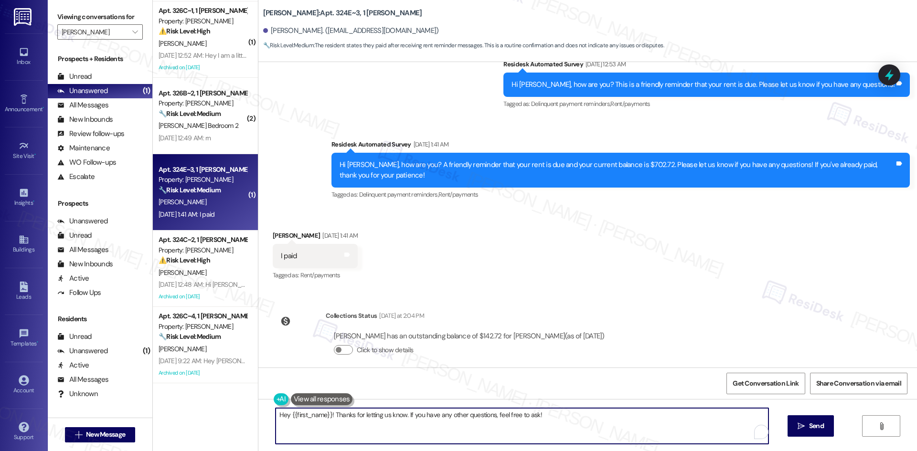
drag, startPoint x: 532, startPoint y: 412, endPoint x: 304, endPoint y: 431, distance: 228.6
click at [218, 411] on div "Apt. 320F~4, 1 Bradford Oaks Property: Bradford Oaks ⚠️ Risk Level: High The re…" at bounding box center [535, 225] width 764 height 451
paste textarea "Thank you for letting us know! We appreciate it, and if you have any questions …"
type textarea "Thank you for letting us know! We appreciate it, and if you have any questions …"
click at [812, 428] on span "Send" at bounding box center [816, 426] width 15 height 10
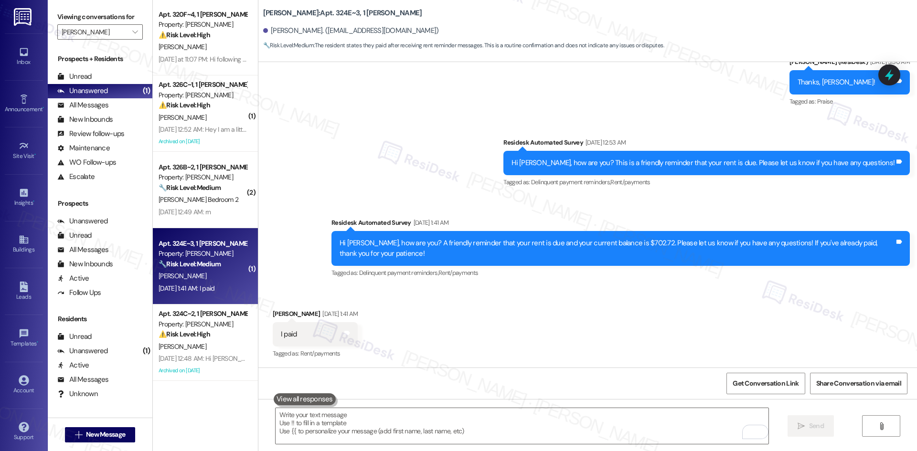
scroll to position [1394, 0]
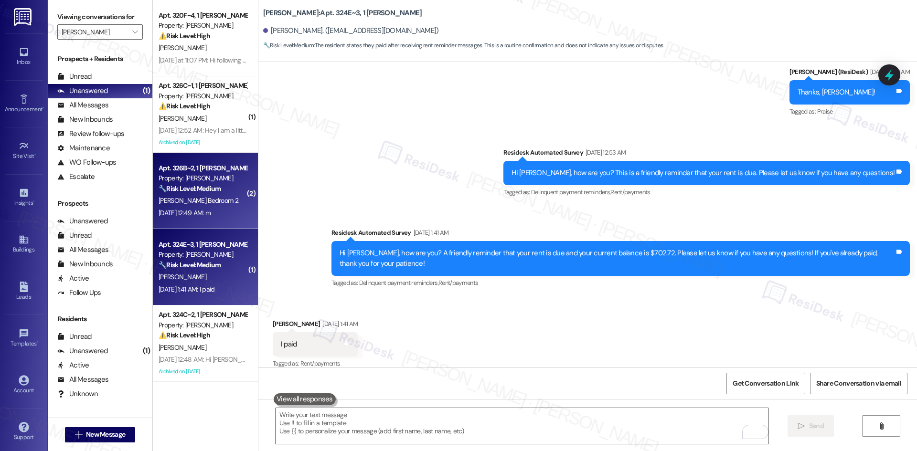
click at [194, 212] on div "Sep 09, 2025 at 12:49 AM: rn Sep 09, 2025 at 12:49 AM: rn" at bounding box center [185, 213] width 53 height 9
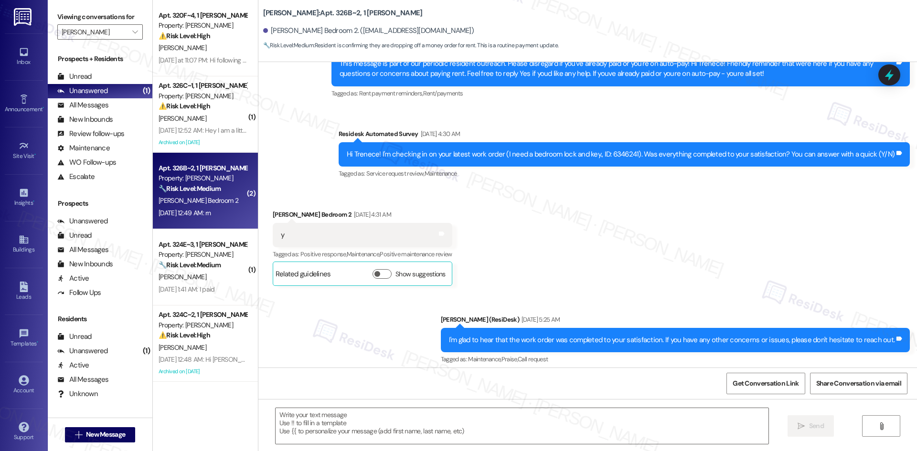
type textarea "Fetching suggested responses. Please feel free to read through the conversation…"
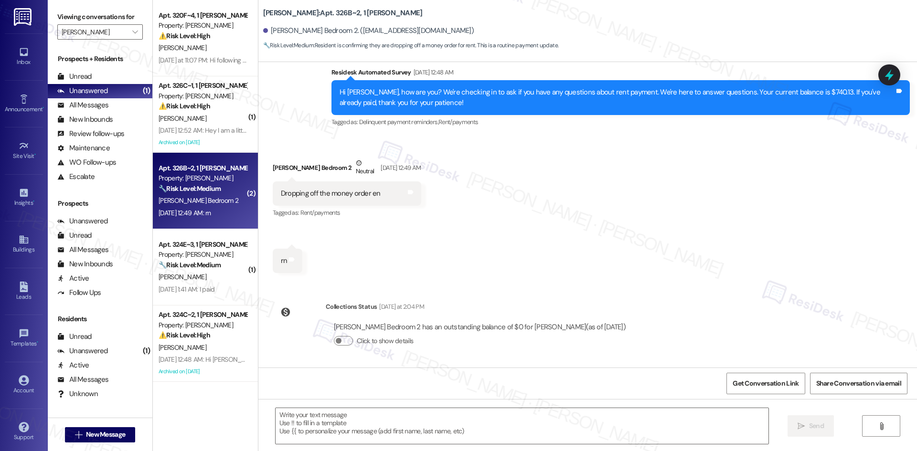
scroll to position [1552, 0]
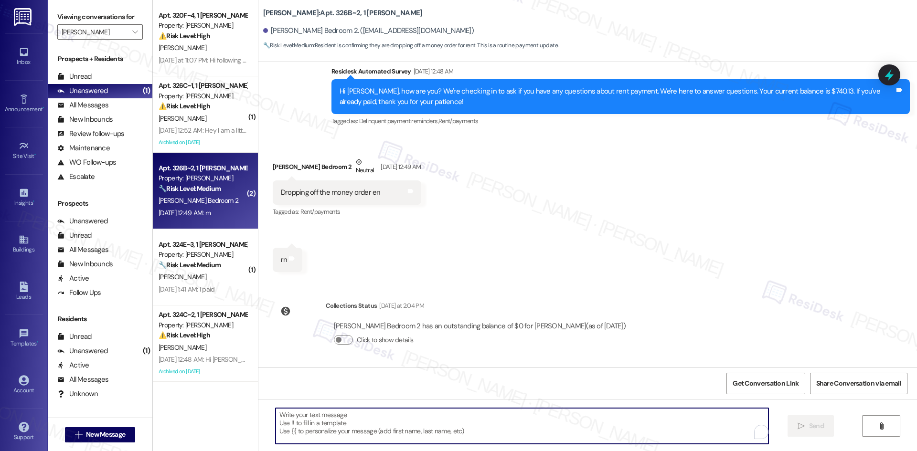
click at [395, 417] on textarea "To enrich screen reader interactions, please activate Accessibility in Grammarl…" at bounding box center [522, 426] width 493 height 36
paste textarea "Thank you for letting us know! We appreciate it, and if you have any questions …"
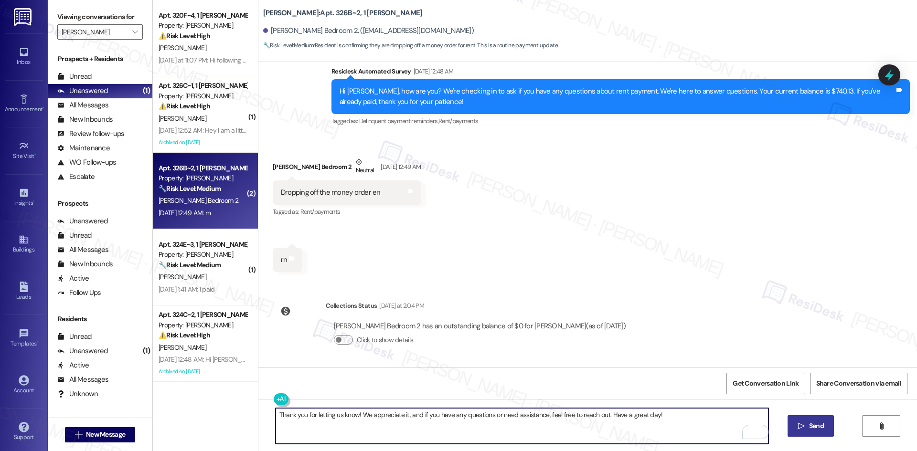
type textarea "Thank you for letting us know! We appreciate it, and if you have any questions …"
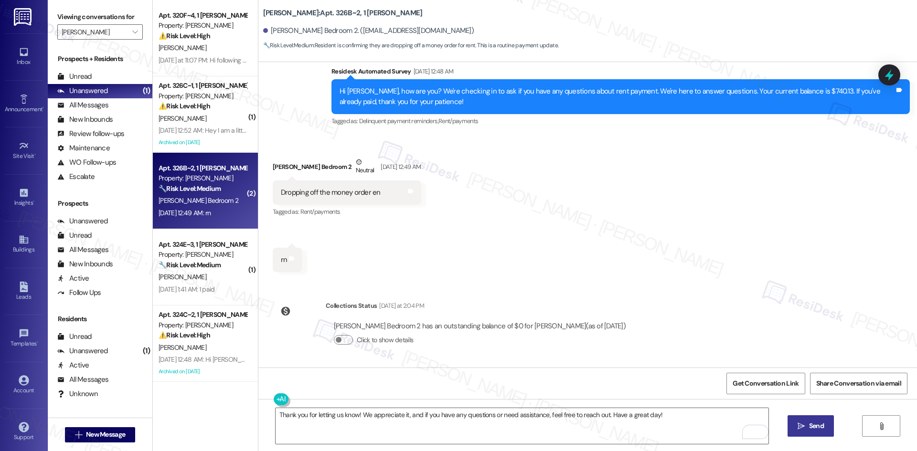
click at [809, 426] on span "Send" at bounding box center [816, 426] width 15 height 10
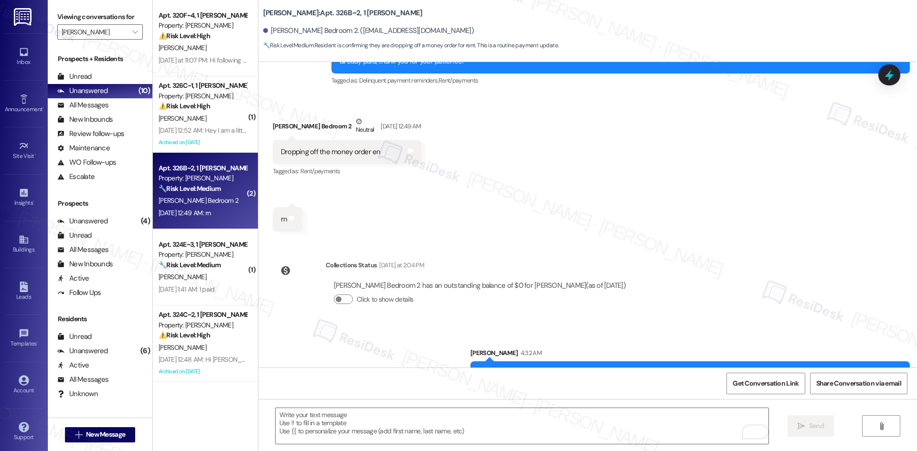
scroll to position [1618, 0]
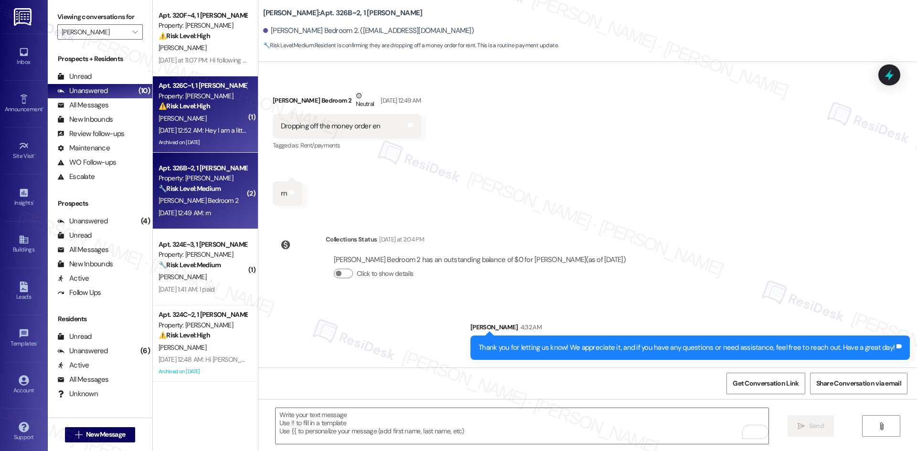
click at [218, 117] on div "K. Keefer" at bounding box center [203, 119] width 90 height 12
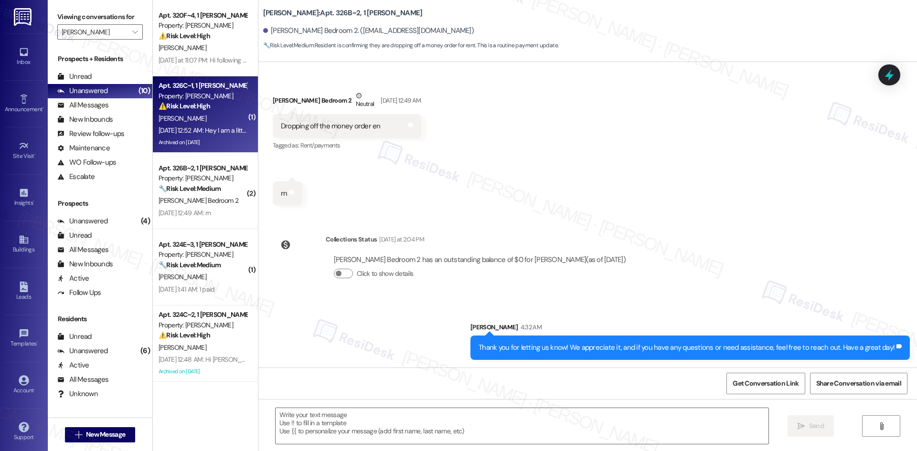
type textarea "Fetching suggested responses. Please feel free to read through the conversation…"
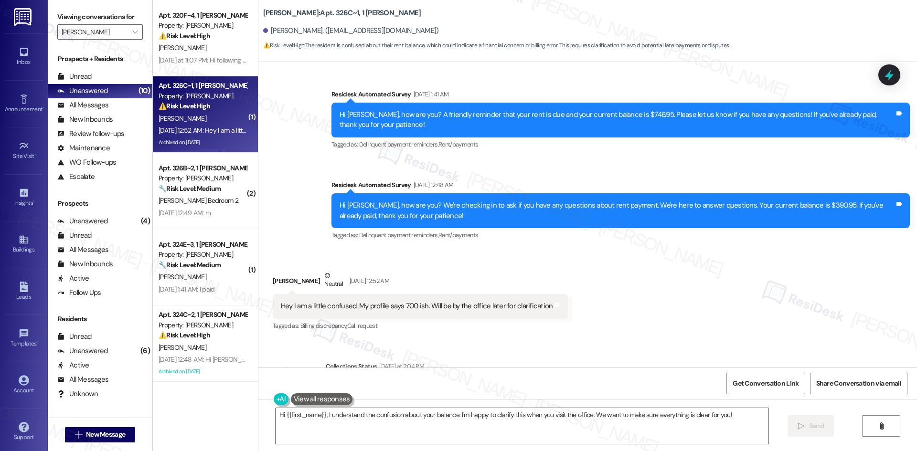
scroll to position [8576, 0]
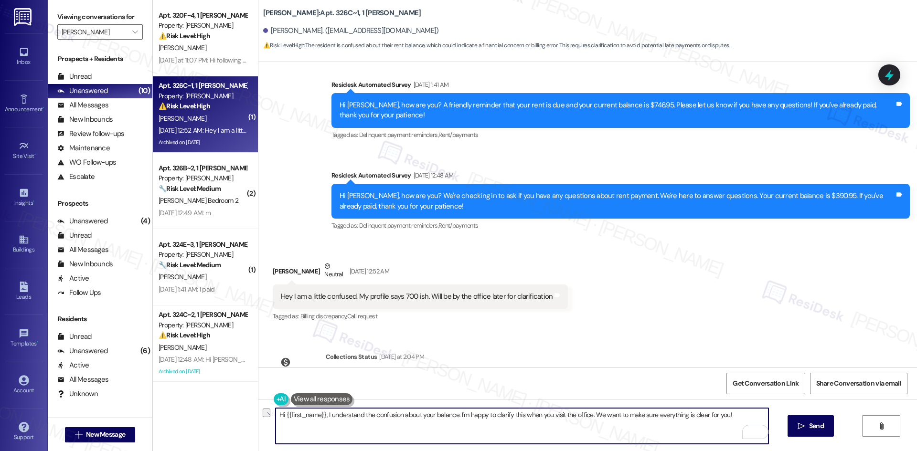
drag, startPoint x: 734, startPoint y: 415, endPoint x: 320, endPoint y: 428, distance: 414.2
click at [320, 428] on textarea "Hi {{first_name}}, I understand the confusion about your balance. I'm happy to …" at bounding box center [522, 426] width 493 height 36
click at [321, 428] on textarea "Hi {{first_name}}, I understand the confusion about your balance. I'm happy to …" at bounding box center [522, 426] width 493 height 36
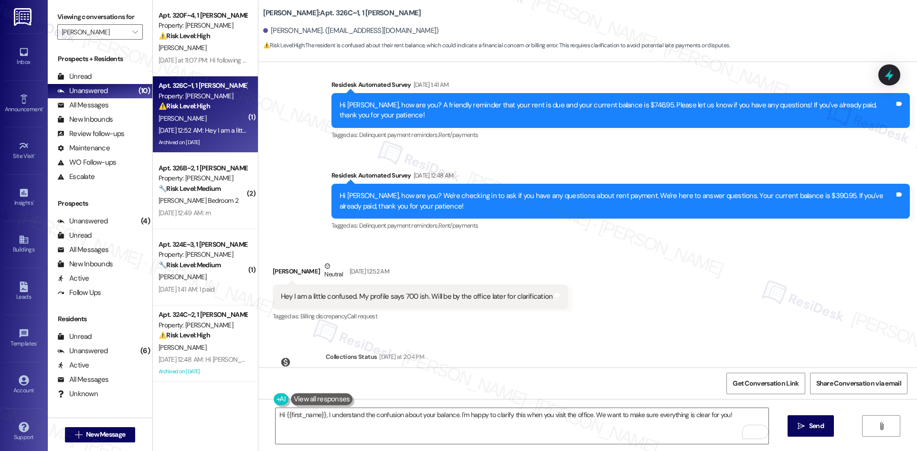
drag, startPoint x: 318, startPoint y: 123, endPoint x: 643, endPoint y: 319, distance: 379.6
click at [643, 319] on div "Announcement, sent via SMS Sarah (ResiDesk) May 30, 2024 at 11:13 PM We are sen…" at bounding box center [587, 215] width 659 height 306
click at [690, 434] on textarea "Hi {{first_name}}, I understand the confusion about your balance. I'm happy to …" at bounding box center [522, 426] width 493 height 36
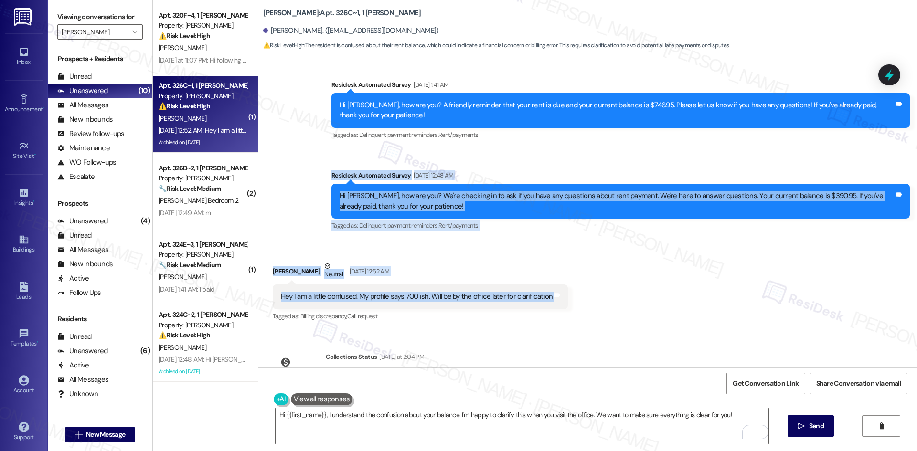
drag, startPoint x: 313, startPoint y: 123, endPoint x: 582, endPoint y: 247, distance: 296.8
click at [582, 247] on div "Announcement, sent via SMS Sarah (ResiDesk) May 30, 2024 at 11:13 PM We are sen…" at bounding box center [587, 215] width 659 height 306
copy div "Residesk Automated Survey Sep 09, 2025 at 12:48 AM Hi Kane, how are you? We're …"
click at [440, 254] on div "Received via SMS Kane Keefer Neutral Sep 09, 2025 at 12:52 AM Hey I am a little…" at bounding box center [421, 292] width 310 height 76
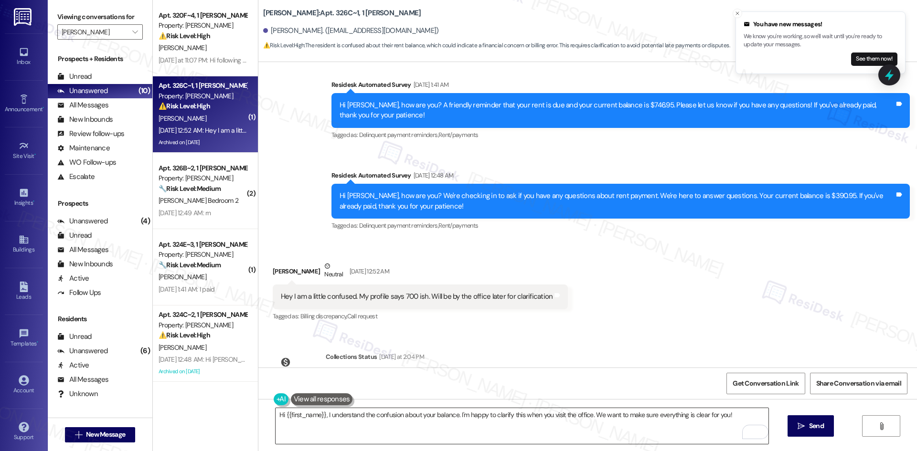
click at [453, 427] on textarea "Hi {{first_name}}, I understand the confusion about your balance. I'm happy to …" at bounding box center [522, 426] width 493 height 36
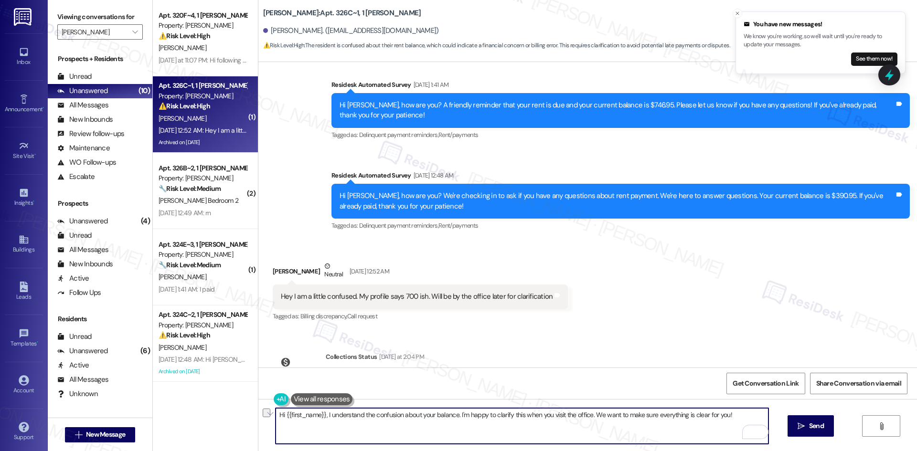
drag, startPoint x: 727, startPoint y: 415, endPoint x: 251, endPoint y: 415, distance: 476.1
click at [258, 415] on div "Hi {{first_name}}, I understand the confusion about your balance. I'm happy to …" at bounding box center [587, 435] width 659 height 72
paste textarea "Kane, I just wanted to check back with you regarding the balance you mentioned.…"
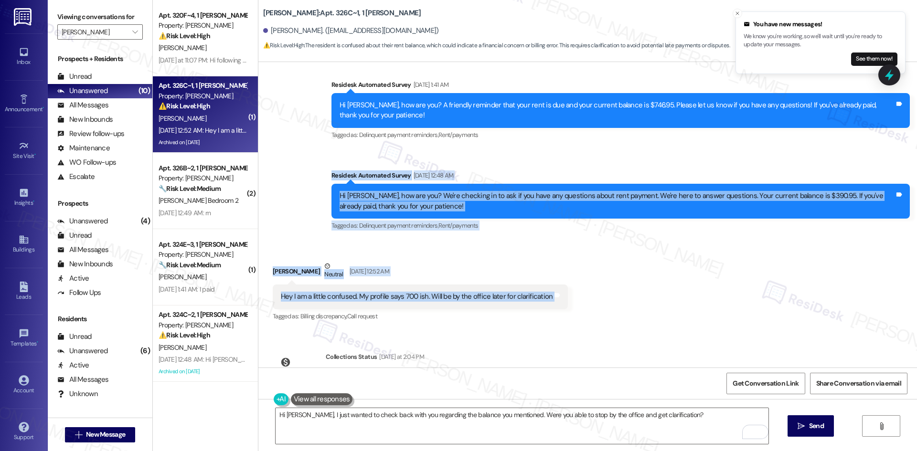
drag, startPoint x: 501, startPoint y: 178, endPoint x: 583, endPoint y: 247, distance: 107.1
click at [633, 244] on div "Announcement, sent via SMS Sarah (ResiDesk) May 30, 2024 at 11:13 PM We are sen…" at bounding box center [587, 215] width 659 height 306
copy div "Residesk Automated Survey Sep 09, 2025 at 12:48 AM Hi Kane, how are you? We're …"
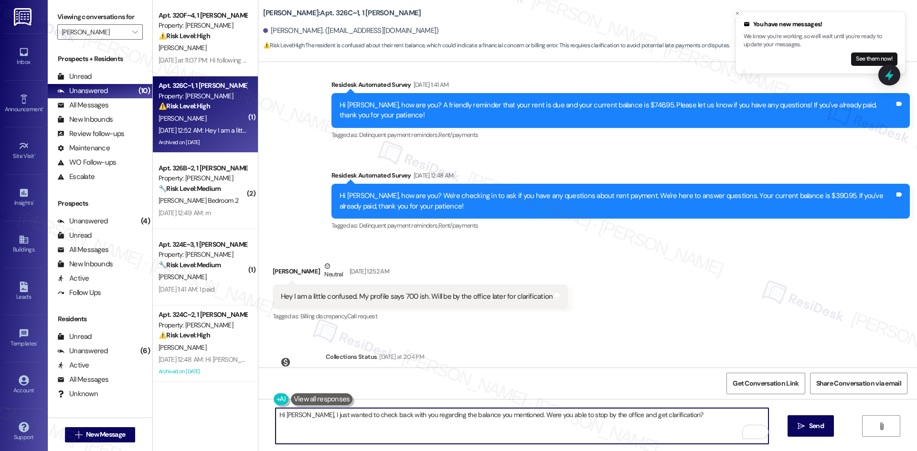
drag, startPoint x: 681, startPoint y: 416, endPoint x: 234, endPoint y: 411, distance: 447.0
click at [234, 411] on div "Apt. 320F~4, 1 Bradford Oaks Property: Bradford Oaks ⚠️ Risk Level: High The re…" at bounding box center [535, 225] width 764 height 451
paste textarea "apologize for the delayed response. Please let me know if you still need any as…"
click at [699, 423] on textarea "Hi Kane, I apologize for the delayed response. Please let me know if you still …" at bounding box center [522, 426] width 493 height 36
type textarea "Hi Kane, I apologize for the delayed response. Please let me know if you still …"
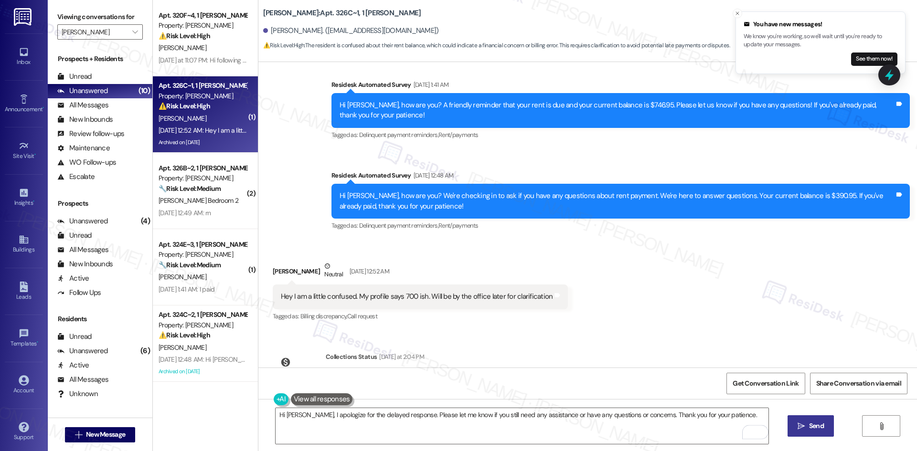
click at [811, 426] on span "Send" at bounding box center [816, 426] width 15 height 10
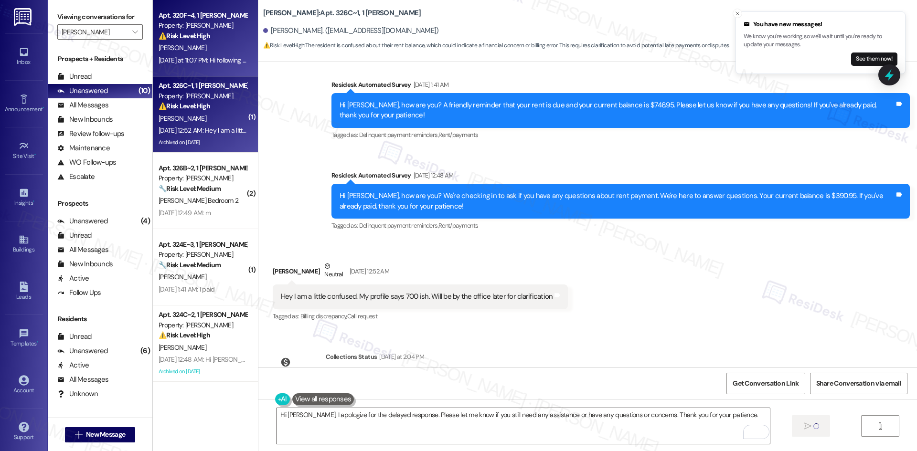
click at [208, 53] on div "E. Stephen" at bounding box center [203, 48] width 90 height 12
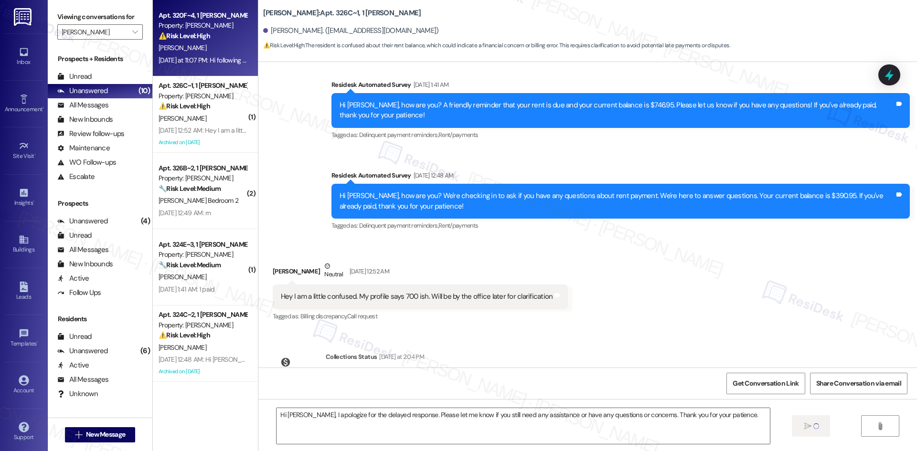
type textarea "Fetching suggested responses. Please feel free to read through the conversation…"
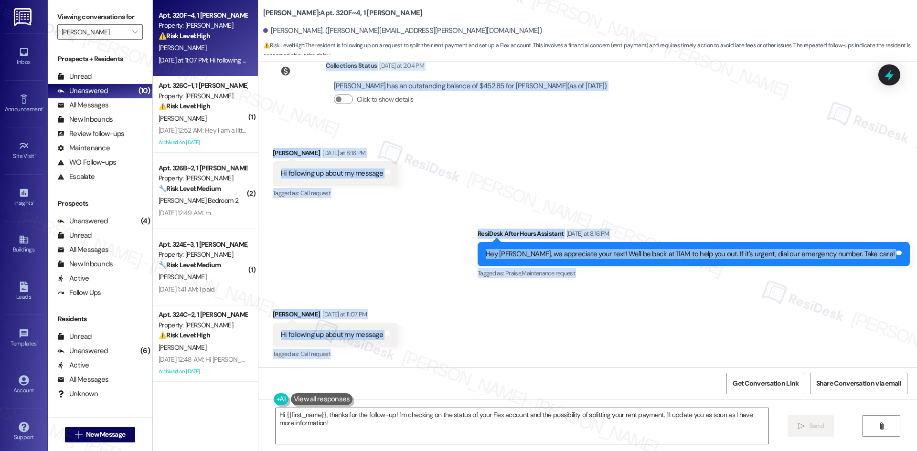
scroll to position [912, 0]
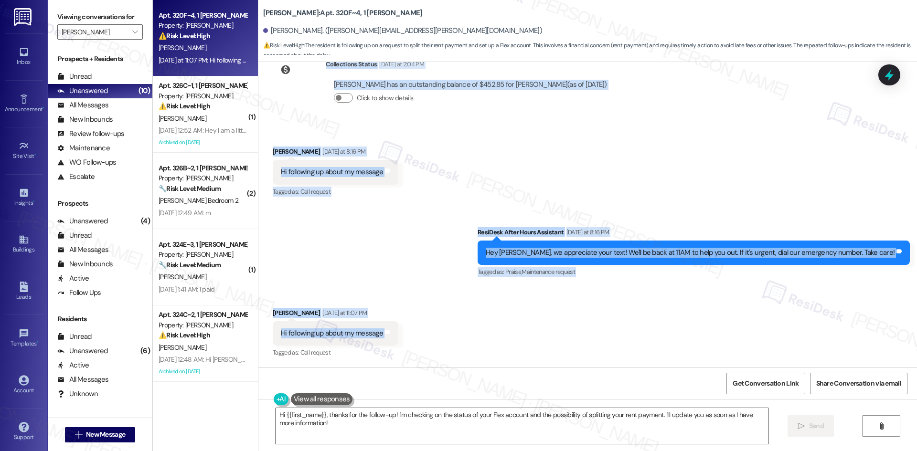
drag, startPoint x: 309, startPoint y: 154, endPoint x: 483, endPoint y: 344, distance: 257.6
click at [483, 344] on div "Lease started Aug 15, 2025 at 8:00 AM Survey, sent via SMS Residesk Automated S…" at bounding box center [587, 215] width 659 height 306
copy div "Sarah (ResiDesk) Sep 10, 2025 at 6:59 AM Thank you for reaching out, Edward. I …"
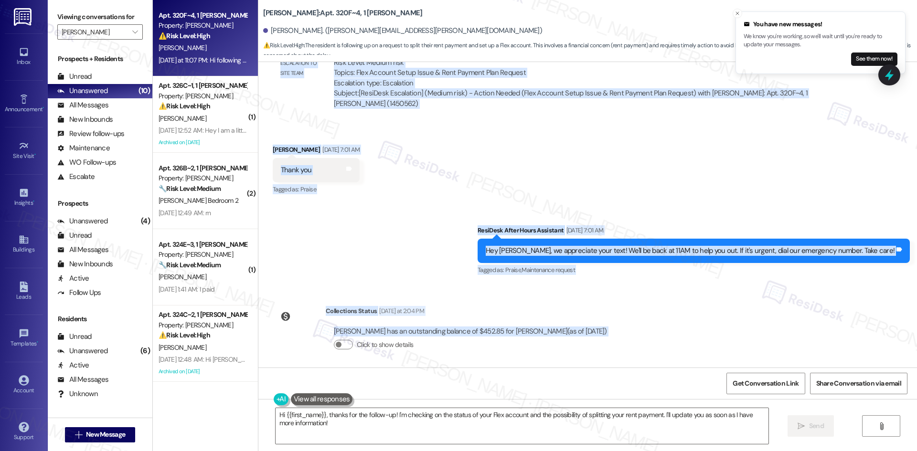
scroll to position [626, 0]
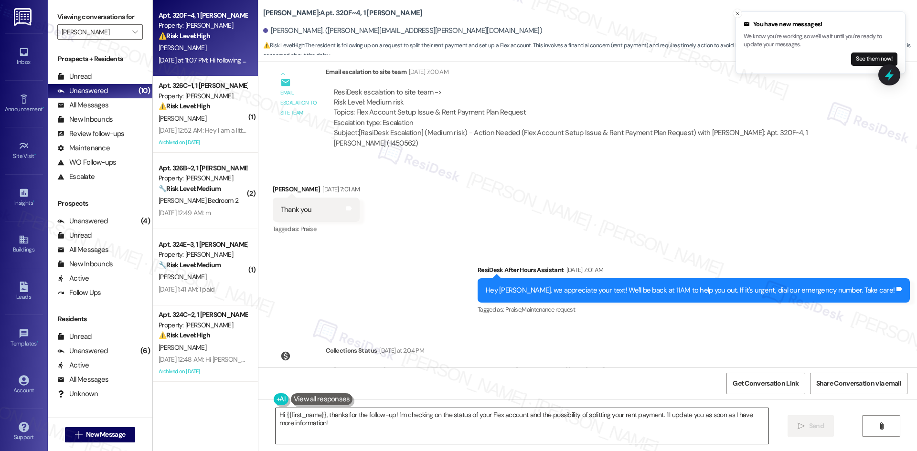
click at [464, 433] on textarea "Hi {{first_name}}, thanks for the follow-up! I'm checking on the status of your…" at bounding box center [522, 426] width 493 height 36
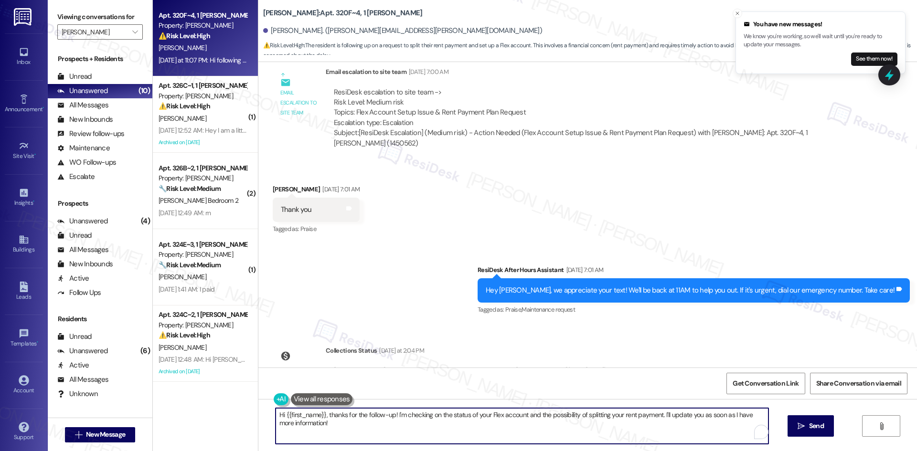
paste textarea "Edward, I apologize for the delay. I haven’t received an update from the site t…"
type textarea "Hi Edward, I apologize for the delay. I haven’t received an update from the sit…"
click at [798, 427] on icon "" at bounding box center [801, 427] width 7 height 8
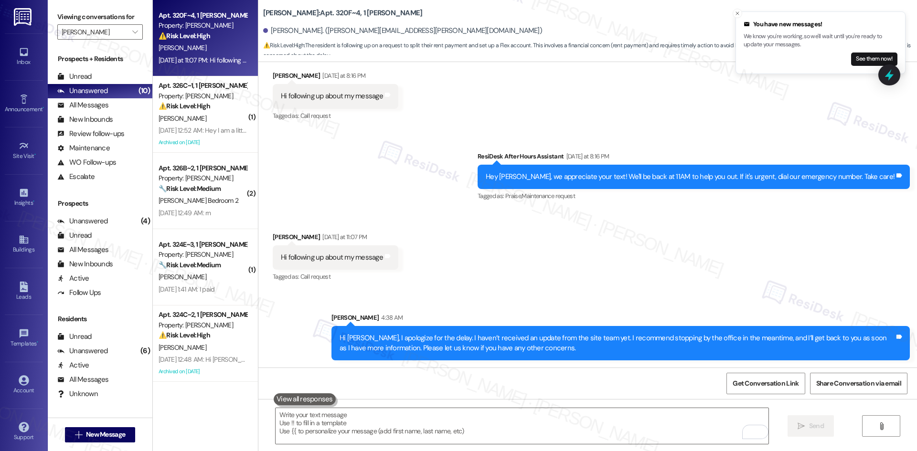
scroll to position [989, 0]
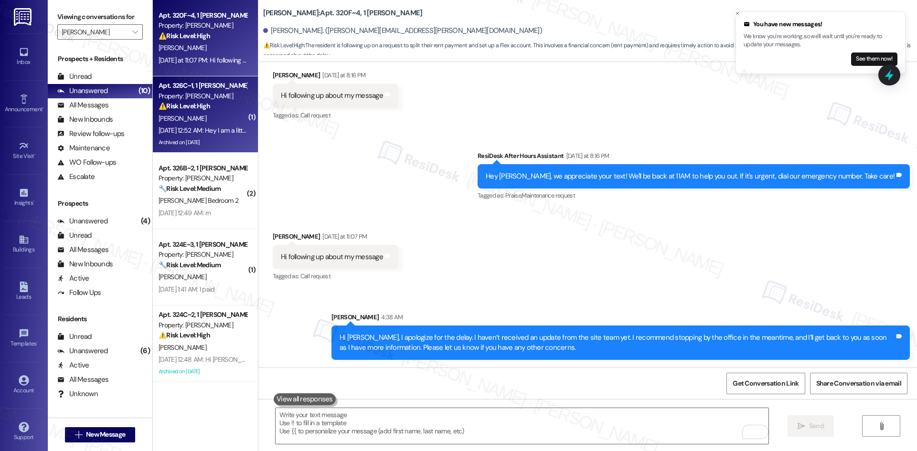
click at [178, 142] on div "Archived on 05/09/2025" at bounding box center [203, 143] width 90 height 12
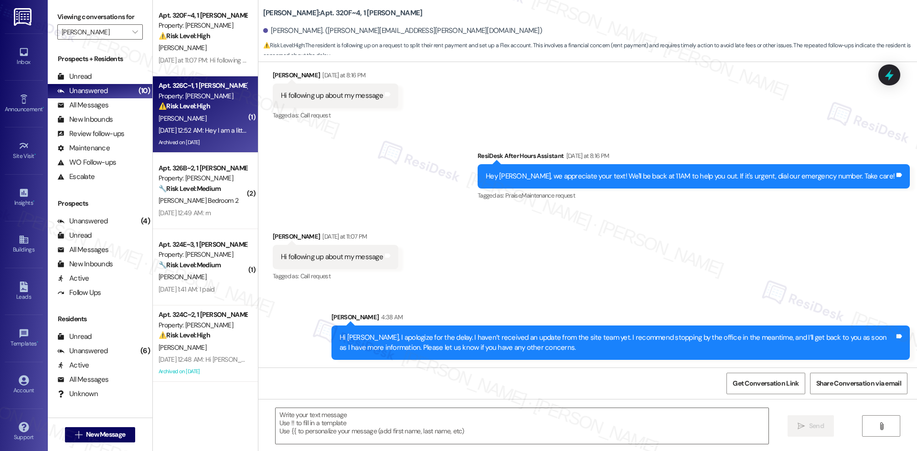
type textarea "Fetching suggested responses. Please feel free to read through the conversation…"
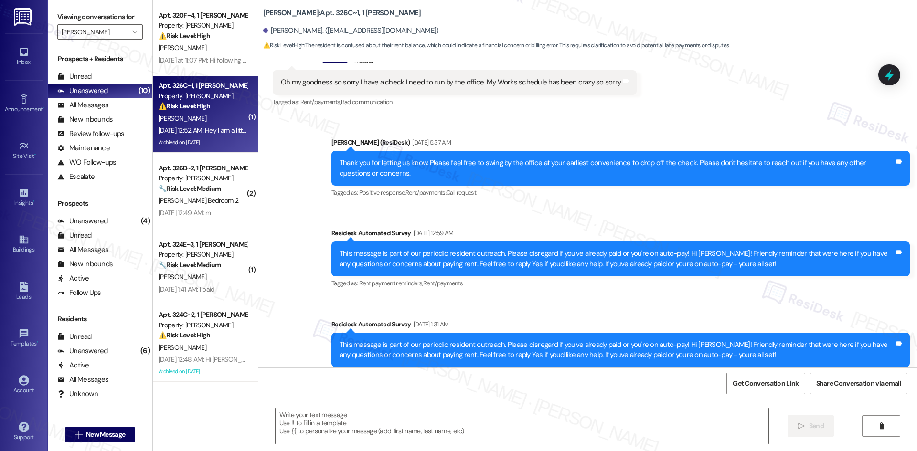
type textarea "Fetching suggested responses. Please feel free to read through the conversation…"
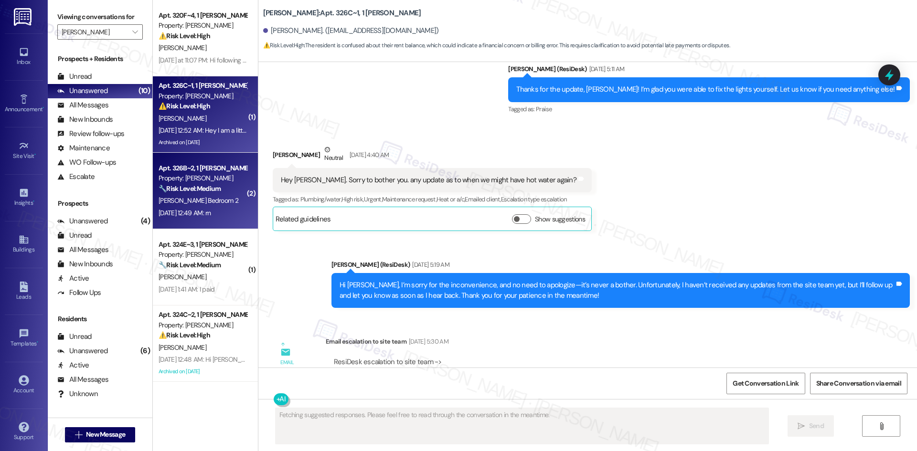
scroll to position [5741, 0]
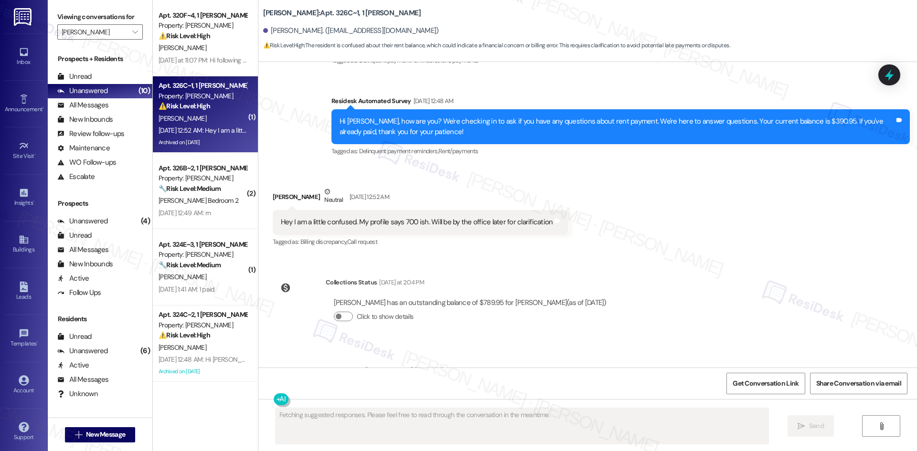
scroll to position [8657, 0]
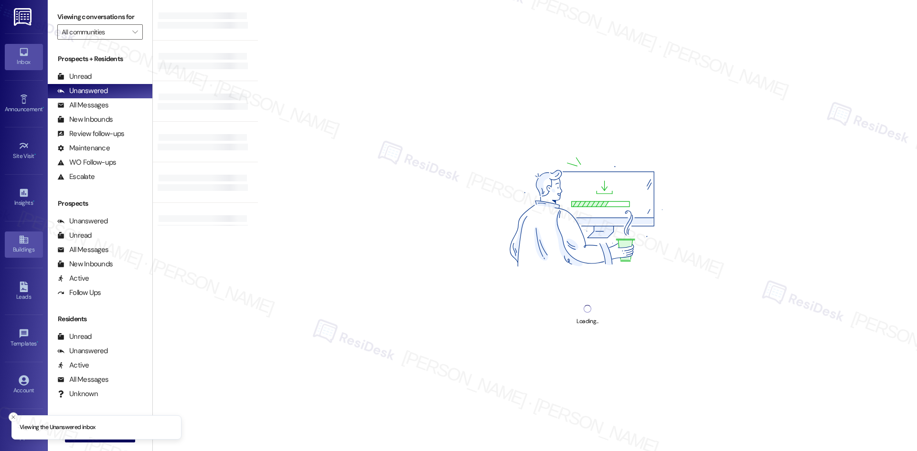
click at [23, 248] on div "Buildings" at bounding box center [24, 250] width 48 height 10
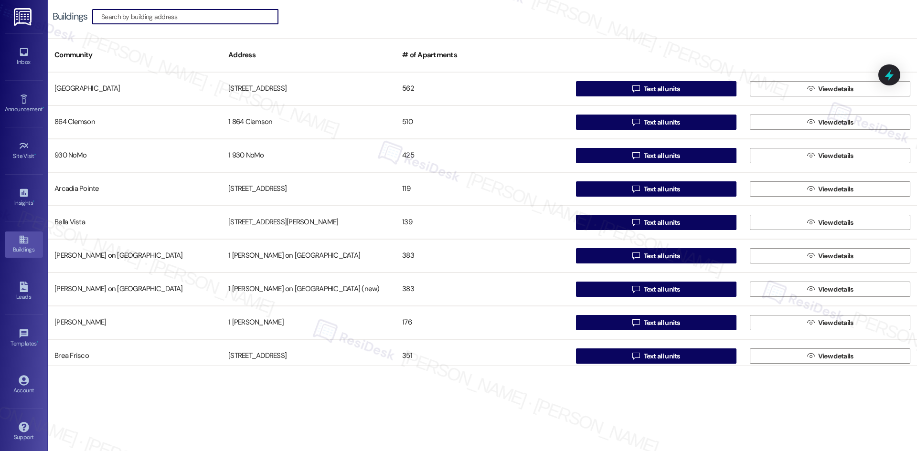
click at [241, 12] on input at bounding box center [189, 16] width 177 height 13
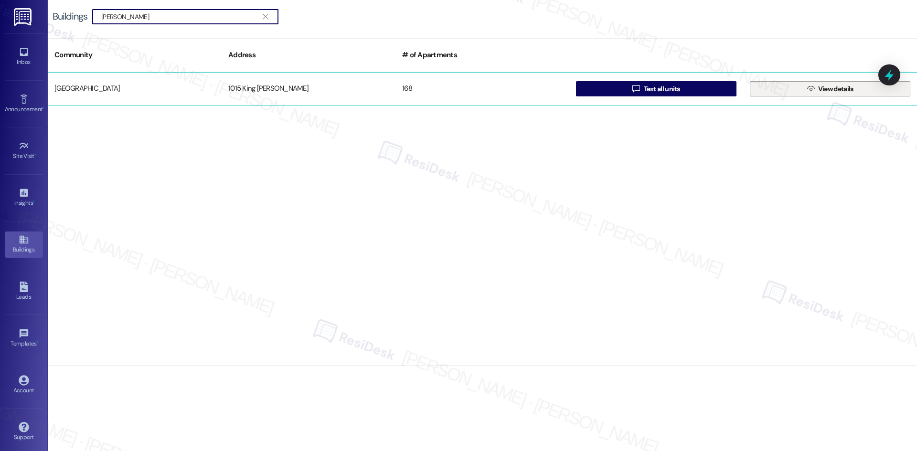
type input "[PERSON_NAME]"
click at [799, 92] on button " View details" at bounding box center [830, 88] width 160 height 15
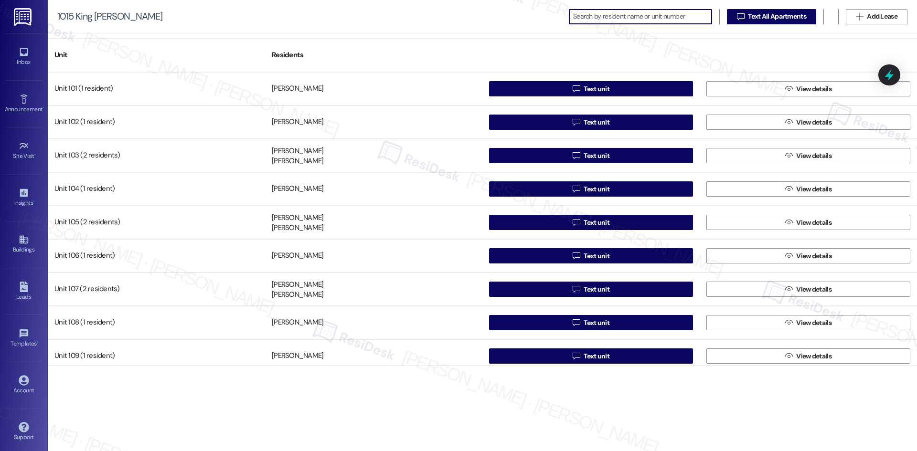
click at [605, 17] on input at bounding box center [642, 16] width 138 height 13
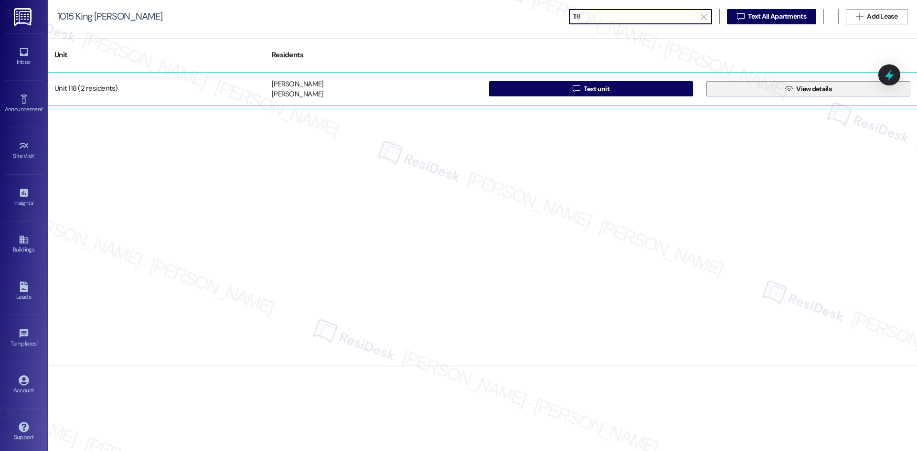
type input "118"
click at [768, 92] on button " View details" at bounding box center [808, 88] width 204 height 15
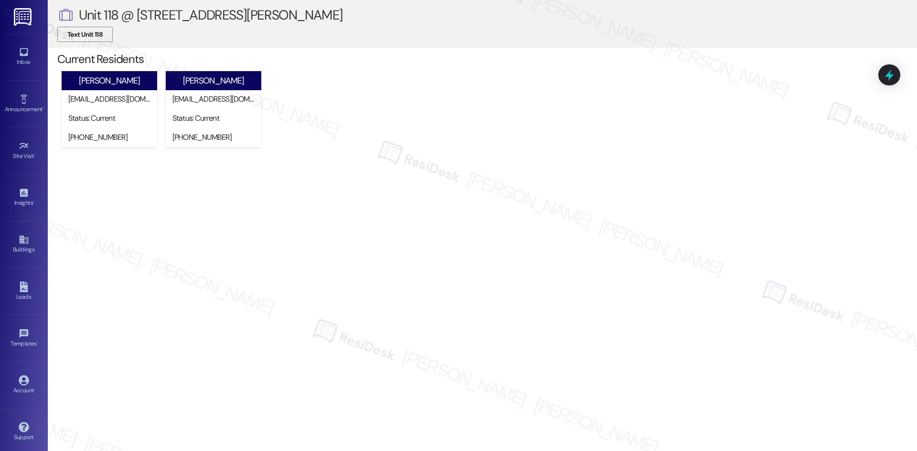
click at [100, 33] on span "Text Unit 118" at bounding box center [84, 35] width 35 height 10
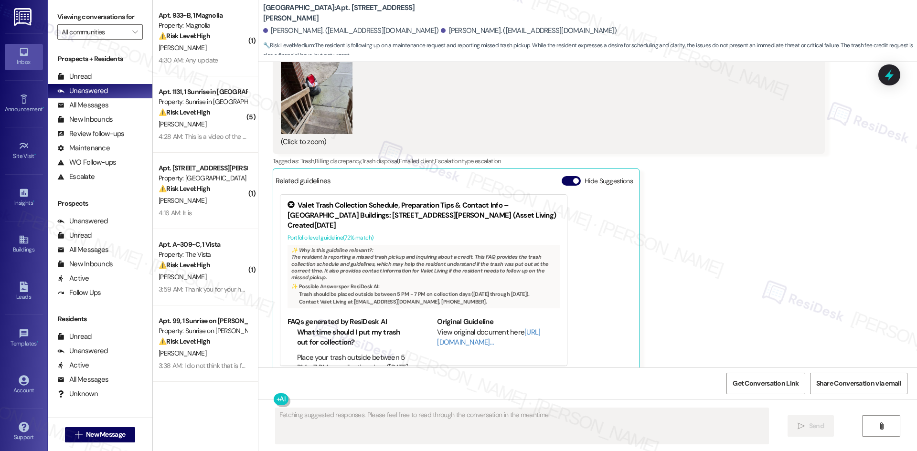
scroll to position [4904, 0]
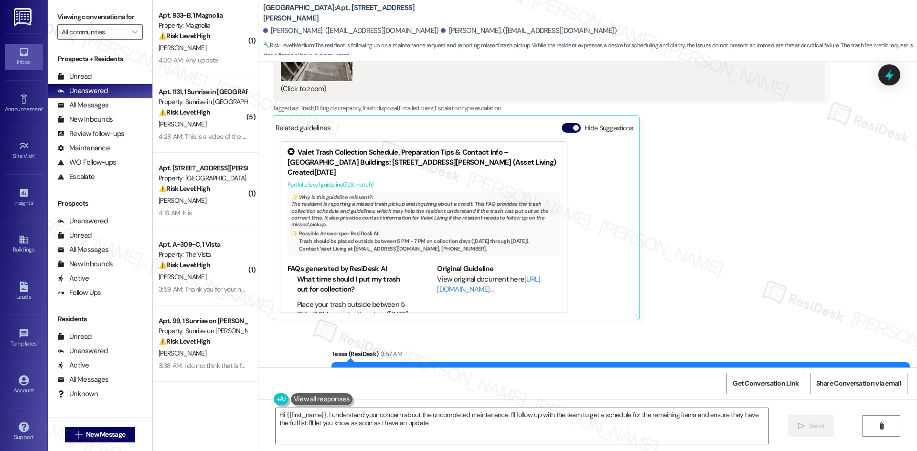
type textarea "Hi {{first_name}}, I understand your concern about the uncompleted maintenance.…"
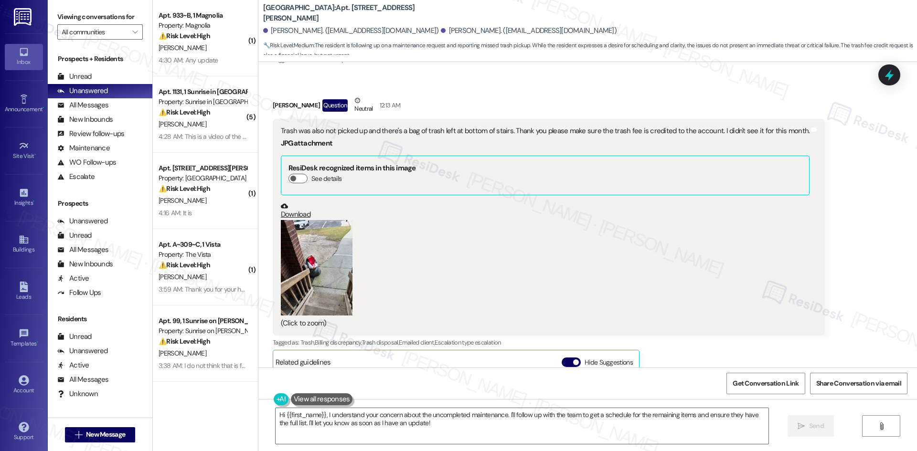
scroll to position [4665, 0]
